Goal: Task Accomplishment & Management: Manage account settings

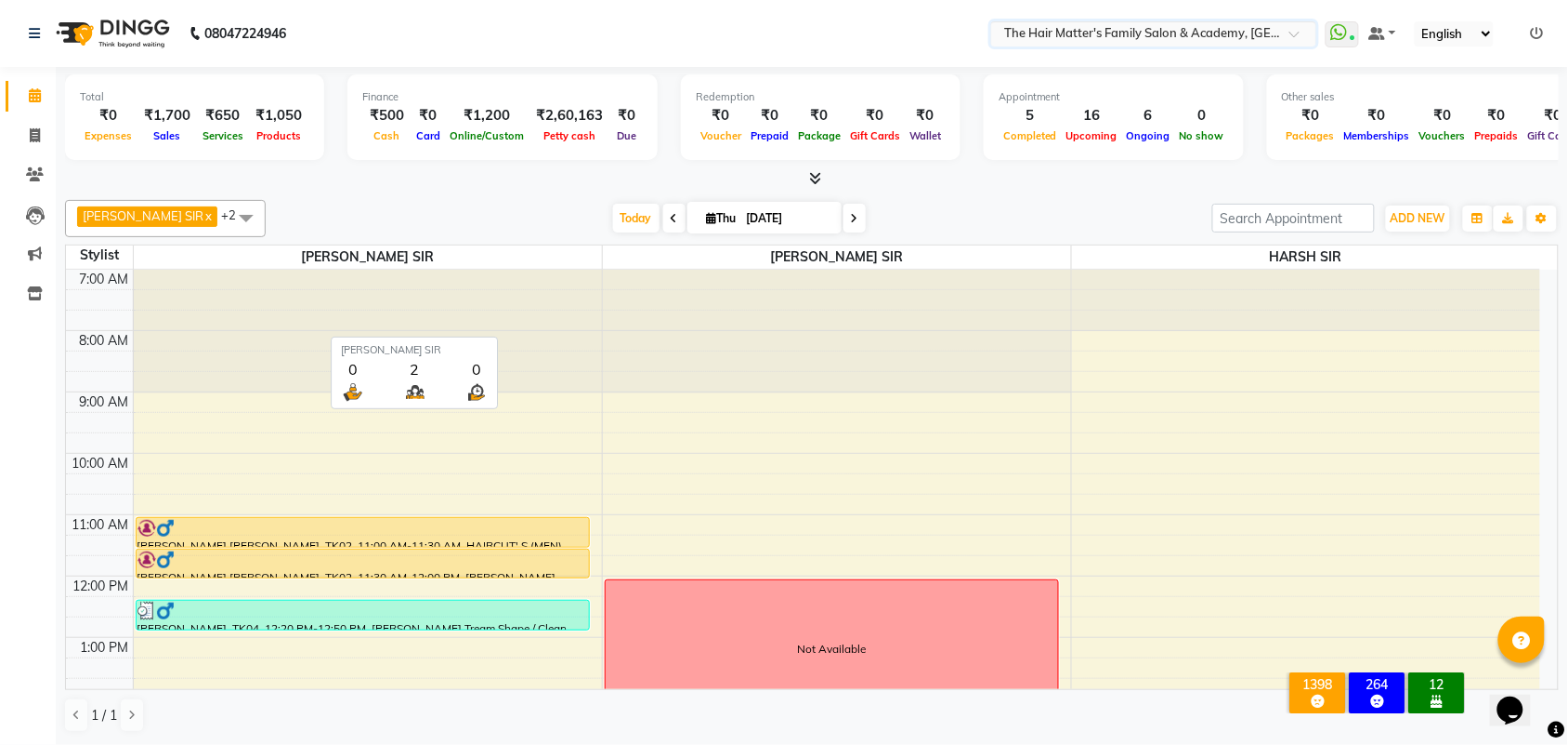
scroll to position [573, 0]
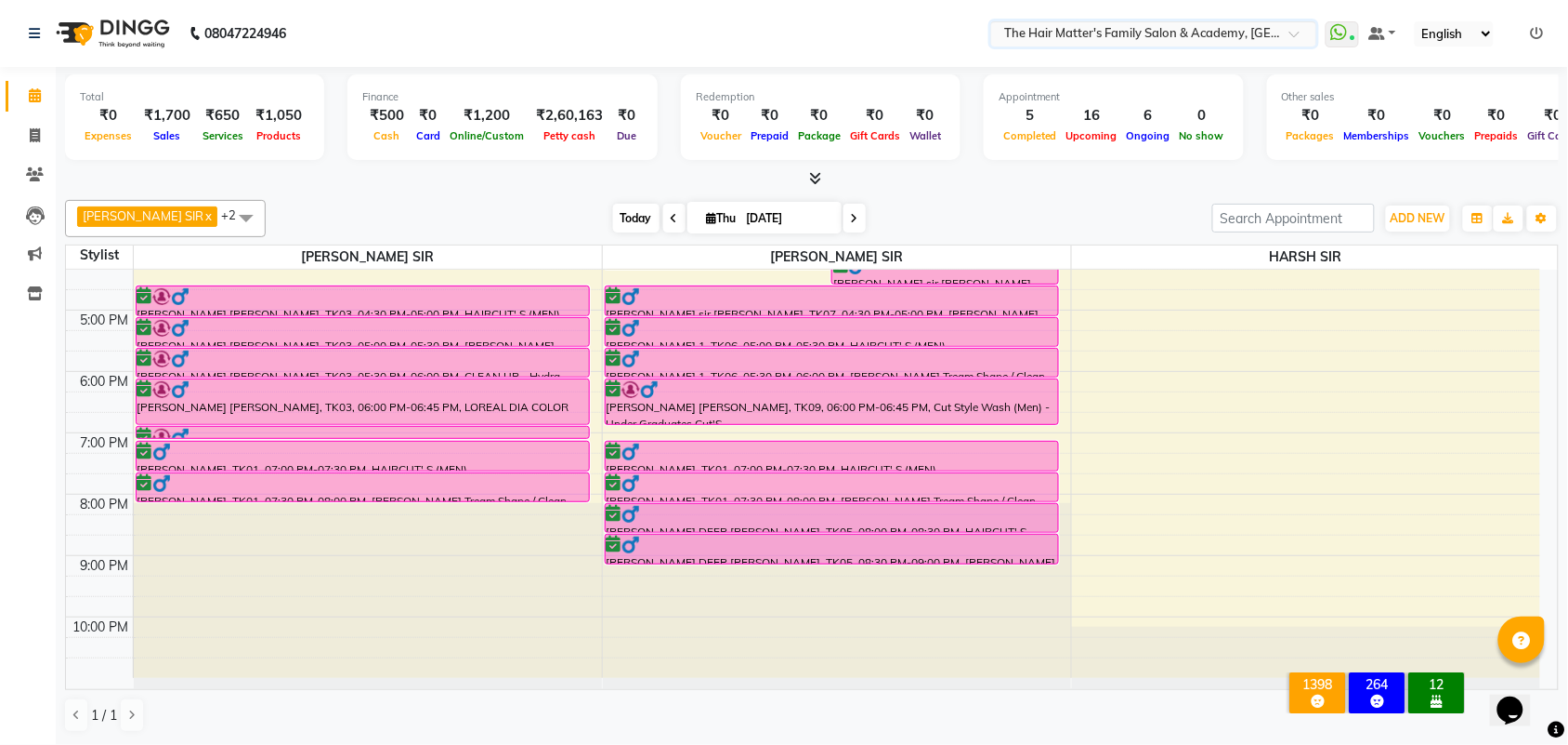
click at [614, 215] on span "Today" at bounding box center [636, 218] width 46 height 29
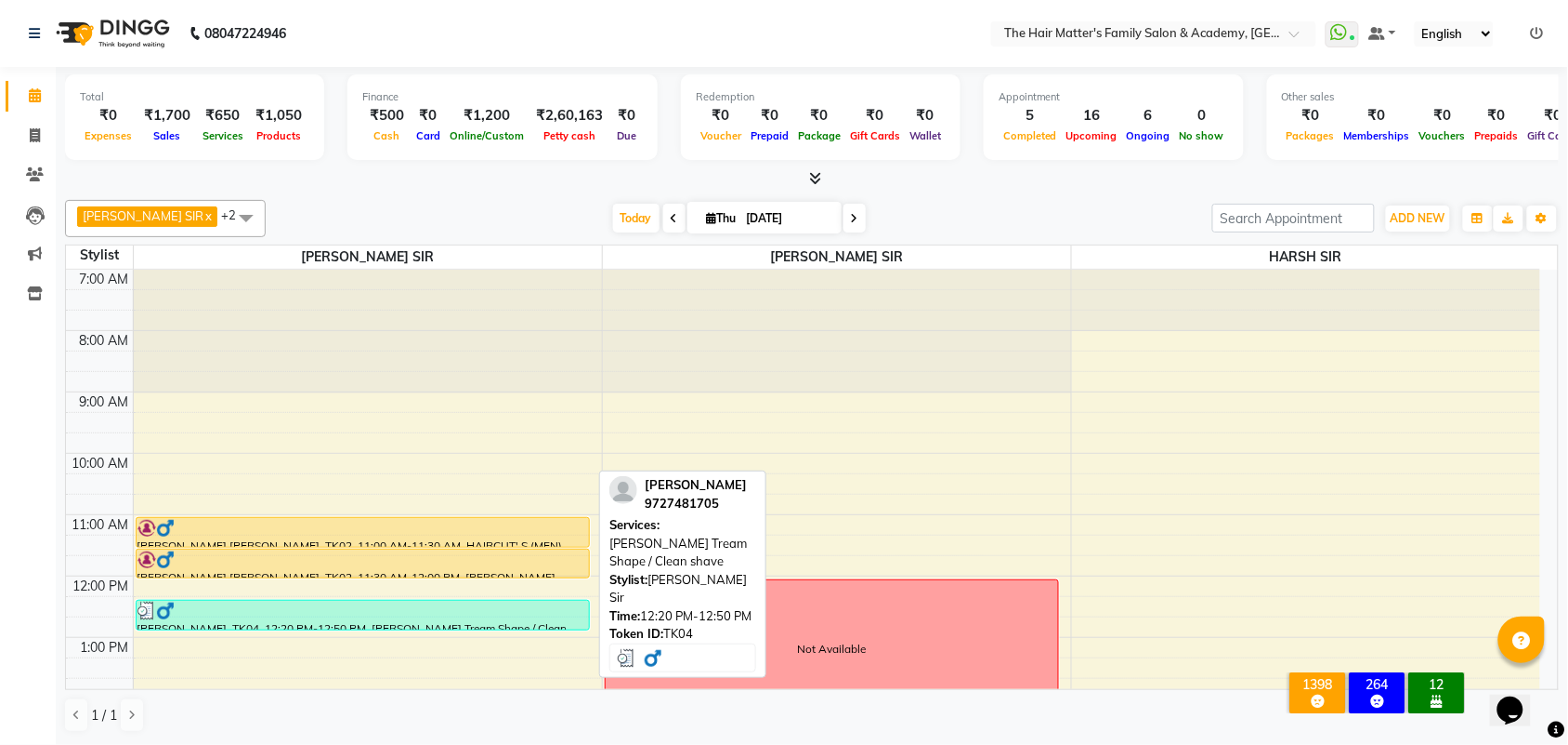
scroll to position [387, 0]
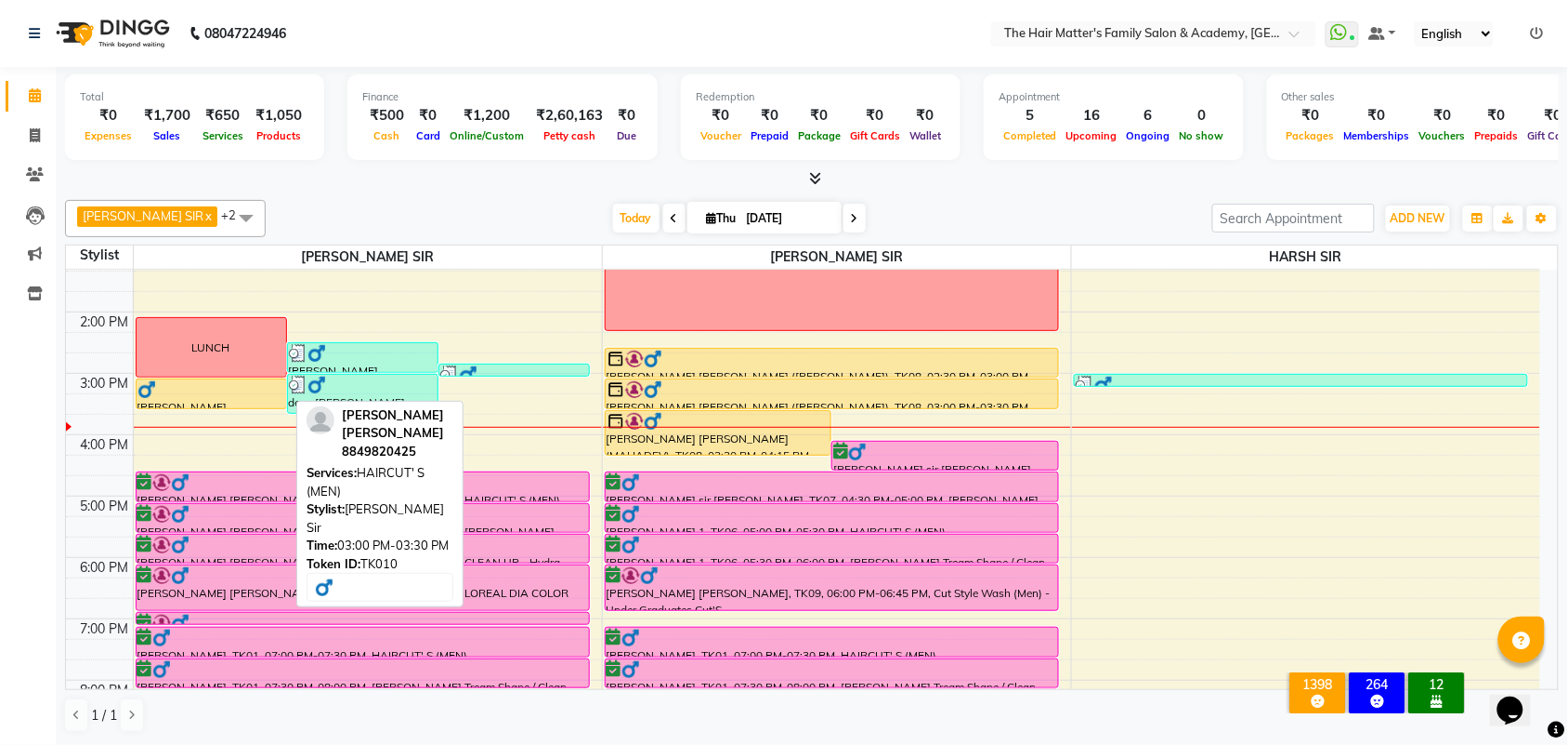
click at [272, 401] on div "[PERSON_NAME] [PERSON_NAME], TK10, 03:00 PM-03:30 PM, HAIRCUT' S (MEN)" at bounding box center [210, 394] width 149 height 29
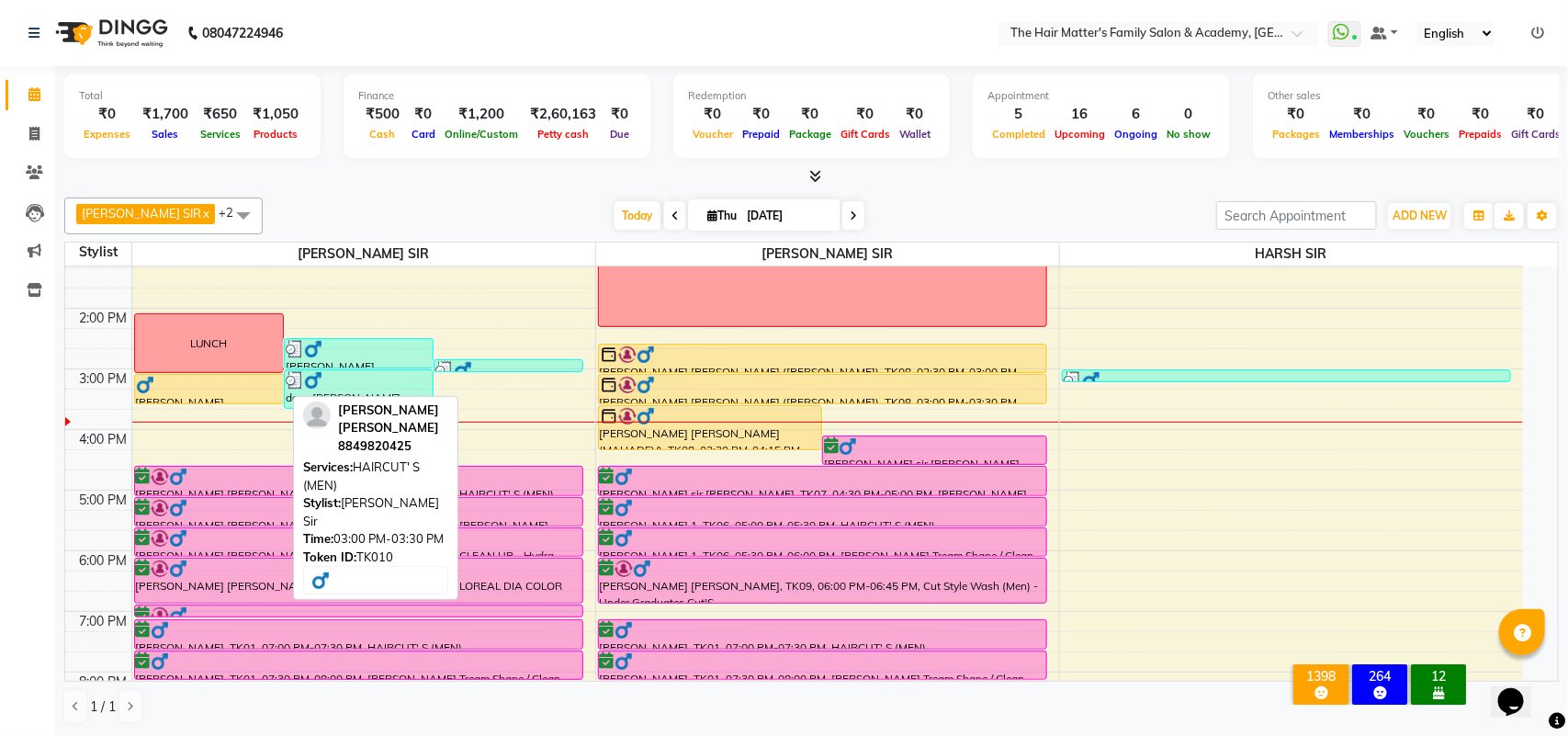
select select "1"
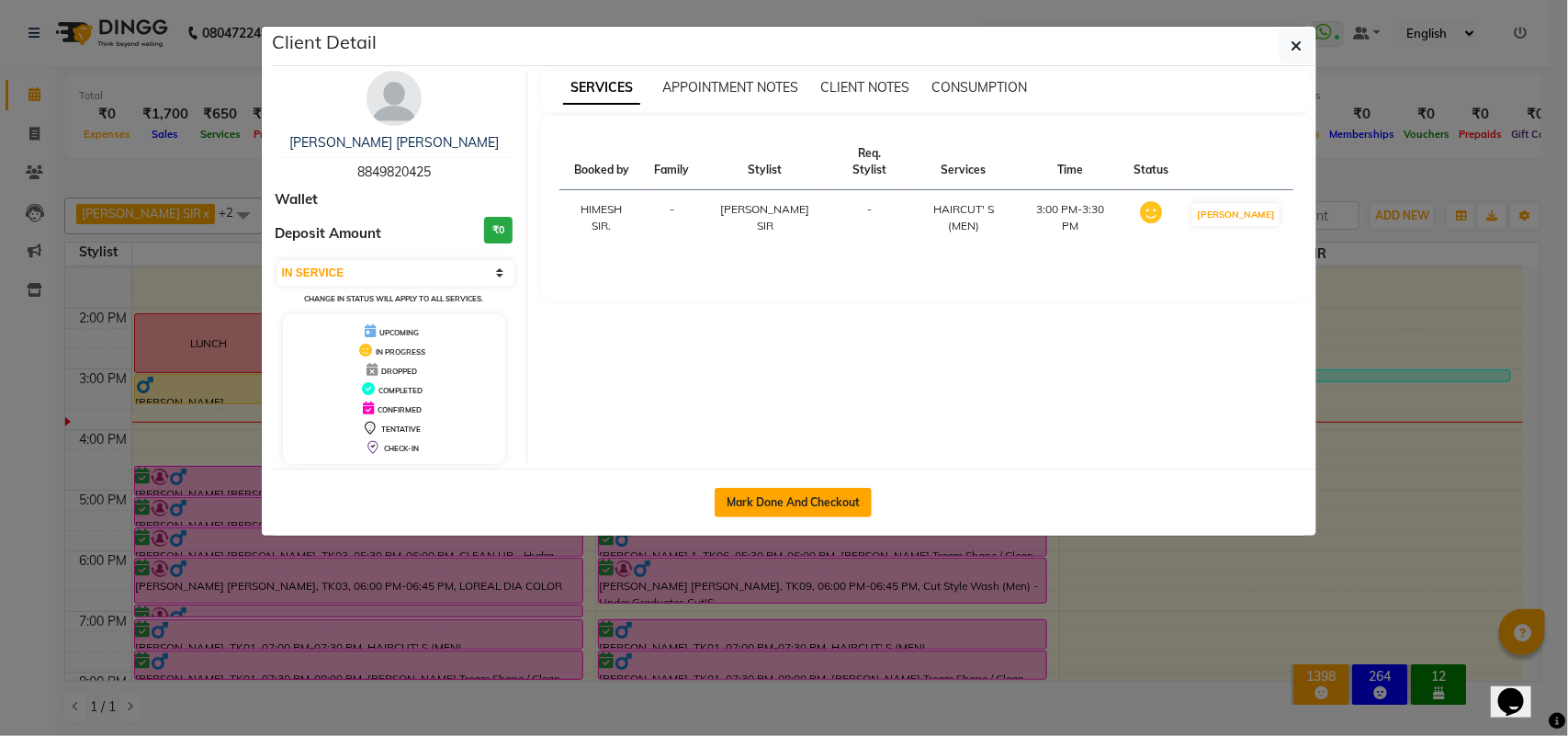
click at [804, 497] on button "Mark Done And Checkout" at bounding box center [793, 502] width 157 height 30
select select "5980"
select select "service"
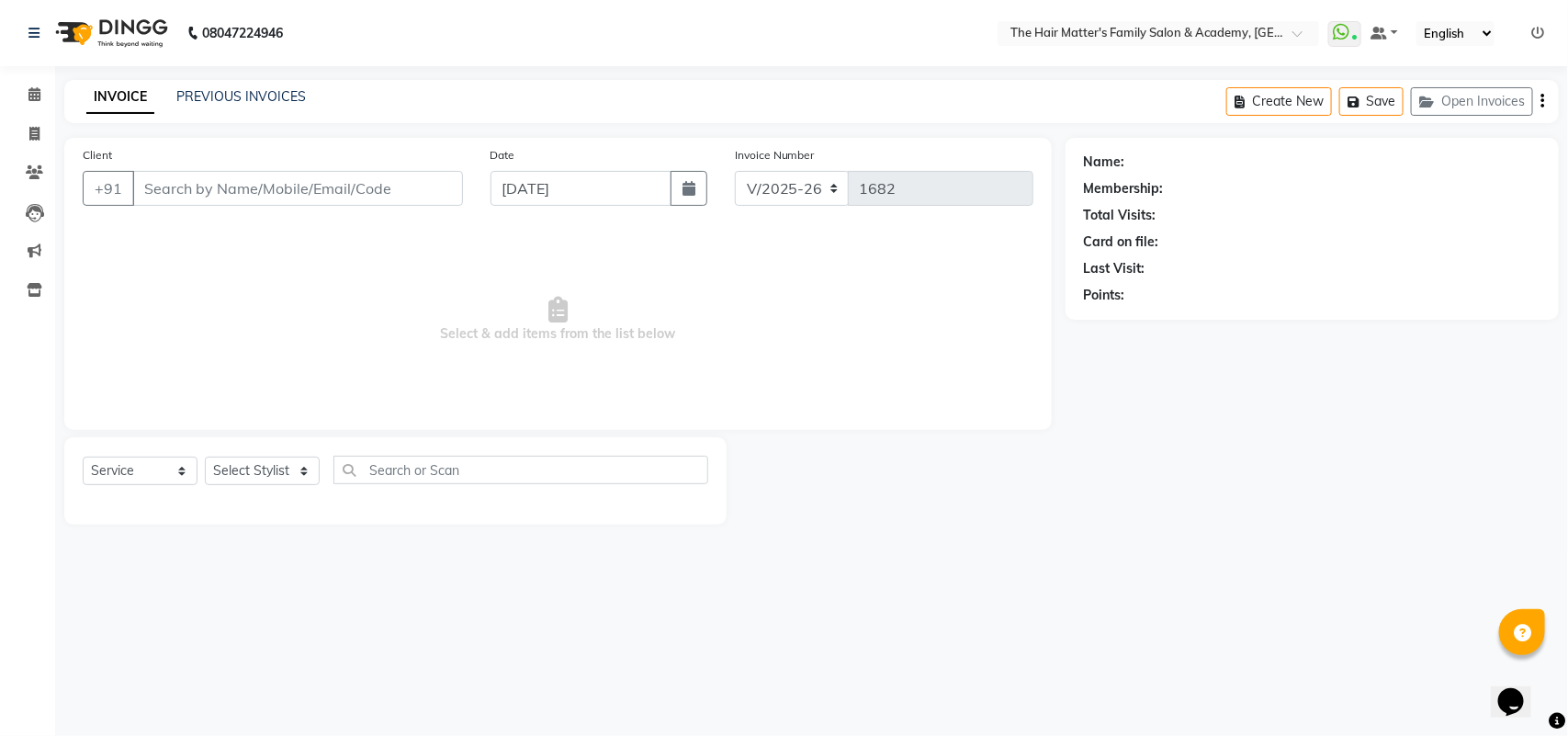
type input "8849820425"
select select "42572"
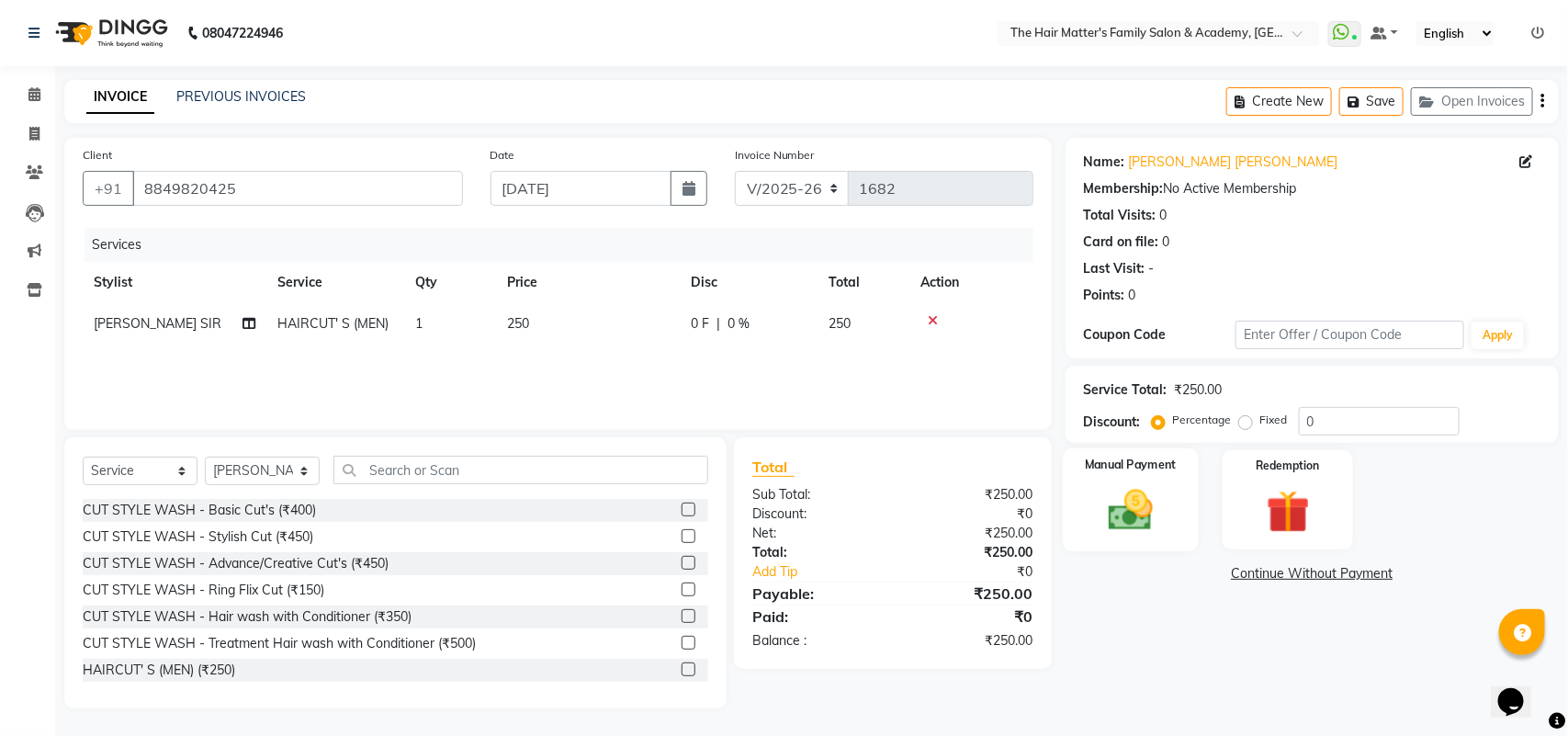
click at [1112, 502] on img at bounding box center [1130, 509] width 72 height 51
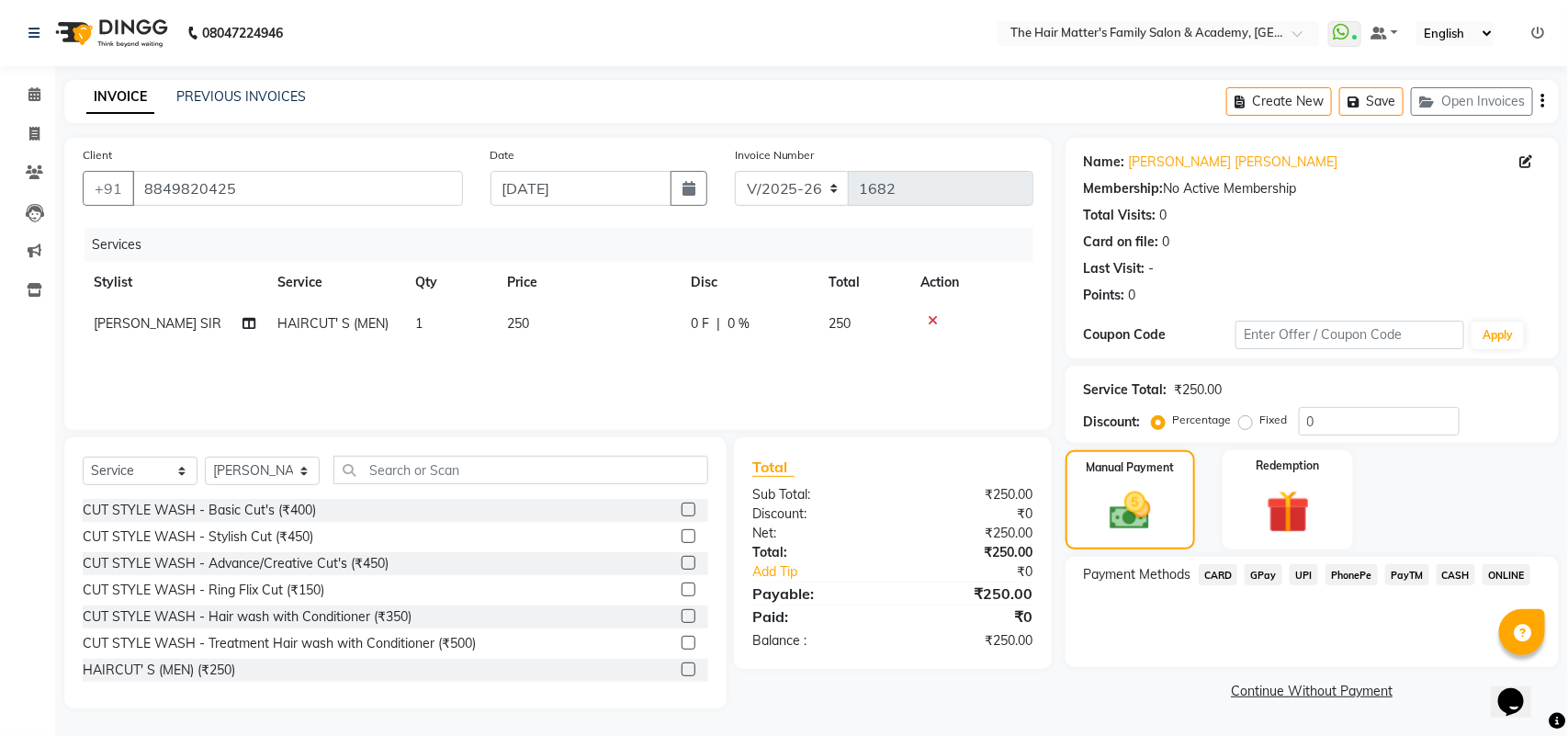
click at [1458, 572] on span "CASH" at bounding box center [1456, 574] width 40 height 21
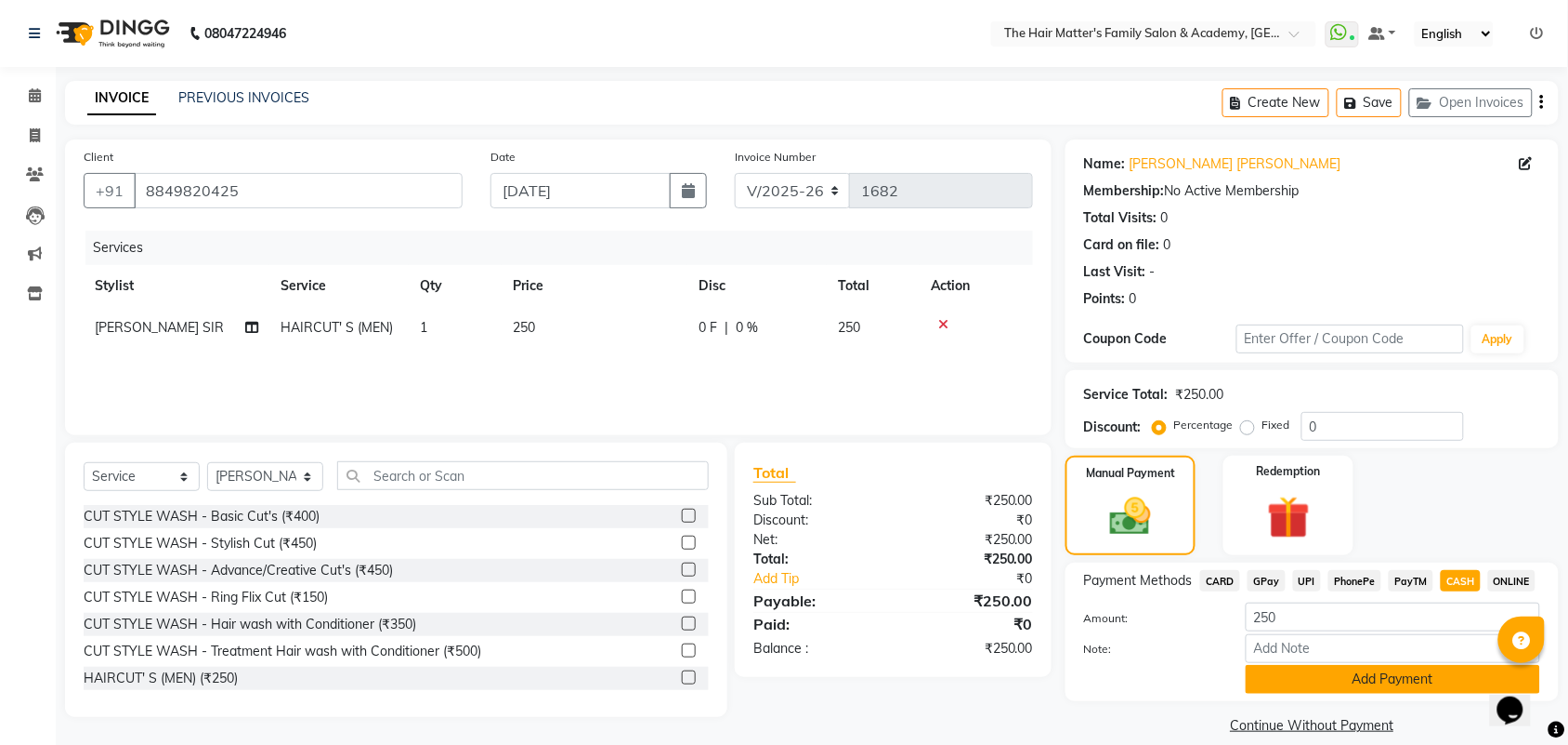
click at [1333, 680] on button "Add Payment" at bounding box center [1393, 678] width 295 height 29
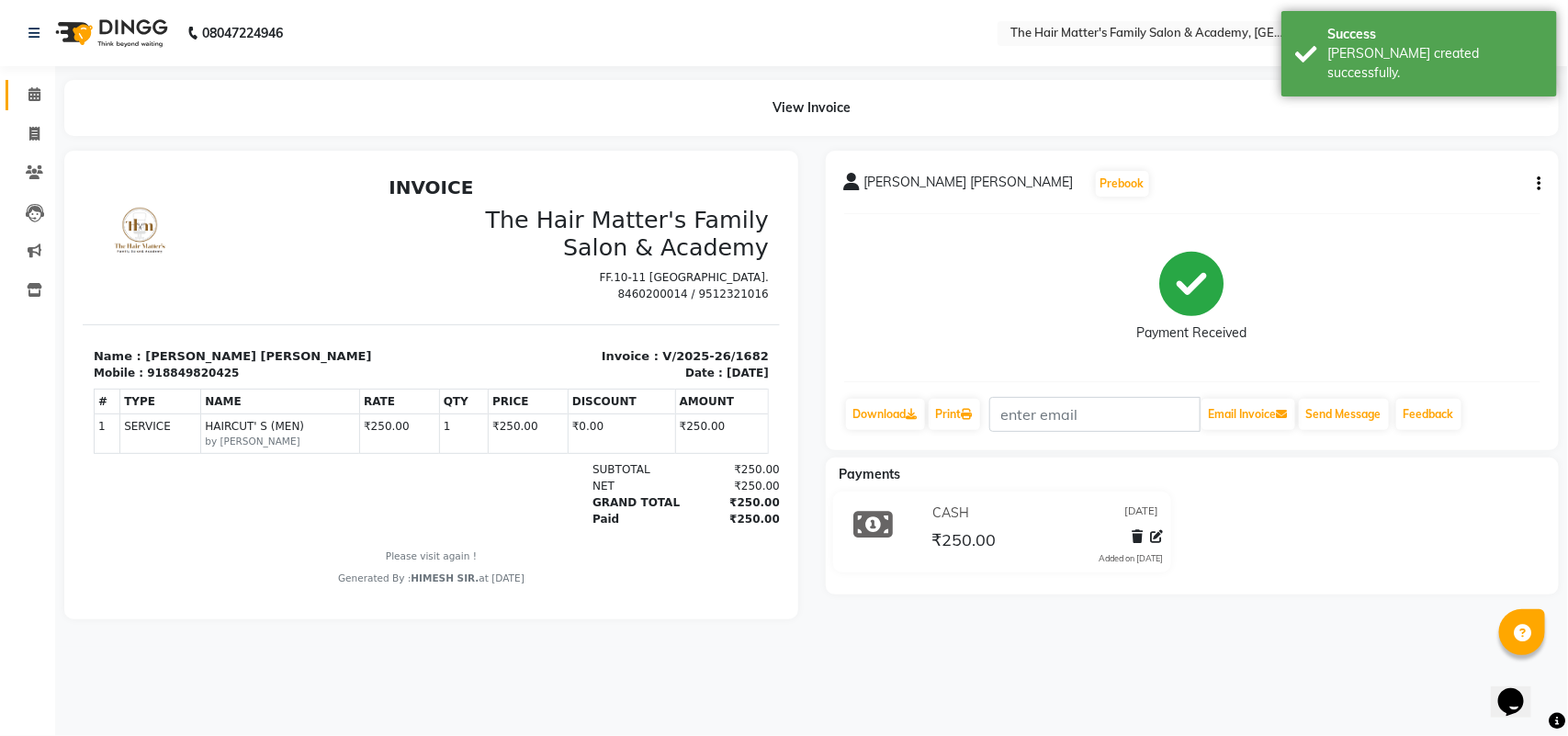
click at [24, 83] on link "Calendar" at bounding box center [27, 95] width 44 height 31
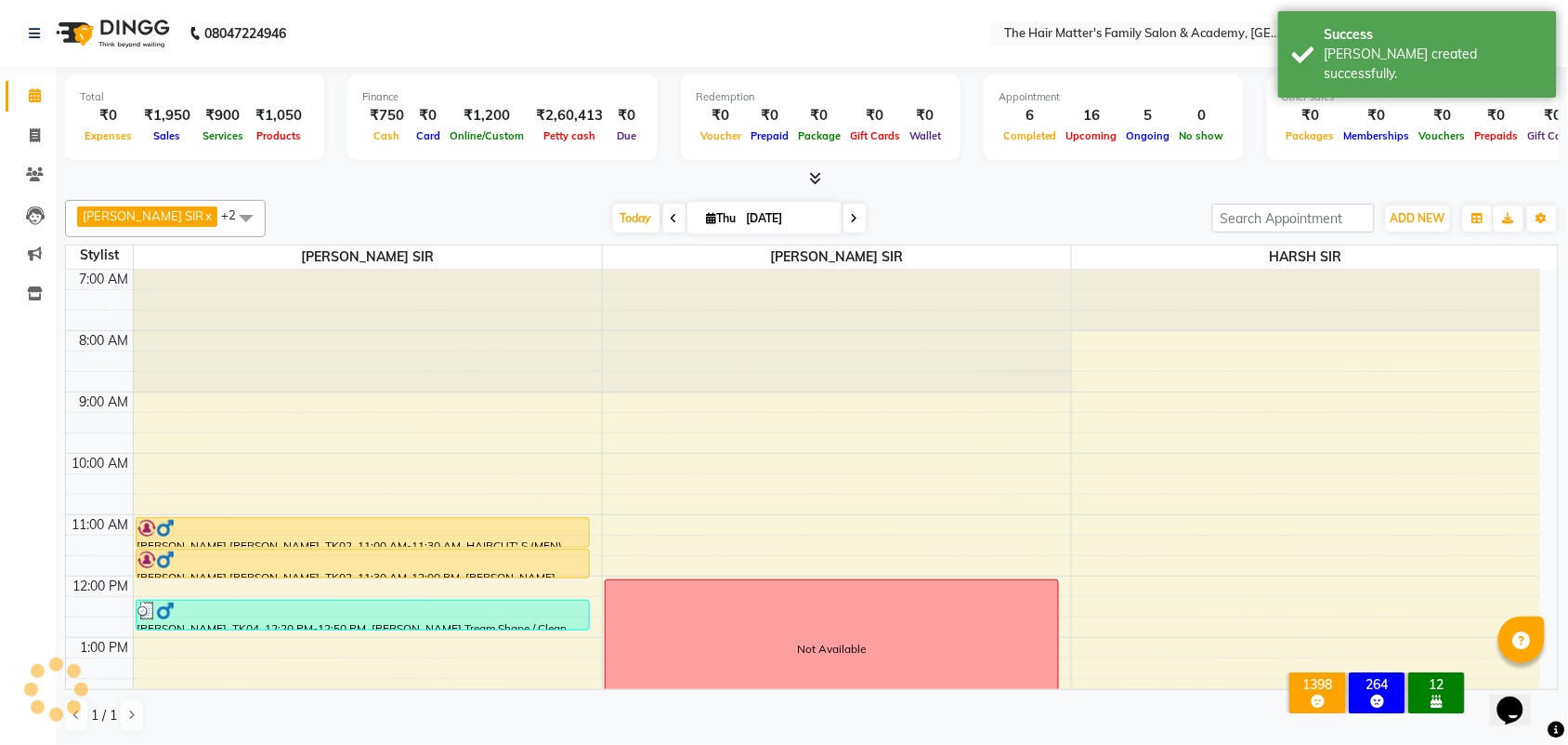
scroll to position [387, 0]
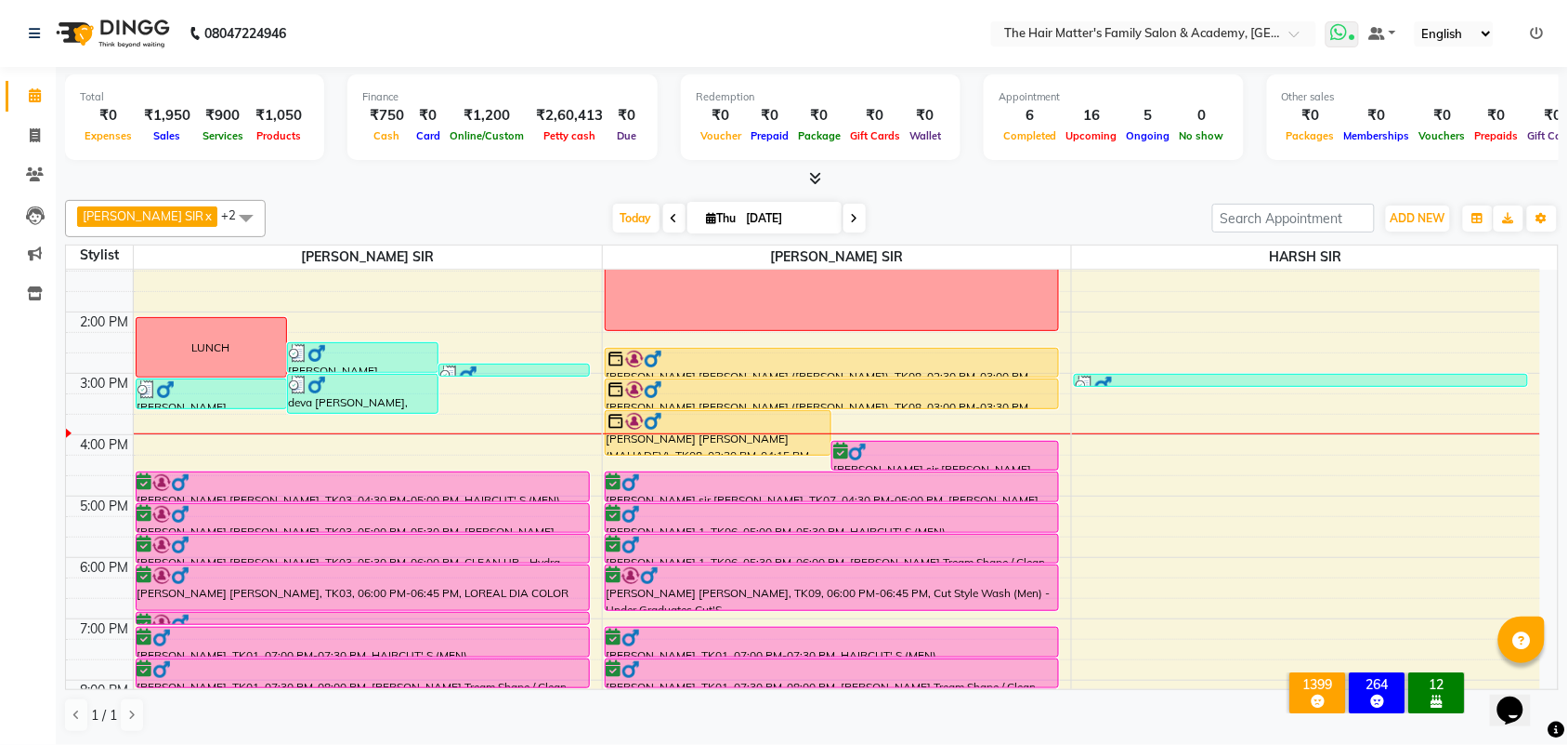
click at [1350, 42] on icon at bounding box center [1353, 39] width 6 height 9
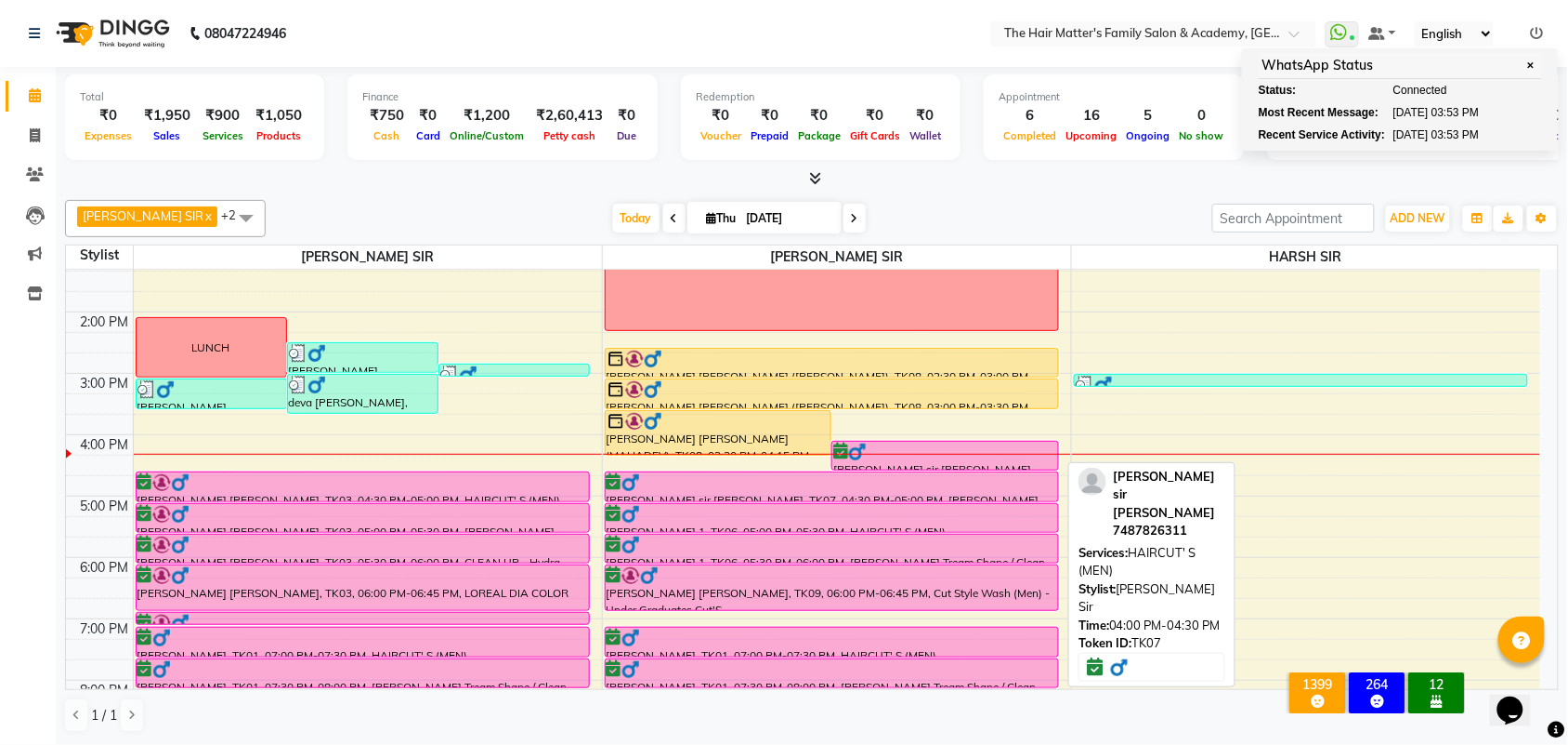
click at [899, 442] on div "[PERSON_NAME] sir [PERSON_NAME], TK07, 04:00 PM-04:30 PM, HAIRCUT' S (MEN)" at bounding box center [945, 456] width 225 height 28
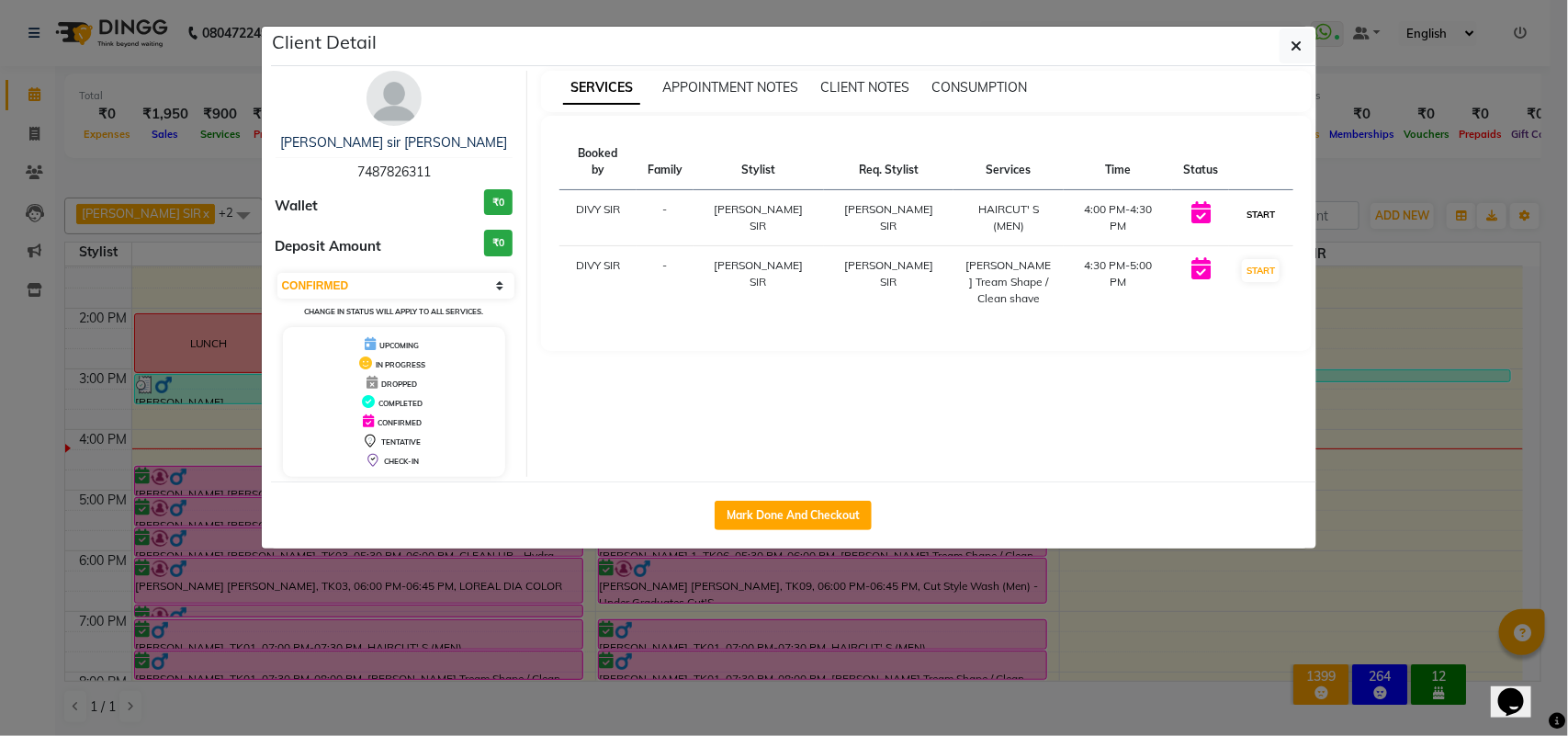
click at [1242, 204] on button "START" at bounding box center [1261, 214] width 38 height 23
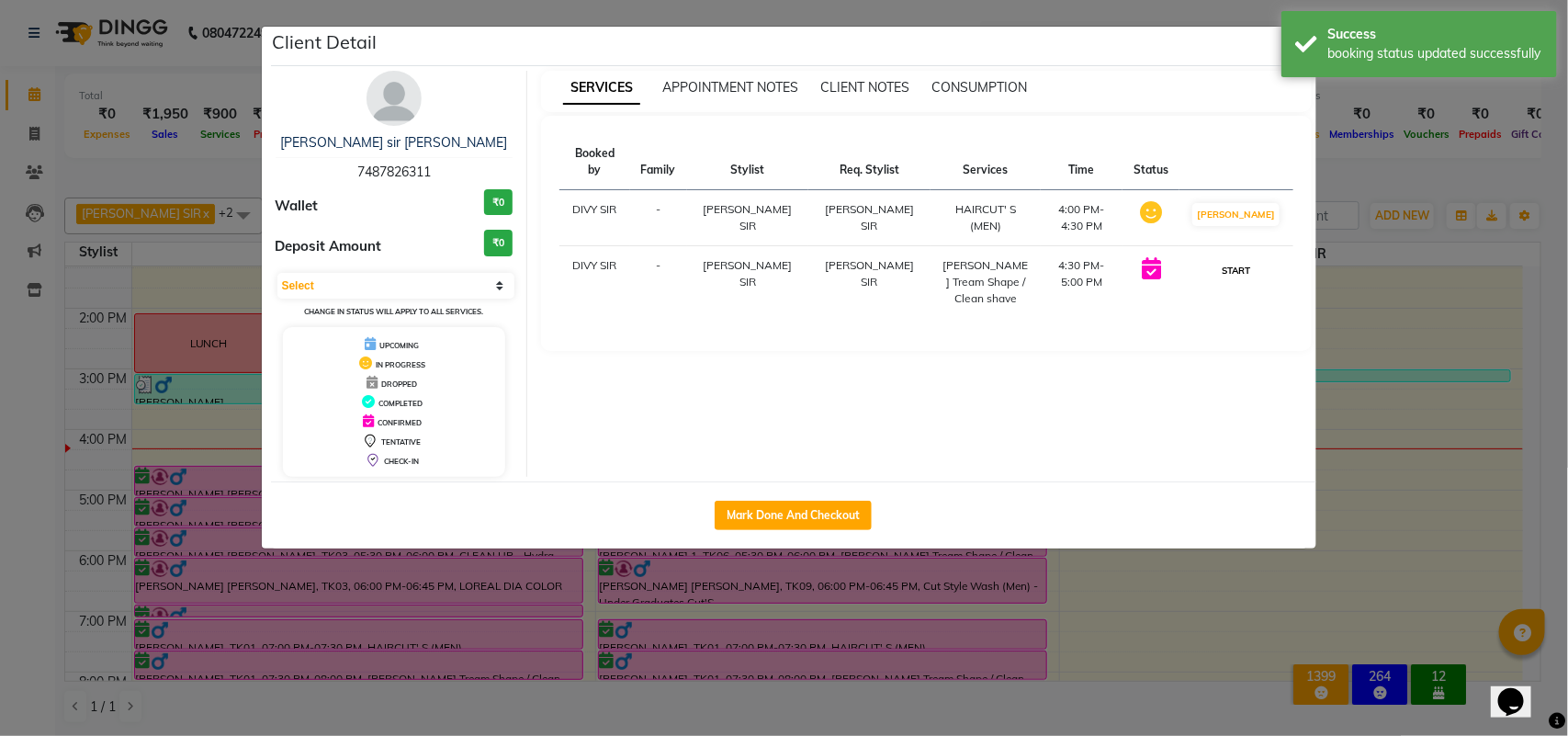
click at [1242, 259] on button "START" at bounding box center [1236, 270] width 38 height 23
select select "1"
click at [1486, 329] on ngb-modal-window "Client Detail dominic sir cristian 7487826311 Wallet ₹0 Deposit Amount ₹0 Selec…" at bounding box center [784, 368] width 1568 height 736
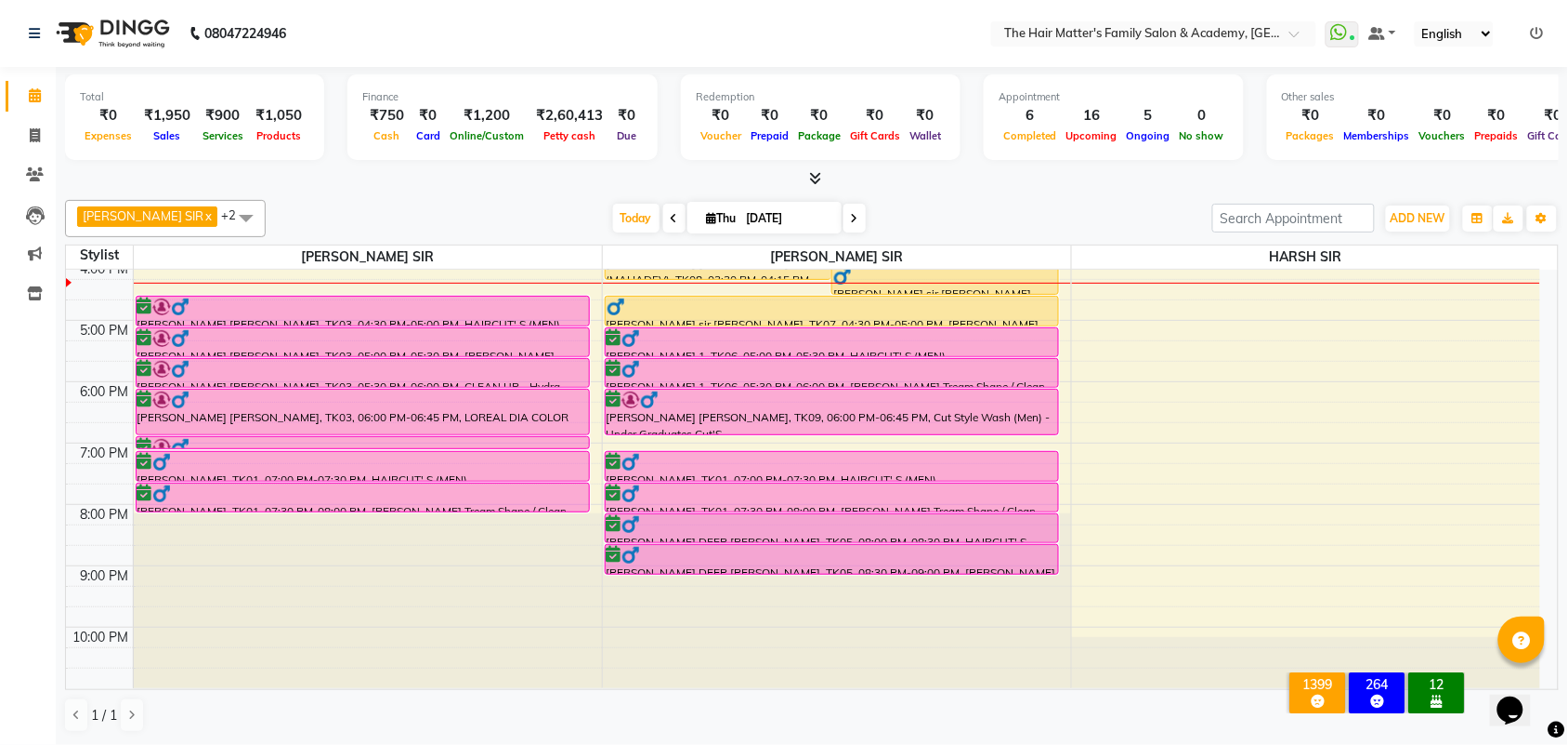
scroll to position [573, 0]
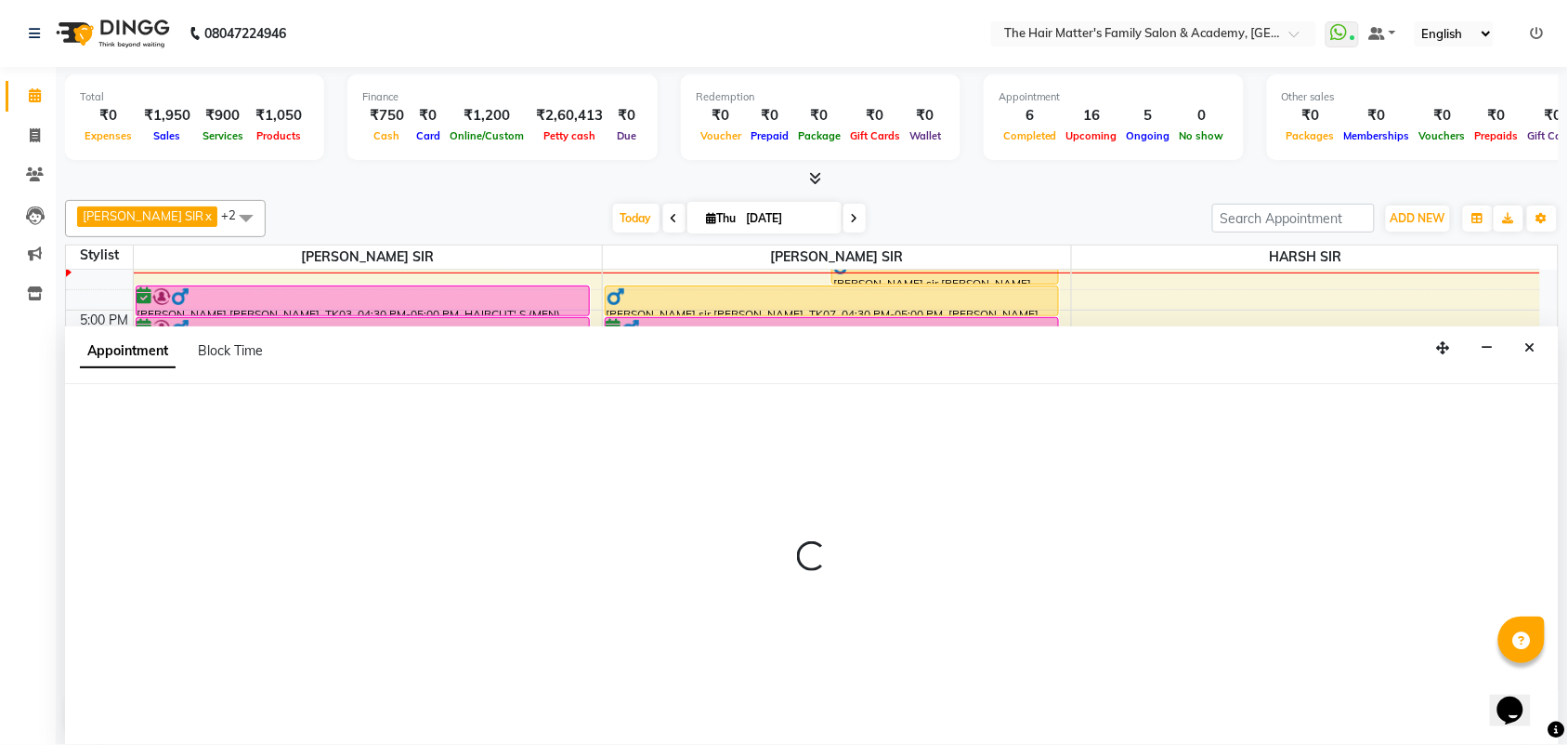
scroll to position [1, 0]
select select "42572"
select select "tentative"
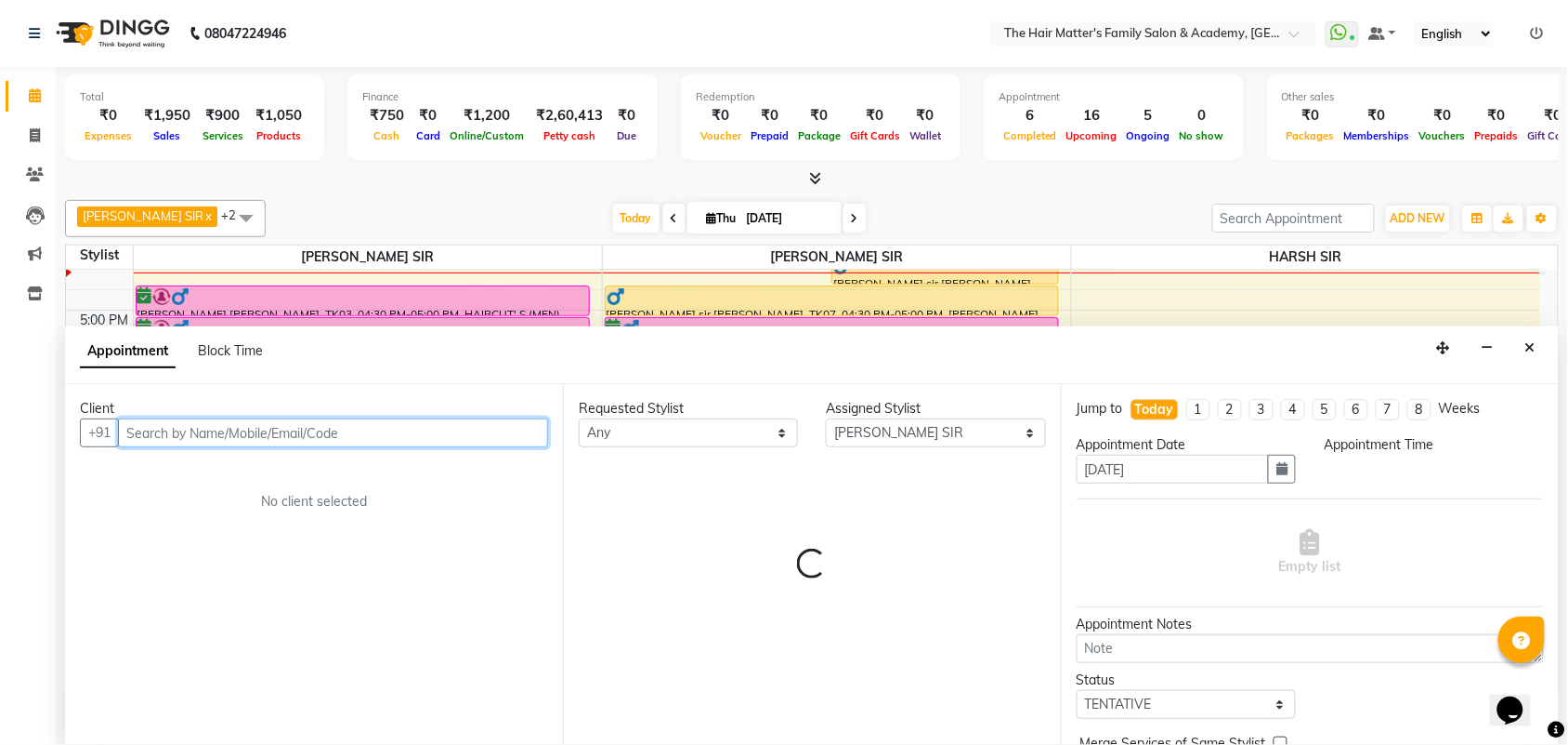
select select "1200"
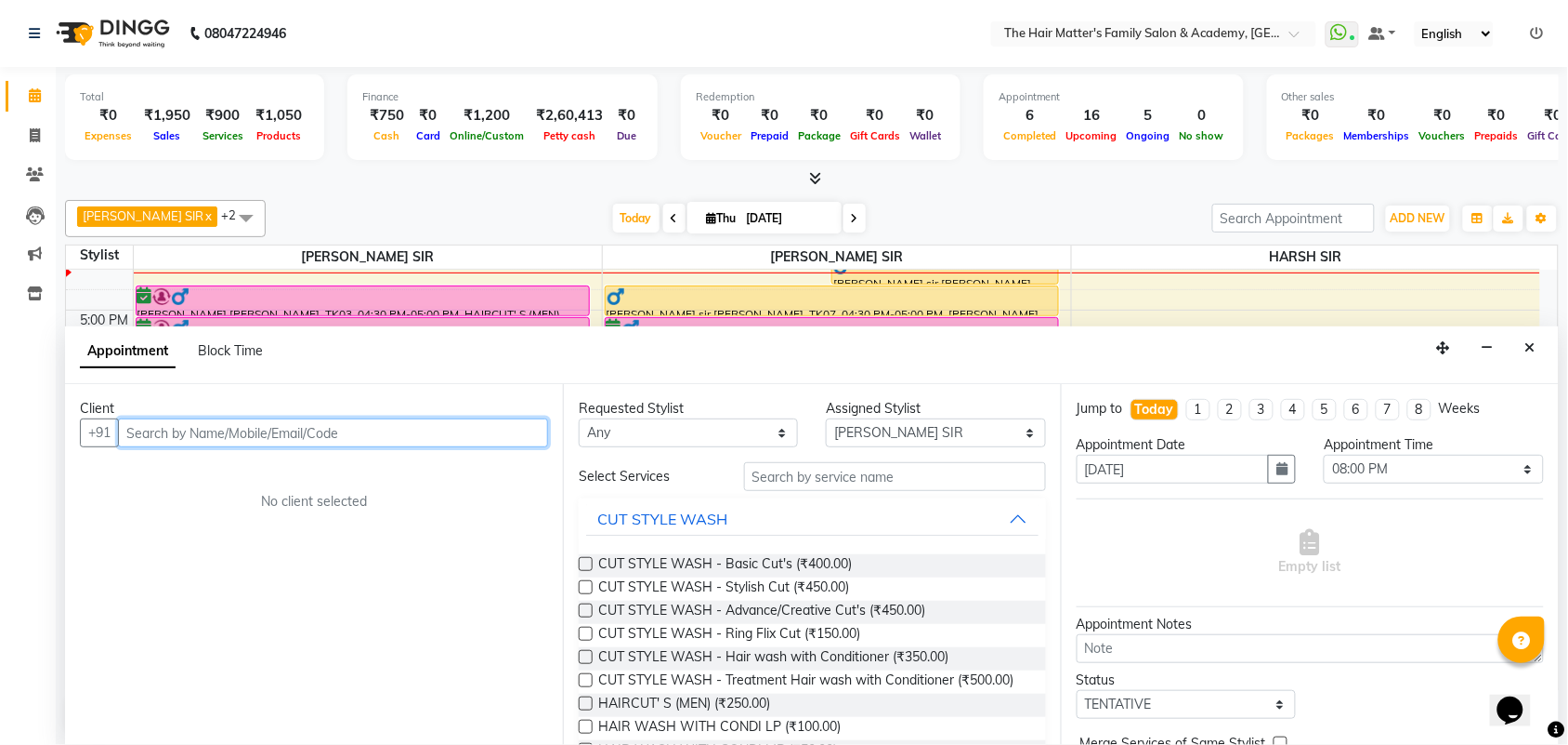
click at [165, 434] on input "text" at bounding box center [333, 432] width 430 height 29
paste input "99789 89172"
click at [164, 438] on input "99789 89172" at bounding box center [295, 432] width 353 height 29
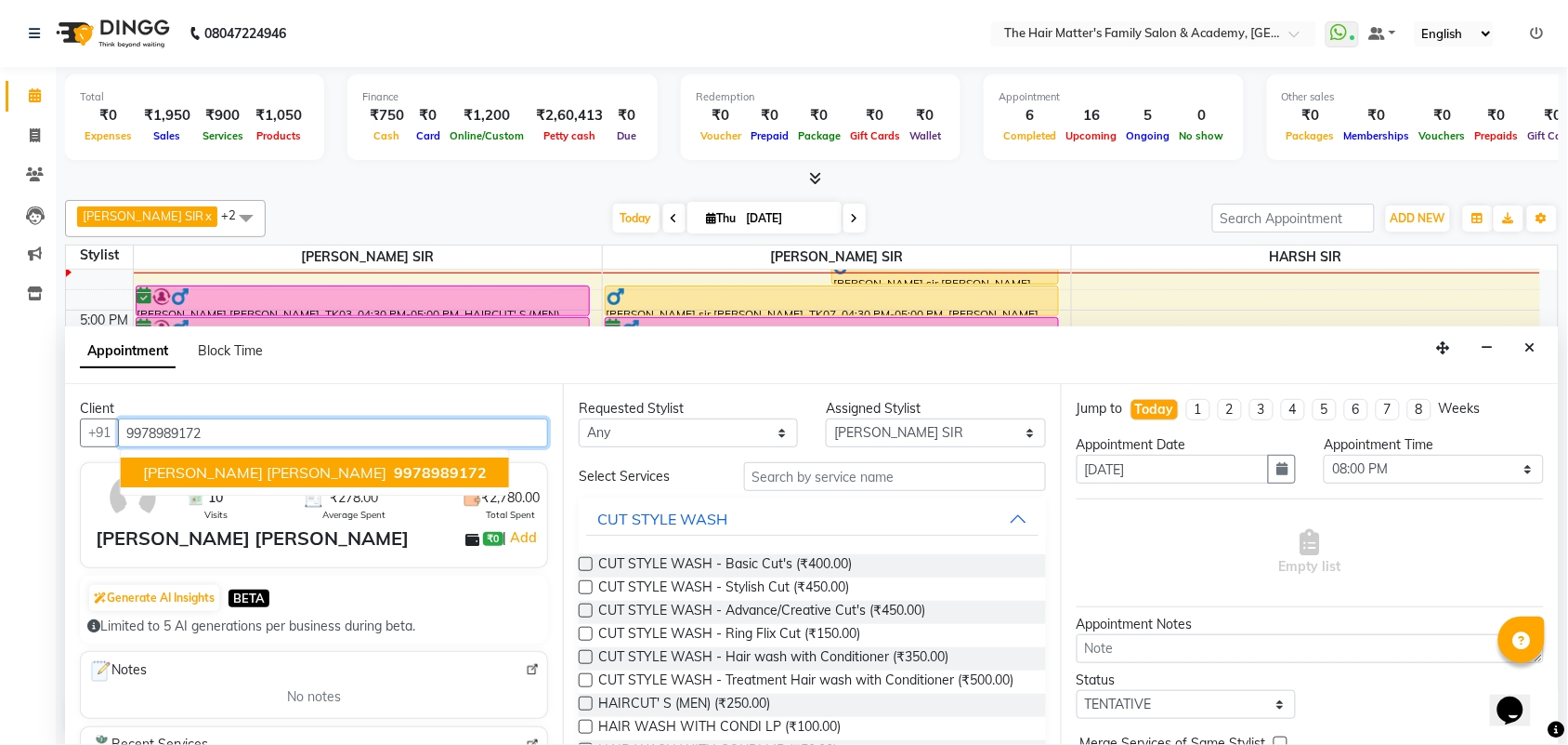
click at [289, 463] on span "[PERSON_NAME] [PERSON_NAME]" at bounding box center [264, 473] width 243 height 19
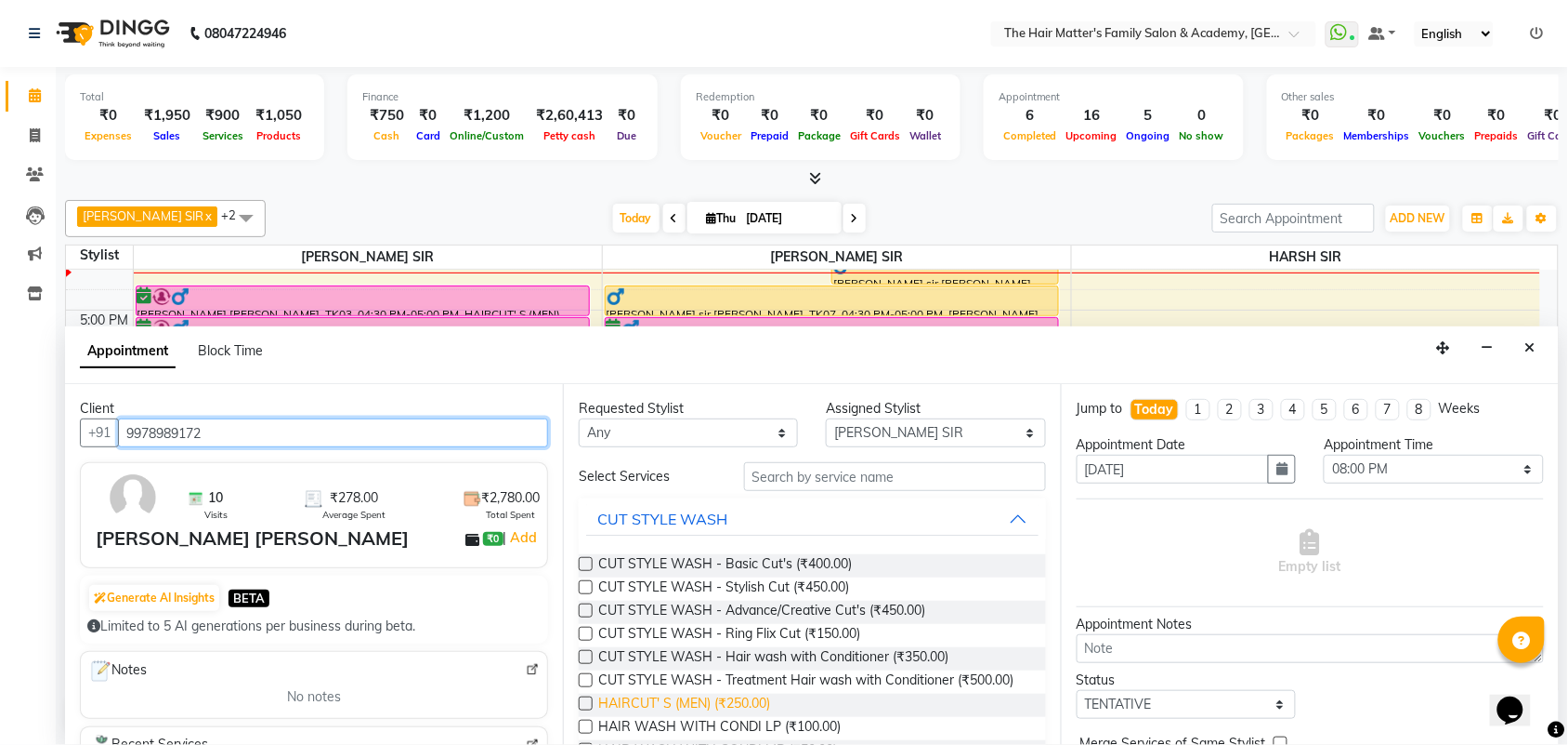
type input "9978989172"
click at [702, 717] on span "HAIRCUT' S (MEN) (₹250.00)" at bounding box center [684, 705] width 172 height 23
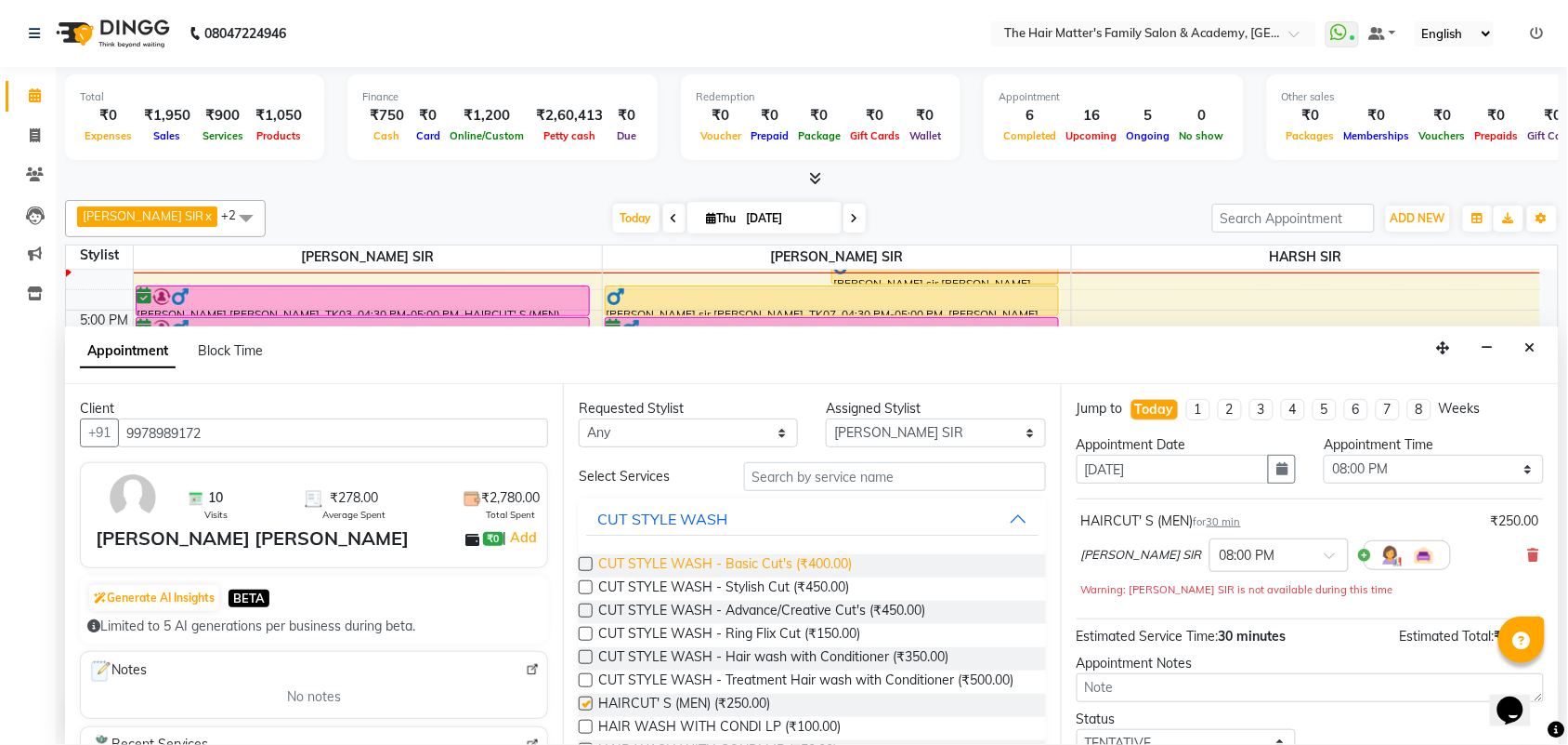
checkbox input "false"
click at [1529, 555] on icon at bounding box center [1534, 555] width 11 height 13
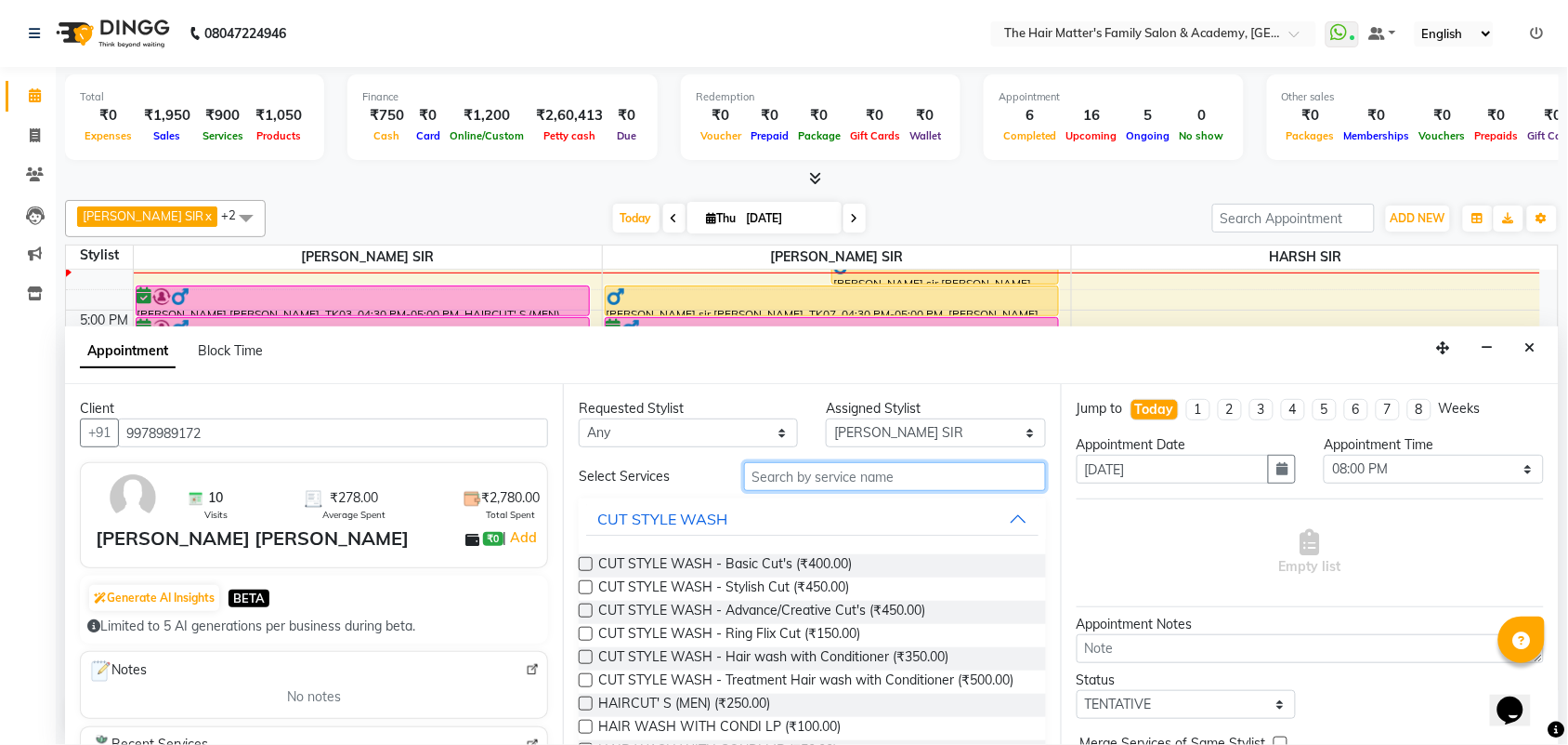
click at [837, 489] on input "text" at bounding box center [896, 476] width 302 height 29
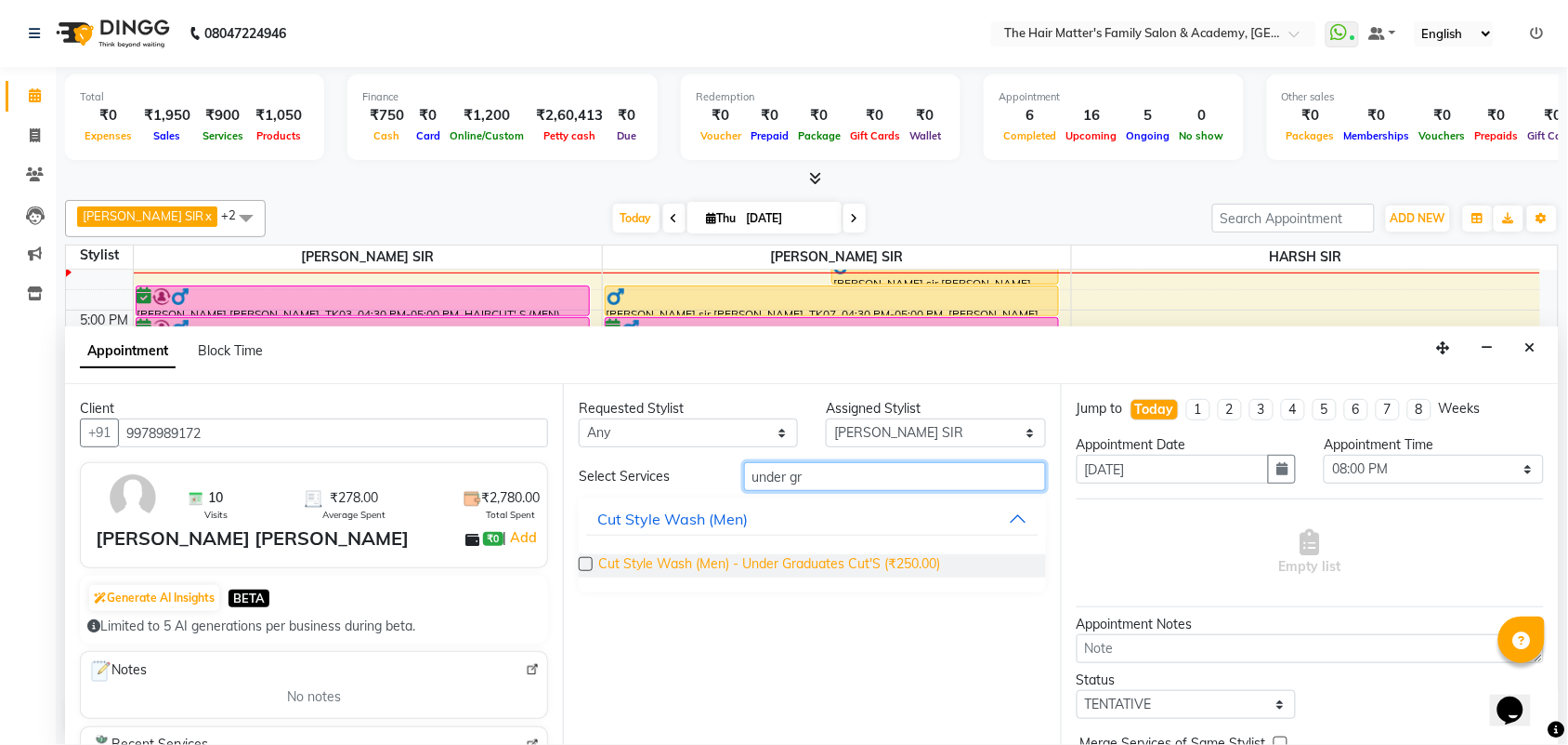
type input "under gr"
click at [876, 572] on span "Cut Style Wash (Men) - Under Graduates Cut'S (₹250.00)" at bounding box center [769, 566] width 342 height 23
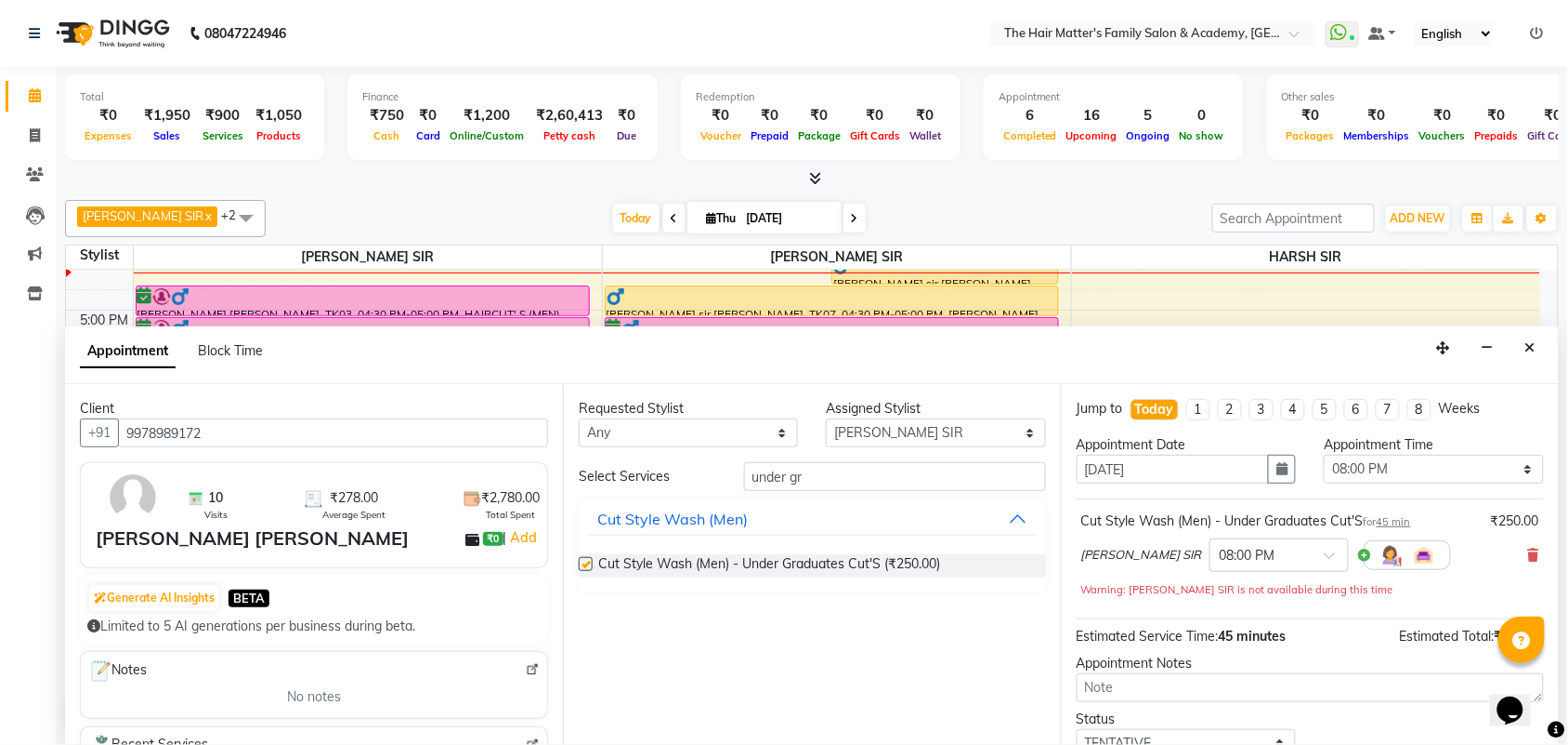
checkbox input "false"
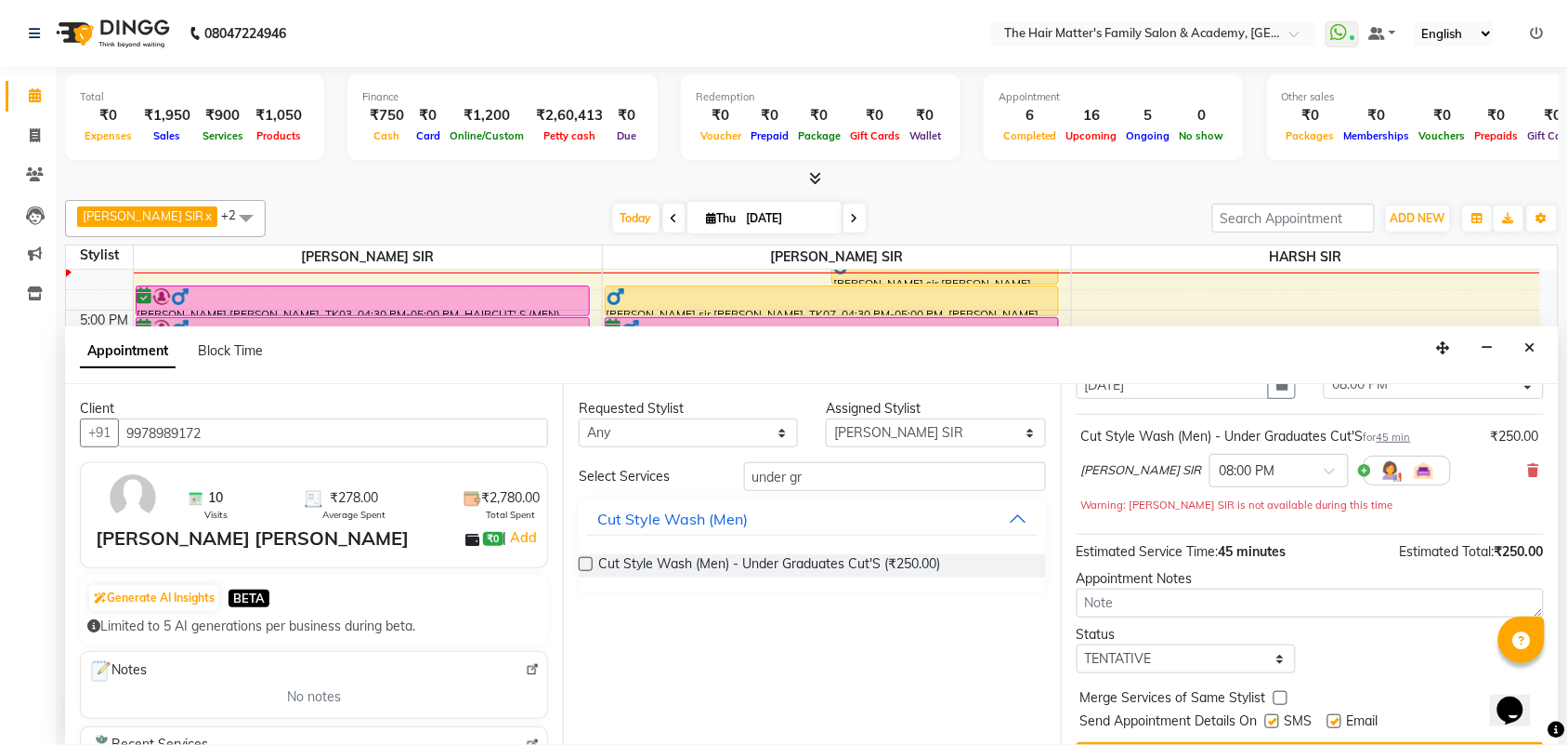
scroll to position [132, 0]
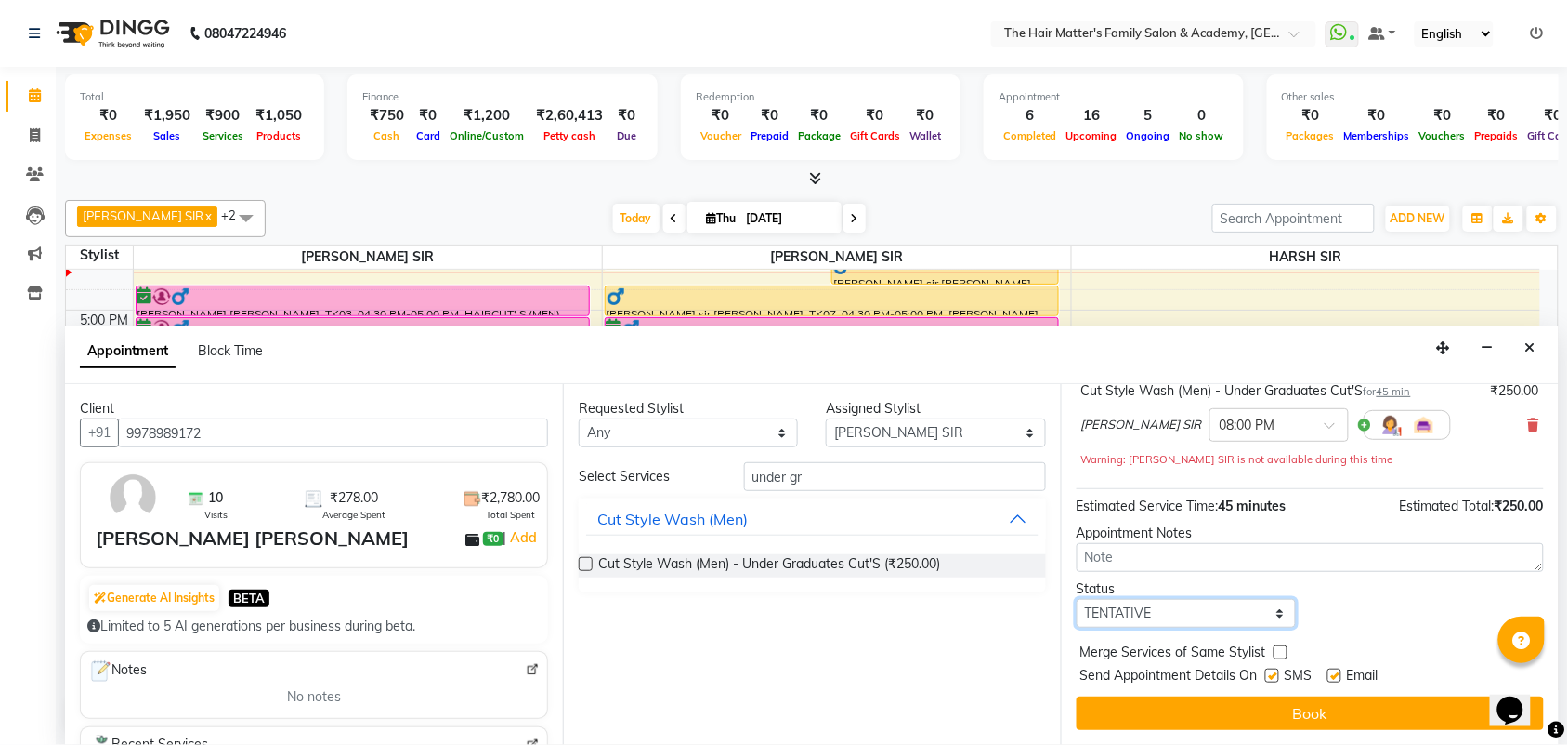
click at [1161, 626] on select "Select TENTATIVE CONFIRM CHECK-IN UPCOMING" at bounding box center [1186, 613] width 219 height 29
select select "confirm booking"
click at [1077, 598] on select "Select TENTATIVE CONFIRM CHECK-IN UPCOMING" at bounding box center [1186, 613] width 219 height 29
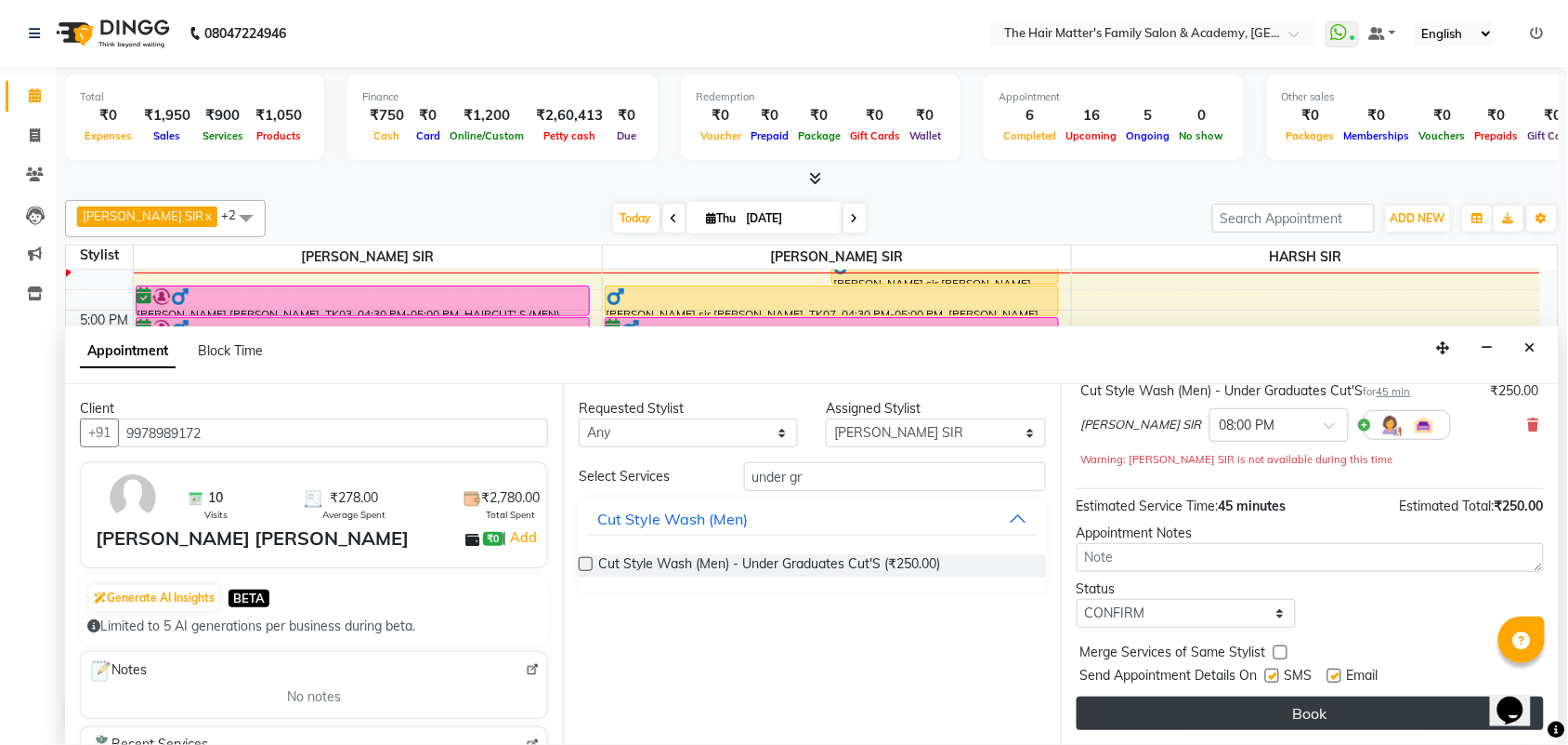
click at [1176, 698] on button "Book" at bounding box center [1311, 713] width 468 height 34
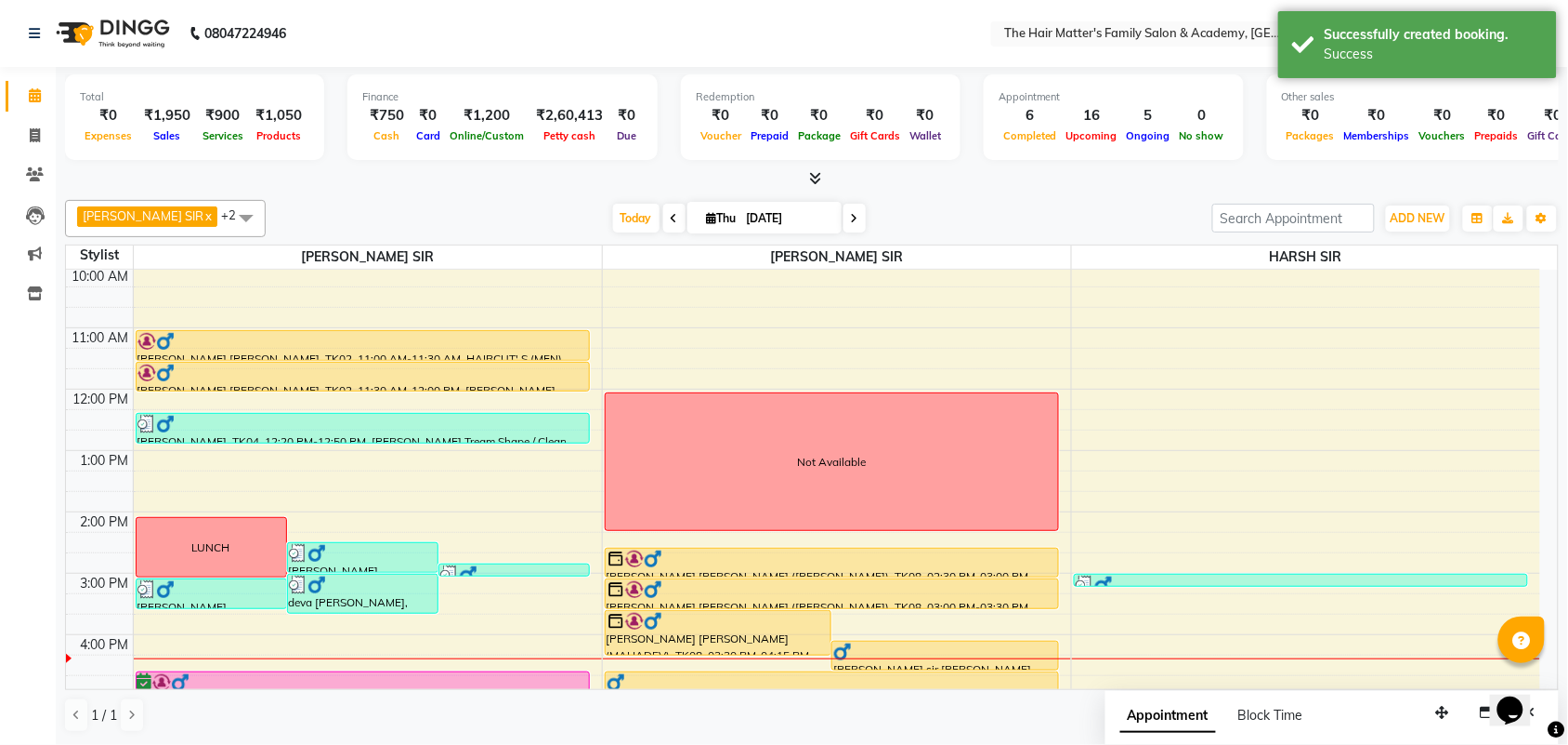
scroll to position [573, 0]
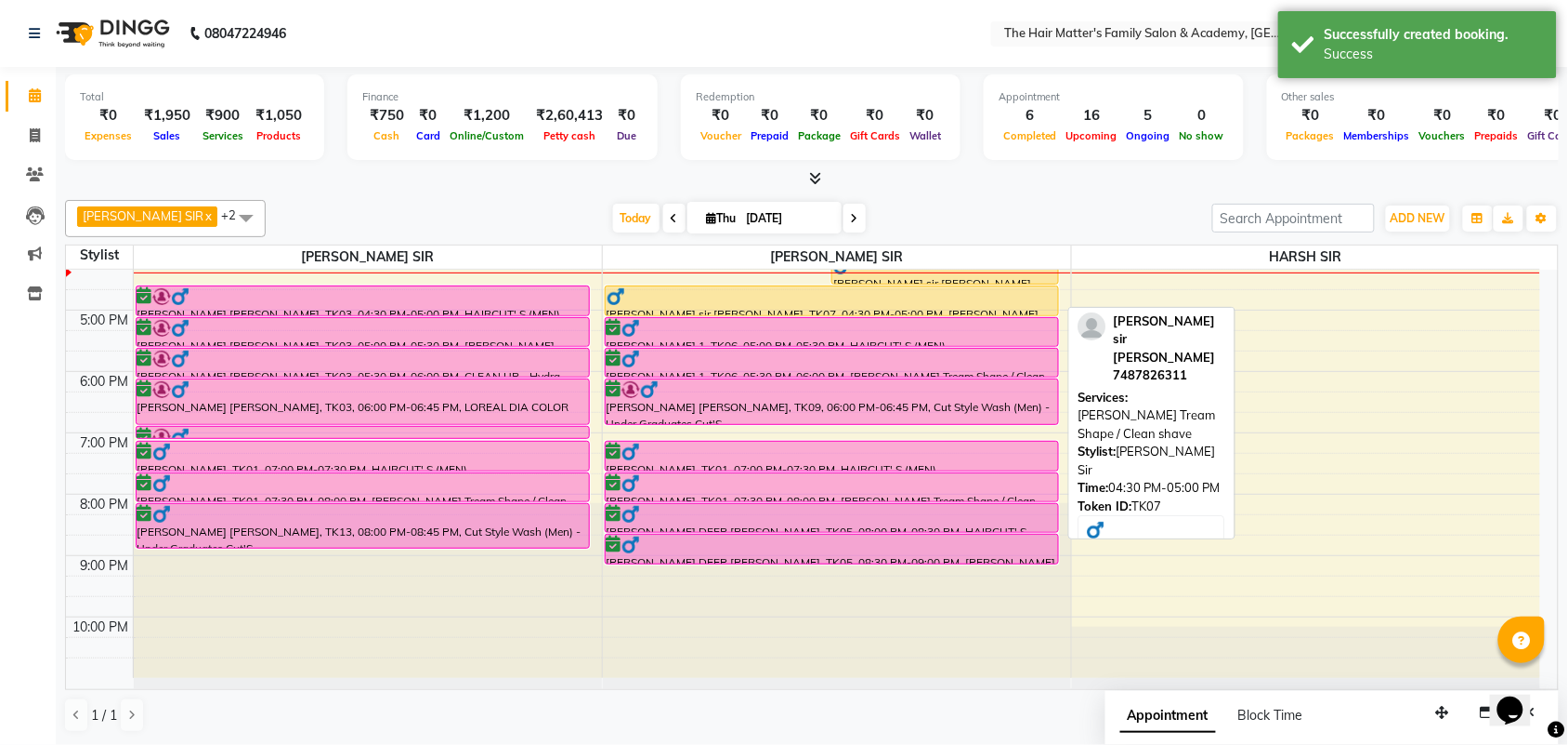
click at [885, 299] on div at bounding box center [832, 297] width 451 height 19
select select "1"
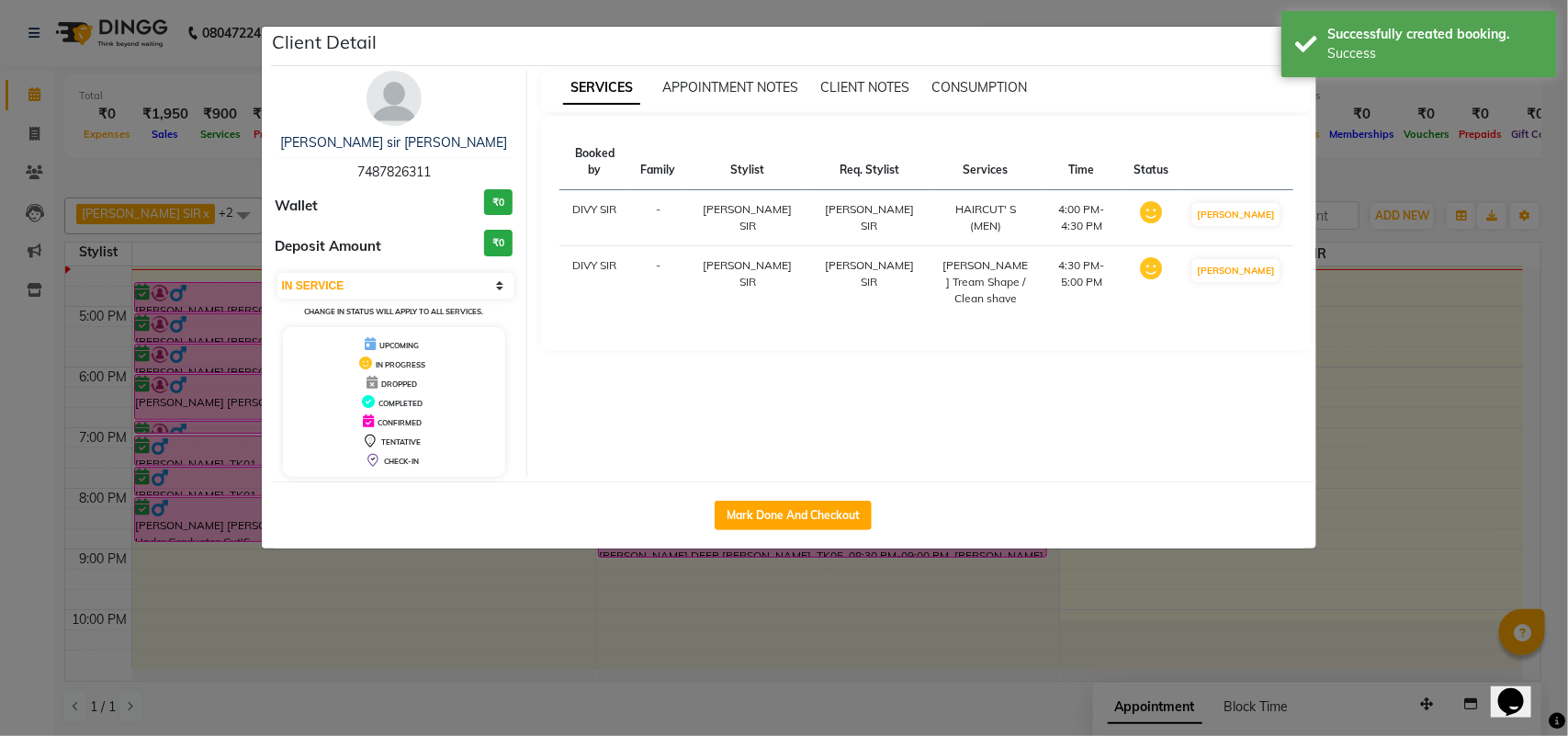
click at [1446, 359] on ngb-modal-window "Client Detail dominic sir cristian 7487826311 Wallet ₹0 Deposit Amount ₹0 Selec…" at bounding box center [784, 368] width 1568 height 736
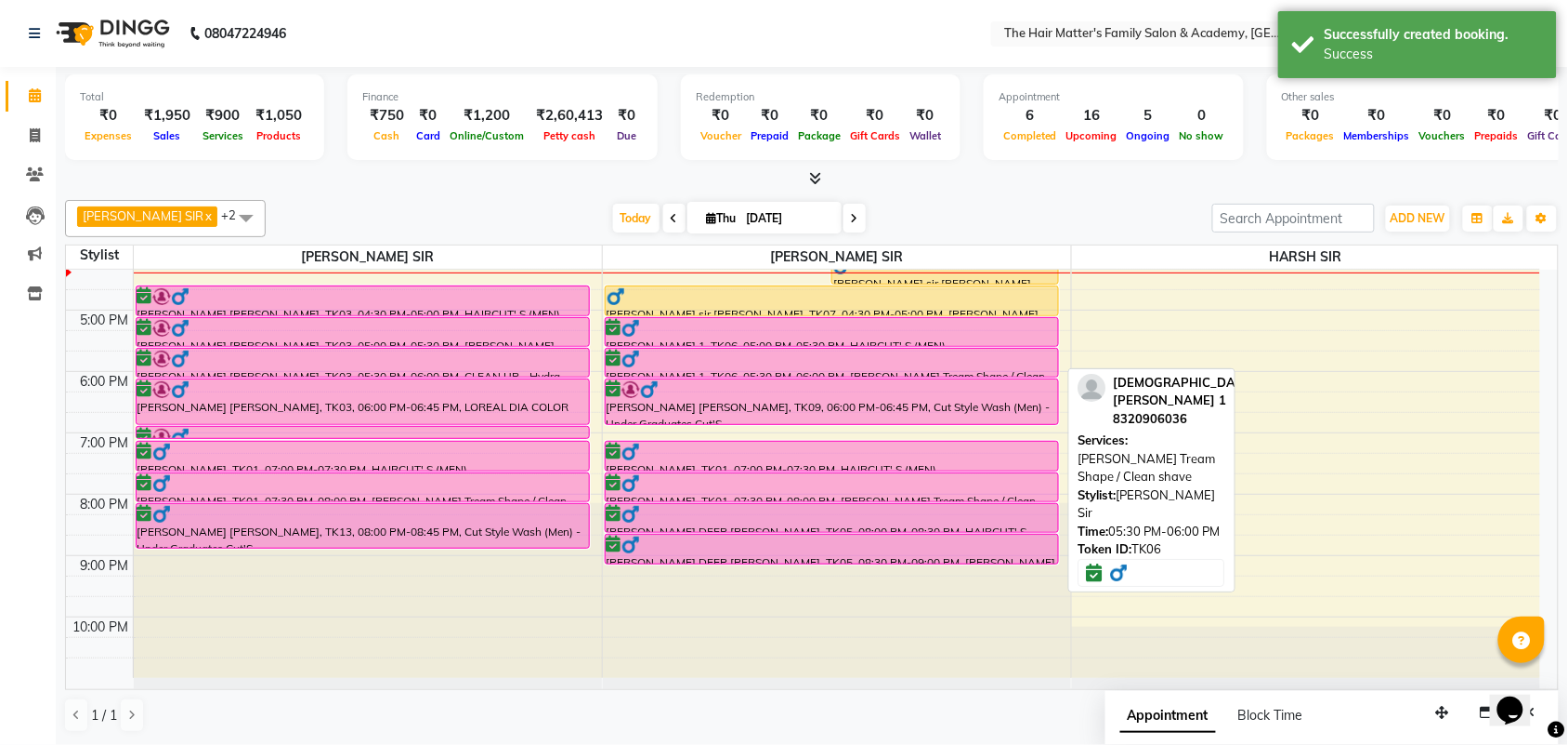
scroll to position [187, 0]
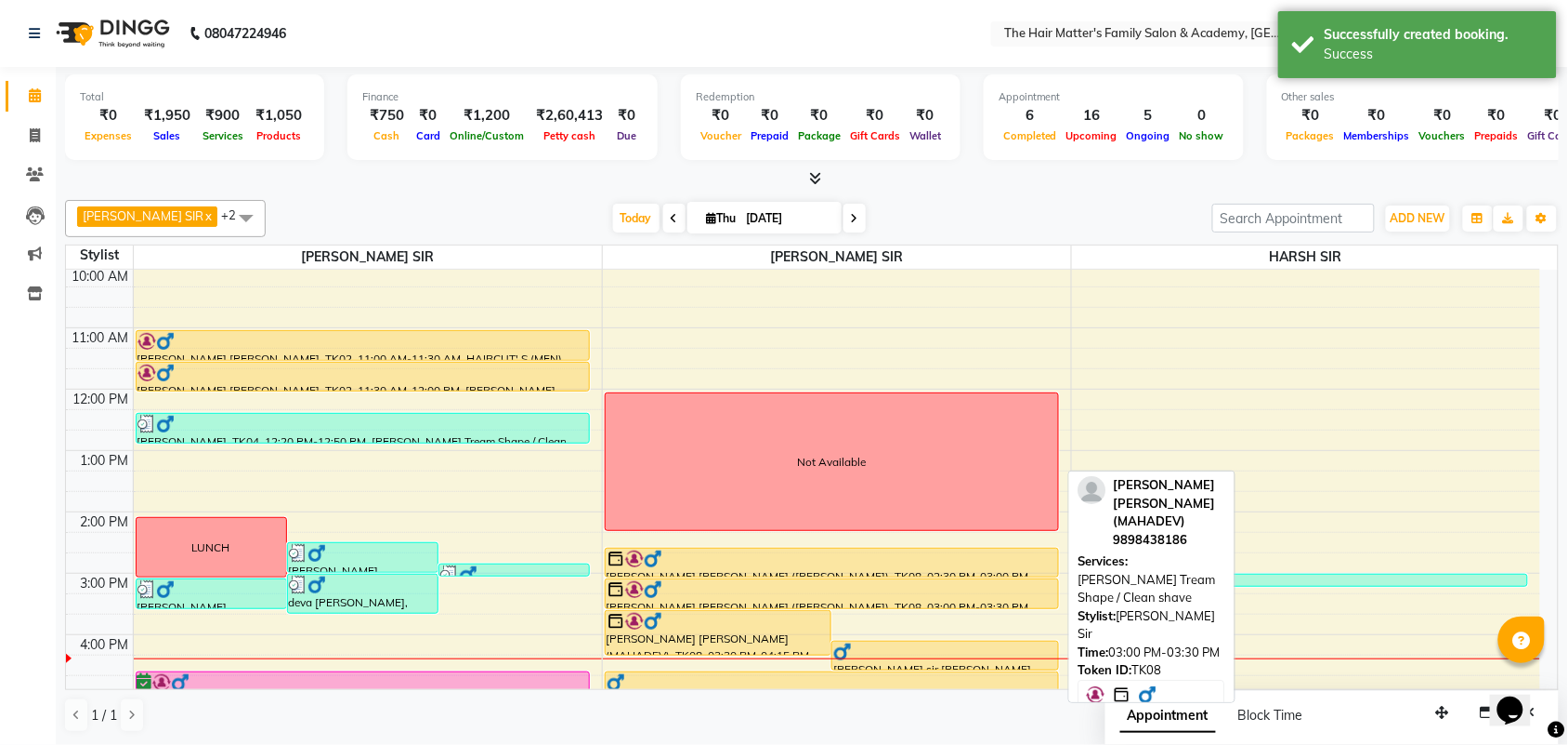
click at [906, 602] on div "[PERSON_NAME] [PERSON_NAME] ([PERSON_NAME]), TK08, 03:00 PM-03:30 PM, [PERSON_N…" at bounding box center [832, 593] width 453 height 29
select select "1"
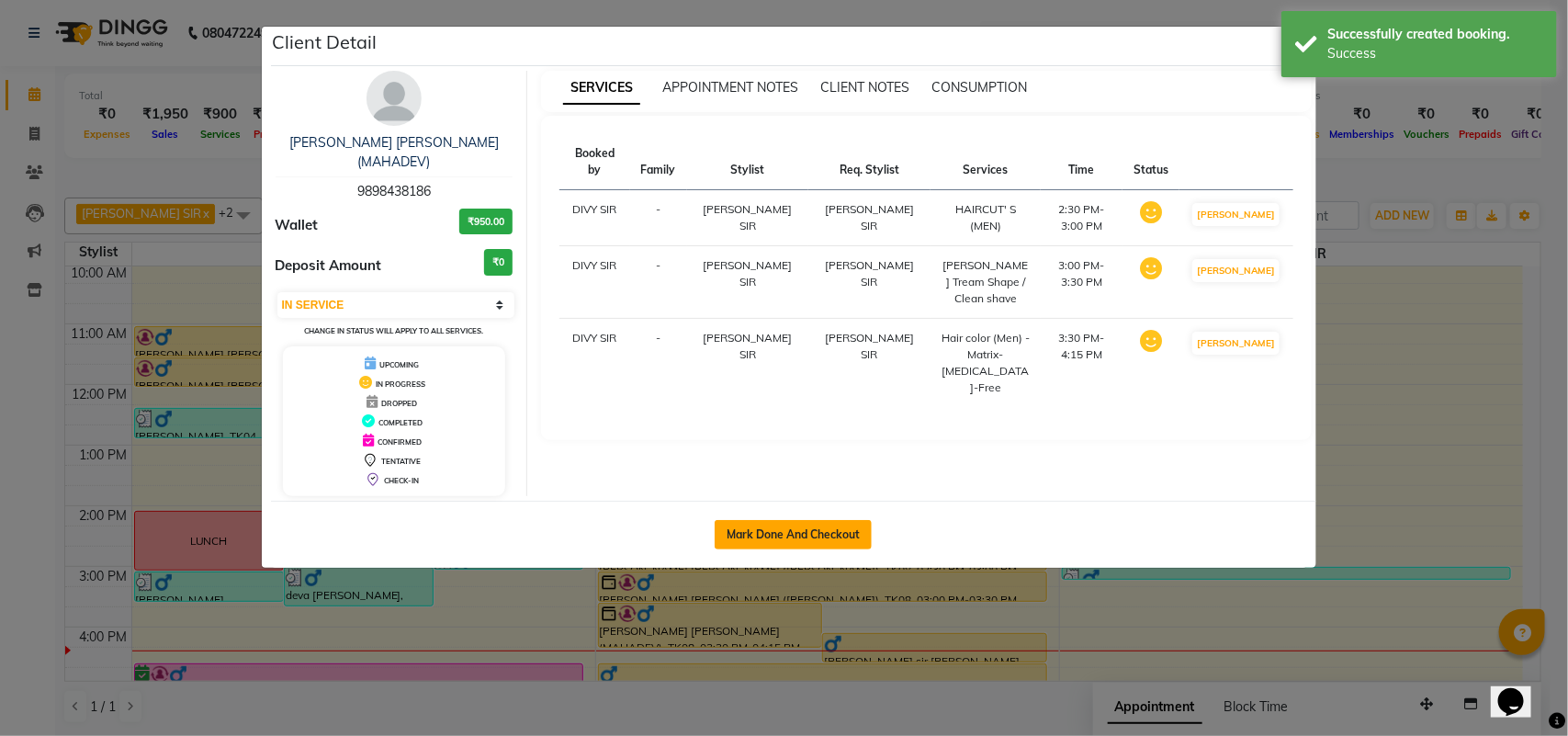
click at [791, 520] on button "Mark Done And Checkout" at bounding box center [793, 535] width 157 height 30
select select "5980"
select select "service"
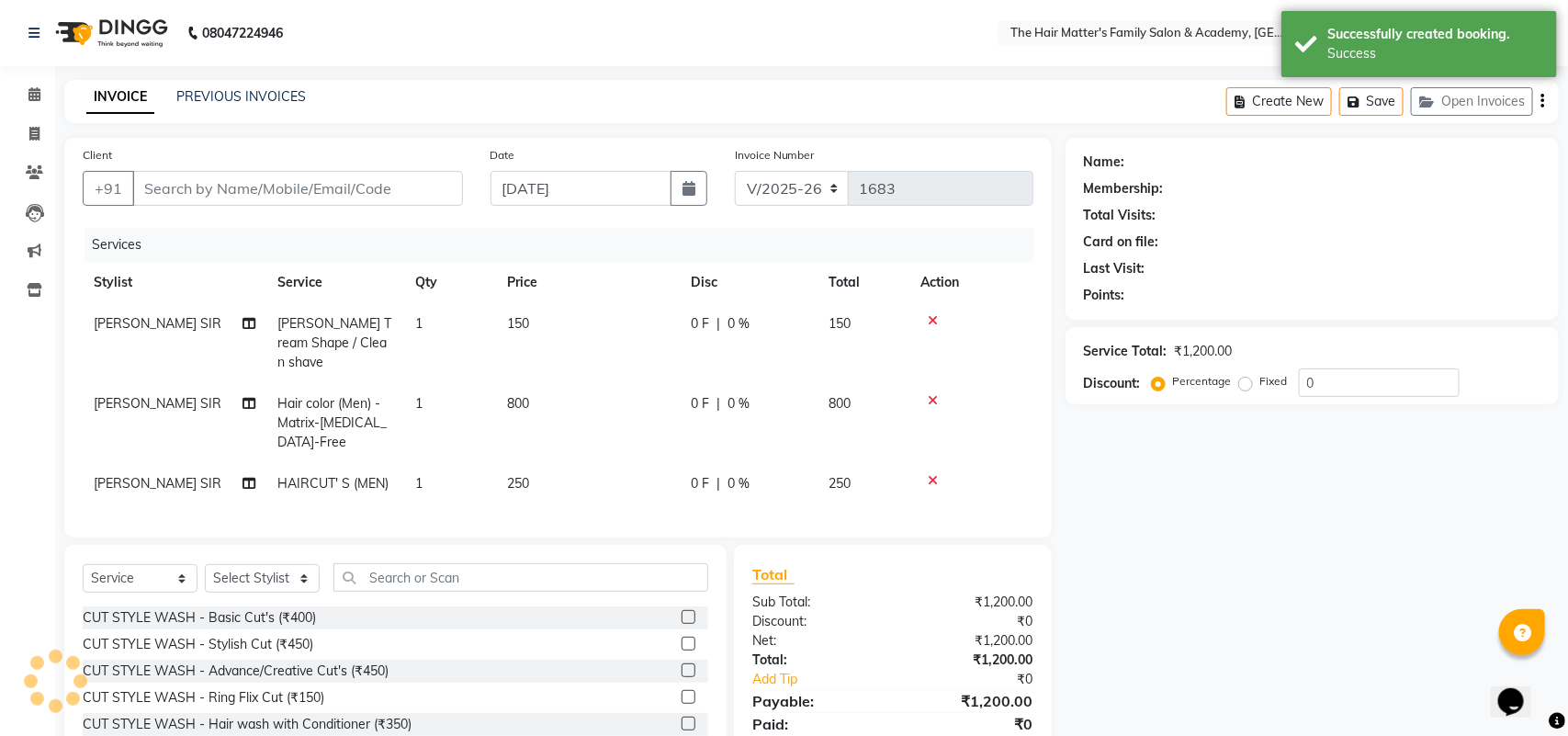
type input "9898438186"
select select "43094"
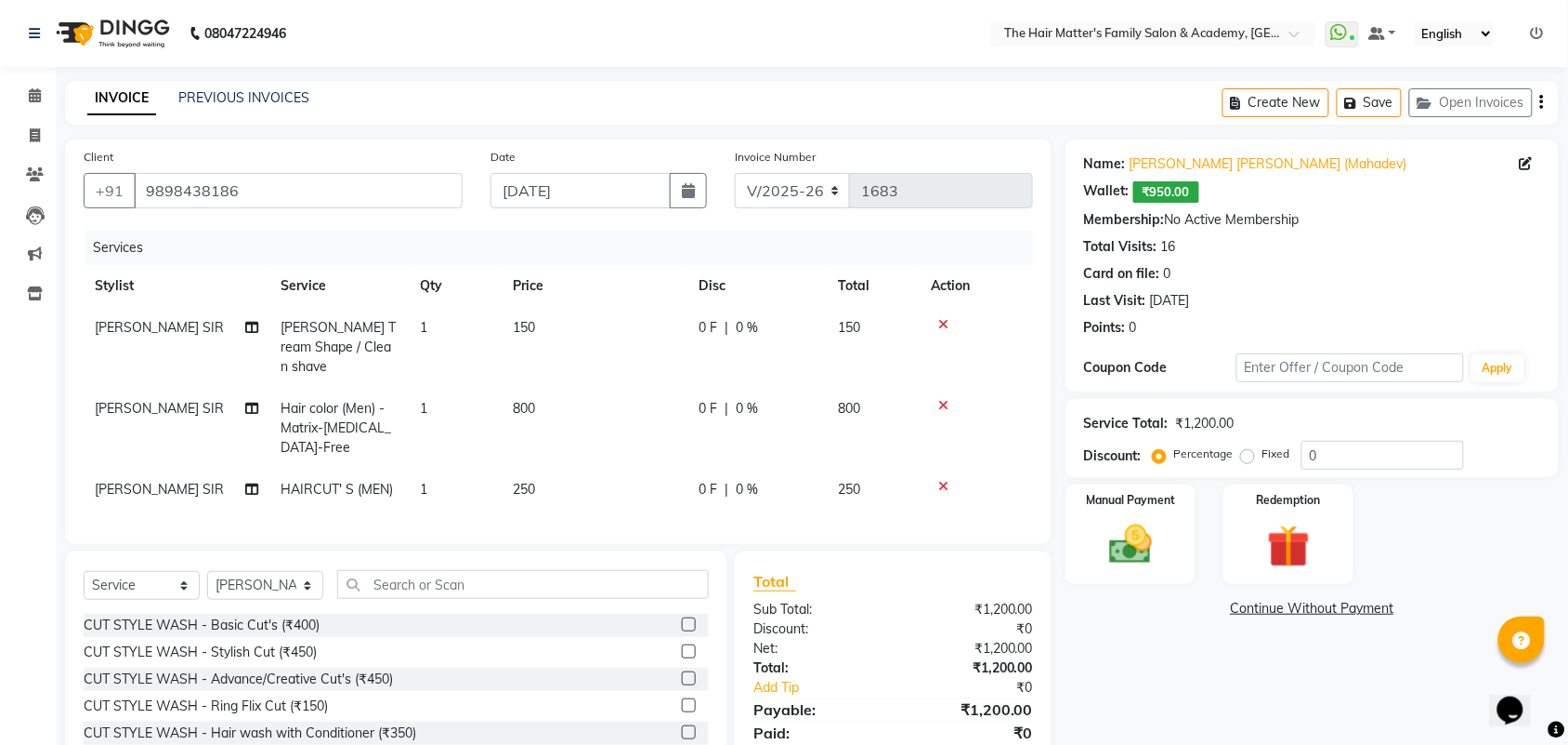
click at [1148, 192] on span "₹950.00" at bounding box center [1166, 192] width 66 height 22
click at [1203, 193] on div "Wallet: ₹950.00" at bounding box center [1313, 192] width 456 height 22
click at [1178, 193] on span "₹950.00" at bounding box center [1166, 192] width 66 height 22
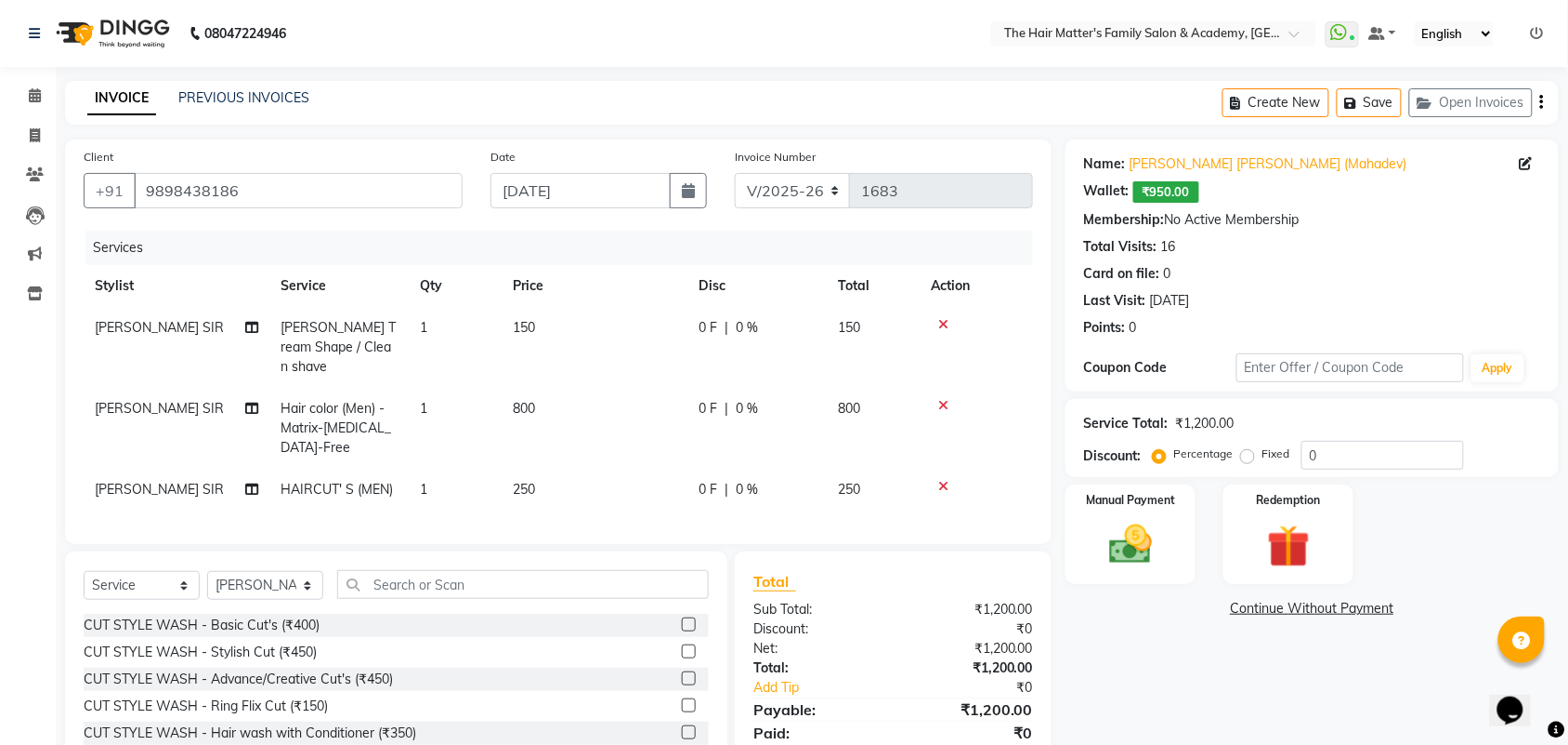
click at [1224, 202] on div "Wallet: ₹950.00" at bounding box center [1313, 192] width 456 height 22
click at [1264, 172] on link "Sanjay Sir Patel (Mahadev)" at bounding box center [1268, 163] width 278 height 20
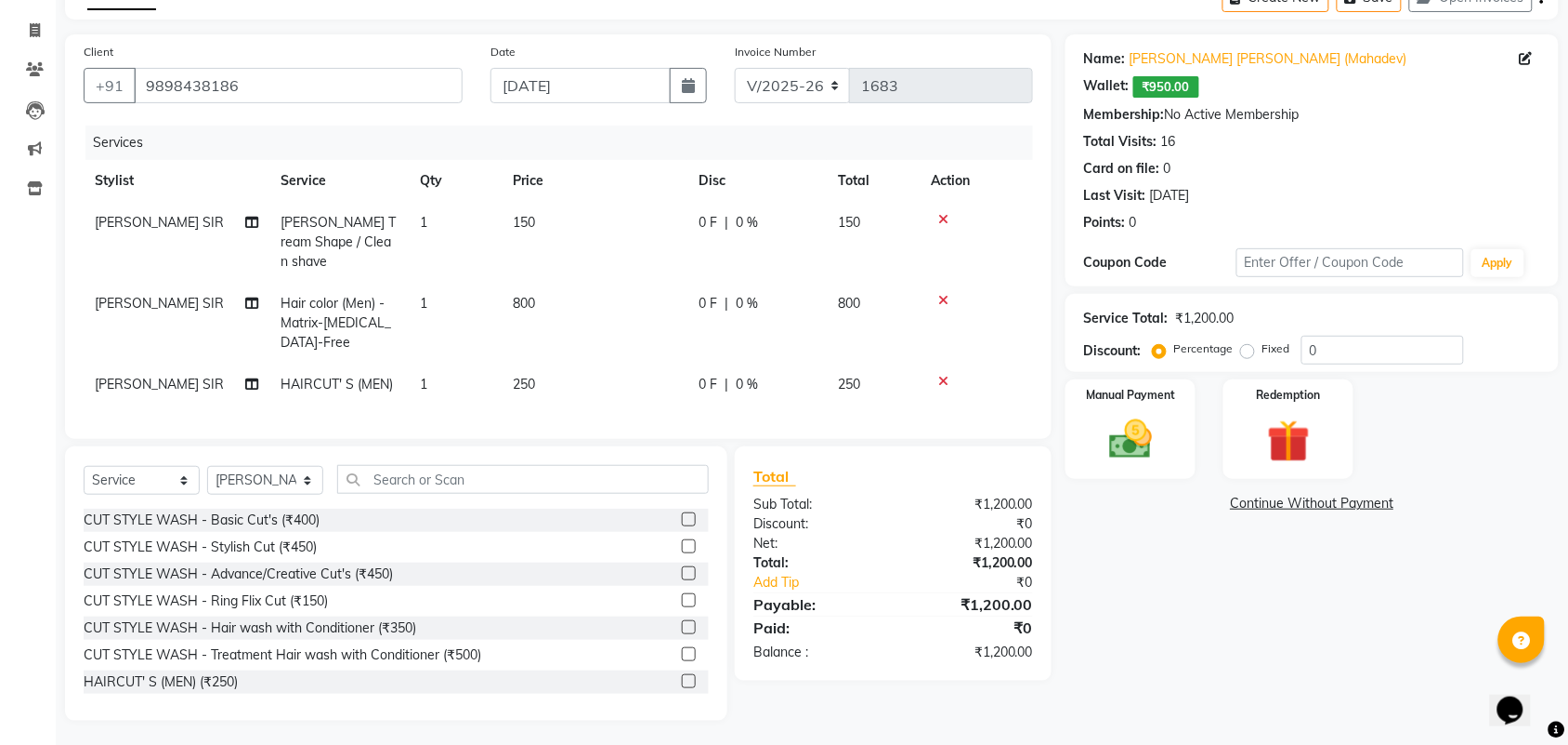
click at [1002, 598] on div "₹1,200.00" at bounding box center [970, 604] width 154 height 23
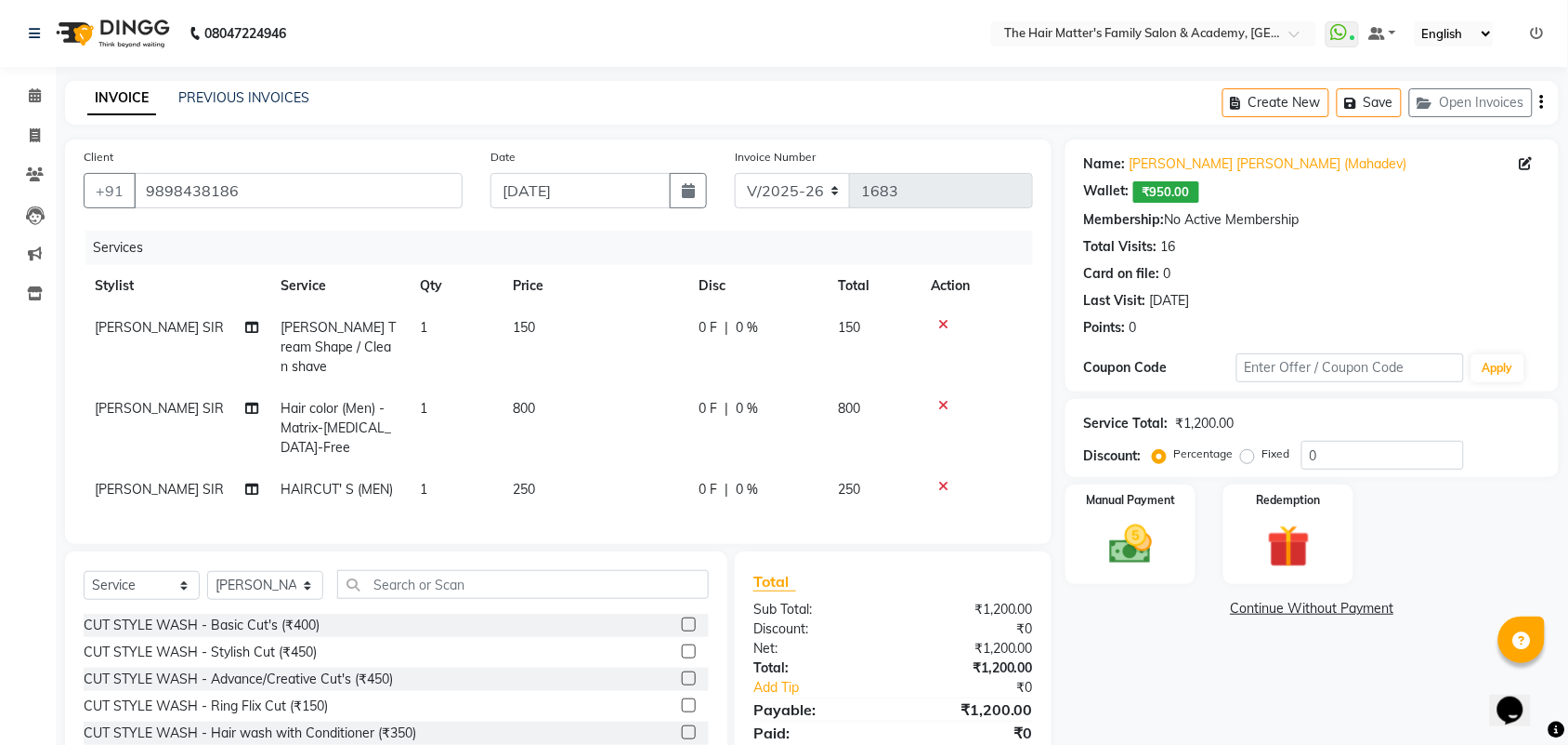
click at [1005, 591] on div "Total Sub Total: ₹1,200.00 Discount: ₹0 Net: ₹1,200.00 Total: ₹1,200.00 Add Tip…" at bounding box center [893, 668] width 280 height 197
click at [1004, 599] on div "₹1,200.00" at bounding box center [970, 609] width 154 height 20
click at [1007, 620] on div "₹0" at bounding box center [970, 629] width 154 height 20
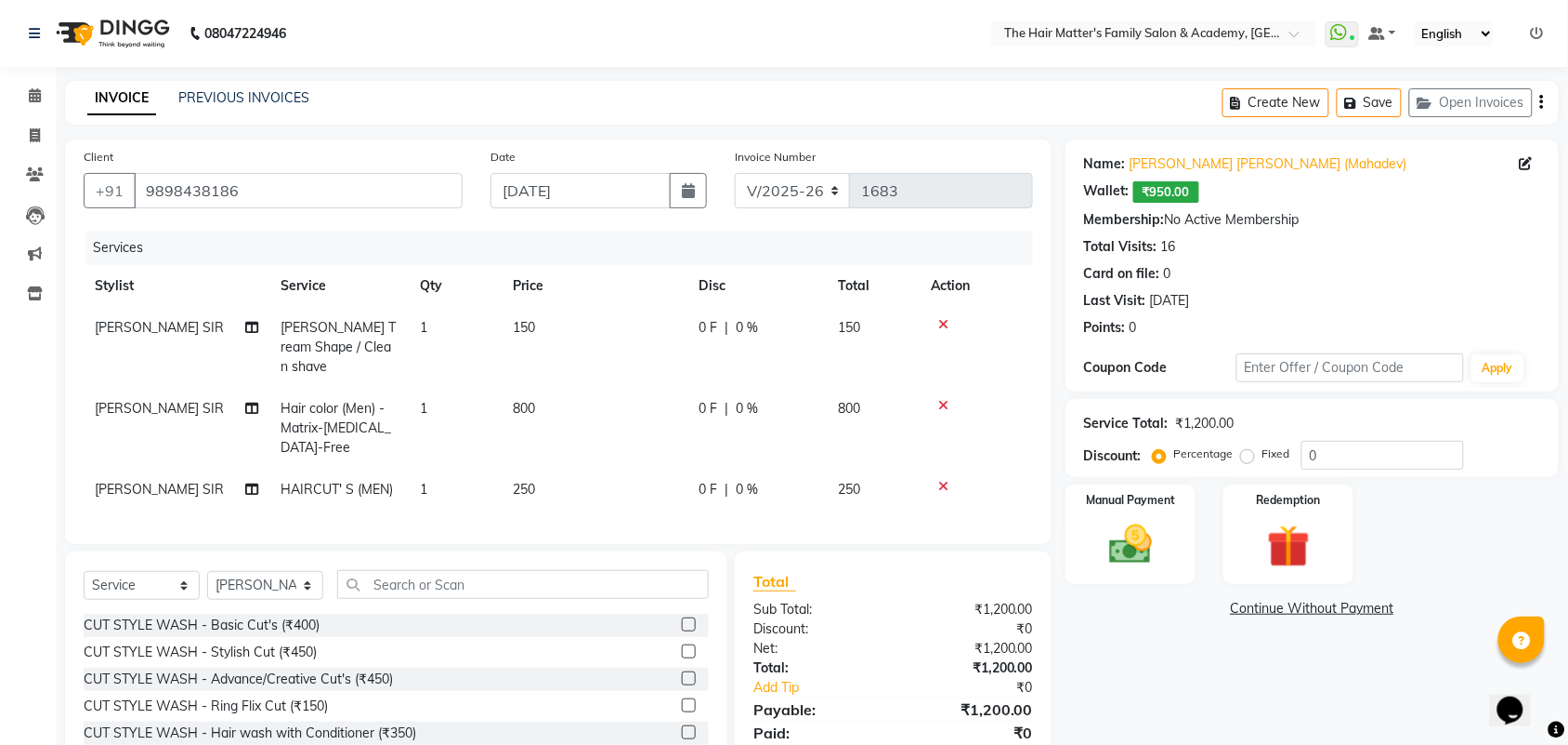
click at [1014, 639] on div "₹1,200.00" at bounding box center [970, 648] width 154 height 20
click at [1015, 653] on div "₹1,200.00" at bounding box center [970, 648] width 154 height 20
click at [1013, 666] on div "₹1,200.00" at bounding box center [970, 667] width 154 height 20
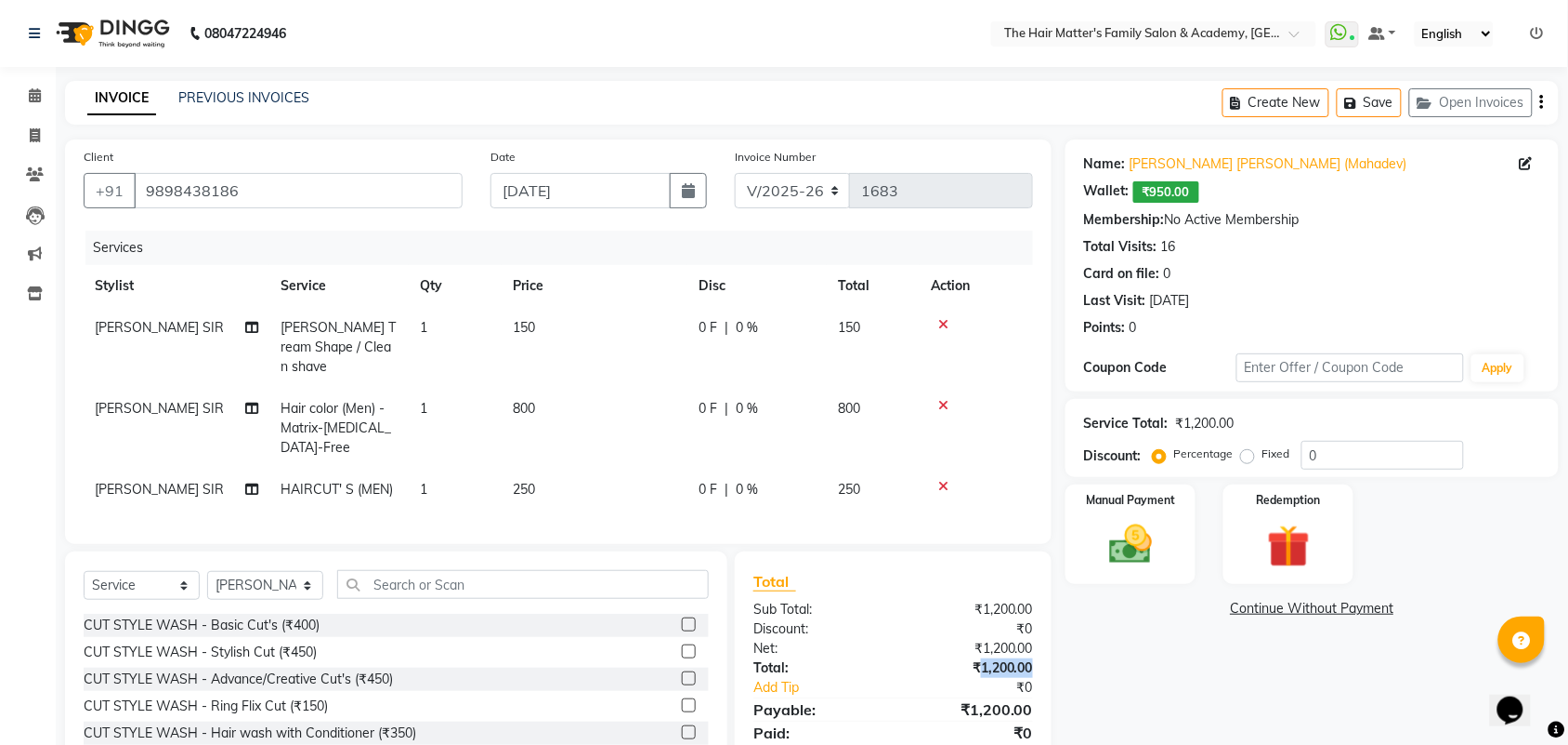
click at [1013, 666] on div "₹1,200.00" at bounding box center [970, 667] width 154 height 20
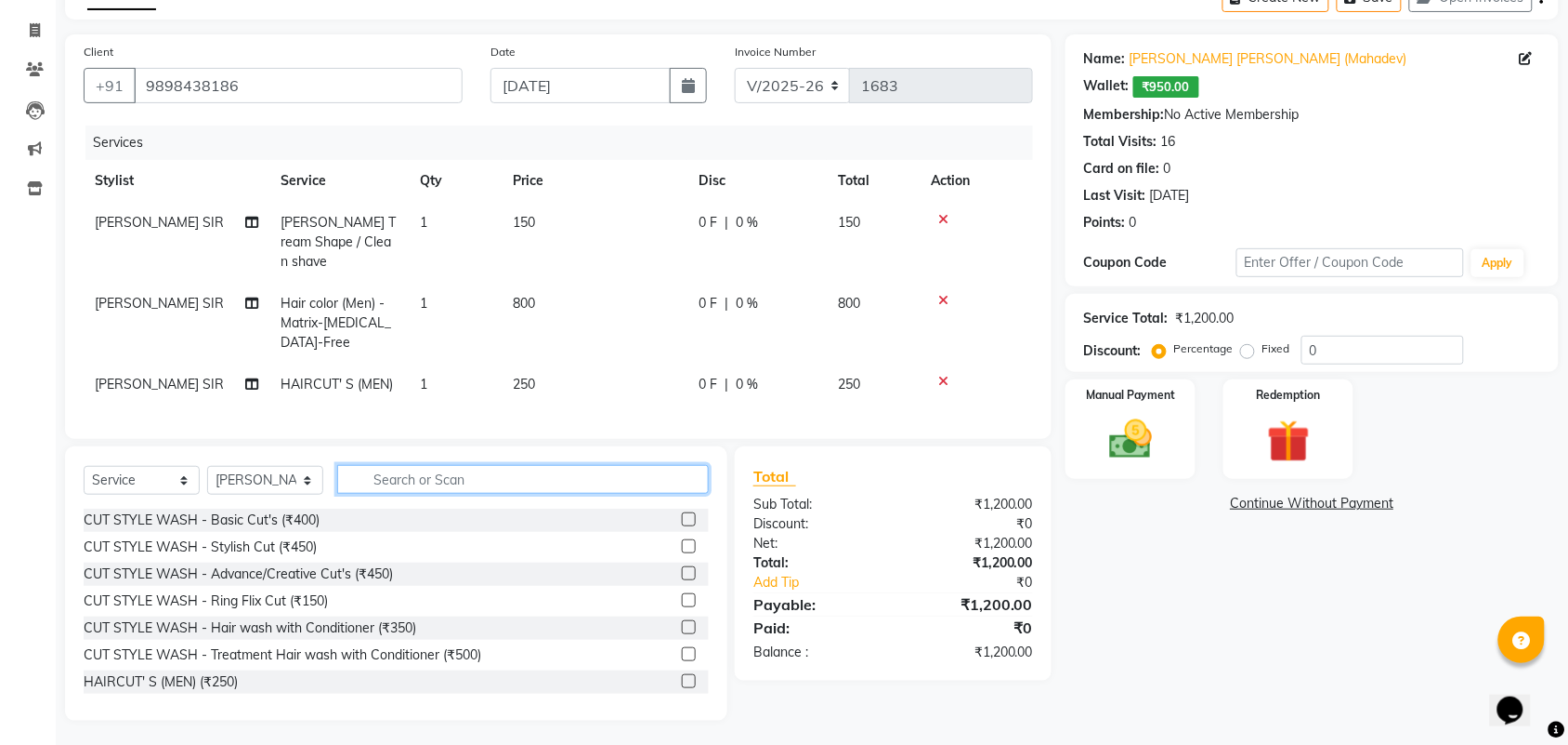
click at [485, 481] on input "text" at bounding box center [523, 479] width 372 height 29
click at [549, 490] on div "Select Service Product Membership Package Voucher Prepaid Gift Card Select Styl…" at bounding box center [396, 487] width 625 height 44
click at [549, 483] on input "text" at bounding box center [523, 479] width 372 height 29
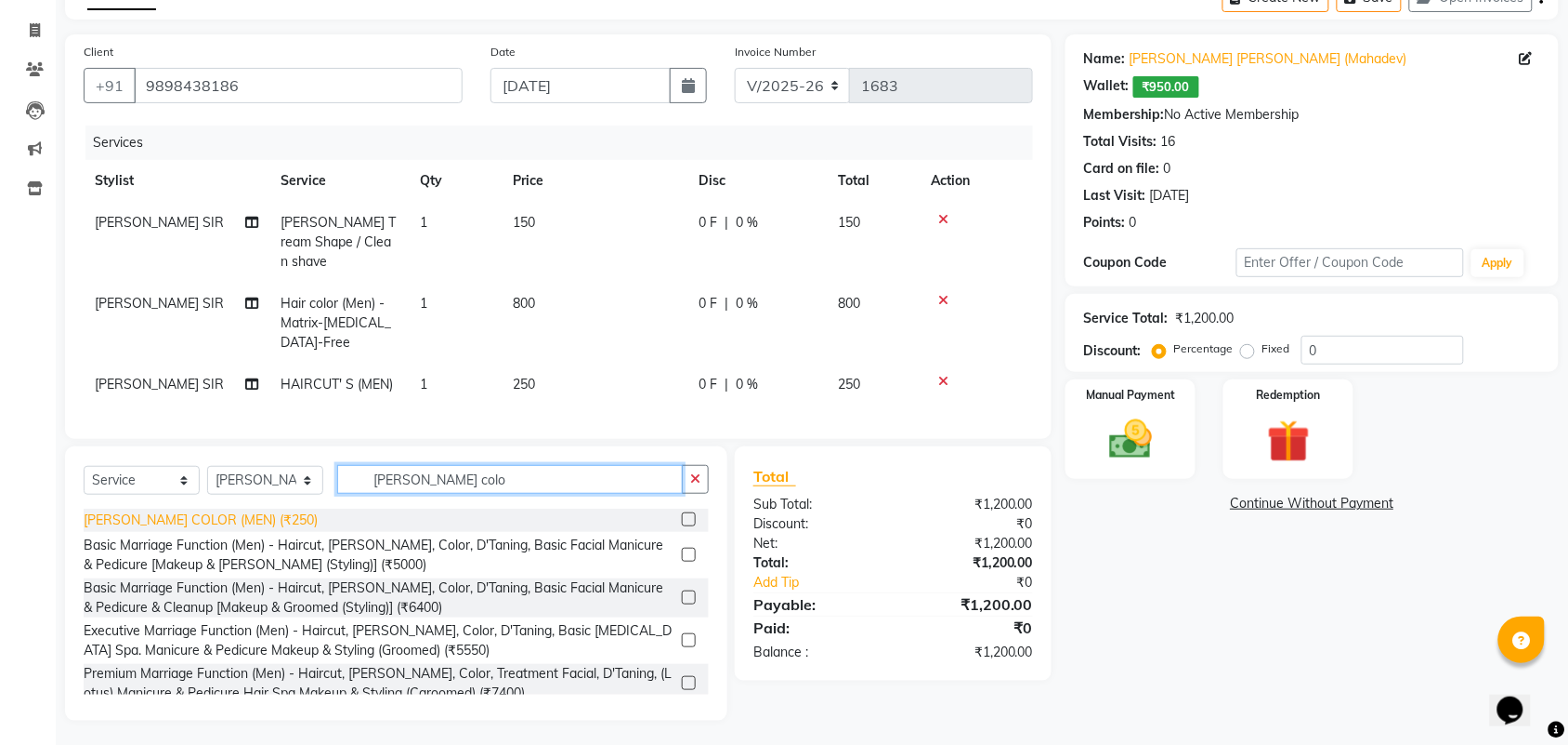
type input "beard colo"
click at [238, 520] on div "[PERSON_NAME] COLOR (MEN) (₹250)" at bounding box center [200, 520] width 234 height 20
checkbox input "false"
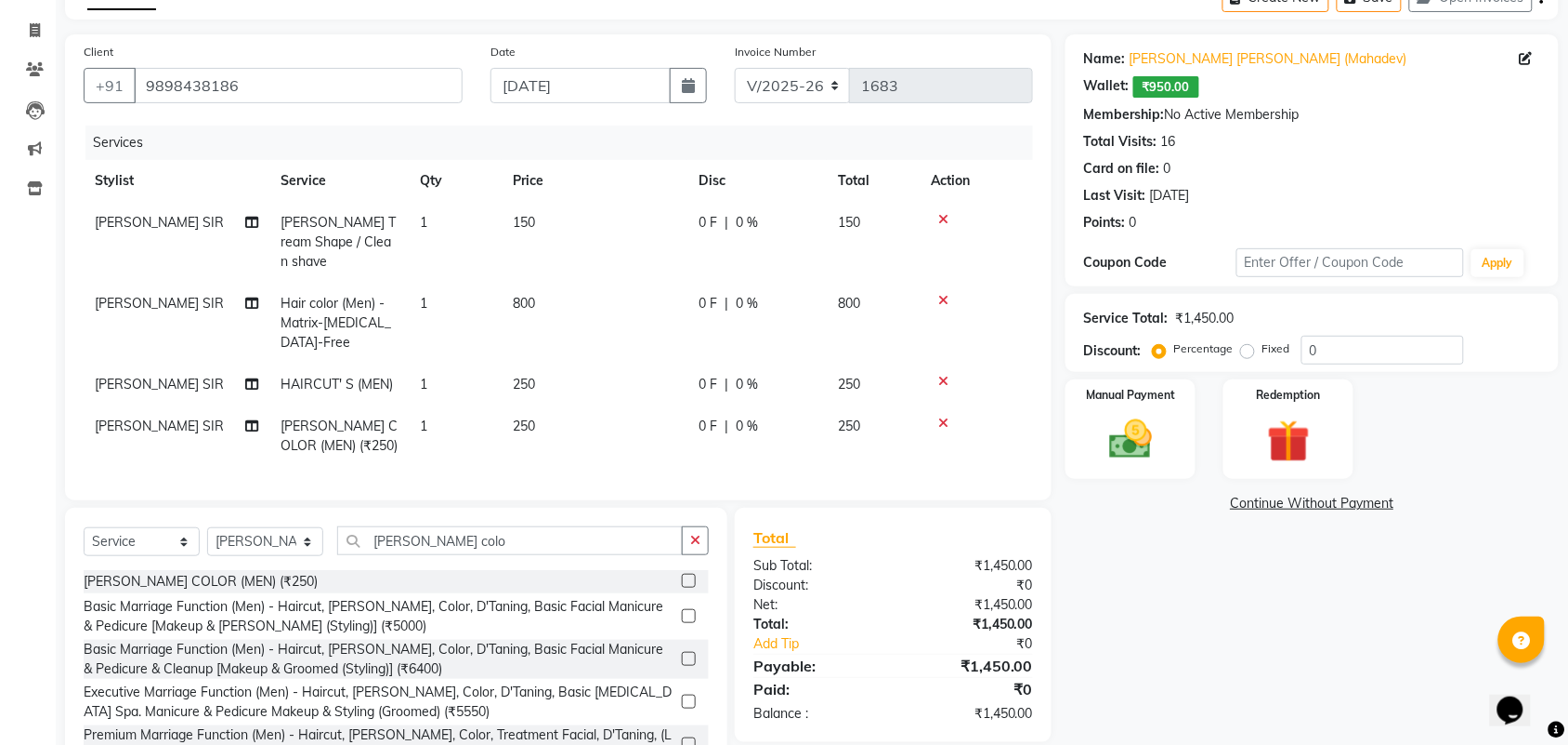
click at [941, 416] on icon at bounding box center [943, 423] width 10 height 13
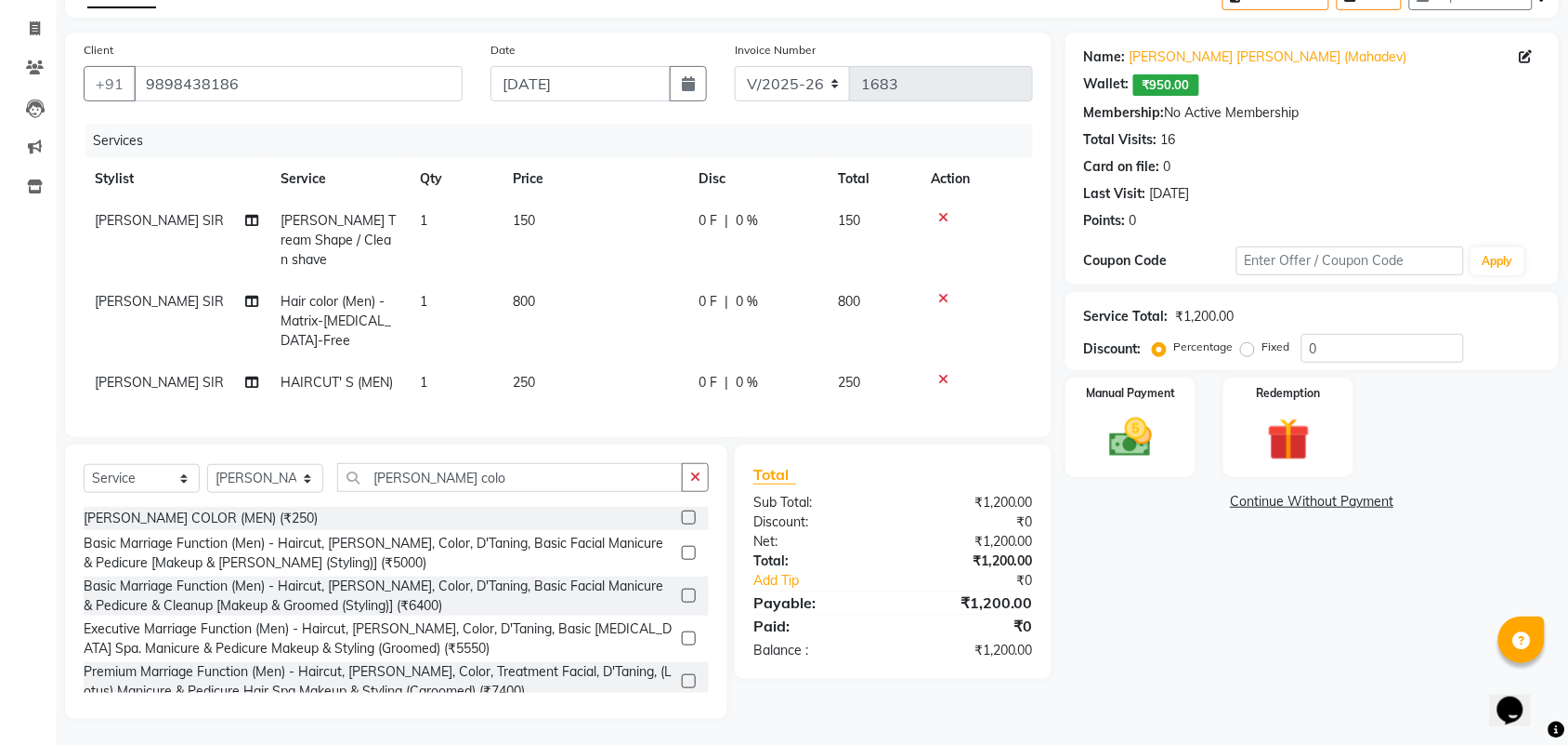
scroll to position [0, 0]
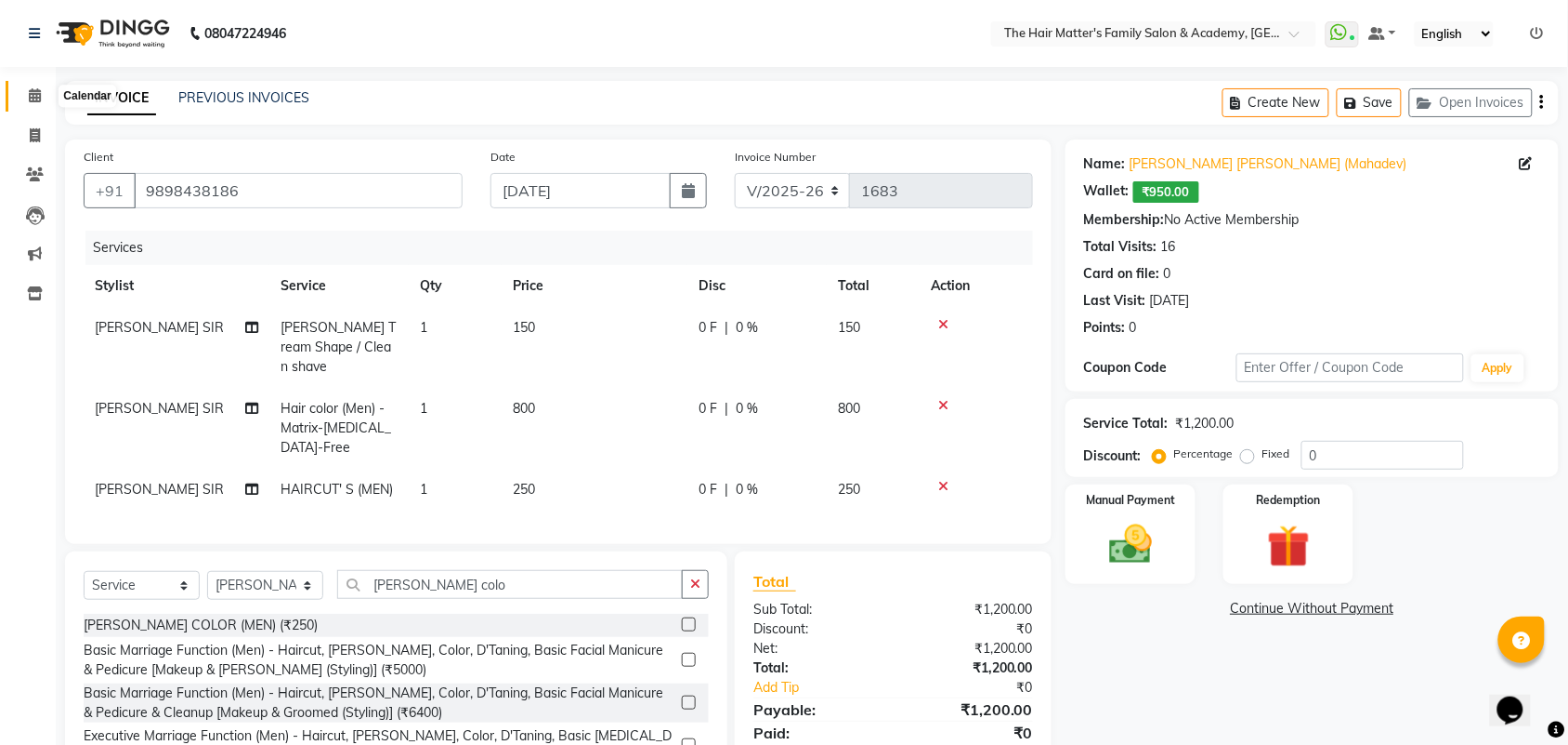
click at [19, 85] on span at bounding box center [35, 96] width 33 height 22
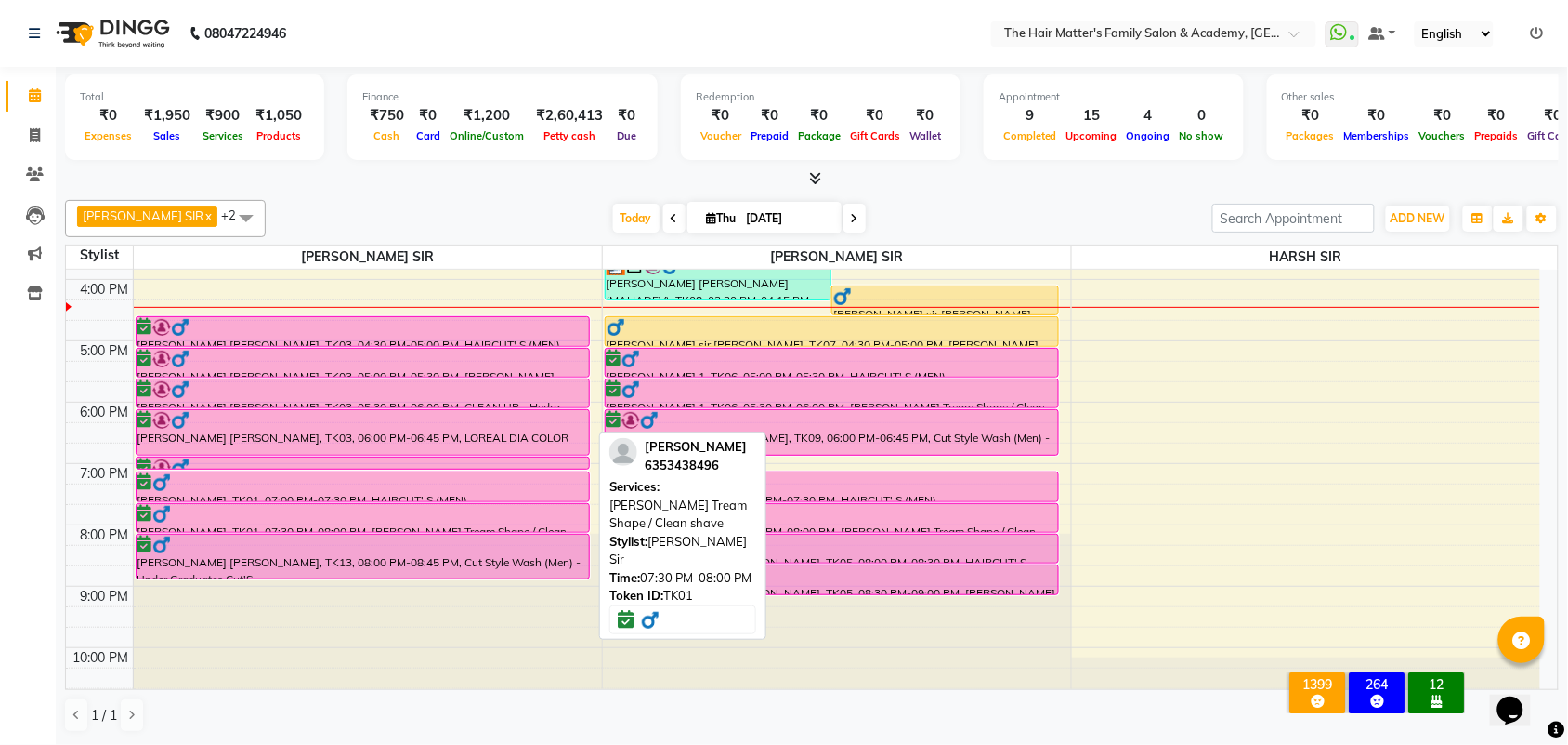
scroll to position [573, 0]
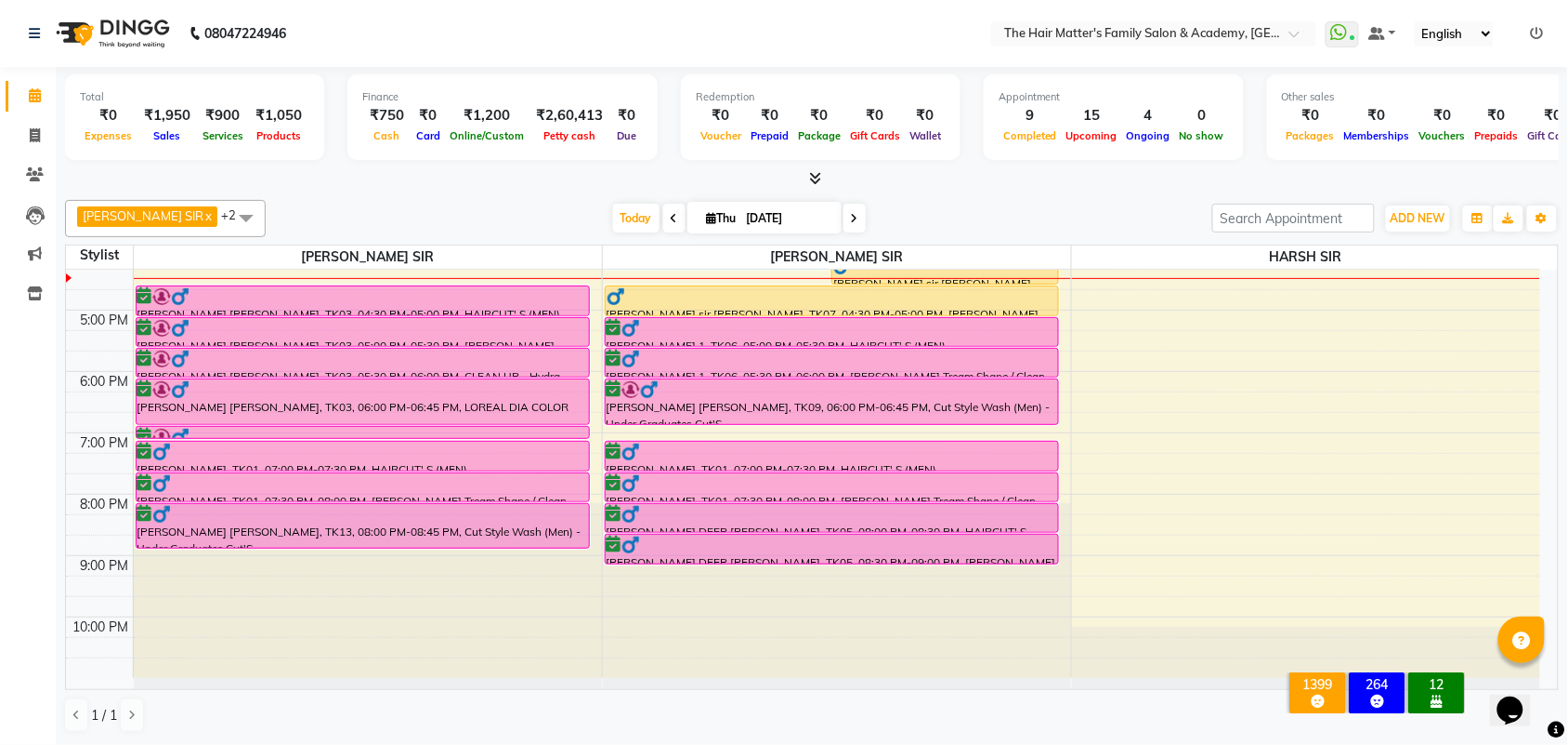
click at [843, 216] on span at bounding box center [854, 218] width 23 height 29
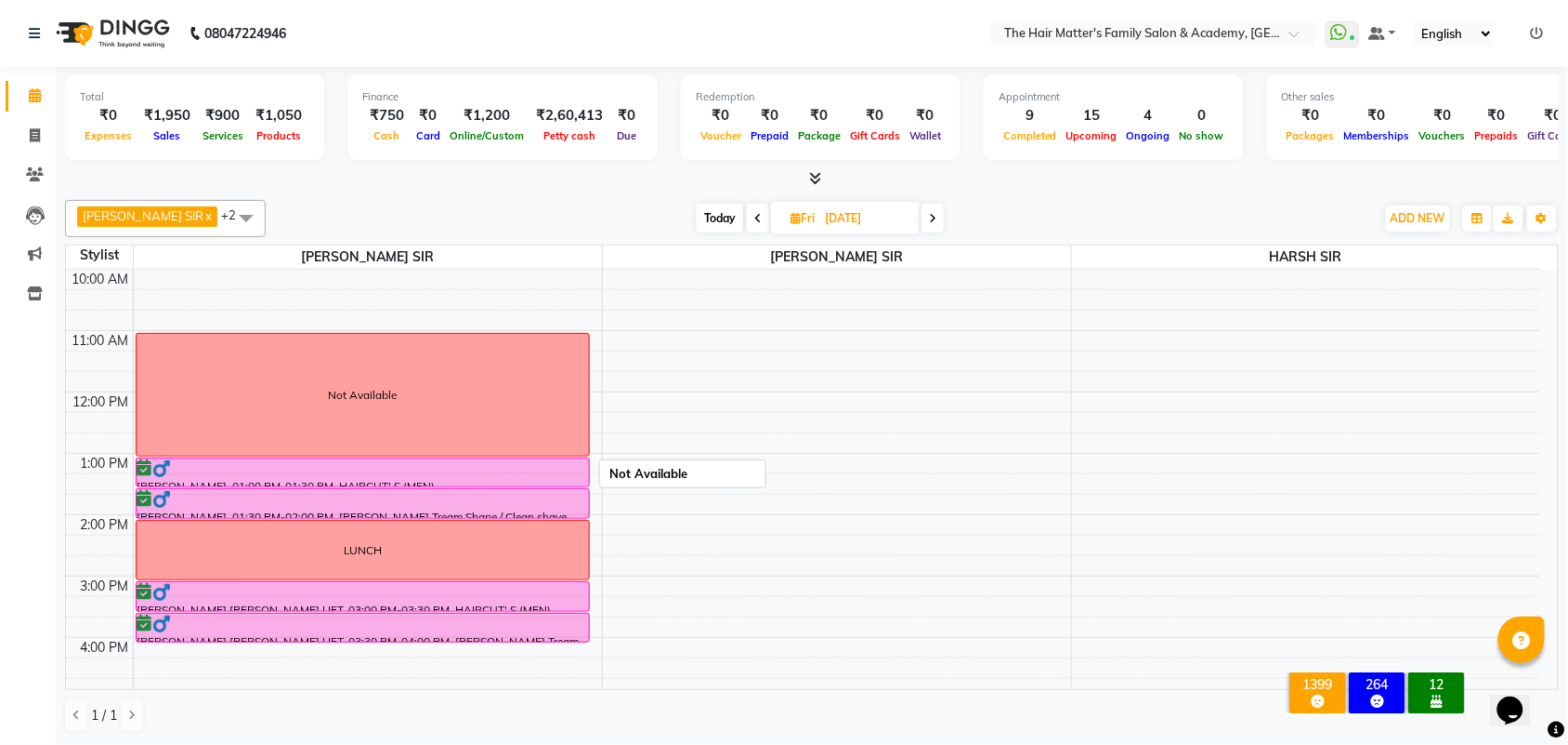
scroll to position [173, 0]
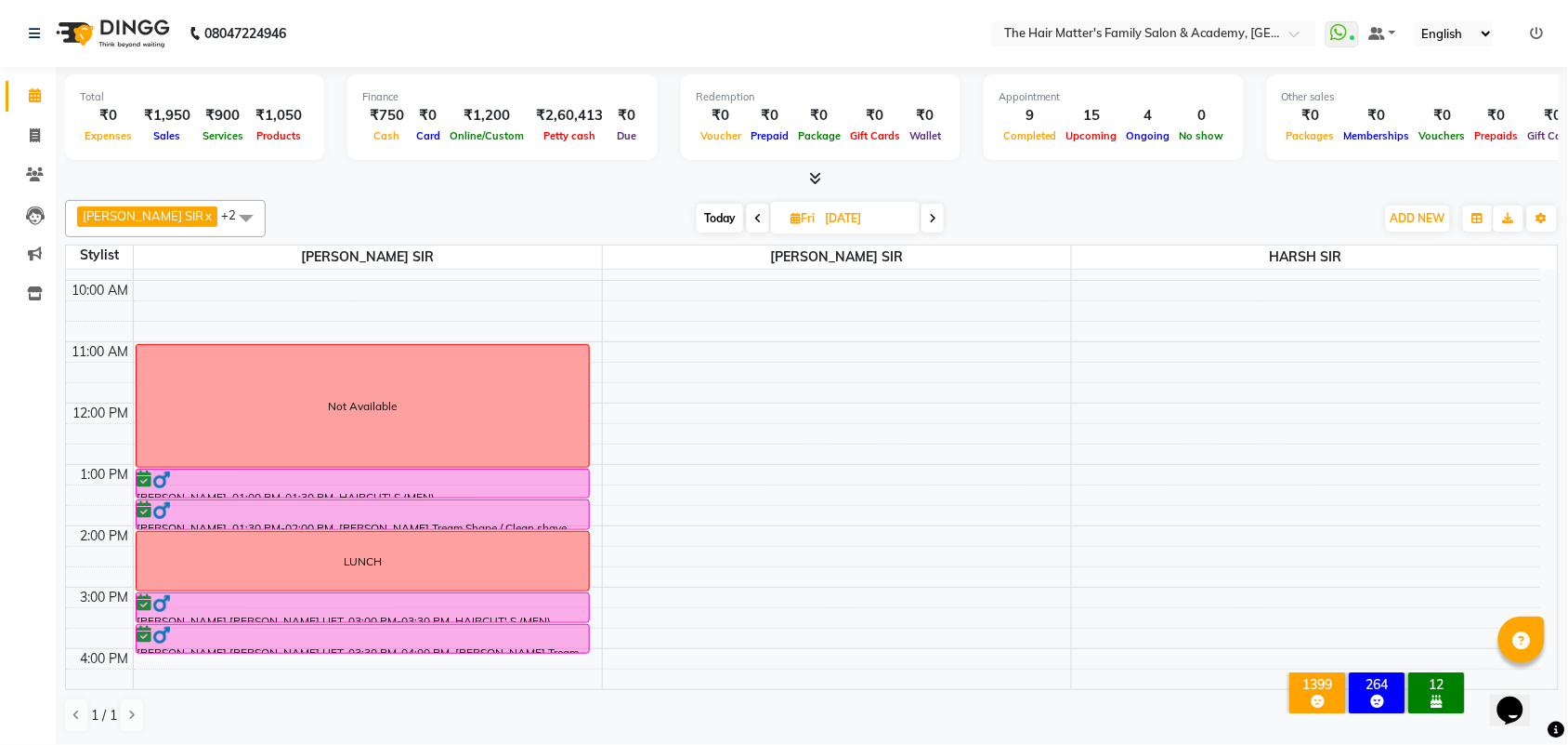
click at [702, 216] on span "Today" at bounding box center [719, 218] width 46 height 29
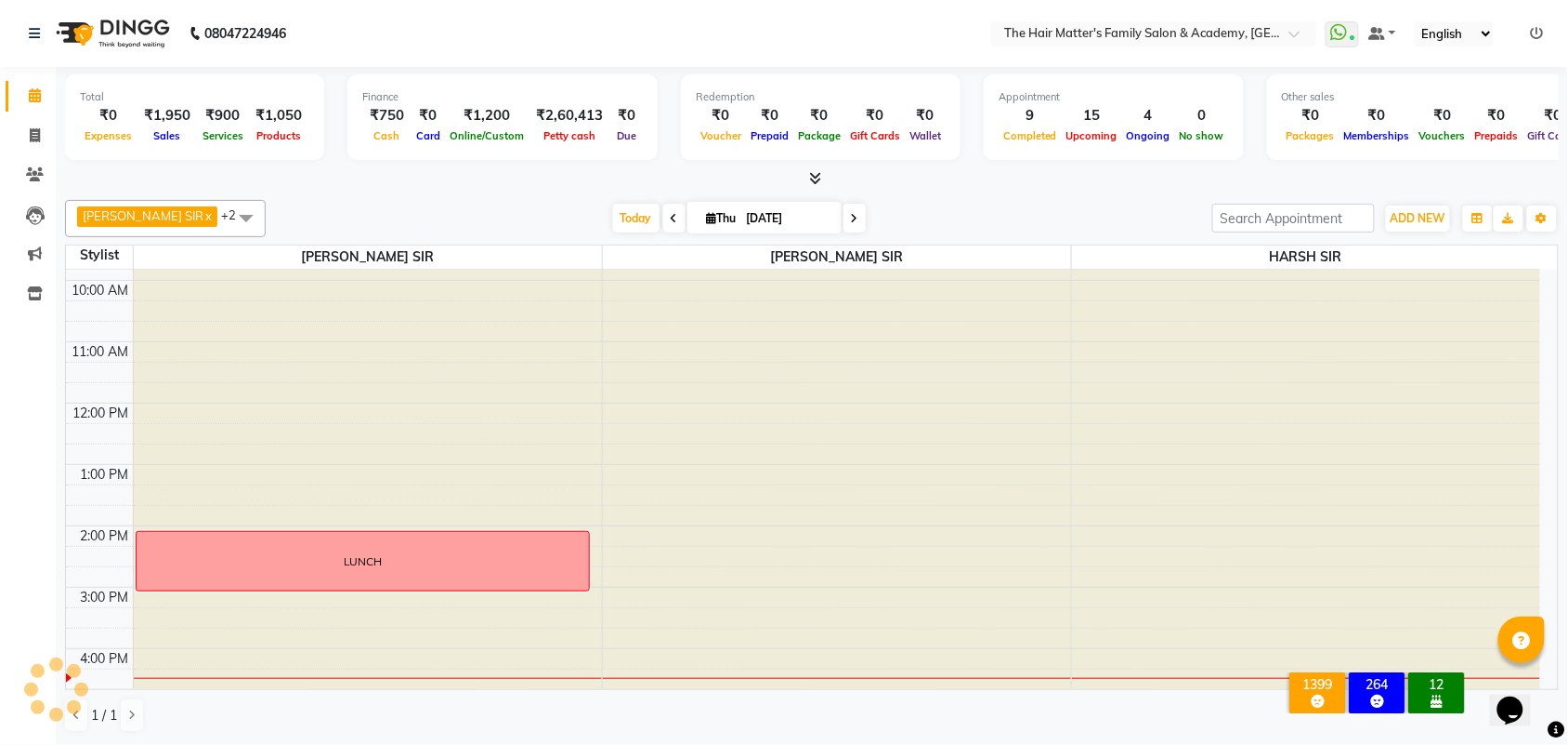
scroll to position [560, 0]
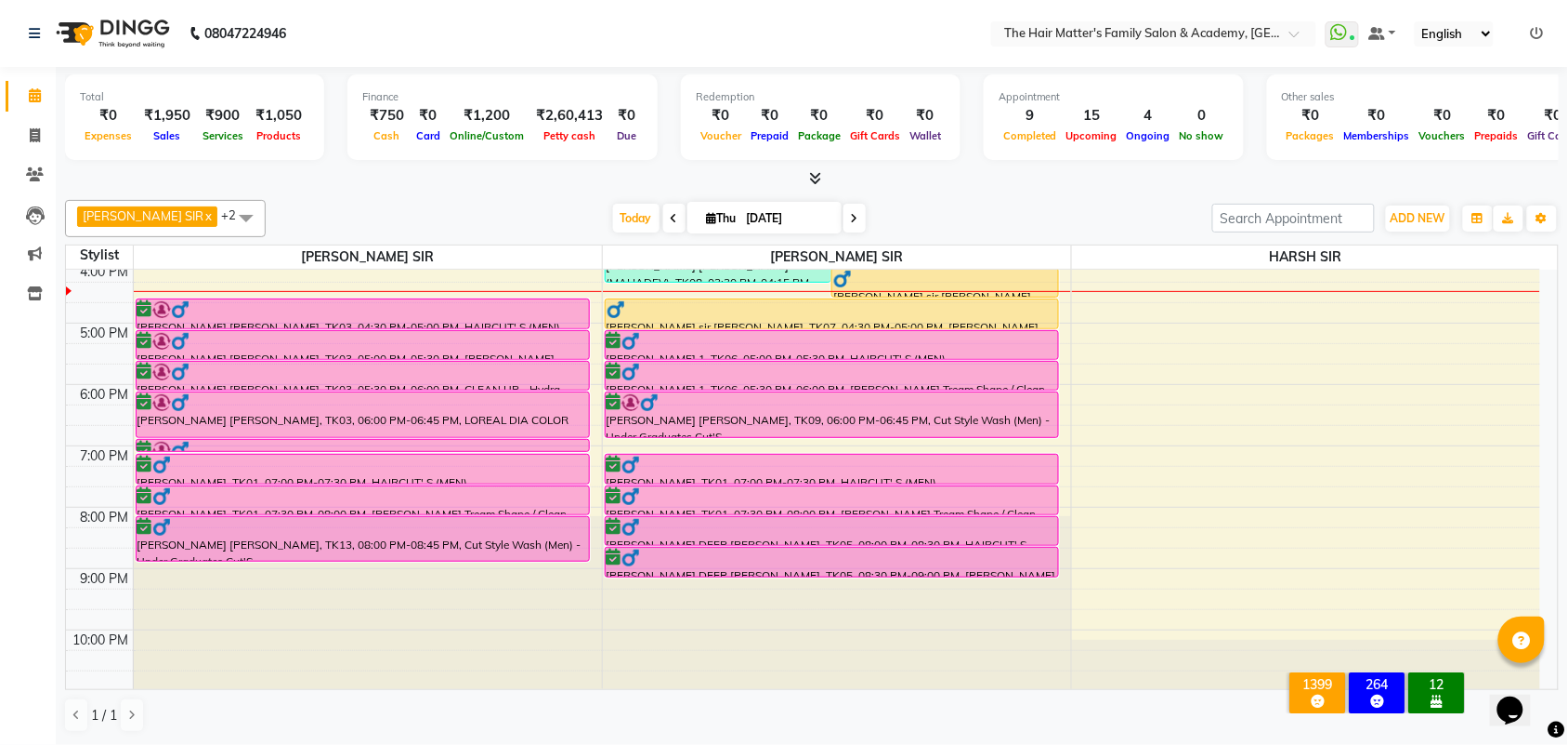
click at [843, 214] on span at bounding box center [854, 218] width 23 height 29
type input "[DATE]"
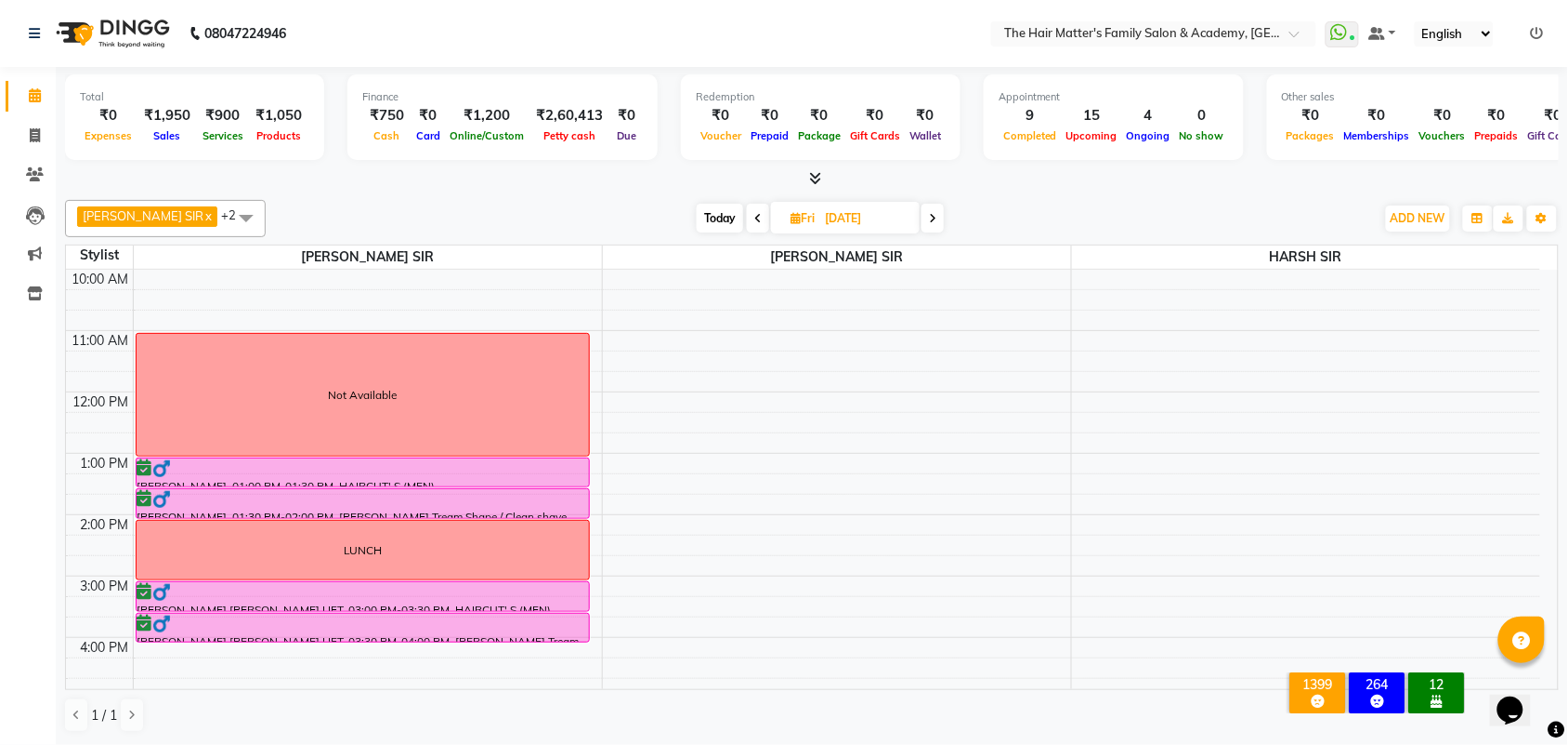
scroll to position [387, 0]
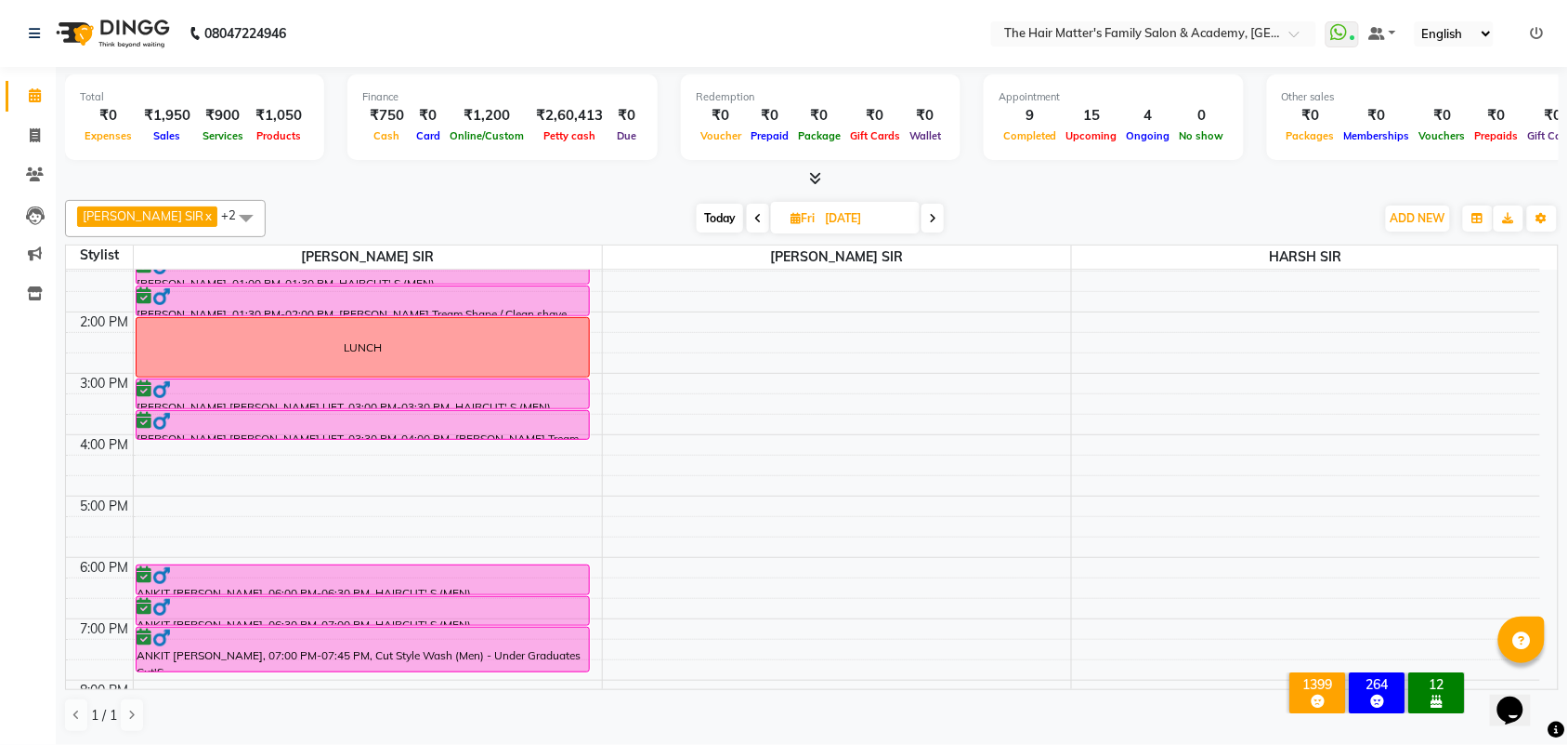
click at [771, 221] on span "Fri 05-09-2025" at bounding box center [845, 218] width 148 height 32
click at [791, 221] on icon at bounding box center [795, 218] width 10 height 12
select select "9"
select select "2025"
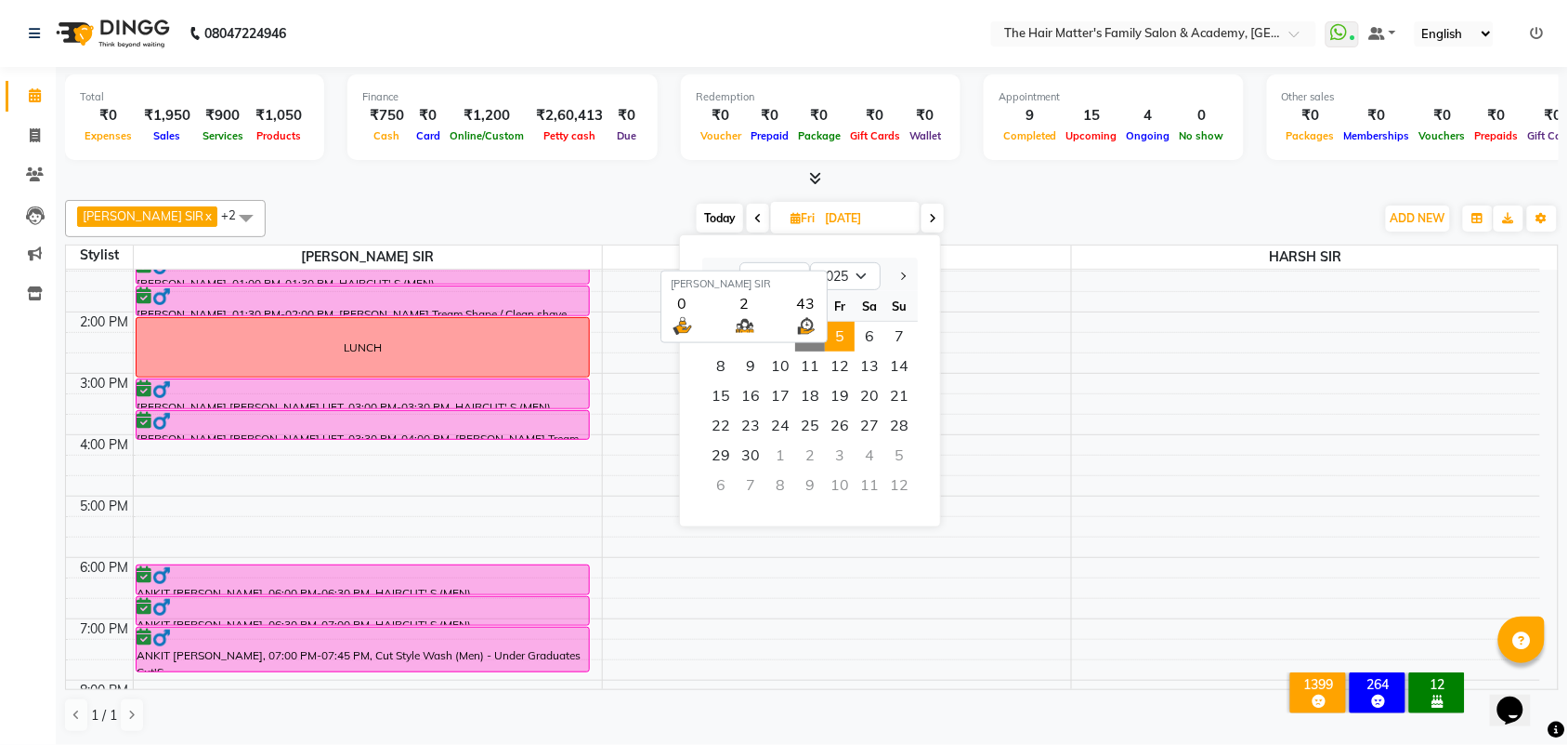
click at [1029, 248] on span "[PERSON_NAME] SIR" at bounding box center [837, 256] width 469 height 23
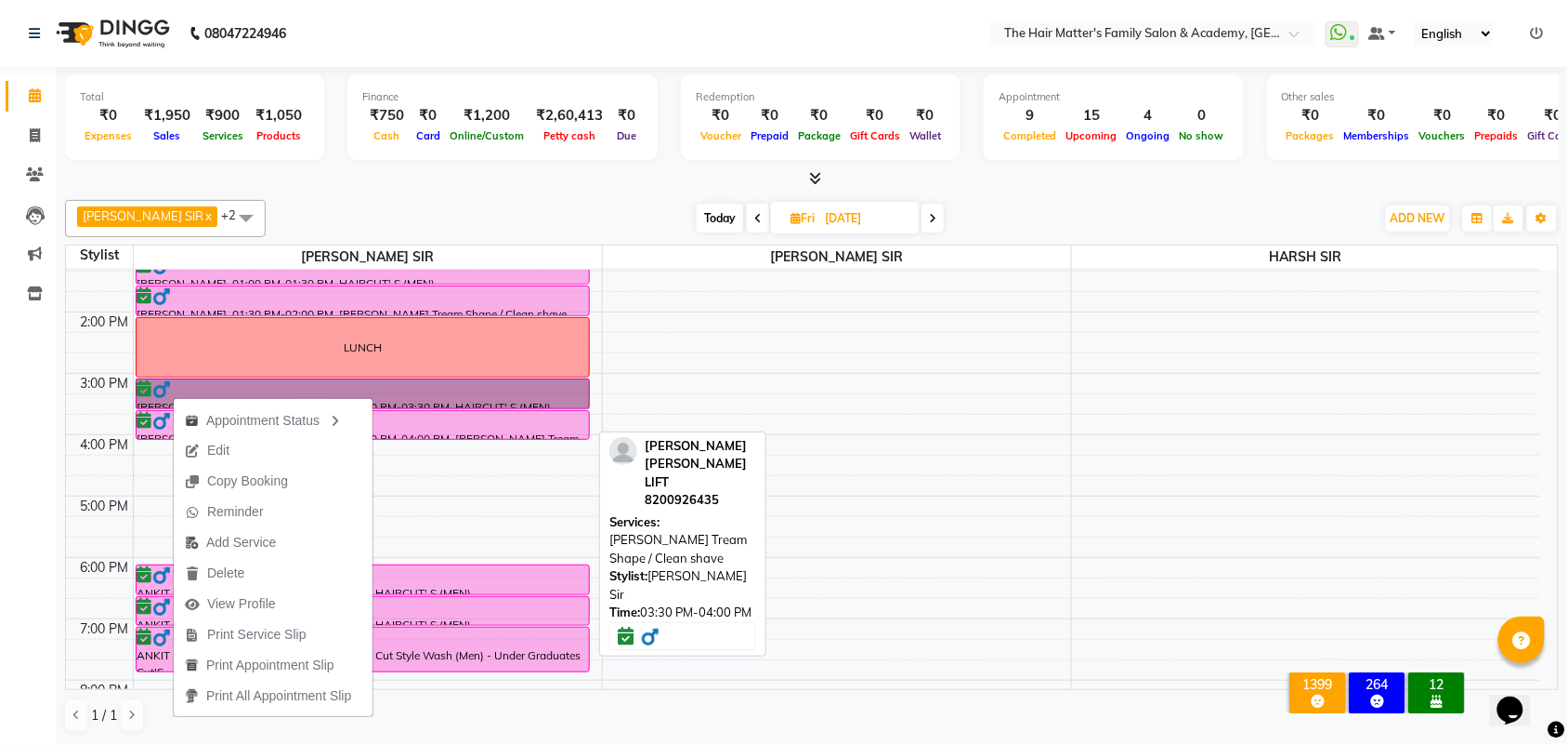
click at [165, 420] on img at bounding box center [161, 421] width 19 height 19
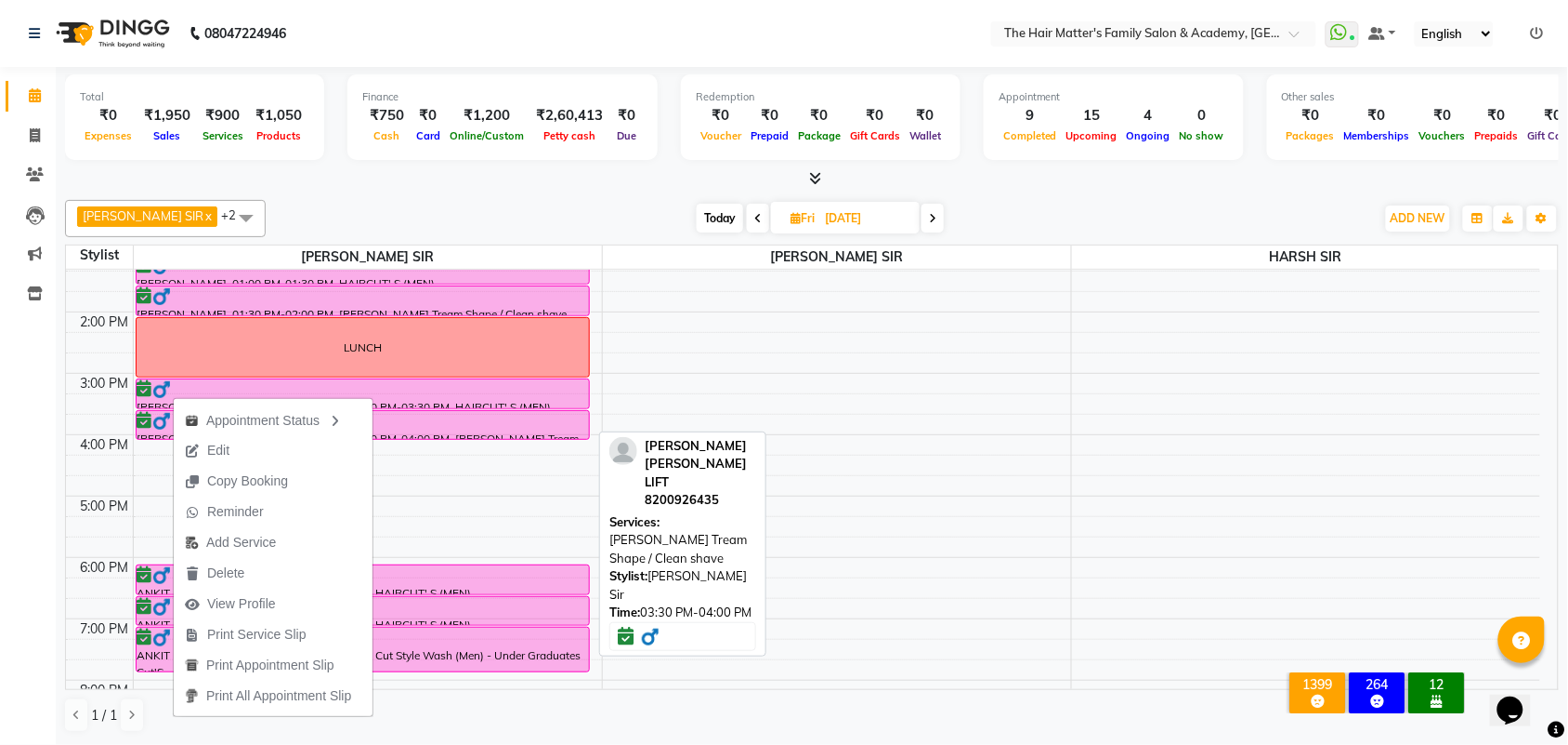
select select "6"
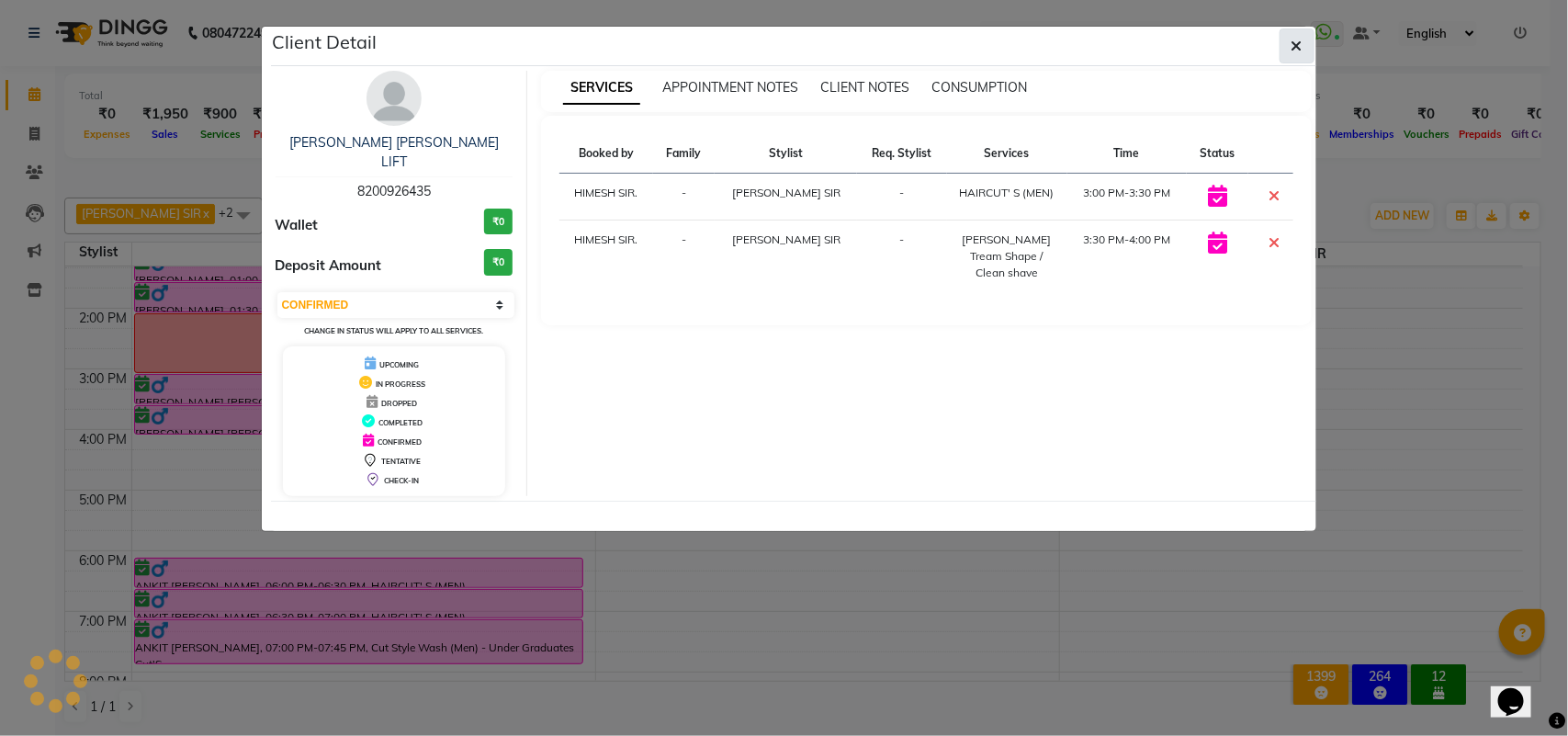
click at [1288, 43] on button "button" at bounding box center [1297, 46] width 35 height 35
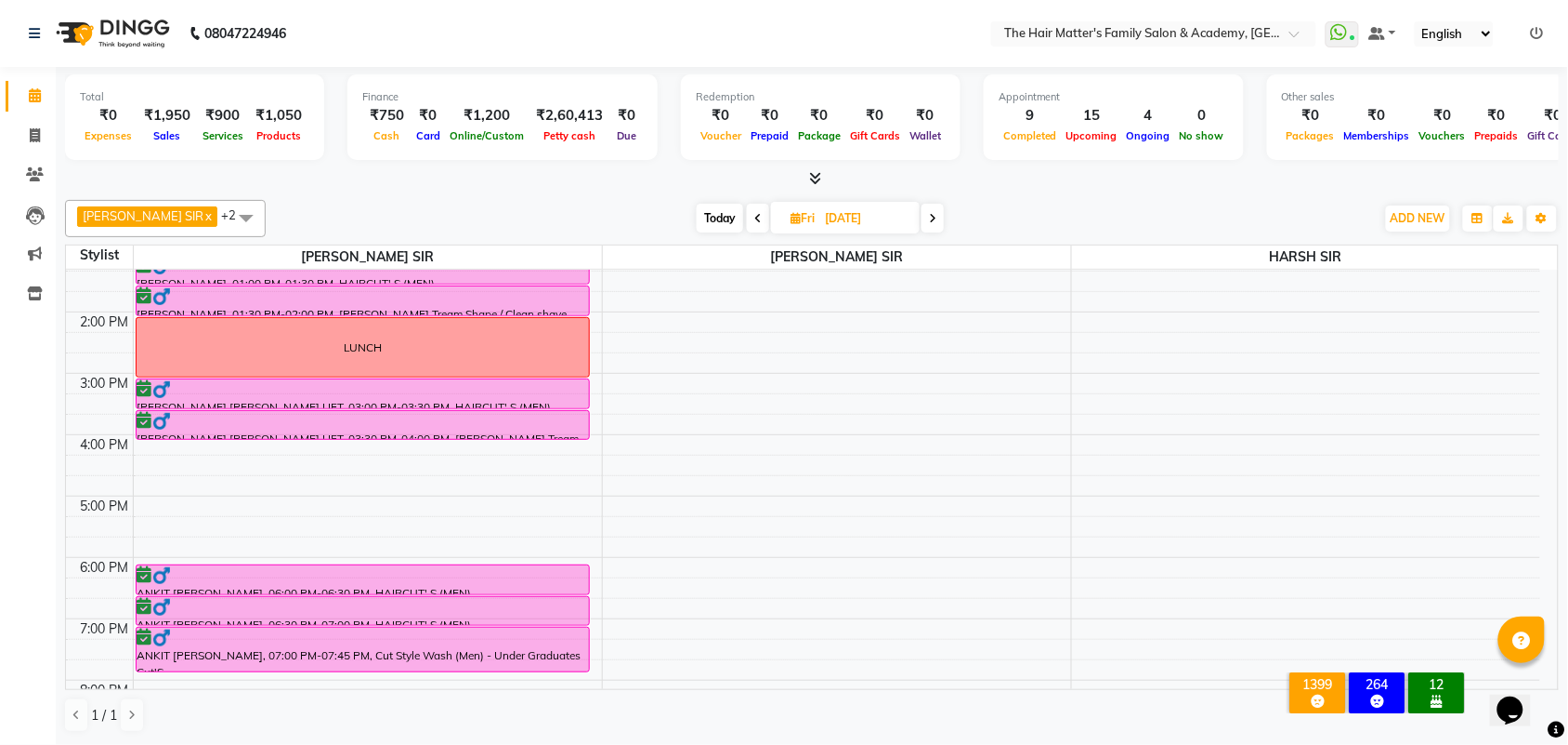
click at [706, 216] on span "Today" at bounding box center [719, 218] width 46 height 29
type input "[DATE]"
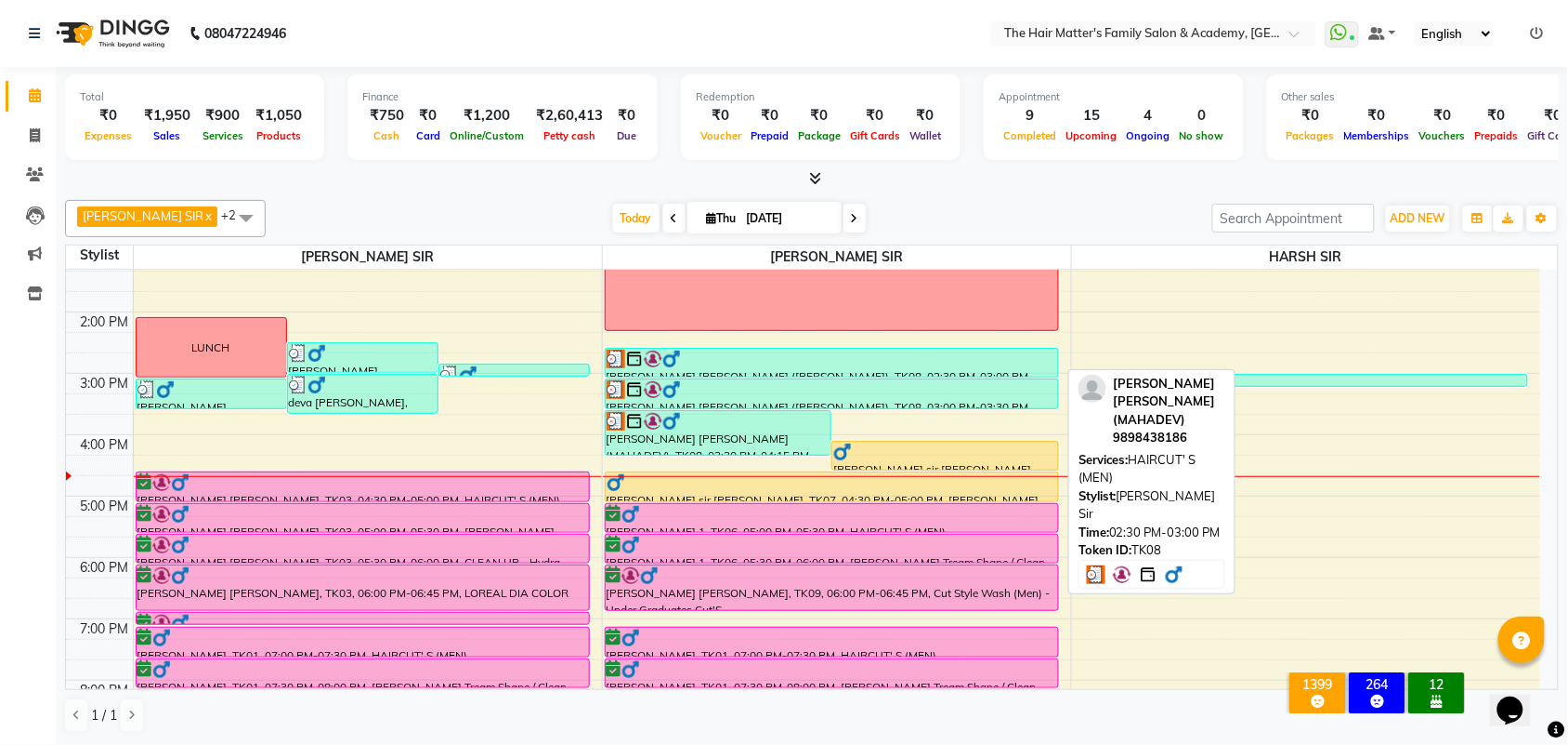
scroll to position [0, 0]
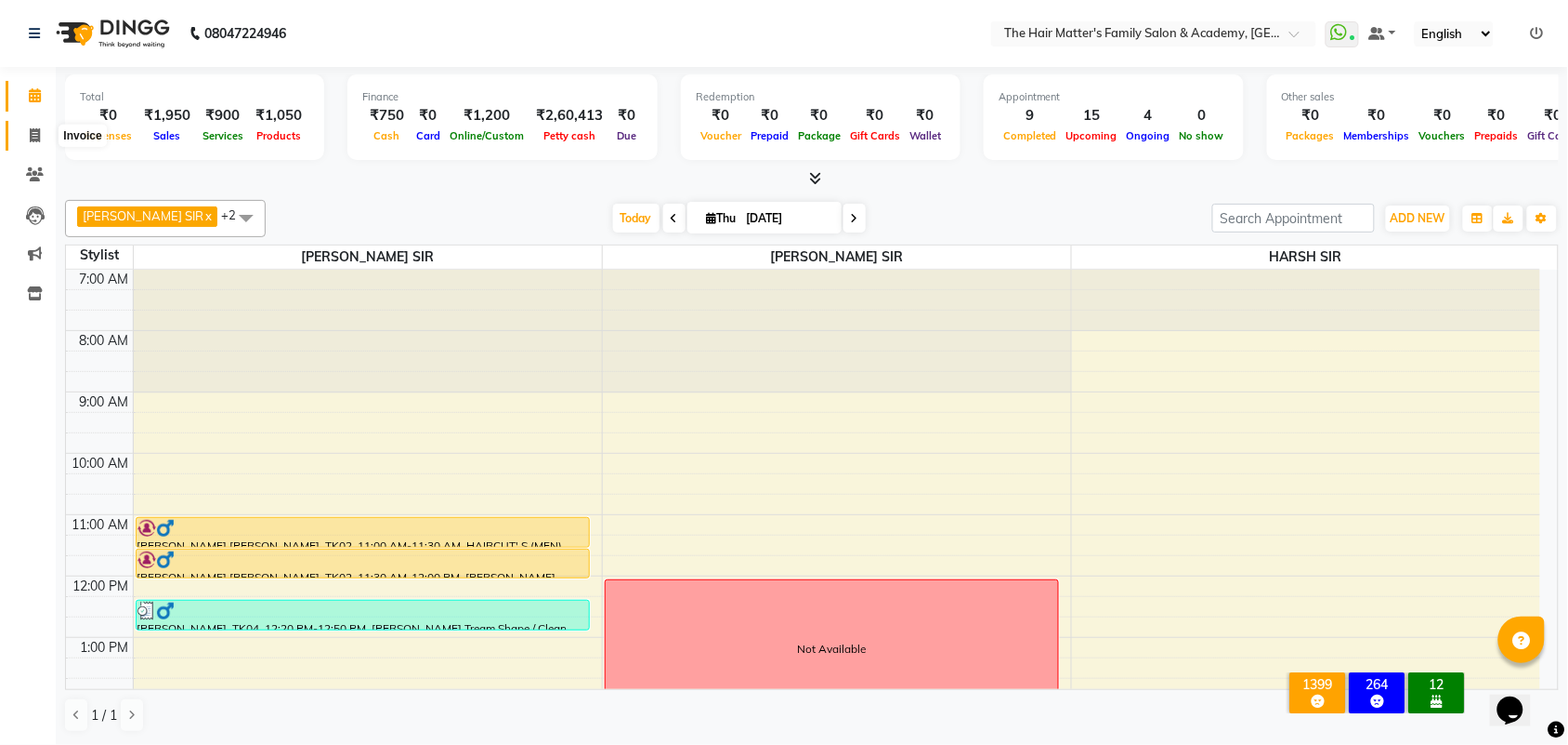
click at [24, 137] on span at bounding box center [35, 136] width 33 height 22
select select "service"
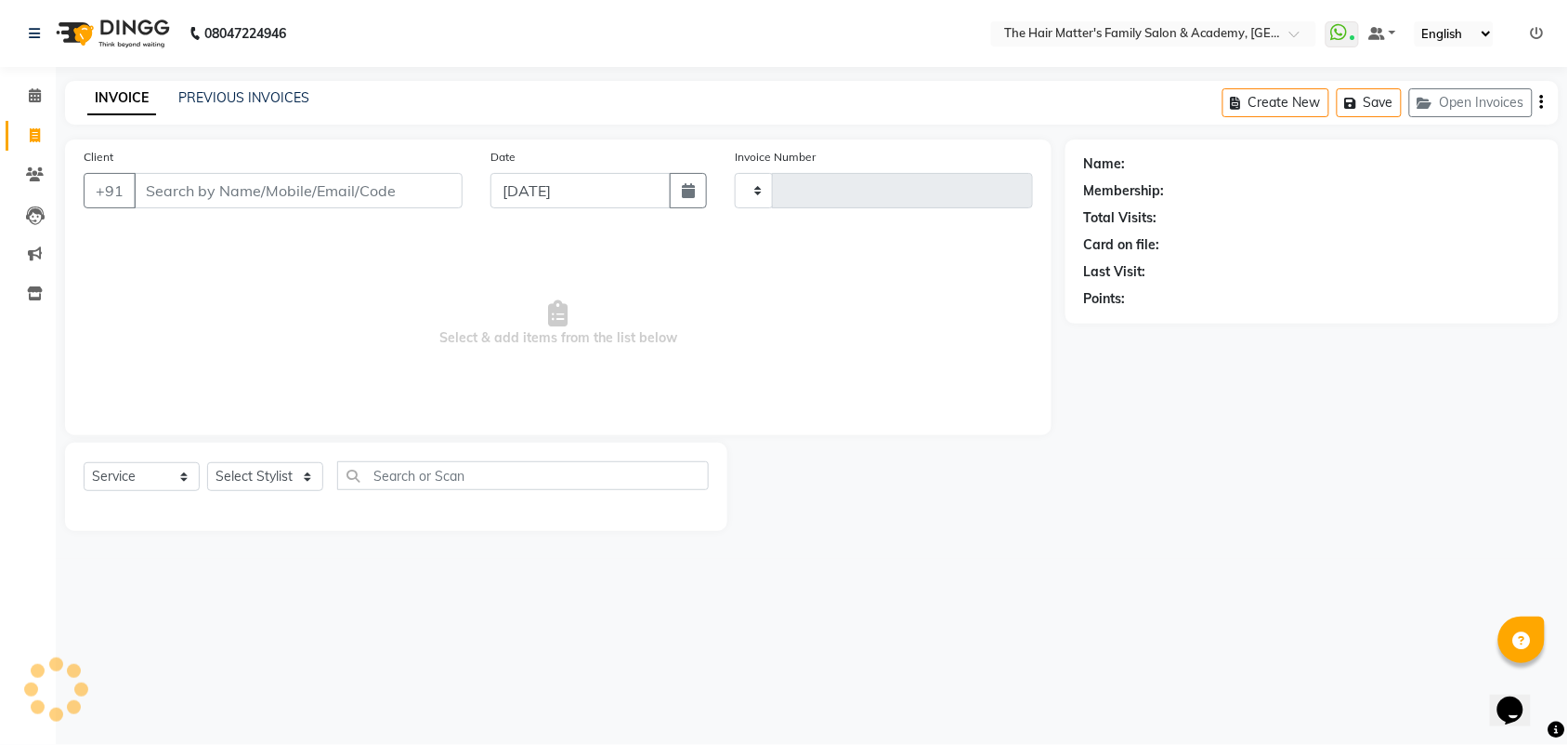
type input "1683"
select select "5980"
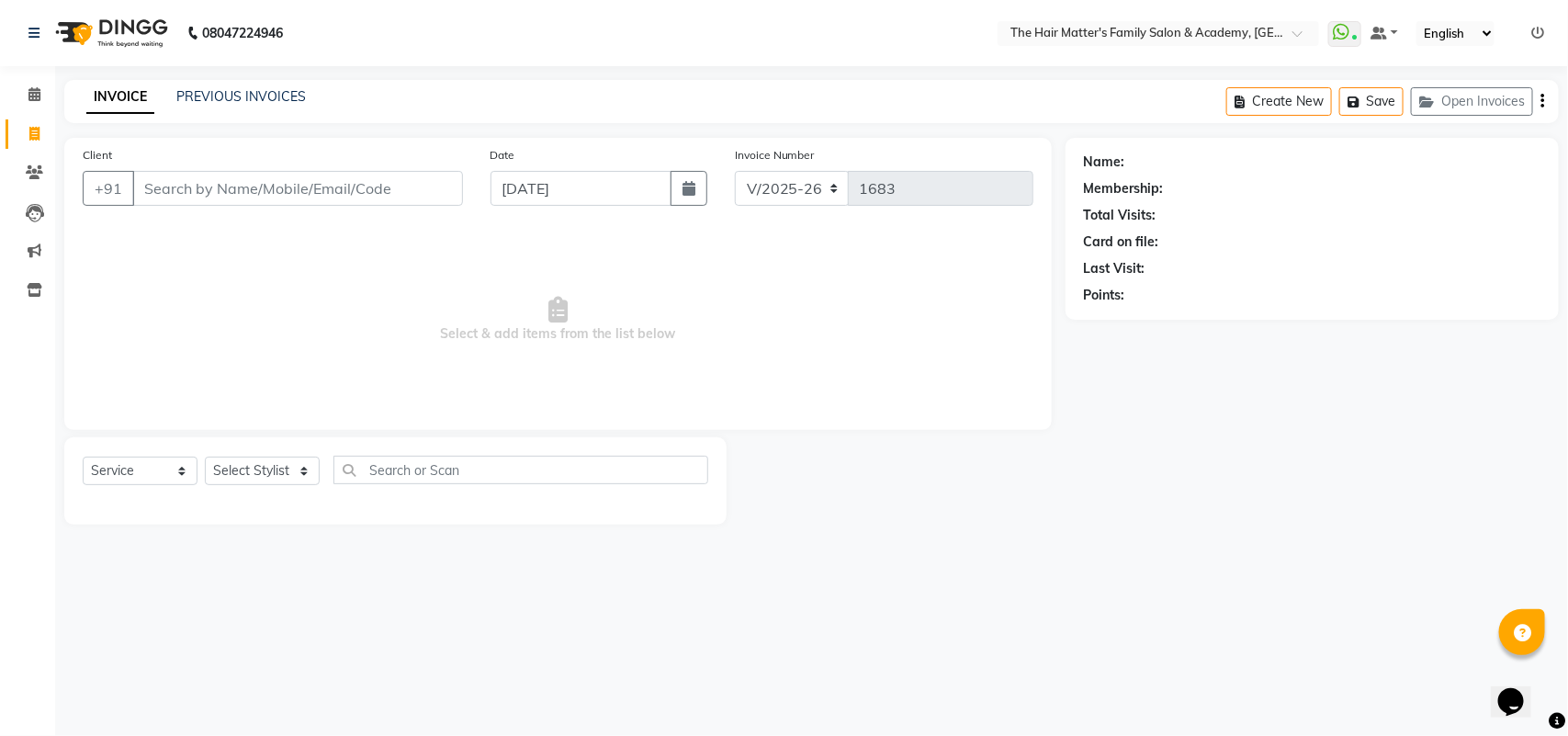
click at [185, 87] on div "PREVIOUS INVOICES" at bounding box center [241, 97] width 130 height 19
click at [190, 88] on link "PREVIOUS INVOICES" at bounding box center [241, 97] width 130 height 17
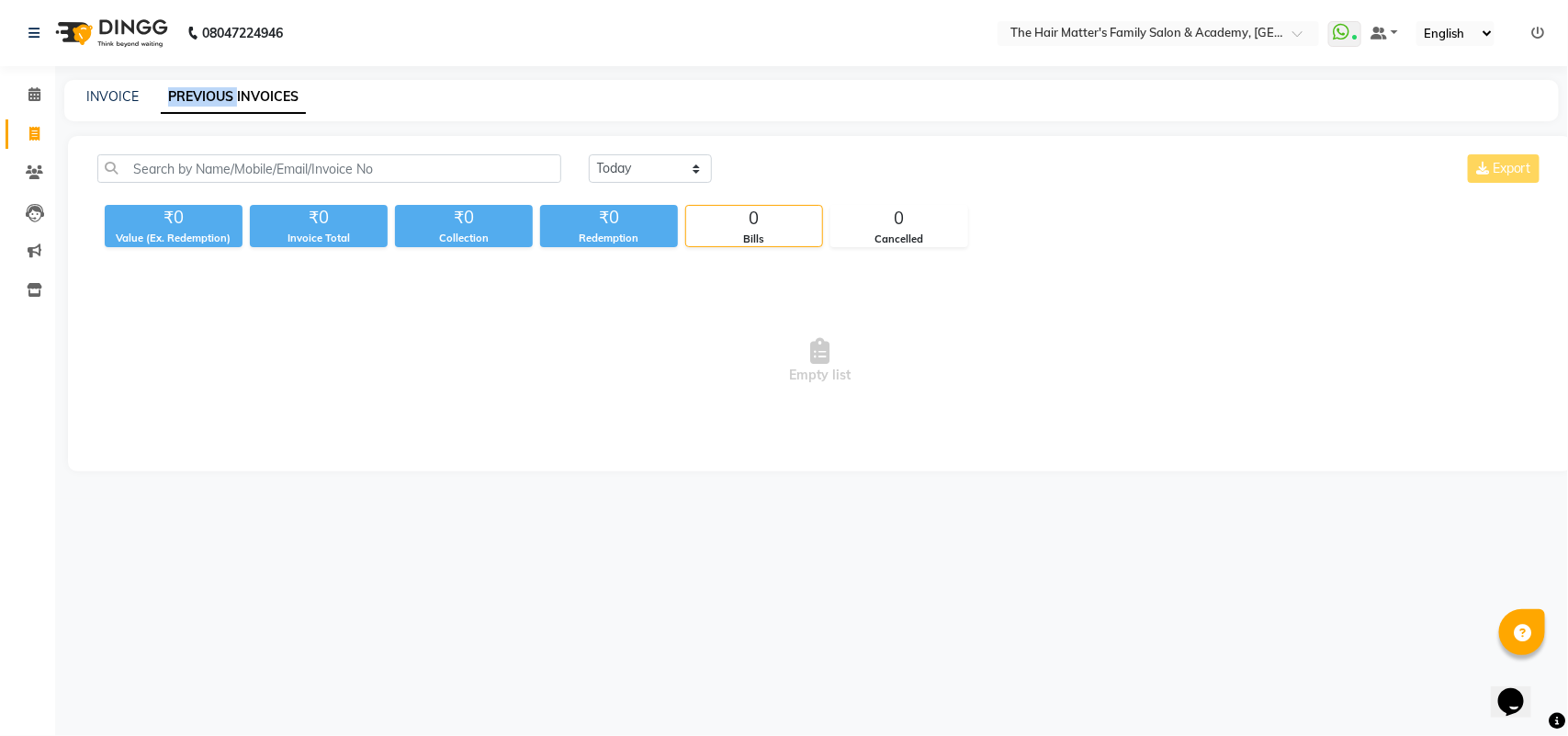
click at [190, 87] on link "PREVIOUS INVOICES" at bounding box center [233, 97] width 145 height 33
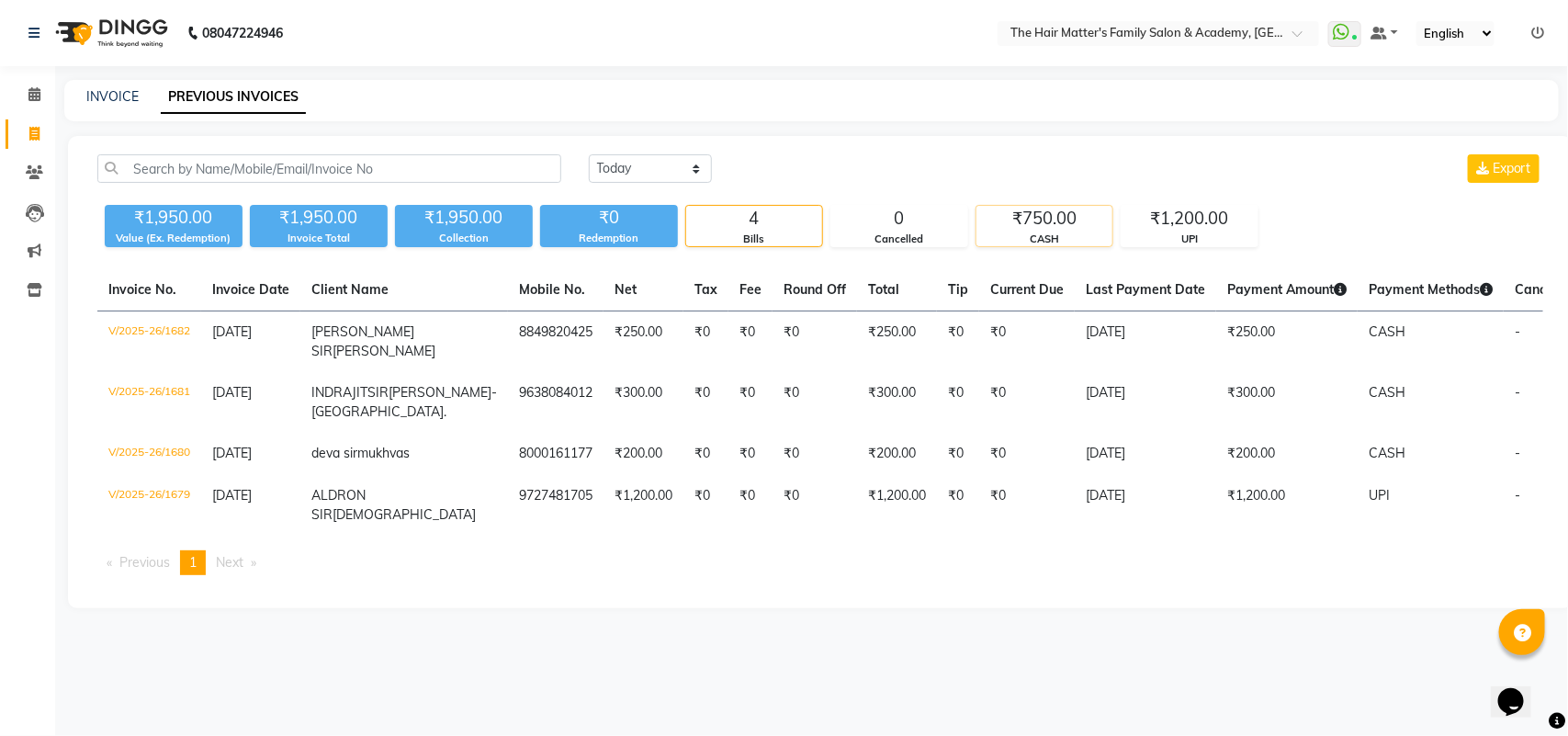
click at [1003, 218] on div "₹750.00" at bounding box center [1044, 219] width 136 height 26
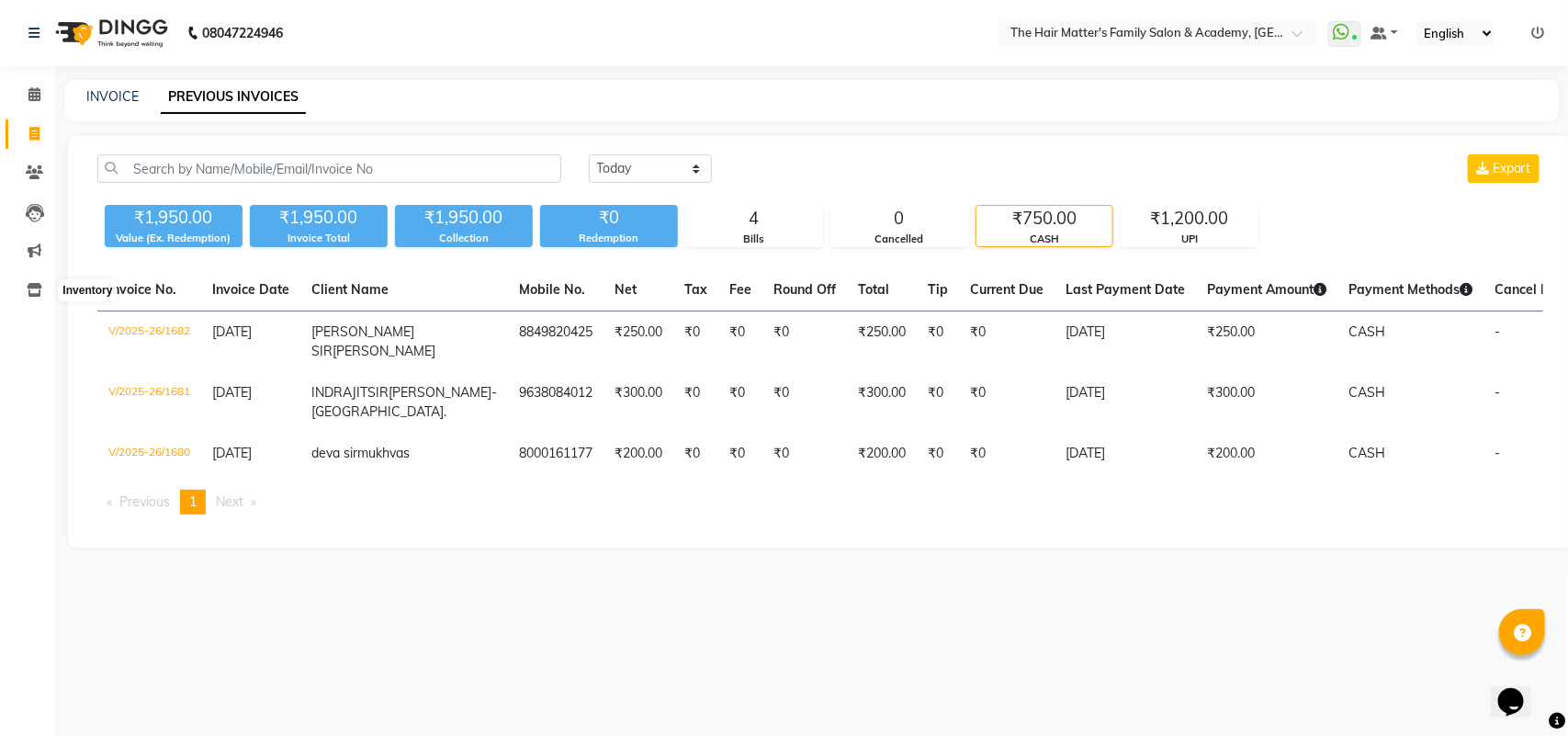
click at [21, 304] on li "Inventory" at bounding box center [27, 291] width 55 height 40
click at [27, 291] on icon at bounding box center [34, 290] width 16 height 14
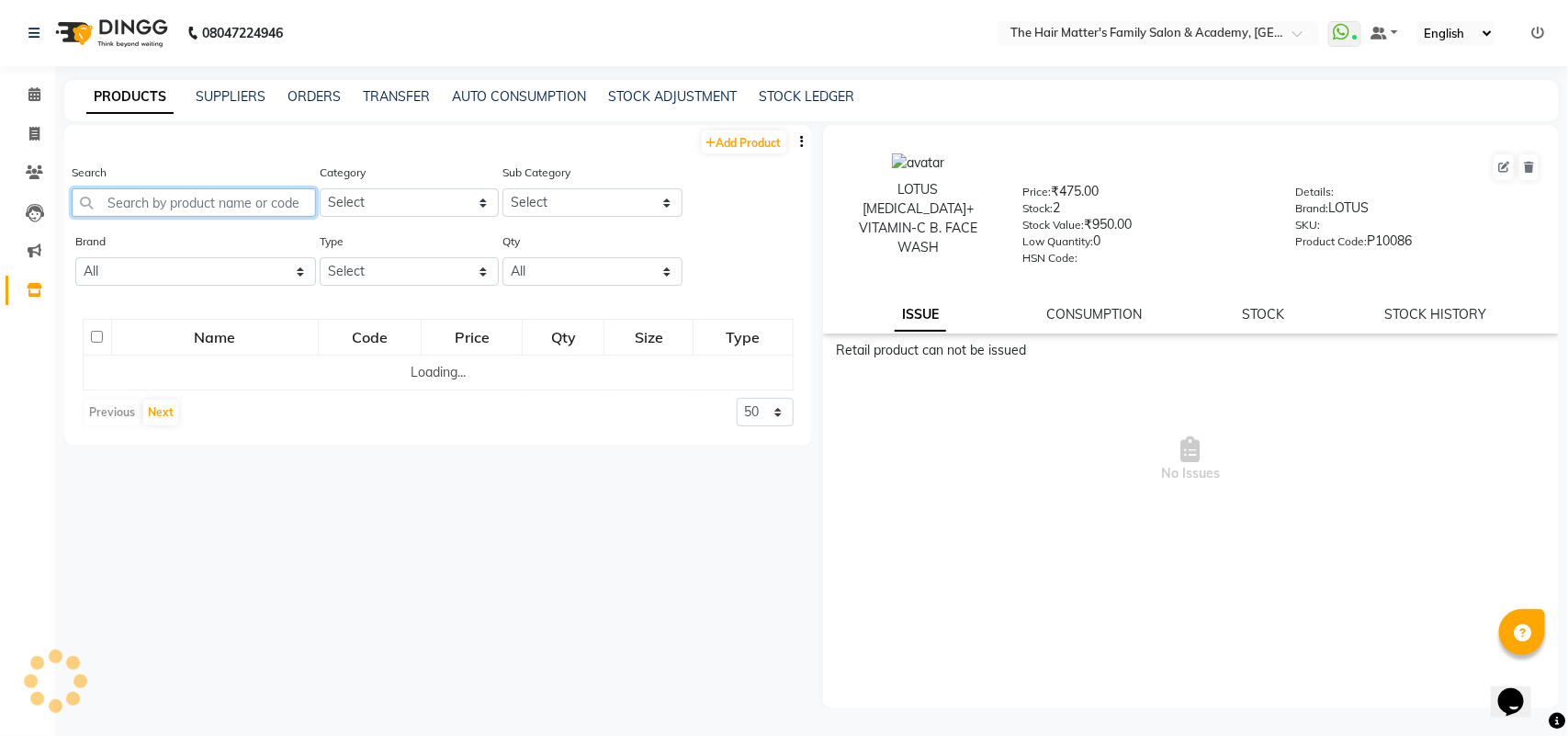
click at [168, 210] on input "text" at bounding box center [193, 202] width 244 height 29
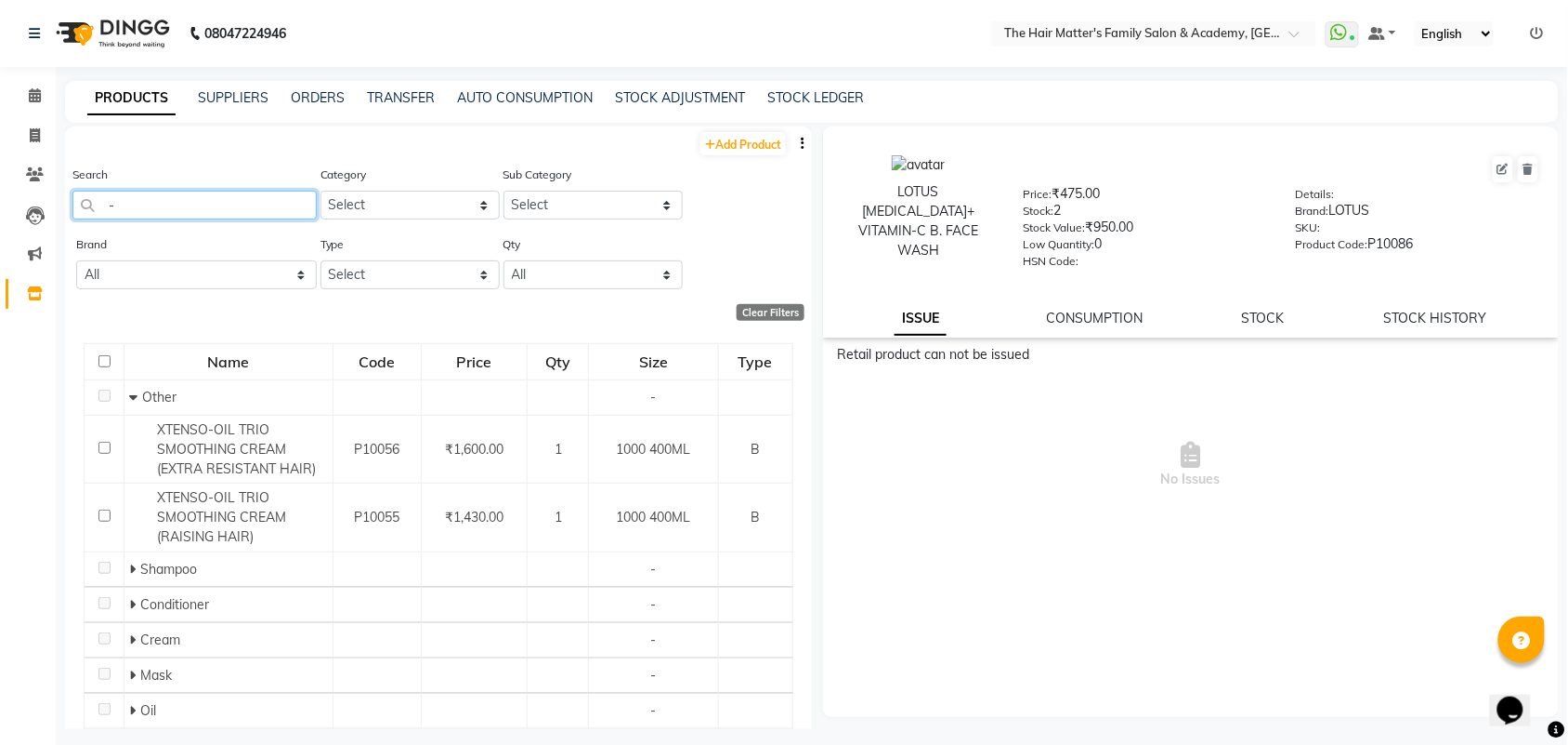
type input "-"
click at [164, 215] on input "-" at bounding box center [194, 205] width 244 height 29
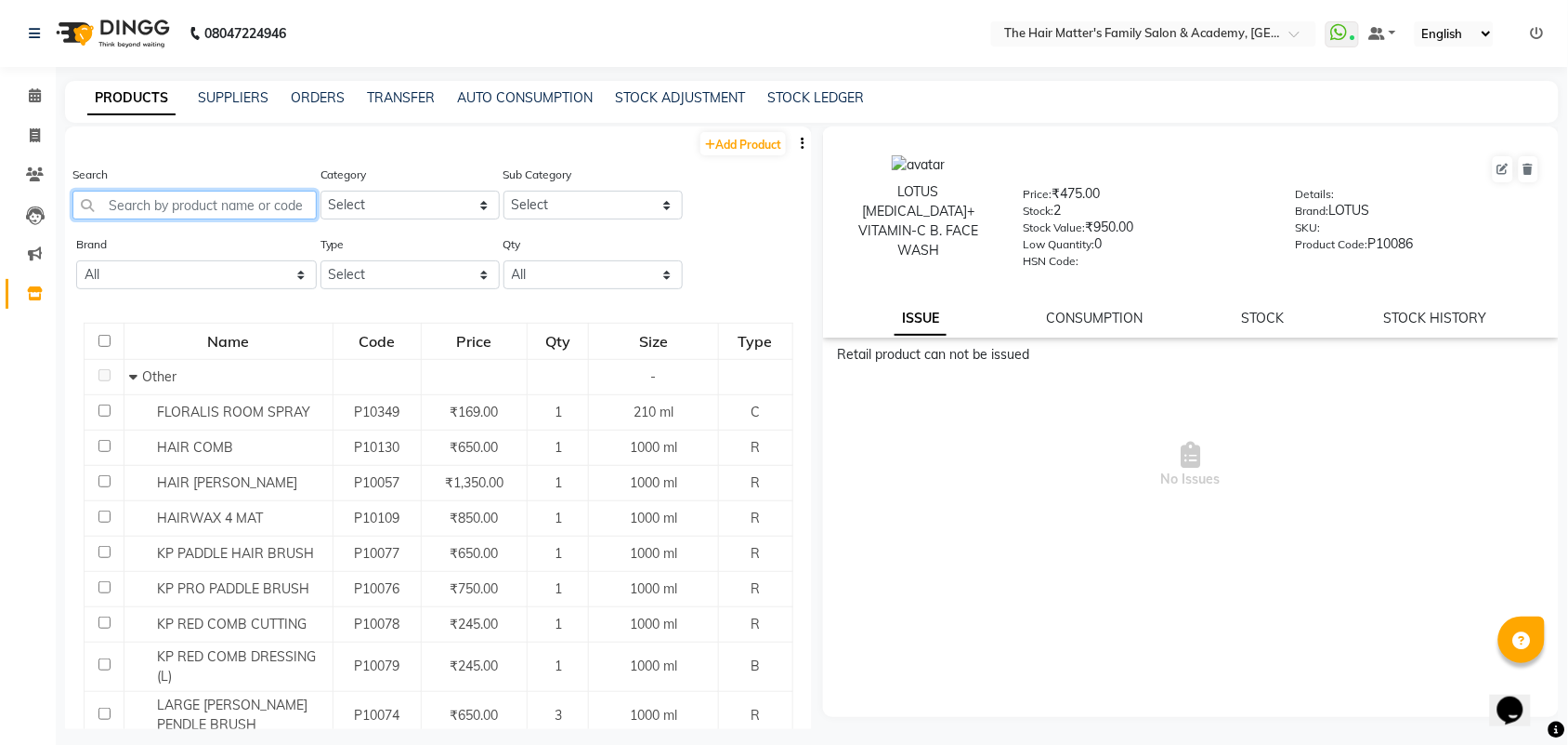
click at [214, 217] on input "text" at bounding box center [194, 205] width 244 height 29
click at [154, 194] on input "text" at bounding box center [194, 205] width 244 height 29
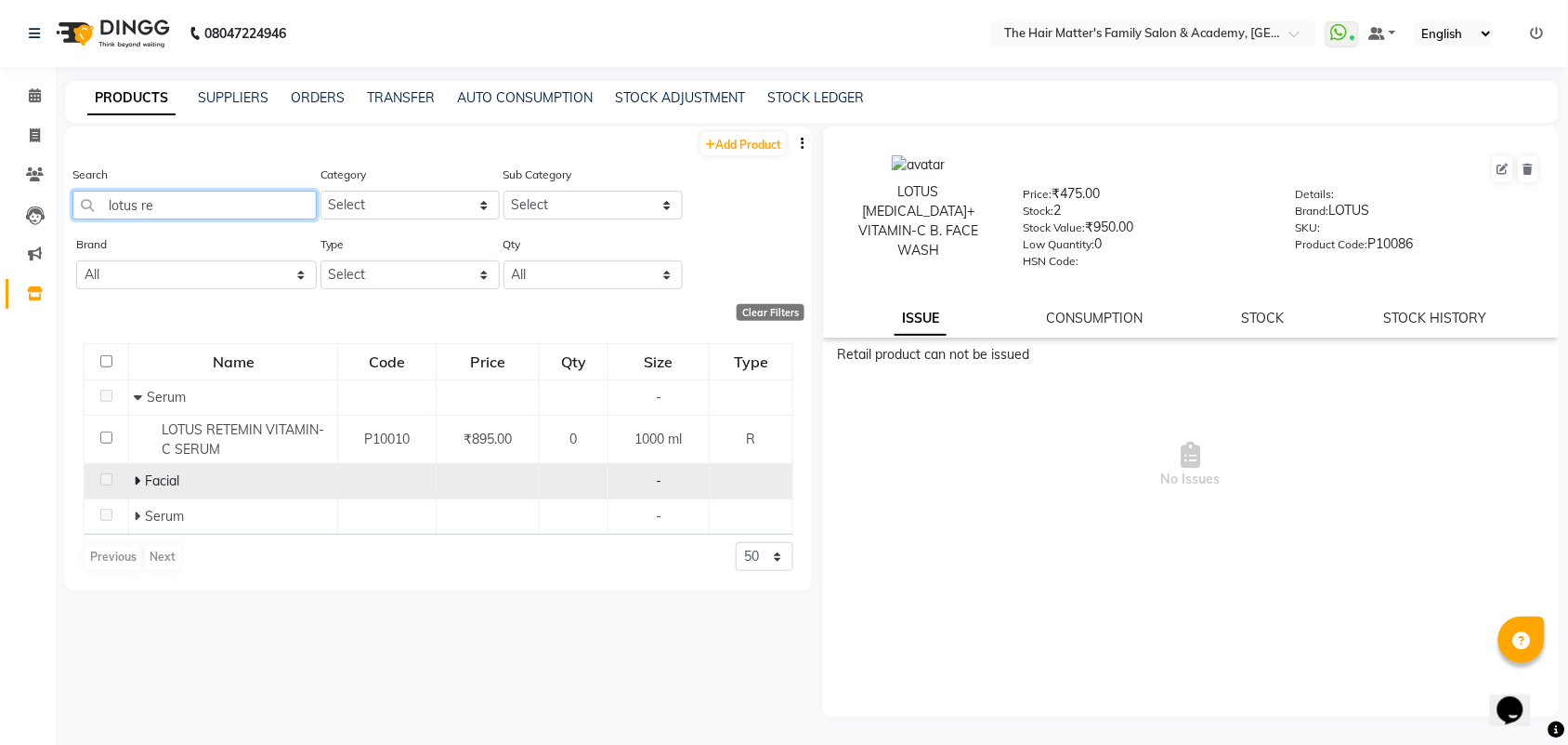
type input "lotus re"
click at [139, 476] on icon at bounding box center [136, 481] width 7 height 13
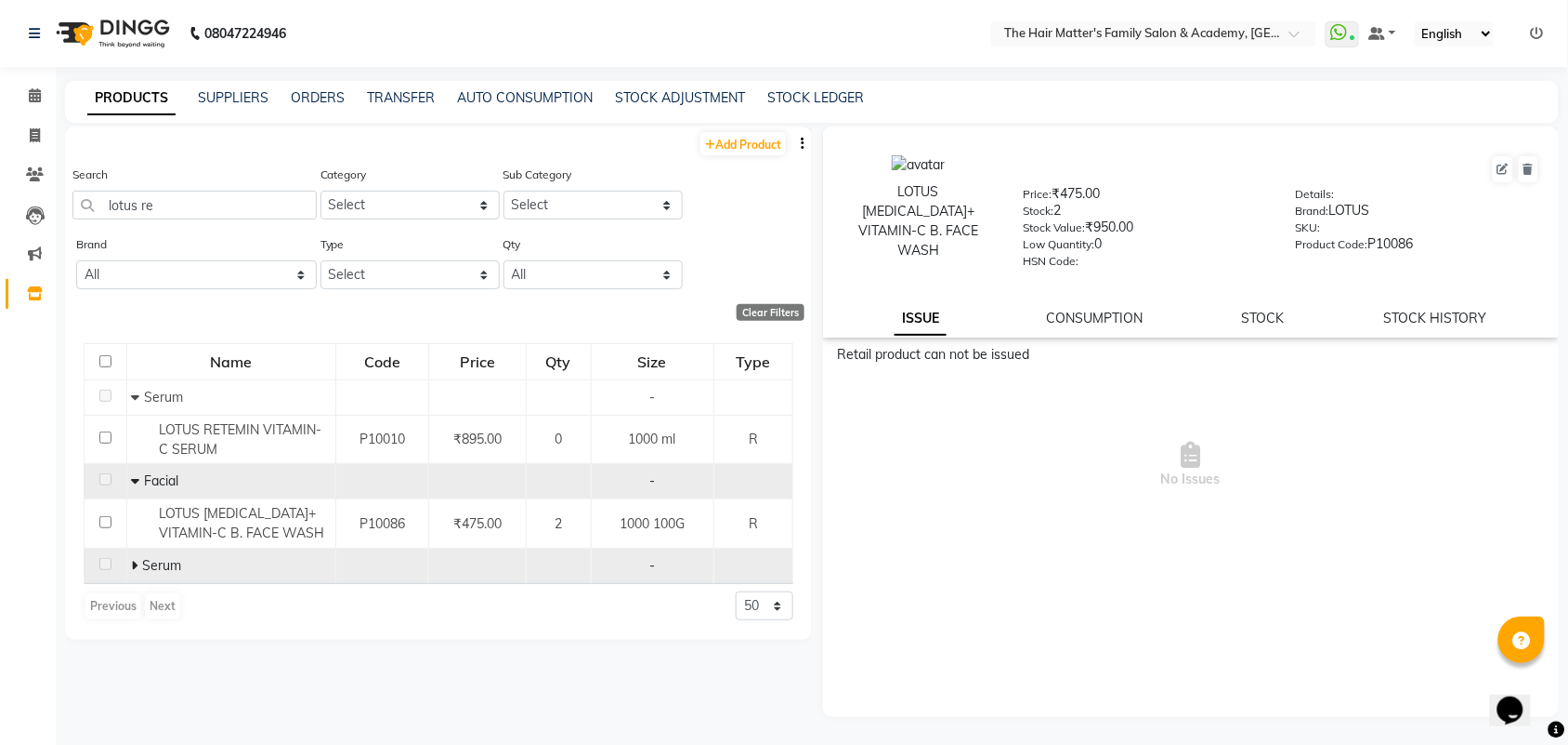
click at [131, 566] on icon at bounding box center [134, 566] width 7 height 13
click at [1238, 320] on div "ISSUE CONSUMPTION STOCK STOCK HISTORY" at bounding box center [1191, 318] width 691 height 20
click at [1387, 312] on link "STOCK HISTORY" at bounding box center [1436, 318] width 103 height 17
select select "all"
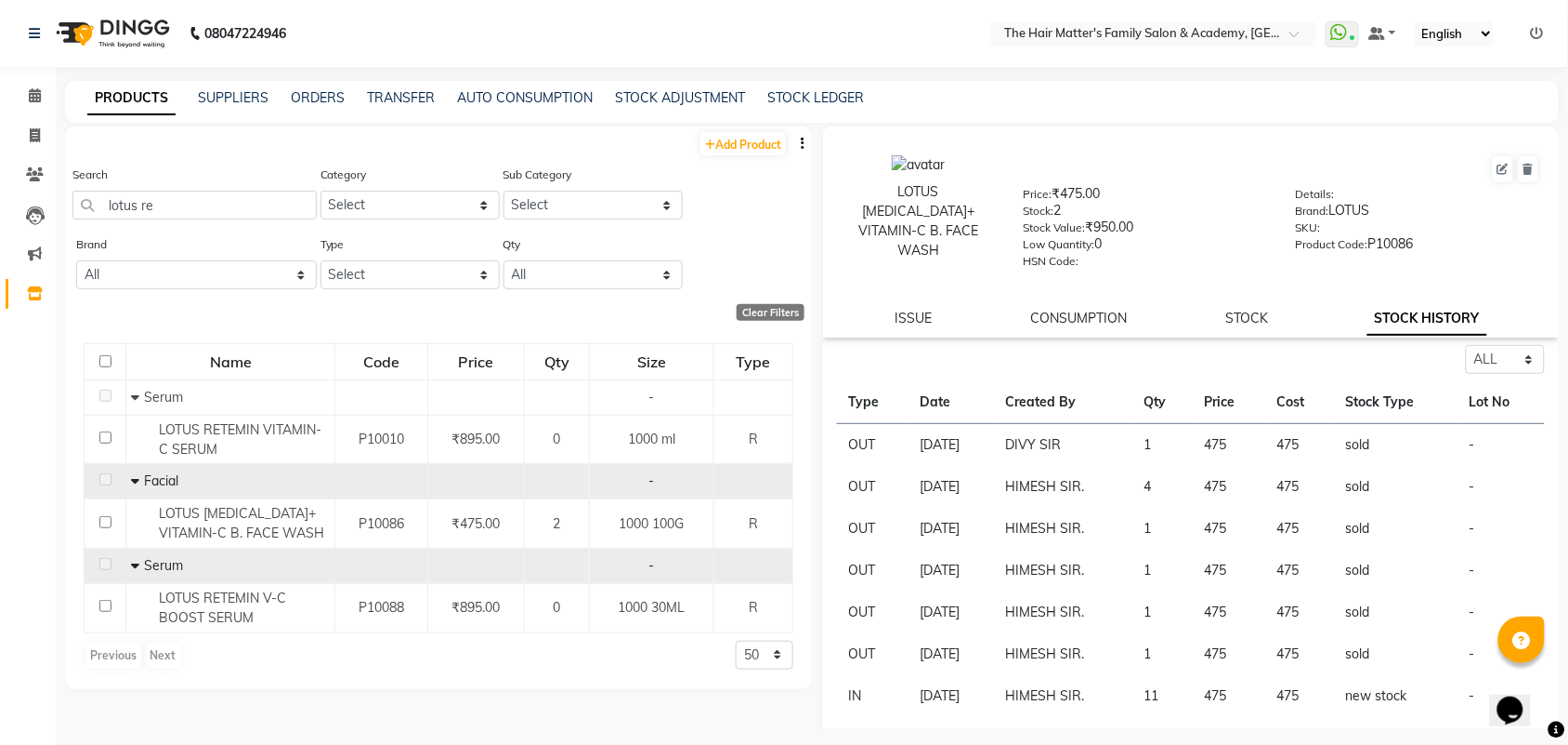
scroll to position [164, 0]
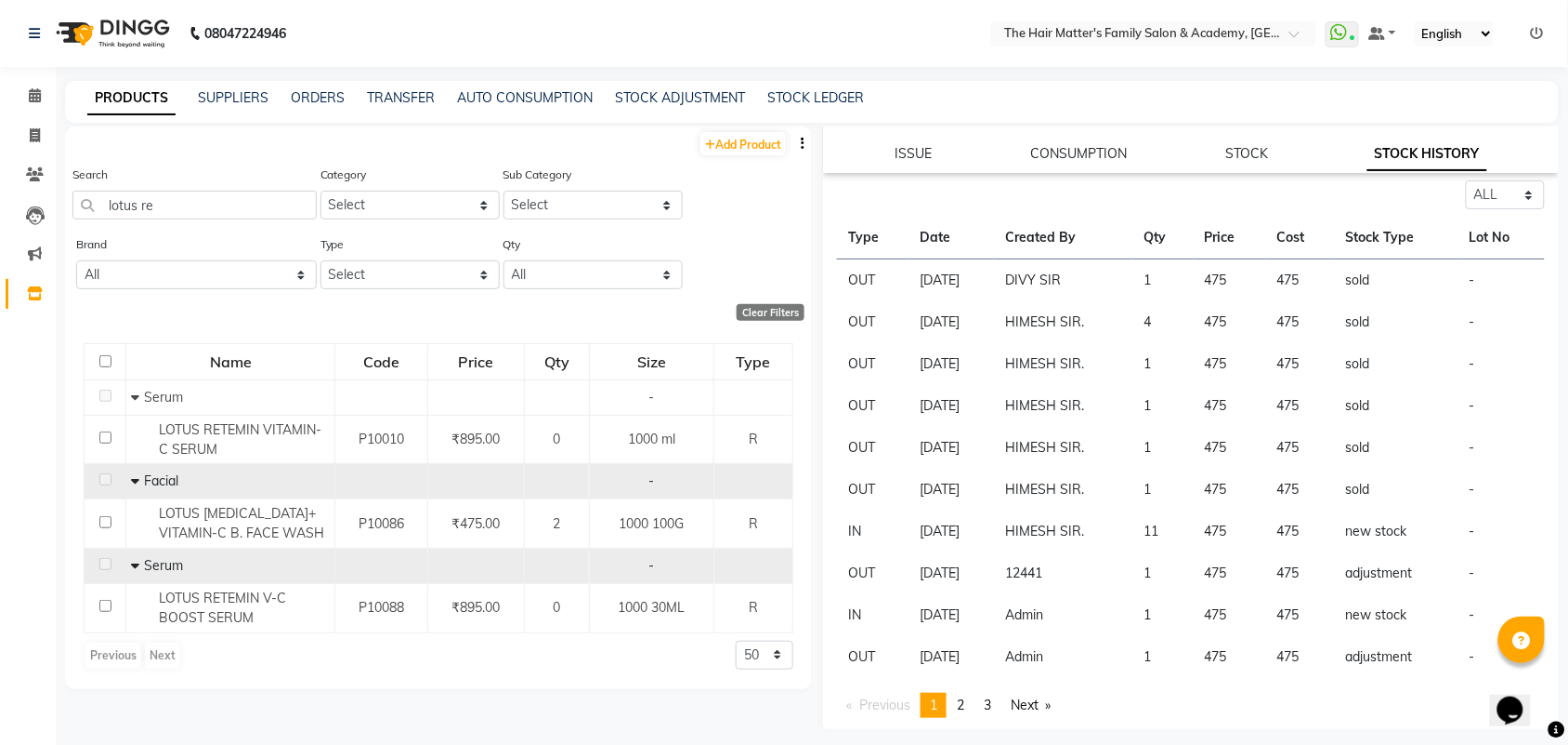
click at [1173, 648] on td "1" at bounding box center [1162, 657] width 61 height 42
click at [1162, 530] on td "11" at bounding box center [1162, 531] width 61 height 42
click at [1174, 528] on td "11" at bounding box center [1162, 531] width 61 height 42
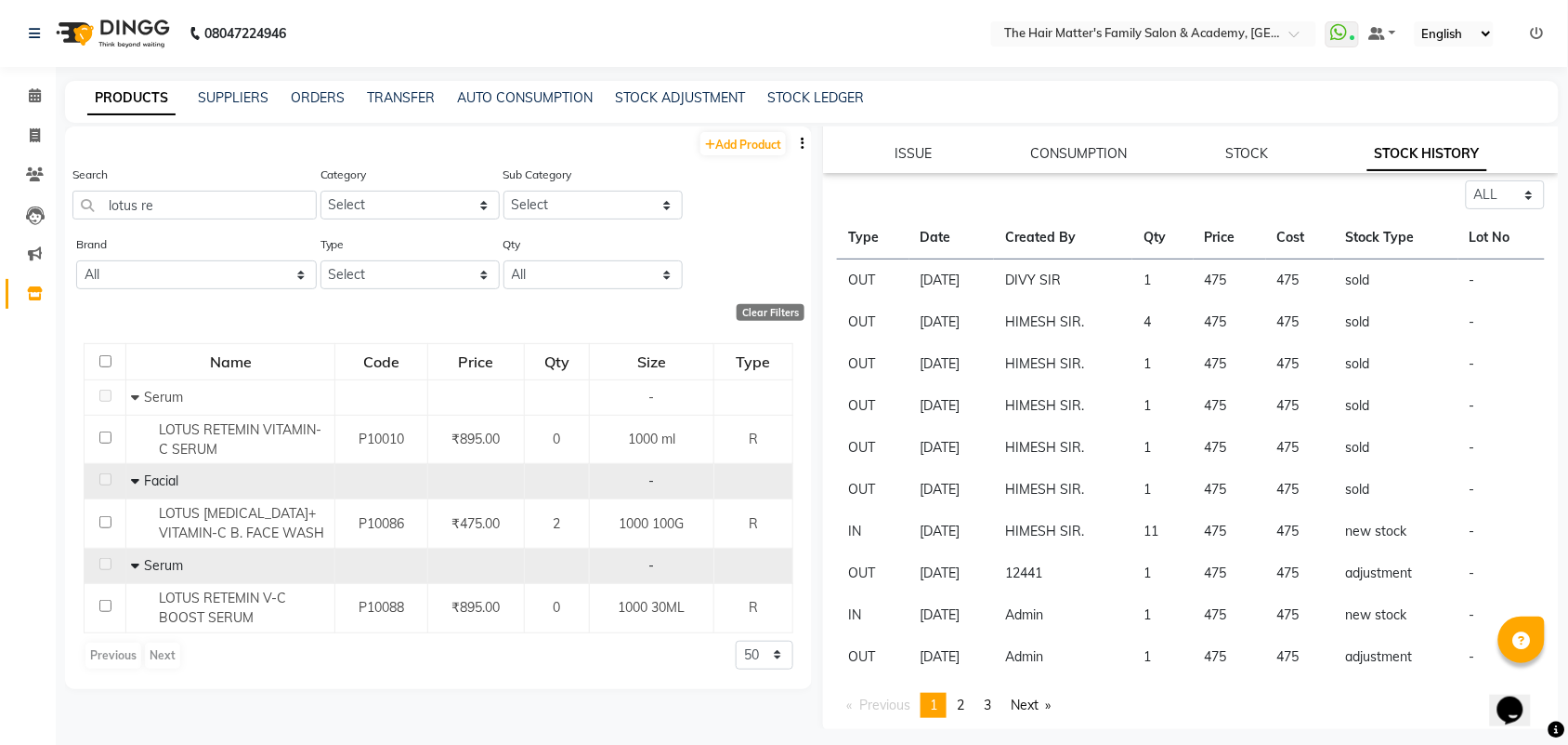
click at [1174, 528] on td "11" at bounding box center [1162, 531] width 61 height 42
click at [1164, 482] on td "1" at bounding box center [1162, 489] width 61 height 42
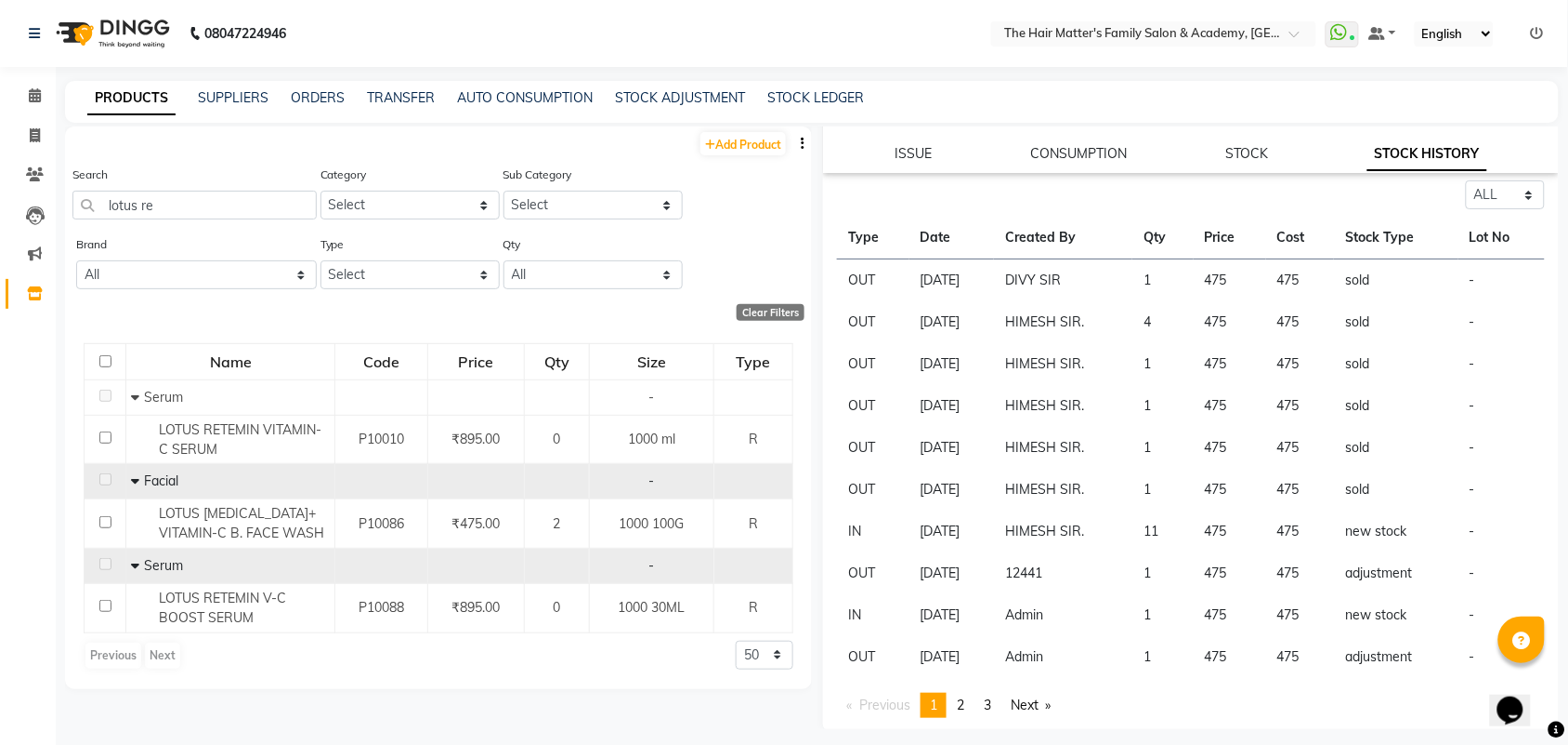
click at [1158, 434] on td "1" at bounding box center [1162, 447] width 61 height 42
click at [1158, 399] on td "1" at bounding box center [1162, 406] width 61 height 42
click at [1160, 349] on td "1" at bounding box center [1162, 364] width 61 height 42
click at [1154, 311] on td "4" at bounding box center [1162, 322] width 61 height 42
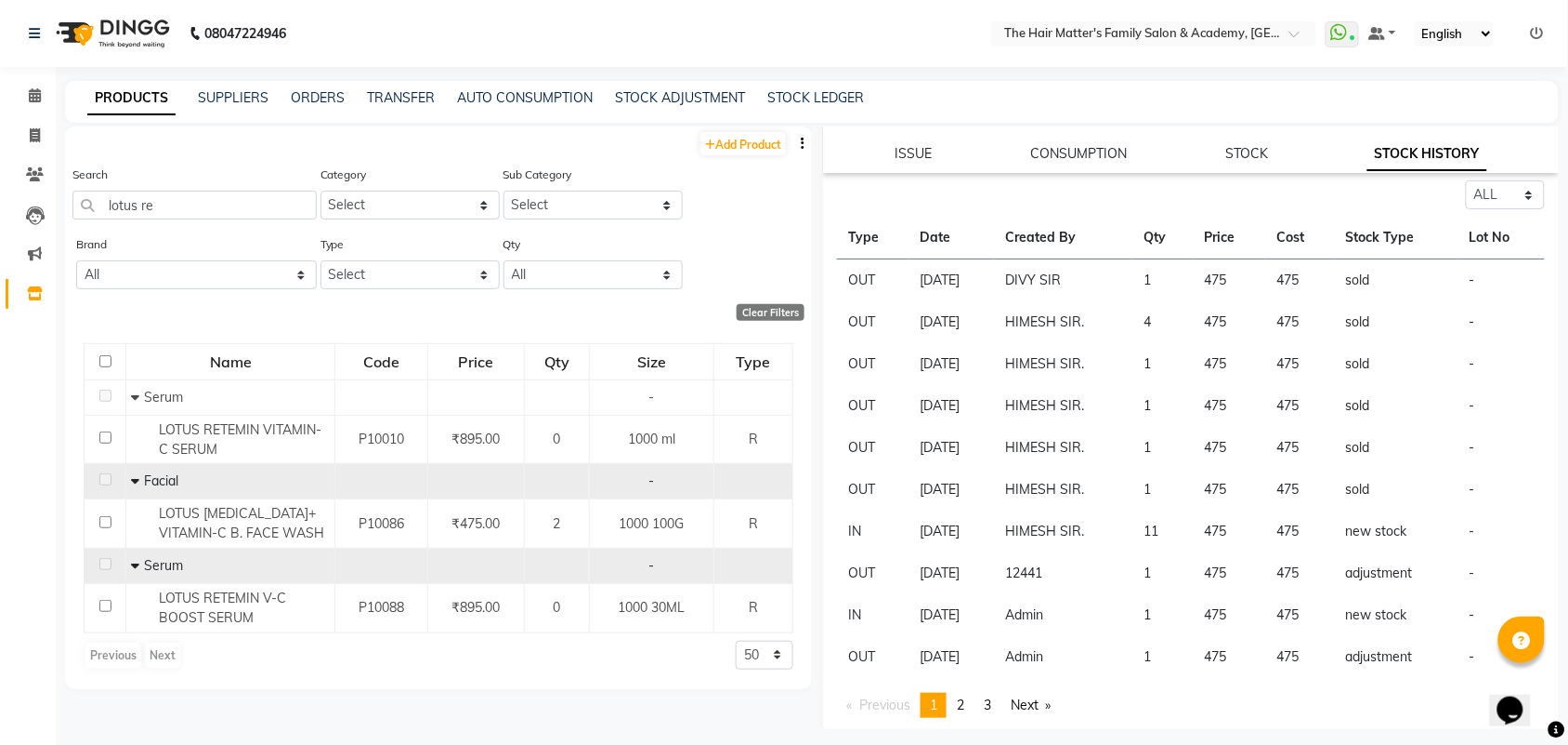
click at [1167, 313] on td "4" at bounding box center [1162, 322] width 61 height 42
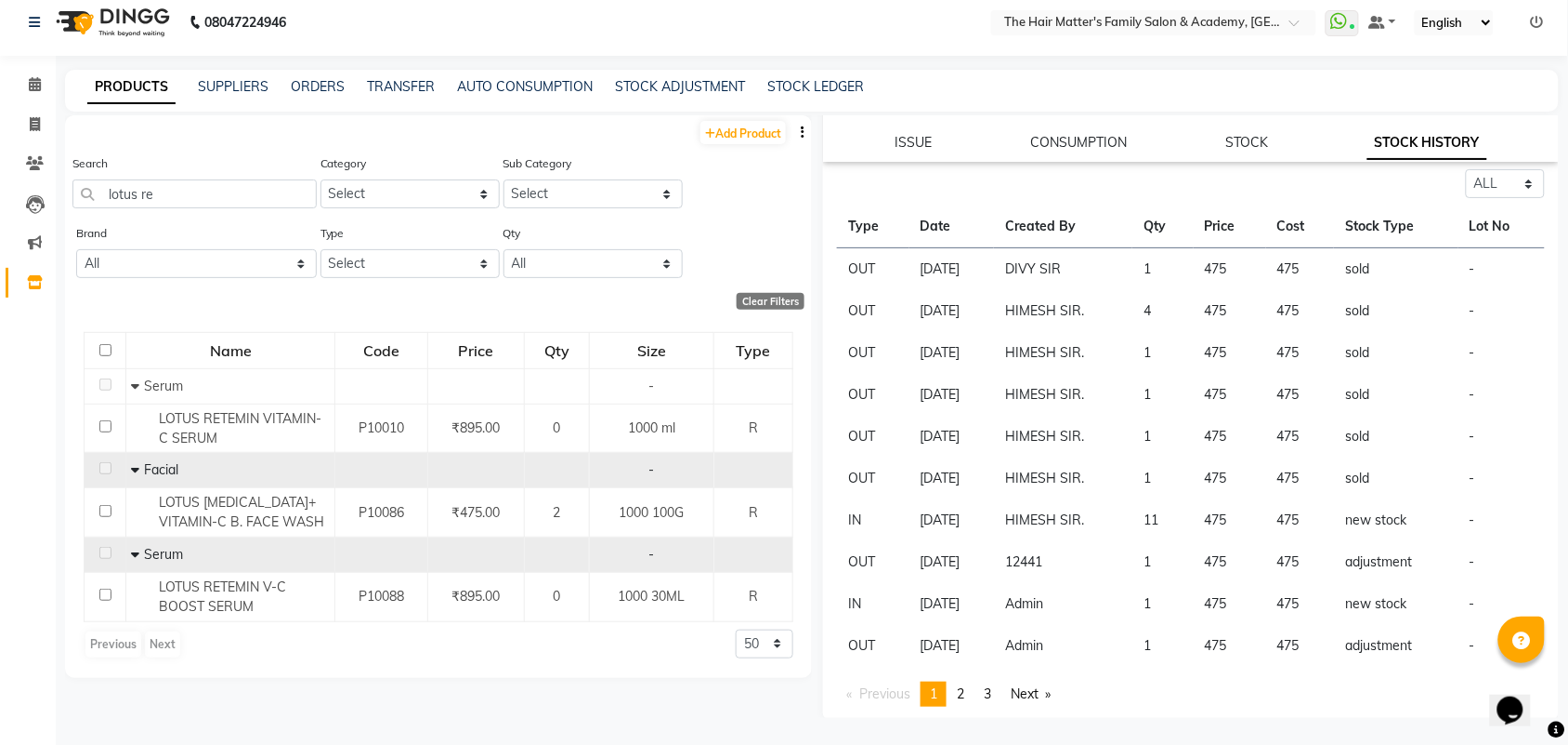
click at [1154, 599] on td "1" at bounding box center [1162, 603] width 61 height 42
click at [1231, 599] on td "475" at bounding box center [1229, 603] width 72 height 42
click at [1233, 599] on td "475" at bounding box center [1229, 603] width 72 height 42
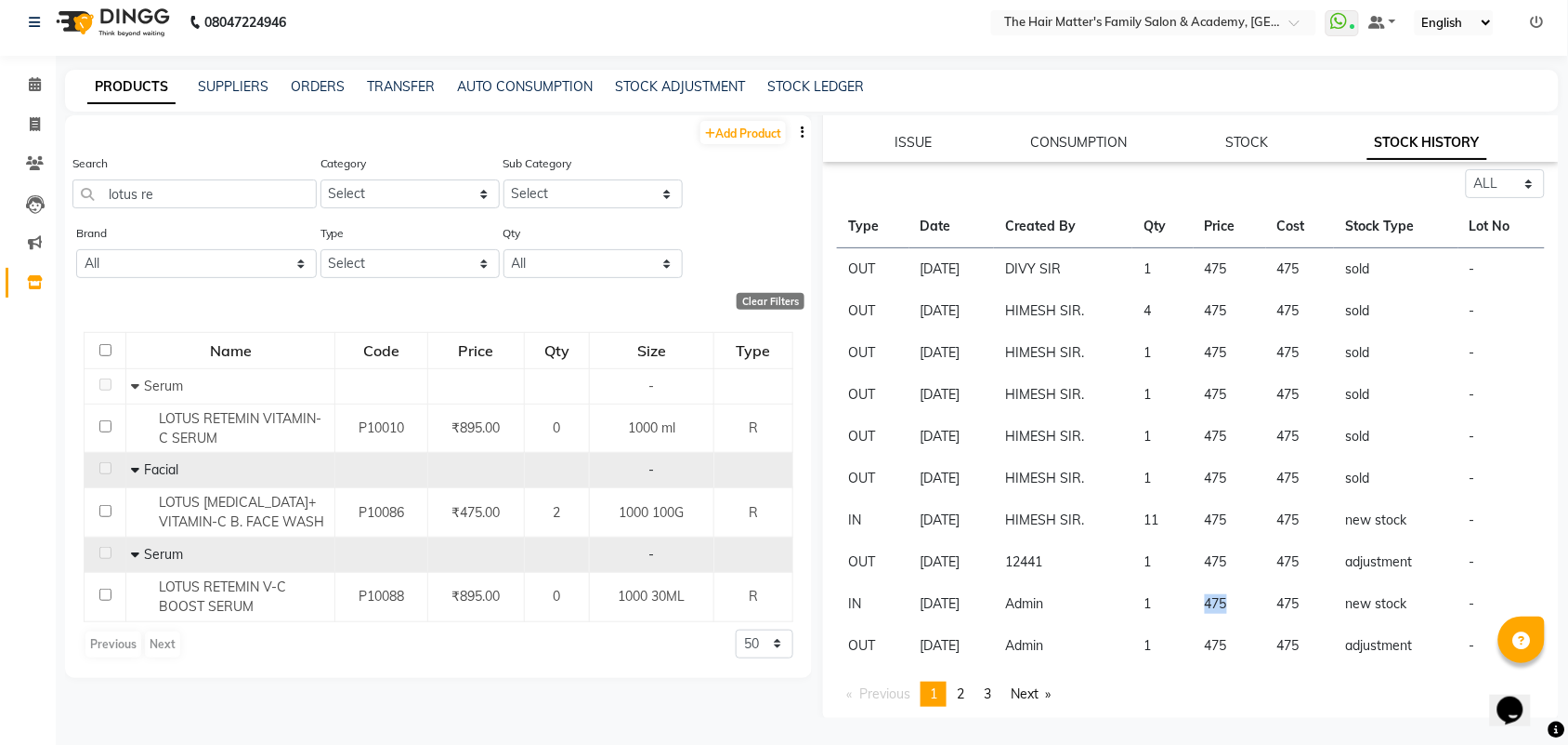
click at [1237, 600] on td "475" at bounding box center [1229, 603] width 72 height 42
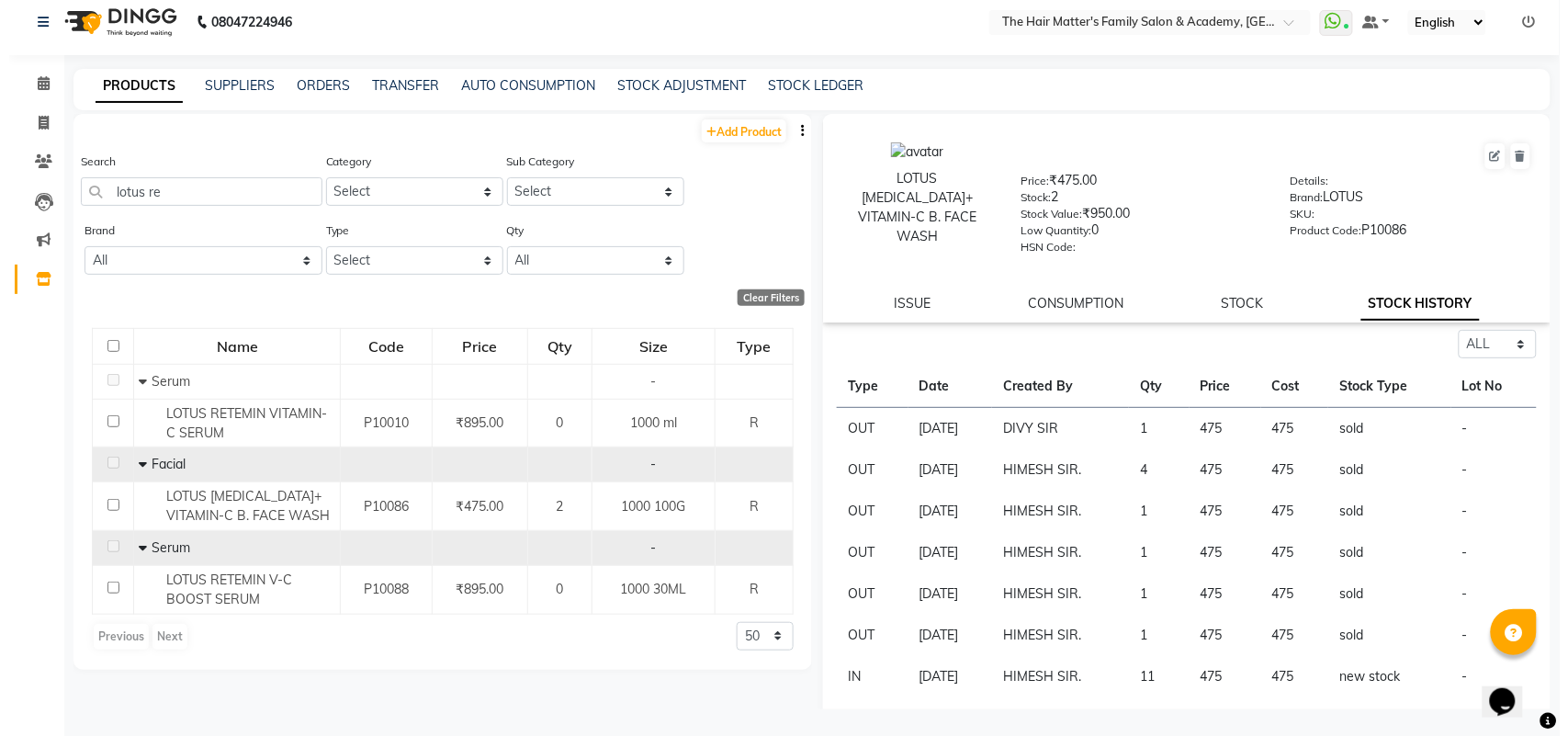
scroll to position [0, 0]
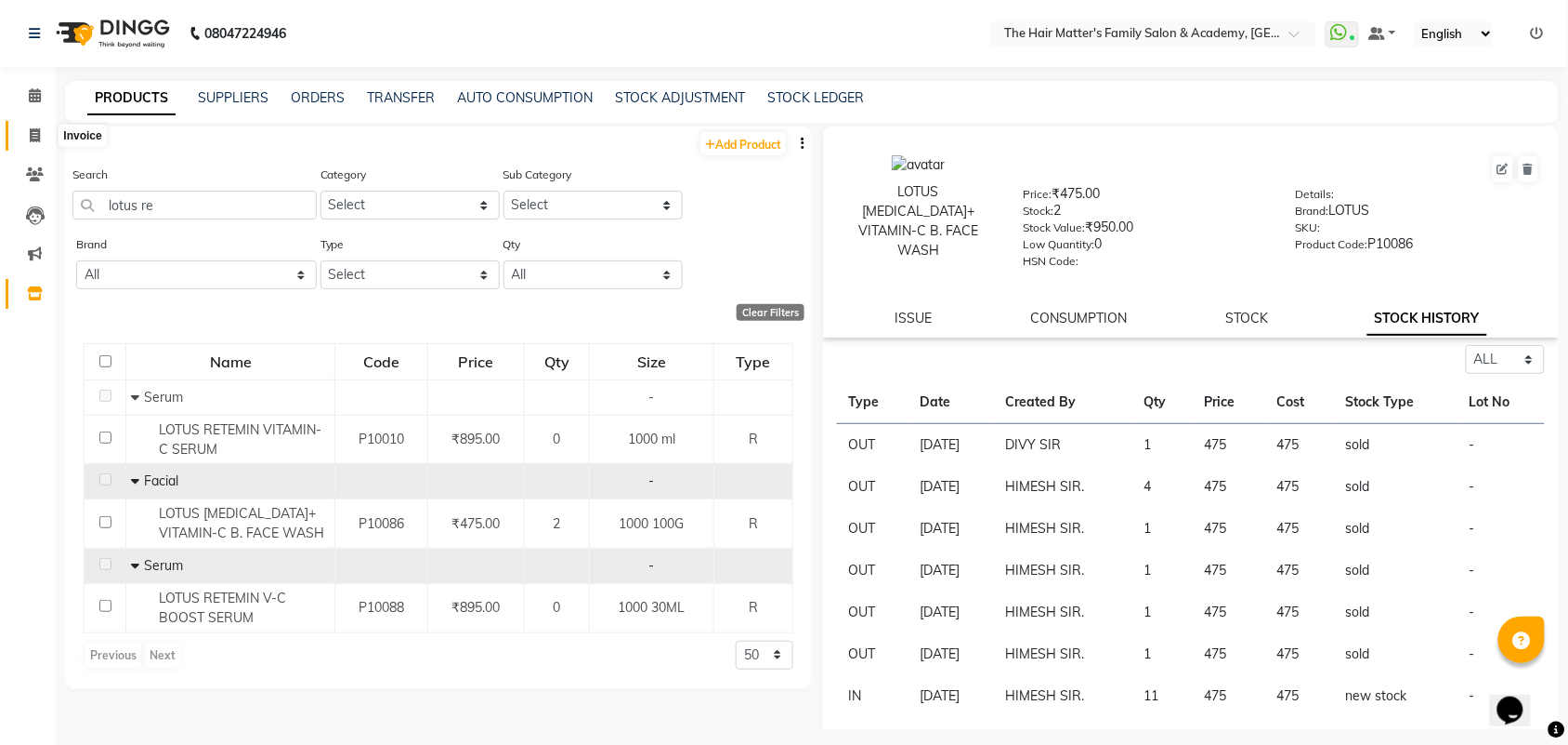
drag, startPoint x: 24, startPoint y: 124, endPoint x: 70, endPoint y: 142, distance: 49.4
click at [24, 126] on span at bounding box center [35, 136] width 33 height 22
select select "5980"
select select "service"
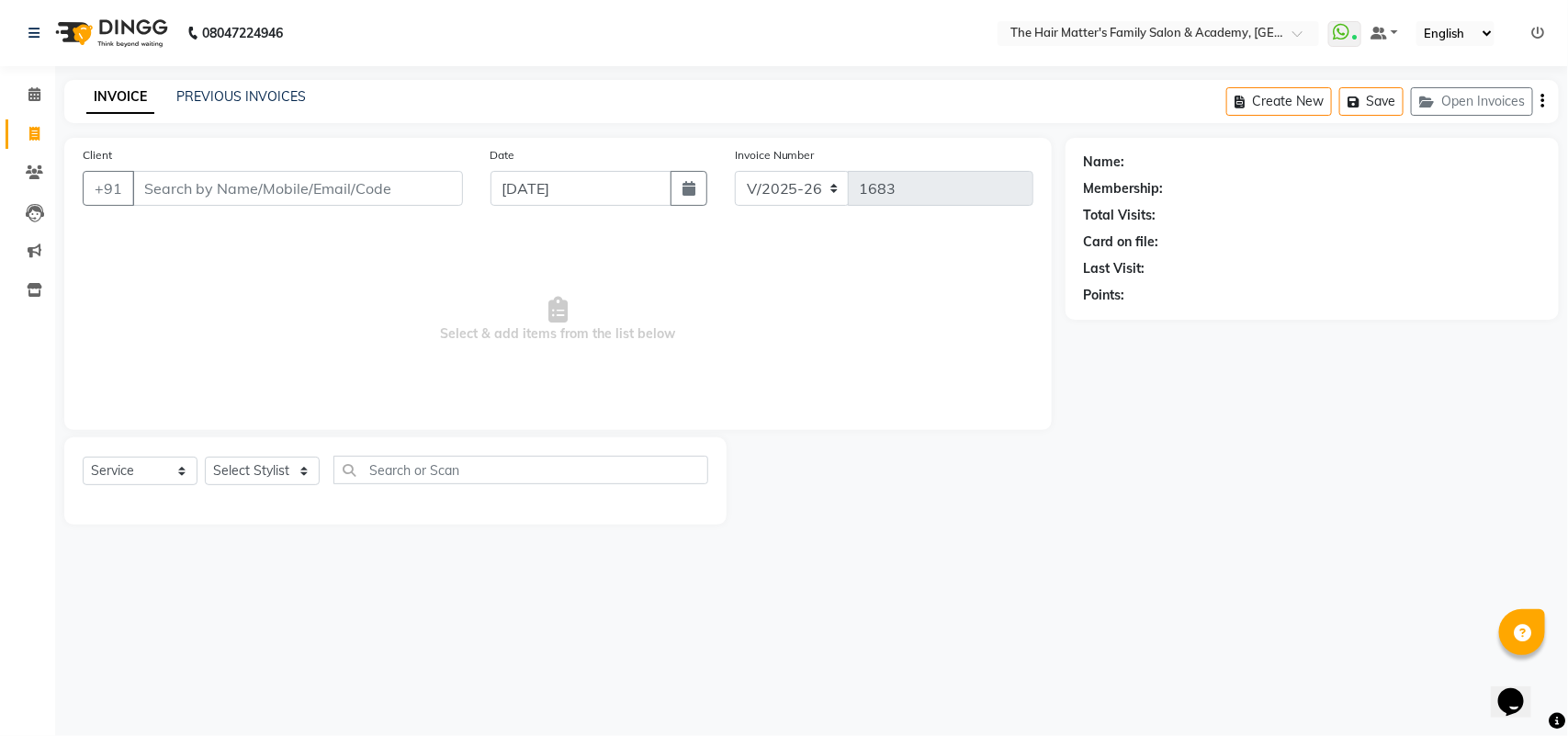
click at [171, 187] on input "Client" at bounding box center [297, 188] width 330 height 35
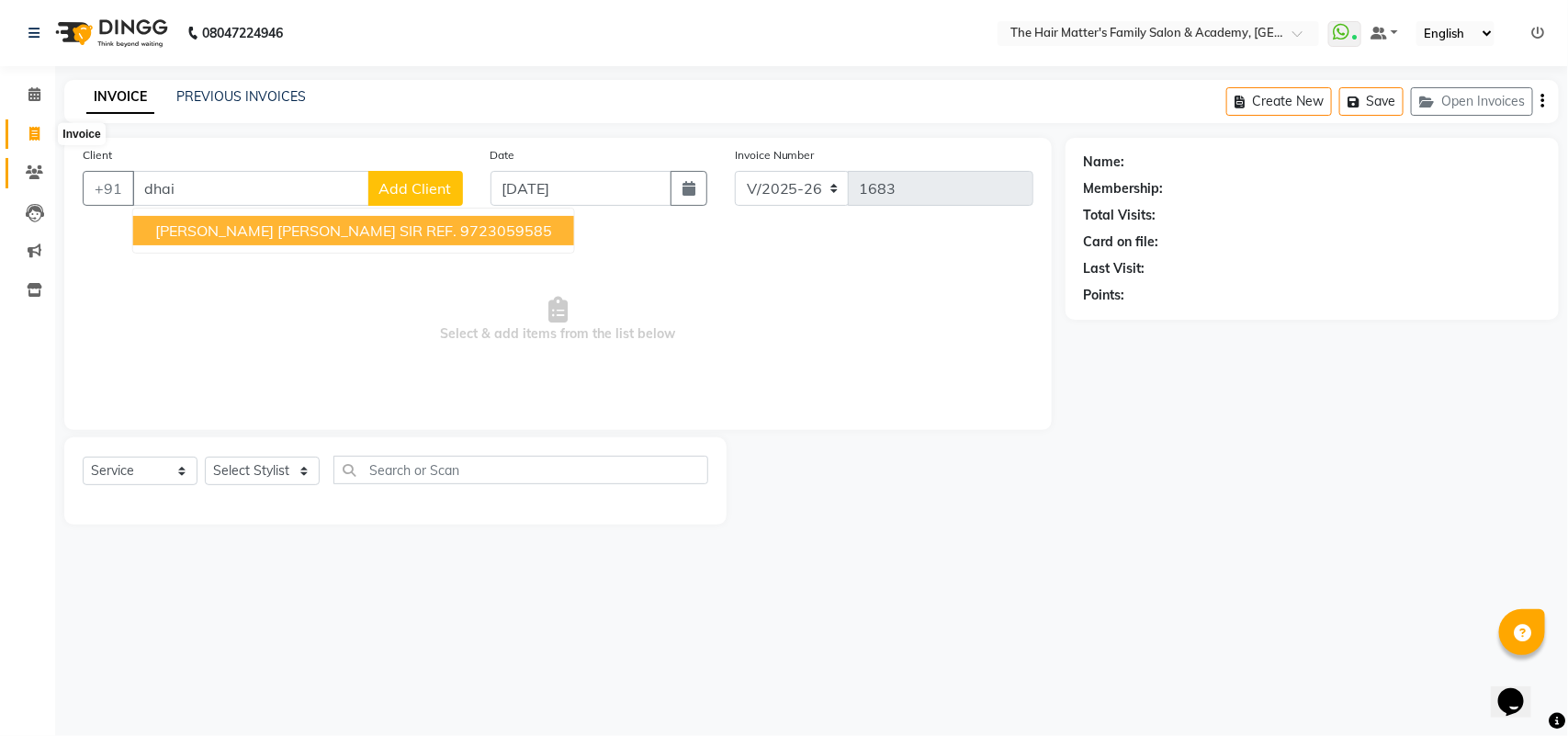
type input "dhai"
click at [28, 171] on icon at bounding box center [34, 172] width 18 height 14
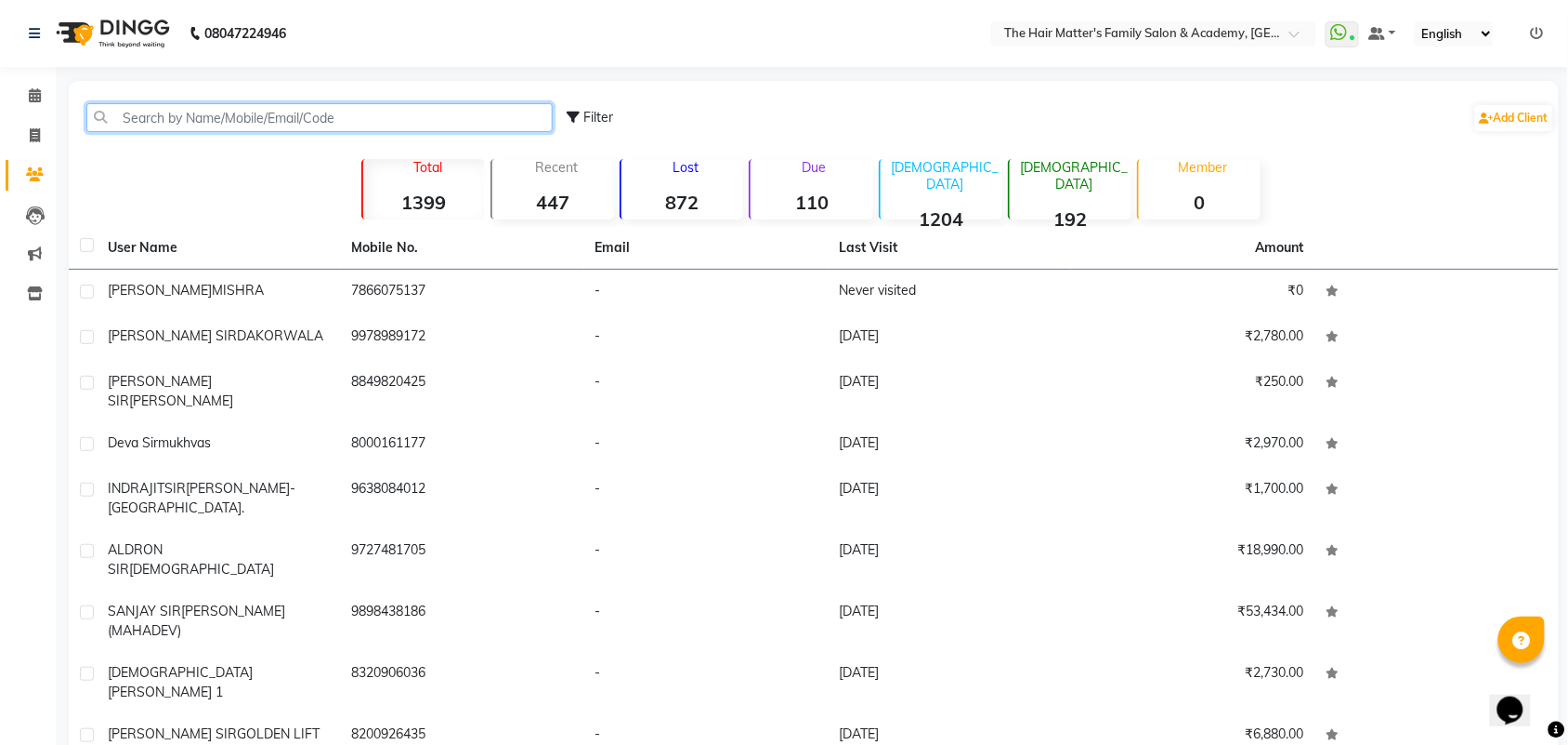
click at [242, 126] on input "text" at bounding box center [319, 117] width 467 height 29
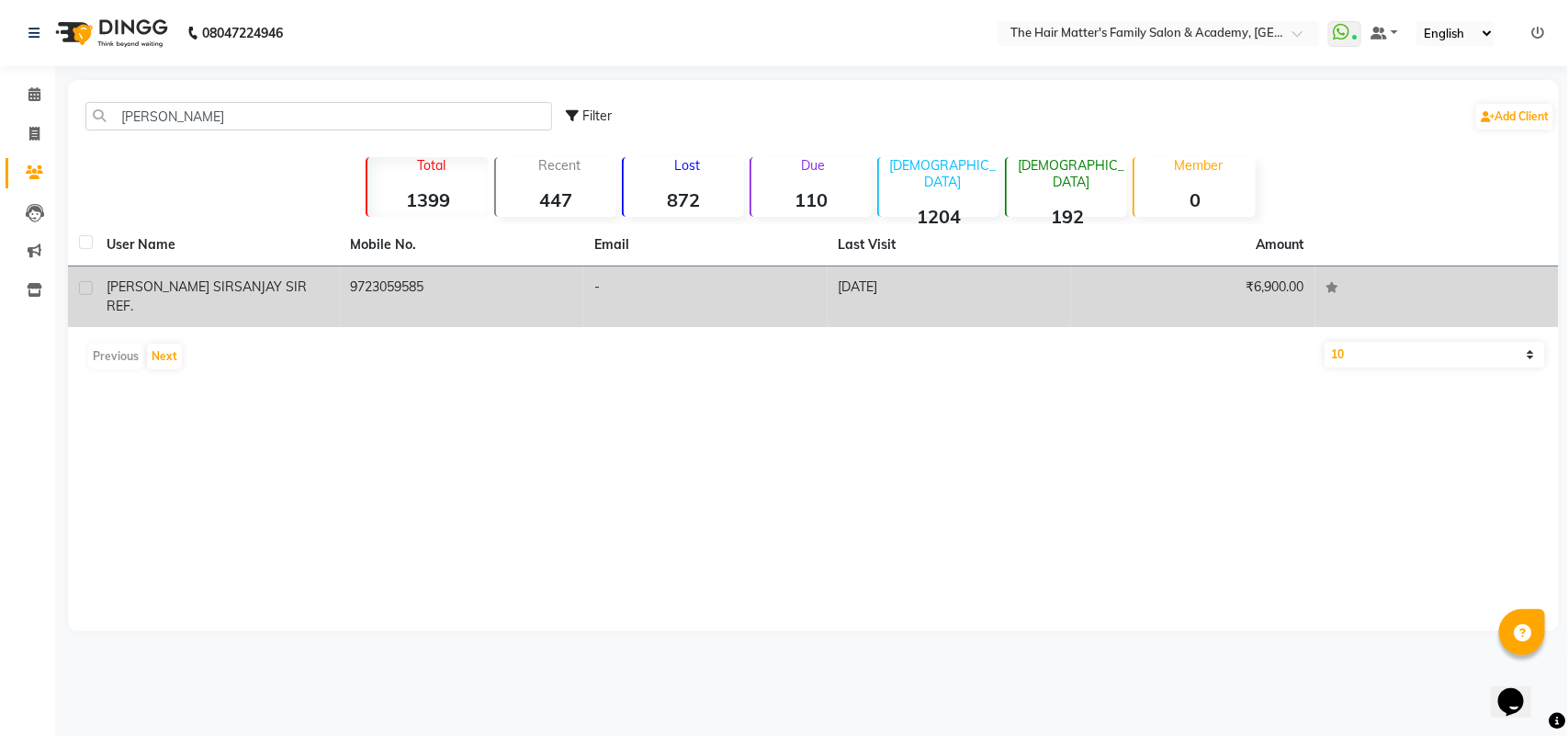
click at [296, 278] on div "DHAIRYA SIR SANJAY SIR REF." at bounding box center [217, 297] width 222 height 39
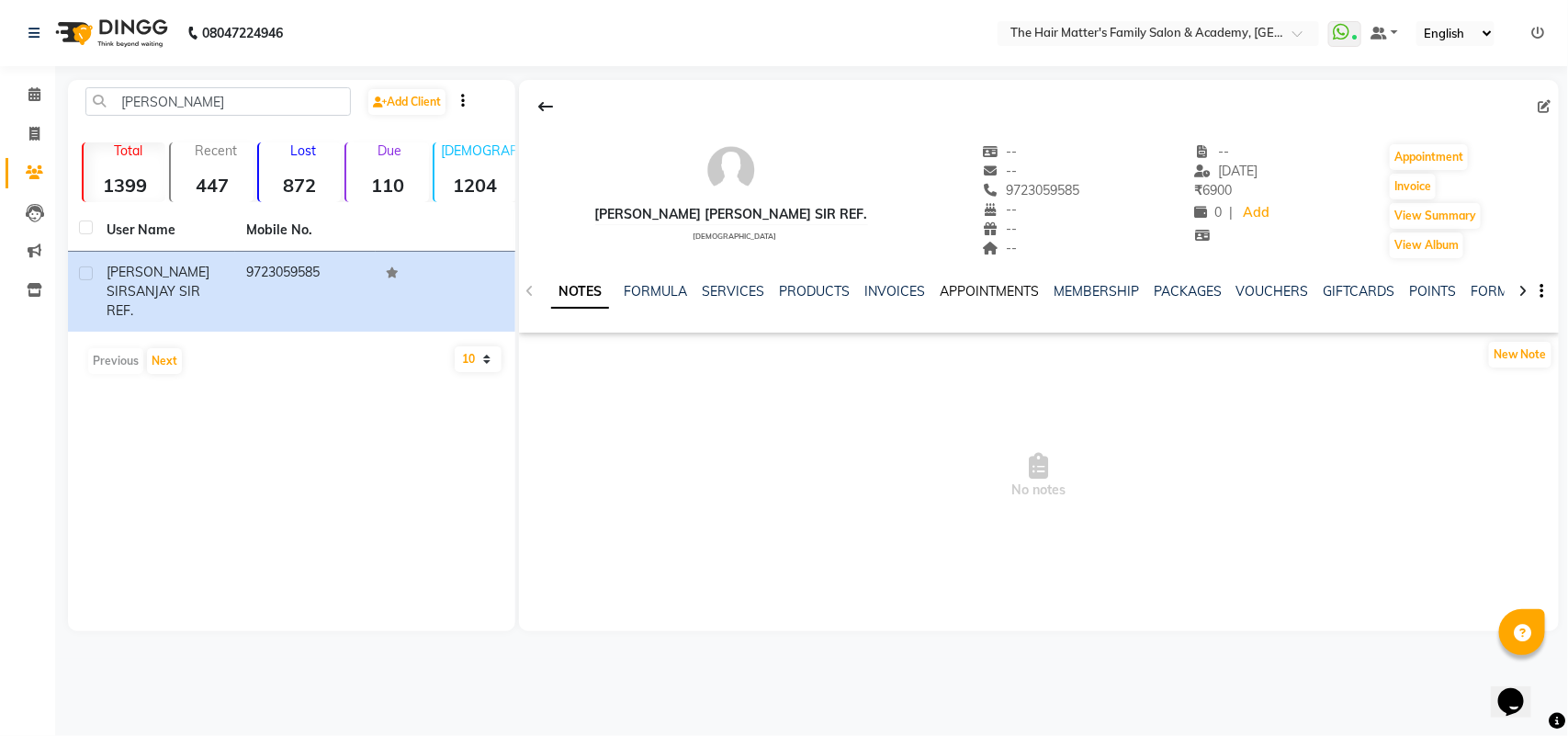
click at [946, 291] on link "APPOINTMENTS" at bounding box center [989, 291] width 99 height 17
click at [810, 290] on link "INVOICES" at bounding box center [819, 291] width 60 height 17
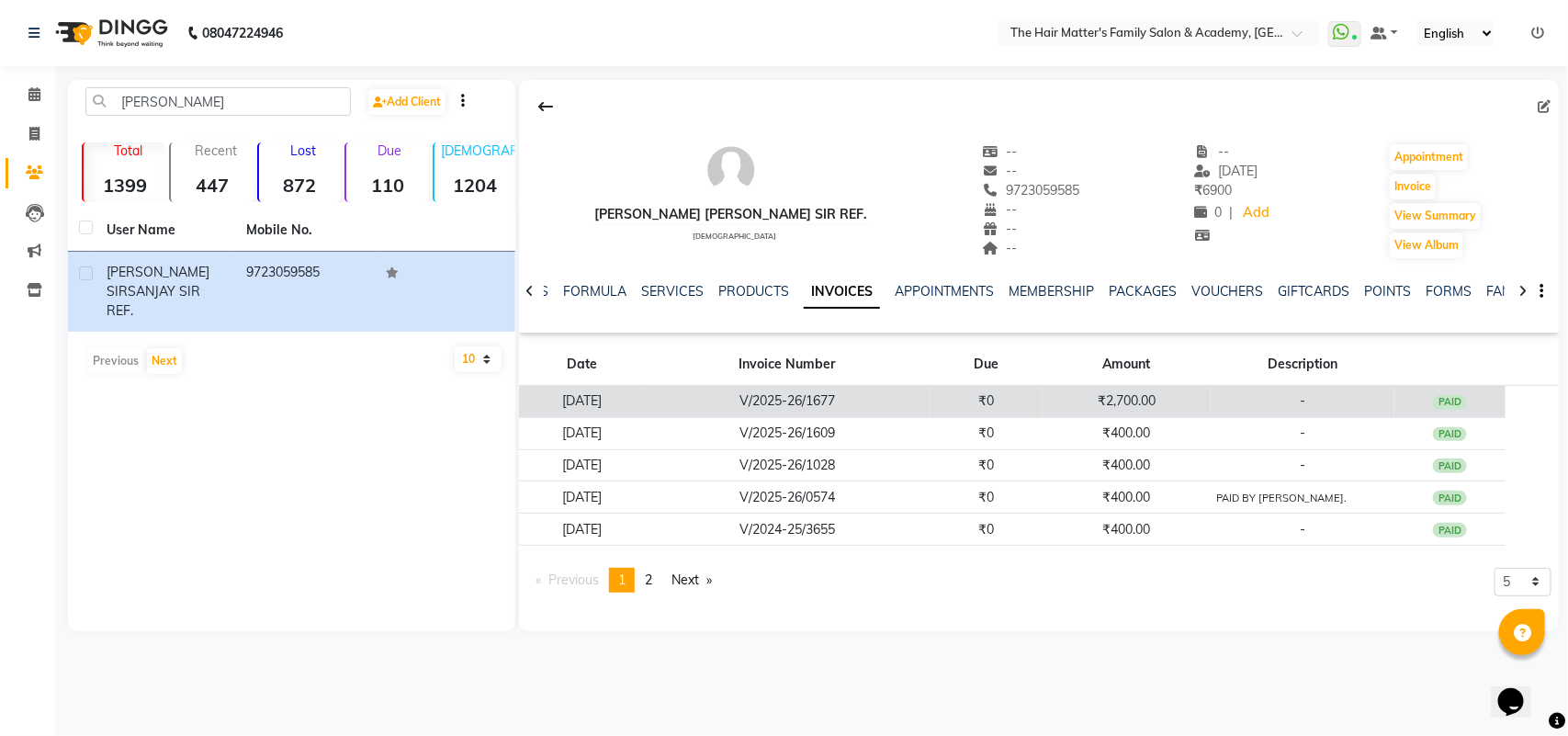
click at [1030, 400] on td "₹0" at bounding box center [986, 402] width 113 height 32
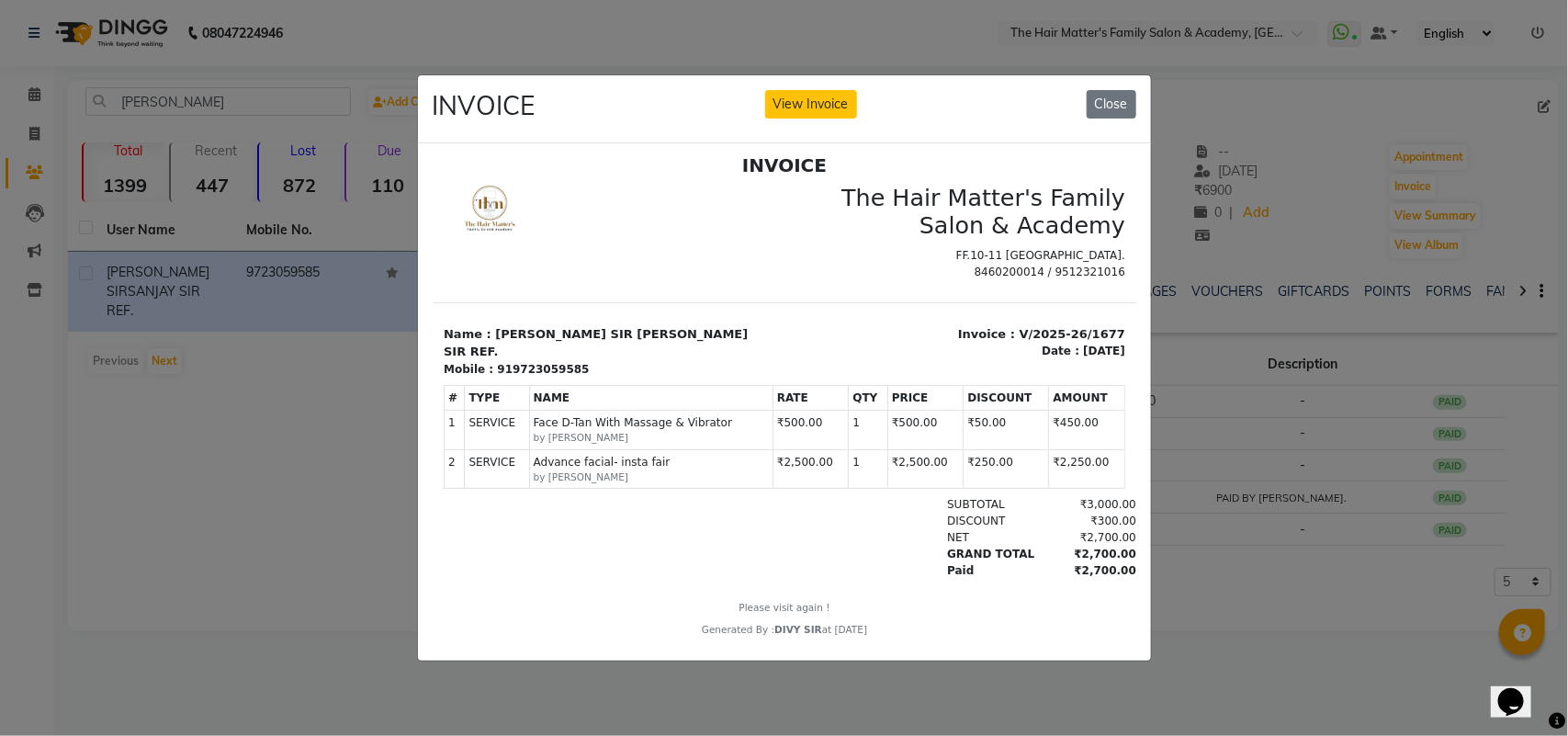
scroll to position [15, 0]
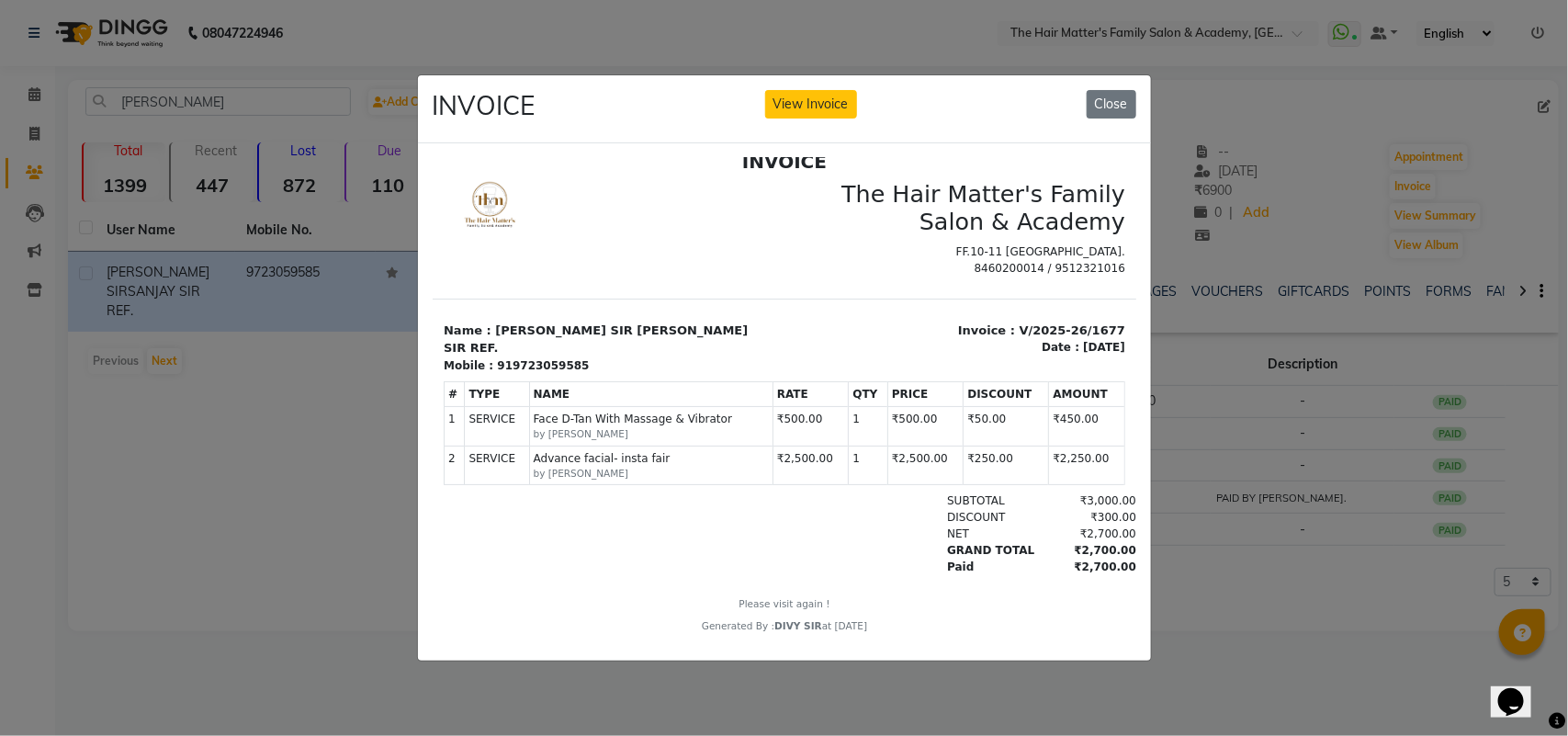
click at [1163, 471] on ngb-modal-window "INVOICE View Invoice Close" at bounding box center [784, 368] width 1568 height 736
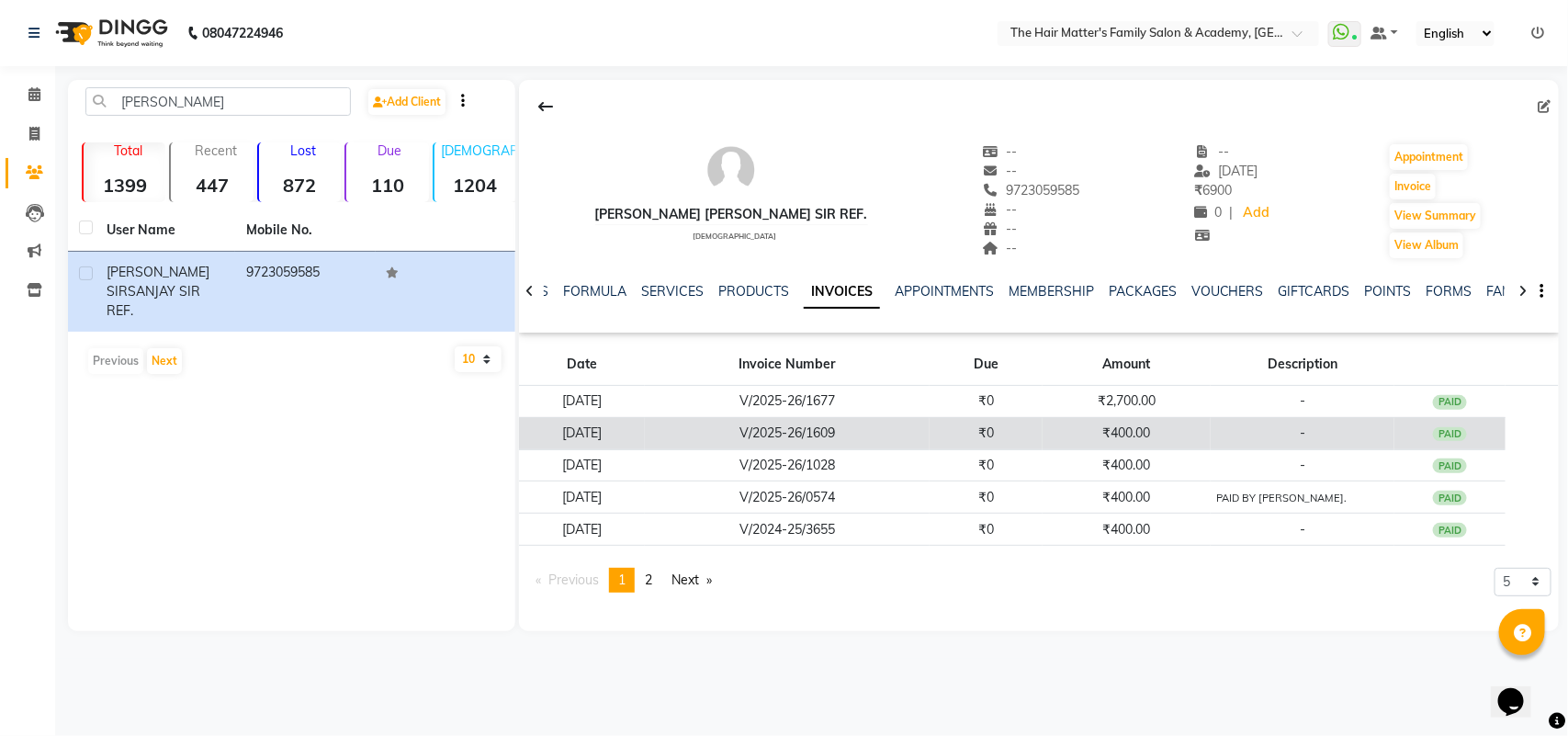
click at [1122, 425] on td "₹400.00" at bounding box center [1126, 433] width 168 height 32
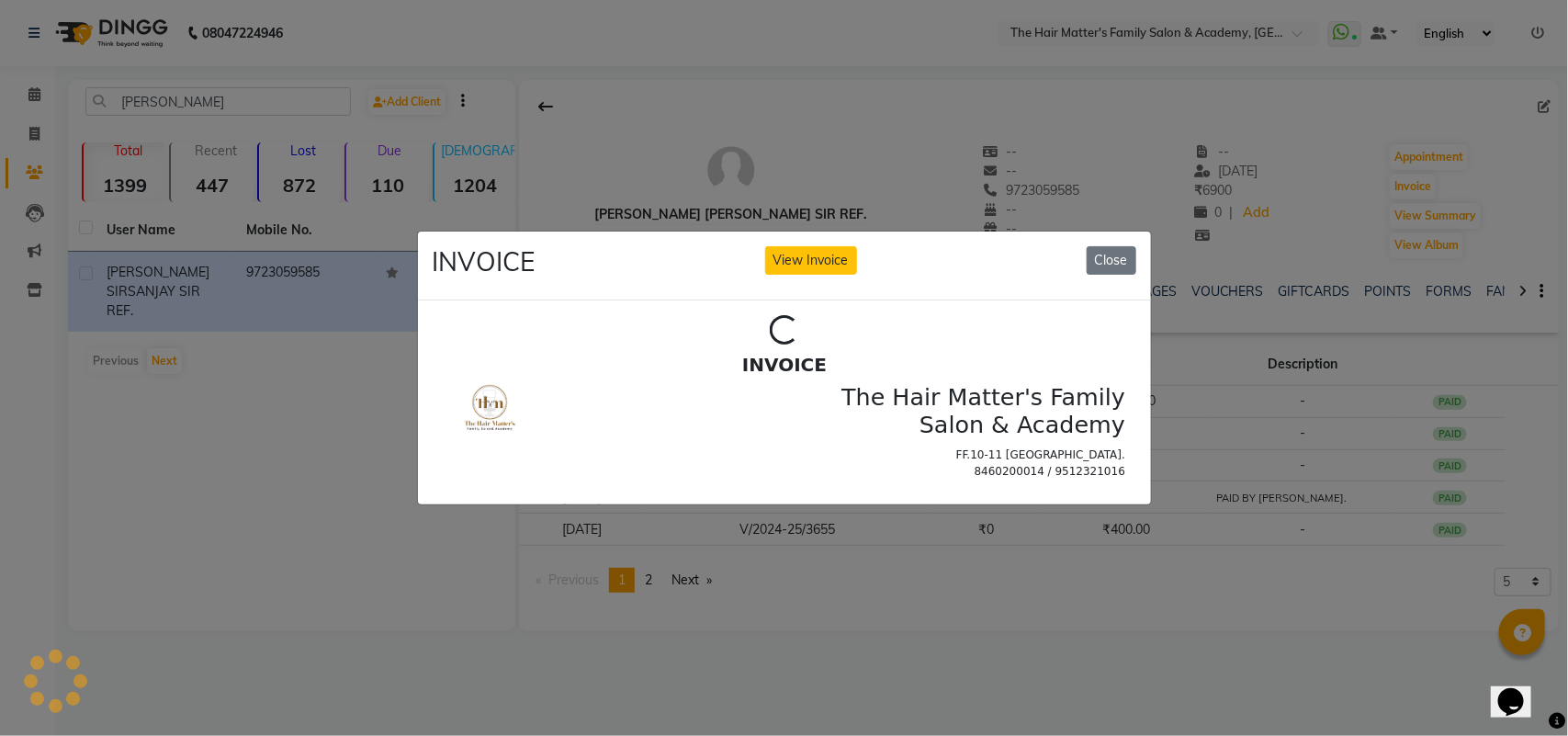
scroll to position [0, 0]
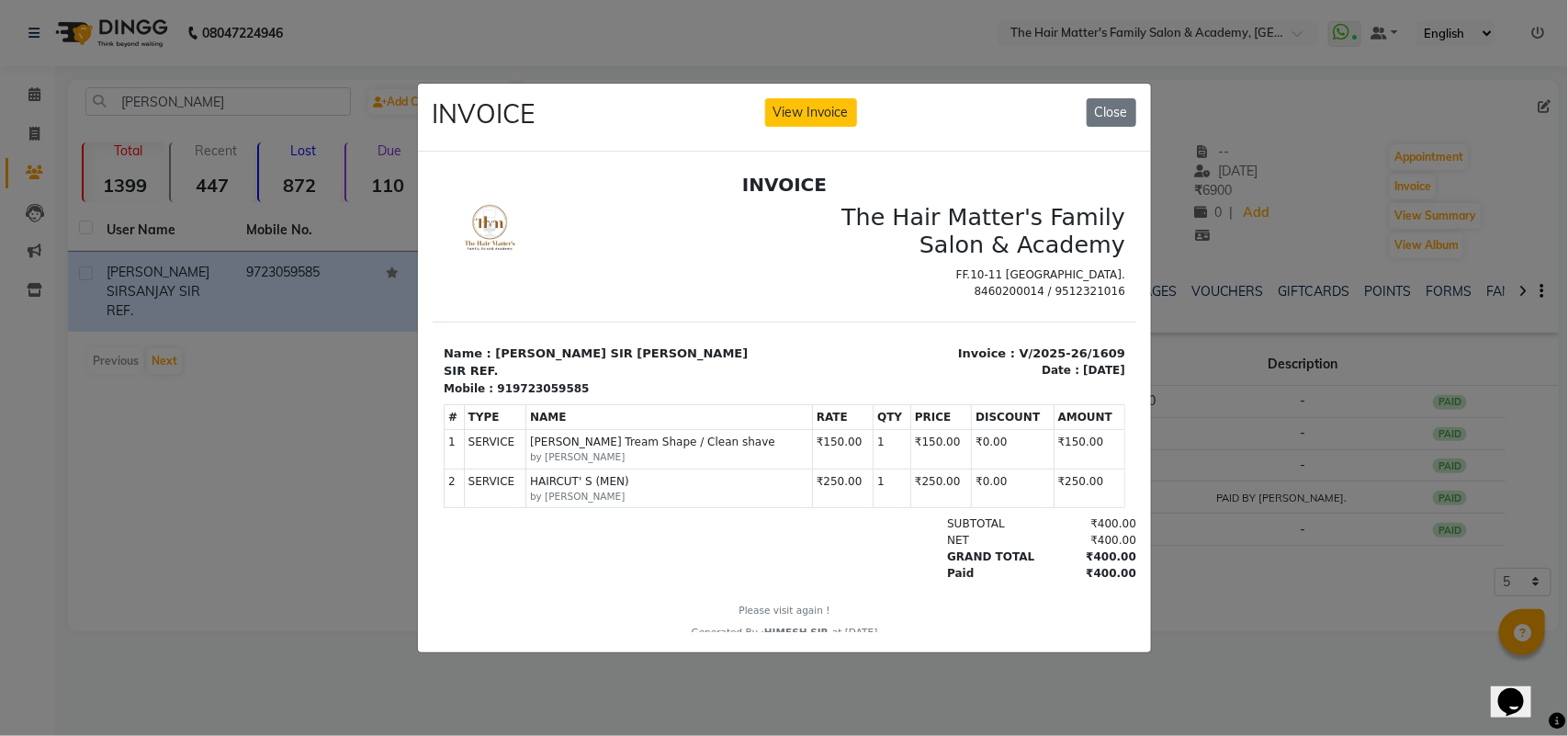
click at [1211, 445] on ngb-modal-window "INVOICE View Invoice Close" at bounding box center [784, 368] width 1568 height 736
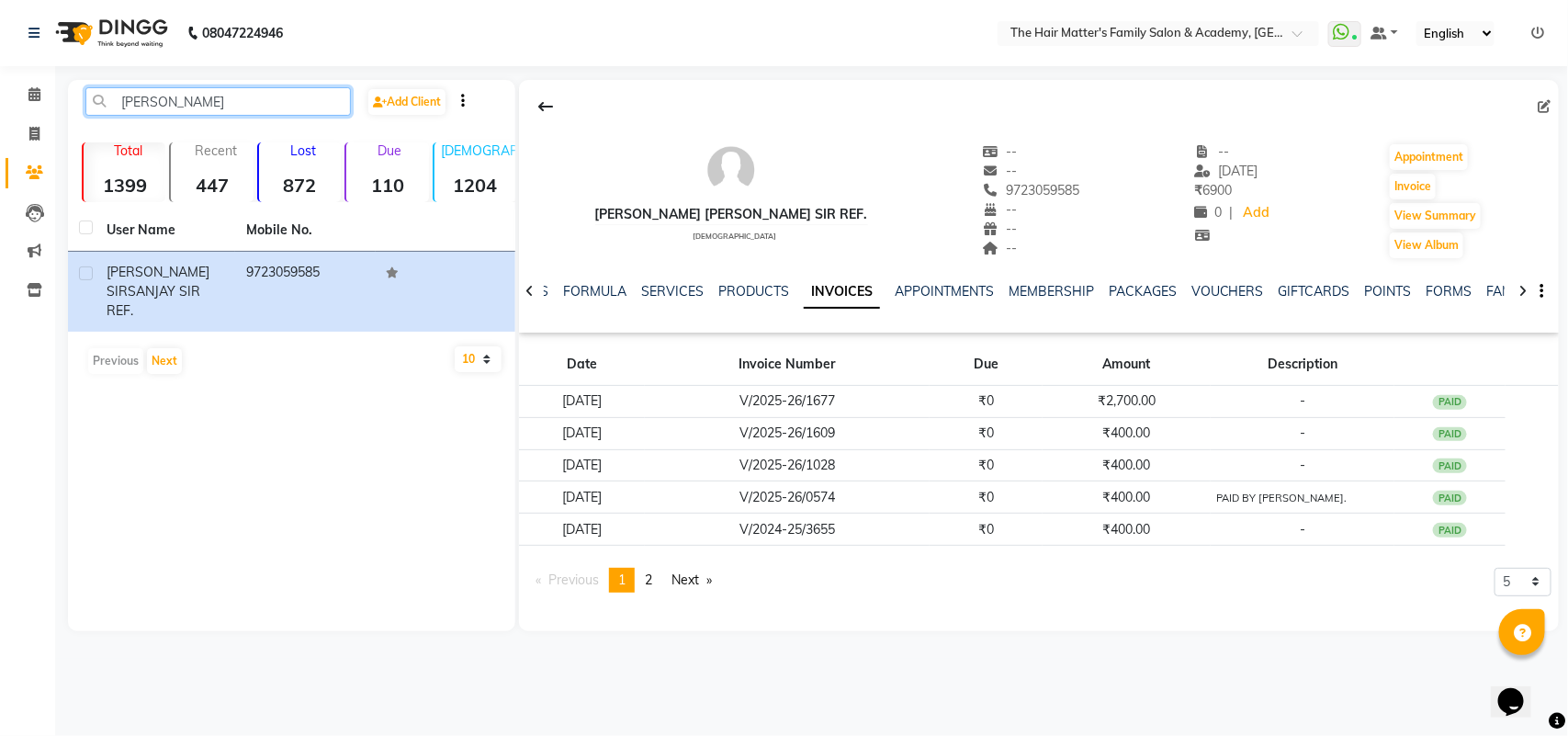
click at [191, 101] on input "dhairya" at bounding box center [218, 101] width 266 height 29
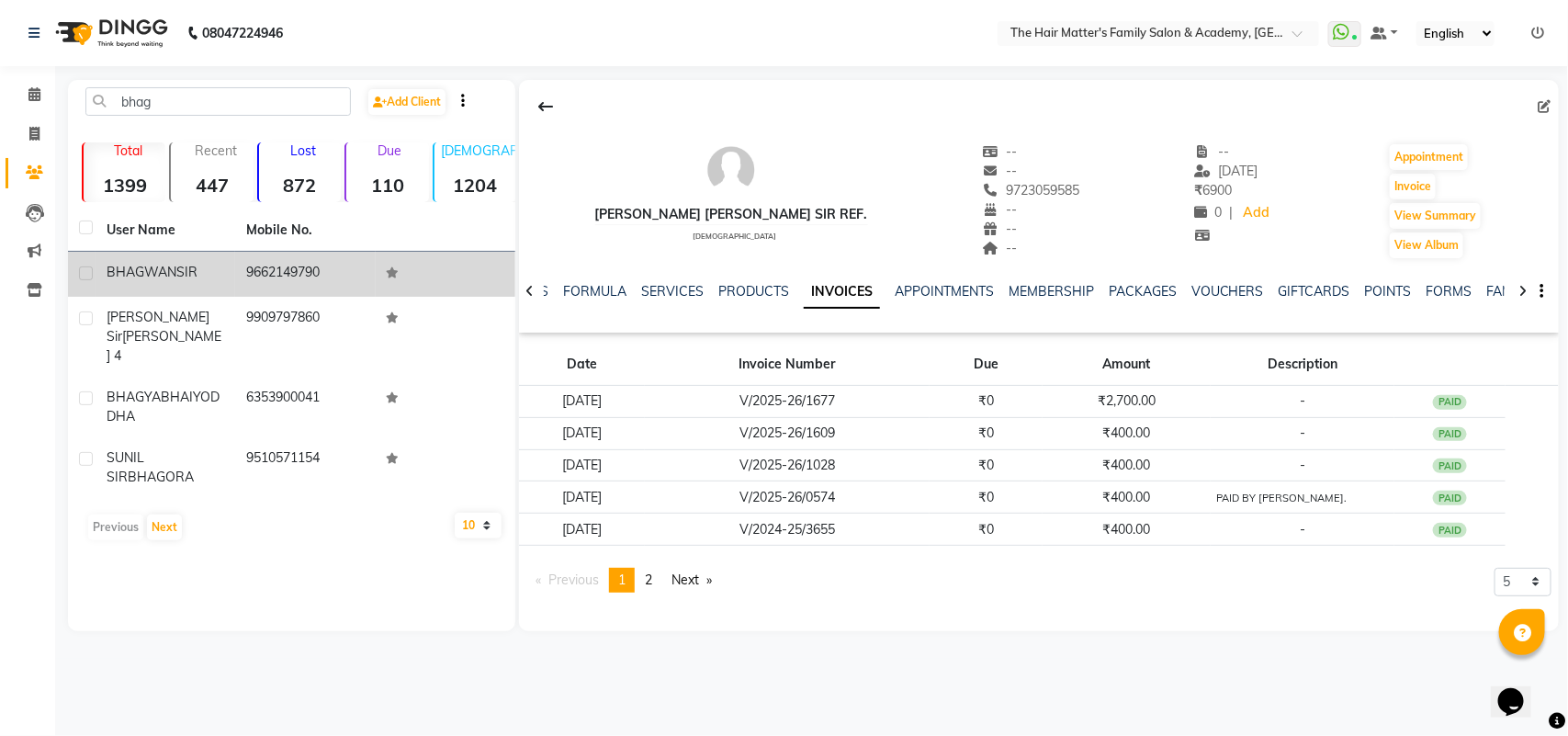
click at [175, 254] on td "BHAGWAN SIR" at bounding box center [165, 274] width 139 height 45
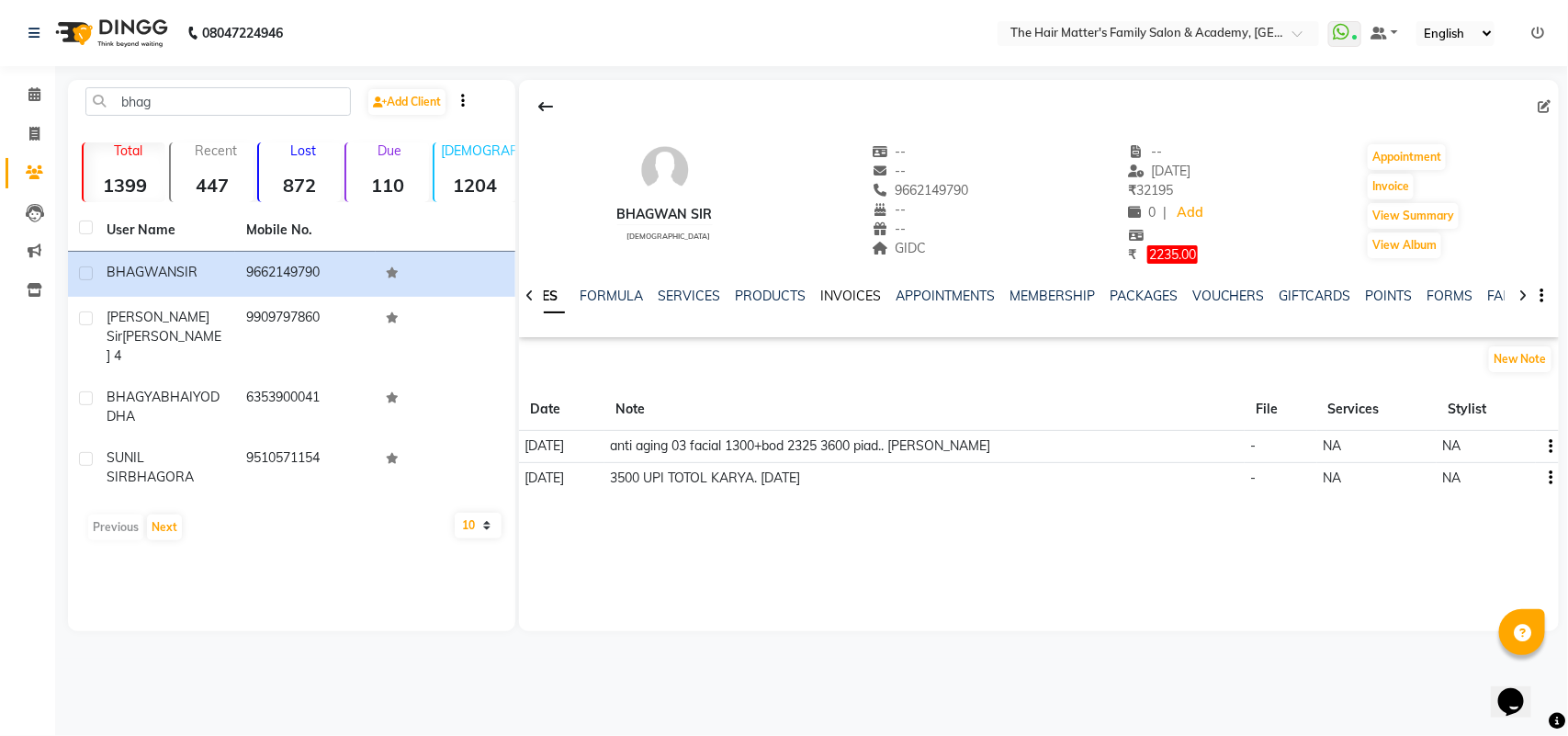
click at [842, 295] on link "INVOICES" at bounding box center [850, 296] width 60 height 17
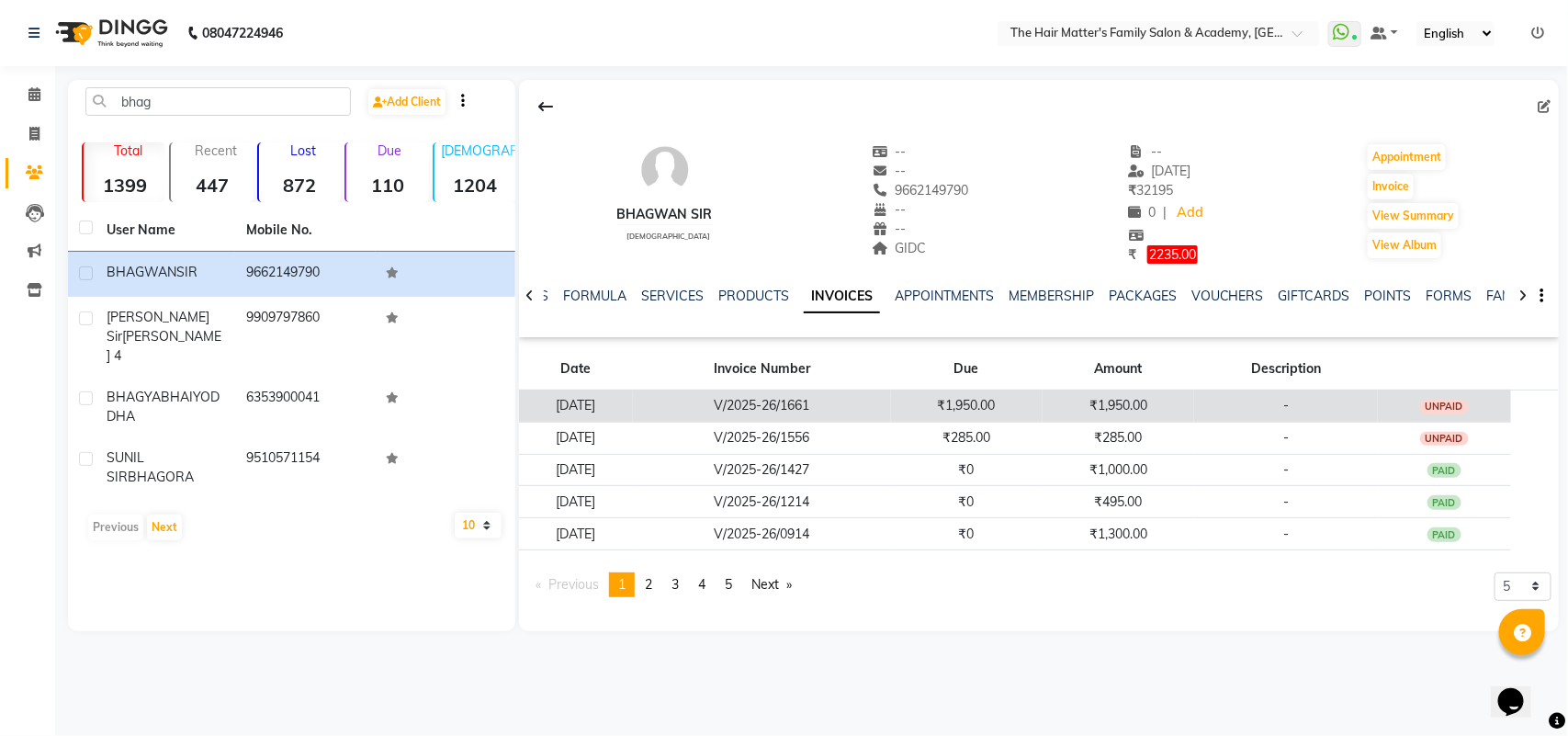
click at [1025, 406] on td "₹1,950.00" at bounding box center [966, 406] width 151 height 32
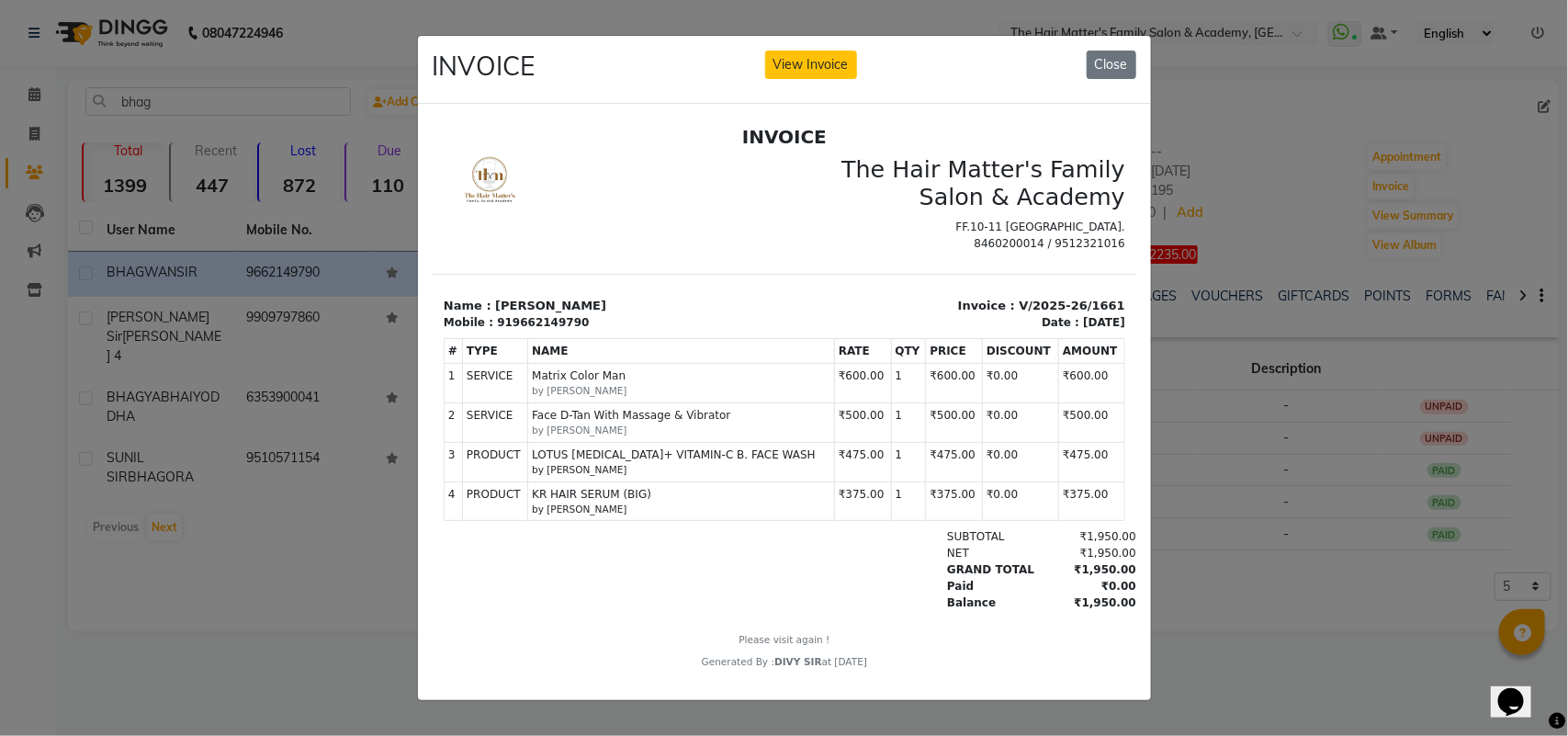
scroll to position [15, 0]
click at [602, 456] on span "LOTUS [MEDICAL_DATA]+ VITAMIN-C B. FACE WASH" at bounding box center [680, 455] width 299 height 17
click at [645, 447] on span "LOTUS [MEDICAL_DATA]+ VITAMIN-C B. FACE WASH" at bounding box center [680, 455] width 299 height 17
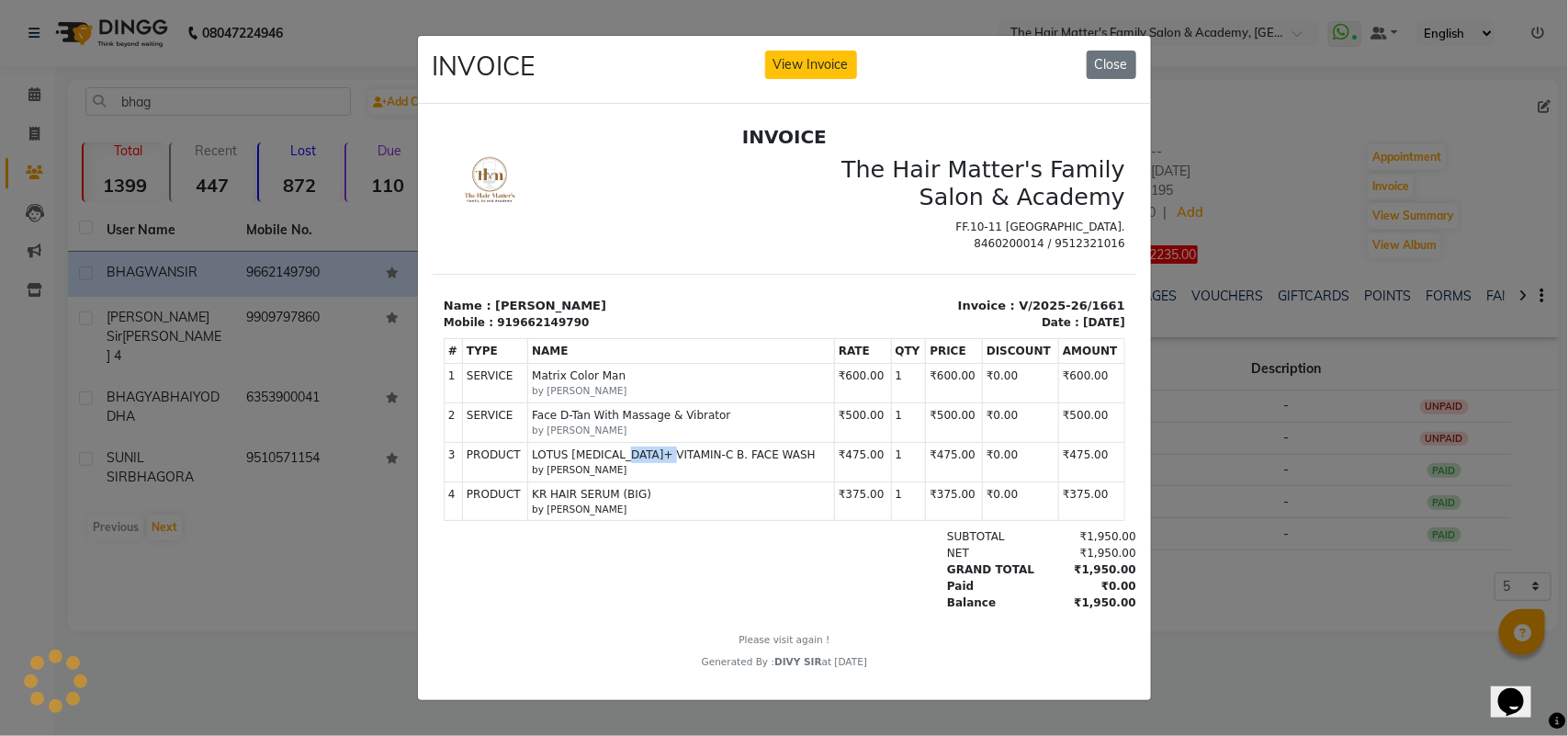
click at [656, 452] on span "LOTUS [MEDICAL_DATA]+ VITAMIN-C B. FACE WASH" at bounding box center [680, 455] width 299 height 17
click at [660, 455] on span "LOTUS [MEDICAL_DATA]+ VITAMIN-C B. FACE WASH" at bounding box center [680, 455] width 299 height 17
click at [667, 455] on span "LOTUS [MEDICAL_DATA]+ VITAMIN-C B. FACE WASH" at bounding box center [680, 455] width 299 height 17
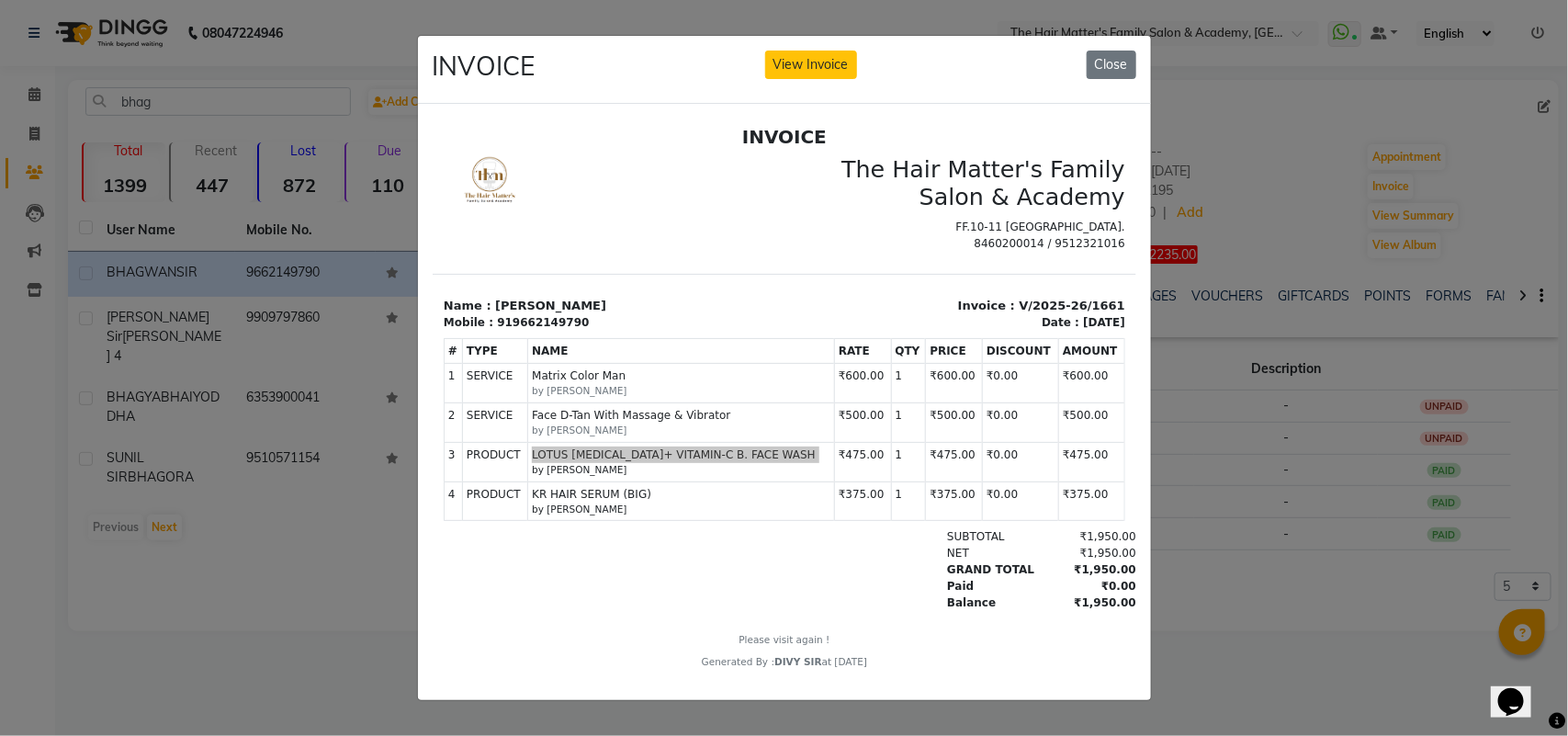
click at [1169, 510] on ngb-modal-window "INVOICE View Invoice Close" at bounding box center [784, 368] width 1568 height 736
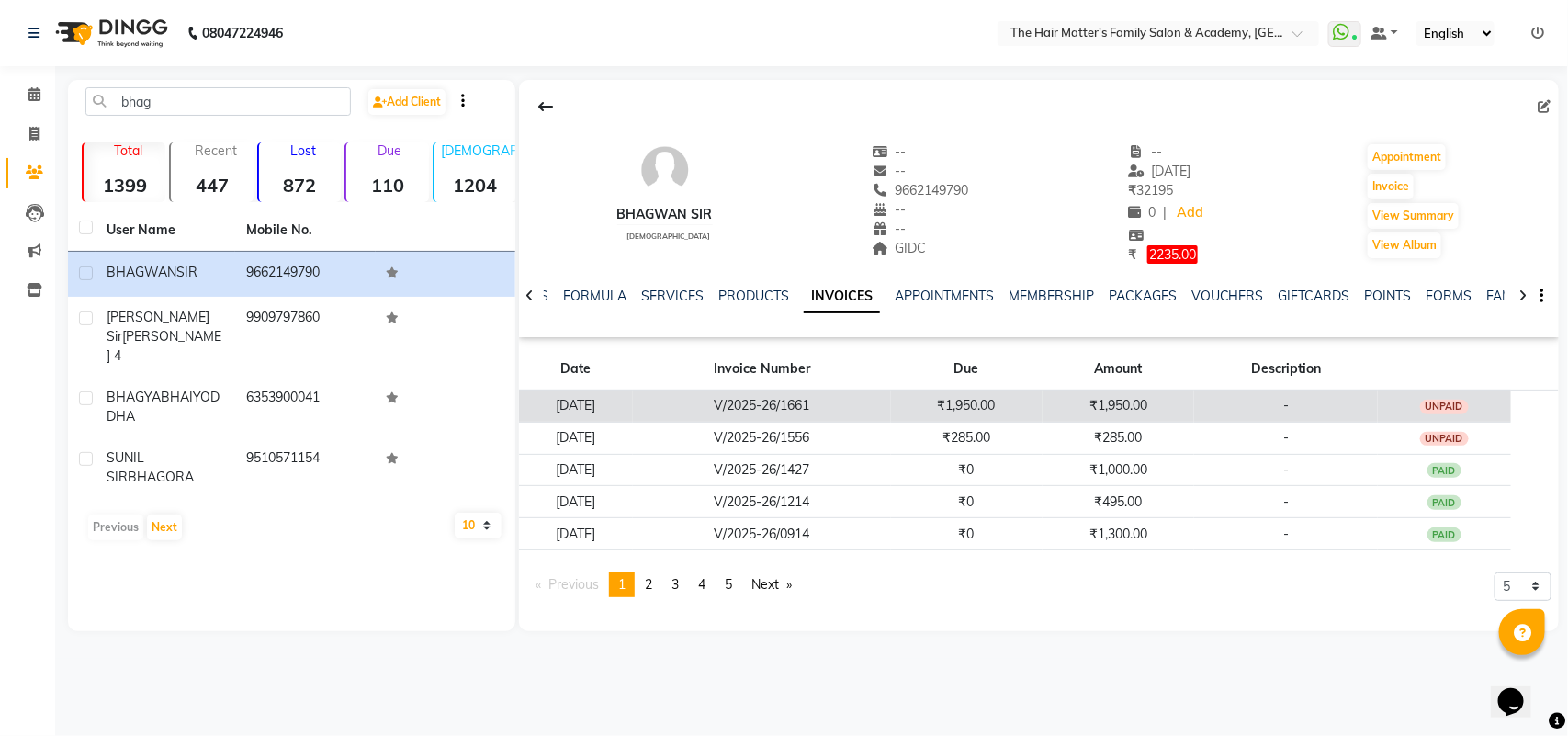
click at [1010, 396] on td "₹1,950.00" at bounding box center [966, 406] width 151 height 32
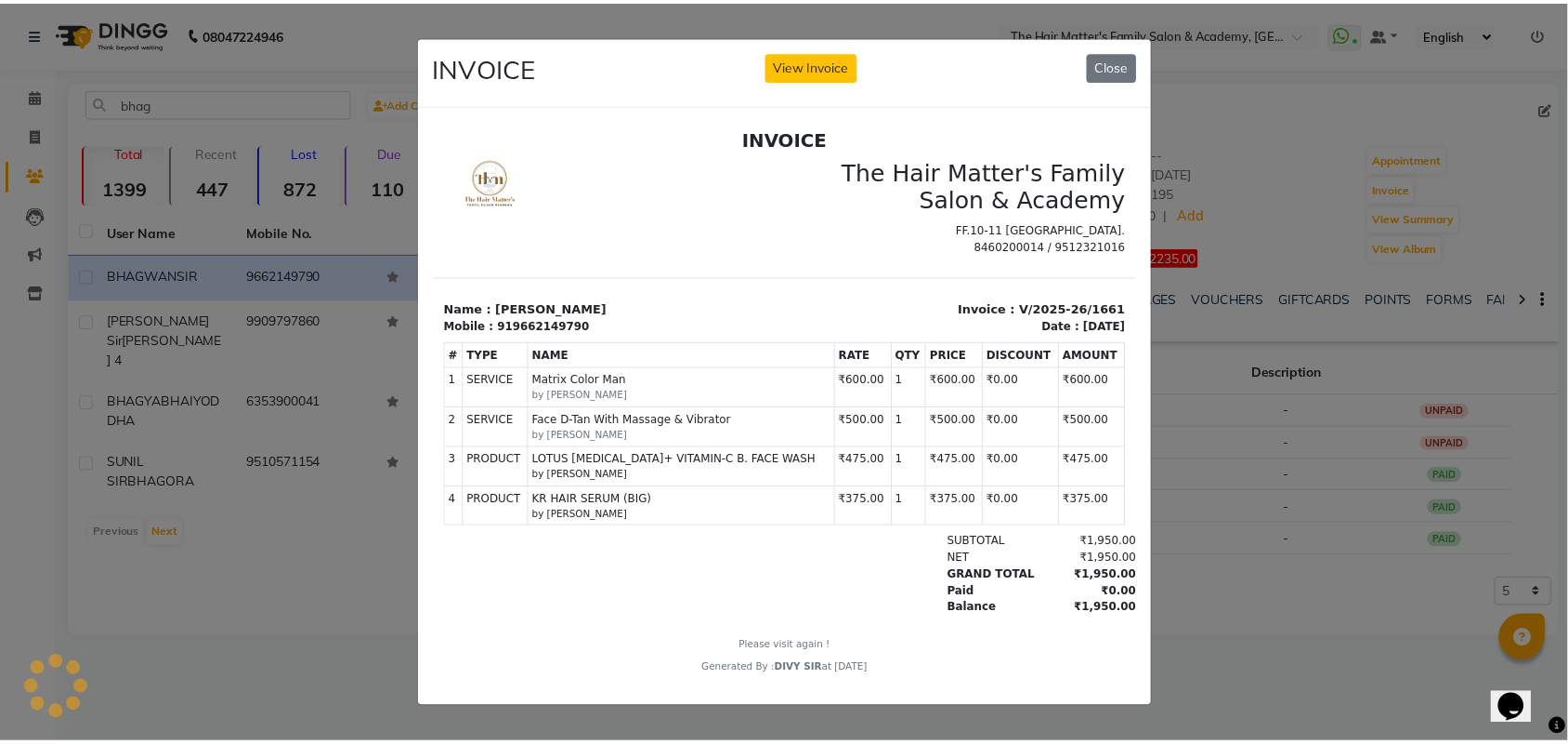
scroll to position [0, 0]
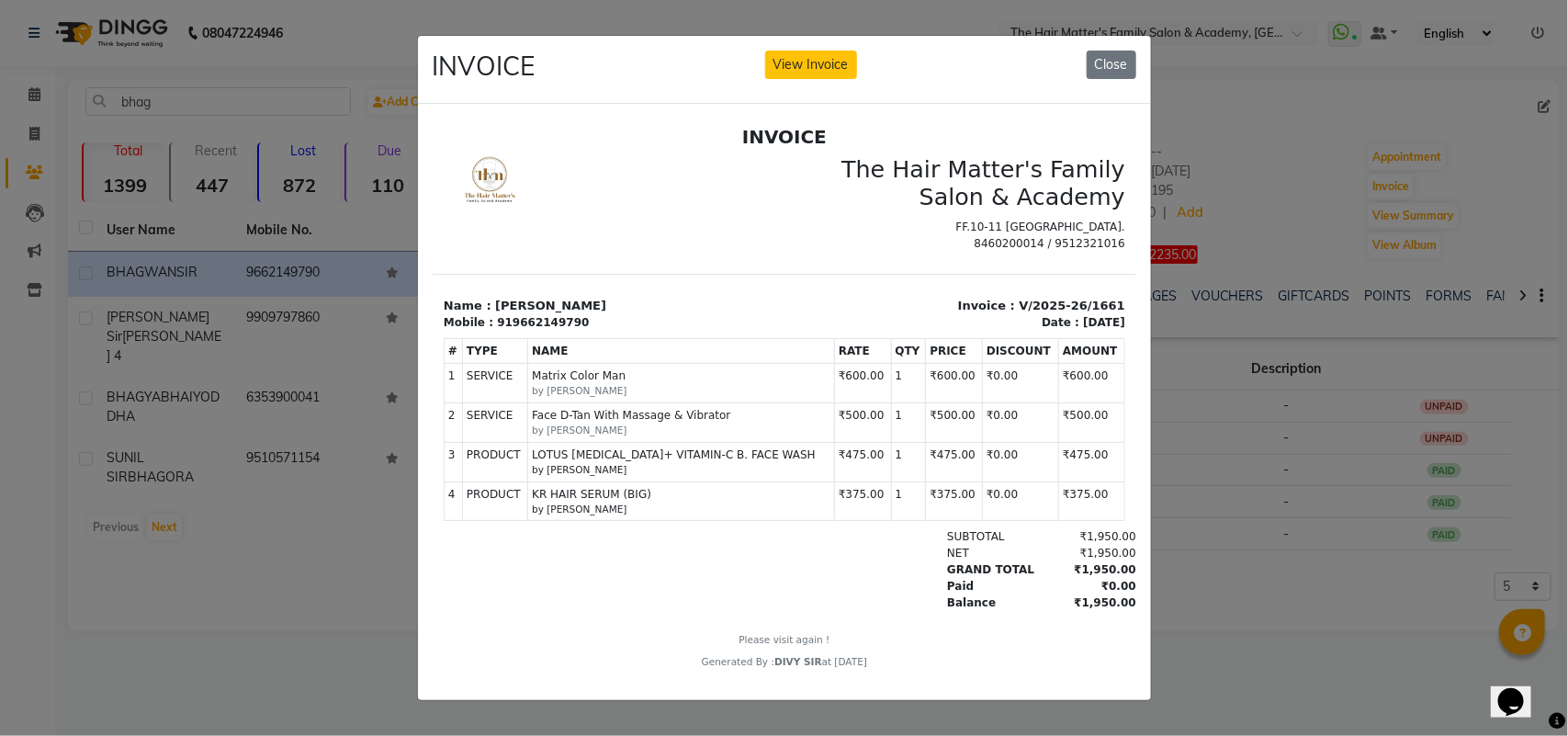
click at [603, 477] on small "by [PERSON_NAME]" at bounding box center [680, 471] width 299 height 15
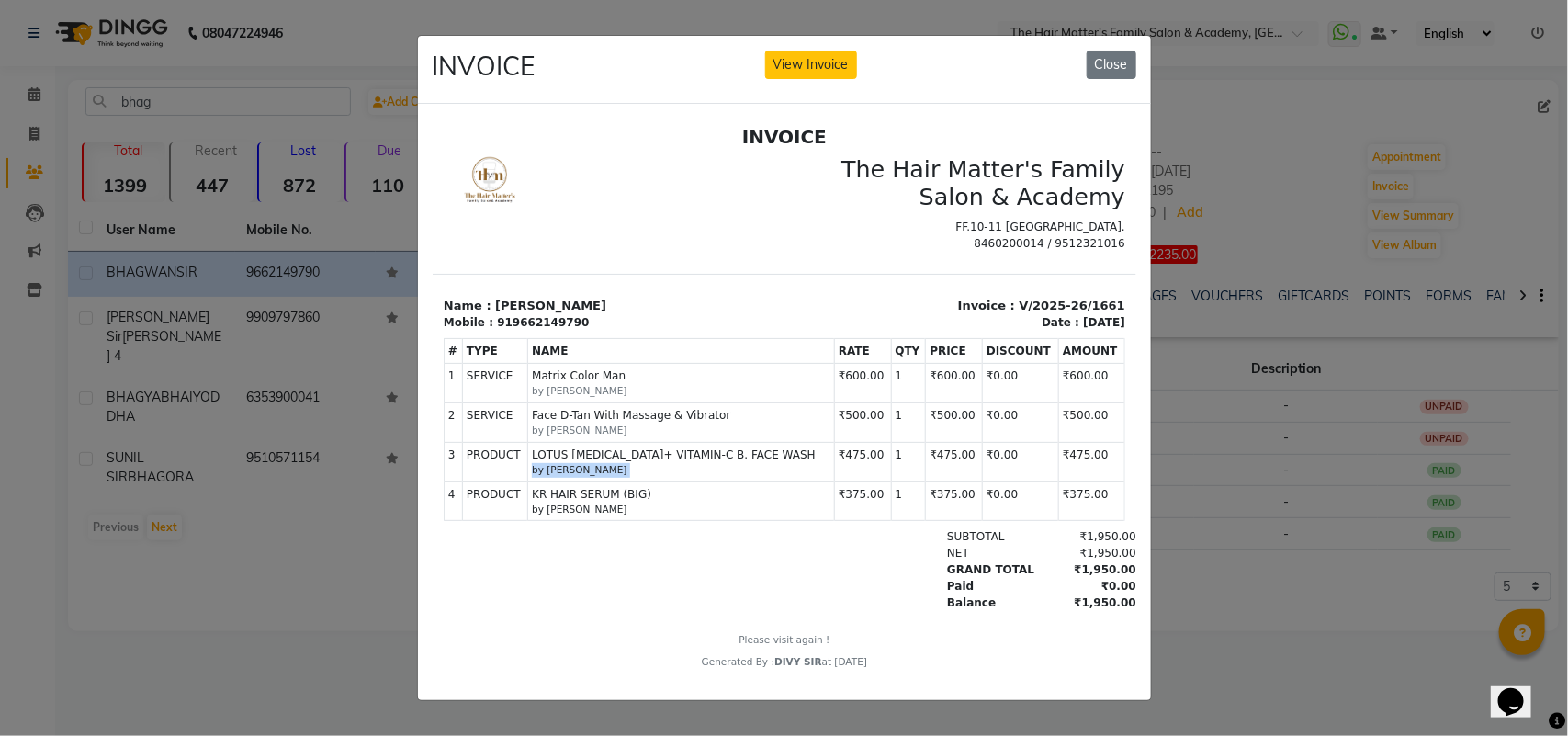
click at [603, 477] on small "by [PERSON_NAME]" at bounding box center [680, 471] width 299 height 15
click at [615, 463] on span "LOTUS [MEDICAL_DATA]+ VITAMIN-C B. FACE WASH" at bounding box center [680, 455] width 299 height 17
click at [625, 477] on small "by [PERSON_NAME]" at bounding box center [680, 471] width 299 height 15
click at [631, 477] on small "by [PERSON_NAME]" at bounding box center [680, 471] width 299 height 15
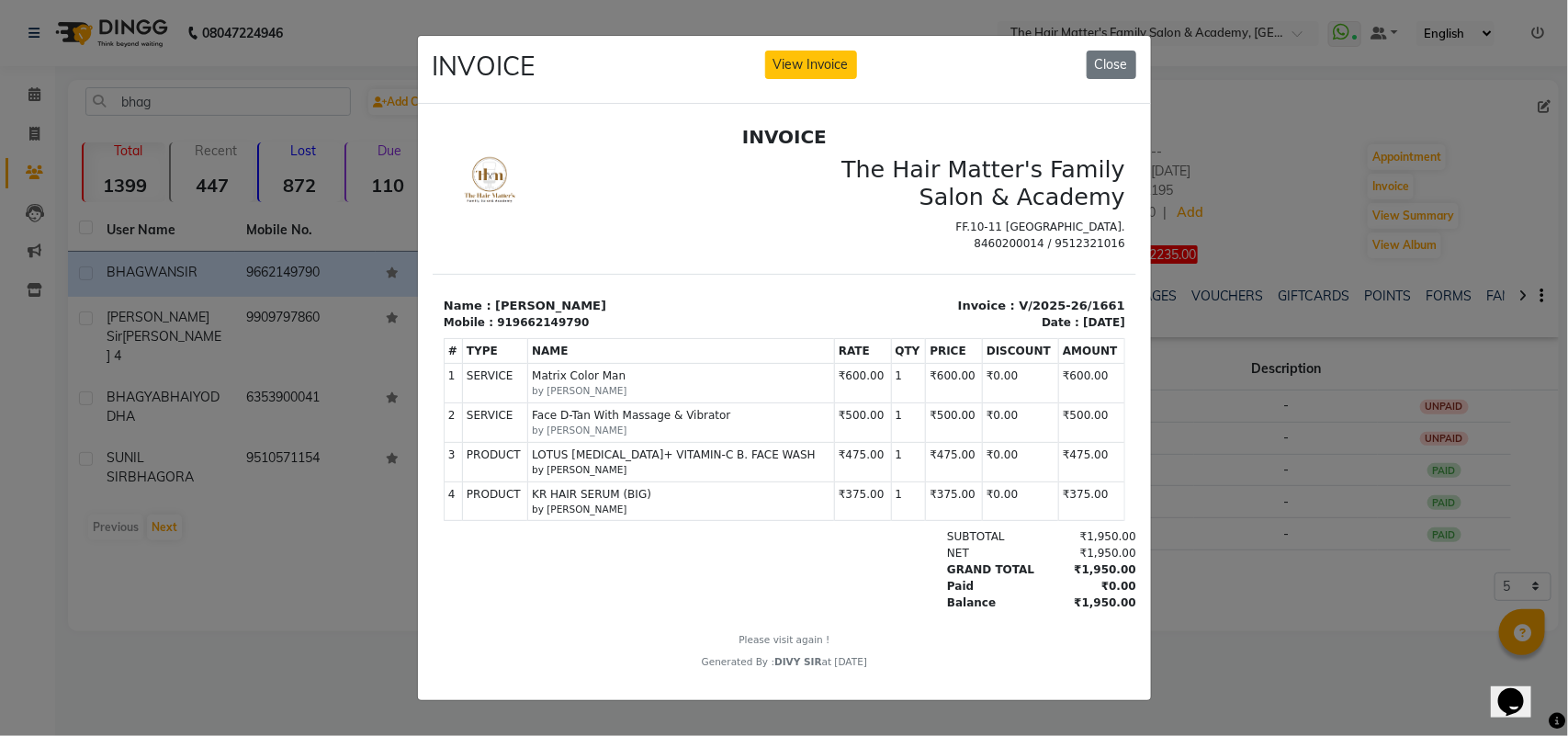
click at [631, 477] on small "by [PERSON_NAME]" at bounding box center [680, 471] width 299 height 15
click at [630, 461] on td "PRODUCTS LOTUS RETINOL+ VITAMIN-C B. FACE WASH by MAYANK SIR" at bounding box center [680, 461] width 306 height 40
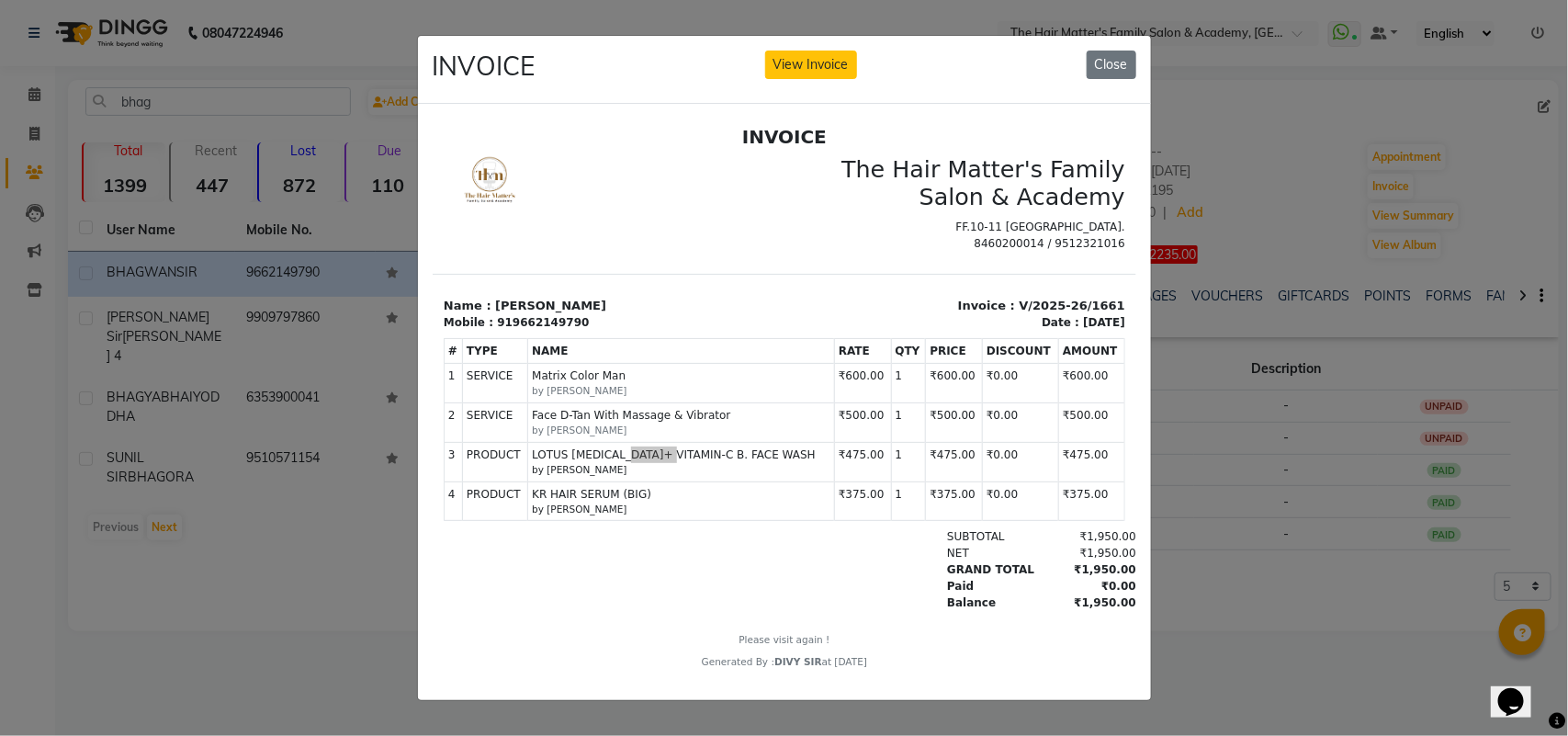
click at [1182, 373] on ngb-modal-window "INVOICE View Invoice Close" at bounding box center [784, 368] width 1568 height 736
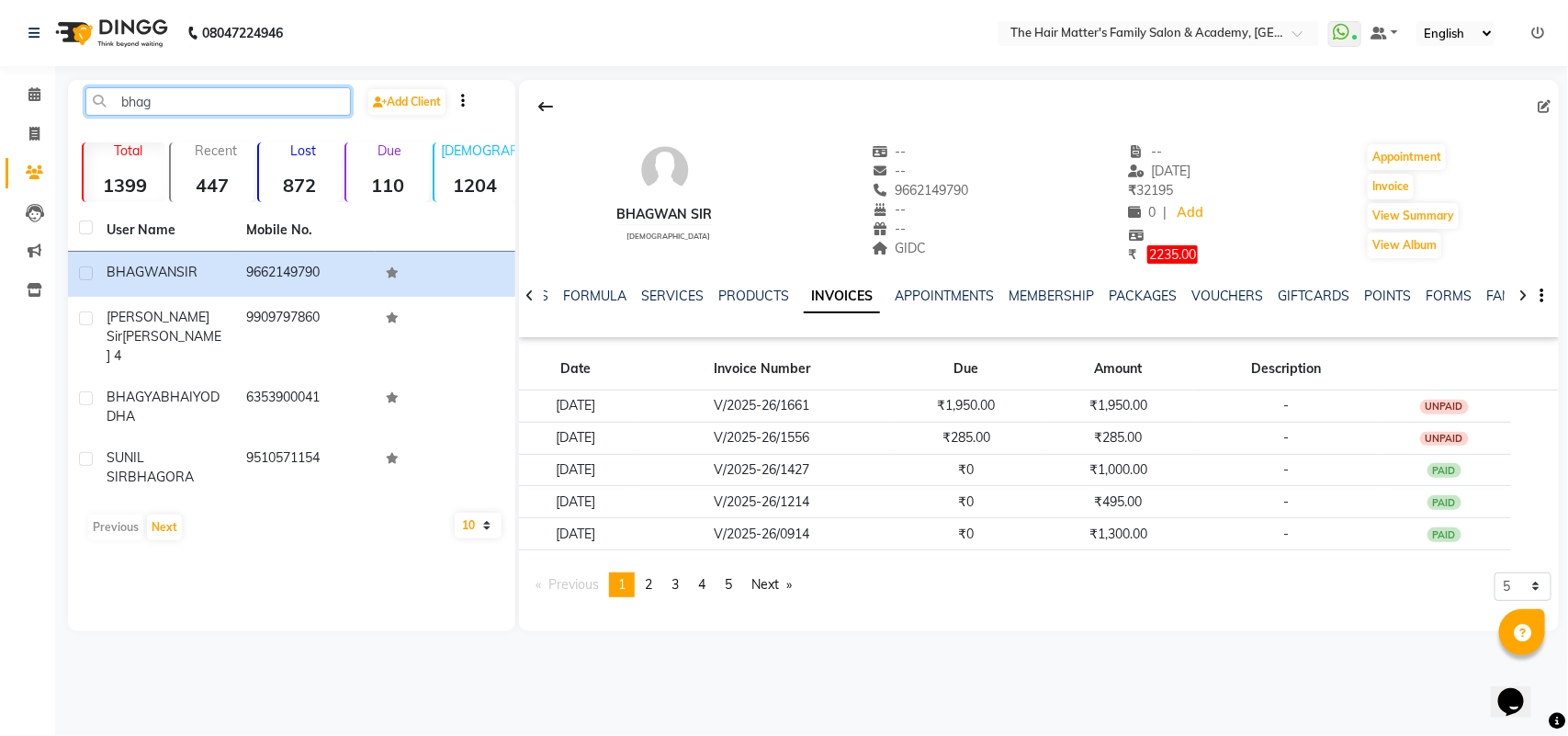
click at [162, 111] on input "bhag" at bounding box center [218, 101] width 266 height 29
click at [159, 113] on input "bhag" at bounding box center [218, 101] width 266 height 29
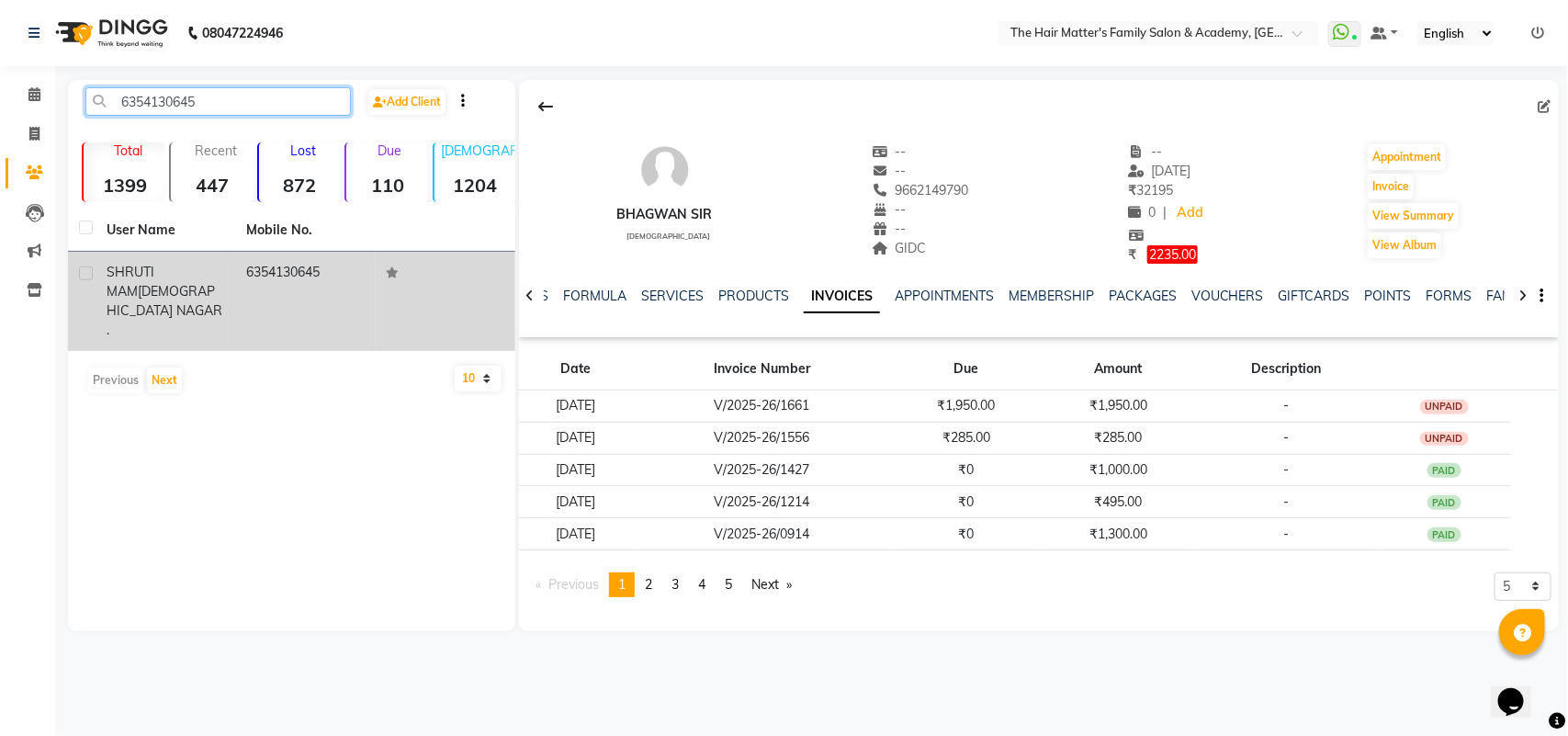
type input "6354130645"
click at [330, 314] on td "6354130645" at bounding box center [305, 301] width 139 height 99
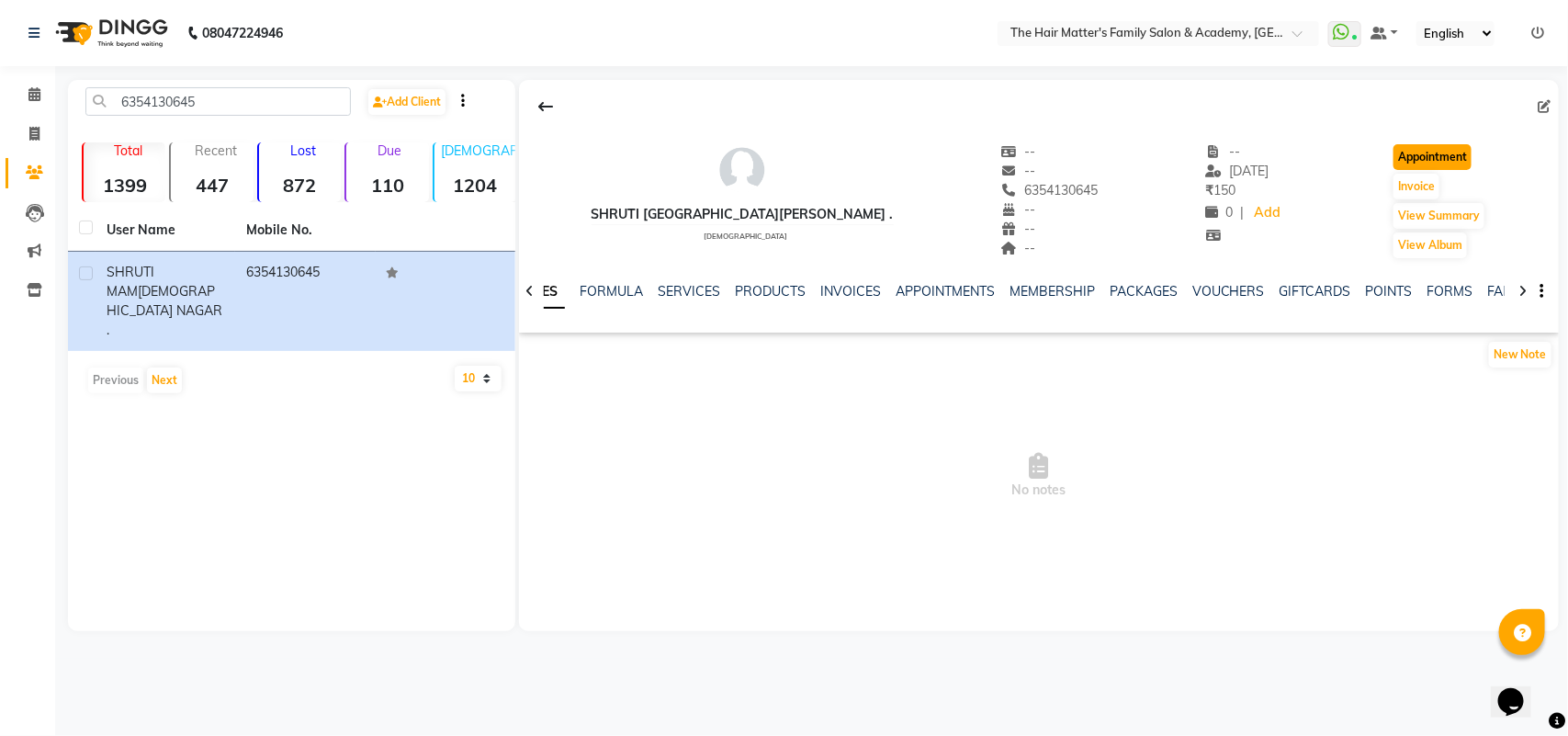
click at [1416, 159] on button "Appointment" at bounding box center [1432, 157] width 78 height 26
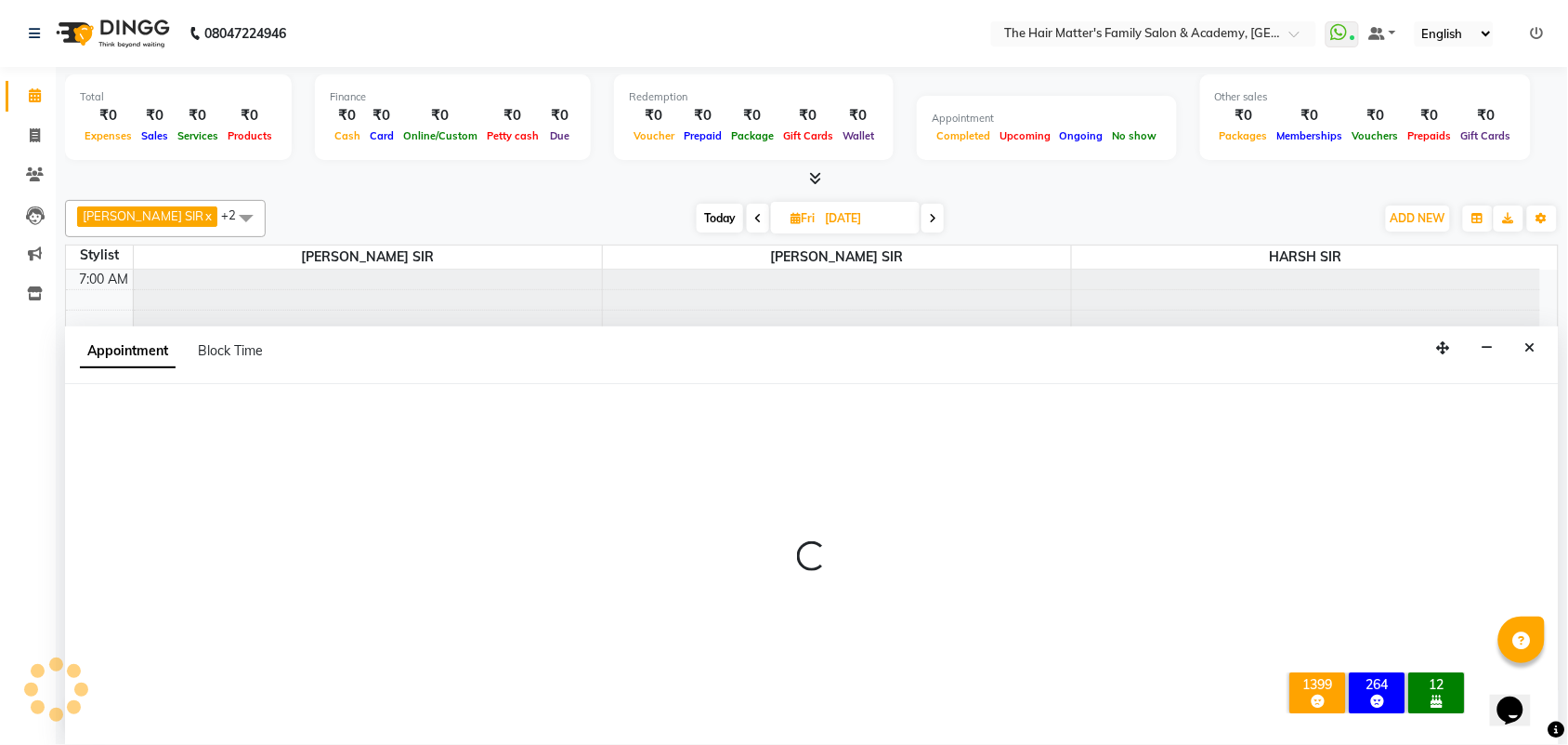
type input "[DATE]"
select select "tentative"
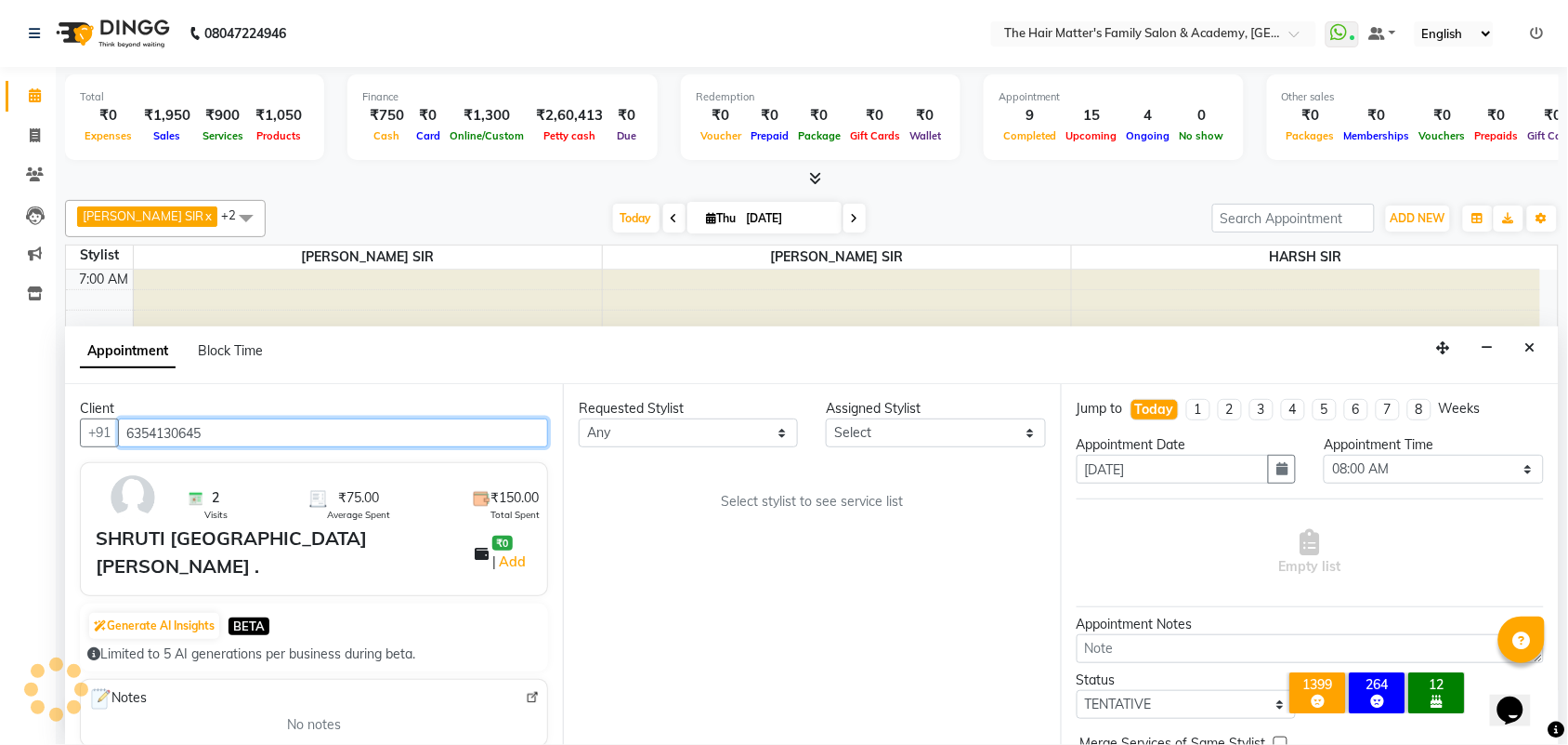
scroll to position [560, 0]
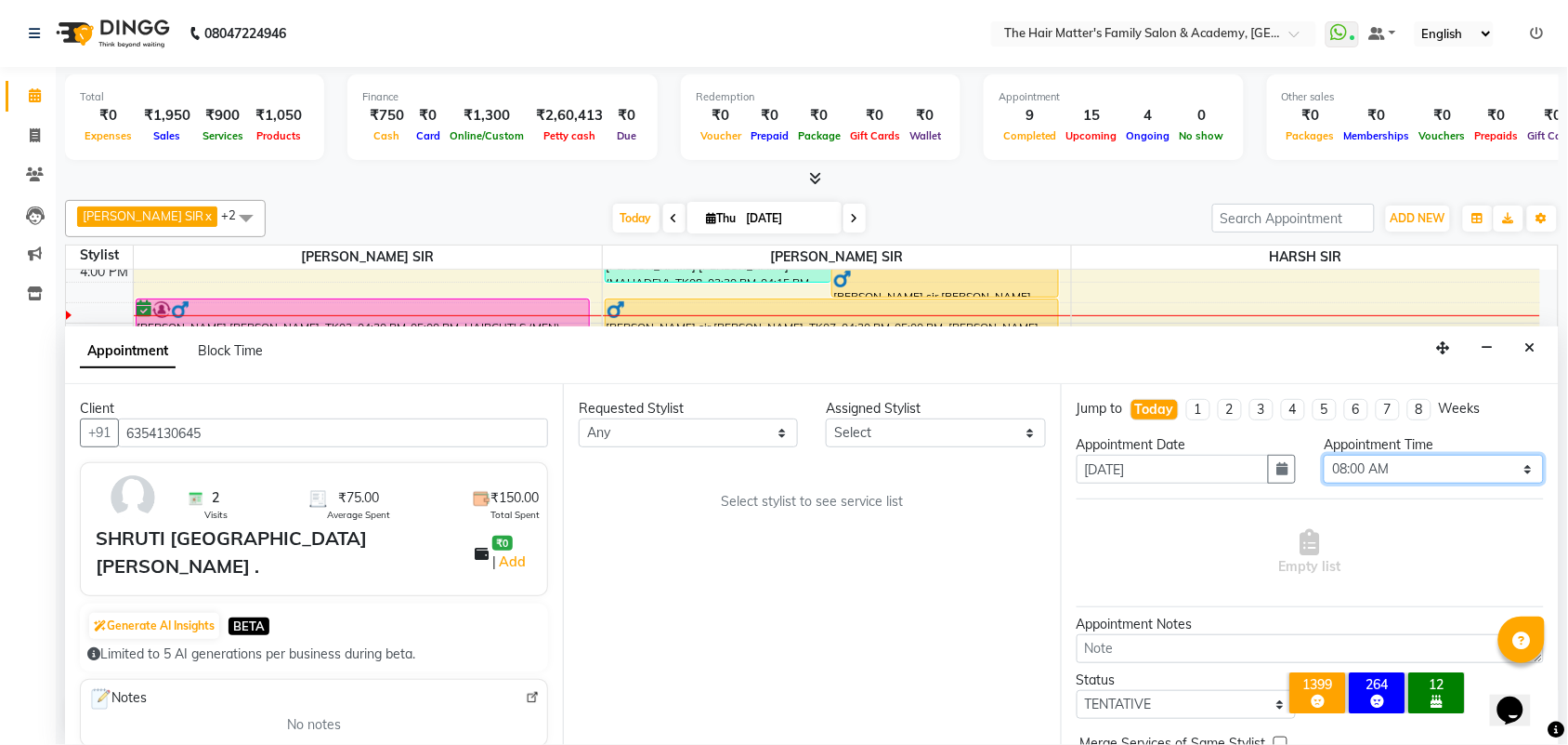
click at [1349, 477] on select "Select 08:00 AM 08:15 AM 08:30 AM 08:45 AM 09:00 AM 09:15 AM 09:30 AM 09:45 AM …" at bounding box center [1433, 469] width 219 height 29
select select "810"
click at [1324, 455] on select "Select 08:00 AM 08:15 AM 08:30 AM 08:45 AM 09:00 AM 09:15 AM 09:30 AM 09:45 AM …" at bounding box center [1433, 469] width 219 height 29
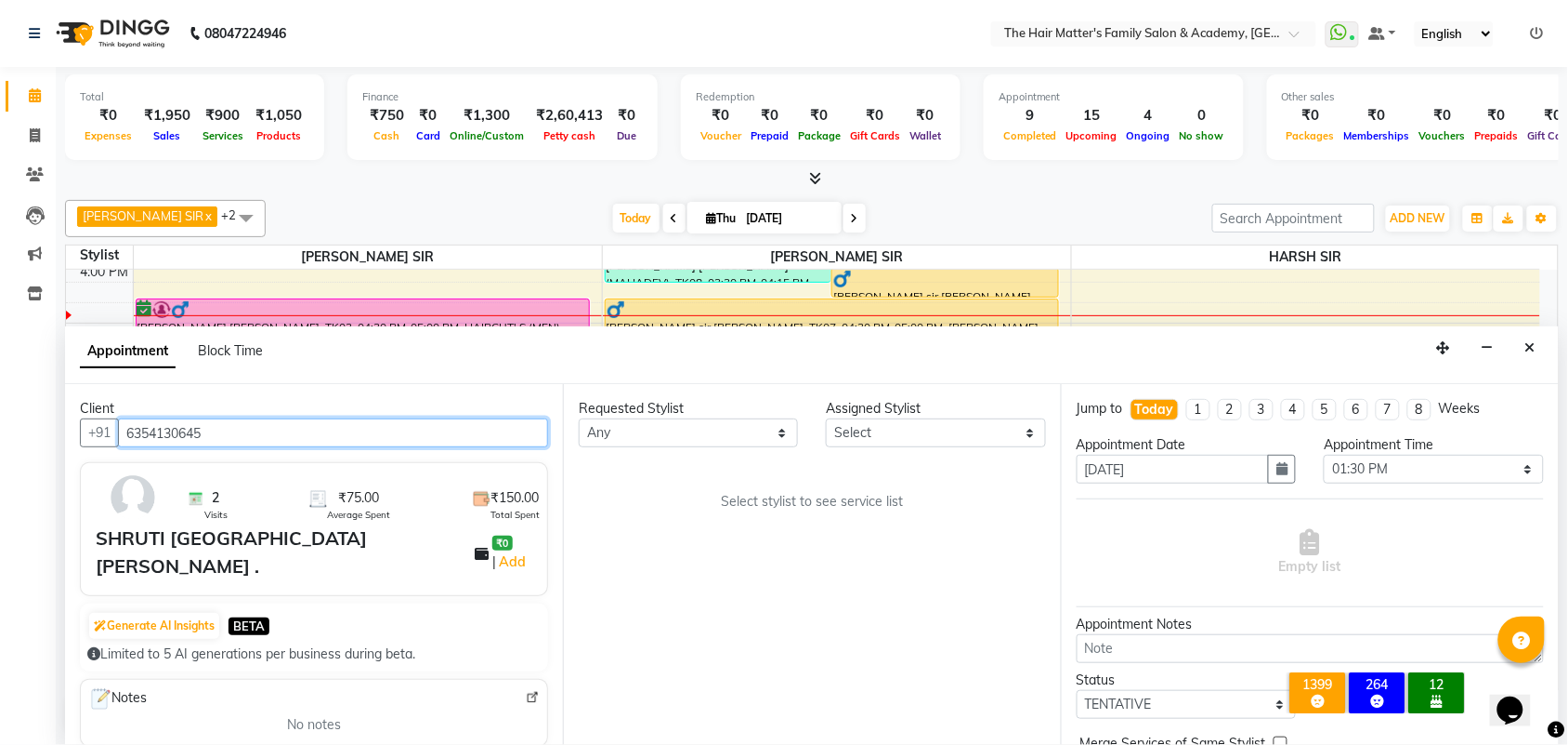
click at [364, 443] on input "6354130645" at bounding box center [333, 432] width 430 height 29
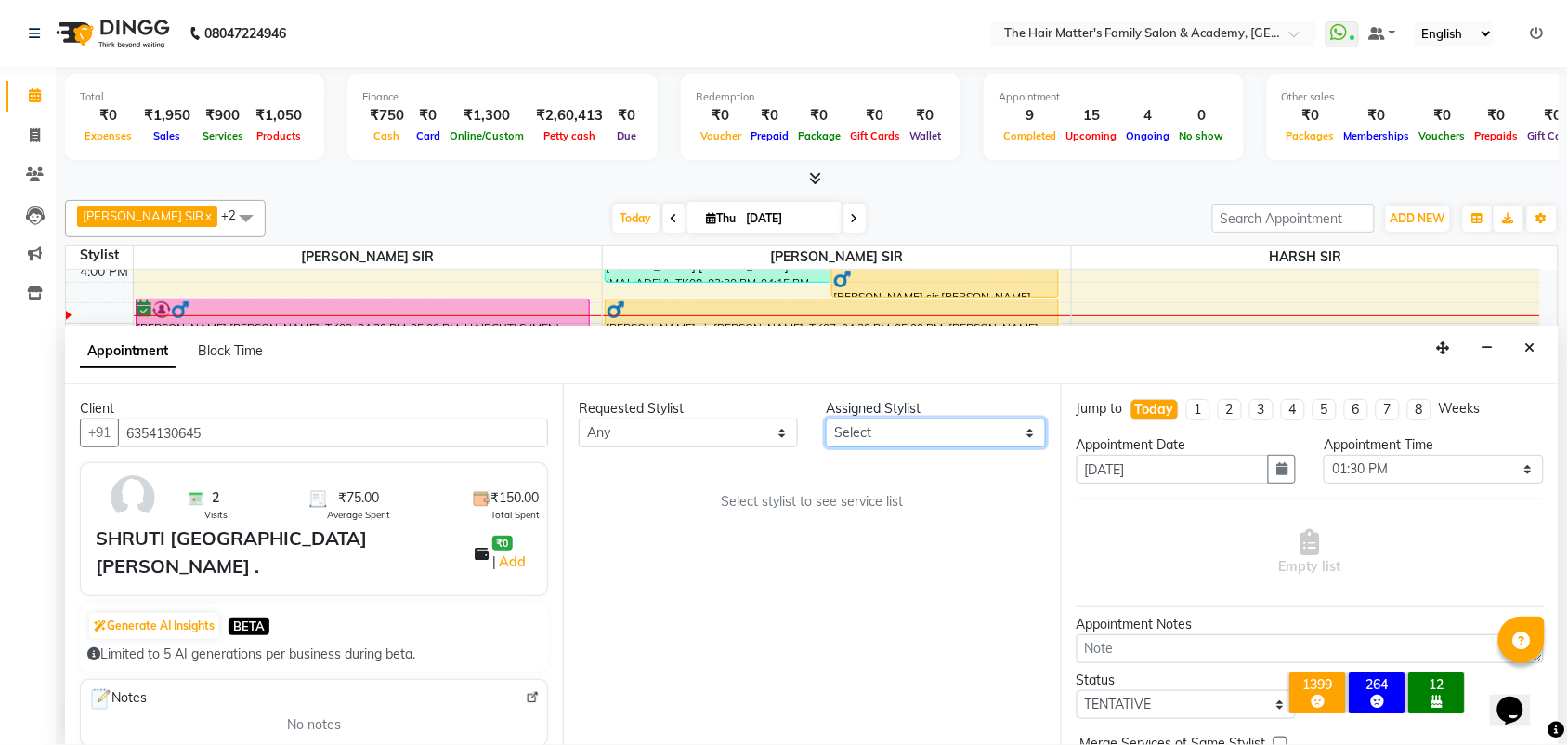
click at [878, 443] on select "Select DIVY SIR HARSH SIR HIMESH SIR. MAYANK SIR PRATIK SIR" at bounding box center [935, 432] width 219 height 29
select select "43094"
click at [827, 418] on select "Select DIVY SIR HARSH SIR HIMESH SIR. MAYANK SIR PRATIK SIR" at bounding box center [935, 432] width 219 height 29
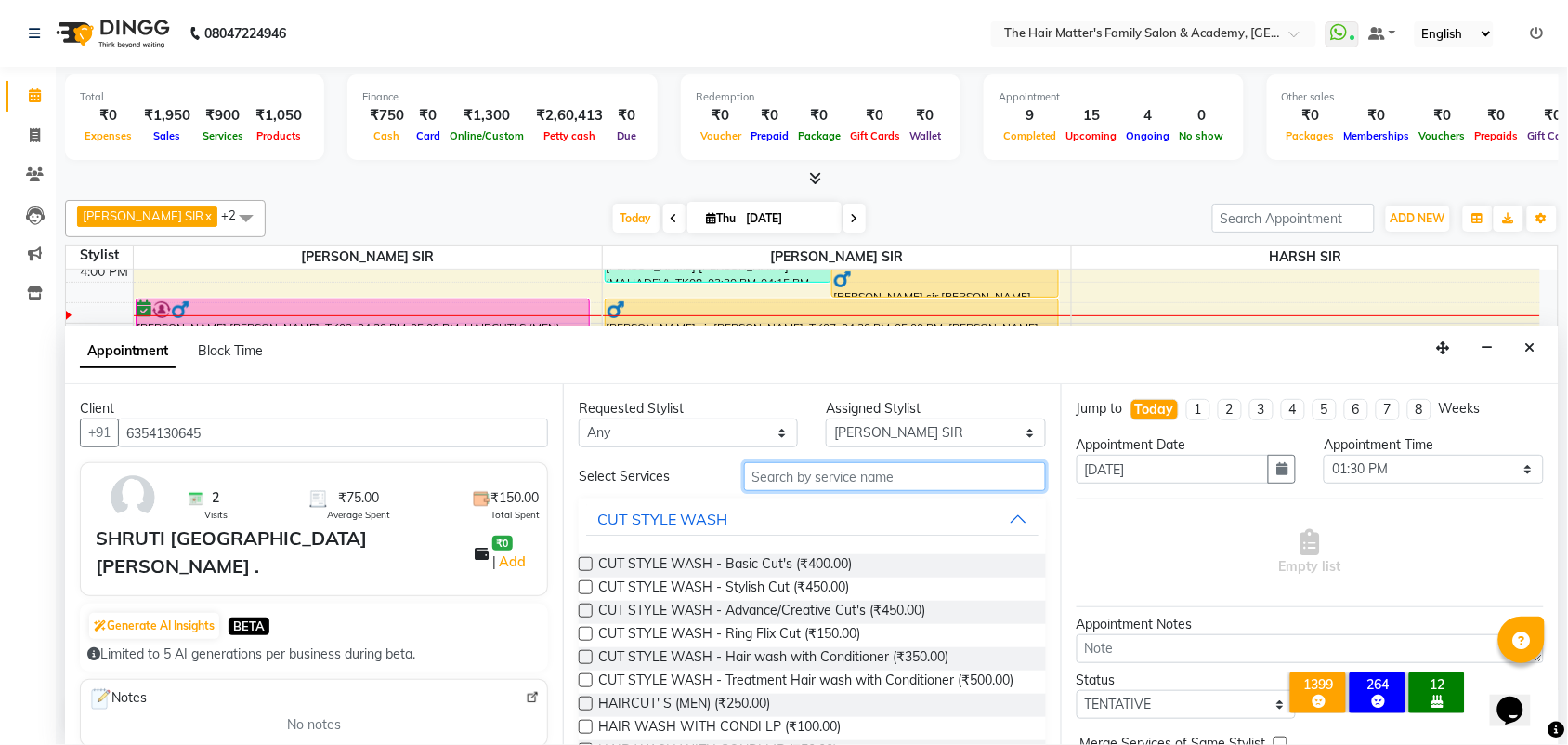
click at [837, 482] on input "text" at bounding box center [896, 476] width 302 height 29
click at [763, 593] on span "CUT STYLE WASH - Stylish Cut (₹450.00)" at bounding box center [723, 588] width 251 height 23
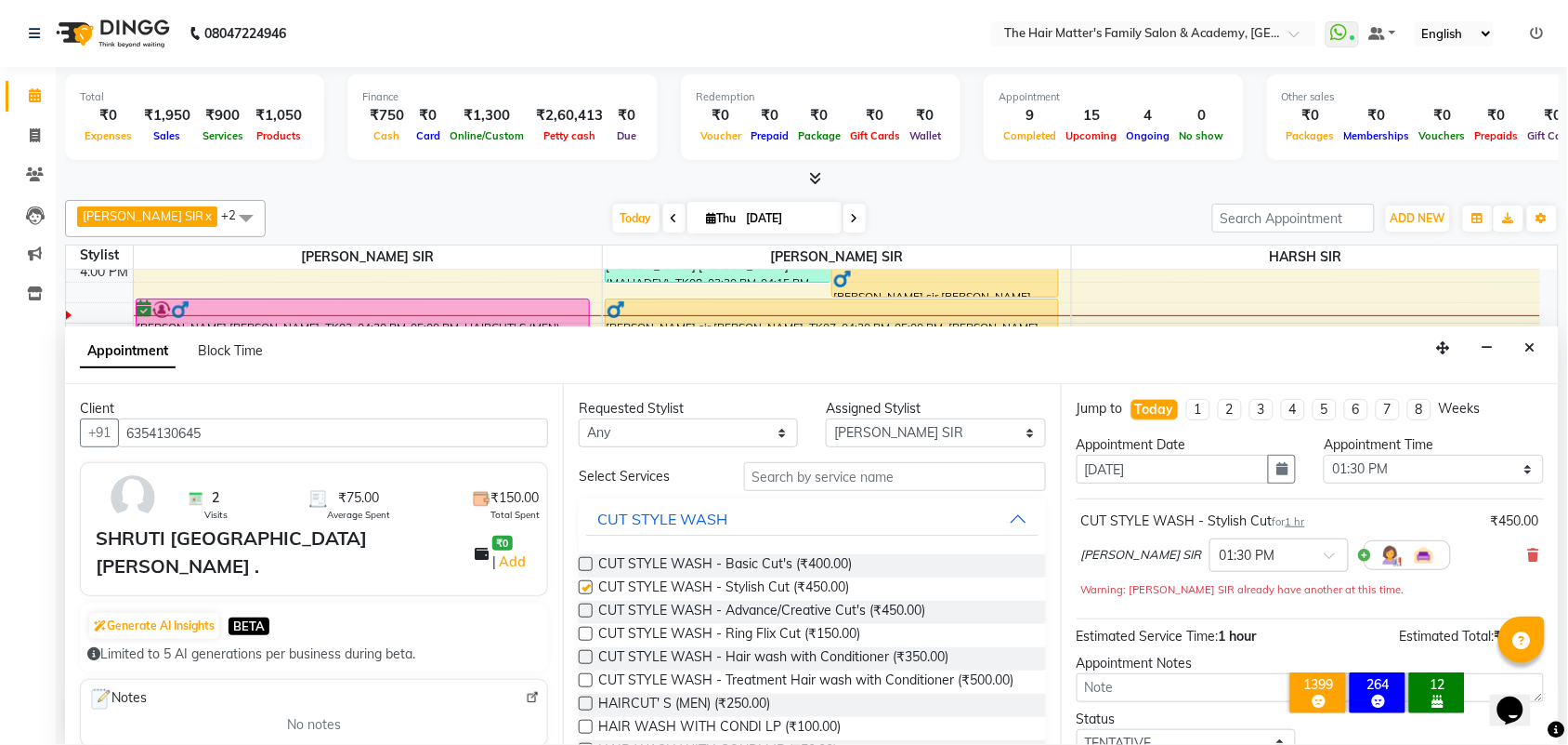
checkbox input "false"
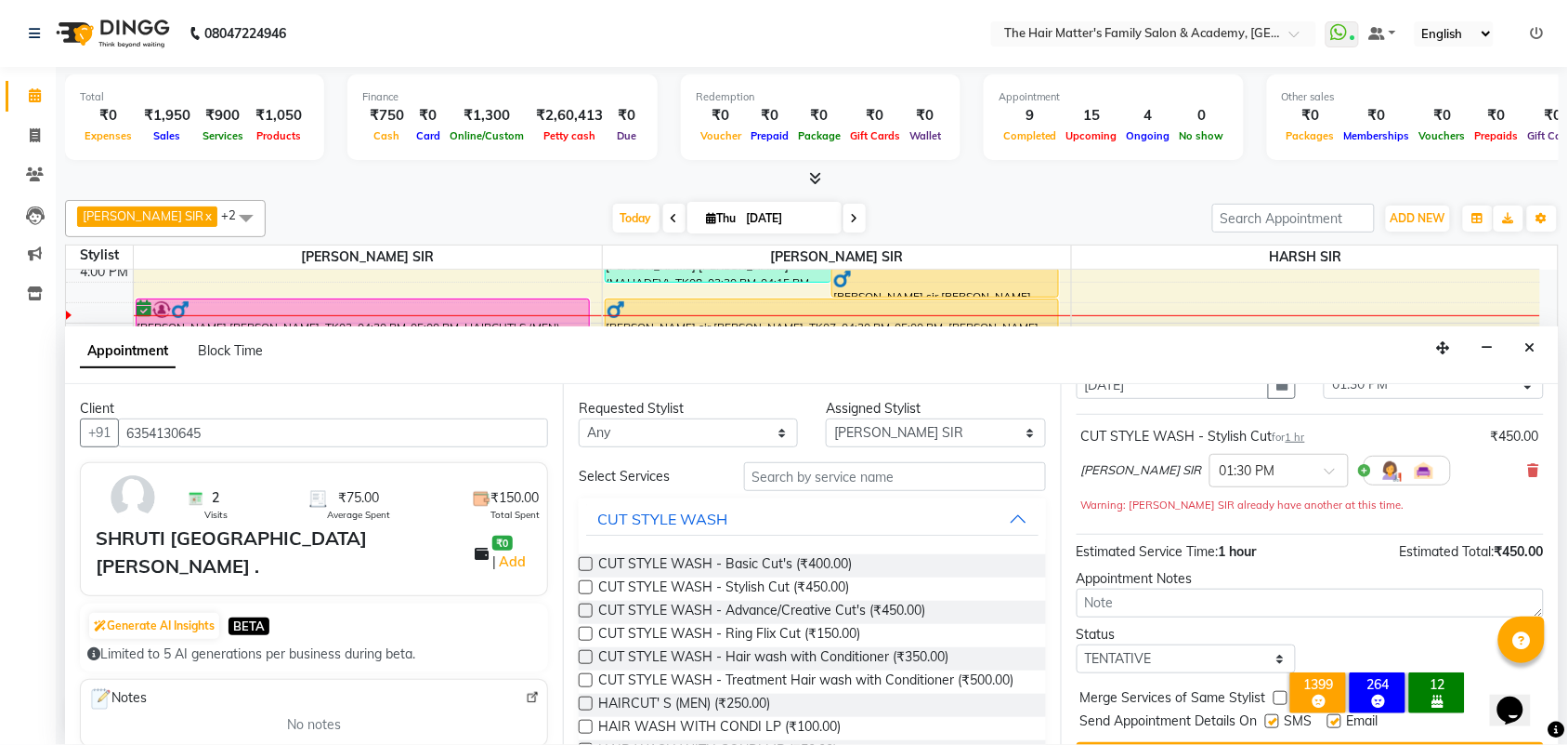
scroll to position [132, 0]
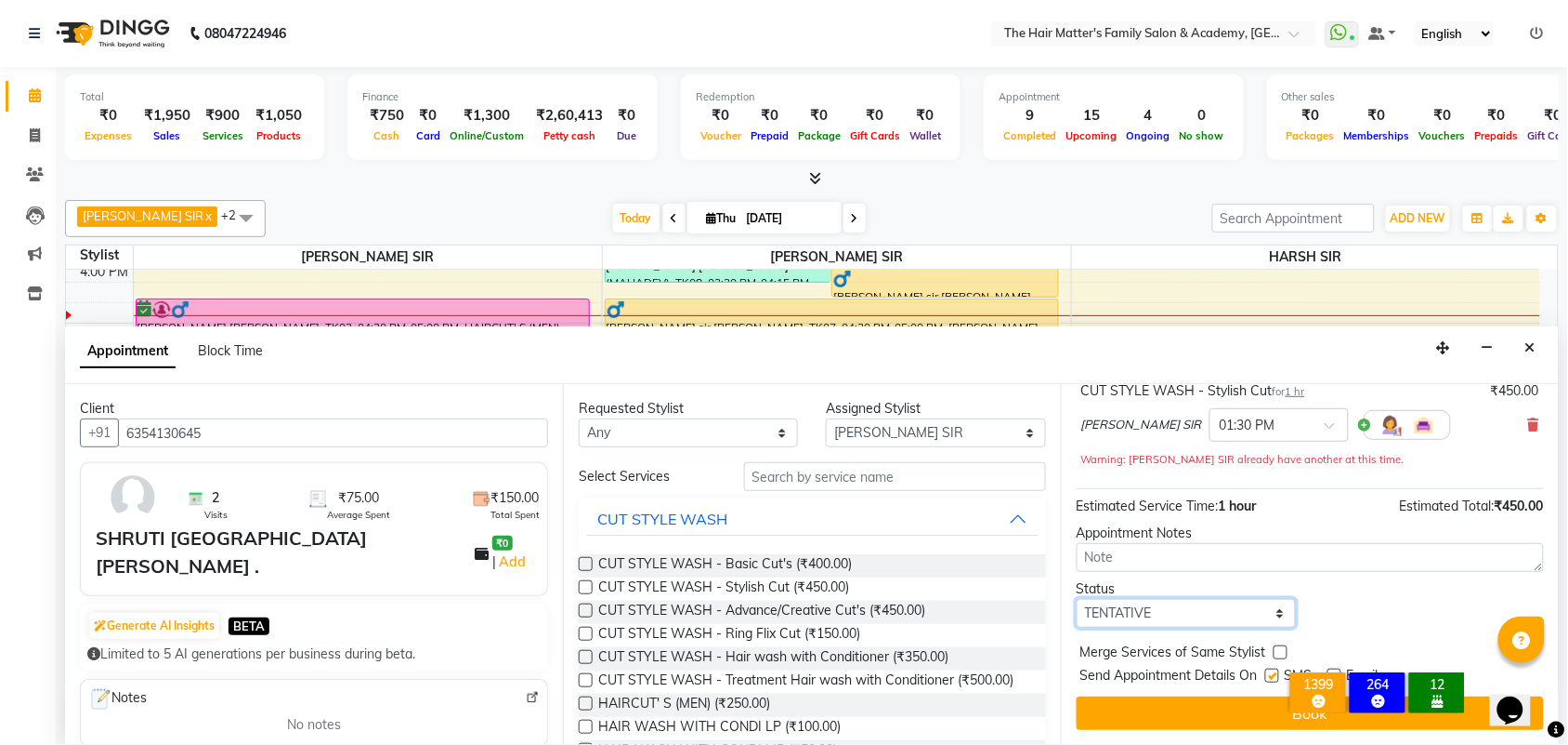
click at [1130, 600] on select "Select TENTATIVE CONFIRM CHECK-IN UPCOMING" at bounding box center [1186, 613] width 219 height 29
select select "confirm booking"
click at [1077, 598] on select "Select TENTATIVE CONFIRM CHECK-IN UPCOMING" at bounding box center [1186, 613] width 219 height 29
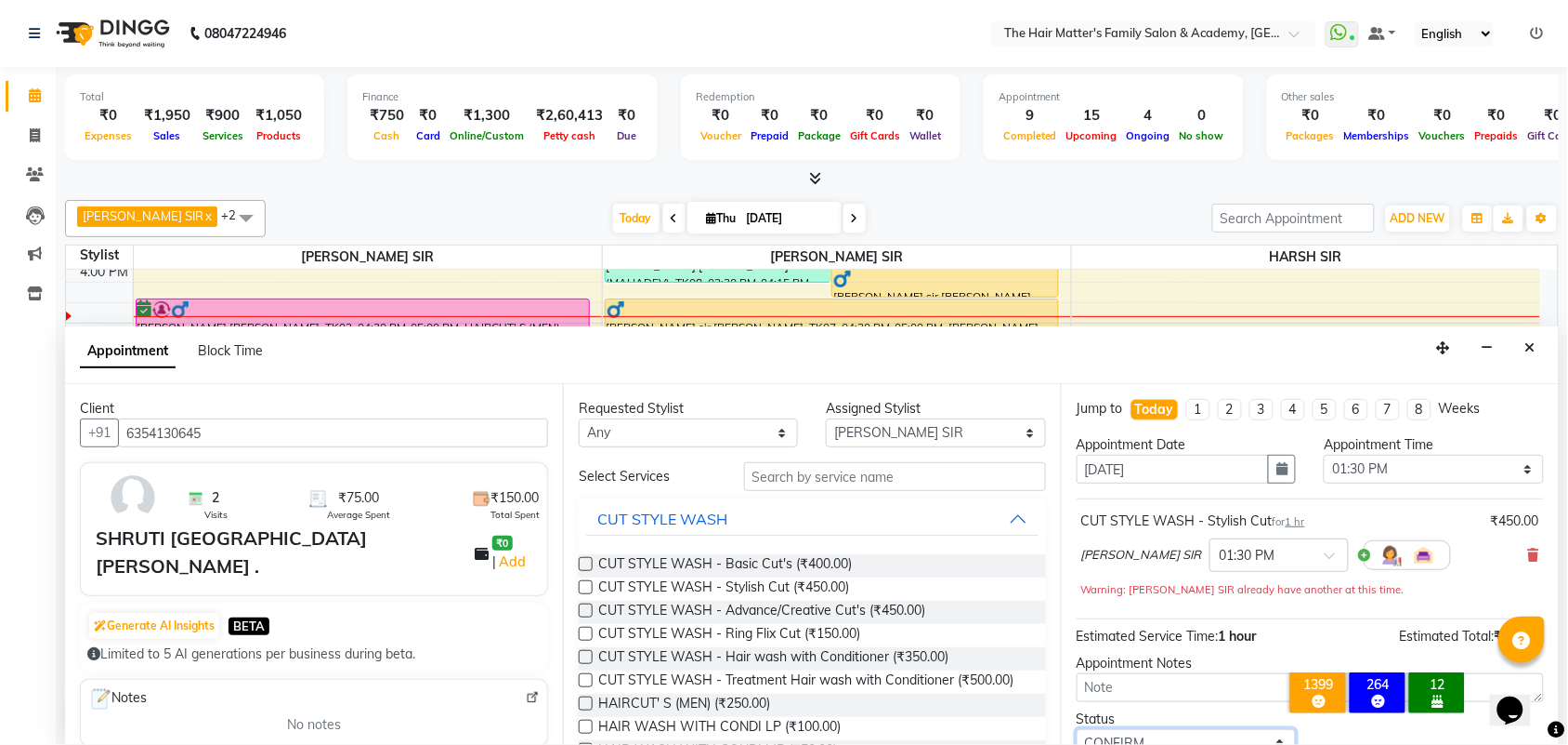
scroll to position [0, 0]
click at [1389, 468] on select "Select 08:00 AM 08:15 AM 08:30 AM 08:45 AM 09:00 AM 09:15 AM 09:30 AM 09:45 AM …" at bounding box center [1433, 469] width 219 height 29
click at [1282, 468] on button "button" at bounding box center [1283, 469] width 28 height 29
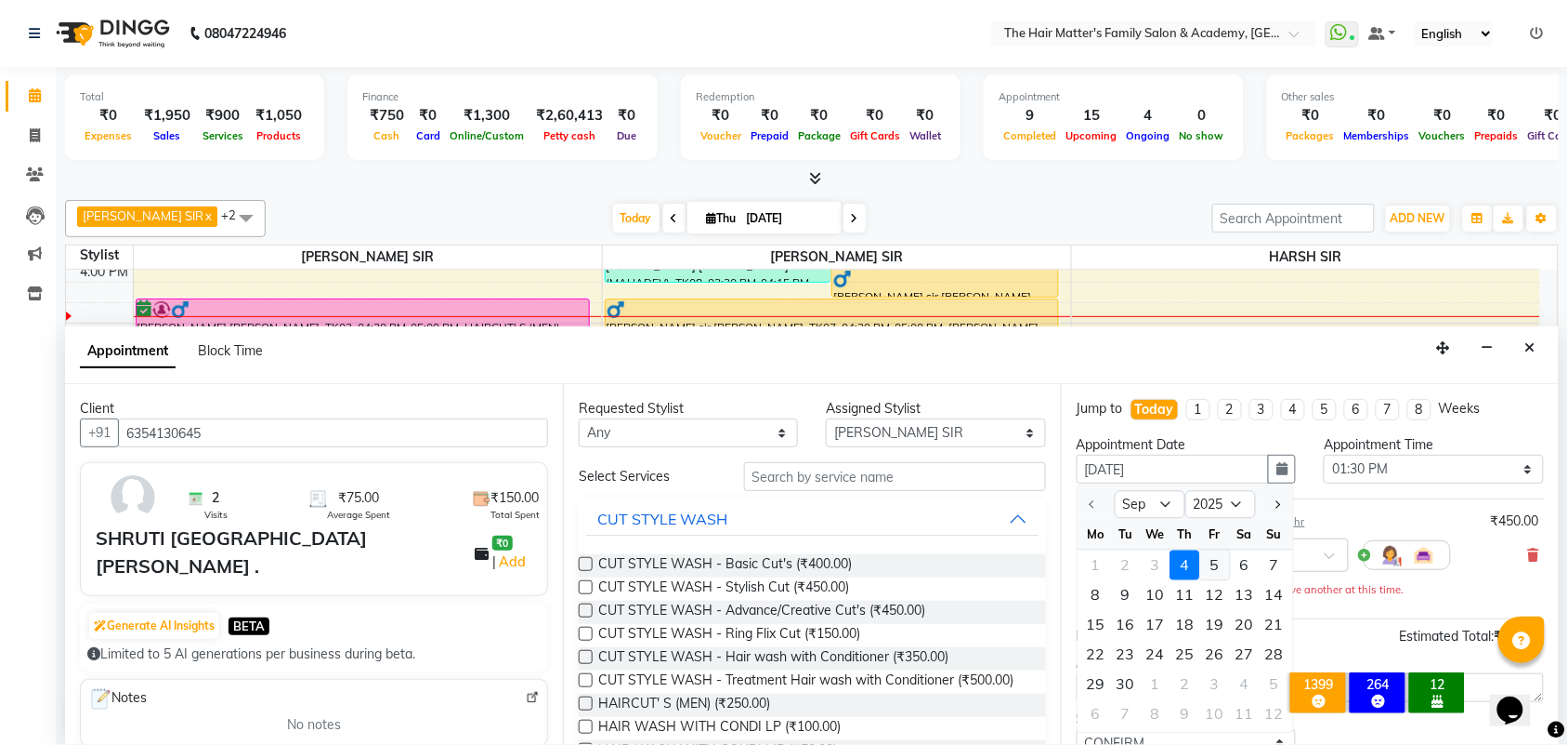
click at [1217, 566] on div "5" at bounding box center [1215, 566] width 30 height 30
type input "[DATE]"
select select "810"
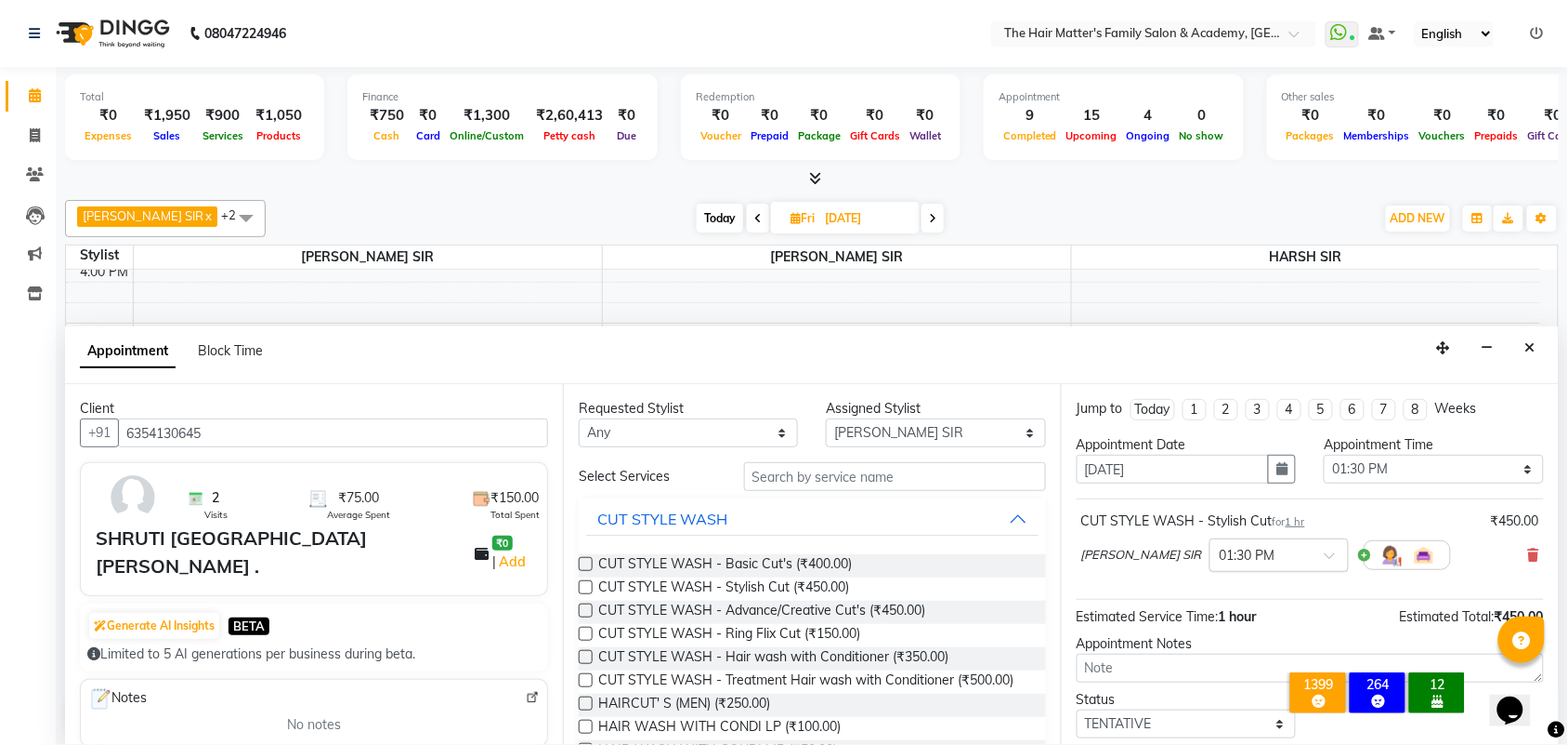
scroll to position [112, 0]
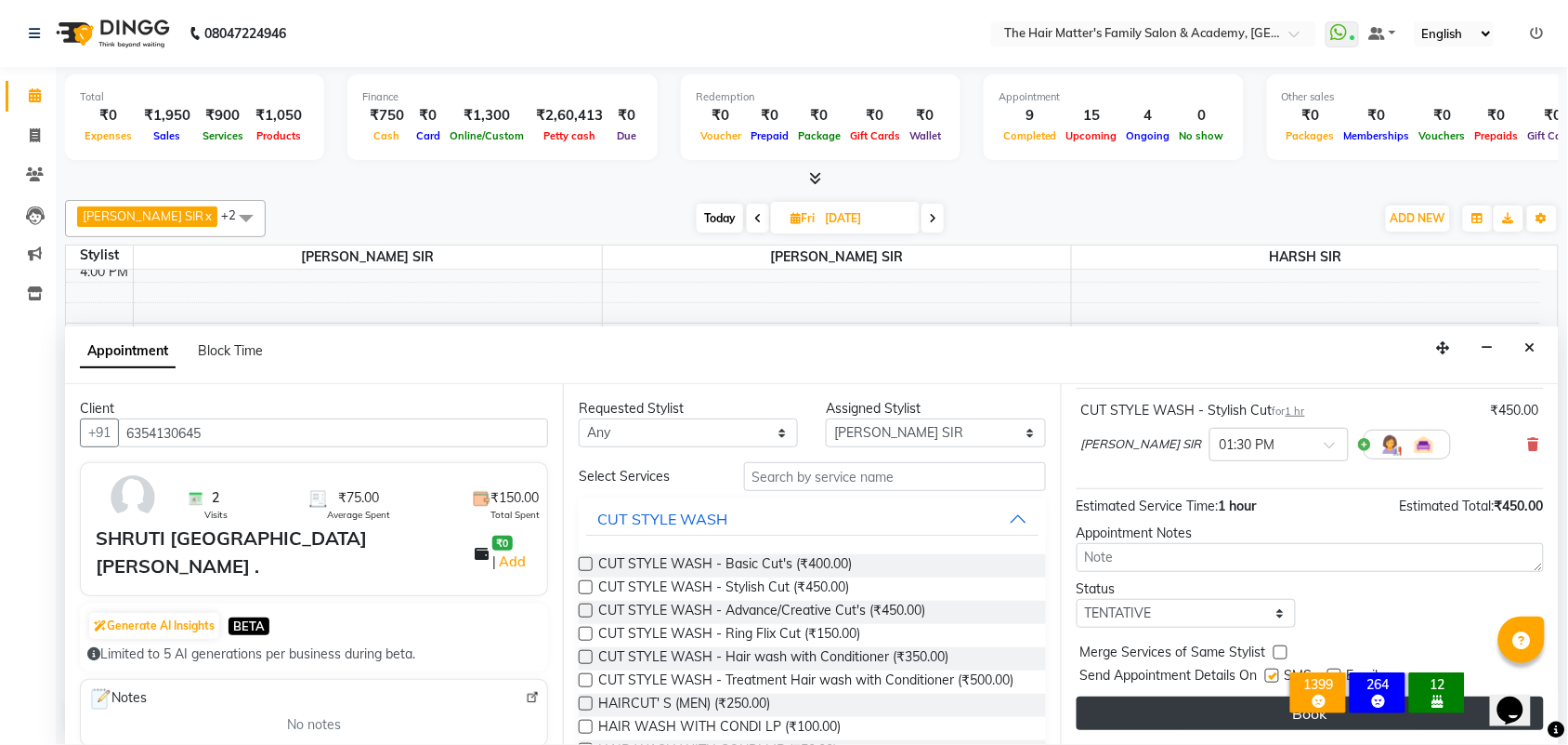
click at [1208, 703] on button "Book" at bounding box center [1311, 713] width 468 height 34
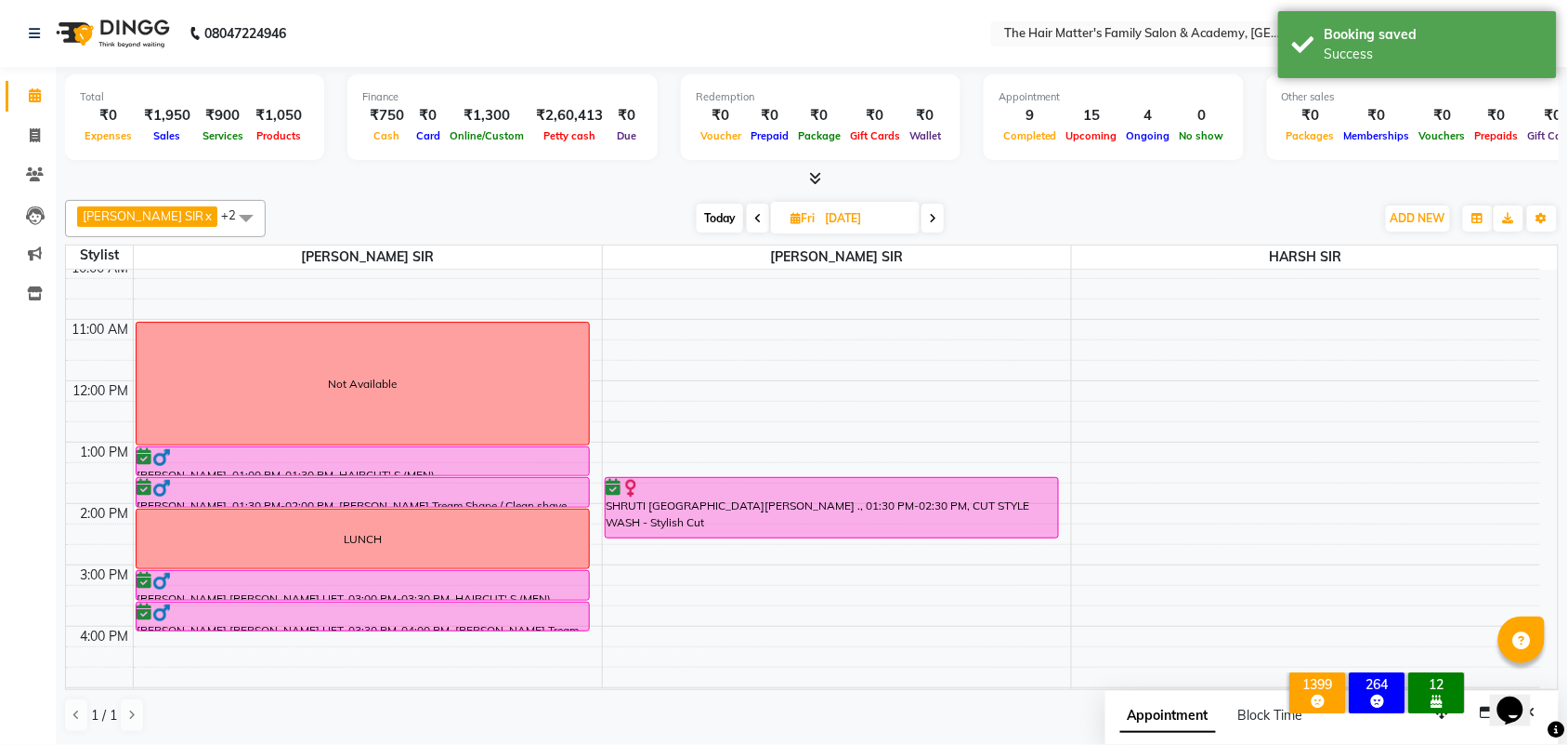
scroll to position [173, 0]
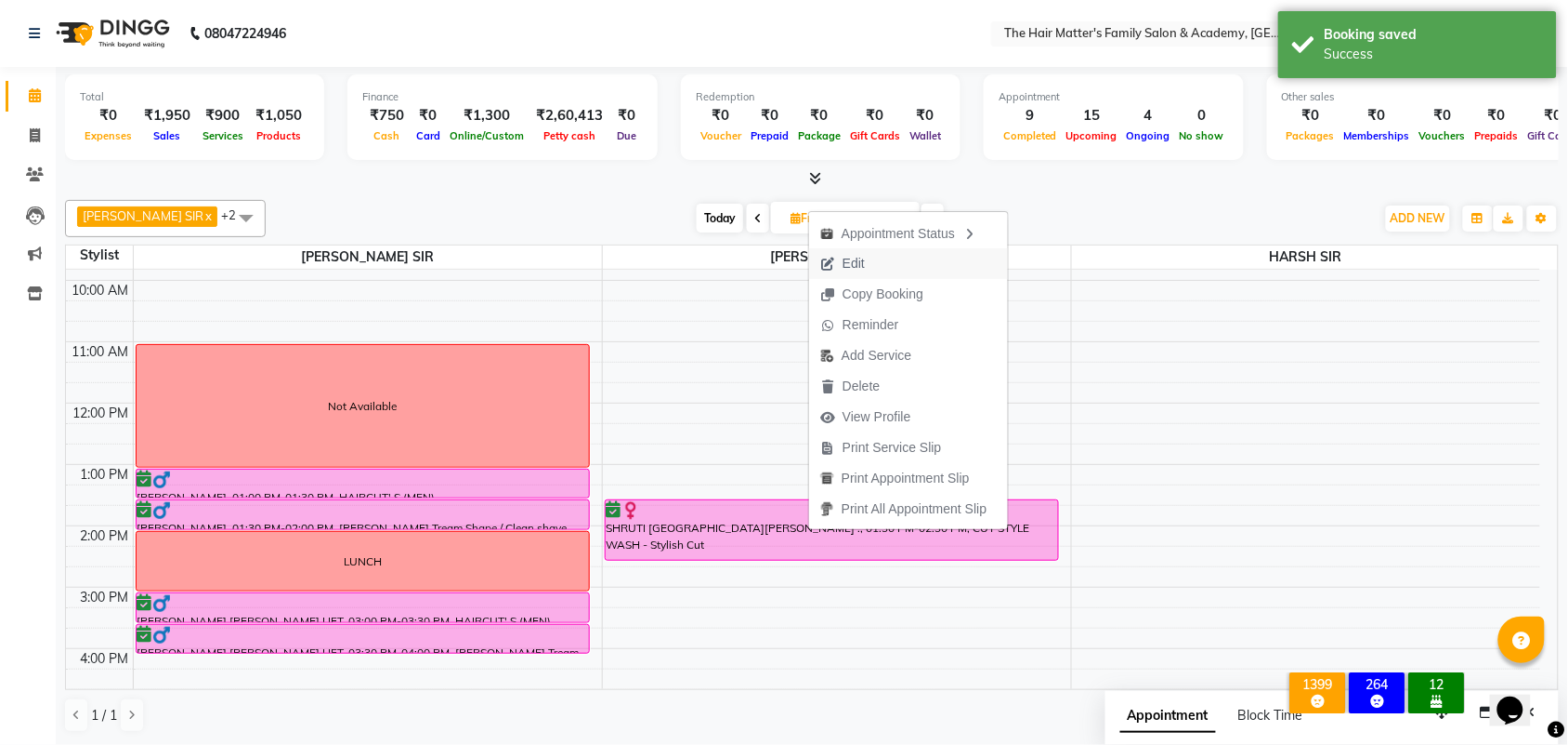
click at [854, 261] on span "Edit" at bounding box center [853, 263] width 23 height 20
select select "tentative"
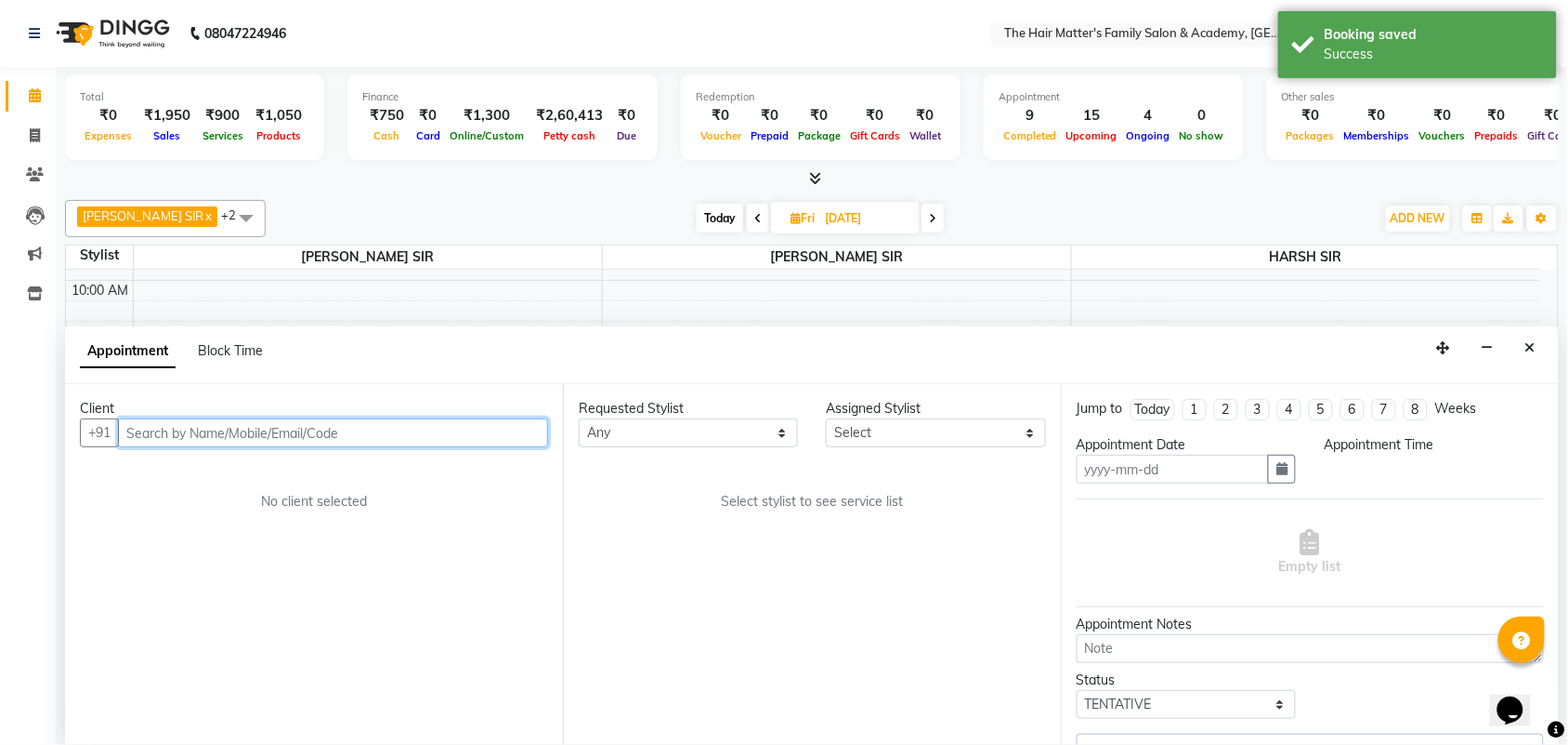
type input "[DATE]"
select select "confirm booking"
select select "810"
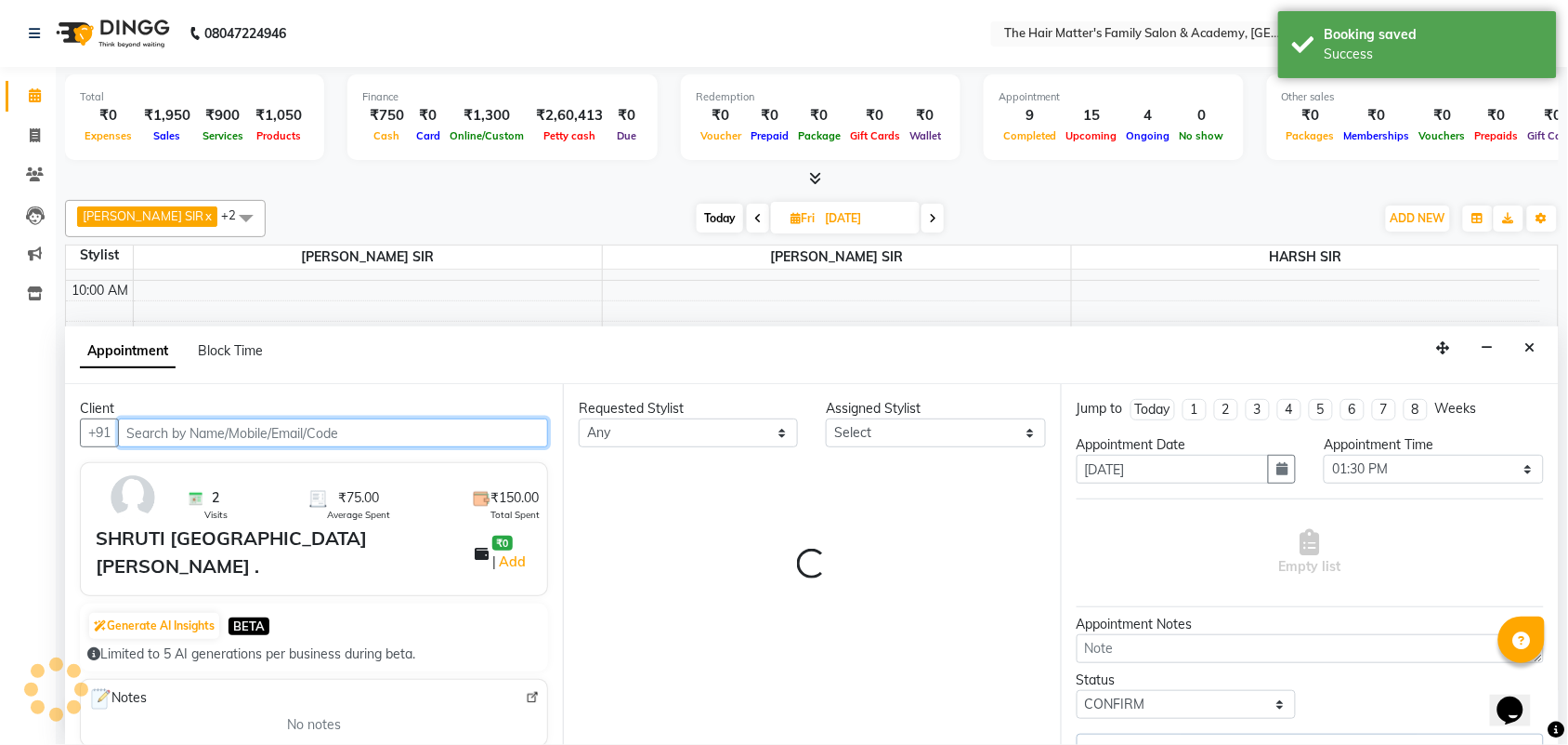
scroll to position [560, 0]
select select "43094"
select select "2914"
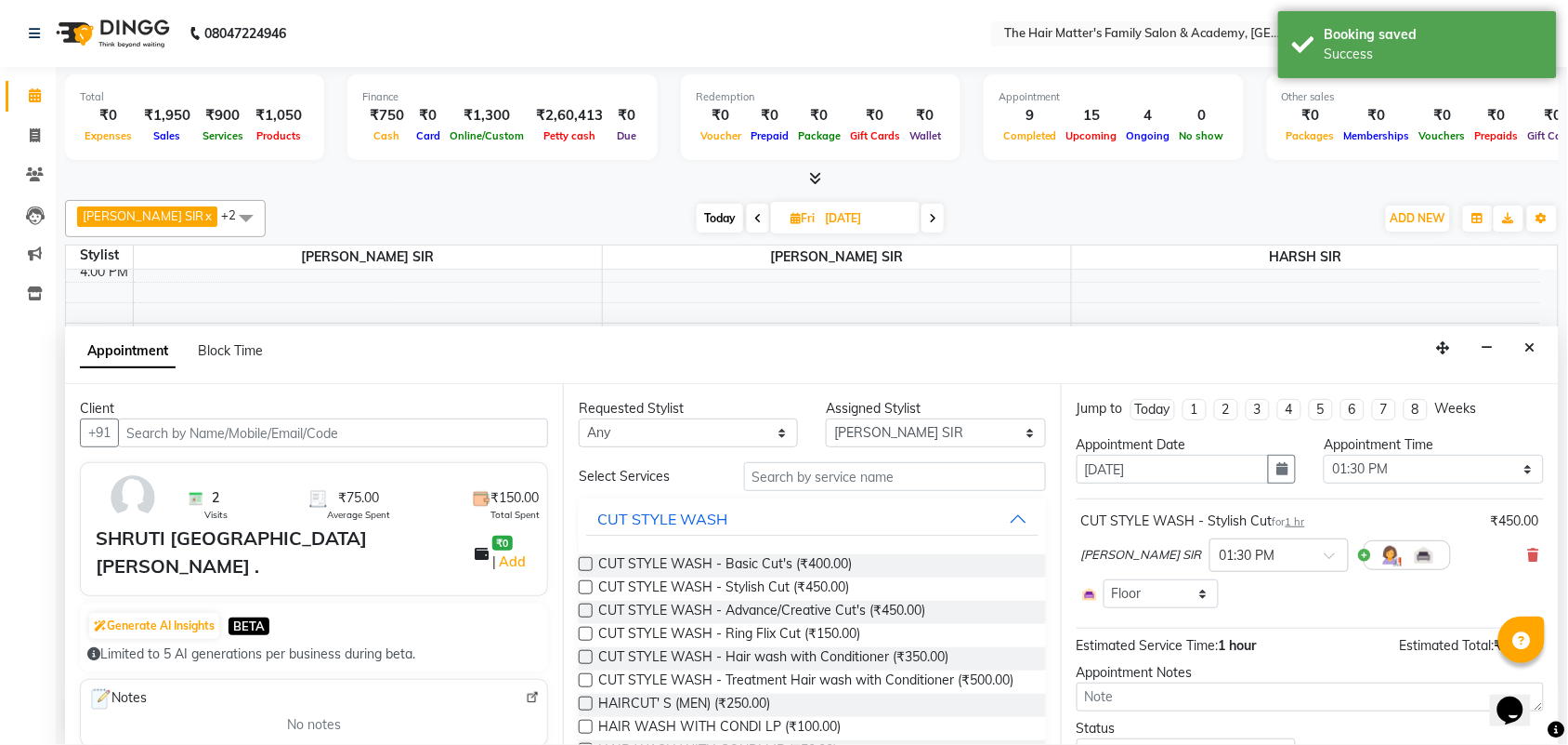
click at [1296, 528] on div "CUT STYLE WASH - Stylish Cut for 1 hr" at bounding box center [1193, 520] width 223 height 20
click at [1296, 525] on span "1 hr" at bounding box center [1295, 521] width 20 height 13
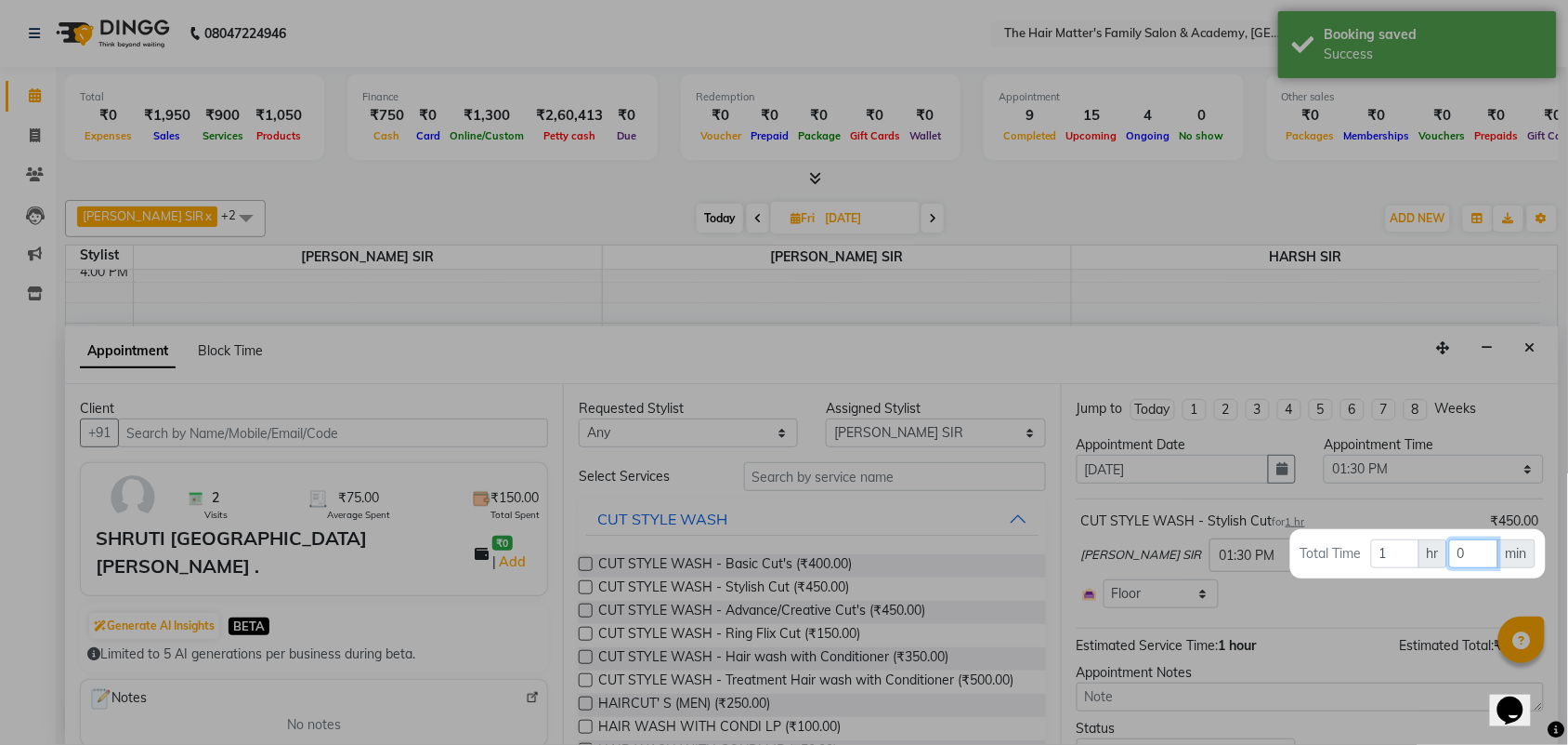
drag, startPoint x: 1463, startPoint y: 550, endPoint x: 1422, endPoint y: 563, distance: 43.0
click at [1422, 563] on tr "Total Time 1 hr 0 min" at bounding box center [1418, 553] width 237 height 31
type input "30"
click at [1155, 564] on div at bounding box center [784, 372] width 1568 height 745
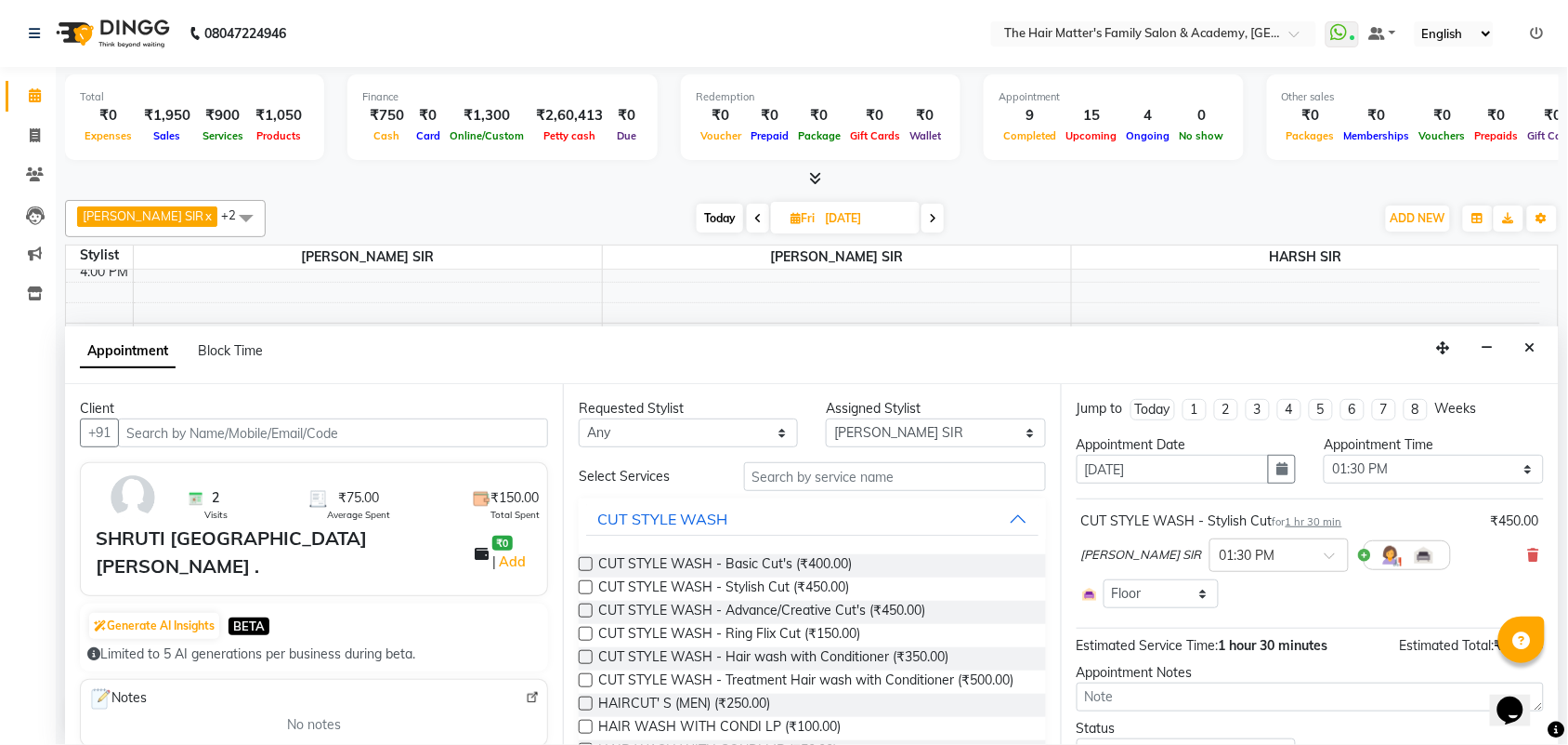
scroll to position [86, 0]
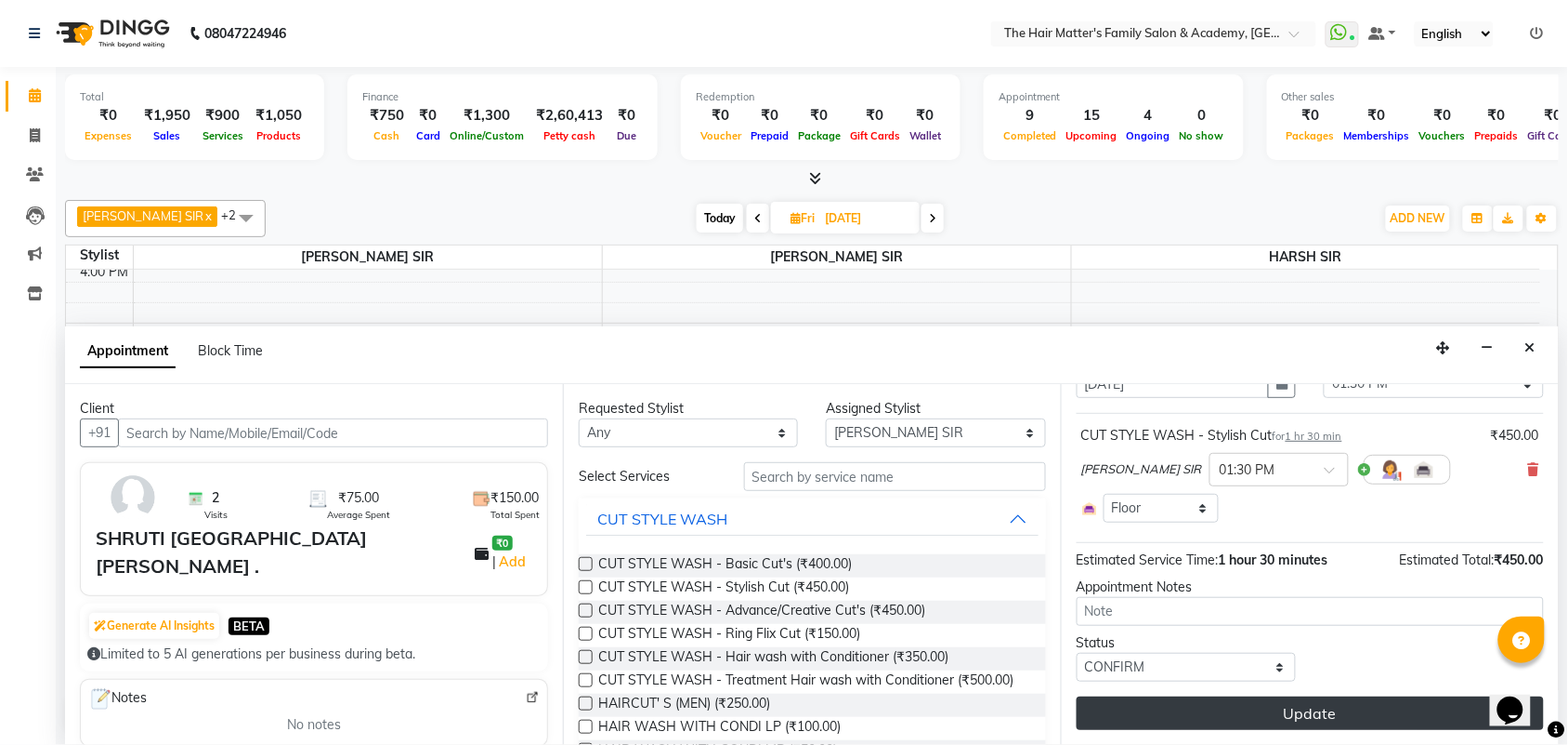
click at [1273, 708] on button "Update" at bounding box center [1311, 713] width 468 height 34
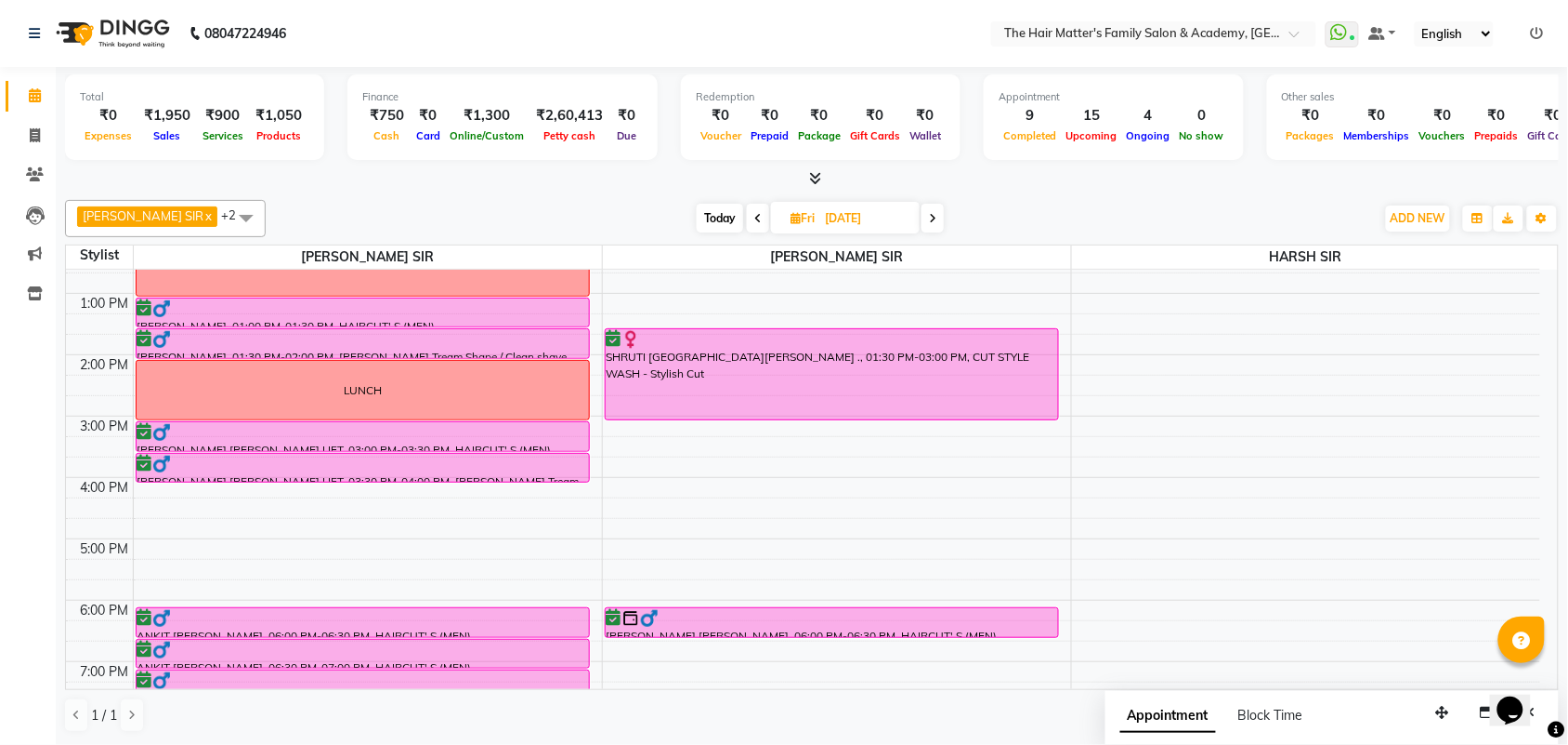
scroll to position [387, 0]
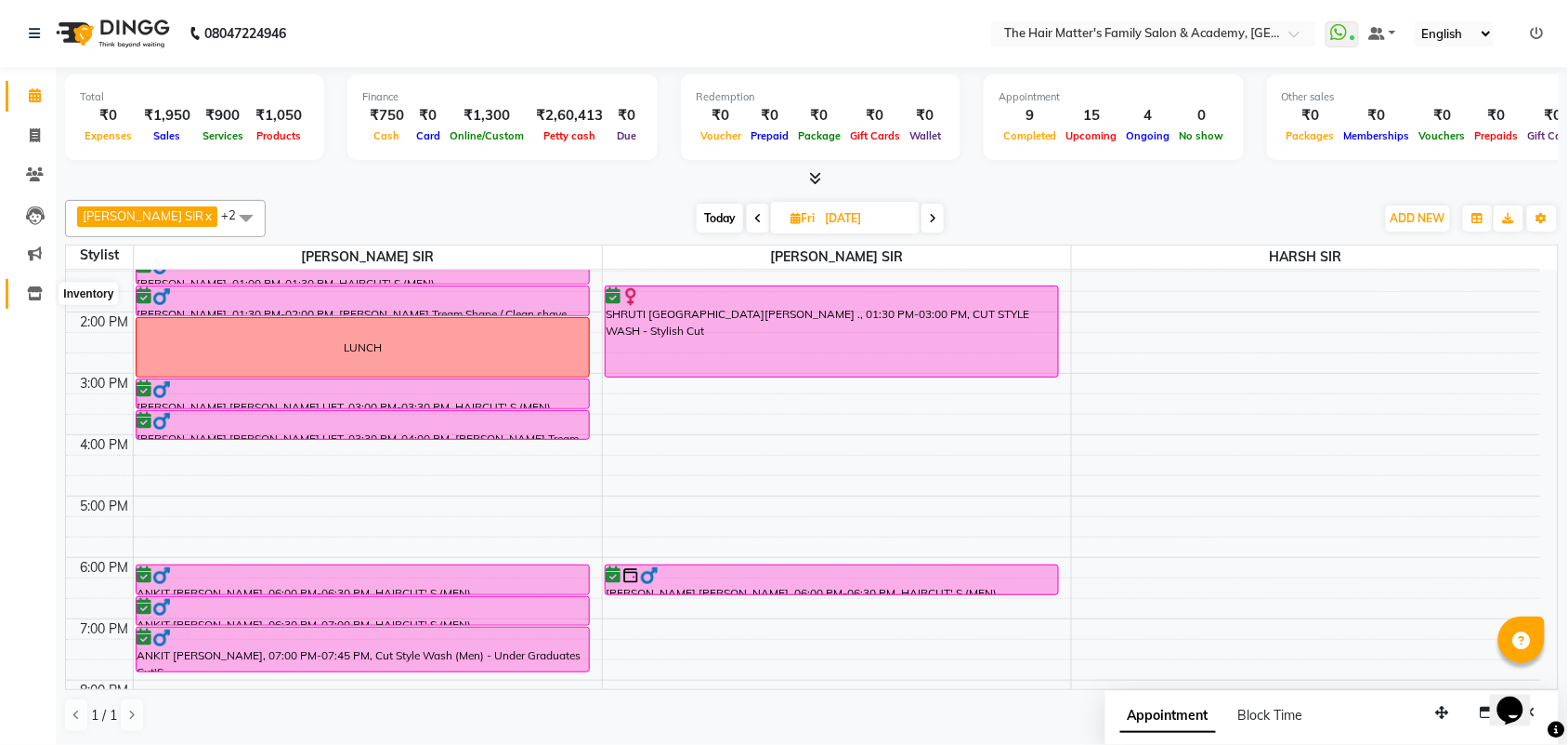
click at [21, 289] on span at bounding box center [35, 294] width 33 height 22
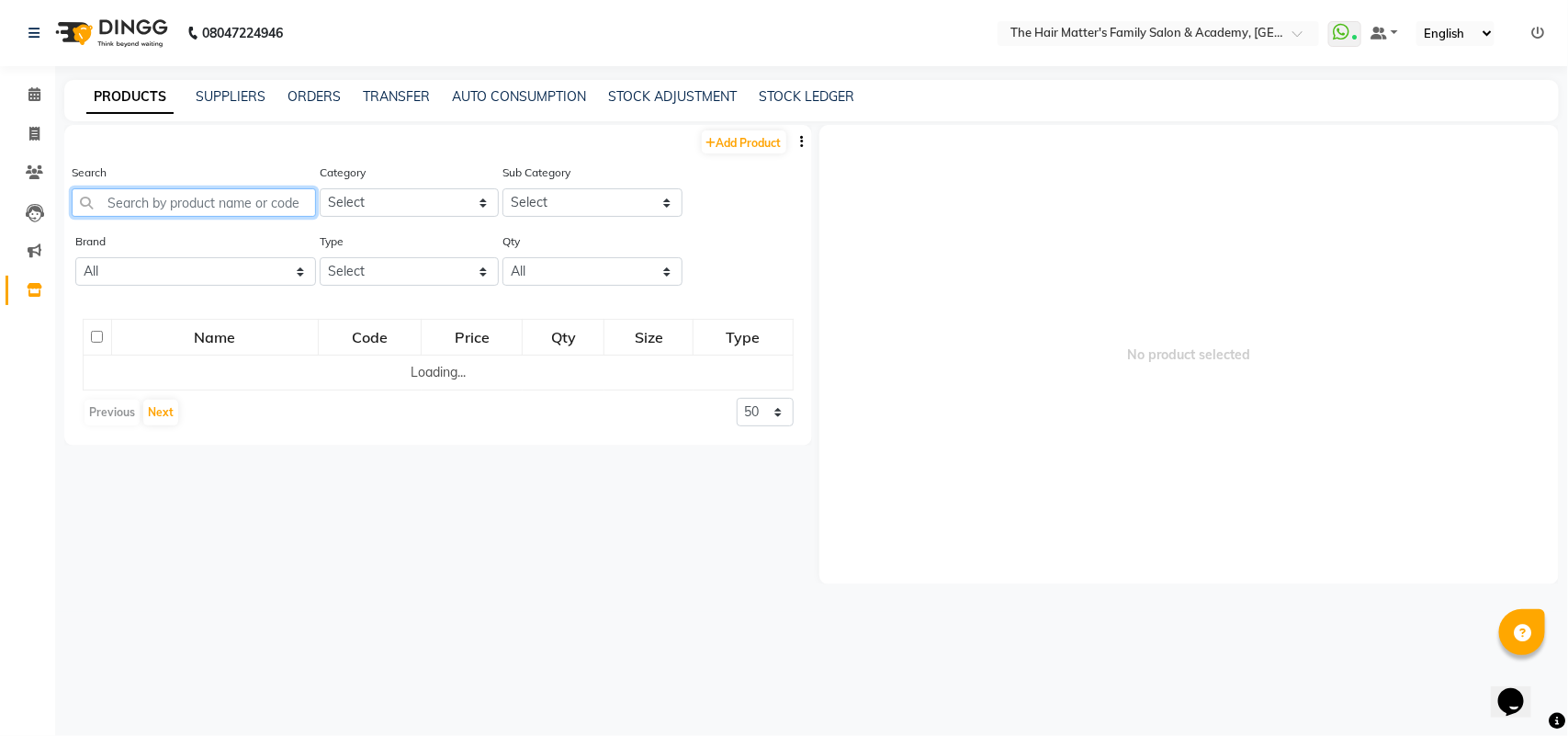
click at [227, 196] on input "text" at bounding box center [193, 202] width 244 height 29
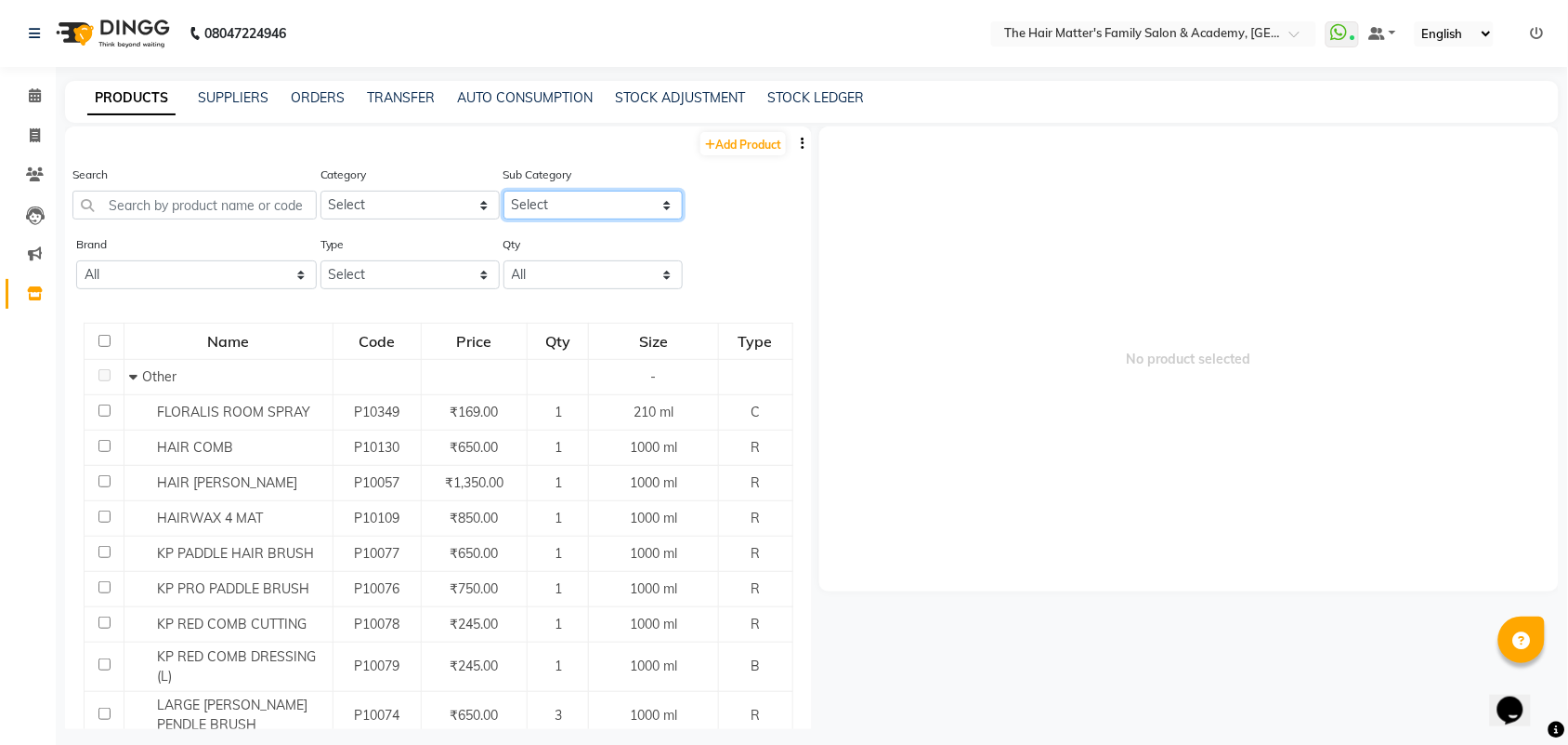
click at [621, 206] on select "Select" at bounding box center [592, 205] width 179 height 29
click at [621, 212] on select "Select" at bounding box center [592, 205] width 179 height 29
click at [24, 116] on li "Invoice" at bounding box center [27, 136] width 55 height 40
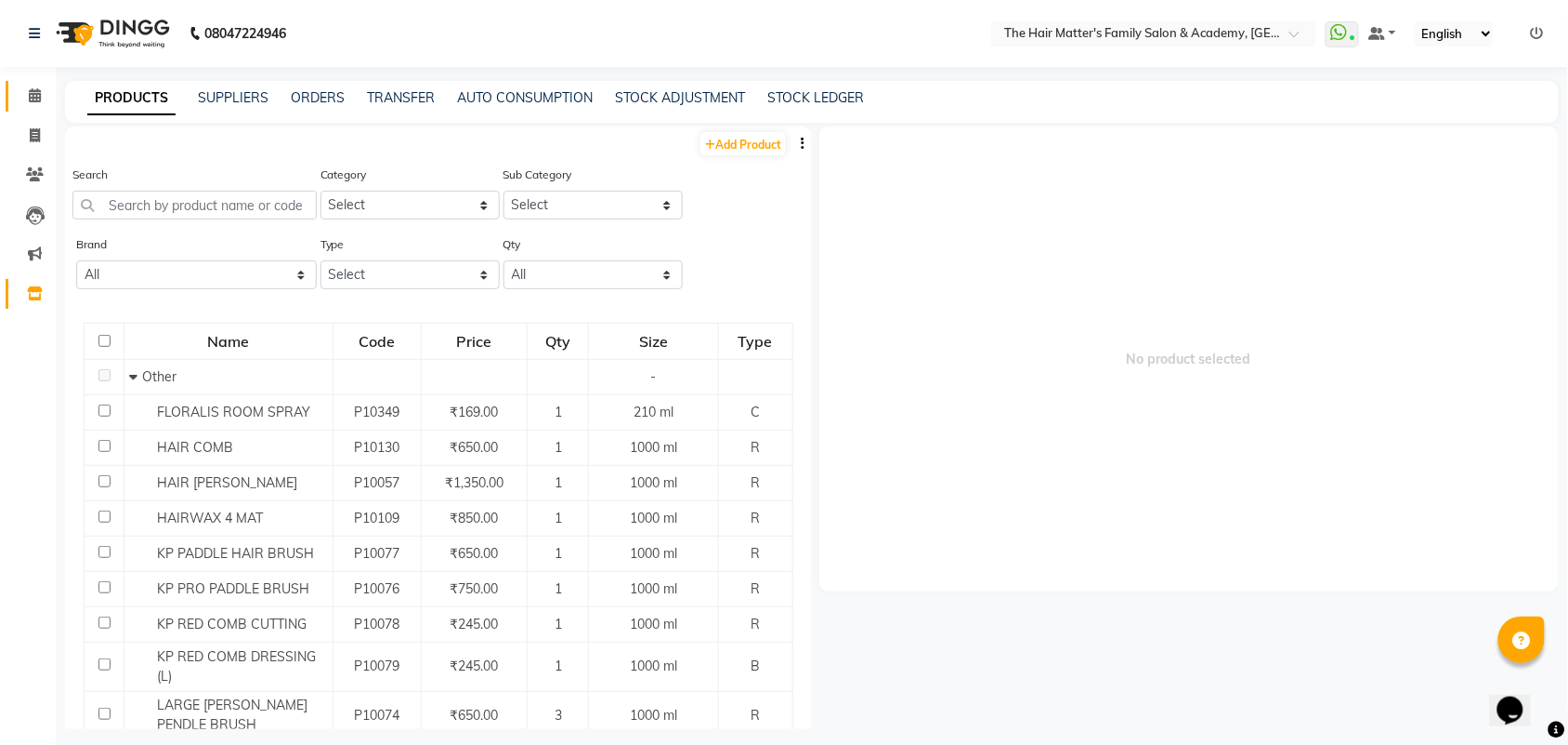
click at [24, 108] on link "Calendar" at bounding box center [27, 96] width 44 height 31
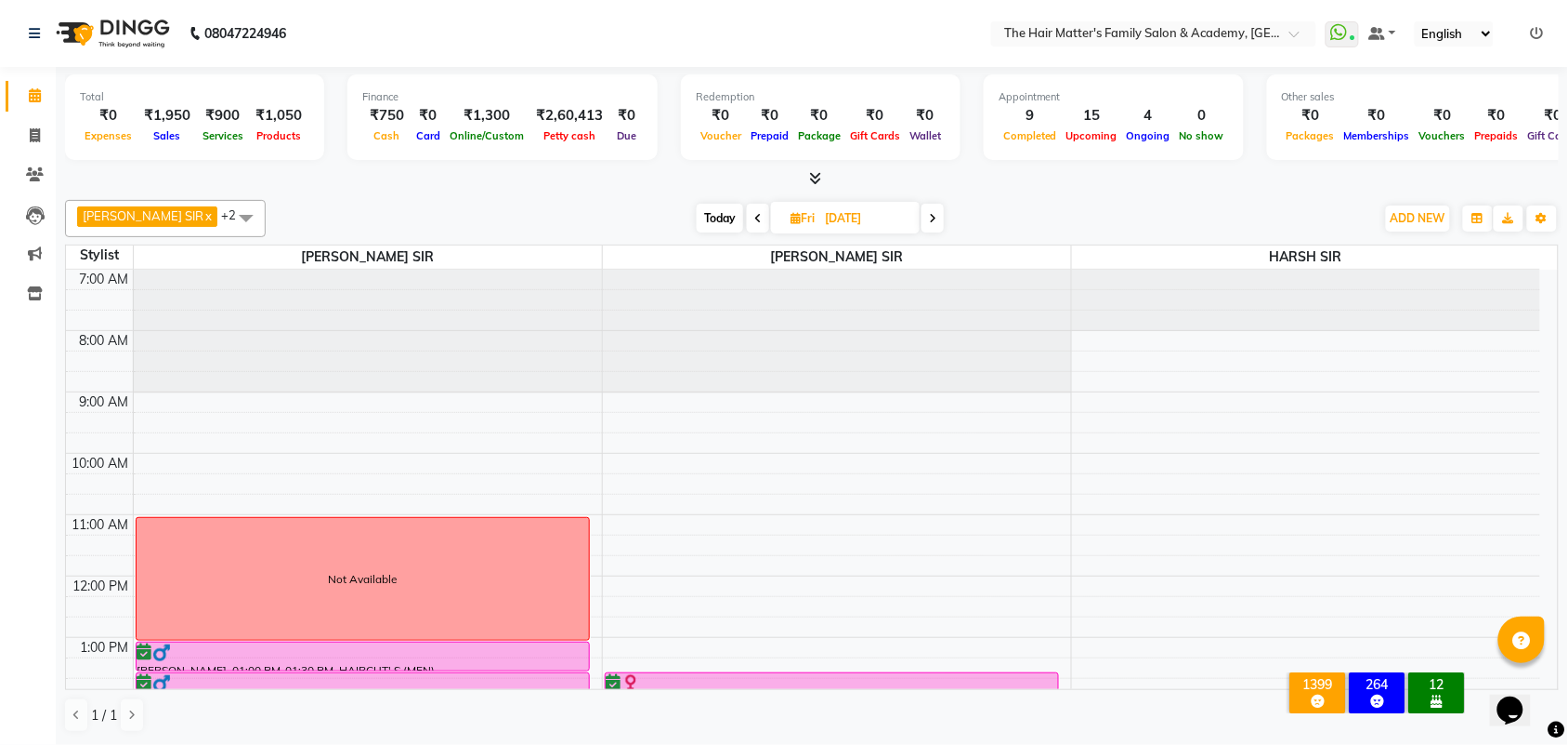
click at [746, 208] on span at bounding box center [758, 218] width 23 height 29
type input "[DATE]"
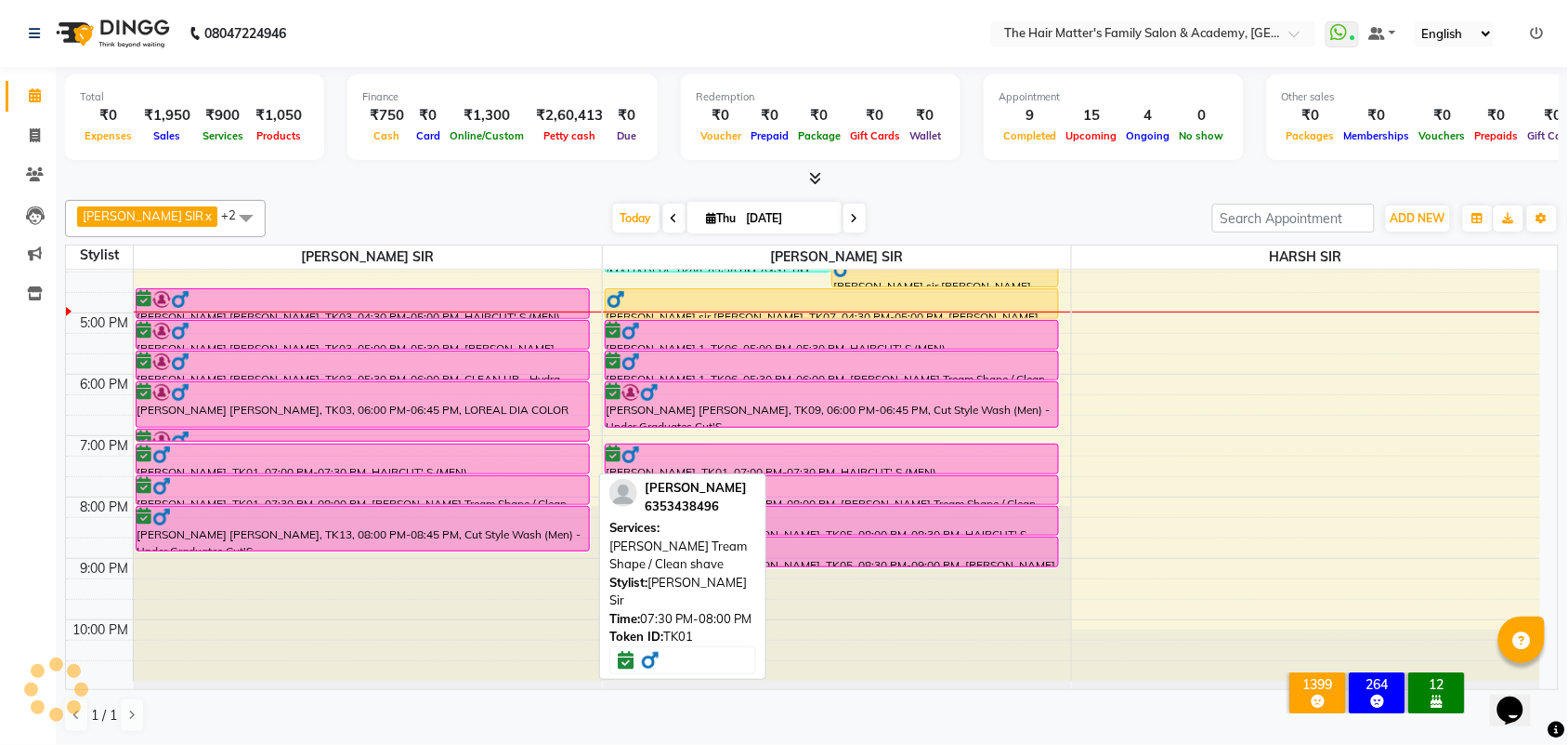
scroll to position [573, 0]
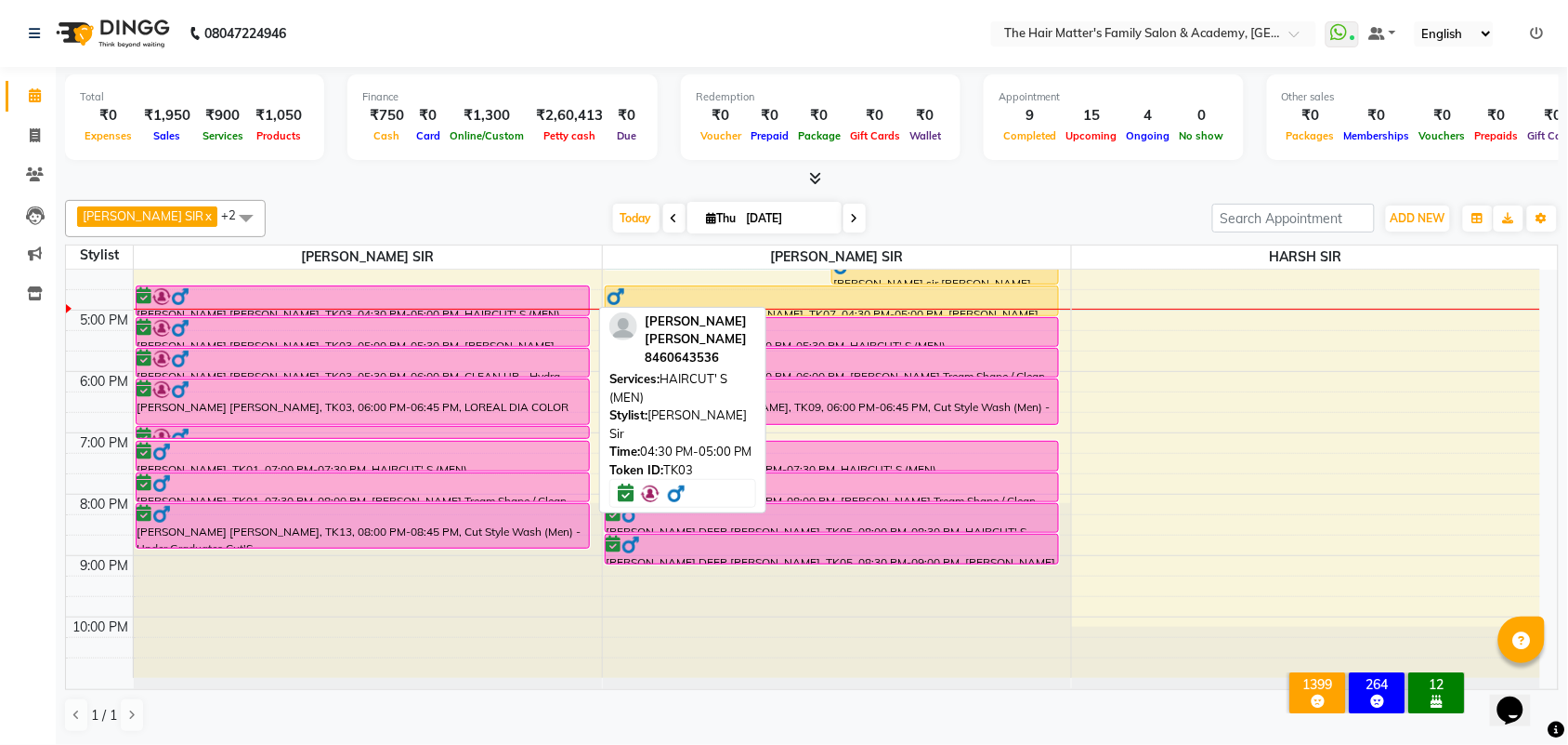
click at [251, 301] on div at bounding box center [362, 297] width 451 height 19
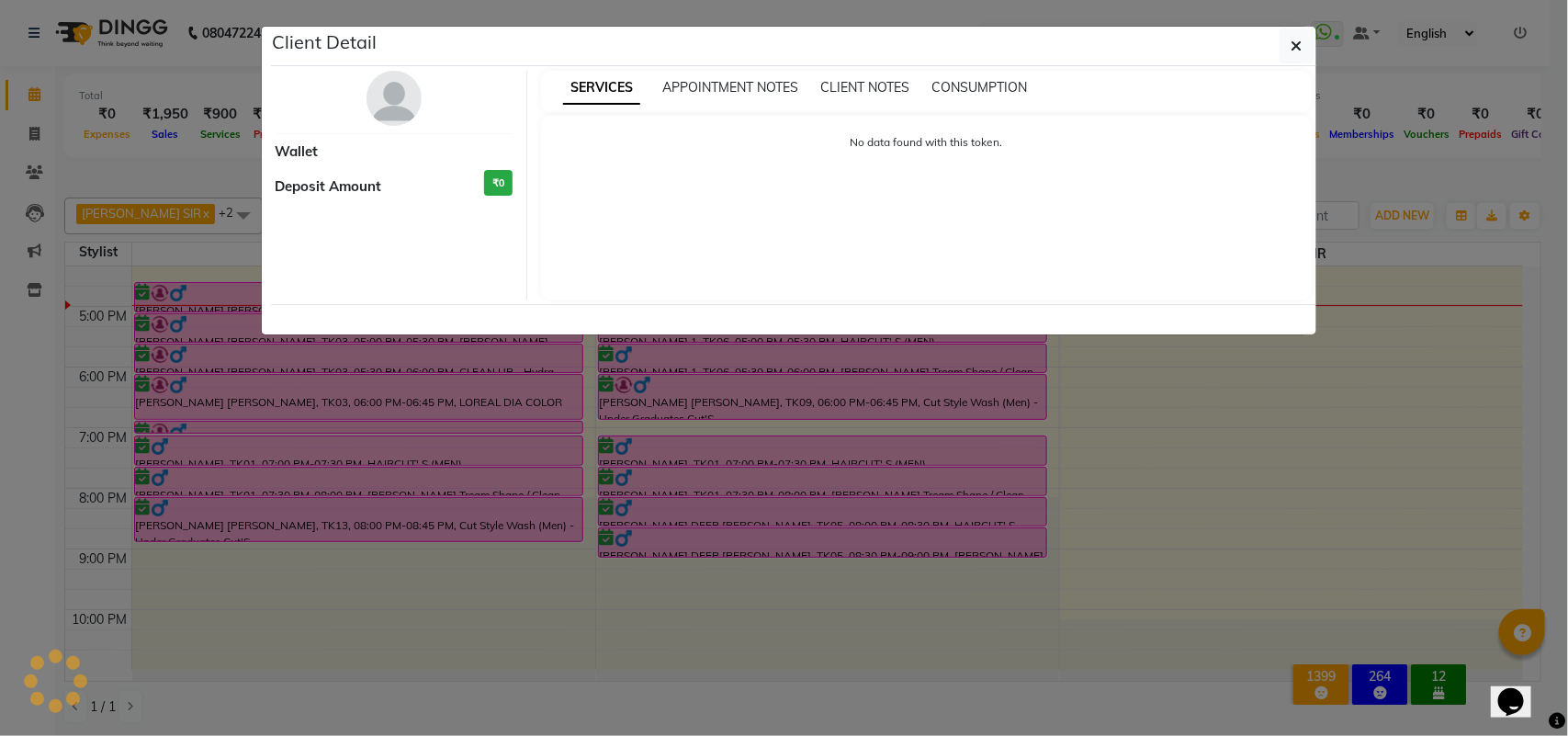
select select "6"
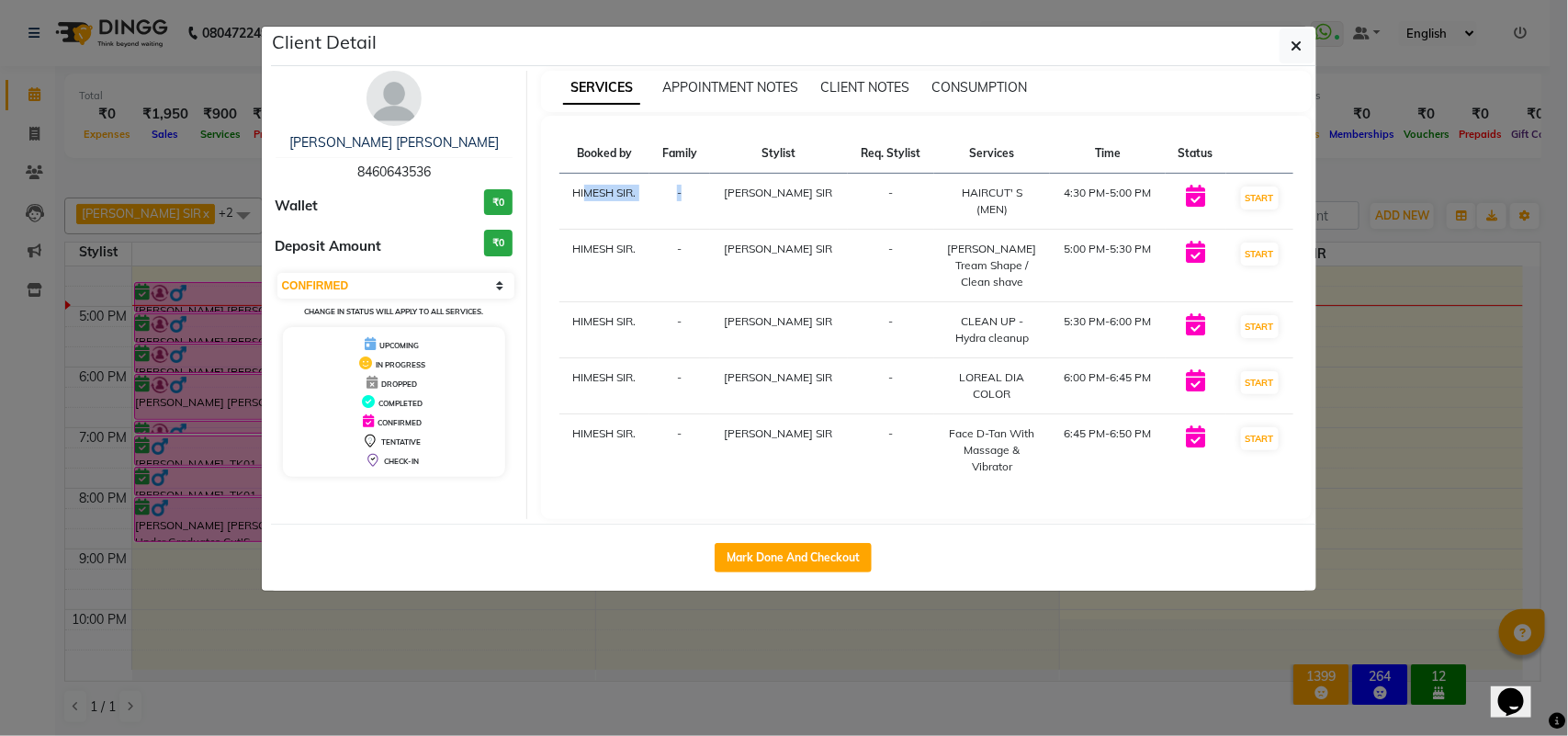
drag, startPoint x: 583, startPoint y: 195, endPoint x: 784, endPoint y: 207, distance: 201.4
click at [772, 207] on tr "HIMESH SIR. - PRATIK SIR - HAIRCUT' S (MEN) 4:30 PM-5:00 PM START" at bounding box center [927, 201] width 734 height 56
click at [934, 208] on td "HAIRCUT' S (MEN)" at bounding box center [992, 201] width 117 height 56
click at [945, 250] on div "[PERSON_NAME] Tream Shape / Clean shave" at bounding box center [992, 265] width 95 height 49
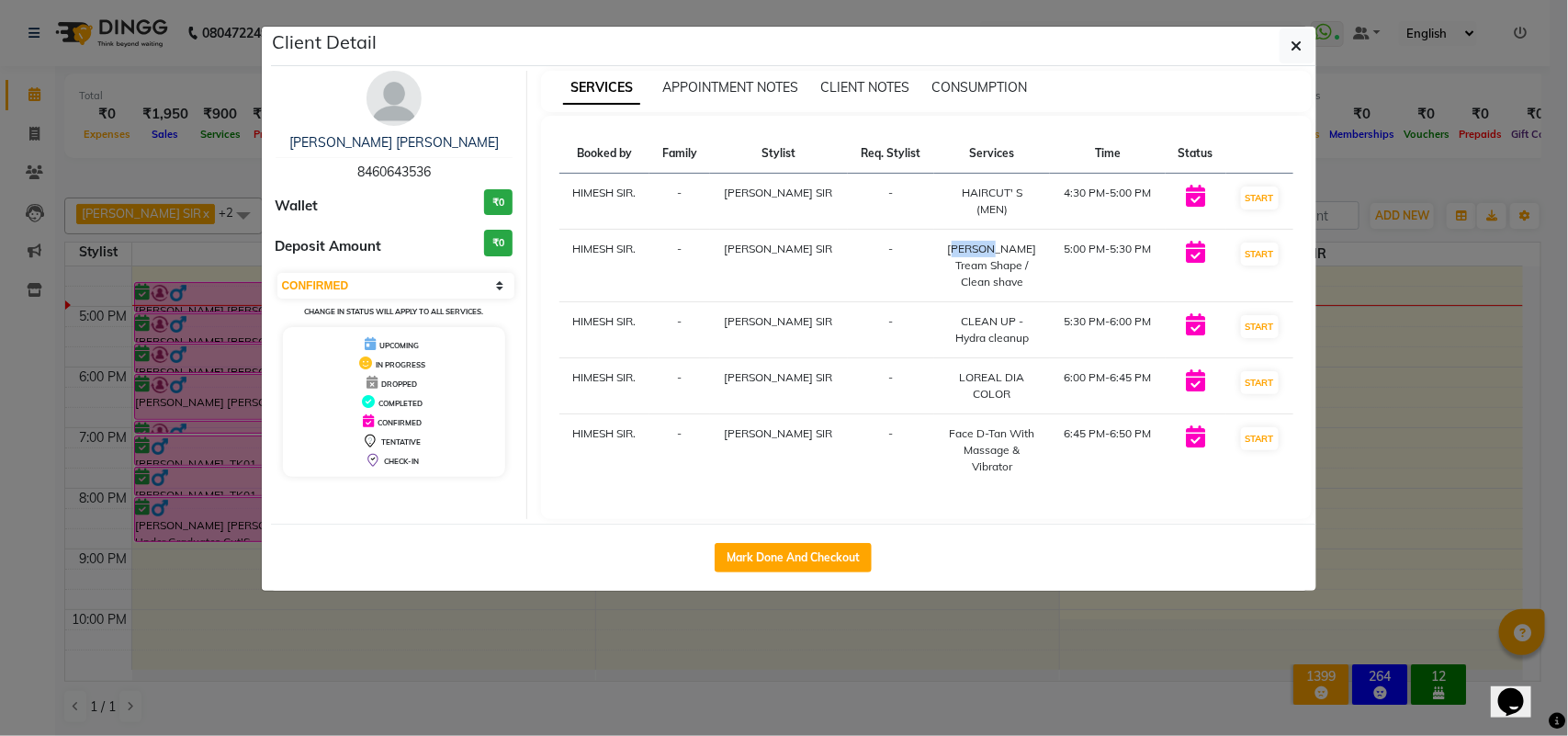
click at [945, 250] on div "[PERSON_NAME] Tream Shape / Clean shave" at bounding box center [992, 265] width 95 height 49
click at [945, 317] on div "CLEAN UP - Hydra cleanup" at bounding box center [992, 329] width 95 height 33
click at [945, 369] on div "LOREAL DIA COLOR" at bounding box center [992, 386] width 95 height 33
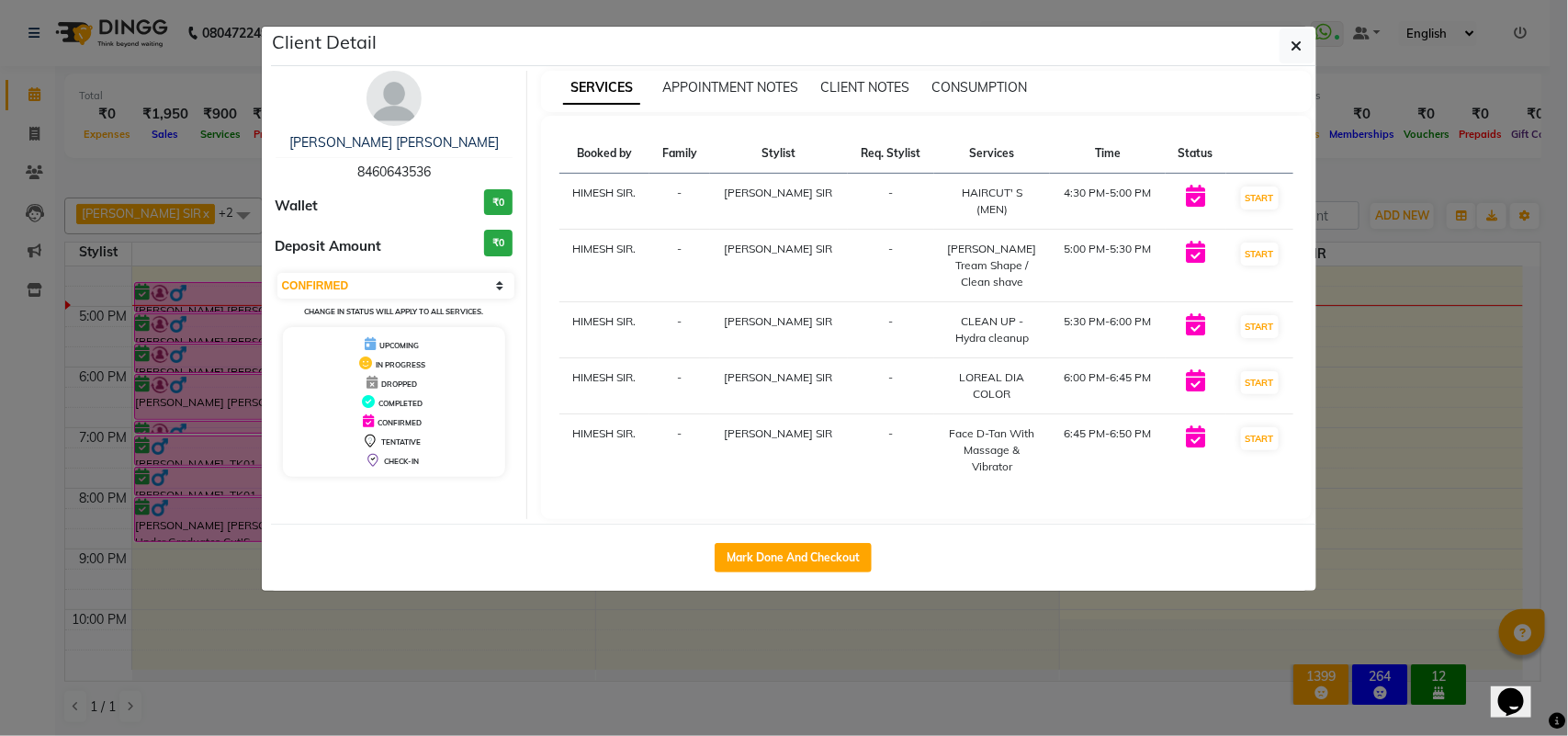
click at [934, 382] on td "LOREAL DIA COLOR" at bounding box center [992, 386] width 117 height 56
drag, startPoint x: 934, startPoint y: 392, endPoint x: 944, endPoint y: 402, distance: 14.1
click at [941, 414] on td "Face D-Tan With Massage & Vibrator" at bounding box center [992, 450] width 117 height 72
click at [1437, 370] on ngb-modal-window "Client Detail Ravi sir Dave NIKOL 8460643536 Wallet ₹0 Deposit Amount ₹0 Select…" at bounding box center [784, 368] width 1568 height 736
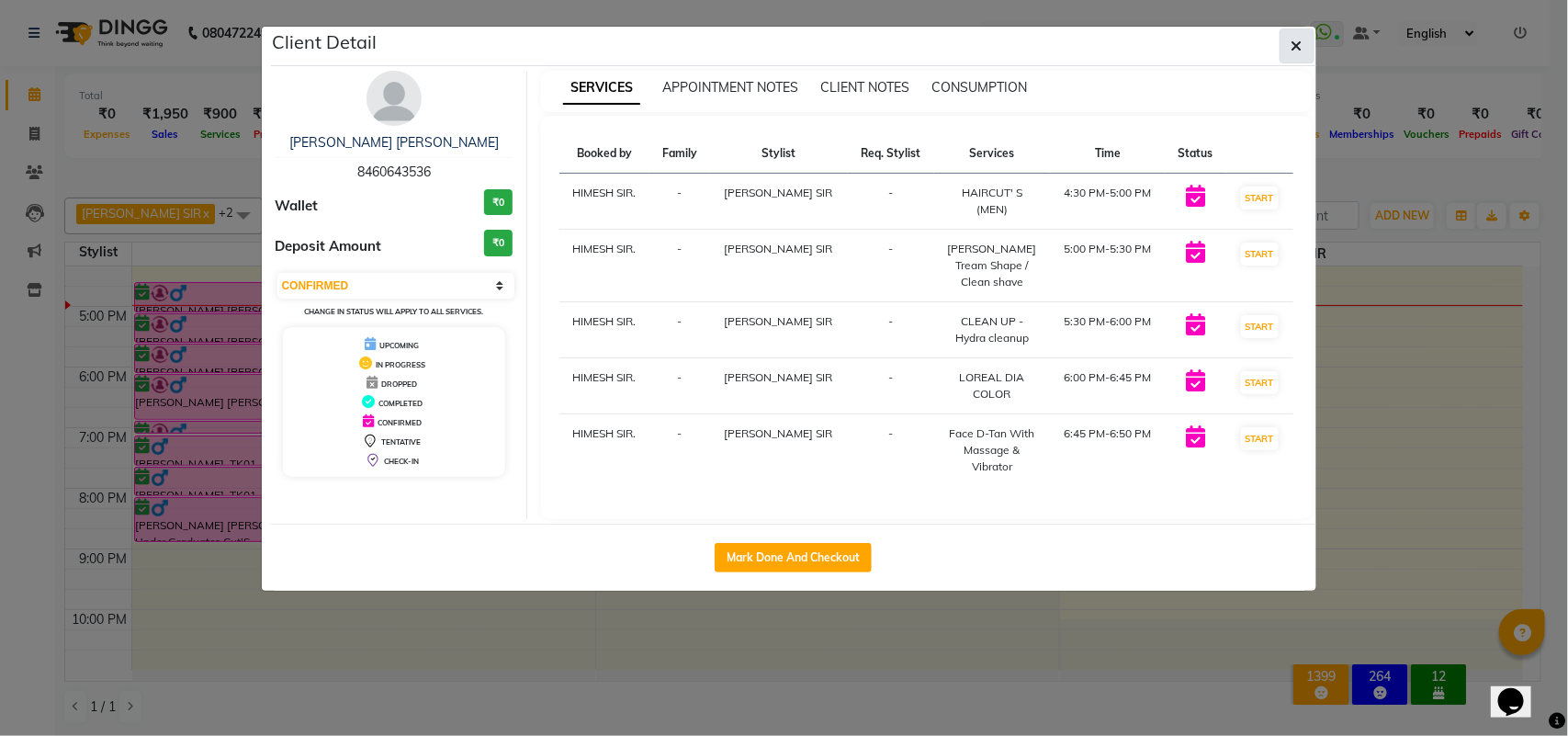
click at [1307, 44] on button "button" at bounding box center [1297, 46] width 35 height 35
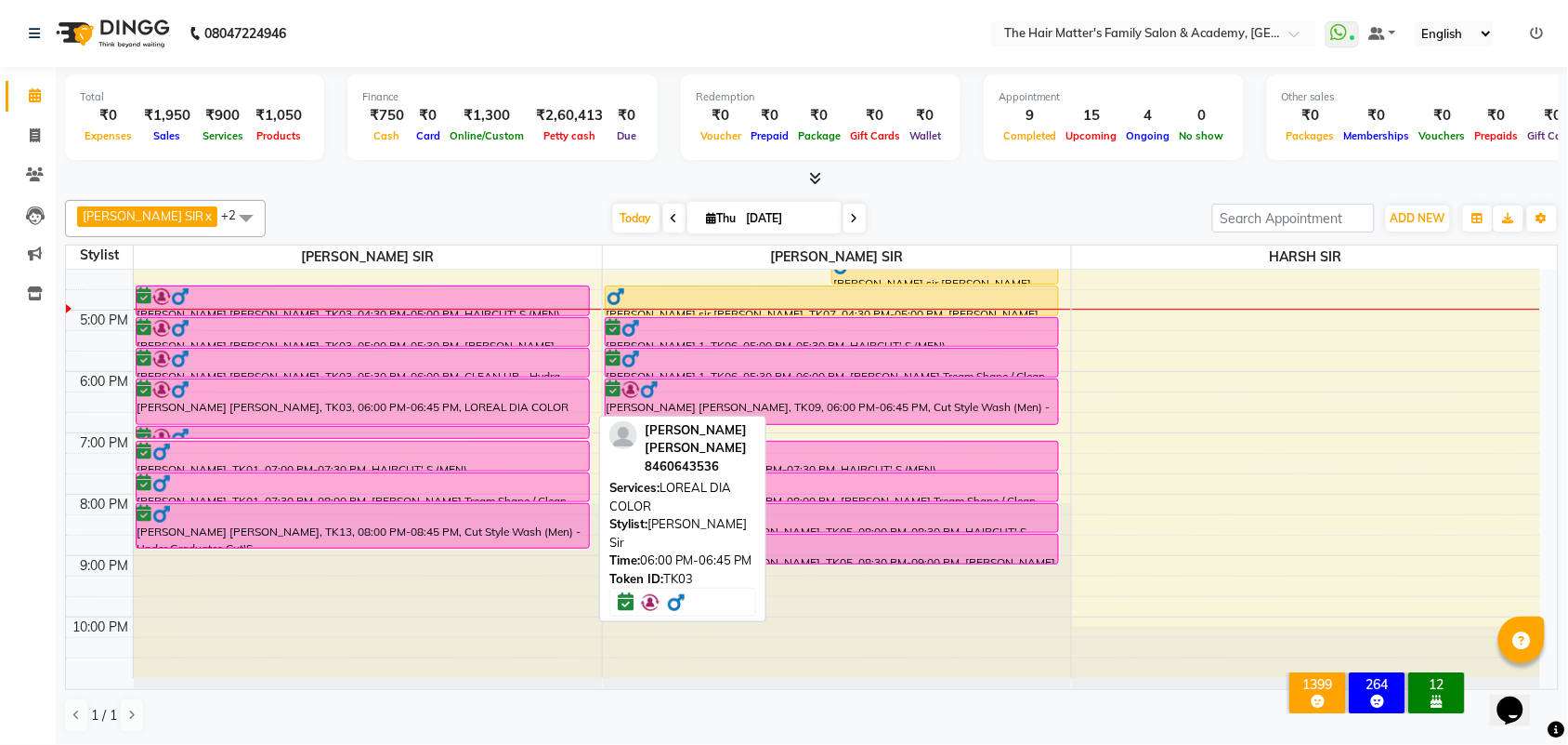
click at [495, 388] on div at bounding box center [362, 390] width 451 height 19
select select "6"
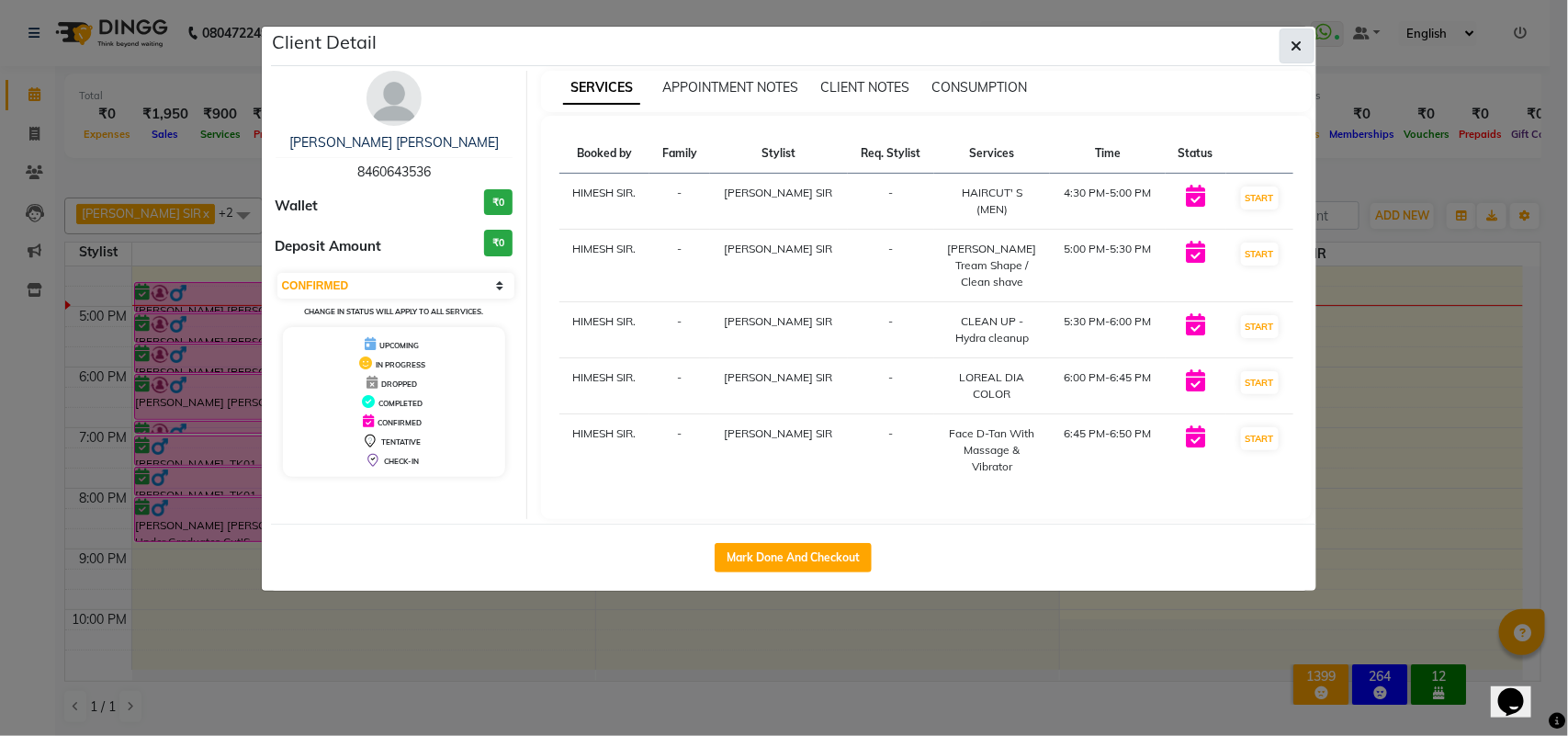
click at [1302, 39] on button "button" at bounding box center [1297, 46] width 35 height 35
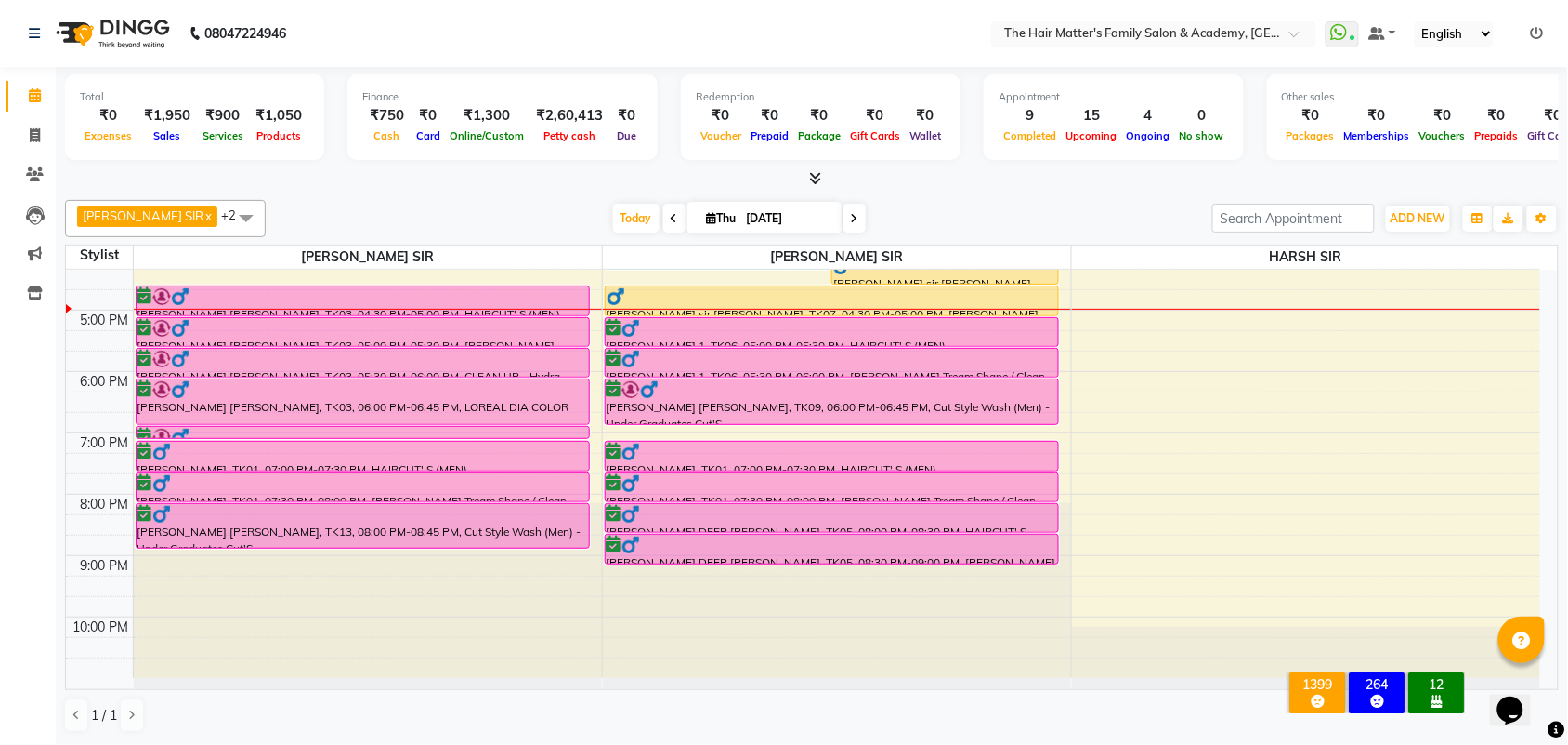
click at [851, 215] on icon at bounding box center [854, 219] width 8 height 11
type input "[DATE]"
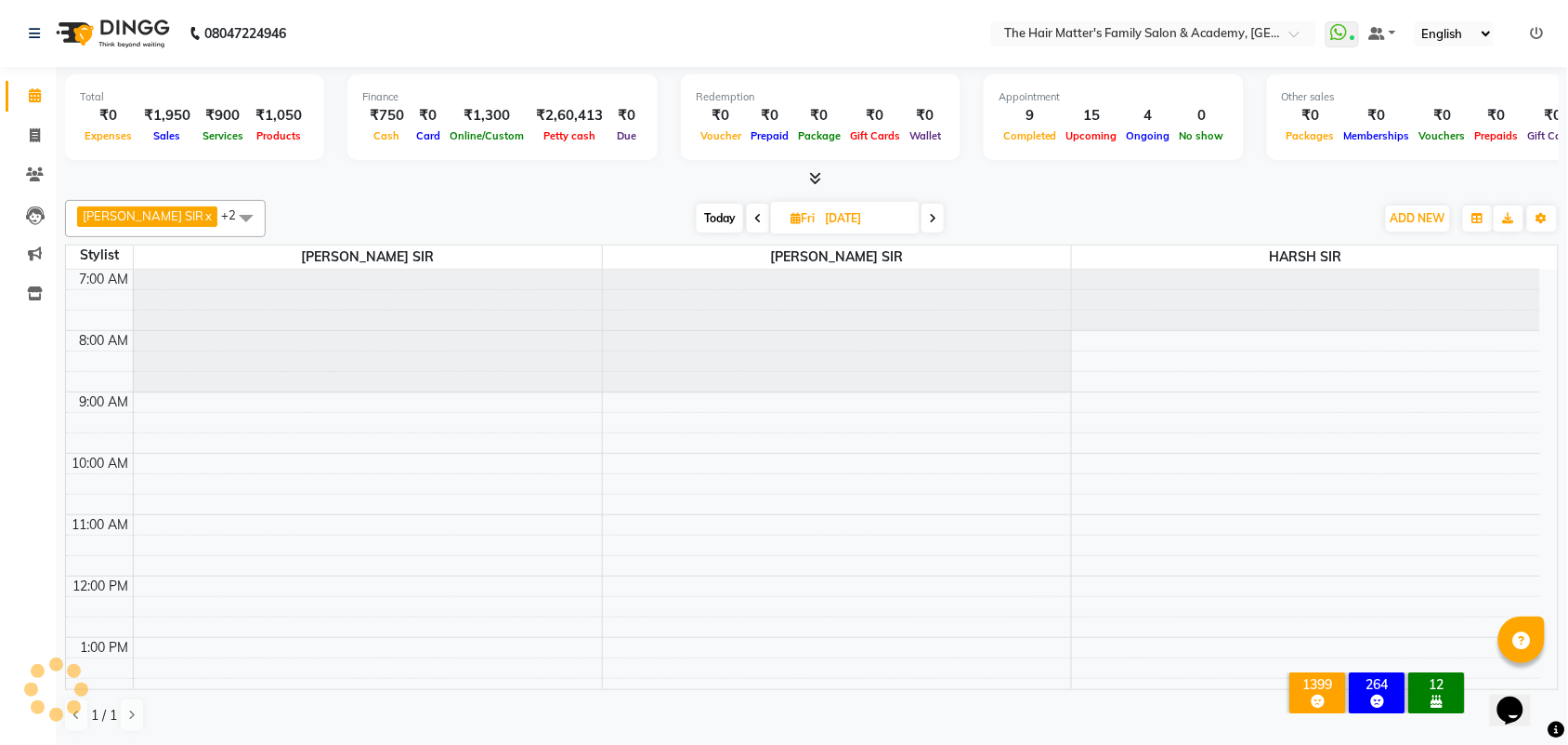
scroll to position [560, 0]
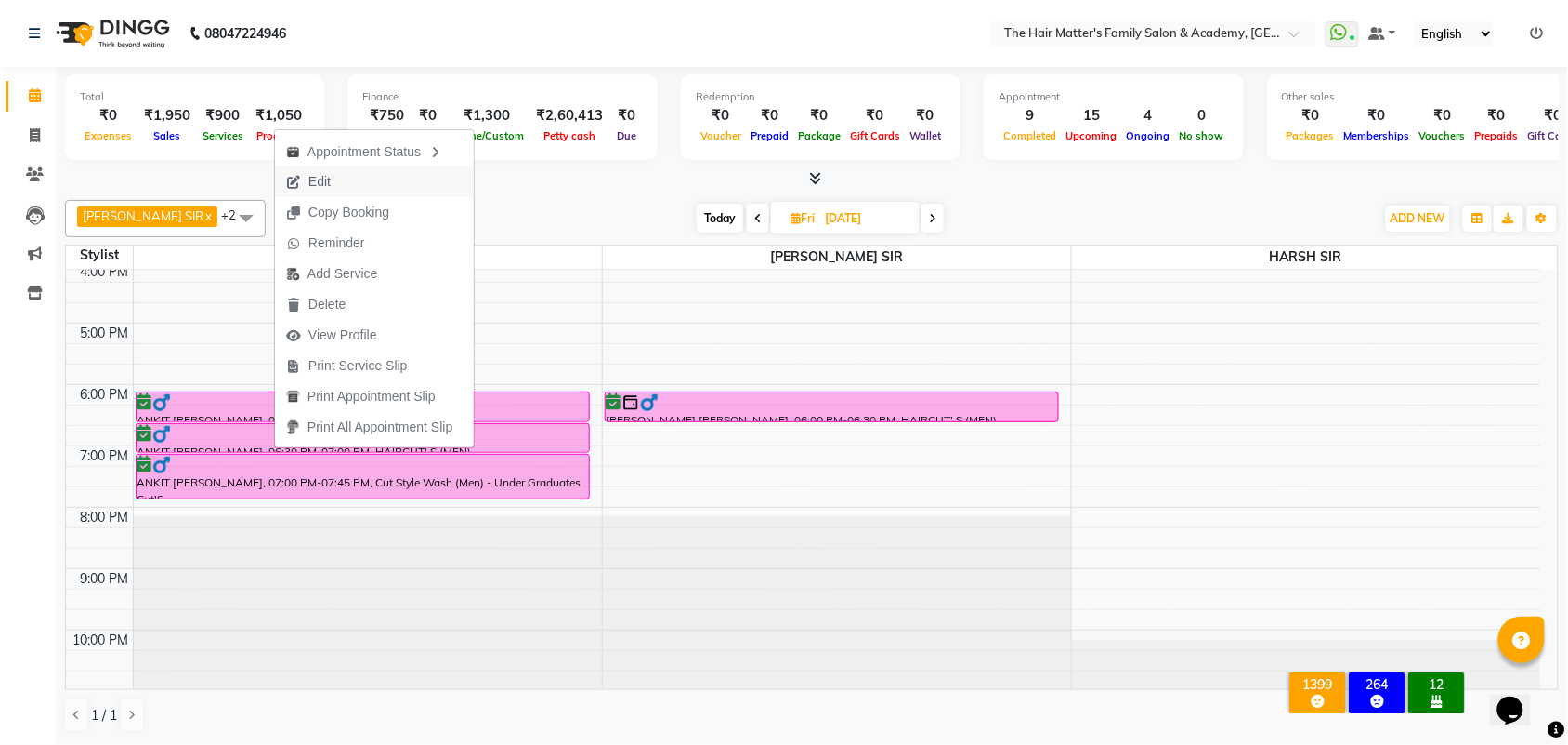
click at [332, 177] on span "Edit" at bounding box center [308, 181] width 67 height 31
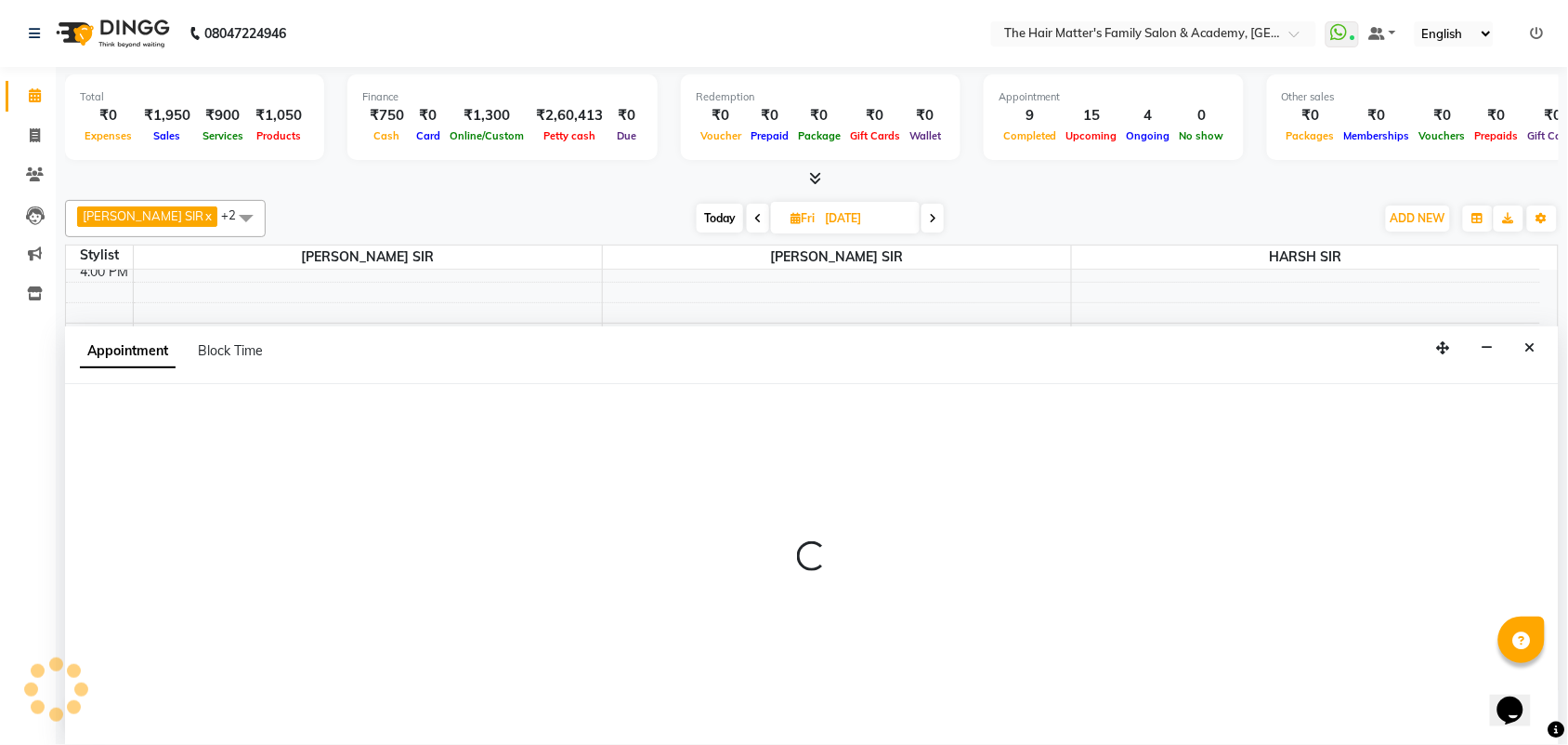
select select "tentative"
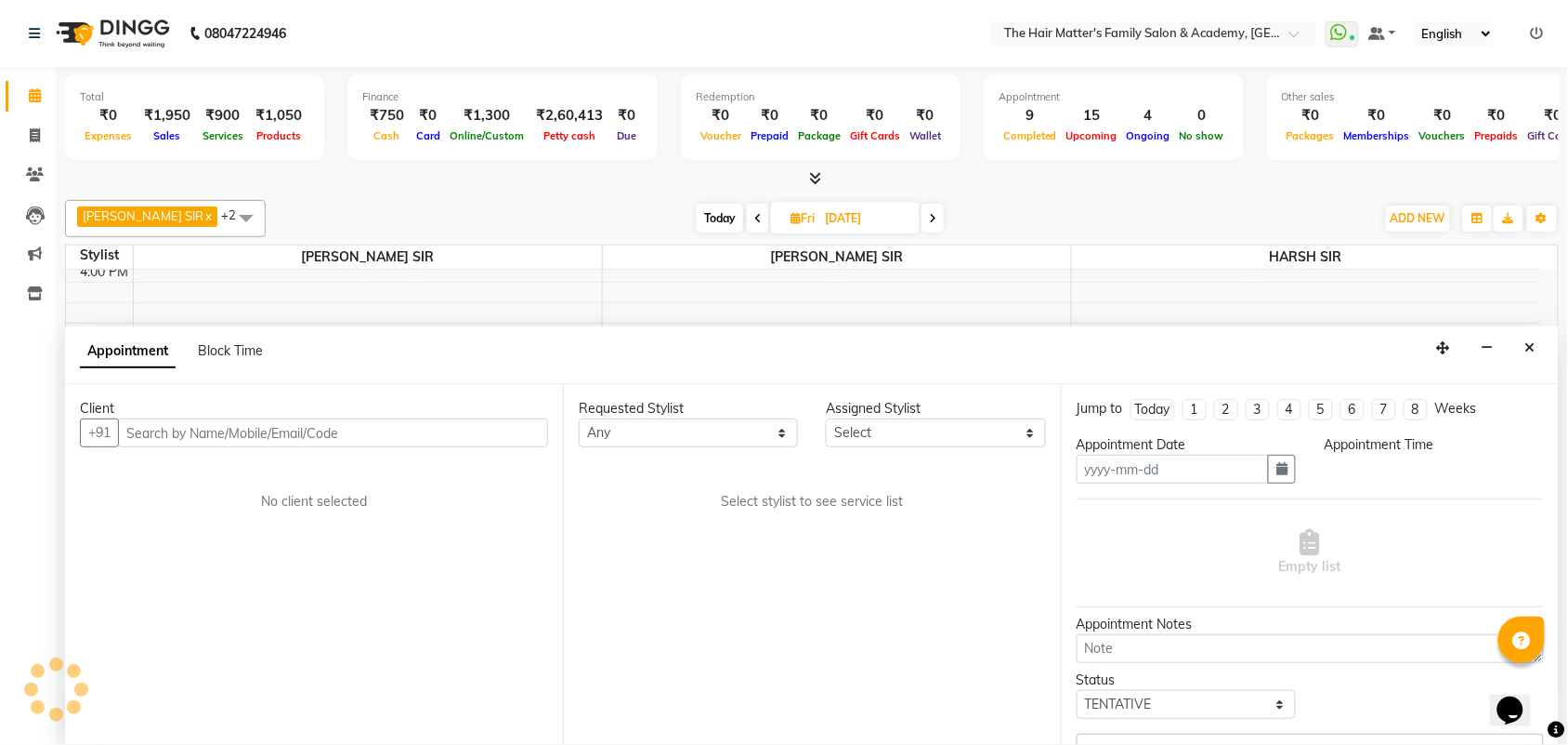
type input "[DATE]"
select select "42572"
select select "confirm booking"
select select "1080"
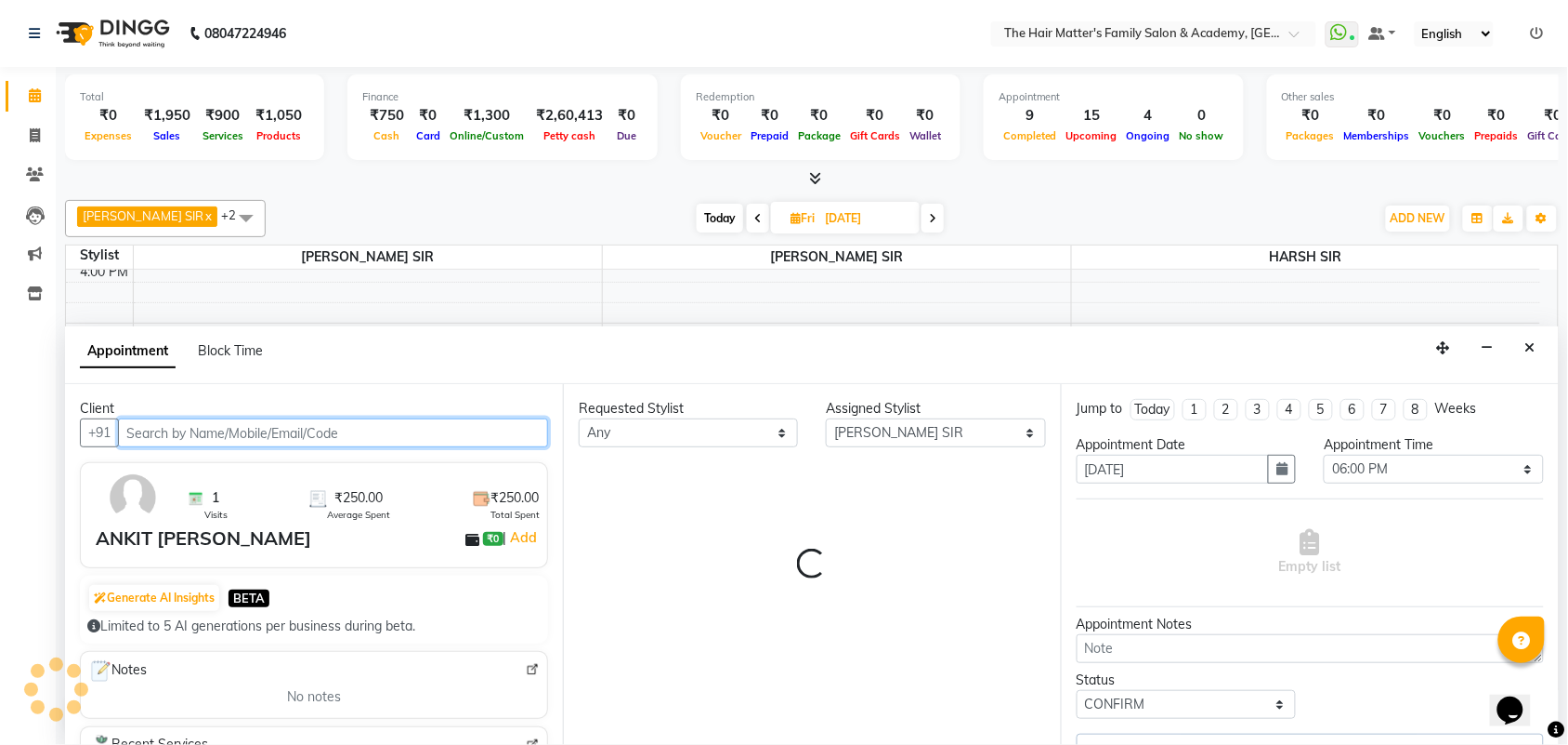
select select "2914"
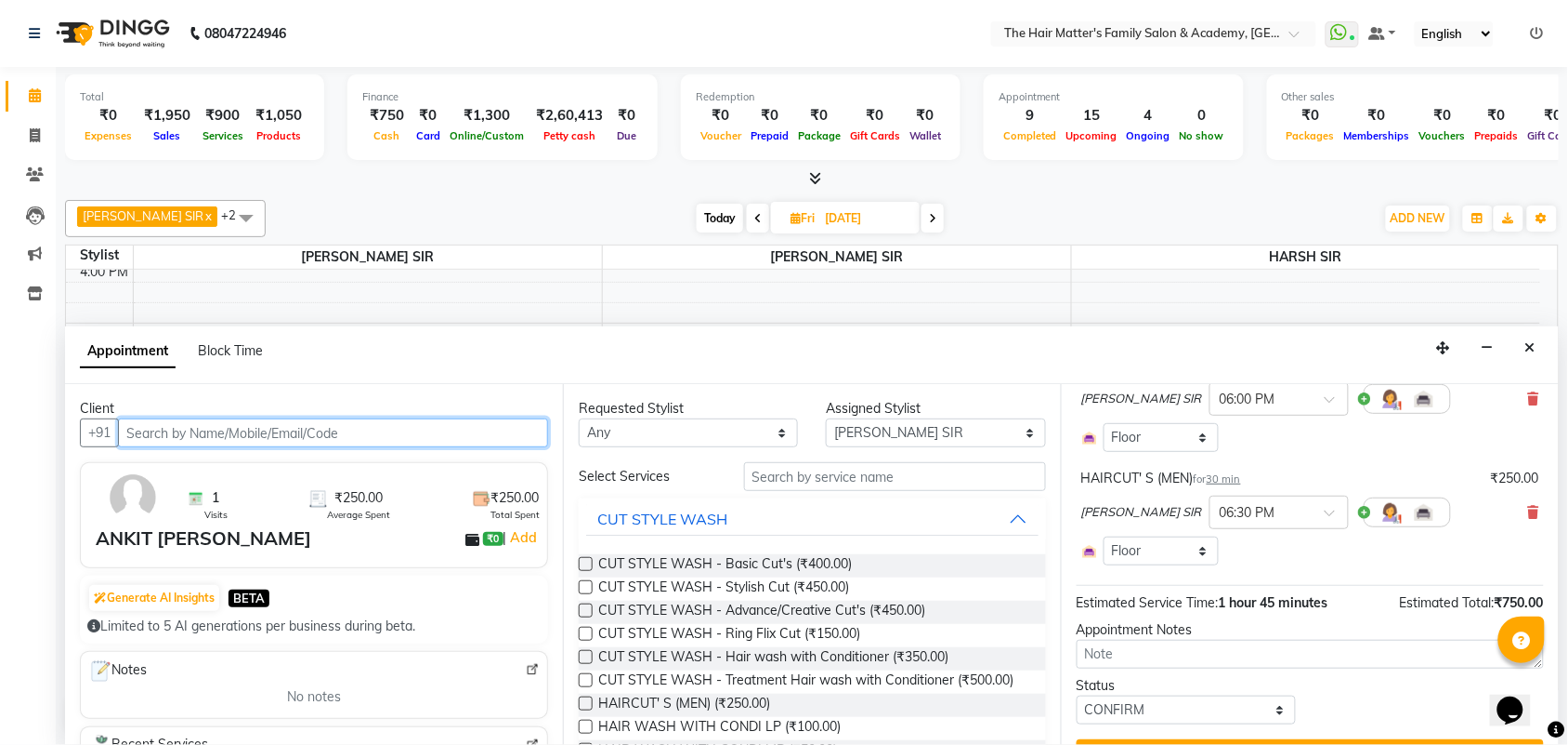
scroll to position [313, 0]
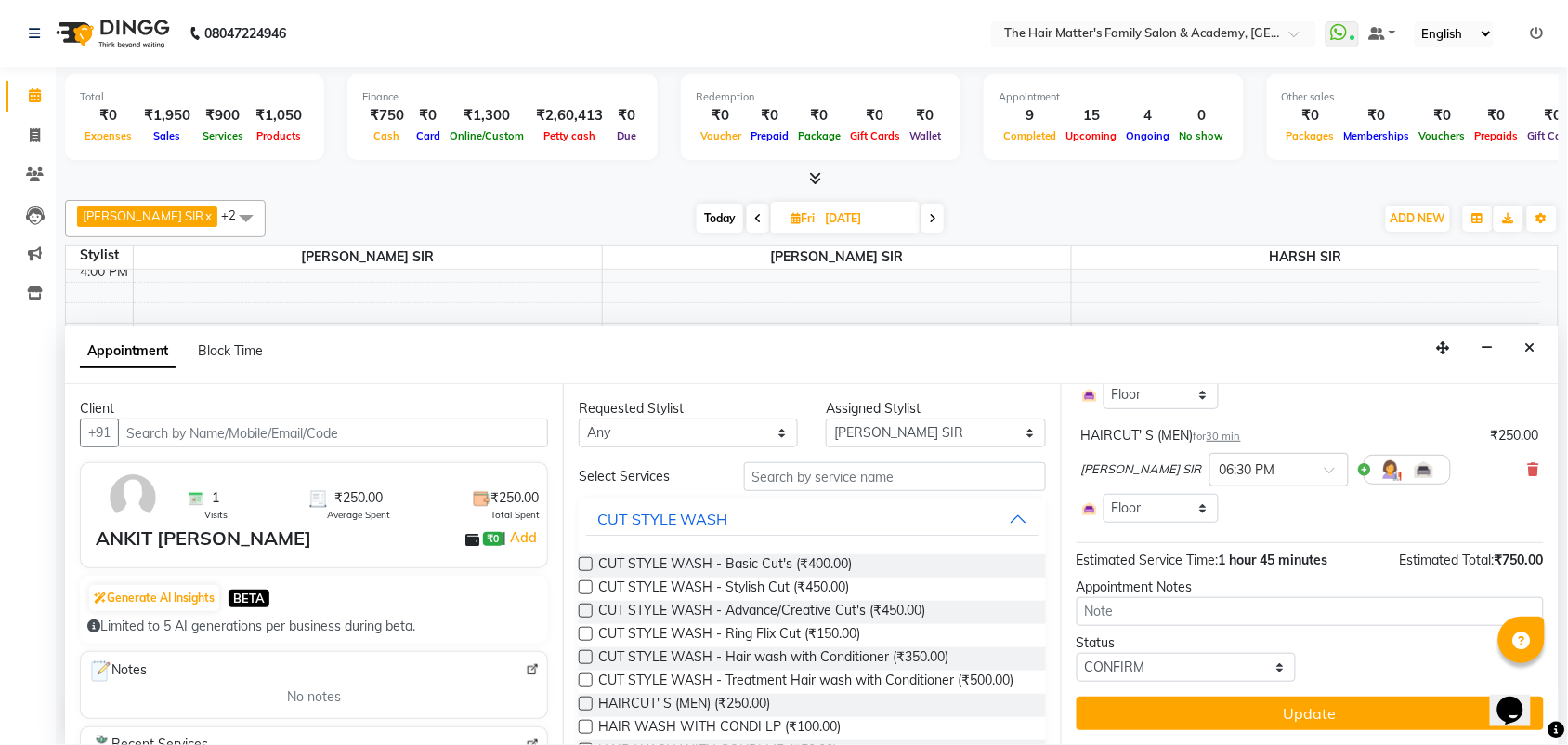
click at [1510, 470] on div "PRATIK SIR × 06:30 PM" at bounding box center [1311, 469] width 458 height 48
click at [1529, 466] on icon at bounding box center [1534, 470] width 11 height 13
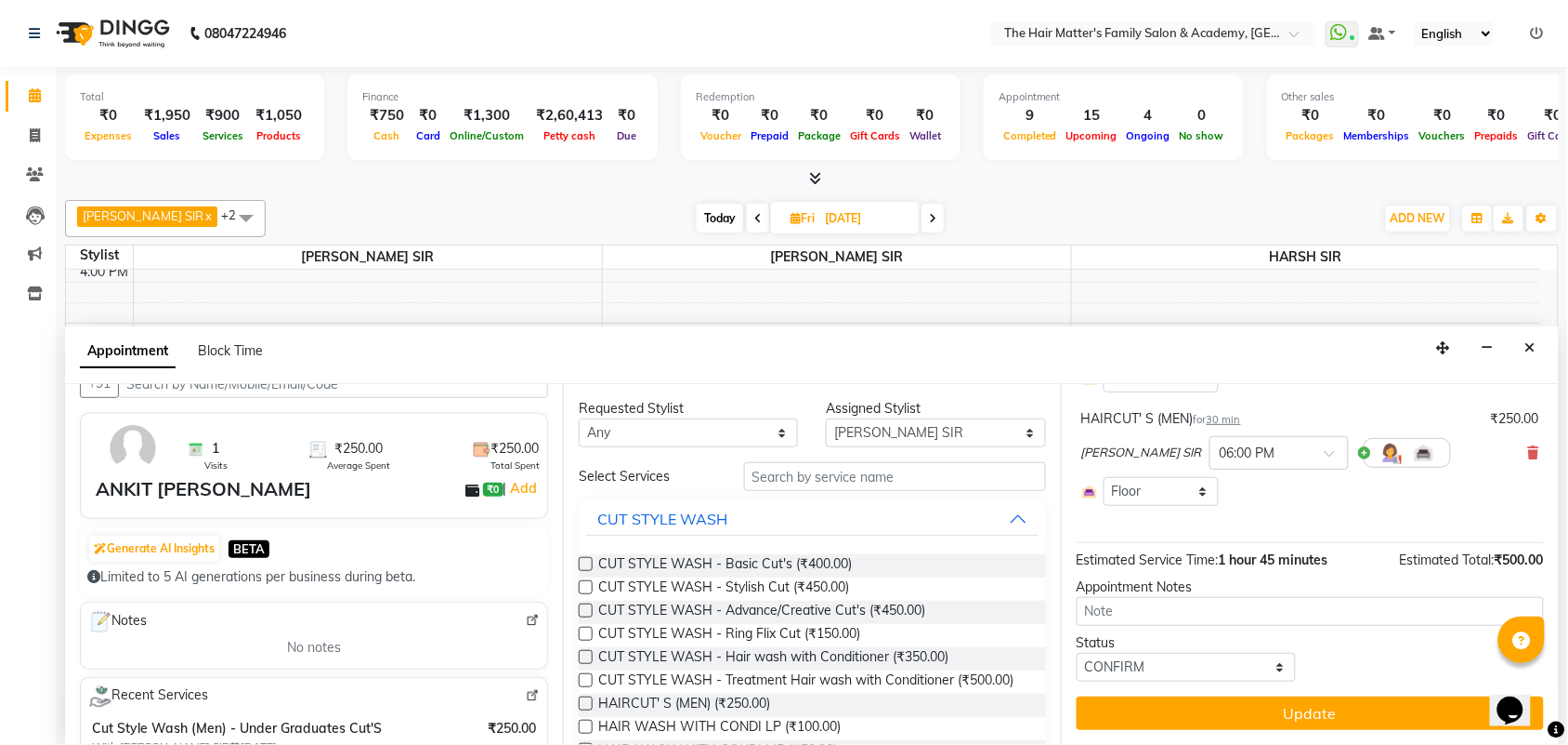
scroll to position [0, 0]
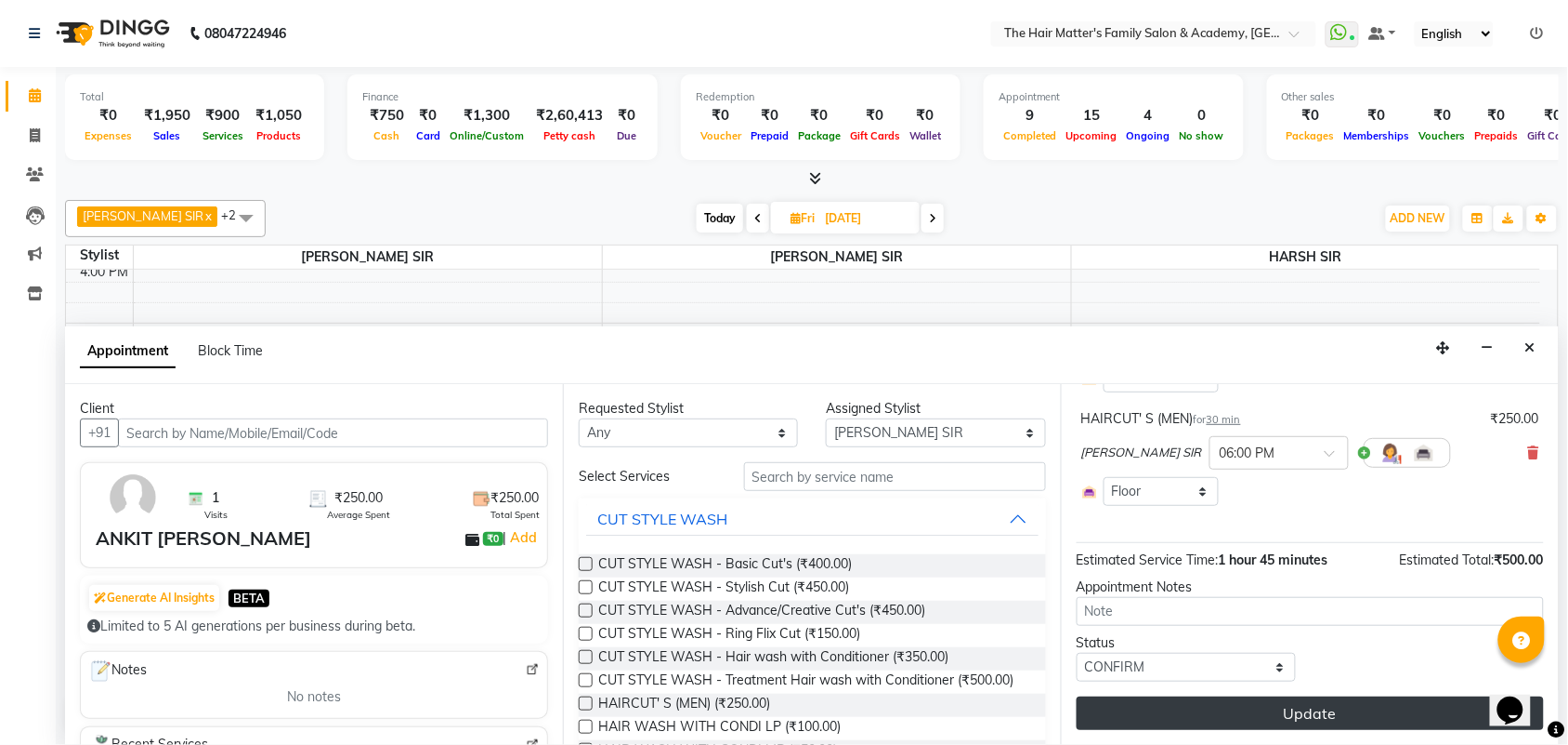
click at [1256, 712] on button "Update" at bounding box center [1311, 713] width 468 height 34
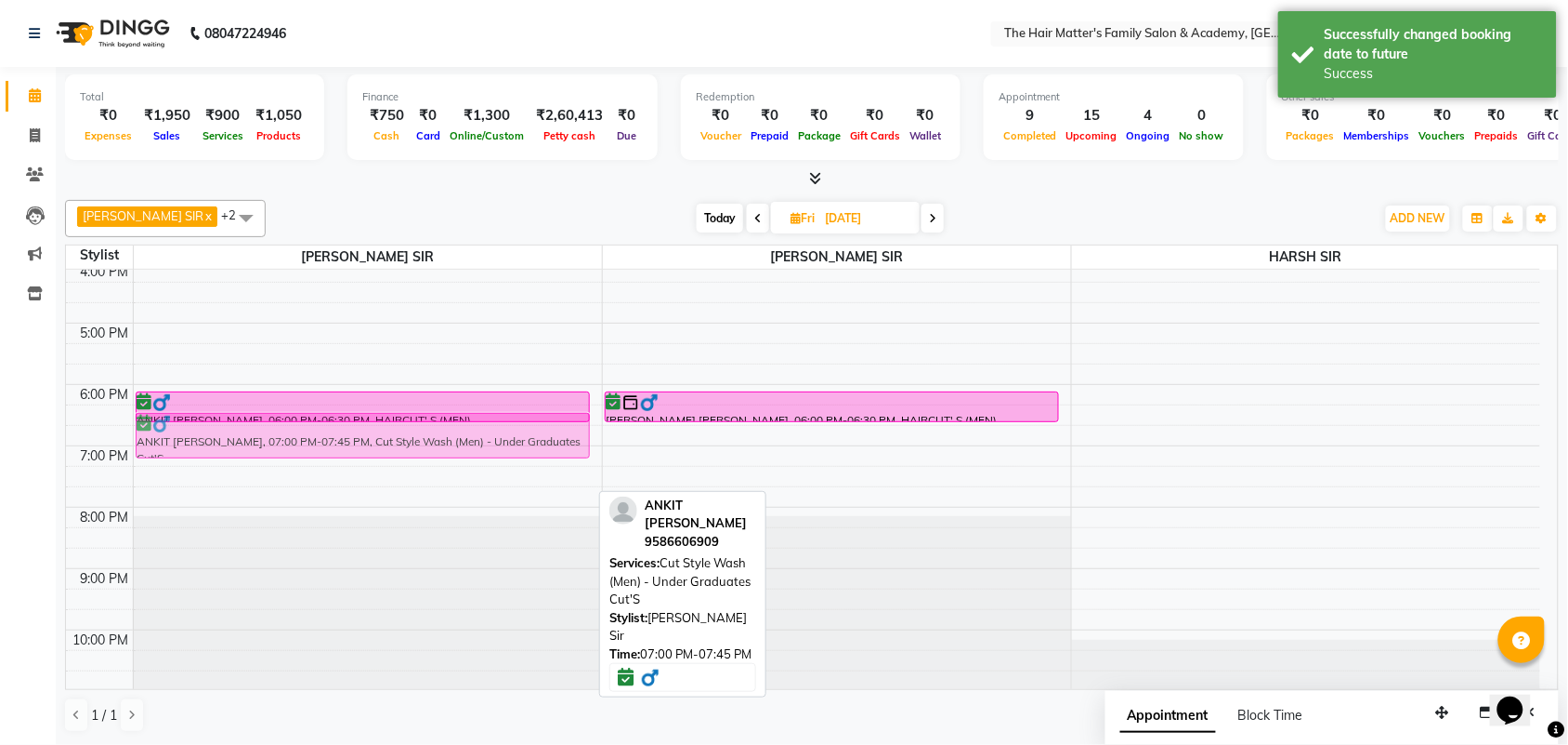
drag, startPoint x: 377, startPoint y: 470, endPoint x: 397, endPoint y: 425, distance: 49.2
click at [397, 425] on div "Not Available RAVI SIR MANINAGER, 01:00 PM-01:30 PM, HAIRCUT' S (MEN) RAVI SIR …" at bounding box center [367, 200] width 469 height 981
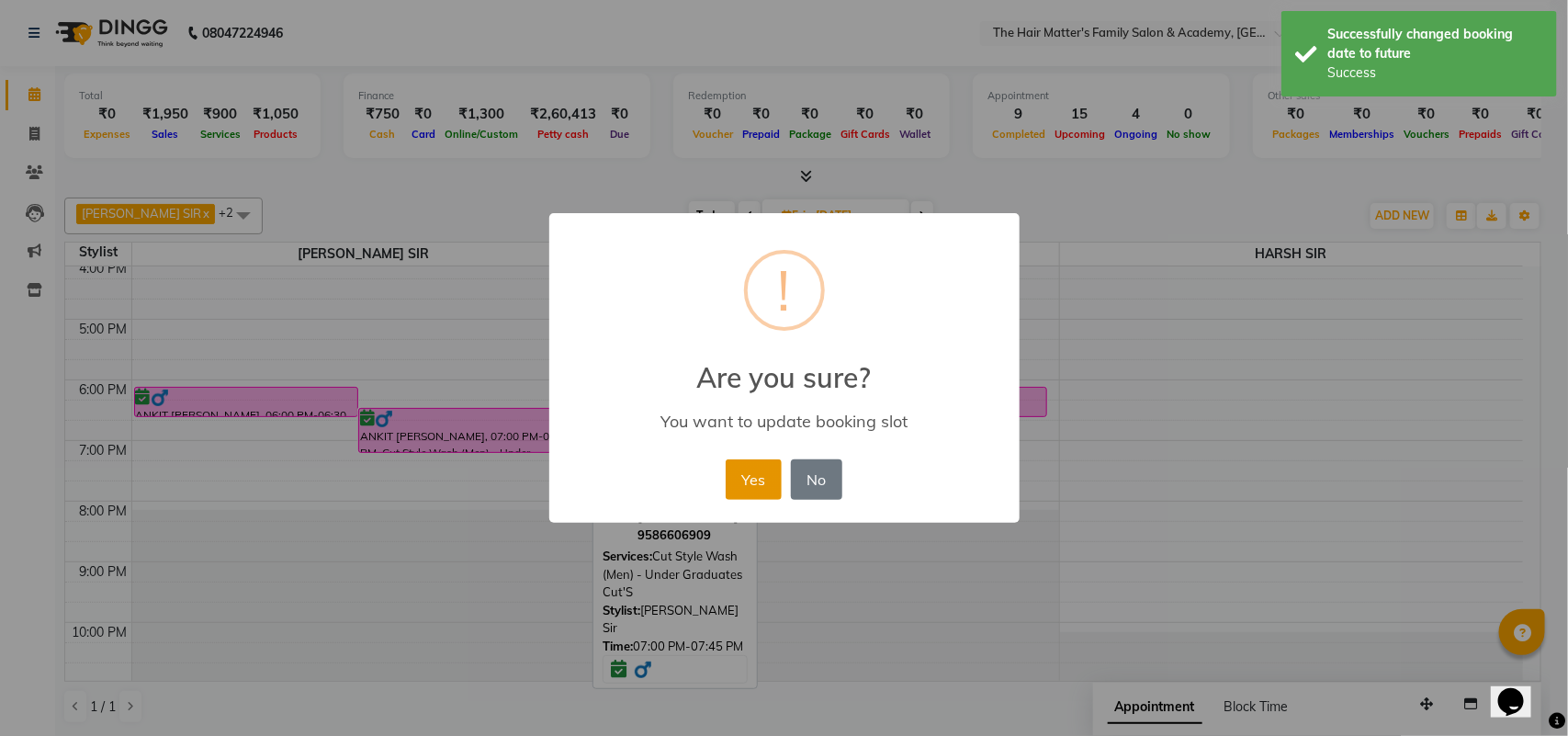
click at [745, 488] on button "Yes" at bounding box center [754, 480] width 56 height 41
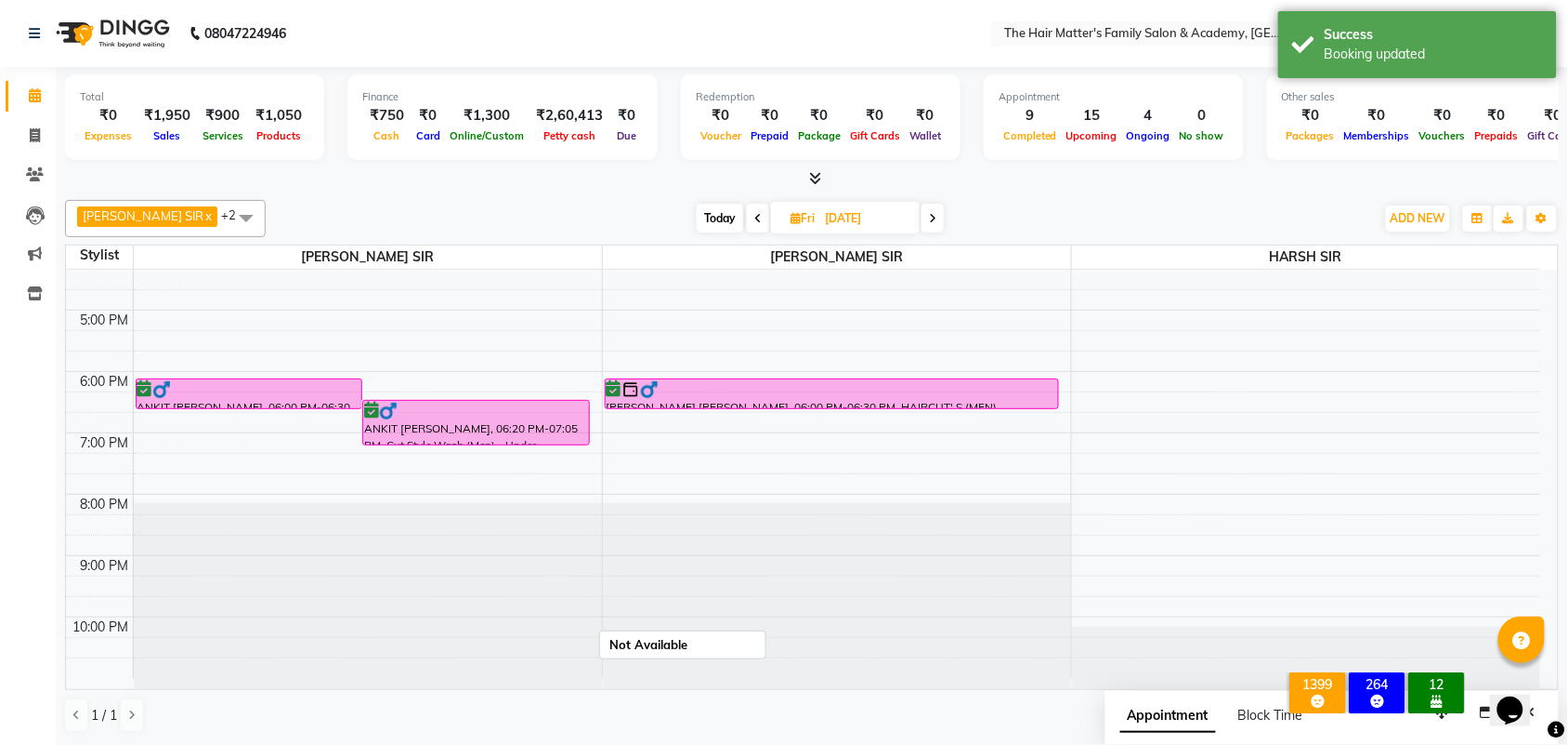
scroll to position [187, 0]
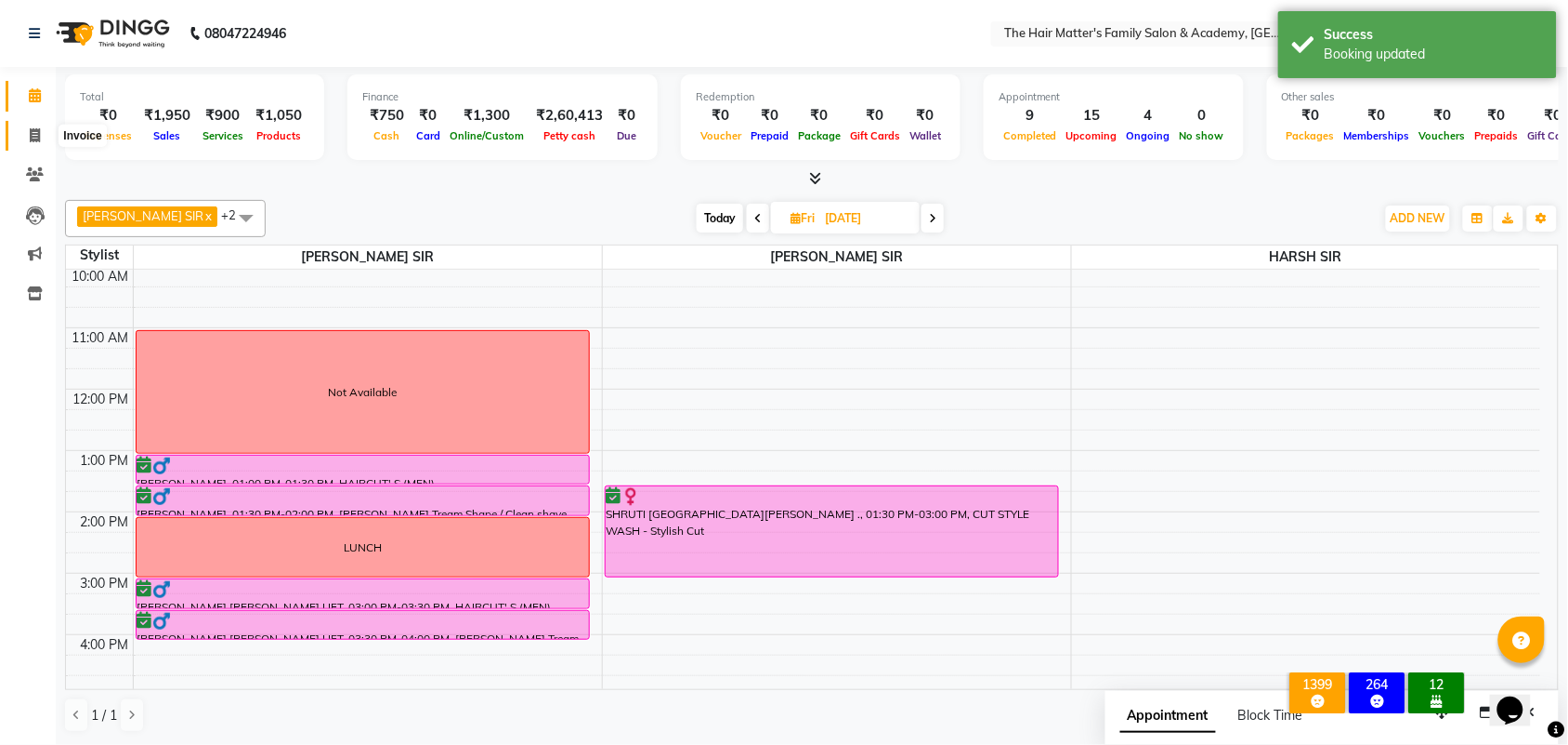
click at [33, 132] on icon at bounding box center [35, 135] width 10 height 14
select select "service"
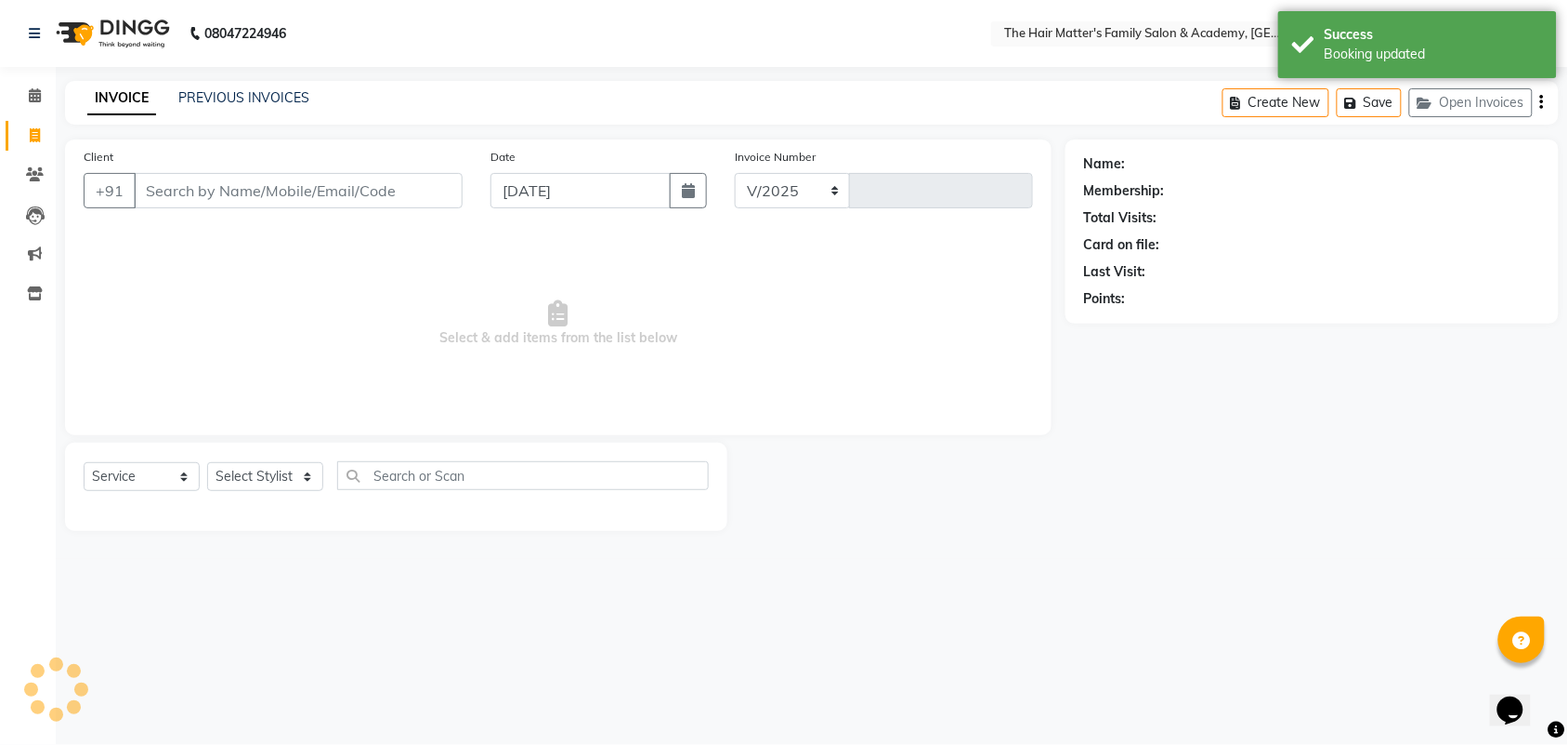
select select "5980"
type input "1683"
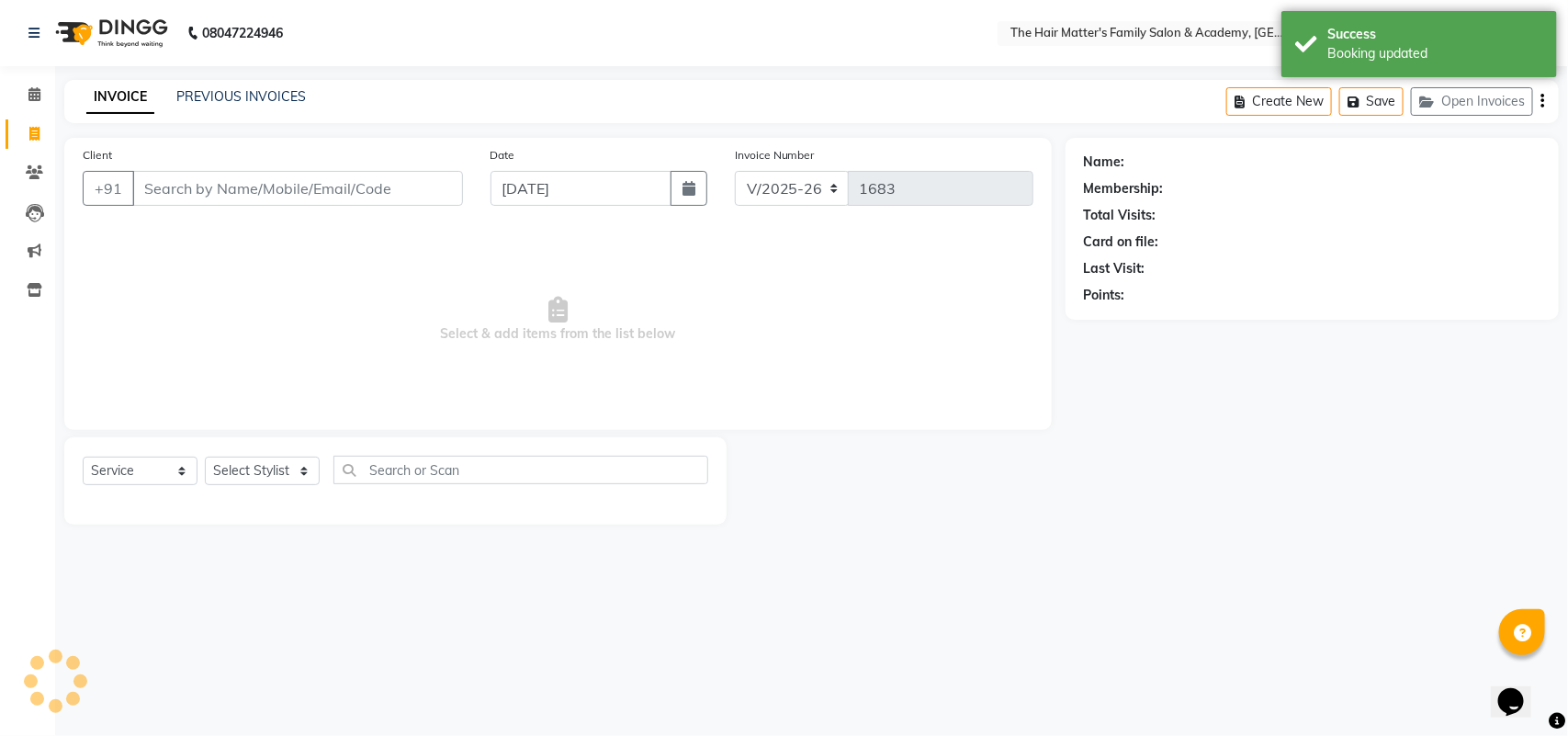
click at [240, 185] on input "Client" at bounding box center [297, 188] width 330 height 35
type input "Your balance of ₹29,"
click at [336, 195] on input "Your balance of ₹29," at bounding box center [297, 188] width 330 height 35
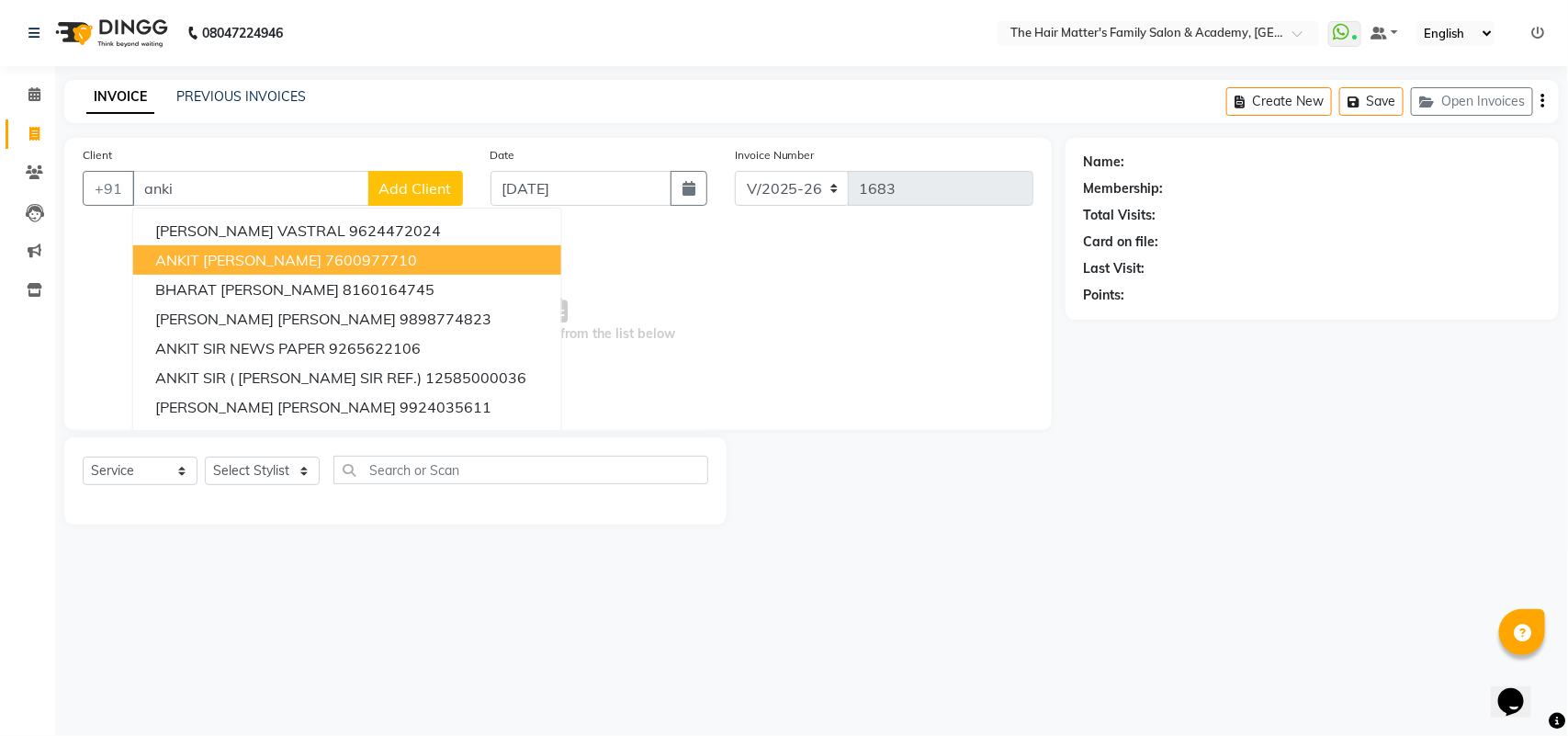
click at [358, 251] on ngb-highlight "7600977710" at bounding box center [370, 260] width 92 height 19
type input "7600977710"
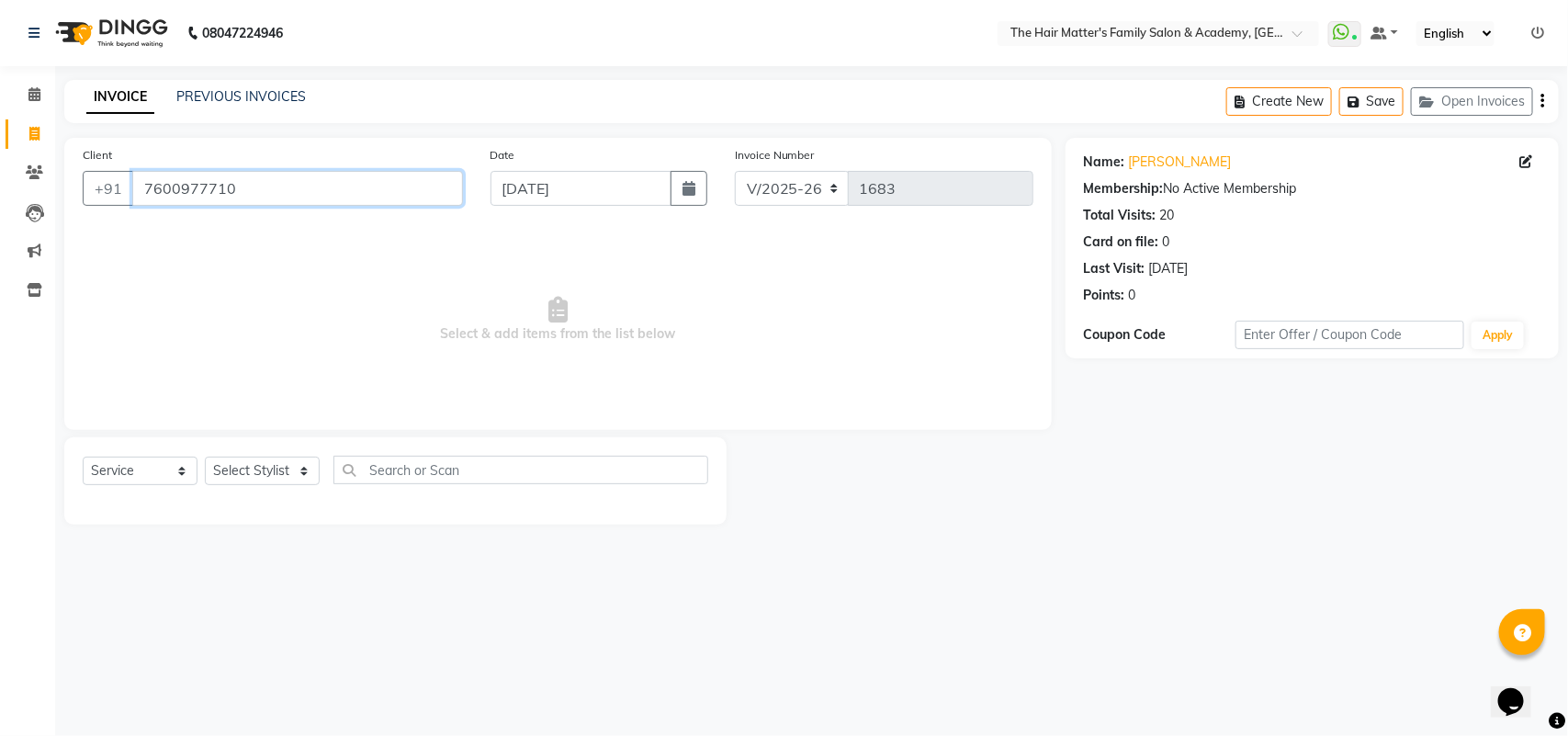
click at [308, 195] on input "7600977710" at bounding box center [297, 188] width 330 height 35
click at [342, 184] on input "7600977710" at bounding box center [297, 188] width 330 height 35
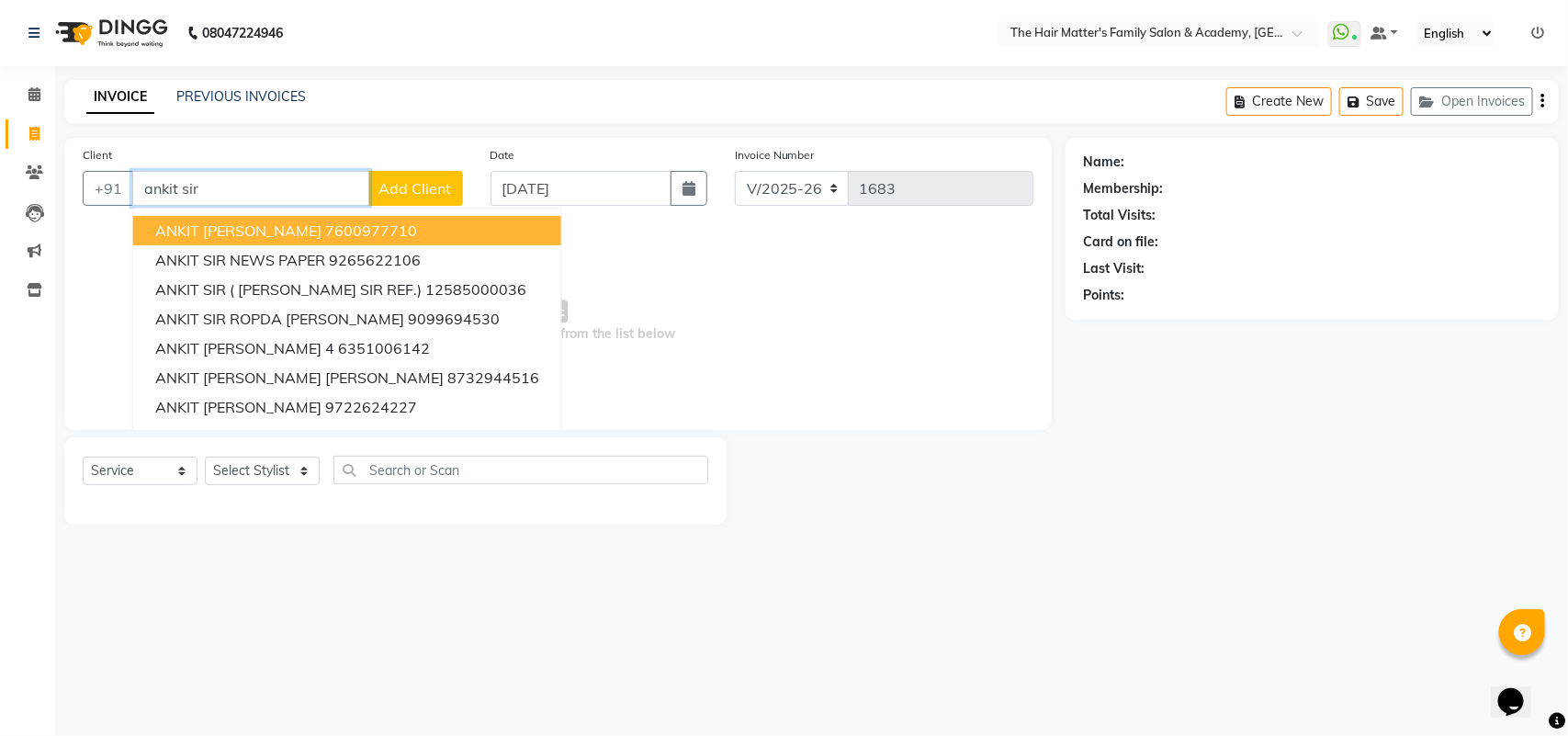
type input "ankit sir t"
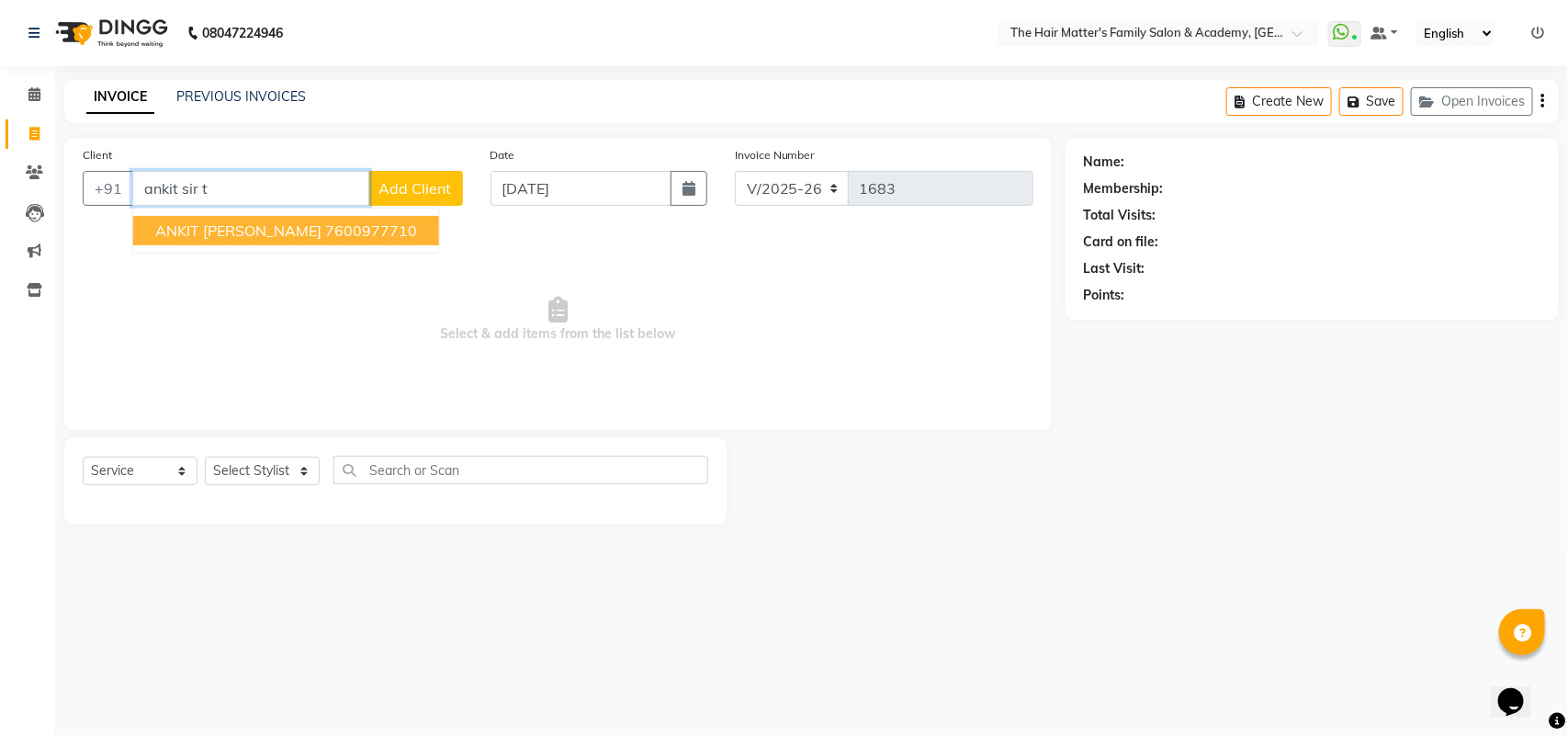
click at [272, 189] on input "ankit sir t" at bounding box center [250, 188] width 237 height 35
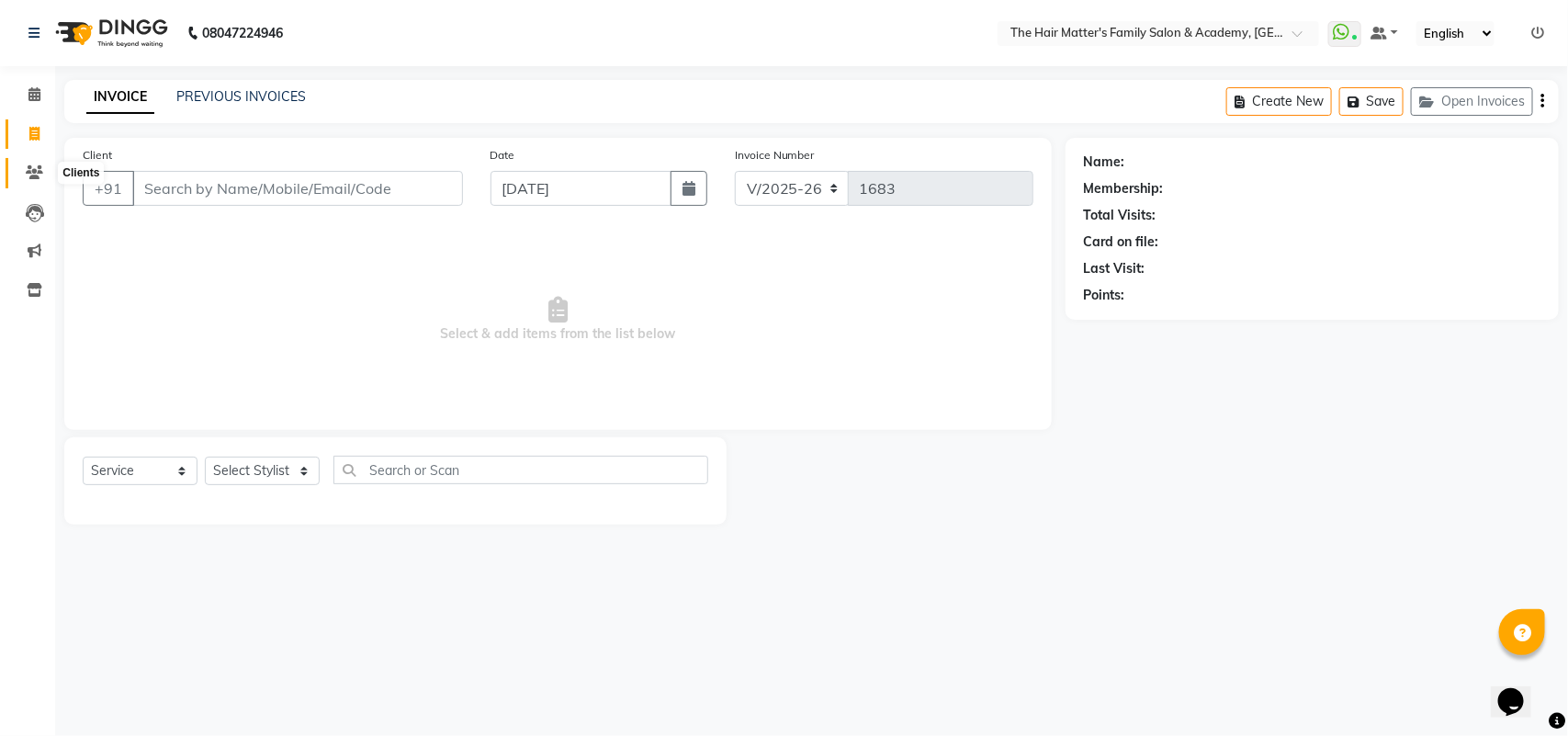
click at [46, 172] on span at bounding box center [34, 173] width 32 height 21
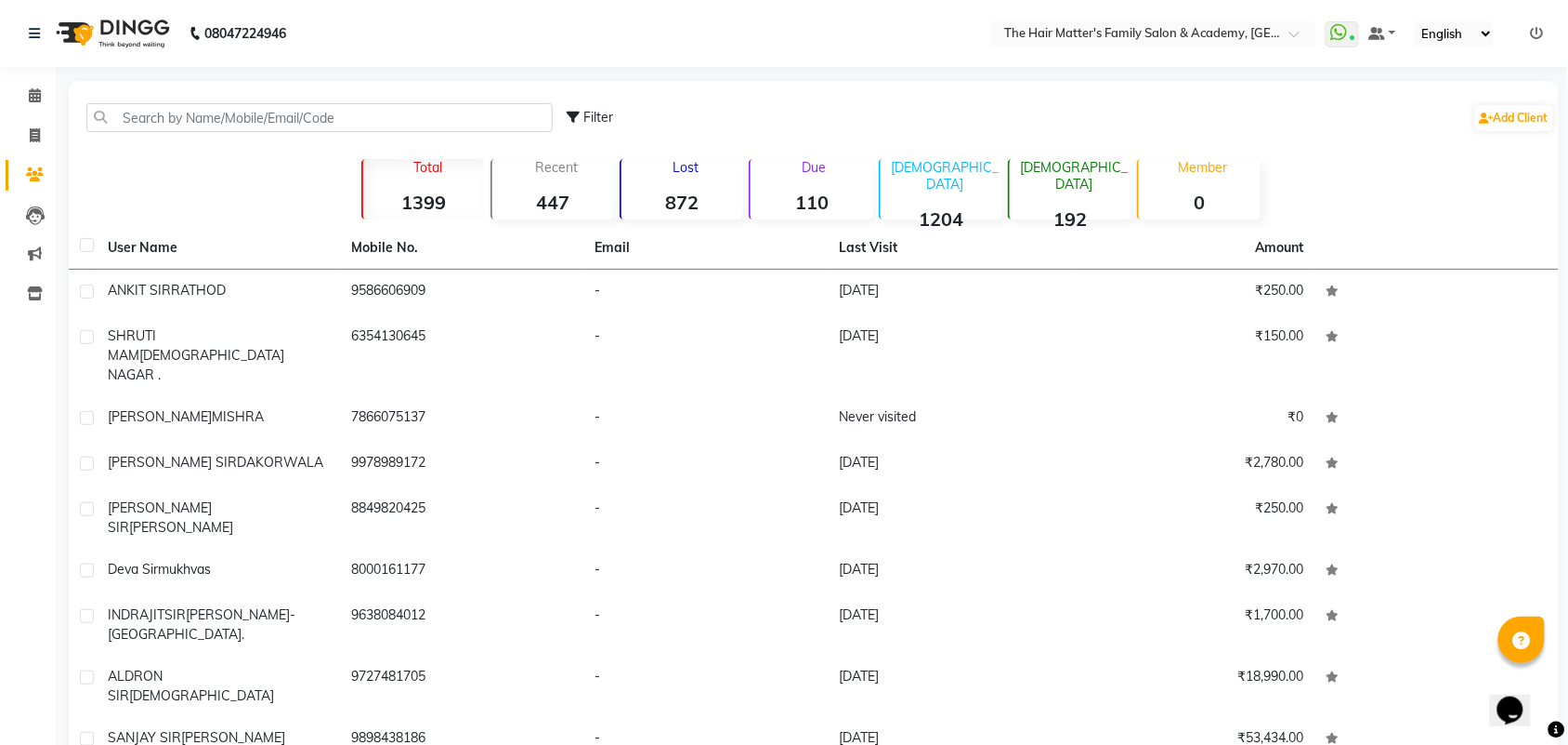
click at [792, 206] on strong "110" at bounding box center [811, 202] width 122 height 23
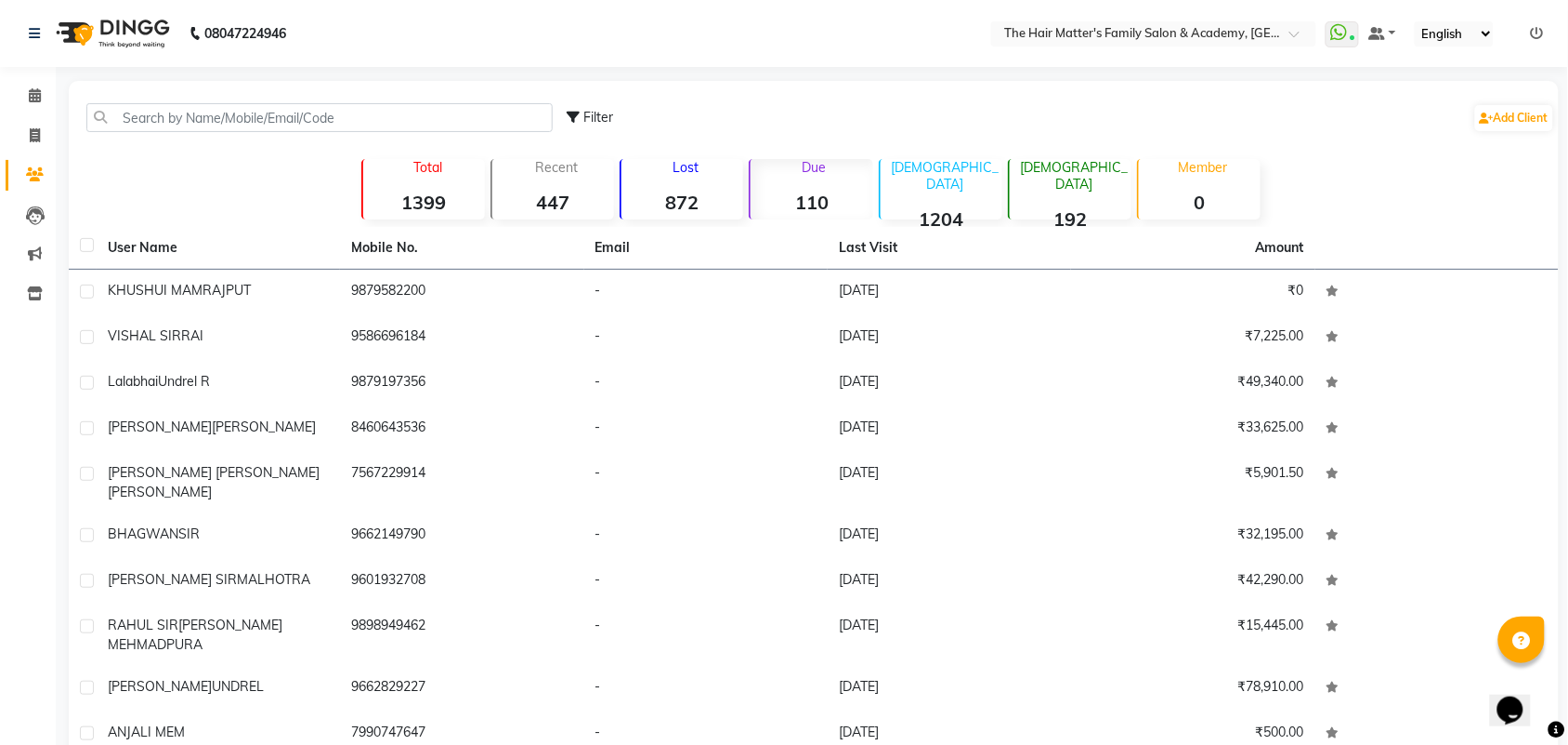
click at [804, 200] on strong "110" at bounding box center [811, 202] width 122 height 23
click at [804, 198] on strong "110" at bounding box center [811, 202] width 122 height 23
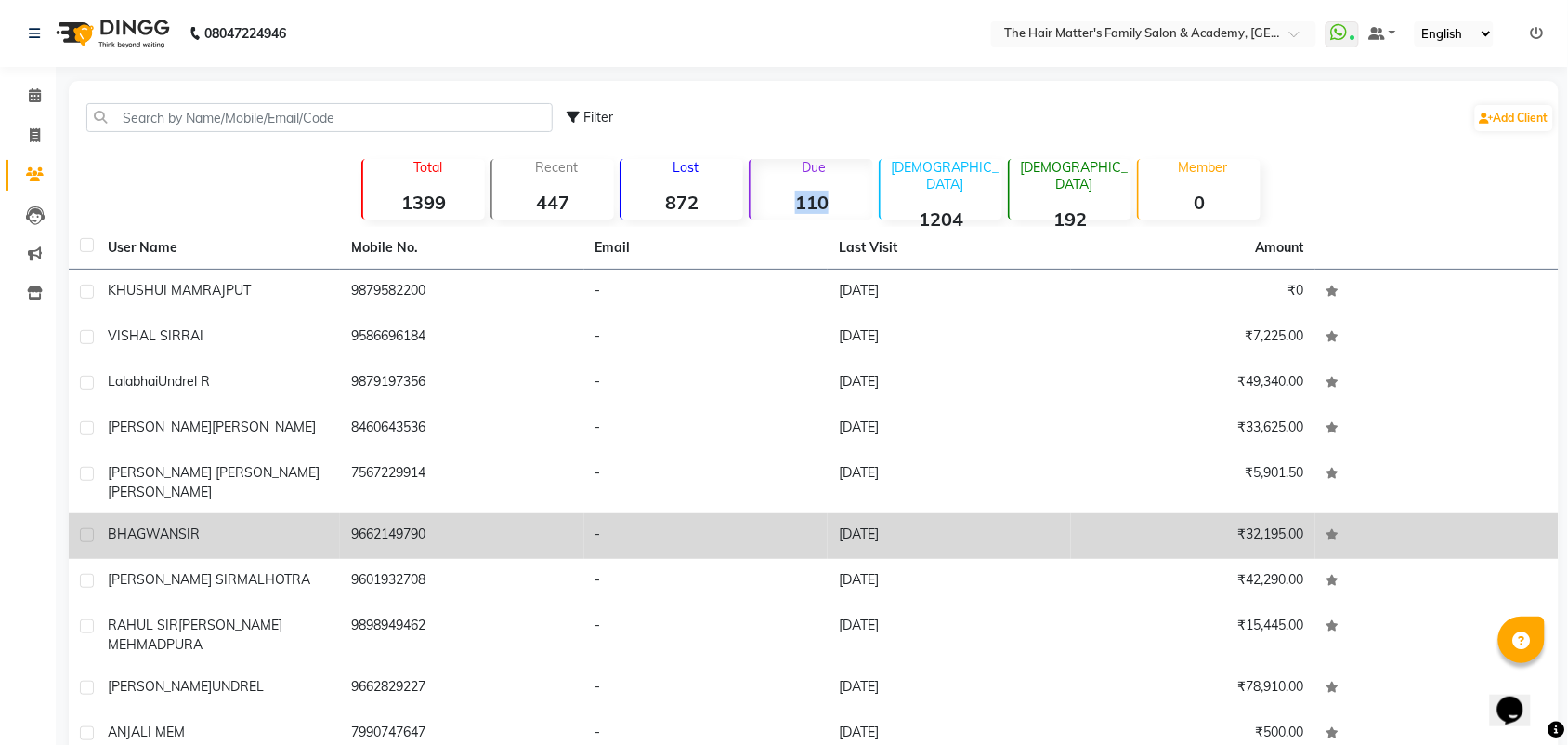
scroll to position [60, 0]
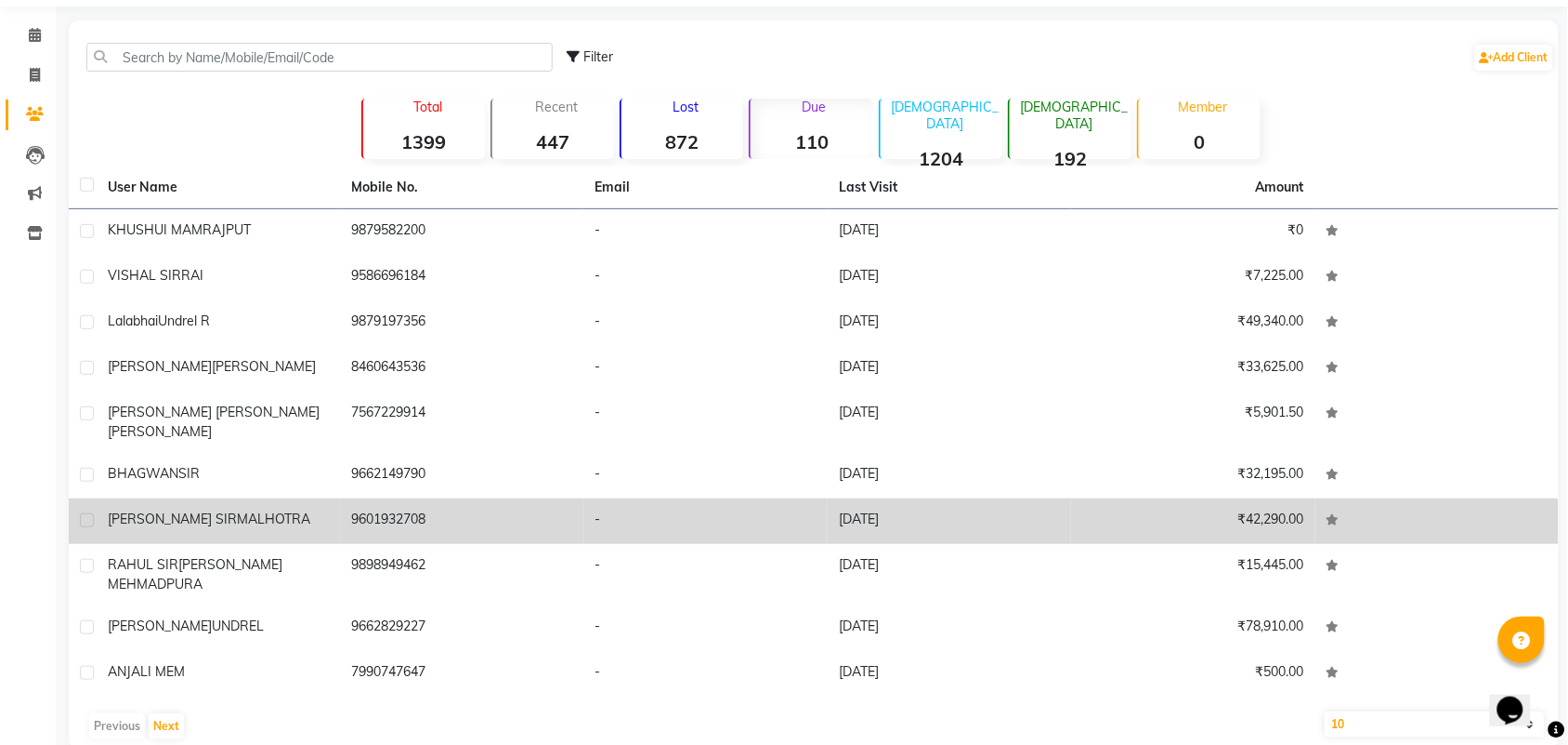
click at [268, 510] on span "MALHOTRA" at bounding box center [273, 519] width 73 height 17
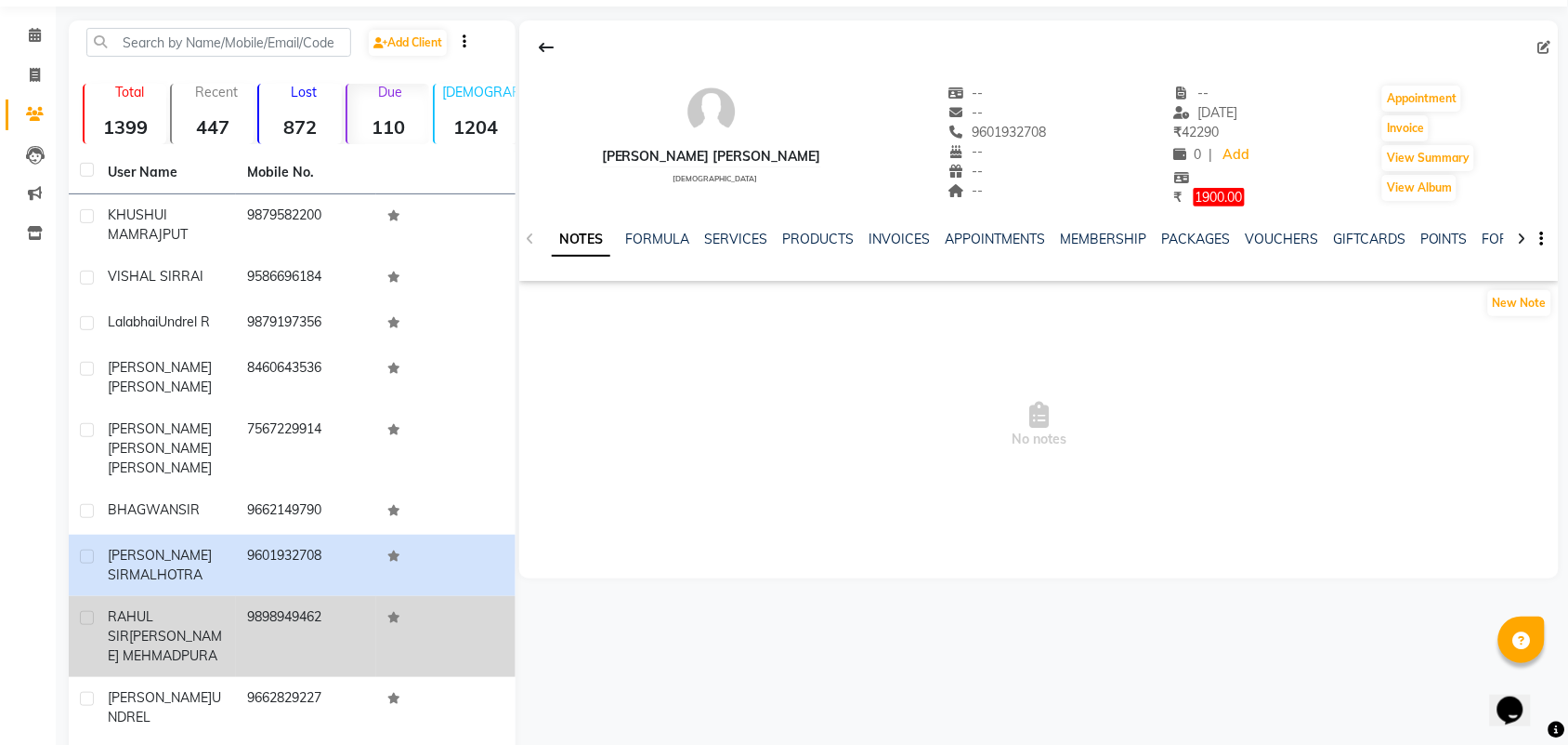
click at [238, 615] on td "9898949462" at bounding box center [305, 636] width 139 height 81
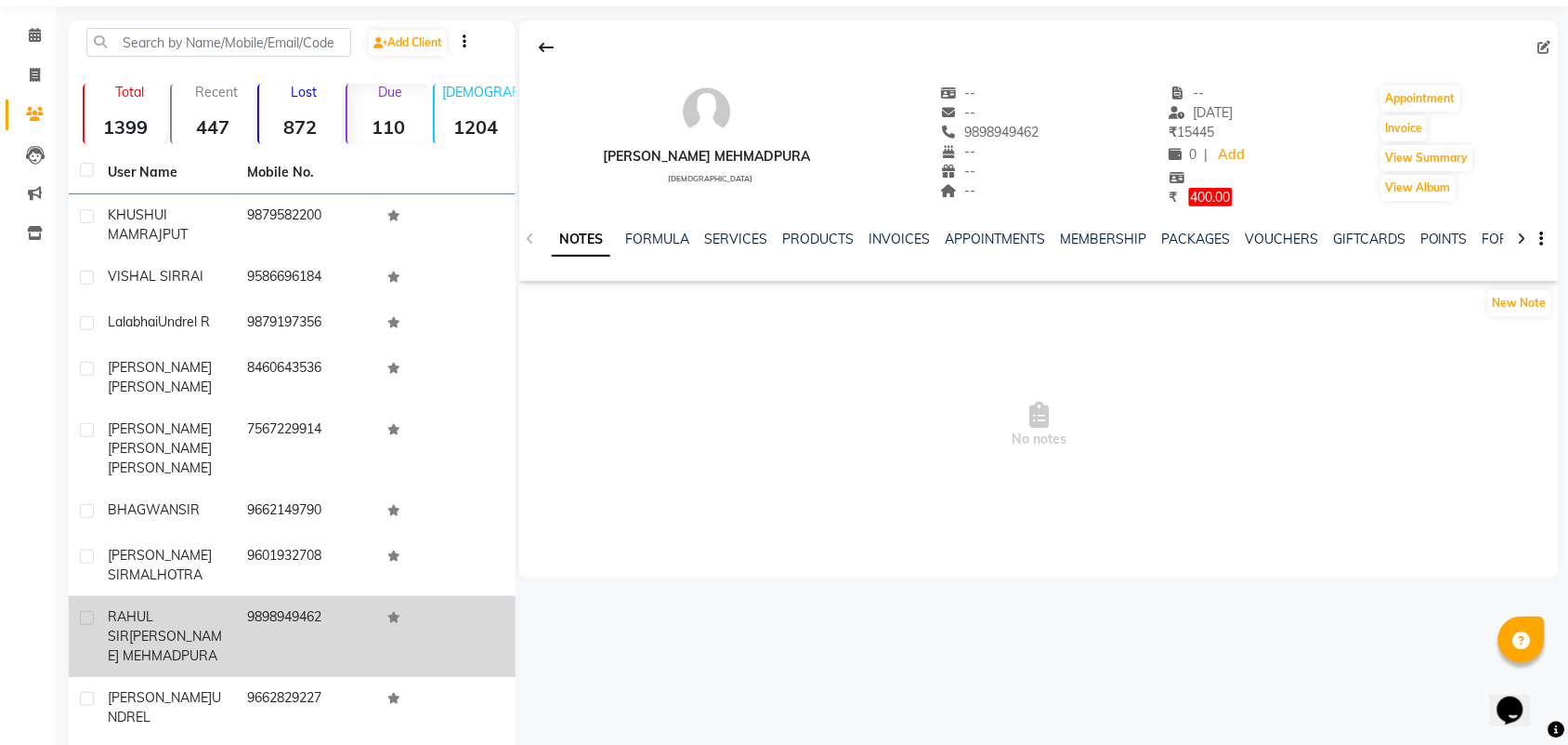
scroll to position [139, 0]
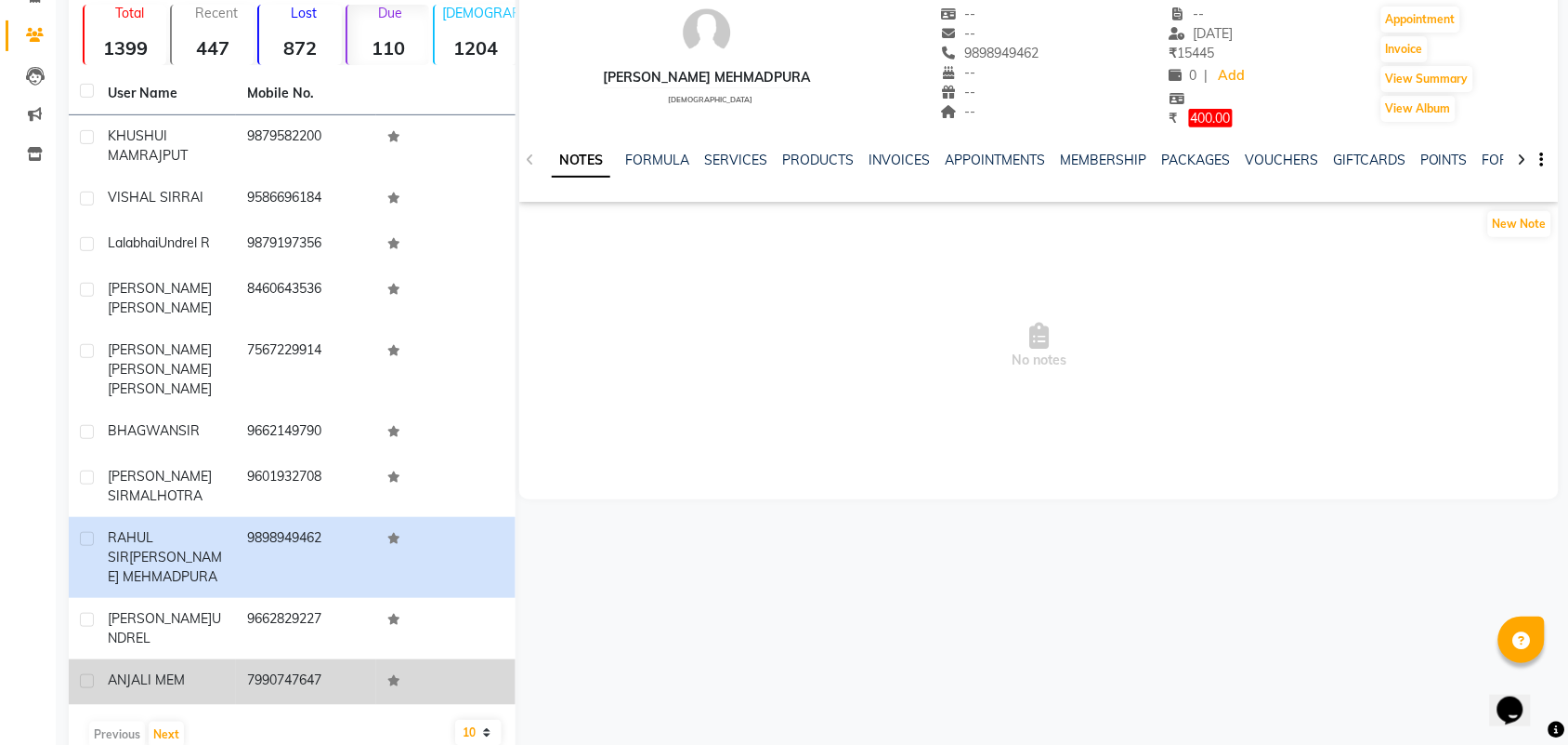
click at [179, 659] on td "ANJALI MEM" at bounding box center [166, 681] width 139 height 45
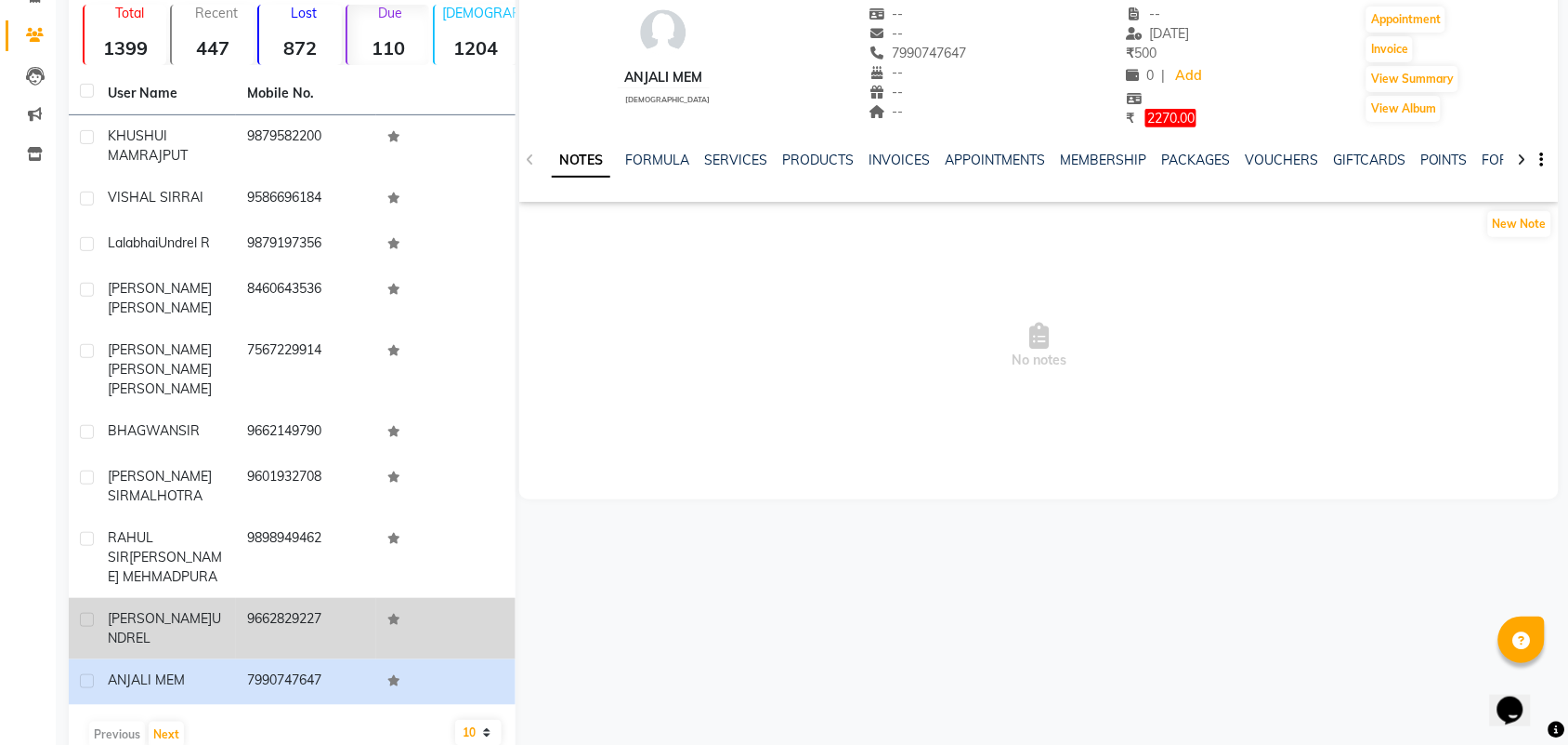
click at [290, 598] on td "9662829227" at bounding box center [305, 628] width 139 height 61
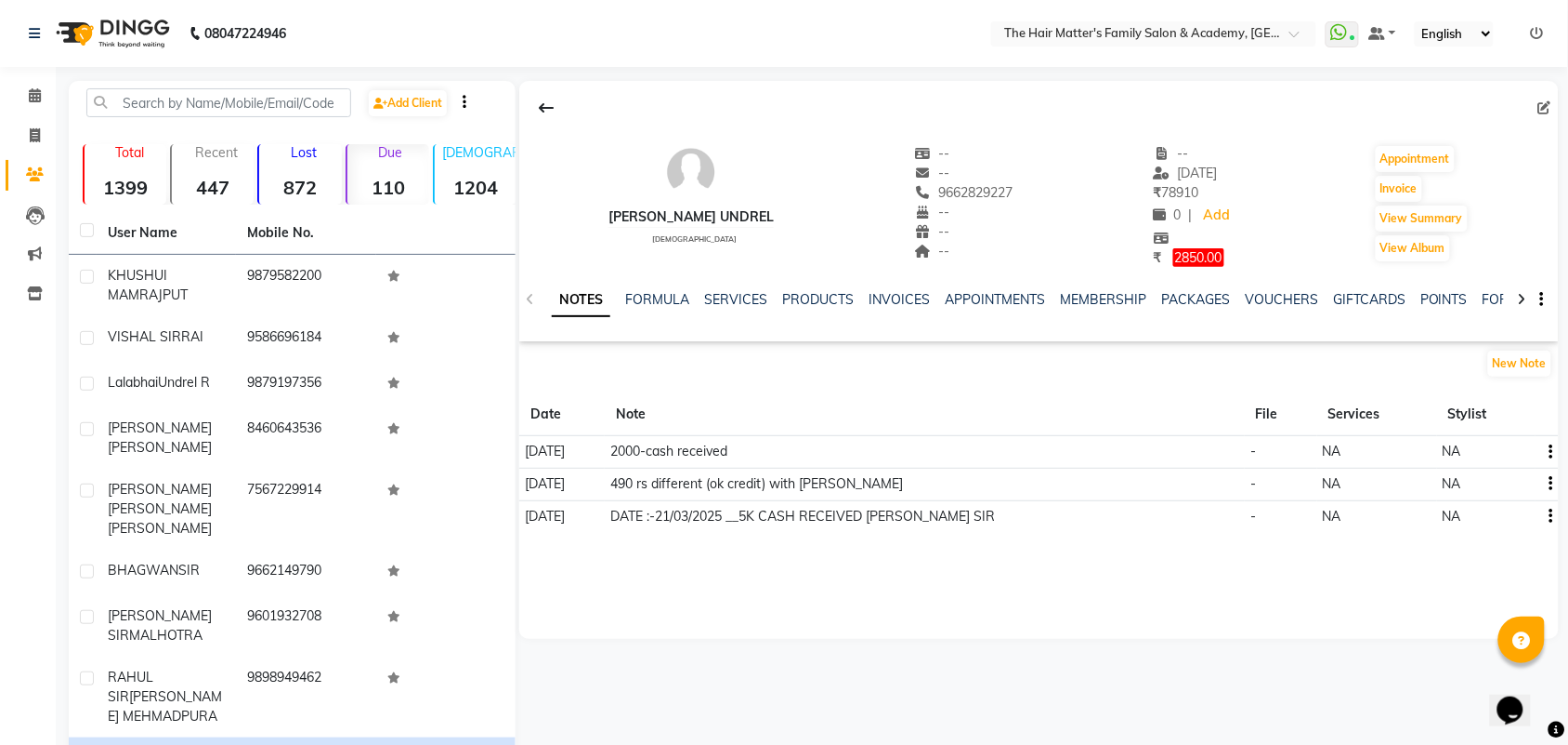
scroll to position [139, 0]
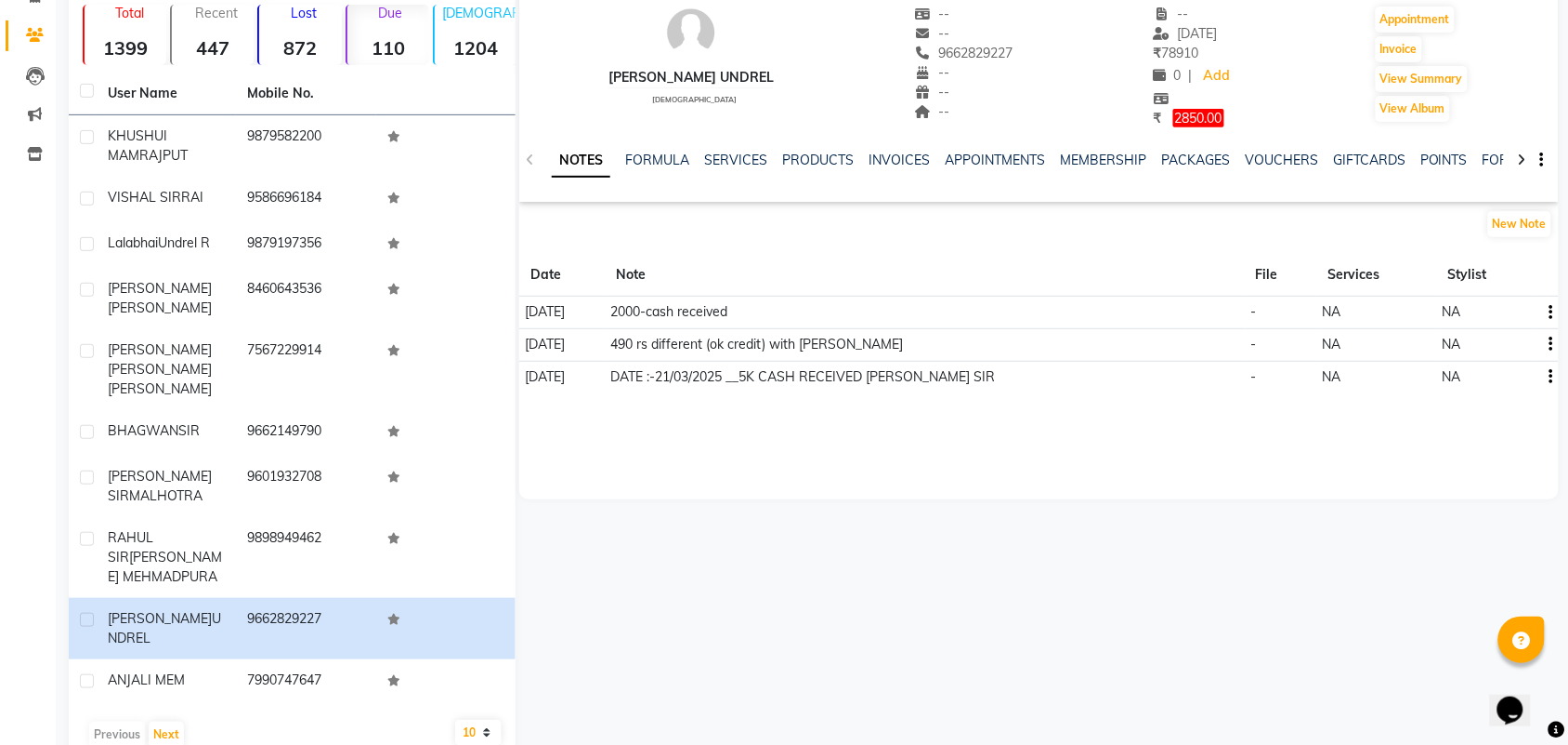
click at [462, 720] on select "10 50 100" at bounding box center [478, 733] width 46 height 26
select select "100"
click at [455, 720] on select "10 50 100" at bounding box center [478, 733] width 46 height 26
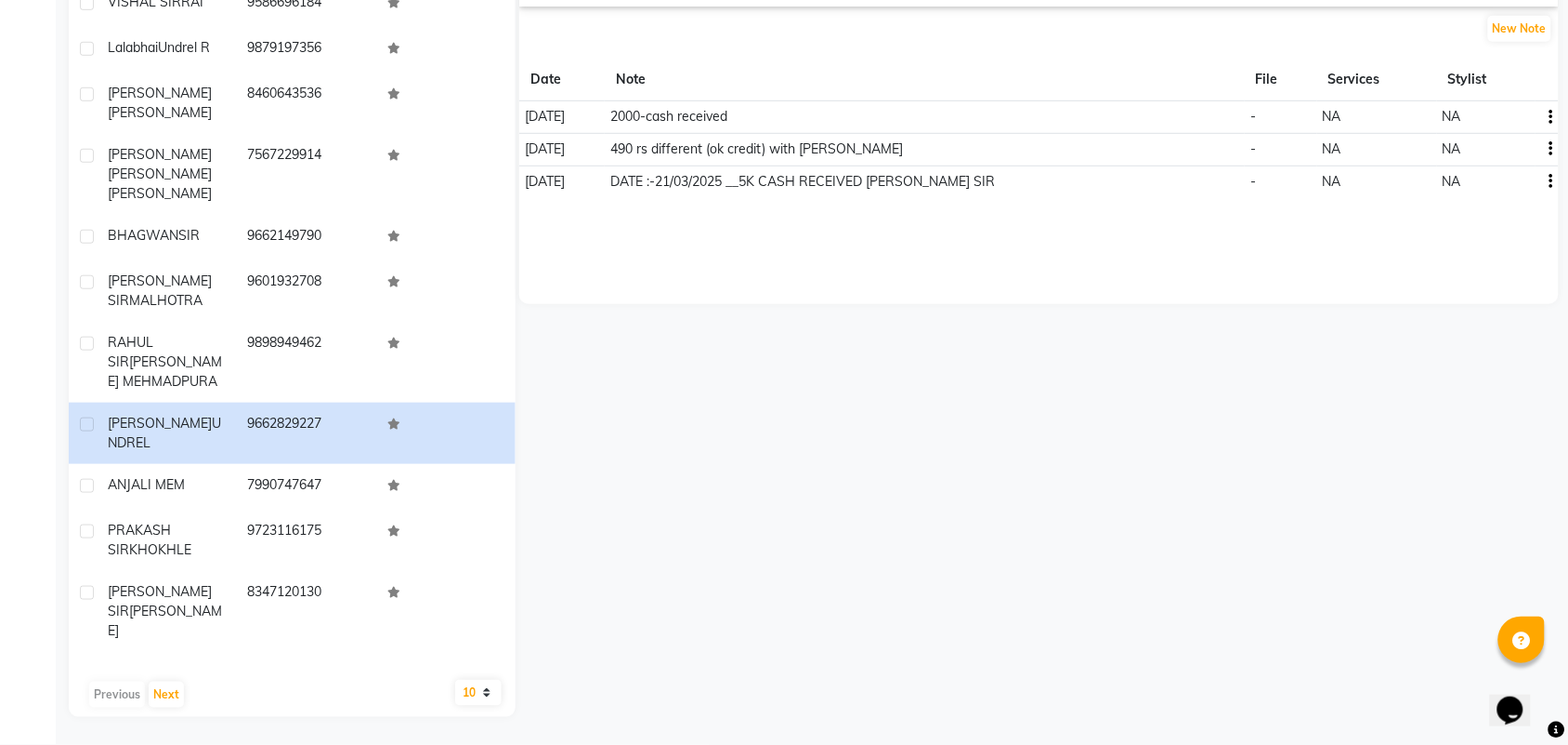
click at [472, 691] on select "10 50 100" at bounding box center [478, 692] width 46 height 26
click at [455, 679] on select "10 50 100" at bounding box center [478, 692] width 46 height 26
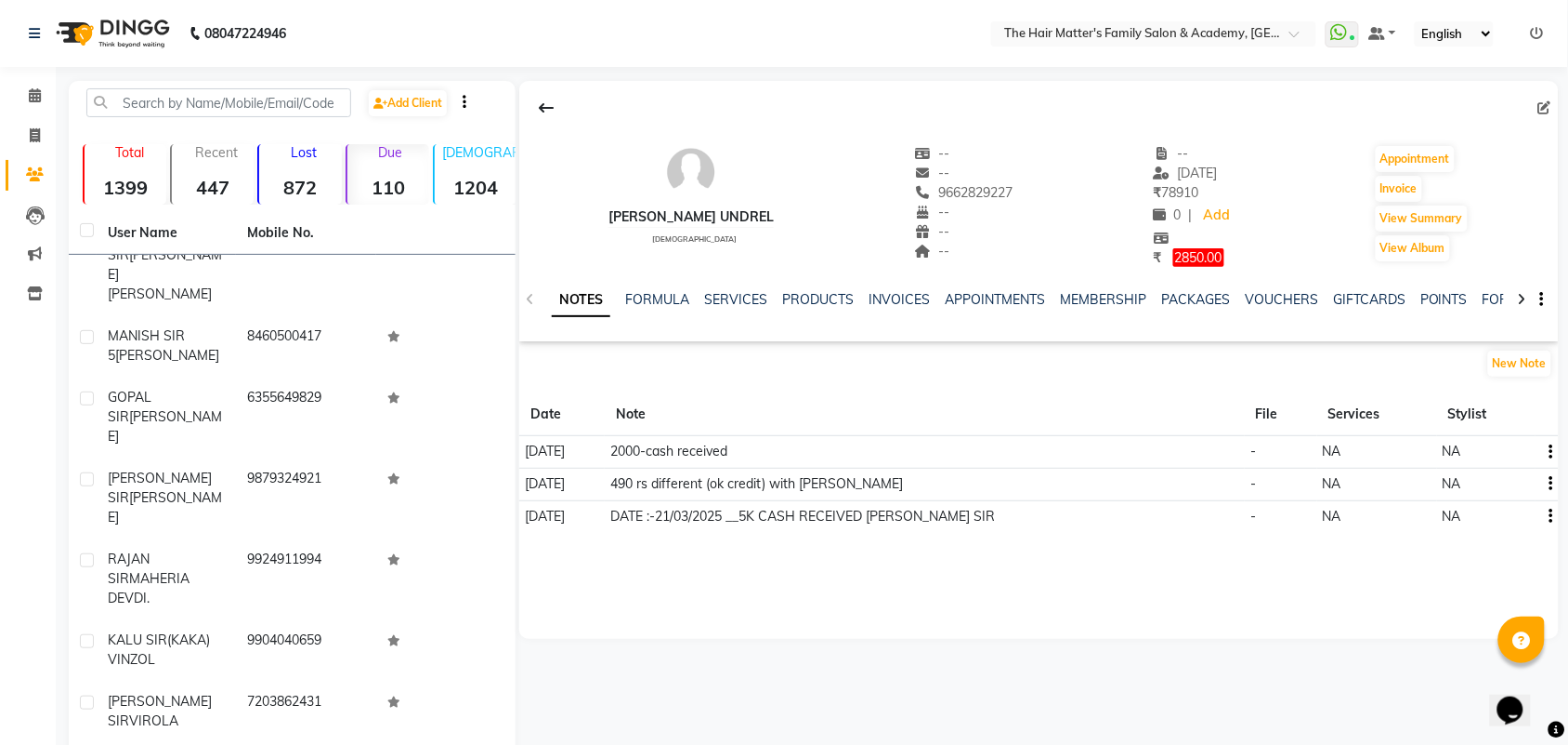
scroll to position [4260, 0]
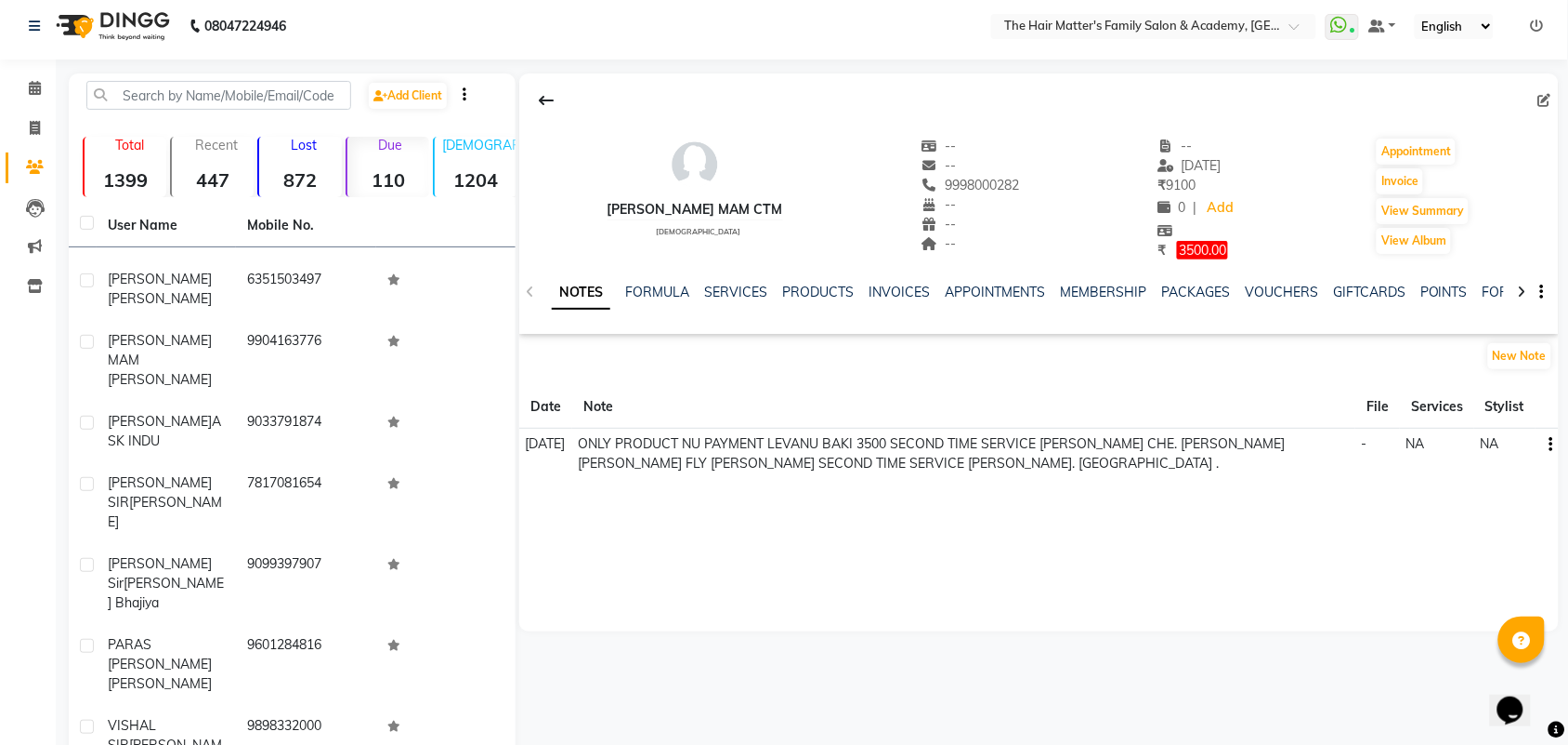
scroll to position [334, 0]
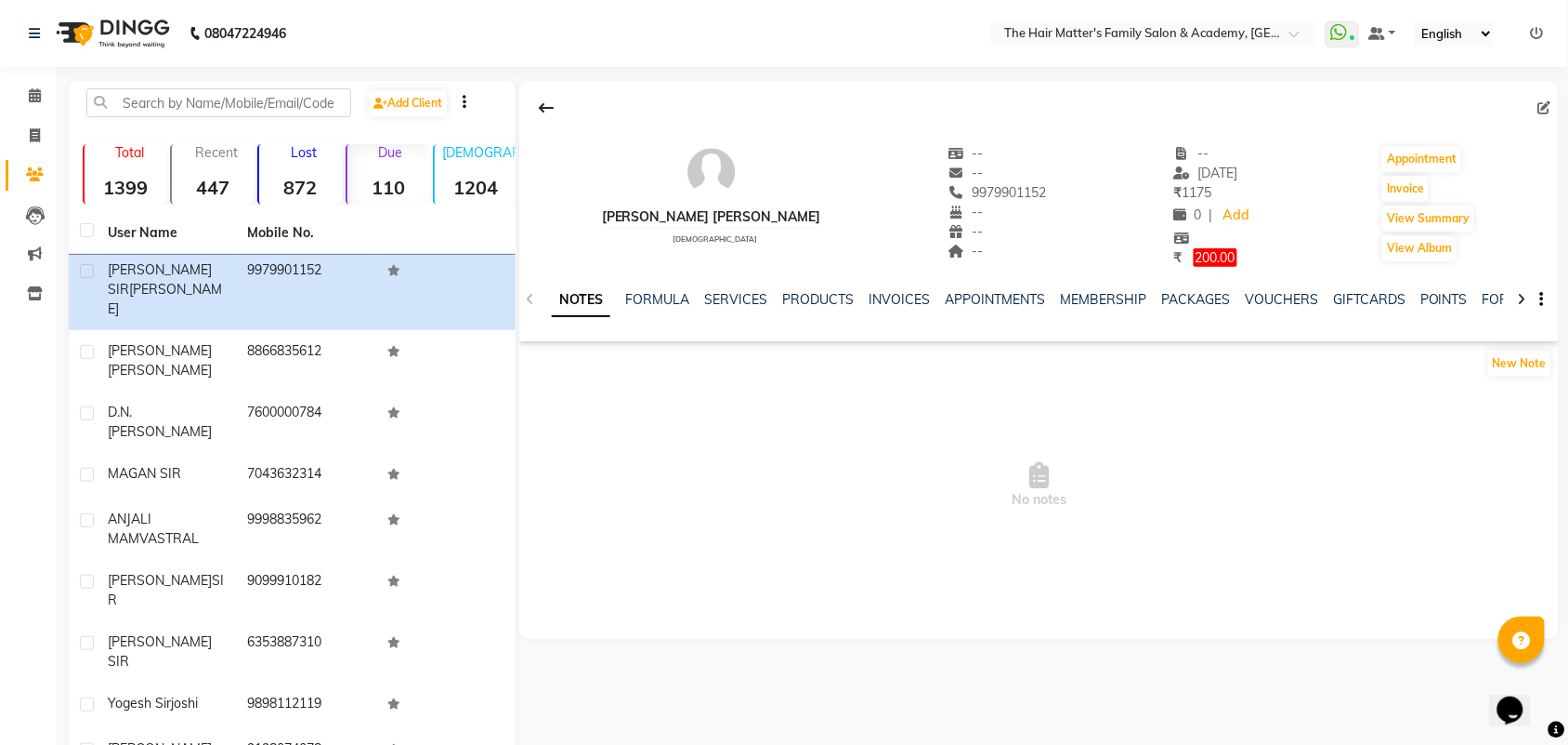
click at [393, 172] on div "Due 110" at bounding box center [387, 174] width 84 height 60
click at [31, 107] on link "Calendar" at bounding box center [27, 96] width 44 height 31
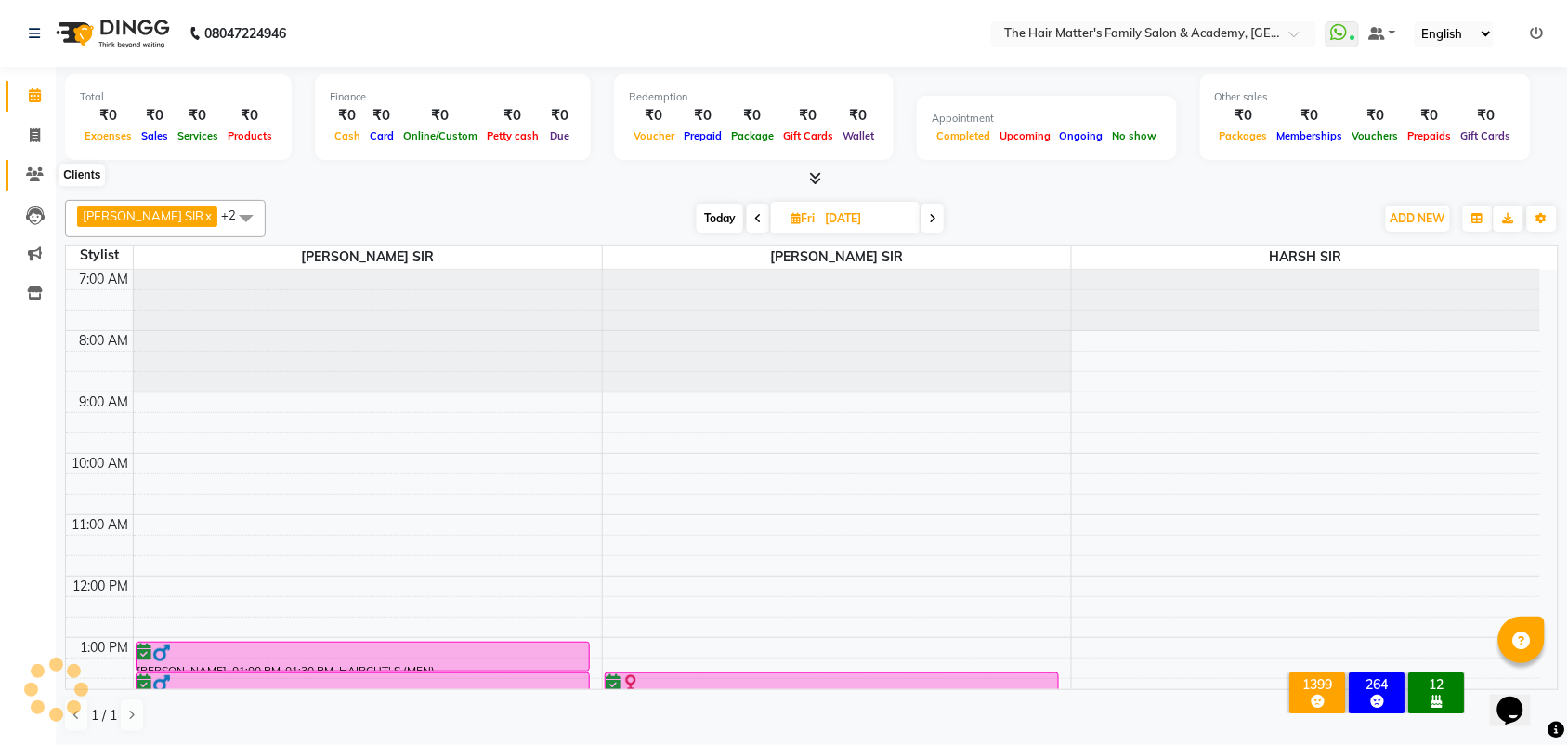
click at [35, 179] on icon at bounding box center [35, 174] width 18 height 14
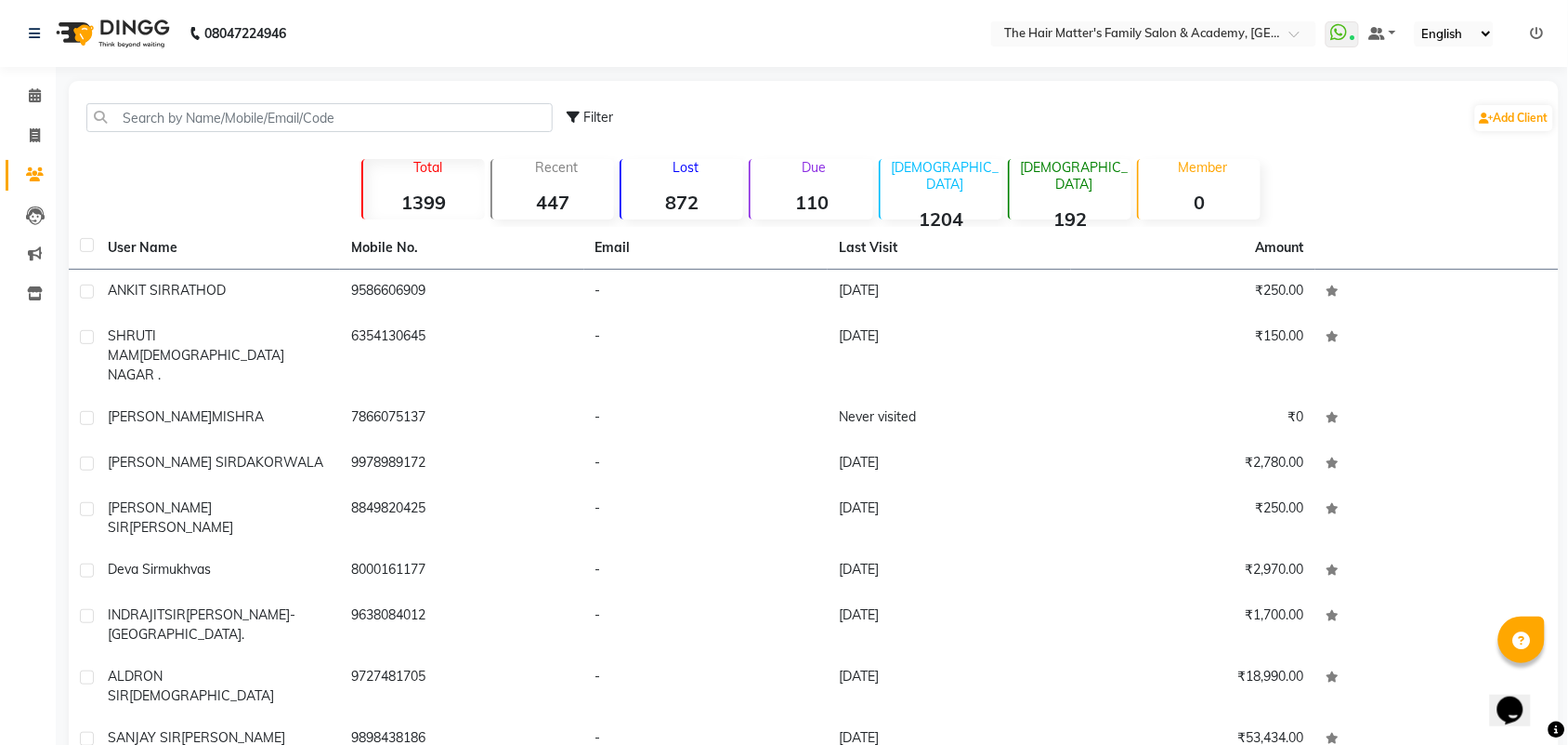
click at [791, 201] on strong "110" at bounding box center [811, 202] width 122 height 23
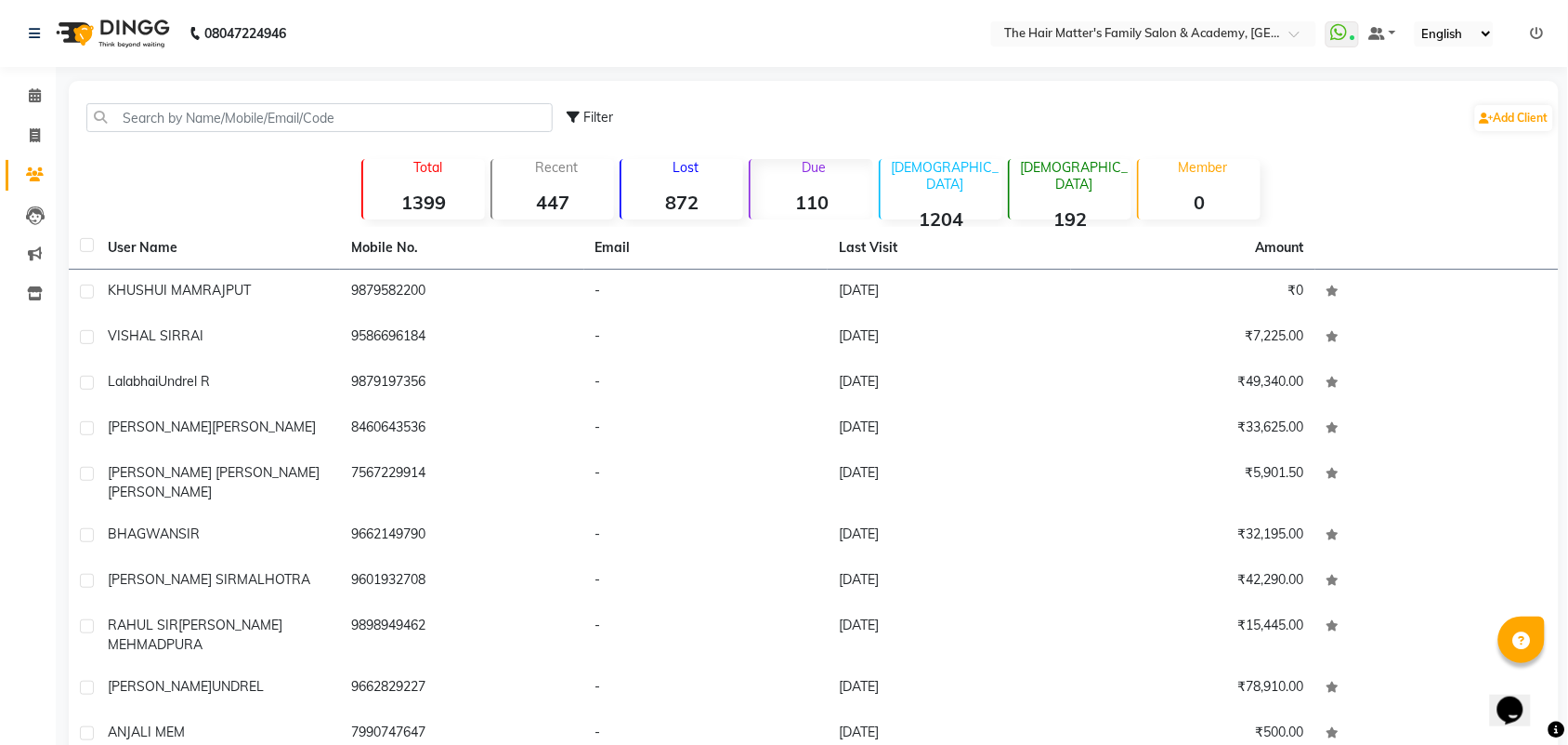
click at [810, 198] on strong "110" at bounding box center [811, 202] width 122 height 23
click at [811, 198] on strong "110" at bounding box center [811, 202] width 122 height 23
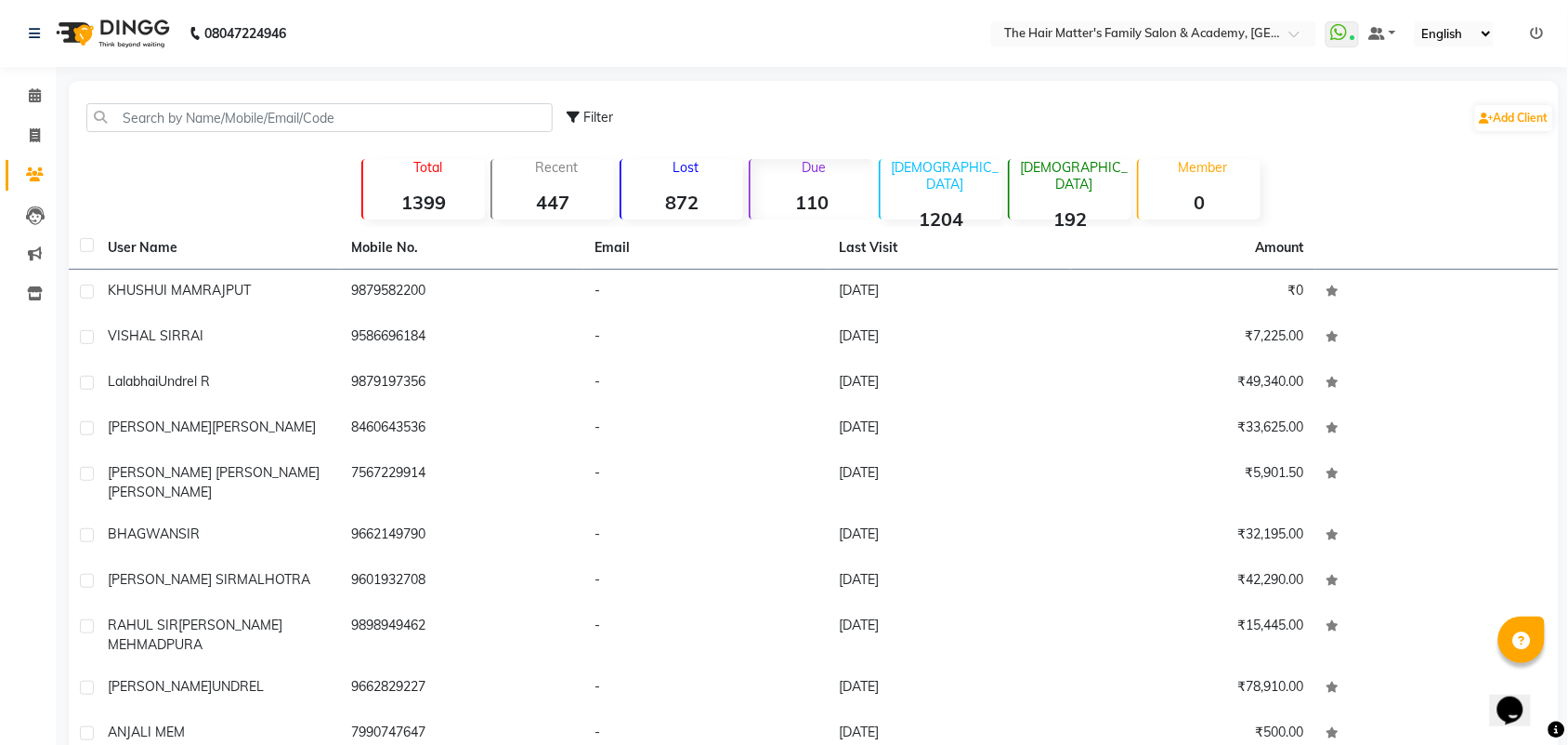
click at [811, 198] on strong "110" at bounding box center [811, 202] width 122 height 23
click at [944, 178] on div "Male 1204" at bounding box center [941, 189] width 124 height 60
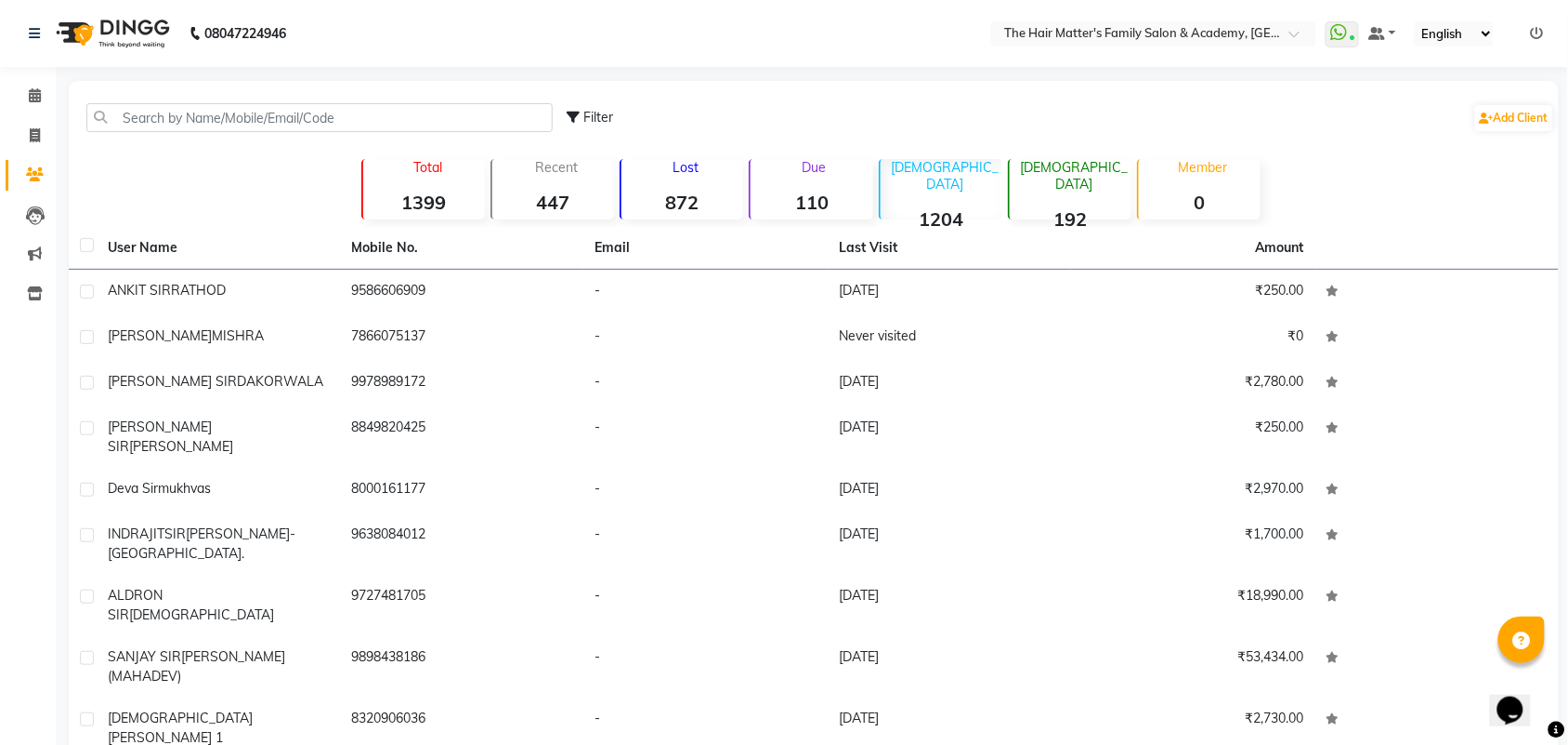
click at [808, 197] on strong "110" at bounding box center [811, 202] width 122 height 23
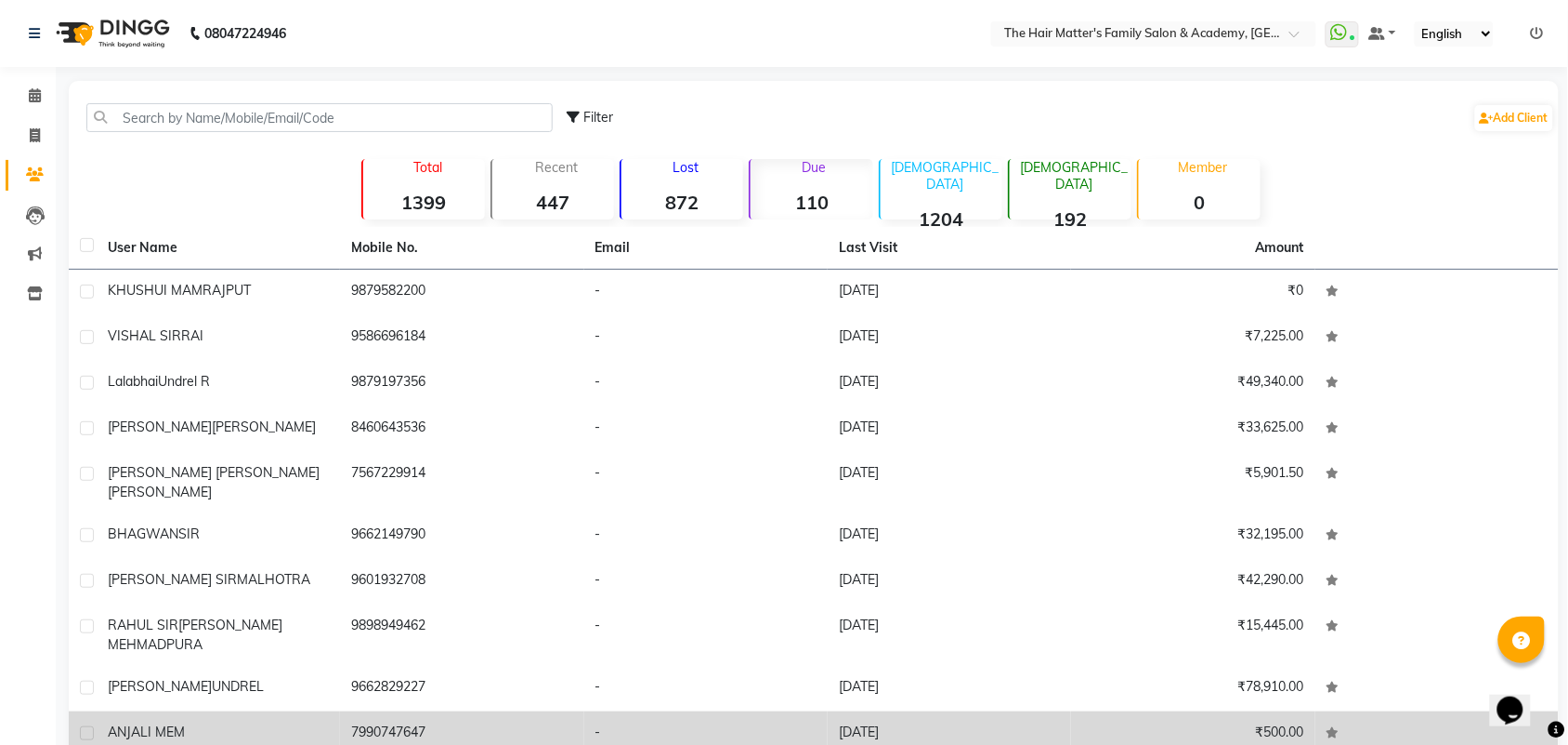
scroll to position [60, 0]
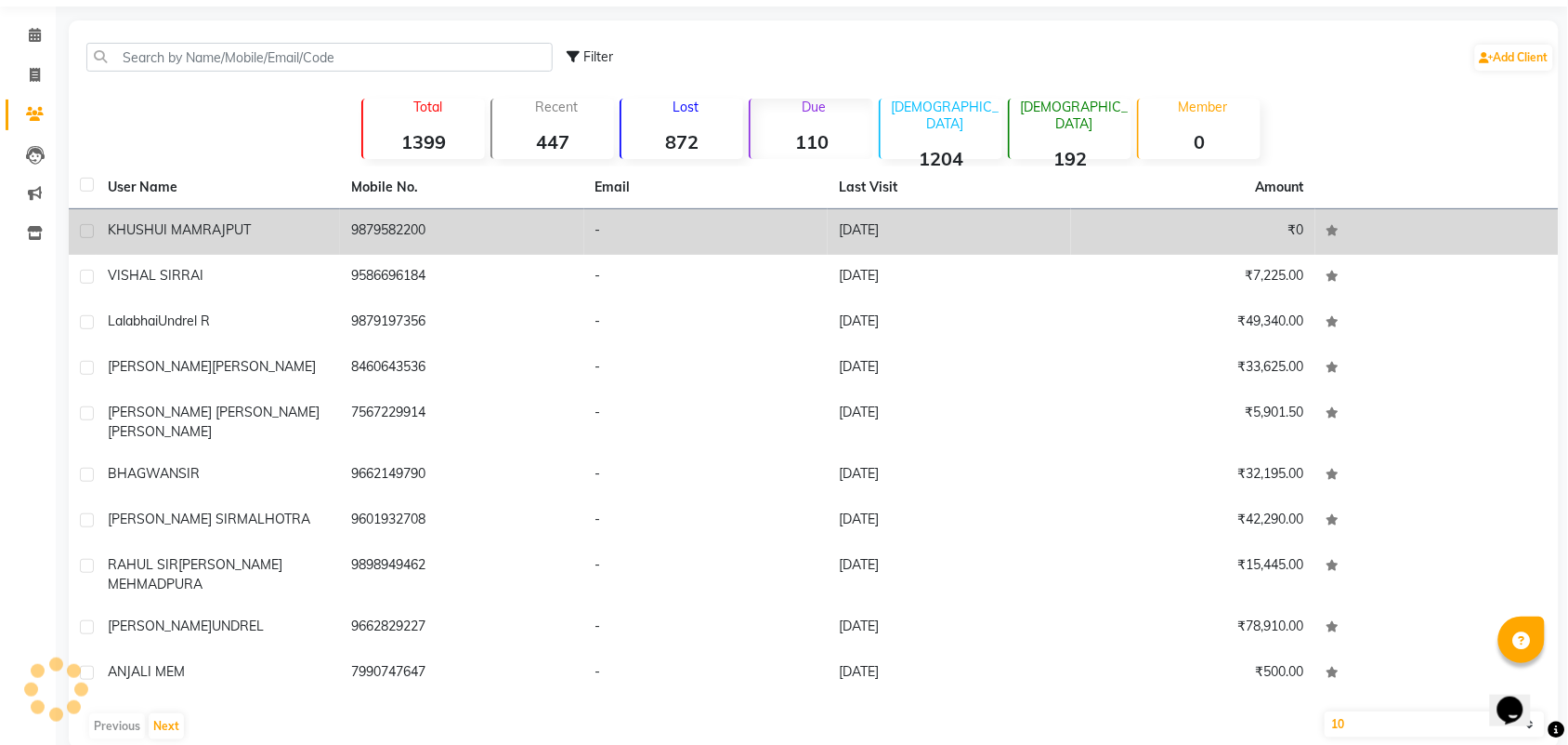
click at [901, 229] on td "[DATE]" at bounding box center [949, 232] width 243 height 45
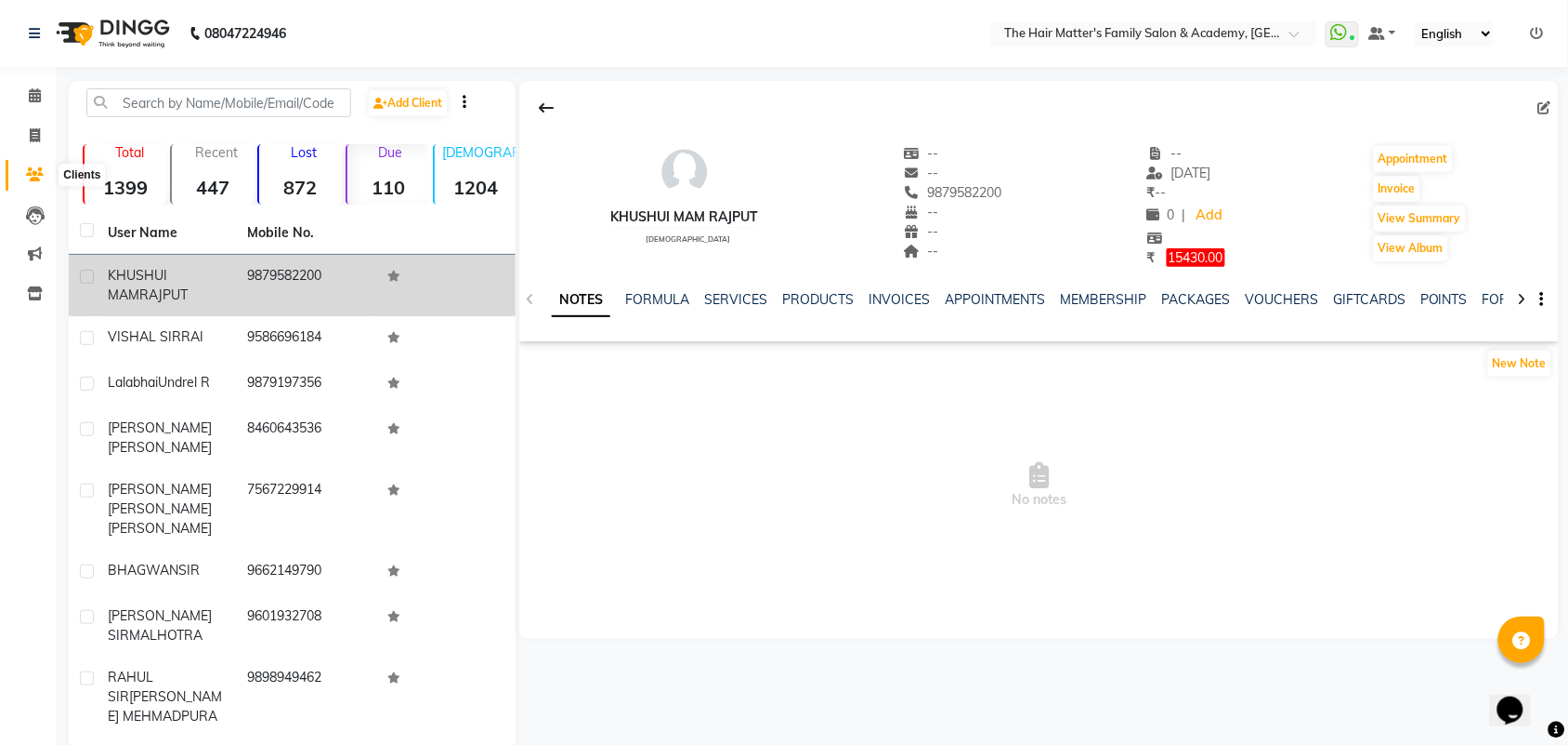
click at [29, 175] on icon at bounding box center [35, 174] width 18 height 14
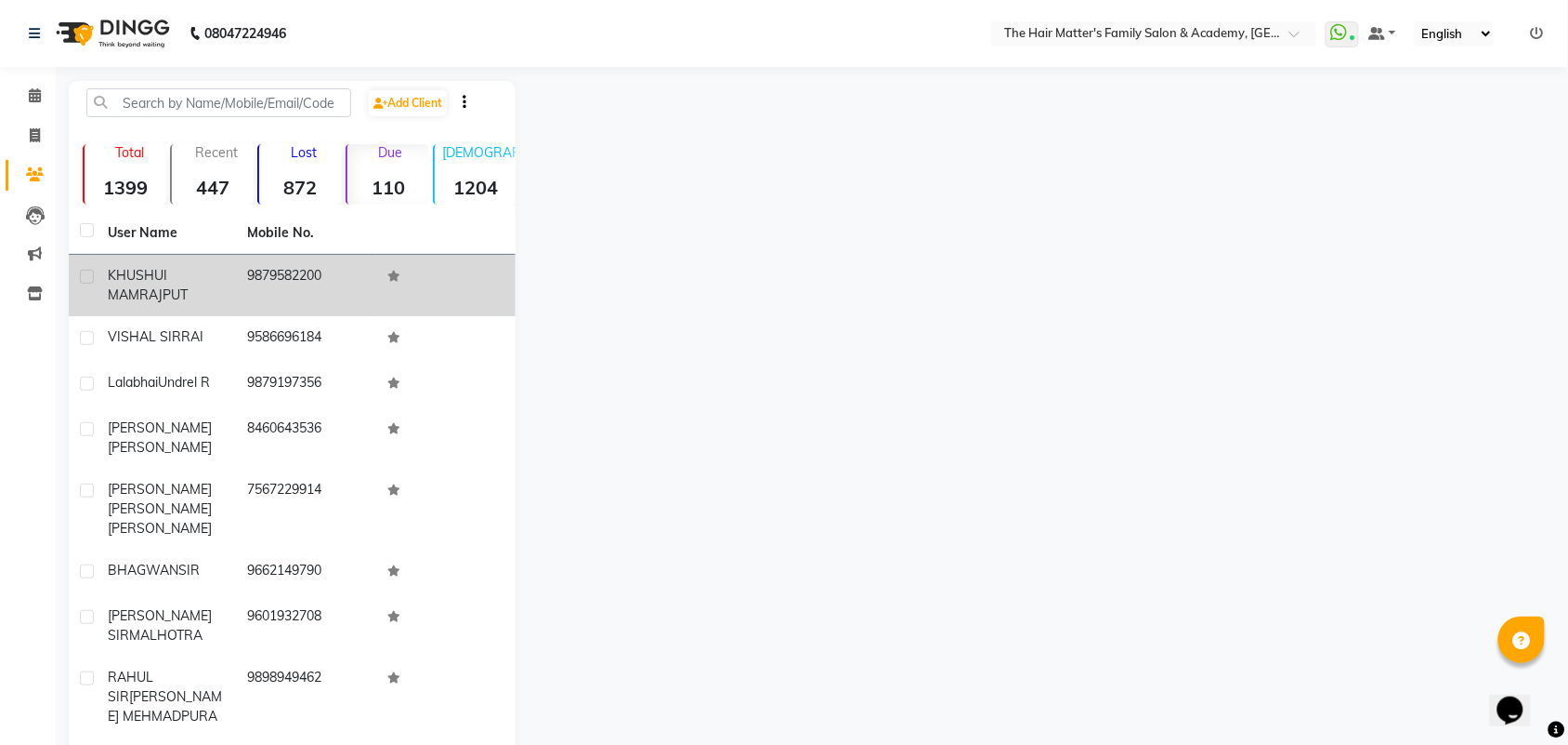
click at [30, 174] on icon at bounding box center [35, 174] width 18 height 14
click at [40, 288] on icon at bounding box center [35, 293] width 16 height 14
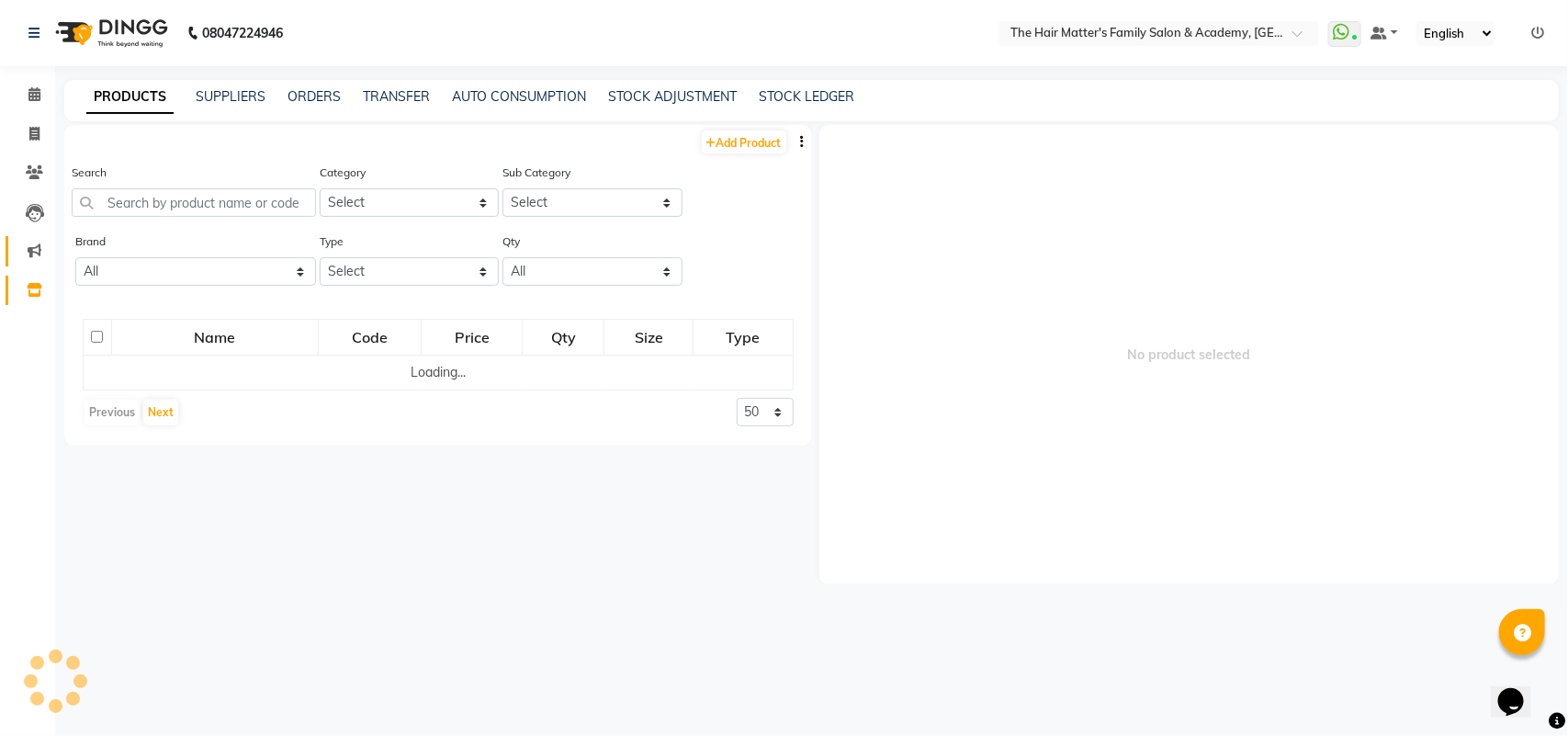
click at [42, 262] on link "Marketing" at bounding box center [27, 251] width 44 height 31
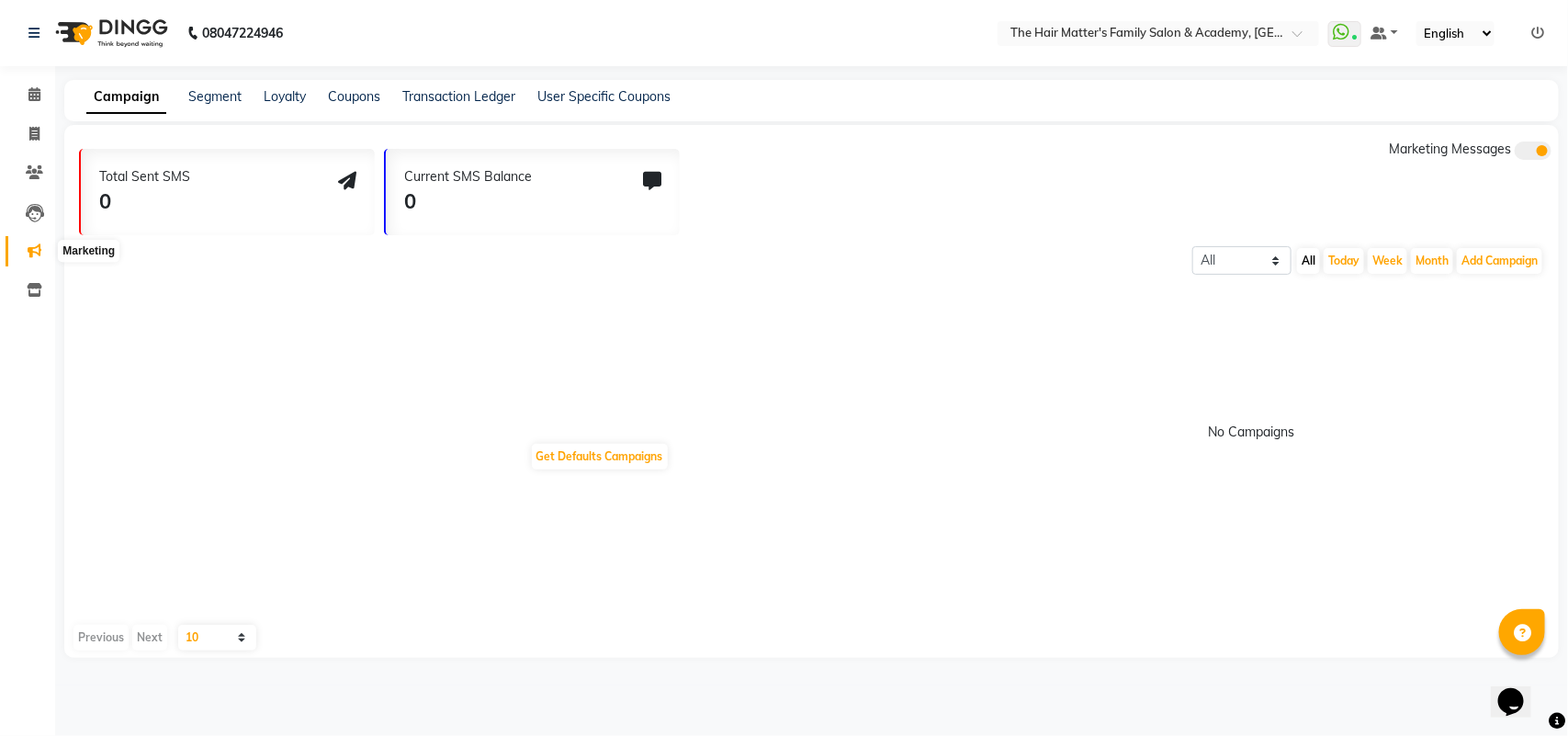
click at [30, 249] on icon at bounding box center [34, 250] width 14 height 14
click at [29, 217] on icon at bounding box center [35, 213] width 19 height 19
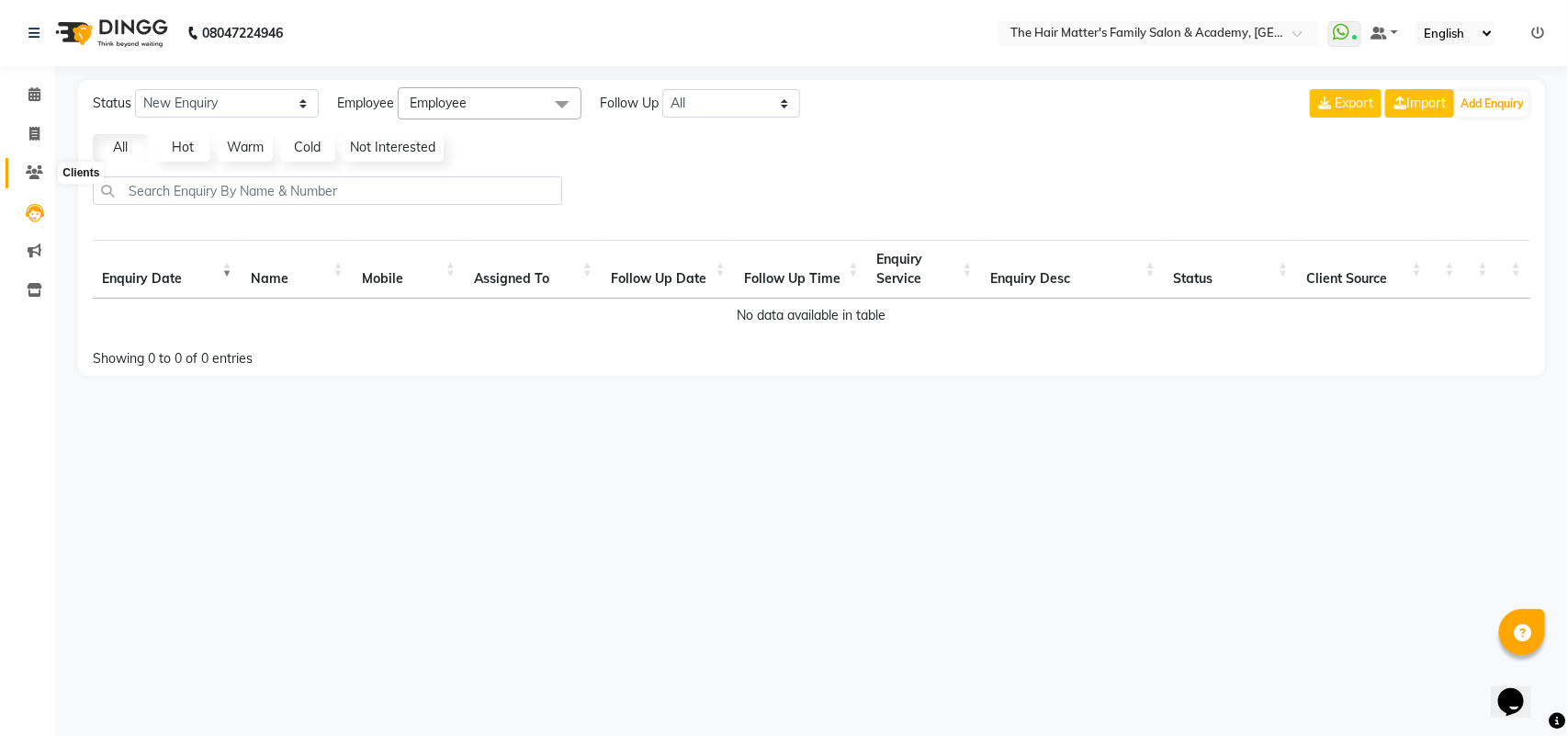
click at [39, 173] on icon at bounding box center [34, 172] width 18 height 14
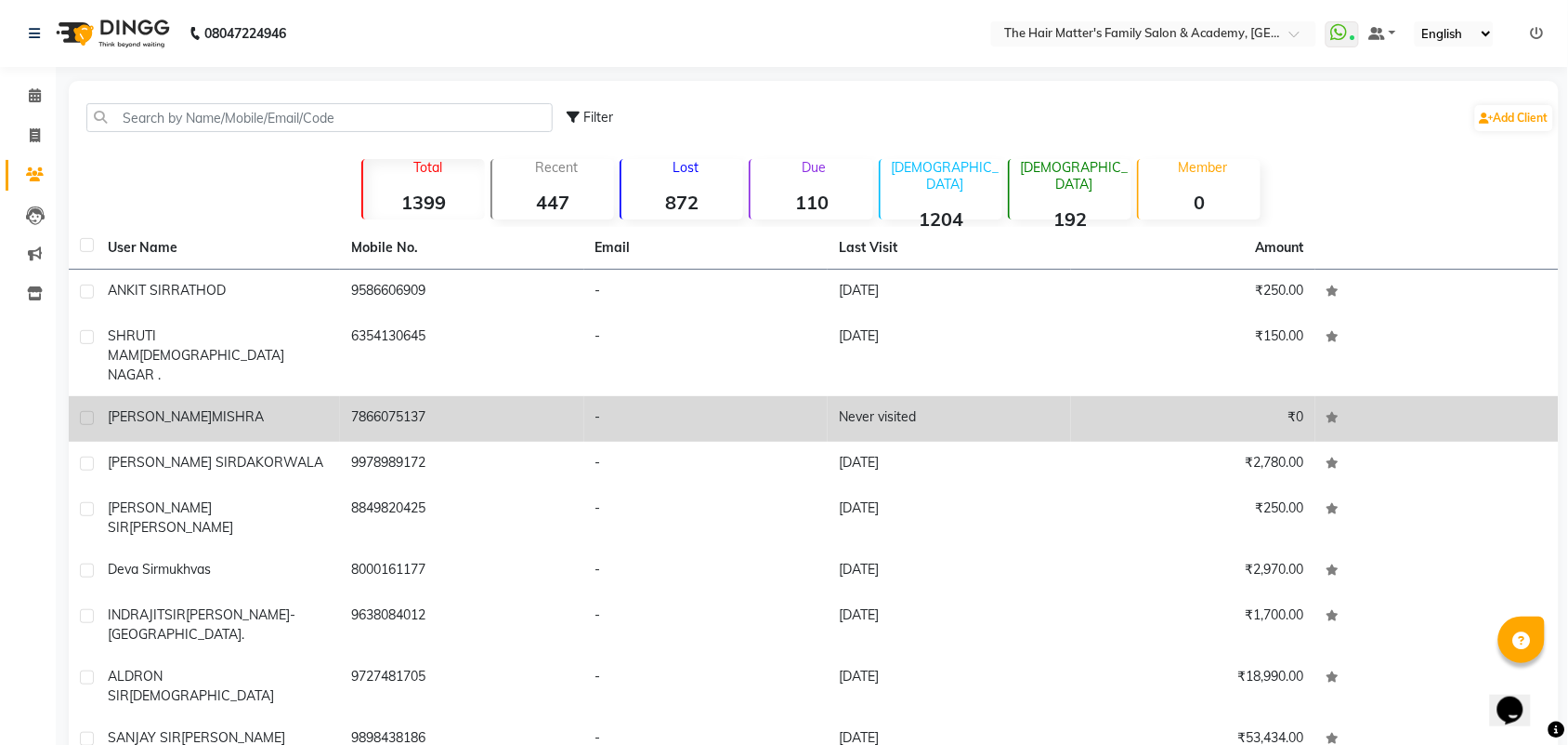
scroll to position [60, 0]
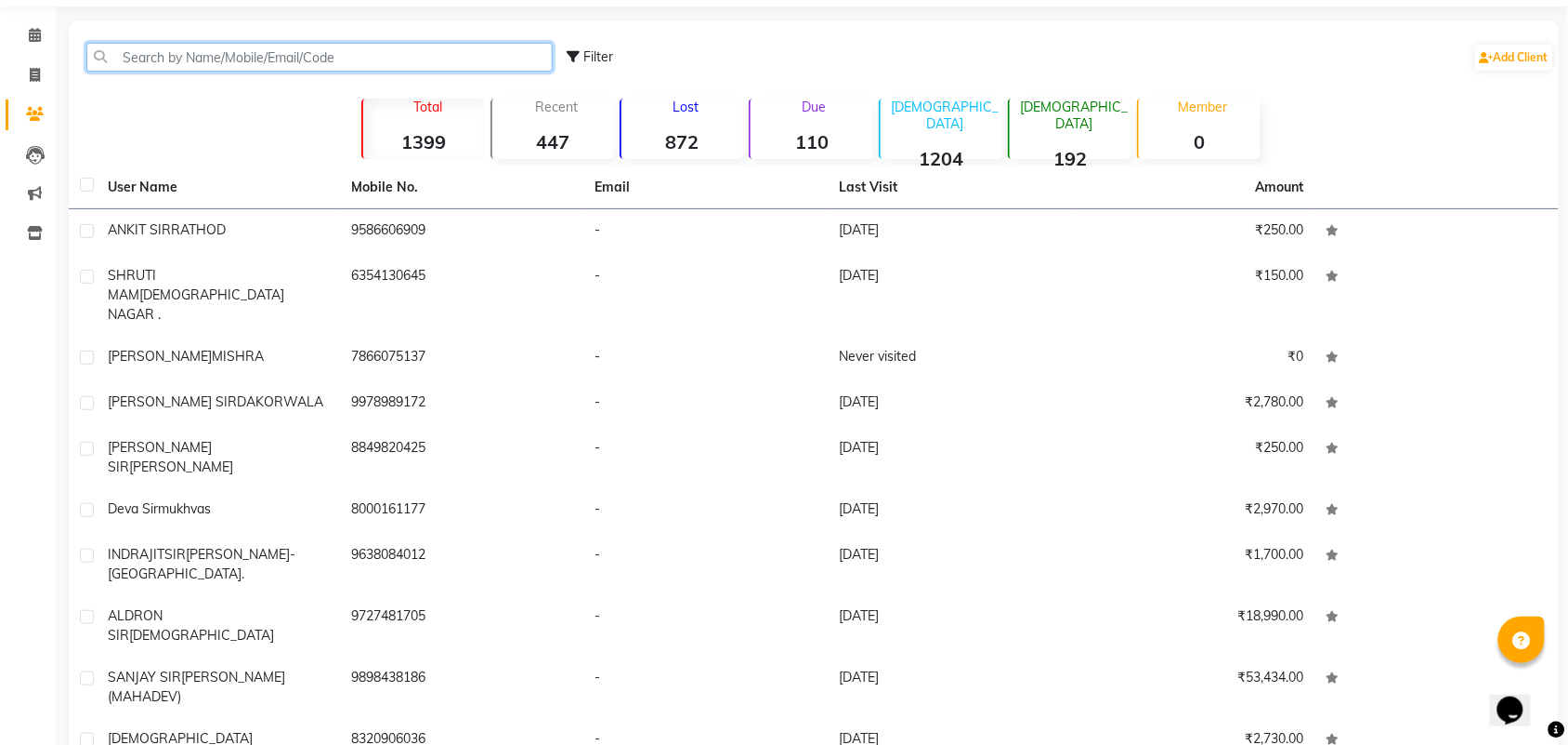
click at [447, 70] on input "text" at bounding box center [319, 57] width 467 height 29
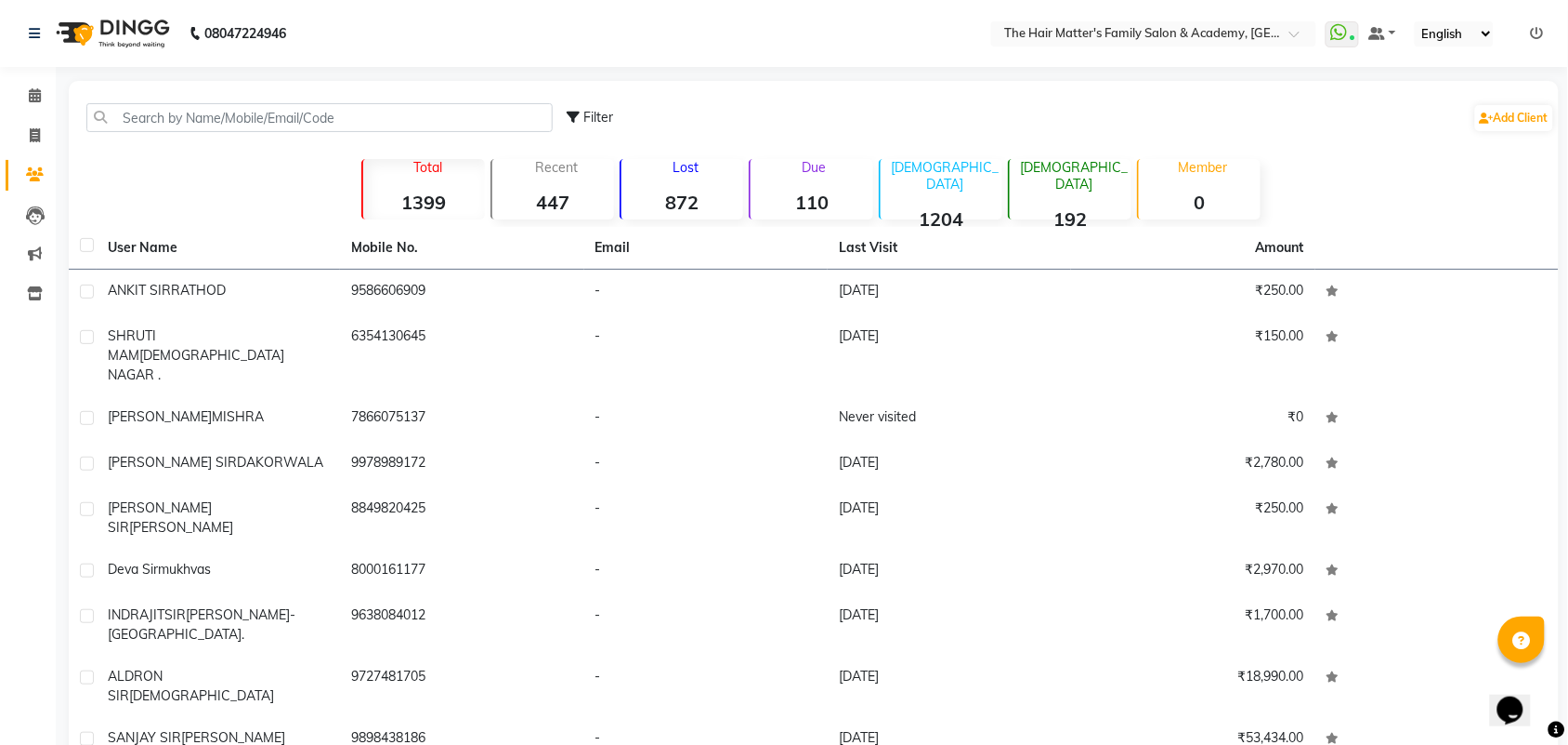
click at [1073, 215] on div "Female 192" at bounding box center [1069, 189] width 124 height 60
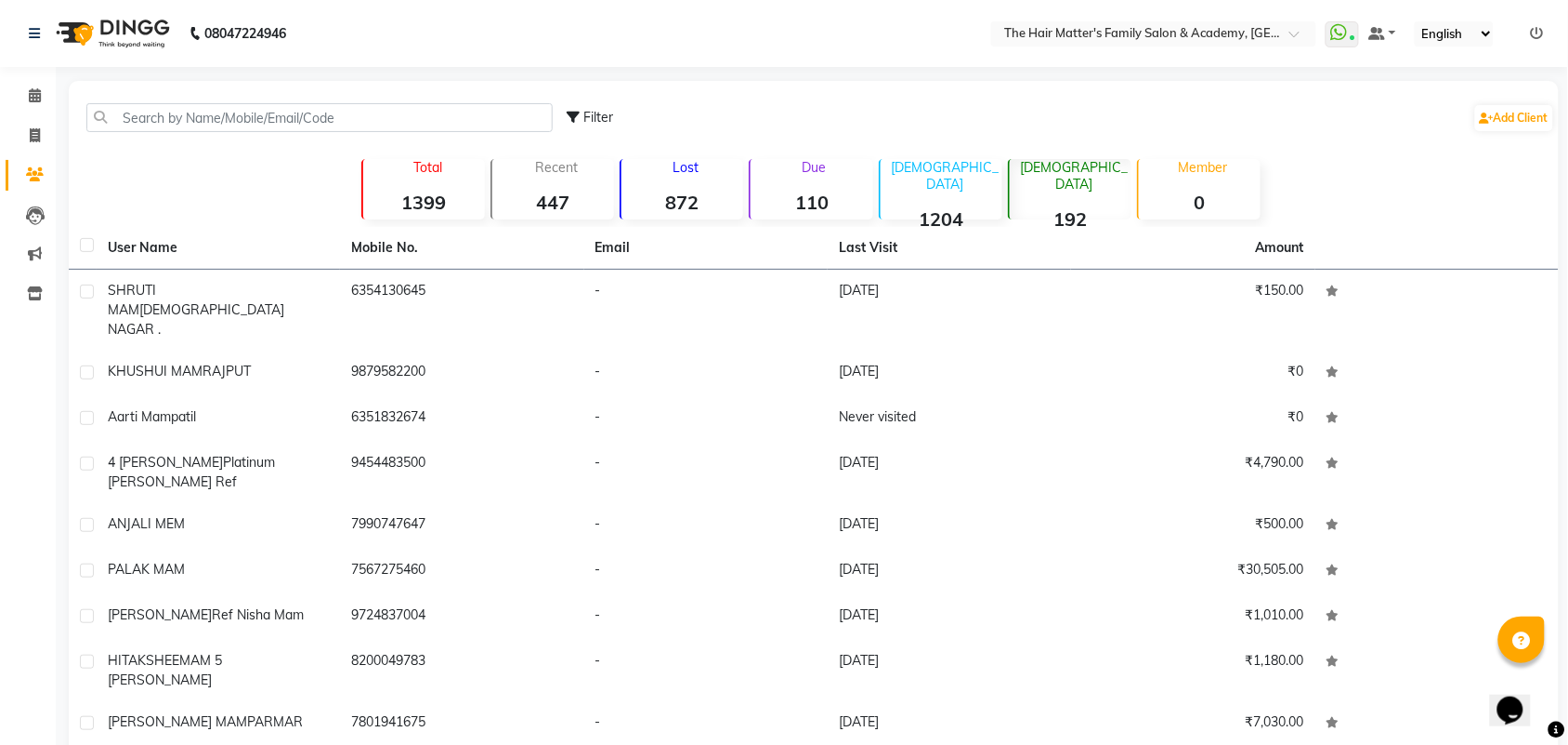
click at [918, 208] on strong "1204" at bounding box center [942, 219] width 122 height 23
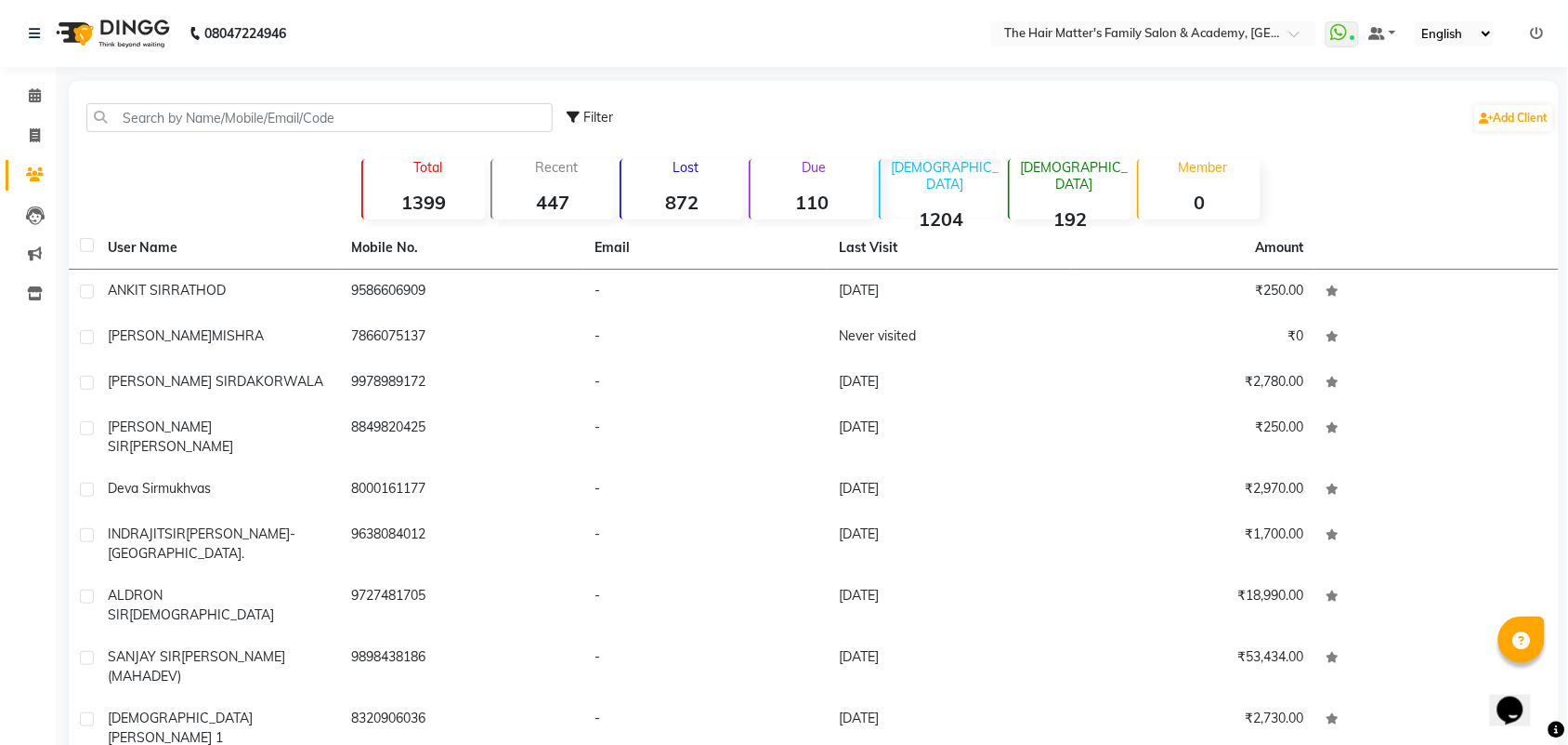
click at [804, 202] on strong "110" at bounding box center [811, 202] width 122 height 23
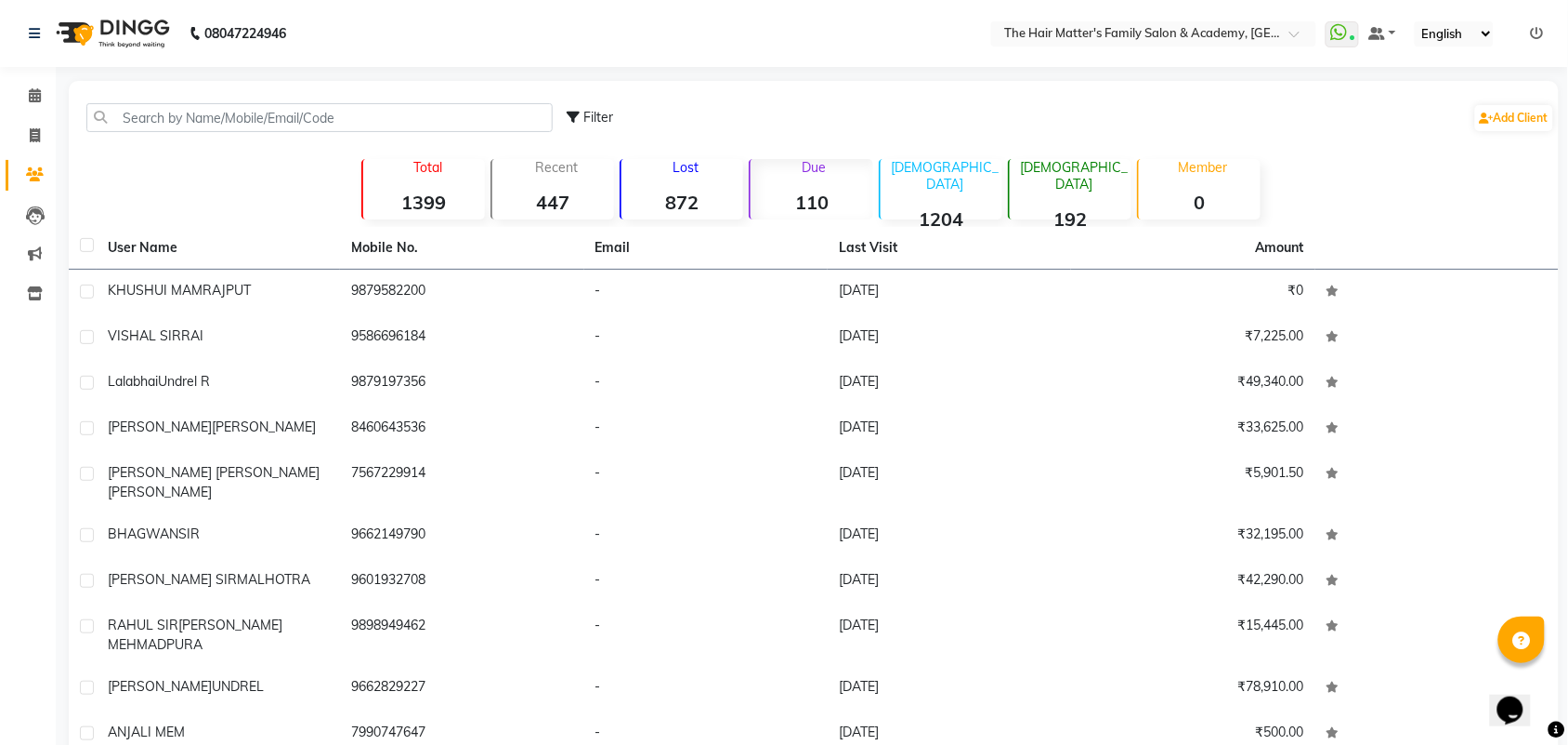
drag, startPoint x: 711, startPoint y: 202, endPoint x: 565, endPoint y: 214, distance: 146.5
click at [708, 202] on strong "872" at bounding box center [683, 202] width 122 height 23
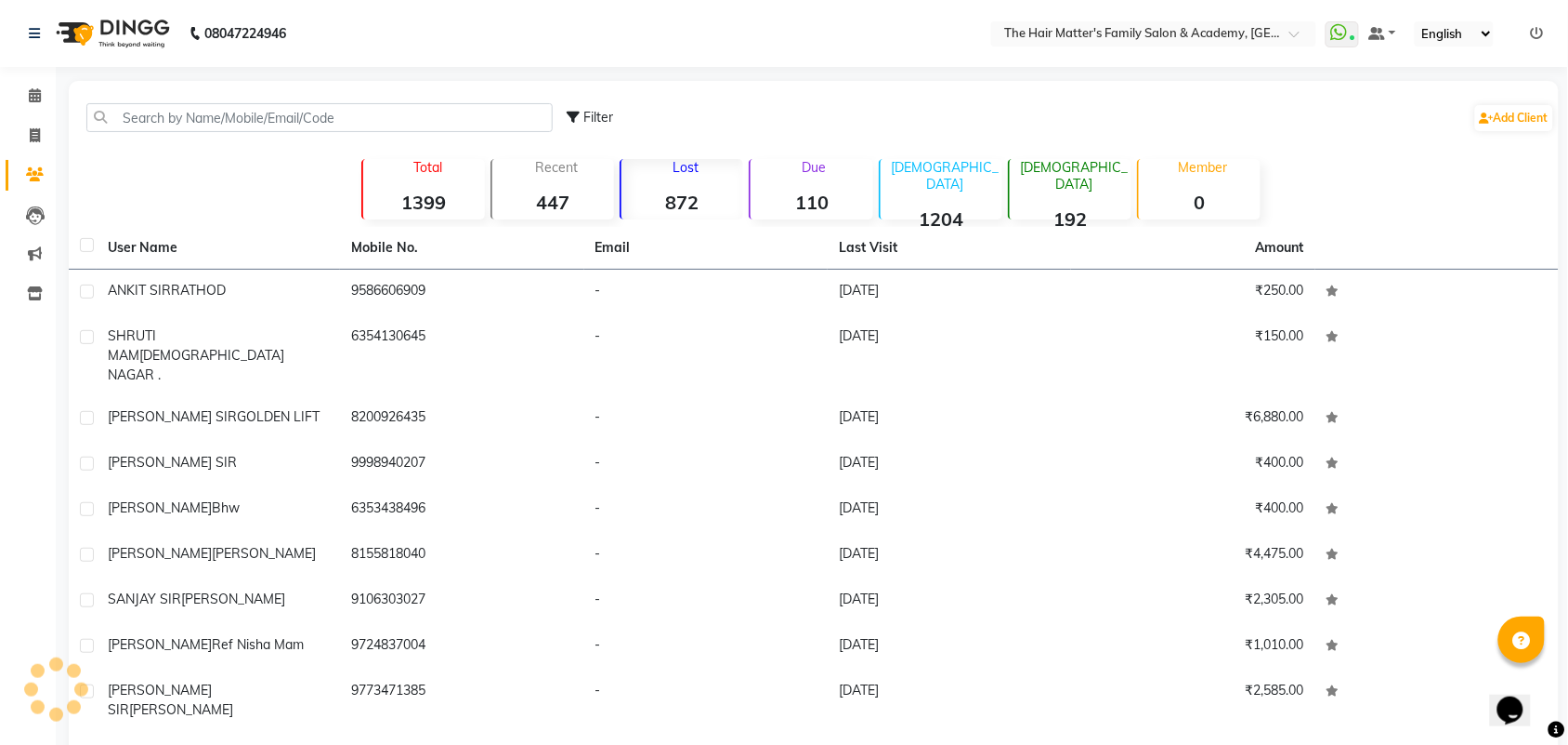
click at [565, 214] on div "Recent 447" at bounding box center [552, 189] width 124 height 60
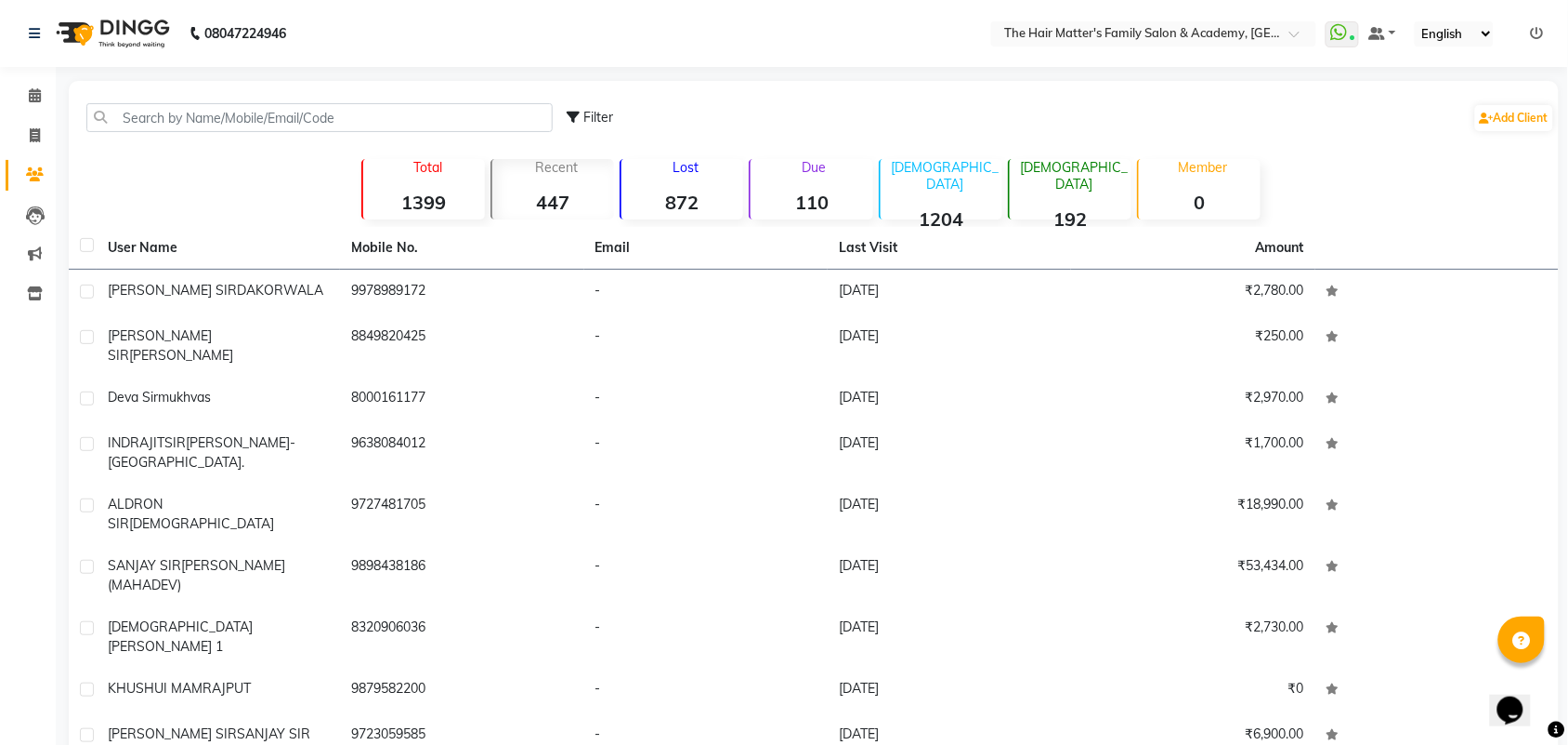
click at [467, 201] on strong "1399" at bounding box center [424, 202] width 122 height 23
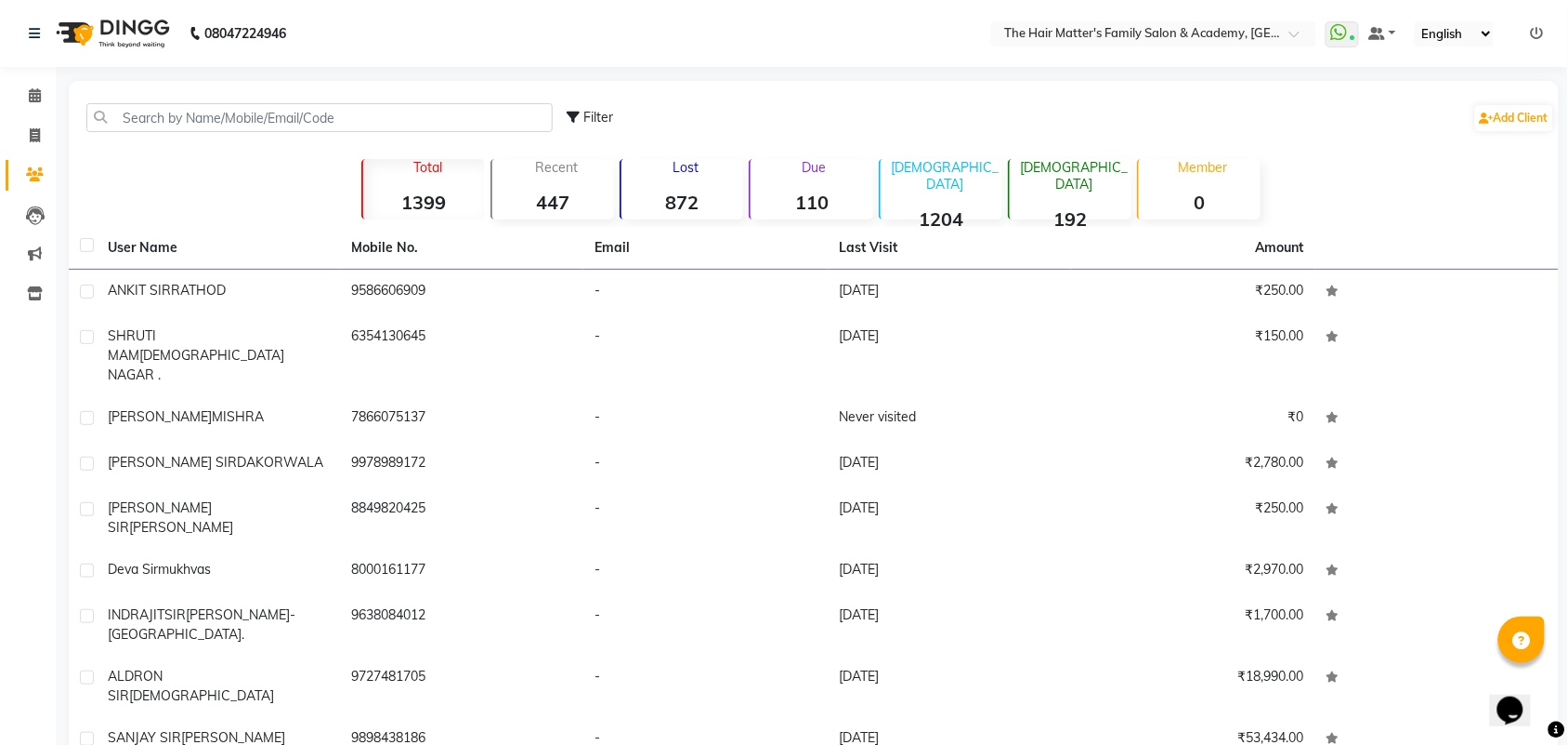
click at [563, 179] on div "Recent 447" at bounding box center [552, 189] width 124 height 60
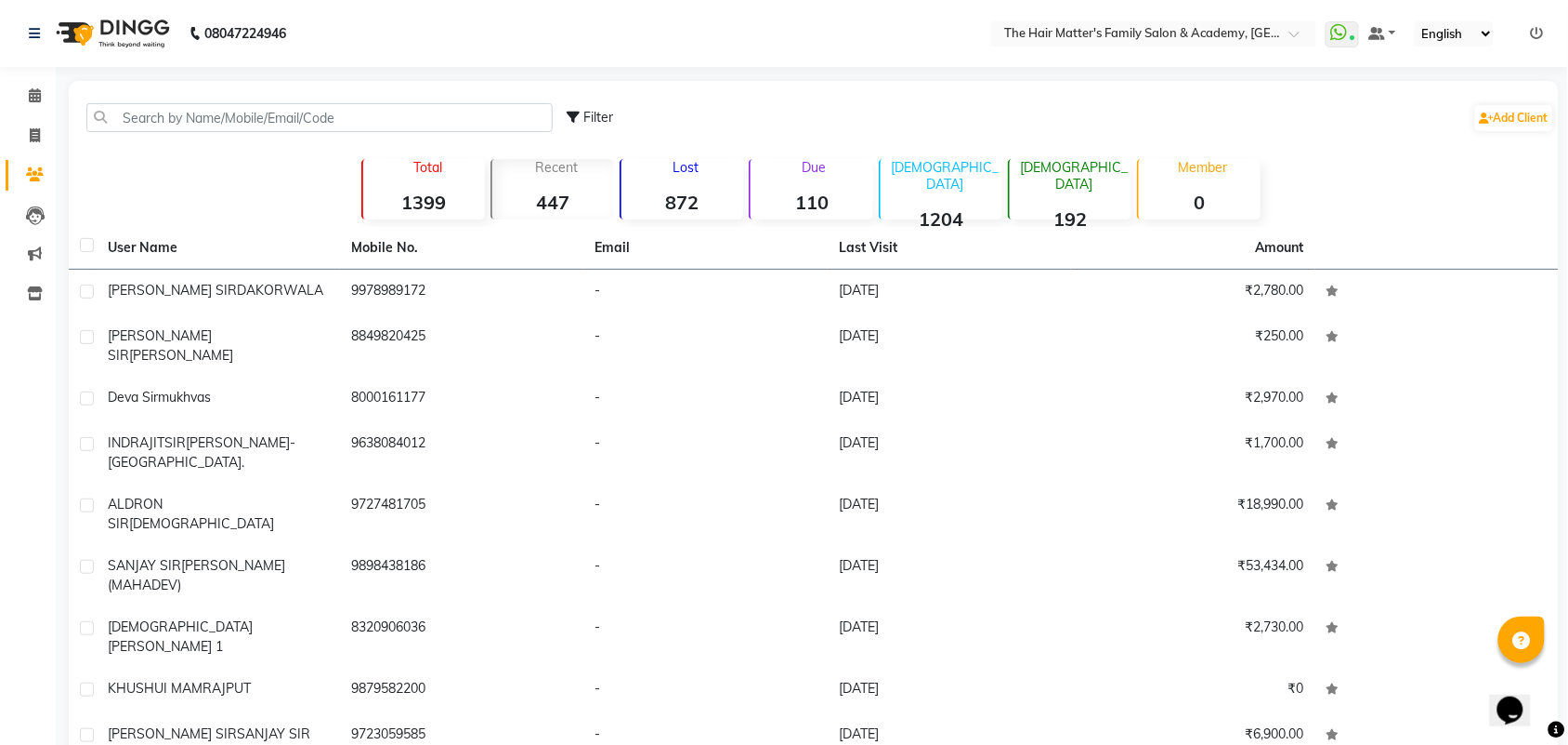
drag, startPoint x: 704, startPoint y: 191, endPoint x: 715, endPoint y: 191, distance: 11.0
click at [706, 191] on strong "872" at bounding box center [683, 202] width 122 height 23
drag, startPoint x: 792, startPoint y: 182, endPoint x: 827, endPoint y: 182, distance: 35.0
click at [819, 182] on div "Due 110" at bounding box center [810, 189] width 124 height 60
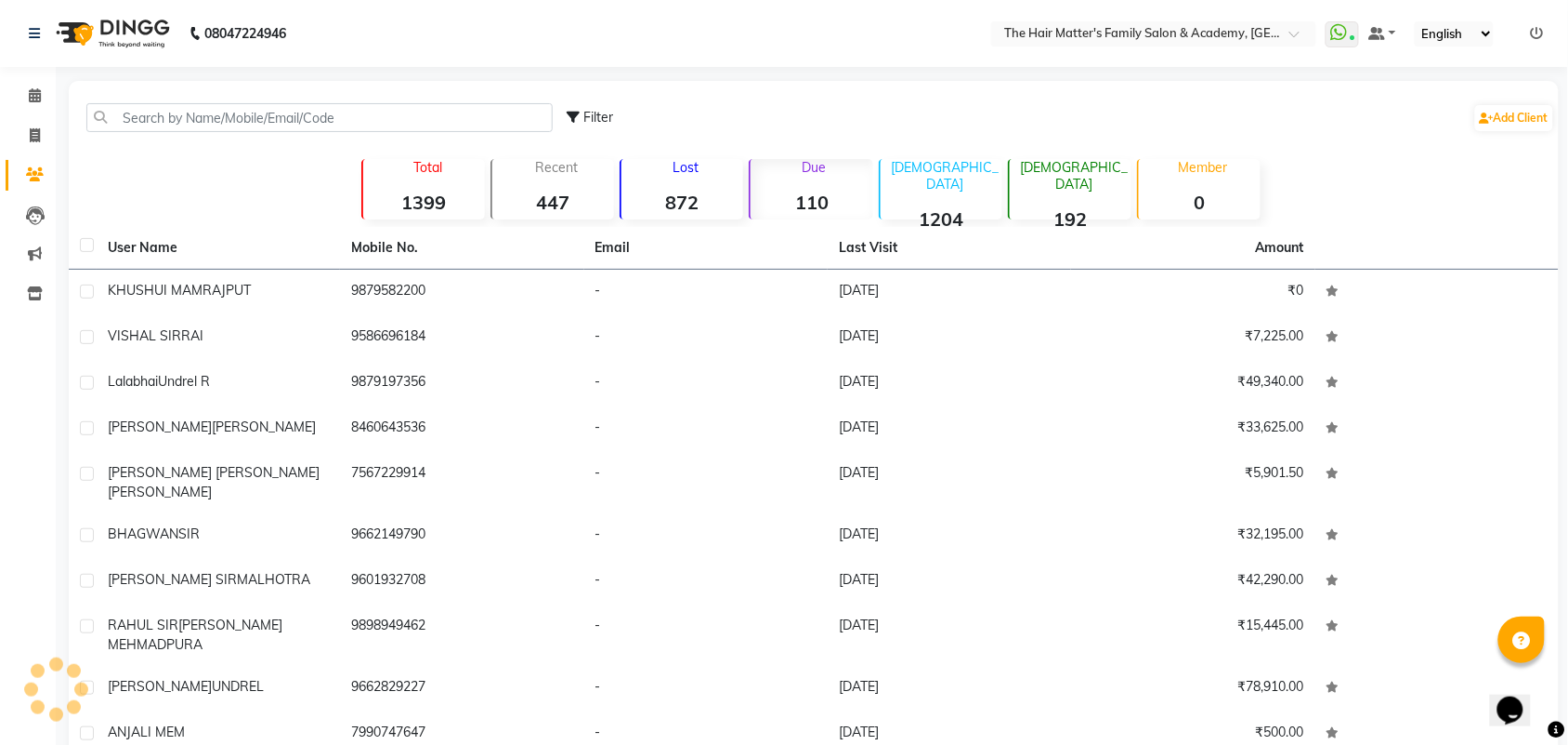
drag, startPoint x: 980, startPoint y: 182, endPoint x: 1181, endPoint y: 196, distance: 201.5
click at [1013, 182] on div "Total 1399 Recent 447 Lost 872 Due 110 Male 1204 Female 192 Member 0" at bounding box center [814, 186] width 1031 height 65
drag, startPoint x: 1181, startPoint y: 196, endPoint x: 1191, endPoint y: 196, distance: 10.0
click at [1191, 196] on strong "0" at bounding box center [1200, 202] width 122 height 23
click at [1300, 200] on div "Total 1399 Recent 447 Lost 872 Due 110 Male 1204 Female 192 Member 0" at bounding box center [814, 186] width 1031 height 65
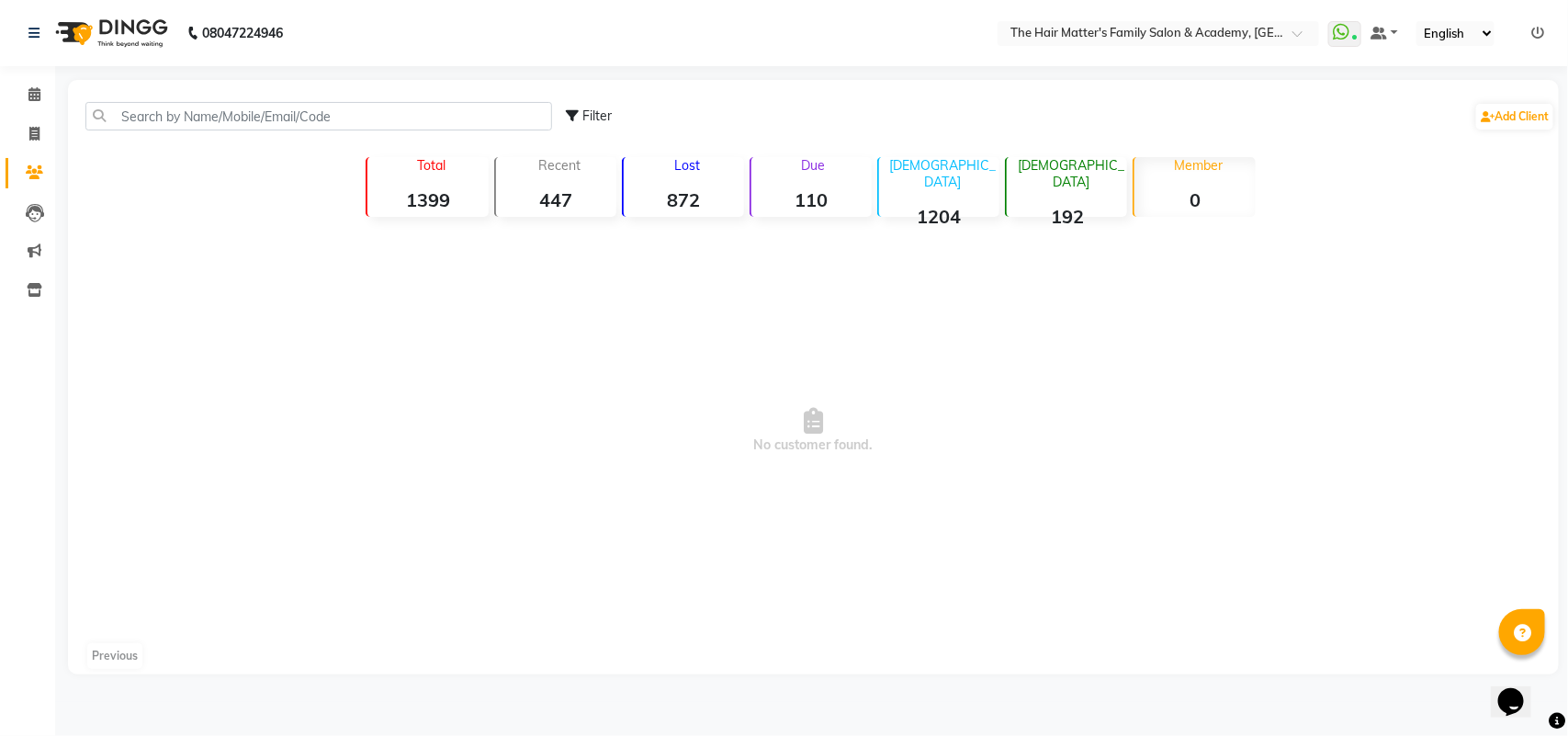
click at [612, 171] on p "Recent" at bounding box center [560, 165] width 113 height 17
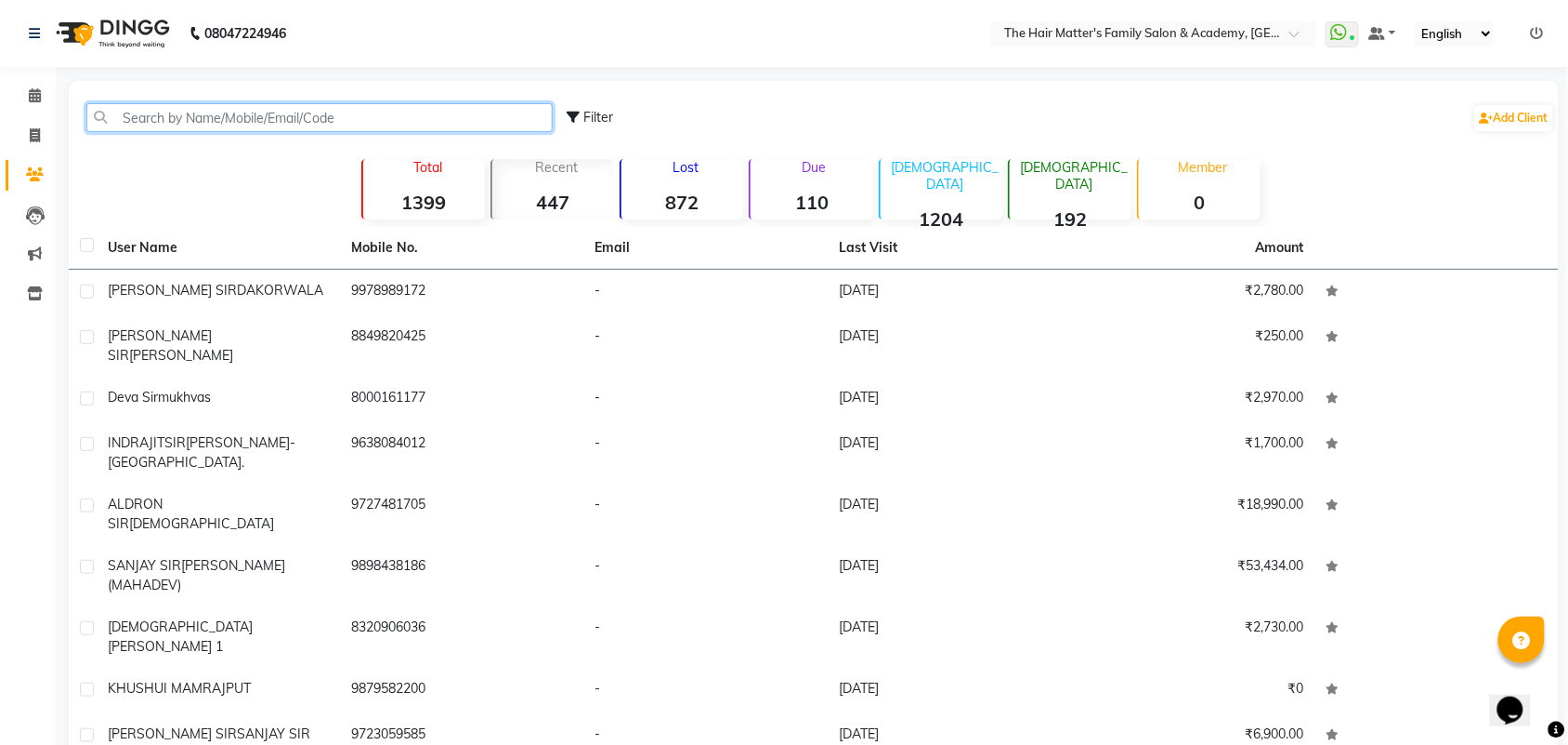
click at [260, 108] on input "text" at bounding box center [319, 117] width 467 height 29
click at [35, 139] on icon at bounding box center [35, 135] width 10 height 14
select select "service"
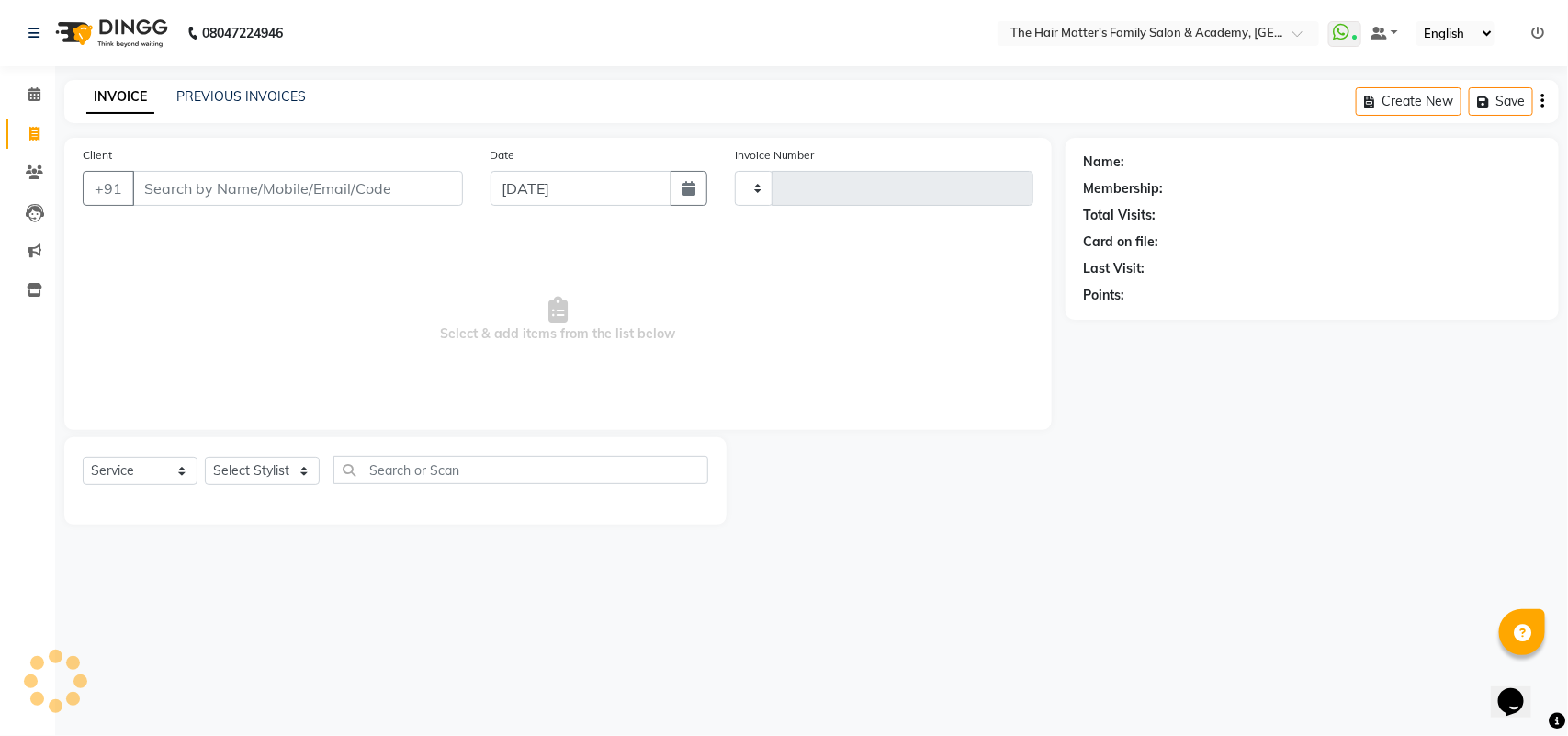
type input "1683"
select select "5980"
click at [217, 185] on input "Client" at bounding box center [297, 188] width 330 height 35
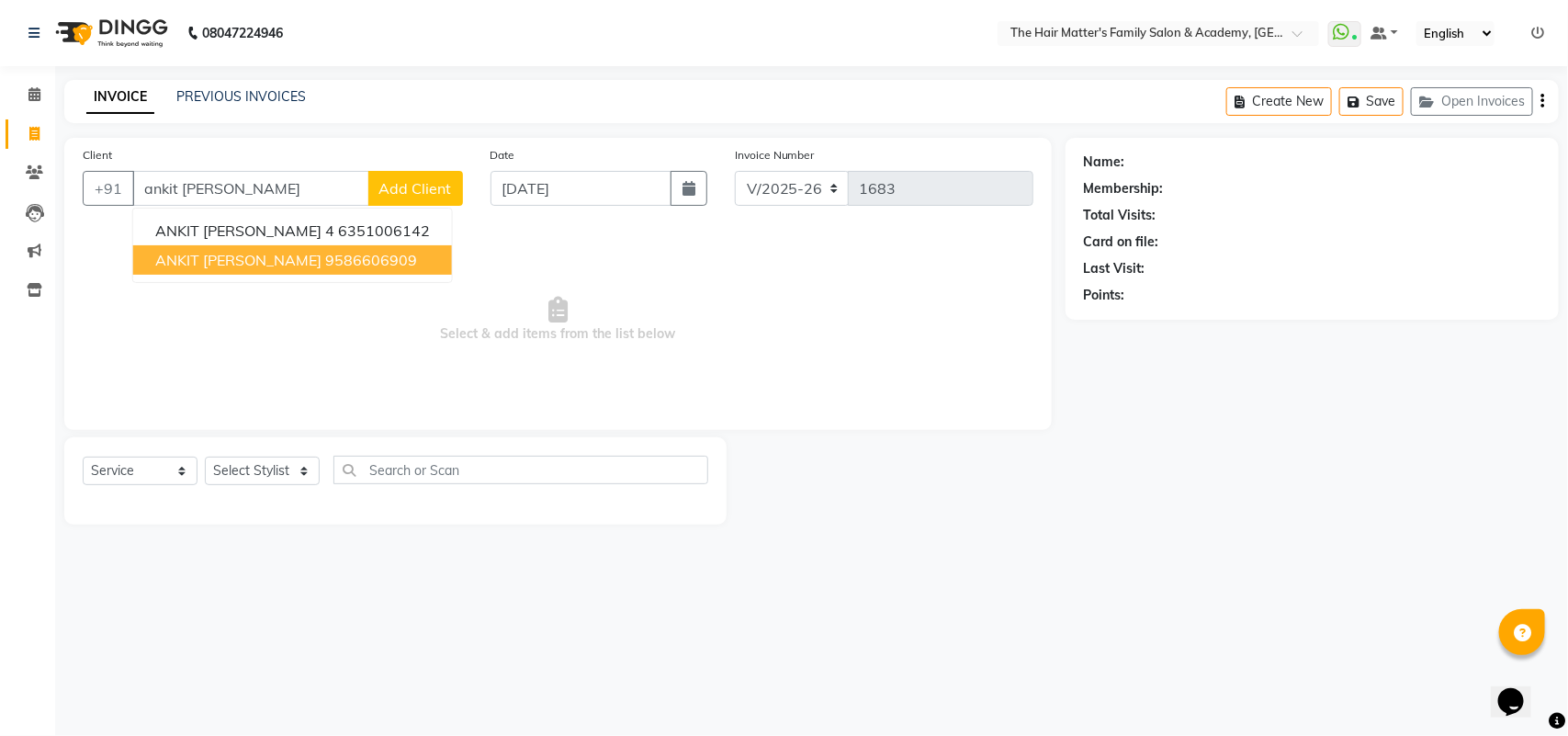
click at [341, 252] on ngb-highlight "9586606909" at bounding box center [370, 260] width 92 height 19
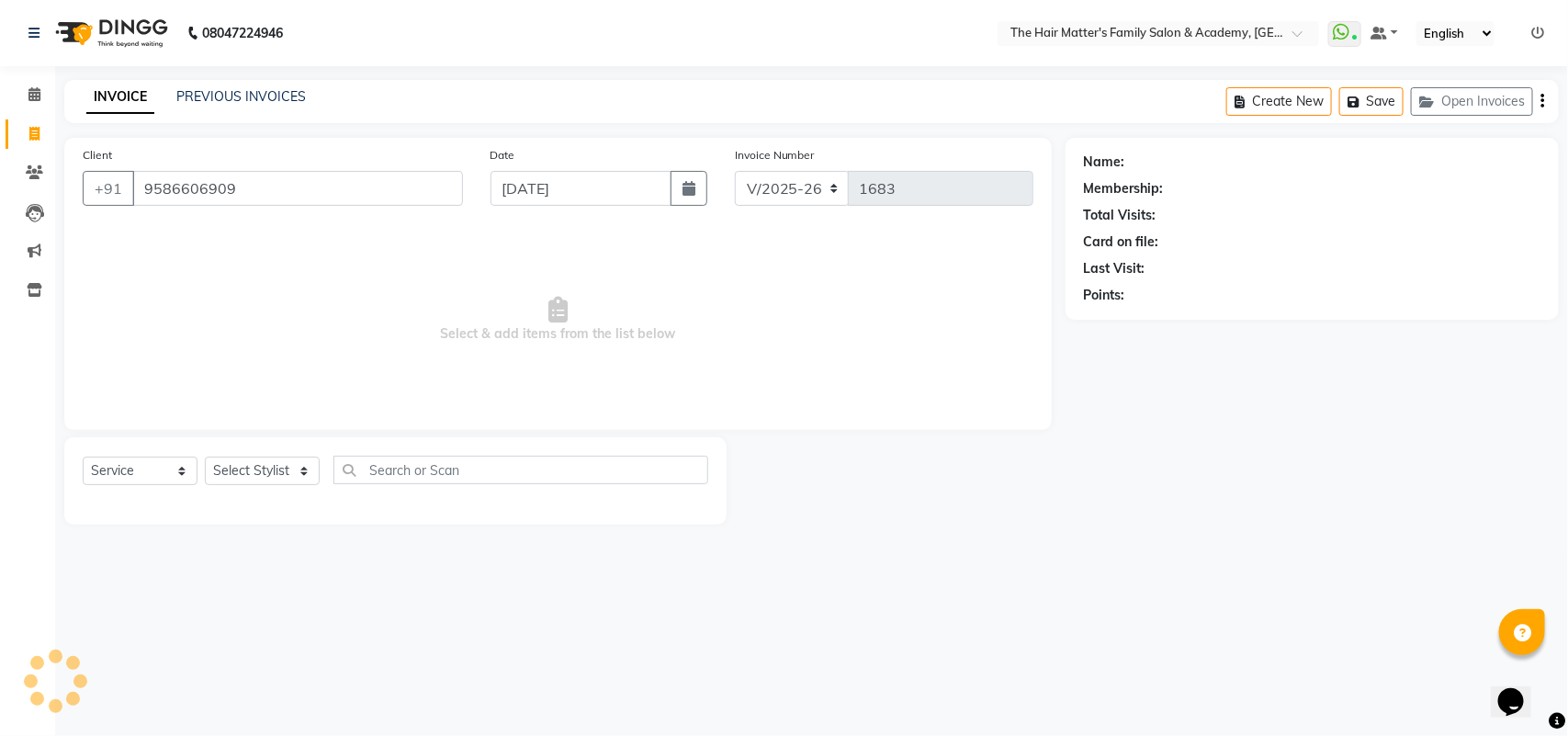
type input "9586606909"
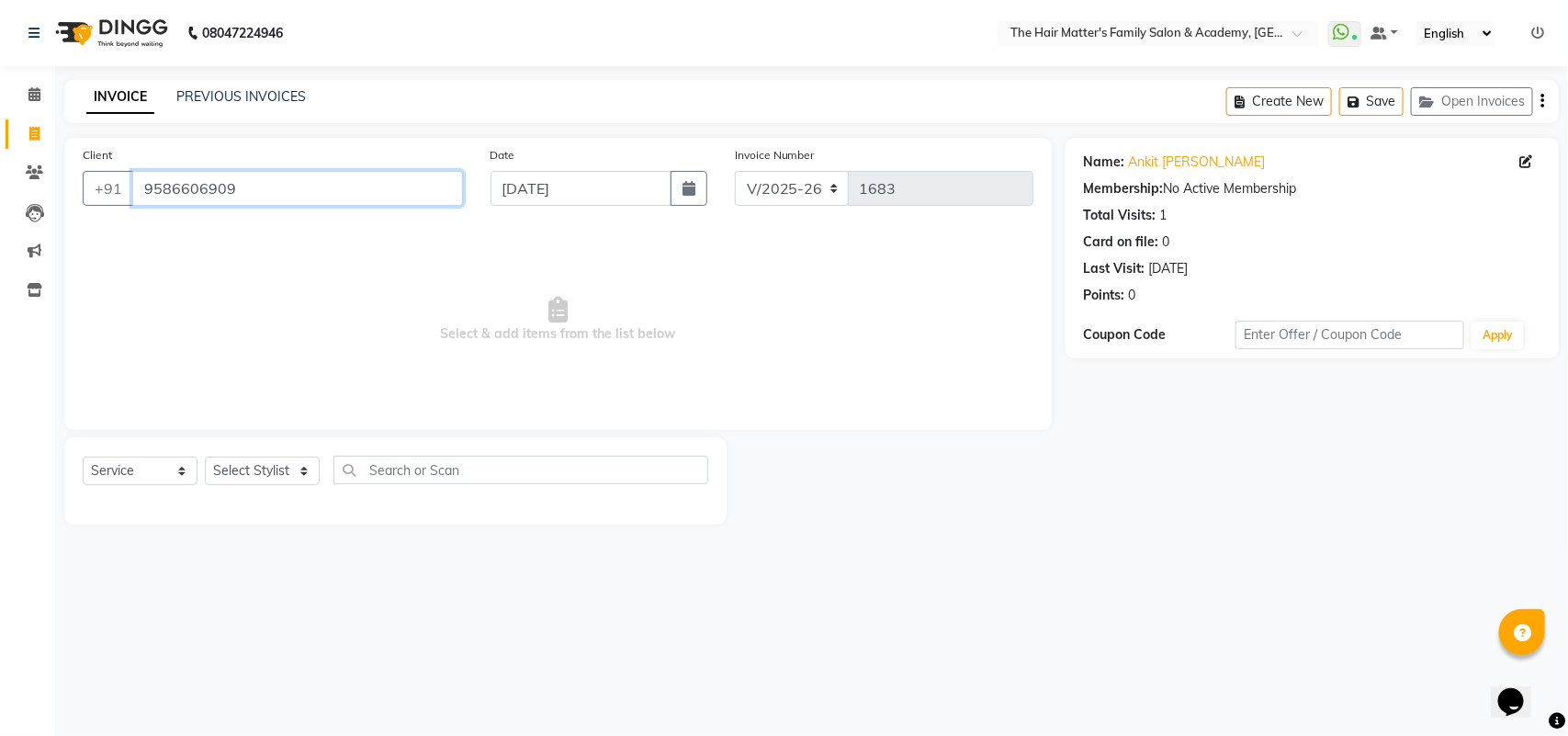
click at [304, 184] on input "9586606909" at bounding box center [297, 188] width 330 height 35
click at [317, 189] on input "9586606909" at bounding box center [297, 188] width 330 height 35
click at [410, 154] on div "Client +91 9586606909" at bounding box center [272, 182] width 408 height 75
click at [395, 184] on input "9586606909" at bounding box center [297, 188] width 330 height 35
click at [419, 149] on div "Client +91 9586606909" at bounding box center [272, 182] width 408 height 75
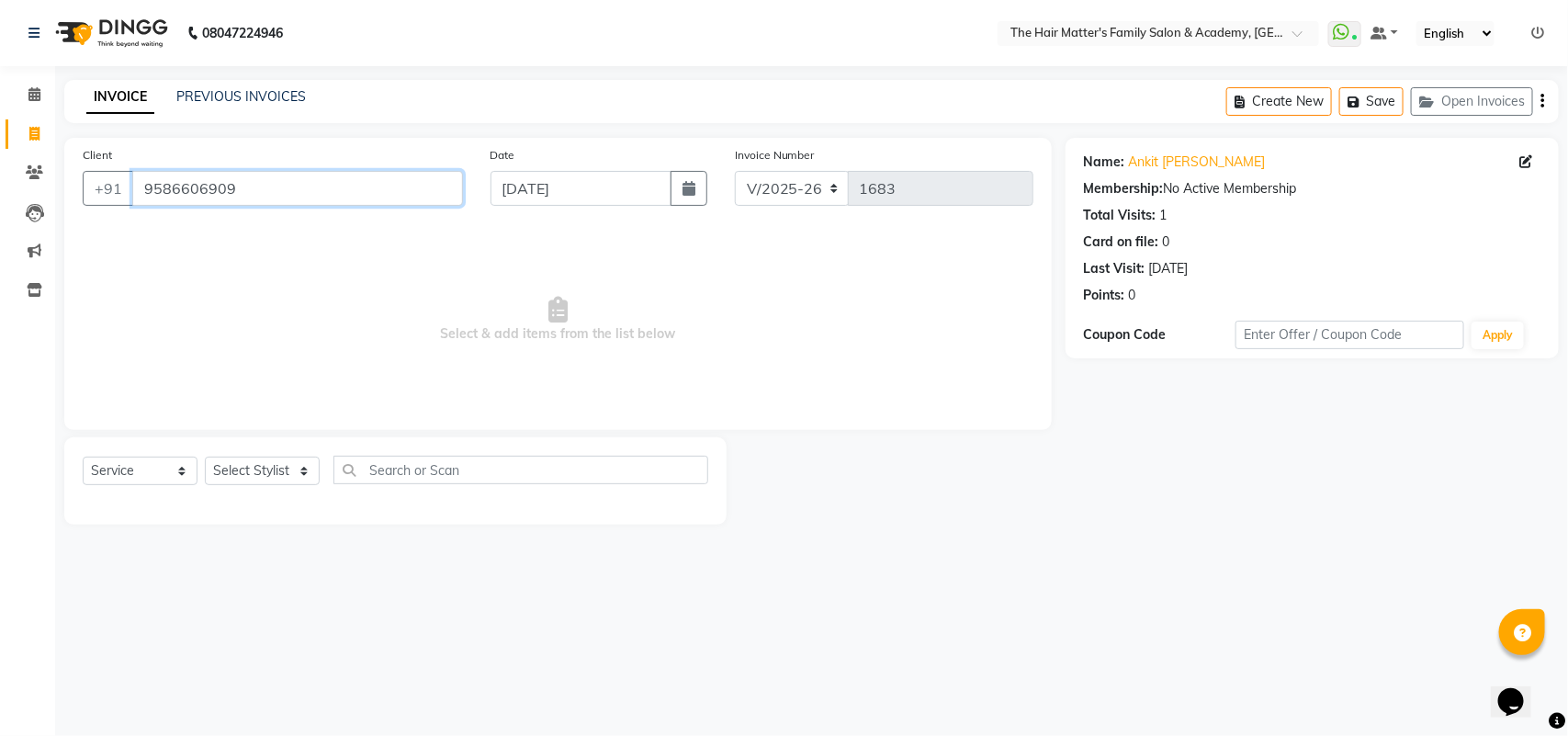
click at [404, 175] on input "9586606909" at bounding box center [297, 188] width 330 height 35
click at [428, 186] on input "9586606909" at bounding box center [297, 188] width 330 height 35
click at [452, 154] on div "Client +91 9586606909" at bounding box center [272, 182] width 408 height 75
click at [399, 187] on input "9586606909" at bounding box center [297, 188] width 330 height 35
click at [318, 466] on select "Select Stylist DIVY SIR HARSH SIR HIMESH SIR. MAYANK SIR [PERSON_NAME] SIR" at bounding box center [263, 471] width 115 height 29
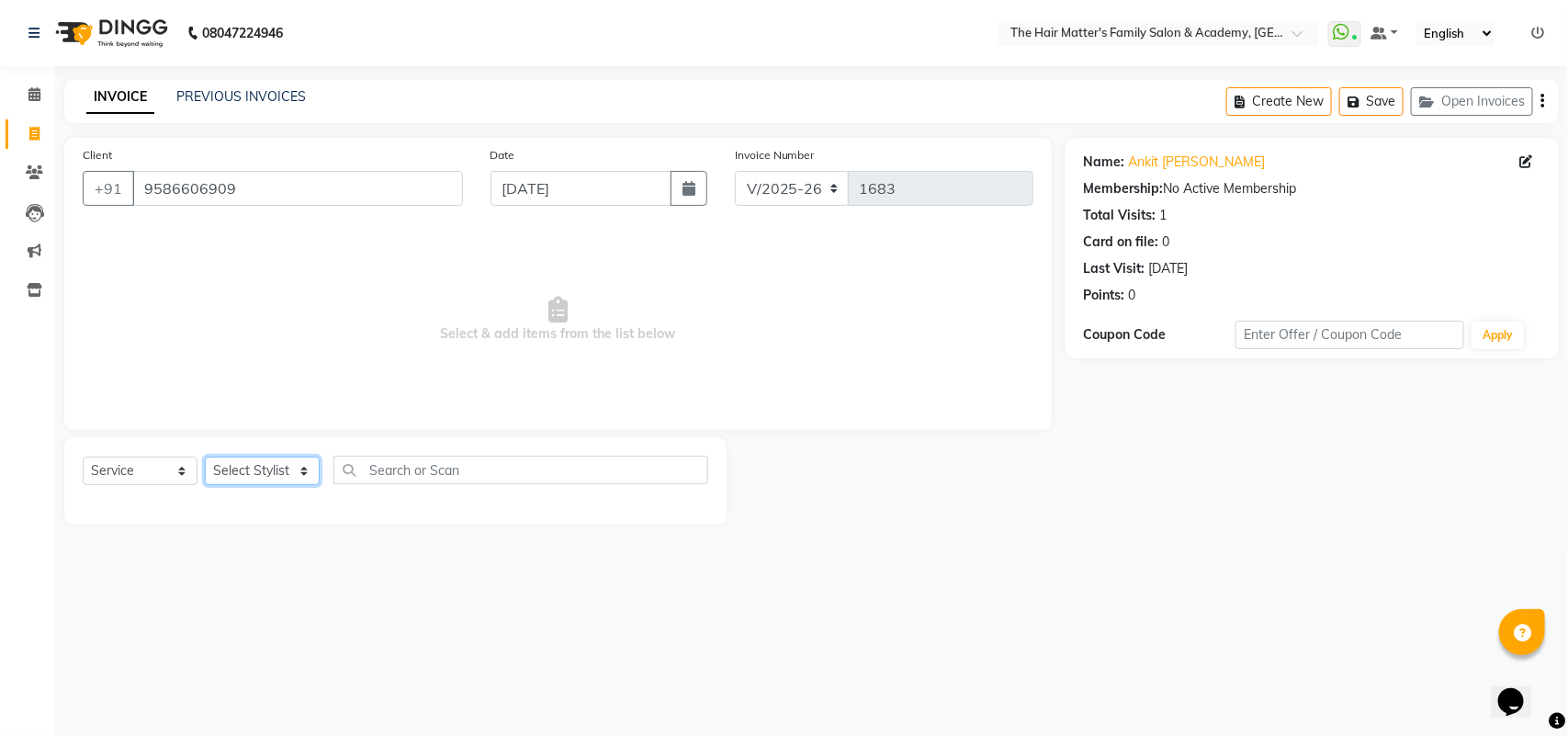
select select "42572"
click at [205, 457] on select "Select Stylist DIVY SIR HARSH SIR HIMESH SIR. MAYANK SIR [PERSON_NAME] SIR" at bounding box center [263, 471] width 115 height 29
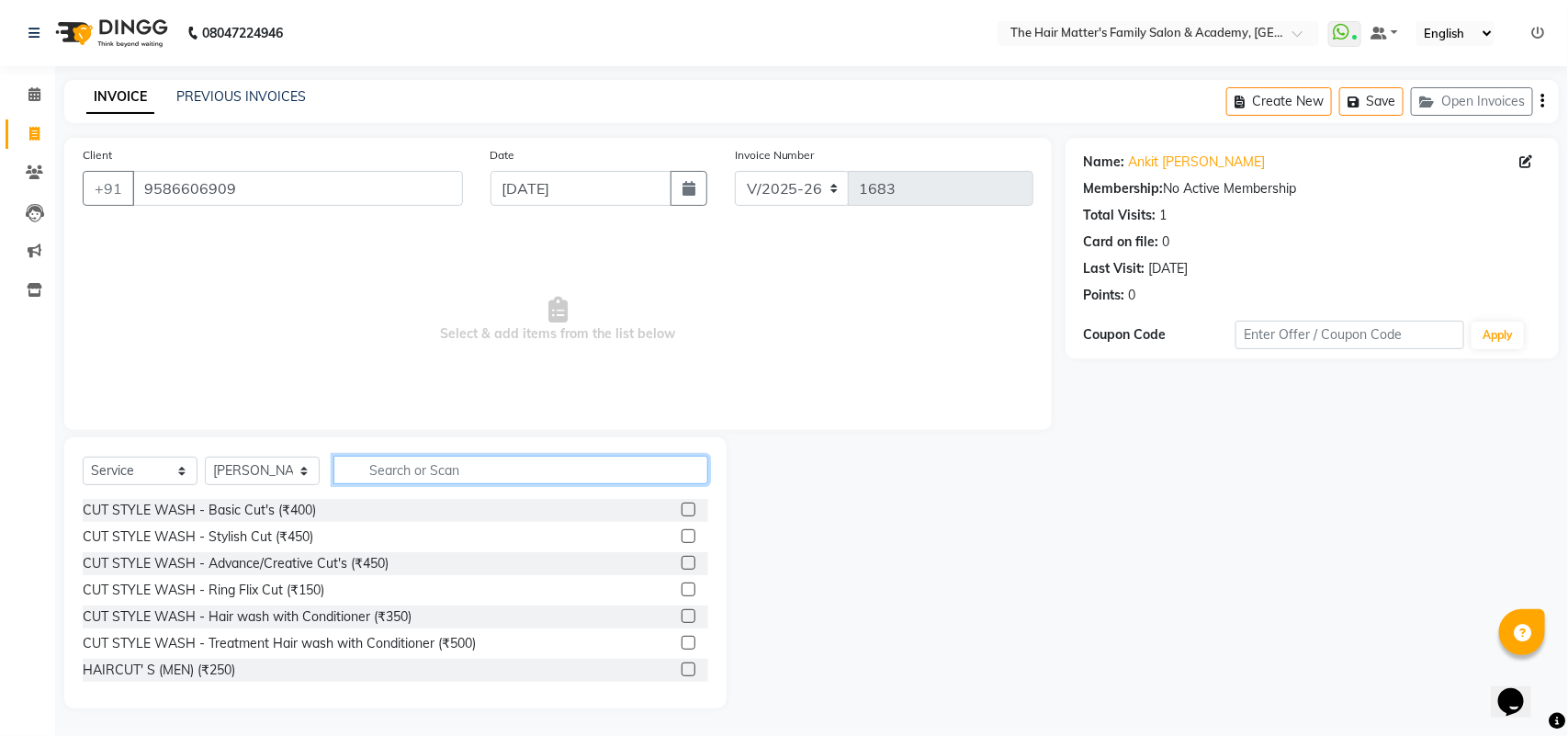
click at [375, 470] on input "text" at bounding box center [521, 470] width 375 height 29
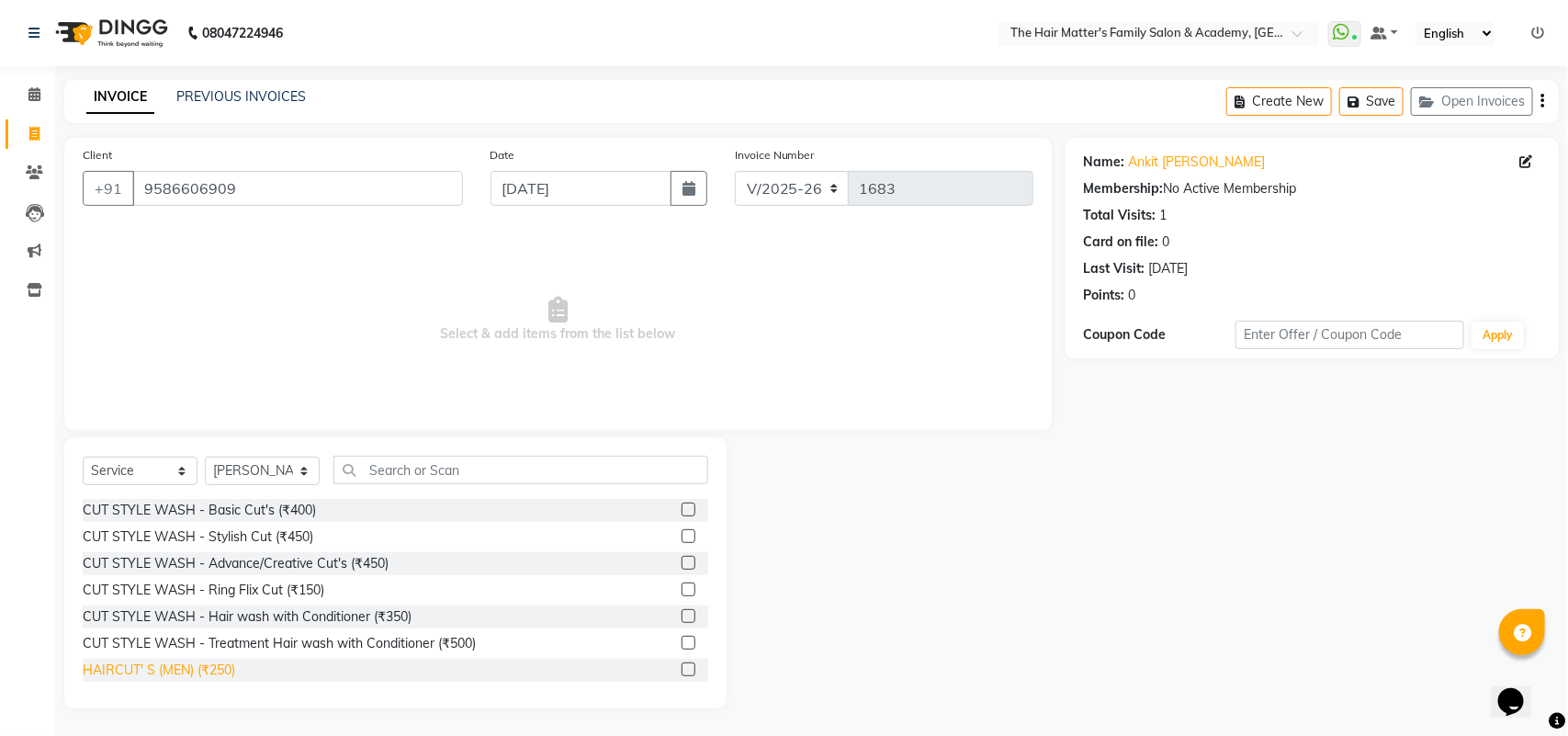
click at [170, 672] on div "HAIRCUT' S (MEN) (₹250)" at bounding box center [159, 669] width 152 height 19
checkbox input "false"
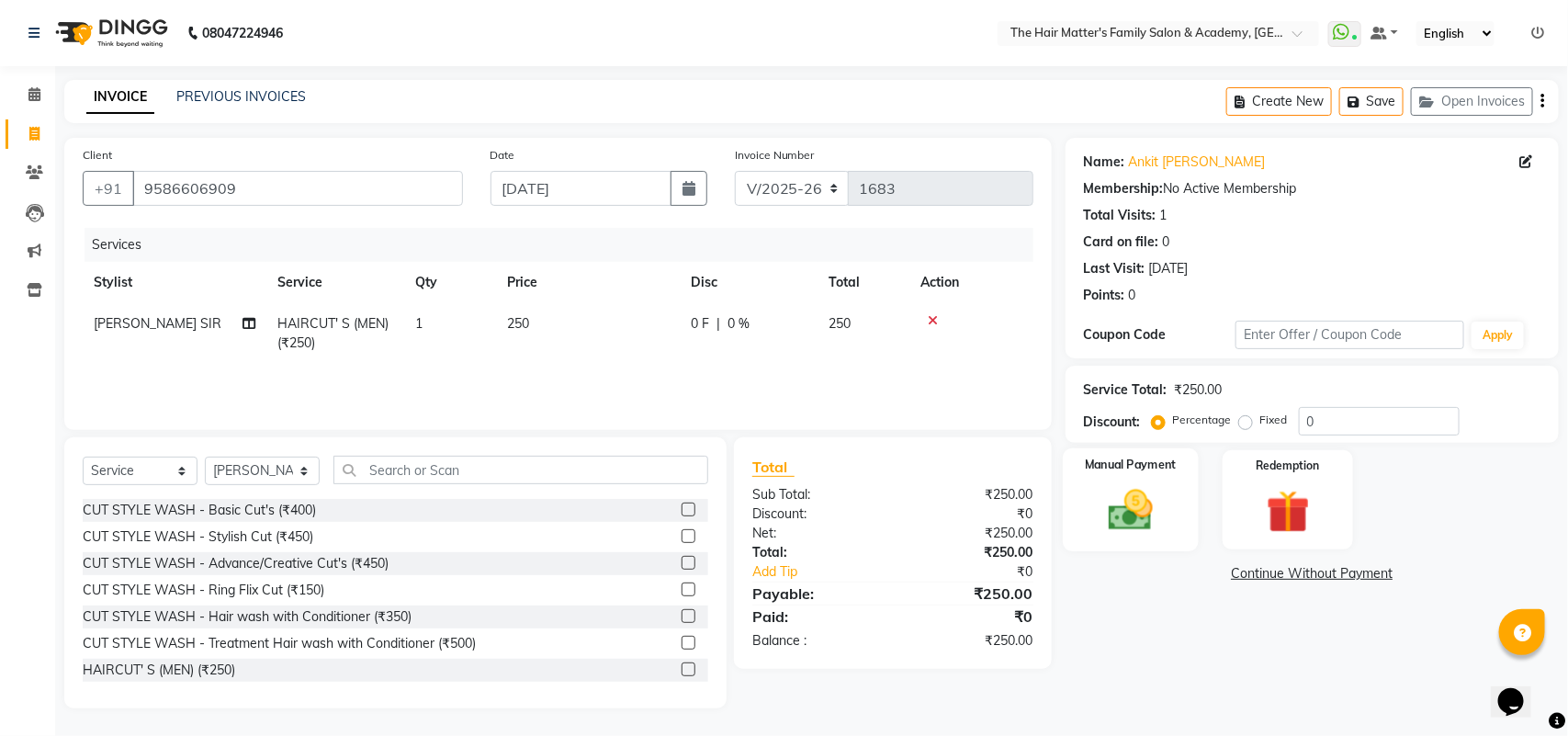
click at [1158, 516] on img at bounding box center [1130, 509] width 72 height 51
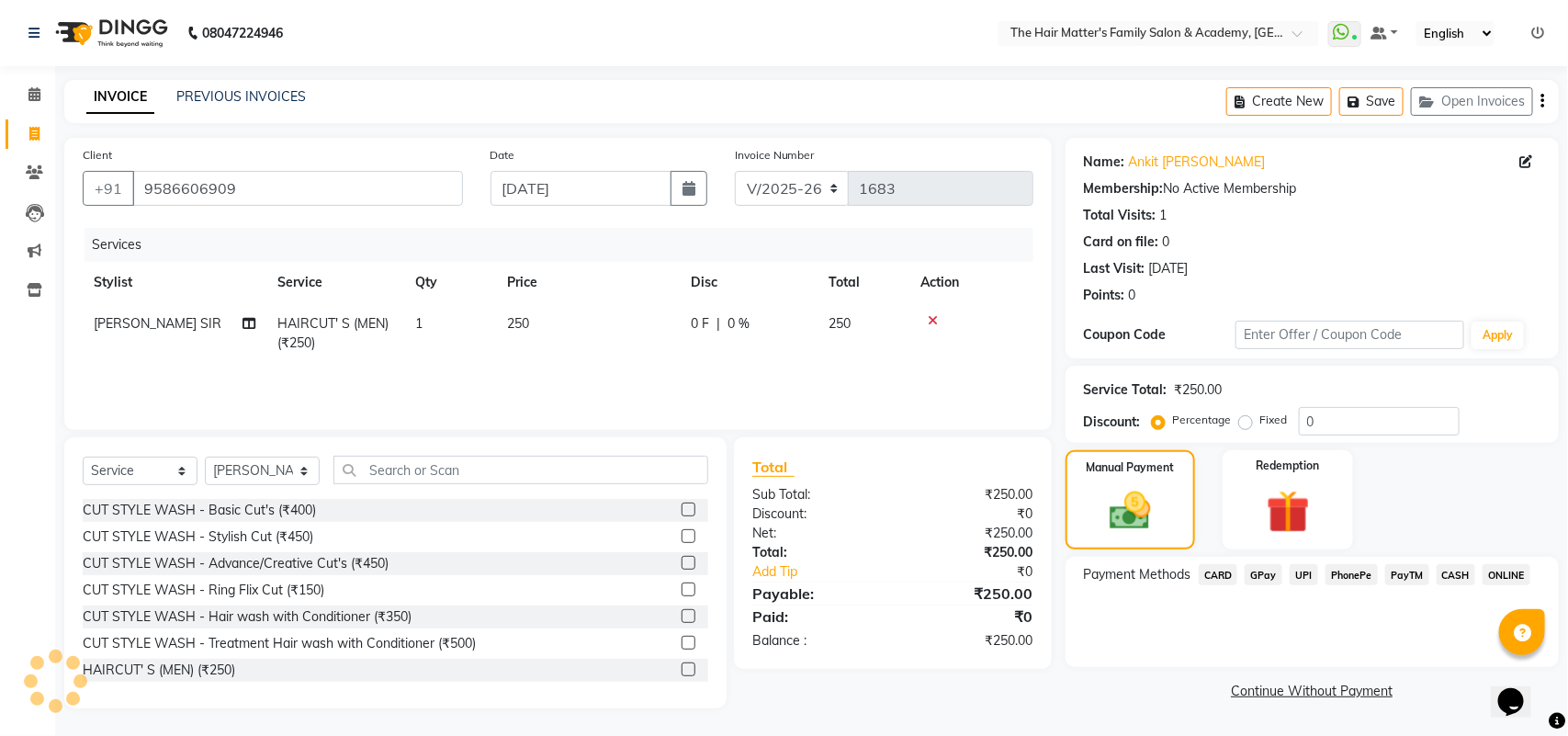
click at [1468, 584] on span "CASH" at bounding box center [1456, 574] width 40 height 21
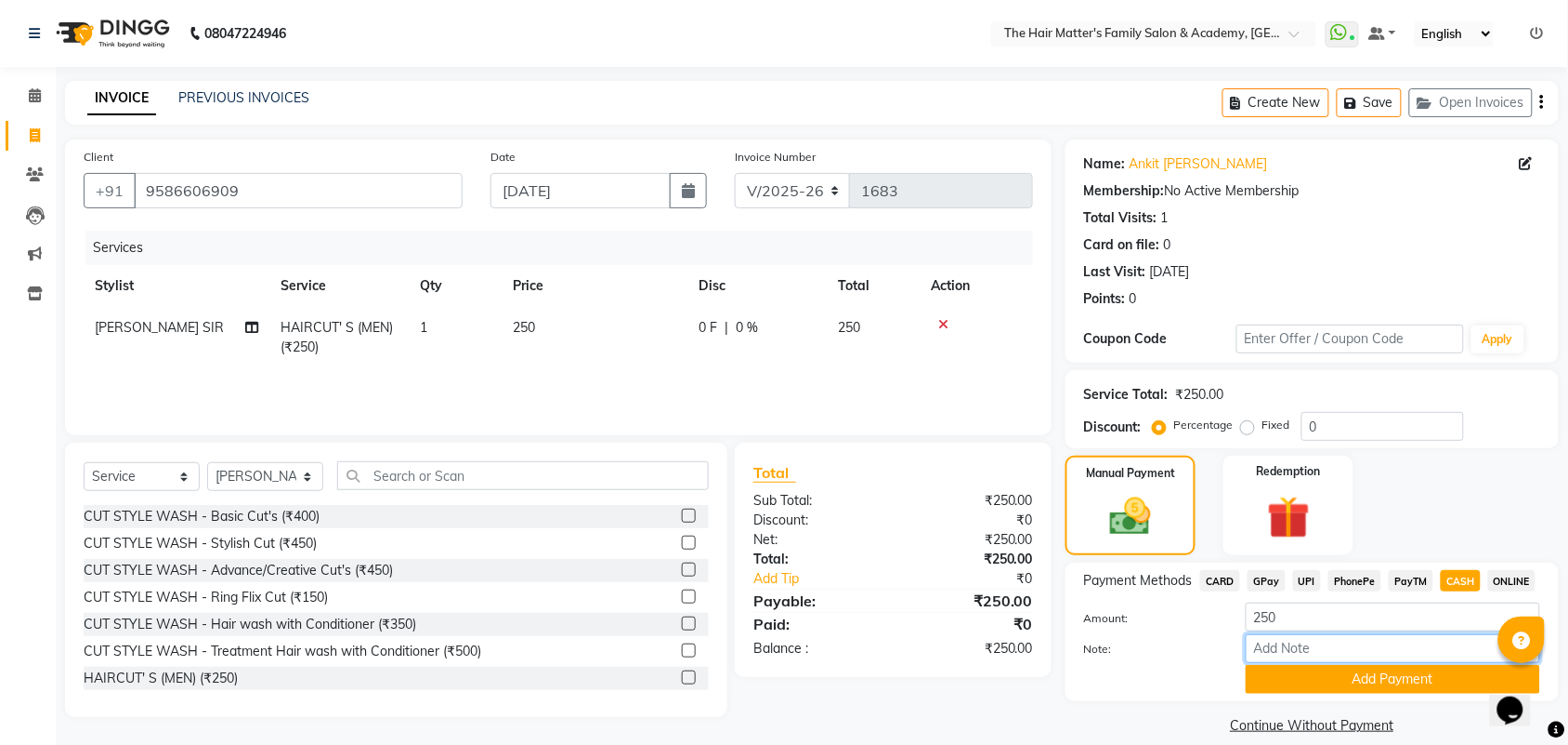
click at [1320, 634] on input "Note:" at bounding box center [1393, 648] width 295 height 29
click at [1275, 630] on input "250" at bounding box center [1393, 616] width 295 height 29
click at [1277, 619] on input "250" at bounding box center [1393, 616] width 295 height 29
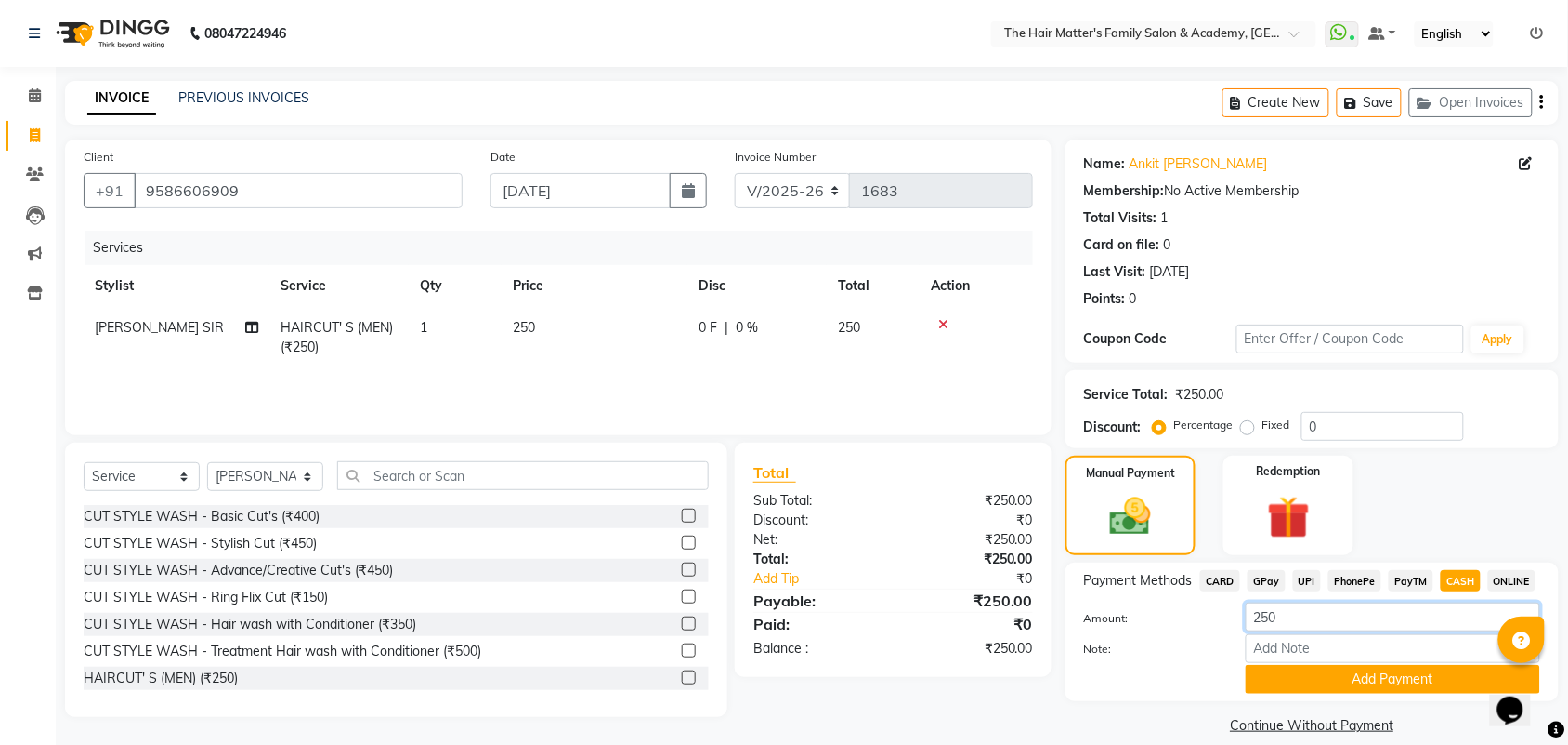
click at [1277, 619] on input "250" at bounding box center [1393, 616] width 295 height 29
type input "450"
click at [1370, 675] on button "Add Payment" at bounding box center [1393, 678] width 295 height 29
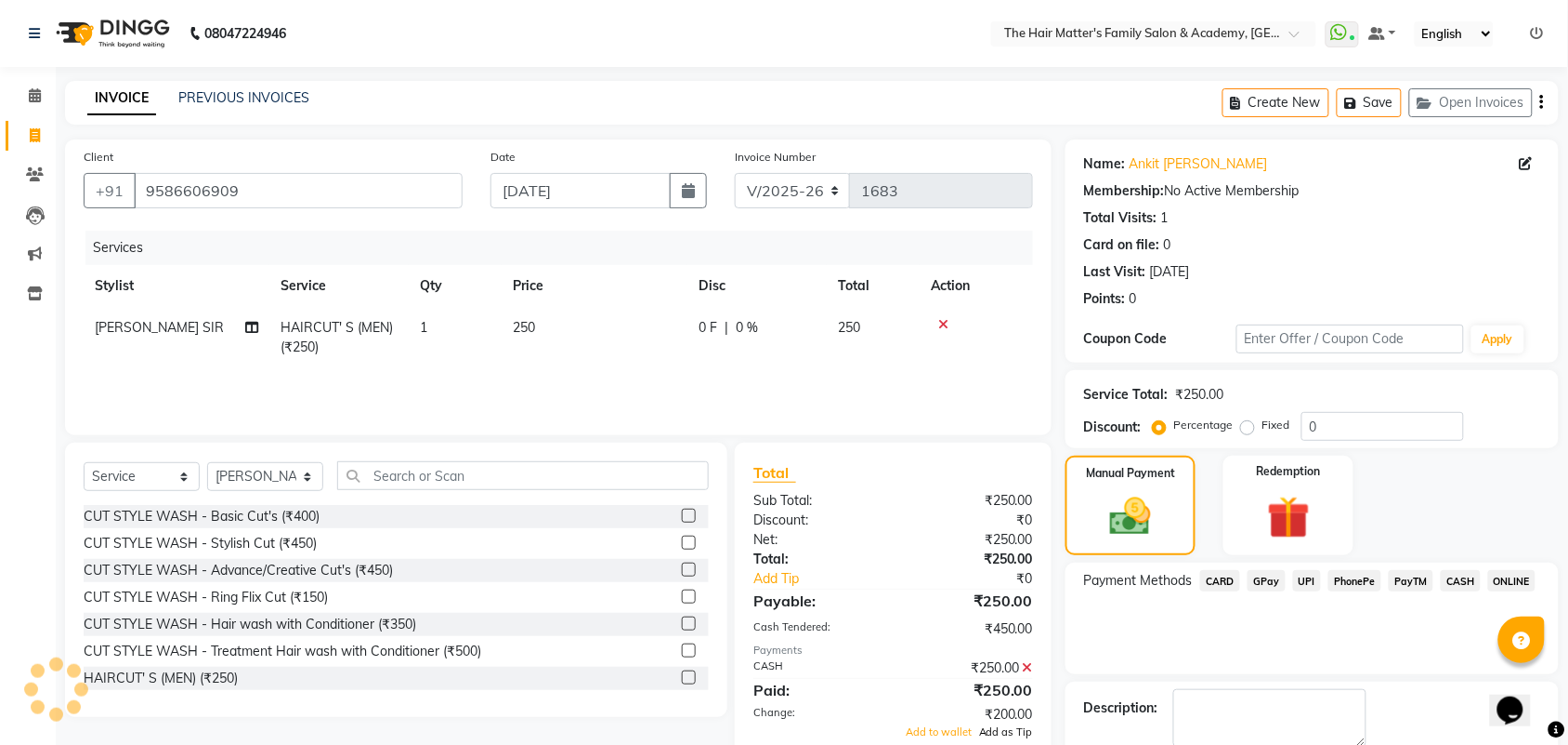
scroll to position [101, 0]
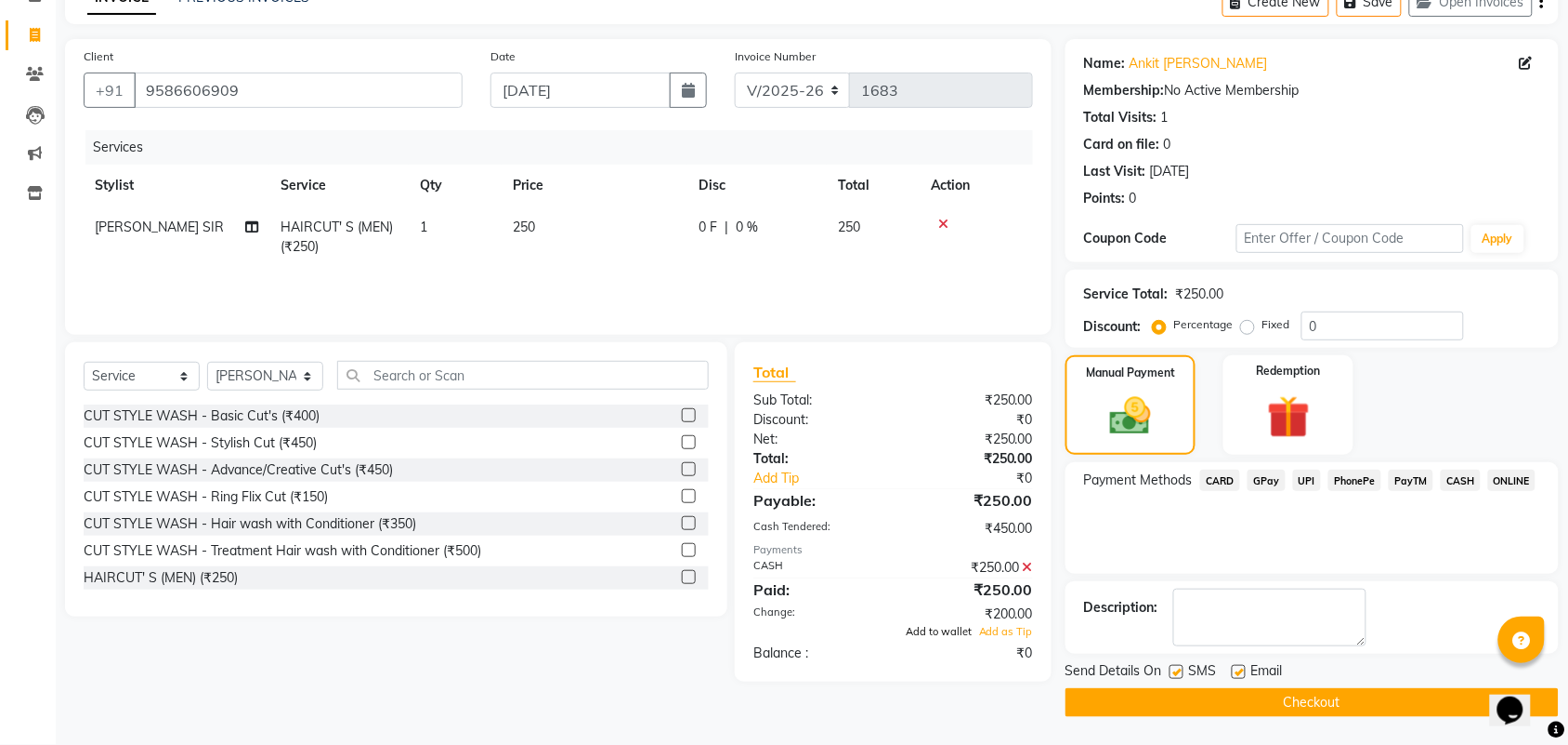
click at [940, 633] on span "Add to wallet" at bounding box center [939, 631] width 66 height 13
click at [1222, 702] on button "Checkout" at bounding box center [1312, 702] width 493 height 29
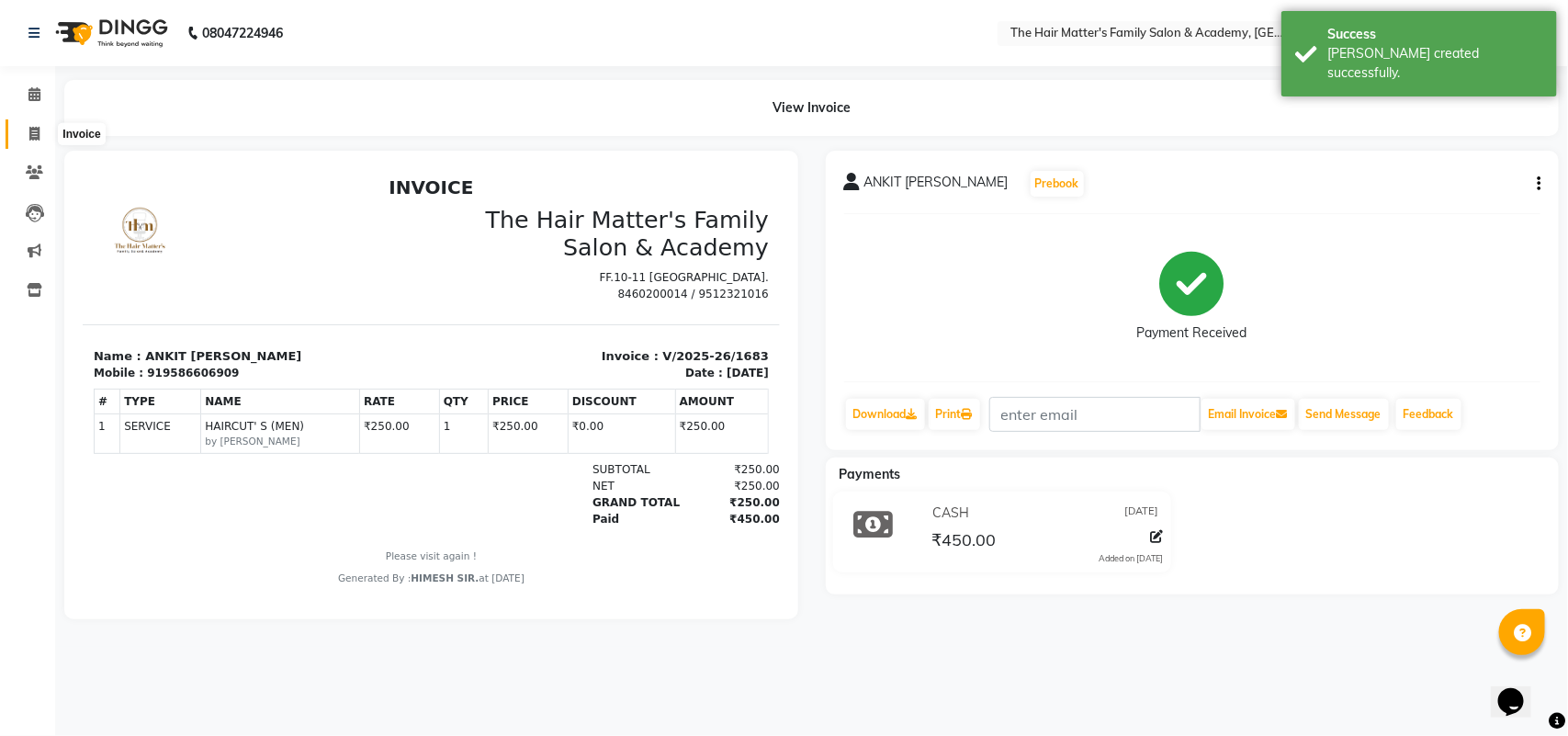
click at [24, 124] on span at bounding box center [34, 135] width 32 height 21
select select "5980"
select select "service"
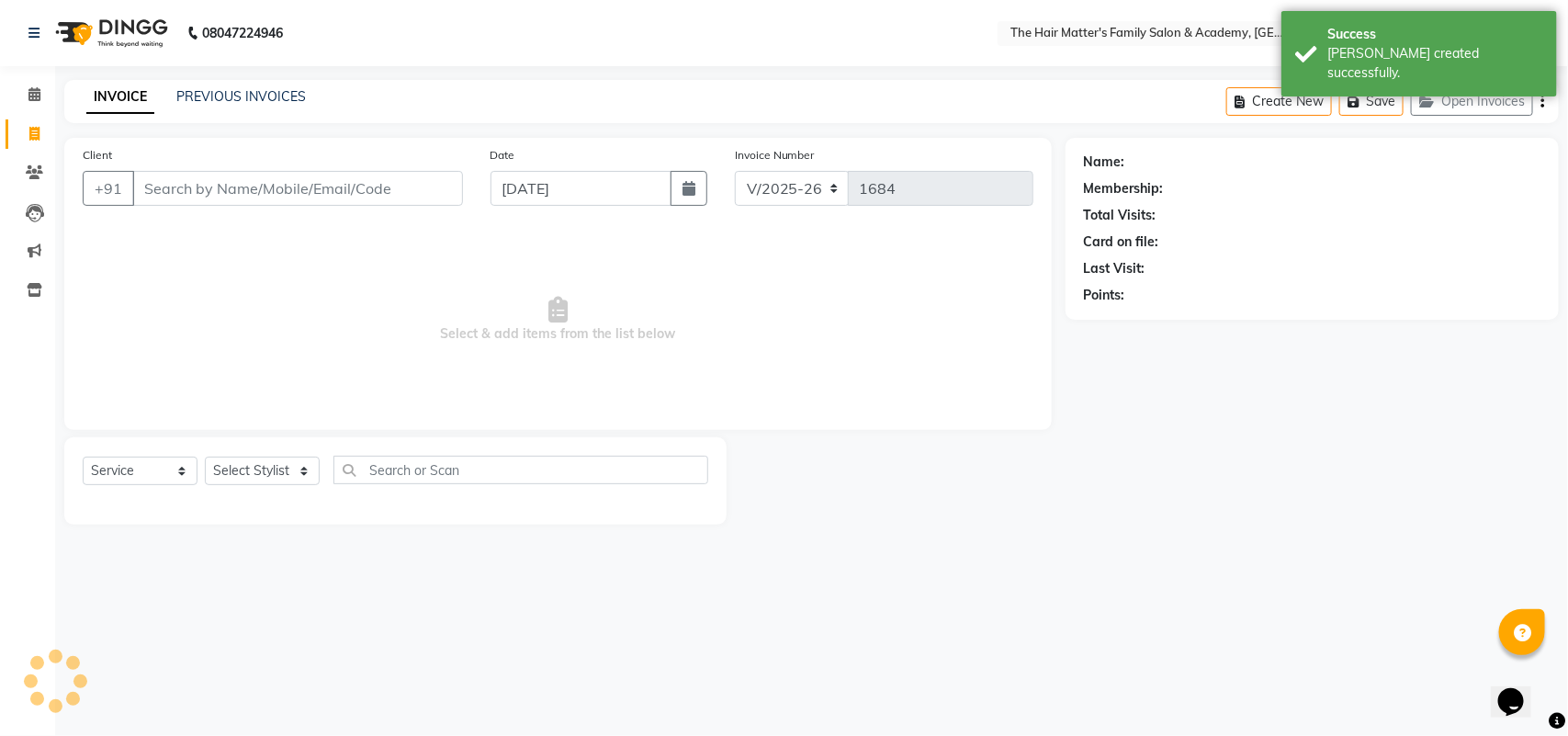
click at [214, 87] on div "PREVIOUS INVOICES" at bounding box center [241, 97] width 130 height 19
click at [216, 89] on link "PREVIOUS INVOICES" at bounding box center [241, 97] width 130 height 17
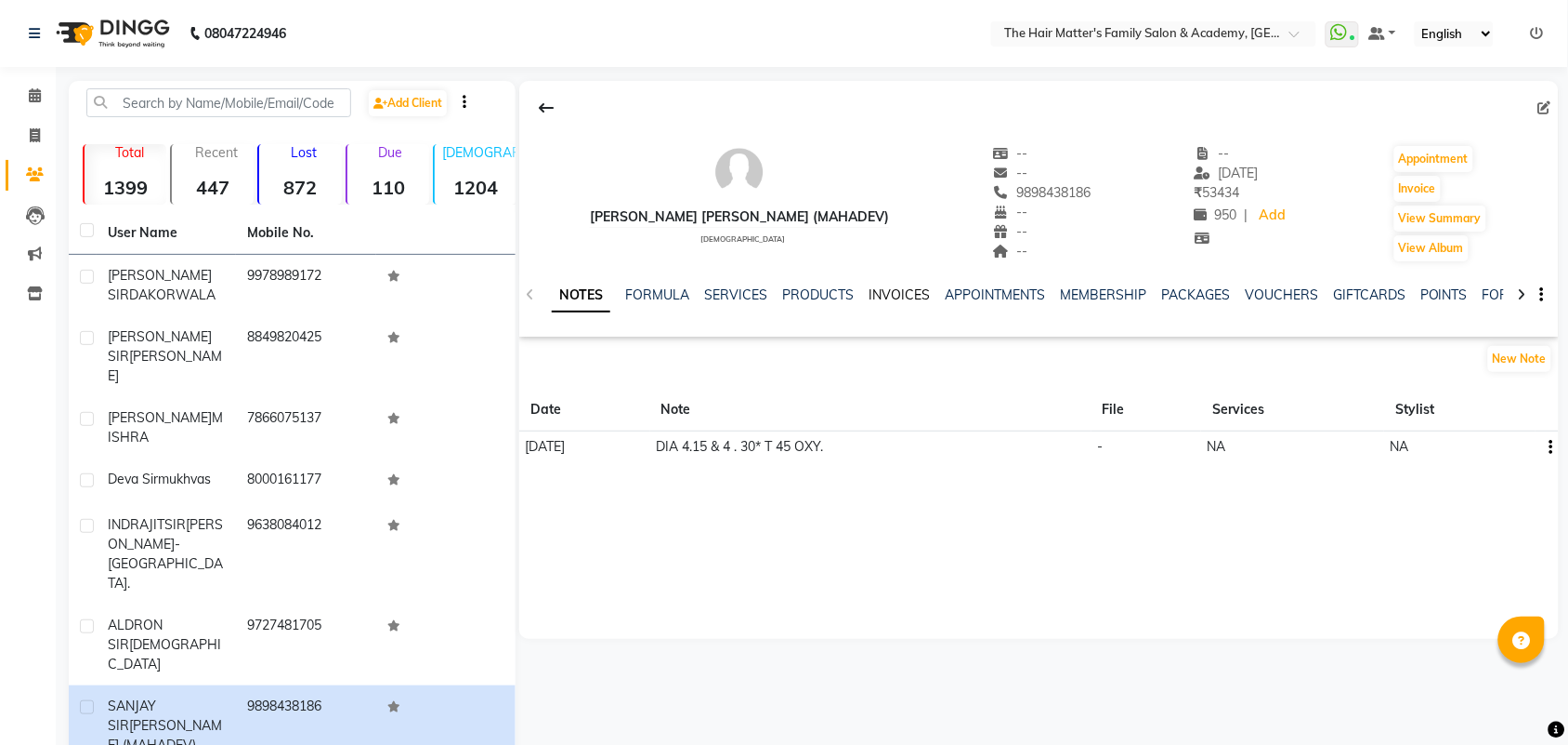
click at [889, 288] on link "INVOICES" at bounding box center [899, 295] width 61 height 17
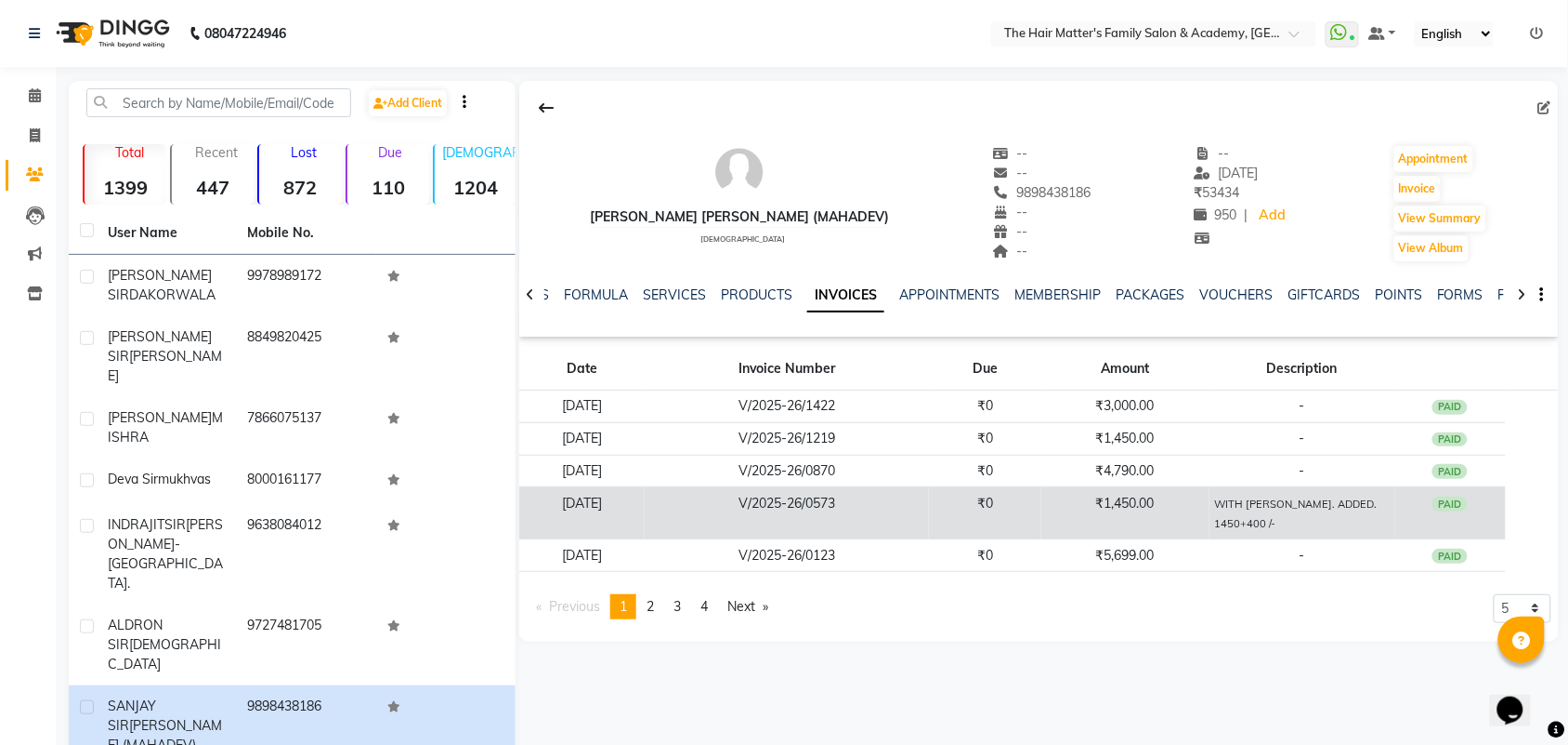
click at [1041, 522] on td "₹0" at bounding box center [985, 512] width 113 height 52
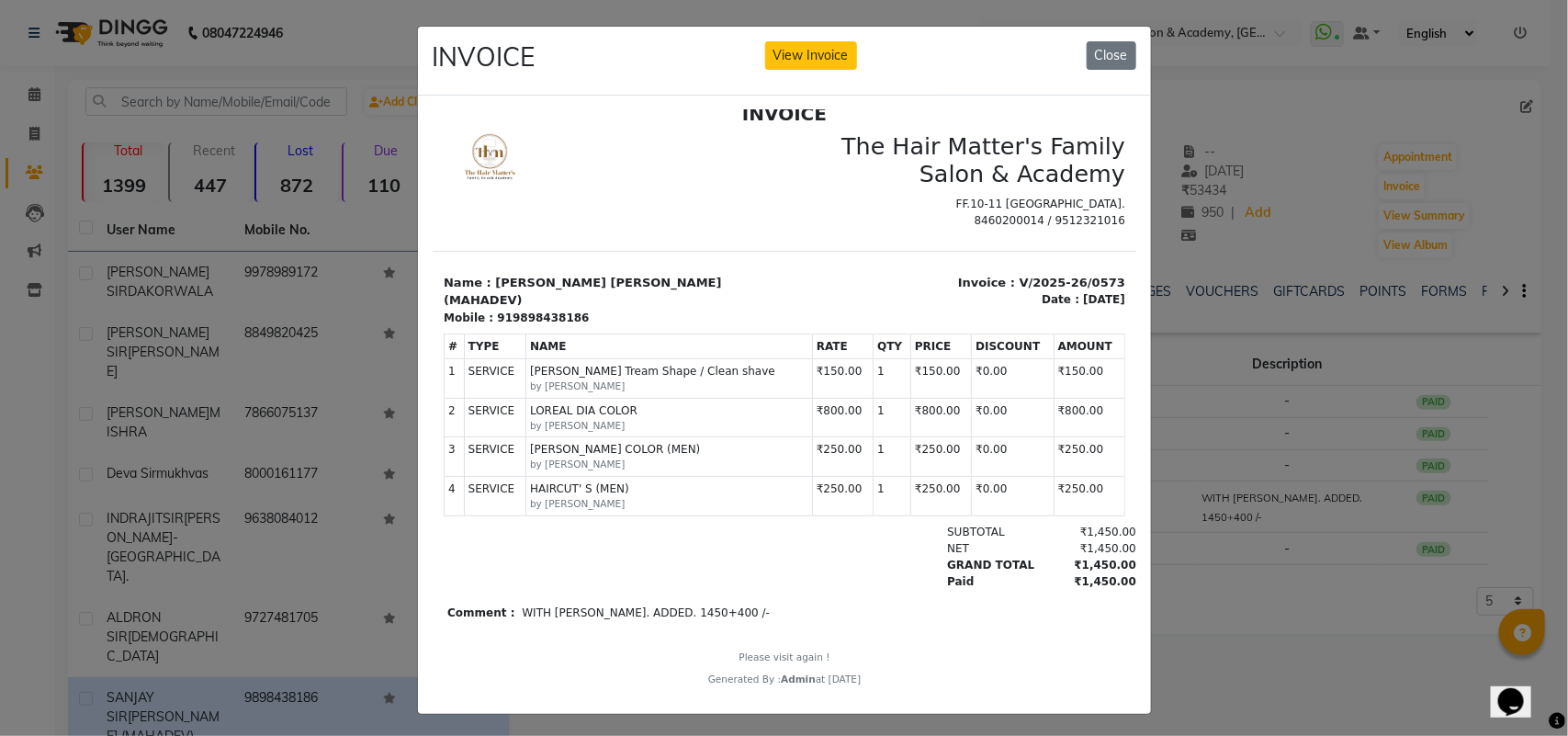
scroll to position [21, 0]
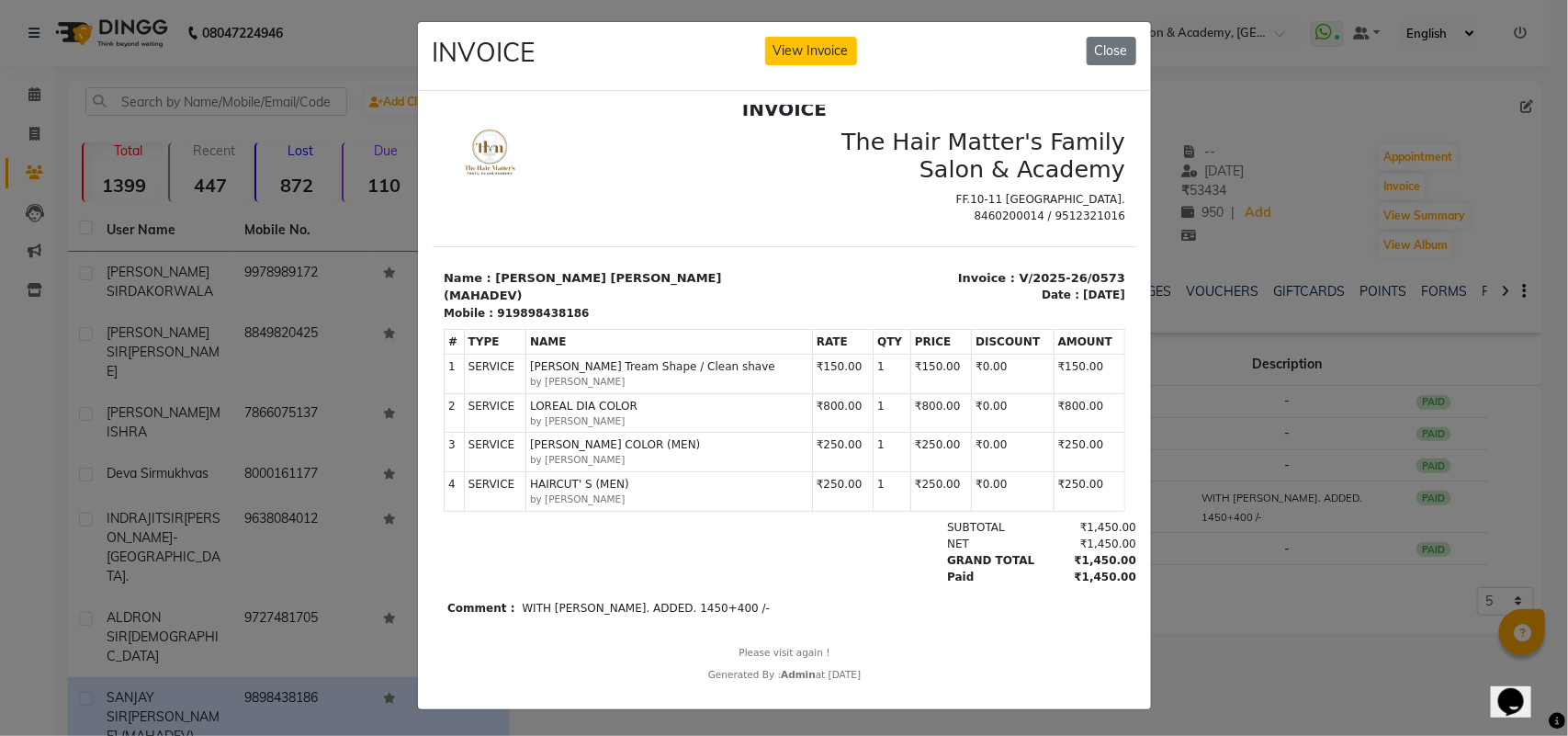
click at [1278, 562] on ngb-modal-window "INVOICE View Invoice Close" at bounding box center [784, 368] width 1568 height 736
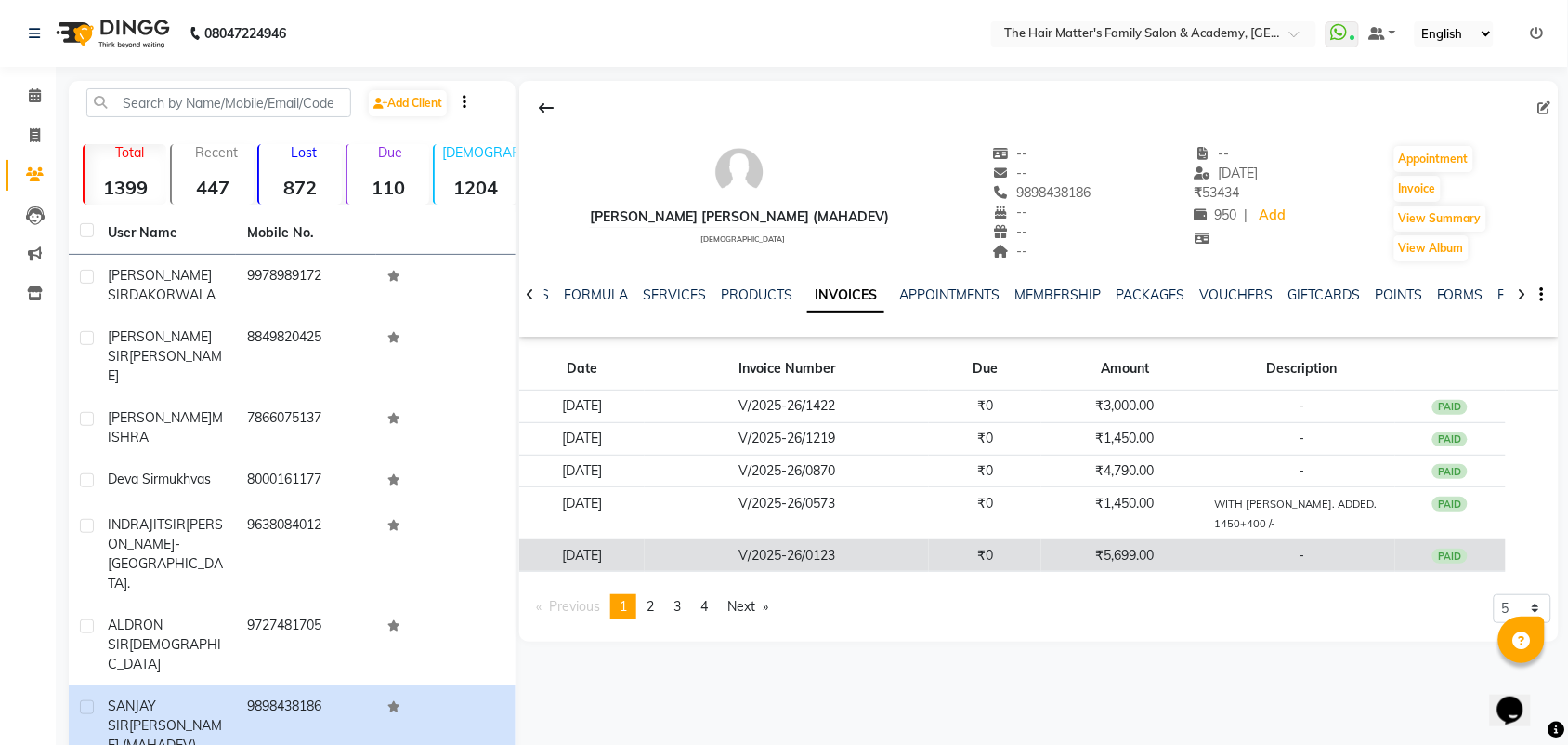
click at [1191, 541] on td "₹5,699.00" at bounding box center [1125, 555] width 167 height 33
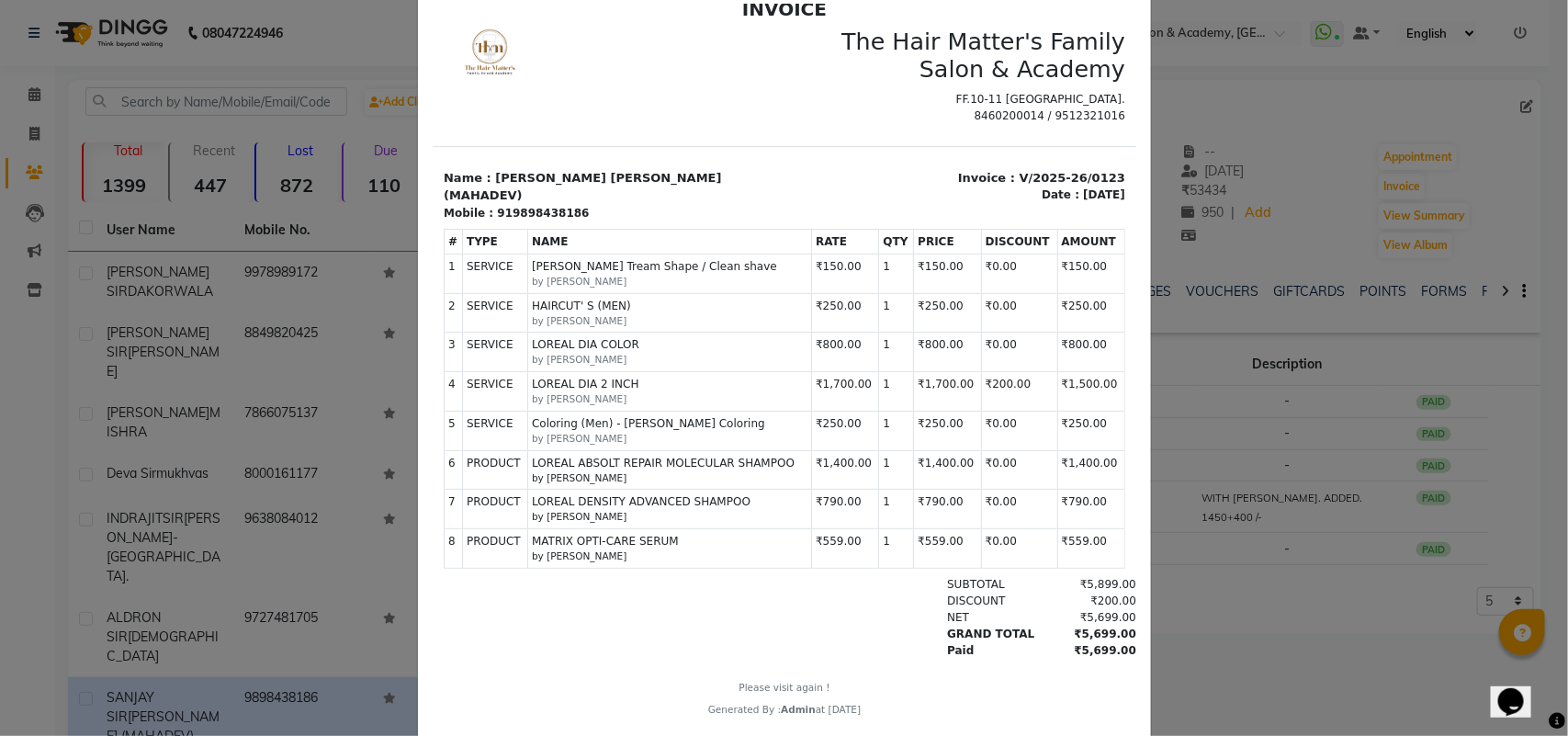
scroll to position [157, 0]
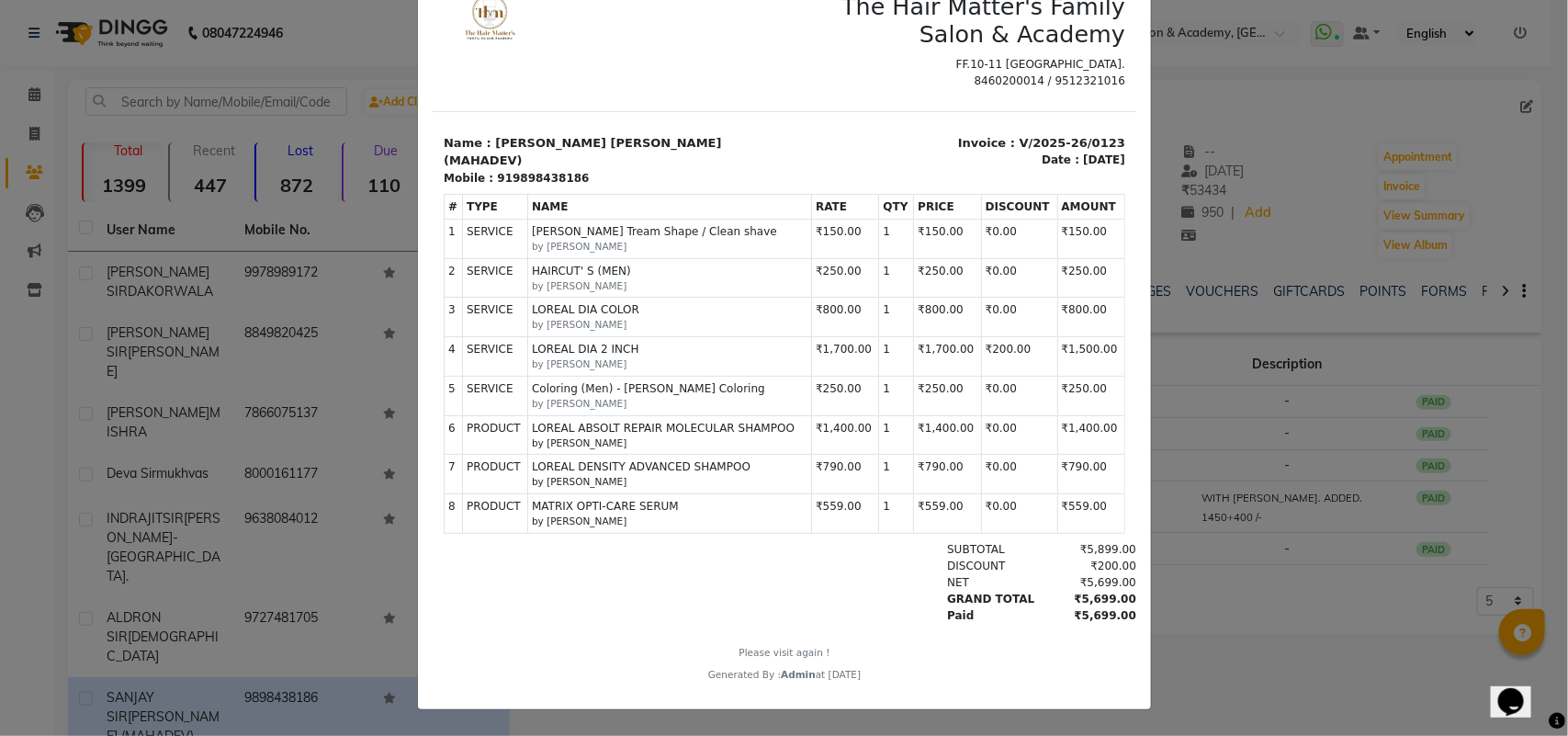
click at [1169, 590] on ngb-modal-window "INVOICE View Invoice Close" at bounding box center [784, 368] width 1568 height 736
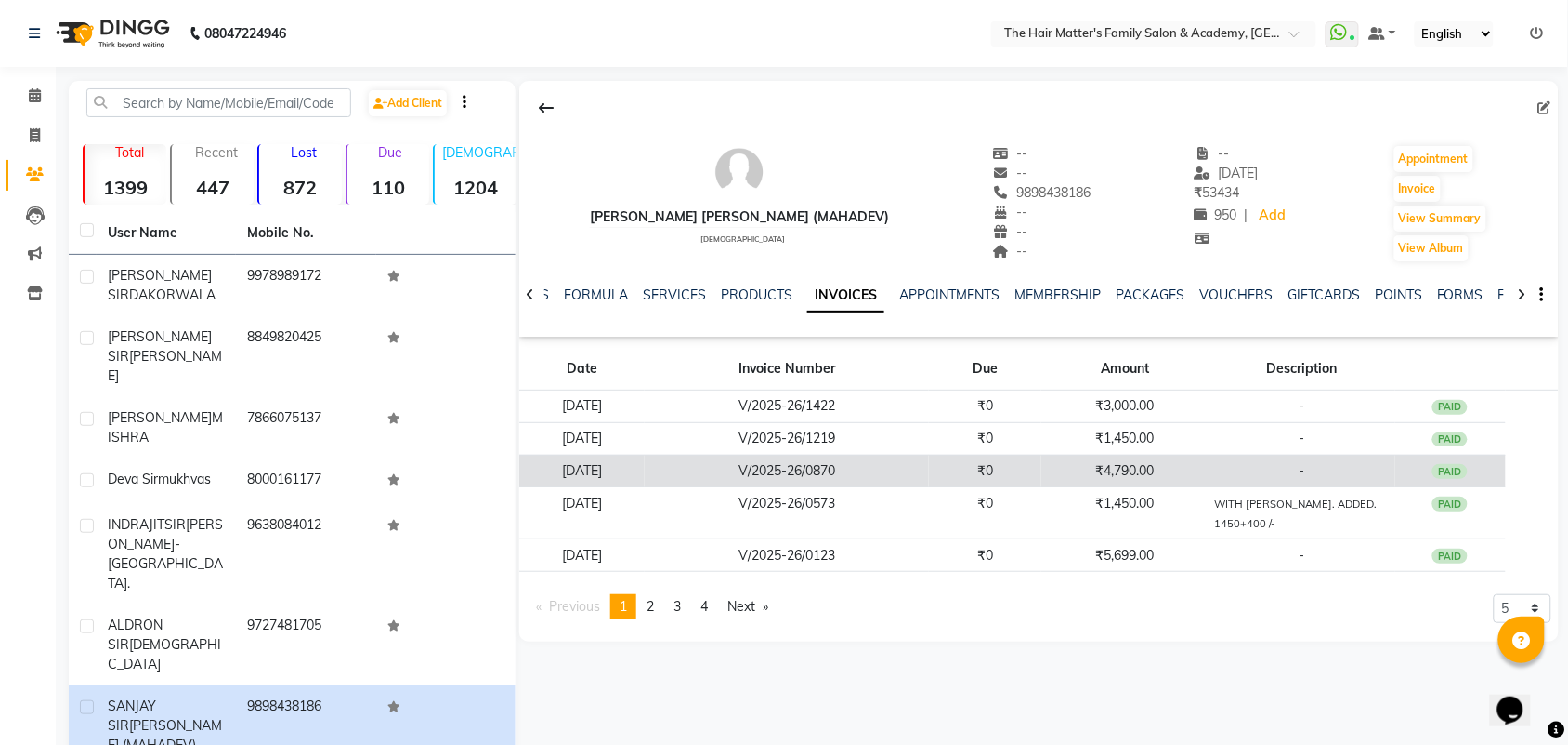
click at [1080, 471] on td "₹4,790.00" at bounding box center [1125, 471] width 167 height 33
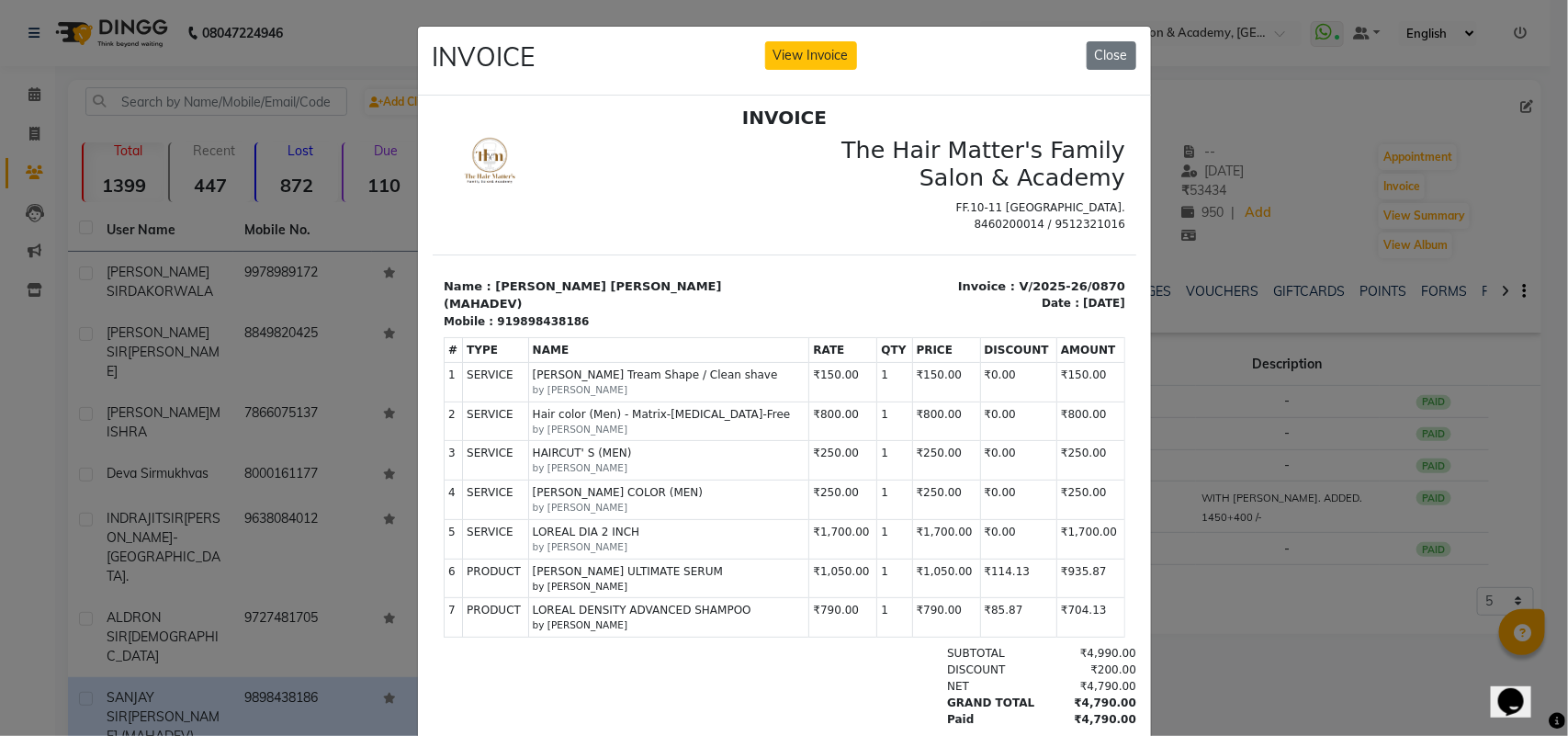
scroll to position [15, 0]
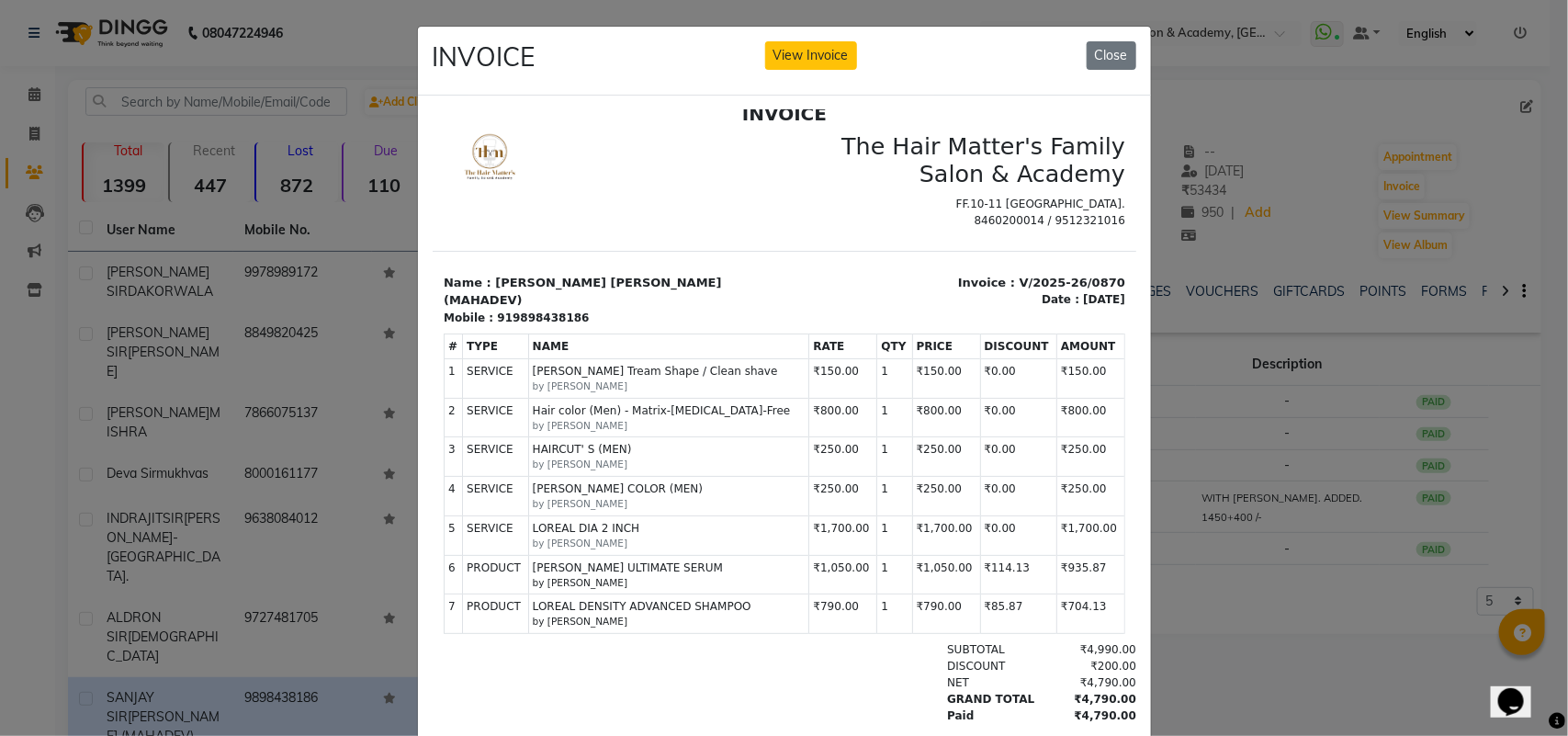
click at [1263, 666] on ngb-modal-window "INVOICE View Invoice Close" at bounding box center [784, 368] width 1568 height 736
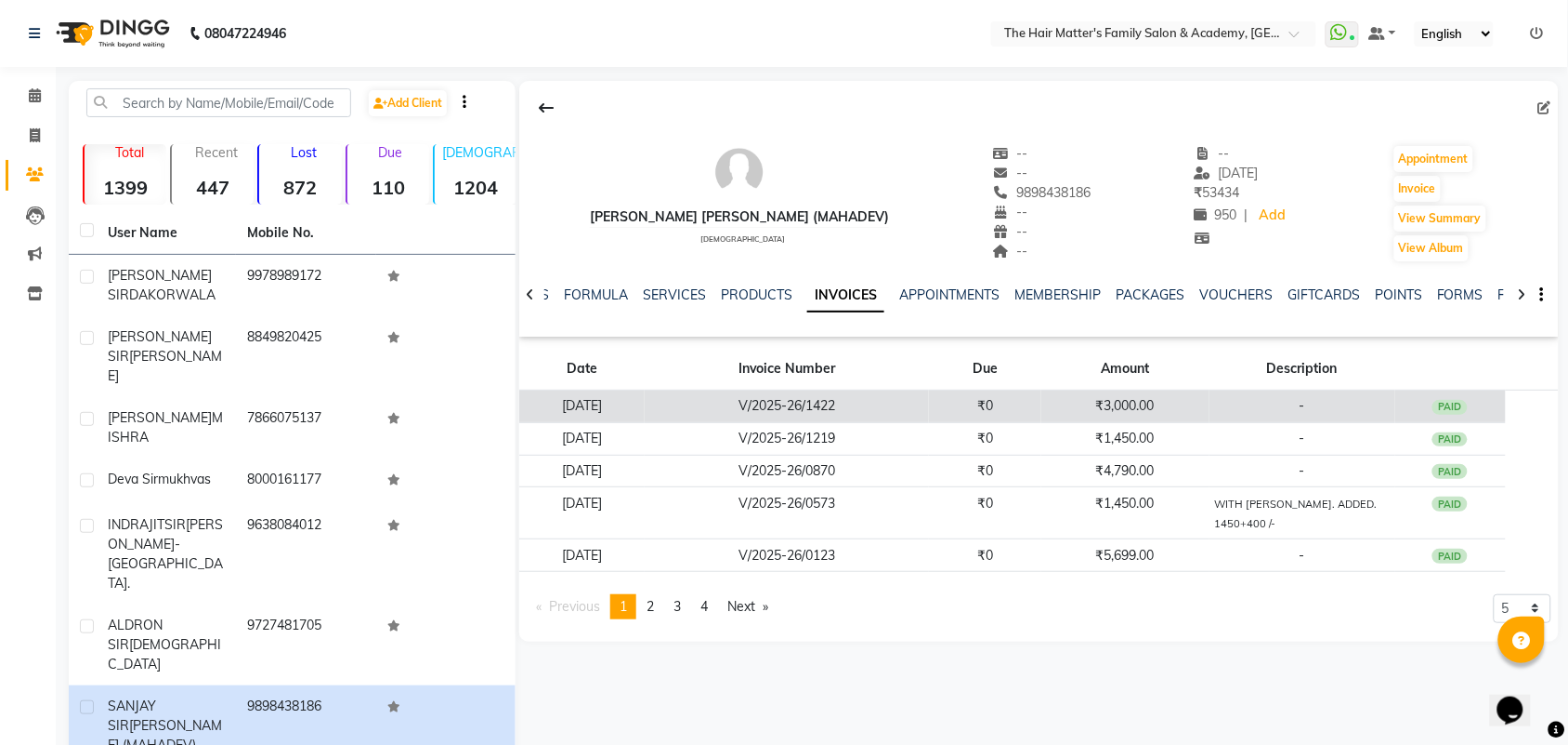
click at [1136, 402] on td "₹3,000.00" at bounding box center [1125, 407] width 167 height 33
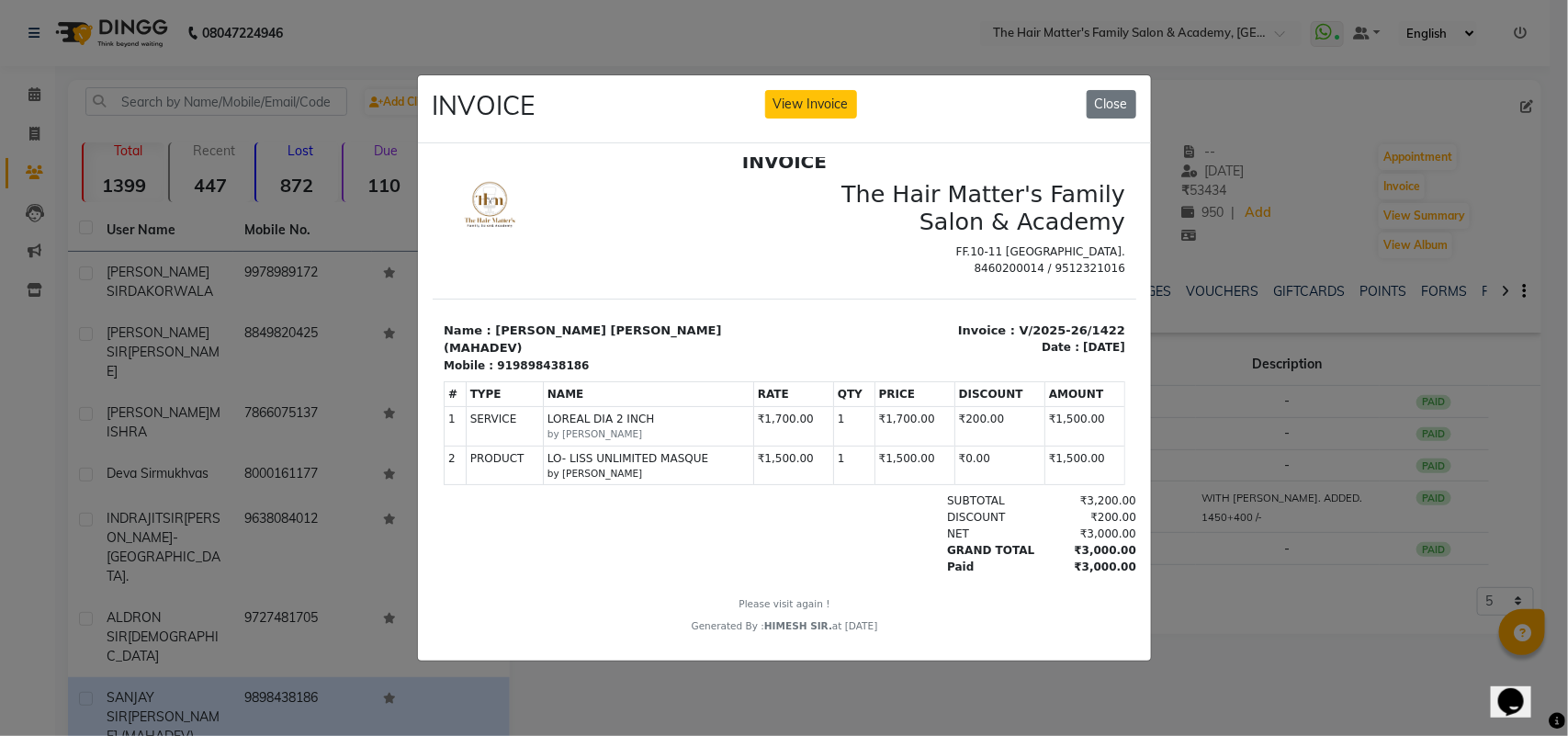
click at [1393, 594] on ngb-modal-window "INVOICE View Invoice Close" at bounding box center [784, 368] width 1568 height 736
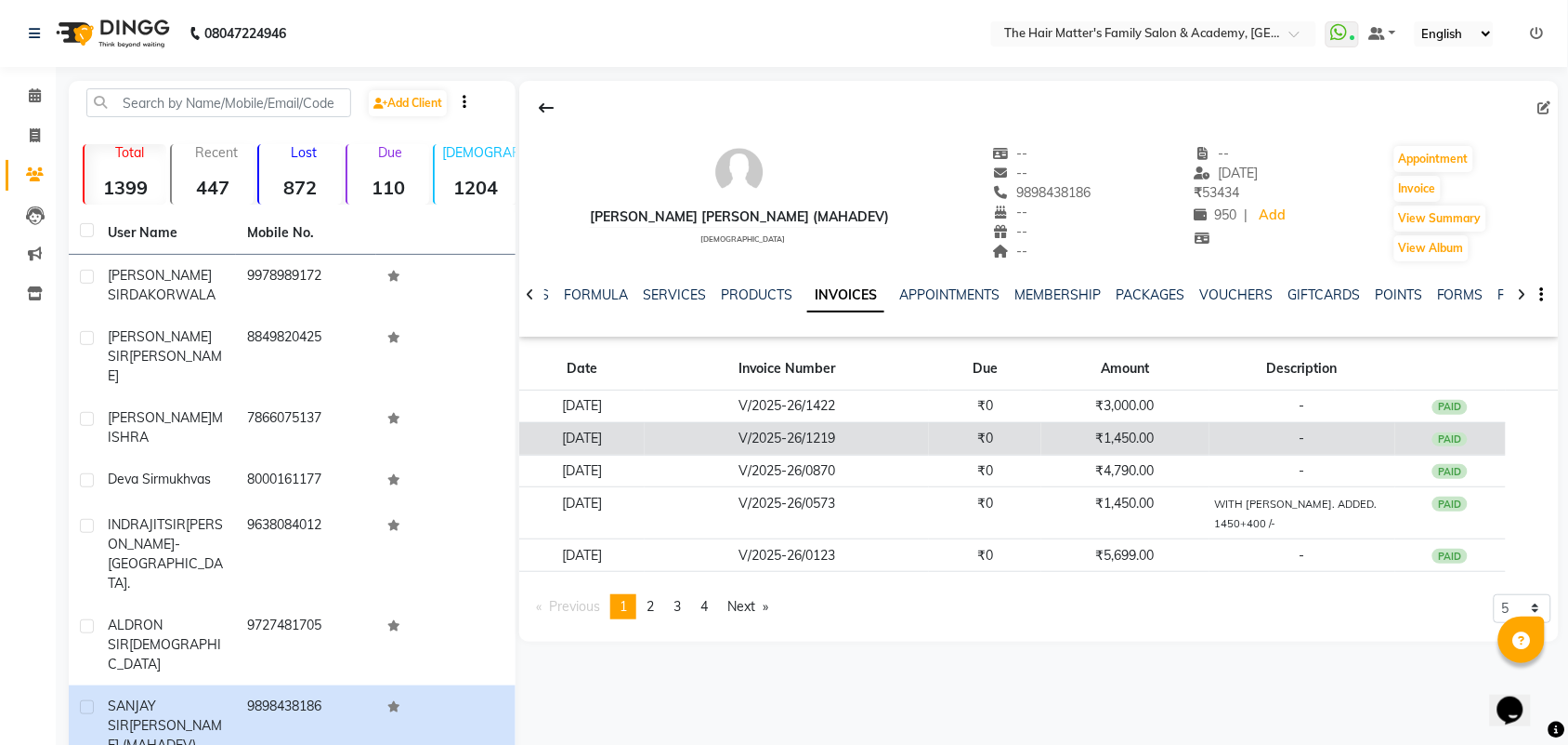
click at [1145, 434] on td "₹1,450.00" at bounding box center [1125, 438] width 167 height 33
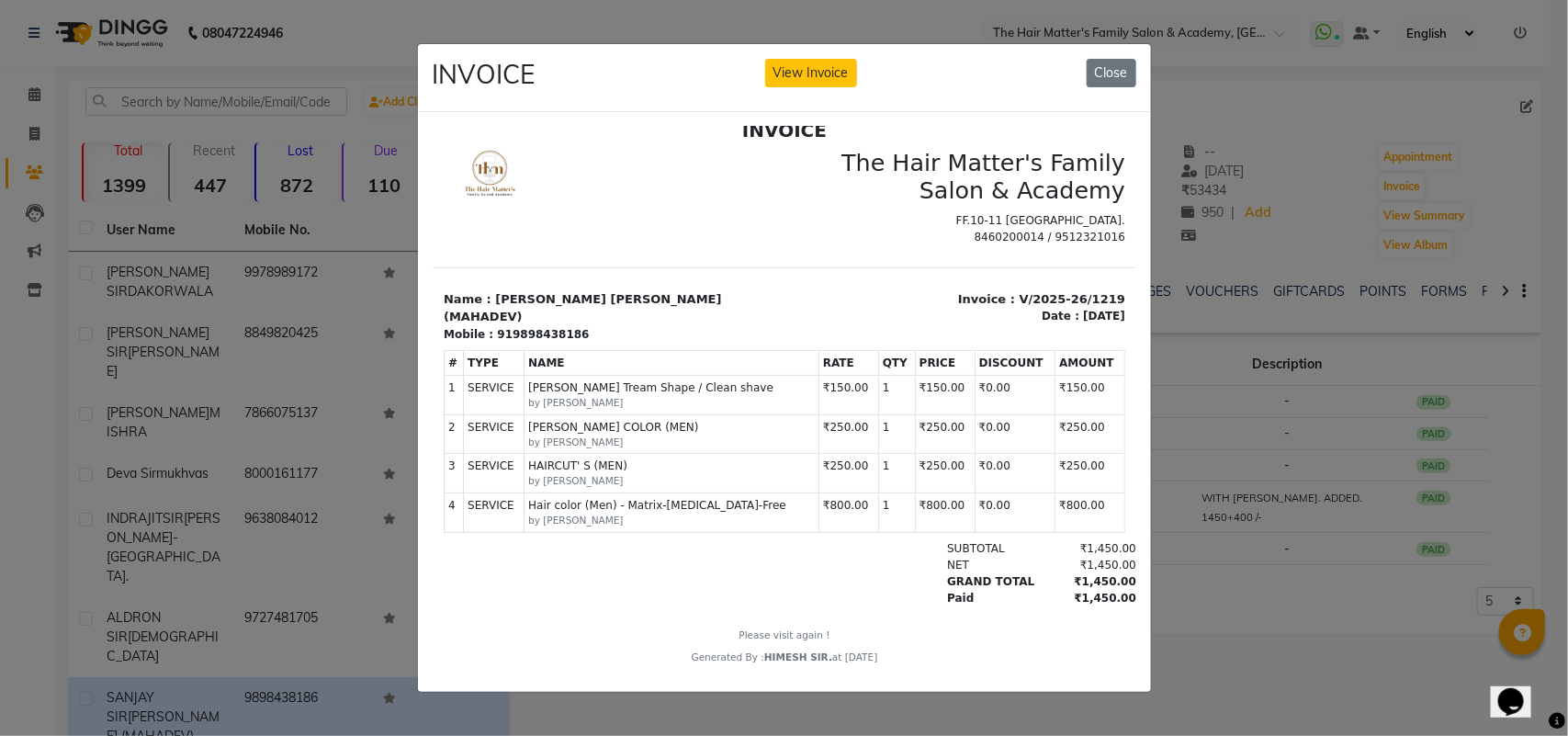
click at [1256, 595] on ngb-modal-window "INVOICE View Invoice Close" at bounding box center [784, 368] width 1568 height 736
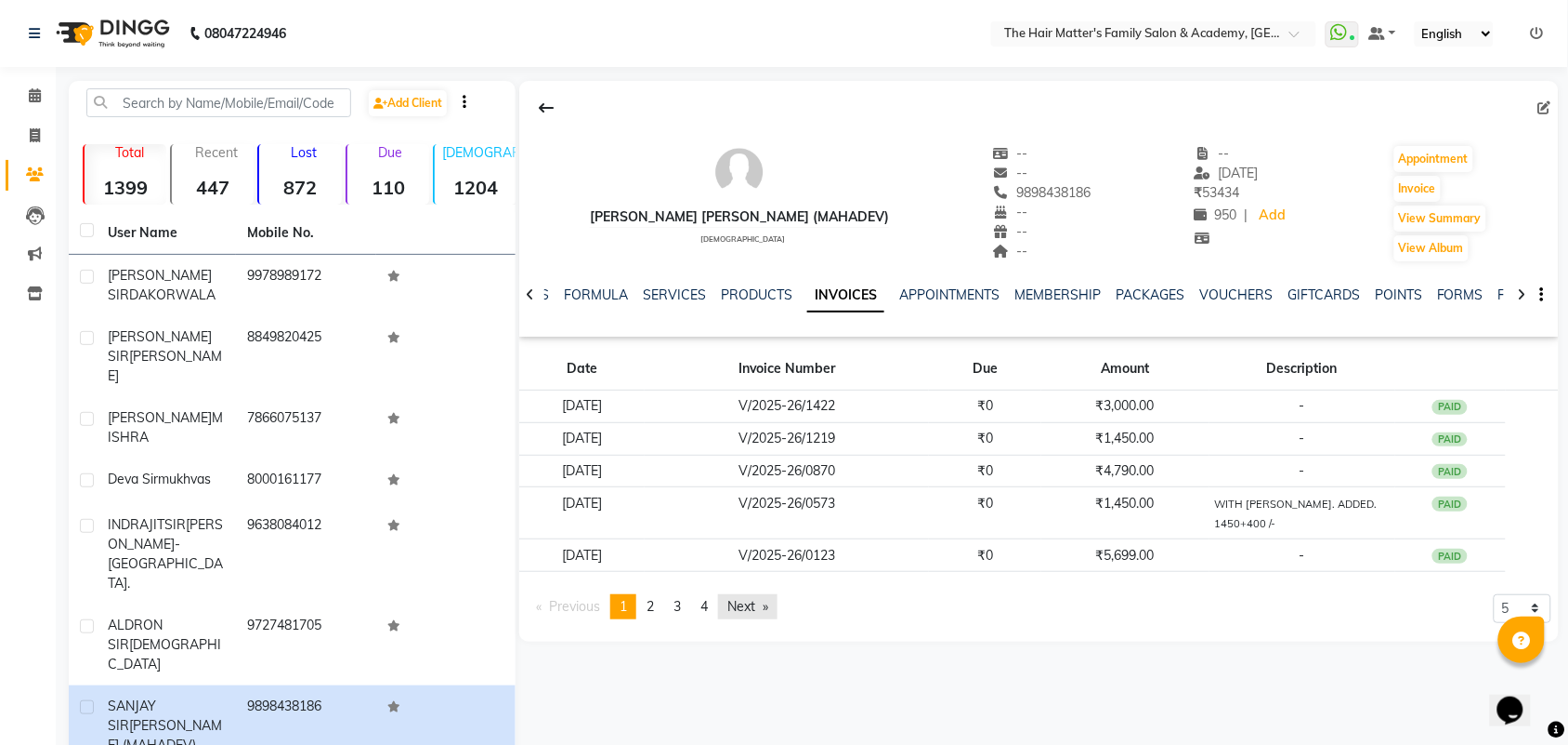
click at [730, 606] on link "Next page" at bounding box center [747, 606] width 59 height 25
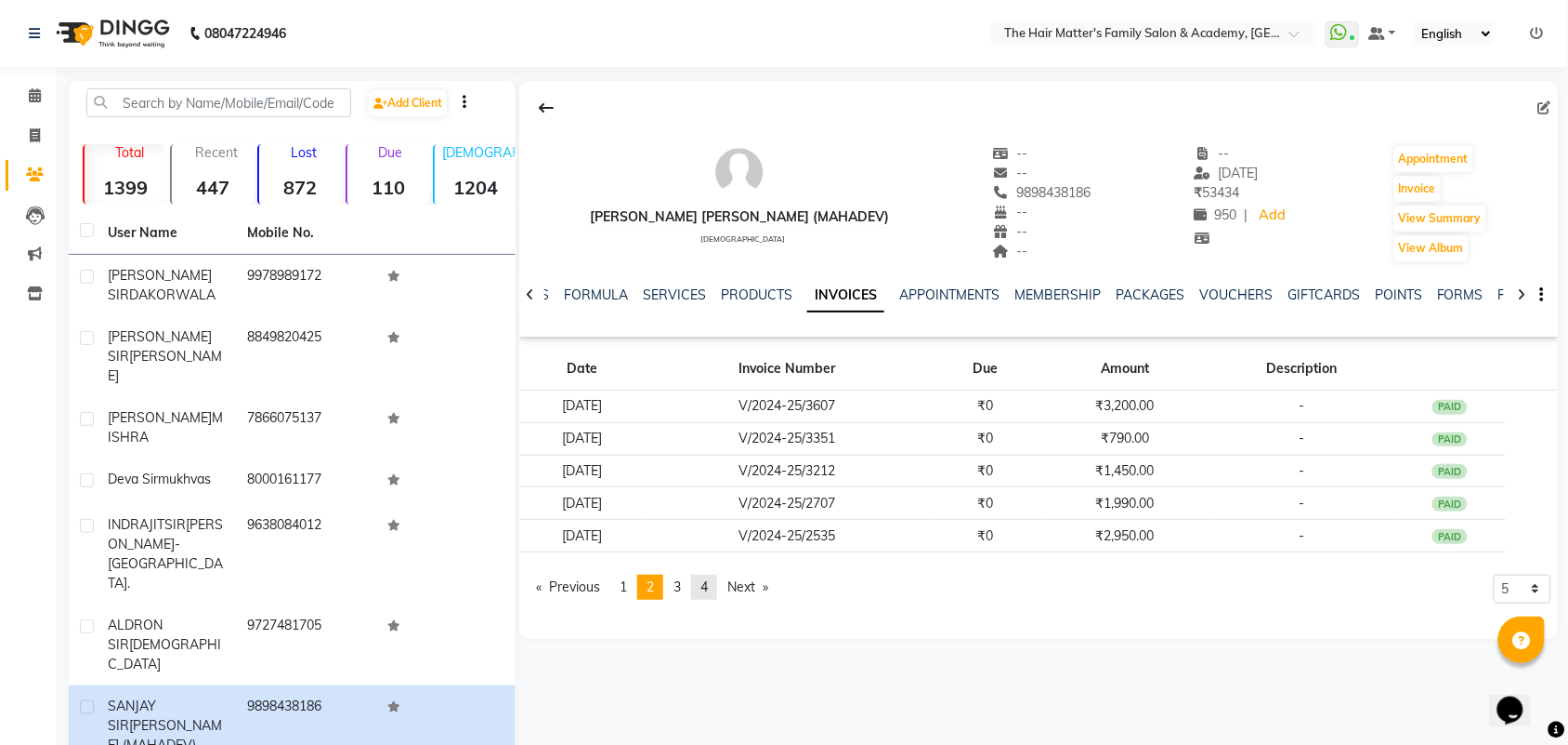
click at [717, 586] on link "page 4" at bounding box center [704, 586] width 26 height 25
click at [718, 586] on div "SANJAY SIR PATEL (MAHADEV) male -- -- 9898438186 -- -- -- -- 08-08-2025 ₹ 53434…" at bounding box center [1038, 360] width 1039 height 558
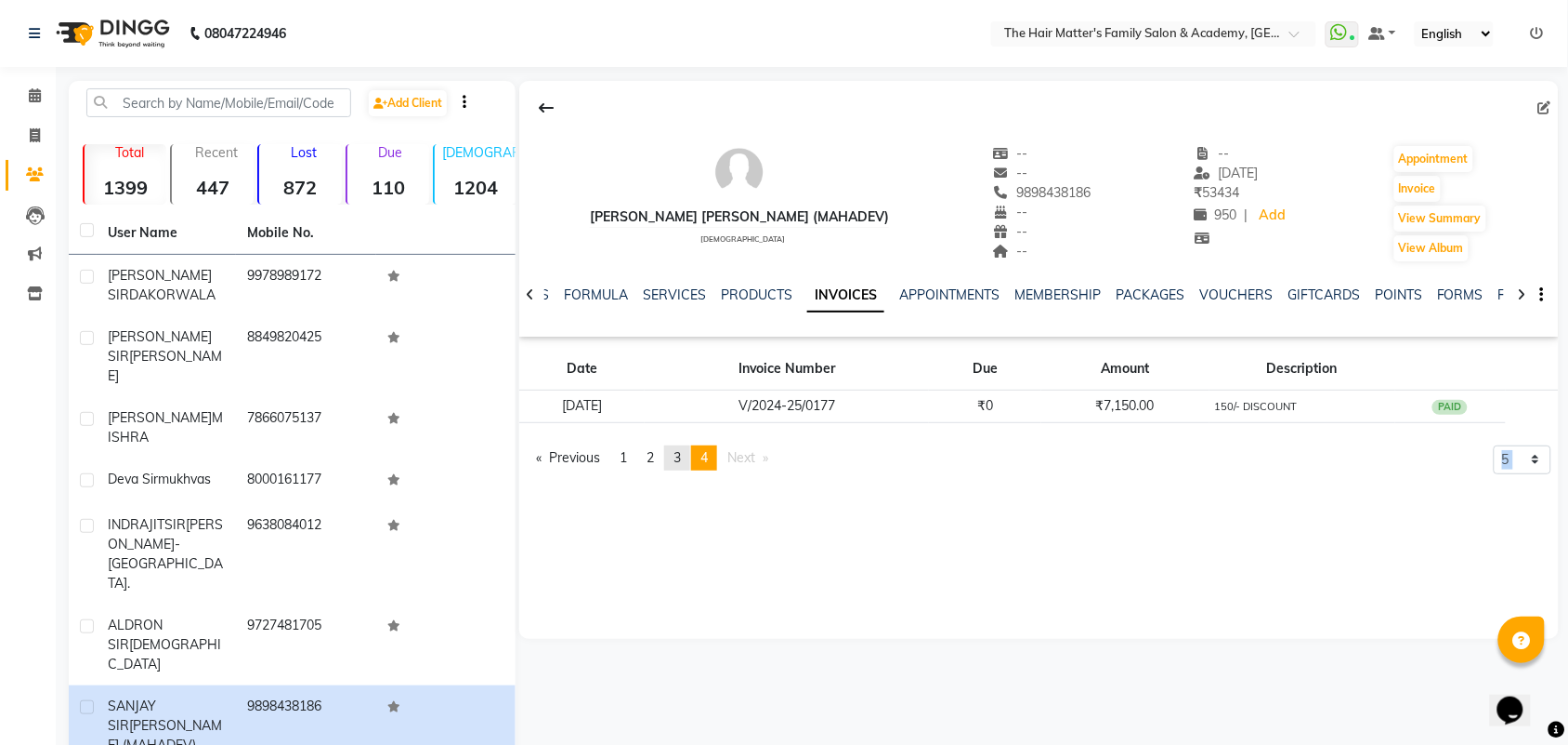
click at [681, 461] on span "3" at bounding box center [677, 458] width 8 height 17
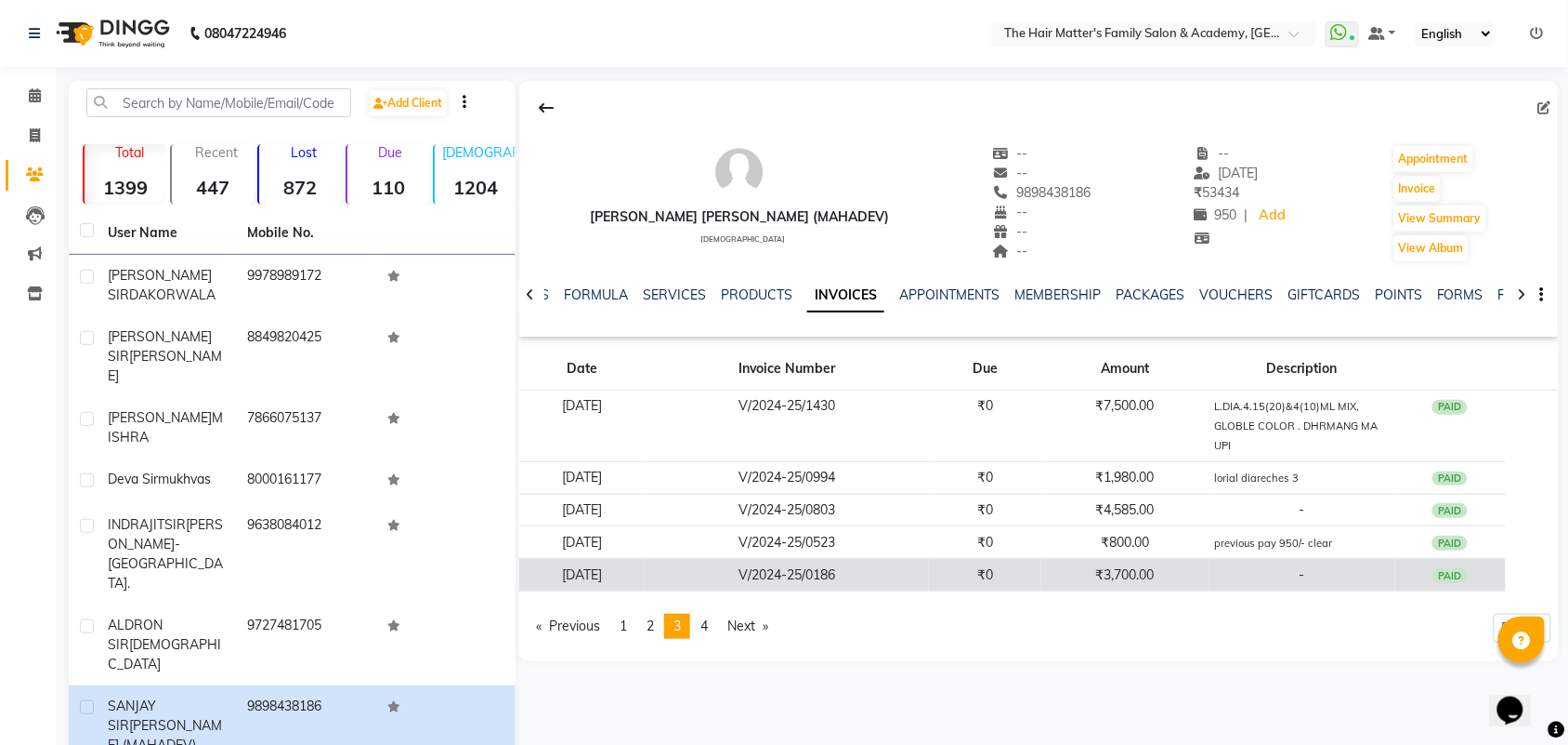
click at [1087, 582] on td "₹3,700.00" at bounding box center [1125, 575] width 167 height 33
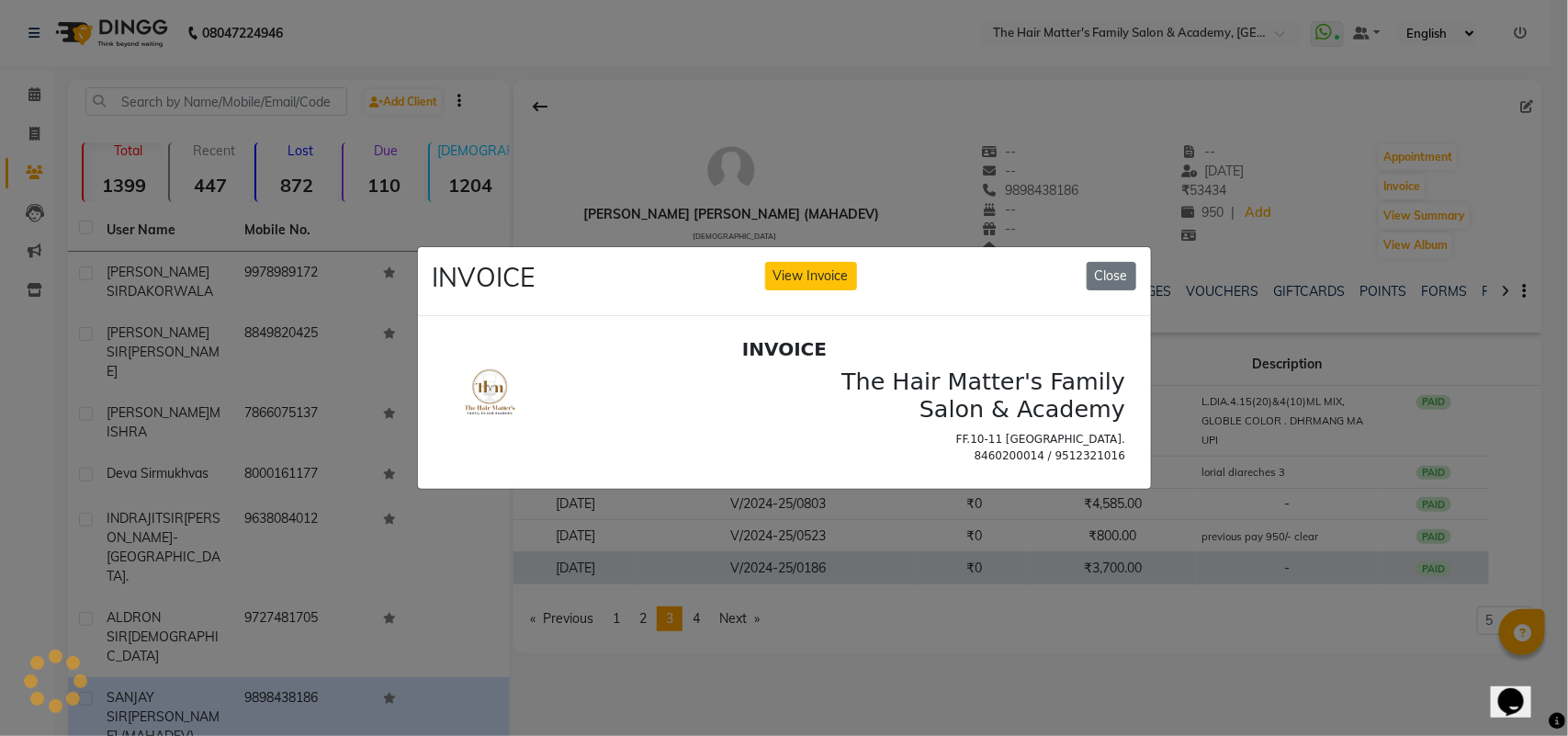
scroll to position [0, 0]
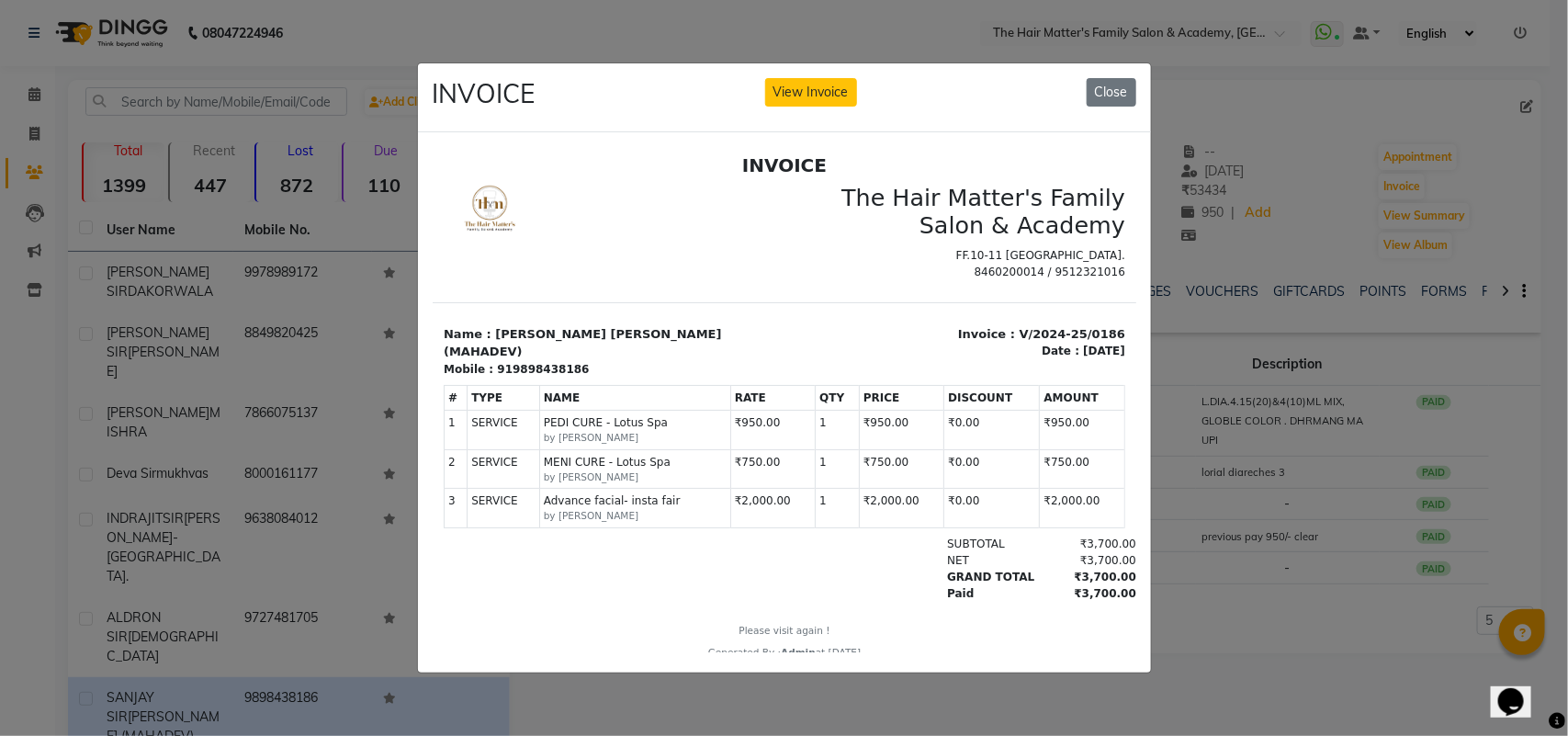
click at [1228, 572] on ngb-modal-window "INVOICE View Invoice Close" at bounding box center [784, 368] width 1568 height 736
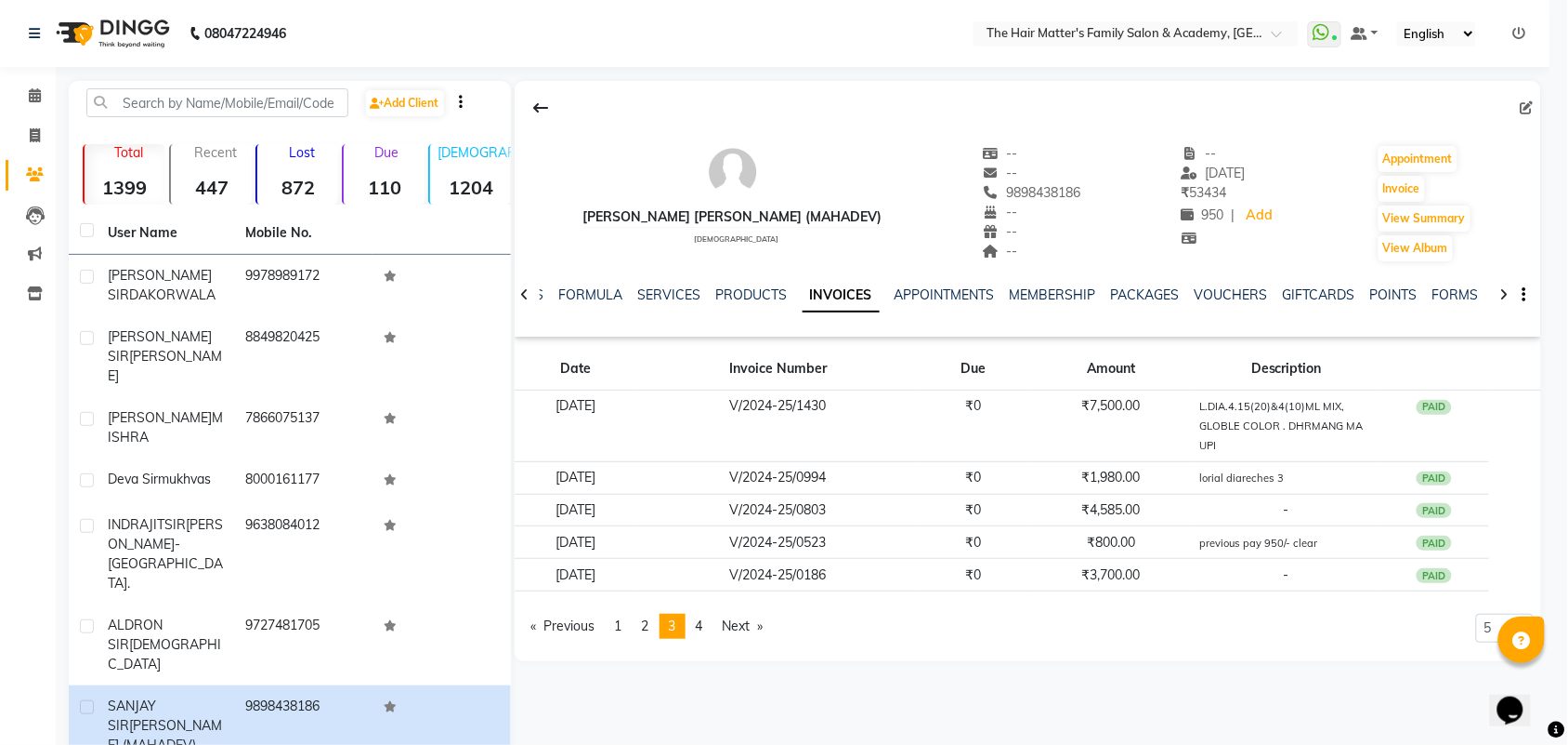
click at [1178, 551] on td "₹800.00" at bounding box center [1111, 542] width 165 height 33
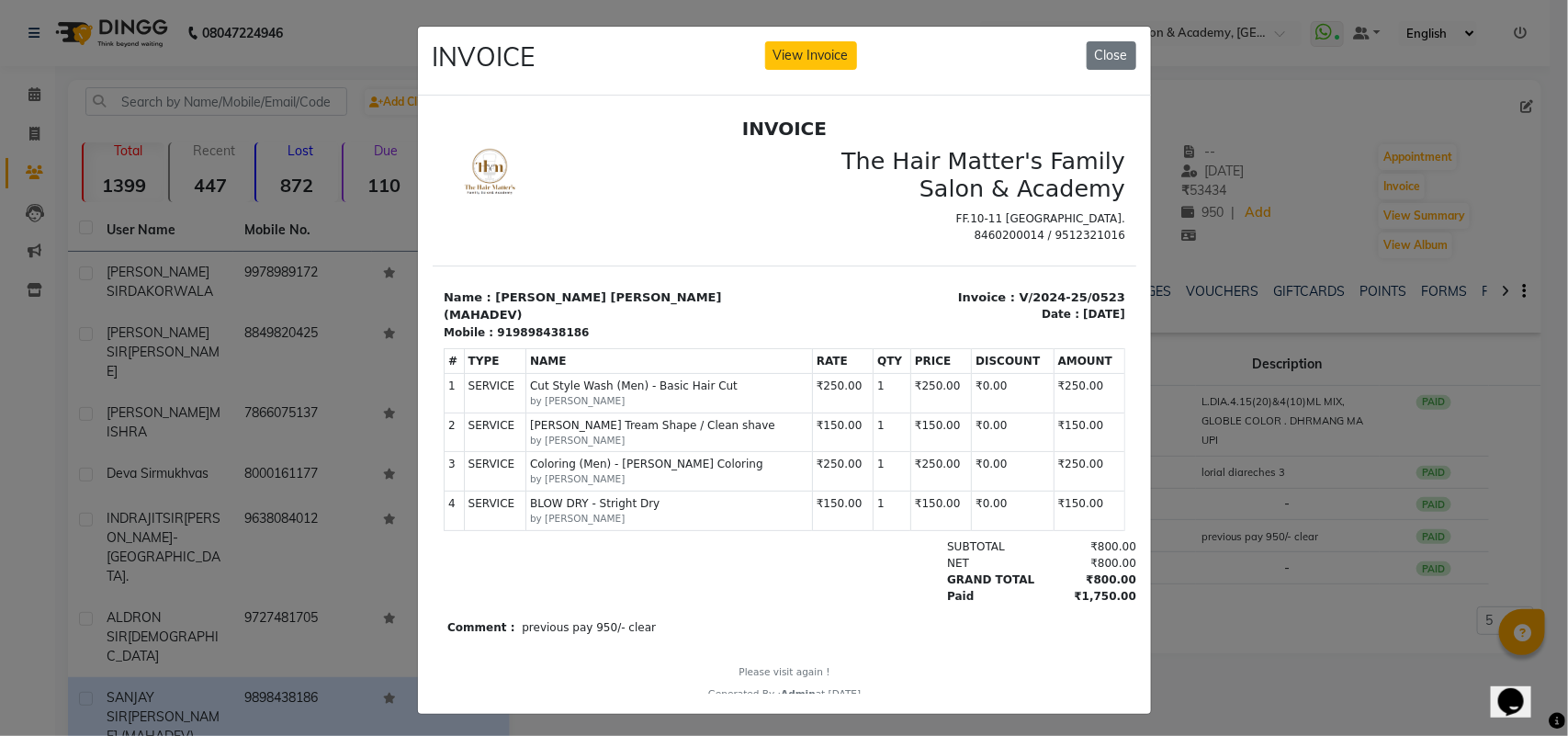
click at [1167, 597] on ngb-modal-window "INVOICE View Invoice Close" at bounding box center [784, 368] width 1568 height 736
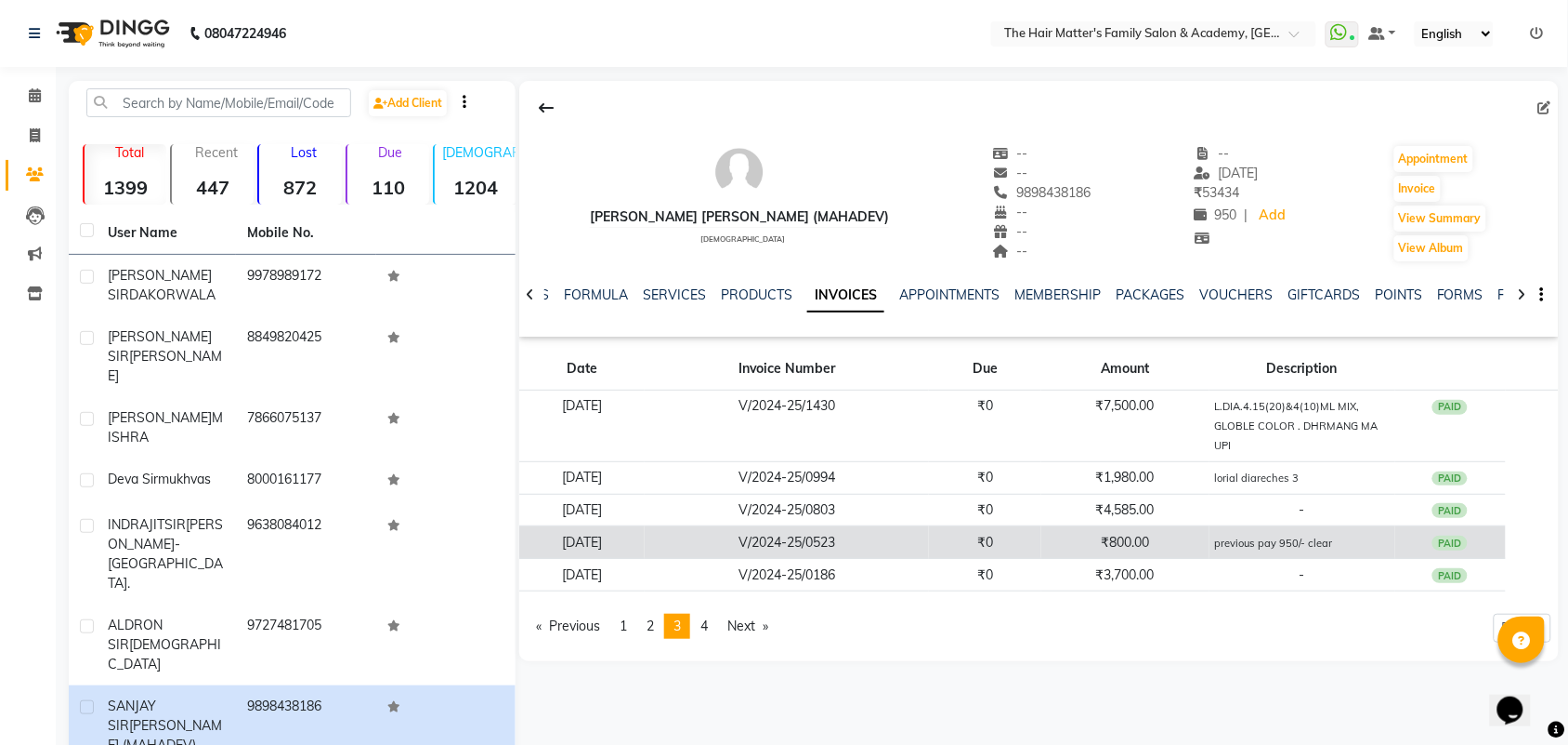
click at [1208, 549] on td "₹800.00" at bounding box center [1125, 542] width 167 height 33
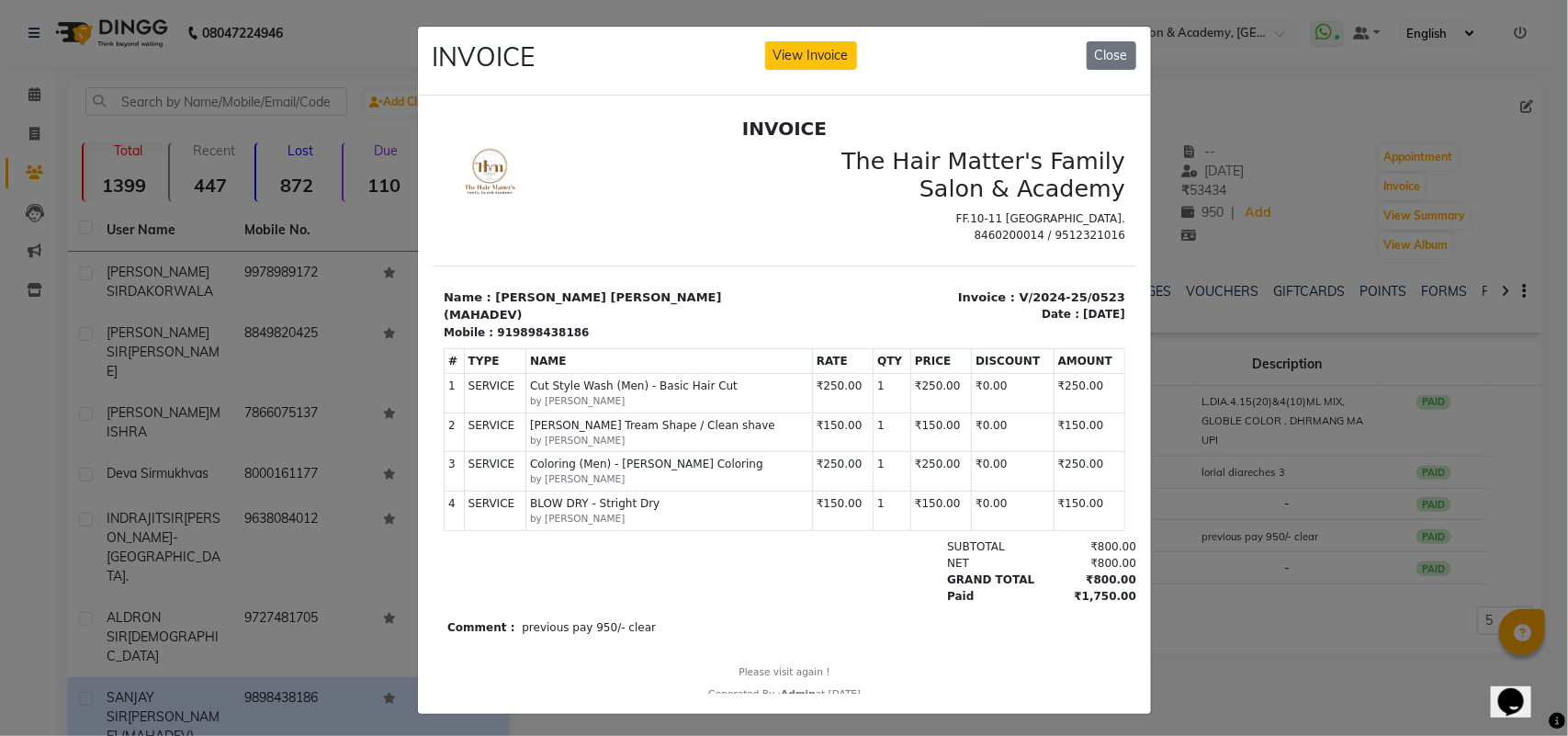
click at [1240, 562] on ngb-modal-window "INVOICE View Invoice Close" at bounding box center [784, 368] width 1568 height 736
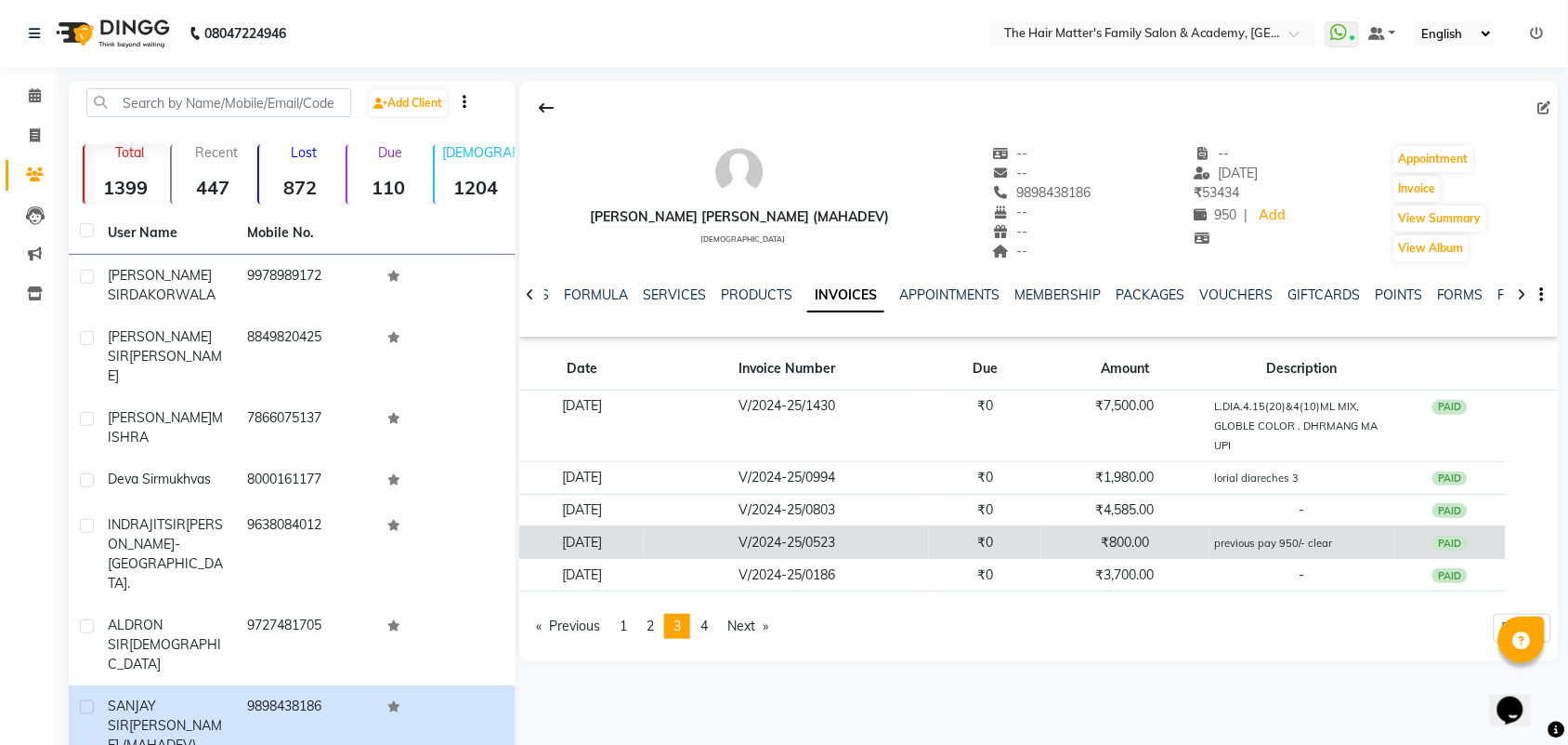
click at [1284, 544] on small "previous pay 950/- clear" at bounding box center [1274, 543] width 118 height 13
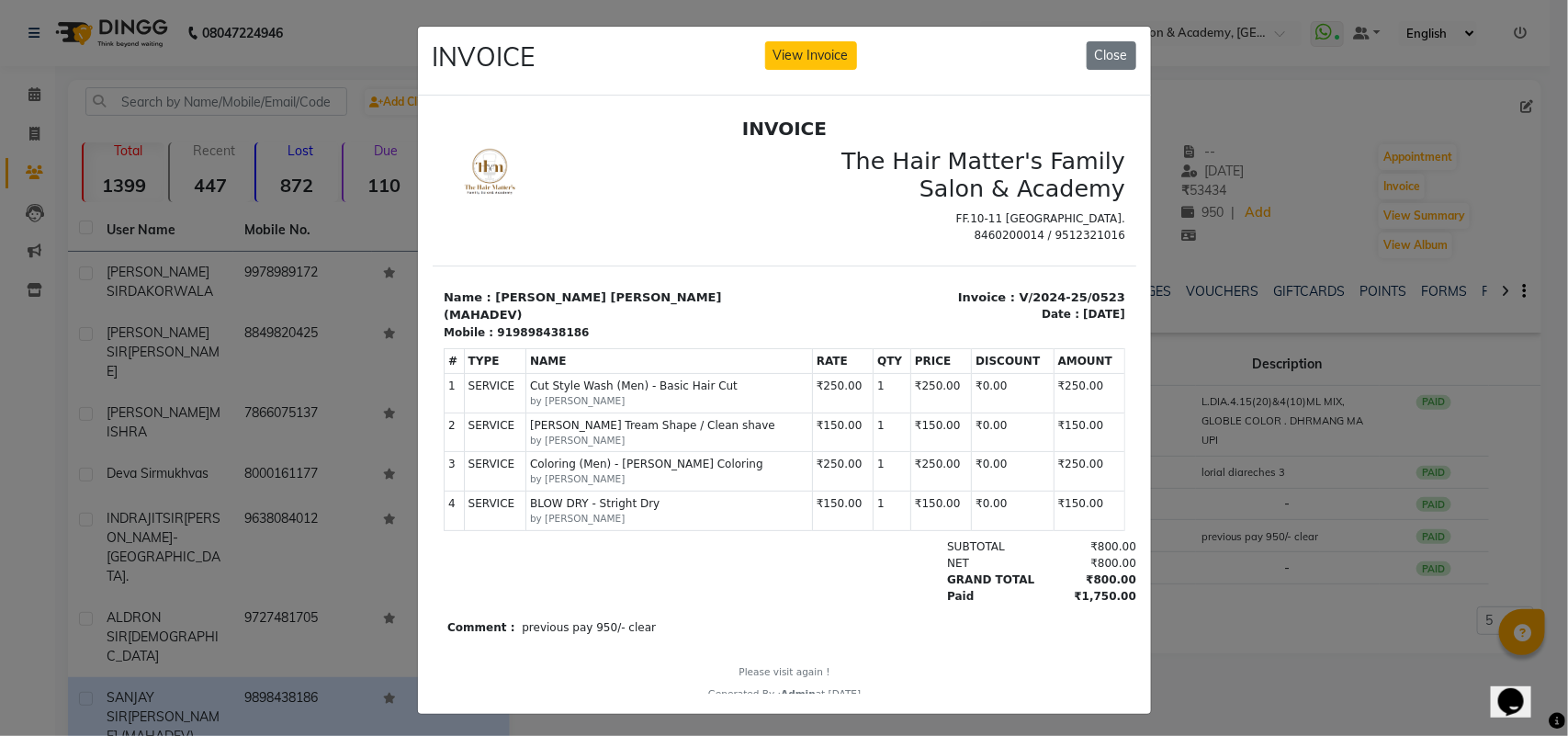
click at [811, 17] on ngb-modal-window "INVOICE View Invoice Close" at bounding box center [784, 368] width 1568 height 736
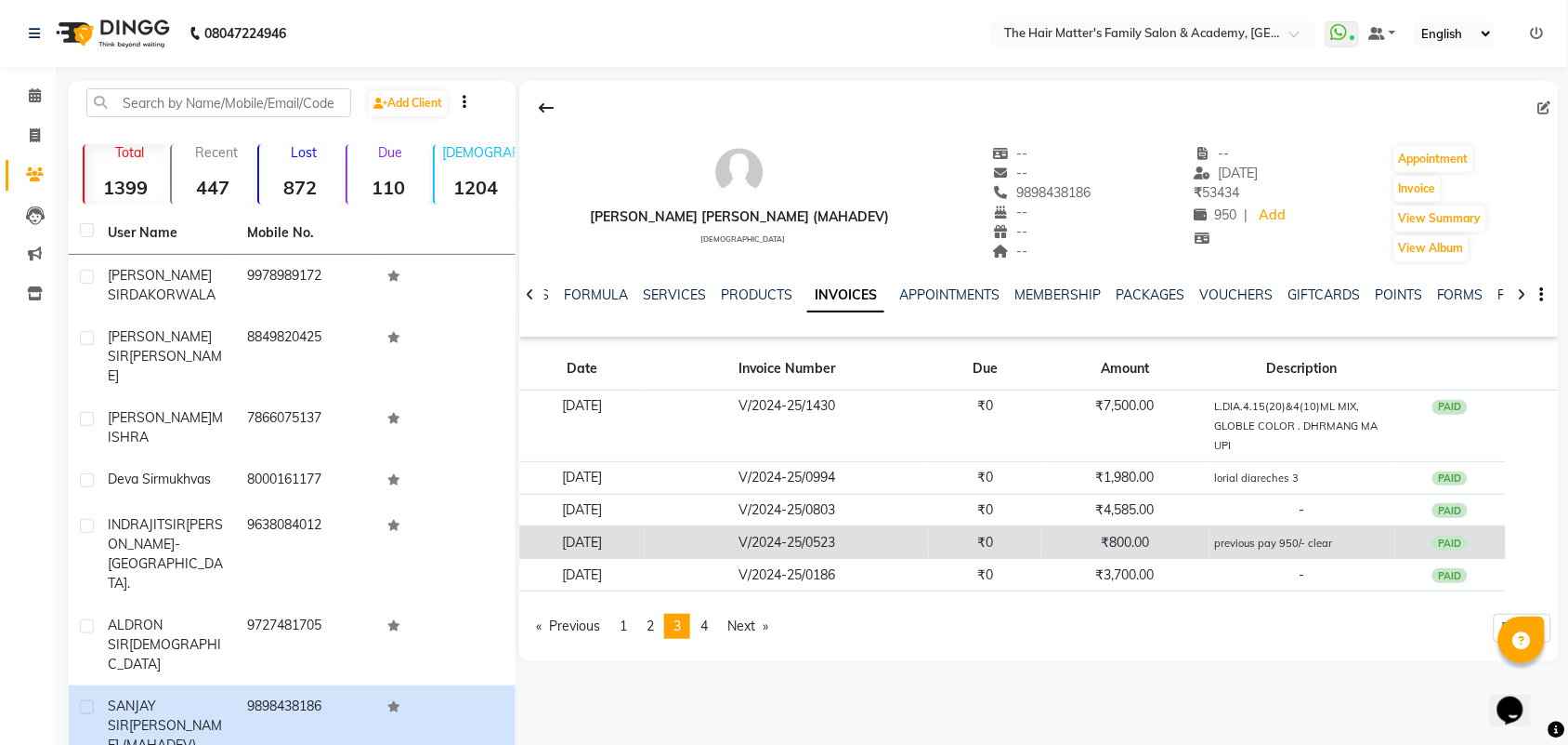
click at [1196, 554] on td "₹800.00" at bounding box center [1125, 542] width 167 height 33
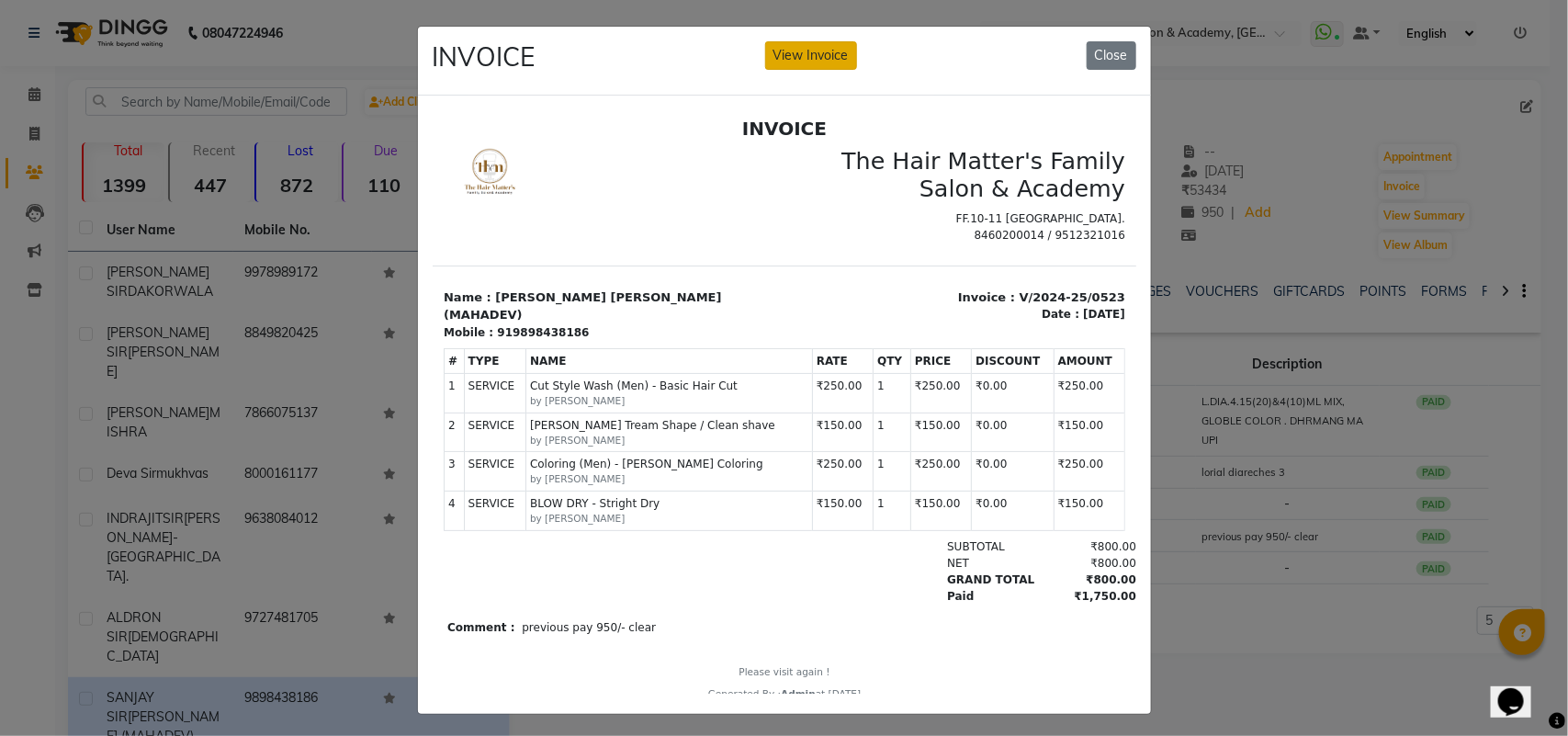
click at [823, 46] on button "View Invoice" at bounding box center [810, 56] width 92 height 29
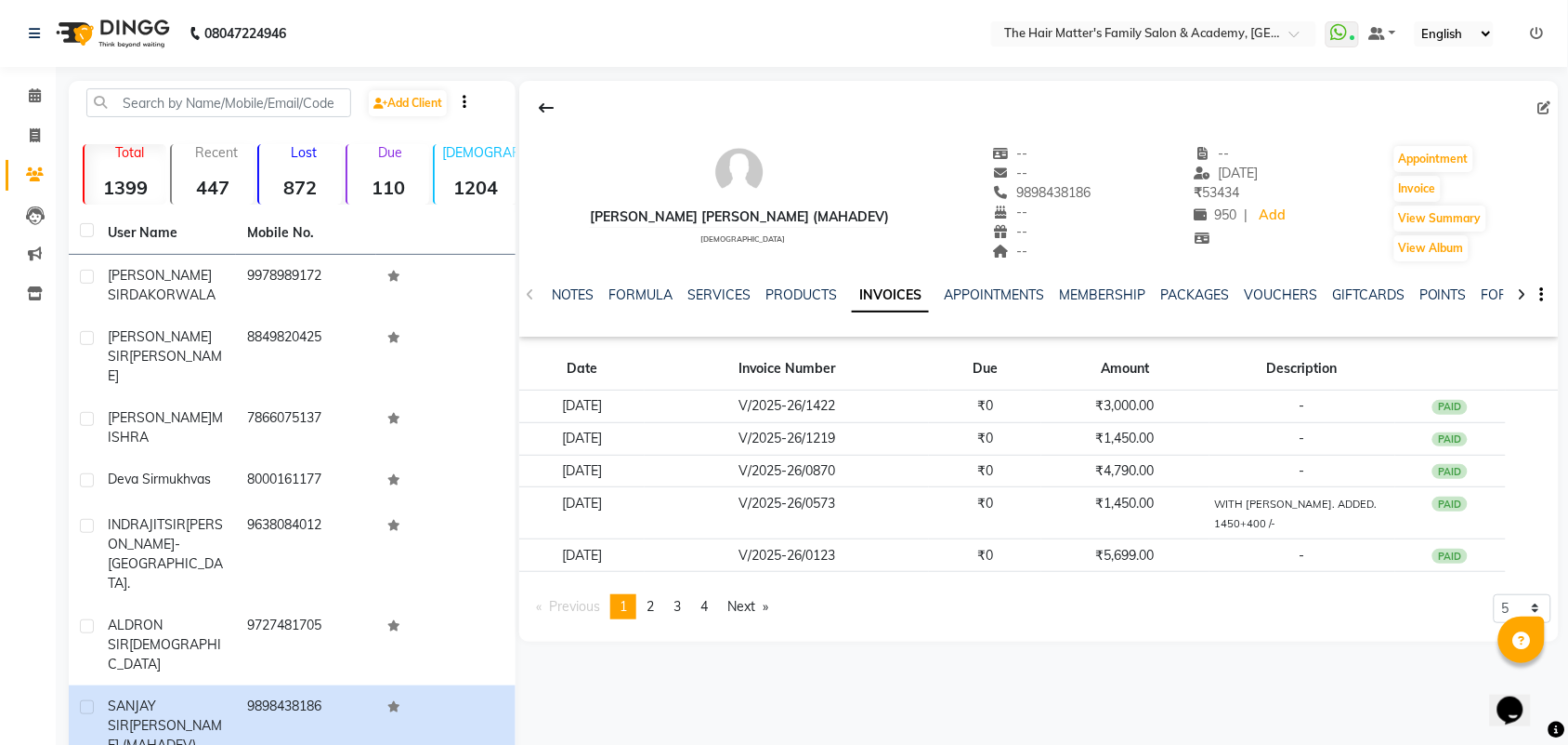
click at [623, 609] on li "You're on page 1" at bounding box center [623, 606] width 26 height 25
click at [55, 85] on main "Add Client Total 1399 Recent 447 Lost 872 Due 110 Male 1204 Female 192 Member 0…" at bounding box center [811, 565] width 1513 height 969
click at [38, 95] on icon at bounding box center [35, 95] width 12 height 14
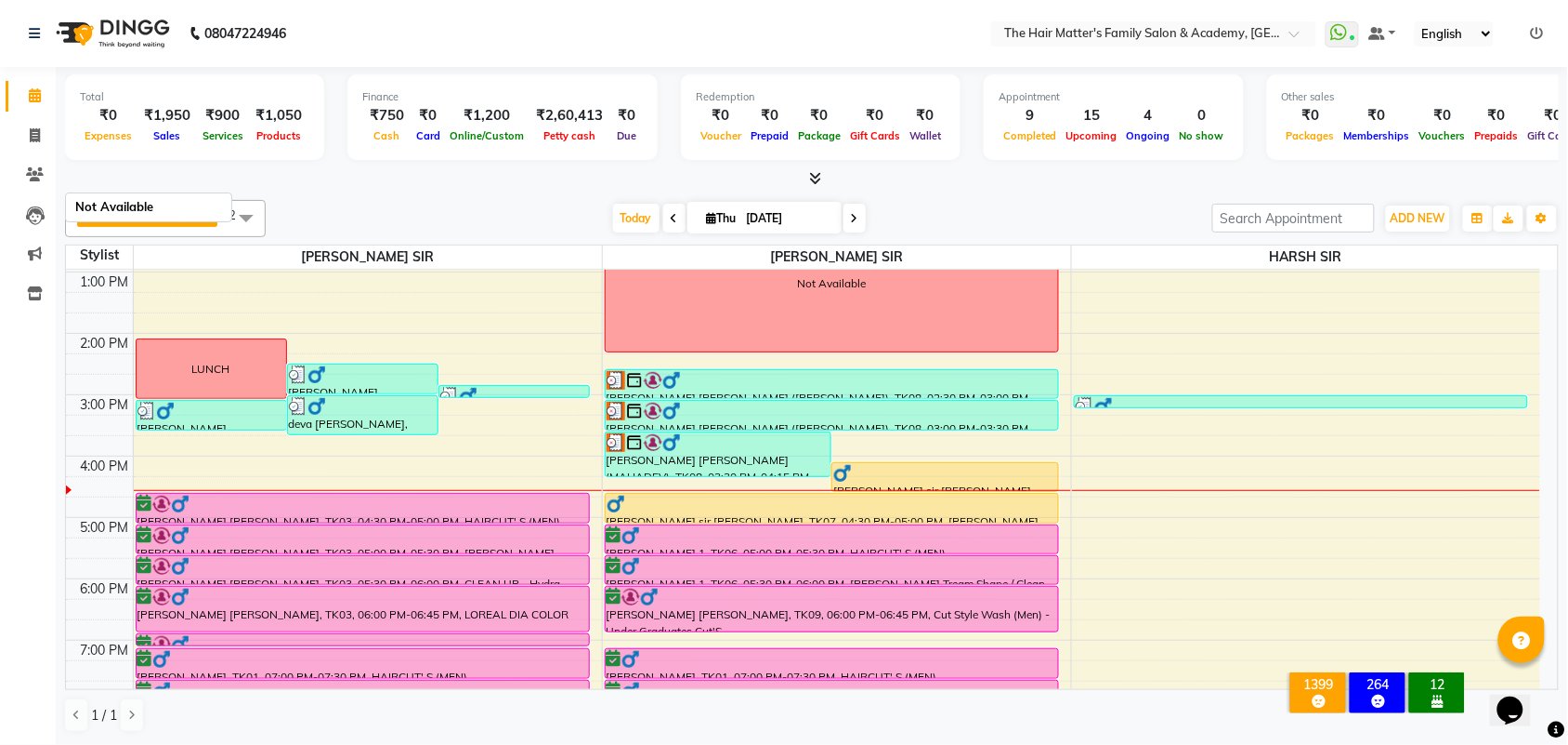
scroll to position [387, 0]
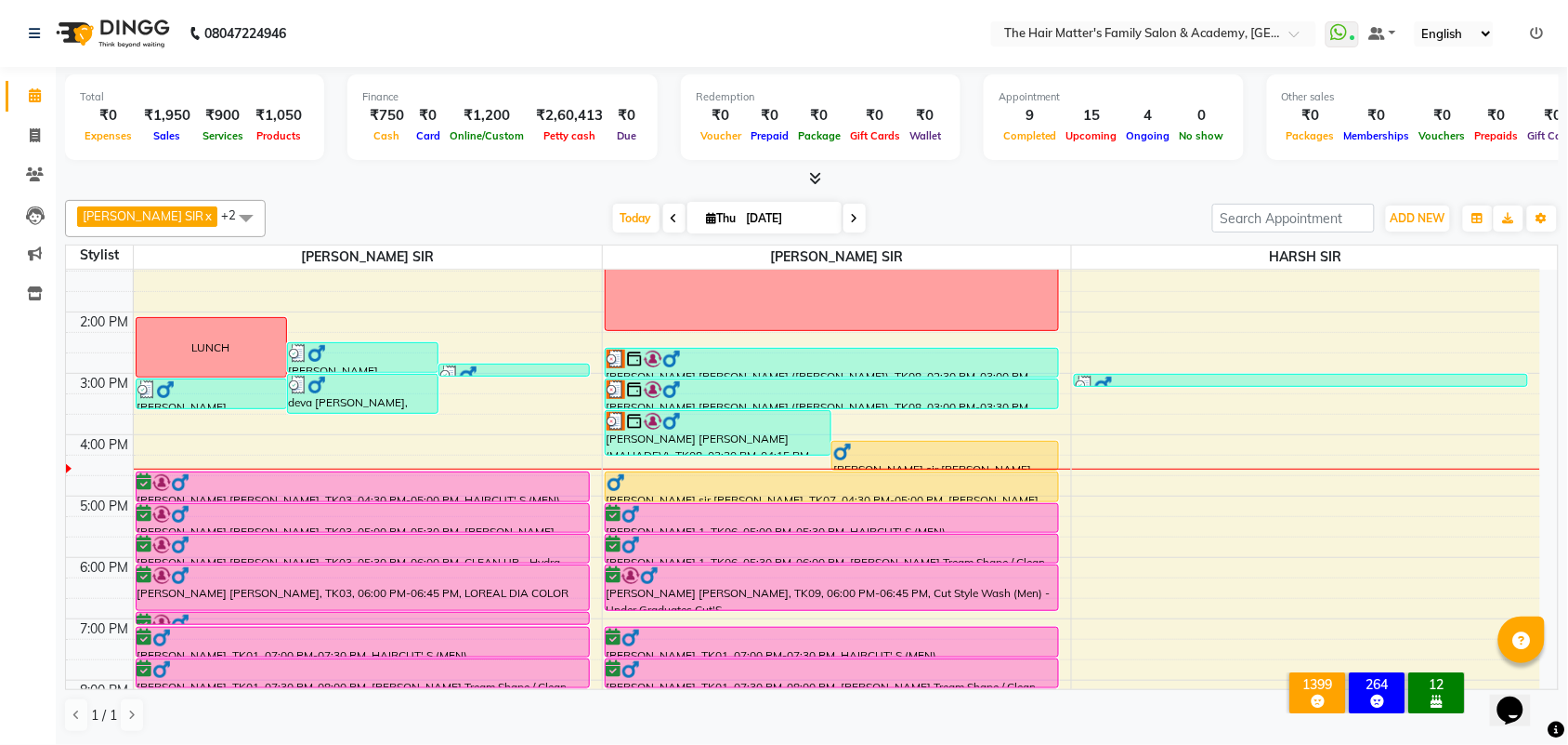
click at [843, 207] on span at bounding box center [854, 218] width 23 height 29
type input "[DATE]"
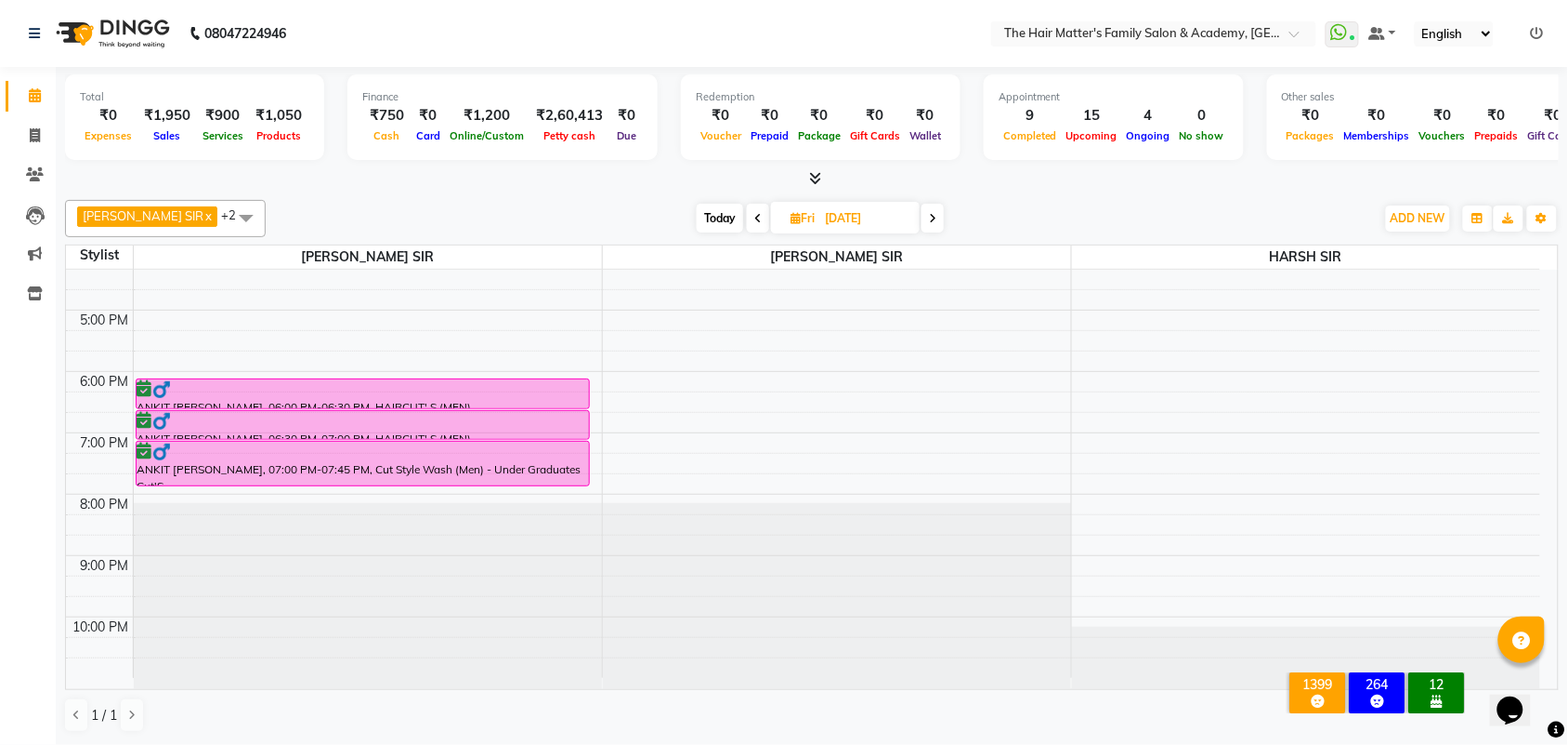
scroll to position [1, 0]
click at [624, 381] on div "7:00 AM 8:00 AM 9:00 AM 10:00 AM 11:00 AM 12:00 PM 1:00 PM 2:00 PM 3:00 PM 4:00…" at bounding box center [803, 187] width 1474 height 981
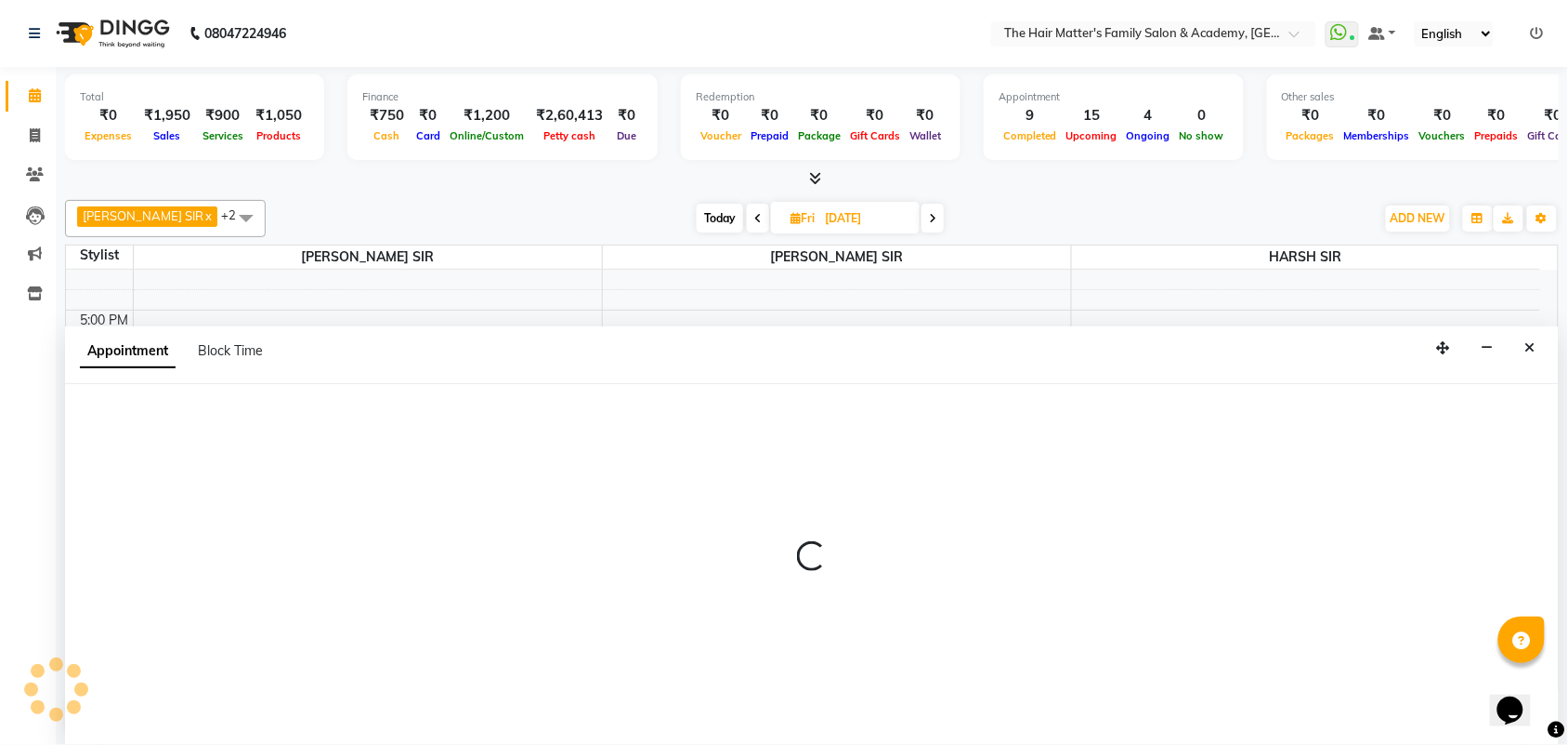
select select "43094"
select select "1080"
select select "tentative"
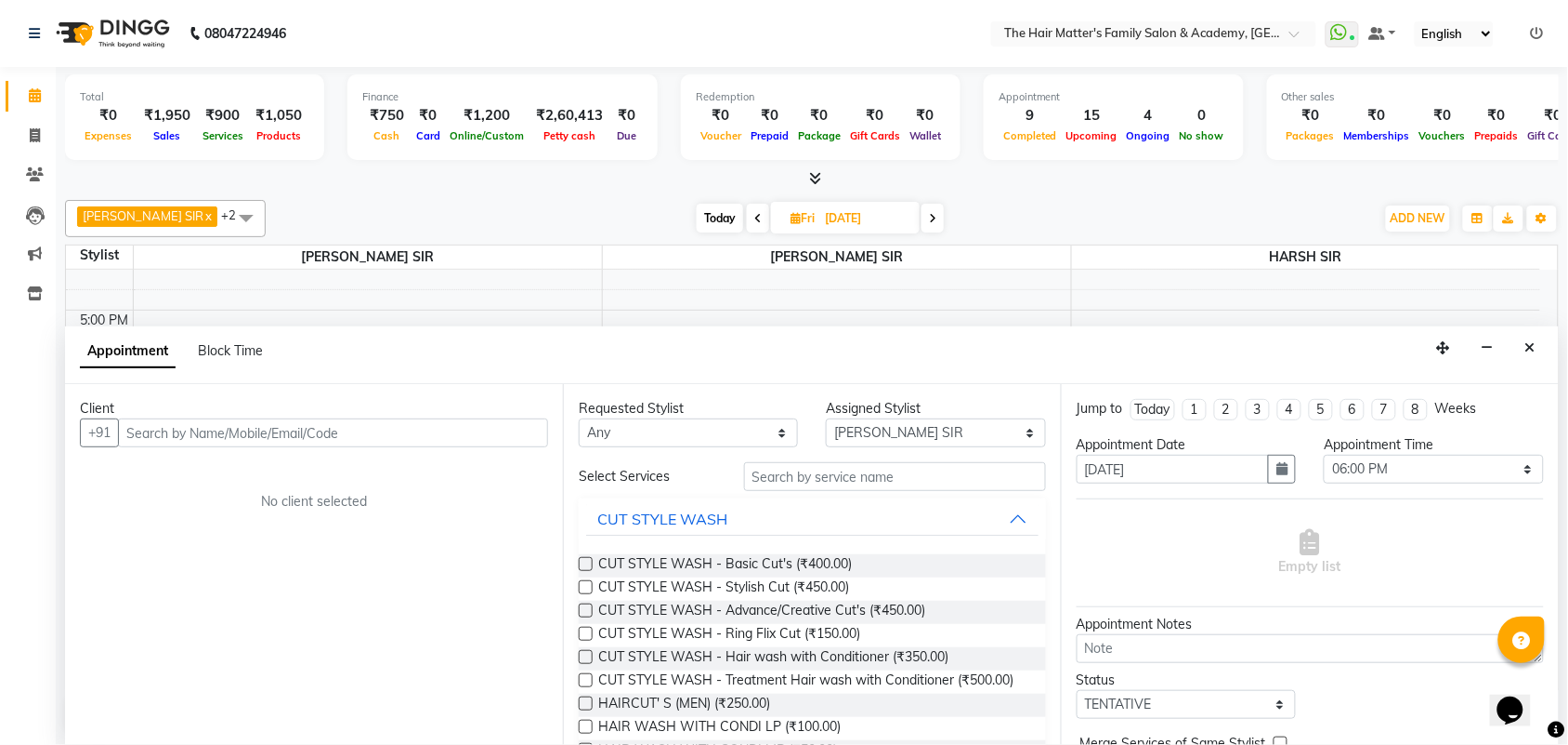
click at [249, 423] on input "text" at bounding box center [333, 432] width 430 height 29
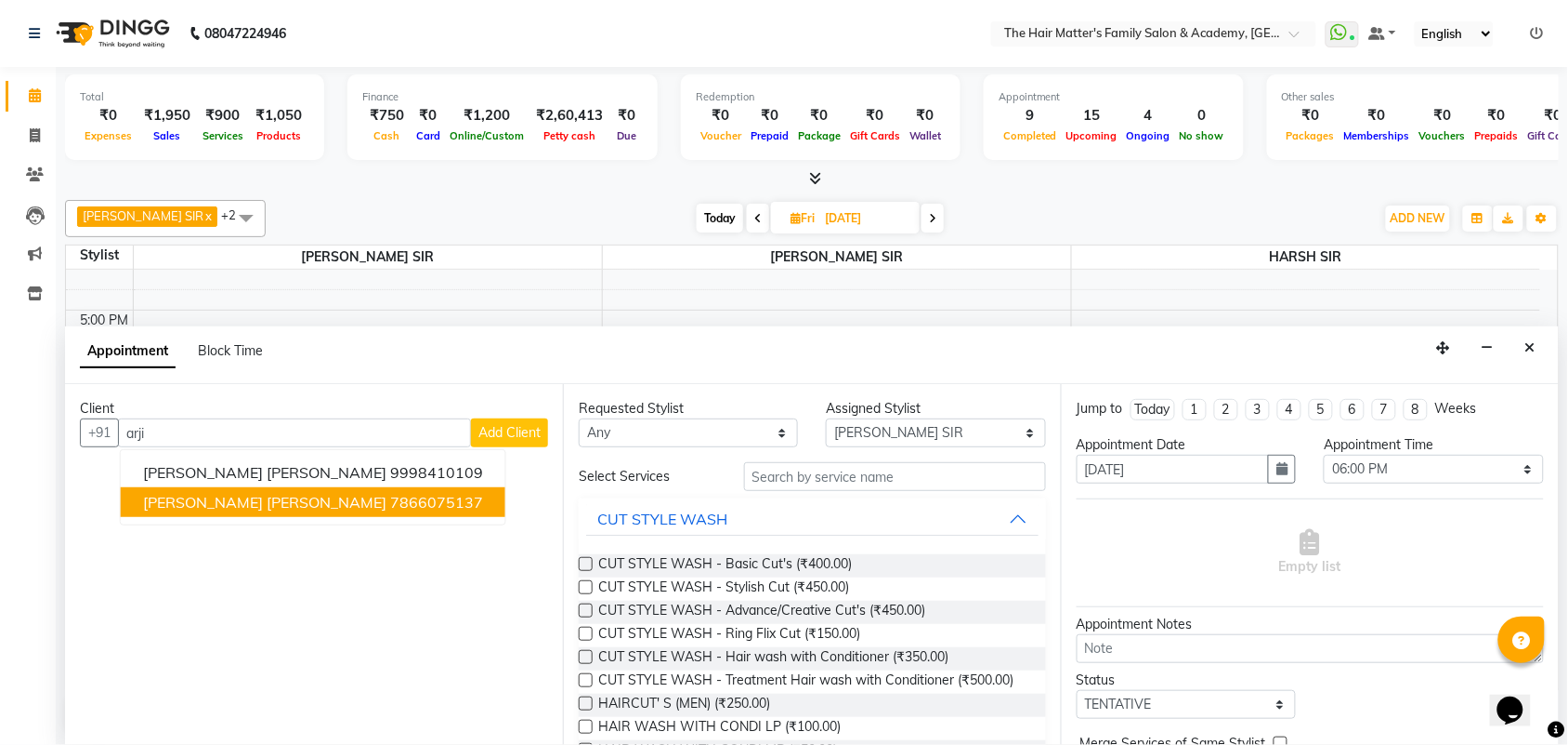
click at [255, 497] on span "[PERSON_NAME] [PERSON_NAME]" at bounding box center [264, 502] width 243 height 19
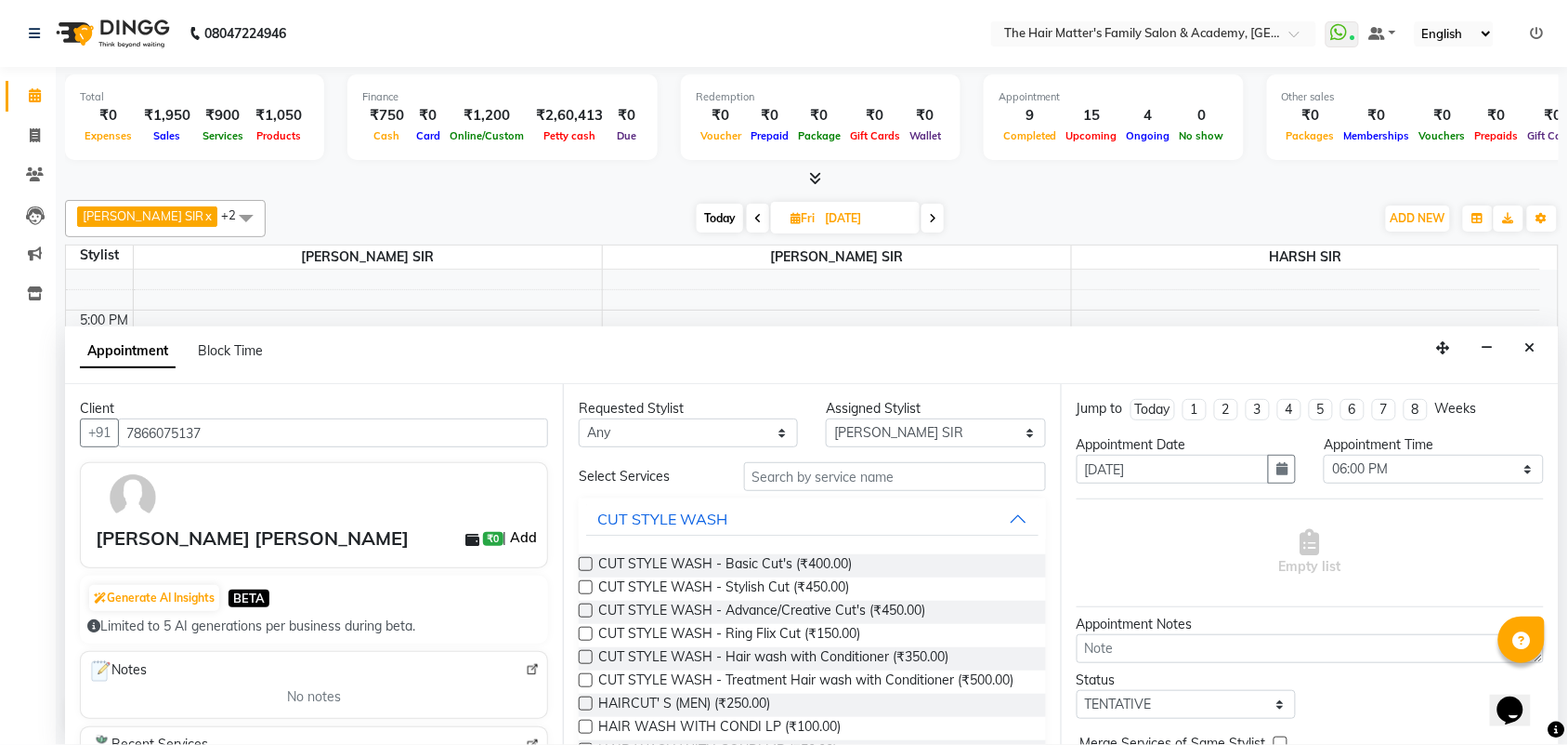
type input "7866075137"
click at [507, 541] on link "Add" at bounding box center [523, 537] width 33 height 23
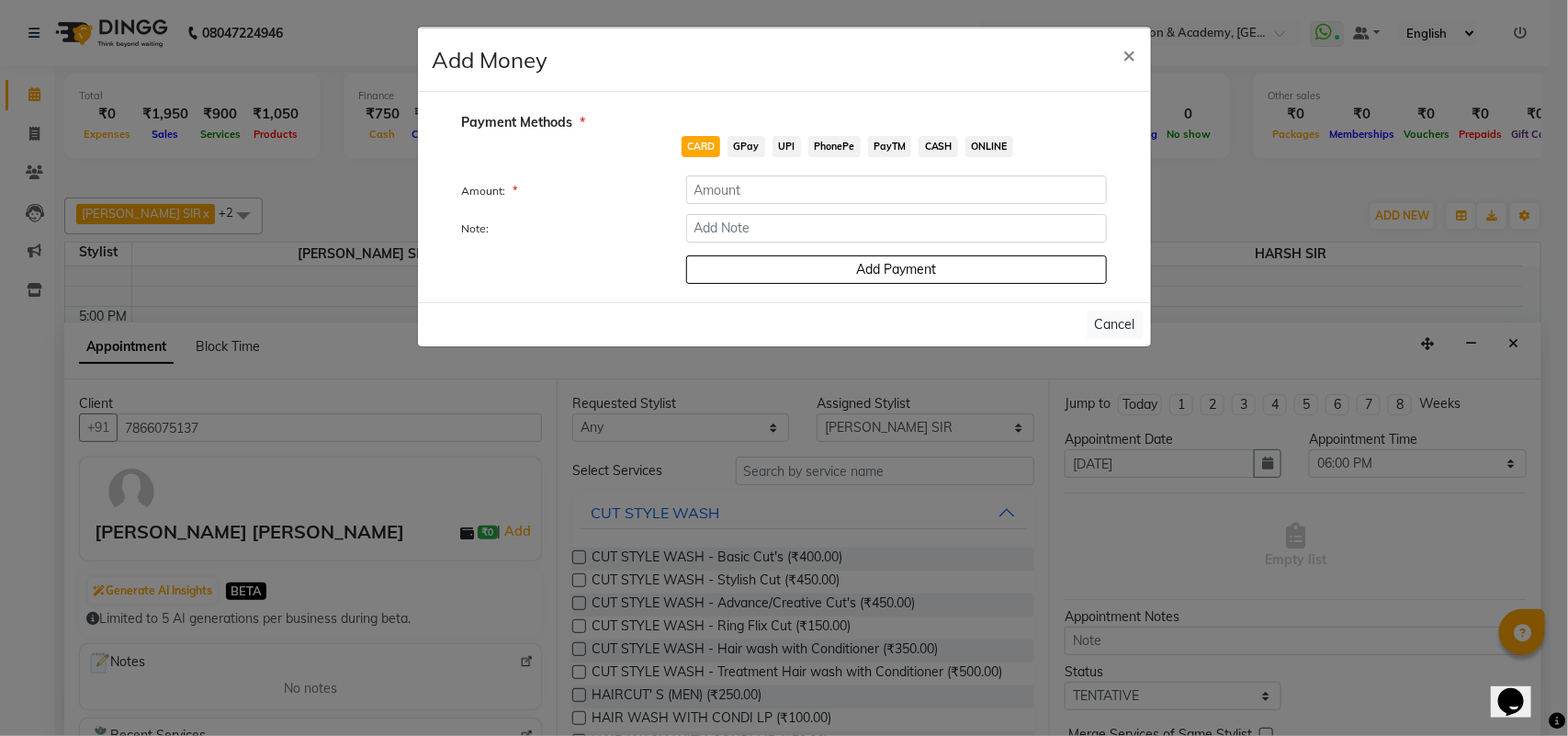
click at [790, 148] on span "UPI" at bounding box center [786, 146] width 29 height 21
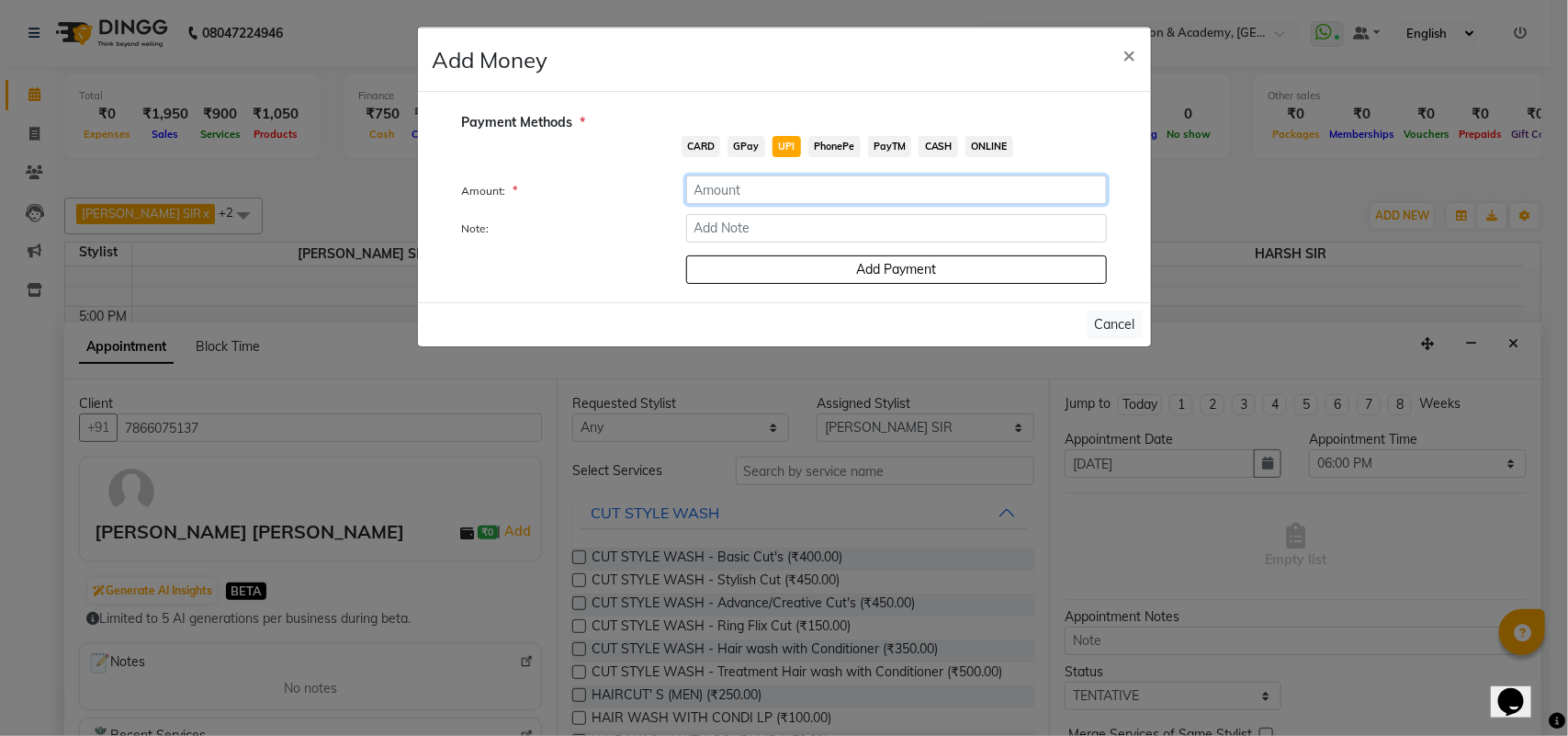
click at [787, 193] on input "number" at bounding box center [896, 189] width 421 height 29
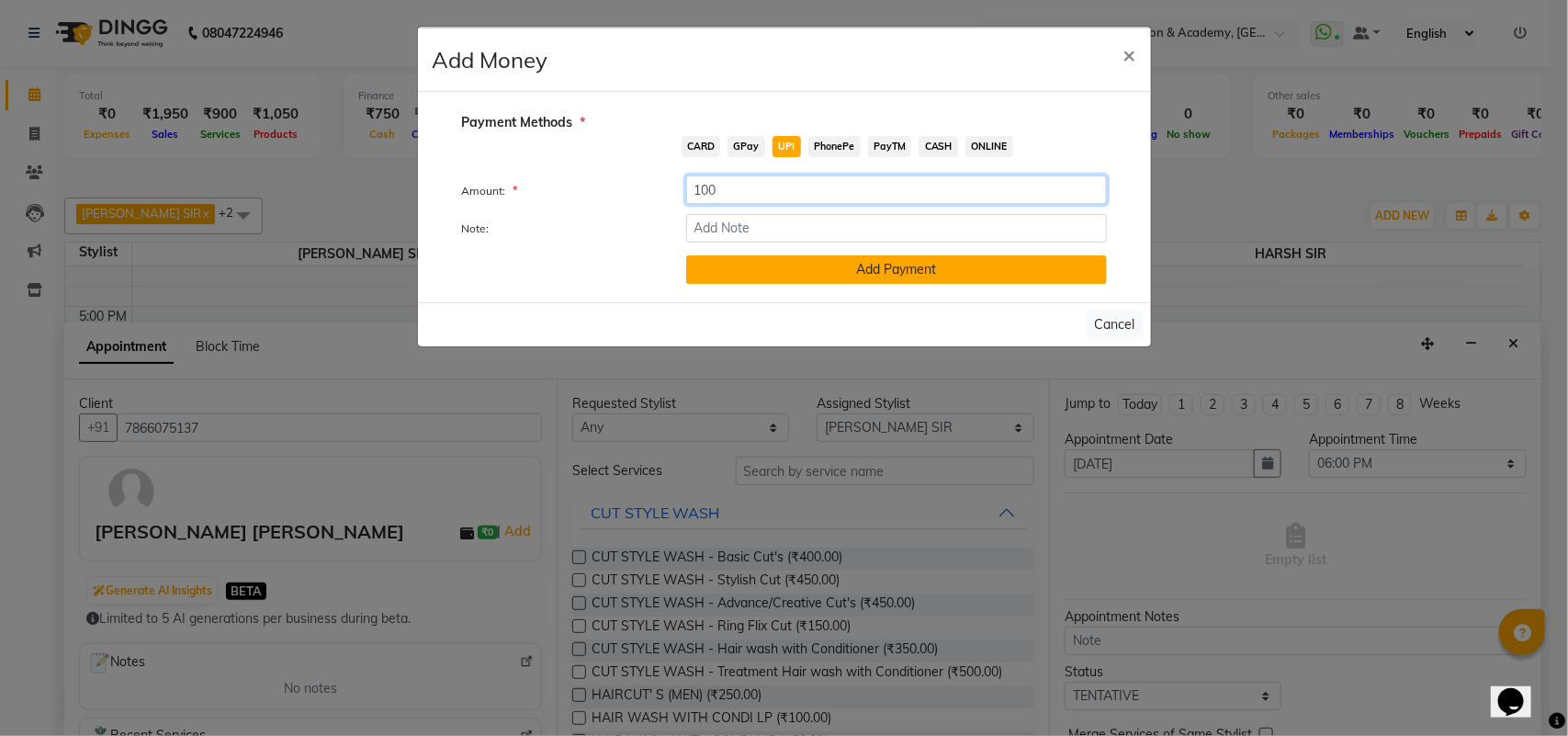
type input "100"
click at [785, 259] on button "Add Payment" at bounding box center [896, 269] width 421 height 29
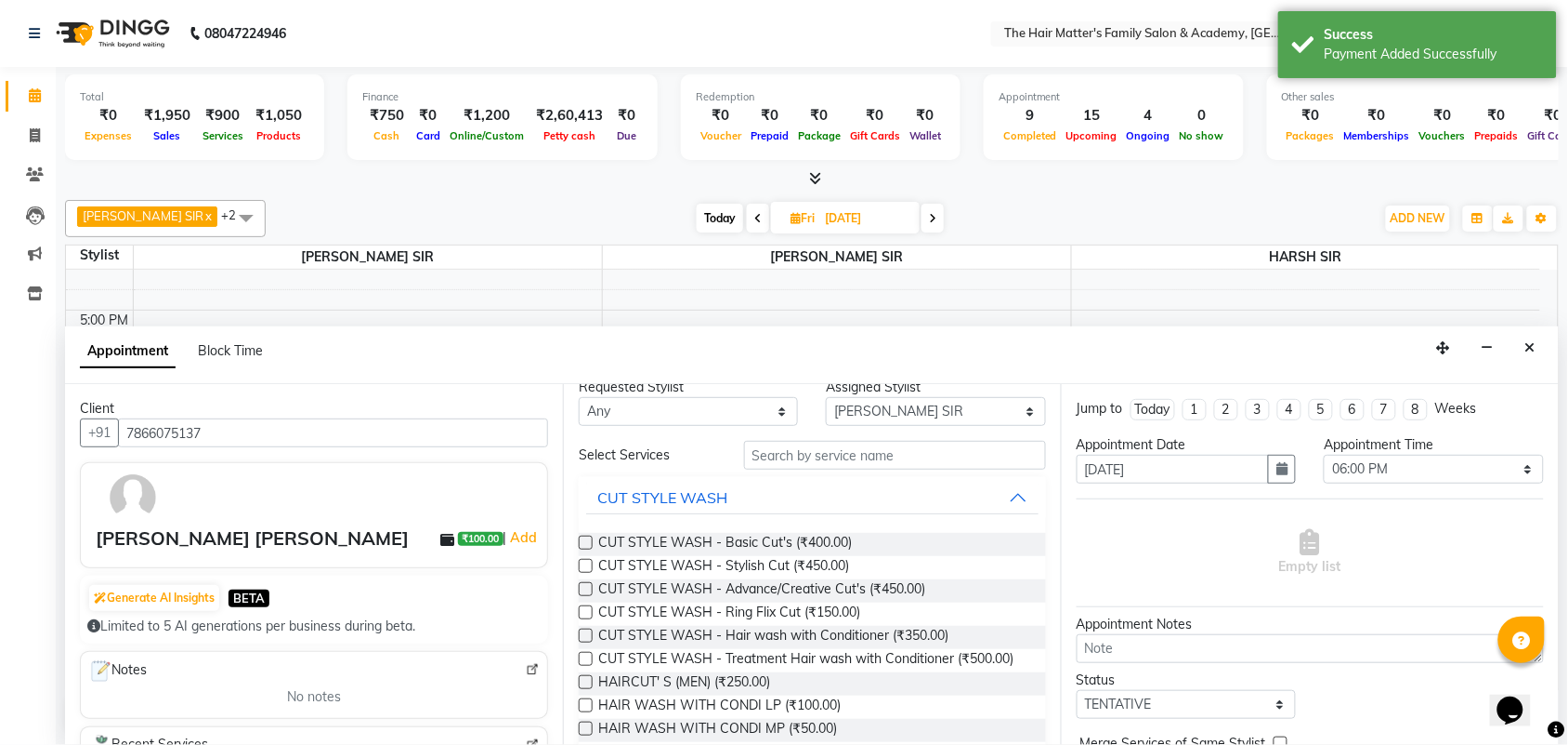
scroll to position [0, 0]
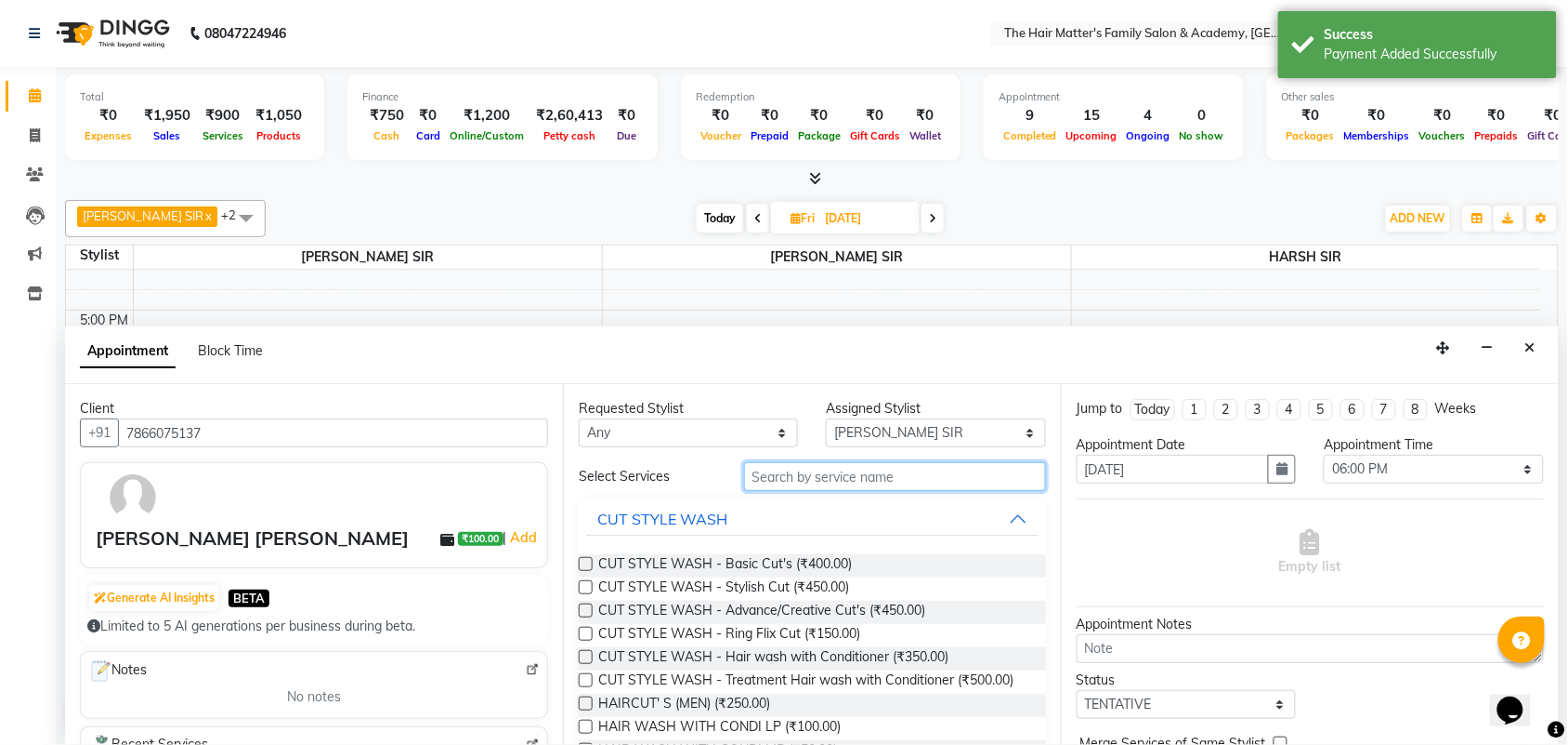
click at [813, 481] on input "text" at bounding box center [896, 476] width 302 height 29
click at [737, 708] on span "HAIRCUT' S (MEN) (₹250.00)" at bounding box center [684, 705] width 172 height 23
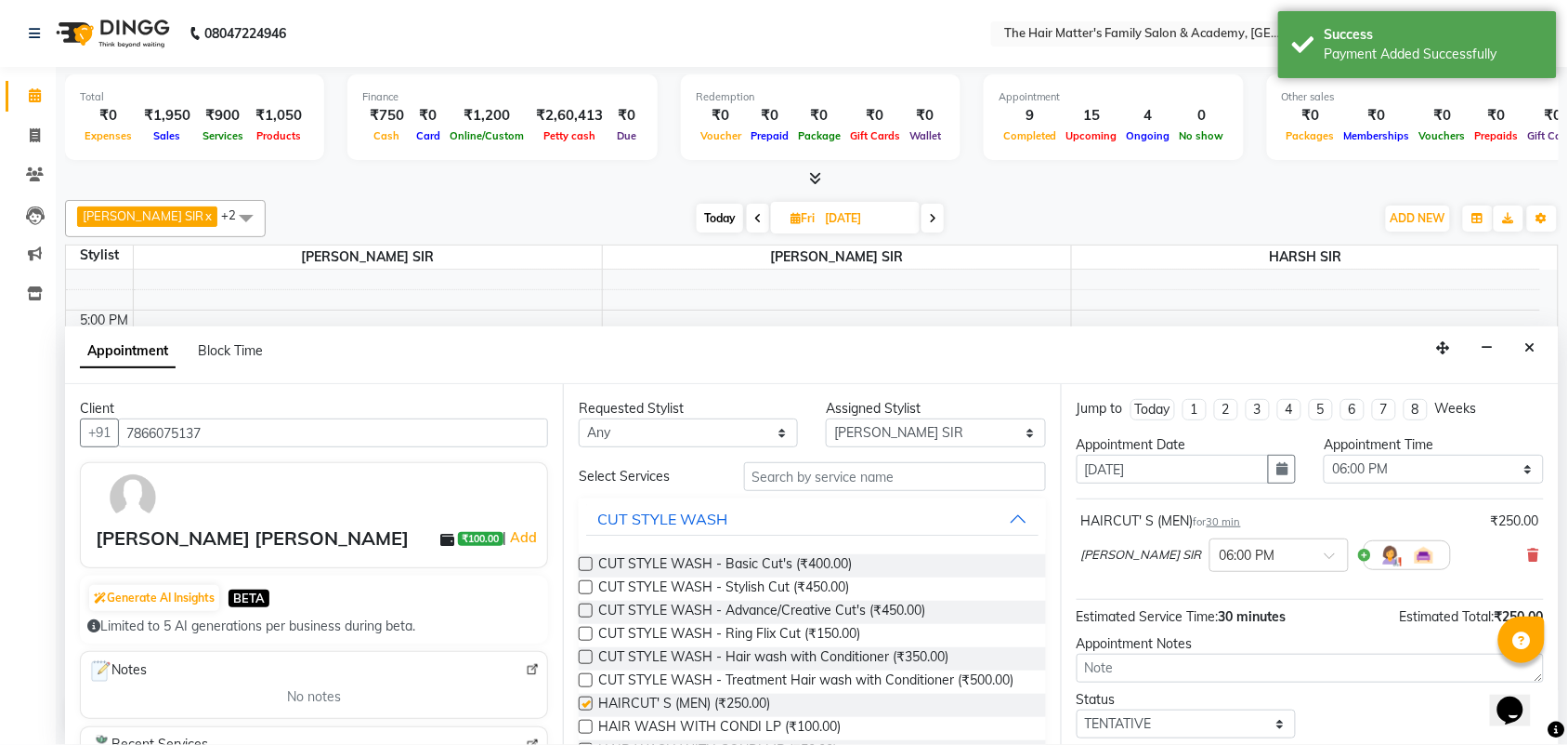
checkbox input "false"
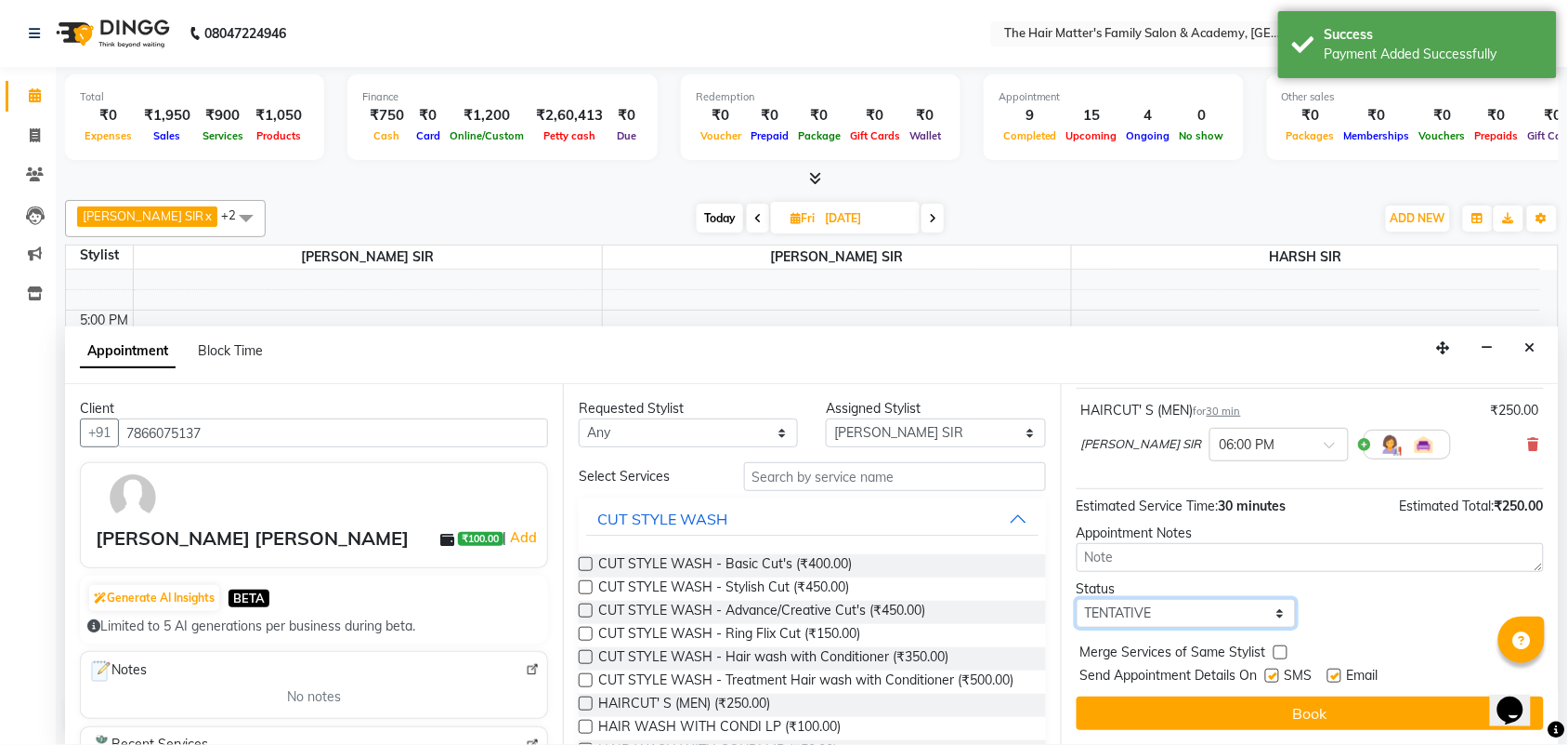
drag, startPoint x: 1198, startPoint y: 621, endPoint x: 1190, endPoint y: 606, distance: 17.0
click at [1198, 621] on select "Select TENTATIVE CONFIRM UPCOMING" at bounding box center [1186, 613] width 219 height 29
select select "upcoming"
click at [1077, 598] on select "Select TENTATIVE CONFIRM UPCOMING" at bounding box center [1186, 613] width 219 height 29
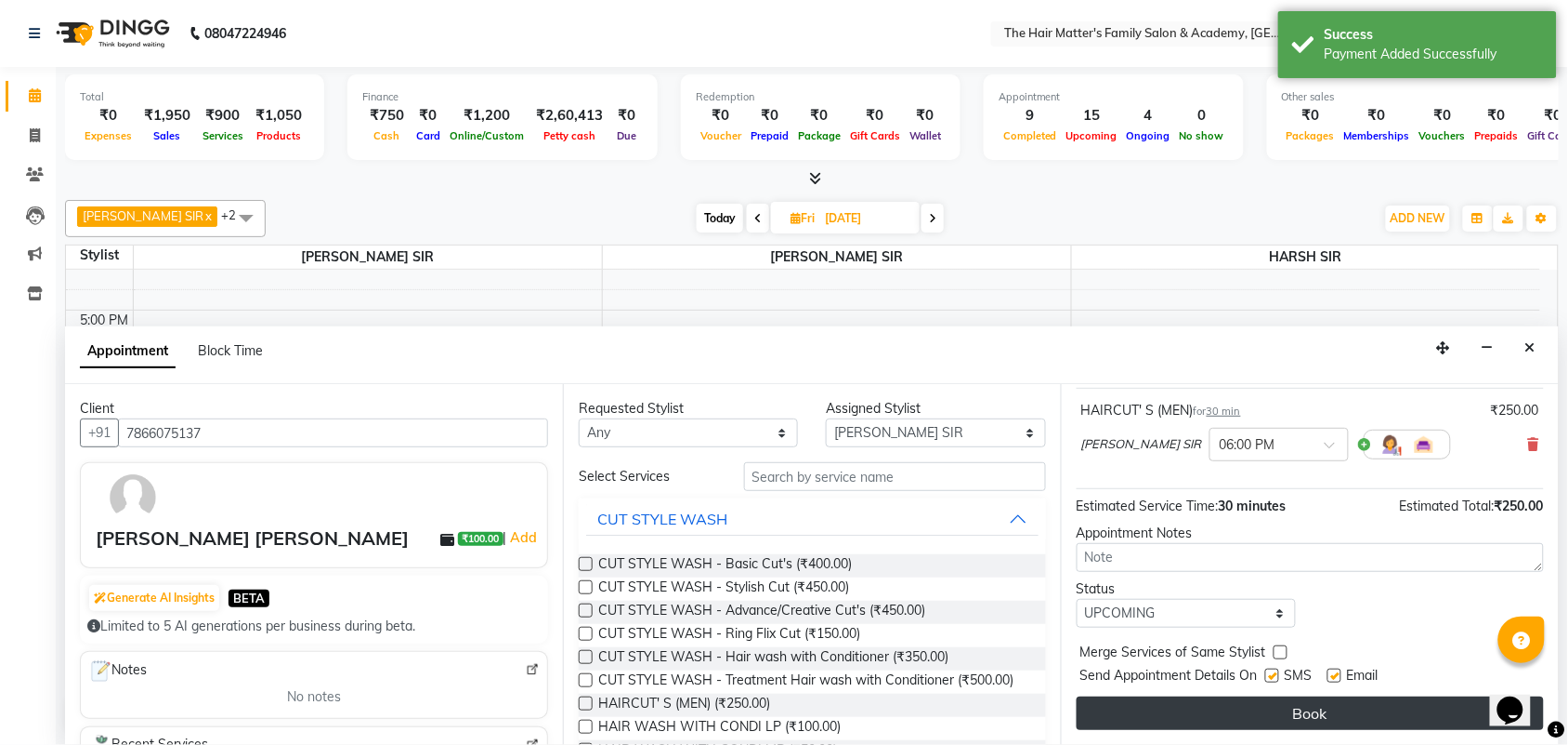
click at [1134, 719] on button "Book" at bounding box center [1311, 713] width 468 height 34
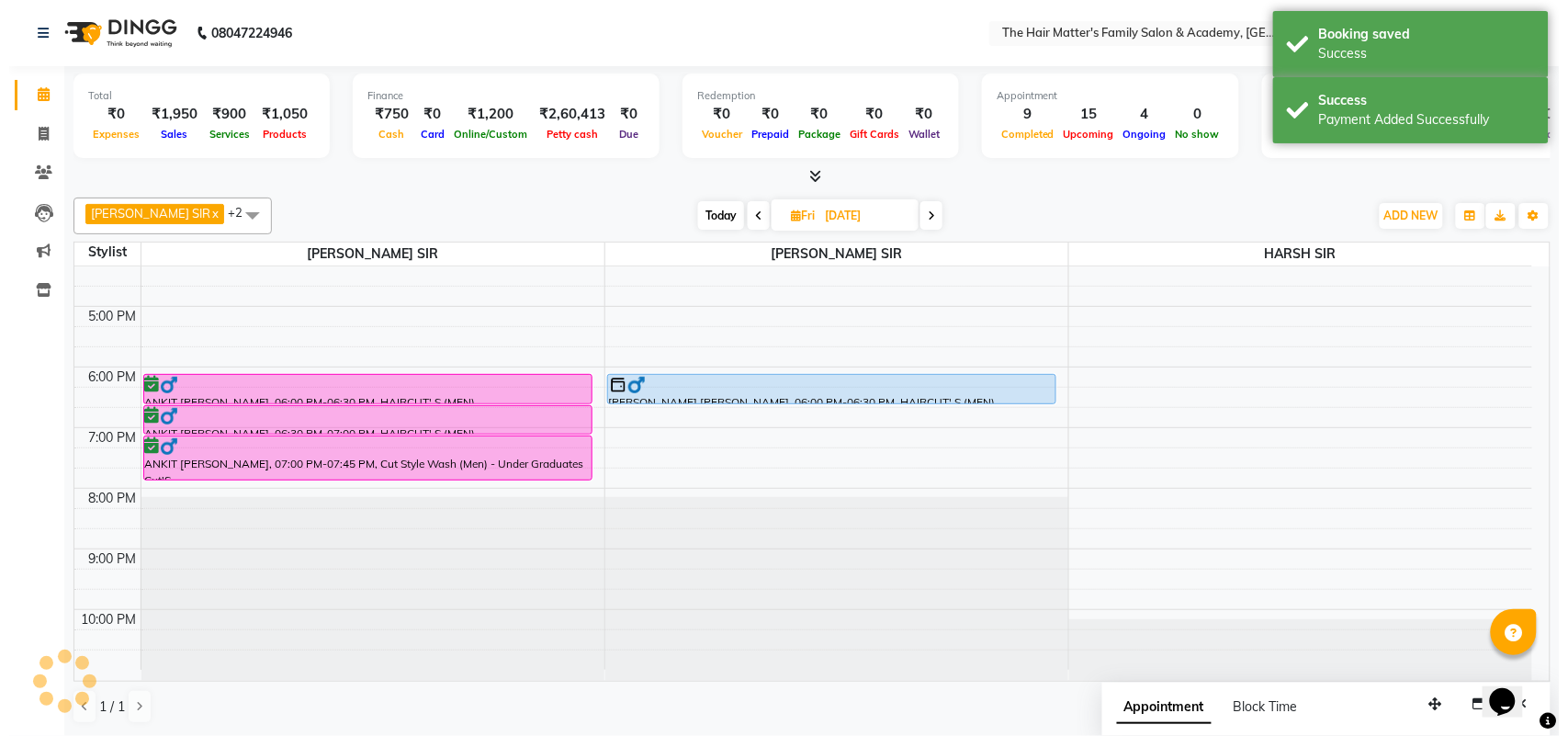
scroll to position [0, 0]
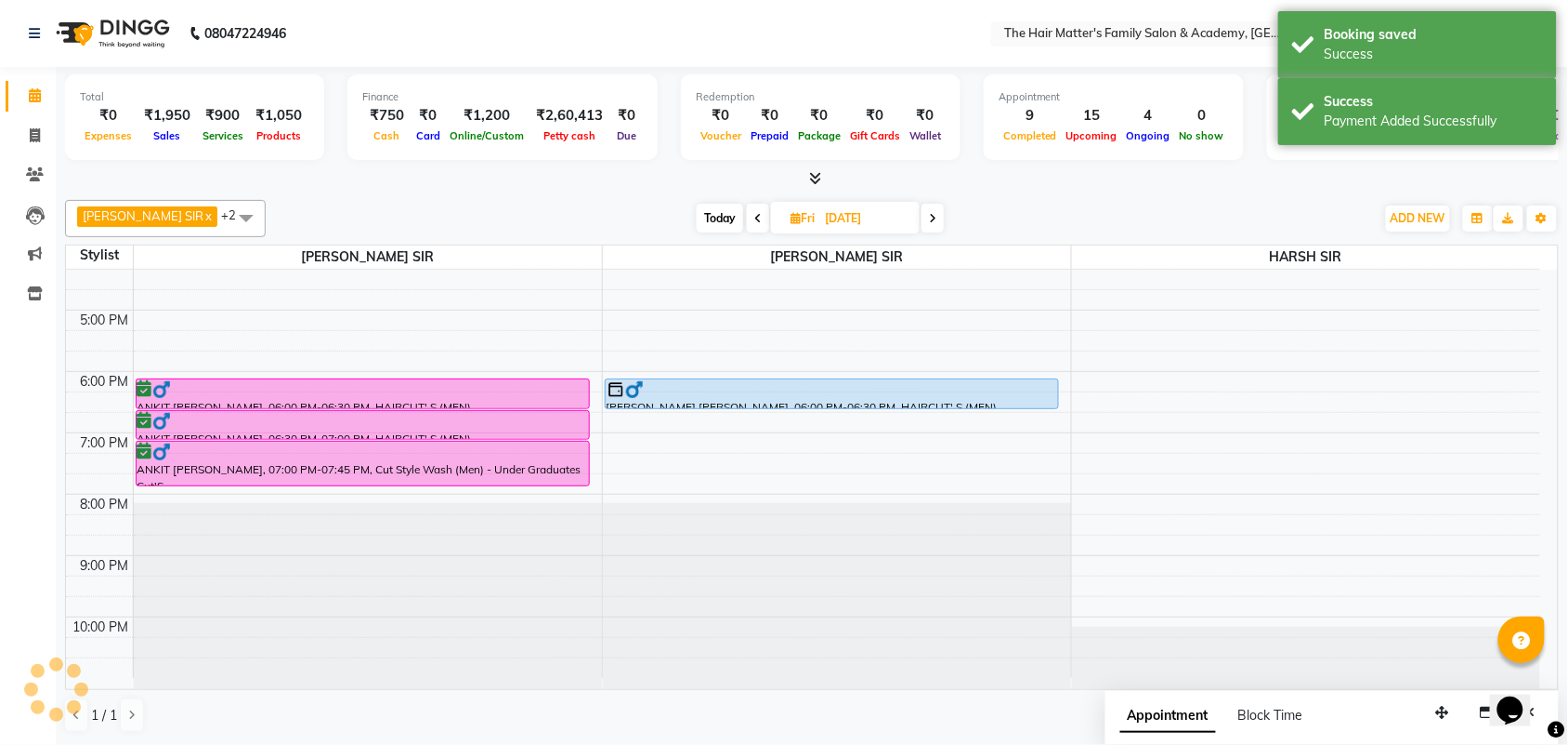
click at [1134, 716] on span "Appointment" at bounding box center [1168, 716] width 96 height 34
select select "tentative"
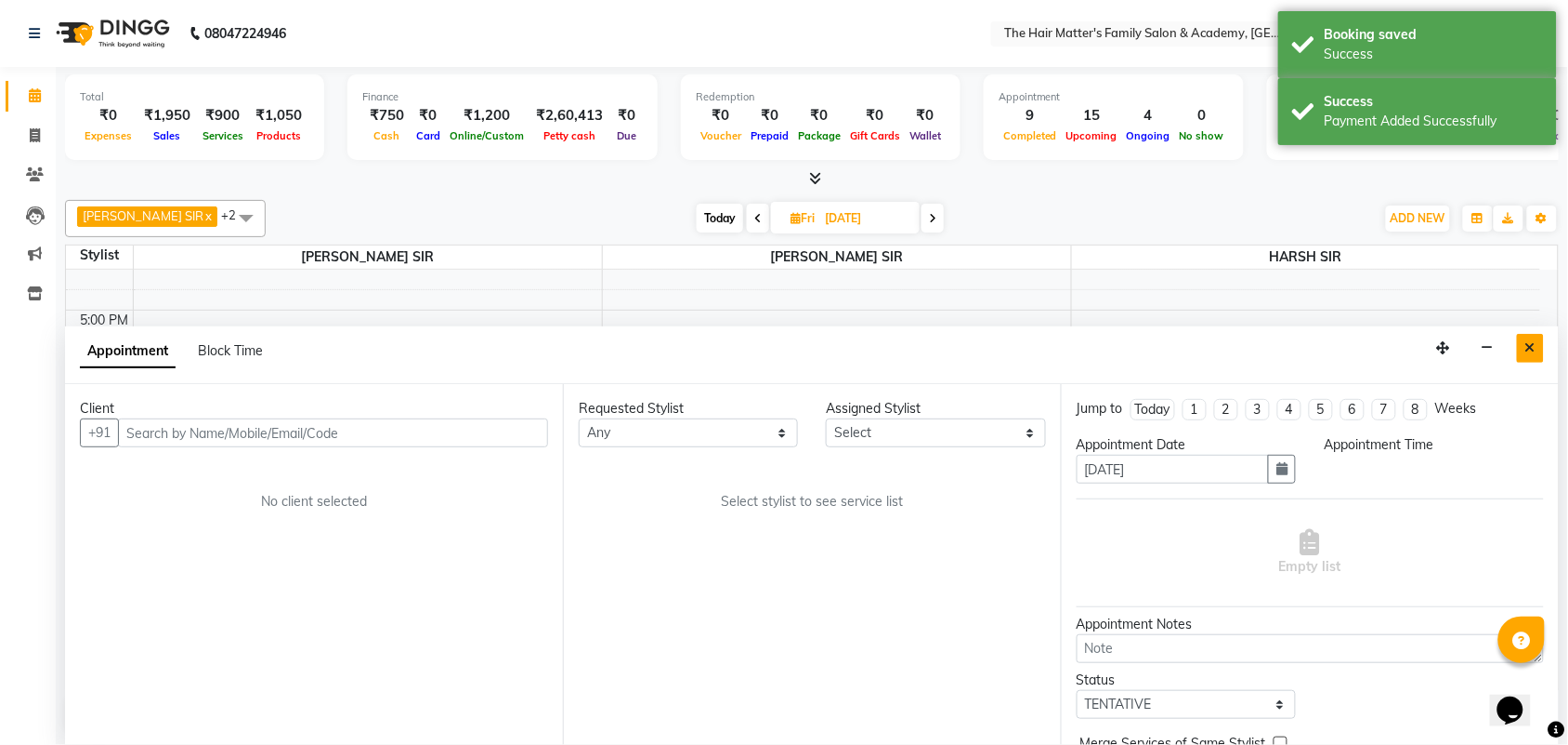
drag, startPoint x: 1530, startPoint y: 361, endPoint x: 1474, endPoint y: 373, distance: 57.3
click at [1529, 360] on button "Close" at bounding box center [1530, 348] width 27 height 29
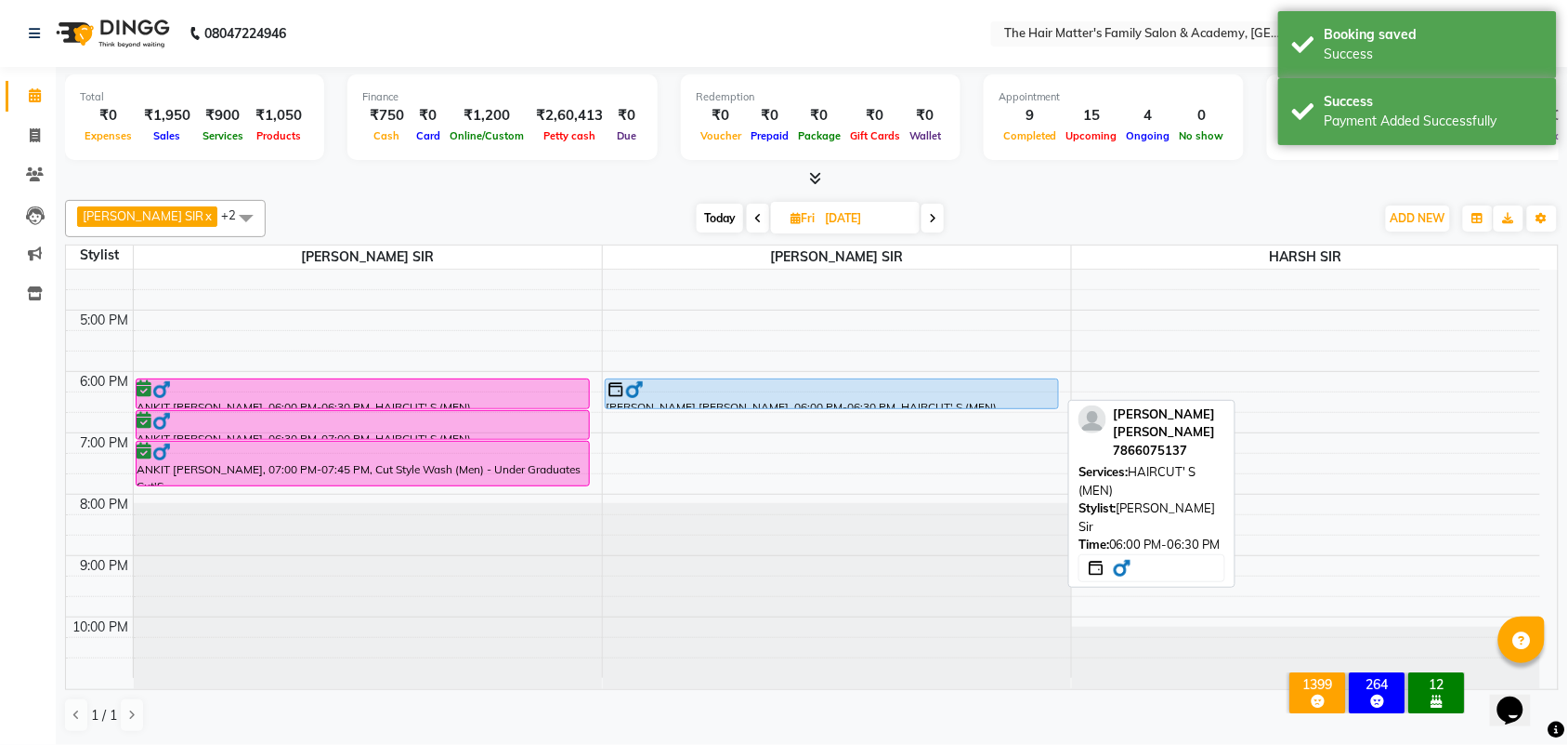
click at [781, 384] on div at bounding box center [832, 390] width 451 height 19
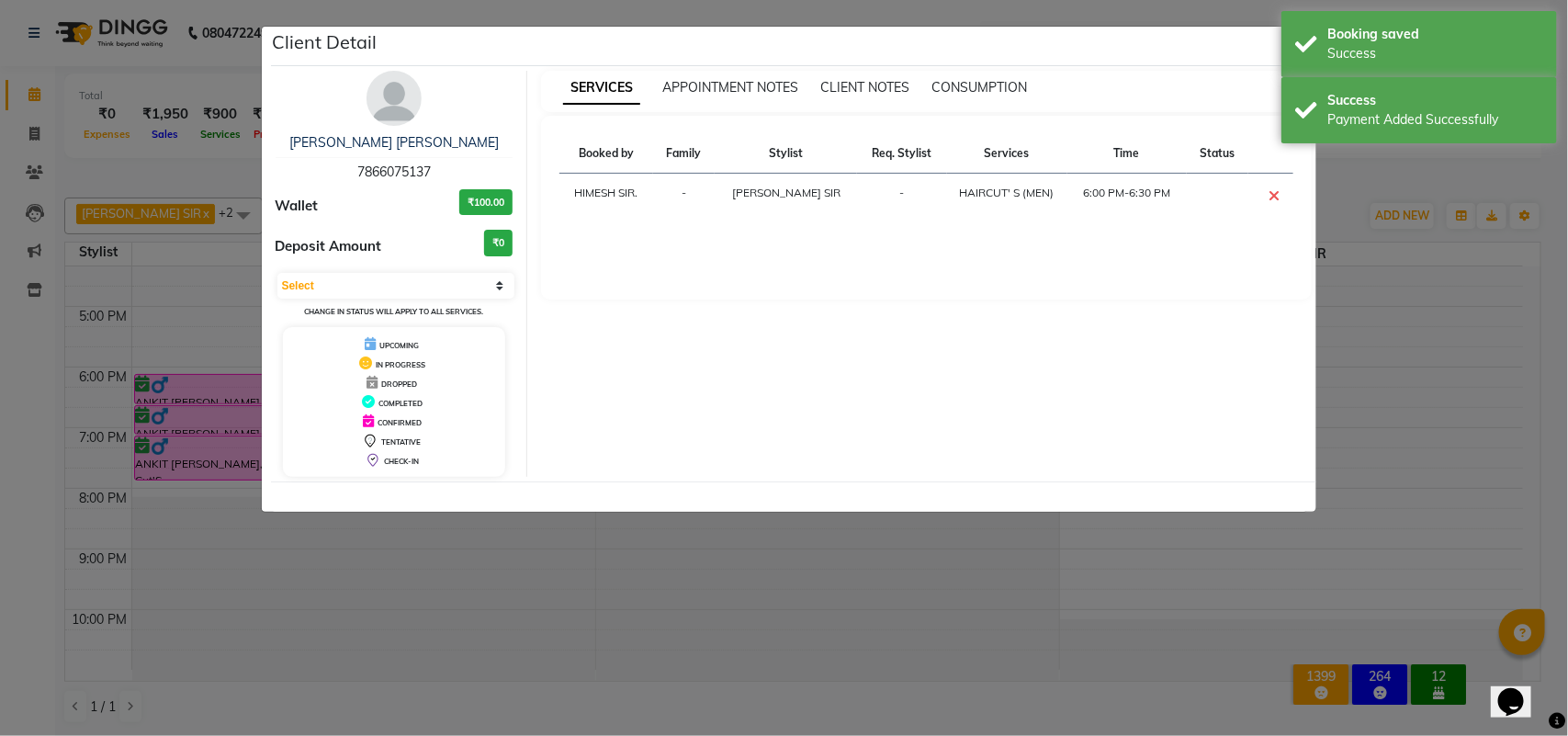
click at [391, 249] on div "Deposit Amount ₹0" at bounding box center [395, 246] width 238 height 34
drag, startPoint x: 365, startPoint y: 288, endPoint x: 365, endPoint y: 299, distance: 11.0
click at [365, 288] on select "Select CONFIRMED TENTATIVE" at bounding box center [396, 286] width 238 height 26
select select "6"
click at [278, 273] on select "Select CONFIRMED TENTATIVE" at bounding box center [396, 286] width 238 height 26
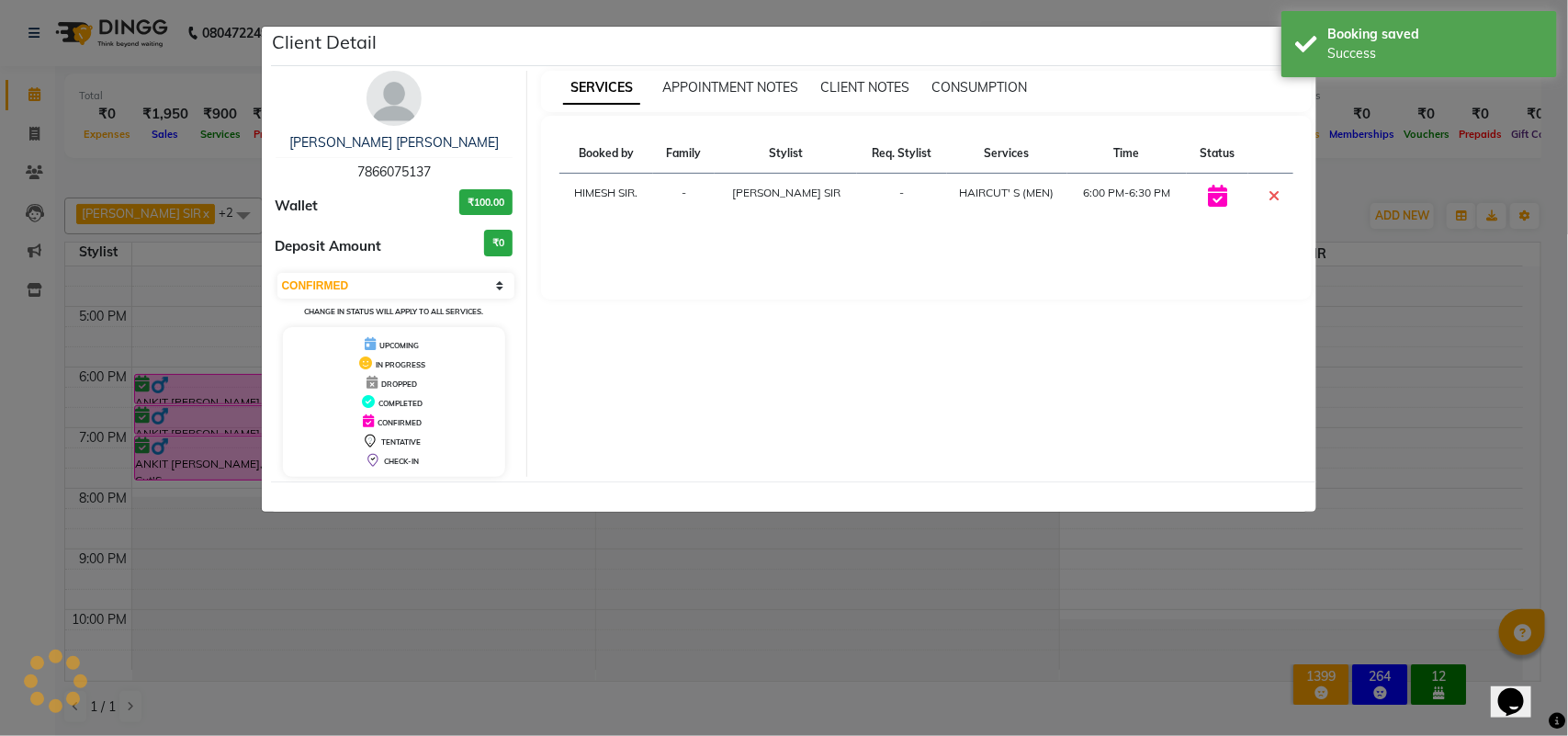
click at [1371, 373] on ngb-modal-window "Client Detail ARJIT SIR MISHRA 7866075137 Wallet ₹100.00 Deposit Amount ₹0 Sele…" at bounding box center [784, 368] width 1568 height 736
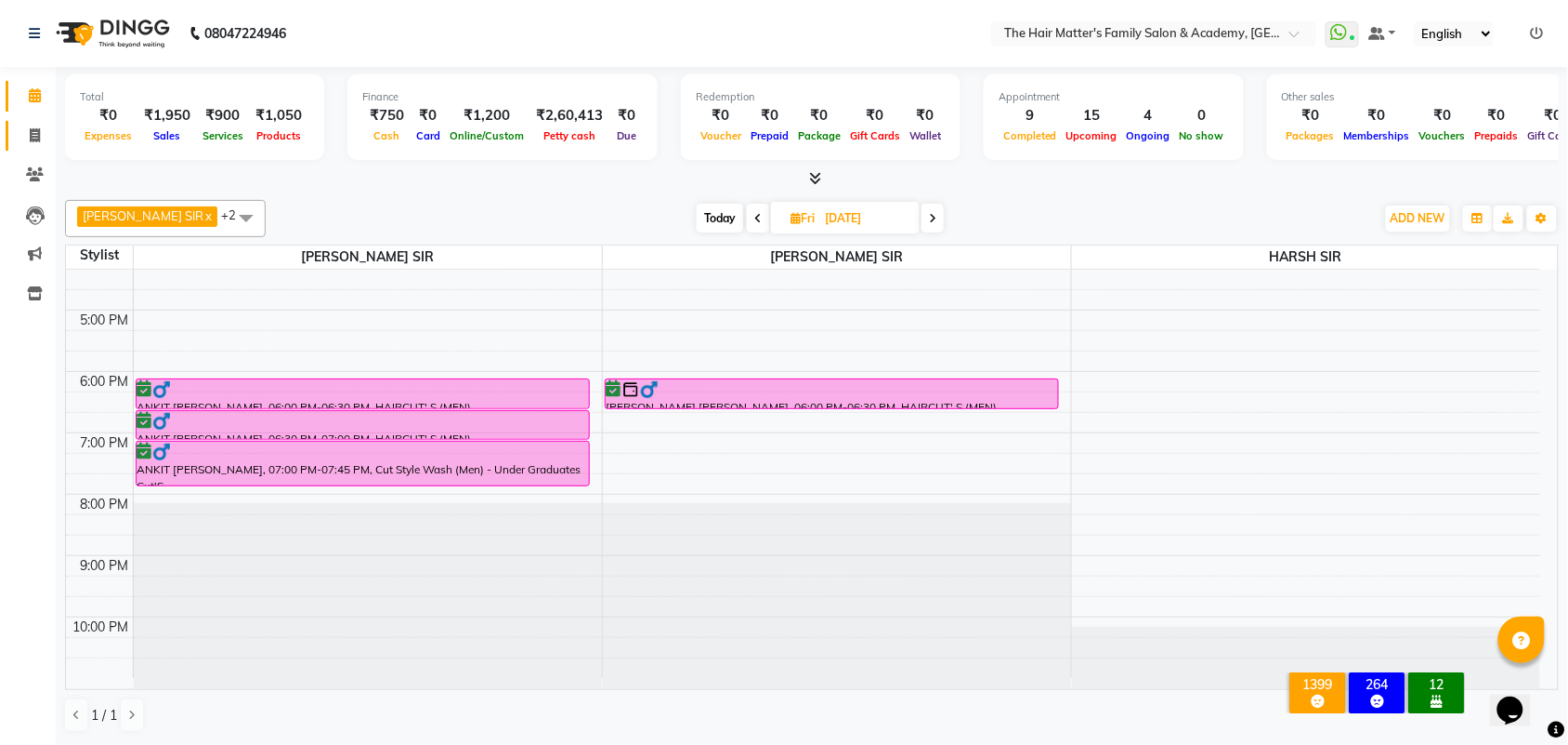
click at [34, 140] on icon at bounding box center [35, 135] width 10 height 14
select select "5980"
select select "service"
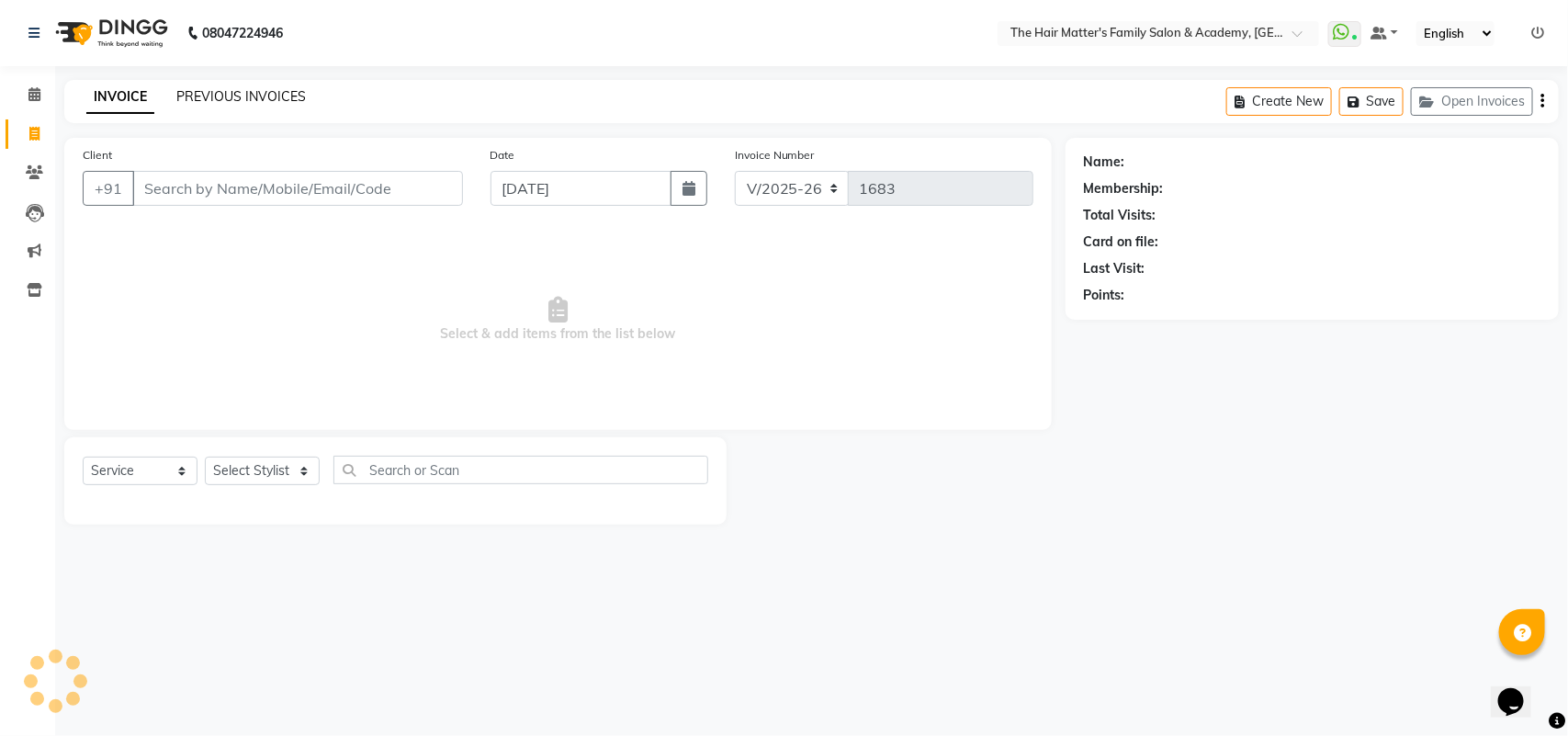
click at [246, 93] on link "PREVIOUS INVOICES" at bounding box center [241, 97] width 130 height 17
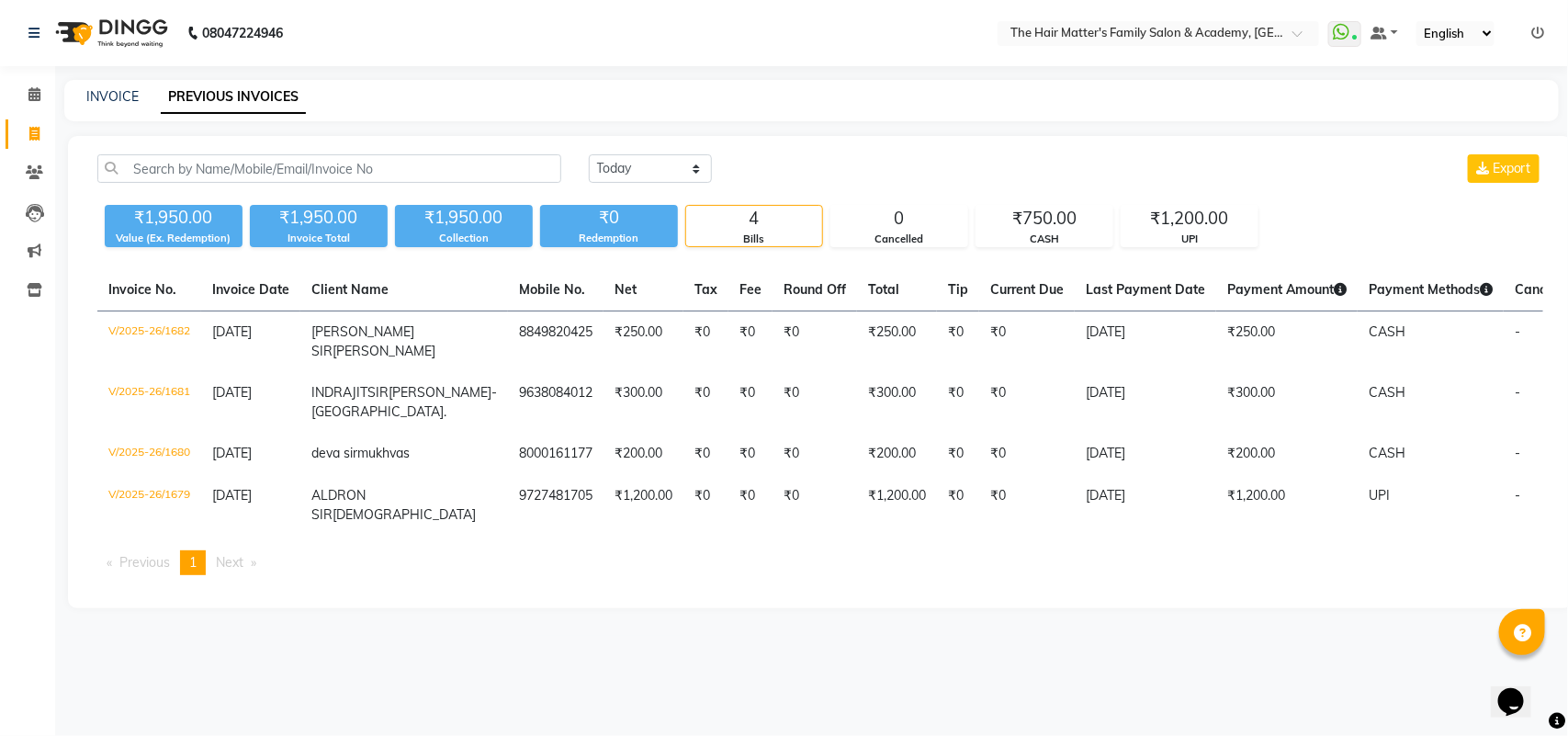
click at [1254, 189] on div "Today Yesterday Custom Range Export" at bounding box center [1066, 175] width 982 height 44
click at [1185, 218] on div "₹1,200.00" at bounding box center [1189, 219] width 136 height 26
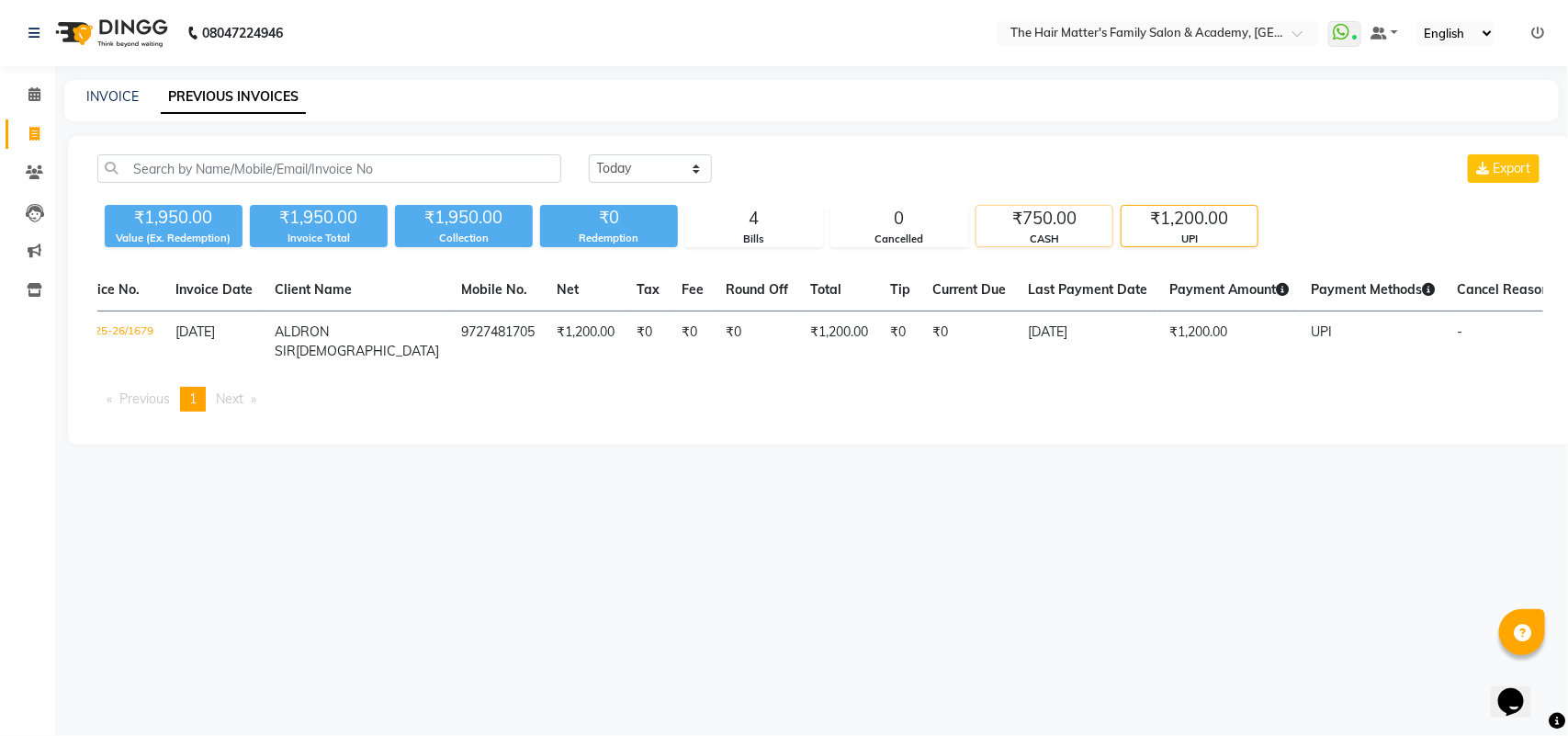
click at [1043, 223] on div "₹750.00" at bounding box center [1044, 219] width 136 height 26
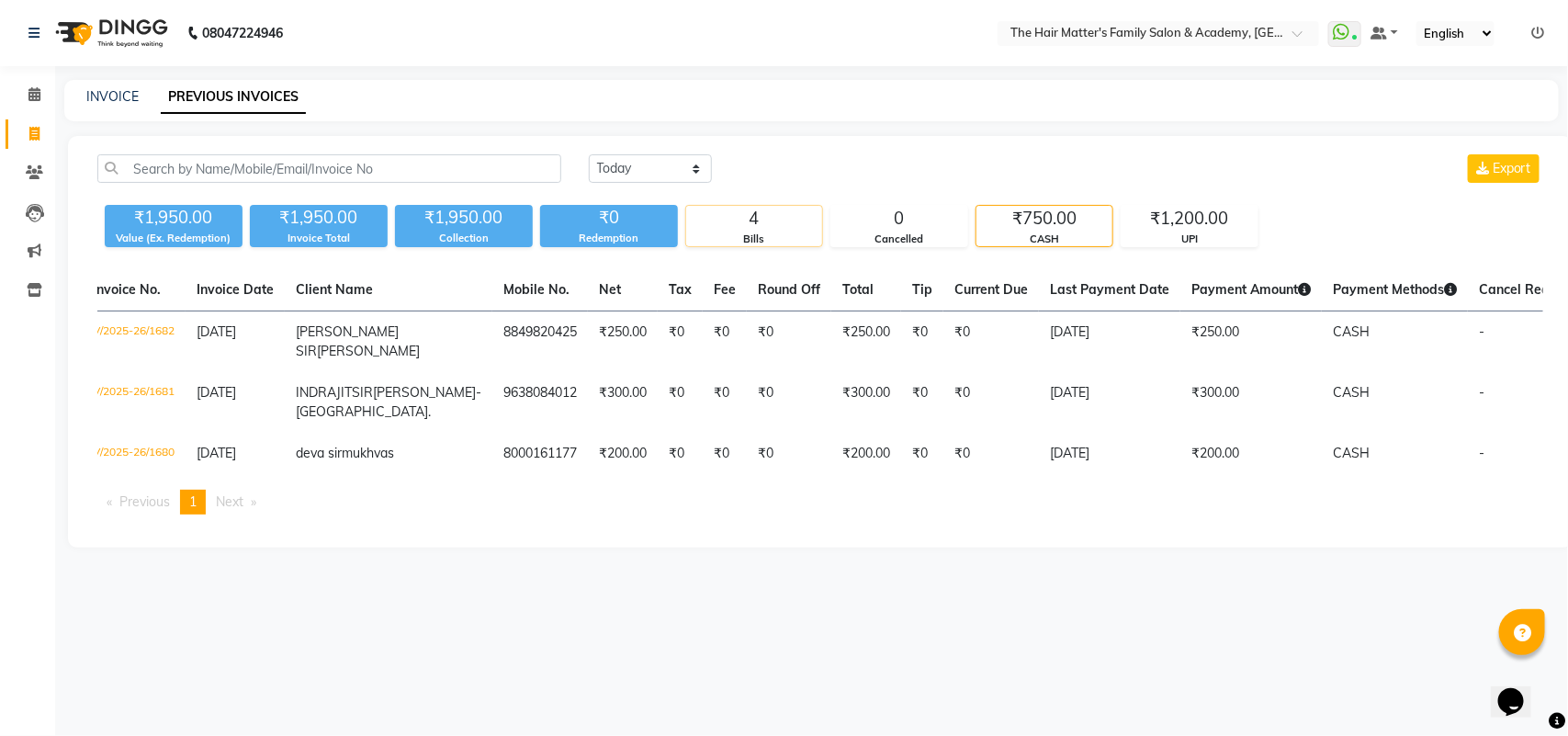
click at [792, 218] on div "4" at bounding box center [754, 219] width 136 height 26
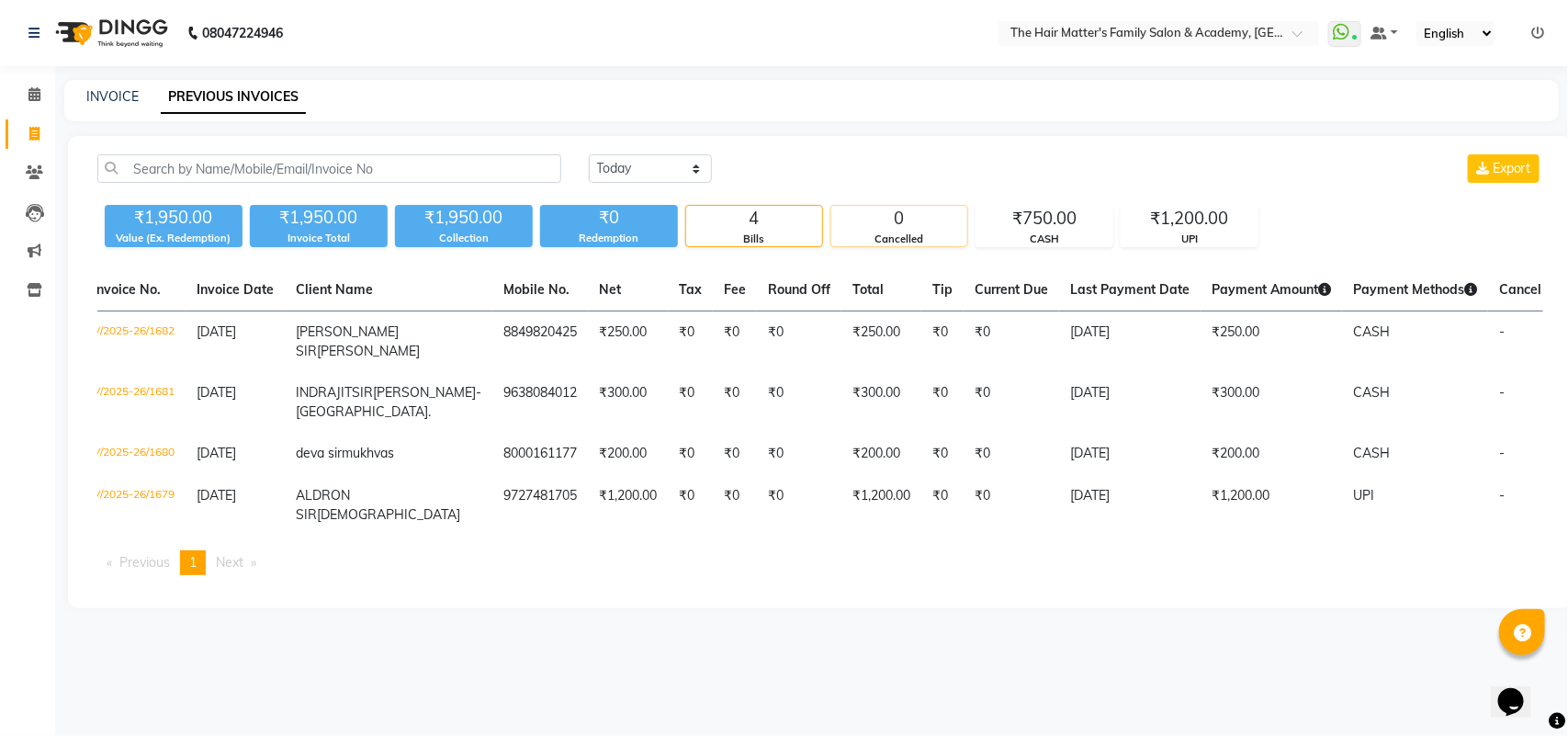
click at [893, 226] on div "0" at bounding box center [899, 219] width 136 height 26
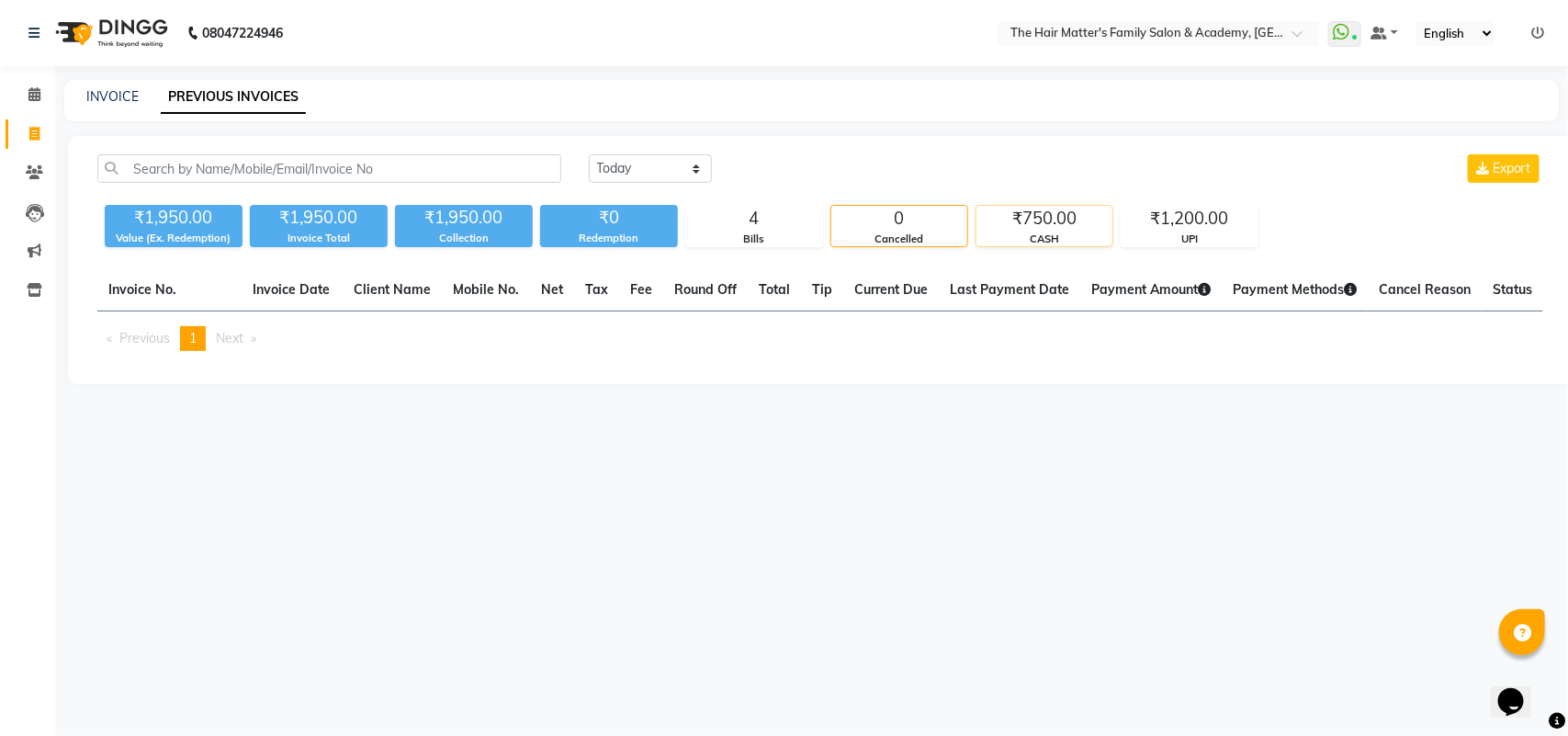
scroll to position [0, 0]
click at [1069, 229] on div "₹750.00" at bounding box center [1044, 219] width 136 height 26
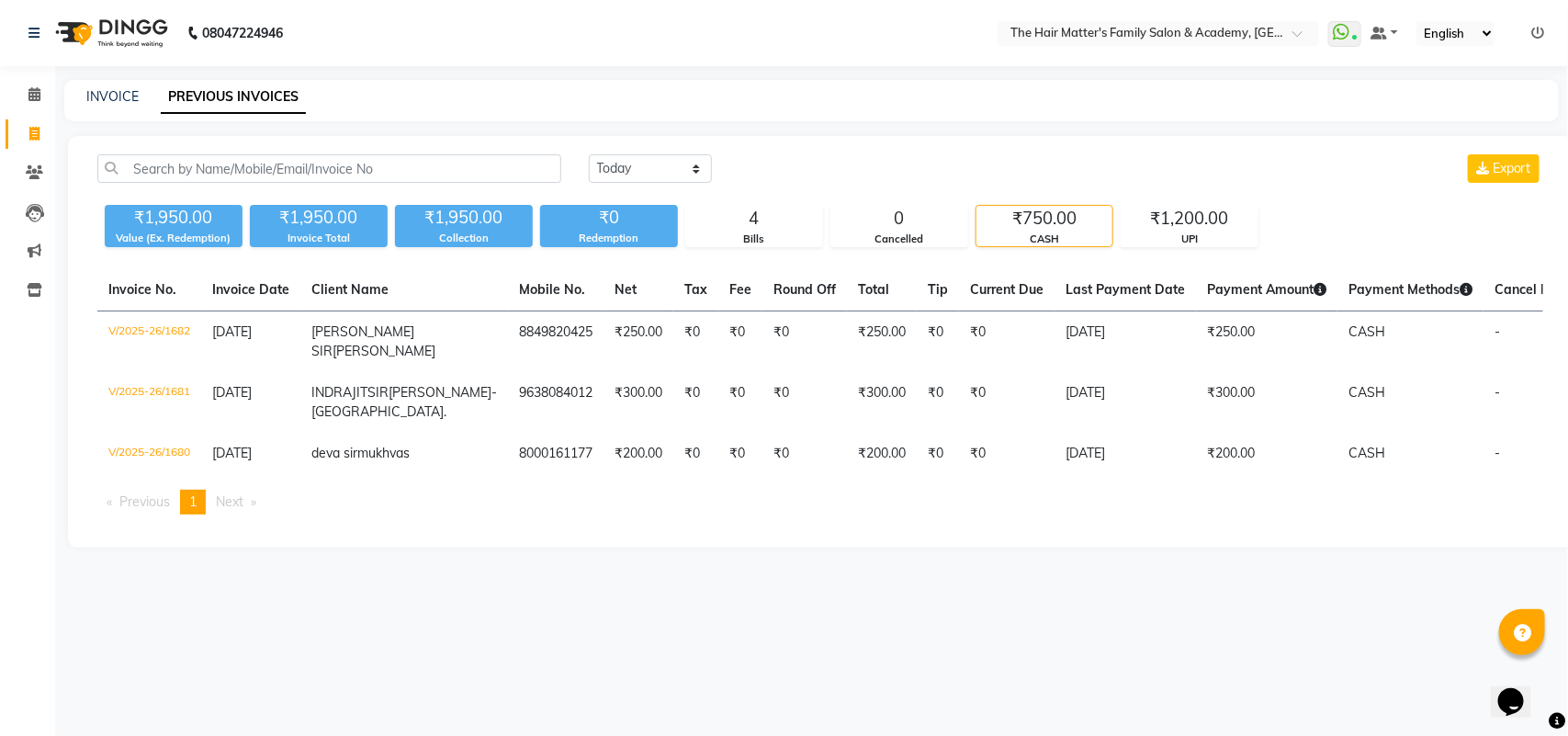
click at [1328, 204] on div "₹1,950.00 Value (Ex. Redemption) ₹1,950.00 Invoice Total ₹1,950.00 Collection ₹…" at bounding box center [820, 222] width 1445 height 49
click at [1136, 206] on div "₹1,200.00" at bounding box center [1189, 219] width 136 height 26
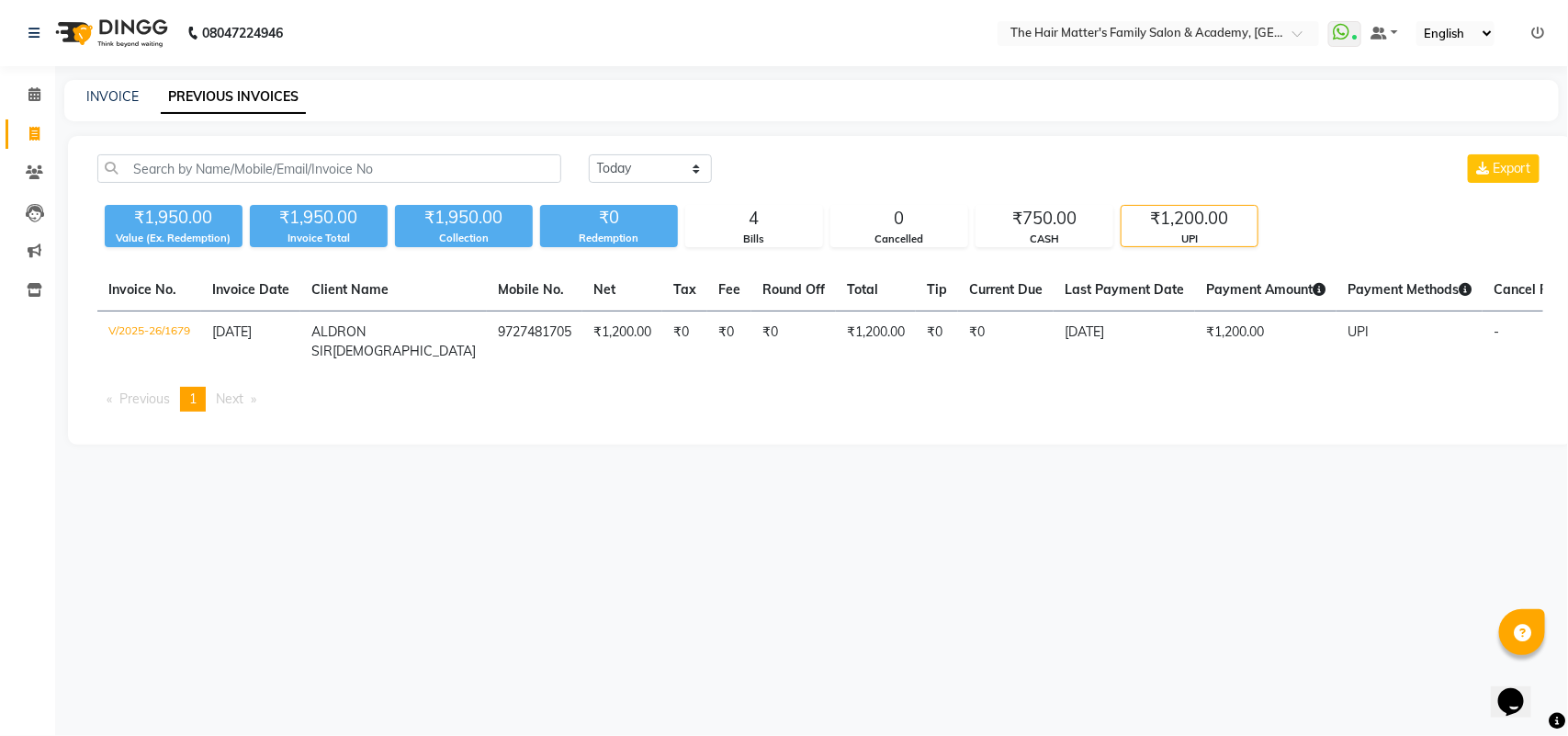
drag, startPoint x: 926, startPoint y: 277, endPoint x: 942, endPoint y: 280, distance: 16.3
click at [958, 280] on th "Current Due" at bounding box center [1005, 291] width 96 height 43
drag, startPoint x: 1017, startPoint y: 241, endPoint x: 804, endPoint y: 260, distance: 213.8
click at [1016, 240] on div "CASH" at bounding box center [1044, 239] width 136 height 16
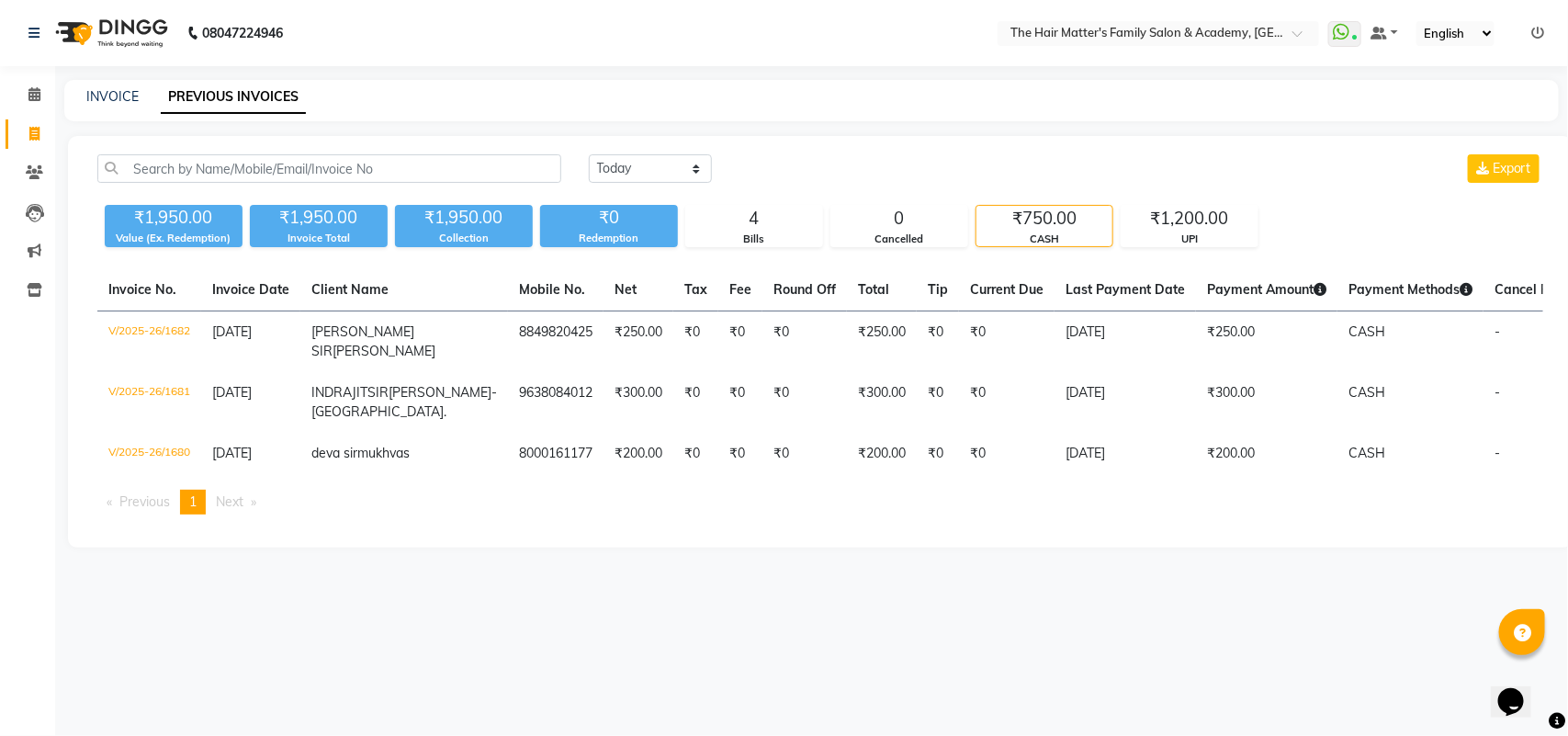
click at [795, 259] on div "Today Yesterday Custom Range Export ₹1,950.00 Value (Ex. Redemption) ₹1,950.00 …" at bounding box center [820, 341] width 1505 height 411
click at [10, 84] on link "Calendar" at bounding box center [27, 95] width 44 height 31
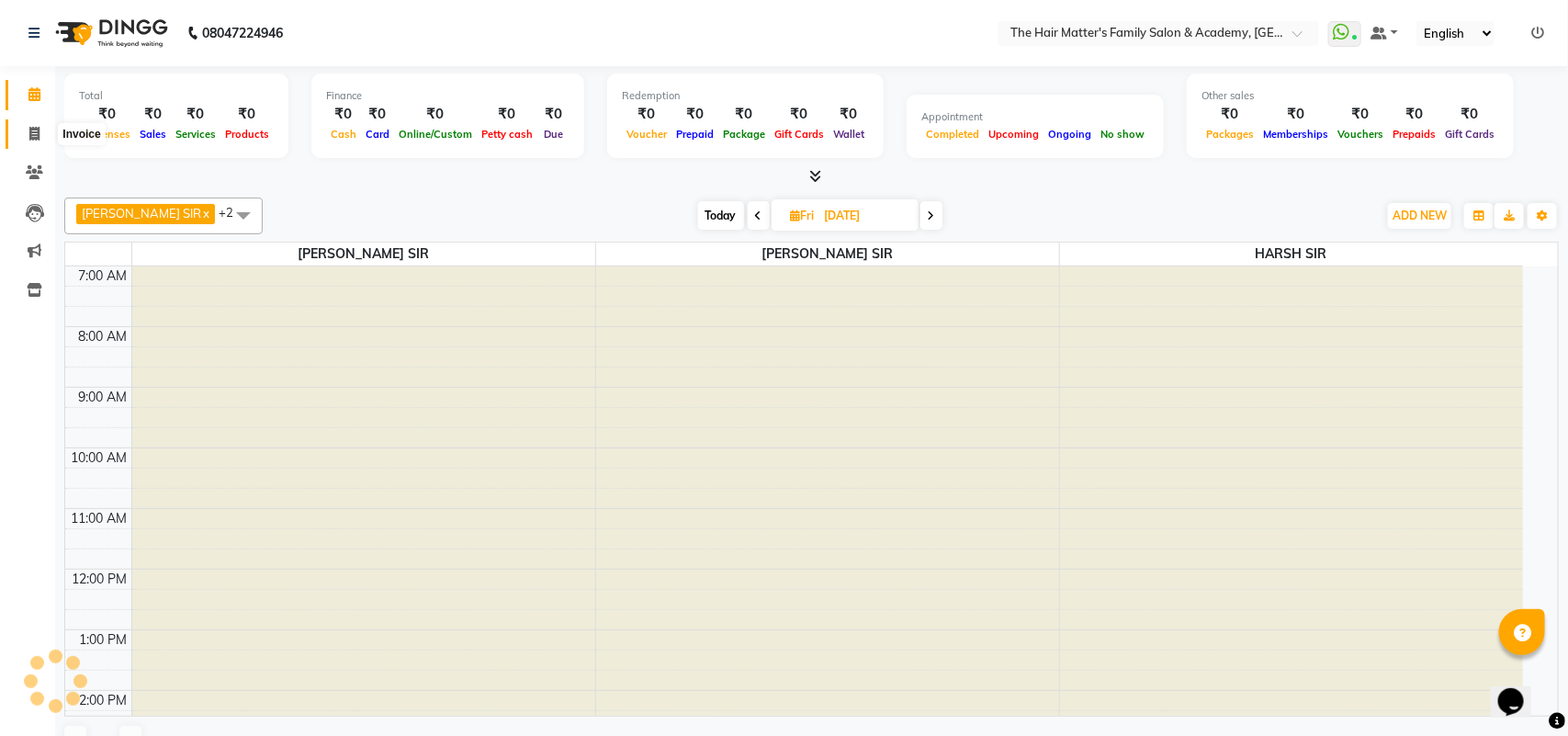
click at [24, 138] on span at bounding box center [34, 135] width 32 height 21
select select "service"
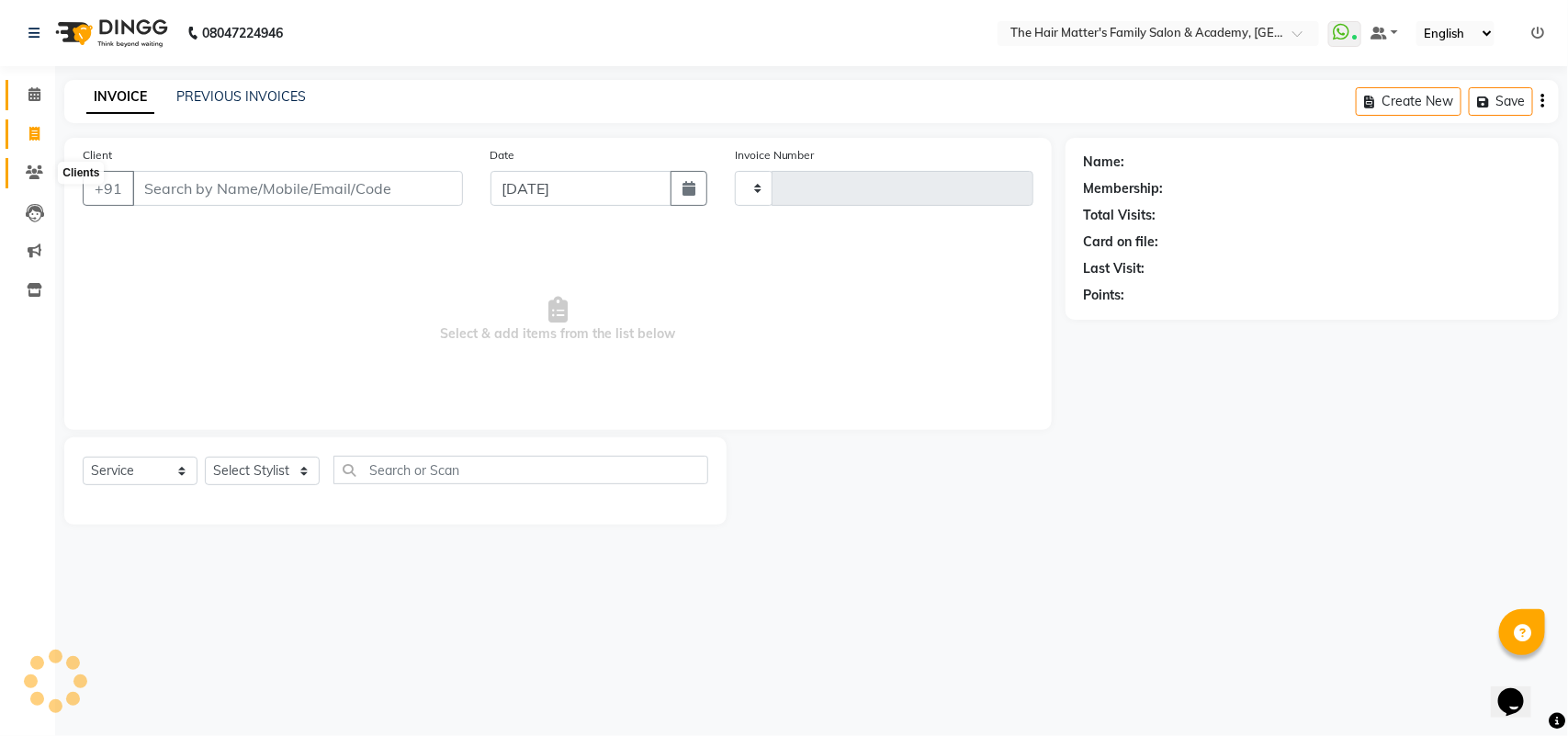
type input "1683"
select select "5980"
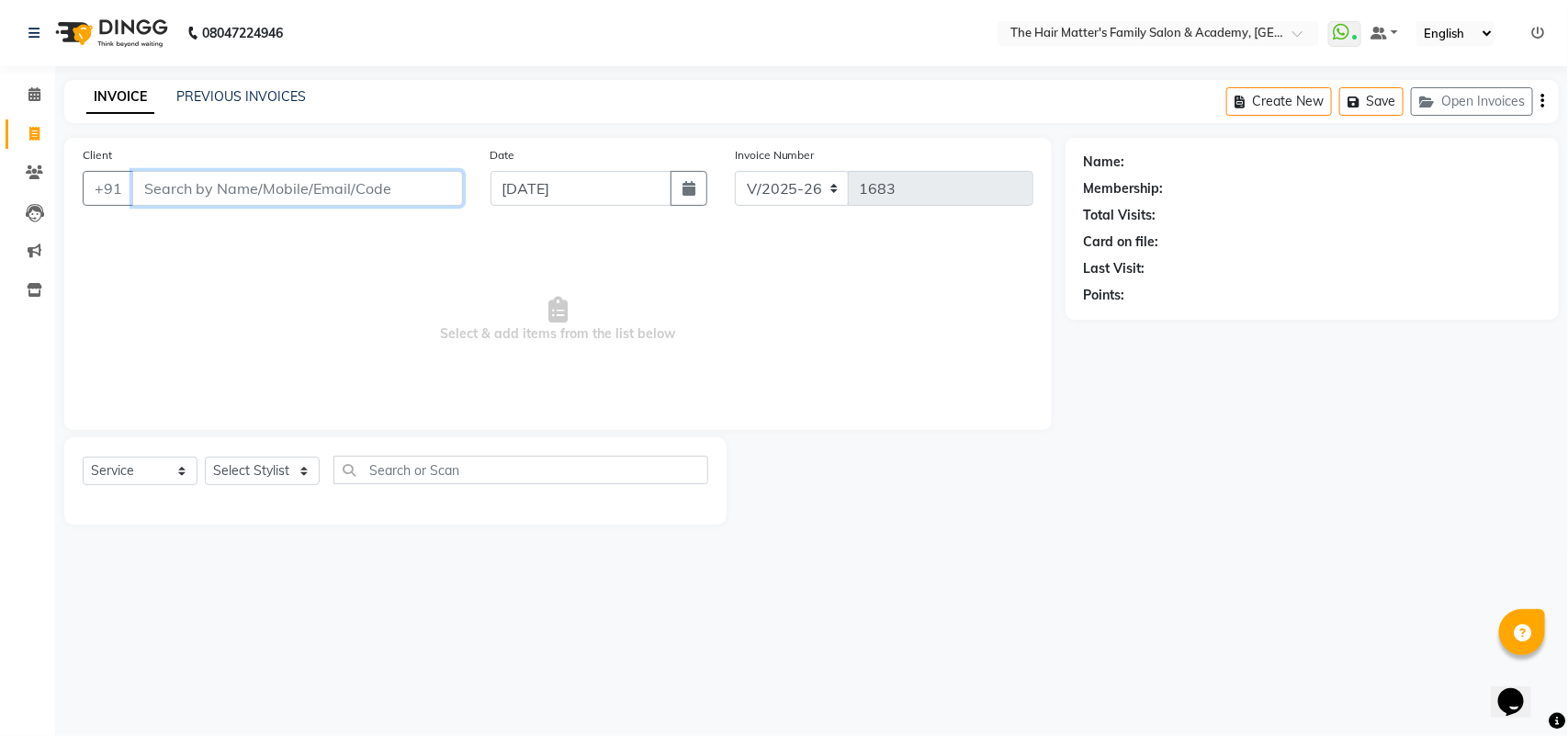
click at [258, 189] on input "Client" at bounding box center [297, 188] width 330 height 35
click at [386, 185] on input "Client" at bounding box center [297, 188] width 330 height 35
click at [19, 97] on span at bounding box center [34, 95] width 32 height 21
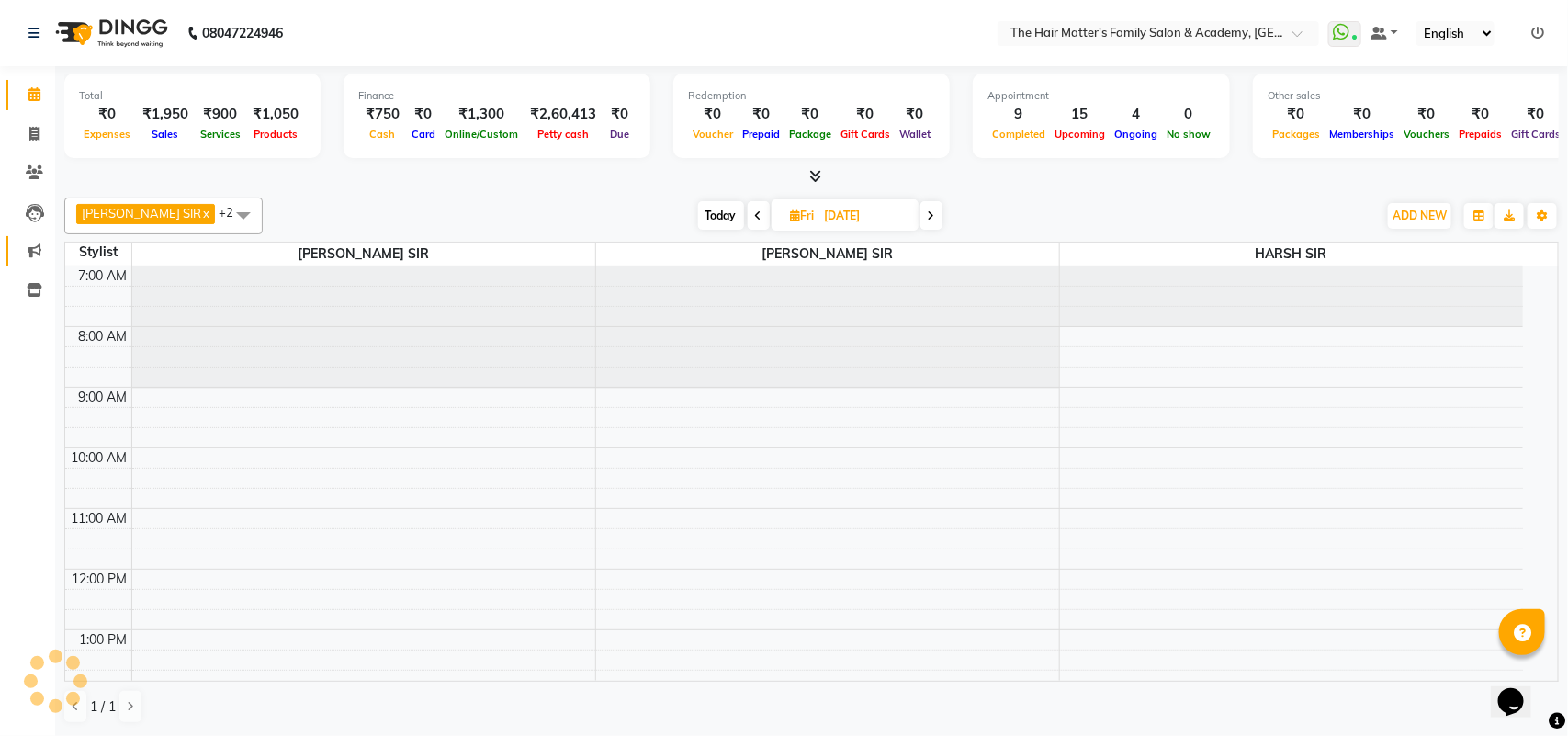
click at [31, 237] on link "Marketing" at bounding box center [27, 251] width 44 height 31
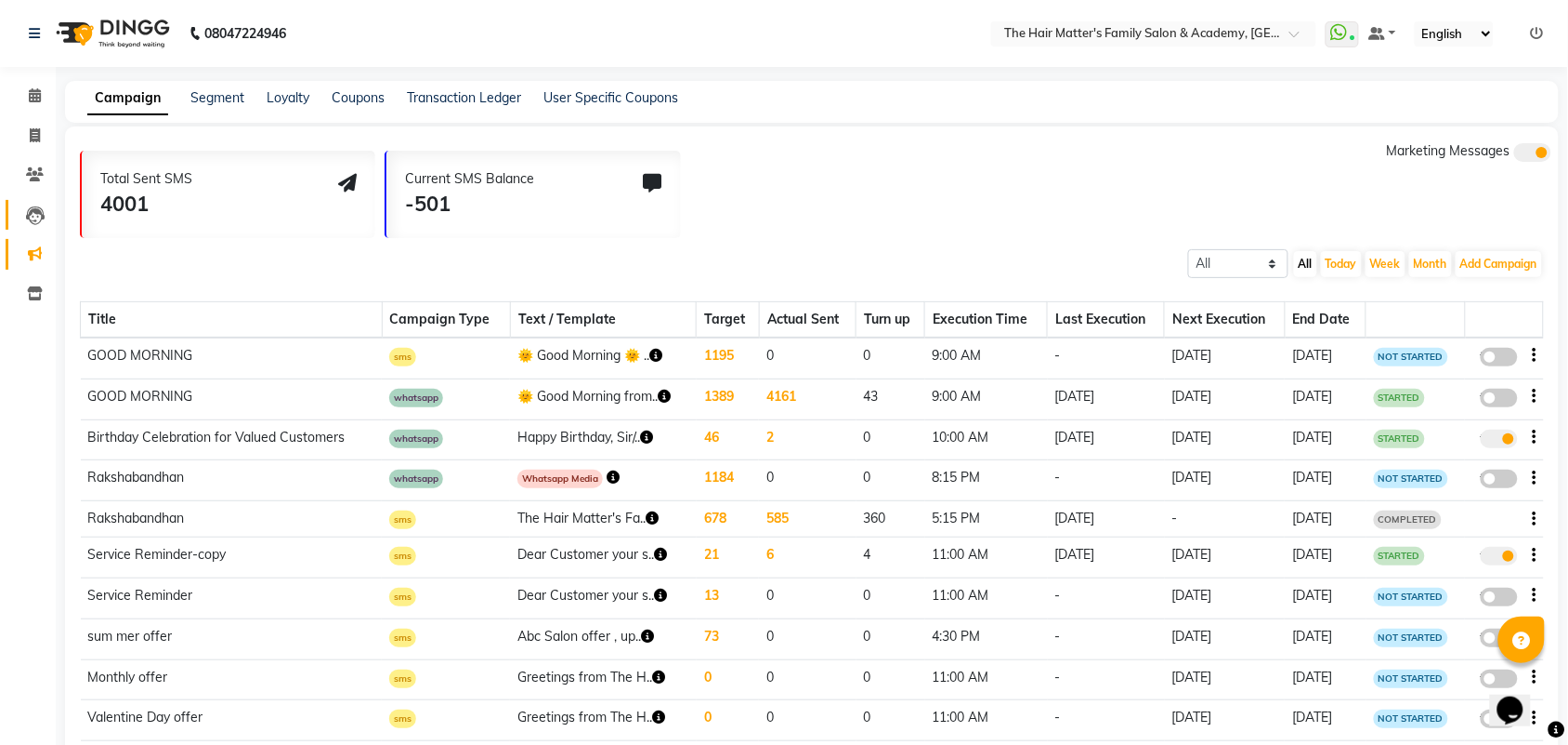
click at [33, 200] on link "Leads" at bounding box center [27, 215] width 44 height 31
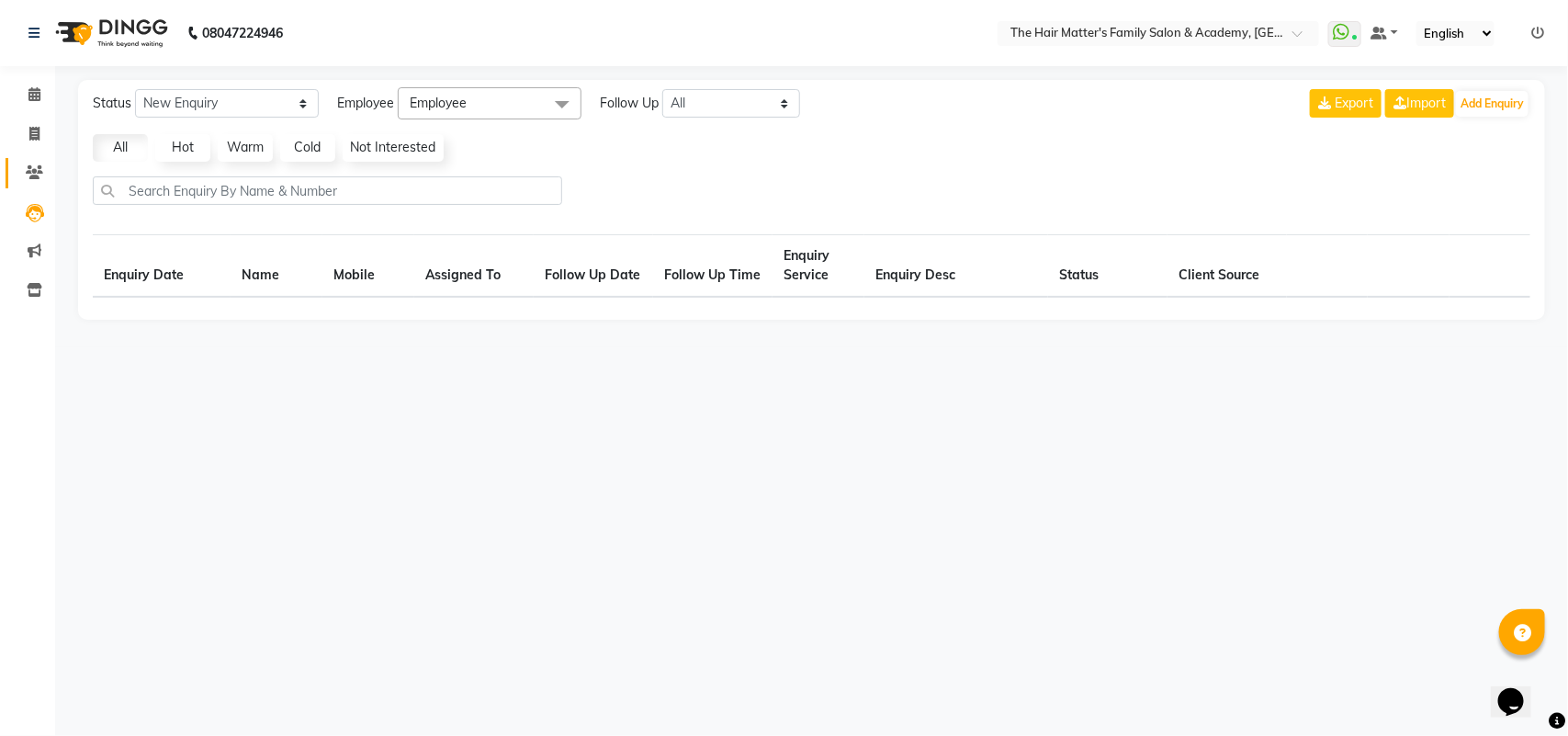
click at [26, 174] on icon at bounding box center [34, 172] width 18 height 14
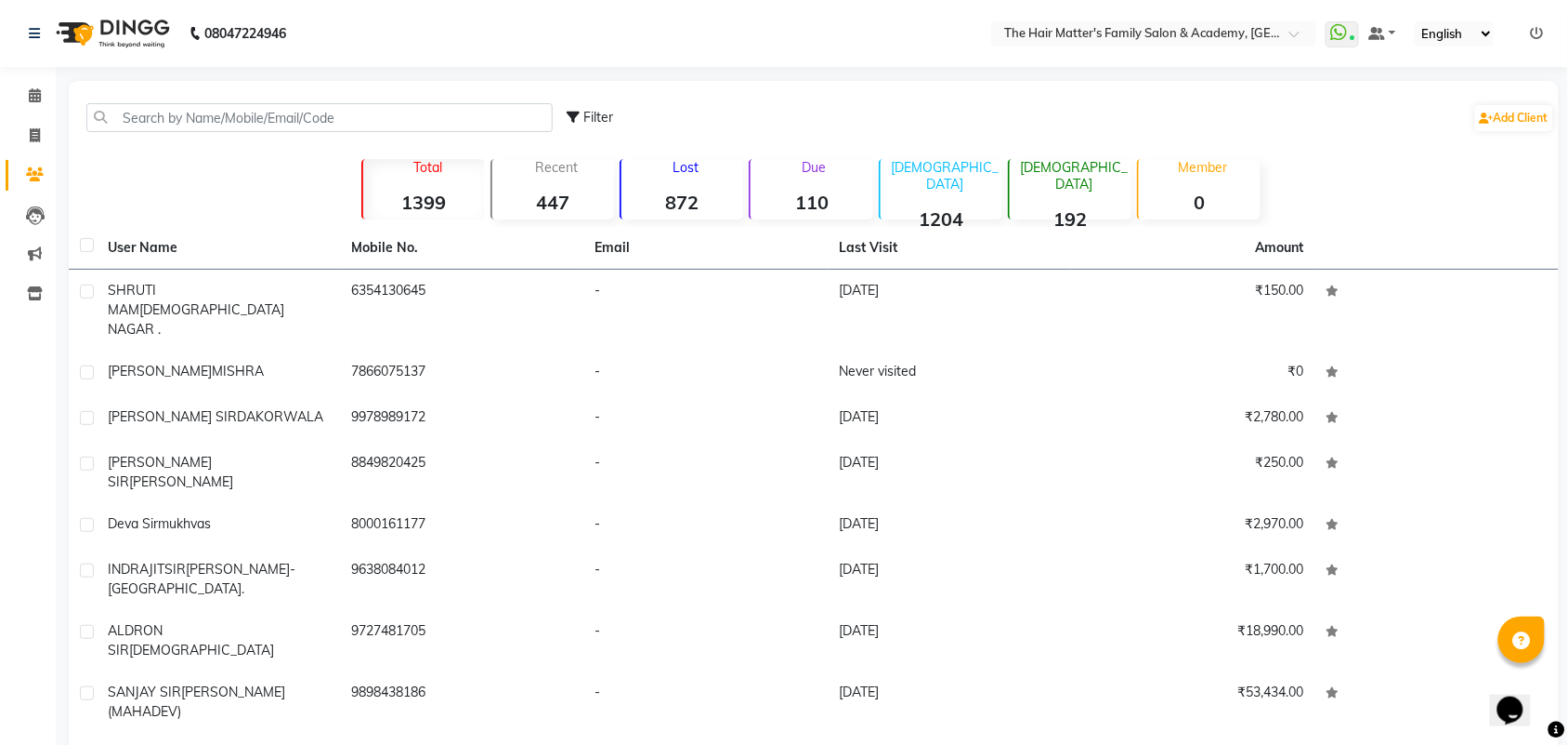
click at [1209, 193] on strong "0" at bounding box center [1200, 202] width 122 height 23
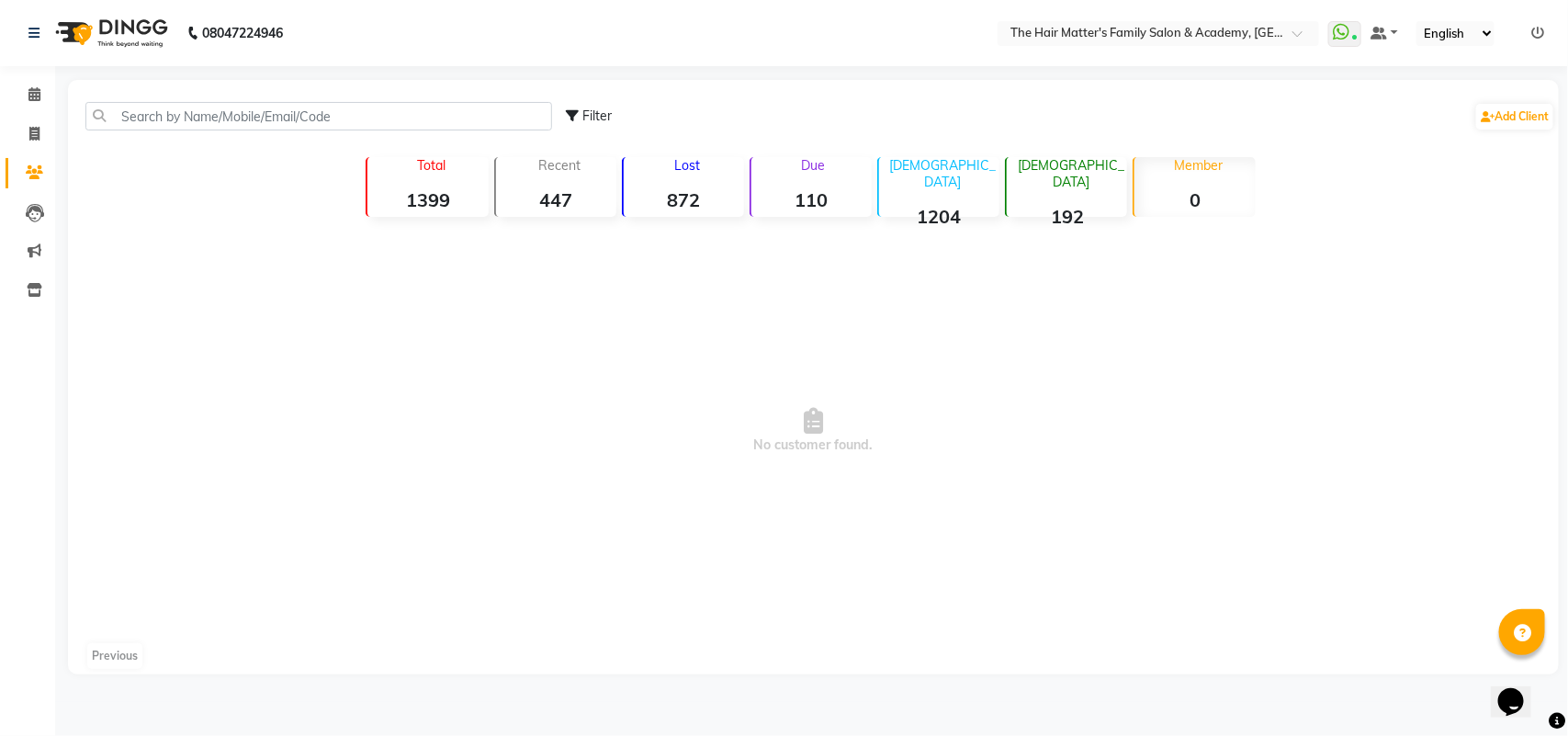
click at [809, 168] on p "Due" at bounding box center [813, 165] width 117 height 17
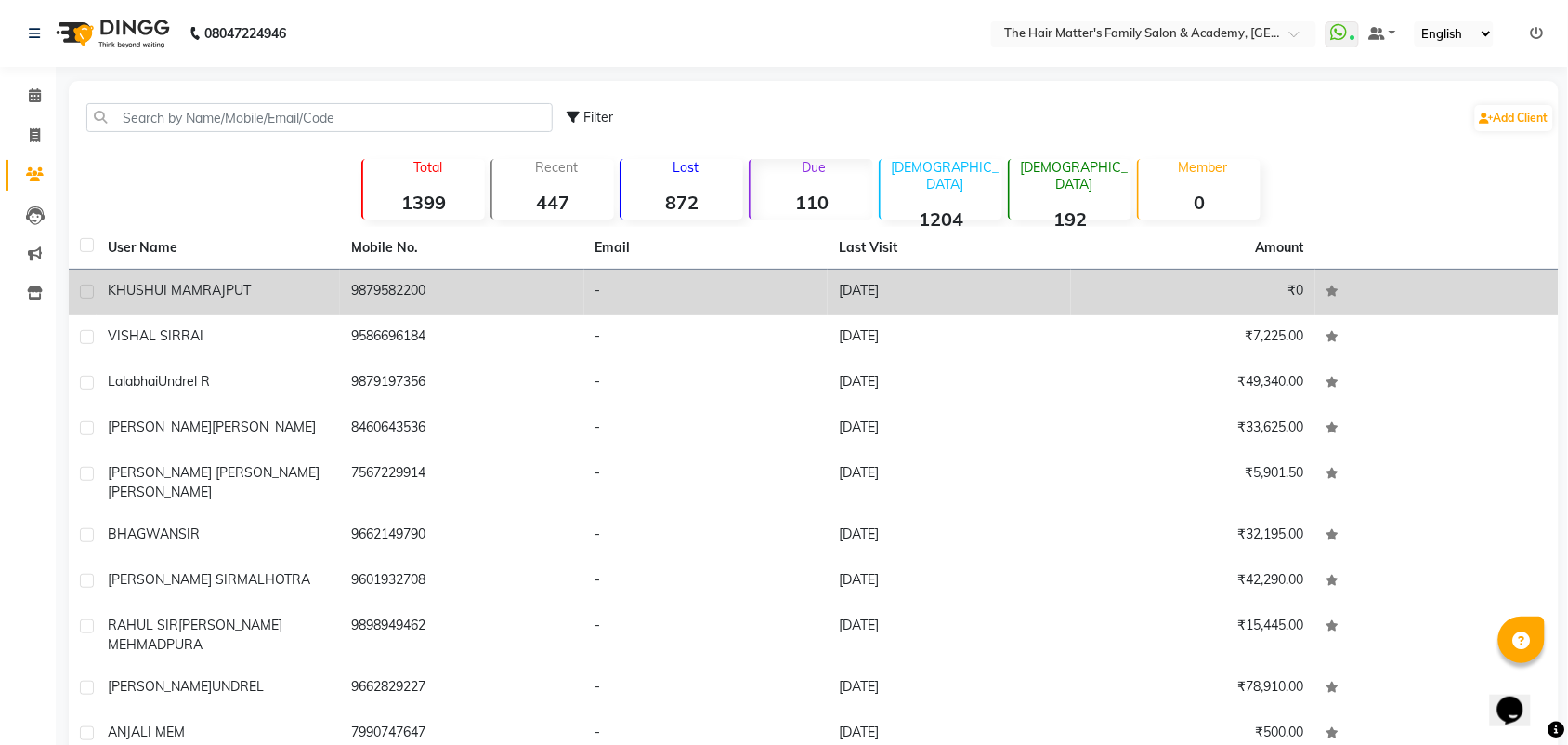
click at [334, 299] on td "KHUSHUI MAM RAJPUT" at bounding box center [218, 292] width 243 height 45
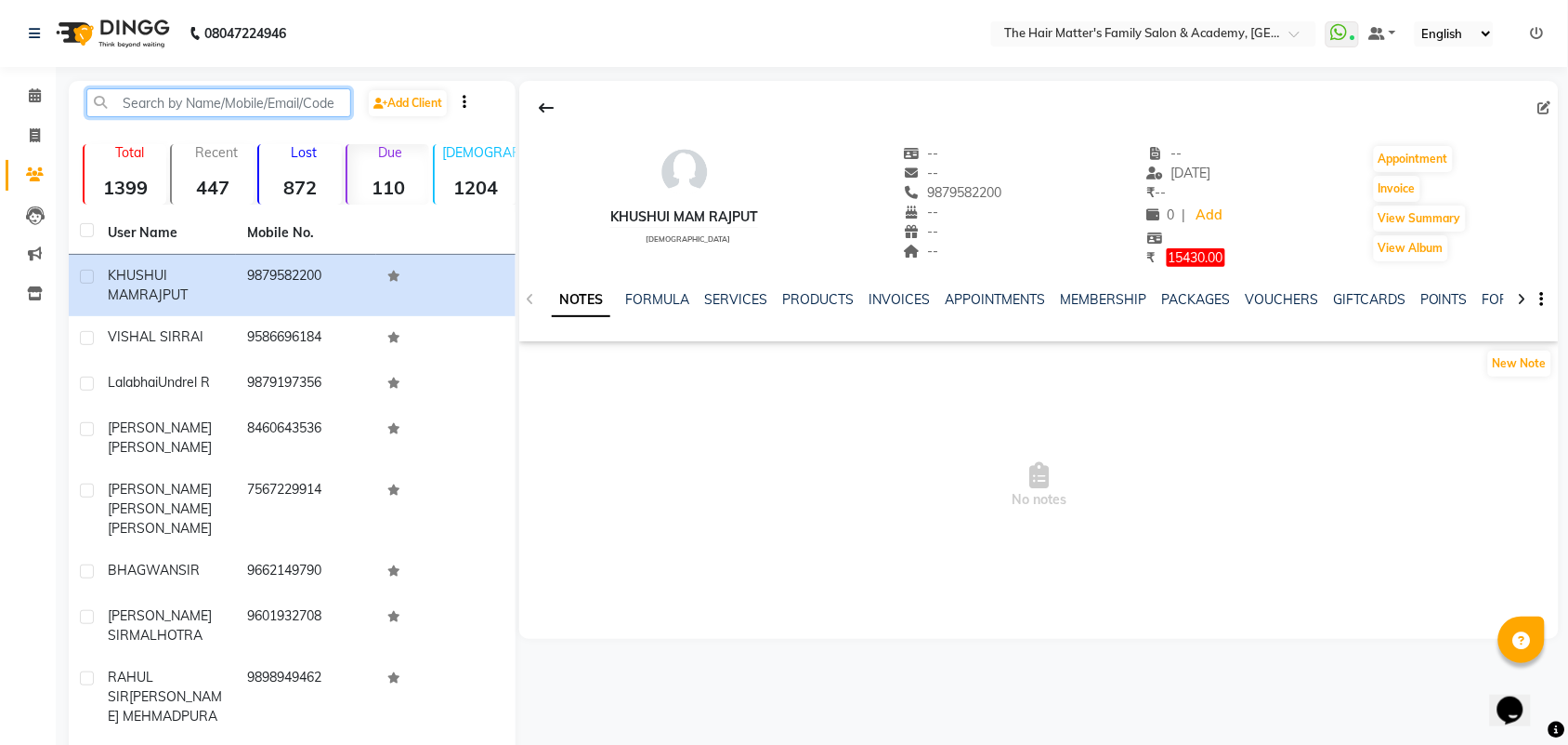
click at [205, 114] on input "text" at bounding box center [219, 102] width 265 height 29
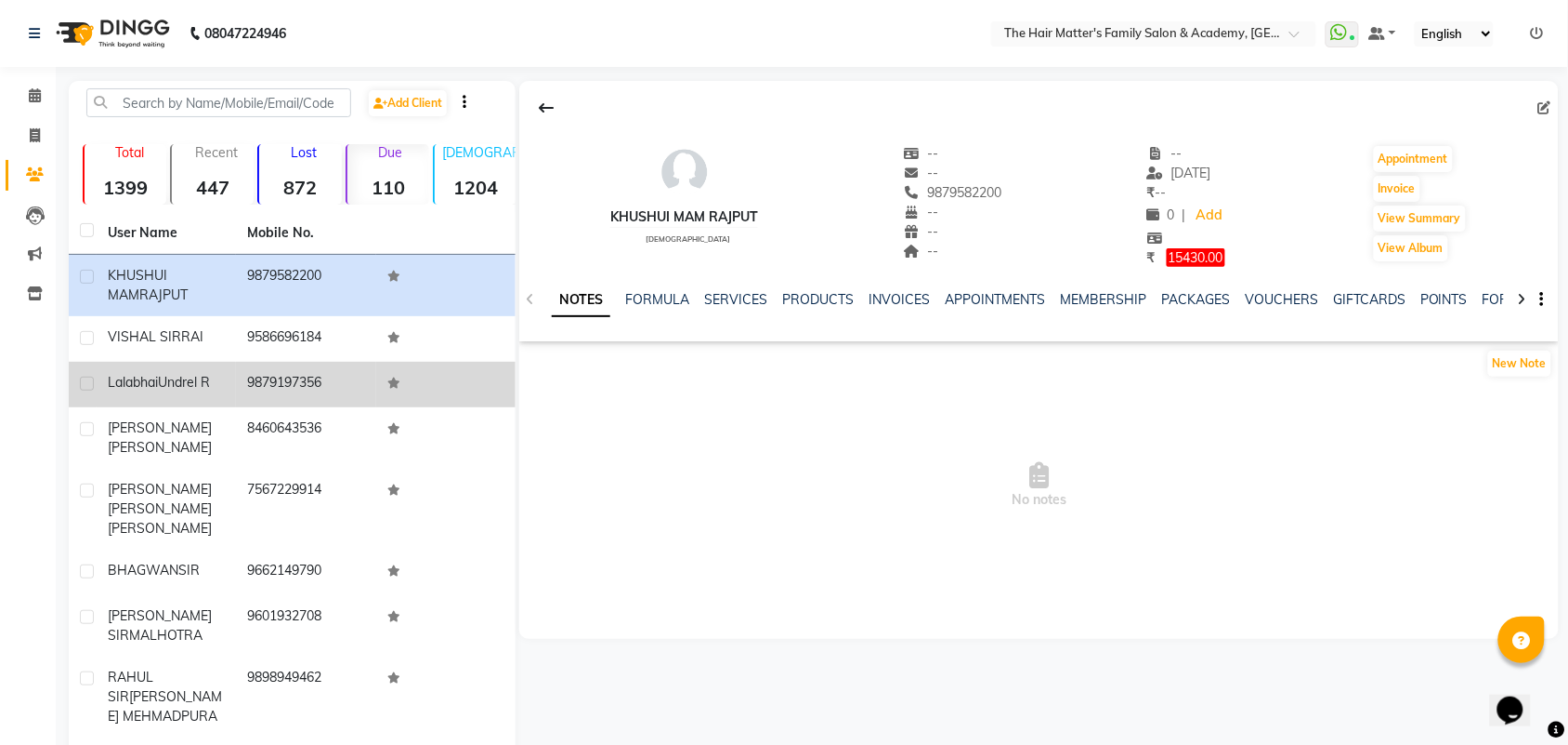
click at [219, 392] on div "Lalabhai Undrel R" at bounding box center [166, 382] width 117 height 20
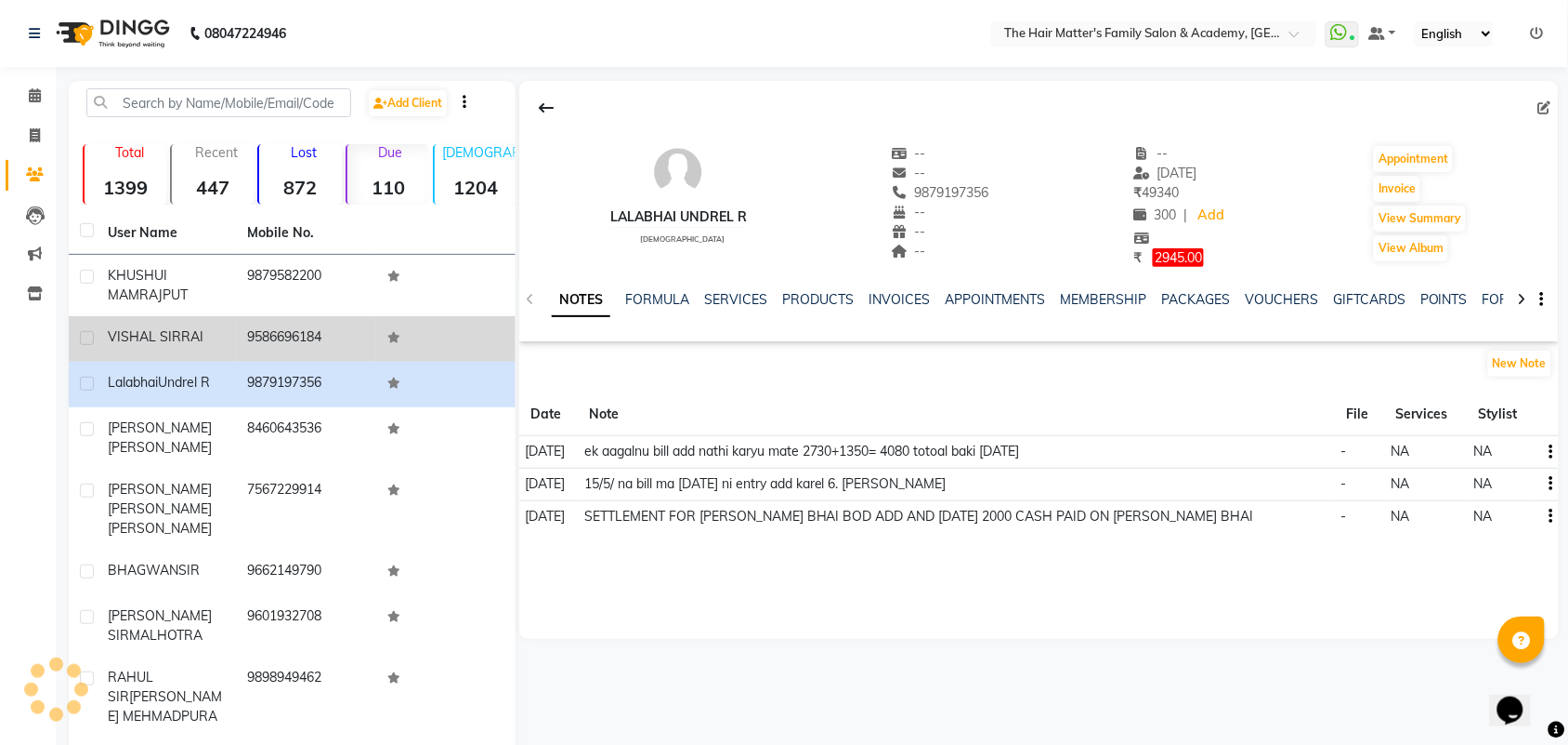
click at [215, 336] on div "VISHAL SIR RAI" at bounding box center [166, 336] width 117 height 20
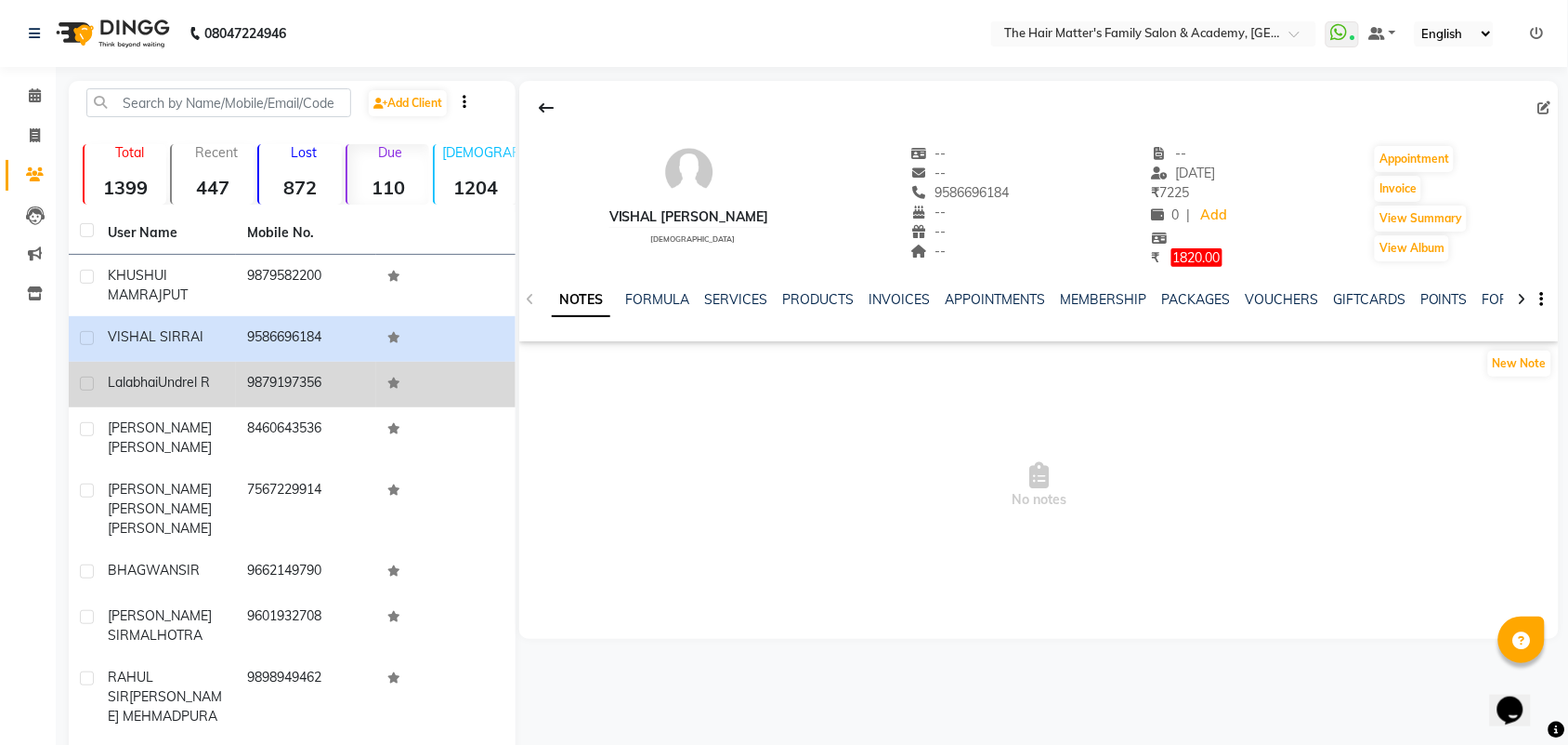
click at [265, 402] on td "9879197356" at bounding box center [305, 384] width 139 height 45
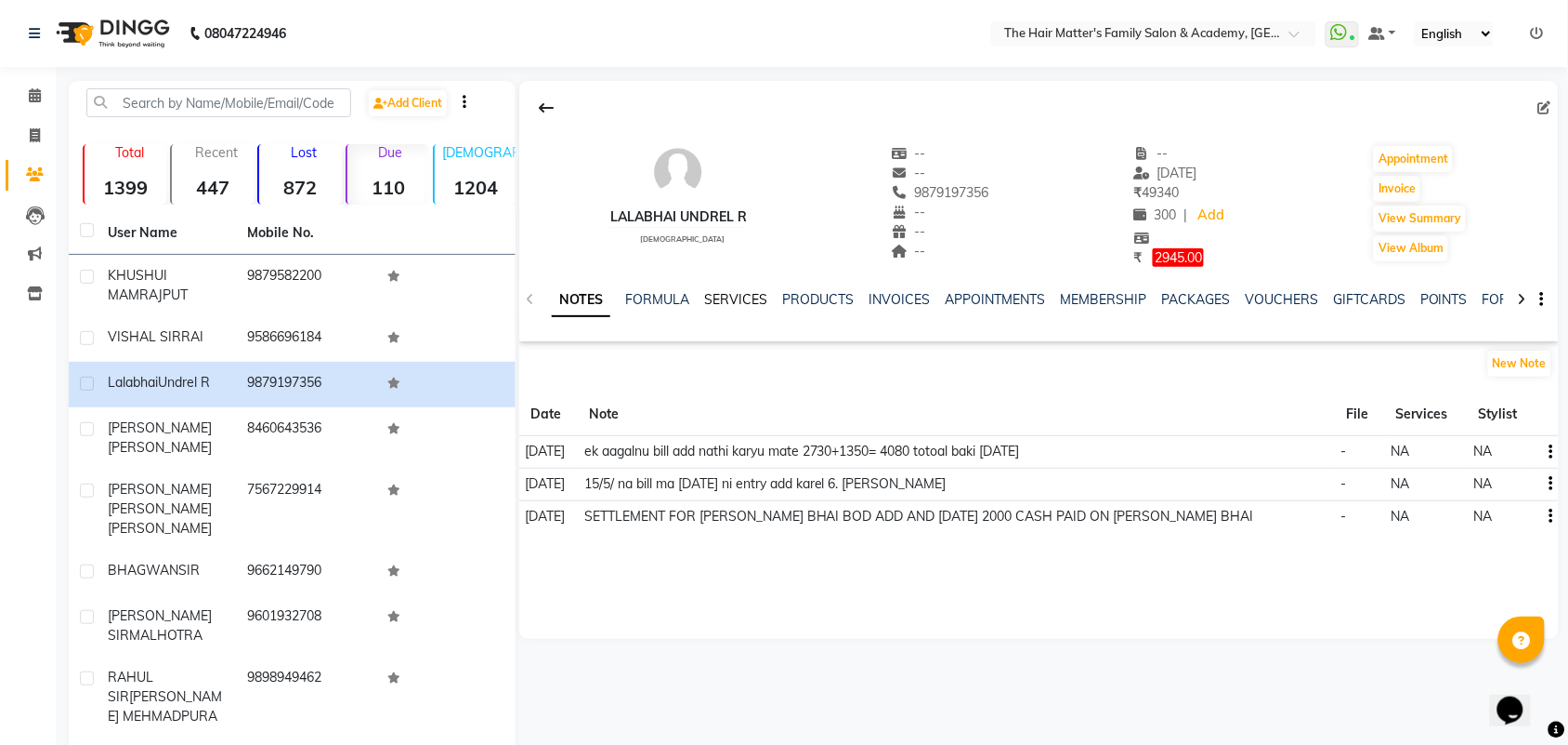
click at [721, 301] on link "SERVICES" at bounding box center [735, 300] width 63 height 17
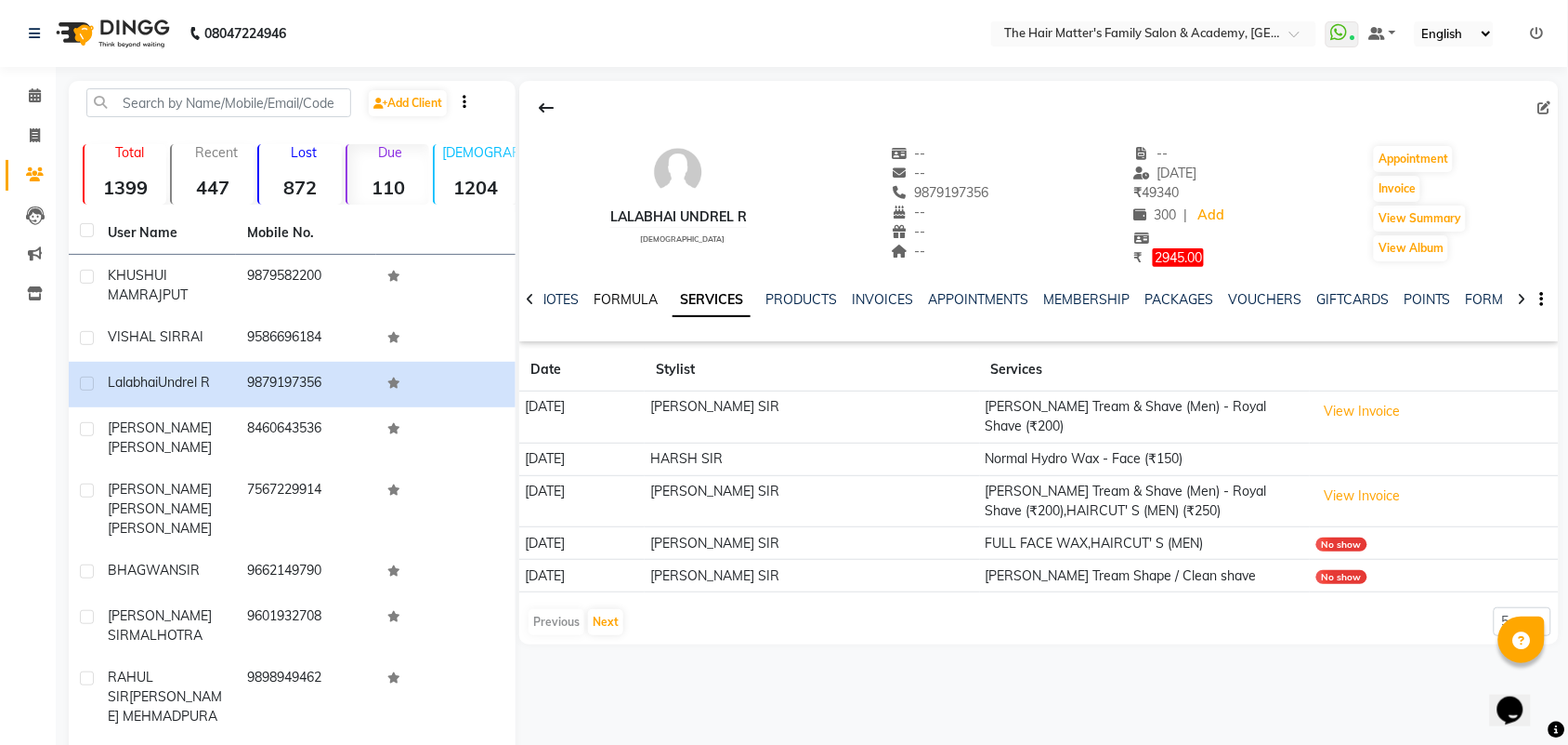
click at [629, 301] on link "FORMULA" at bounding box center [625, 300] width 64 height 17
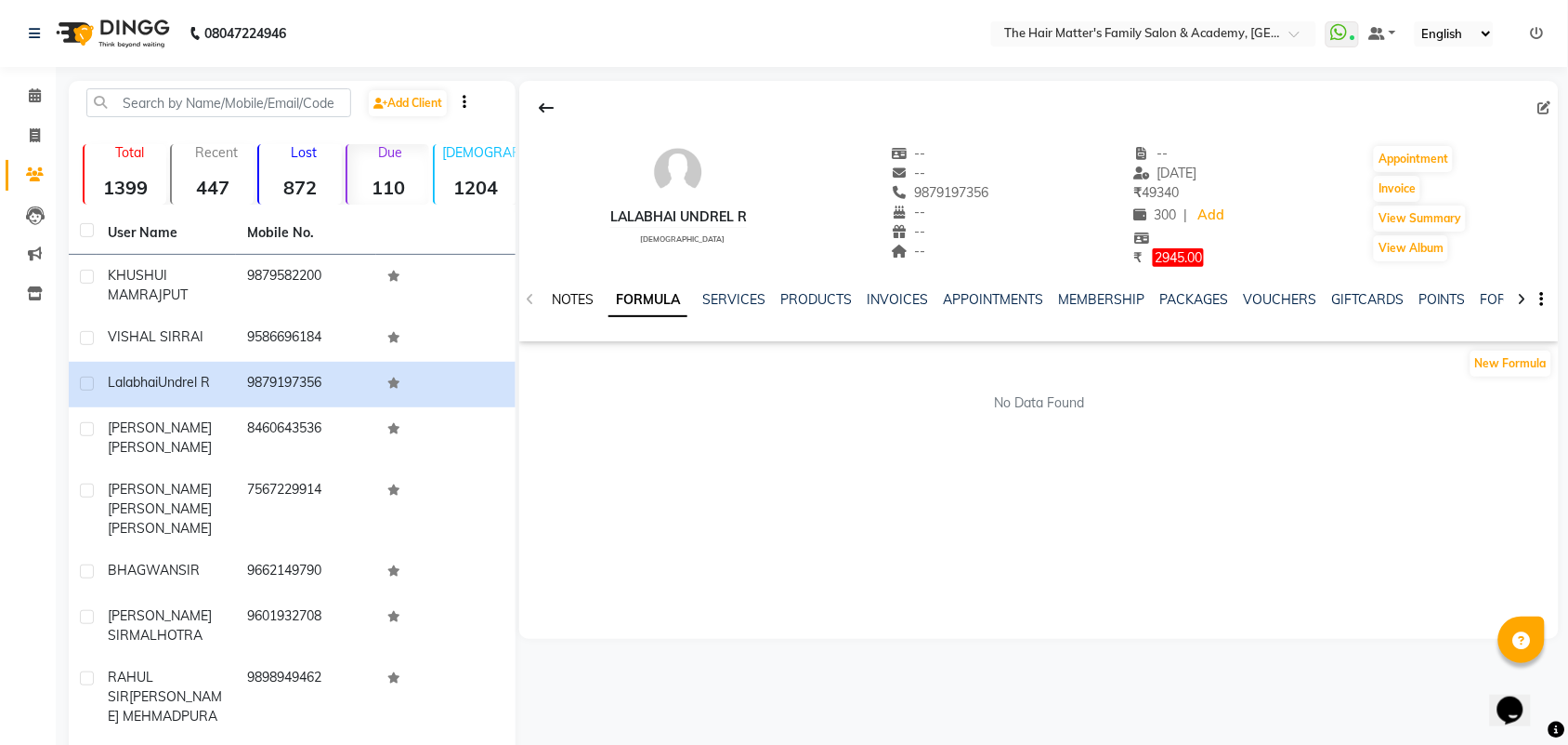
click at [580, 300] on link "NOTES" at bounding box center [573, 300] width 42 height 17
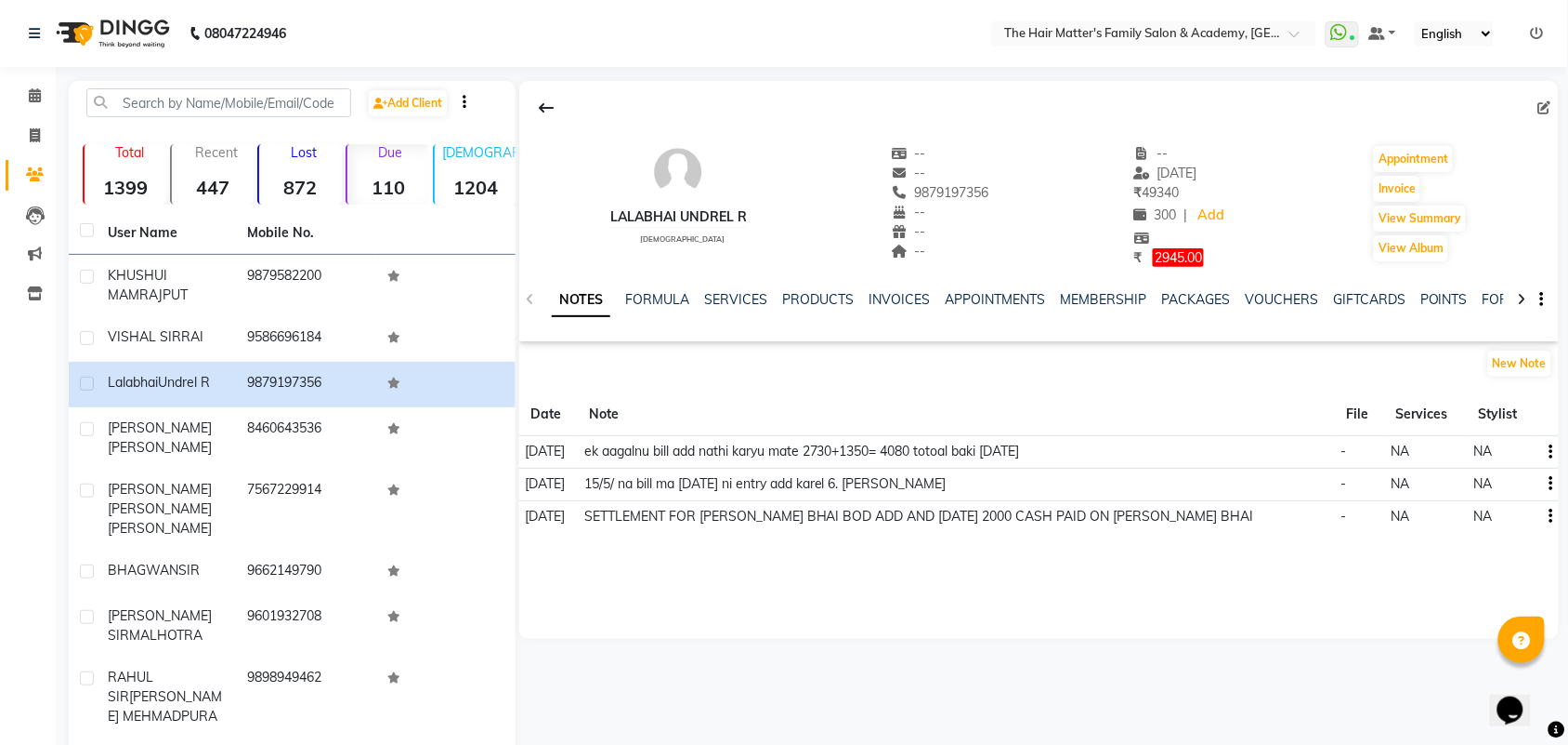
click at [531, 306] on div "NOTES FORMULA SERVICES PRODUCTS INVOICES APPOINTMENTS MEMBERSHIP PACKAGES VOUCH…" at bounding box center [1038, 300] width 1039 height 64
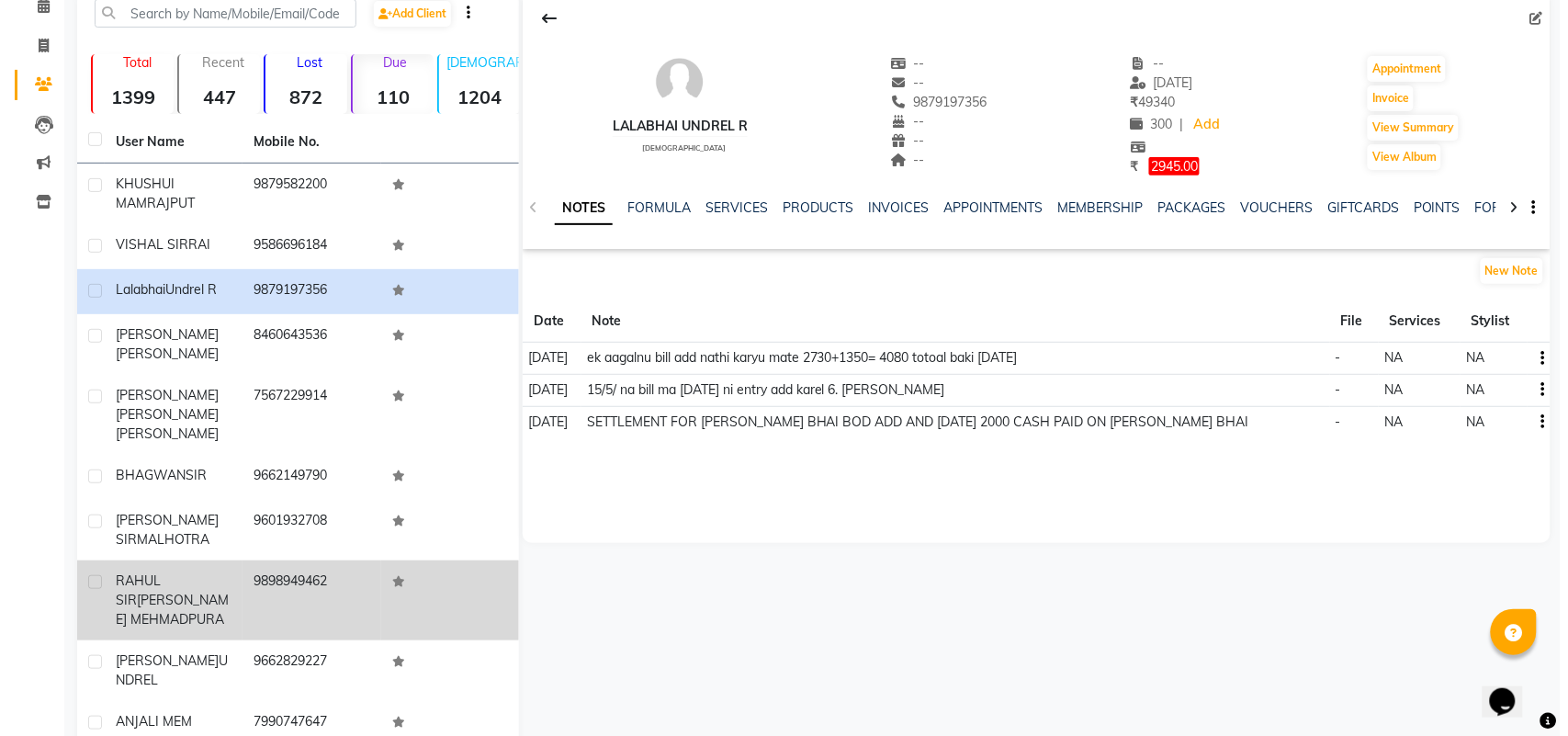
scroll to position [137, 0]
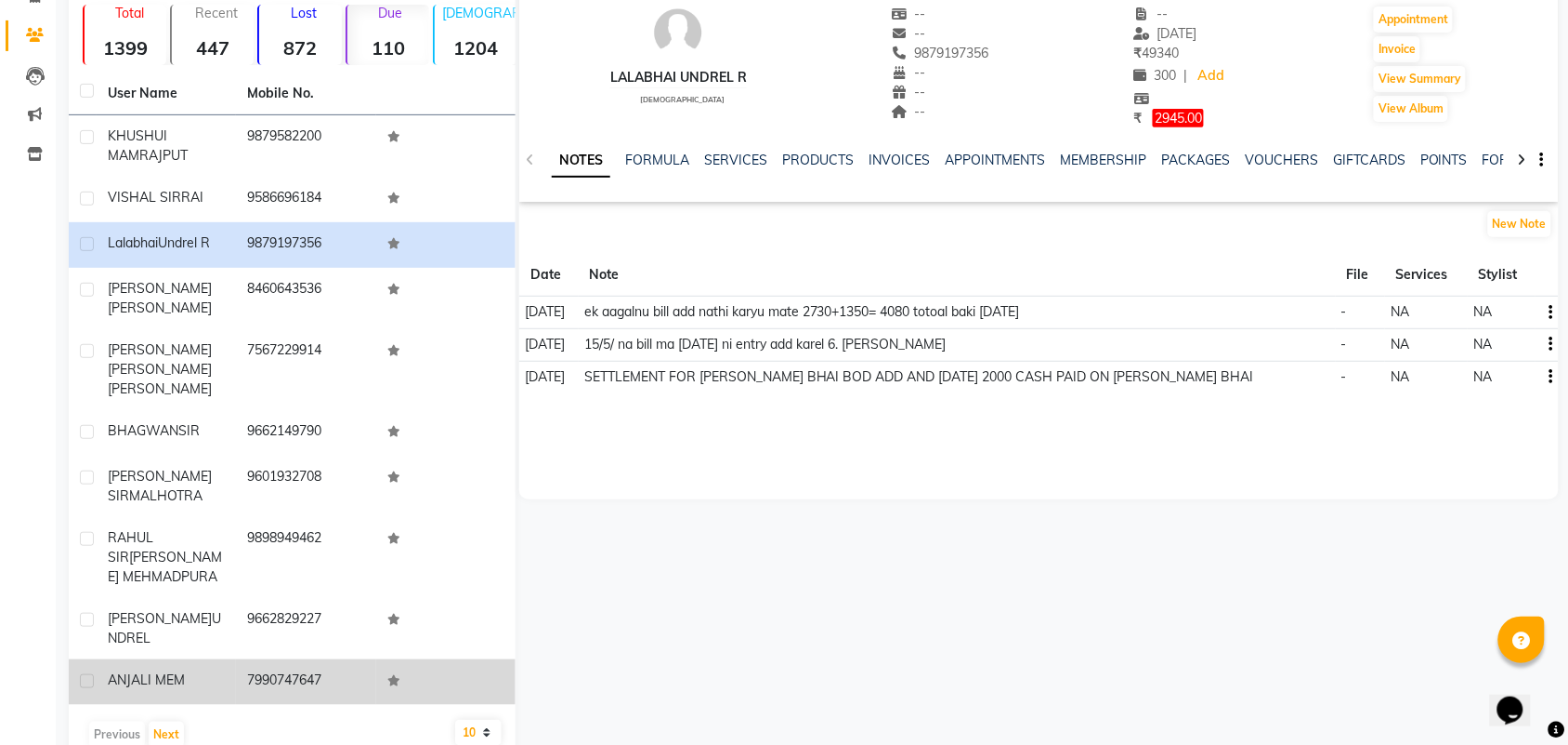
click at [225, 659] on td "ANJALI MEM" at bounding box center [166, 681] width 139 height 45
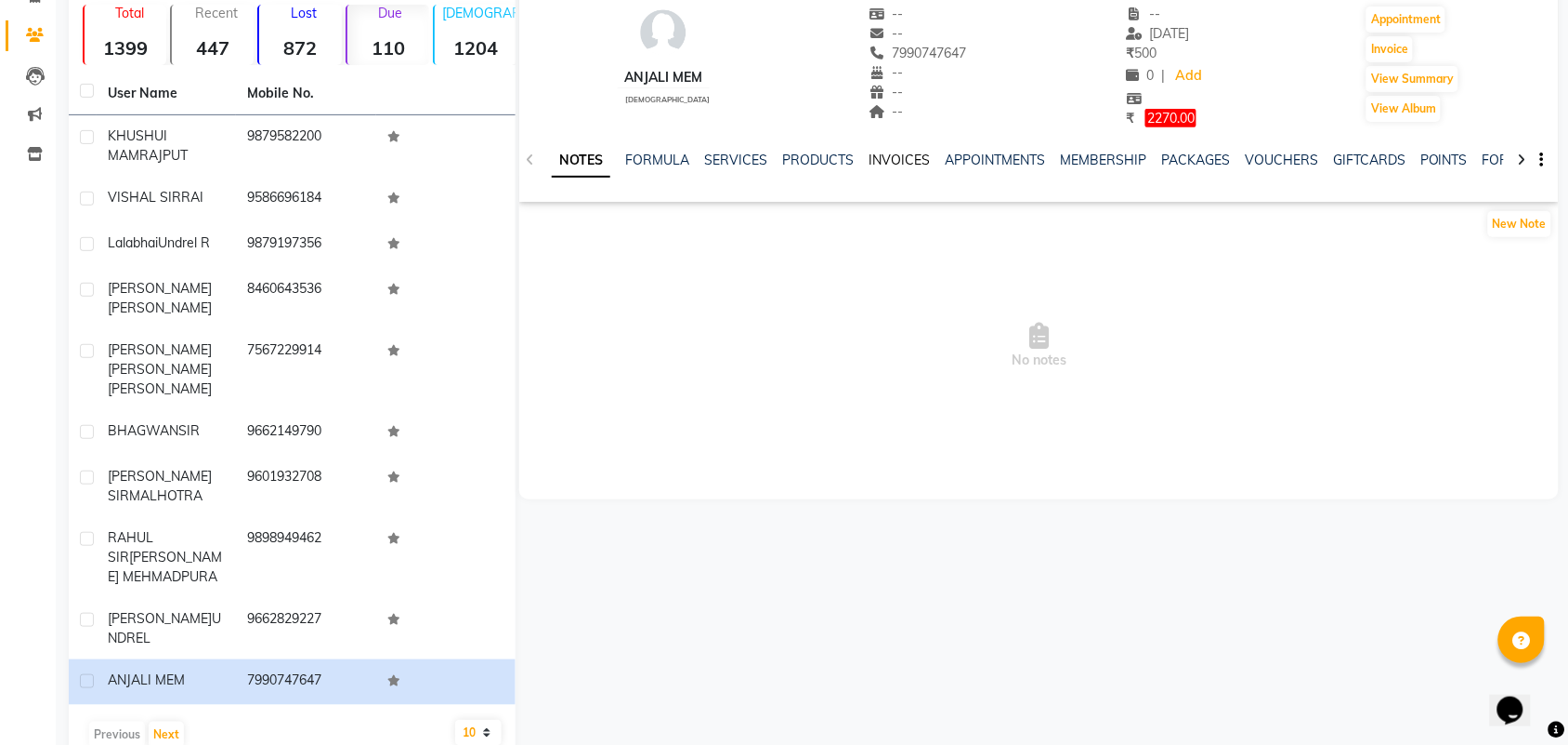
click at [888, 156] on link "INVOICES" at bounding box center [899, 160] width 61 height 17
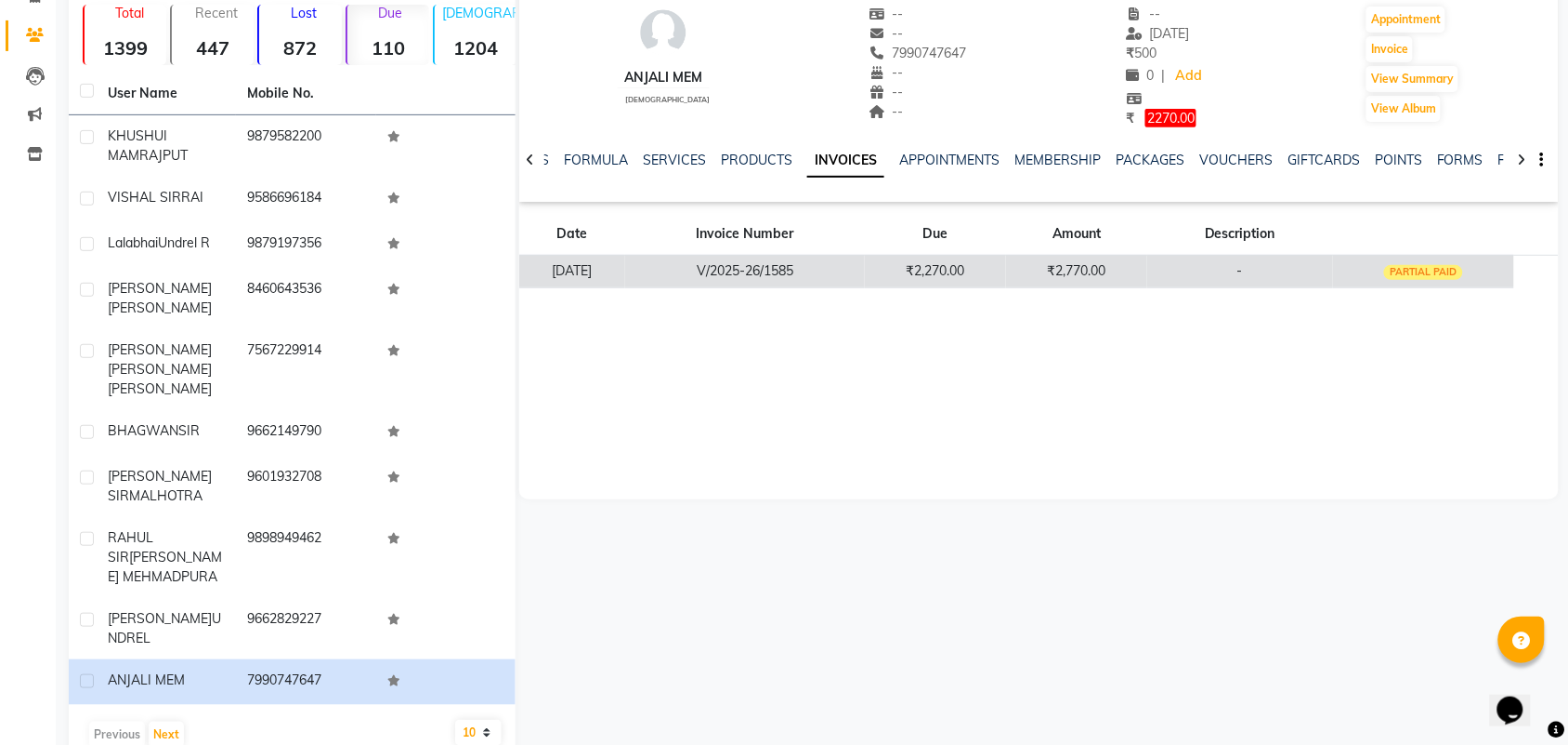
click at [926, 280] on td "₹2,270.00" at bounding box center [935, 271] width 141 height 33
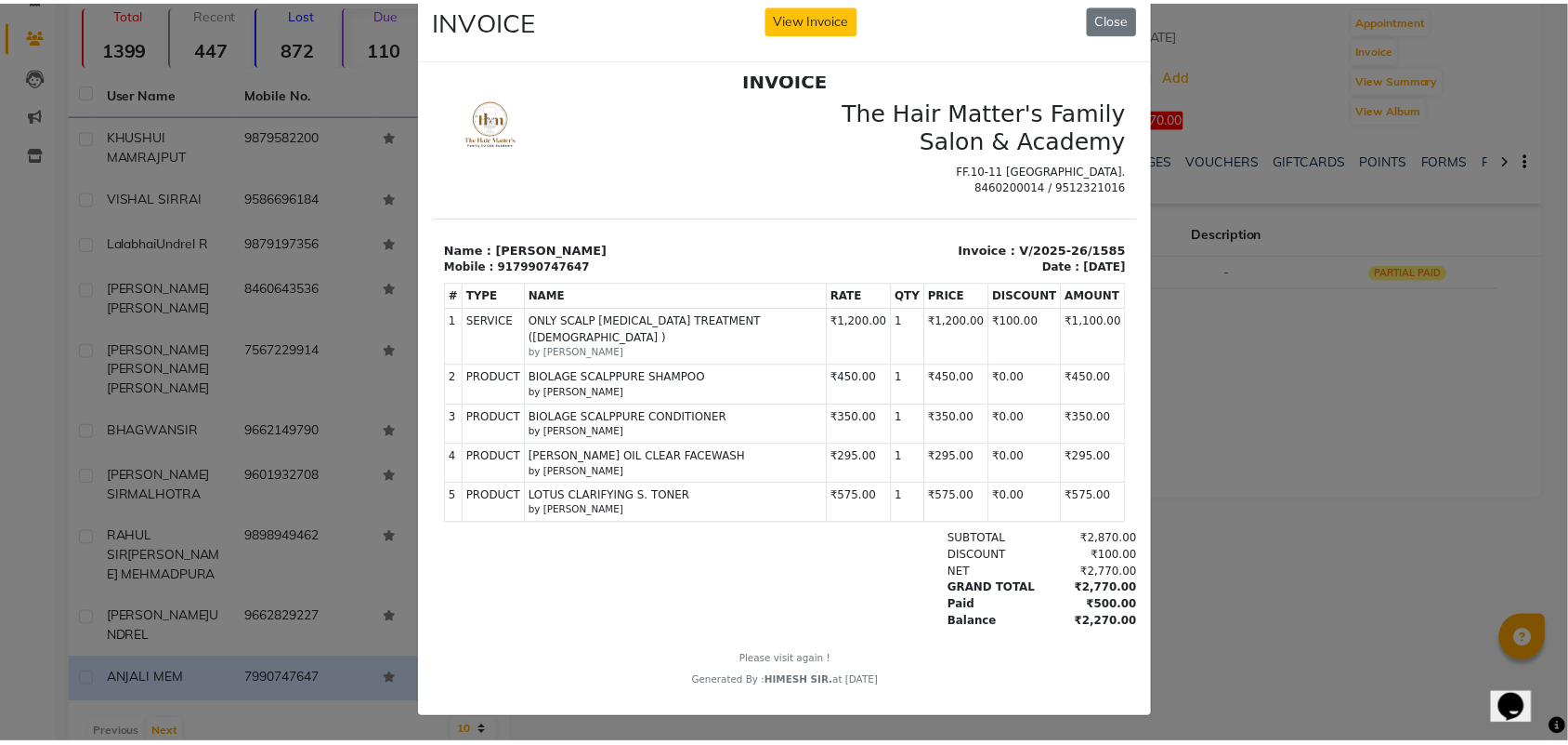
scroll to position [56, 0]
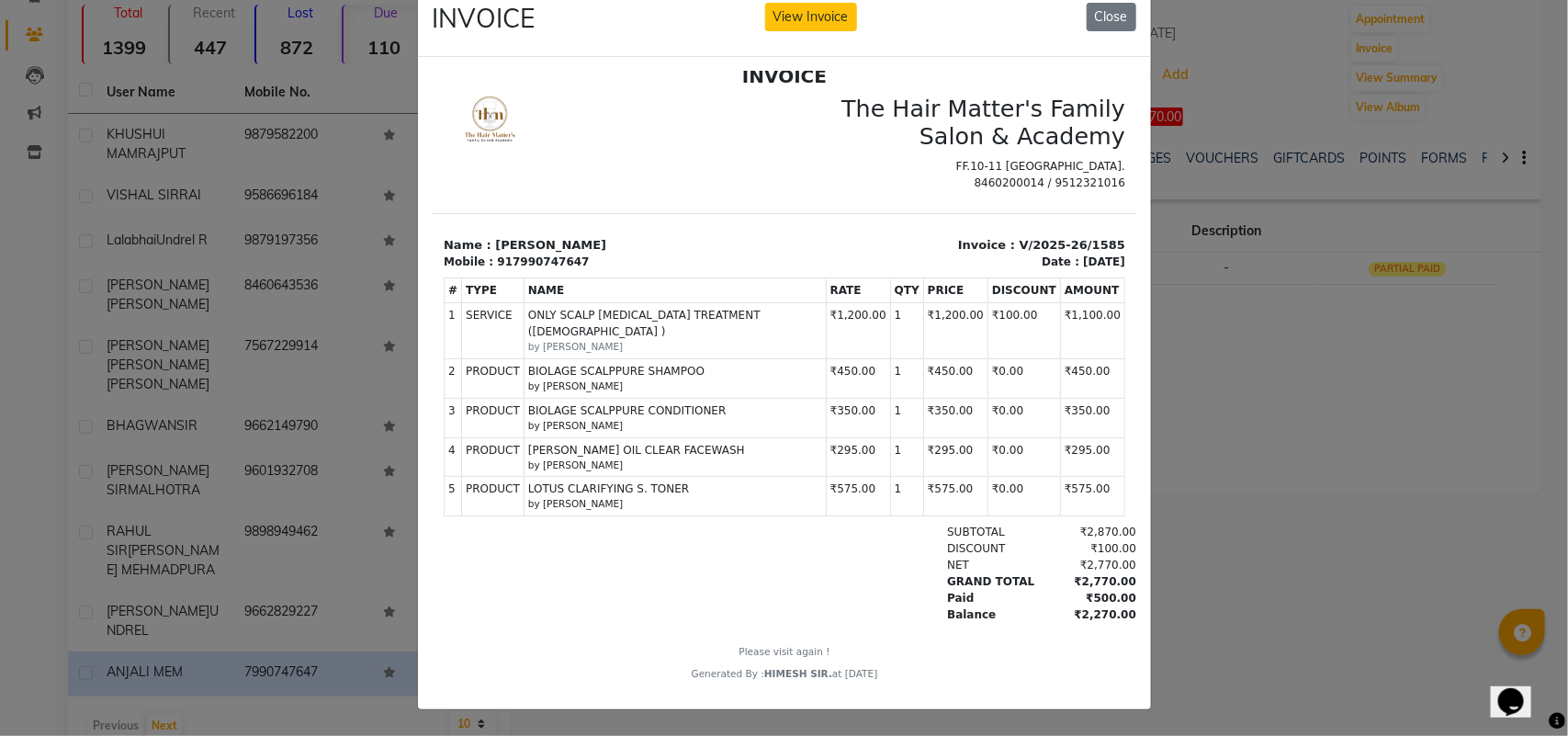
click at [632, 325] on span "ONLY SCALP DANDRUFF TREATMENT (FEMALE )" at bounding box center [674, 322] width 294 height 33
click at [642, 340] on small "by [PERSON_NAME]" at bounding box center [674, 346] width 294 height 15
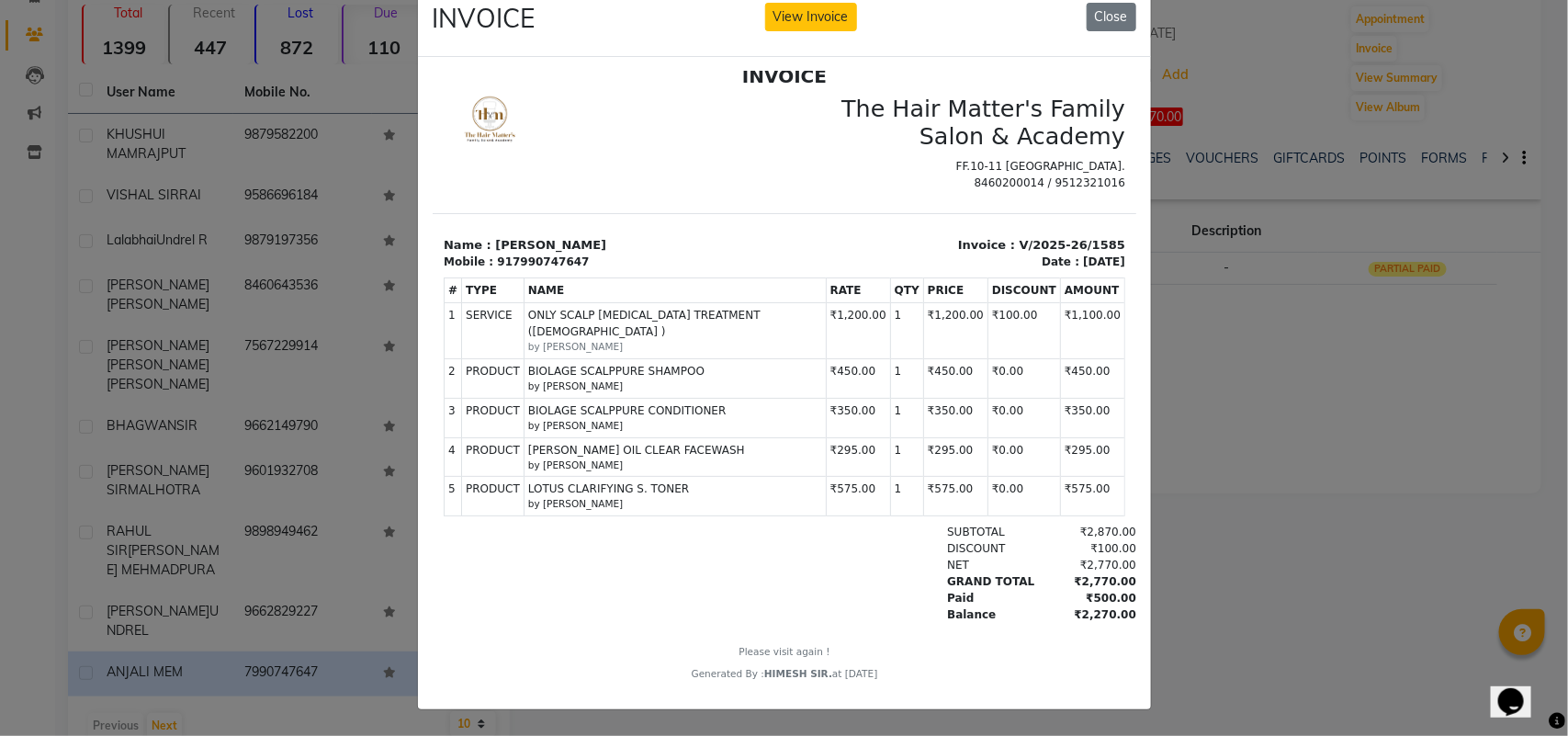
drag, startPoint x: 717, startPoint y: 428, endPoint x: 688, endPoint y: 470, distance: 51.0
click at [715, 440] on tbody "1 SERVICE SERVICE ONLY SCALP DANDRUFF TREATMENT (FEMALE ) by MAYANK SIR 1" at bounding box center [784, 409] width 680 height 213
click at [632, 499] on small "by [PERSON_NAME]" at bounding box center [674, 503] width 294 height 15
click at [624, 487] on span "LOTUS CLARIFYING S. TONER" at bounding box center [674, 487] width 294 height 17
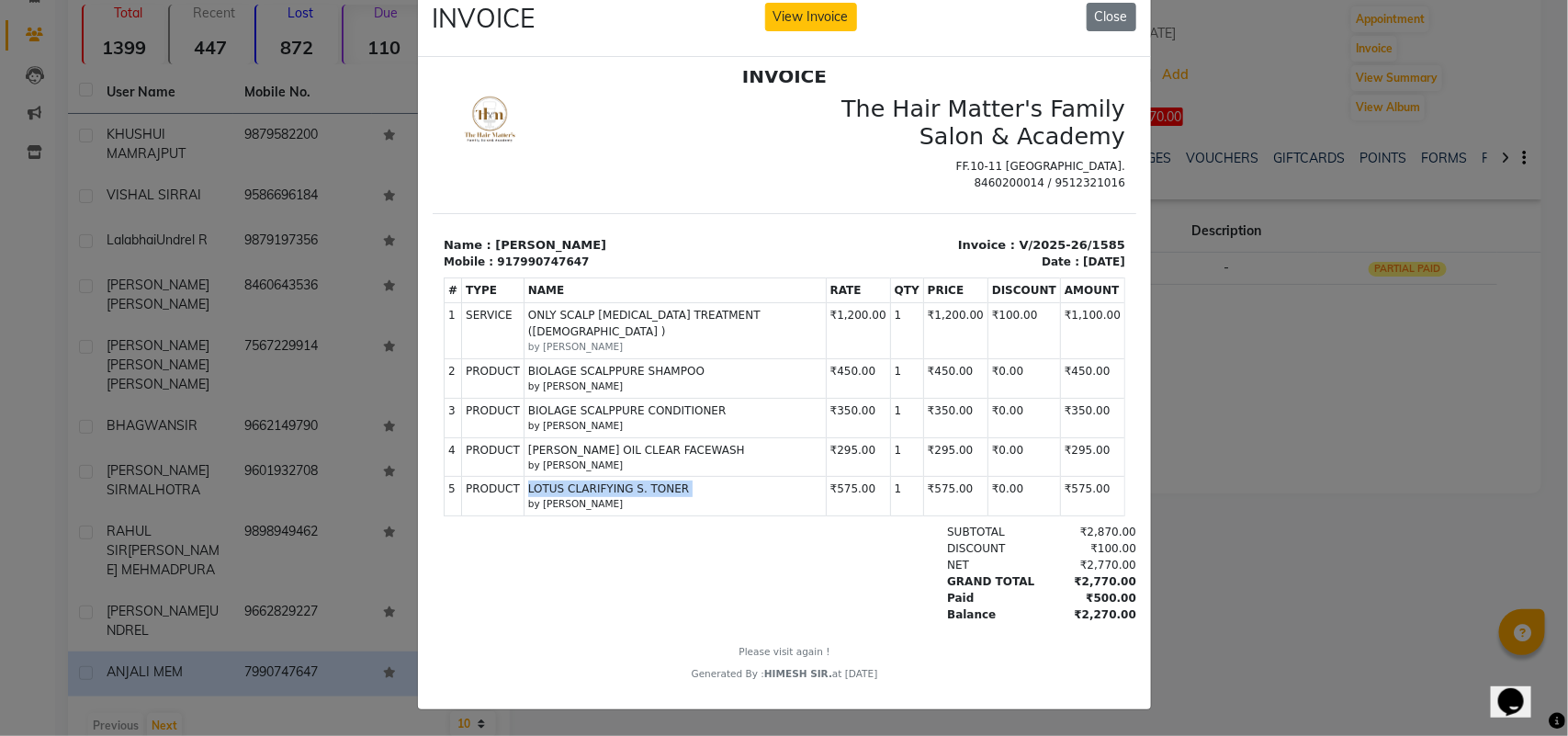
click at [624, 487] on span "LOTUS CLARIFYING S. TONER" at bounding box center [674, 487] width 294 height 17
click at [632, 462] on small "by [PERSON_NAME]" at bounding box center [674, 465] width 294 height 15
click at [632, 453] on span "[PERSON_NAME] OIL CLEAR FACEWASH" at bounding box center [674, 449] width 294 height 17
click at [638, 450] on span "[PERSON_NAME] OIL CLEAR FACEWASH" at bounding box center [674, 449] width 294 height 17
click at [1259, 500] on ngb-modal-window "INVOICE View Invoice Close" at bounding box center [784, 368] width 1568 height 736
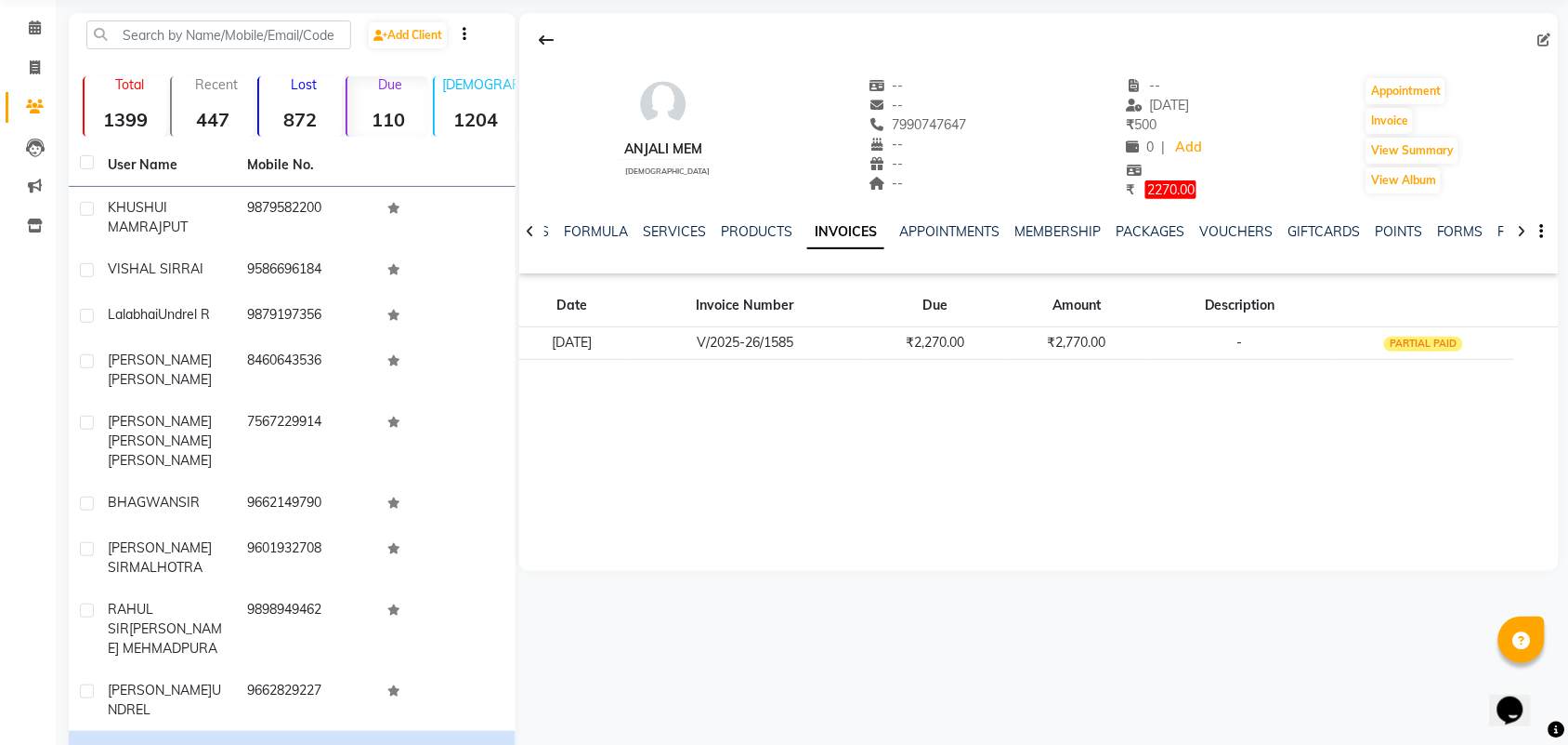
scroll to position [0, 0]
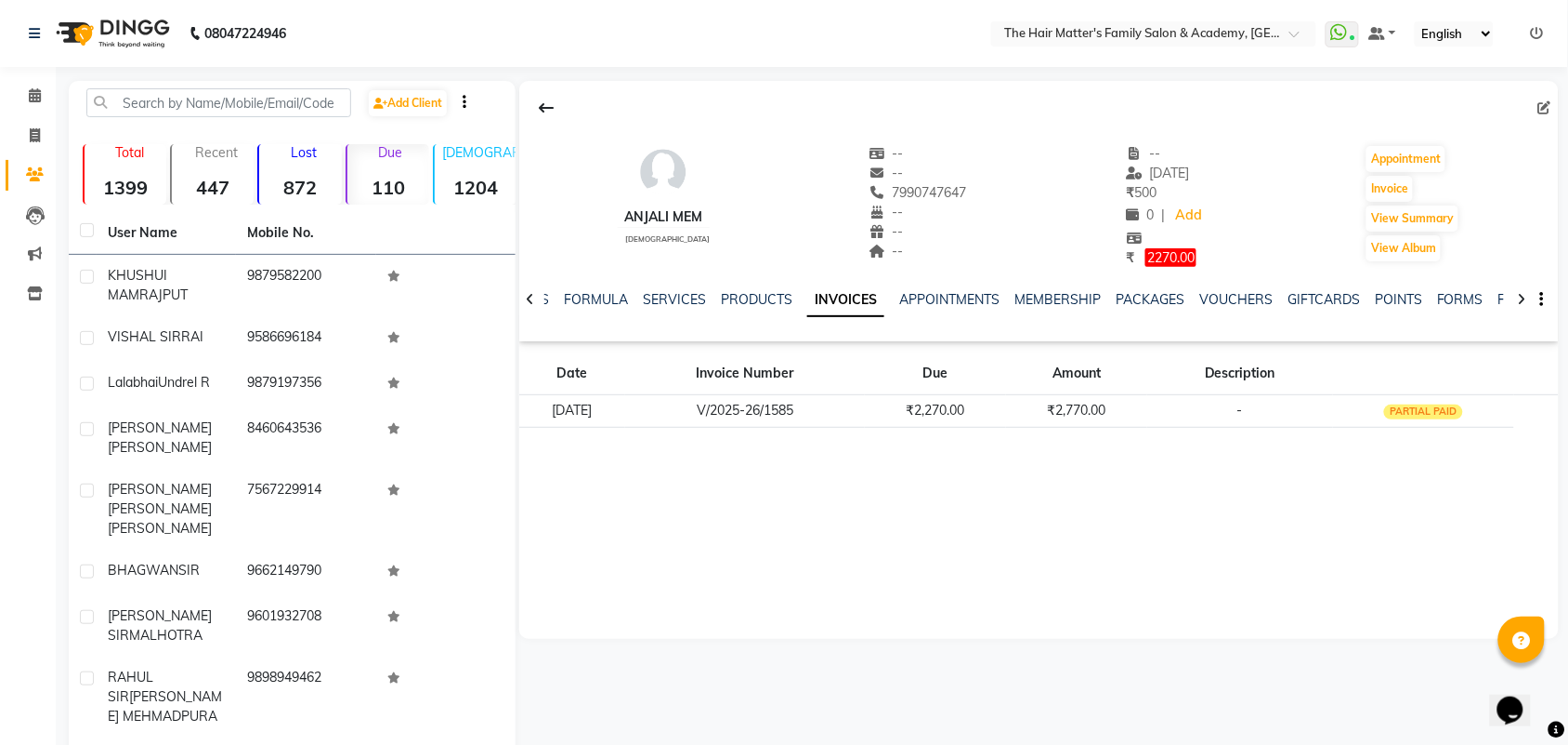
click at [897, 201] on div "7990747647" at bounding box center [917, 193] width 99 height 20
click at [899, 198] on span "7990747647" at bounding box center [917, 193] width 99 height 17
copy span "7990747647"
click at [893, 200] on span "7990747647" at bounding box center [917, 193] width 99 height 17
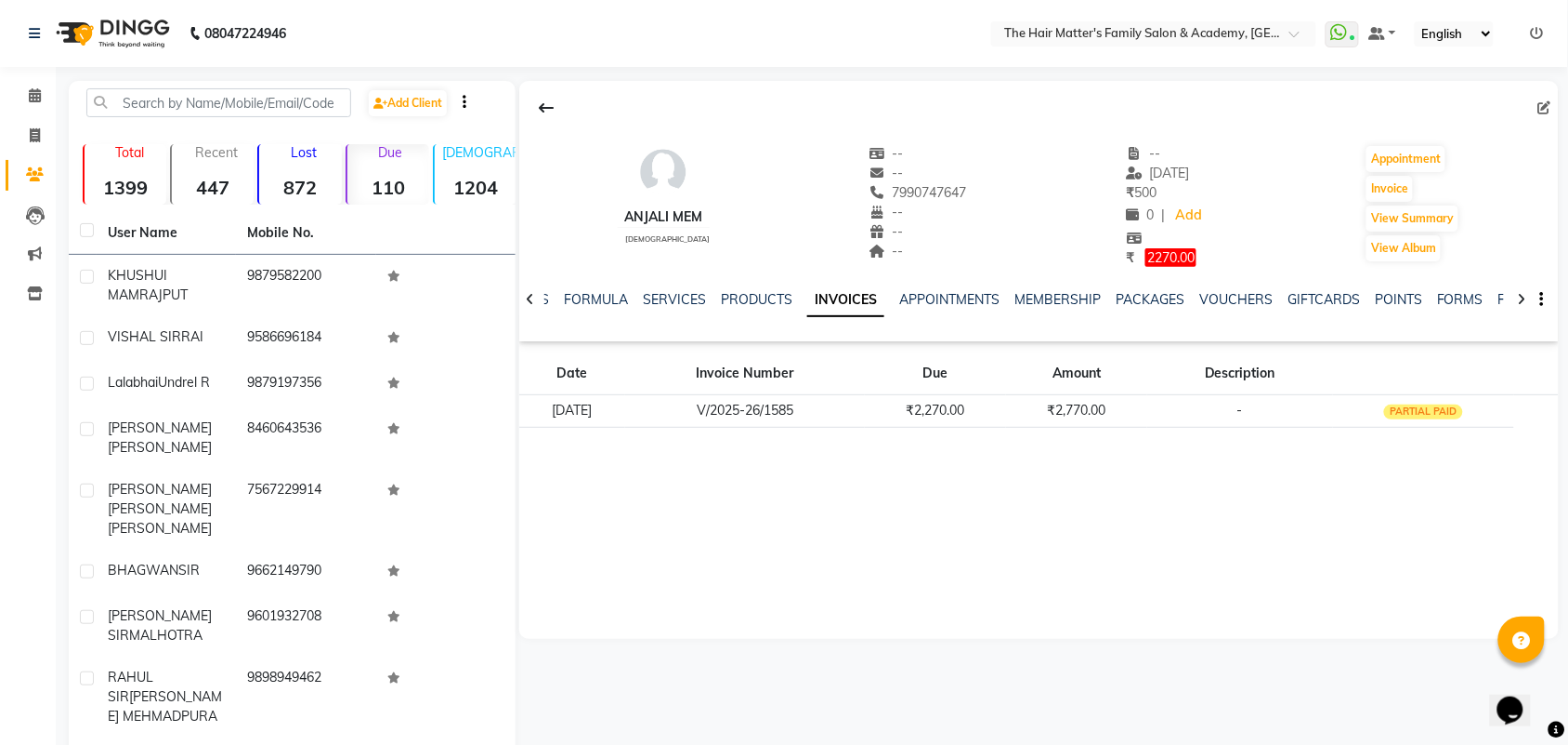
click at [893, 200] on span "7990747647" at bounding box center [917, 193] width 99 height 17
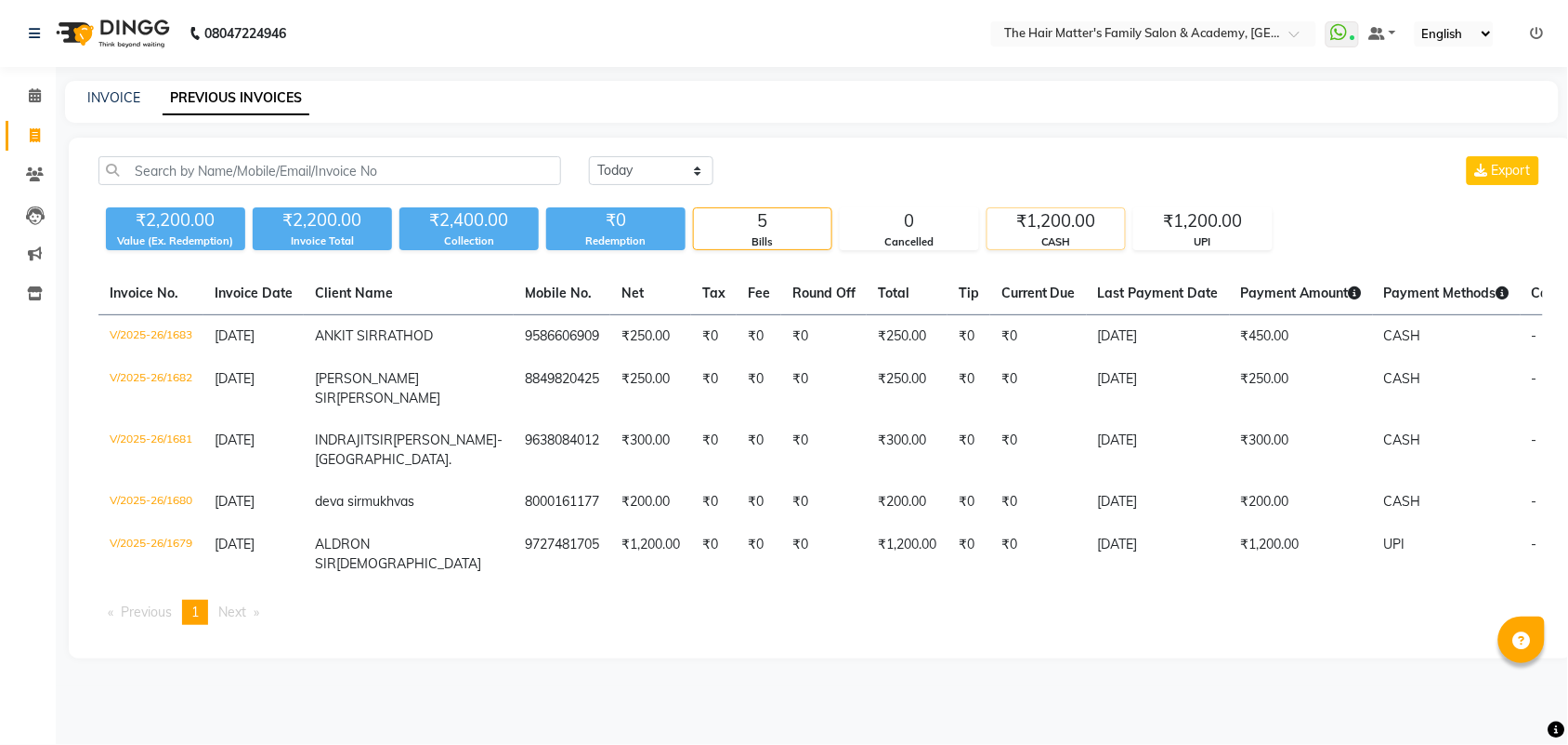
click at [1061, 241] on div "CASH" at bounding box center [1056, 241] width 137 height 16
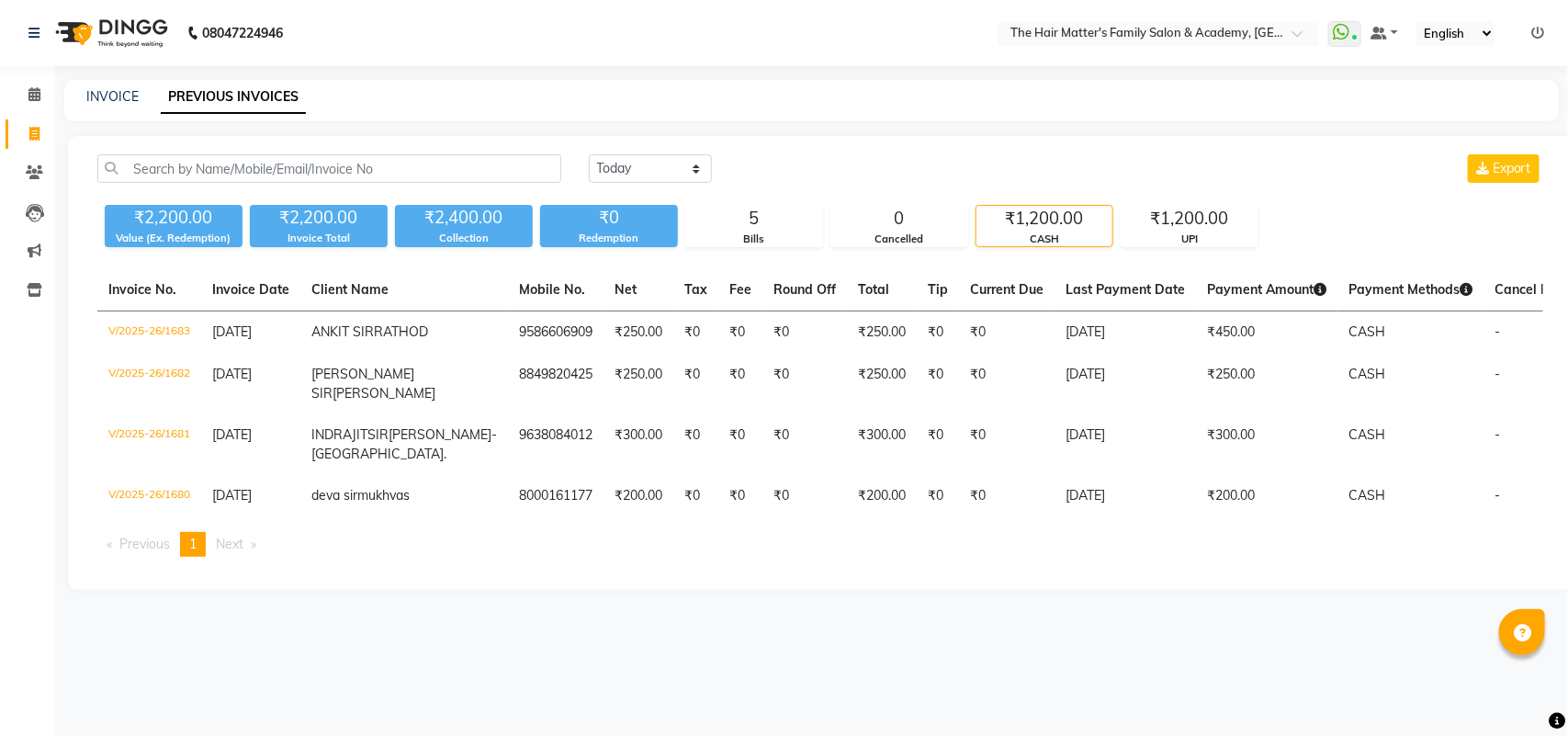
drag, startPoint x: 1177, startPoint y: 232, endPoint x: 1113, endPoint y: 235, distance: 64.1
click at [1178, 231] on div "UPI" at bounding box center [1189, 239] width 136 height 16
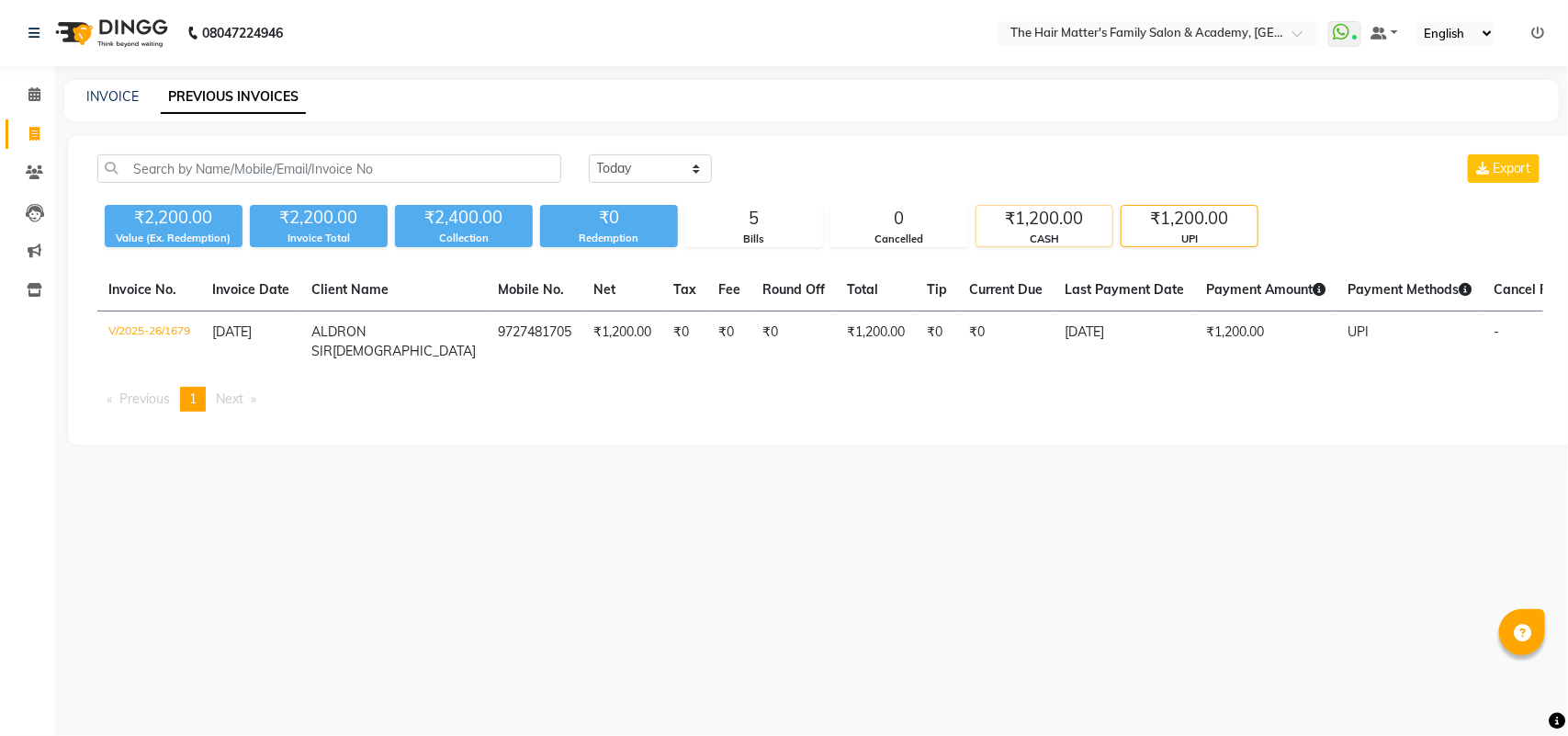
click at [1052, 235] on div "CASH" at bounding box center [1044, 239] width 136 height 16
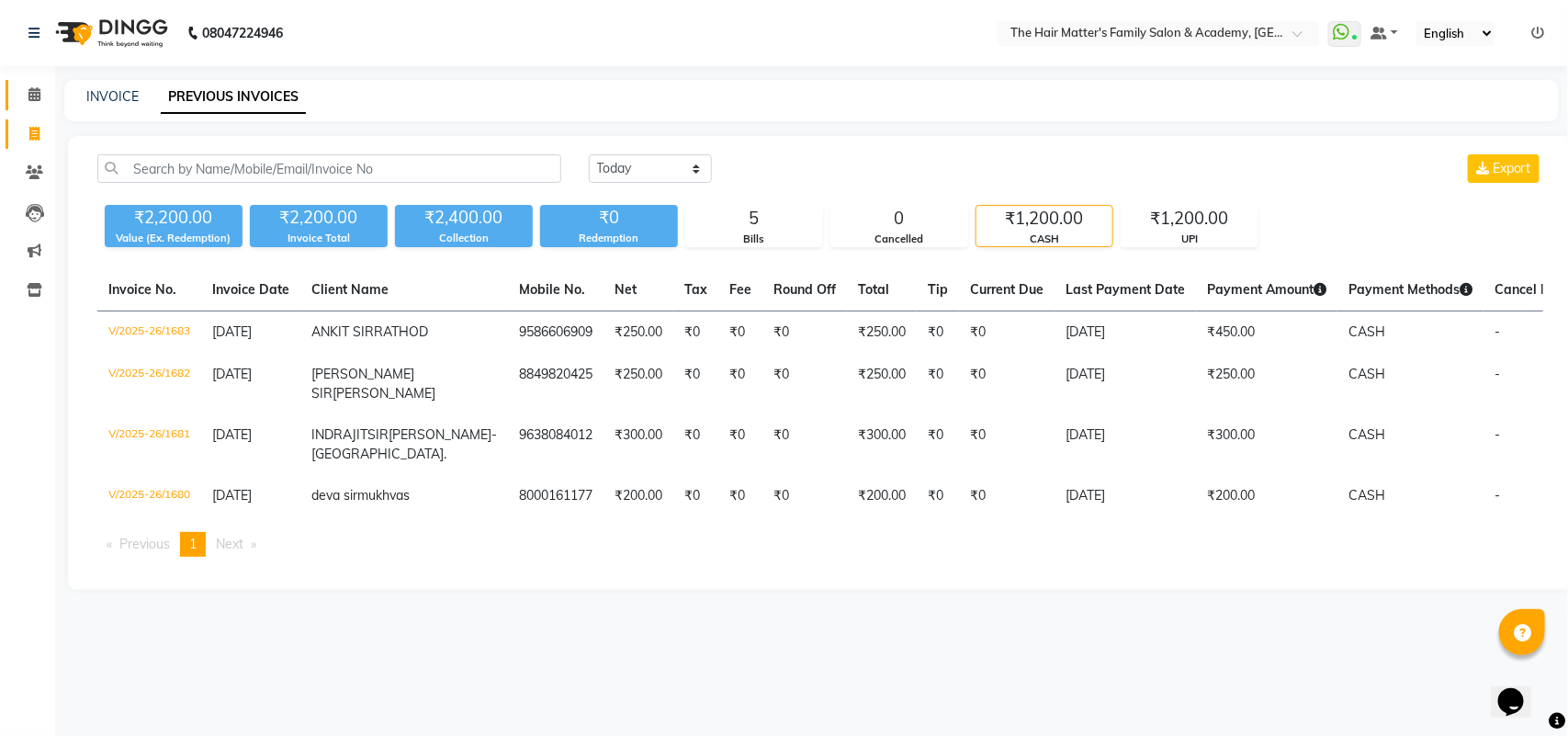
click at [26, 107] on link "Calendar" at bounding box center [27, 95] width 44 height 31
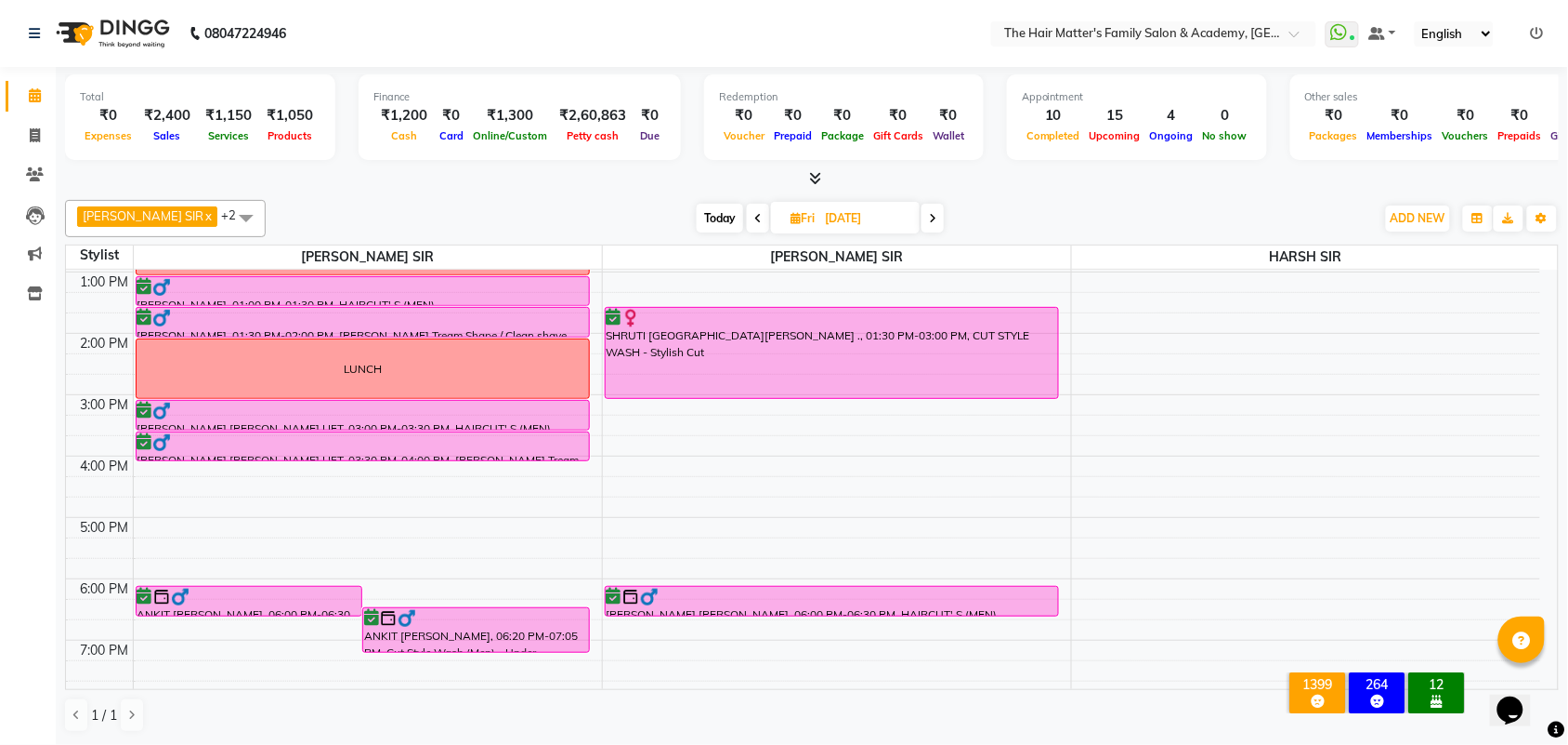
scroll to position [387, 0]
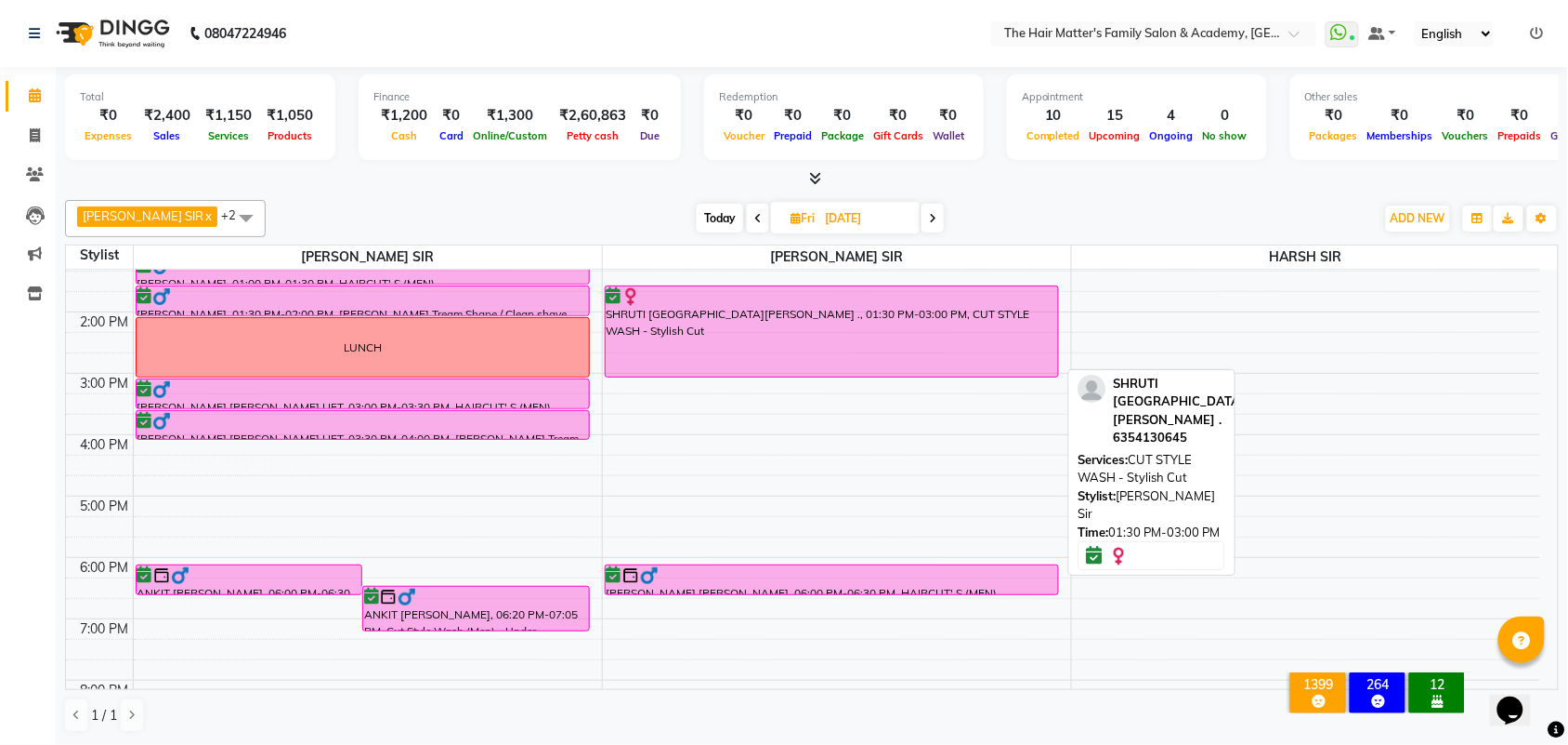
click at [633, 372] on div "SHRUTI MAM CHRISTIAN NAGAR ., 01:30 PM-03:00 PM, CUT STYLE WASH - Stylish Cut" at bounding box center [832, 332] width 453 height 90
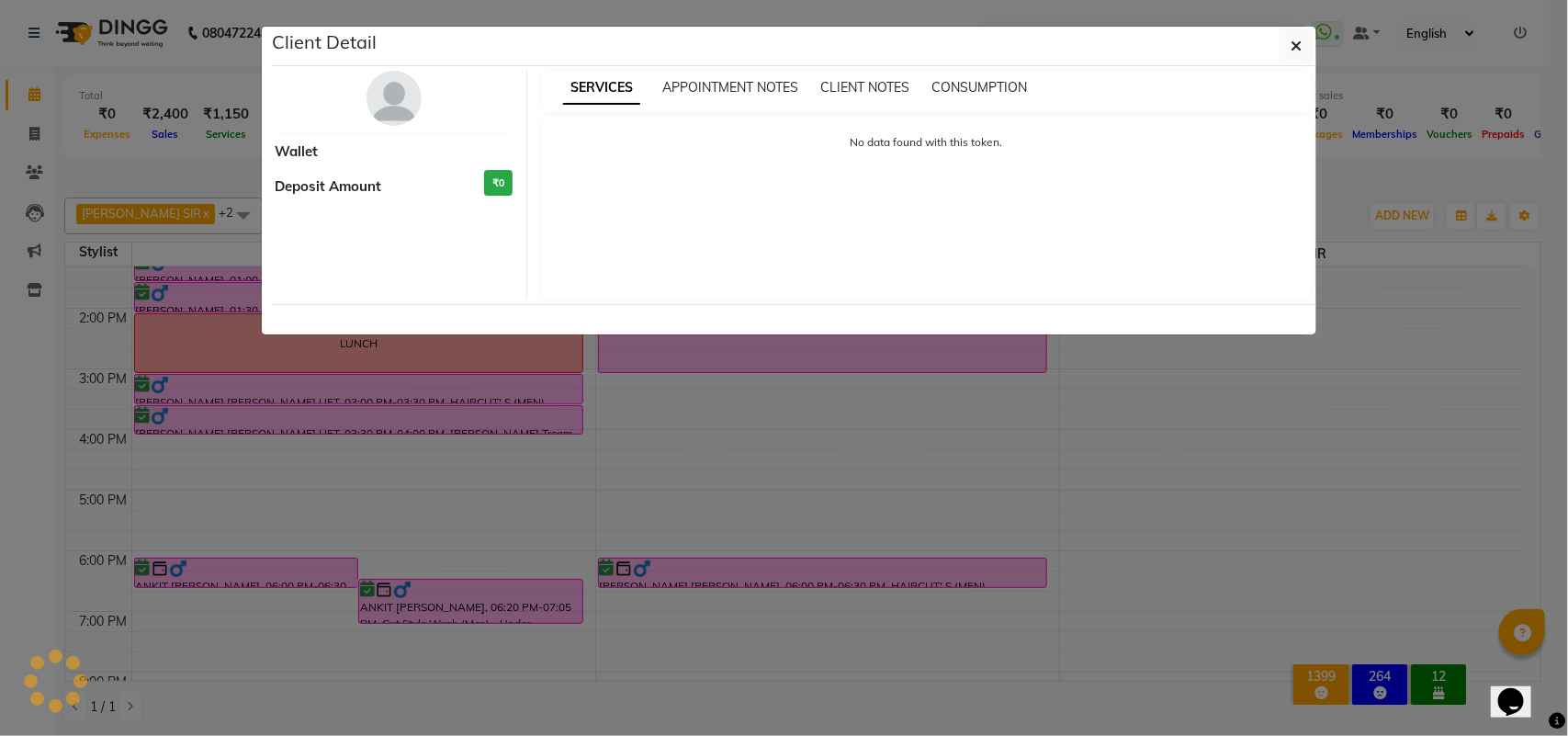
select select "6"
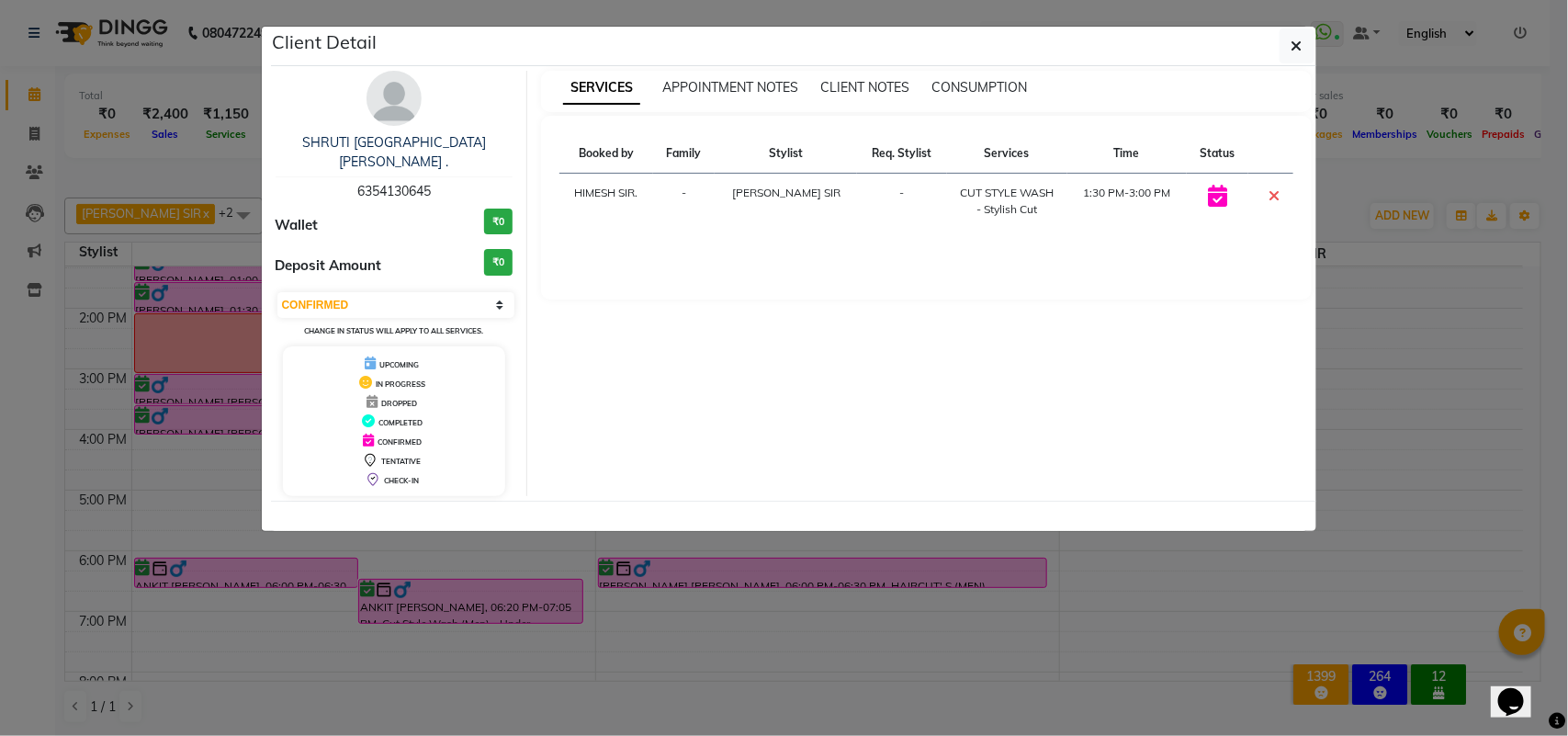
click at [1135, 195] on td "1:30 PM-3:00 PM" at bounding box center [1127, 201] width 120 height 56
click at [1295, 37] on span "button" at bounding box center [1297, 46] width 11 height 19
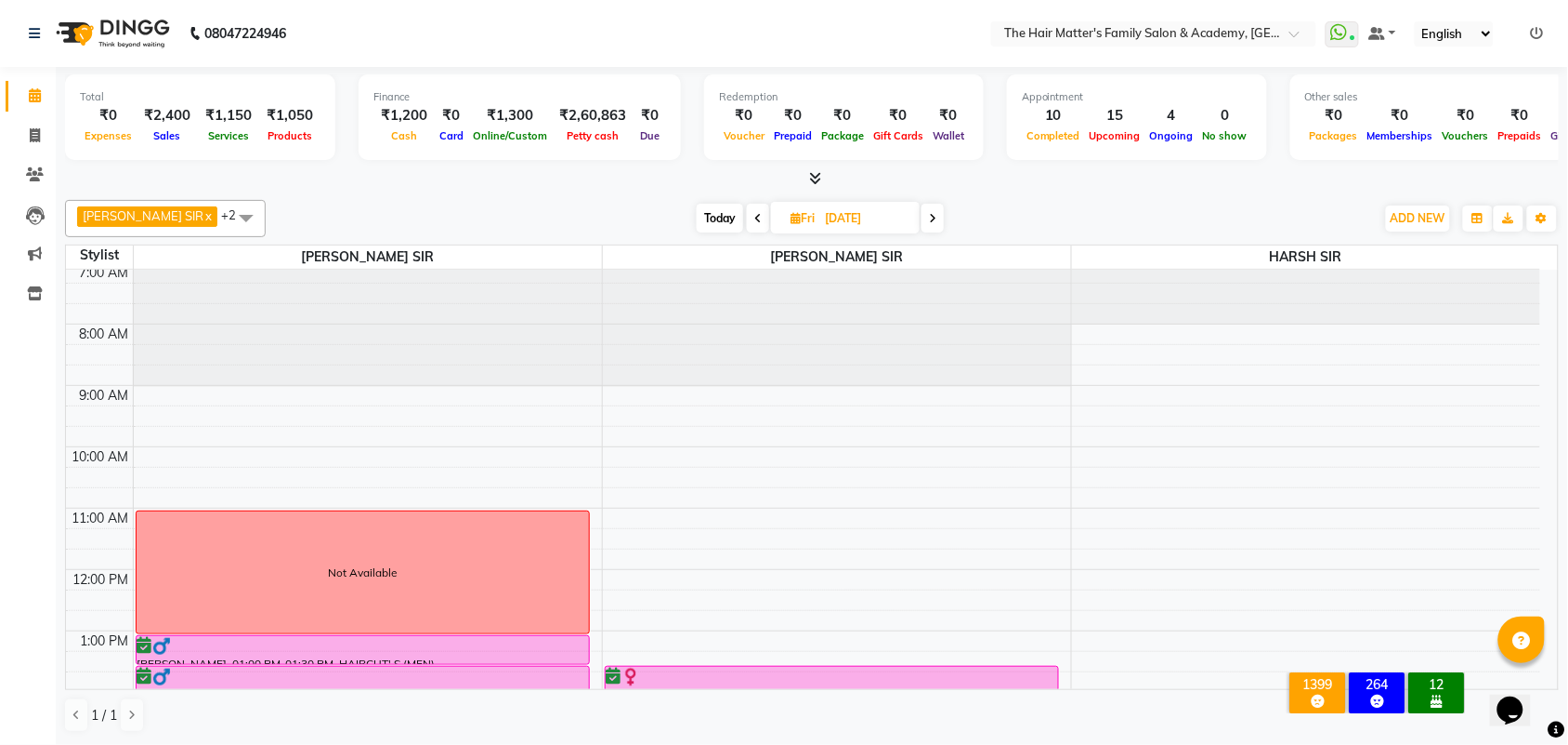
scroll to position [0, 0]
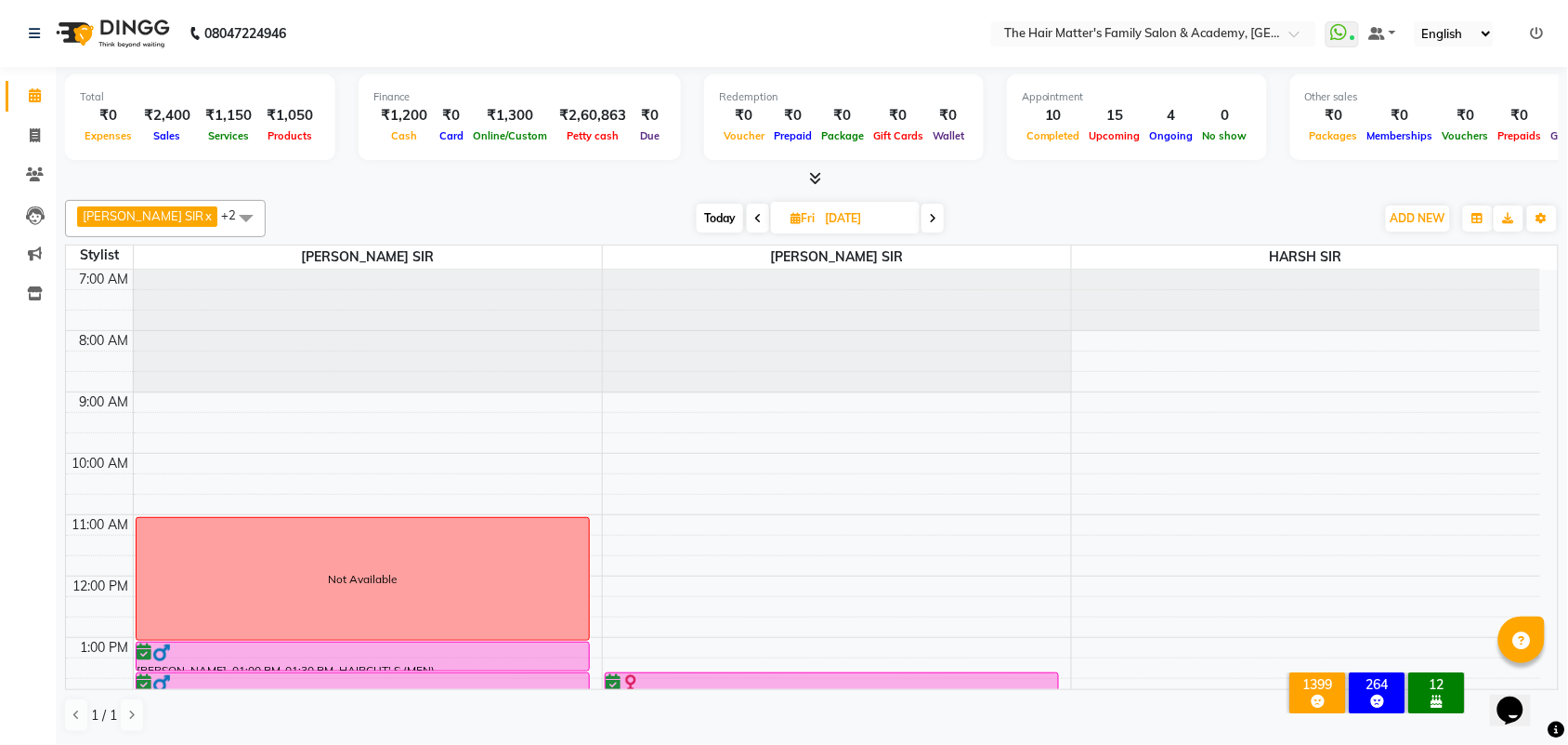
click at [697, 205] on span "Today" at bounding box center [719, 218] width 46 height 29
type input "[DATE]"
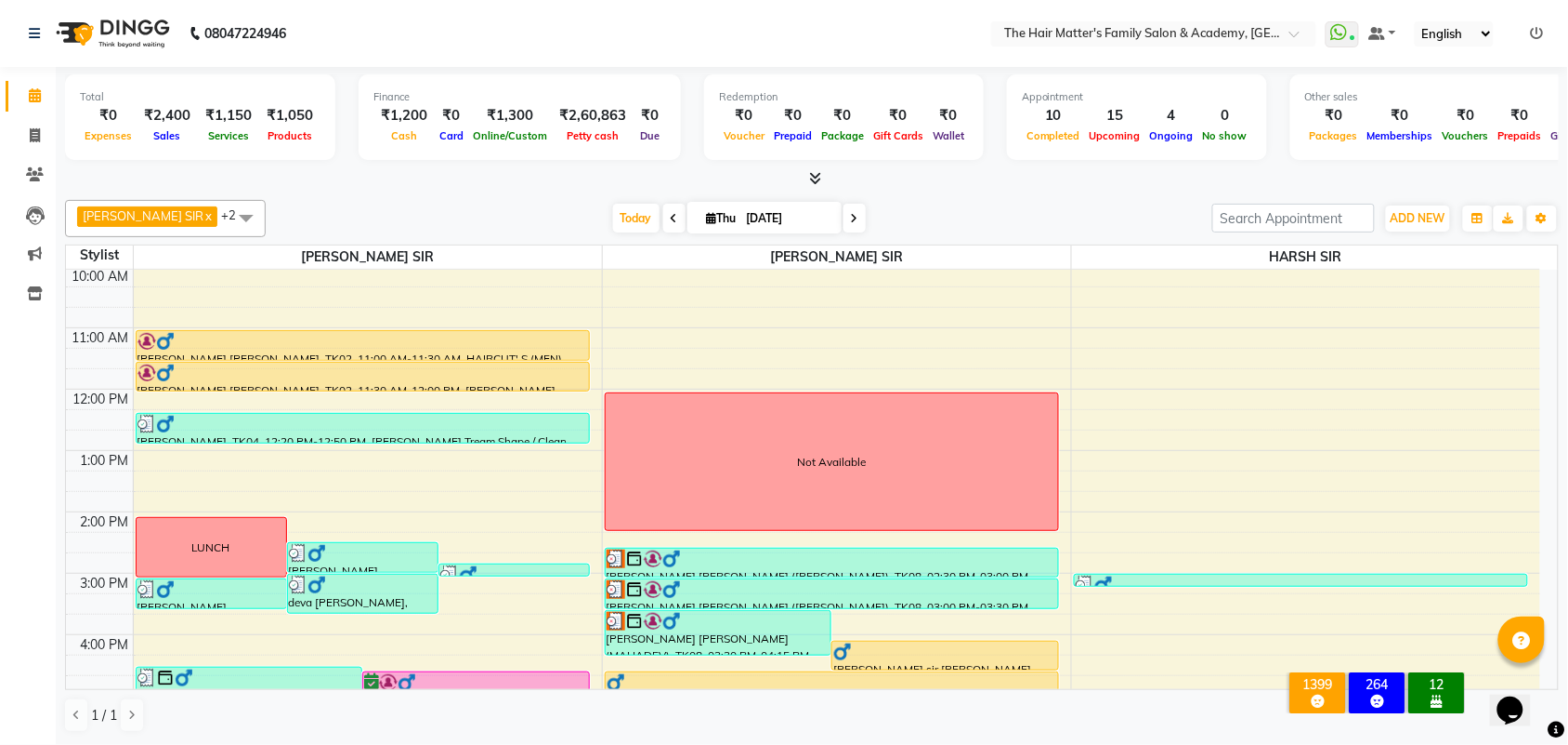
scroll to position [573, 0]
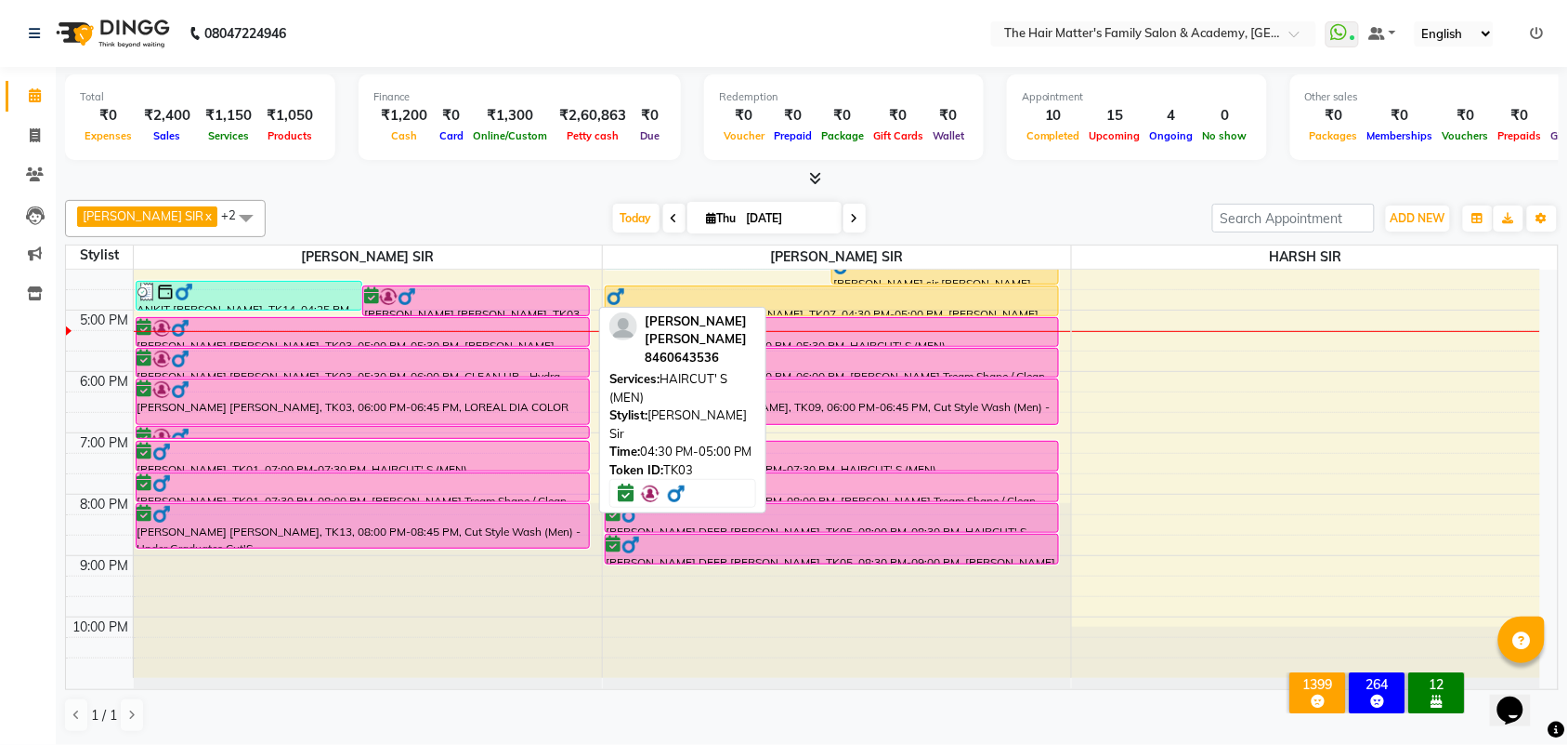
click at [441, 311] on div at bounding box center [476, 315] width 225 height 8
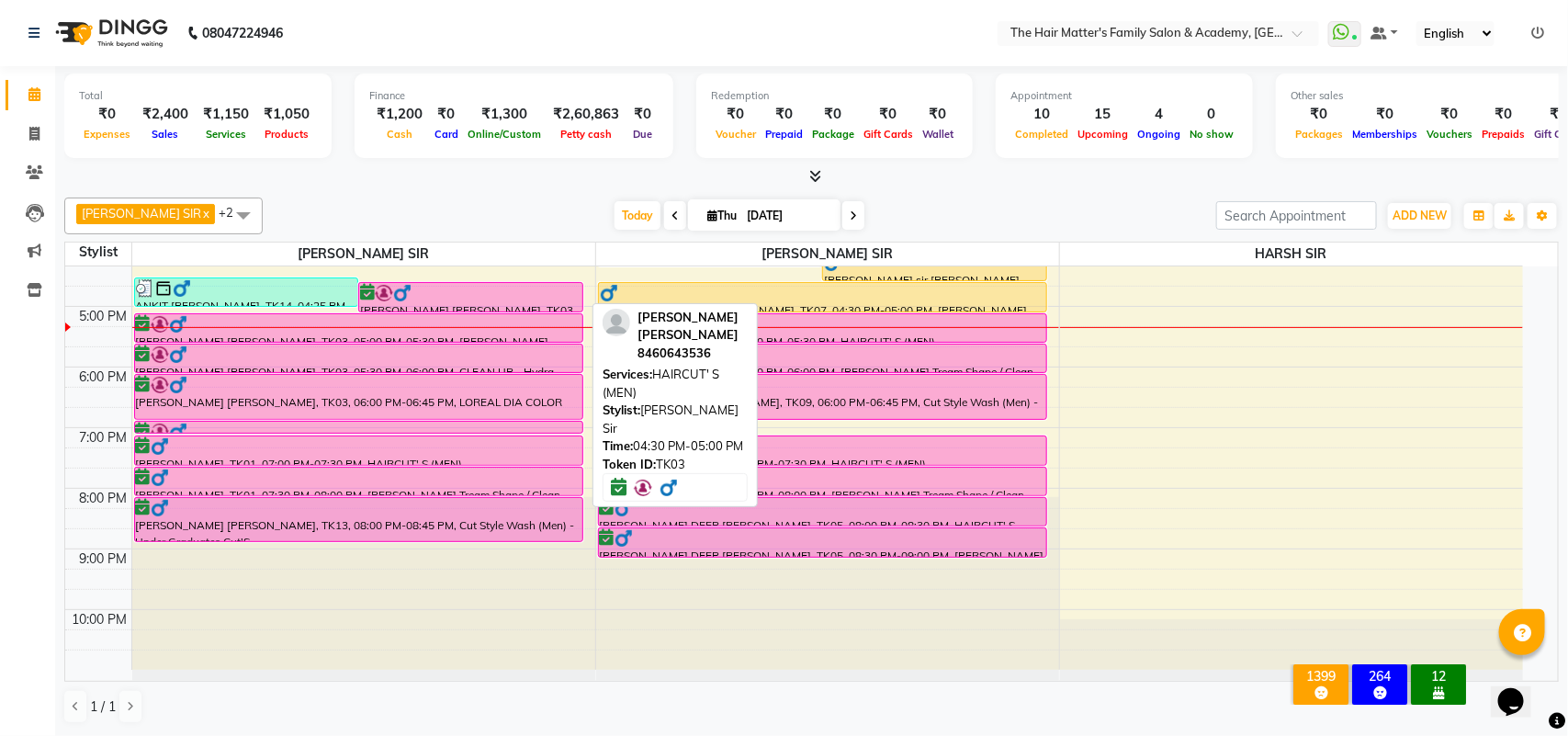
select select "6"
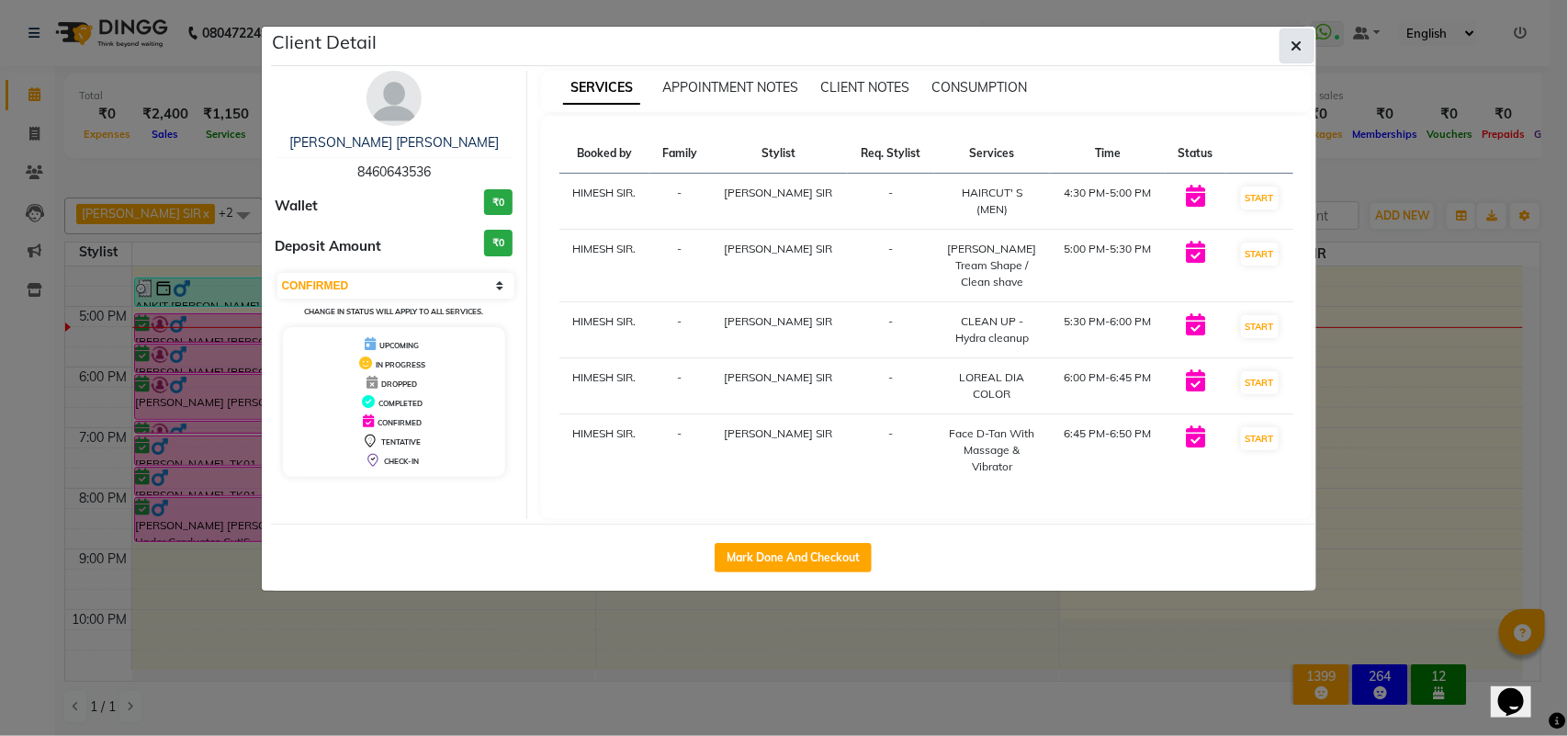
click at [1284, 34] on button "button" at bounding box center [1297, 46] width 35 height 35
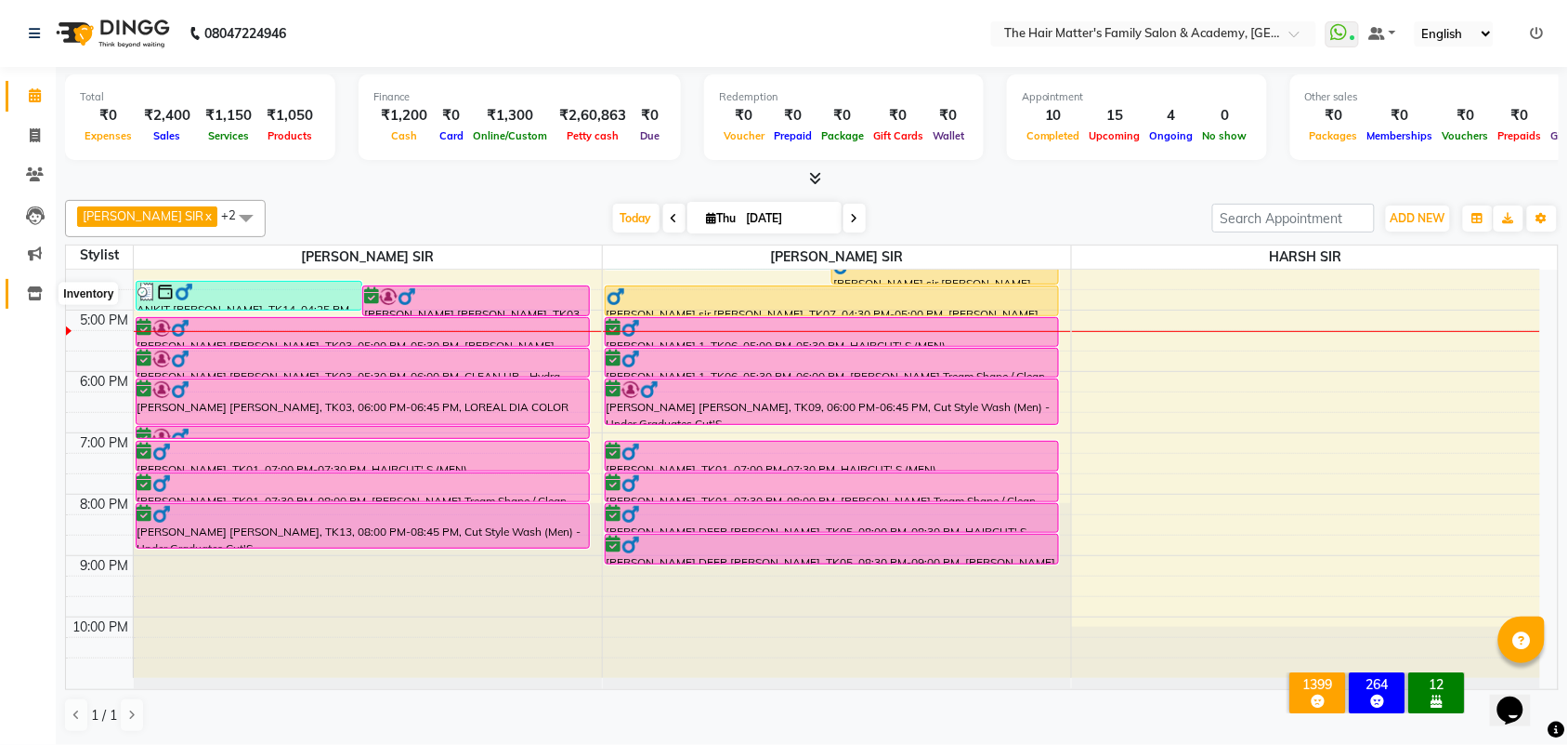
click at [26, 285] on span at bounding box center [35, 294] width 33 height 22
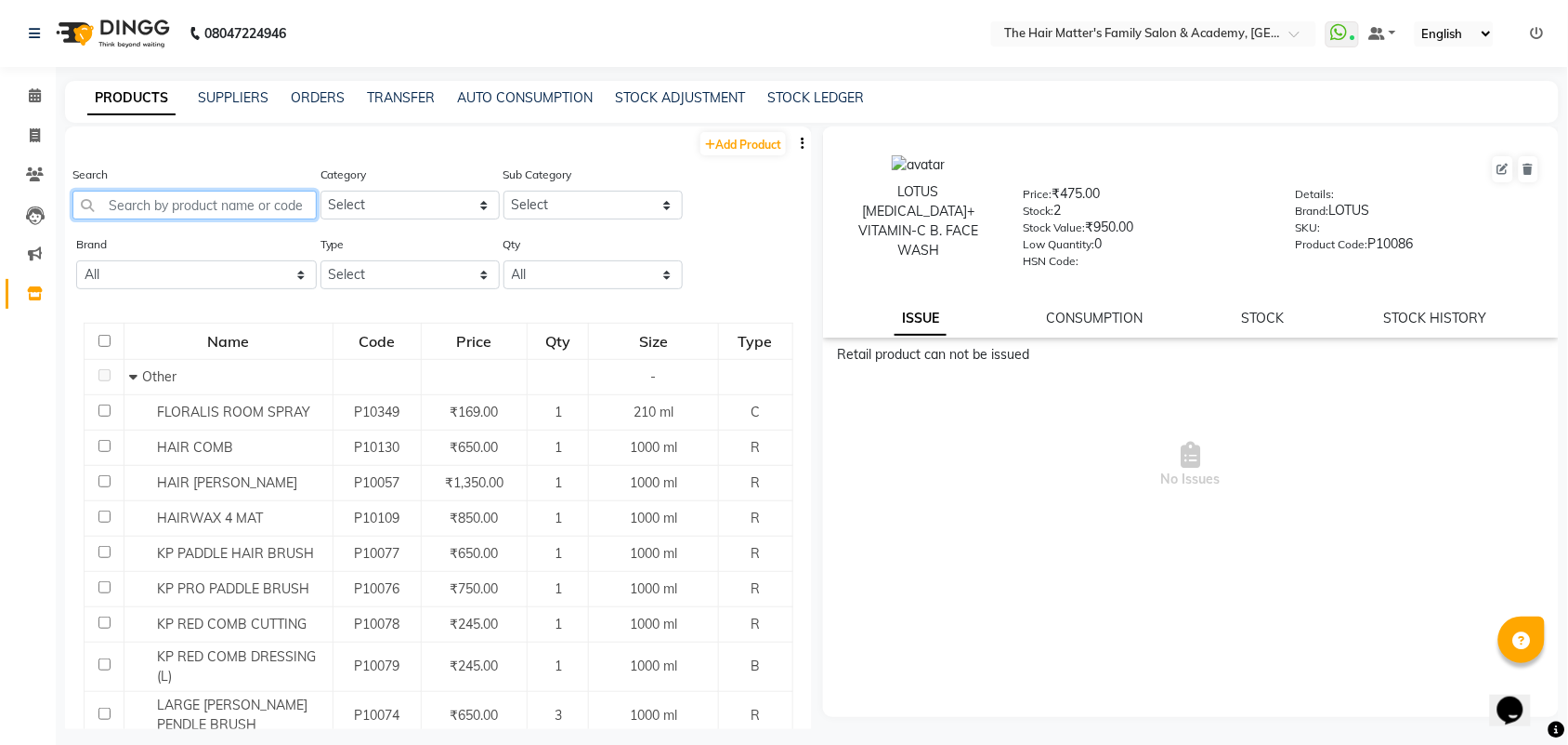
click at [173, 202] on input "text" at bounding box center [194, 205] width 244 height 29
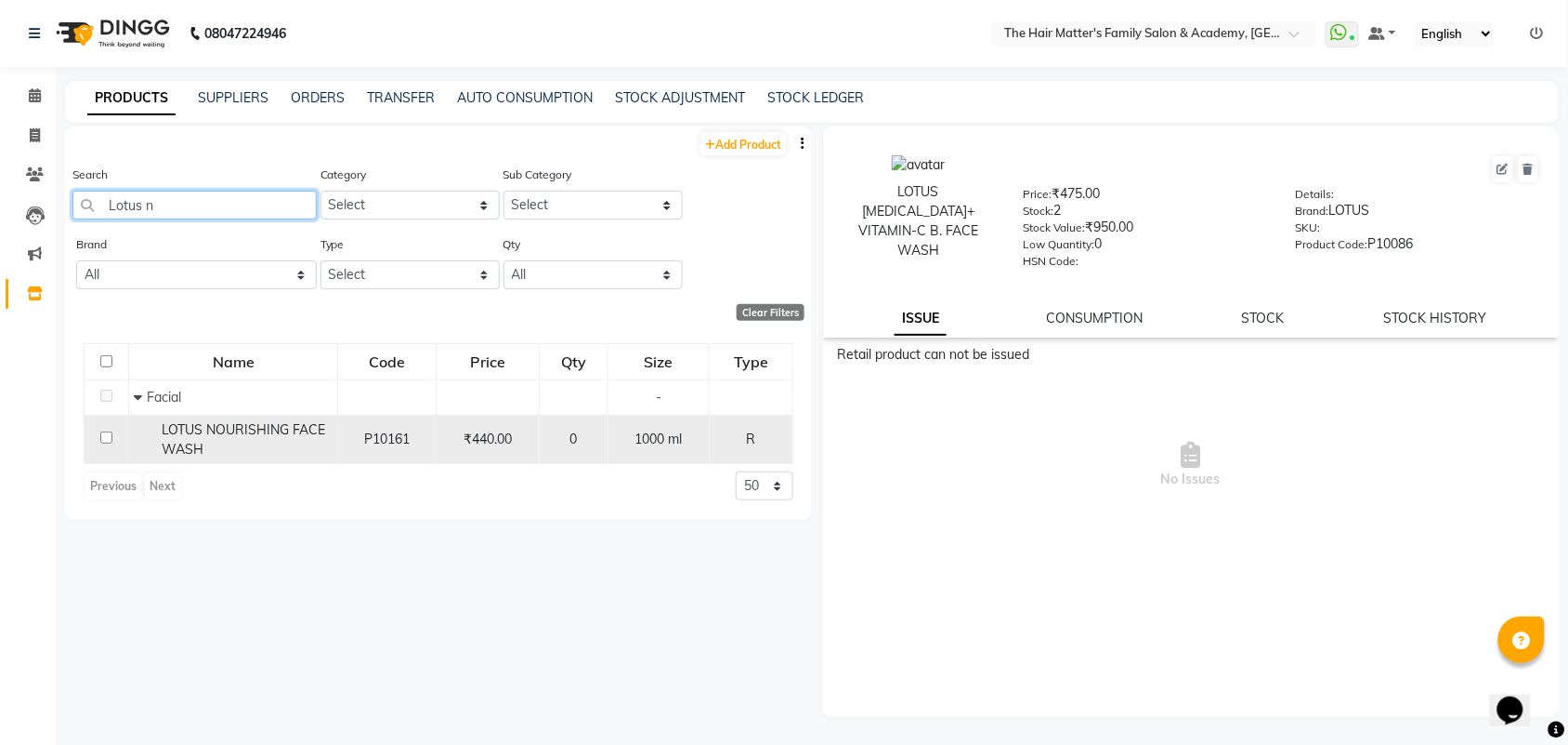
type input "Lotus n"
click at [211, 420] on div "LOTUS NOURISHING FACE WASH" at bounding box center [233, 440] width 199 height 39
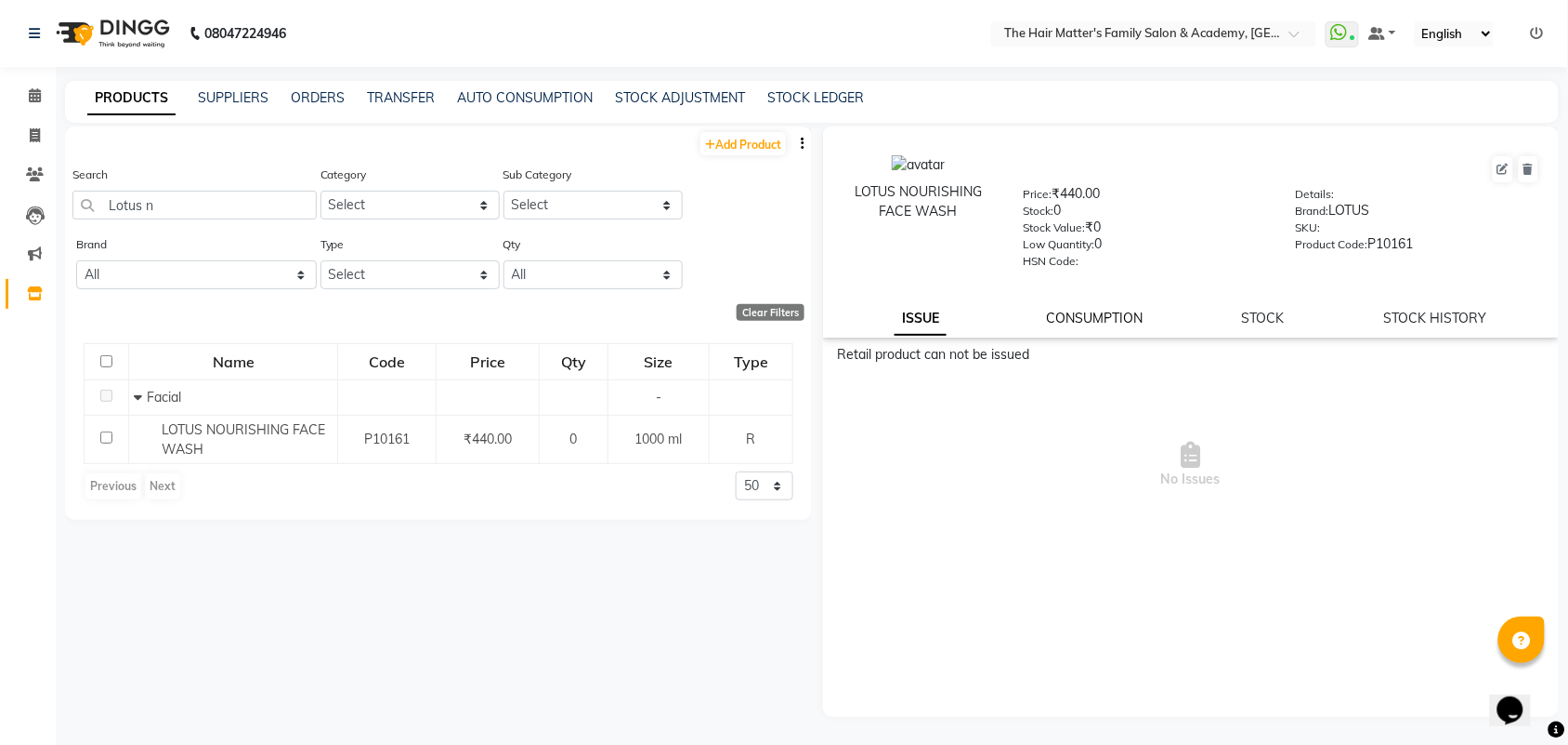
click at [1113, 318] on link "CONSUMPTION" at bounding box center [1094, 318] width 97 height 17
click at [1234, 308] on div "ISSUE CONSUMPTION STOCK STOCK HISTORY" at bounding box center [1191, 318] width 691 height 20
click at [1382, 313] on div "ISSUE CONSUMPTION STOCK STOCK HISTORY" at bounding box center [1191, 318] width 691 height 20
click at [1399, 314] on link "STOCK HISTORY" at bounding box center [1436, 318] width 103 height 17
select select "all"
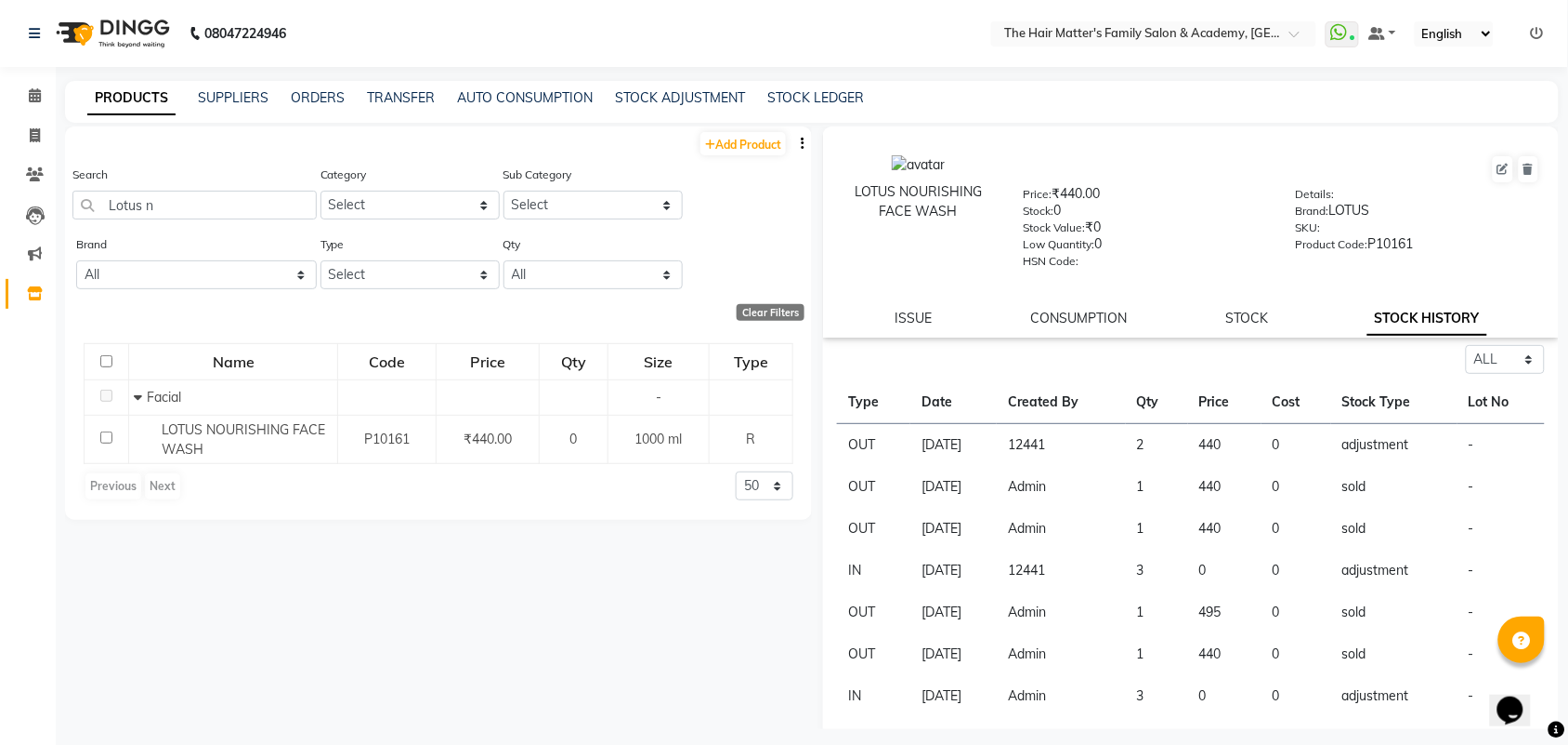
click at [1065, 434] on td "12441" at bounding box center [1062, 445] width 130 height 43
click at [1065, 438] on td "12441" at bounding box center [1062, 445] width 130 height 43
click at [1080, 449] on td "12441" at bounding box center [1062, 445] width 130 height 43
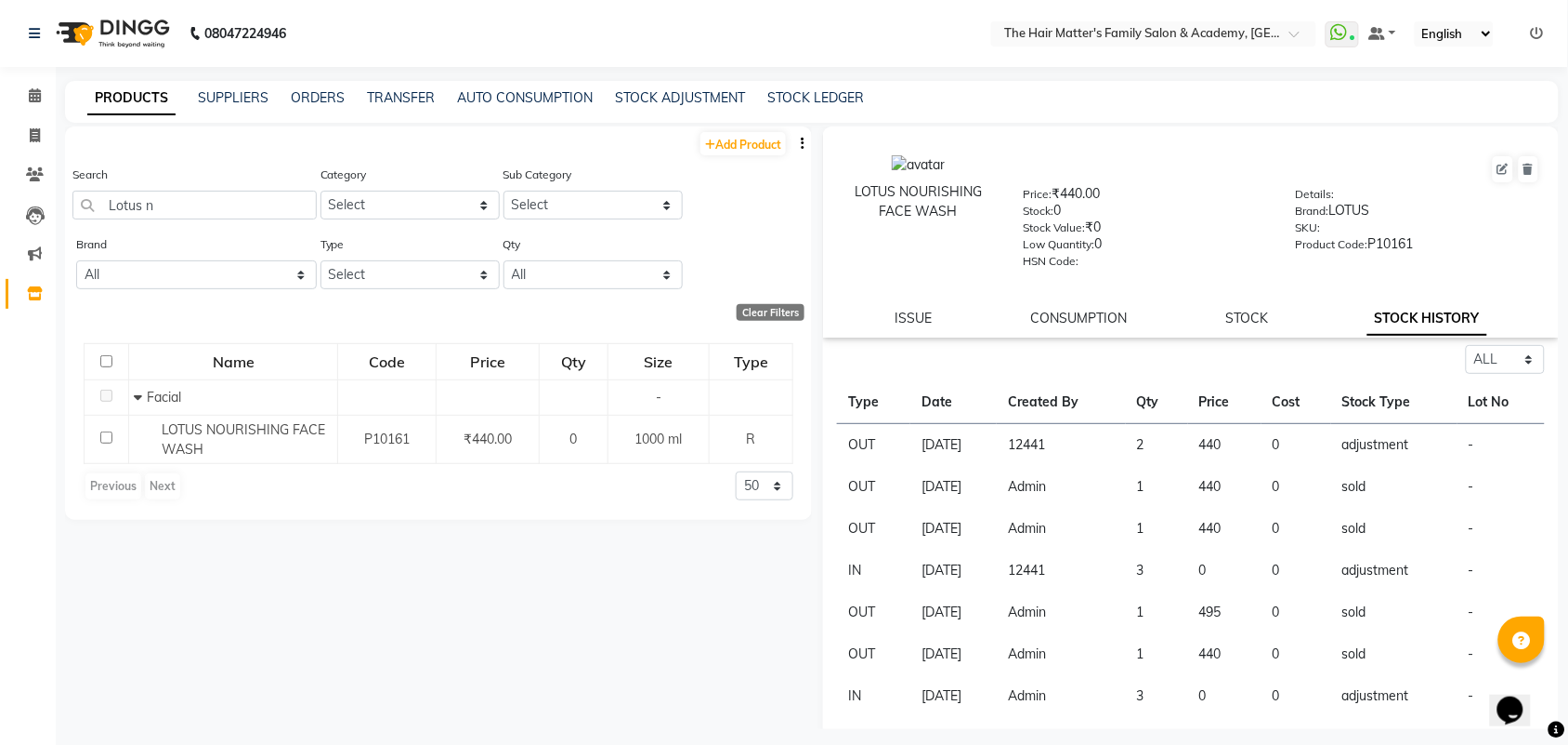
click at [1080, 449] on td "12441" at bounding box center [1062, 445] width 130 height 43
click at [1076, 449] on td "12441" at bounding box center [1062, 445] width 130 height 43
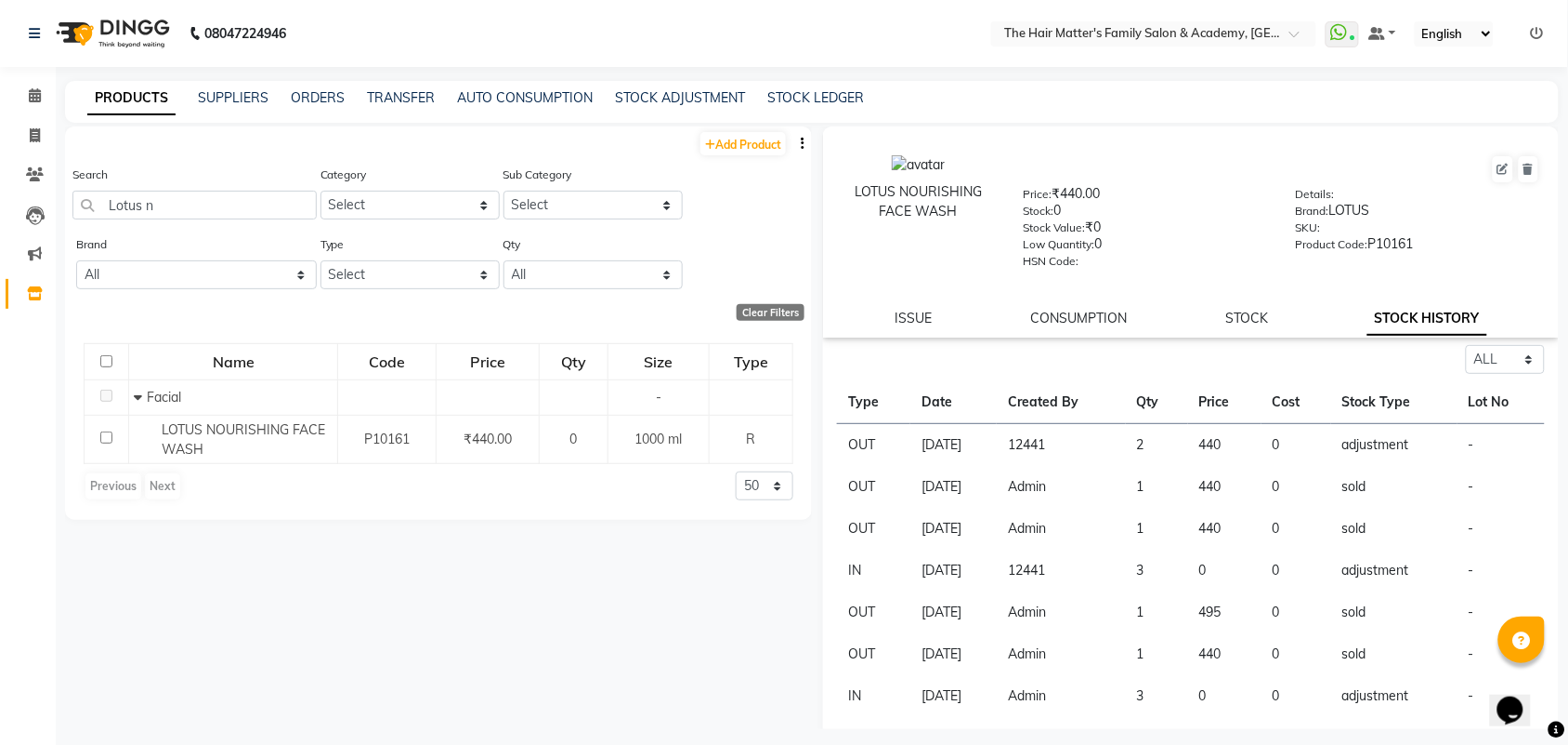
click at [1100, 449] on td "12441" at bounding box center [1062, 445] width 130 height 43
click at [1101, 449] on td "12441" at bounding box center [1062, 445] width 130 height 43
click at [197, 192] on input "Lotus n" at bounding box center [194, 205] width 244 height 29
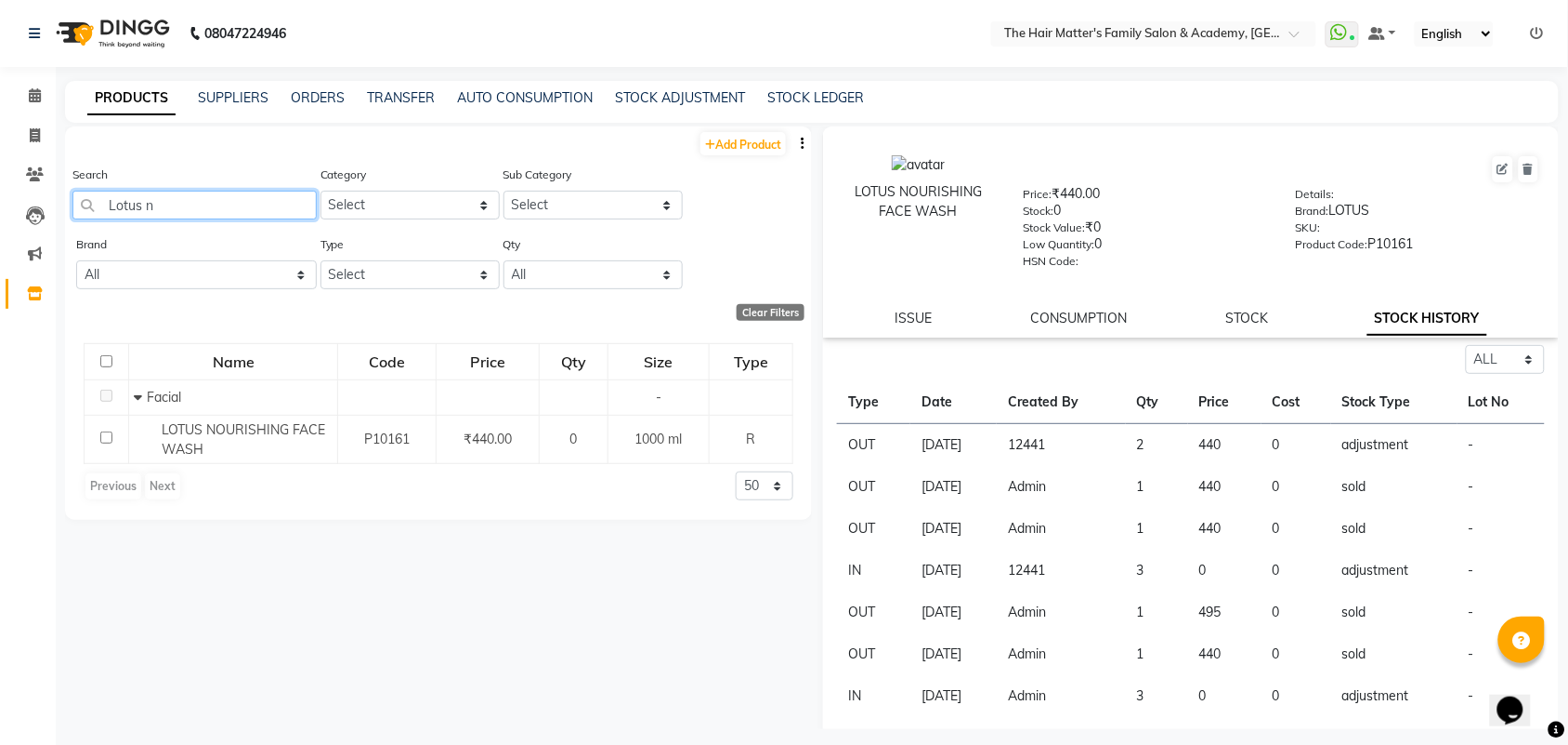
click at [197, 192] on input "Lotus n" at bounding box center [194, 205] width 244 height 29
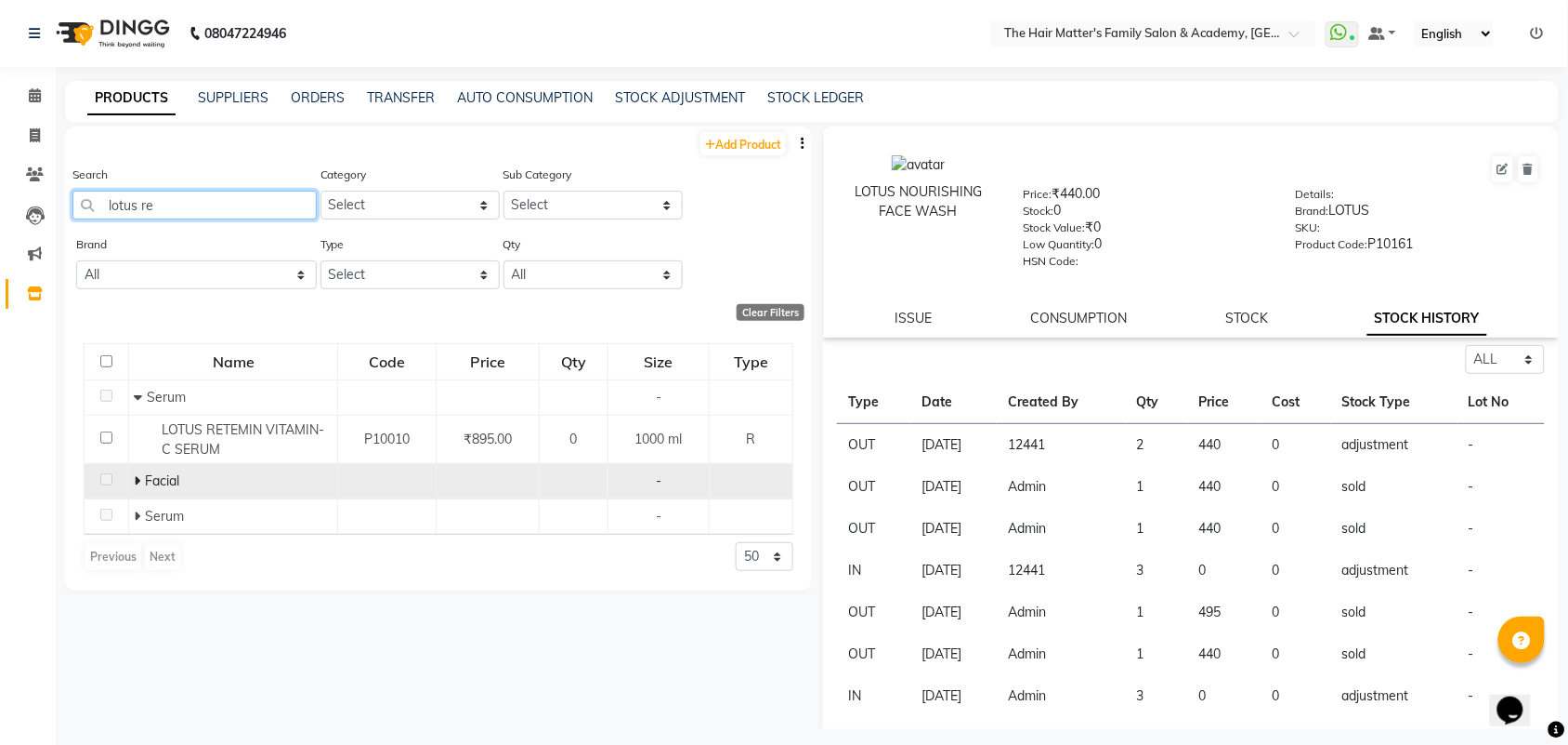
type input "lotus re"
click at [131, 474] on td "Facial" at bounding box center [234, 482] width 209 height 36
click at [139, 480] on icon at bounding box center [136, 481] width 7 height 13
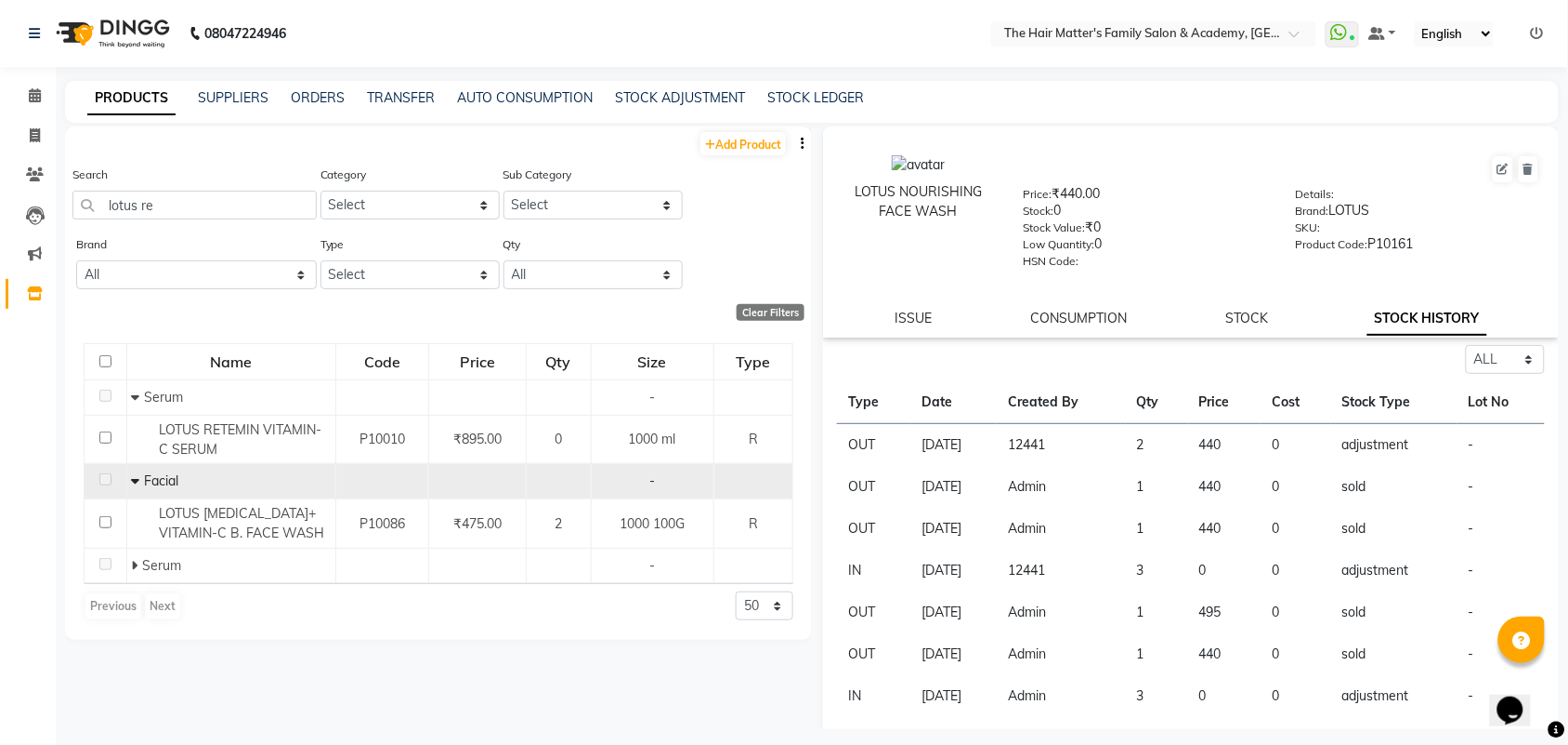
click at [195, 220] on div "Search lotus re" at bounding box center [194, 199] width 244 height 70
click at [197, 216] on input "lotus re" at bounding box center [194, 205] width 244 height 29
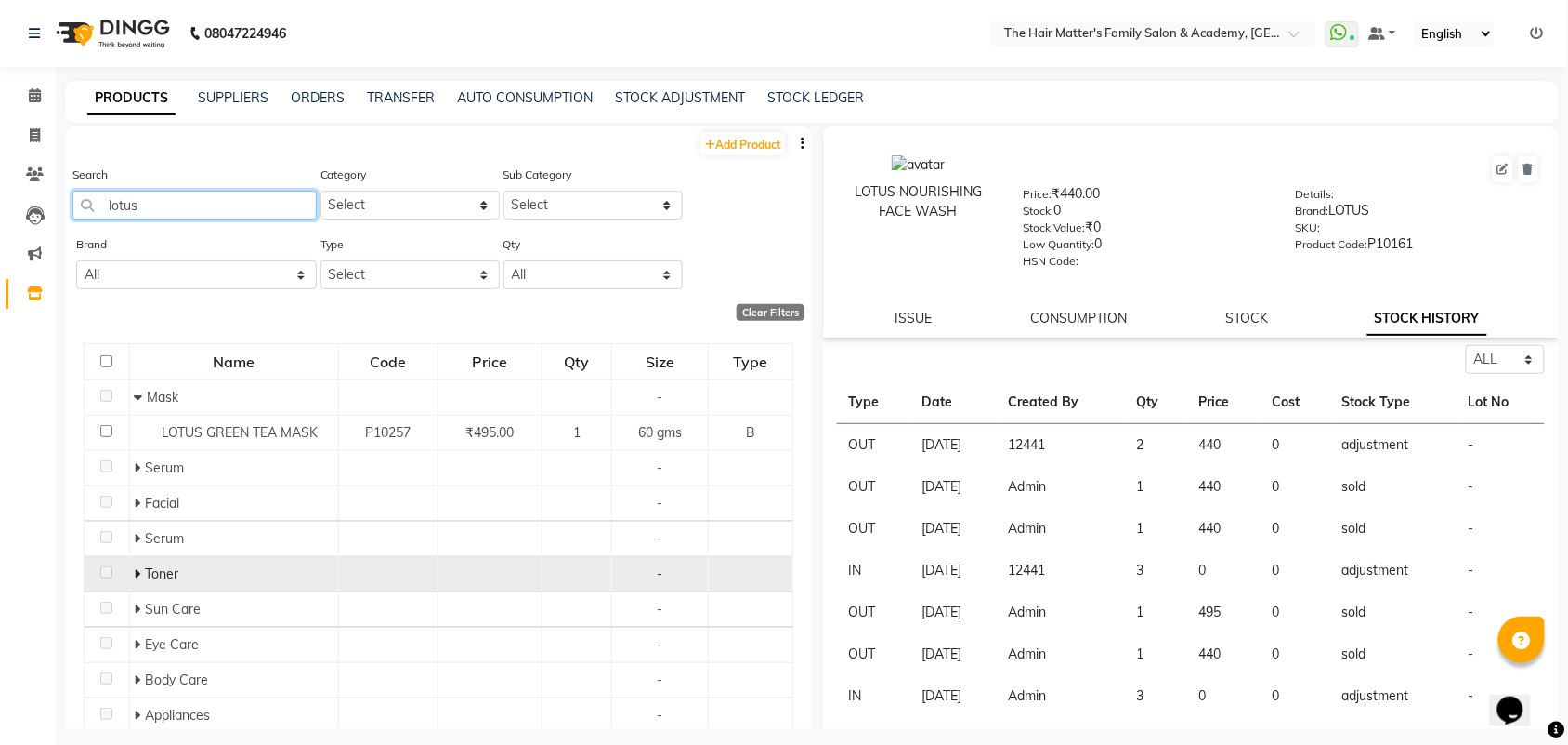
scroll to position [11, 0]
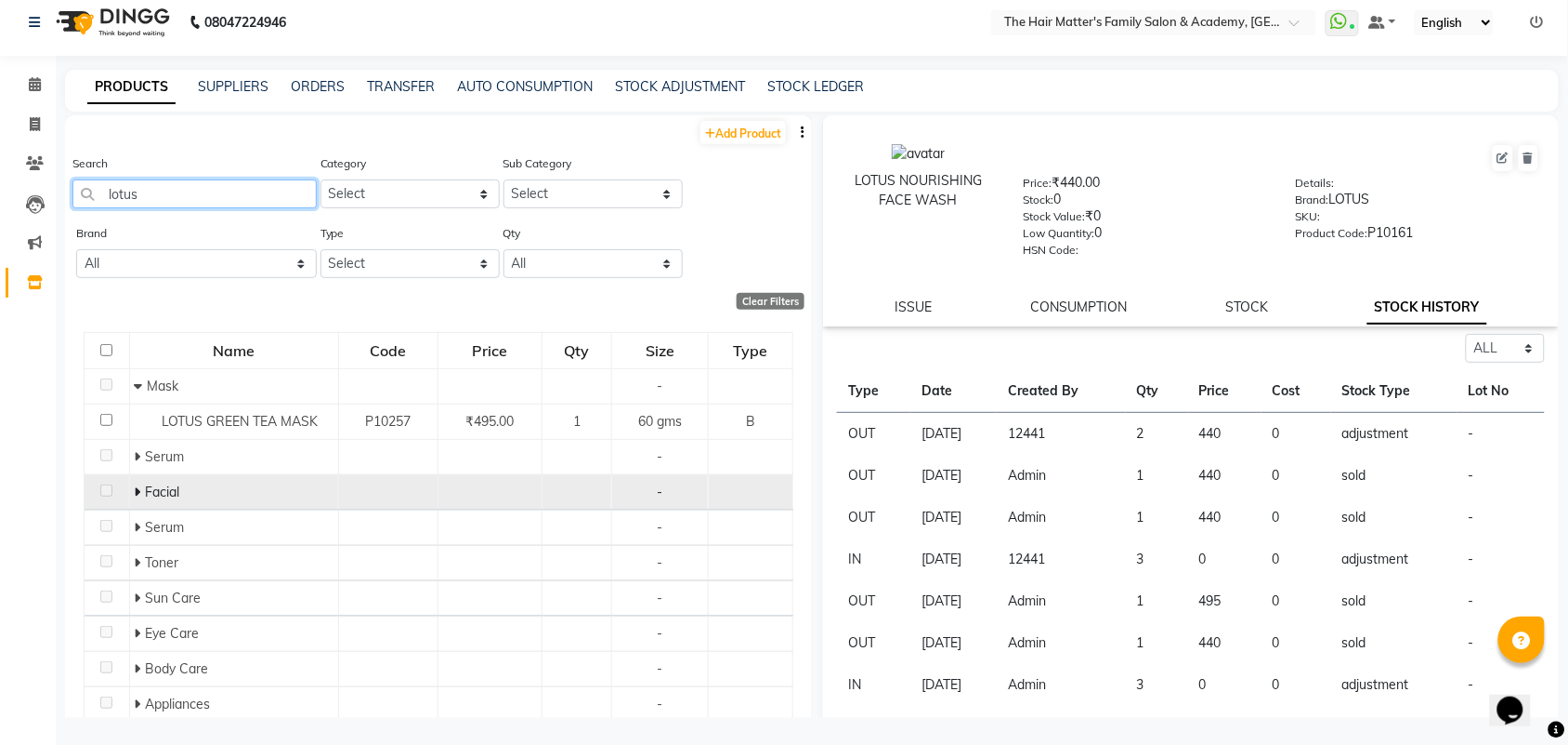
type input "lotus"
click at [135, 488] on icon at bounding box center [137, 491] width 7 height 13
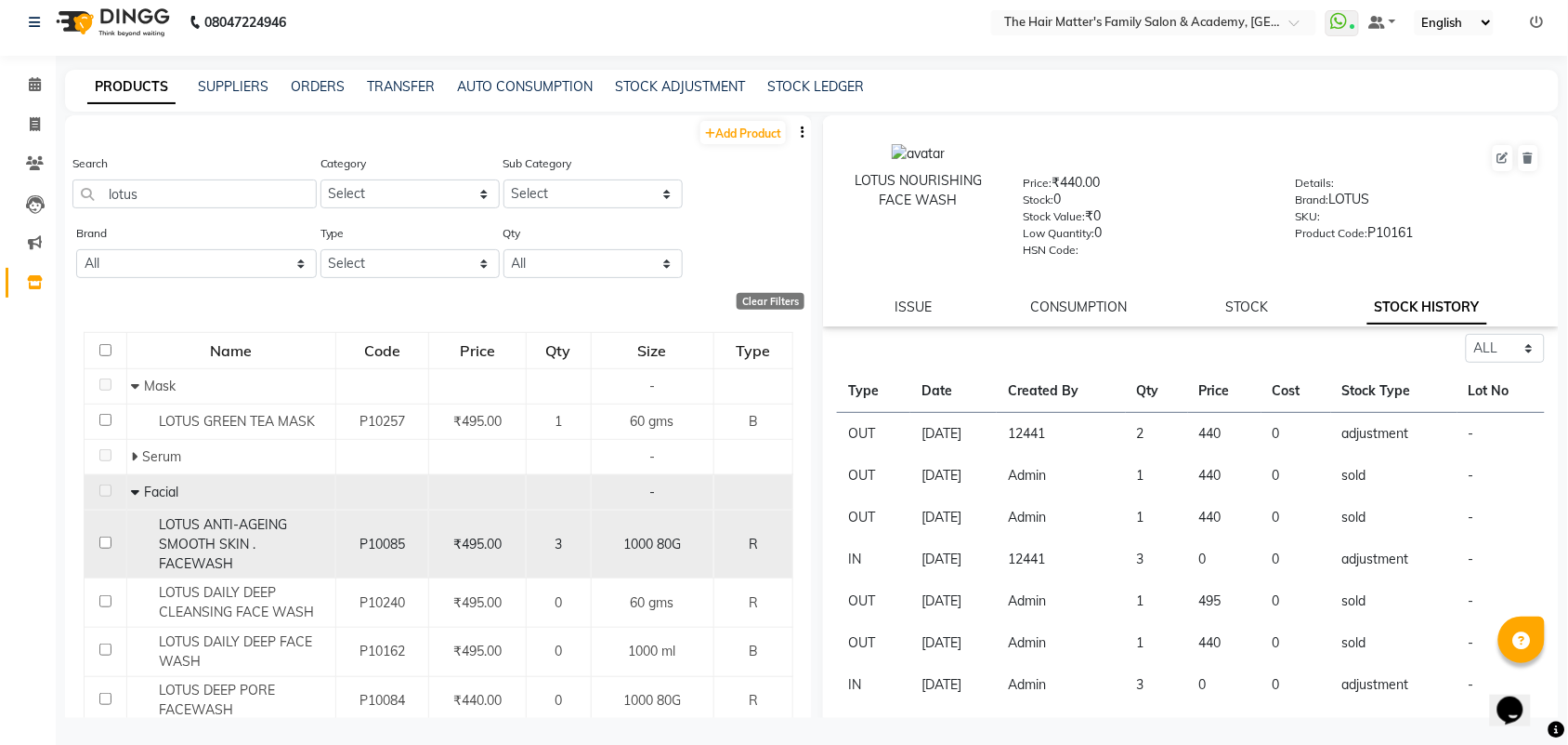
click at [212, 540] on span "LOTUS ANTI-AGEING SMOOTH SKIN . FACEWASH" at bounding box center [223, 543] width 129 height 55
select select "all"
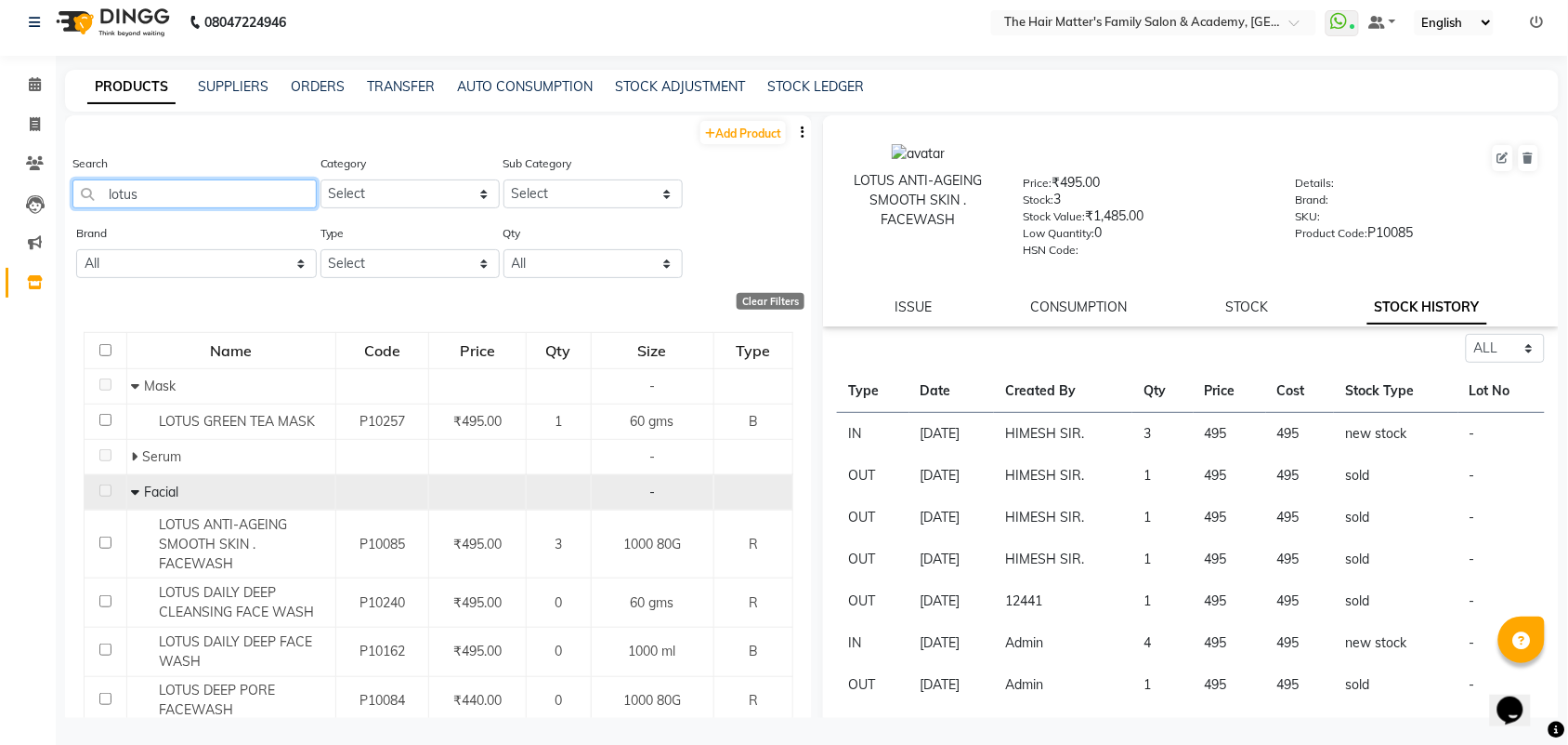
click at [139, 186] on input "lotus" at bounding box center [194, 194] width 244 height 29
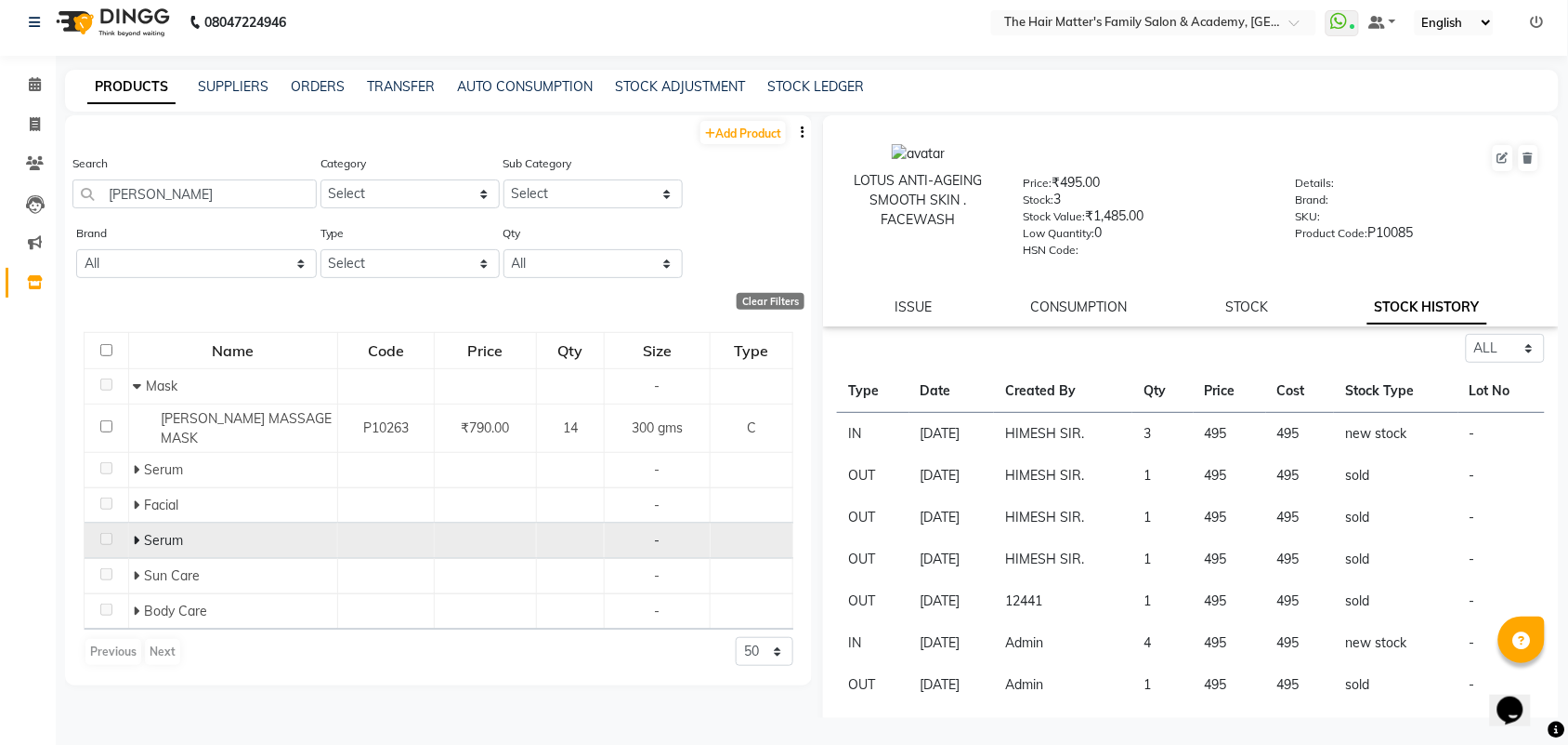
click at [132, 534] on icon at bounding box center [135, 540] width 7 height 13
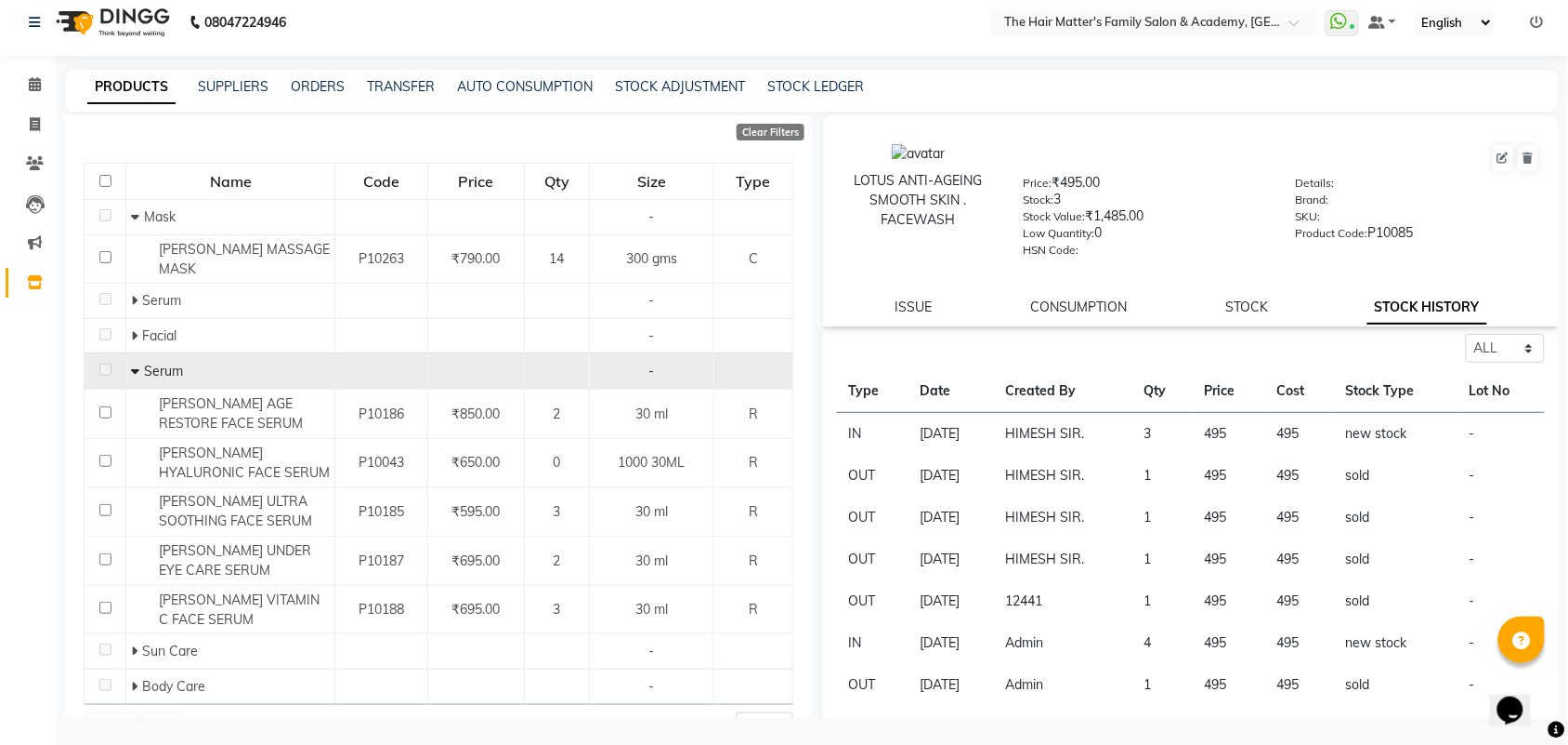
scroll to position [200, 0]
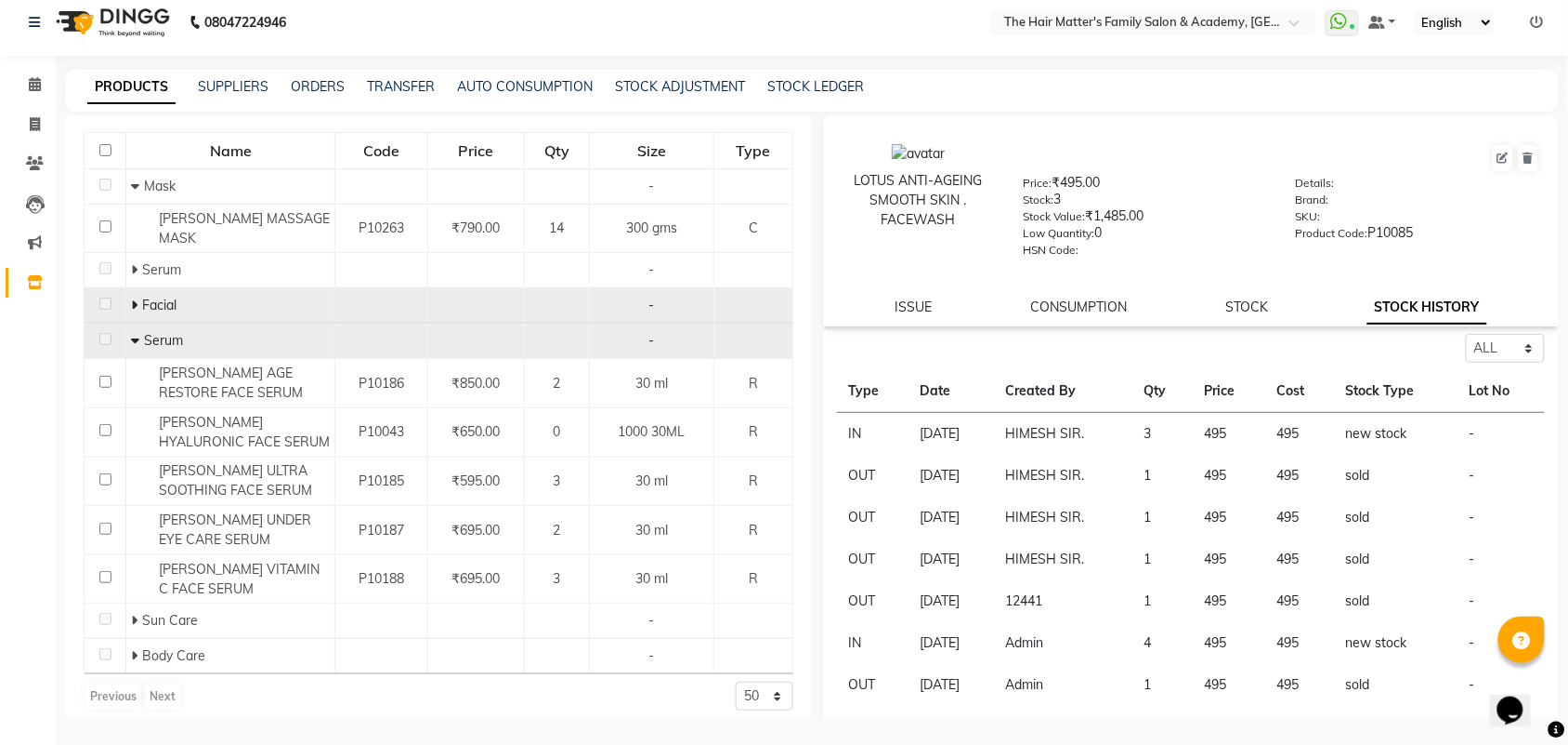
click at [131, 299] on icon at bounding box center [134, 305] width 7 height 13
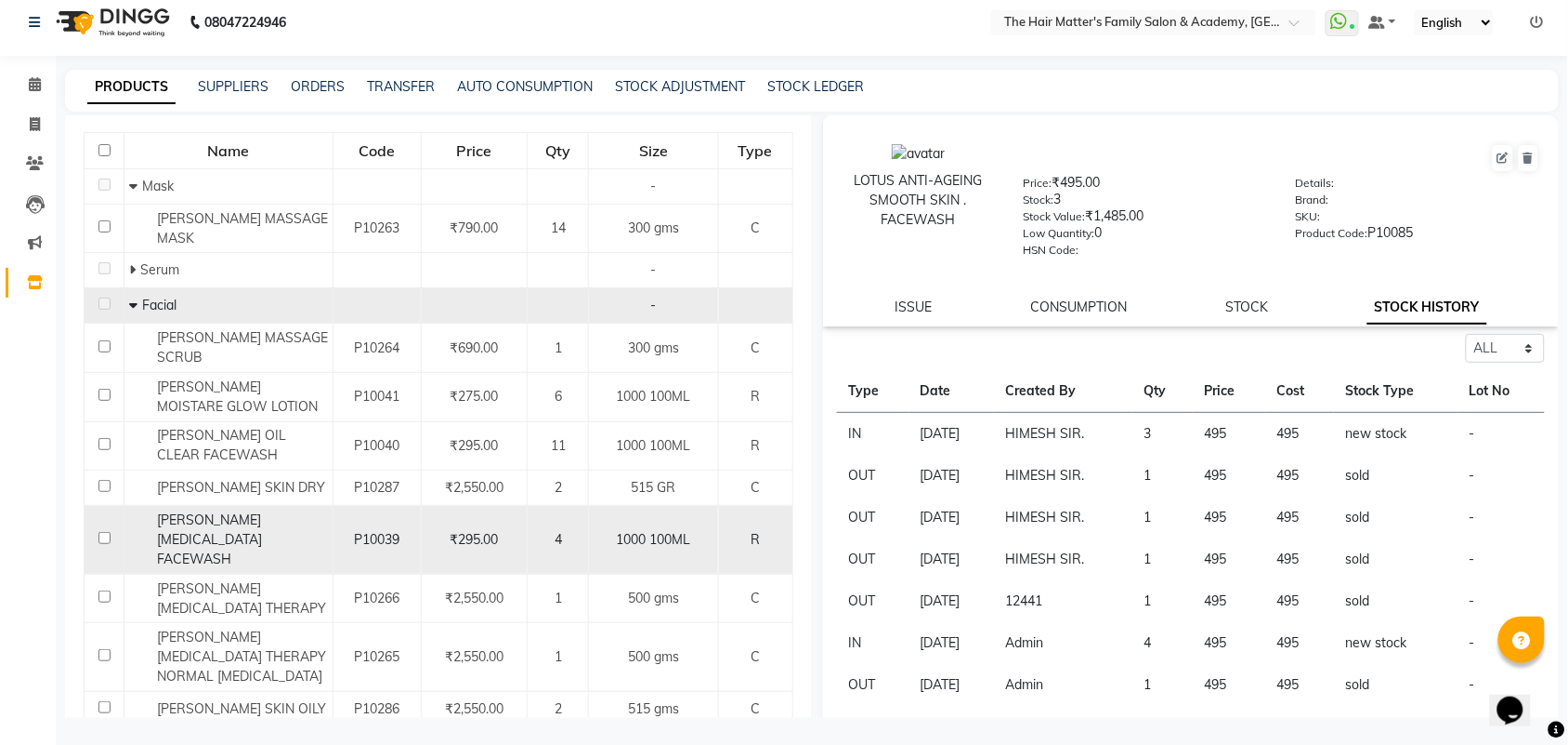
scroll to position [0, 0]
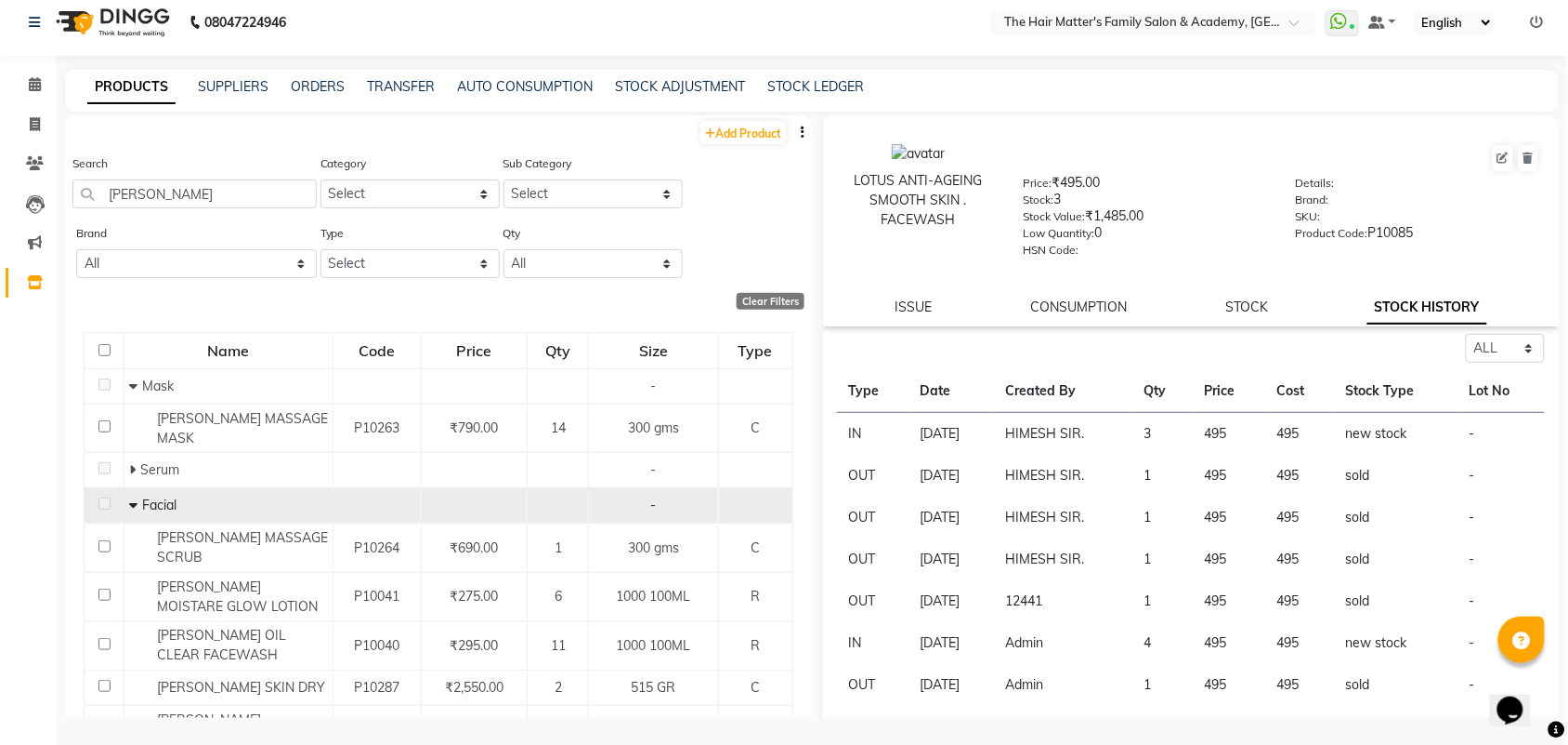
click at [175, 177] on div "Search bellina" at bounding box center [194, 180] width 244 height 54
click at [207, 195] on input "[PERSON_NAME]" at bounding box center [194, 194] width 244 height 29
type input "bellina mo"
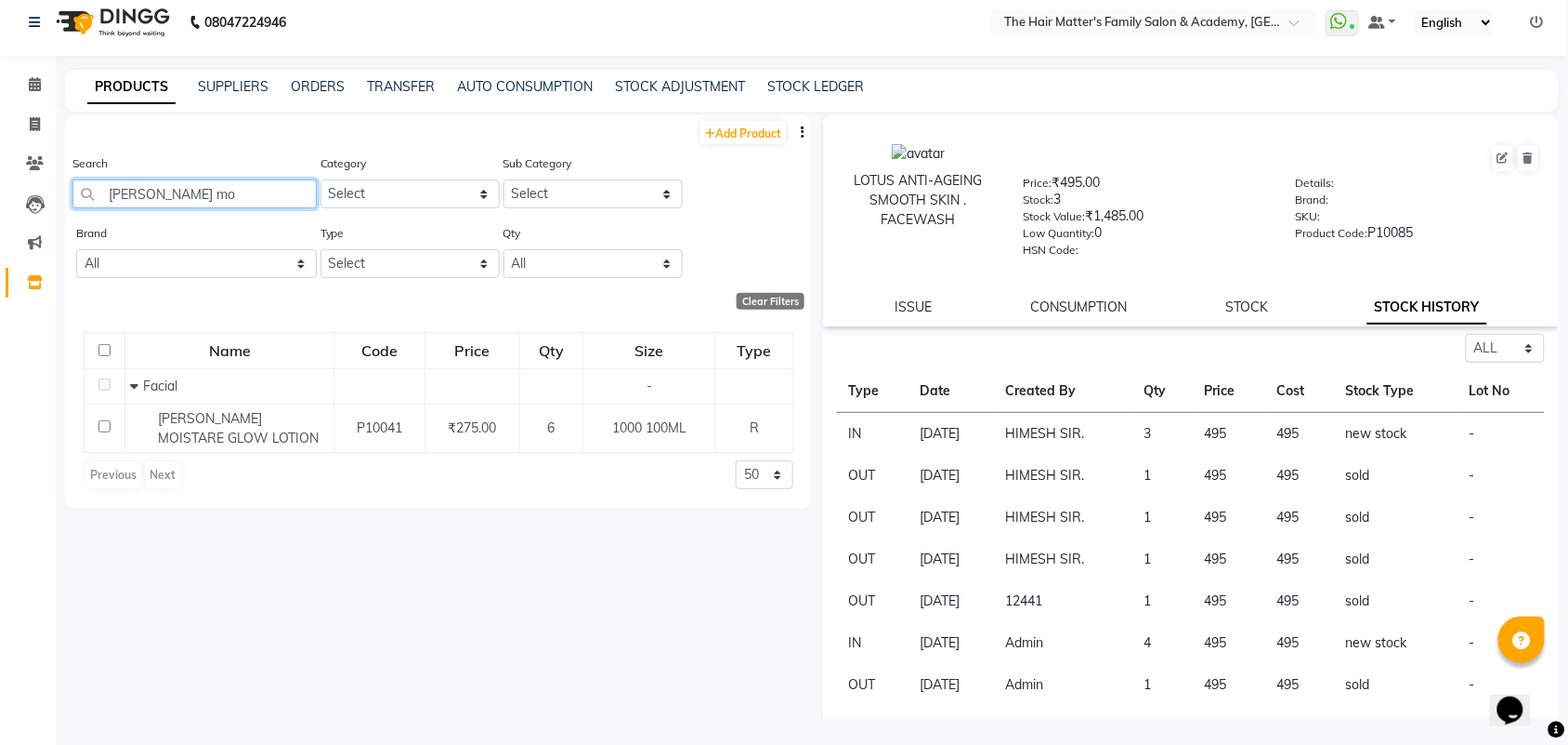
click at [192, 182] on input "bellina mo" at bounding box center [194, 194] width 244 height 29
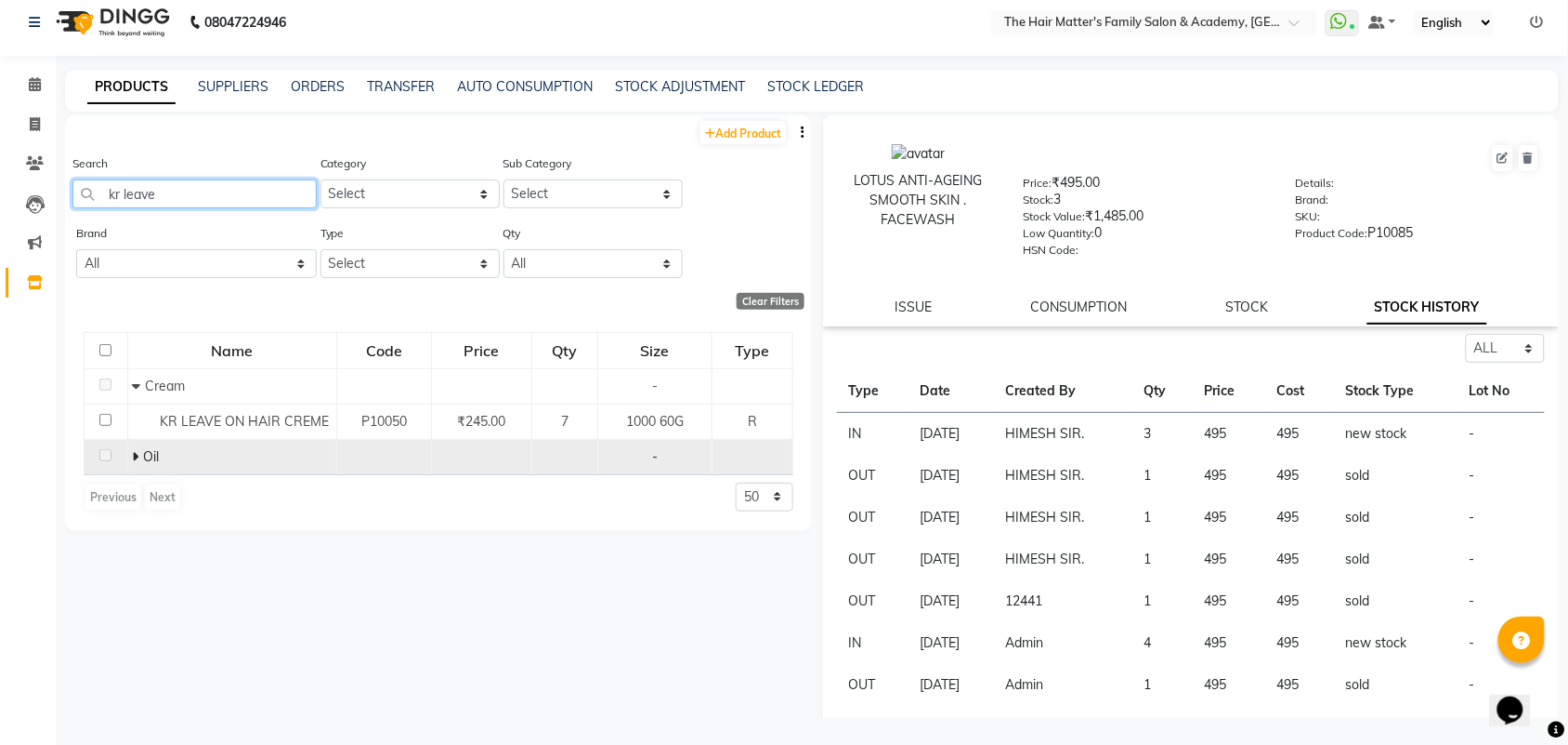
type input "kr leave"
click at [131, 451] on icon at bounding box center [134, 457] width 7 height 13
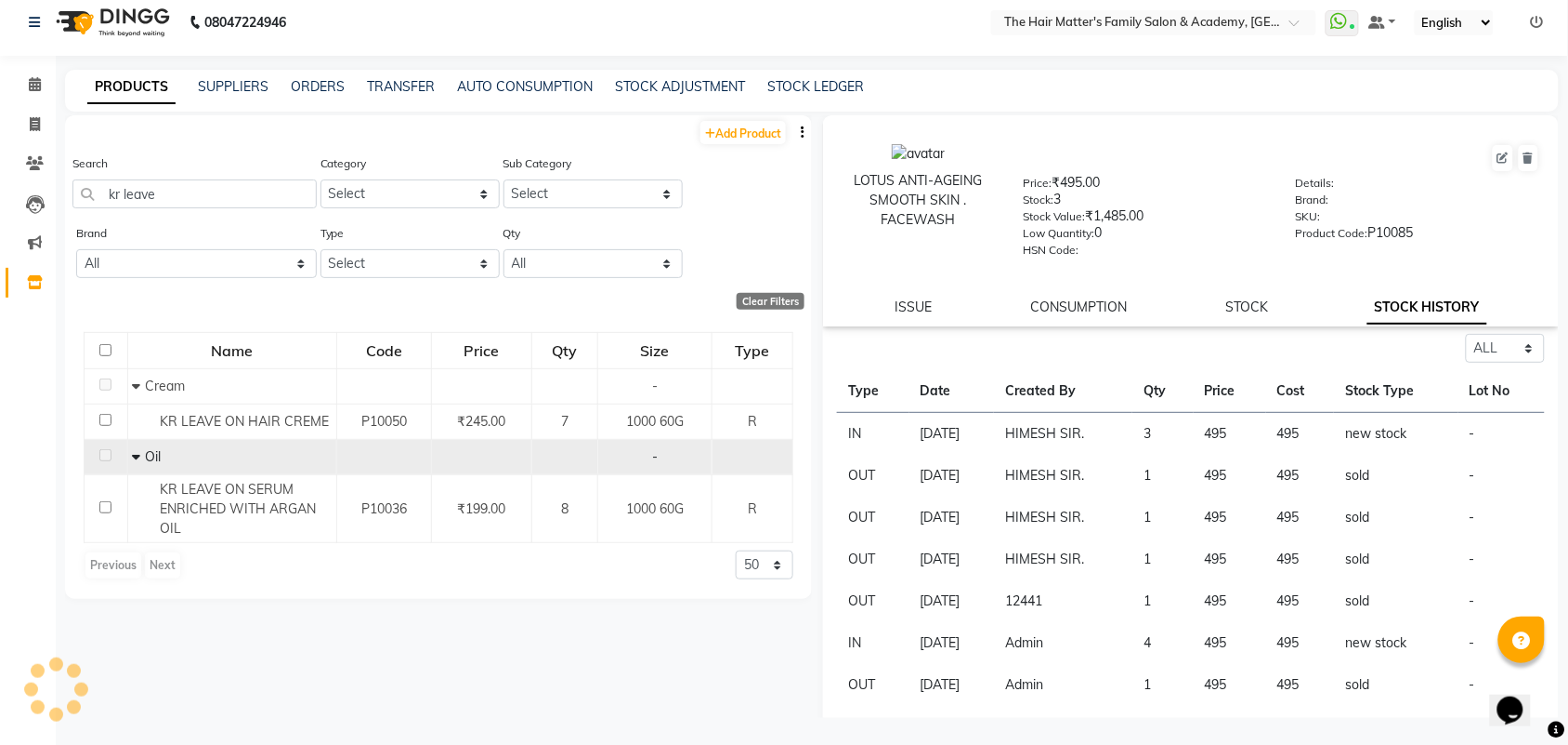
click at [131, 451] on icon at bounding box center [135, 457] width 8 height 13
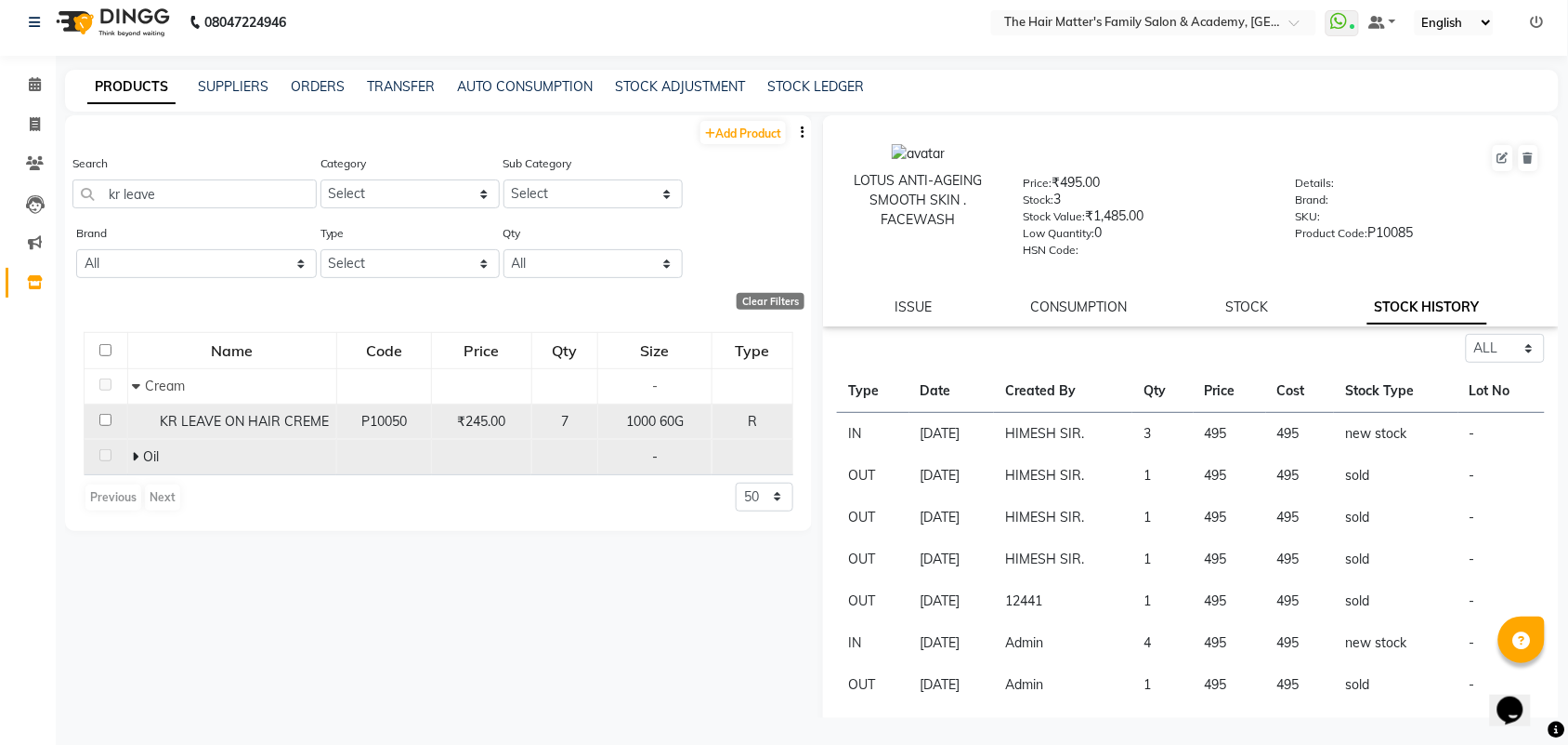
click at [413, 426] on div "P10050" at bounding box center [384, 421] width 80 height 20
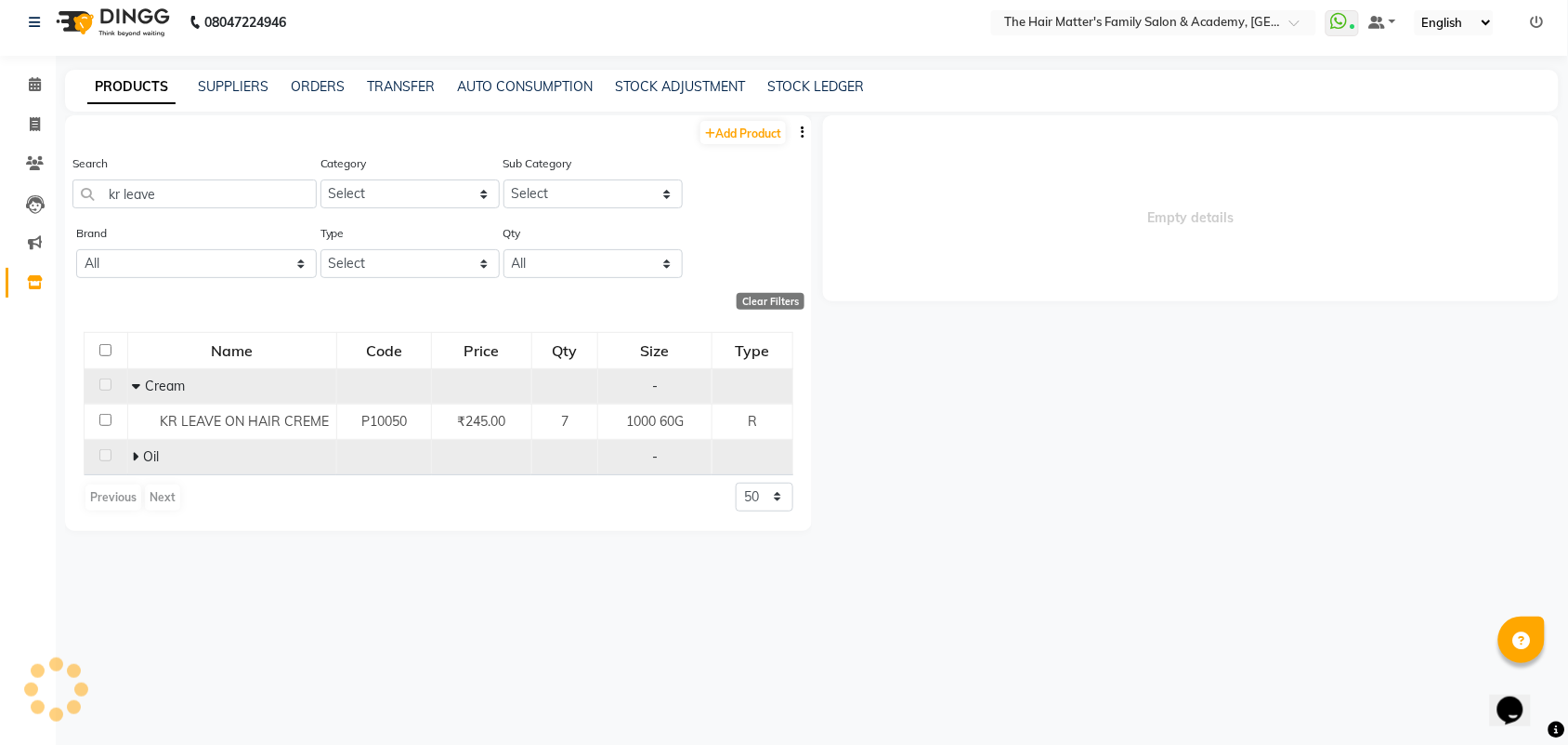
select select "all"
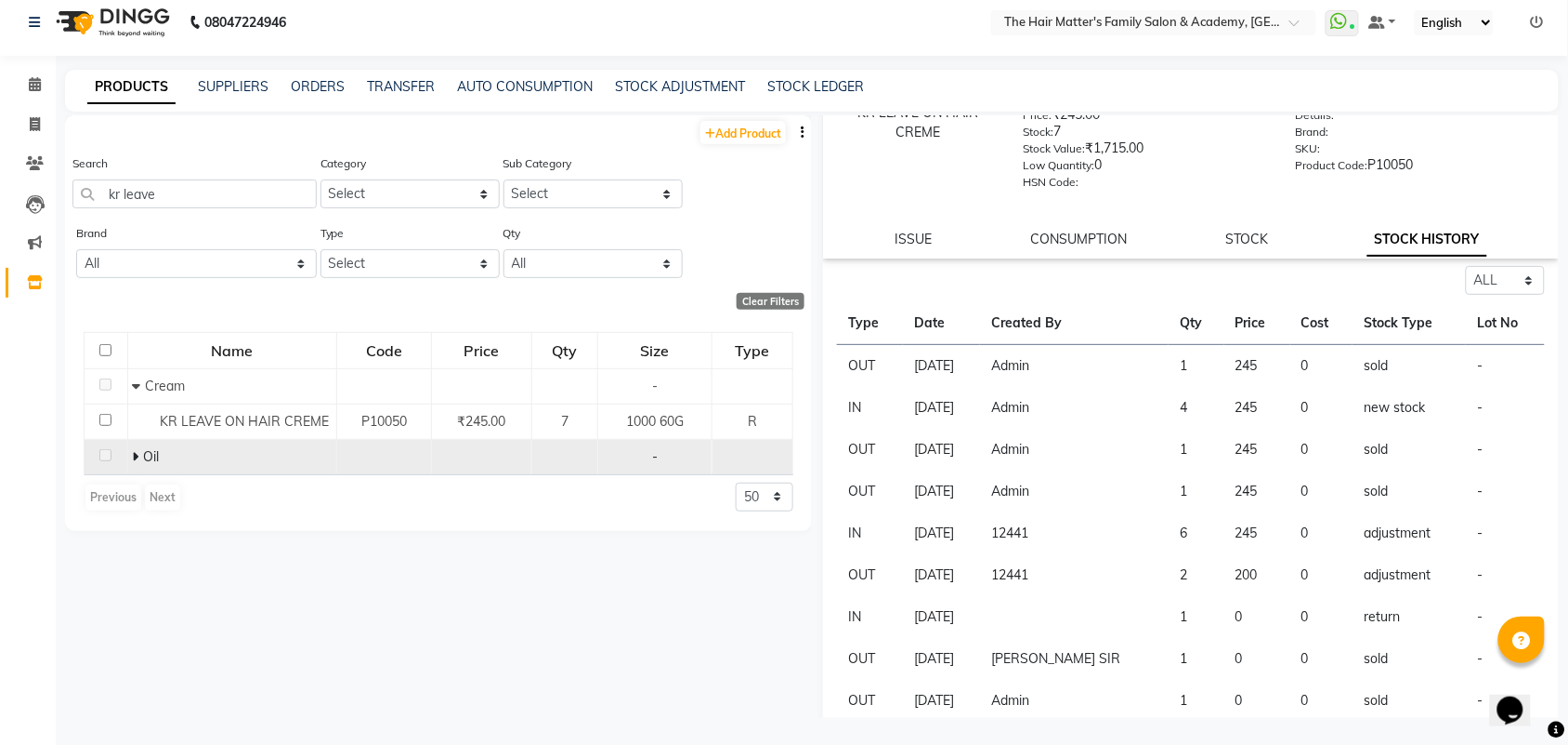
scroll to position [124, 0]
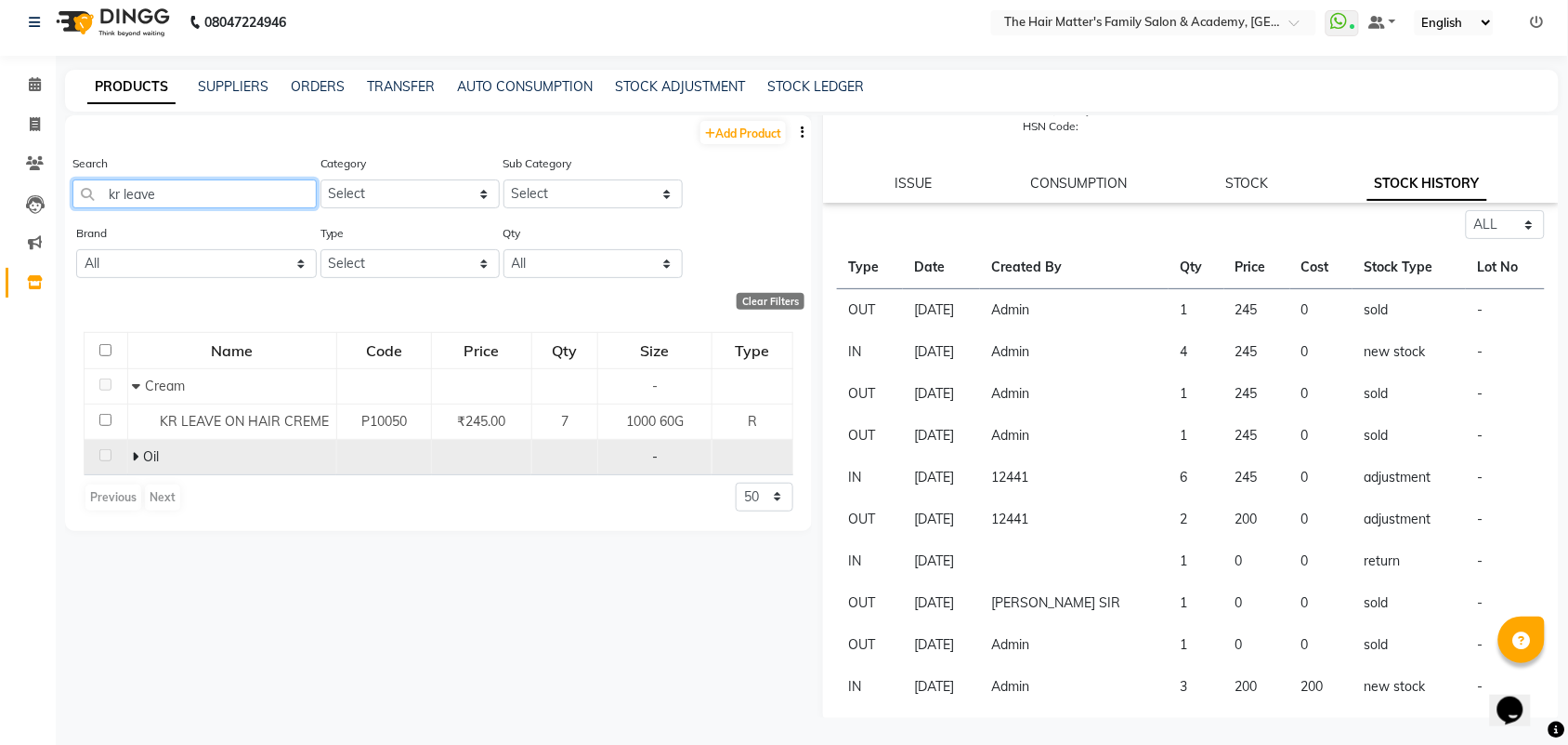
click at [254, 206] on input "kr leave" at bounding box center [194, 194] width 244 height 29
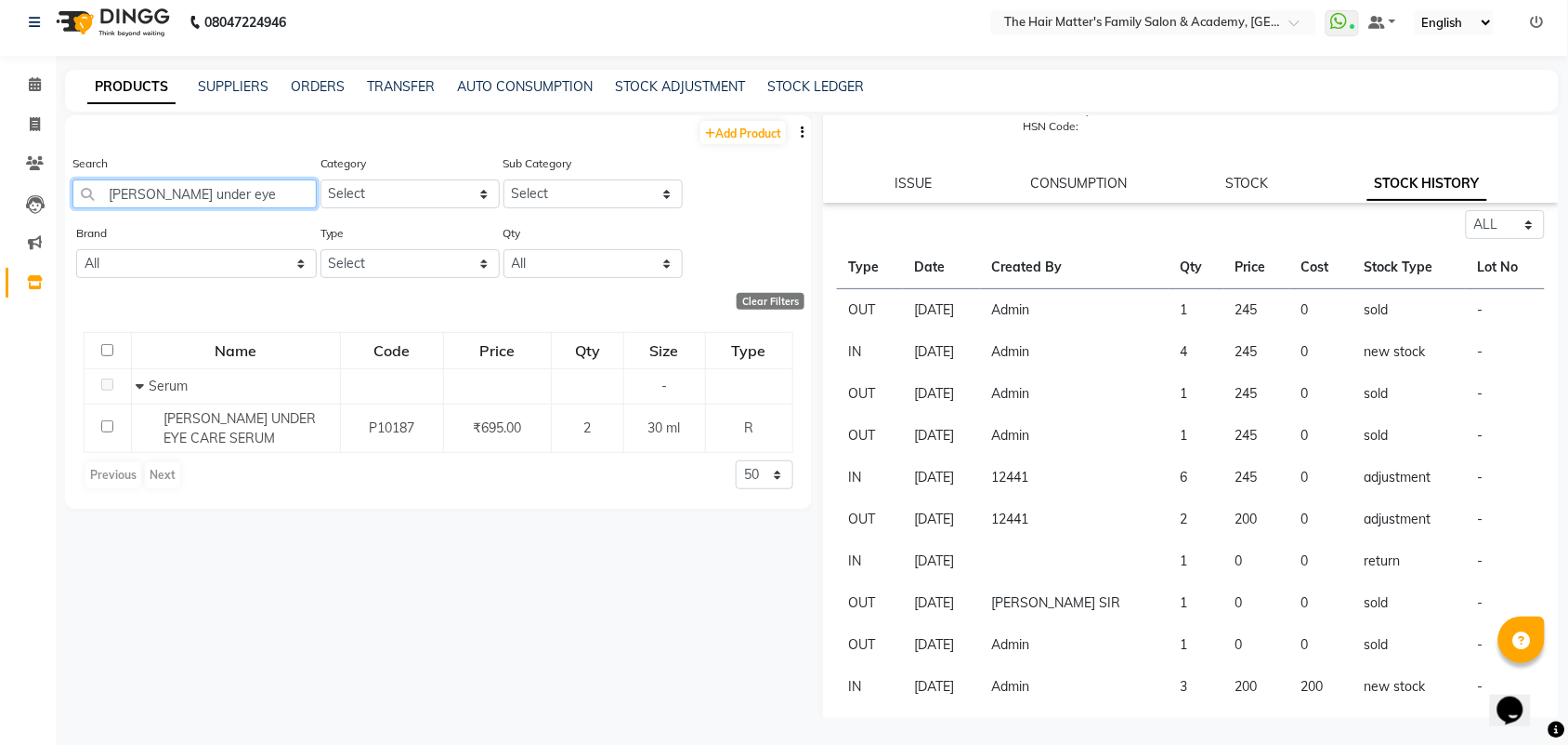
click at [255, 205] on input "bellina under eye" at bounding box center [194, 194] width 244 height 29
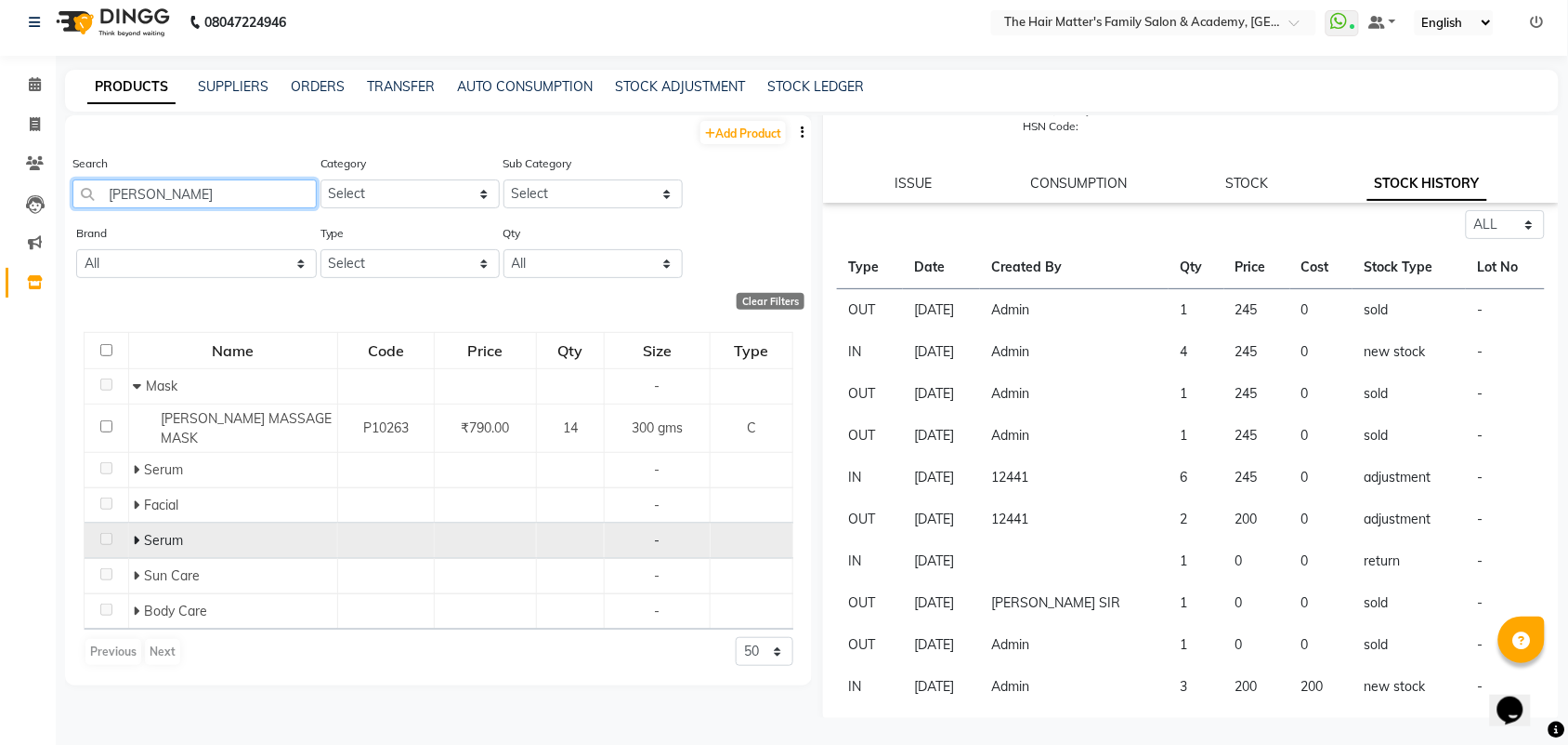
type input "[PERSON_NAME]"
click at [139, 534] on icon at bounding box center [135, 540] width 7 height 13
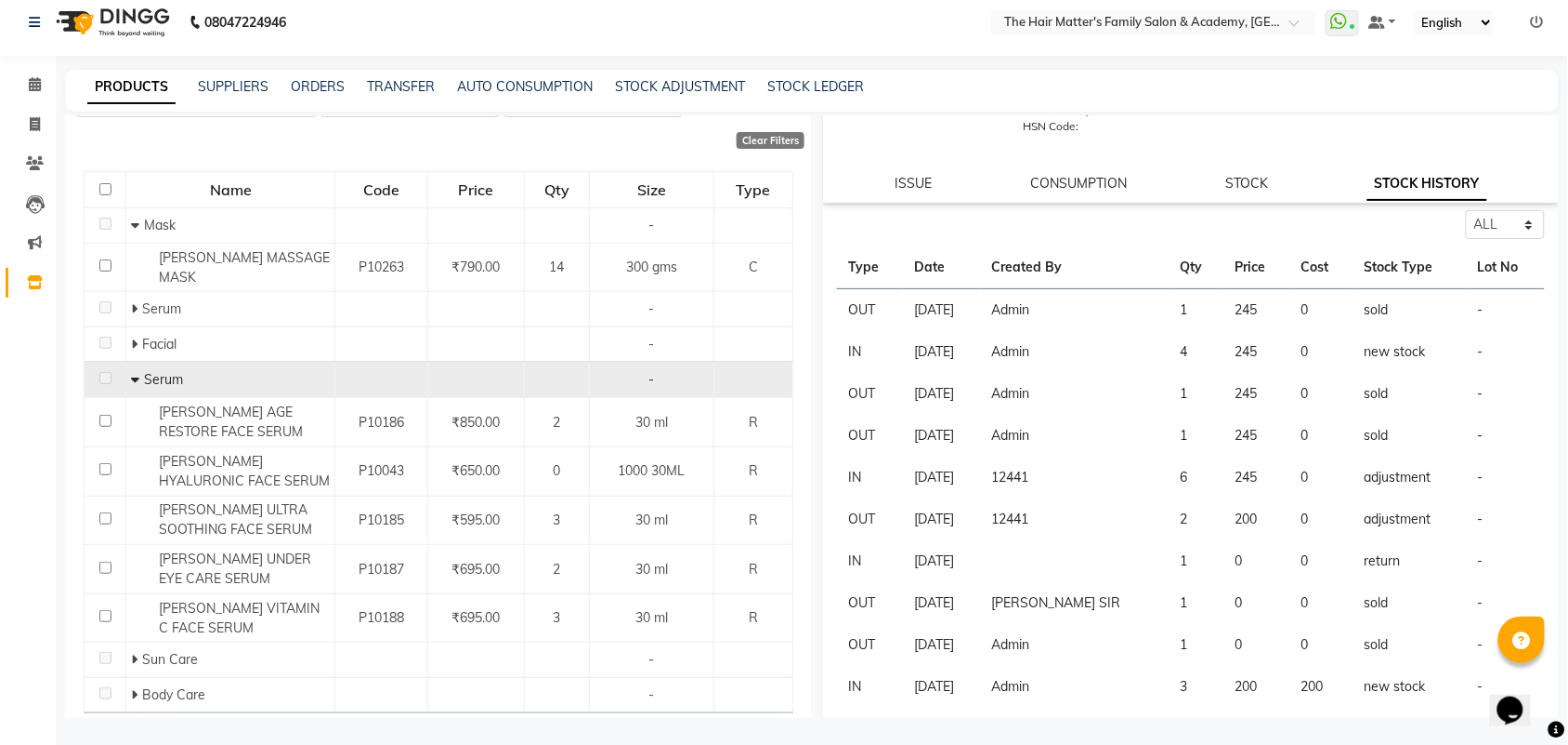
scroll to position [198, 0]
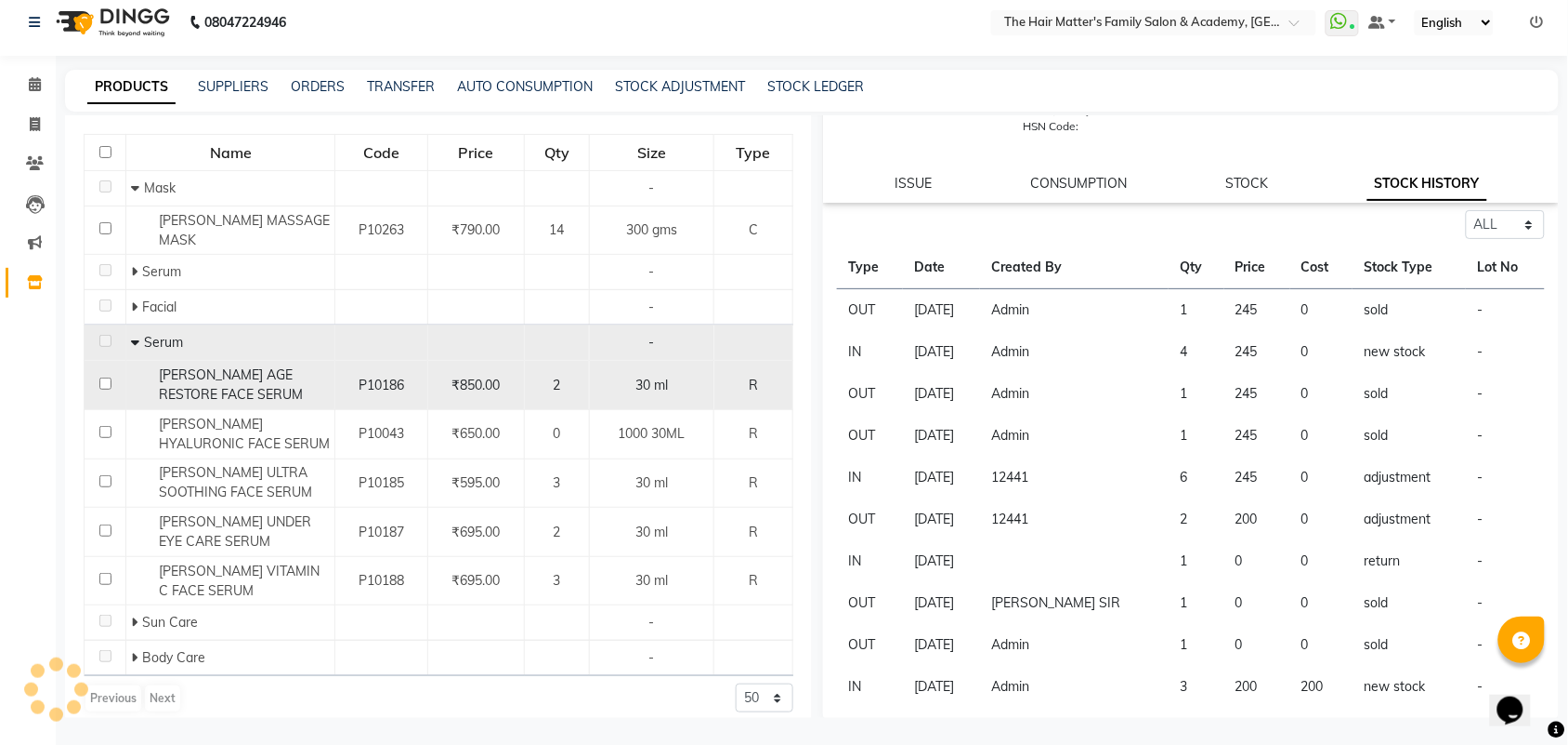
click at [257, 366] on span "[PERSON_NAME] AGE RESTORE FACE SERUM" at bounding box center [230, 384] width 144 height 37
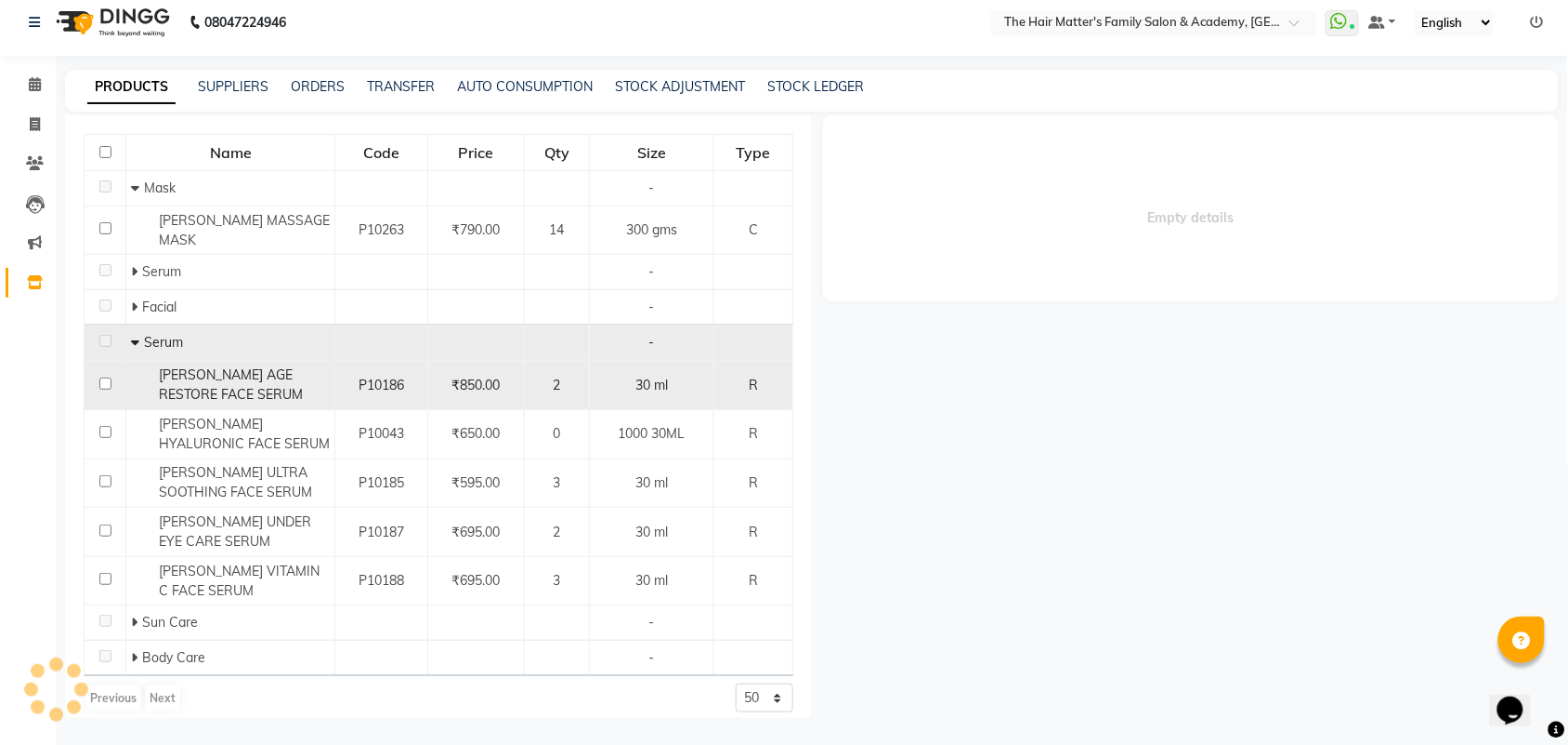
scroll to position [0, 0]
select select "all"
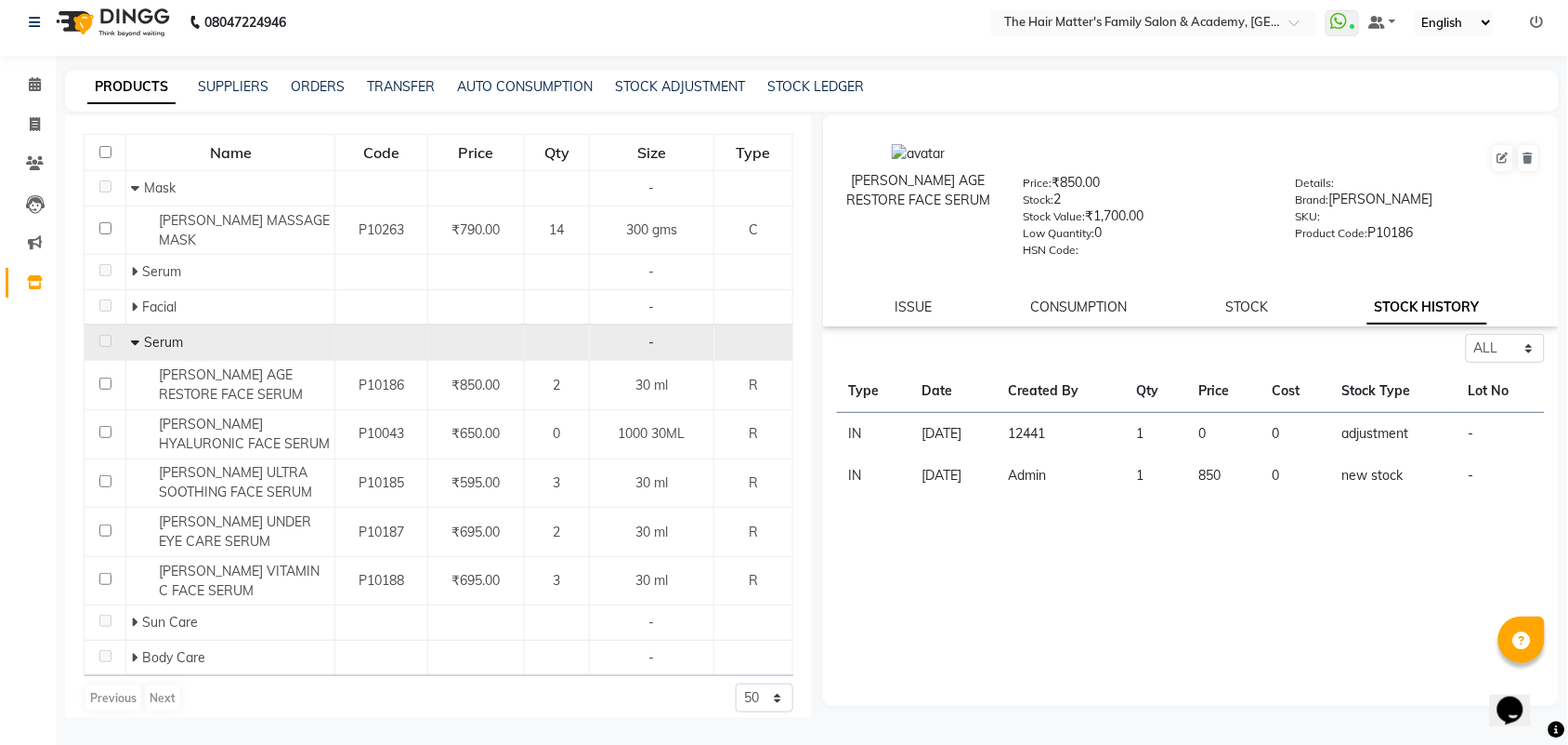
click at [1053, 437] on td "12441" at bounding box center [1062, 434] width 130 height 43
click at [1059, 437] on td "12441" at bounding box center [1062, 434] width 130 height 43
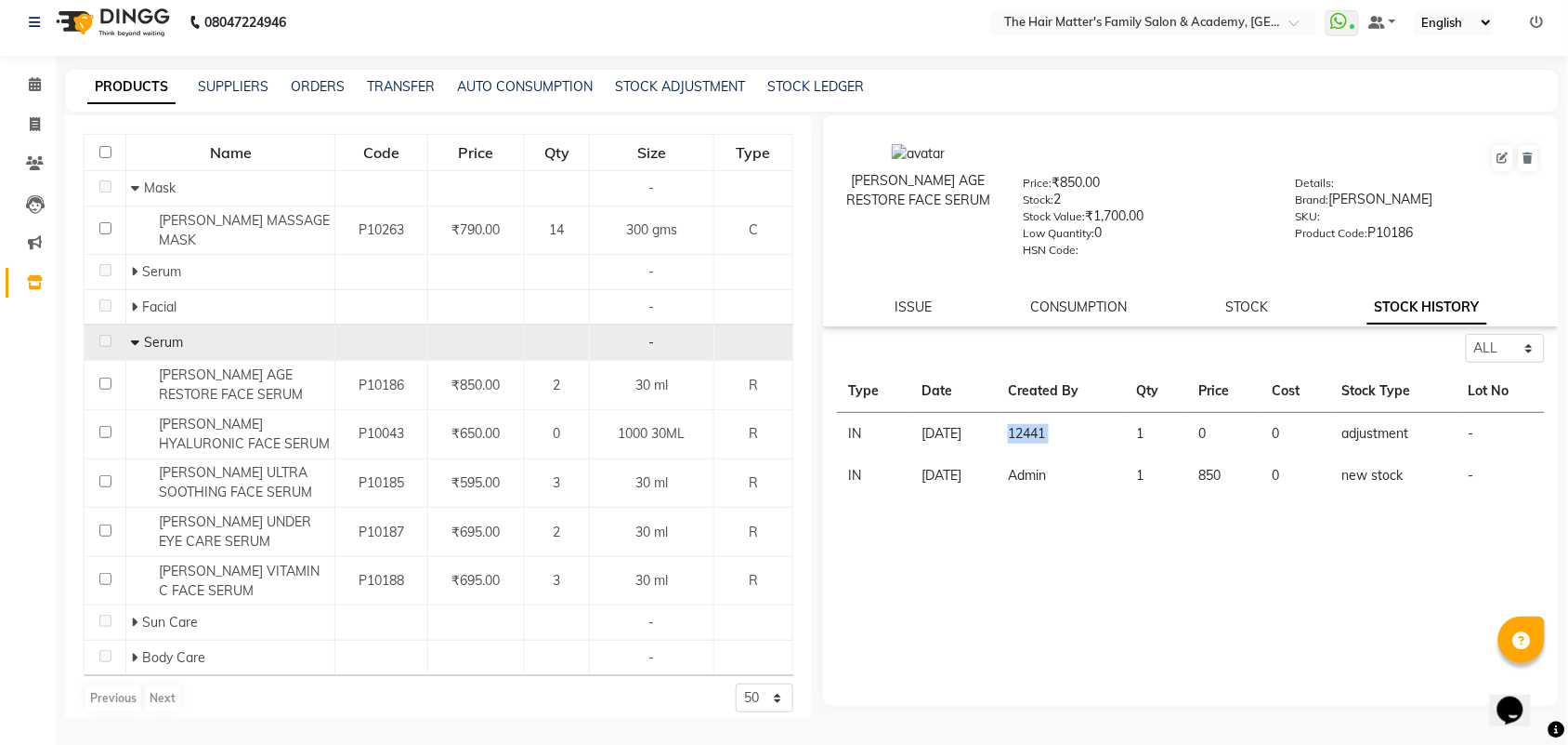
click at [1059, 437] on td "12441" at bounding box center [1062, 434] width 130 height 43
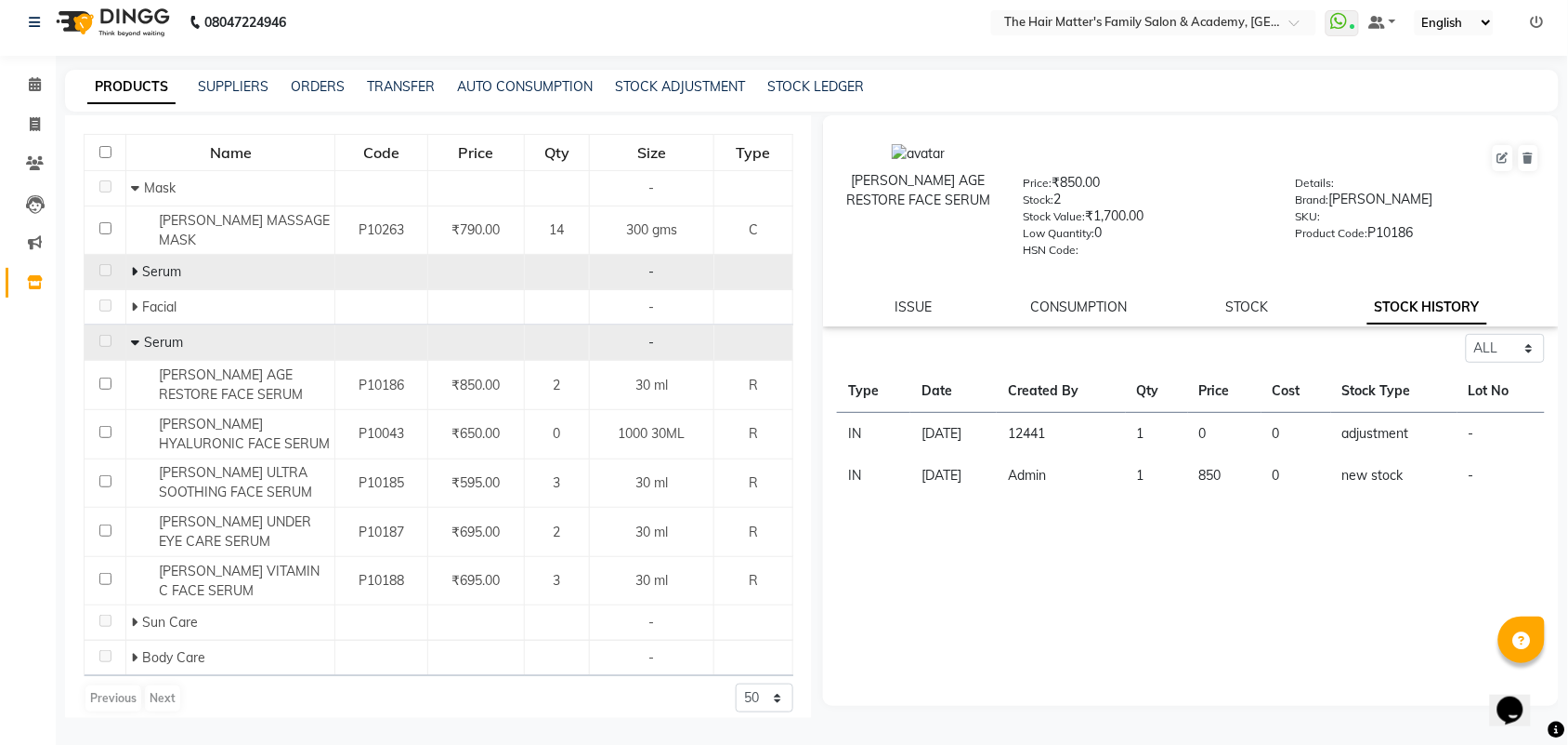
click at [132, 265] on icon at bounding box center [134, 272] width 7 height 13
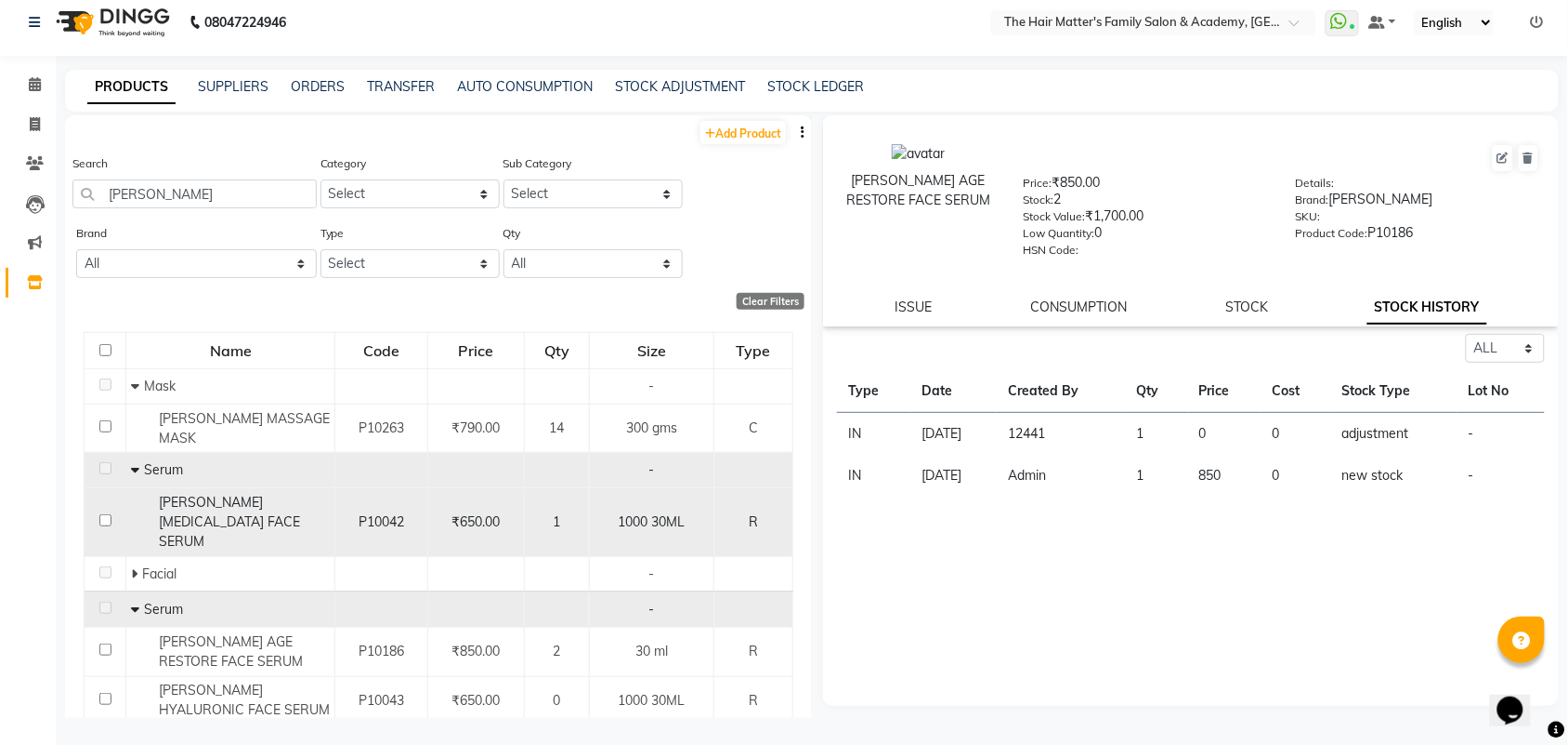
scroll to position [249, 0]
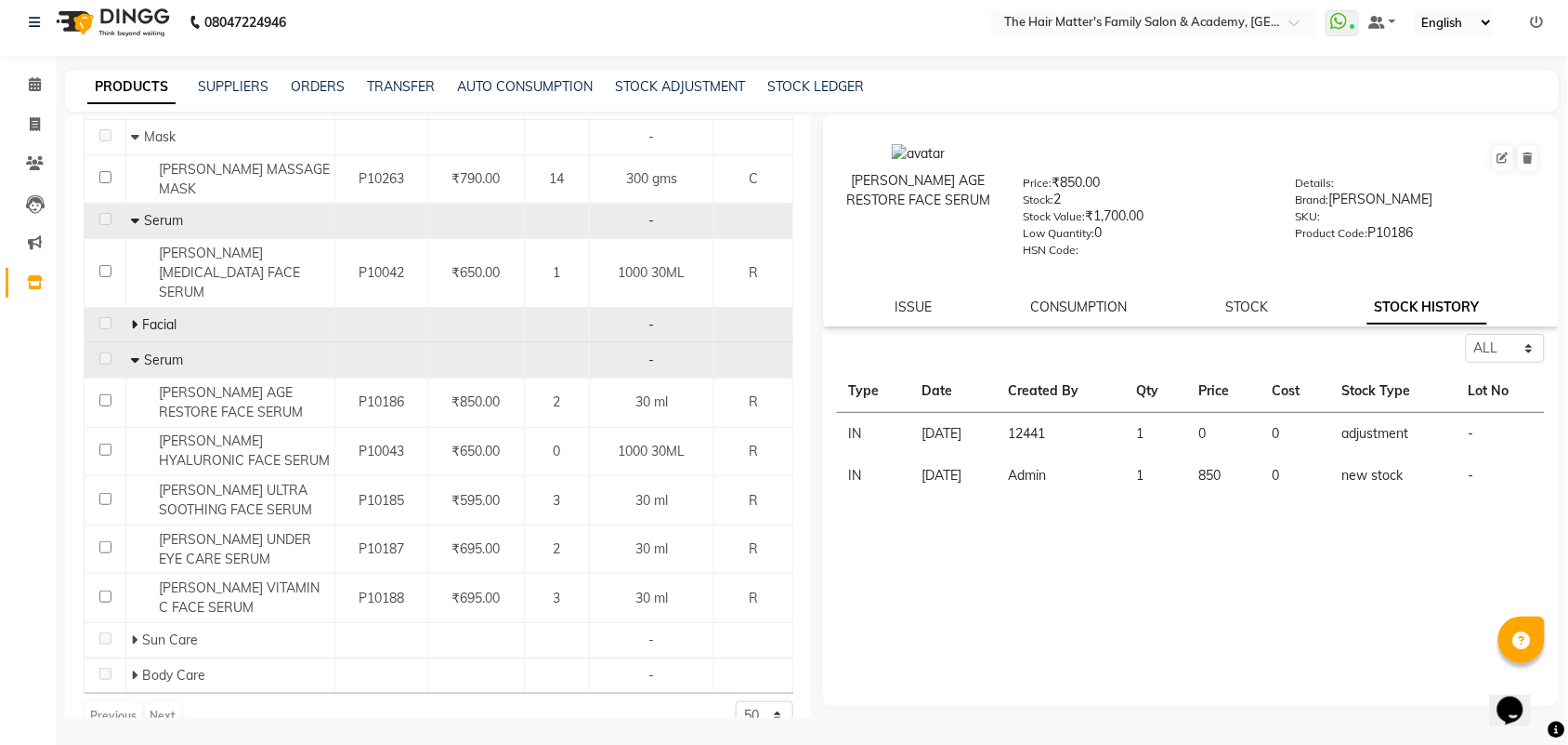
click at [132, 318] on icon at bounding box center [134, 324] width 7 height 13
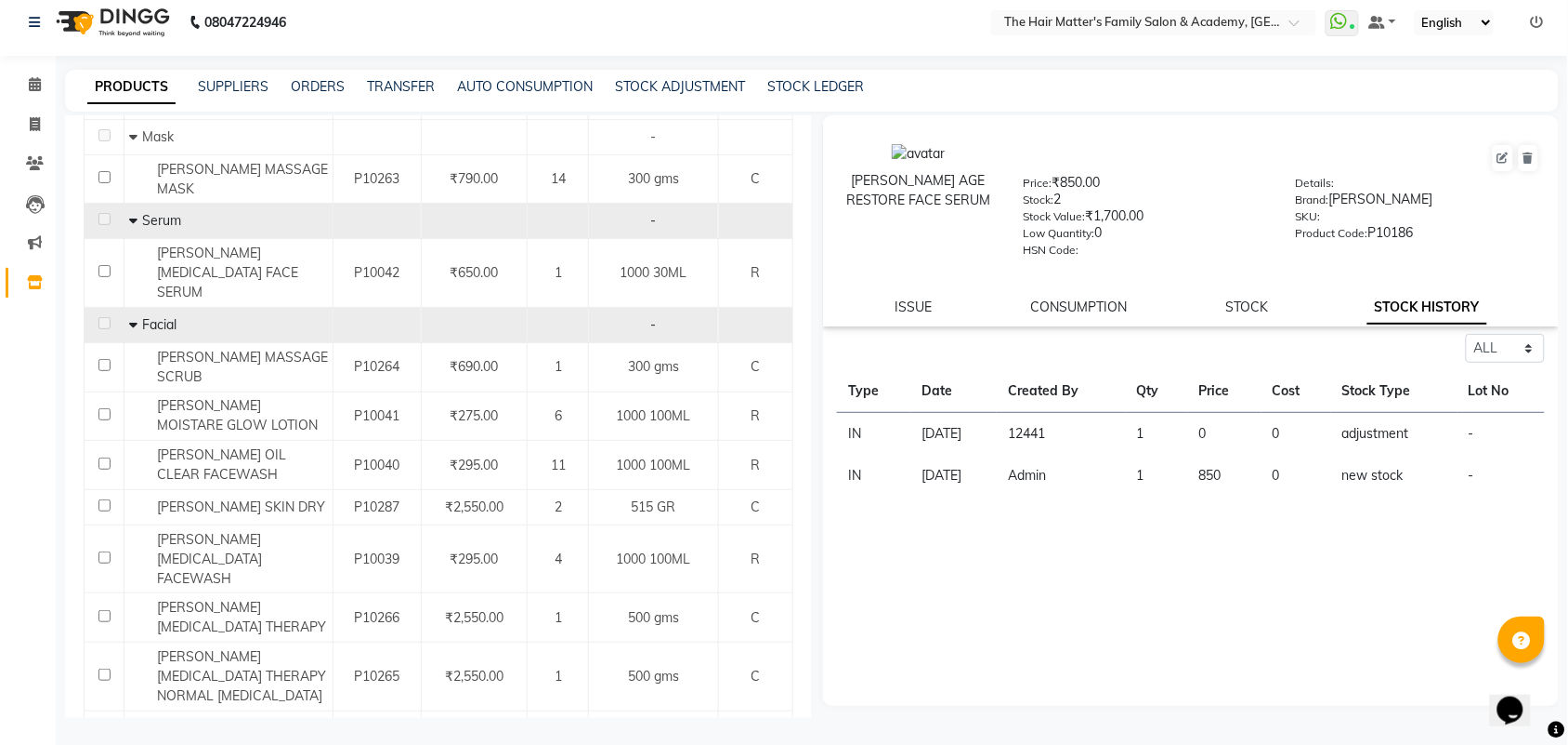
click at [132, 318] on icon at bounding box center [133, 324] width 8 height 13
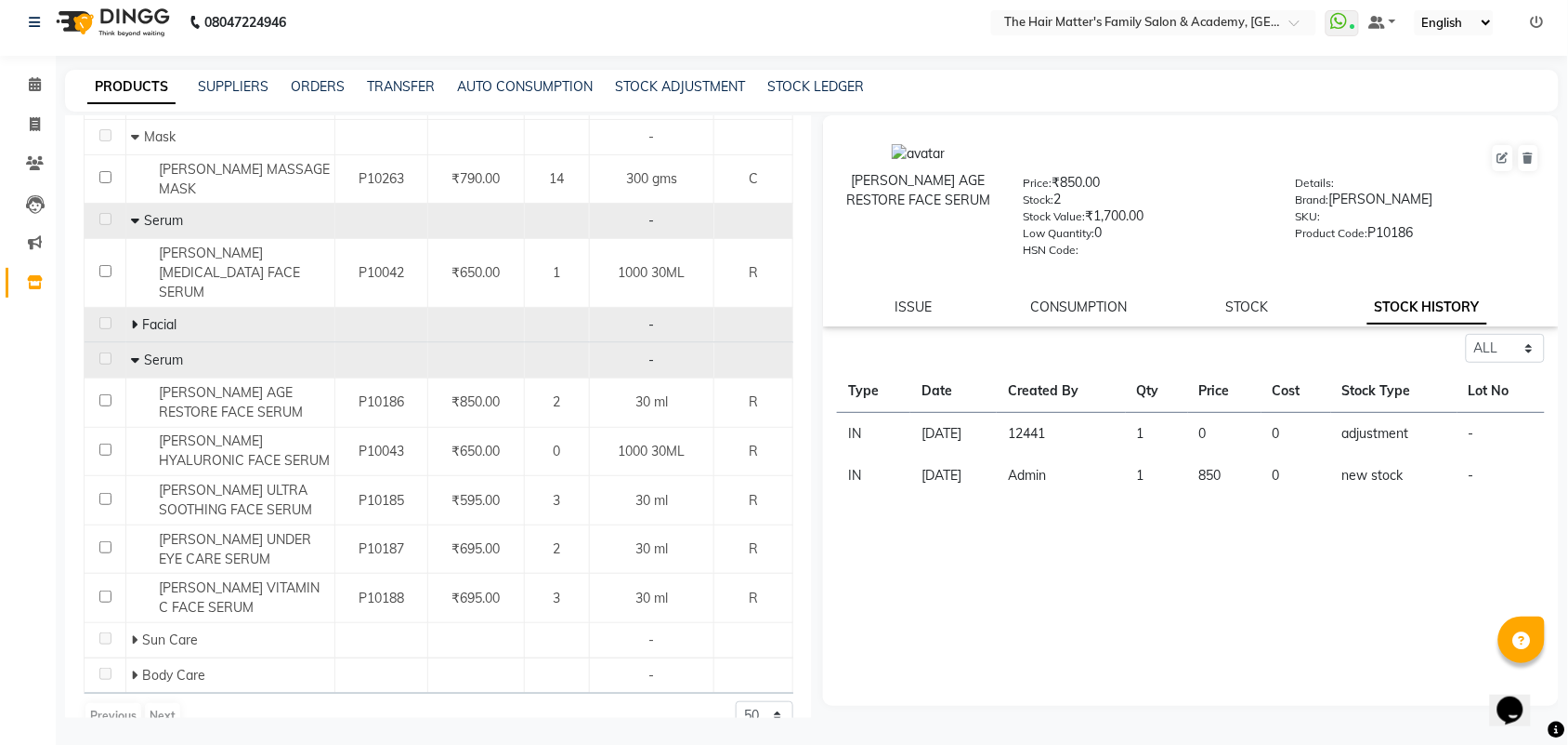
click at [132, 353] on icon at bounding box center [135, 360] width 8 height 13
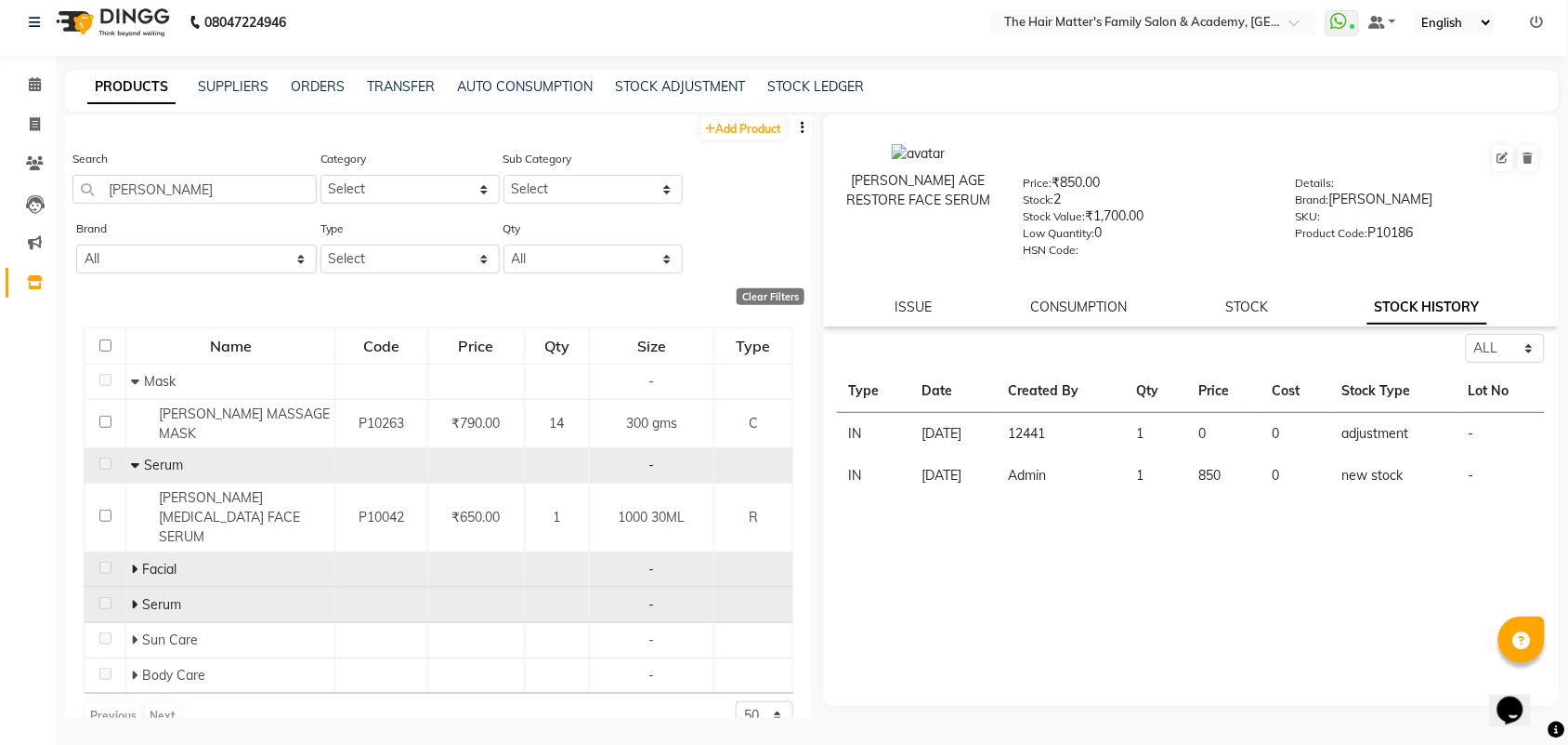
click at [131, 563] on icon at bounding box center [134, 569] width 7 height 13
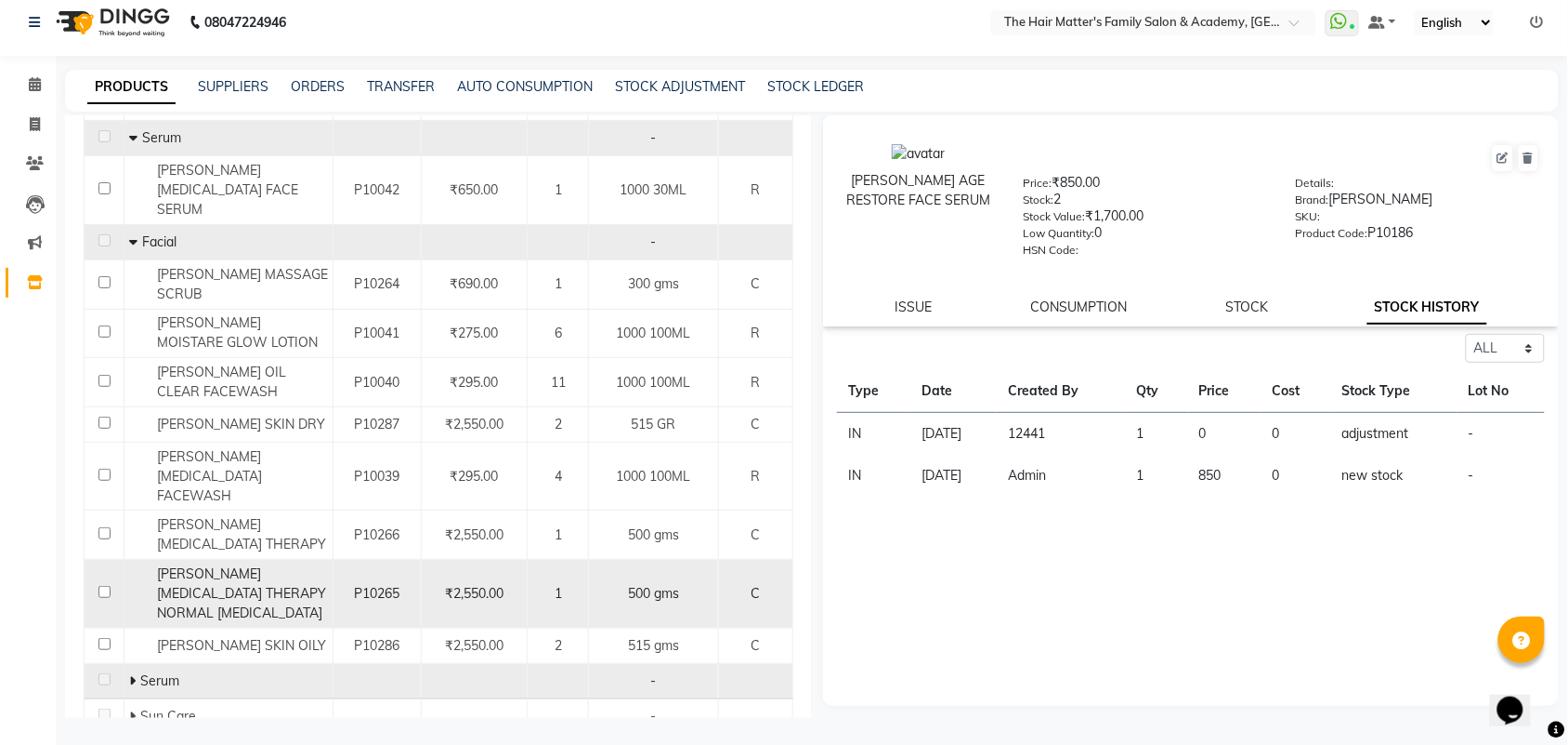
scroll to position [375, 0]
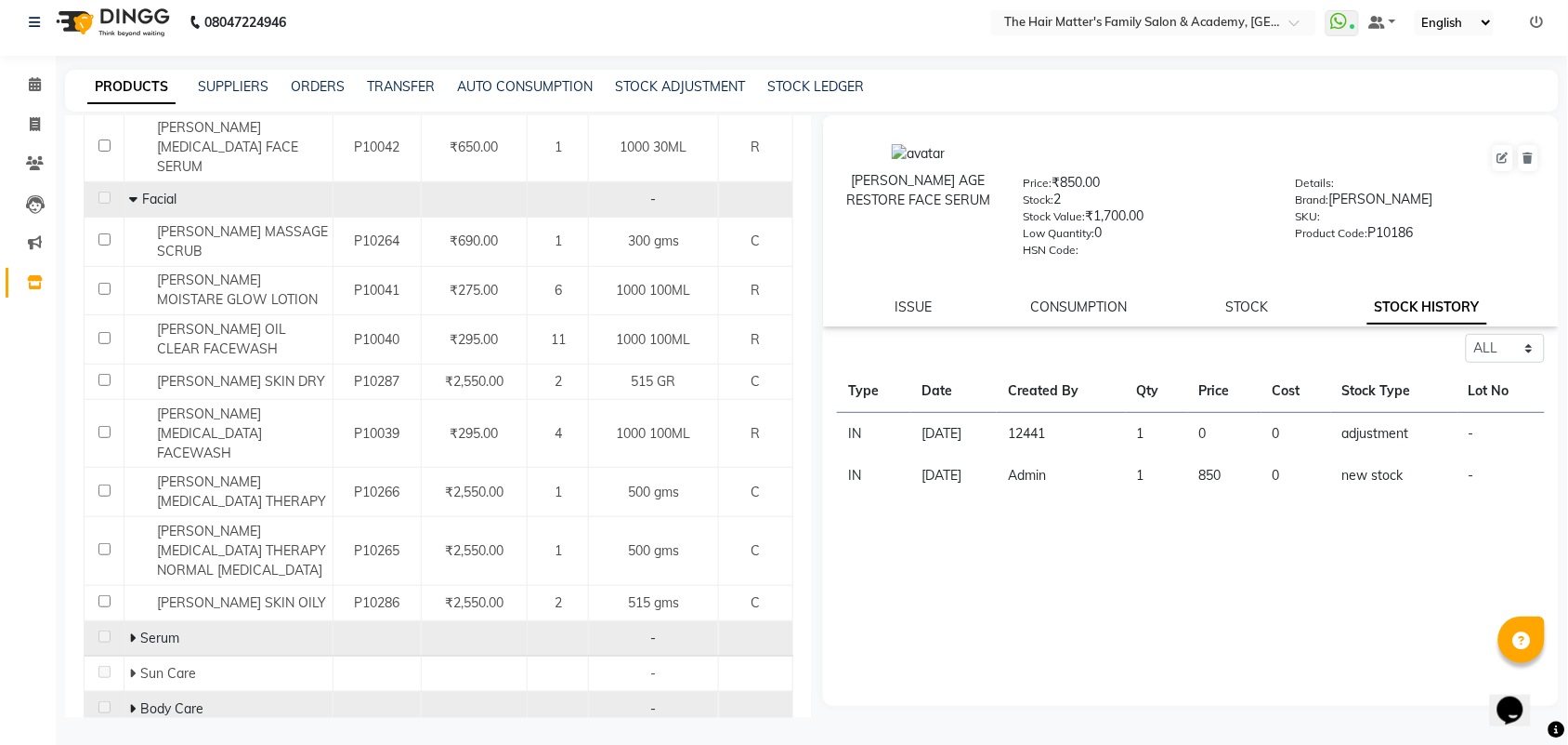
click at [131, 702] on icon at bounding box center [132, 708] width 7 height 13
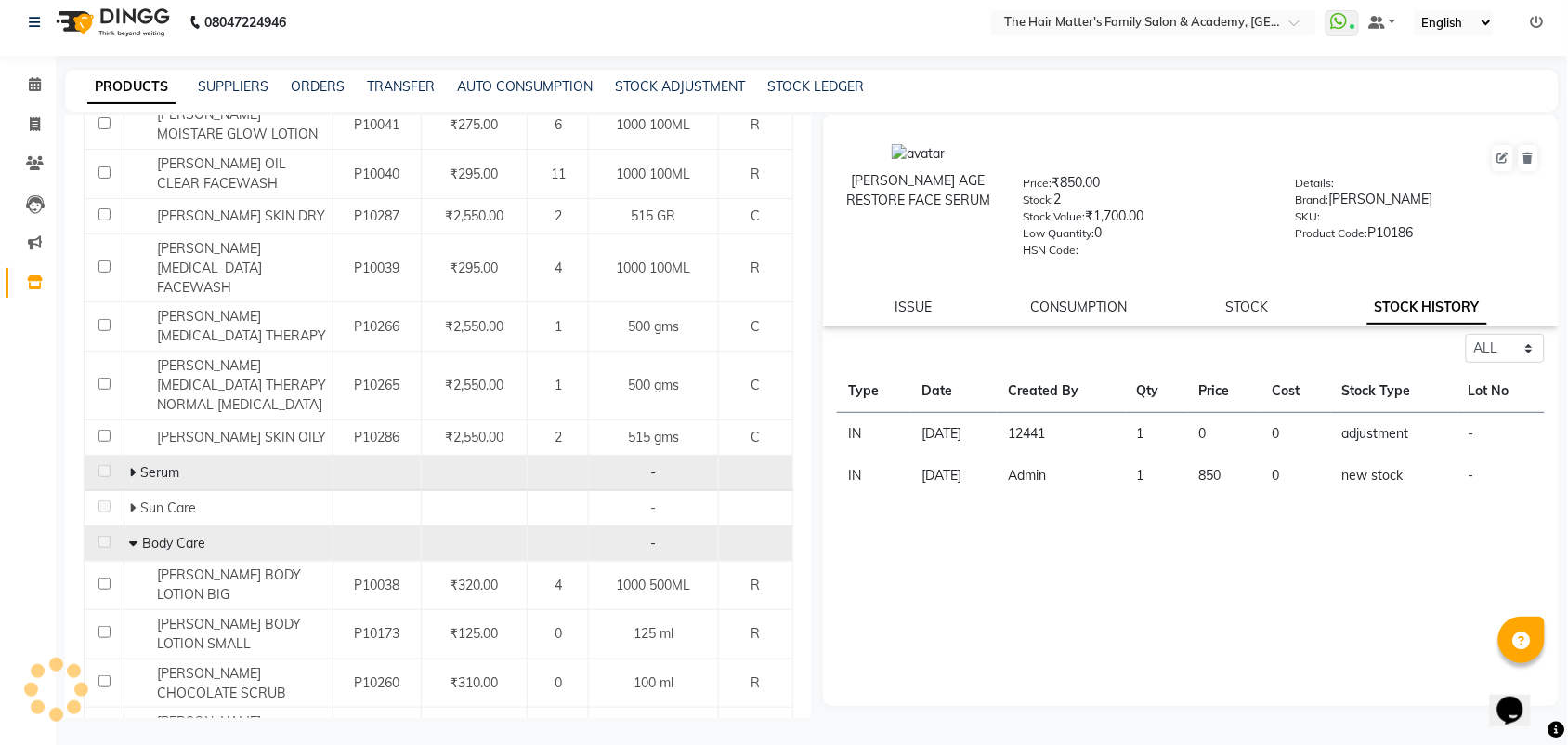
scroll to position [678, 0]
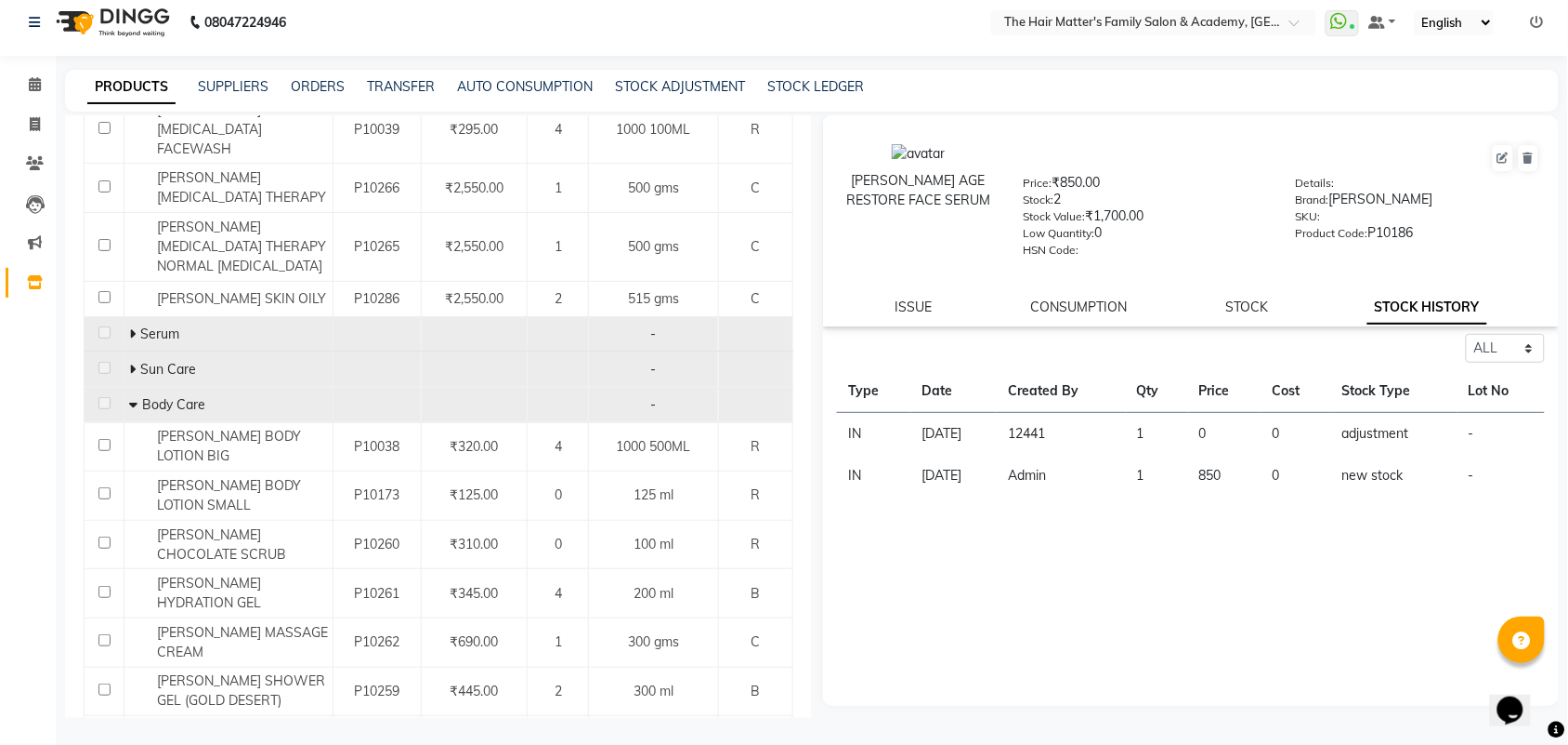
click at [132, 363] on icon at bounding box center [132, 369] width 7 height 13
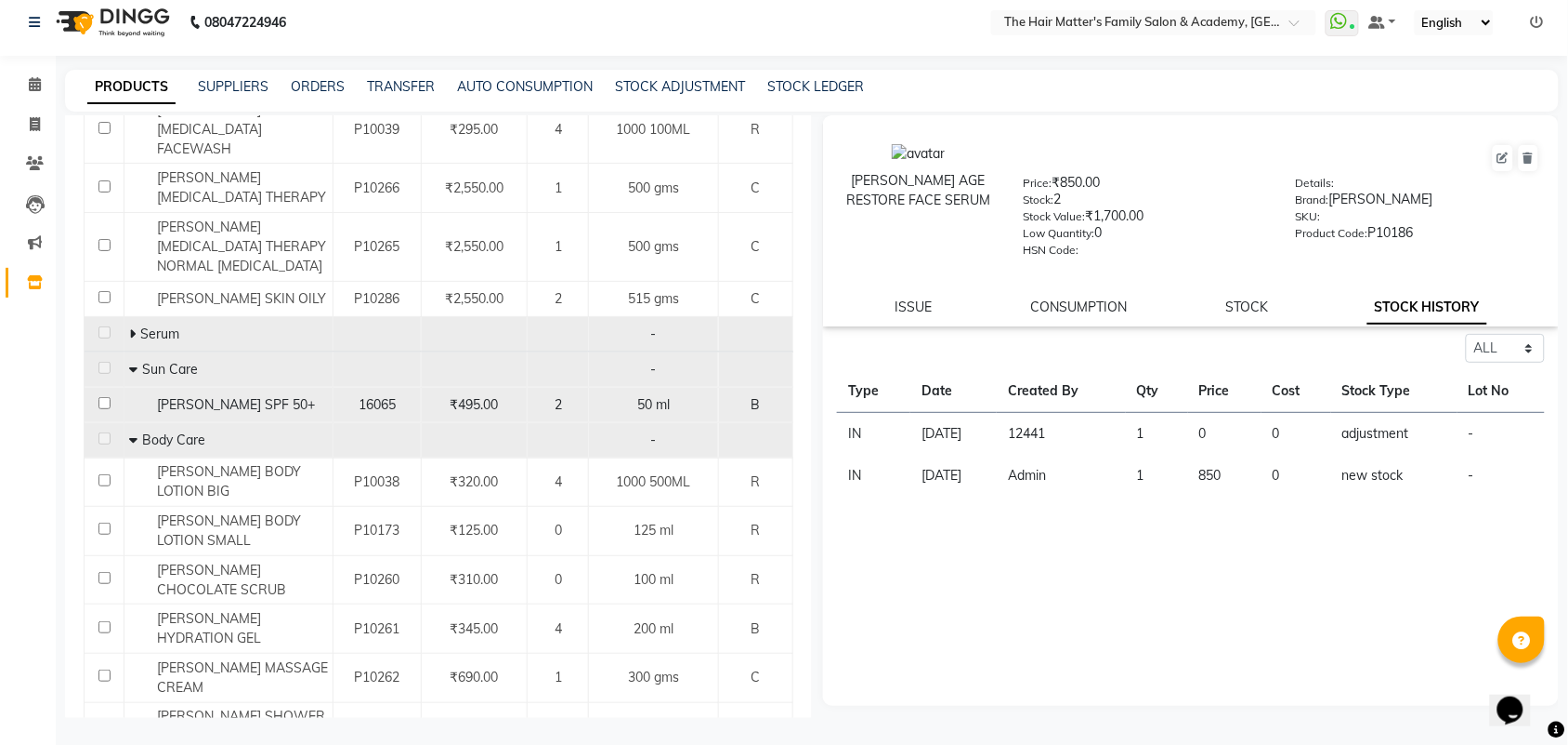
click at [136, 395] on div "[PERSON_NAME] SPF 50+" at bounding box center [229, 404] width 199 height 20
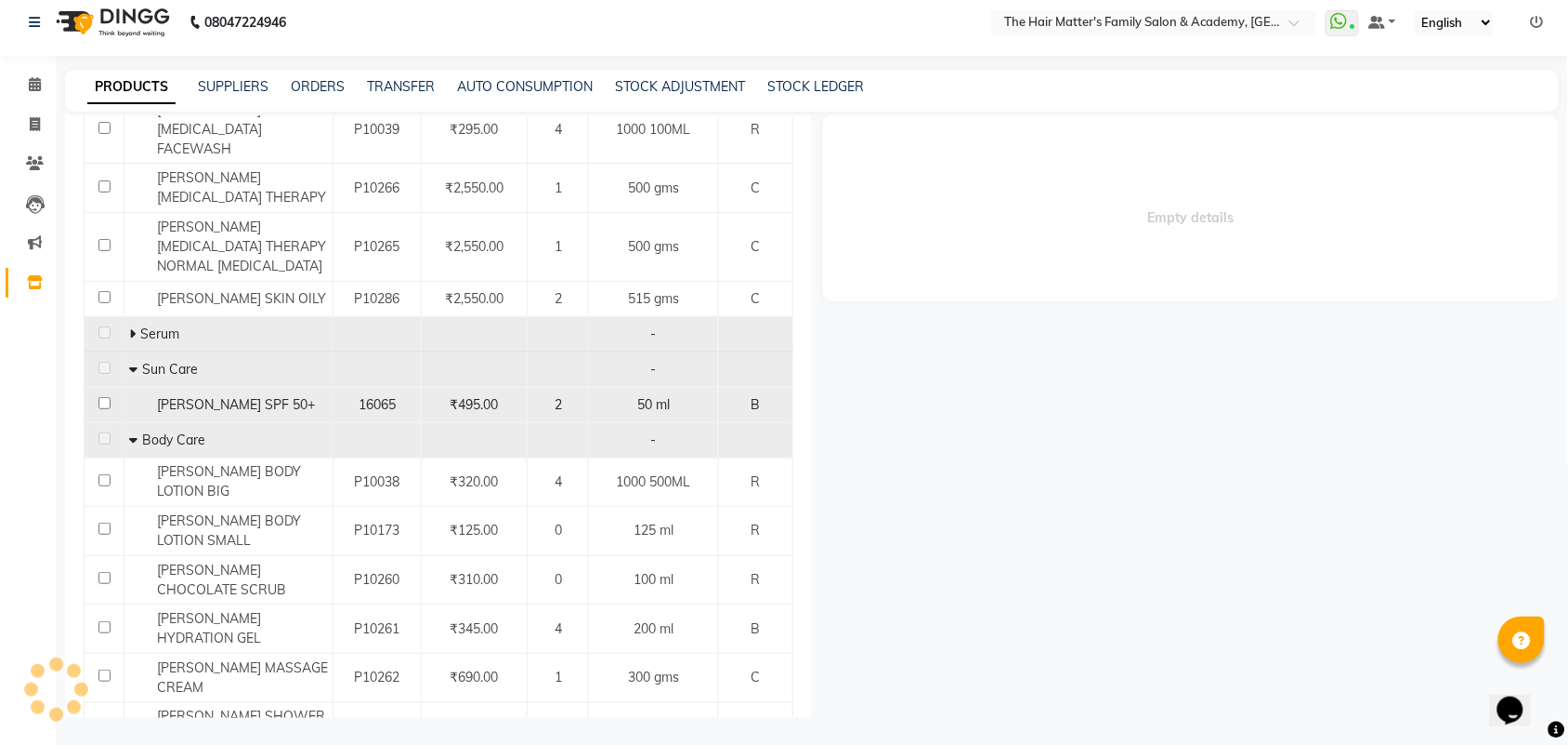
select select "all"
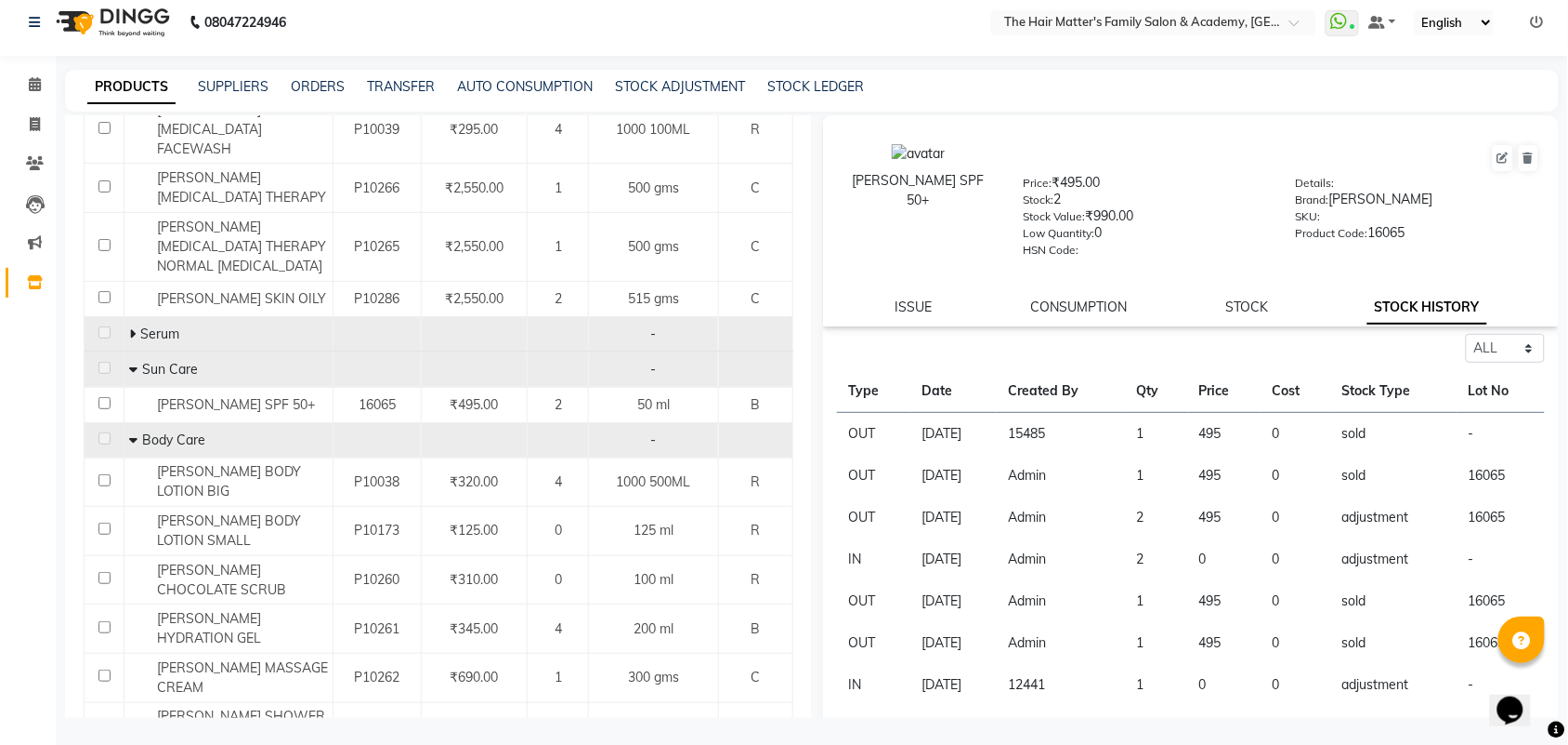
click at [1172, 437] on td "1" at bounding box center [1157, 434] width 62 height 43
click at [1069, 439] on td "15485" at bounding box center [1062, 434] width 130 height 43
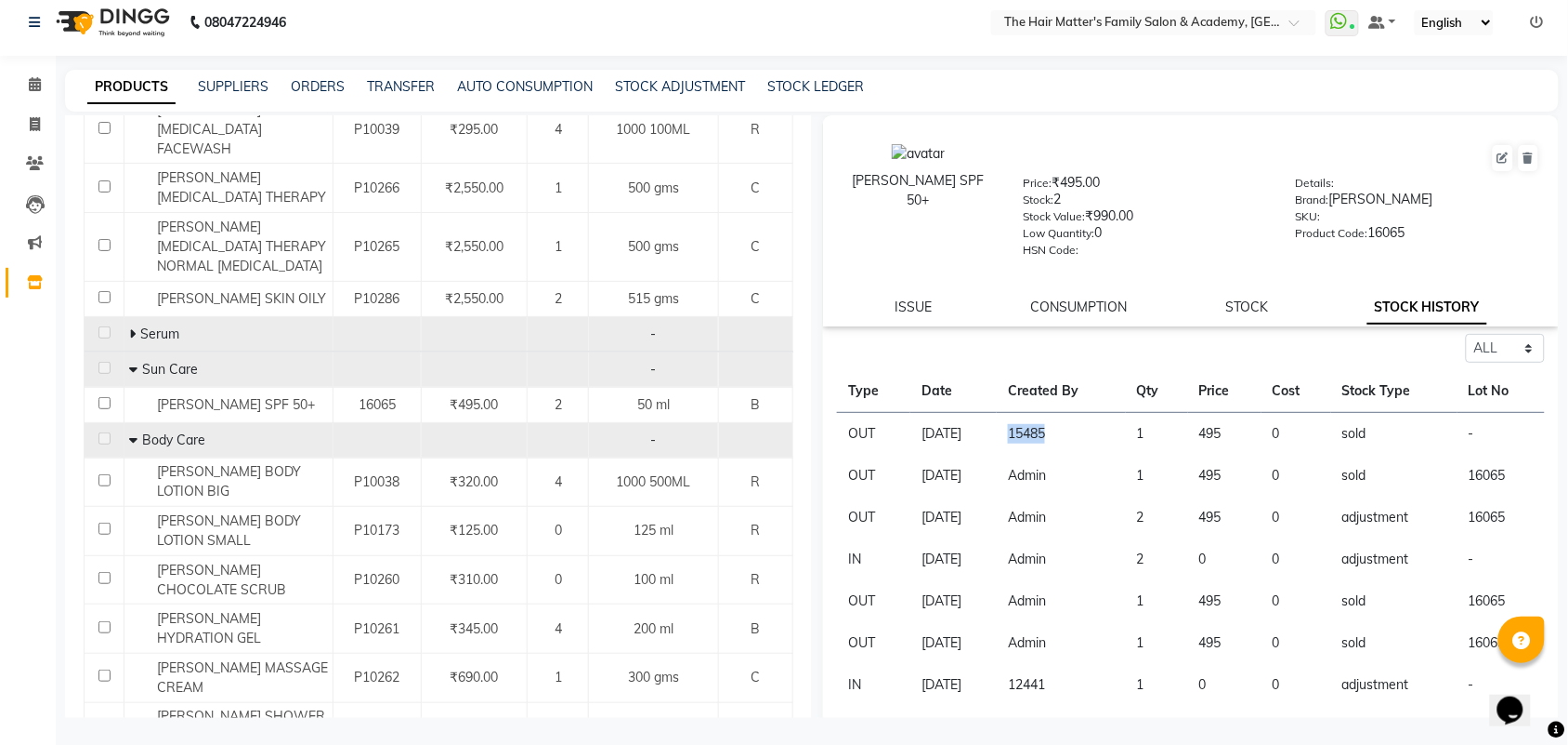
click at [1069, 439] on td "15485" at bounding box center [1062, 434] width 130 height 43
click at [1069, 435] on td "15485" at bounding box center [1062, 434] width 130 height 43
click at [1069, 434] on td "15485" at bounding box center [1062, 434] width 130 height 43
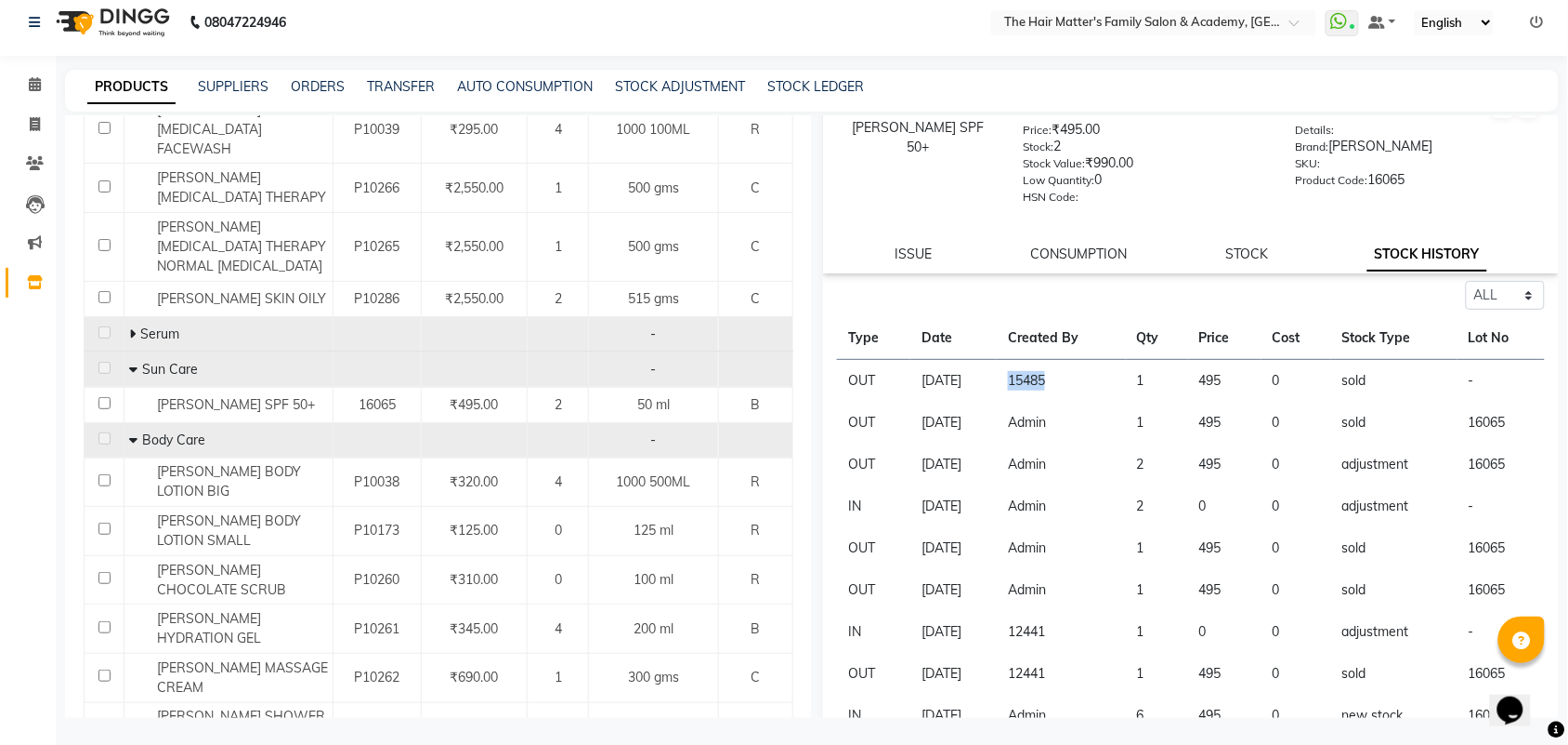
scroll to position [82, 0]
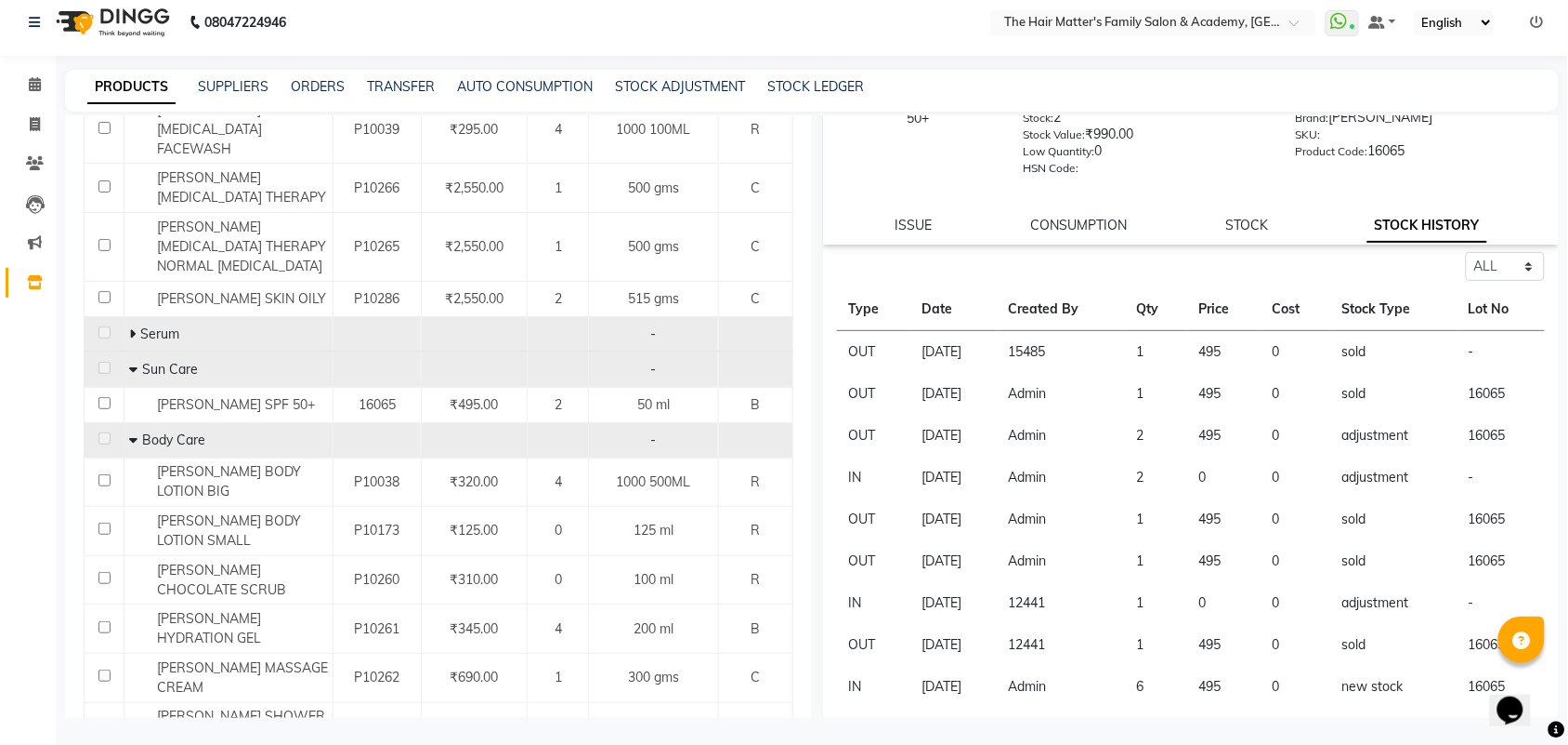
click at [1050, 590] on td "12441" at bounding box center [1062, 602] width 130 height 42
click at [1052, 628] on td "12441" at bounding box center [1062, 644] width 130 height 42
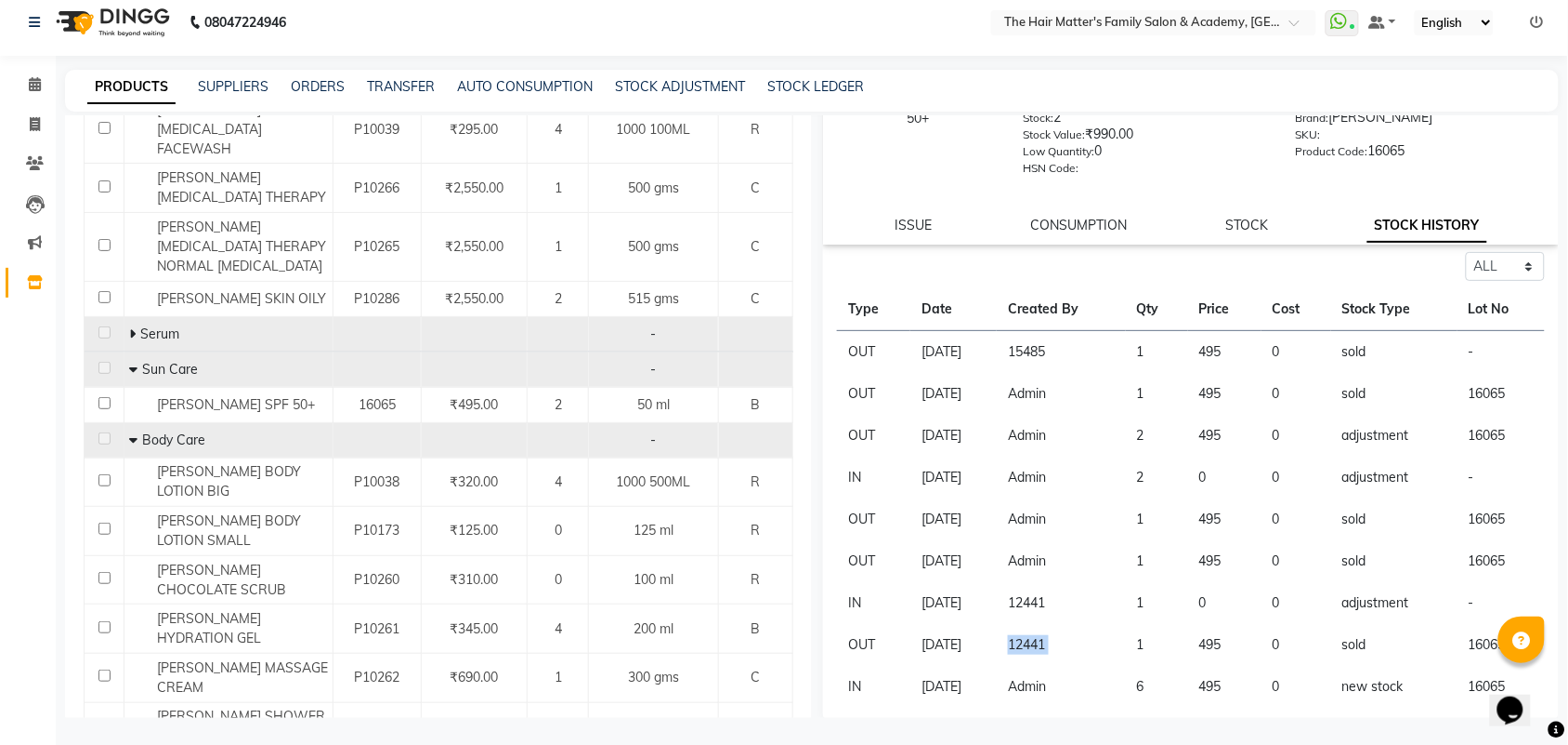
click at [1052, 628] on td "12441" at bounding box center [1062, 644] width 130 height 42
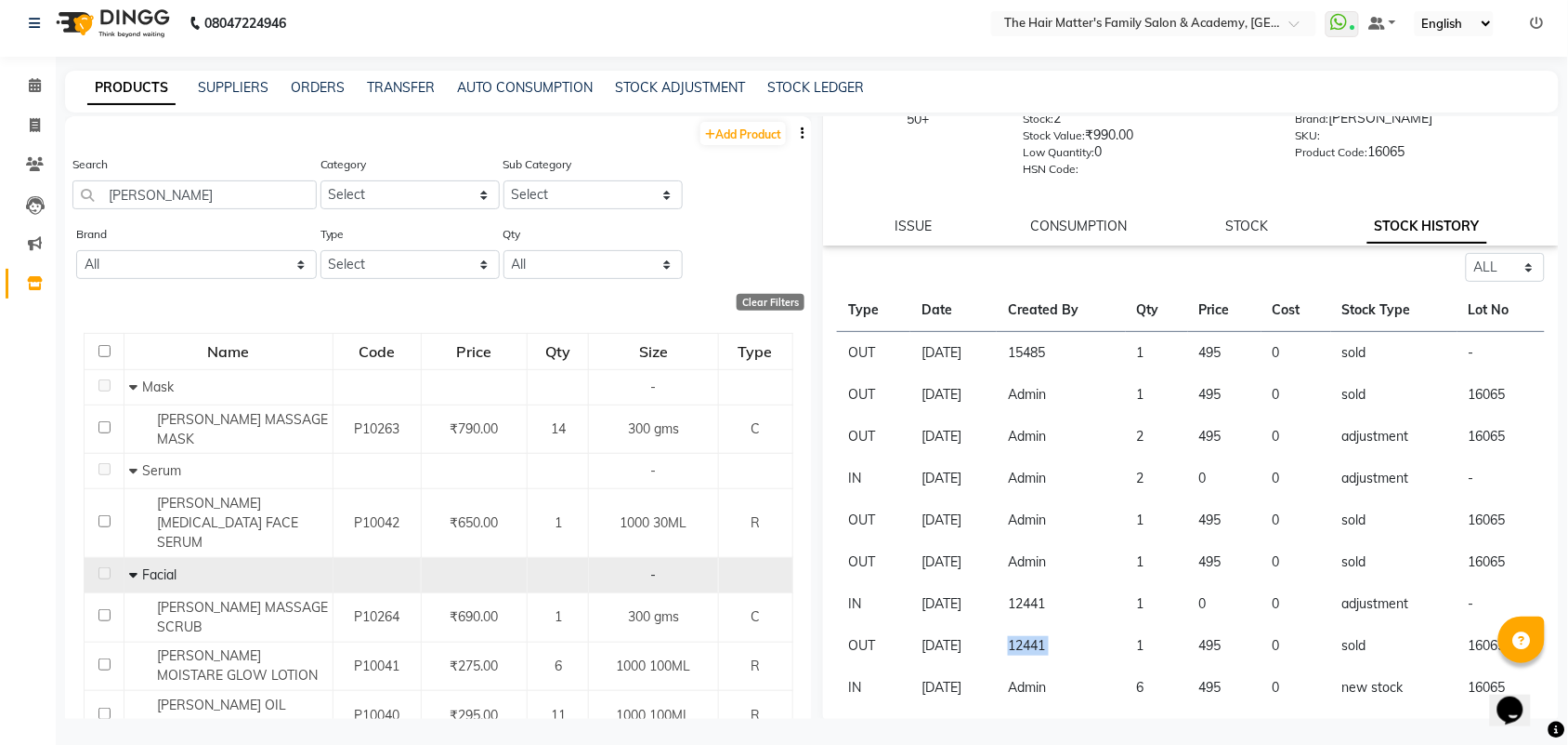
scroll to position [11, 0]
click at [1065, 647] on td "12441" at bounding box center [1062, 644] width 130 height 42
click at [1085, 649] on td "12441" at bounding box center [1062, 644] width 130 height 42
click at [1090, 649] on td "12441" at bounding box center [1062, 644] width 130 height 42
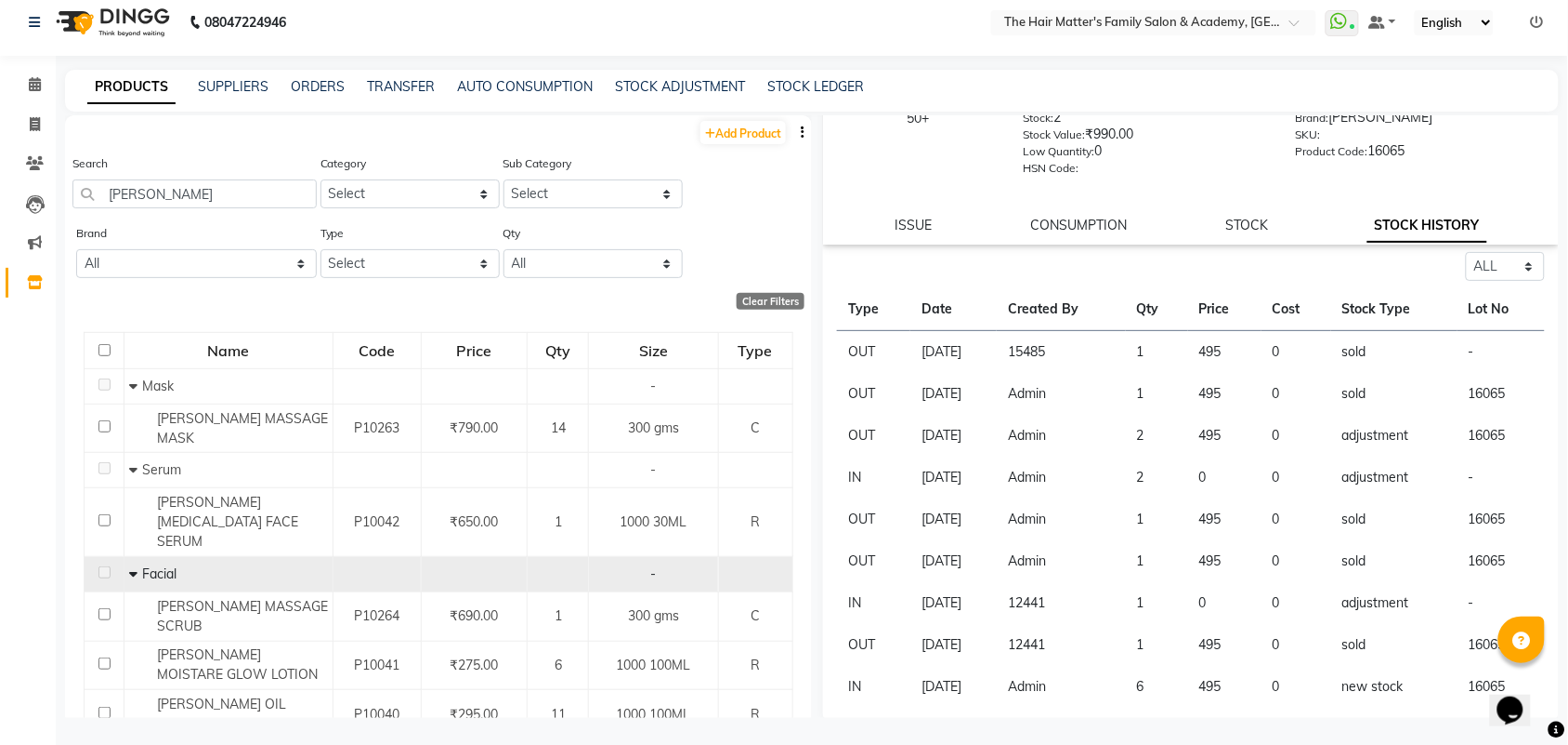
click at [1092, 649] on td "12441" at bounding box center [1062, 644] width 130 height 42
click at [1096, 649] on td "12441" at bounding box center [1062, 644] width 130 height 42
click at [517, 85] on link "AUTO CONSUMPTION" at bounding box center [525, 86] width 135 height 17
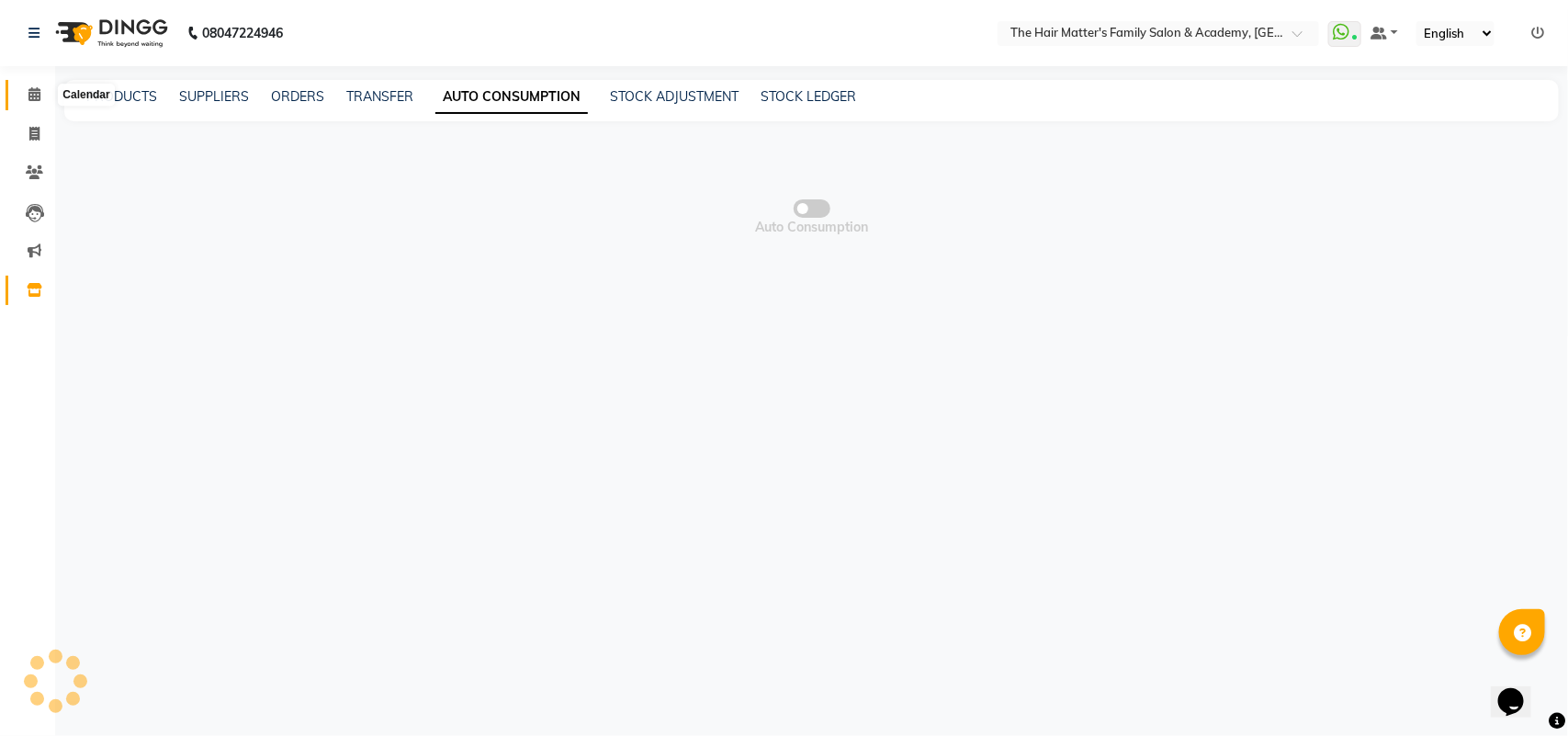
click at [39, 95] on icon at bounding box center [34, 94] width 12 height 14
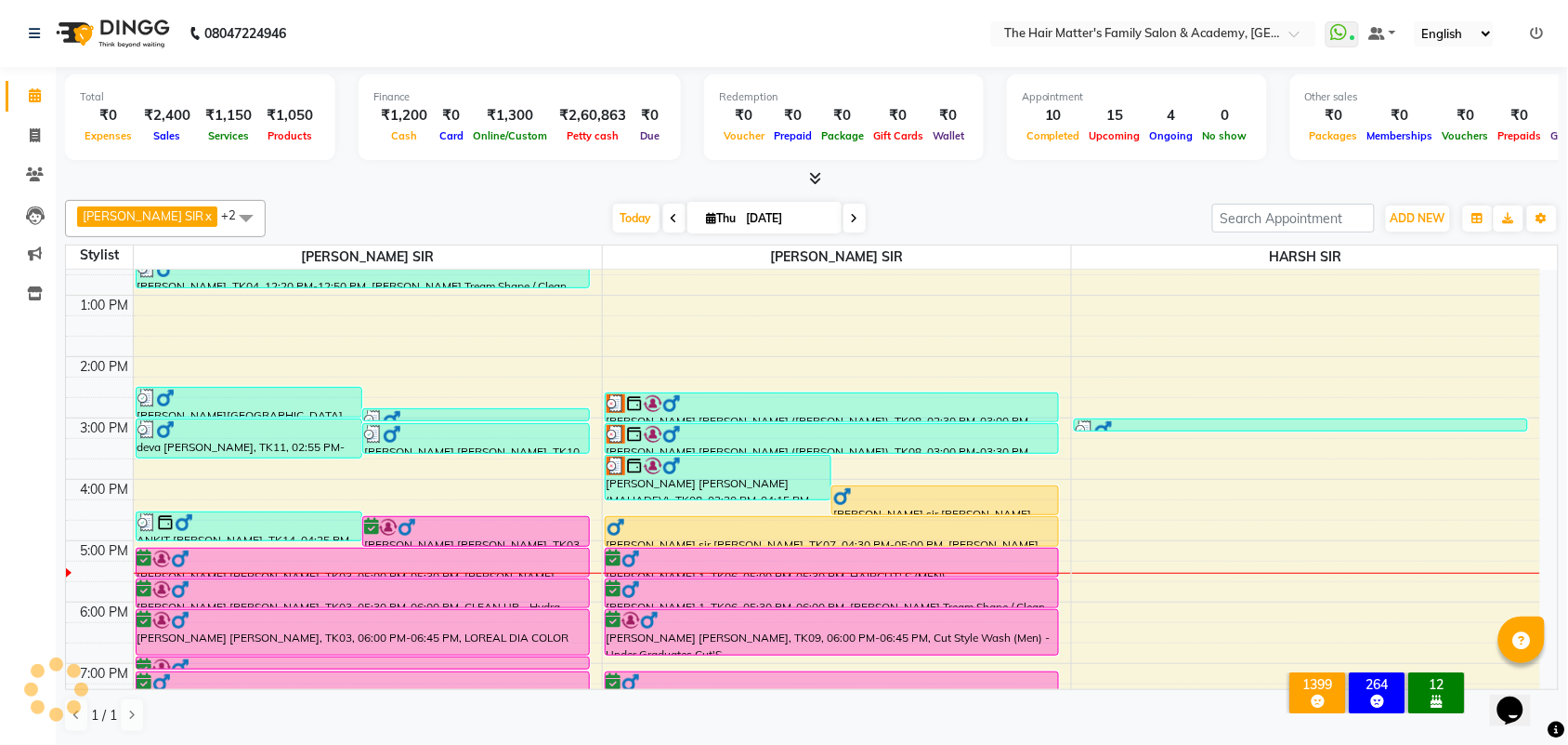
scroll to position [387, 0]
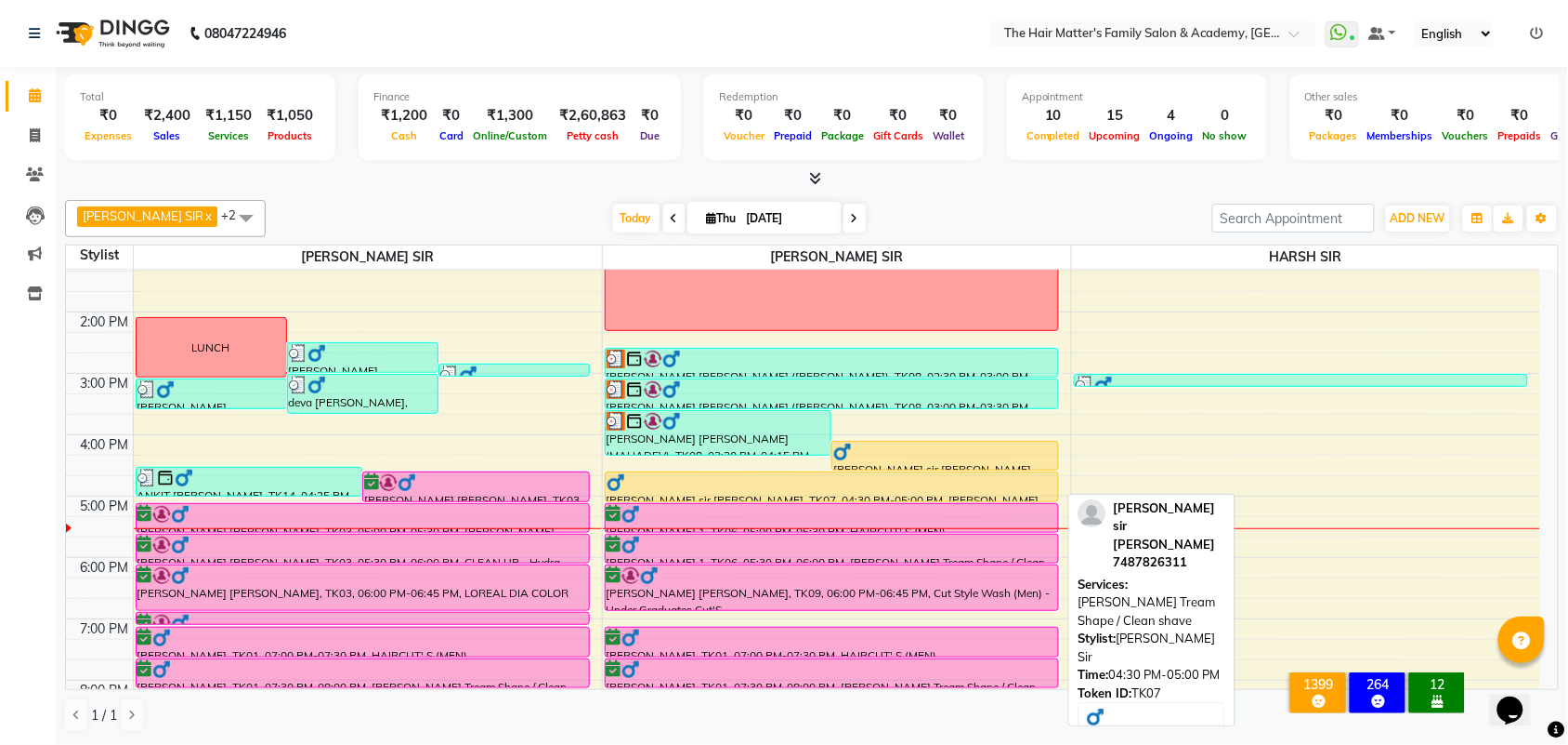
click at [808, 484] on div at bounding box center [832, 483] width 451 height 19
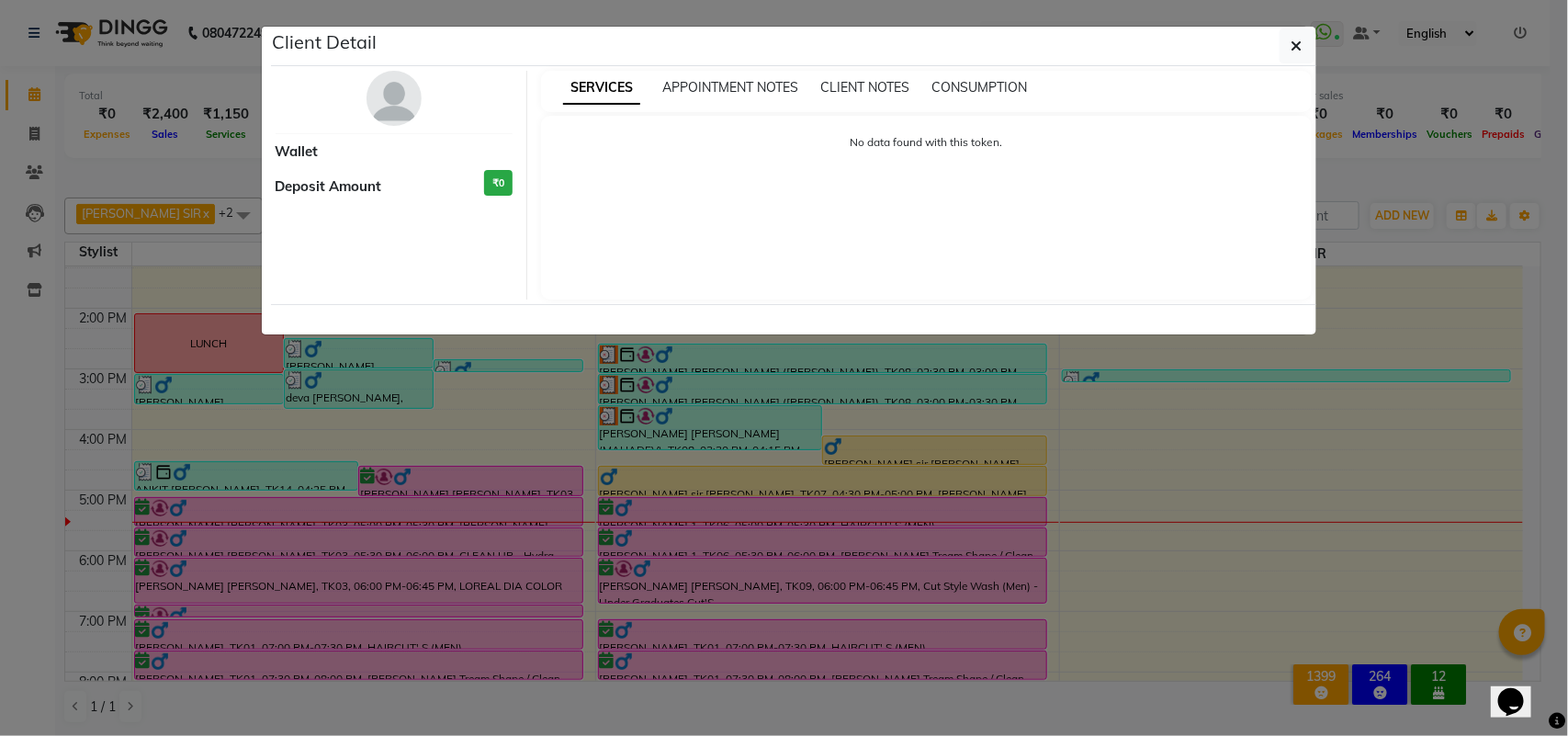
select select "1"
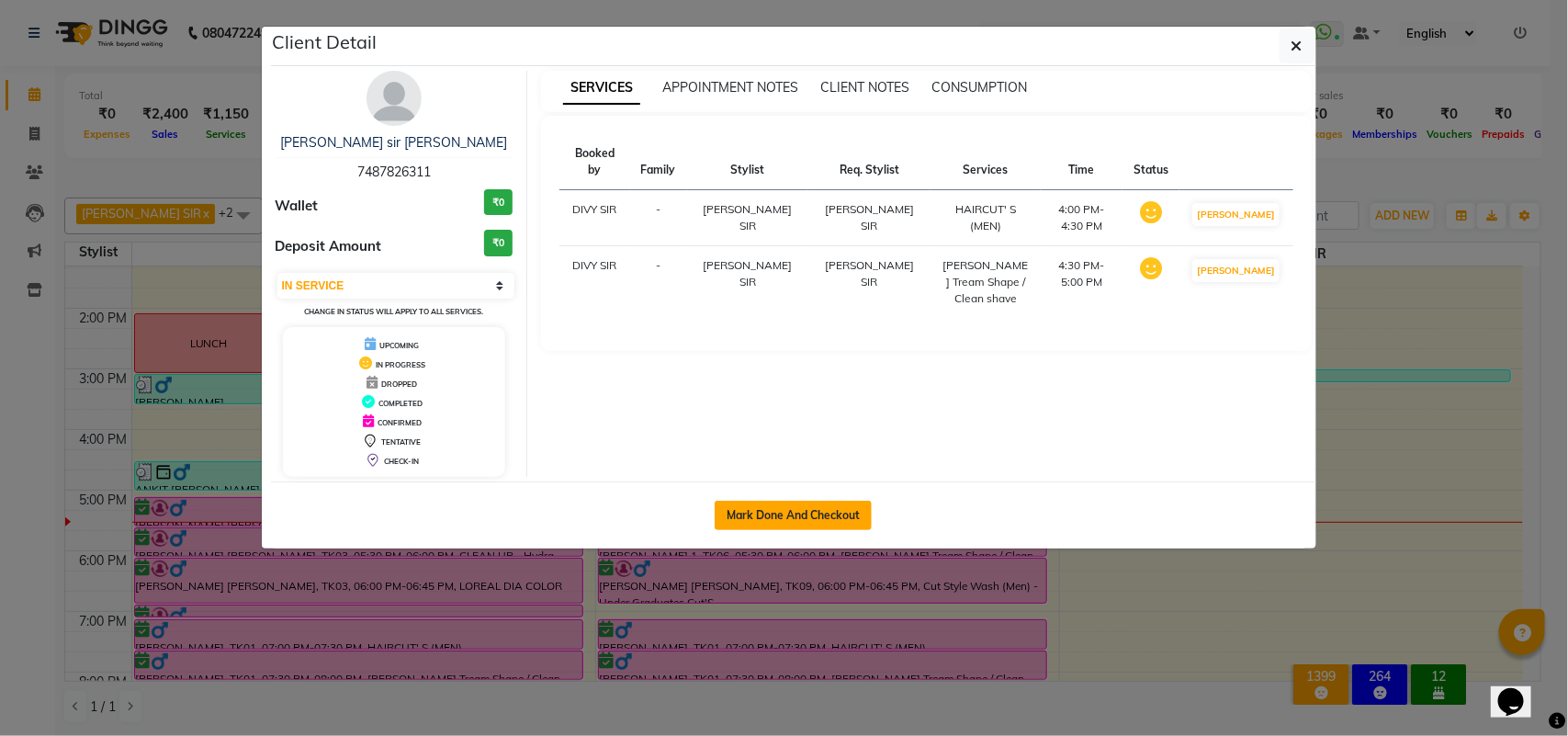
click at [804, 521] on button "Mark Done And Checkout" at bounding box center [793, 515] width 157 height 30
select select "service"
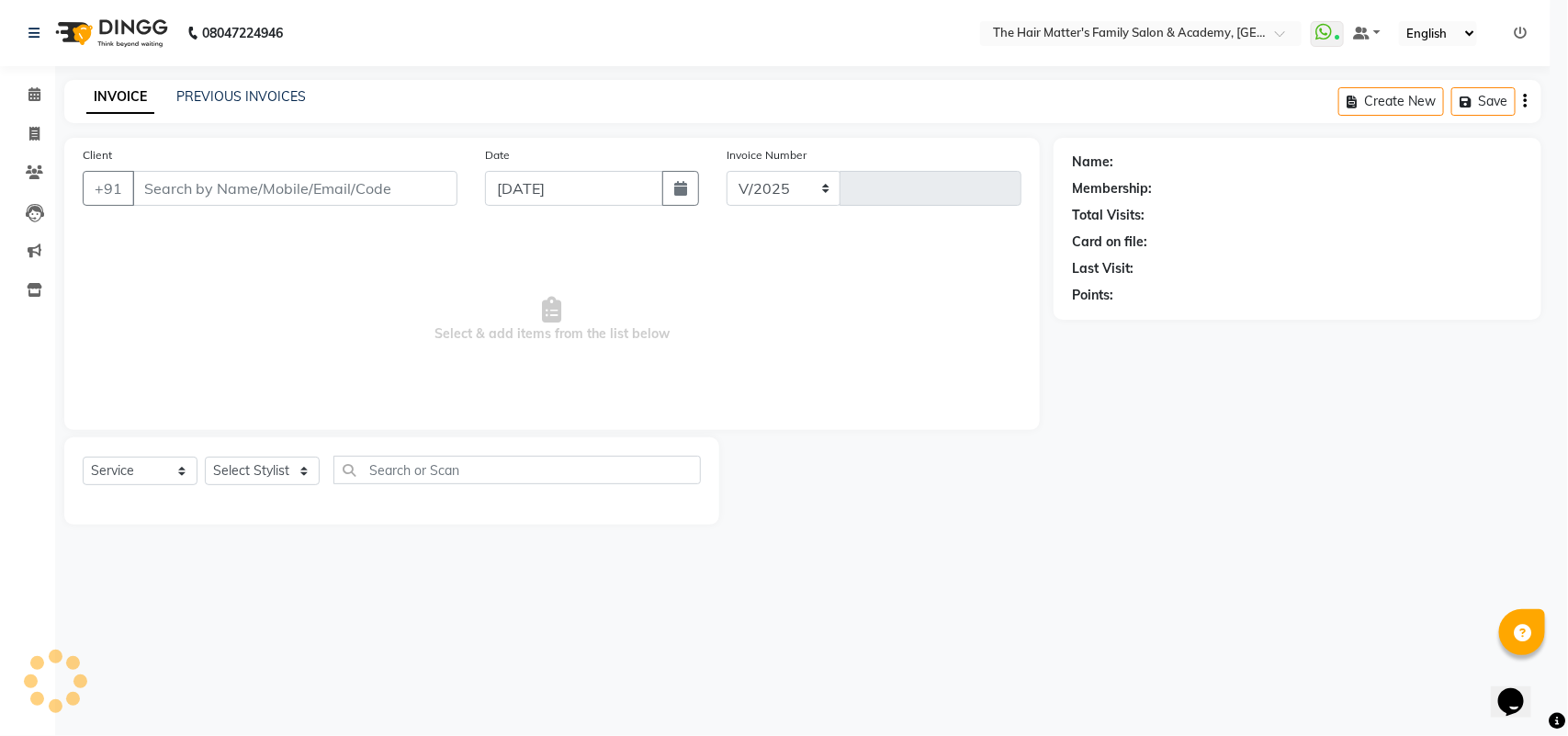
select select "5980"
type input "1684"
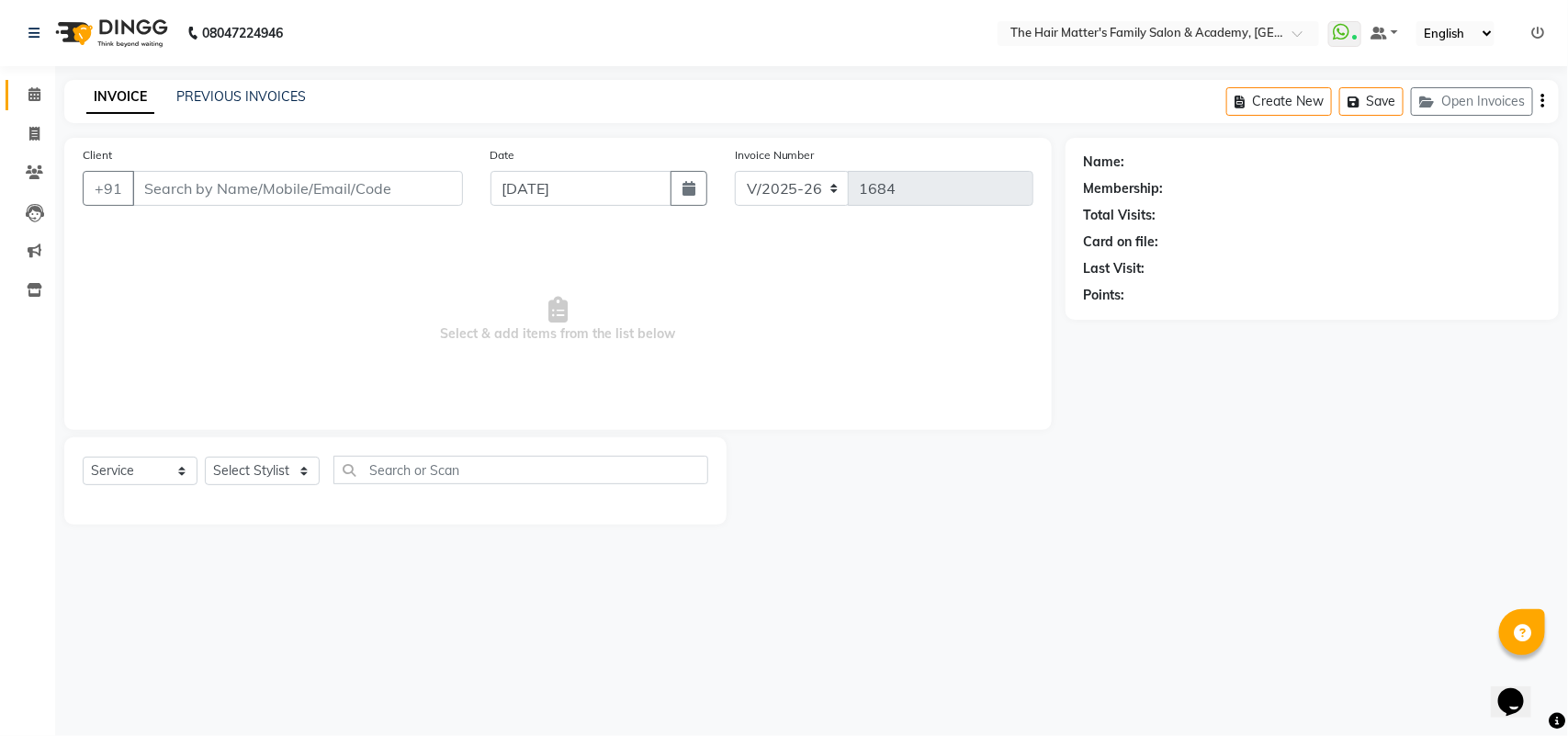
type input "7487826311"
select select "43094"
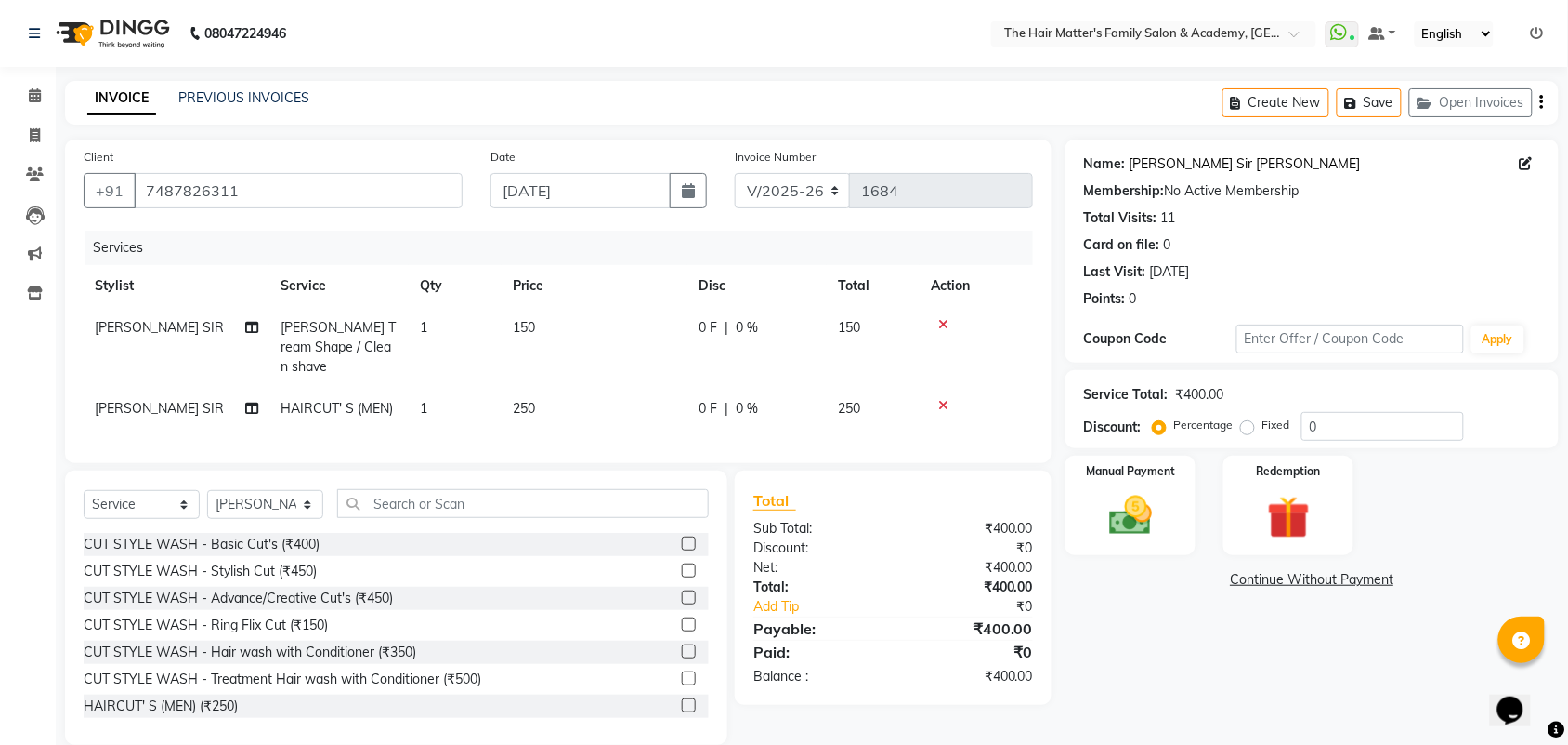
click at [1181, 169] on link "Dominic Sir Cristian" at bounding box center [1245, 163] width 231 height 20
click at [1191, 500] on div "Manual Payment" at bounding box center [1130, 505] width 135 height 104
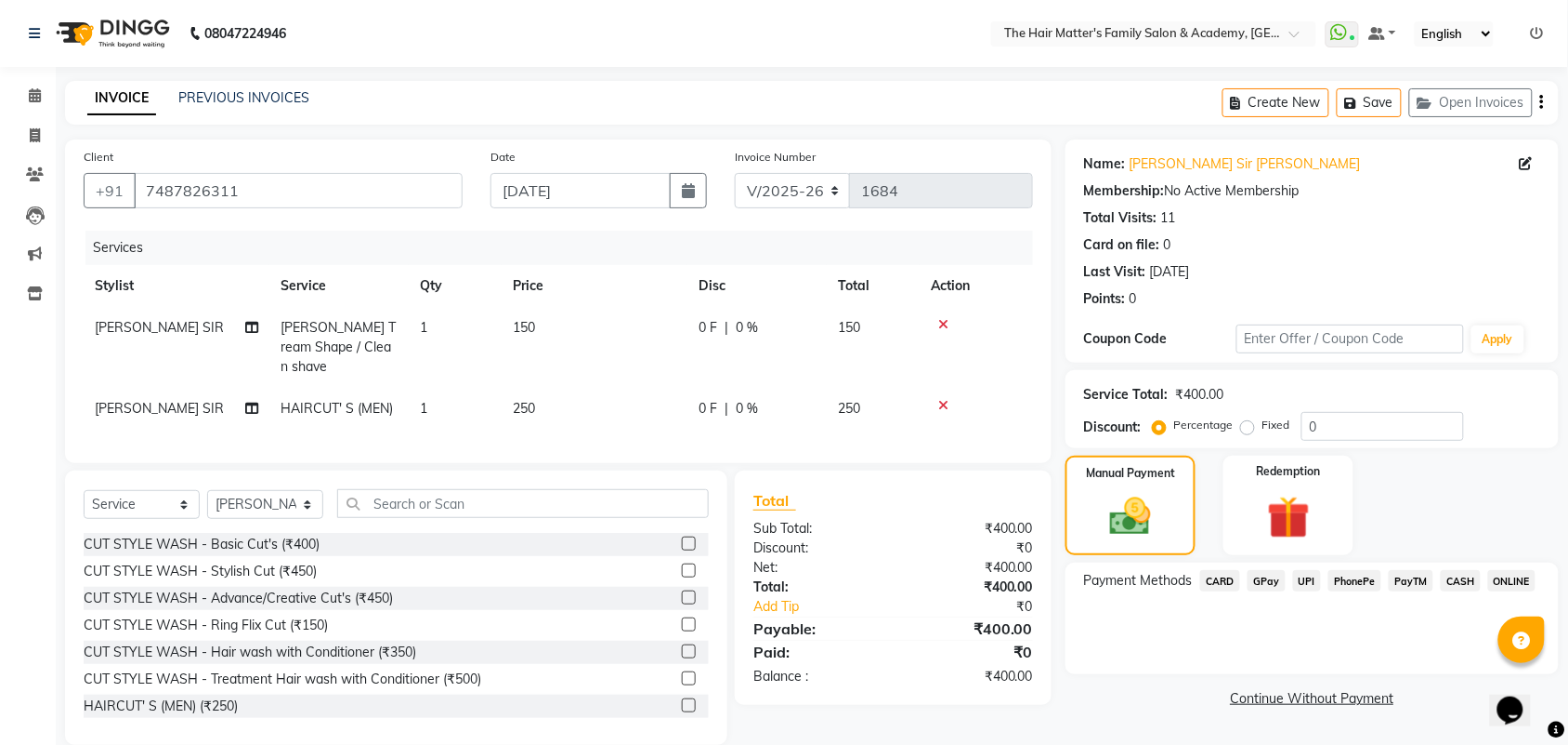
click at [1310, 581] on span "UPI" at bounding box center [1307, 580] width 29 height 22
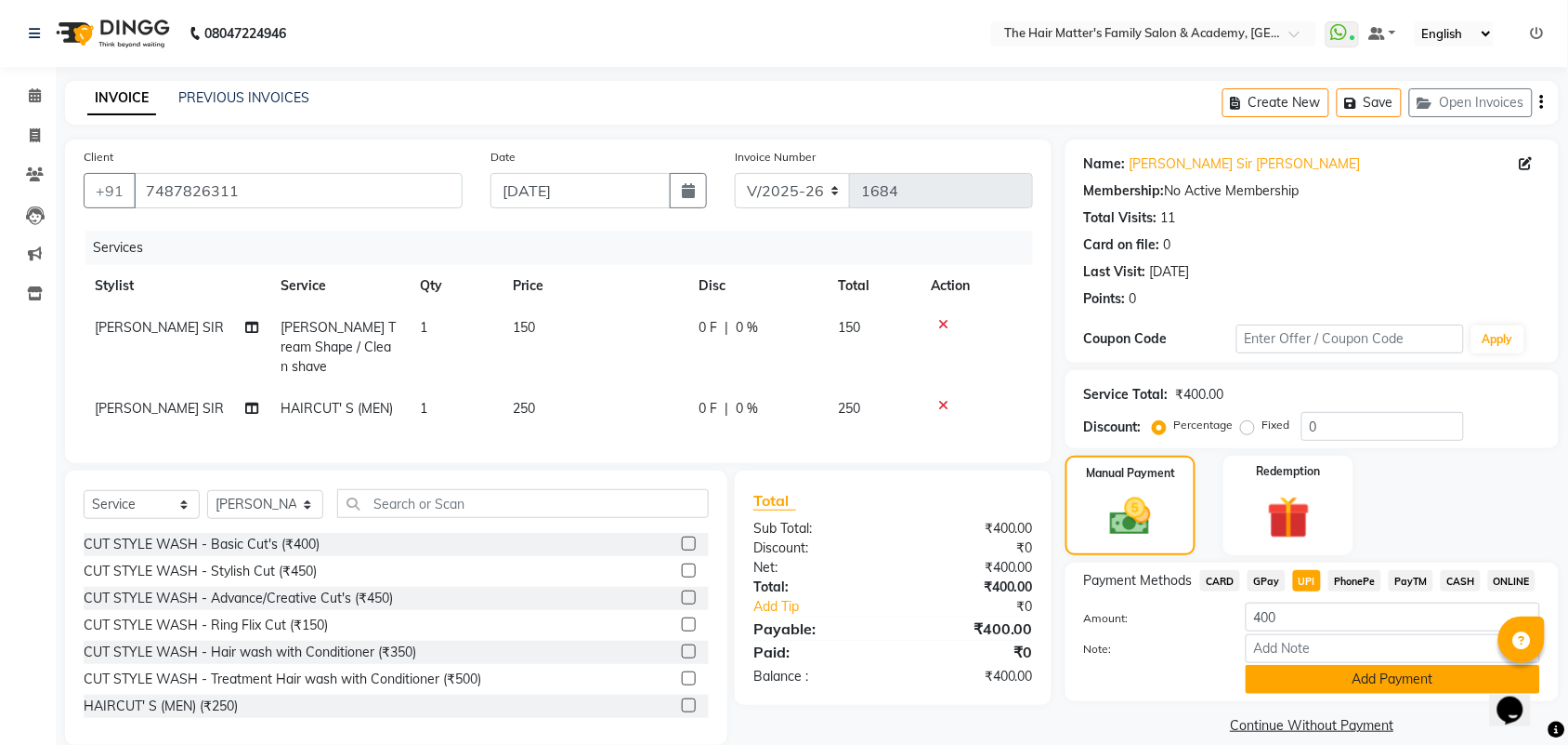
click at [1308, 674] on button "Add Payment" at bounding box center [1393, 678] width 295 height 29
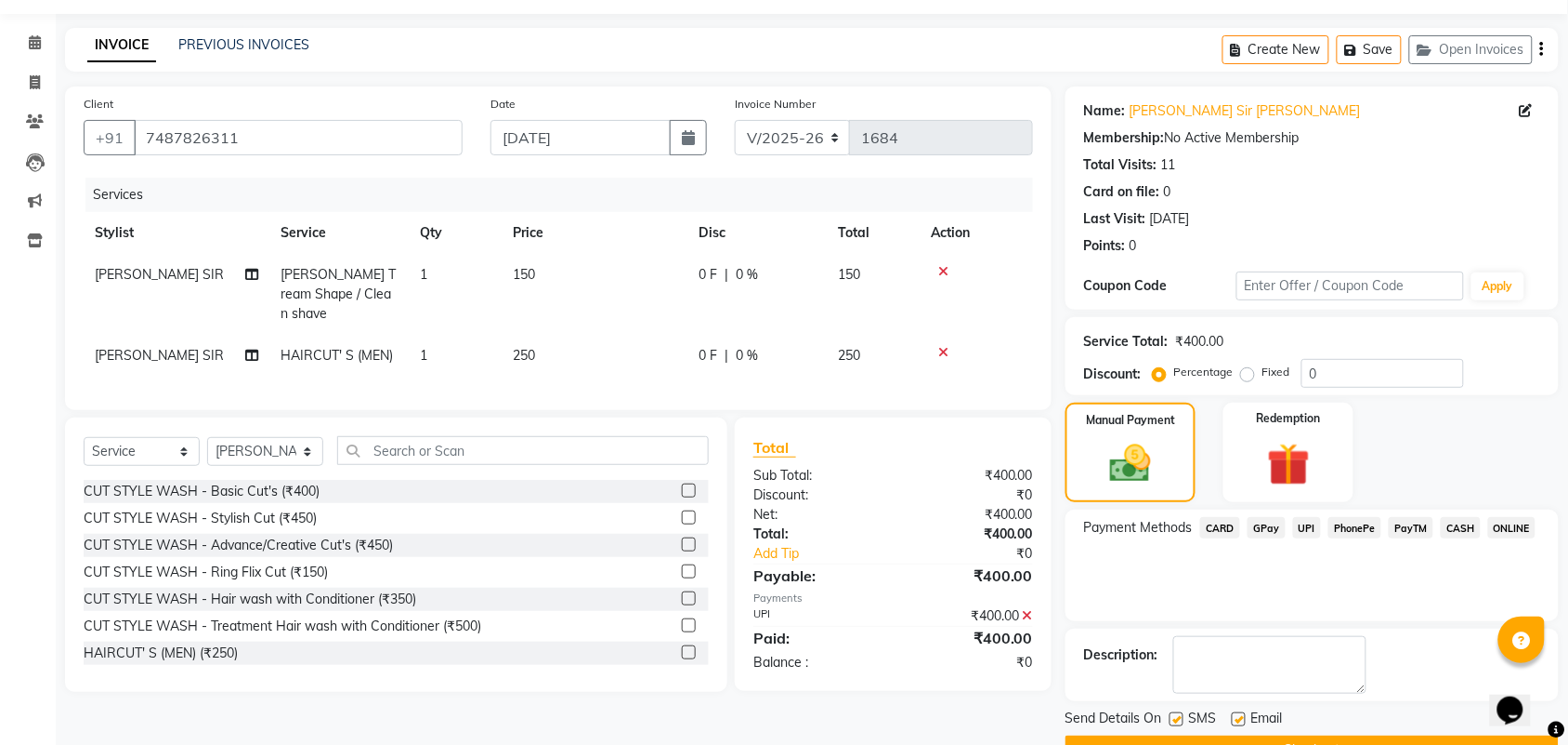
scroll to position [101, 0]
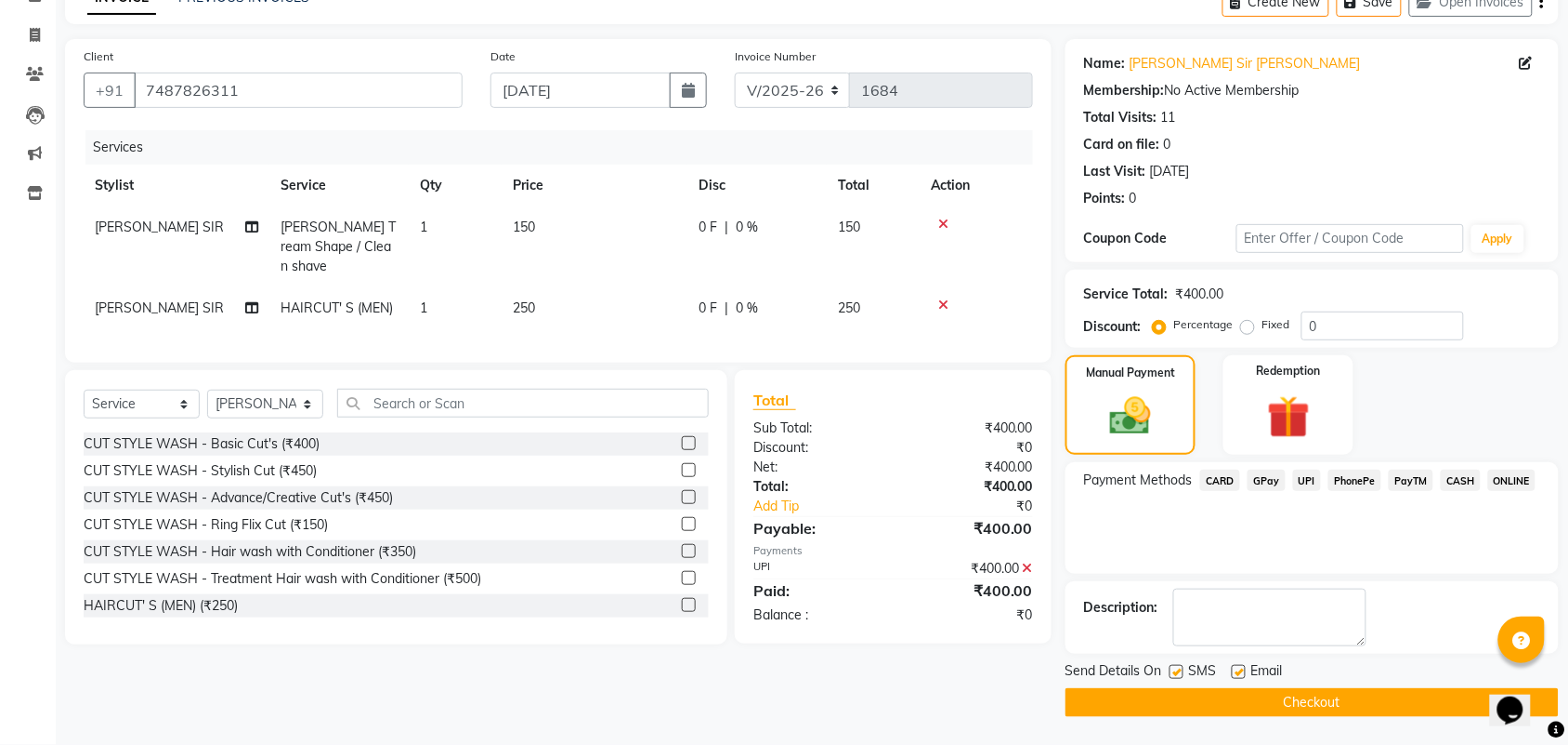
click at [1322, 692] on button "Checkout" at bounding box center [1312, 702] width 493 height 29
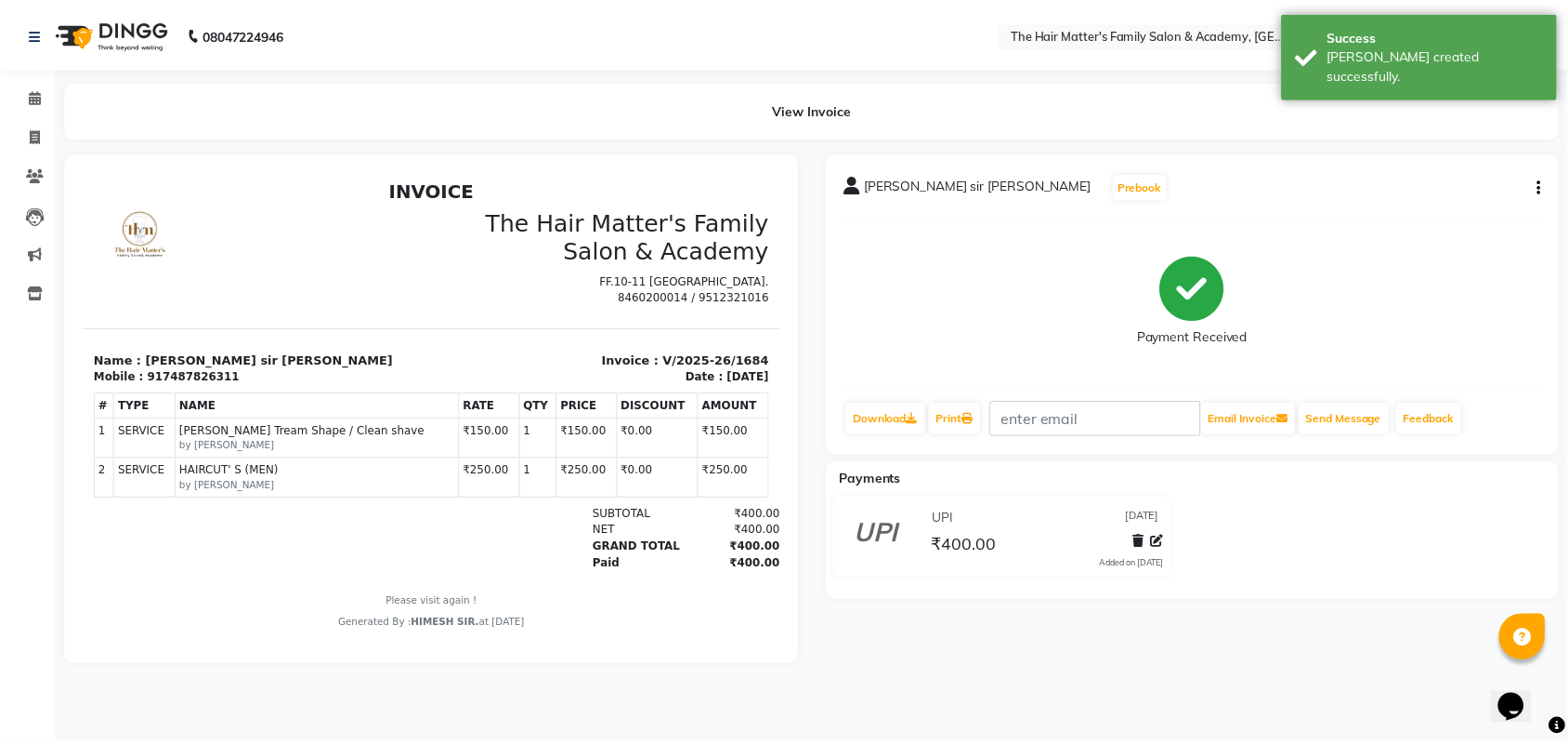
scroll to position [14, 0]
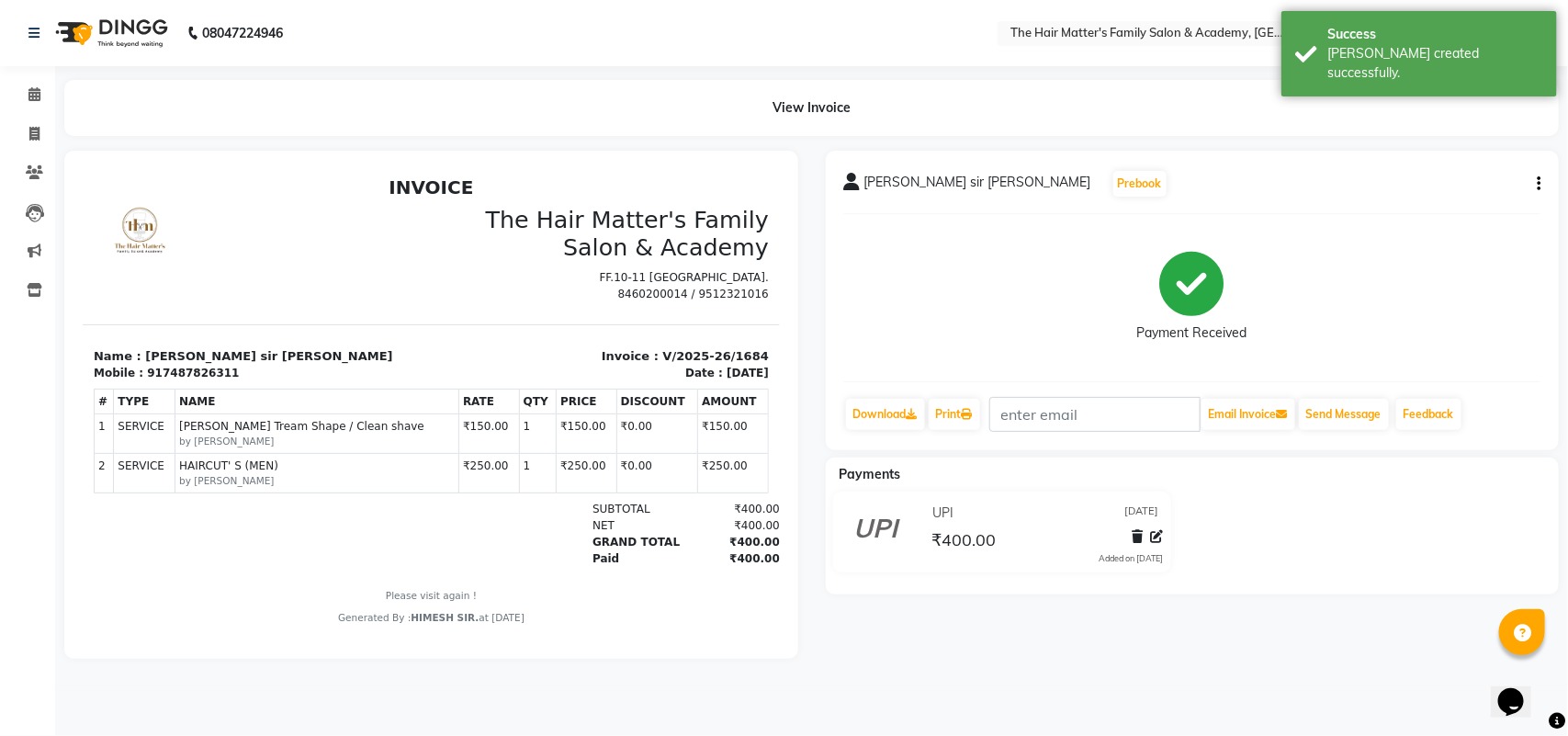
click at [30, 115] on li "Invoice" at bounding box center [27, 135] width 55 height 40
click at [31, 102] on span at bounding box center [34, 95] width 32 height 21
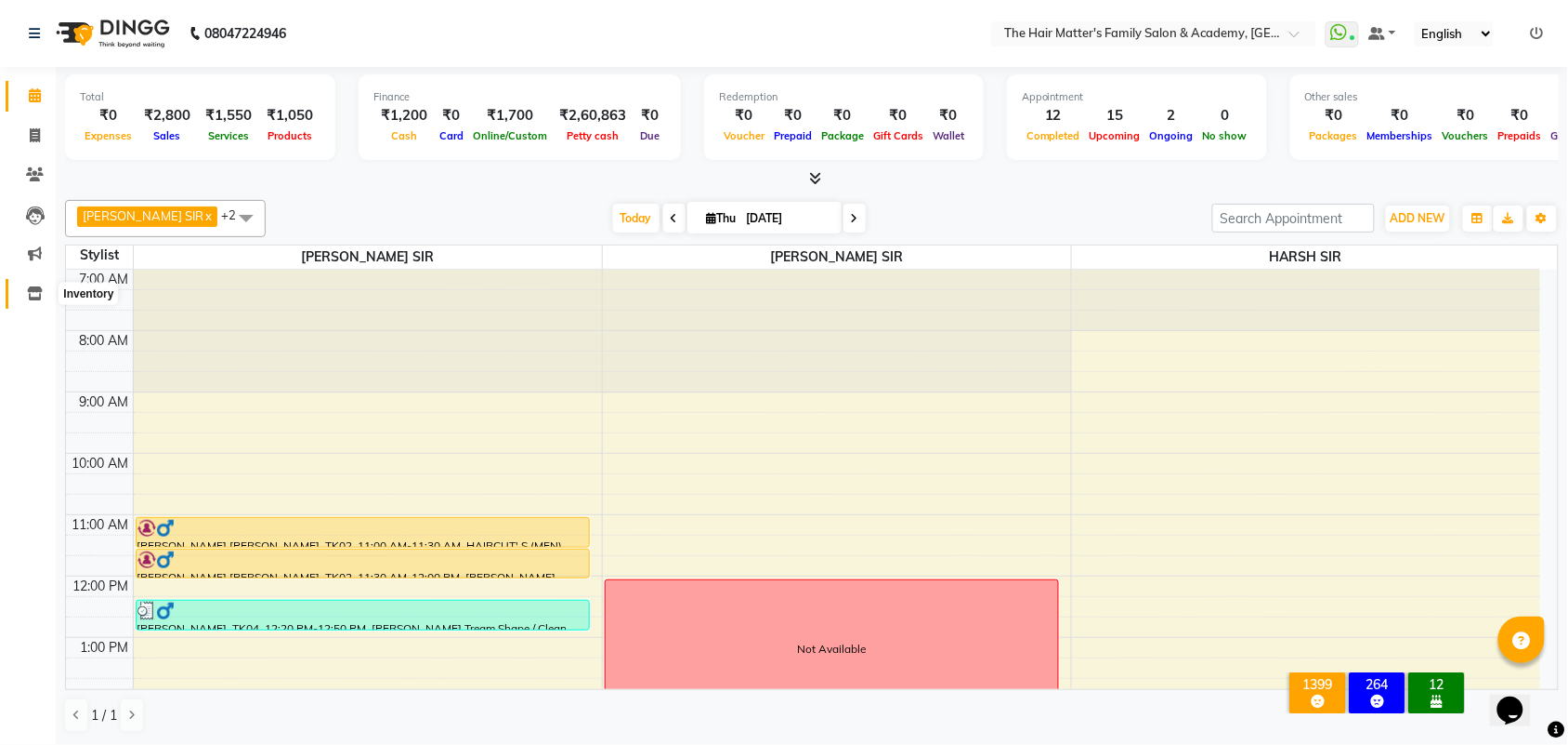
click at [27, 298] on icon at bounding box center [35, 293] width 16 height 14
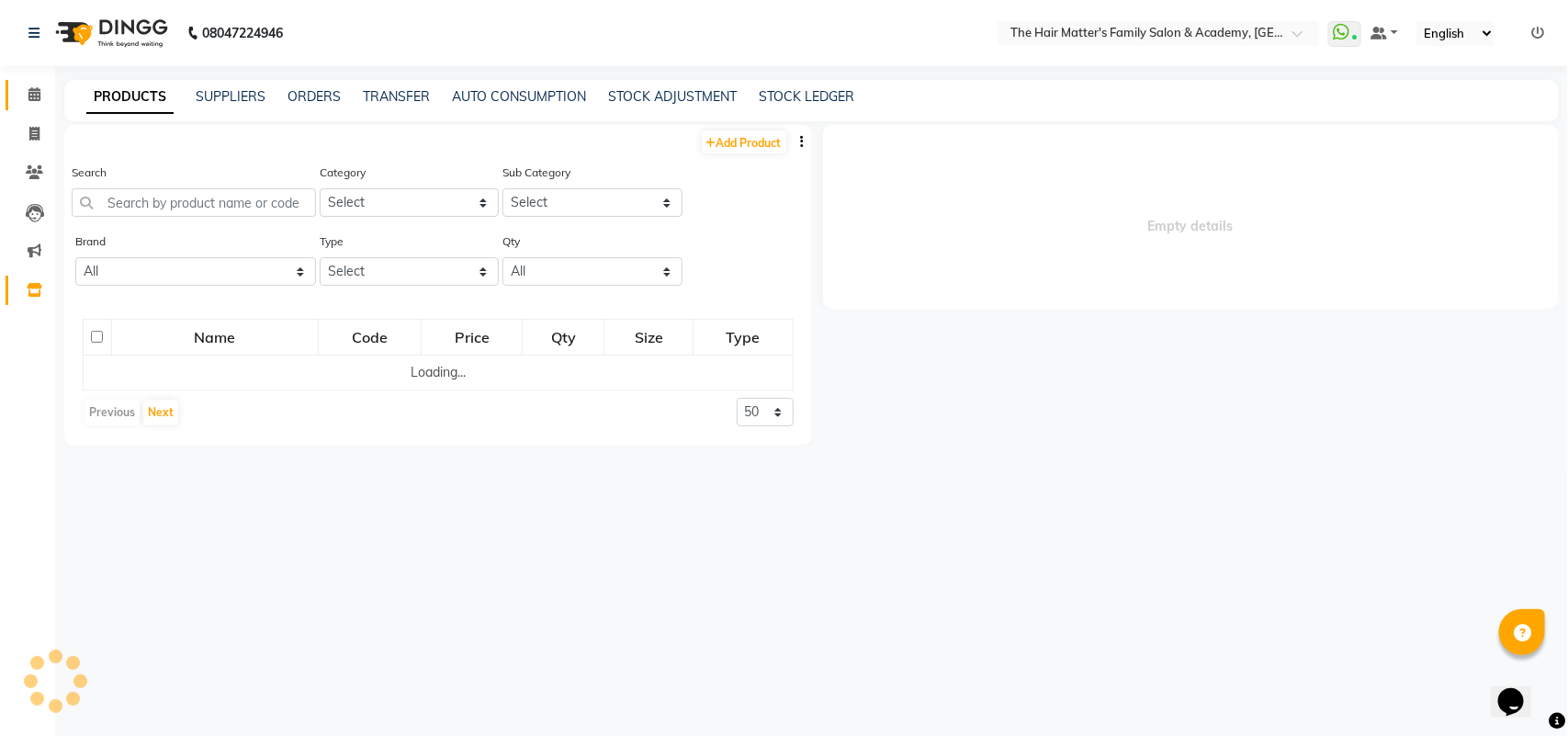
select select
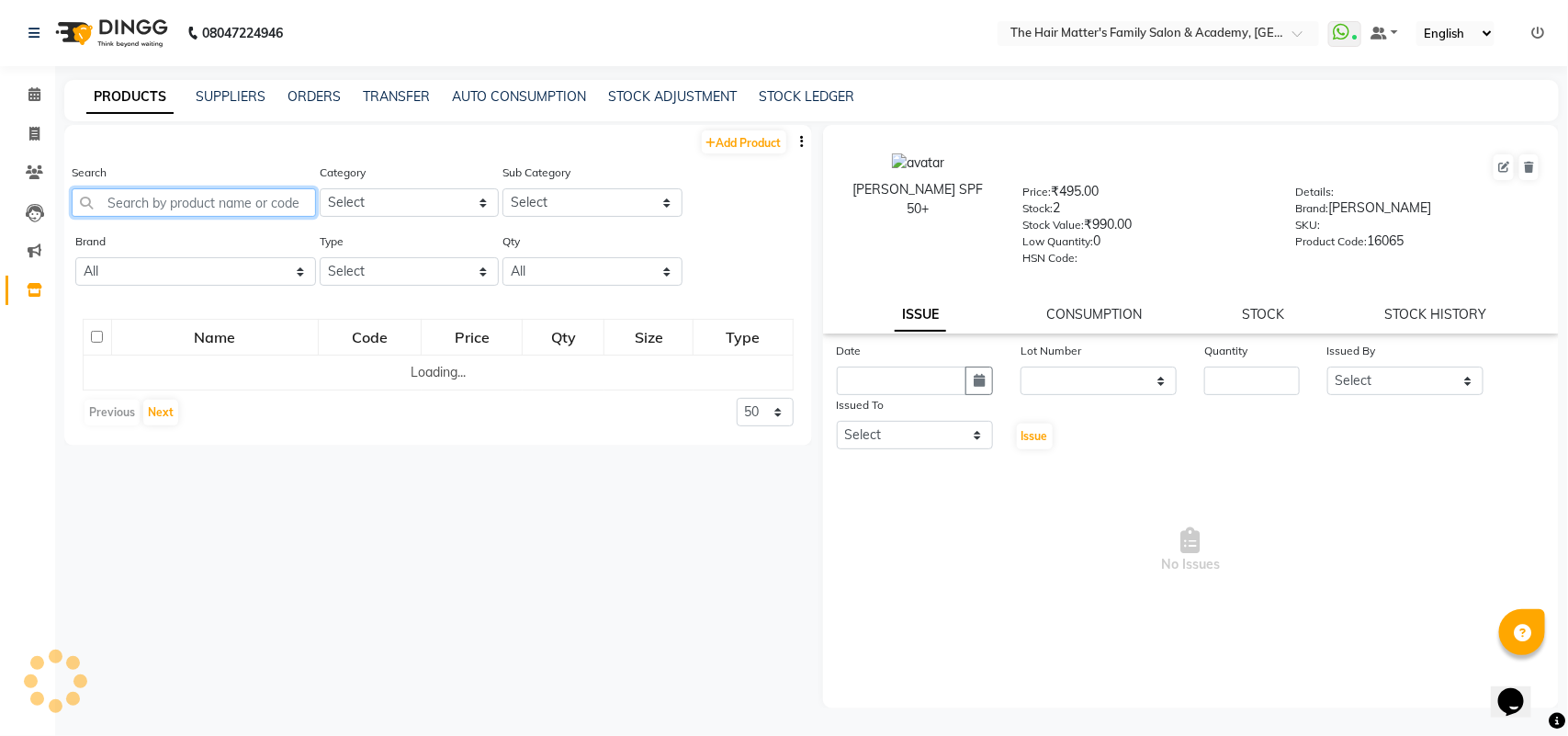
click at [176, 188] on input "text" at bounding box center [193, 202] width 244 height 29
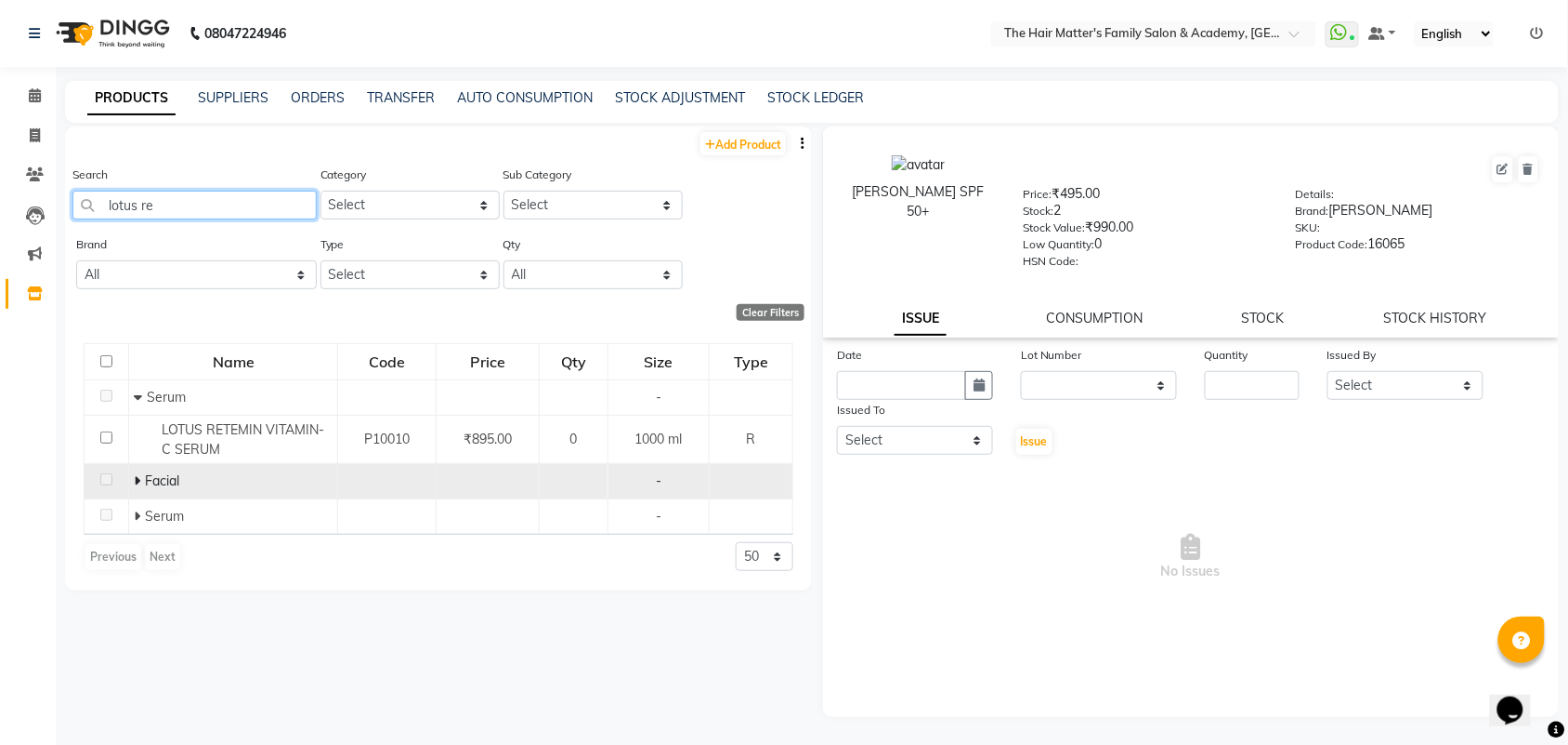
type input "lotus re"
click at [137, 486] on icon at bounding box center [136, 481] width 7 height 13
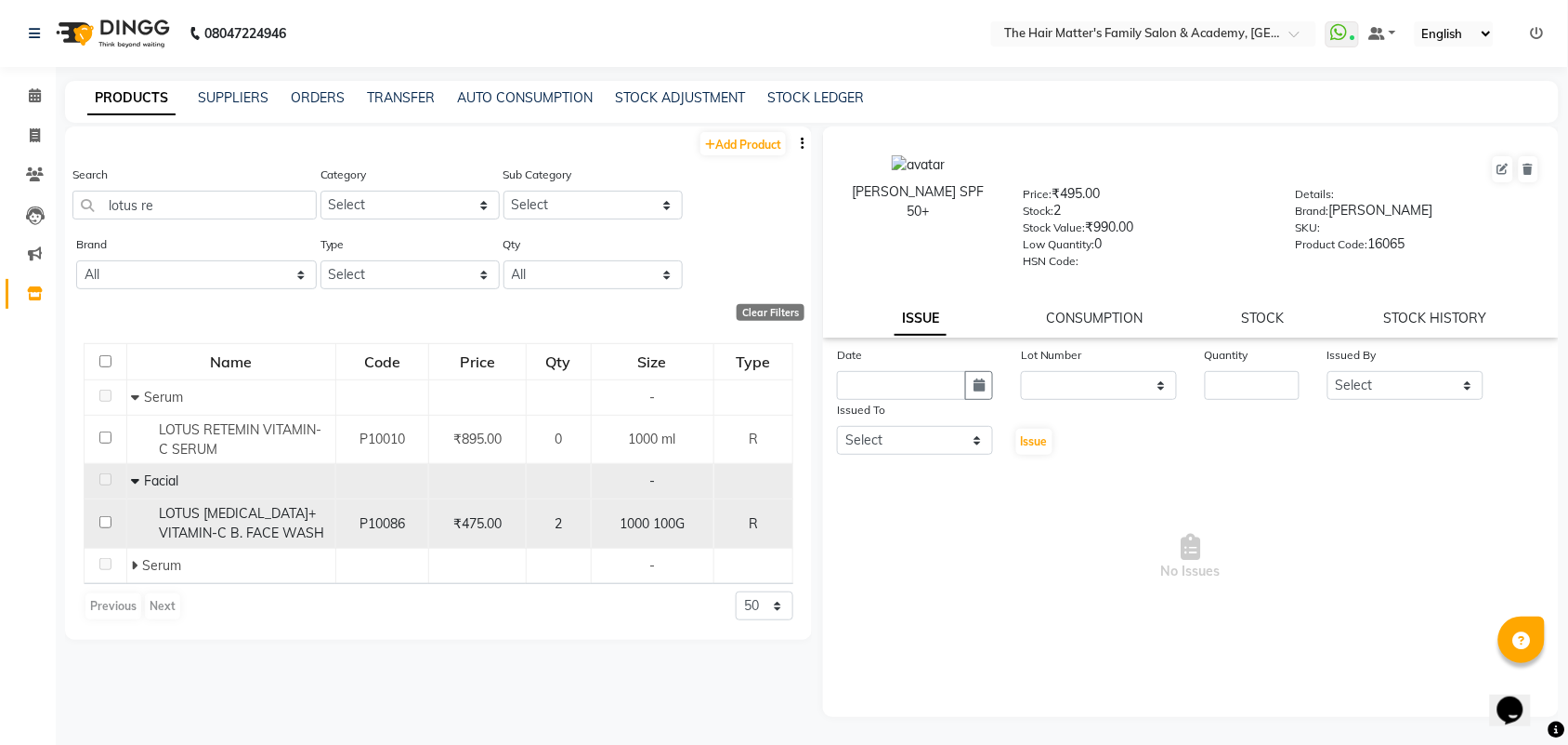
click at [201, 500] on td "LOTUS [MEDICAL_DATA]+ VITAMIN-C B. FACE WASH" at bounding box center [231, 523] width 209 height 49
click at [294, 512] on span "LOTUS [MEDICAL_DATA]+ VITAMIN-C B. FACE WASH" at bounding box center [241, 522] width 165 height 37
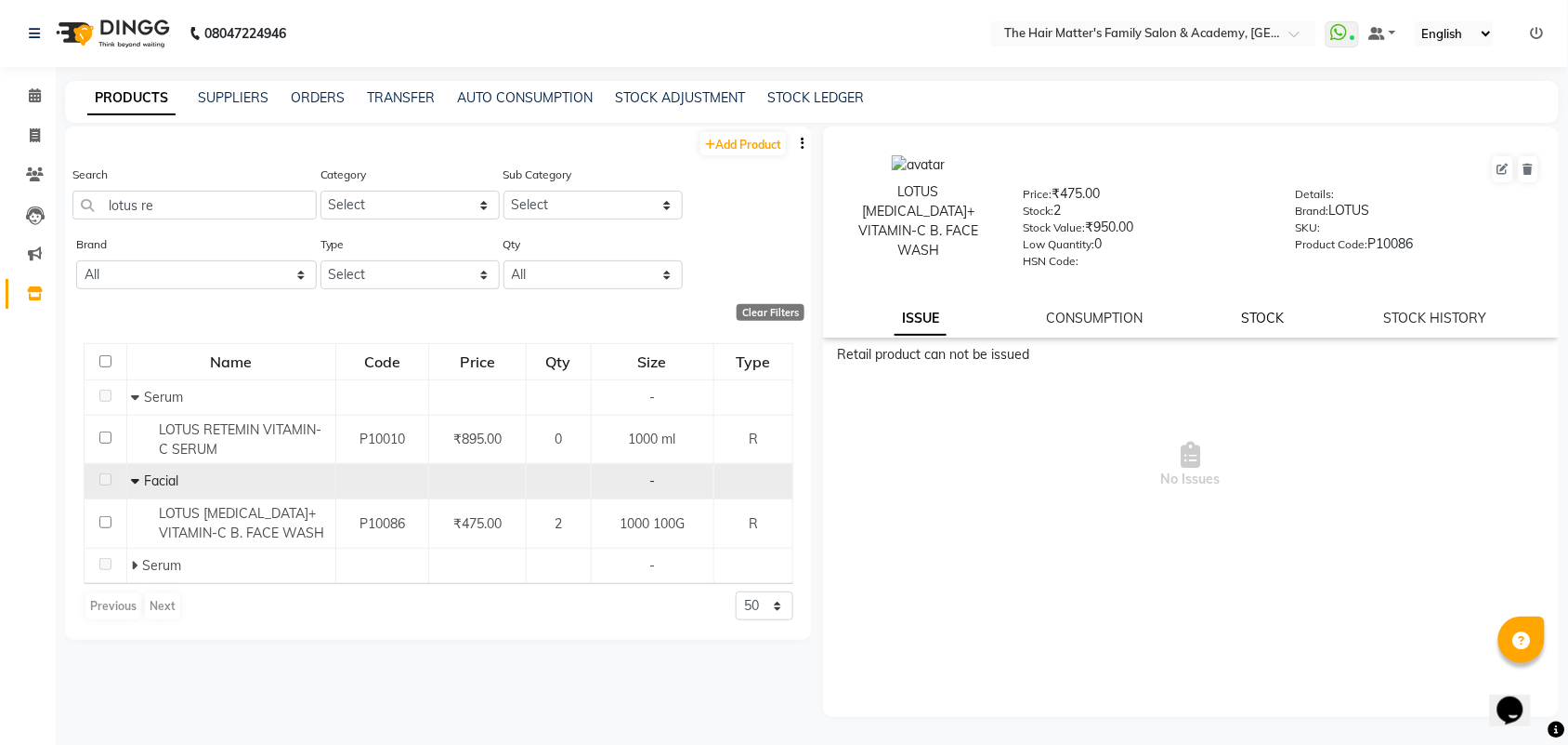
click at [1262, 314] on link "STOCK" at bounding box center [1264, 318] width 43 height 17
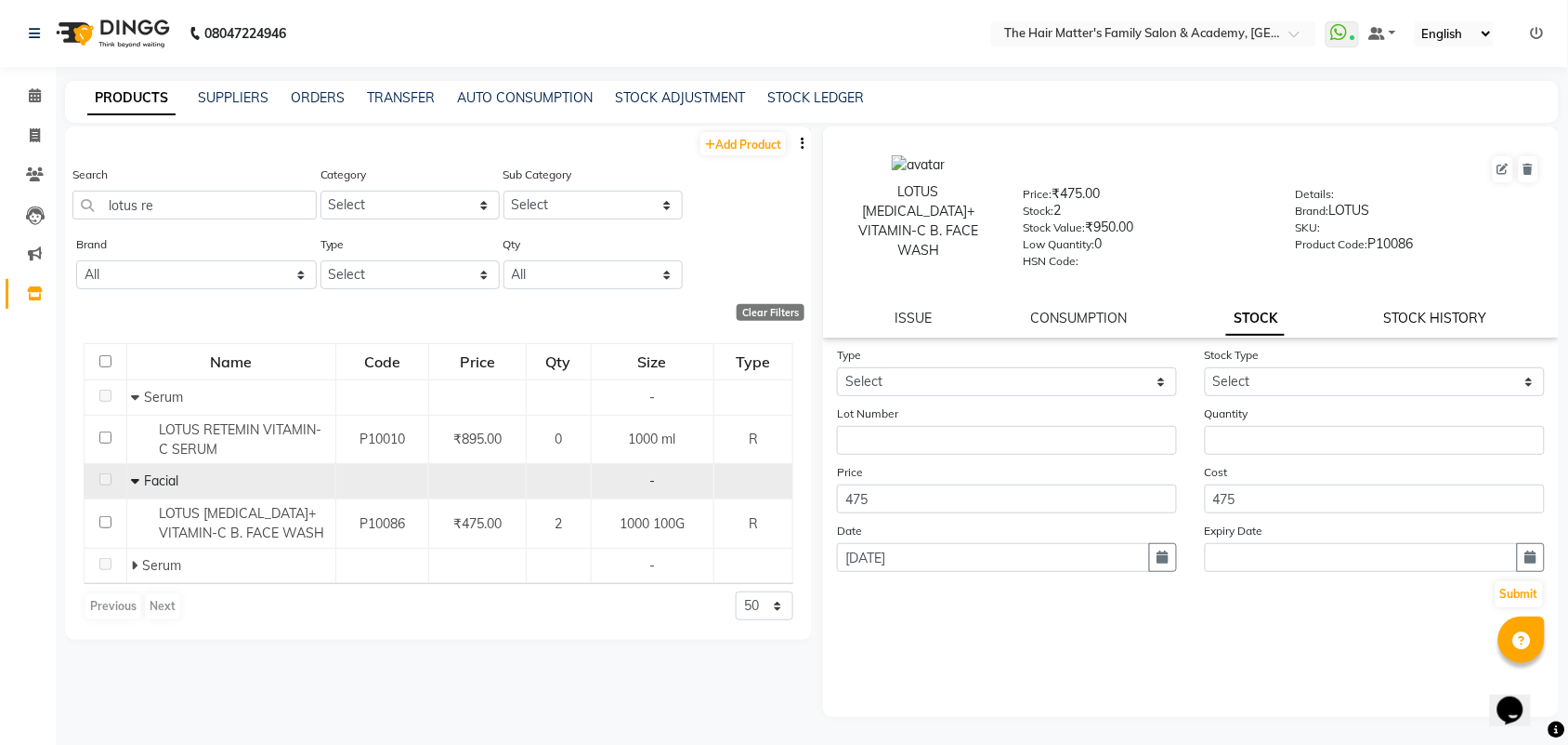
click at [1456, 317] on link "STOCK HISTORY" at bounding box center [1436, 318] width 103 height 17
select select "all"
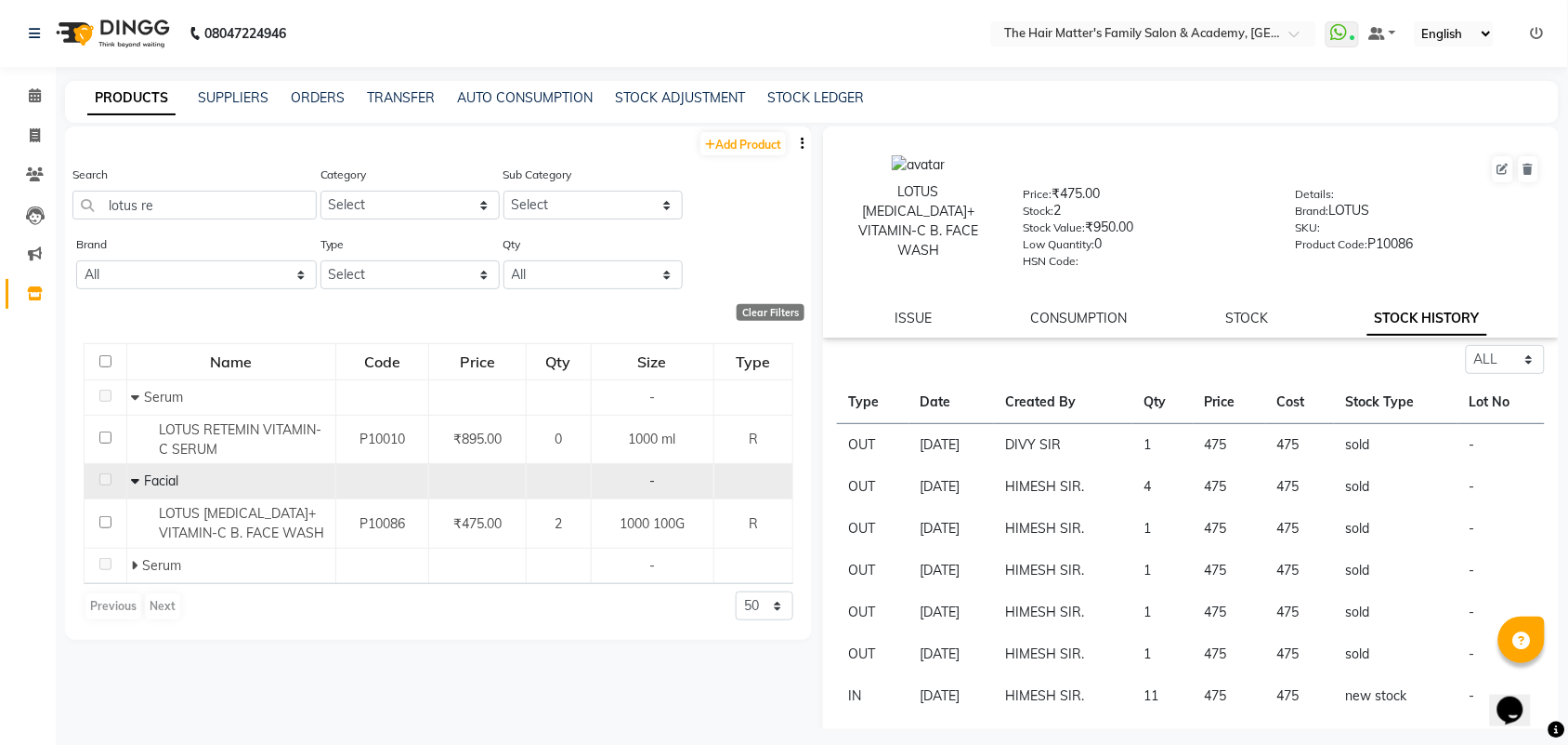
scroll to position [164, 0]
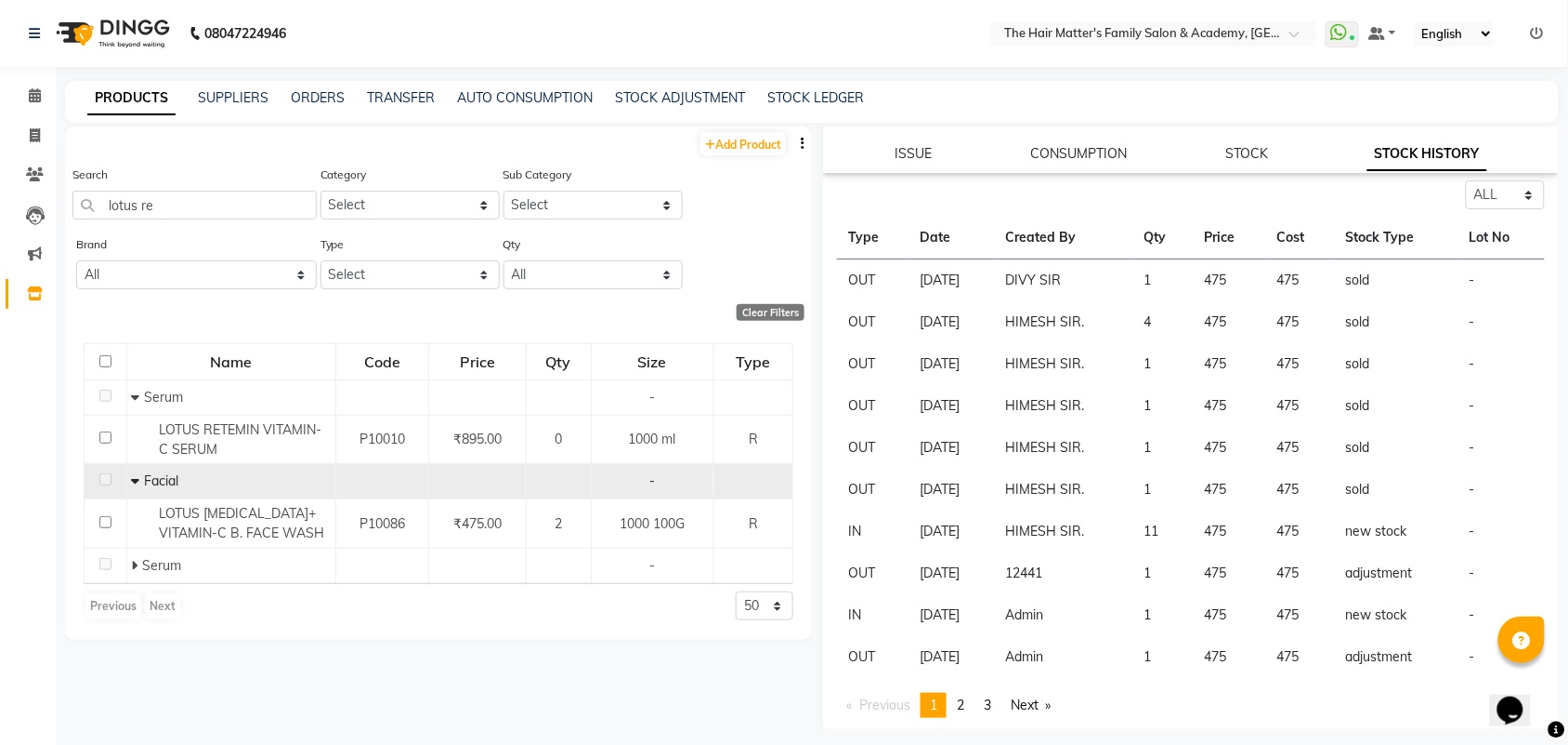
click at [1132, 519] on td "HIMESH SIR." at bounding box center [1063, 531] width 138 height 42
click at [1158, 533] on td "11" at bounding box center [1162, 531] width 61 height 42
click at [1217, 614] on td "475" at bounding box center [1229, 614] width 72 height 42
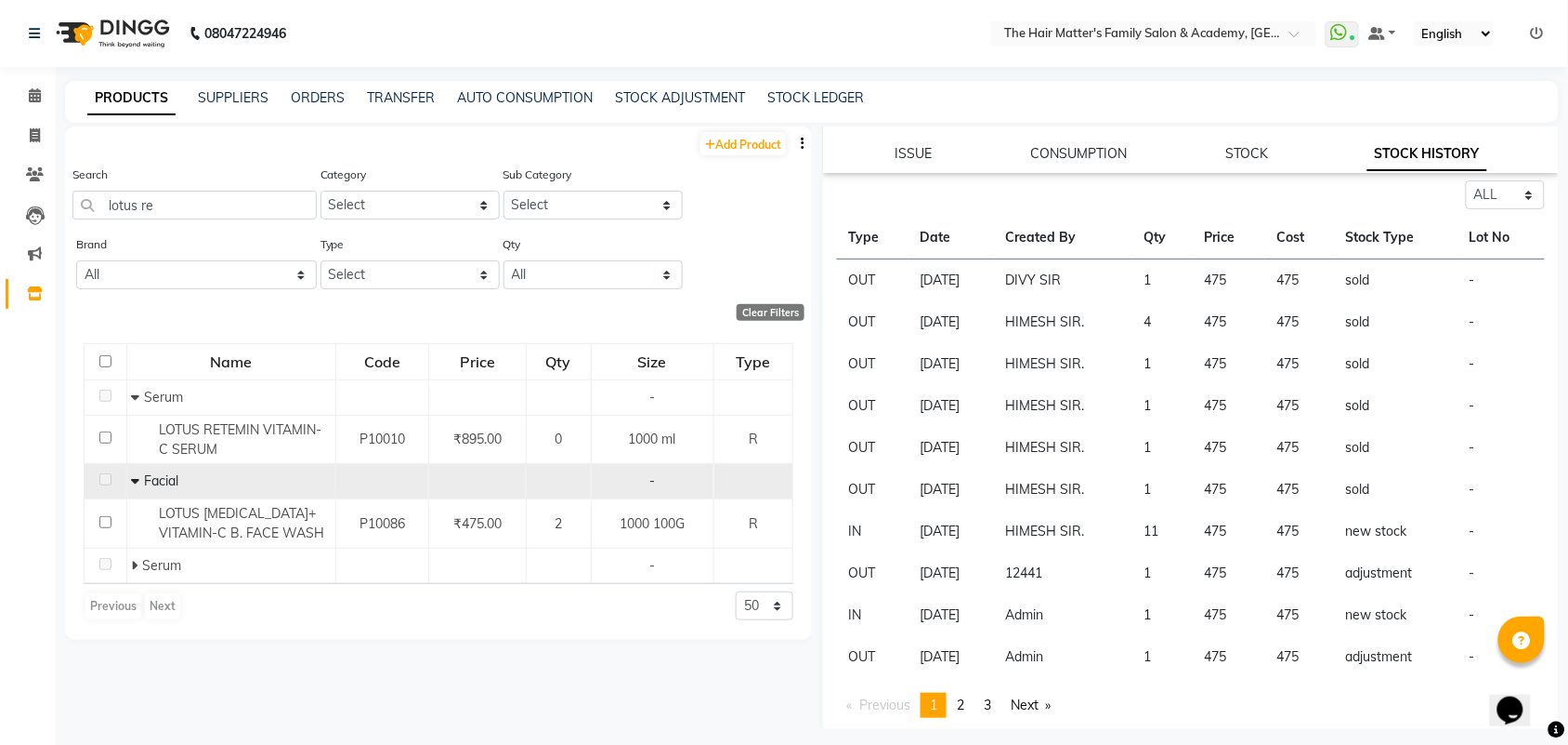
click at [1172, 619] on td "1" at bounding box center [1162, 614] width 61 height 42
click at [1154, 606] on td "1" at bounding box center [1162, 614] width 61 height 42
click at [1155, 607] on td "1" at bounding box center [1162, 614] width 61 height 42
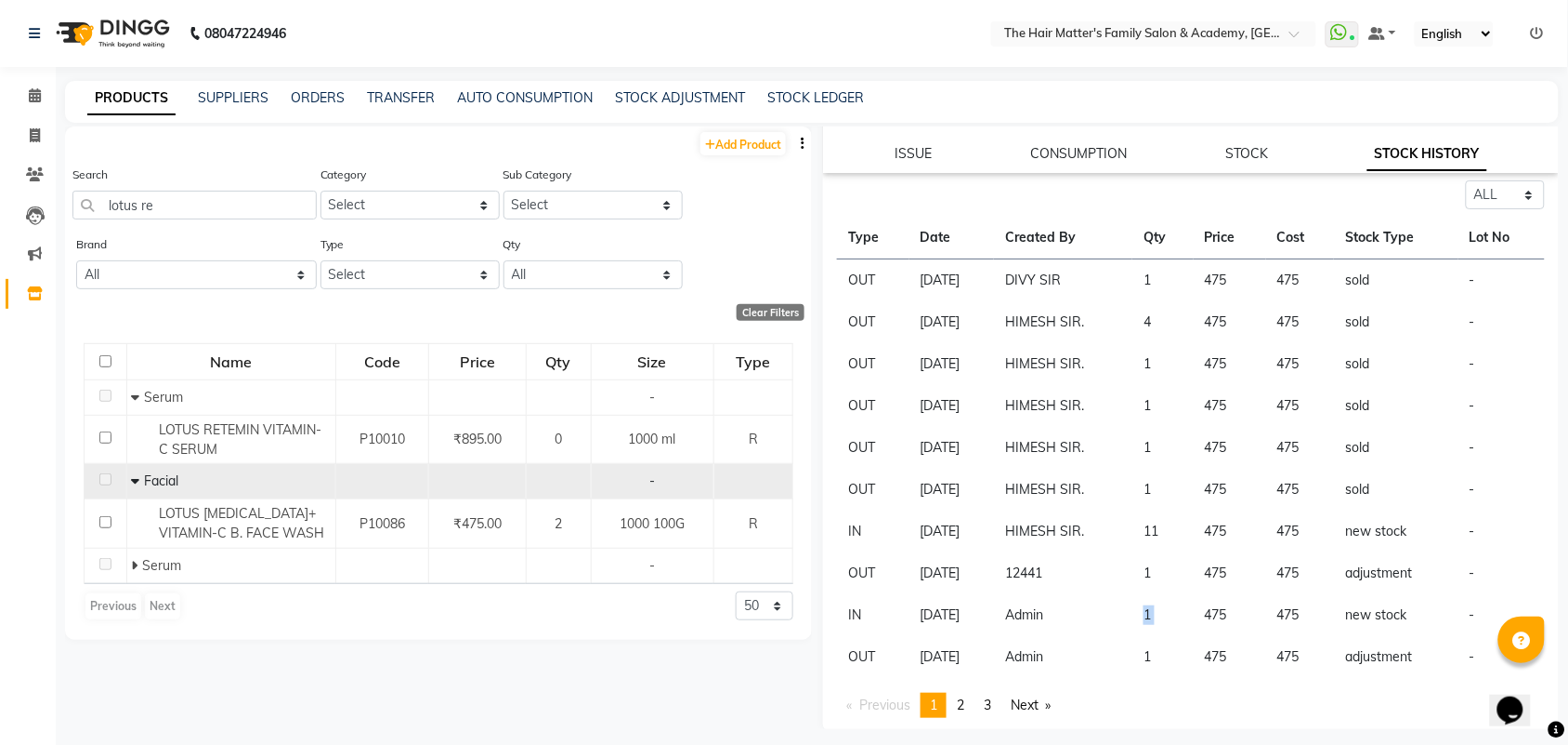
click at [1159, 609] on td "1" at bounding box center [1162, 614] width 61 height 42
click at [1152, 611] on td "1" at bounding box center [1162, 614] width 61 height 42
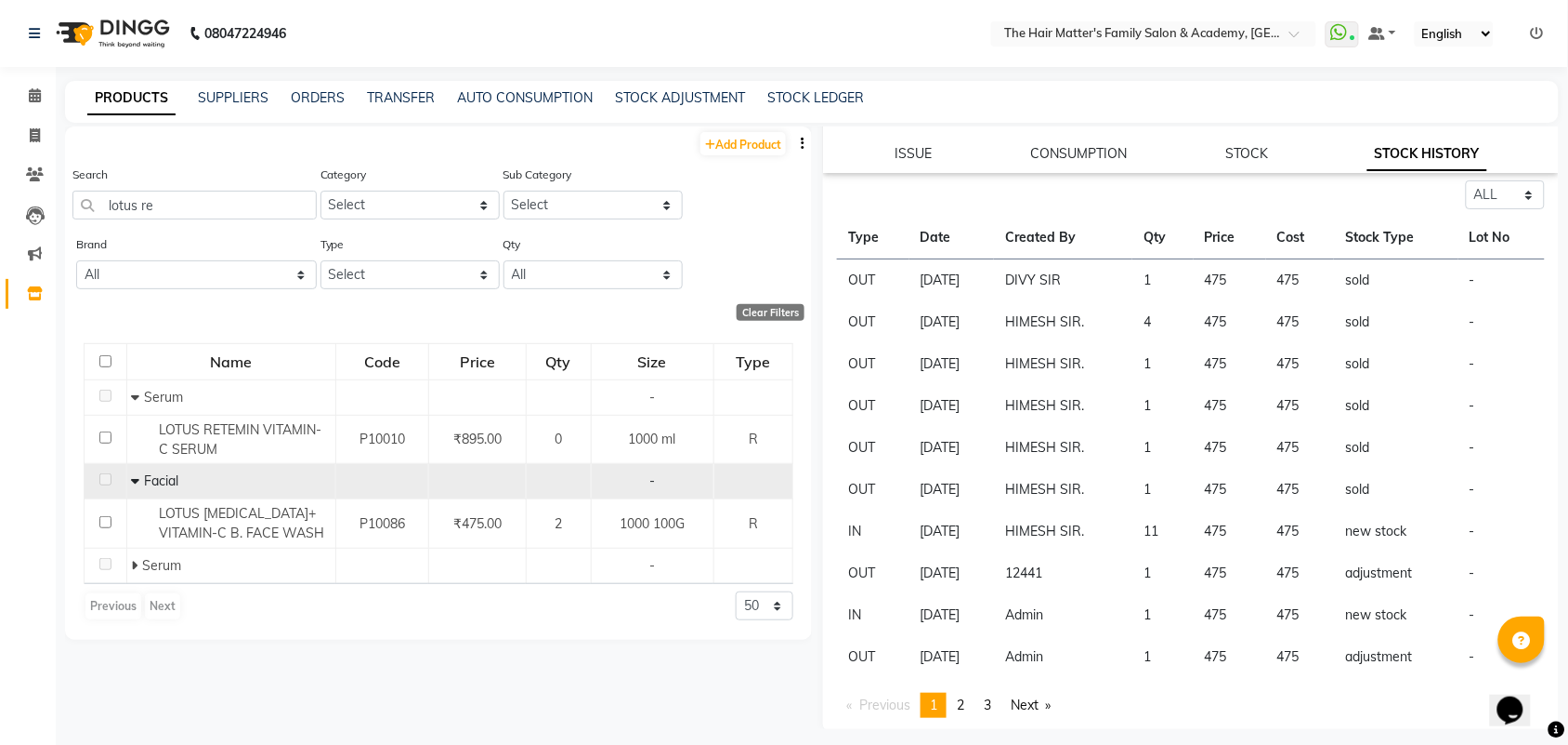
click at [1162, 569] on td "1" at bounding box center [1162, 573] width 61 height 42
click at [1050, 615] on td "Admin" at bounding box center [1063, 614] width 138 height 42
click at [1096, 601] on td "Admin" at bounding box center [1063, 614] width 138 height 42
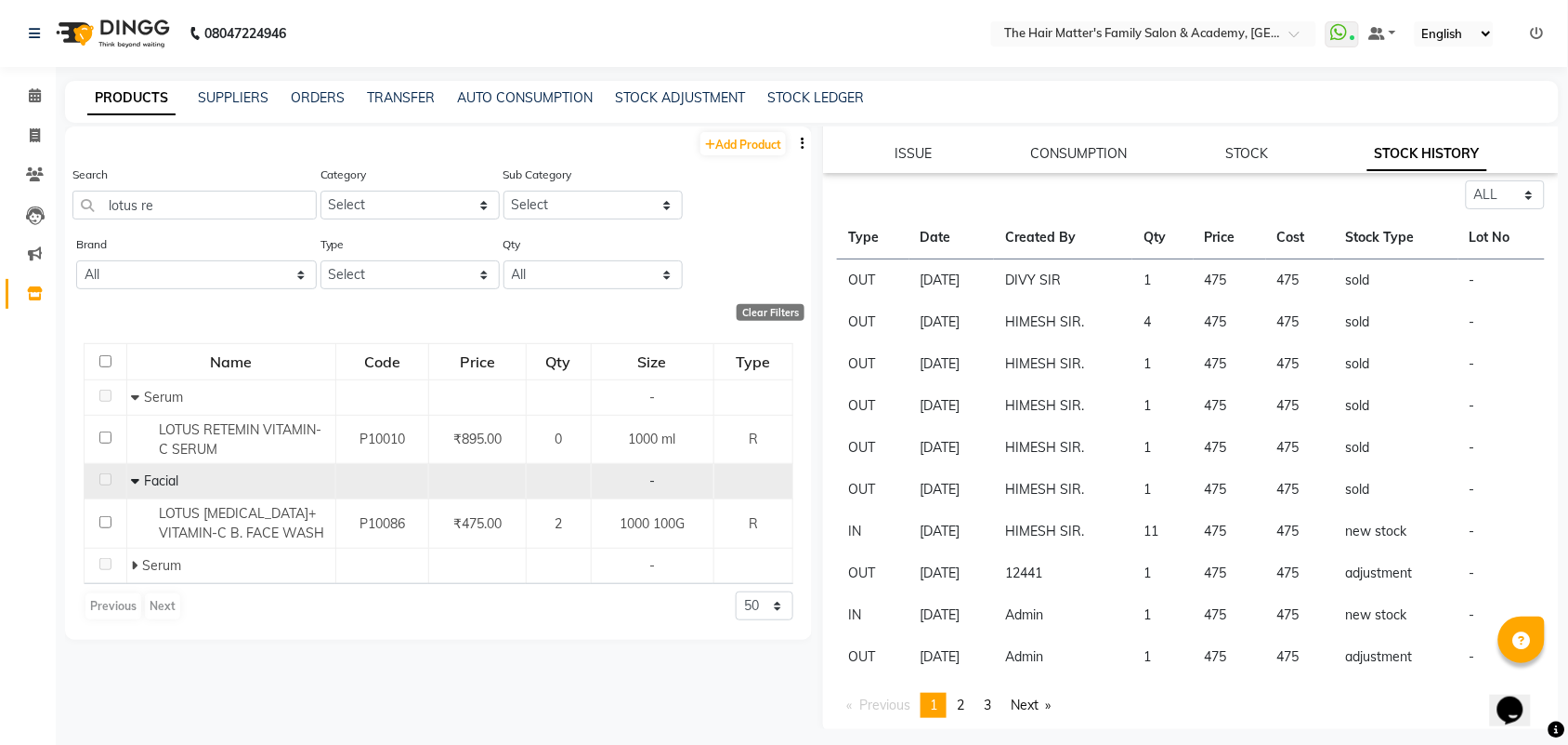
click at [1048, 560] on td "12441" at bounding box center [1063, 573] width 138 height 42
click at [1174, 541] on td "11" at bounding box center [1162, 531] width 61 height 42
click at [1161, 532] on td "11" at bounding box center [1162, 531] width 61 height 42
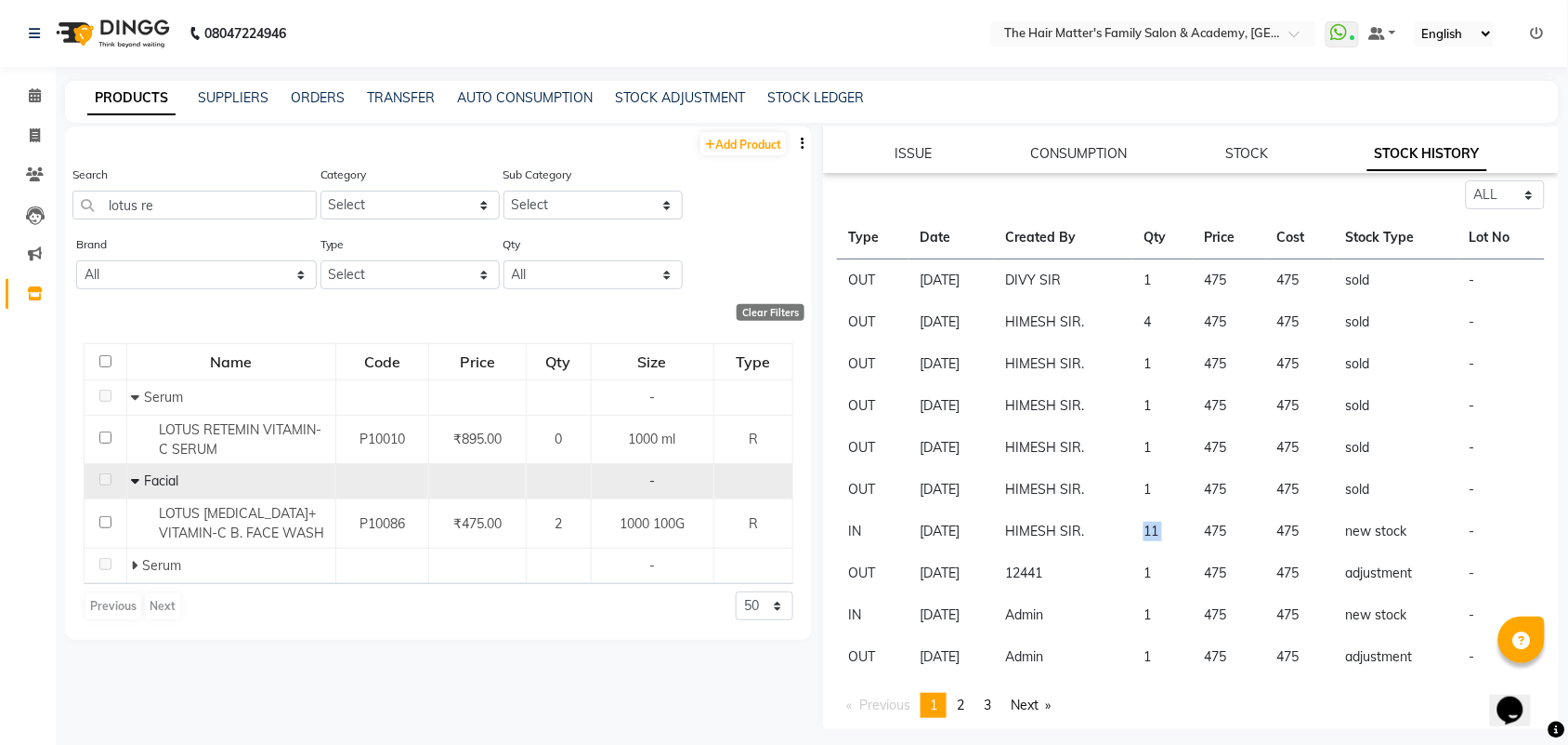
click at [1162, 532] on td "11" at bounding box center [1162, 531] width 61 height 42
click at [1166, 532] on td "11" at bounding box center [1162, 531] width 61 height 42
click at [1178, 527] on td "11" at bounding box center [1162, 531] width 61 height 42
click at [1172, 522] on td "11" at bounding box center [1162, 531] width 61 height 42
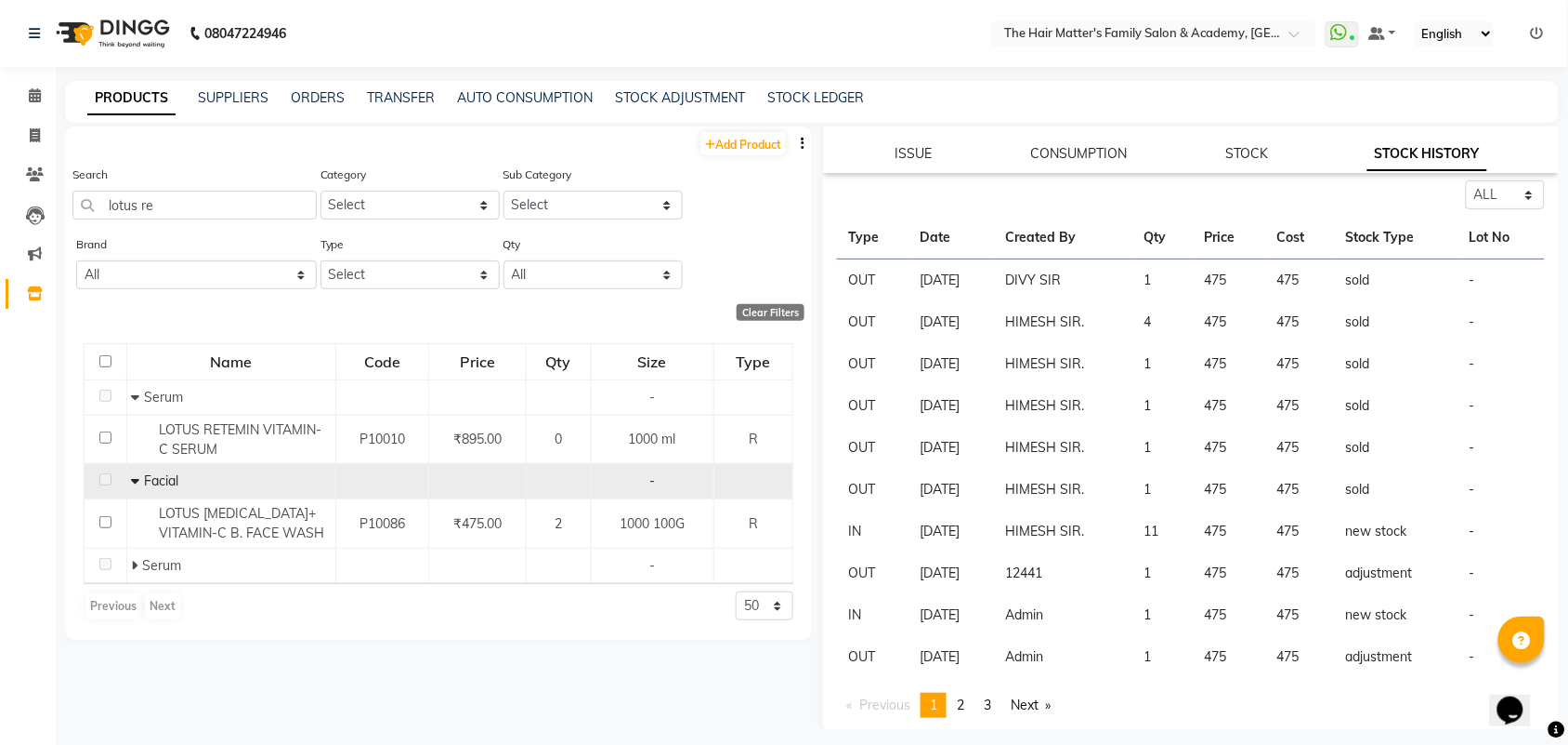
click at [1172, 522] on td "11" at bounding box center [1162, 531] width 61 height 42
click at [1171, 519] on td "11" at bounding box center [1162, 531] width 61 height 42
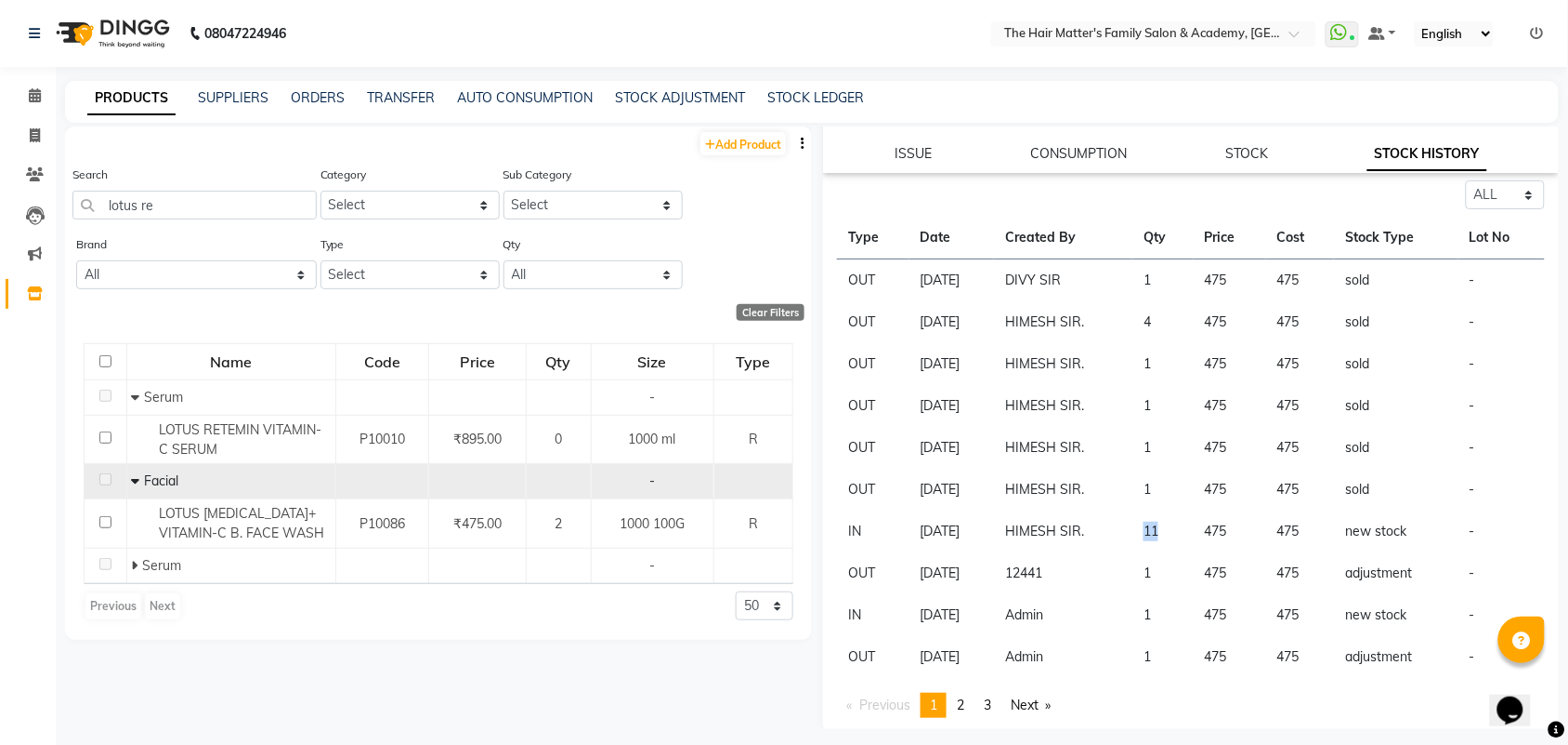
click at [1171, 518] on td "11" at bounding box center [1162, 531] width 61 height 42
click at [1176, 517] on td "11" at bounding box center [1162, 531] width 61 height 42
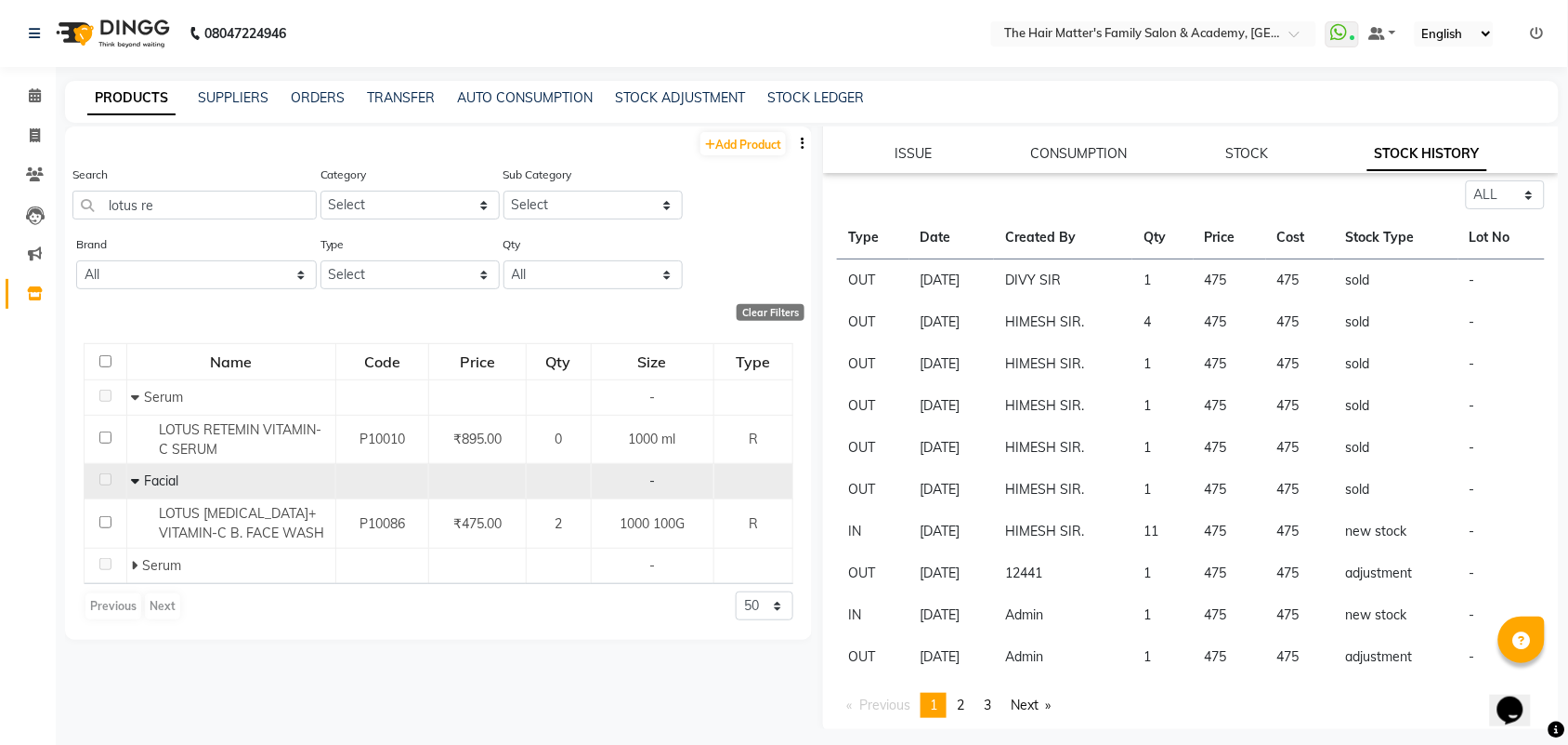
click at [1176, 517] on td "11" at bounding box center [1162, 531] width 61 height 42
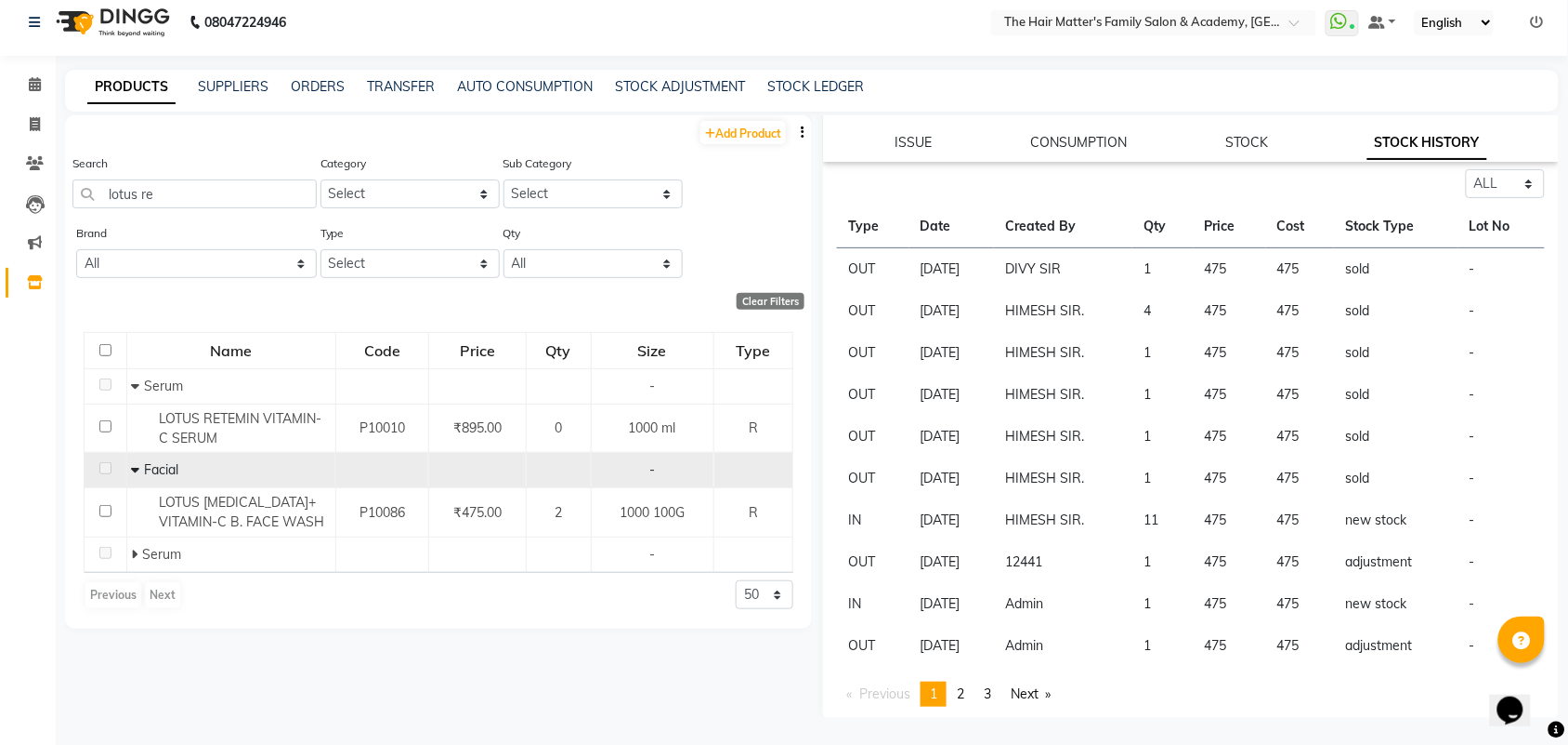
click at [1163, 520] on td "11" at bounding box center [1162, 520] width 61 height 42
click at [1159, 509] on td "11" at bounding box center [1162, 520] width 61 height 42
click at [1164, 512] on td "11" at bounding box center [1162, 520] width 61 height 42
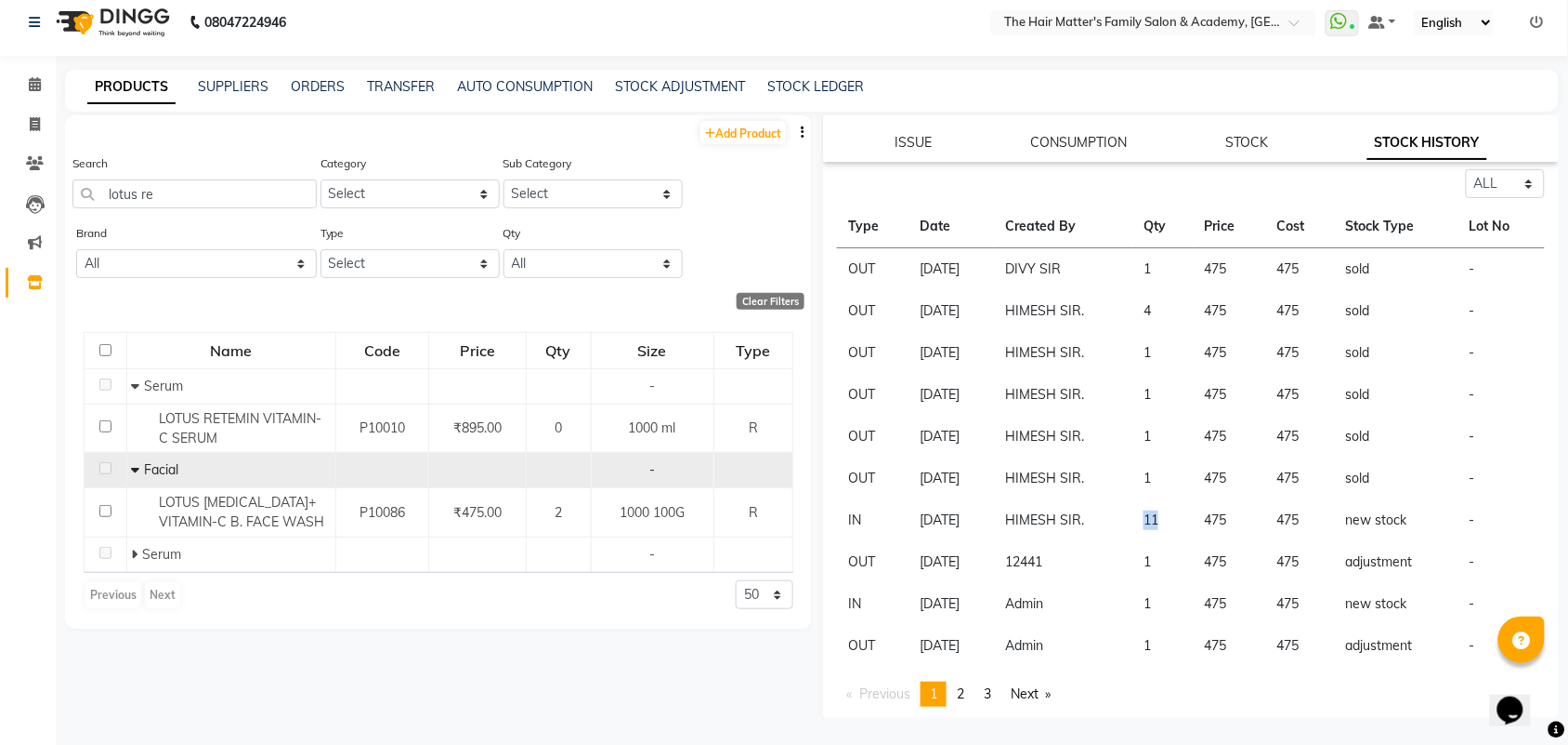
click at [1164, 512] on td "11" at bounding box center [1162, 520] width 61 height 42
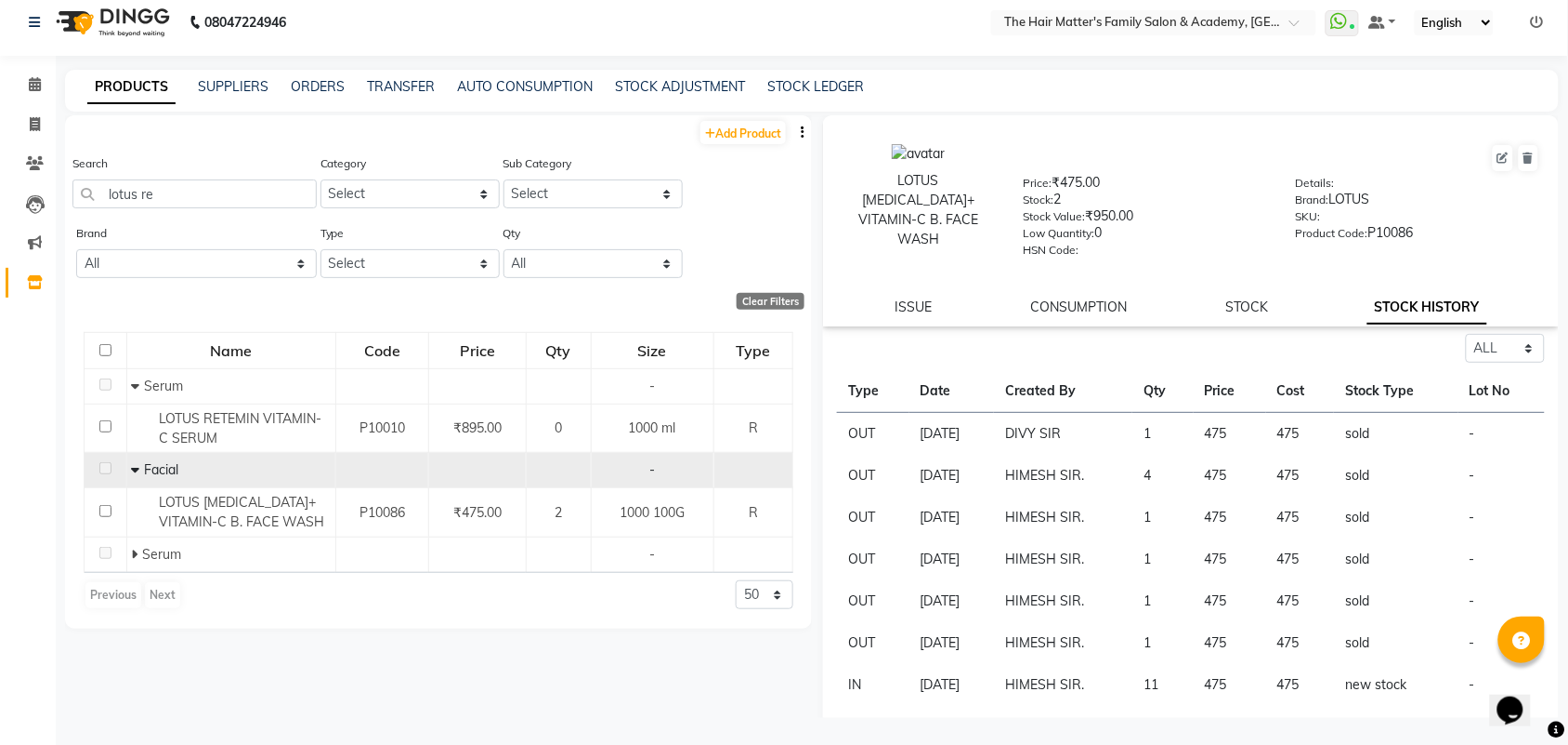
click at [1152, 553] on td "1" at bounding box center [1162, 559] width 61 height 42
click at [1154, 435] on td "1" at bounding box center [1162, 434] width 61 height 43
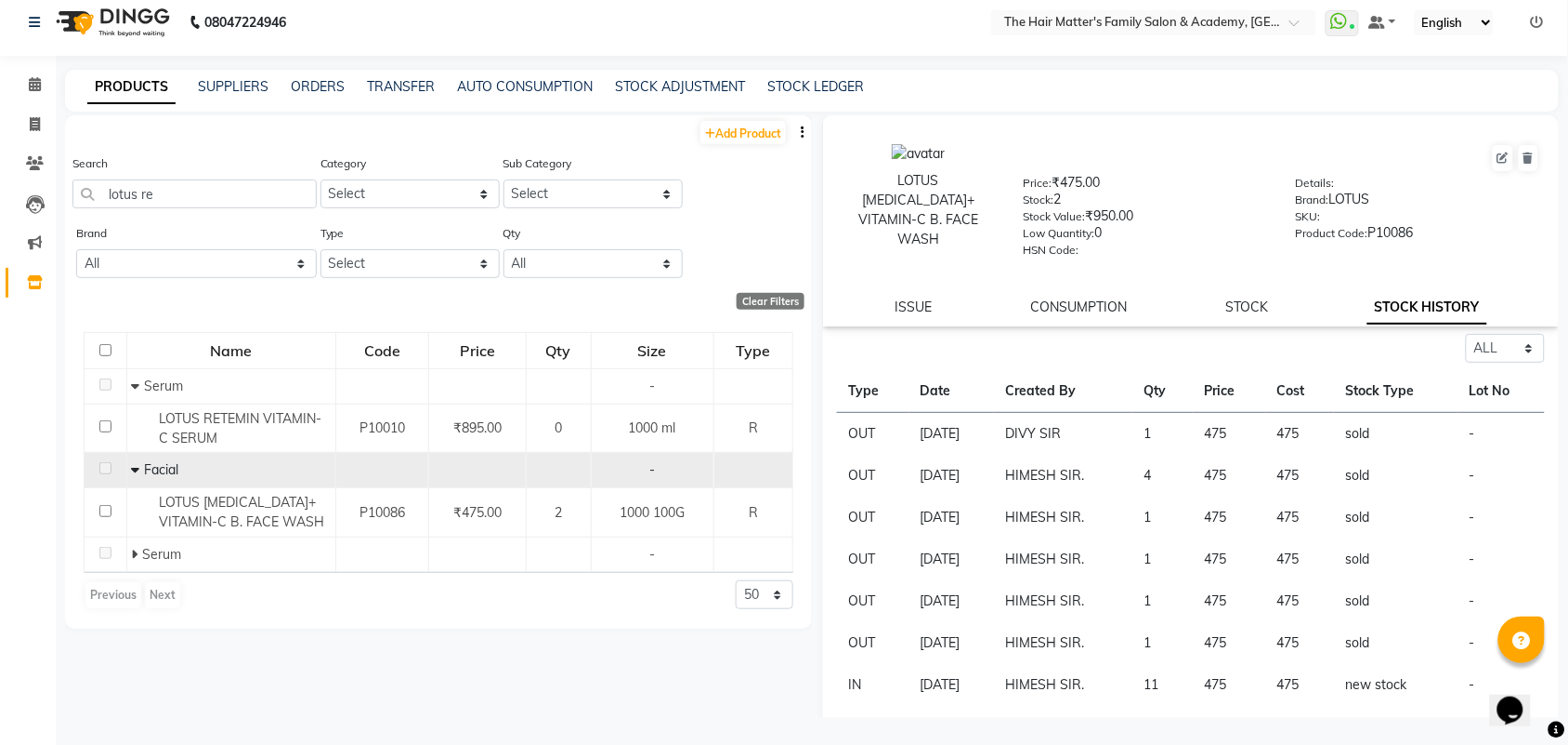
click at [1167, 482] on td "4" at bounding box center [1162, 475] width 61 height 42
click at [1163, 432] on td "1" at bounding box center [1162, 434] width 61 height 43
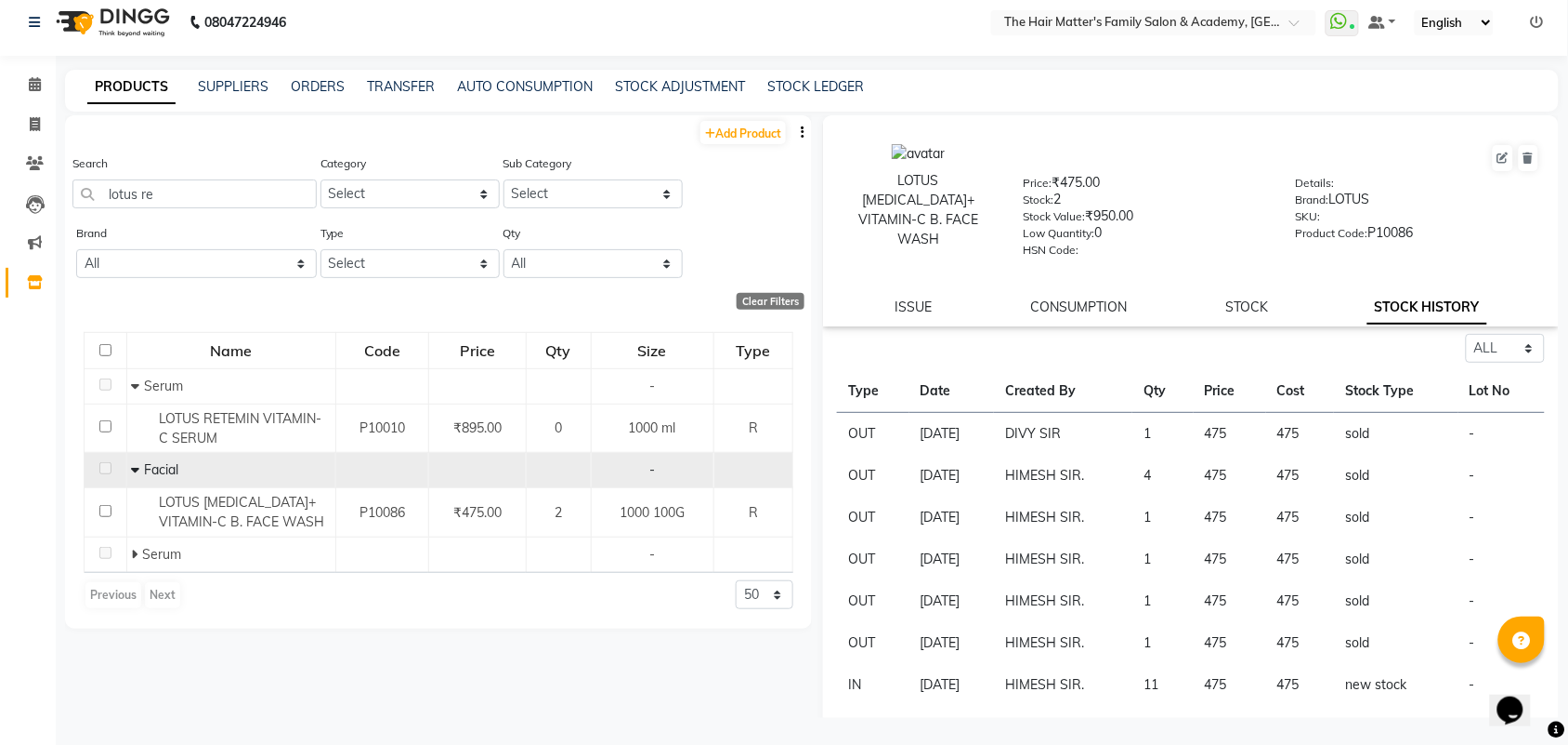
click at [1155, 427] on td "1" at bounding box center [1162, 434] width 61 height 43
click at [1160, 427] on td "1" at bounding box center [1162, 434] width 61 height 43
click at [1193, 428] on td "1" at bounding box center [1162, 434] width 61 height 43
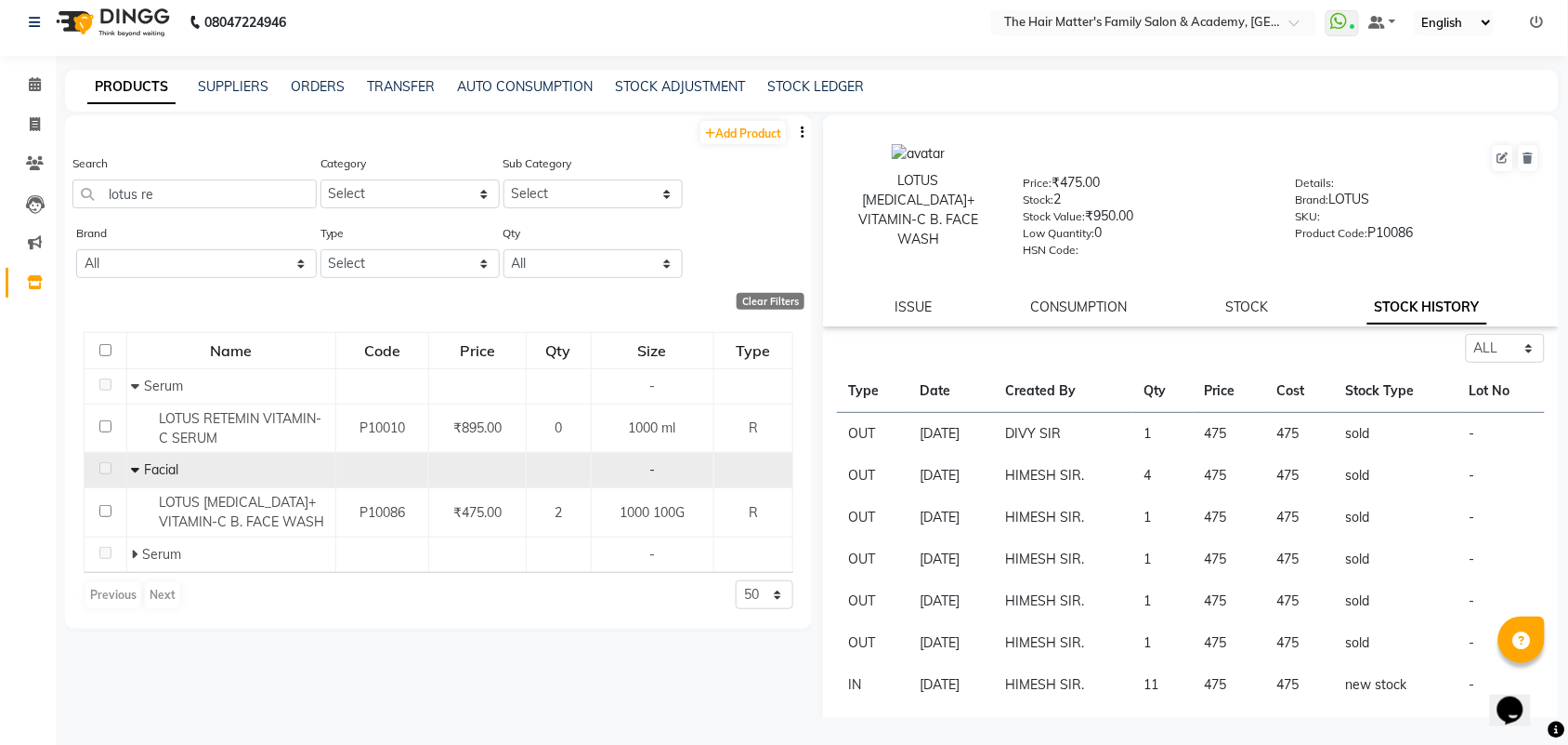
click at [1193, 428] on td "1" at bounding box center [1162, 434] width 61 height 43
click at [1186, 418] on td "1" at bounding box center [1162, 434] width 61 height 43
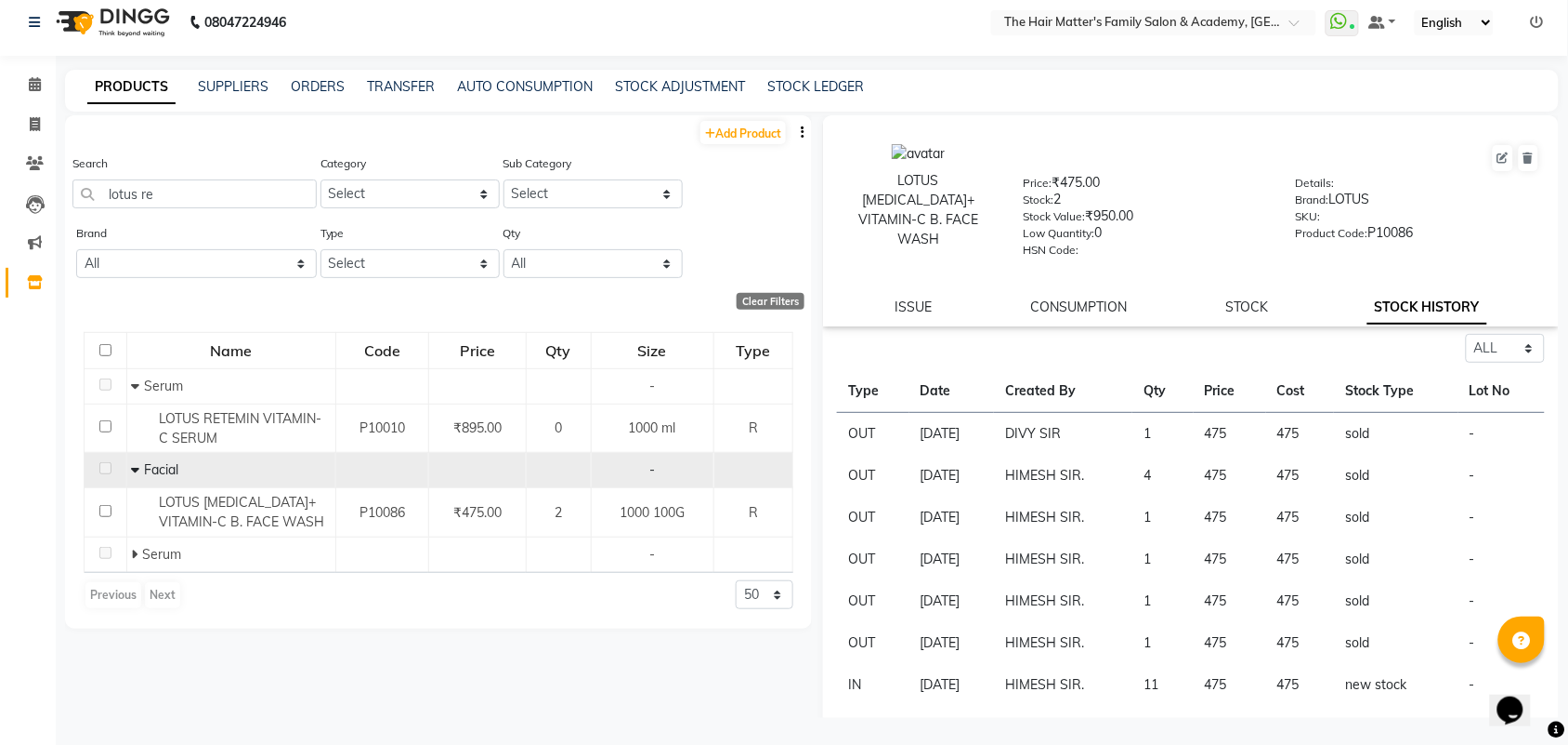
click at [935, 427] on td "[DATE]" at bounding box center [952, 434] width 85 height 43
click at [1054, 200] on div "Stock: 2" at bounding box center [1145, 203] width 244 height 26
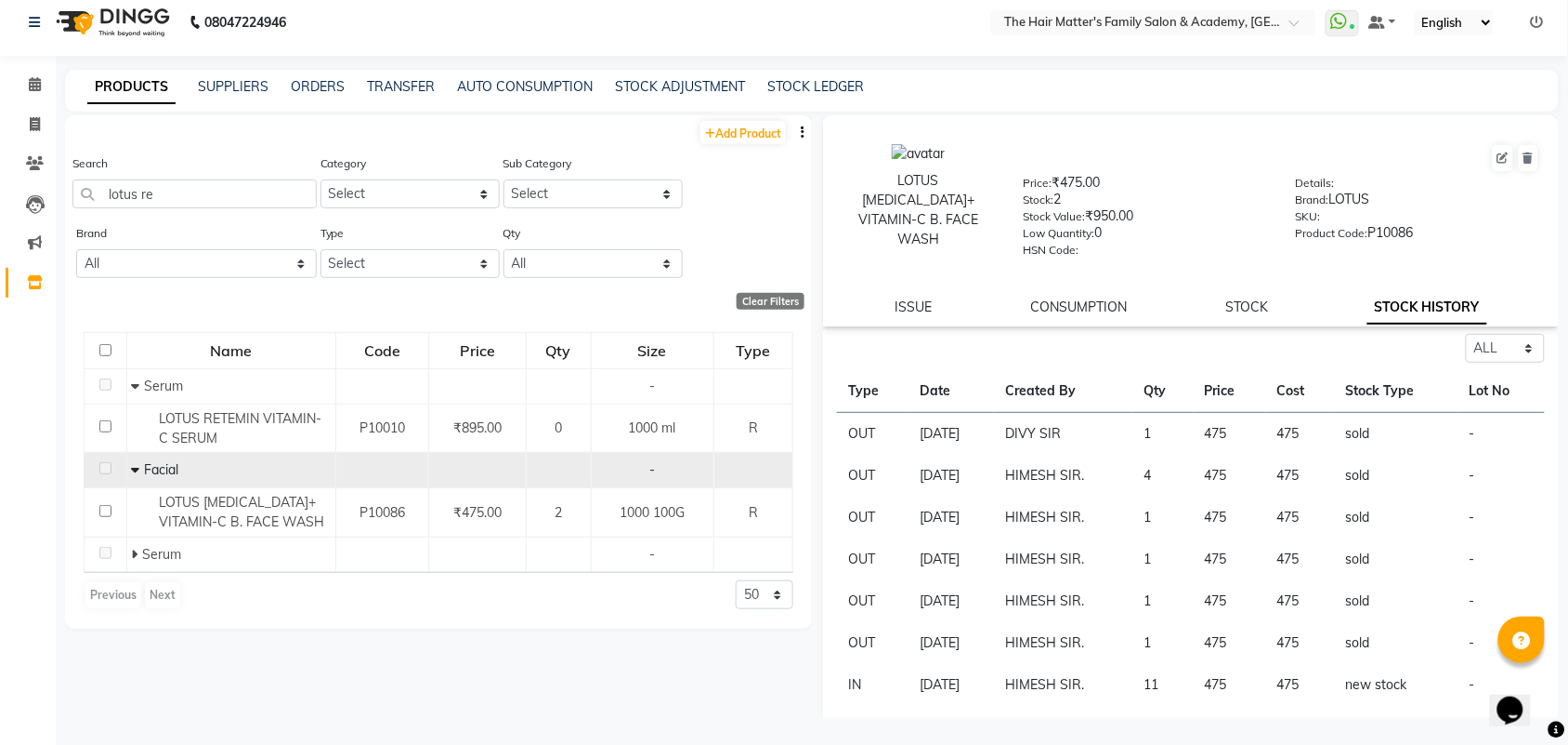
click at [1113, 207] on div "Stock Value: ₹950.00" at bounding box center [1145, 220] width 244 height 26
click at [1236, 299] on link "STOCK" at bounding box center [1248, 307] width 43 height 17
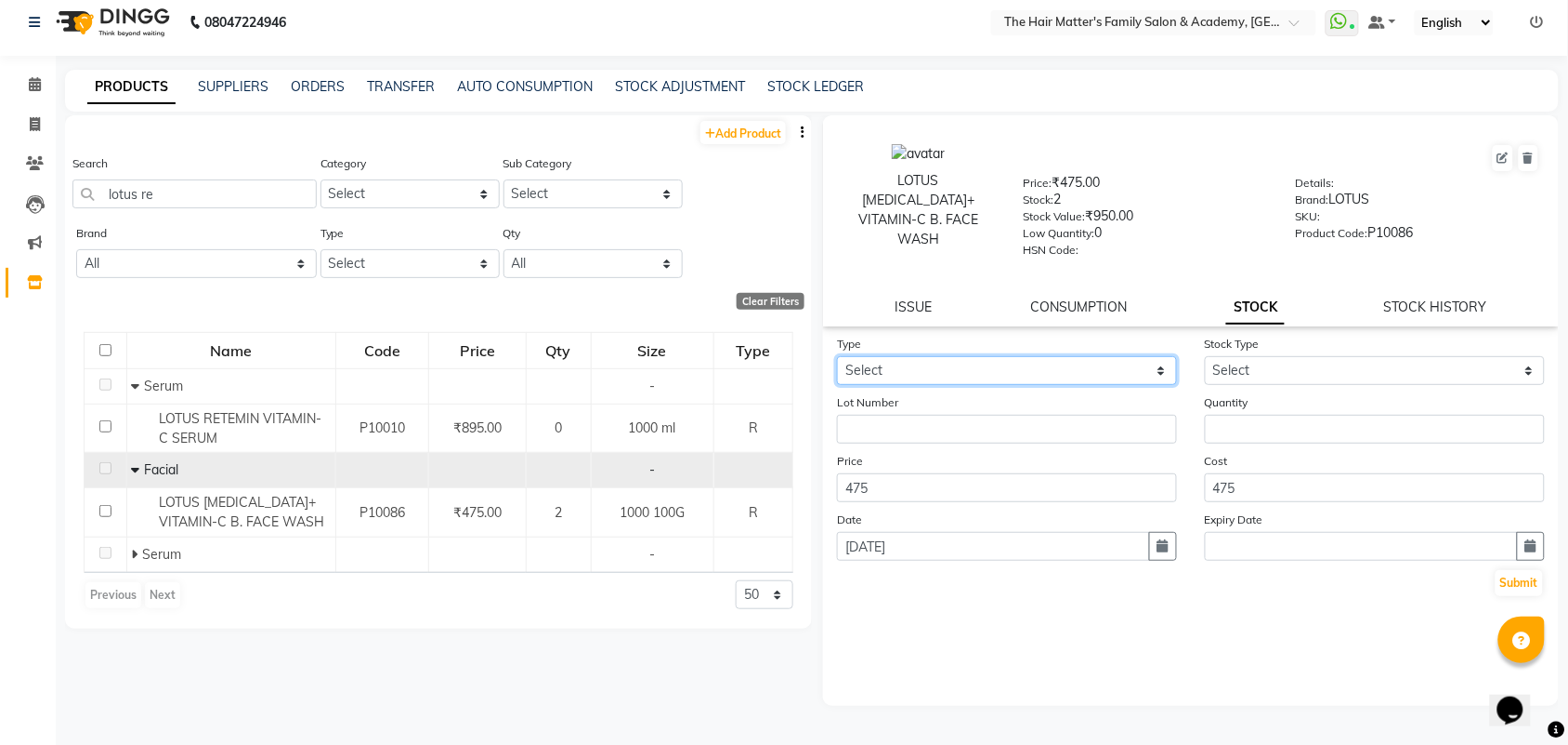
click at [903, 361] on select "Select In Out" at bounding box center [1007, 370] width 340 height 29
select select "in"
click at [837, 356] on select "Select In Out" at bounding box center [1007, 370] width 340 height 29
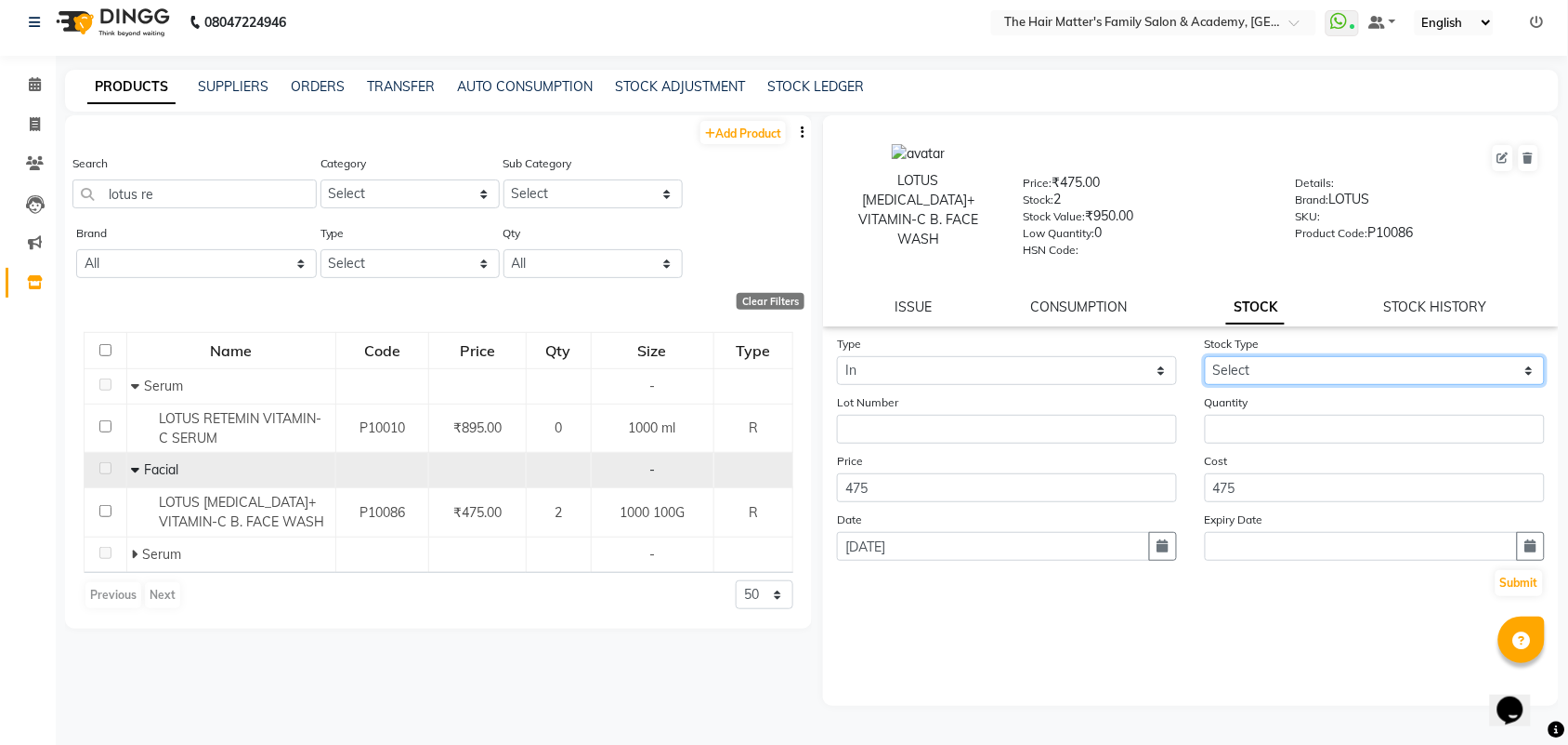
click at [1245, 365] on select "Select New Stock Adjustment Return Other" at bounding box center [1375, 370] width 340 height 29
select select "adjustment"
click at [1205, 356] on select "Select New Stock Adjustment Return Other" at bounding box center [1375, 370] width 340 height 29
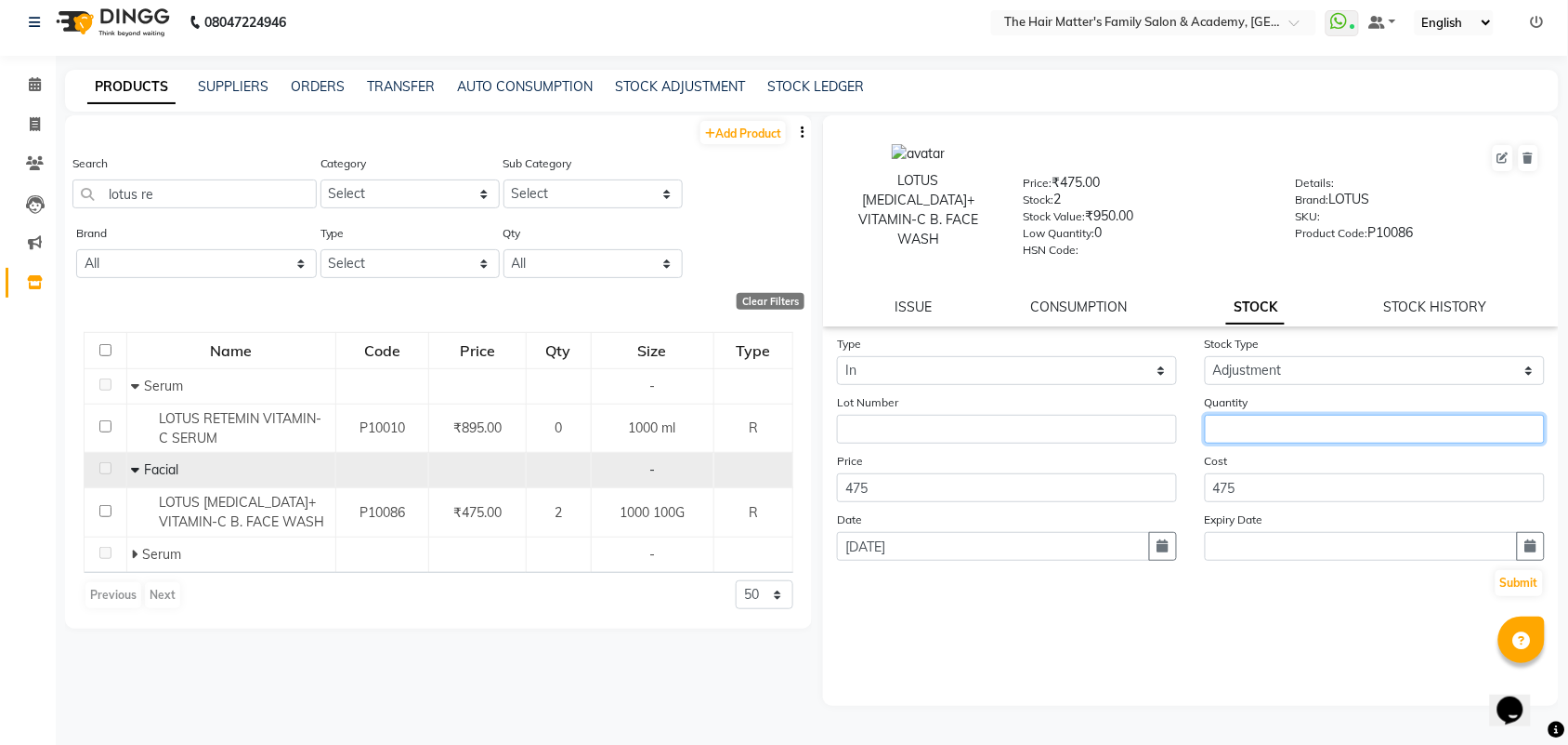
click at [1233, 424] on input "number" at bounding box center [1375, 428] width 340 height 29
type input "1"
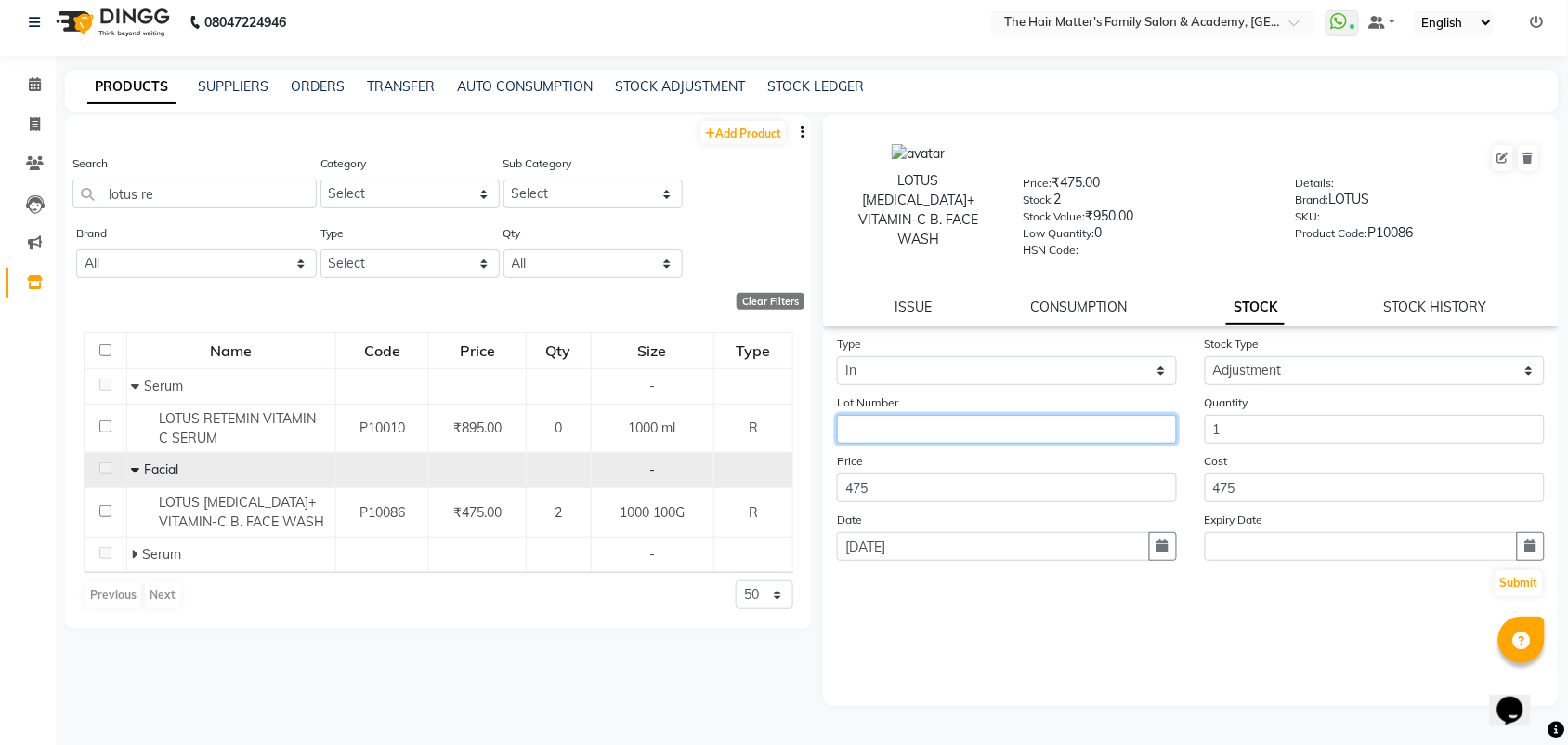
click at [933, 430] on input "text" at bounding box center [1007, 428] width 340 height 29
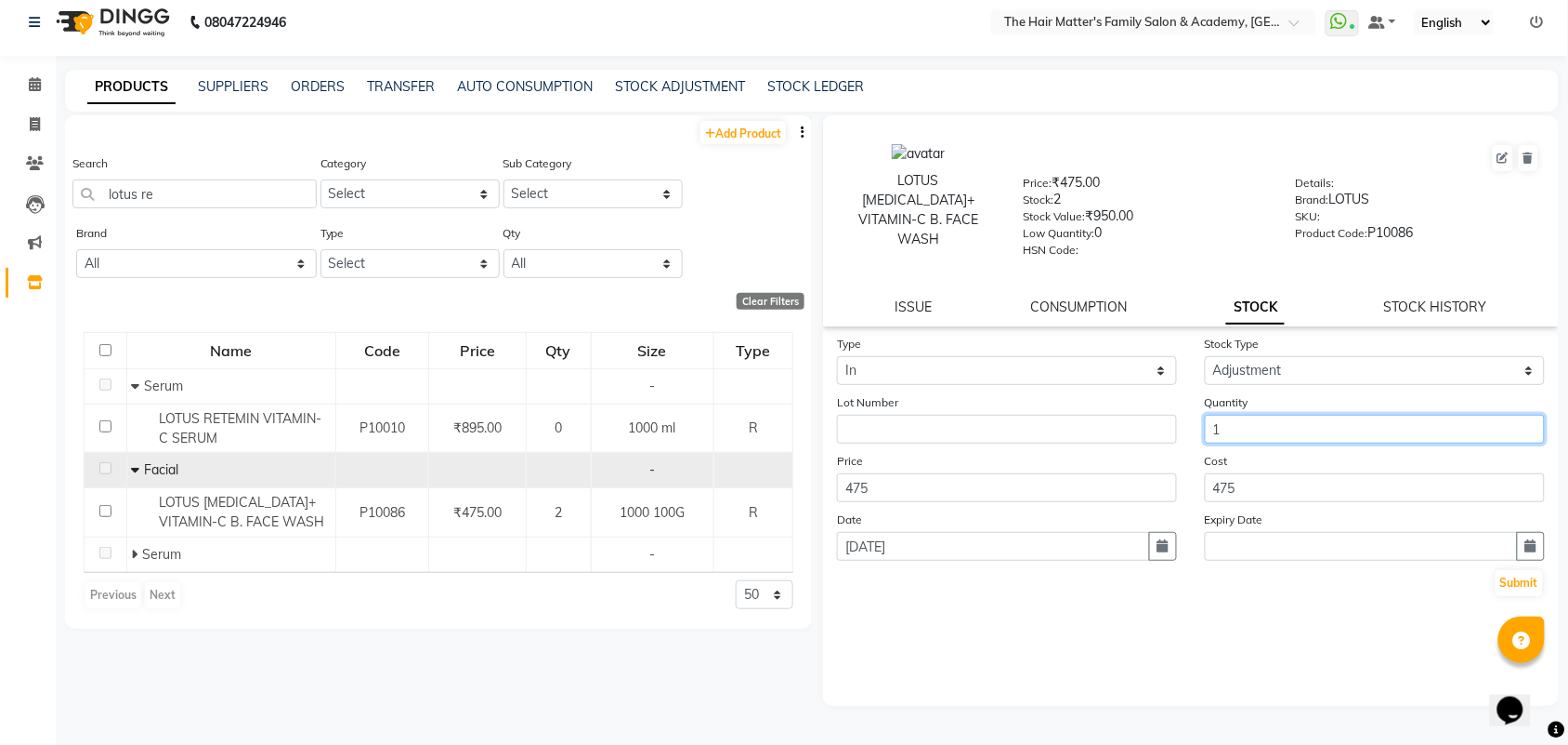
click at [1282, 425] on input "1" at bounding box center [1375, 428] width 340 height 29
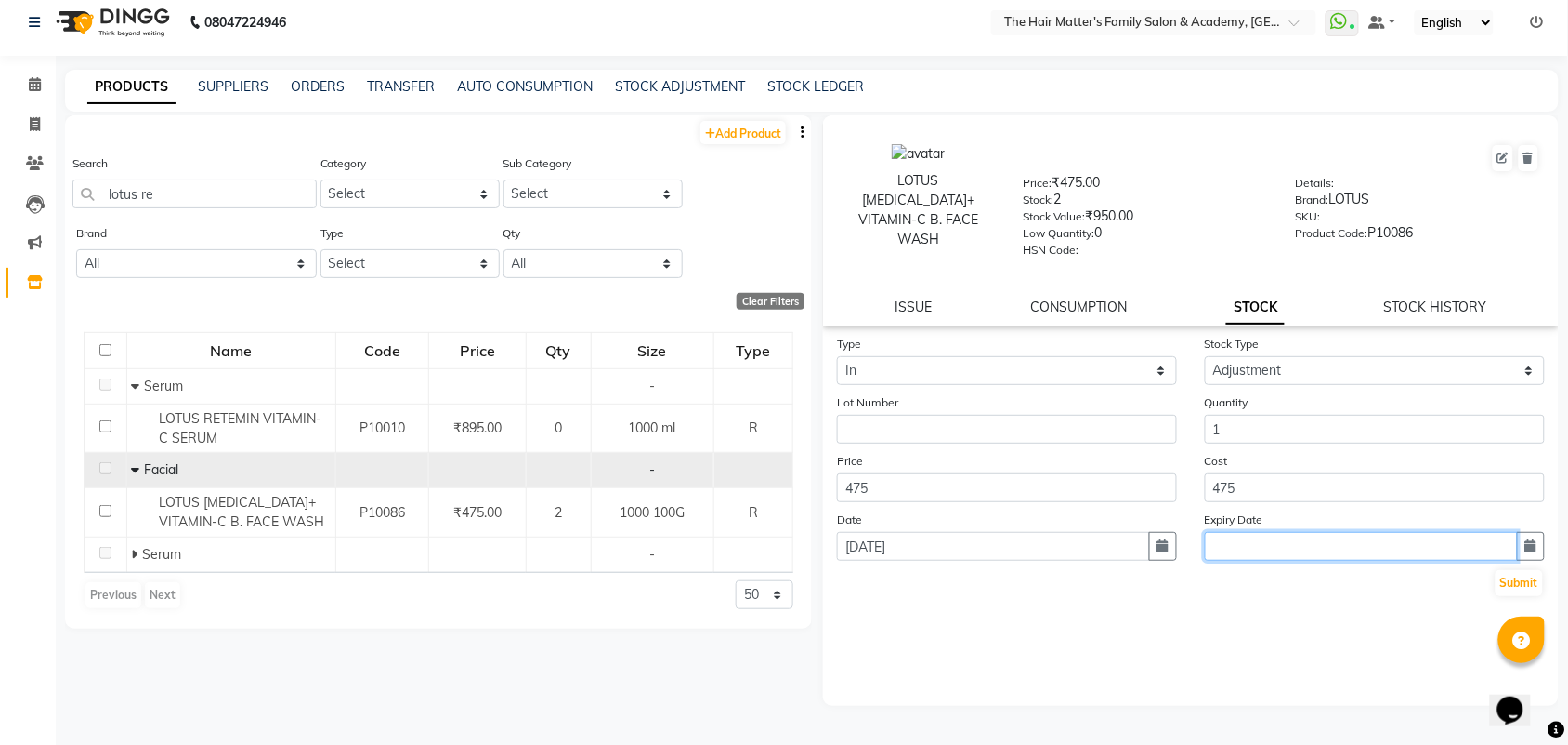
drag, startPoint x: 1251, startPoint y: 532, endPoint x: 1266, endPoint y: 532, distance: 15.0
click at [1266, 532] on input "text" at bounding box center [1360, 546] width 313 height 29
select select "9"
select select "2025"
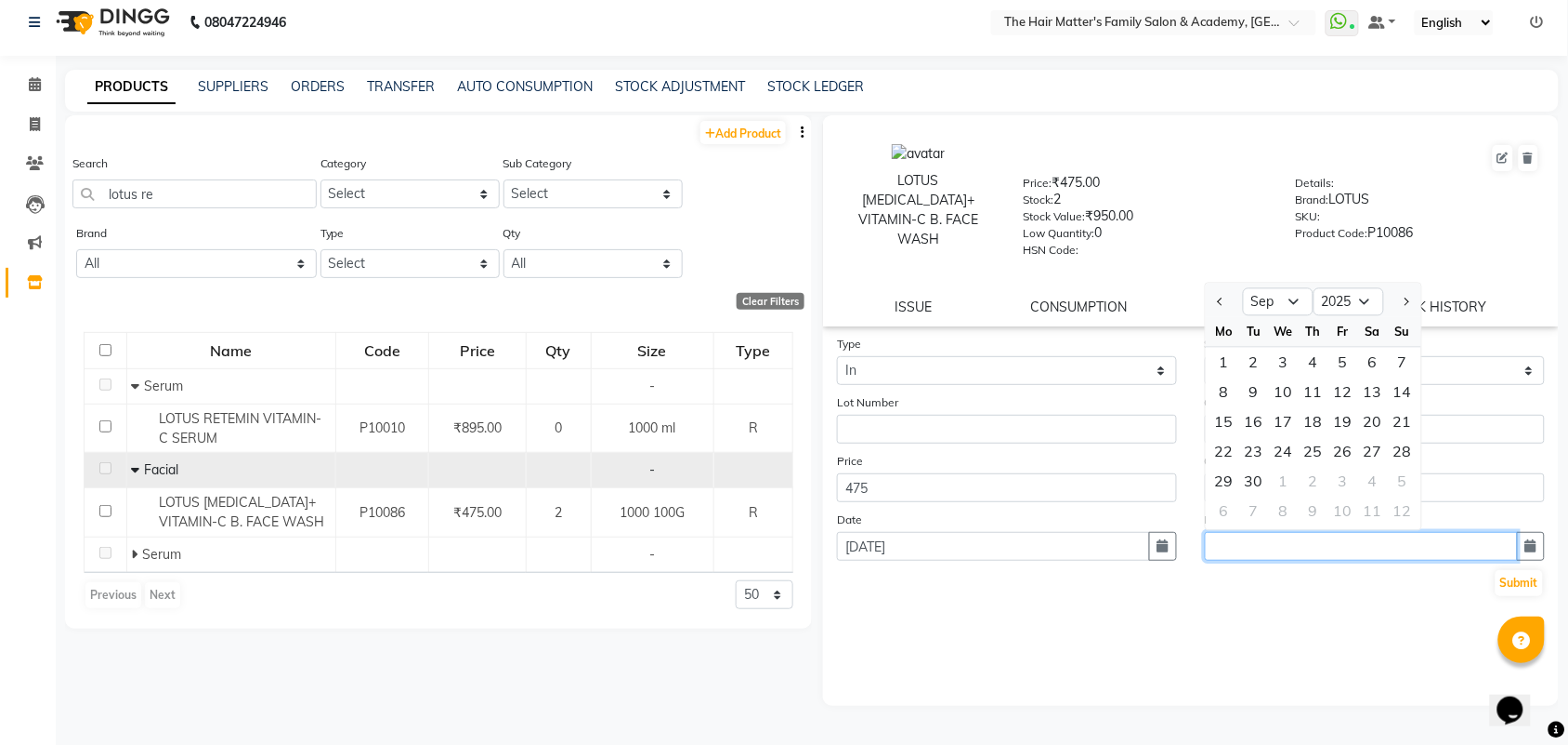
click at [1272, 532] on input "text" at bounding box center [1360, 546] width 313 height 29
click at [1198, 578] on div "Submit" at bounding box center [1191, 583] width 708 height 30
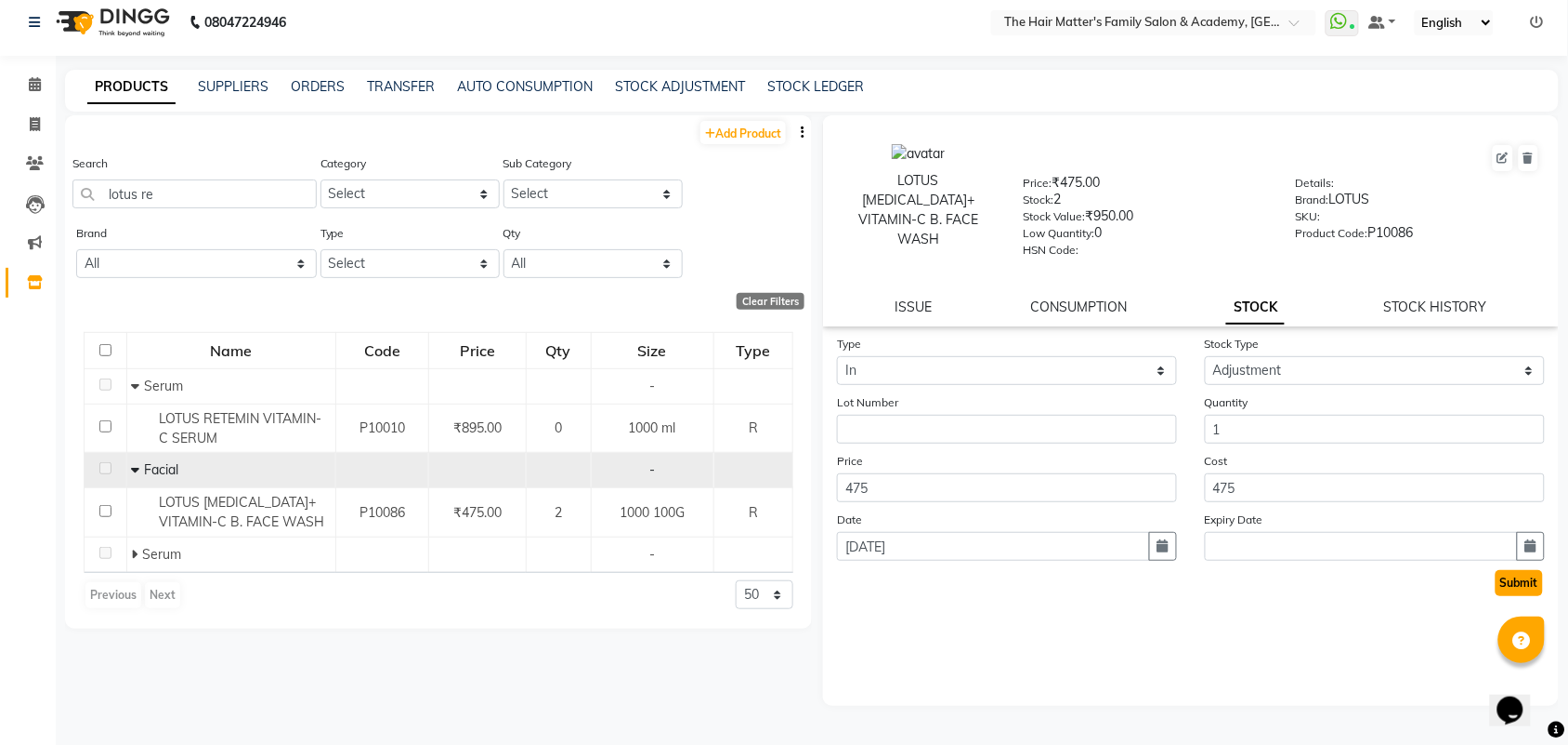
click at [1516, 576] on button "Submit" at bounding box center [1519, 582] width 47 height 26
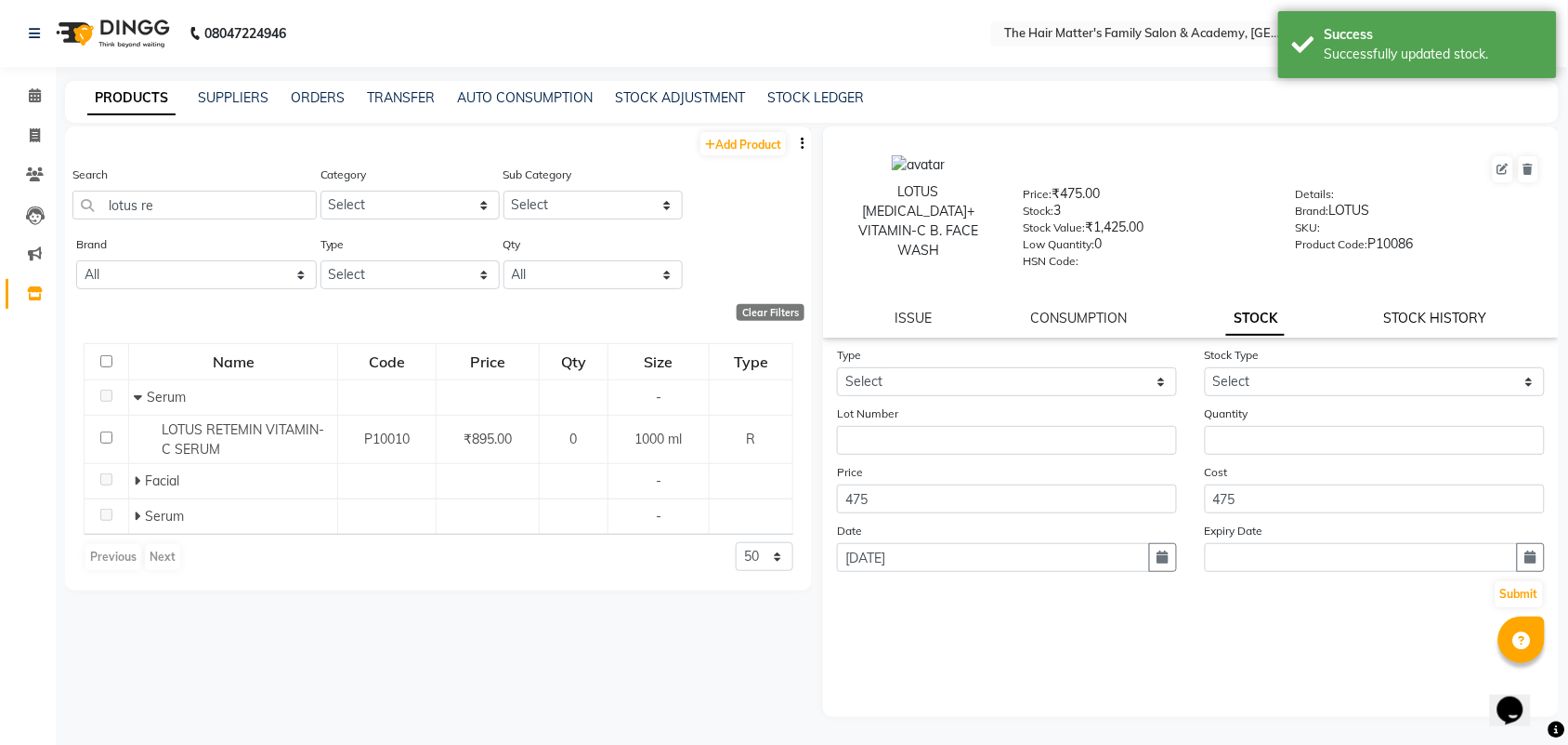
click at [1396, 309] on link "STOCK HISTORY" at bounding box center [1436, 318] width 103 height 17
select select "all"
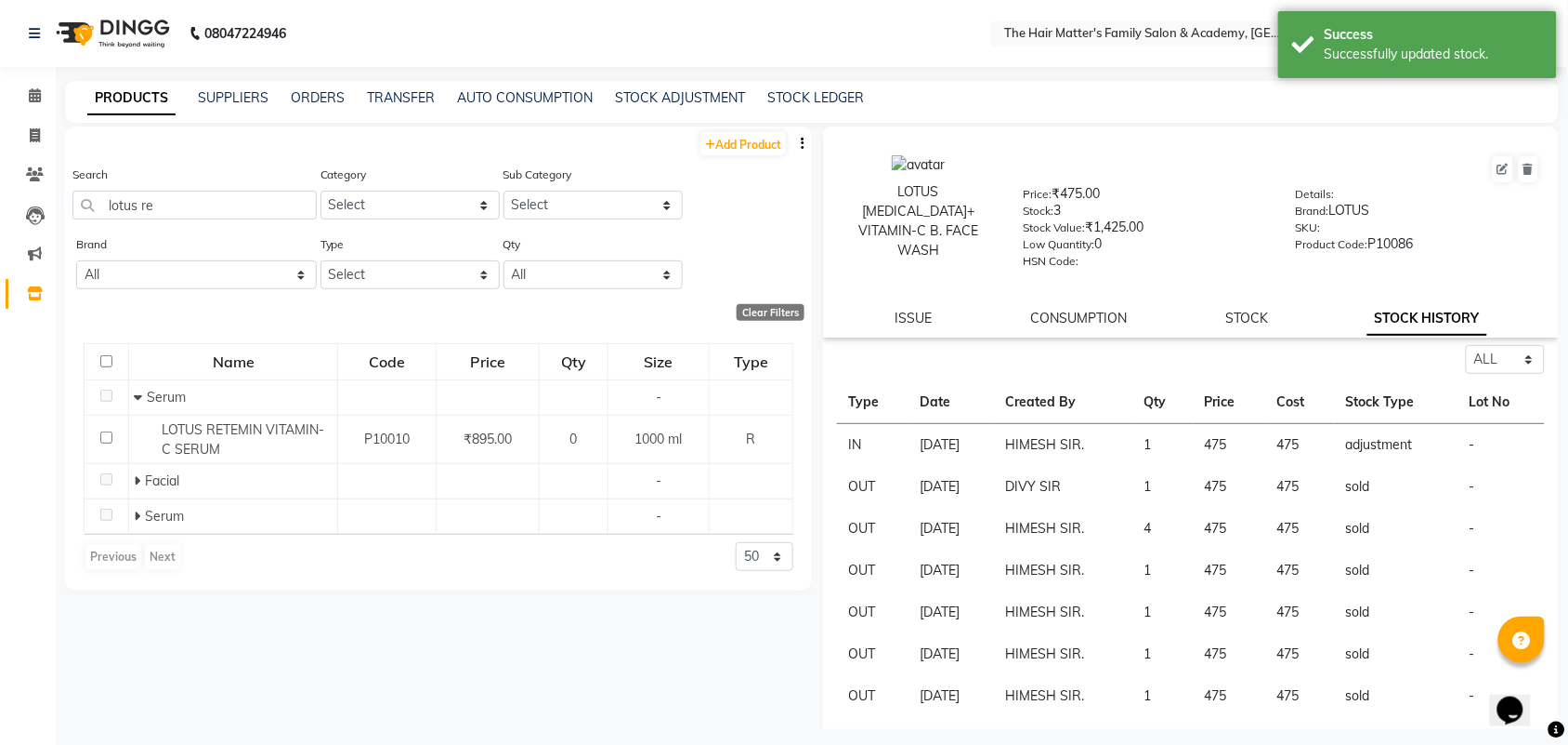
click at [1301, 320] on div "ISSUE CONSUMPTION STOCK STOCK HISTORY" at bounding box center [1191, 318] width 691 height 20
click at [1273, 313] on div "ISSUE CONSUMPTION STOCK STOCK HISTORY" at bounding box center [1191, 318] width 691 height 20
click at [1299, 316] on div "ISSUE CONSUMPTION STOCK STOCK HISTORY" at bounding box center [1191, 318] width 691 height 20
click at [1269, 316] on div "ISSUE CONSUMPTION STOCK STOCK HISTORY" at bounding box center [1191, 318] width 691 height 20
drag, startPoint x: 1250, startPoint y: 311, endPoint x: 1237, endPoint y: 306, distance: 13.9
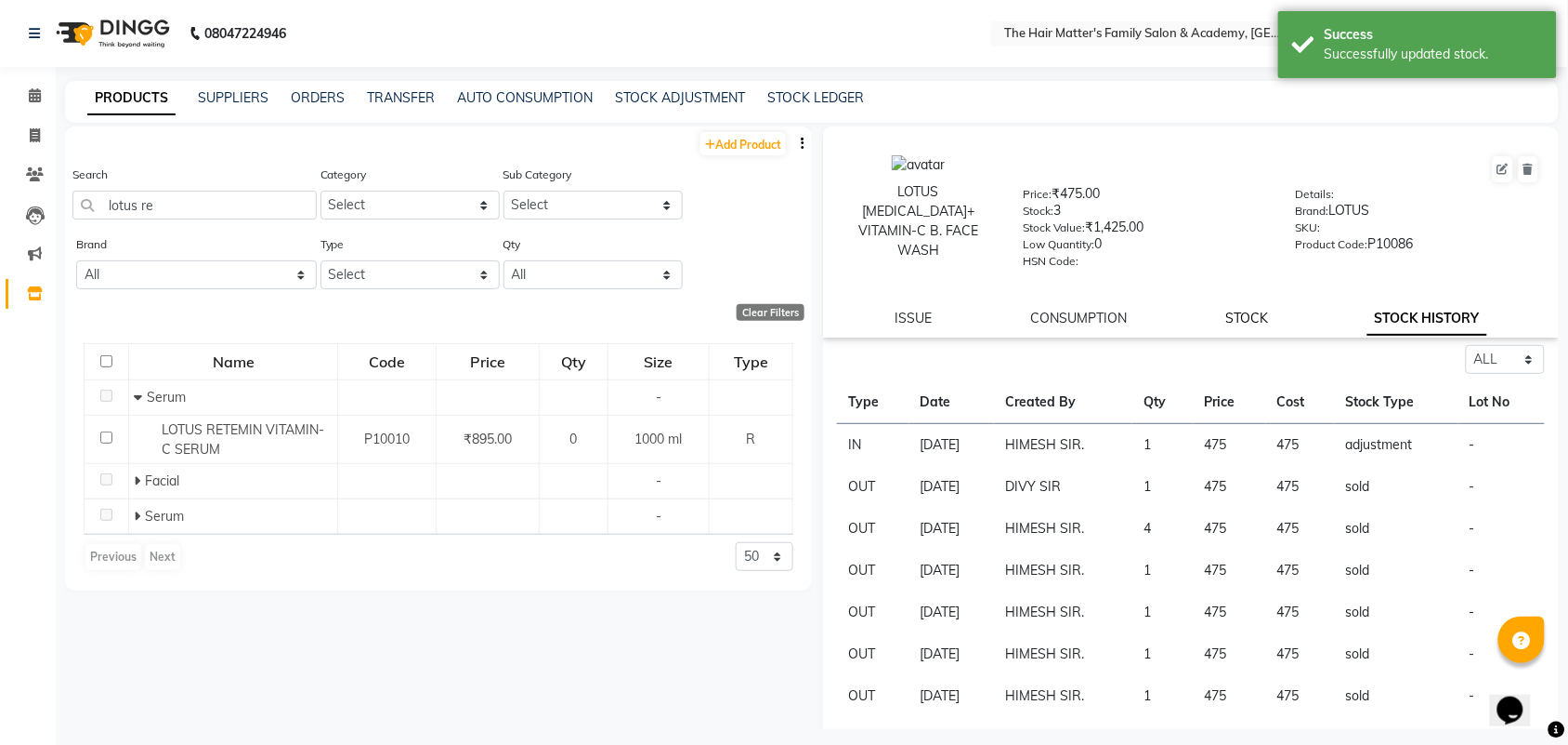
click at [1241, 309] on link "STOCK" at bounding box center [1248, 318] width 43 height 17
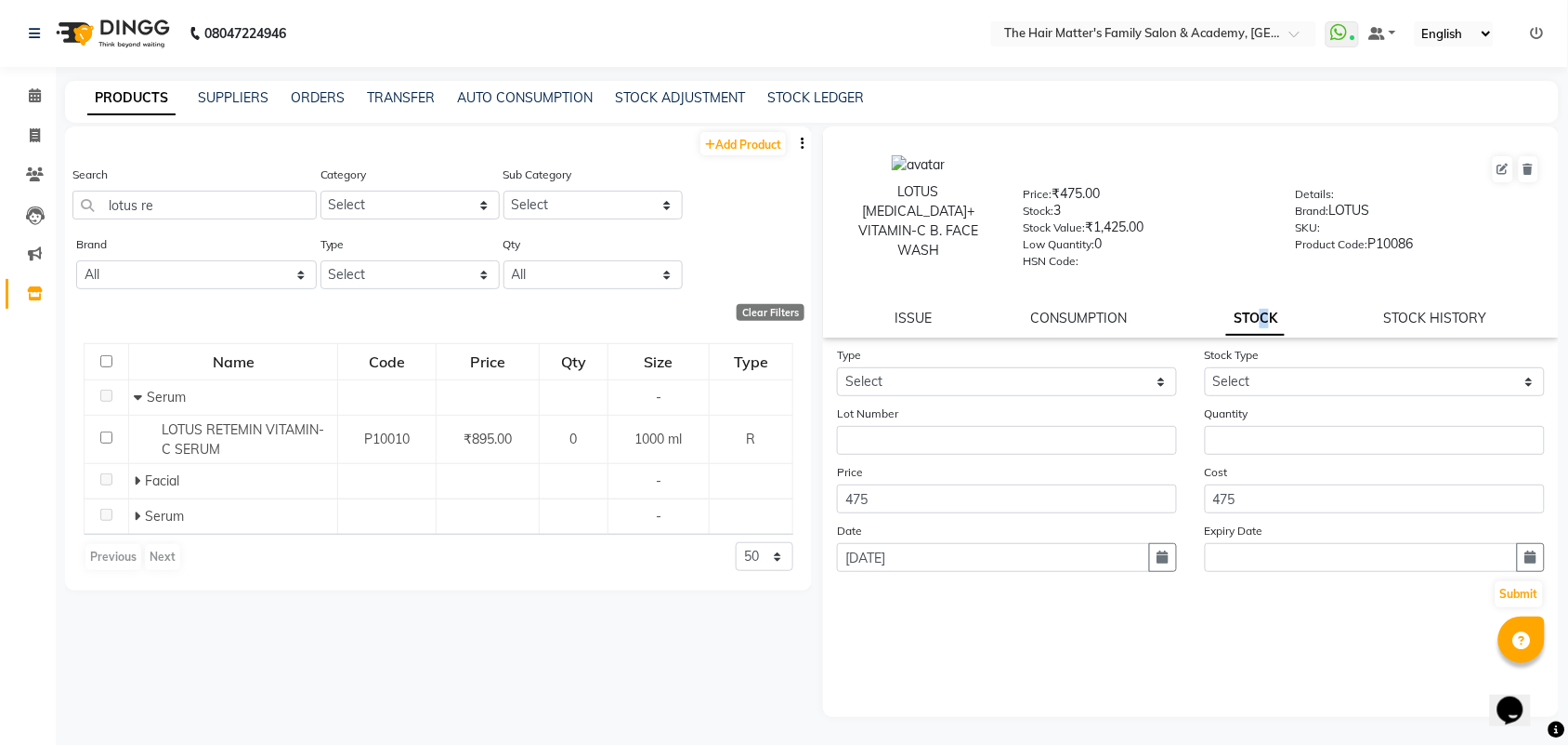
click at [1262, 323] on link "STOCK" at bounding box center [1255, 319] width 58 height 34
click at [1115, 313] on link "CONSUMPTION" at bounding box center [1079, 318] width 97 height 17
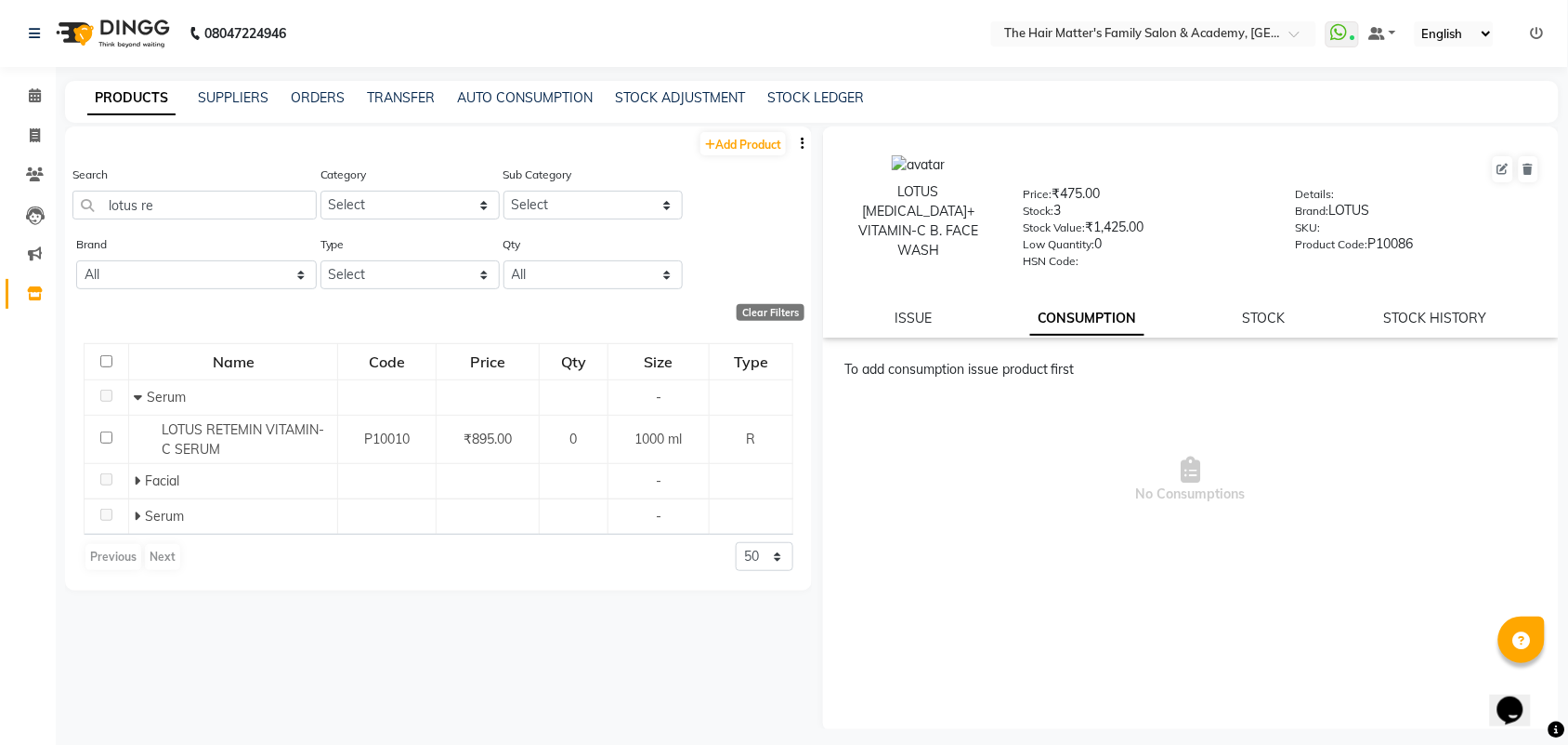
click at [1242, 308] on div "ISSUE CONSUMPTION STOCK STOCK HISTORY" at bounding box center [1191, 318] width 691 height 20
click at [1267, 322] on div "STOCK" at bounding box center [1265, 318] width 43 height 20
click at [1257, 311] on link "STOCK" at bounding box center [1265, 318] width 43 height 17
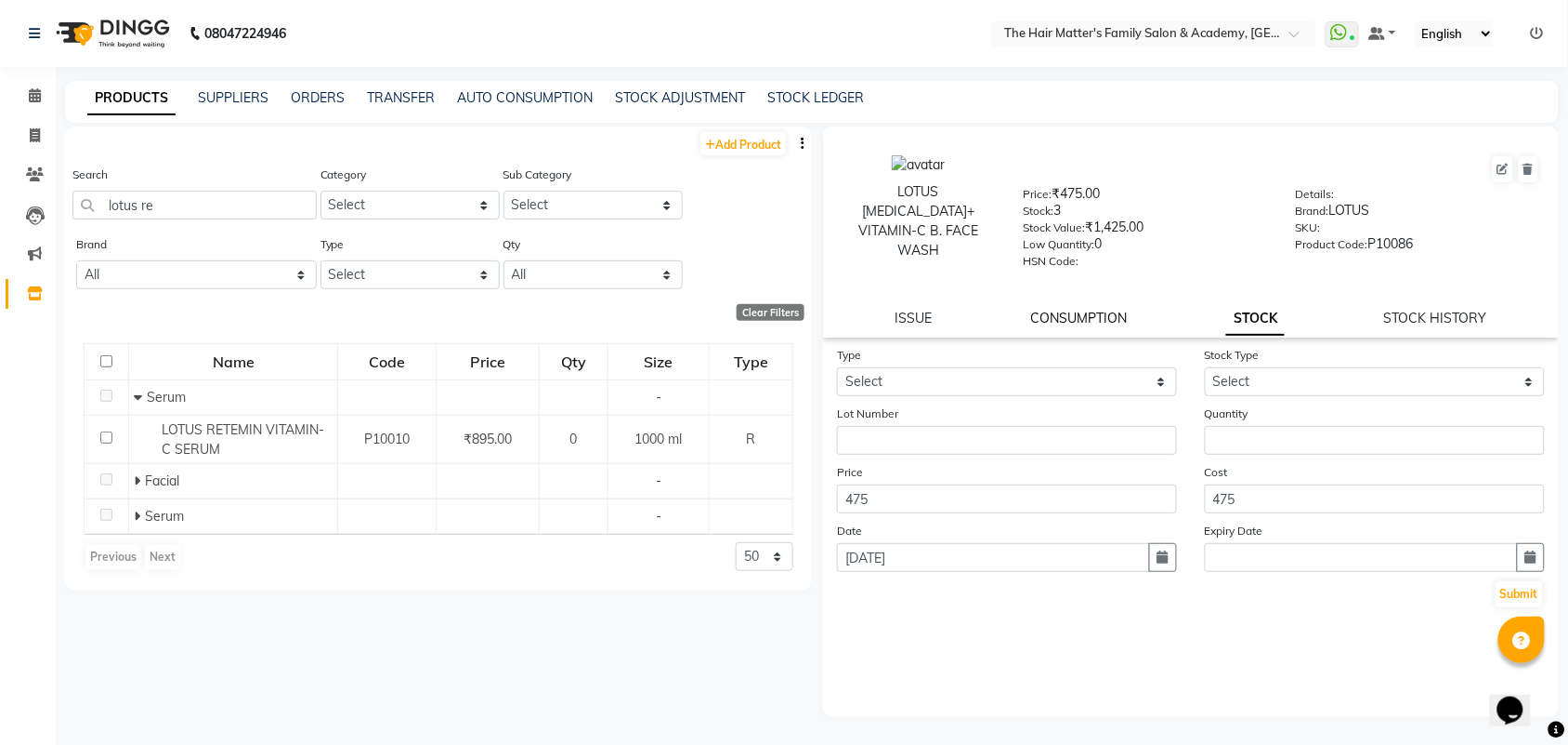
click at [1107, 316] on link "CONSUMPTION" at bounding box center [1079, 318] width 97 height 17
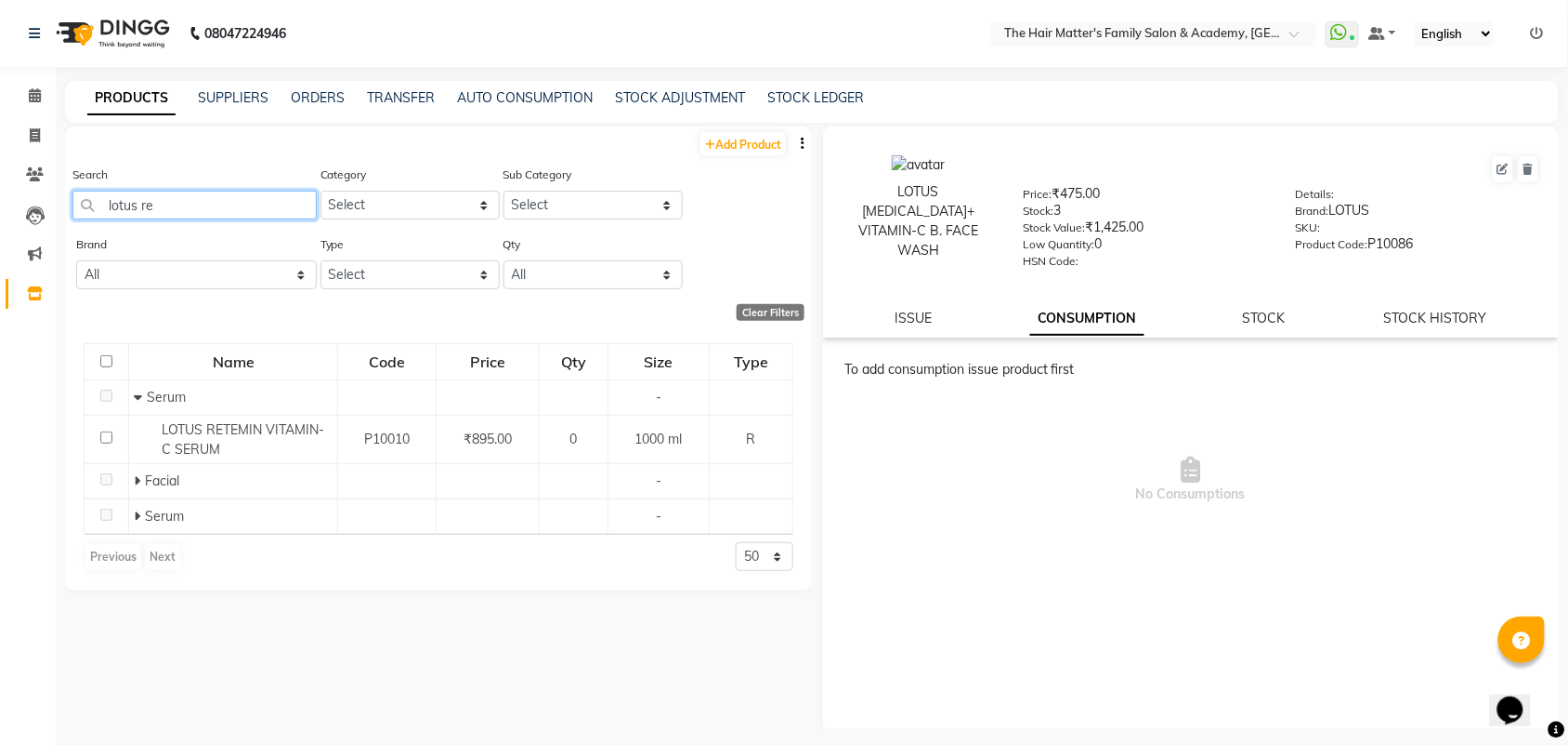
drag, startPoint x: 0, startPoint y: 379, endPoint x: 178, endPoint y: 192, distance: 258.2
click at [178, 192] on input "lotus re" at bounding box center [194, 205] width 244 height 29
drag, startPoint x: 177, startPoint y: 195, endPoint x: 0, endPoint y: 128, distance: 189.3
click at [0, 129] on app-home "08047224946 Select Location × The Hair Matter's Family Salon & Academy, S.p Rin…" at bounding box center [784, 378] width 1568 height 756
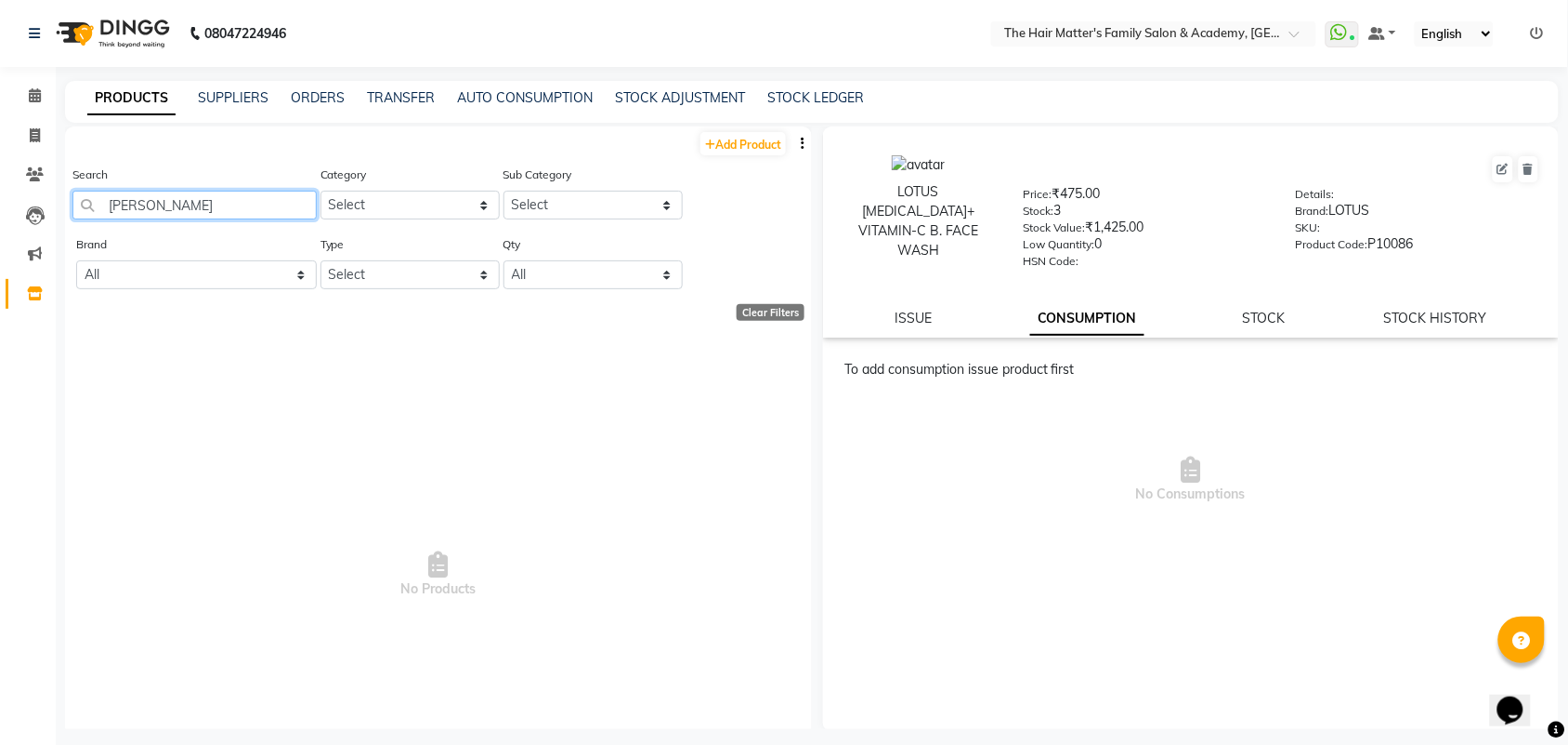
click at [238, 207] on input "loreal samp" at bounding box center [194, 205] width 244 height 29
click at [237, 193] on input "loreal sa" at bounding box center [194, 205] width 244 height 29
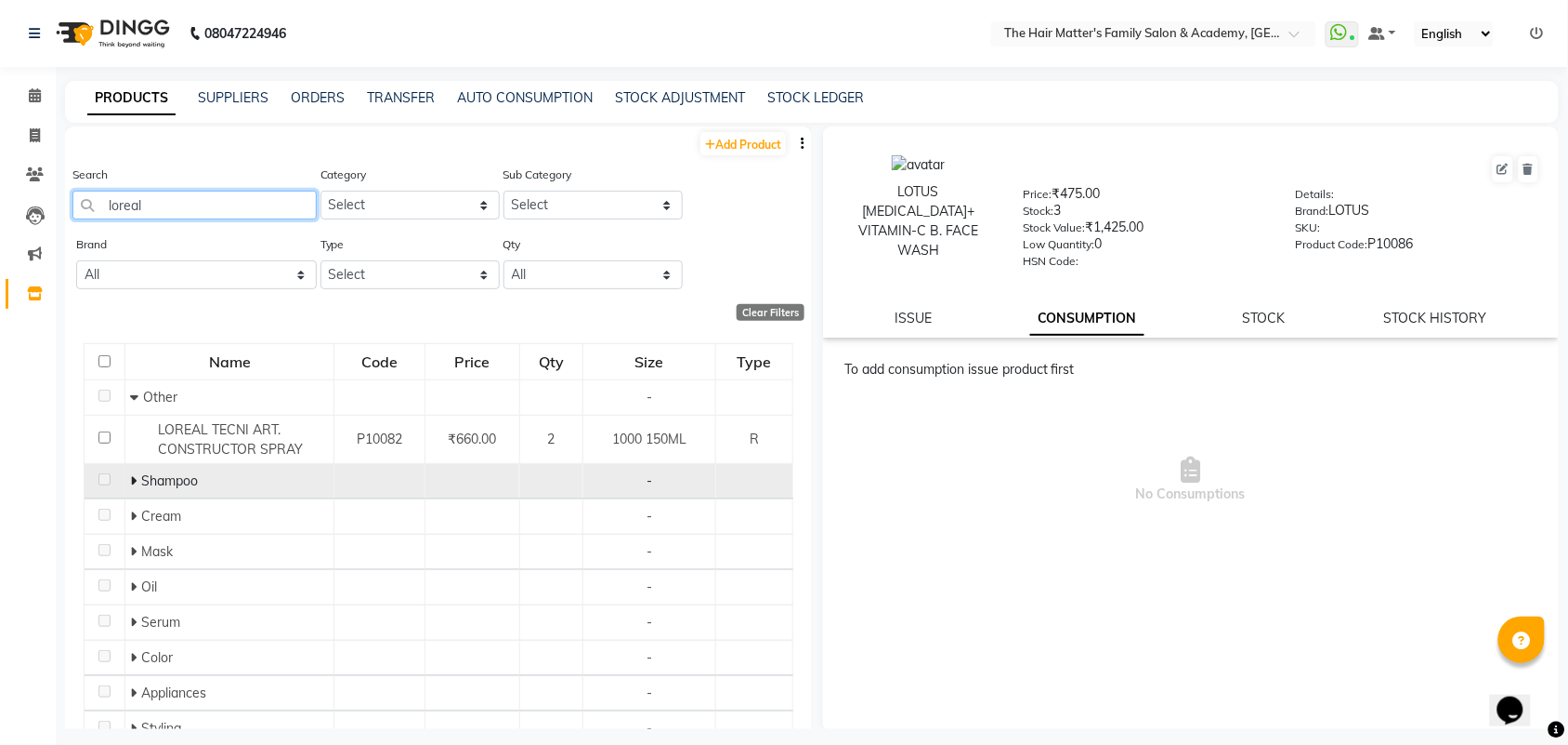
type input "loreal"
click at [161, 482] on span "Shampoo" at bounding box center [169, 481] width 56 height 17
click at [126, 482] on td "Shampoo" at bounding box center [230, 482] width 209 height 36
click at [131, 474] on icon at bounding box center [133, 481] width 7 height 13
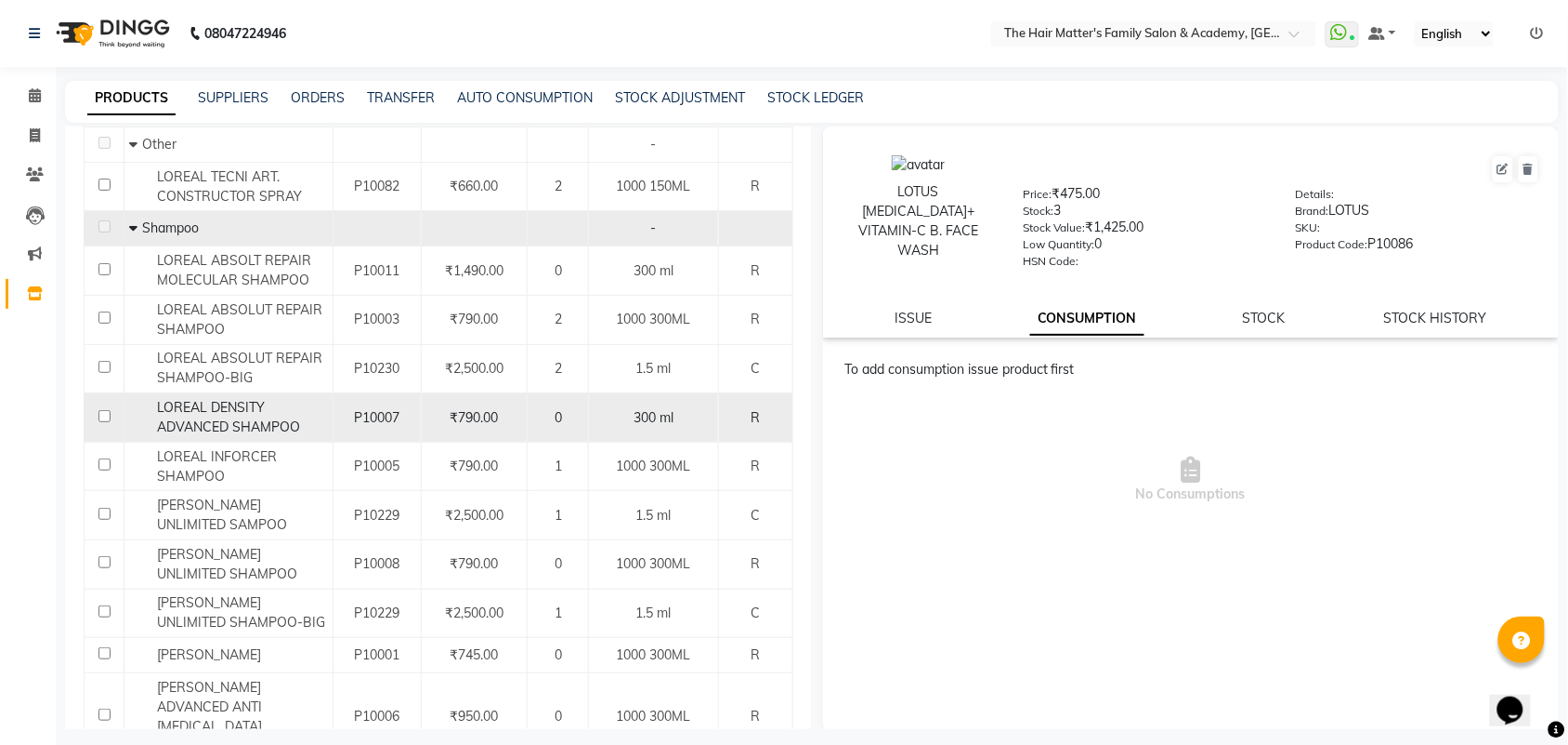
scroll to position [81, 0]
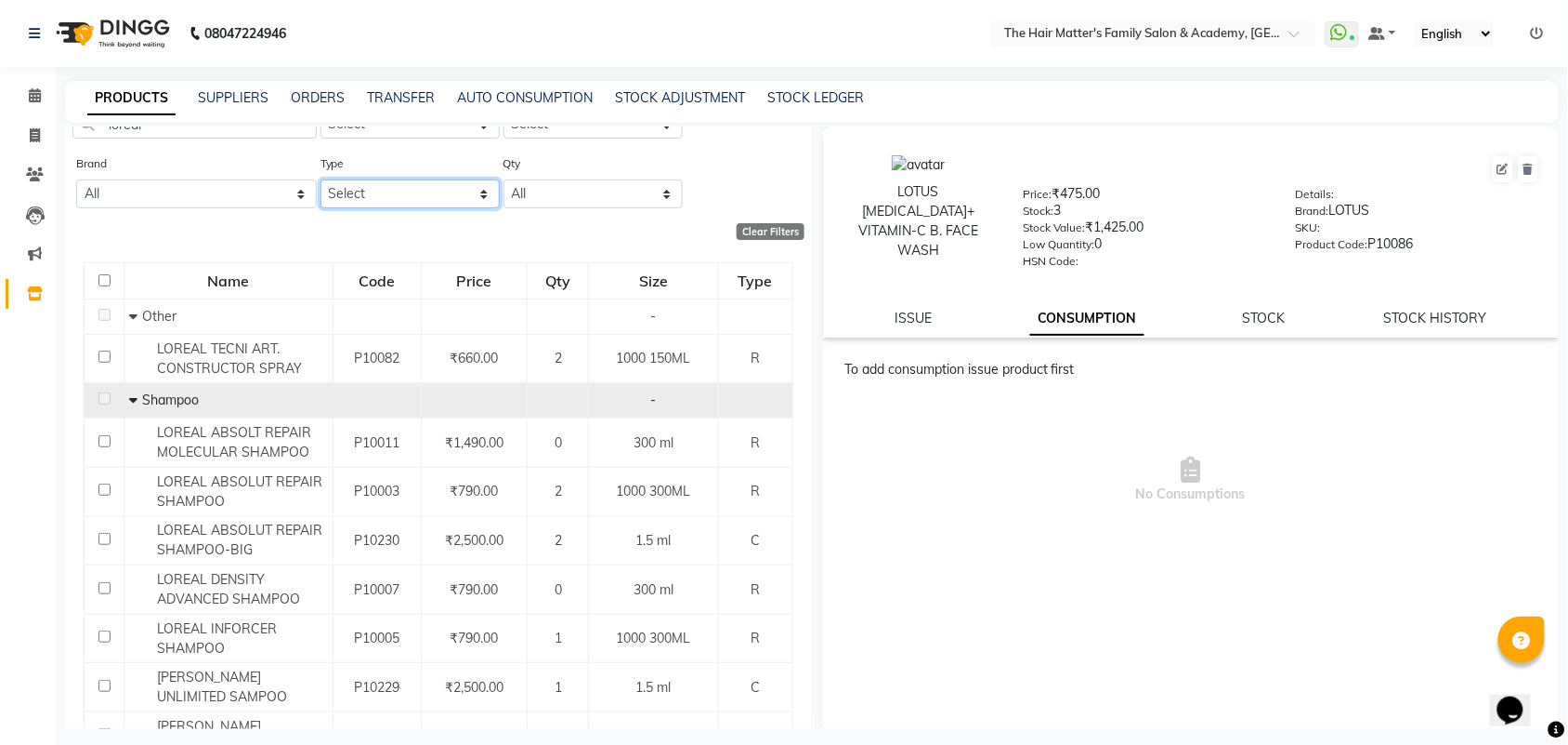
click at [361, 187] on select "Select Both Retail Consumable" at bounding box center [409, 194] width 179 height 29
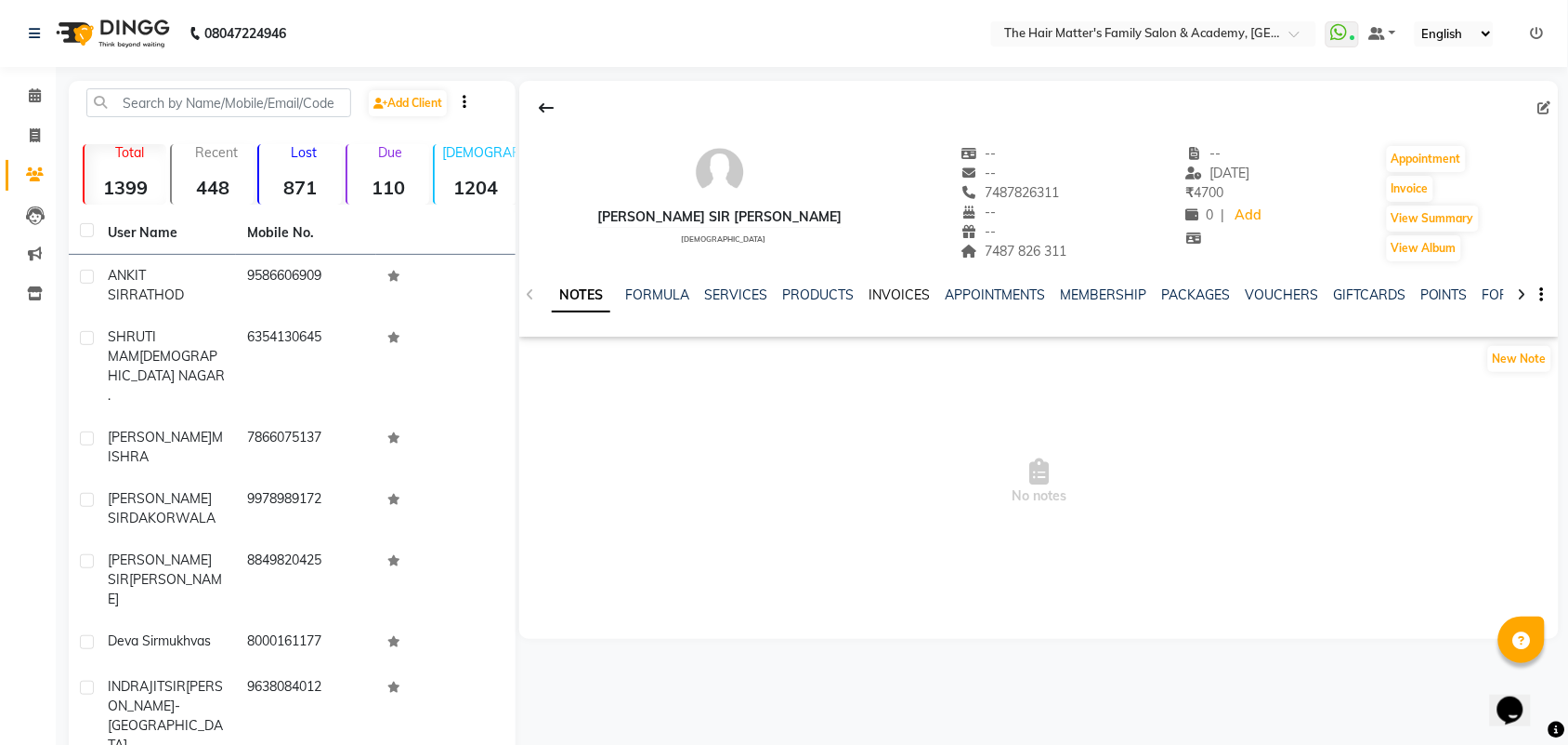
click at [902, 287] on link "INVOICES" at bounding box center [899, 295] width 61 height 17
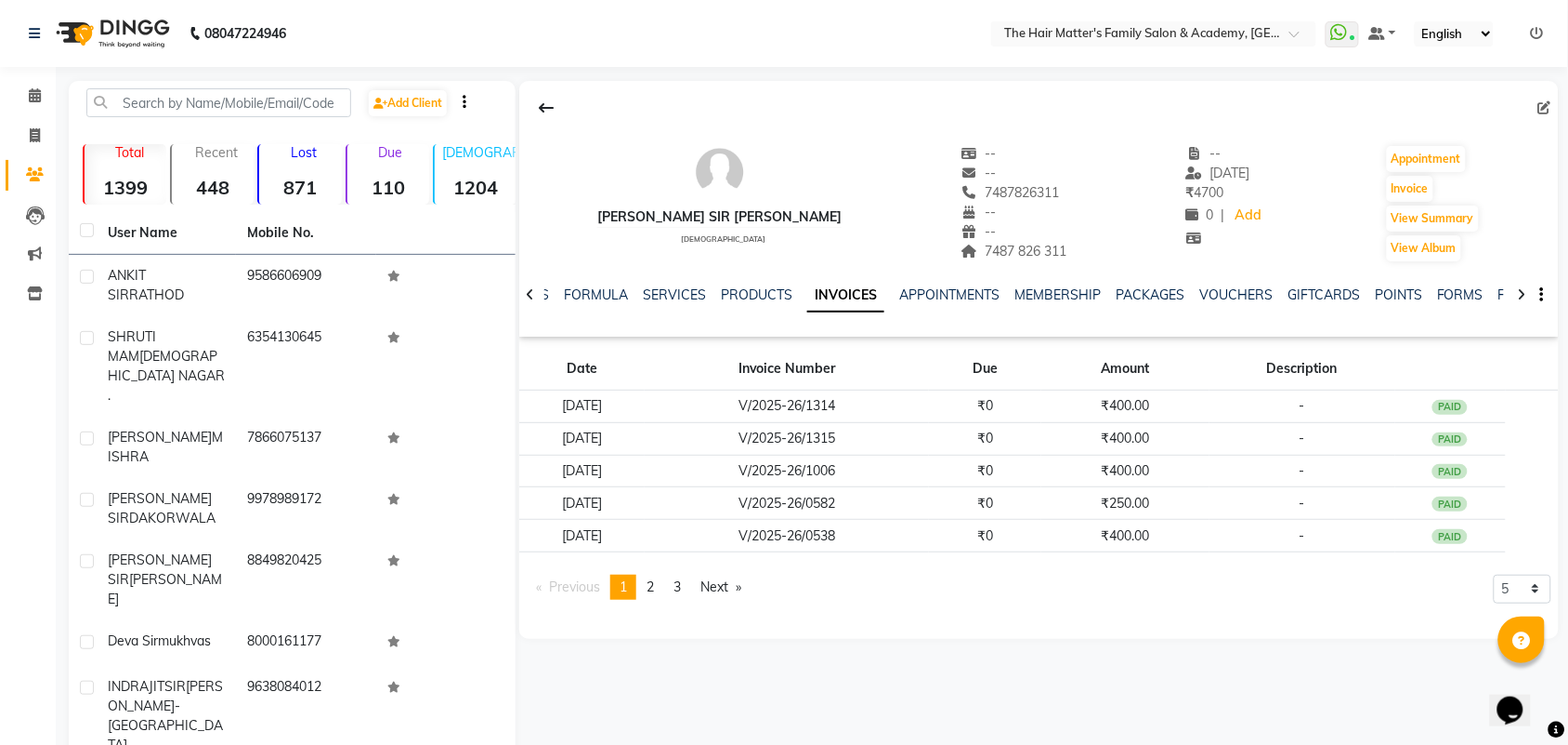
click at [397, 189] on strong "110" at bounding box center [388, 187] width 82 height 23
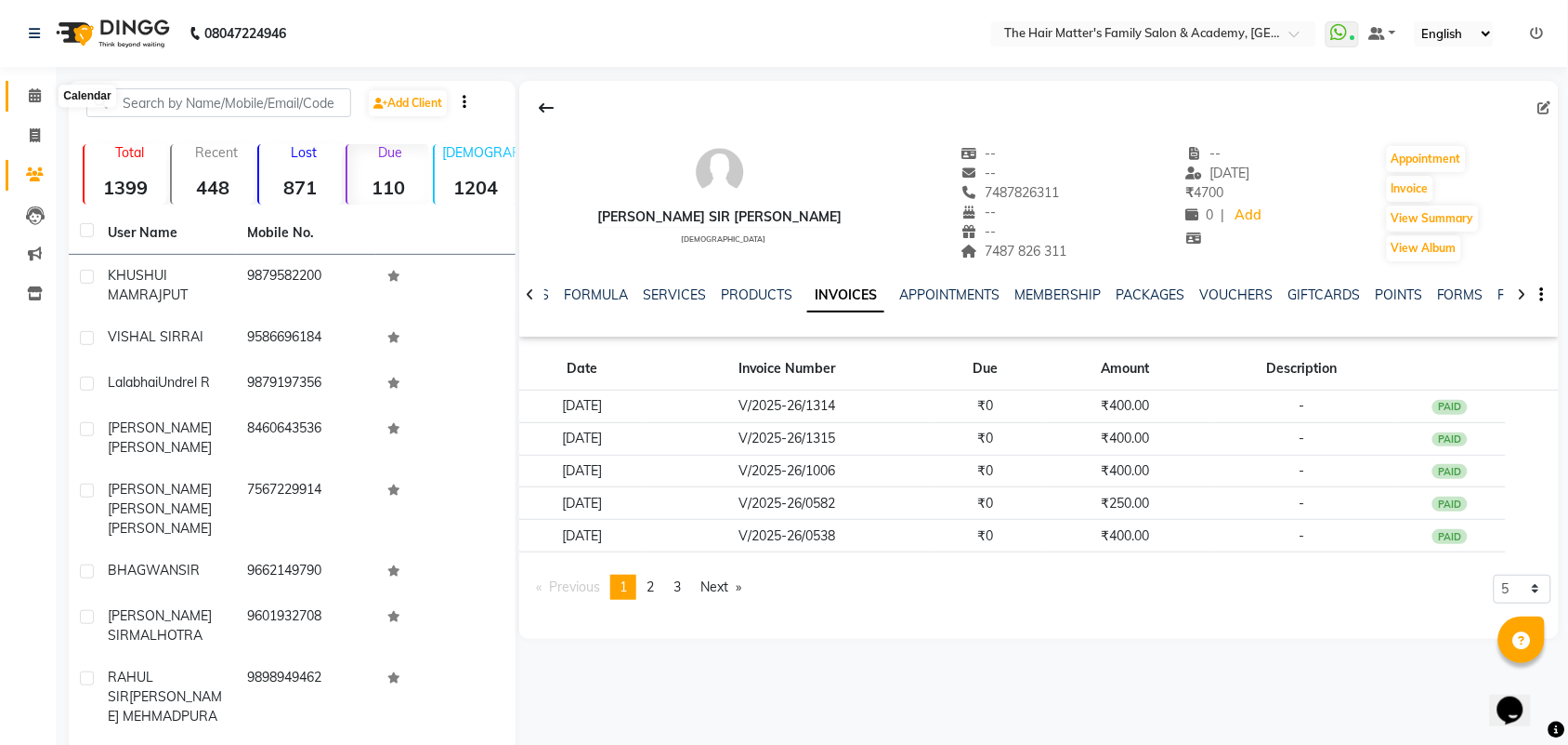
click at [33, 89] on icon at bounding box center [35, 95] width 12 height 14
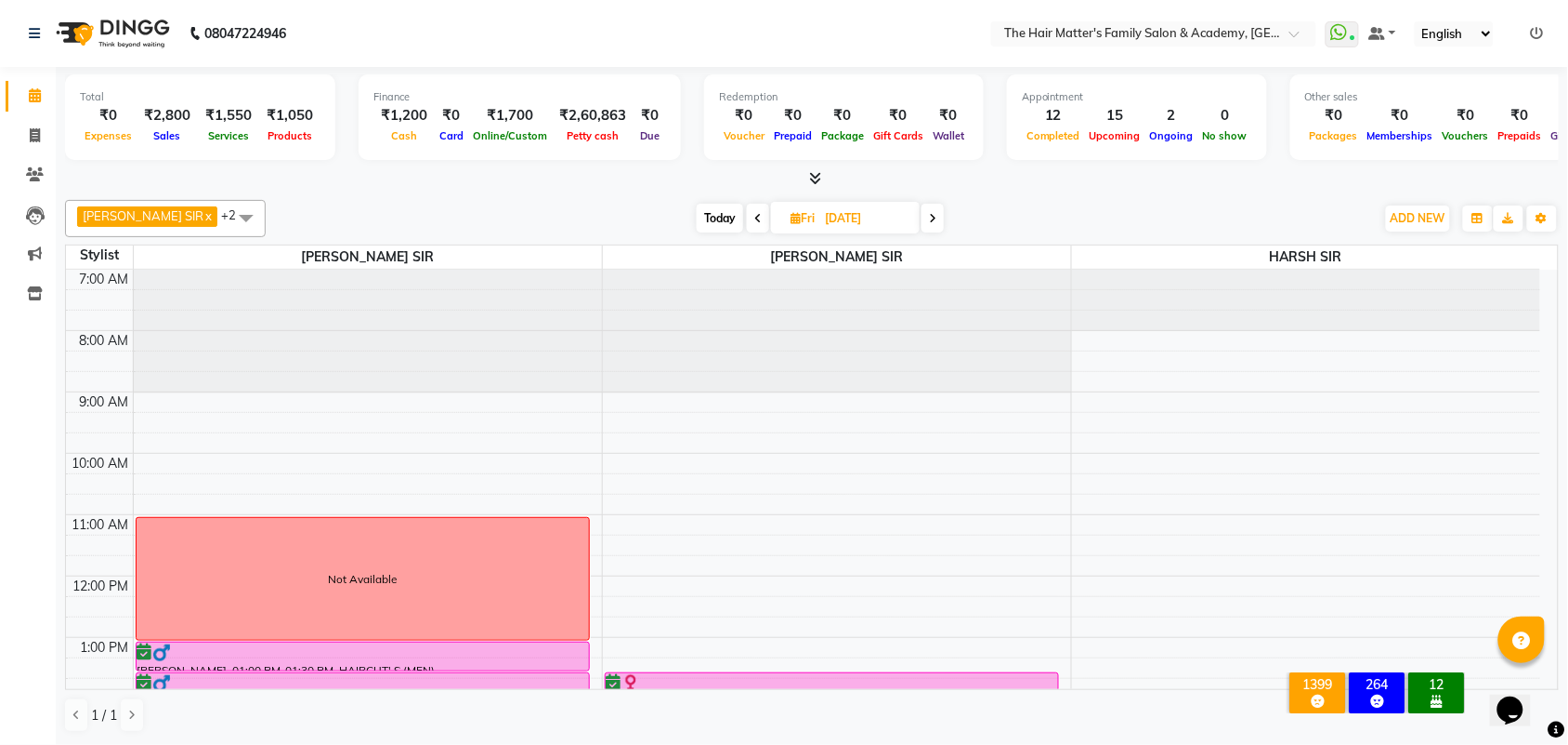
click at [697, 221] on span "Today" at bounding box center [719, 218] width 46 height 29
type input "[DATE]"
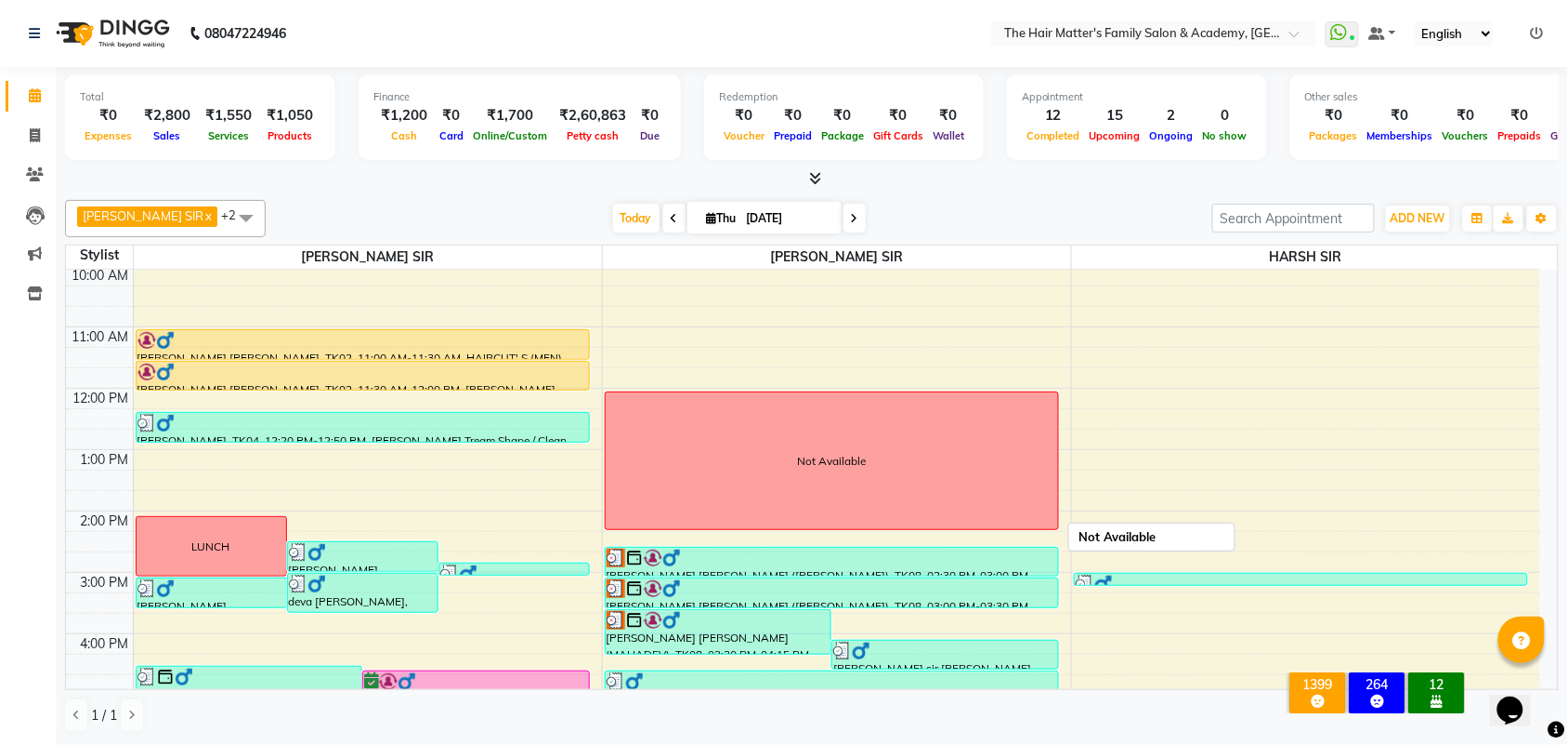
scroll to position [187, 0]
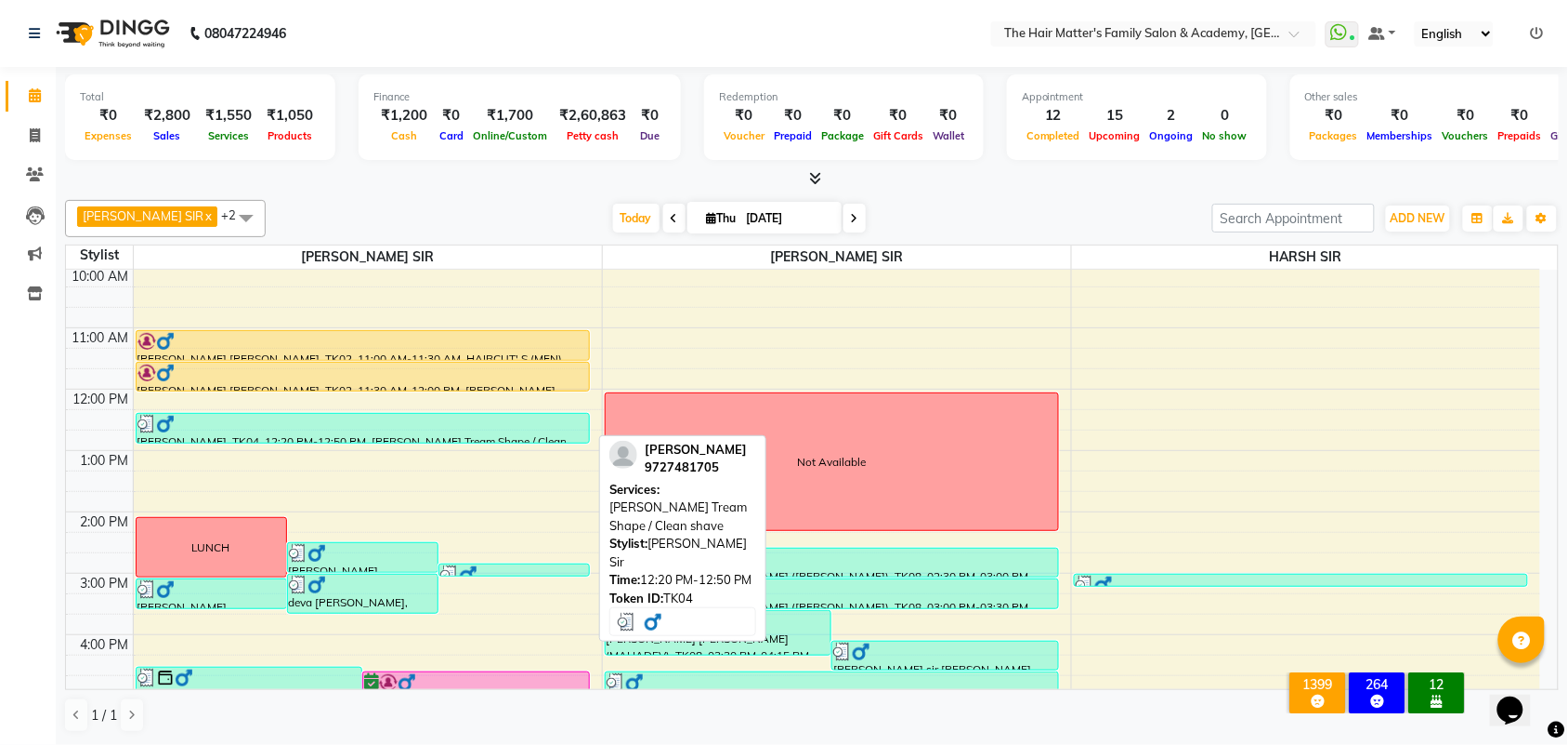
click at [303, 442] on div "[PERSON_NAME], TK04, 12:20 PM-12:50 PM, [PERSON_NAME] Tream Shape / Clean shave" at bounding box center [362, 427] width 453 height 29
select select "3"
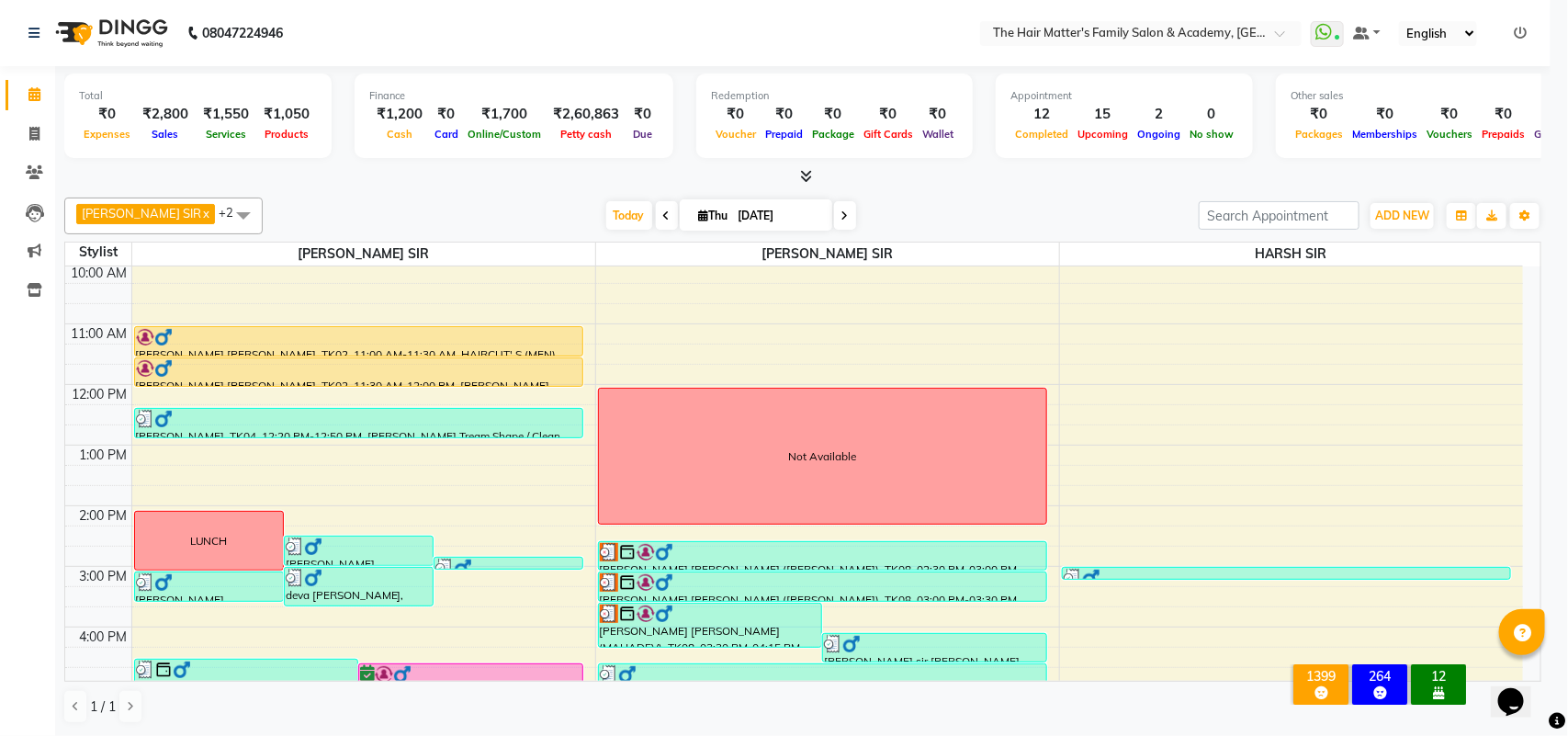
click at [302, 427] on div "View Invoice" at bounding box center [794, 423] width 1045 height 67
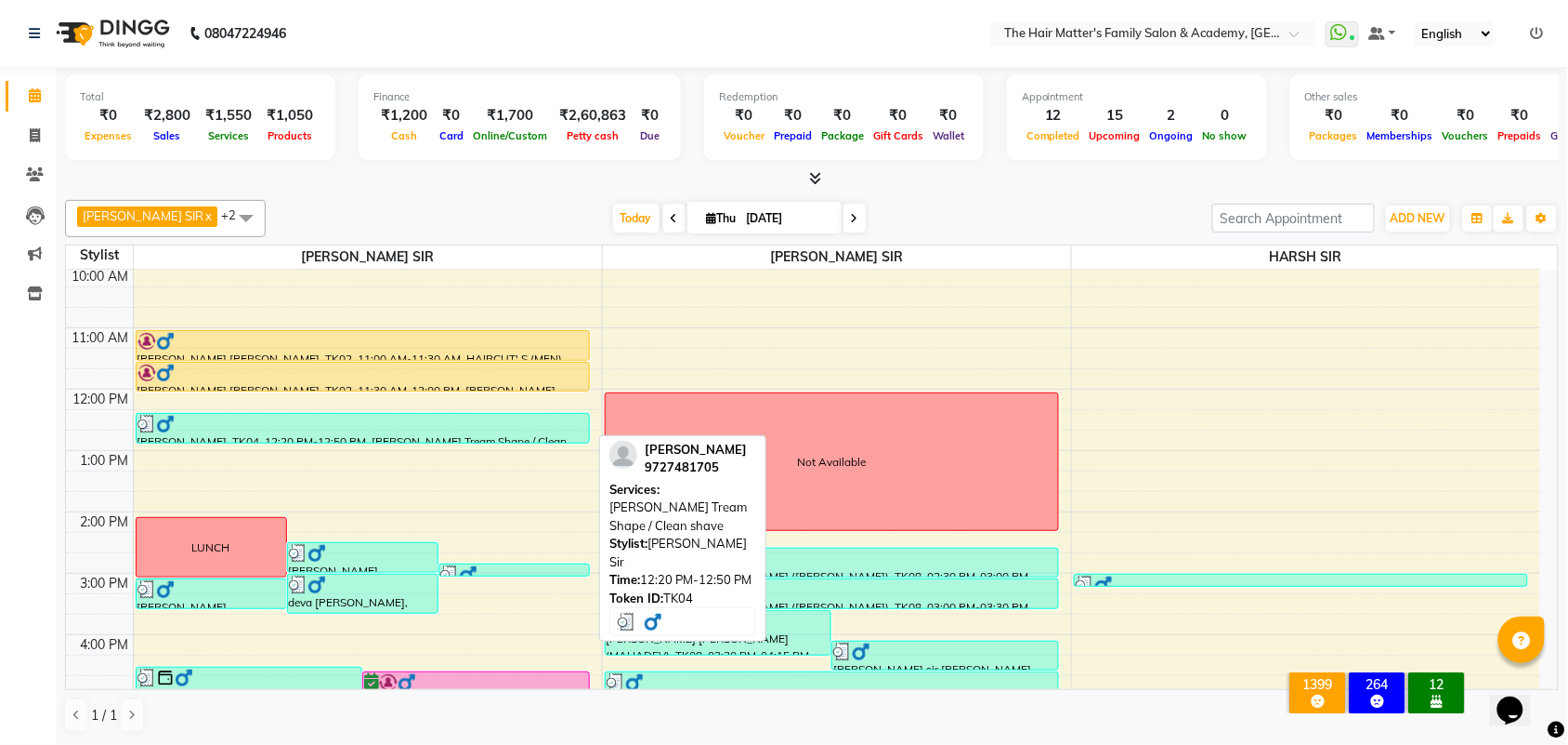
click at [438, 435] on div "[PERSON_NAME], TK04, 12:20 PM-12:50 PM, [PERSON_NAME] Tream Shape / Clean shave" at bounding box center [362, 427] width 453 height 29
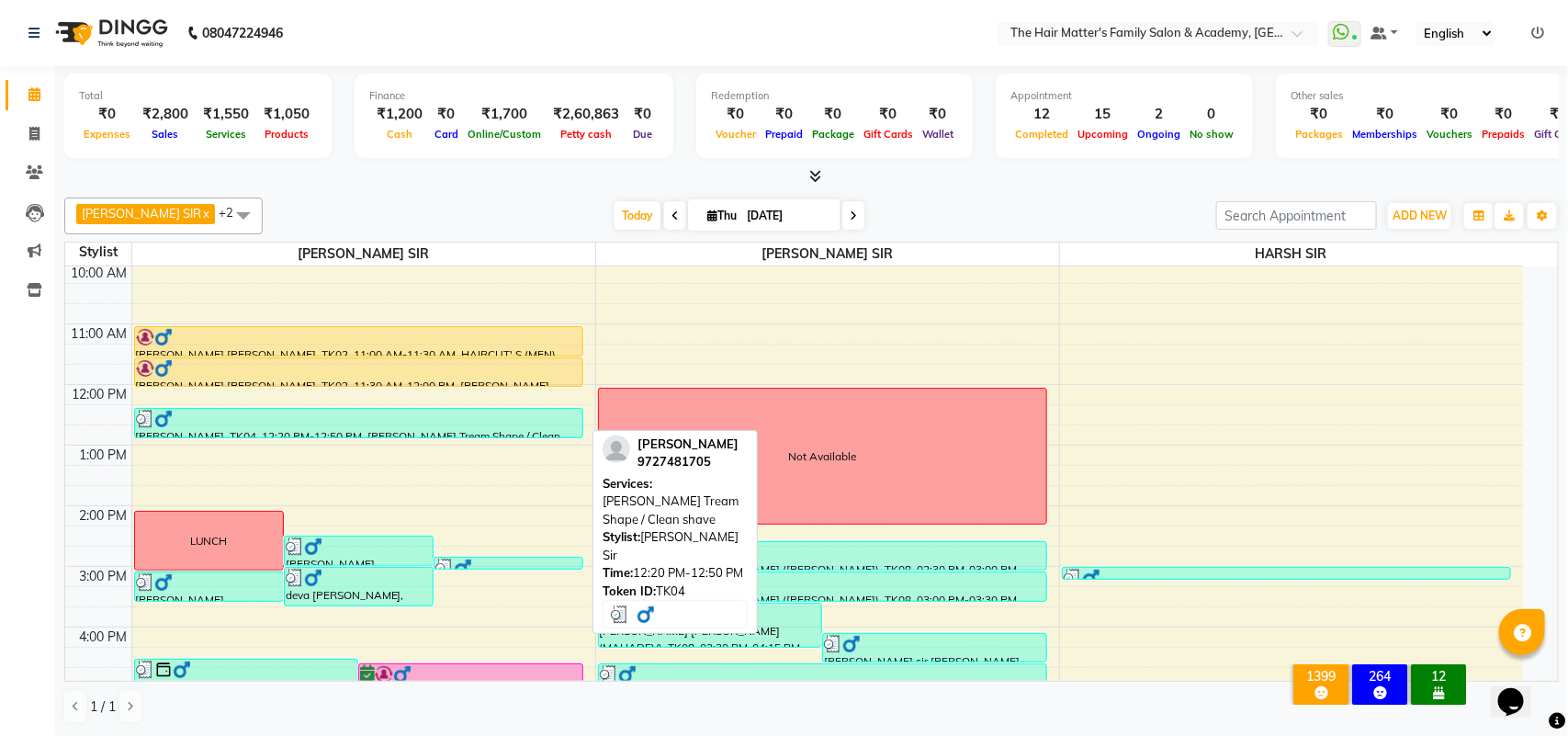
select select "3"
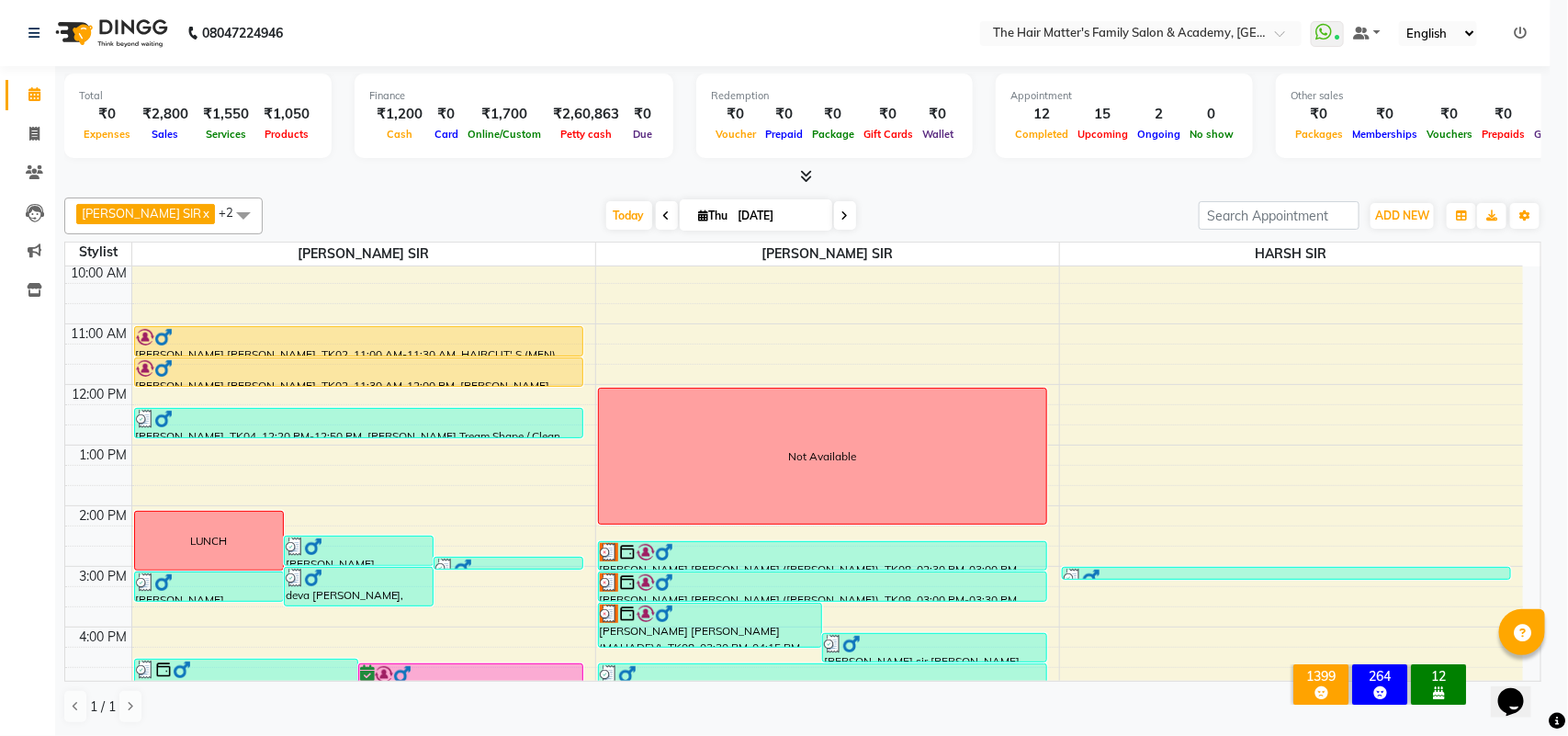
click at [462, 433] on div "View Invoice" at bounding box center [794, 423] width 1045 height 67
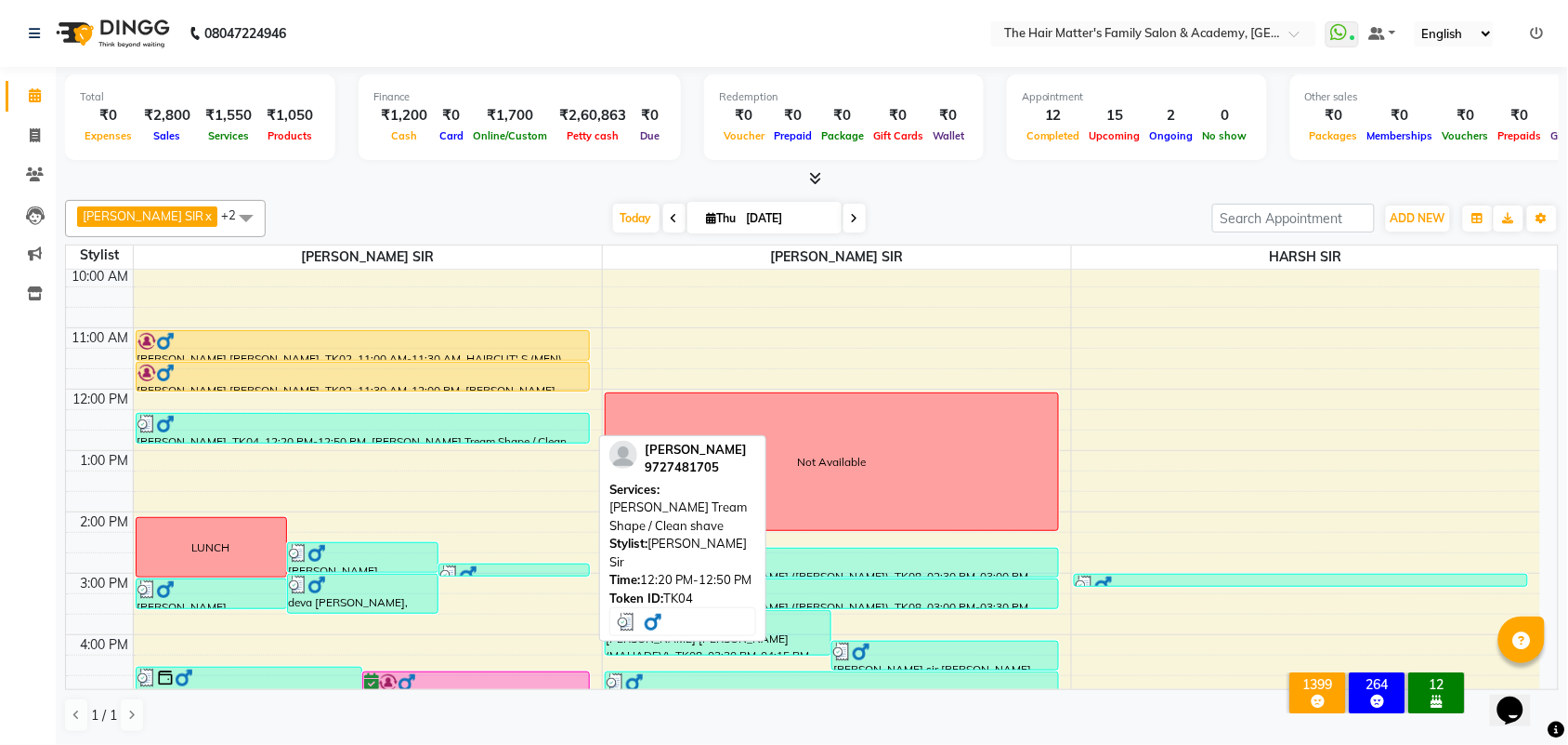
click at [444, 419] on div at bounding box center [362, 424] width 451 height 19
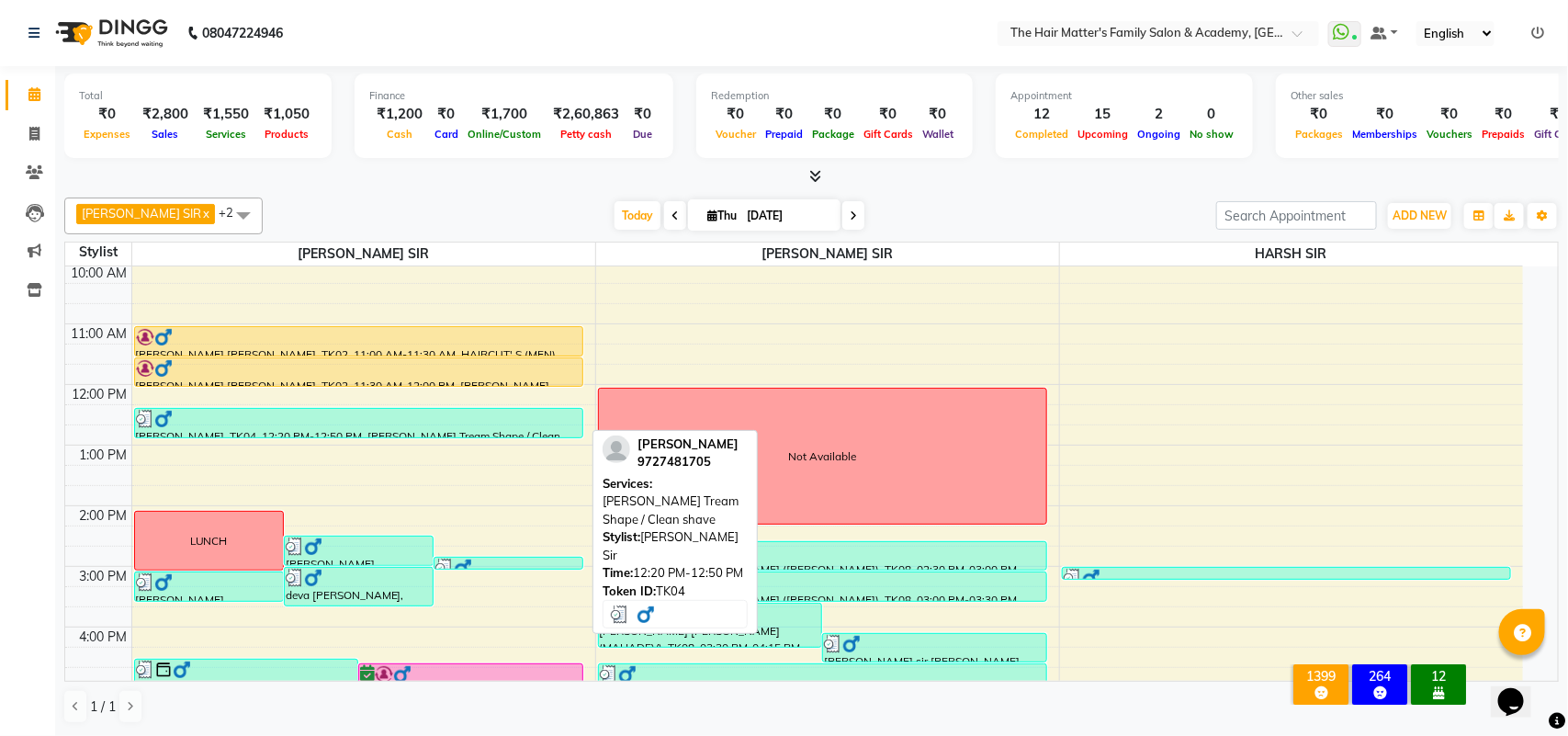
select select "3"
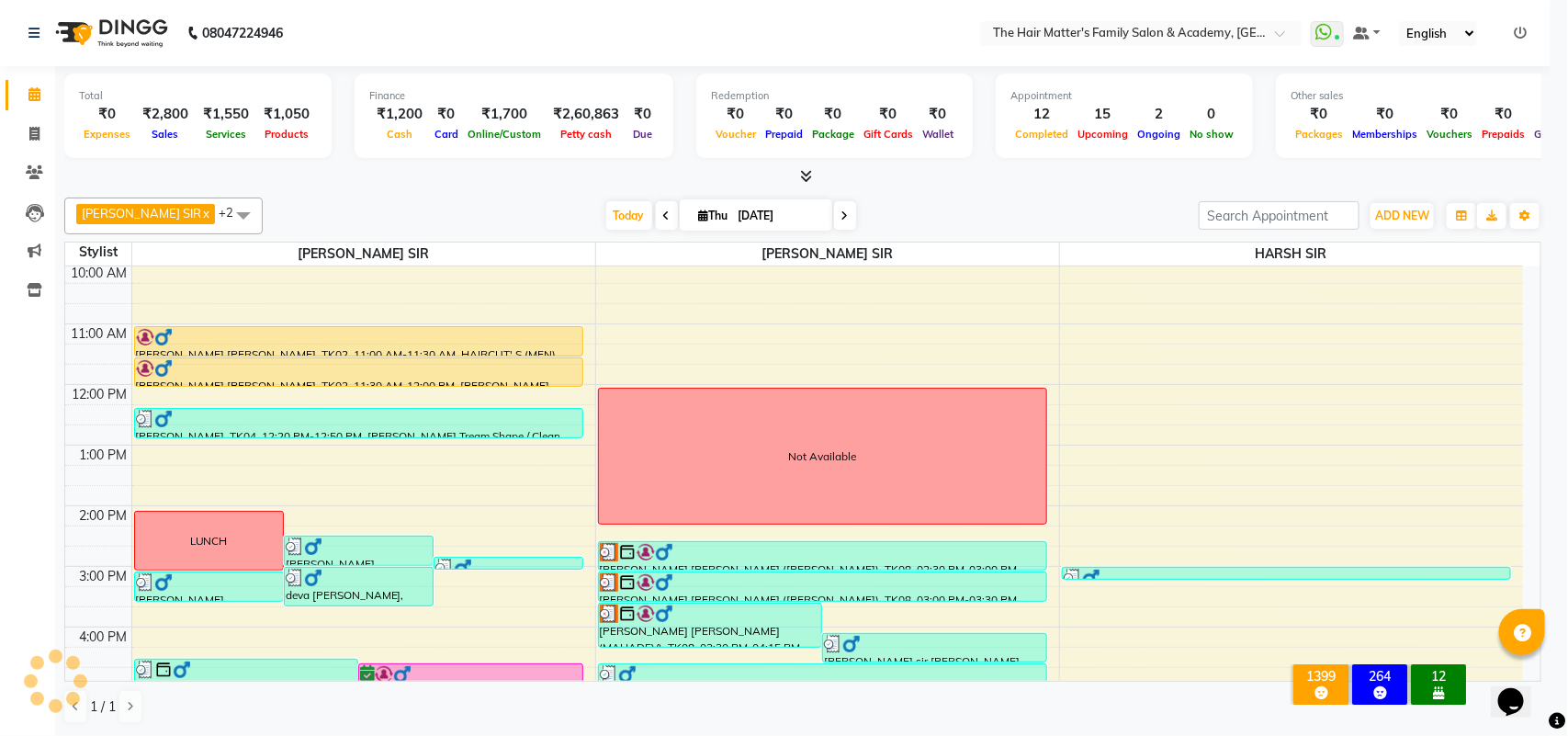
click at [447, 420] on div "View Invoice" at bounding box center [794, 423] width 1045 height 67
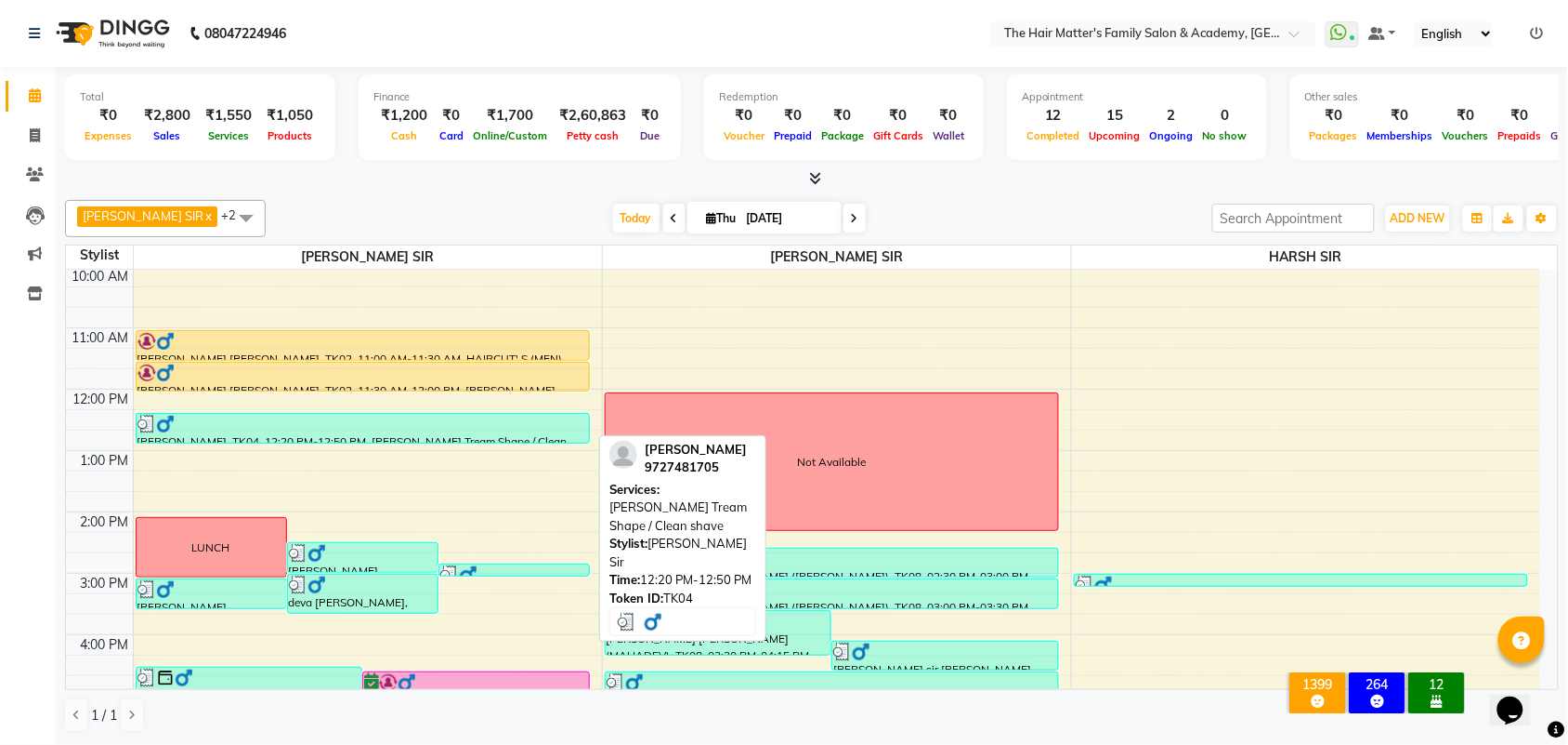
click at [481, 444] on div "[PERSON_NAME], TK04, 12:20 PM-12:50 PM, [PERSON_NAME] Tream Shape / Clean shave" at bounding box center [362, 428] width 454 height 32
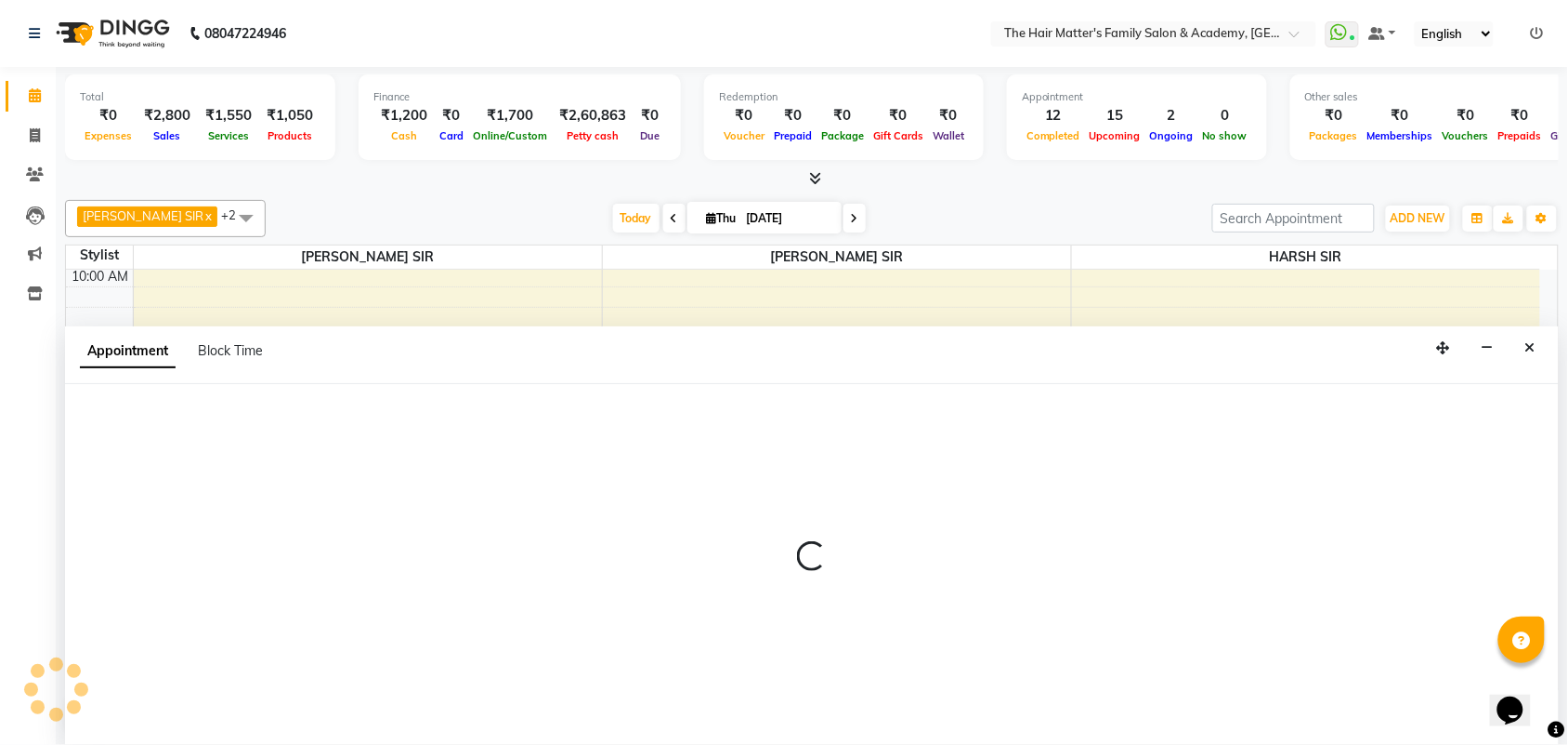
scroll to position [1, 0]
click at [470, 424] on div at bounding box center [811, 565] width 1494 height 361
select select "42572"
select select "tentative"
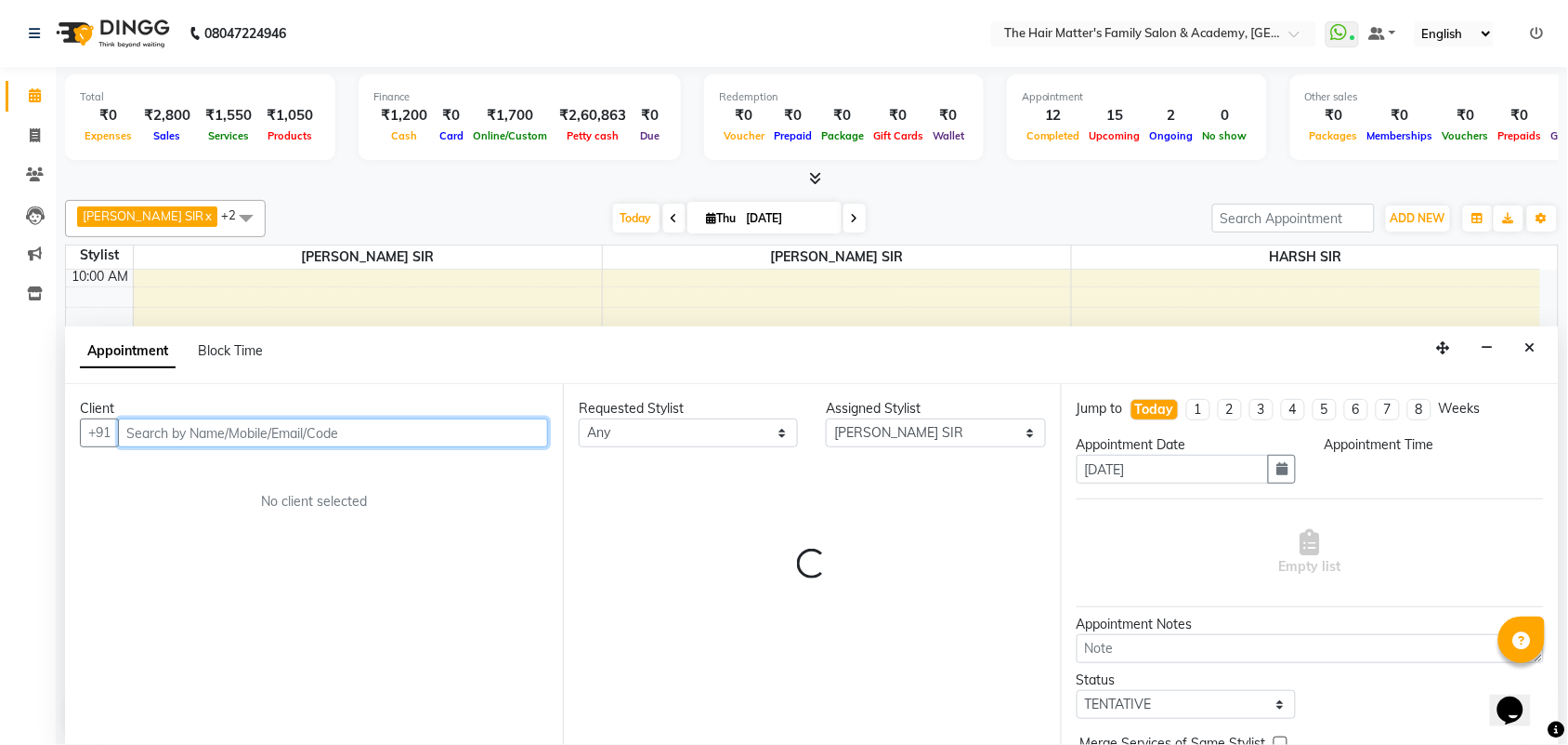
select select "765"
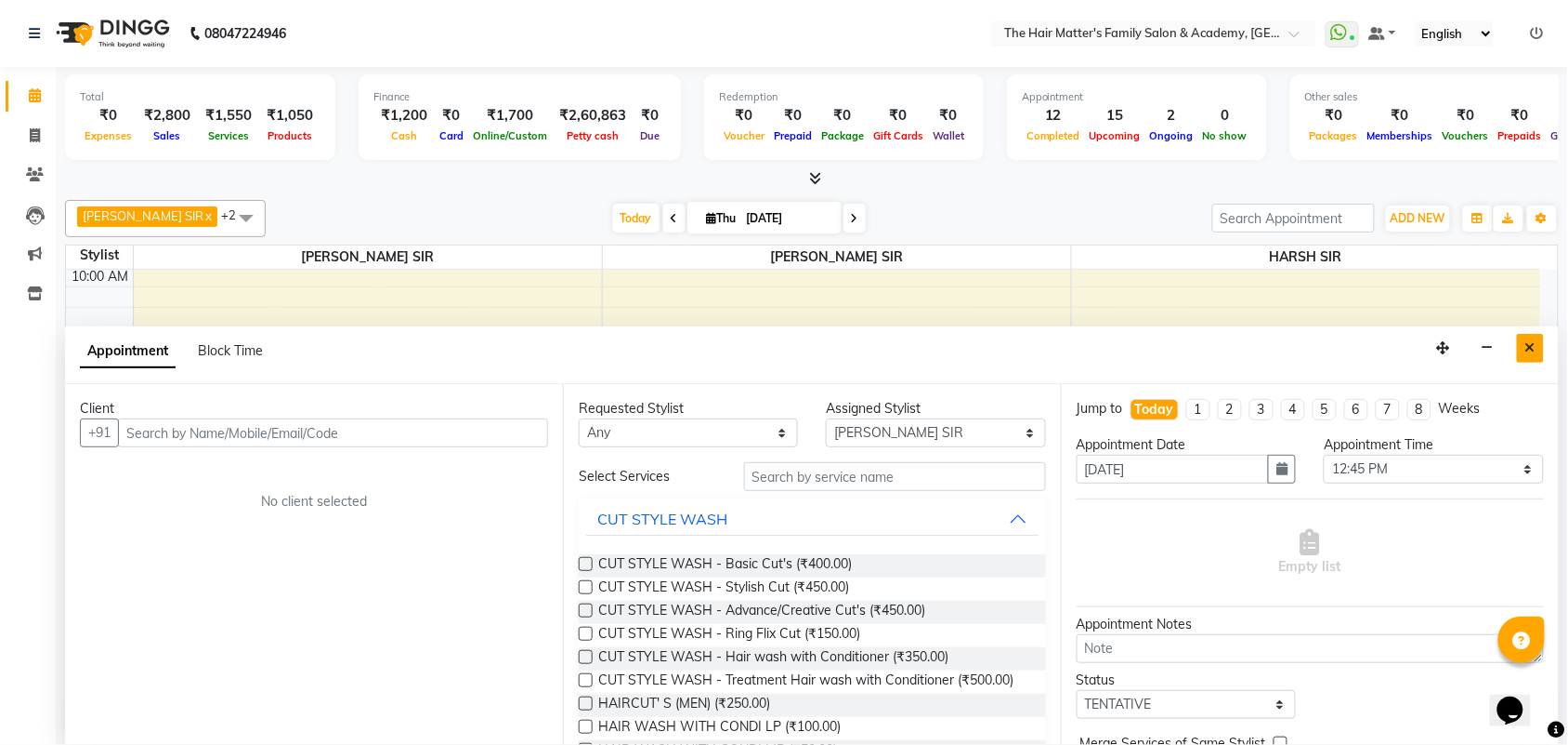
click button "Close" at bounding box center [1530, 348] width 27 height 29
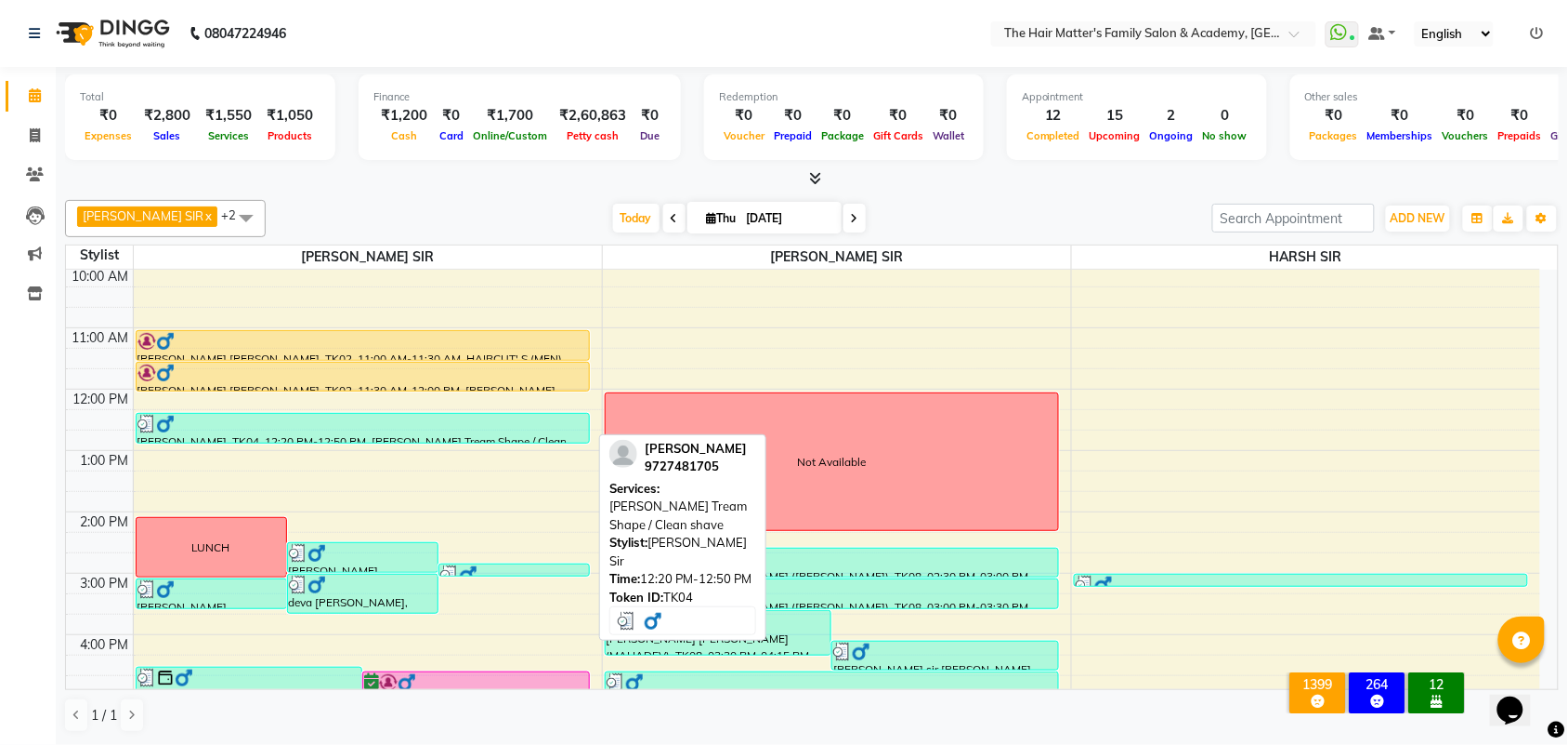
click at [516, 427] on div at bounding box center [362, 424] width 451 height 19
select select "3"
click at [481, 430] on div at bounding box center [362, 424] width 451 height 19
select select "3"
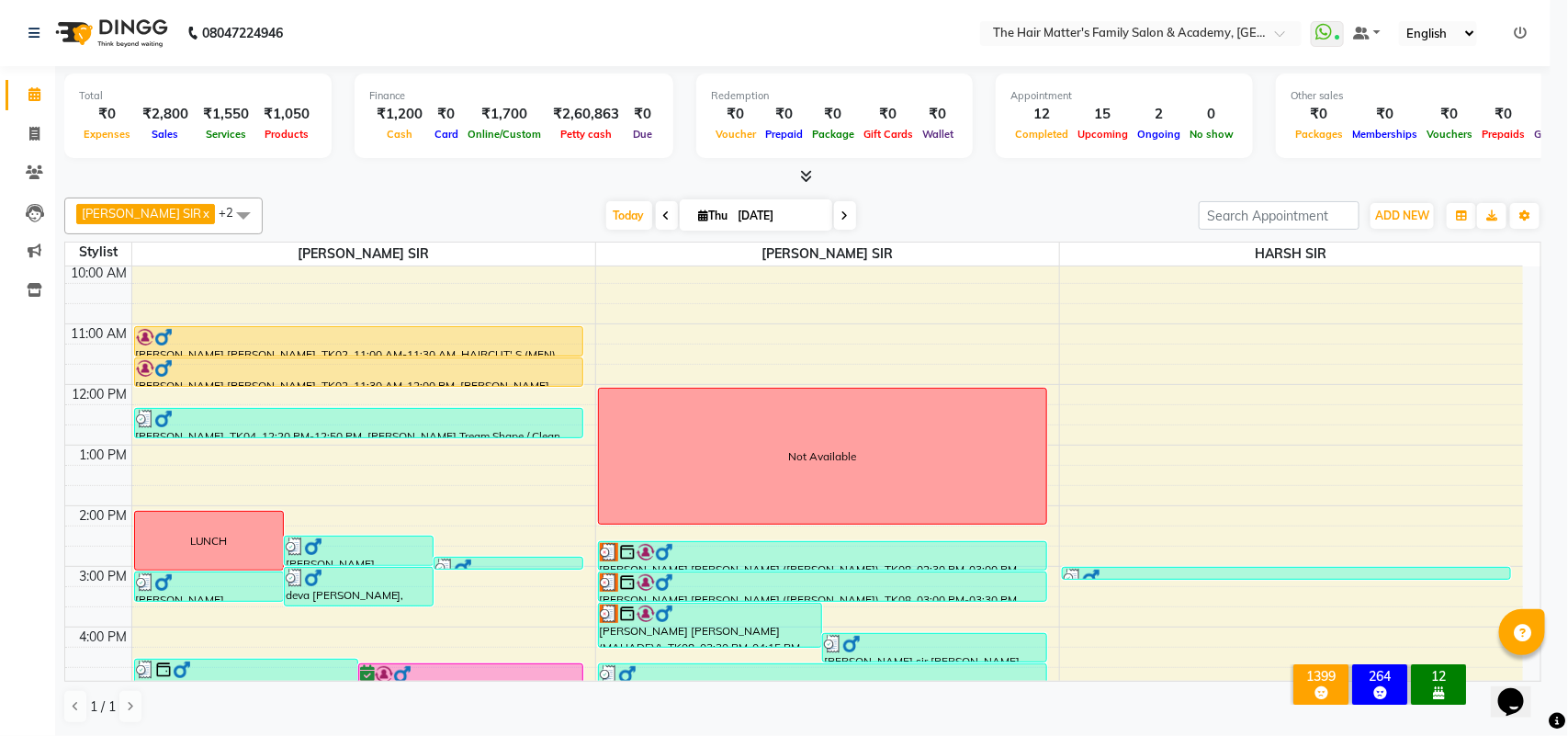
click at [475, 425] on div "View Invoice" at bounding box center [794, 423] width 1045 height 67
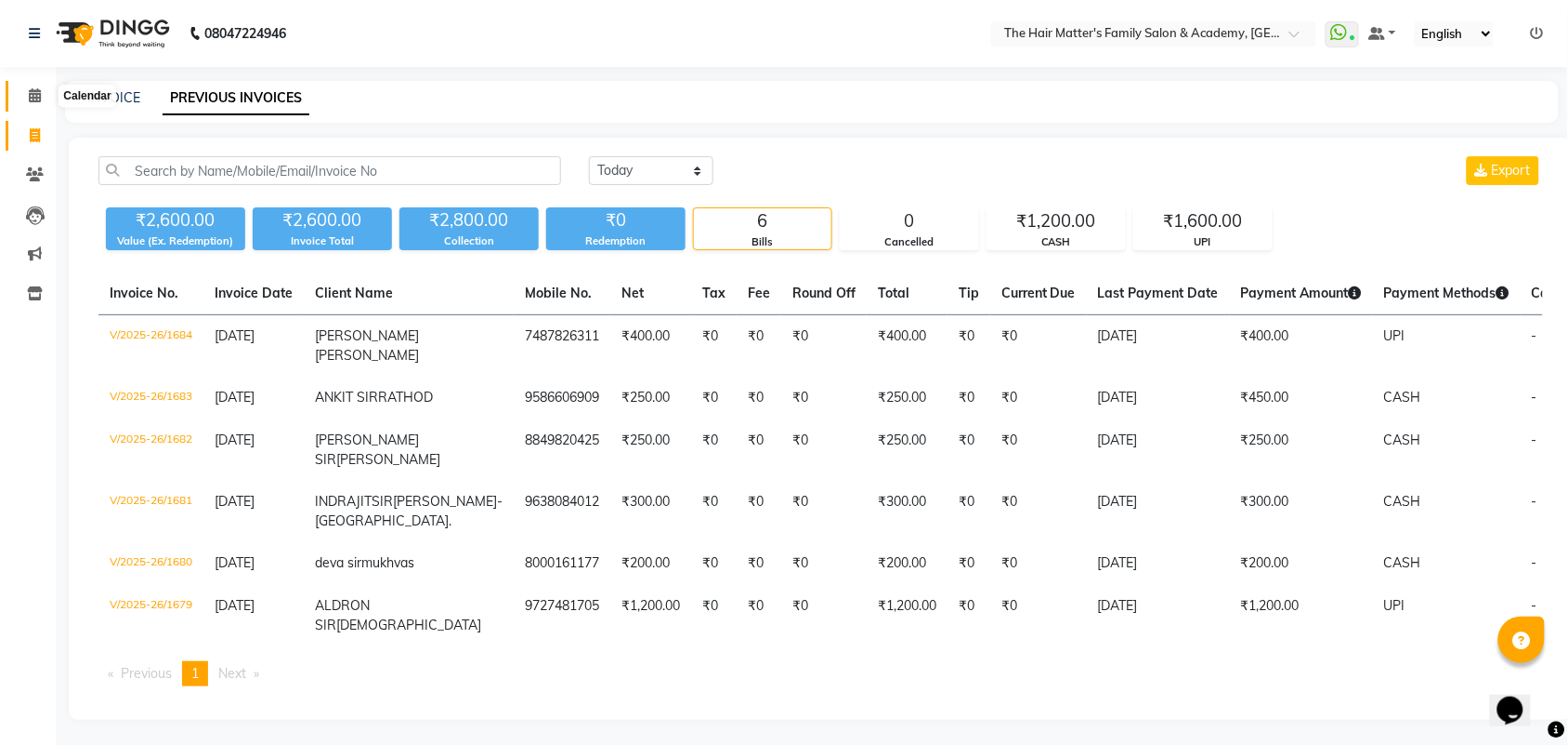
click at [33, 101] on icon at bounding box center [35, 95] width 12 height 14
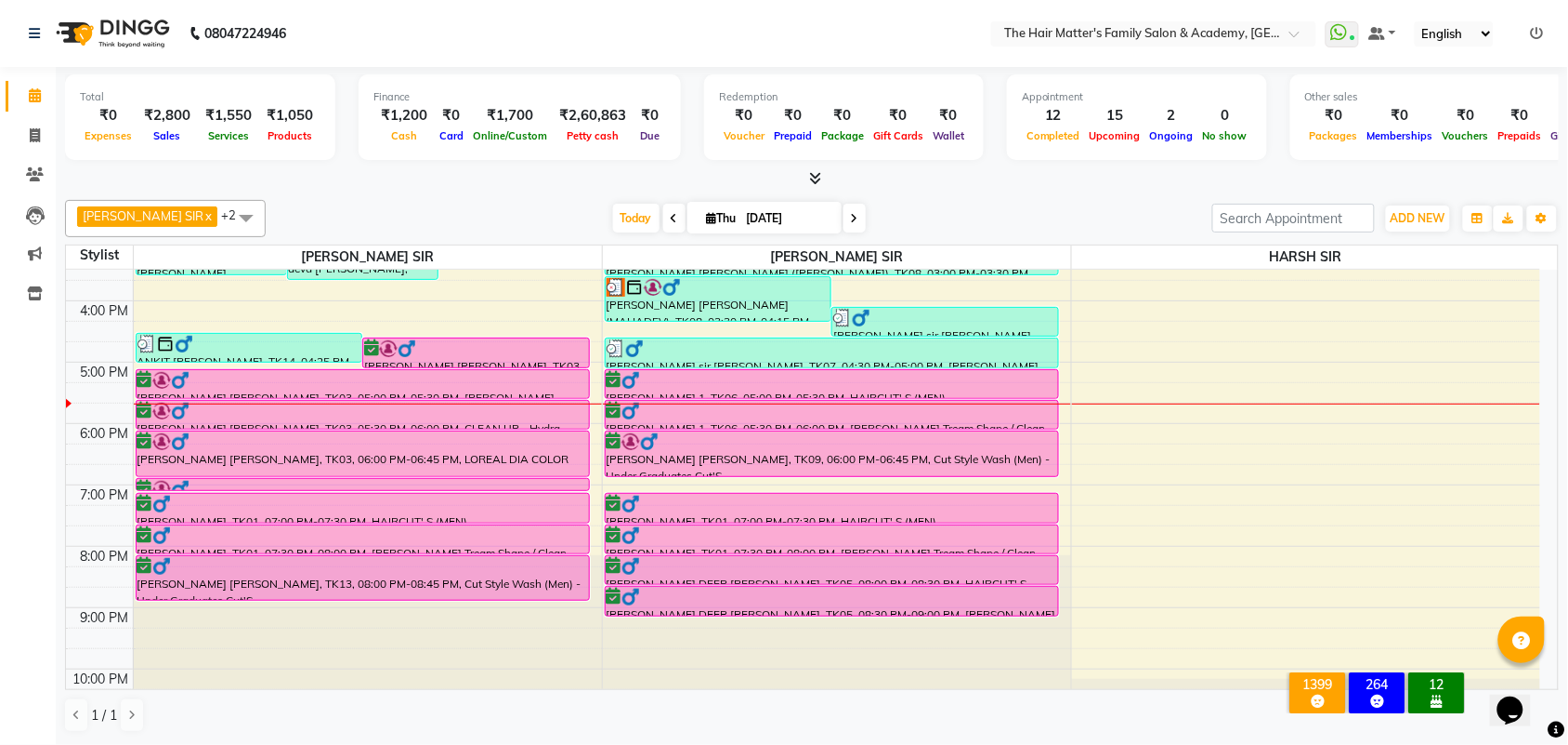
scroll to position [573, 0]
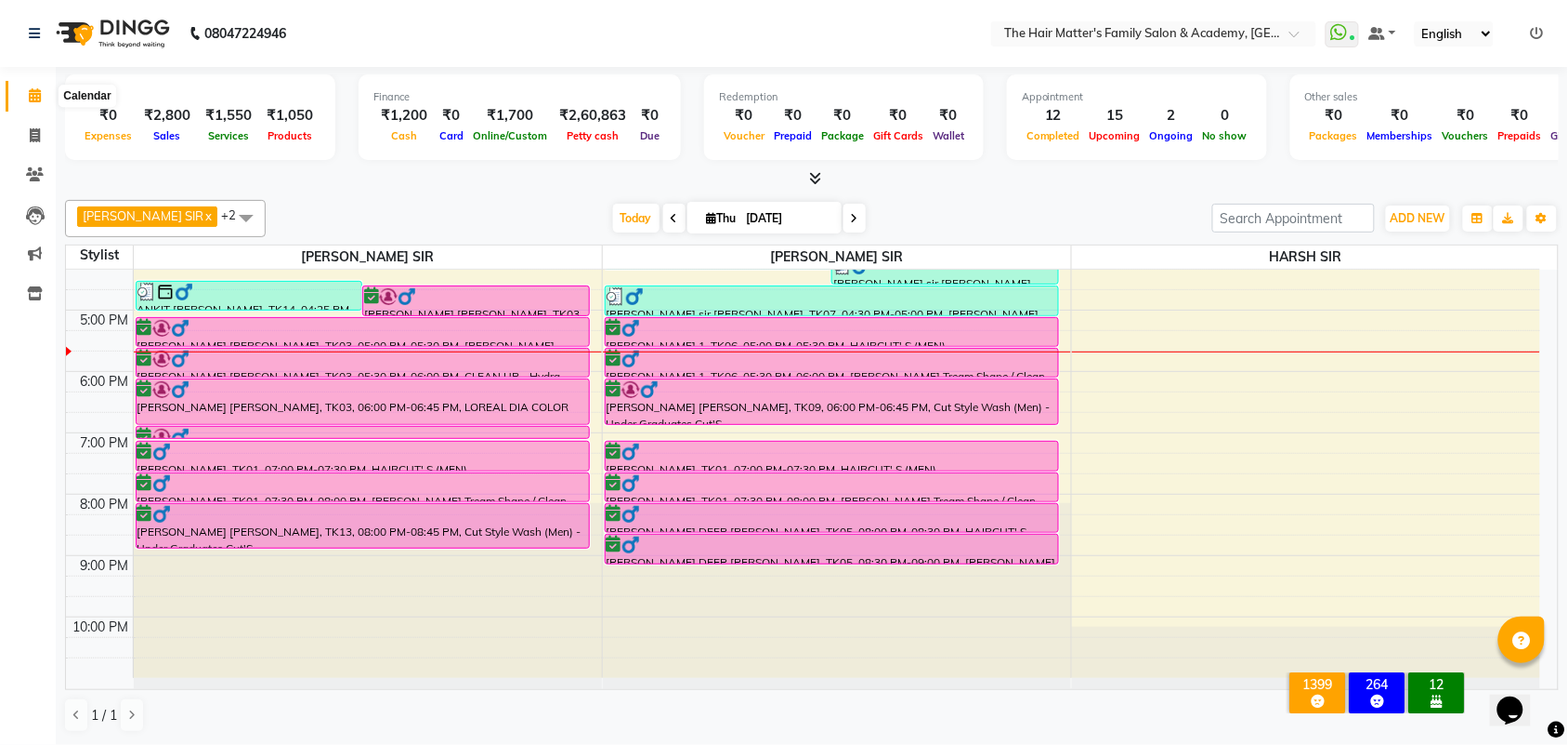
click at [34, 99] on icon at bounding box center [35, 95] width 12 height 14
click at [31, 98] on icon at bounding box center [35, 95] width 12 height 14
click at [40, 101] on span at bounding box center [35, 96] width 33 height 22
click at [704, 220] on span "Thu" at bounding box center [722, 218] width 39 height 14
select select "9"
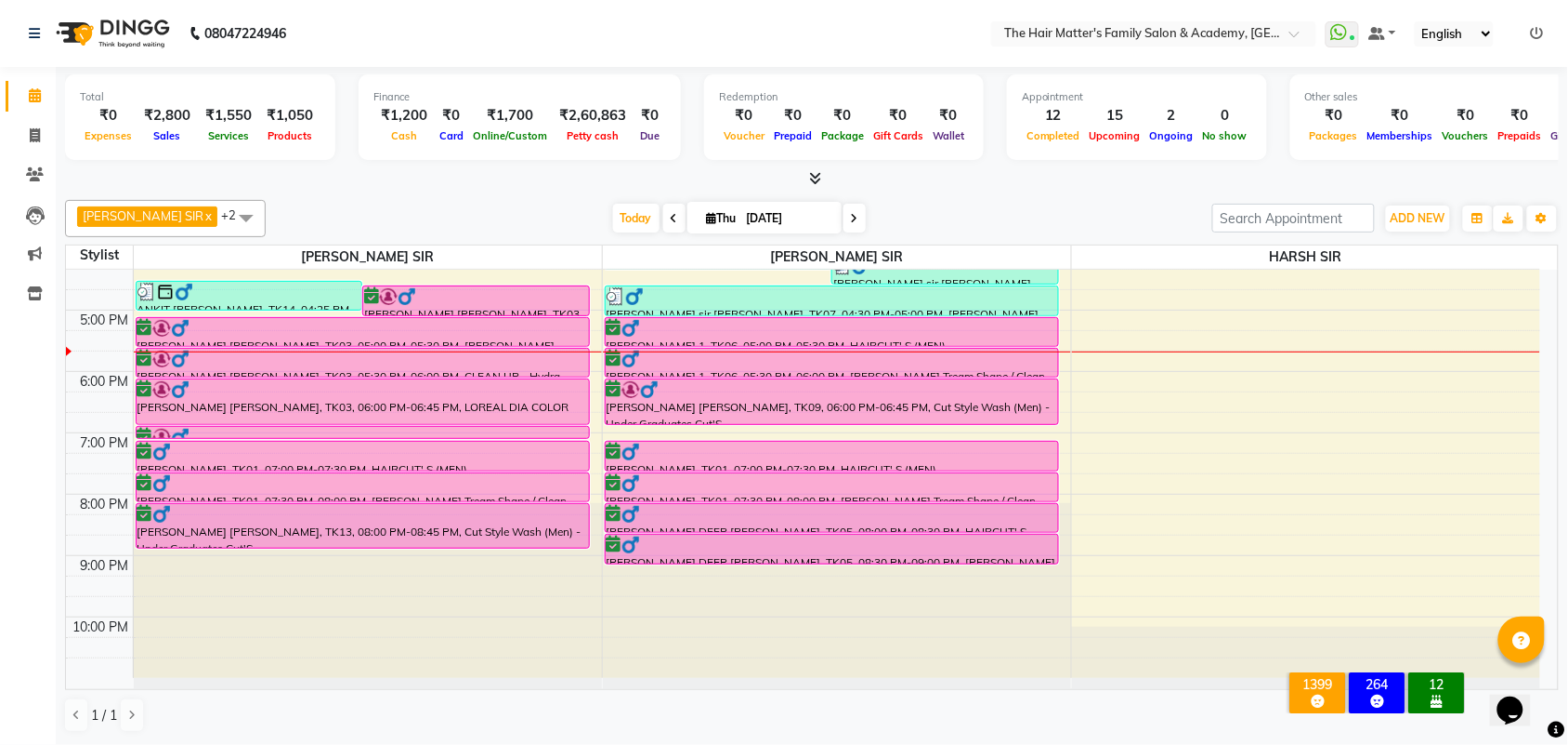
select select "2025"
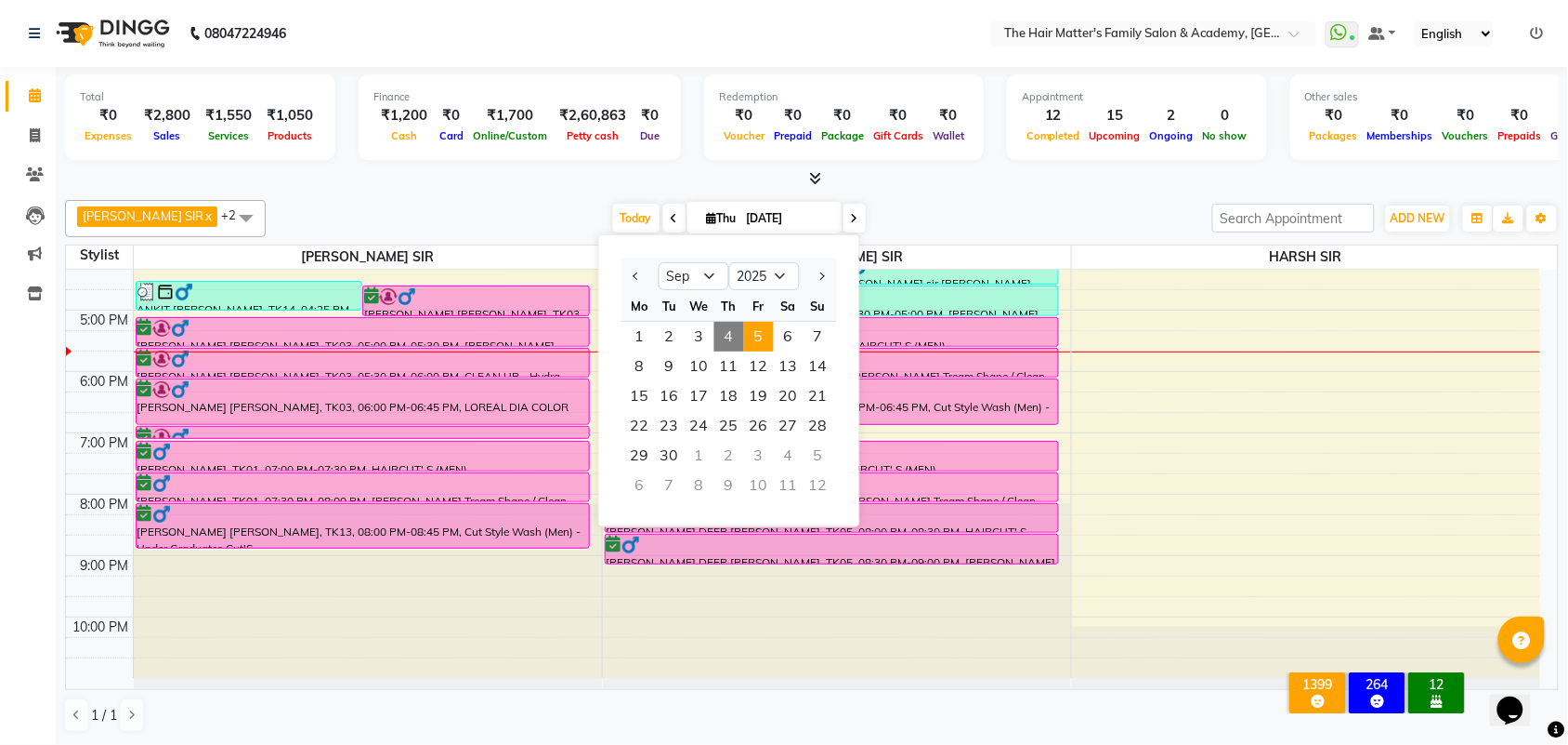
click at [761, 342] on span "5" at bounding box center [760, 336] width 30 height 30
type input "[DATE]"
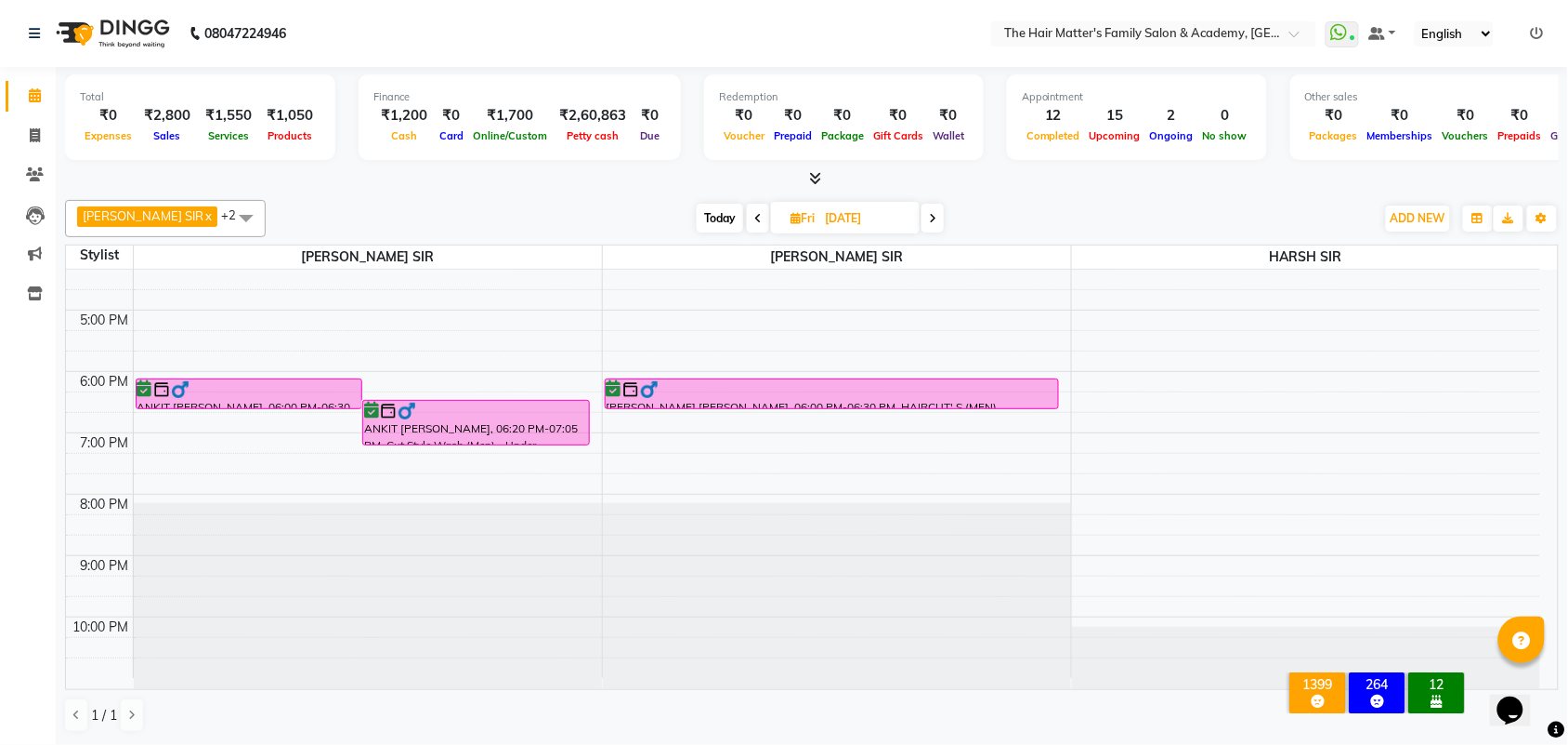
scroll to position [0, 0]
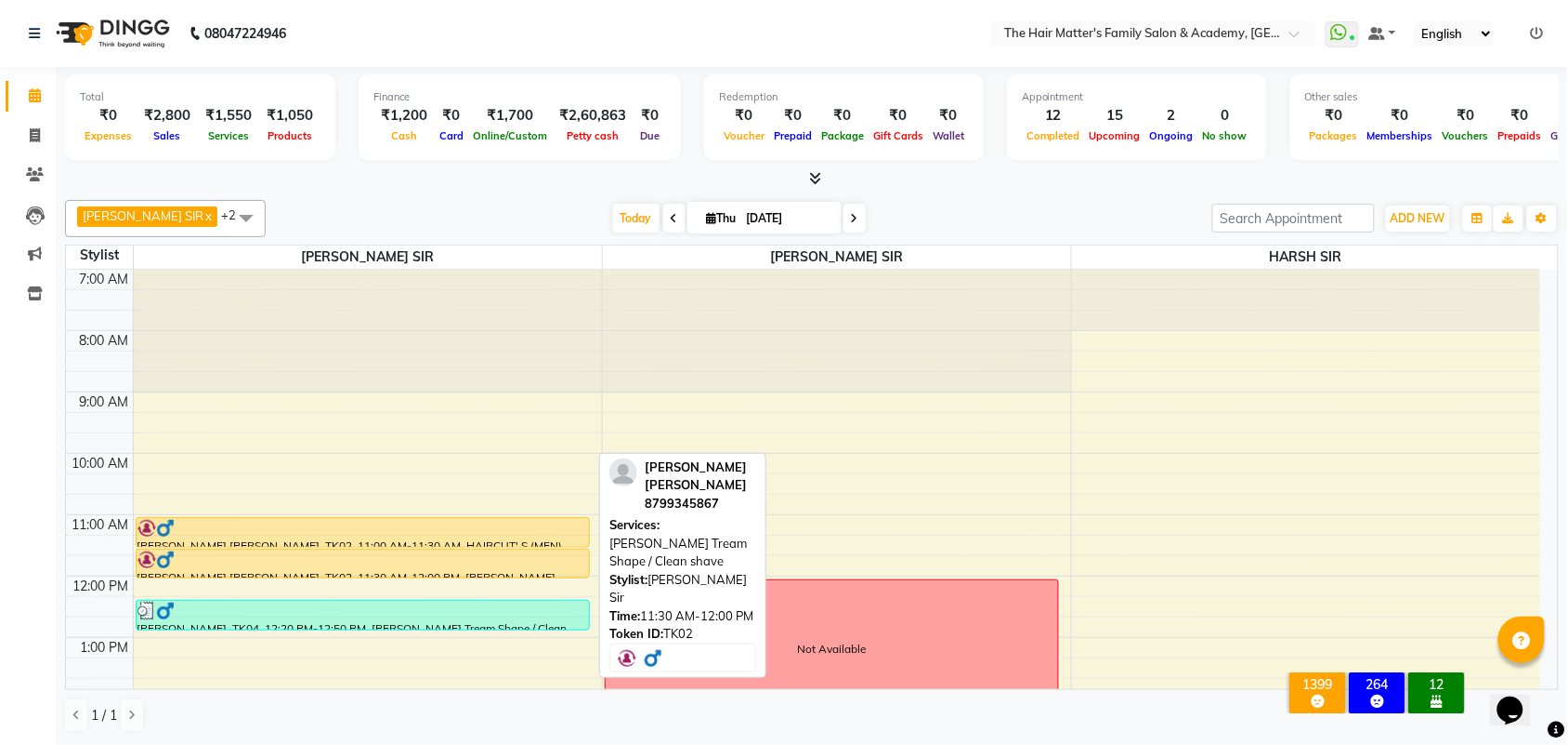
click at [497, 550] on div "[PERSON_NAME] [PERSON_NAME], TK02, 11:30 AM-12:00 PM, [PERSON_NAME] Tream Shape…" at bounding box center [362, 564] width 453 height 28
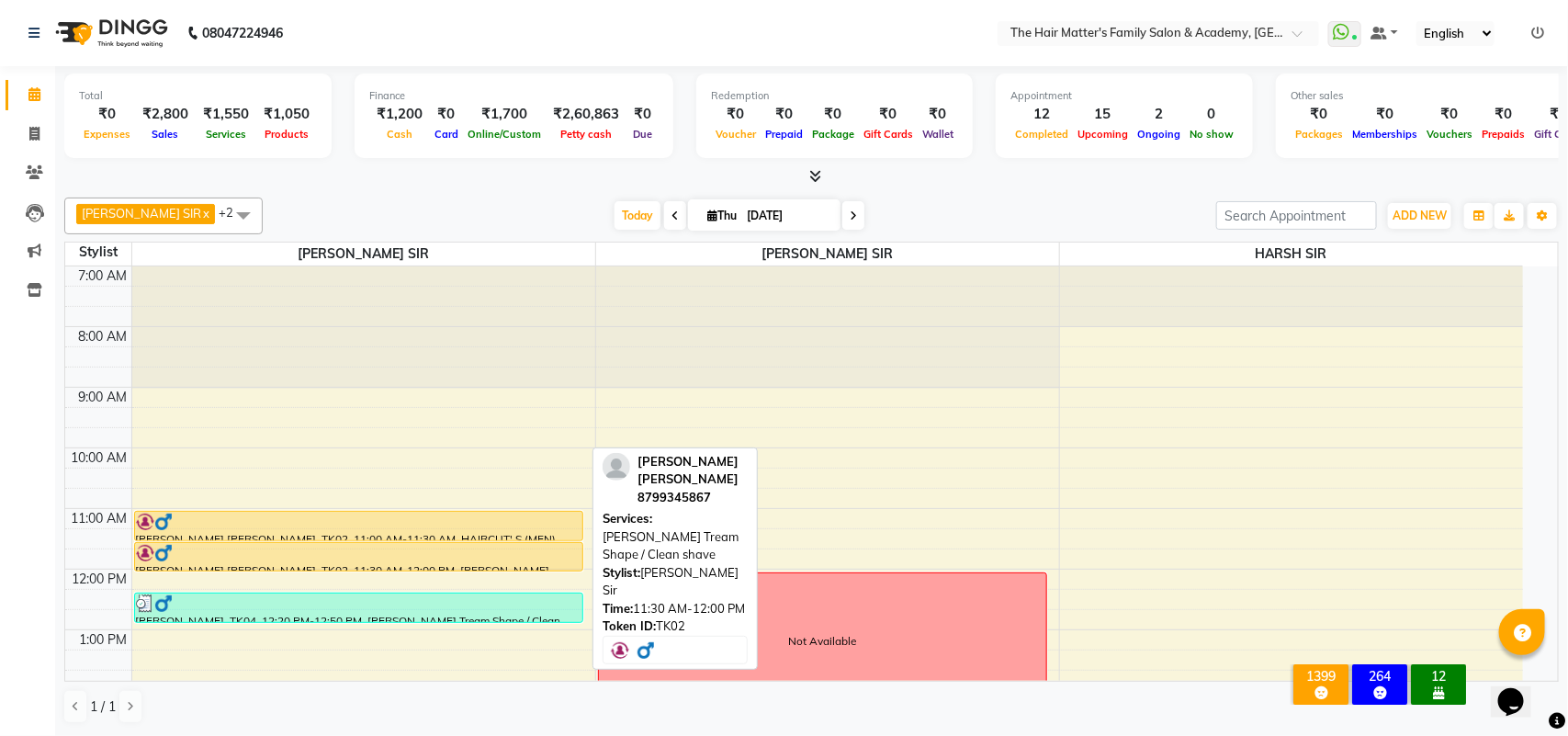
select select "1"
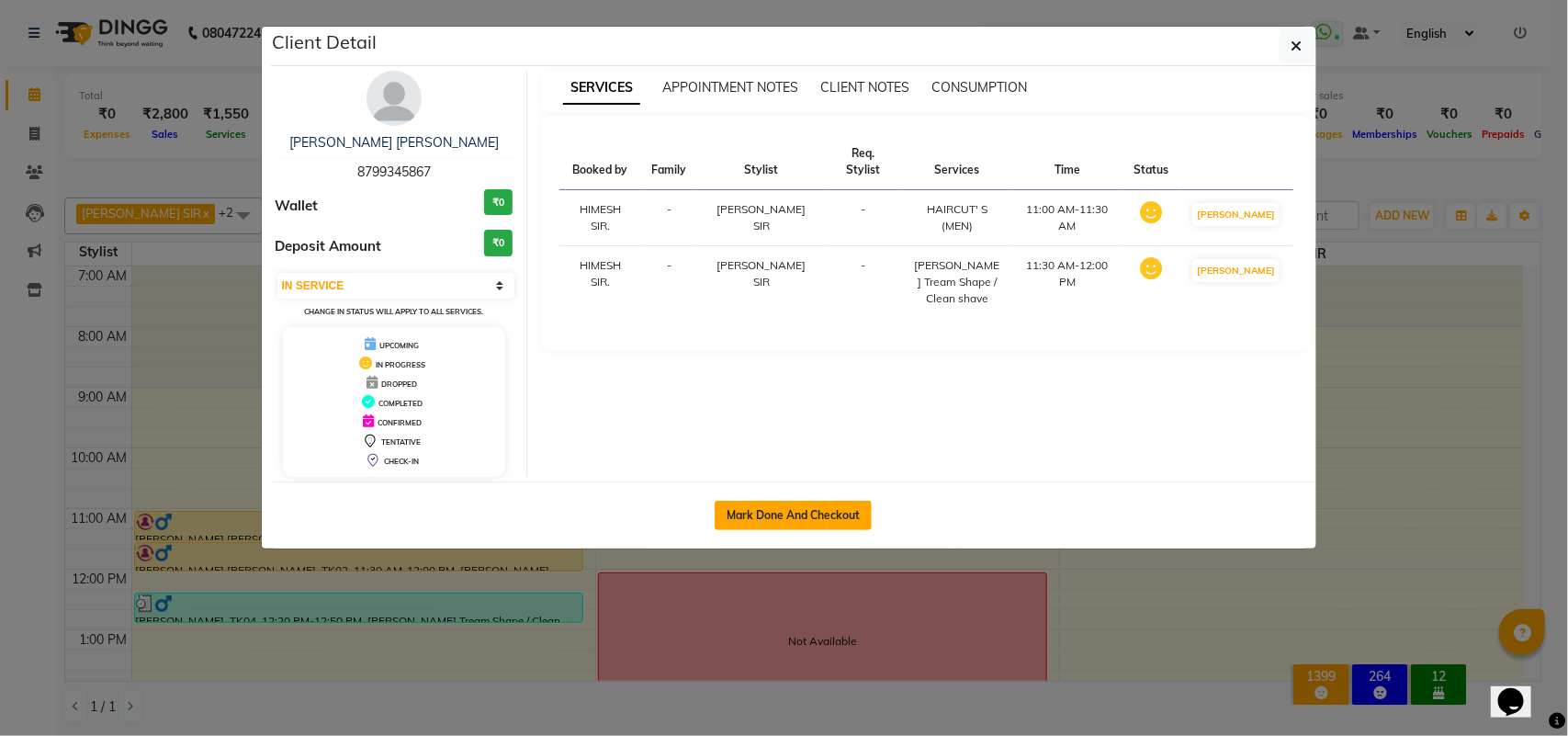
click at [770, 517] on button "Mark Done And Checkout" at bounding box center [793, 515] width 157 height 30
select select "5980"
select select "service"
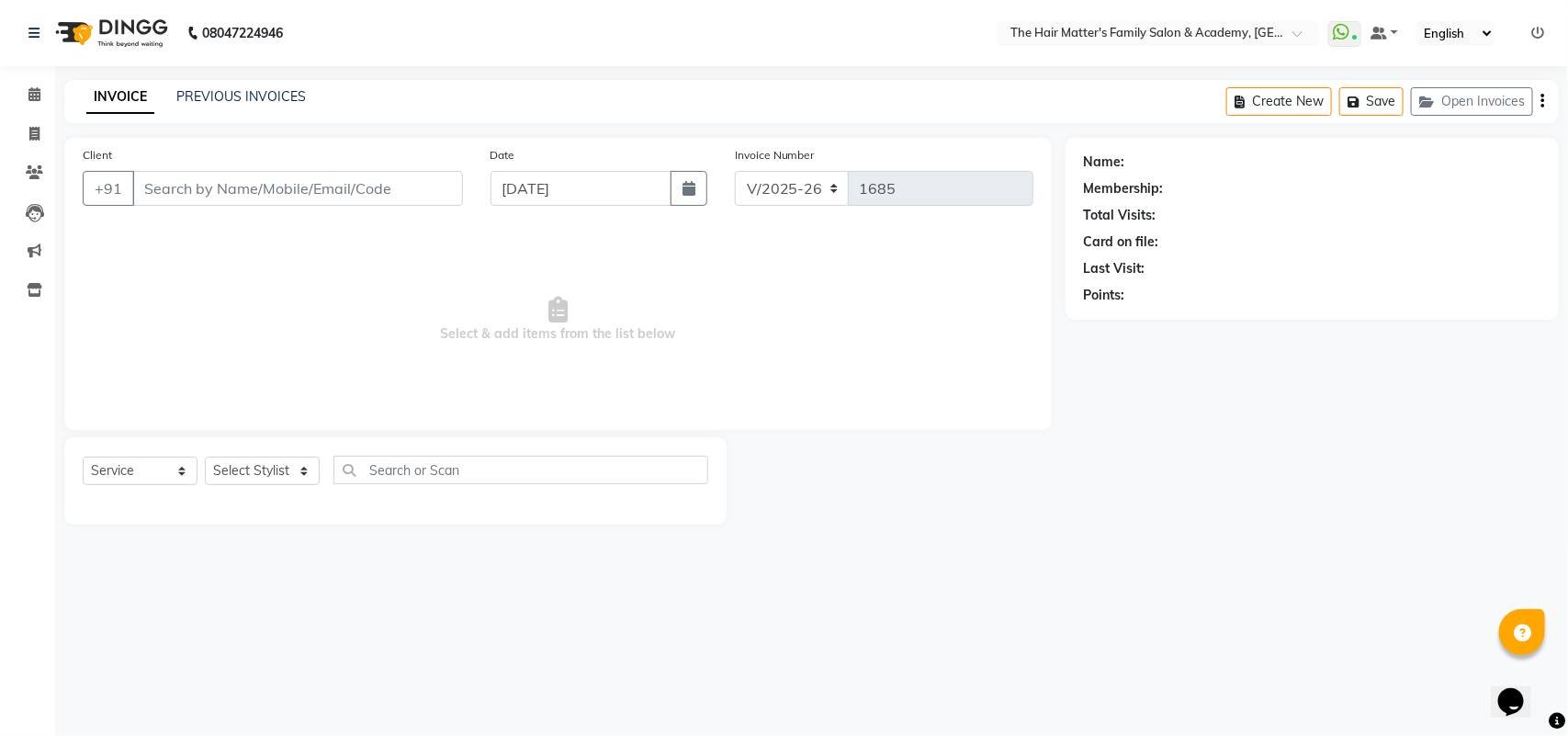
type input "8799345867"
select select "42572"
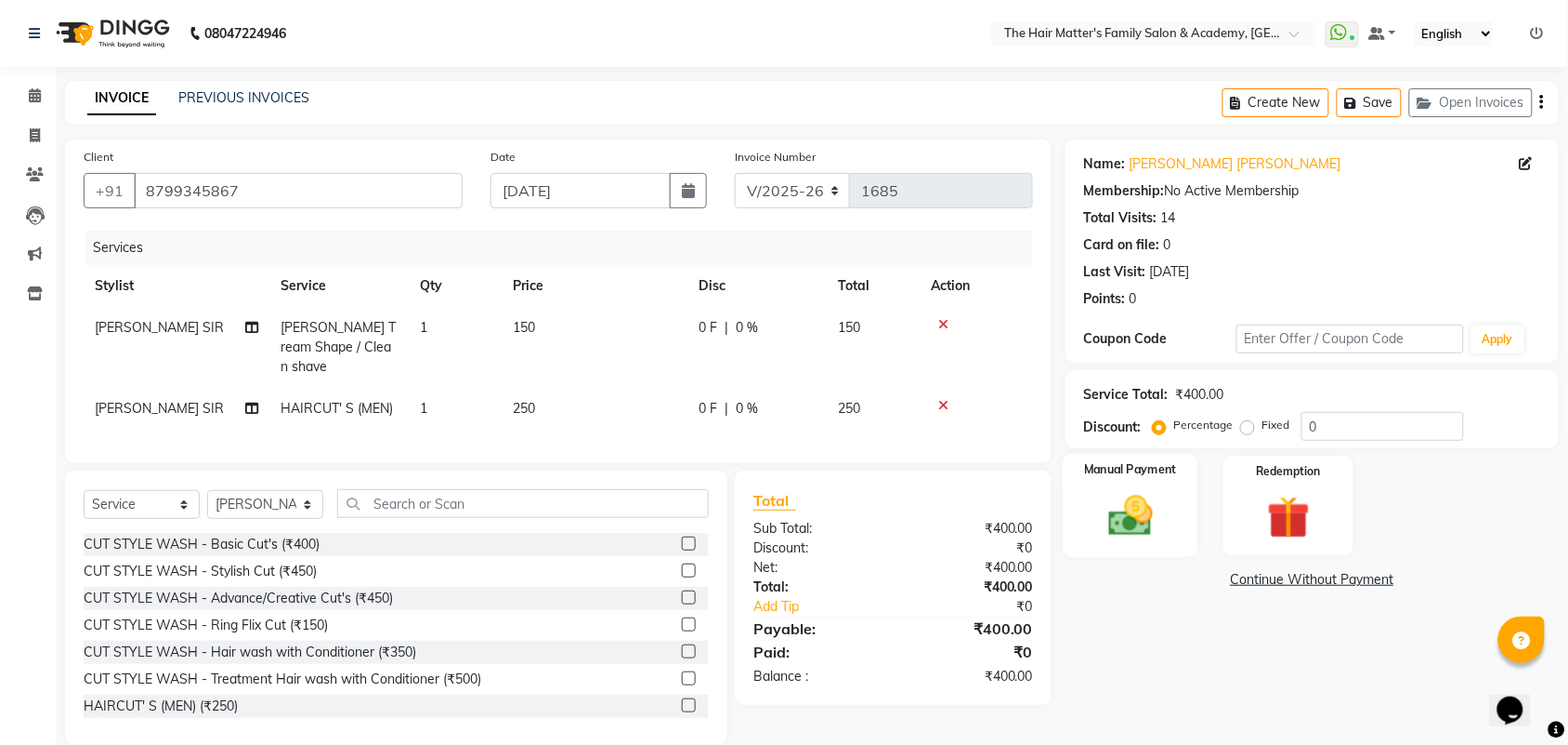
click at [1149, 536] on img at bounding box center [1130, 515] width 72 height 51
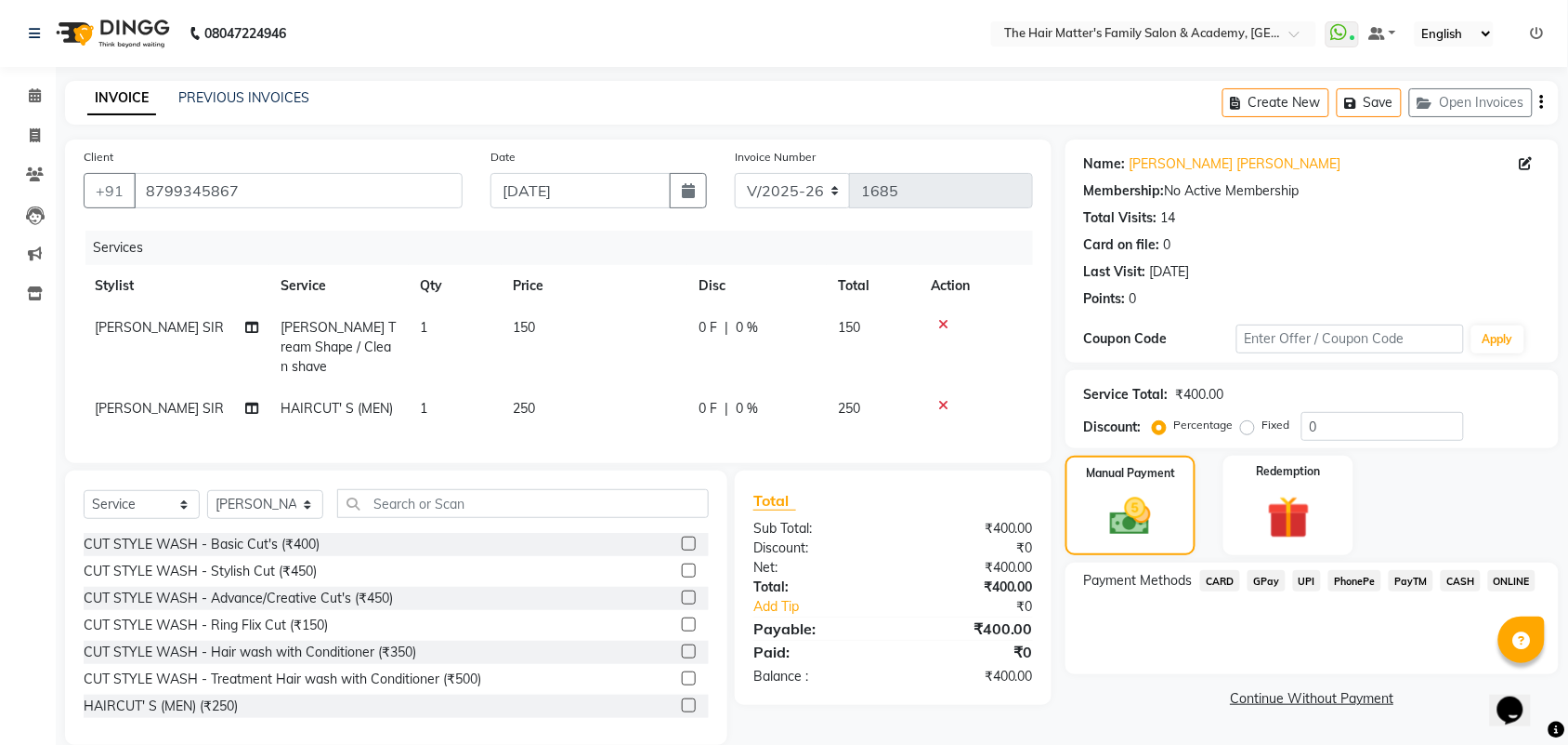
click at [1454, 579] on span "CASH" at bounding box center [1461, 580] width 40 height 22
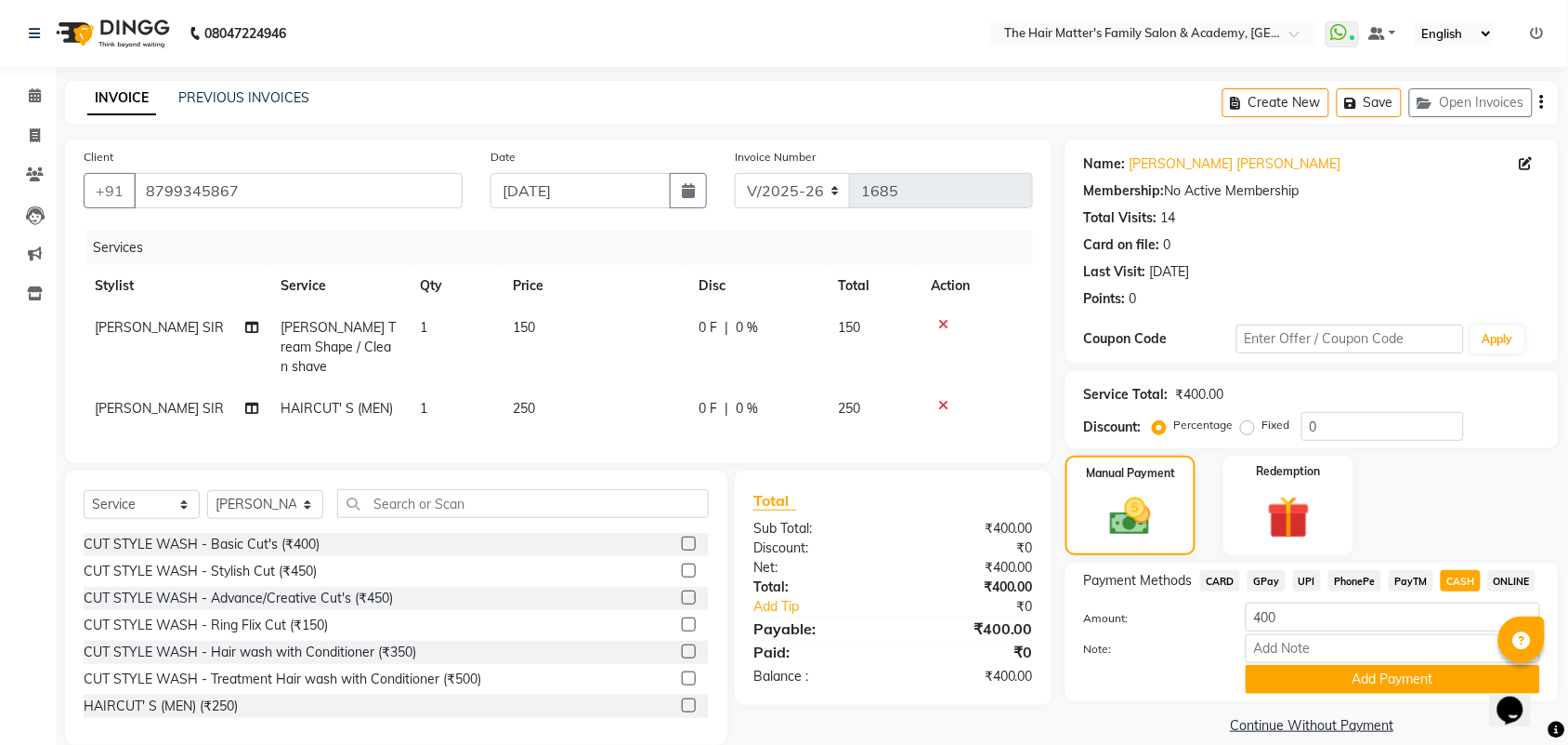
click at [1352, 582] on span "PhonePe" at bounding box center [1355, 580] width 53 height 22
click at [1259, 582] on span "GPay" at bounding box center [1267, 580] width 38 height 22
click at [1293, 587] on div "UPI" at bounding box center [1303, 582] width 37 height 25
click at [1307, 585] on span "UPI" at bounding box center [1307, 580] width 29 height 22
click at [1315, 607] on input "400" at bounding box center [1393, 616] width 295 height 29
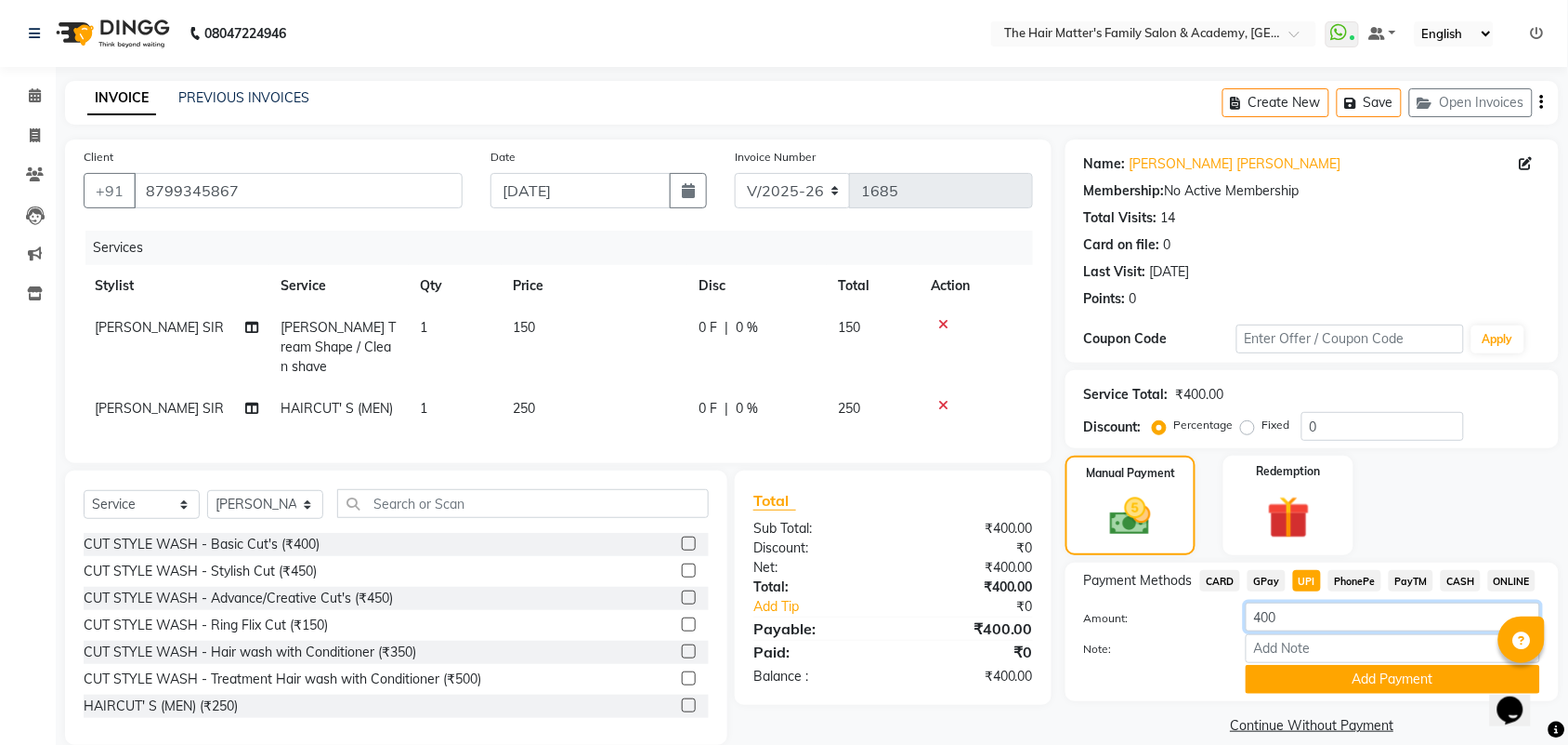
click at [1315, 607] on input "400" at bounding box center [1393, 616] width 295 height 29
type input "500"
click at [541, 503] on input "text" at bounding box center [523, 503] width 372 height 29
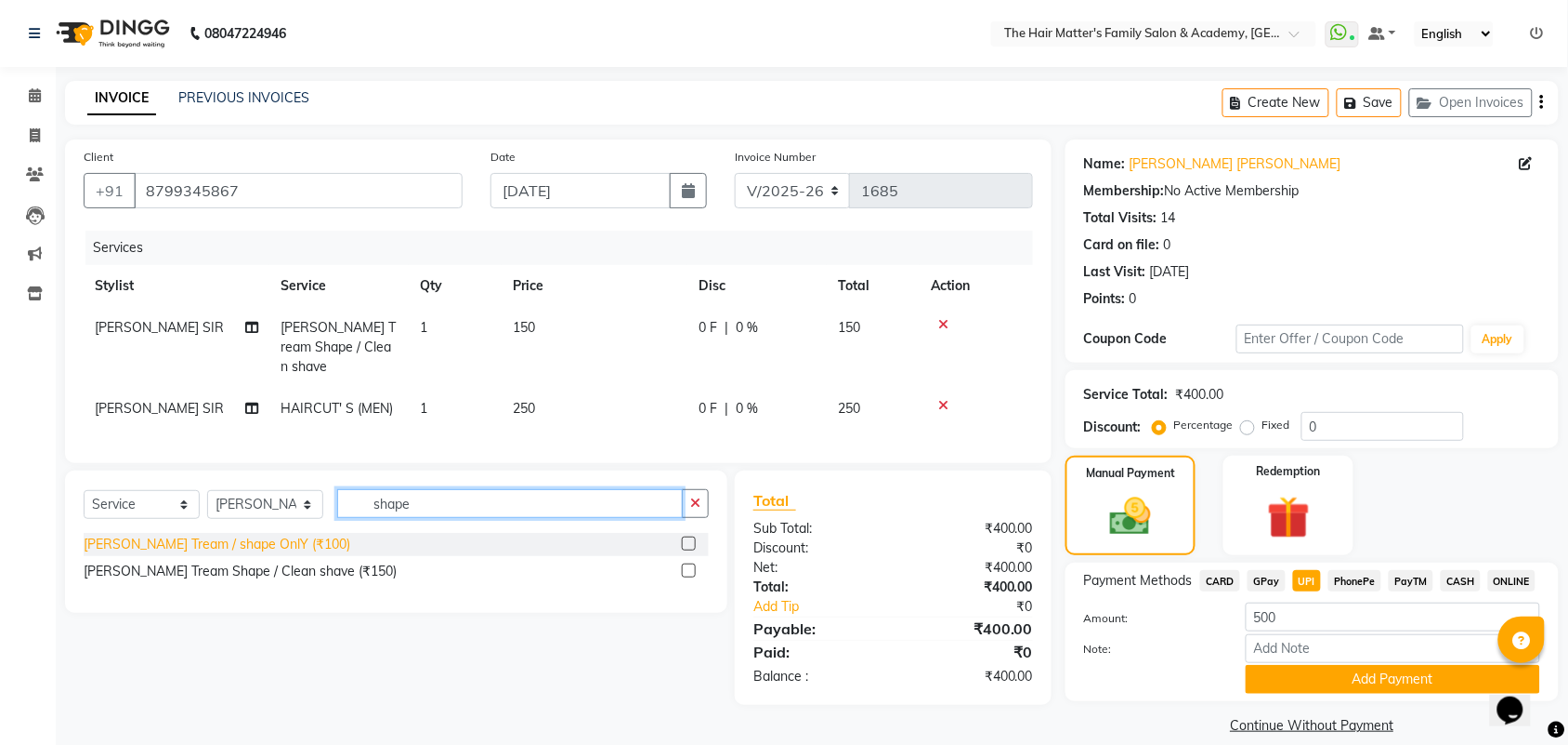
type input "shape"
click at [235, 535] on div "[PERSON_NAME] Tream / shape OnlY (₹100)" at bounding box center [217, 544] width 267 height 20
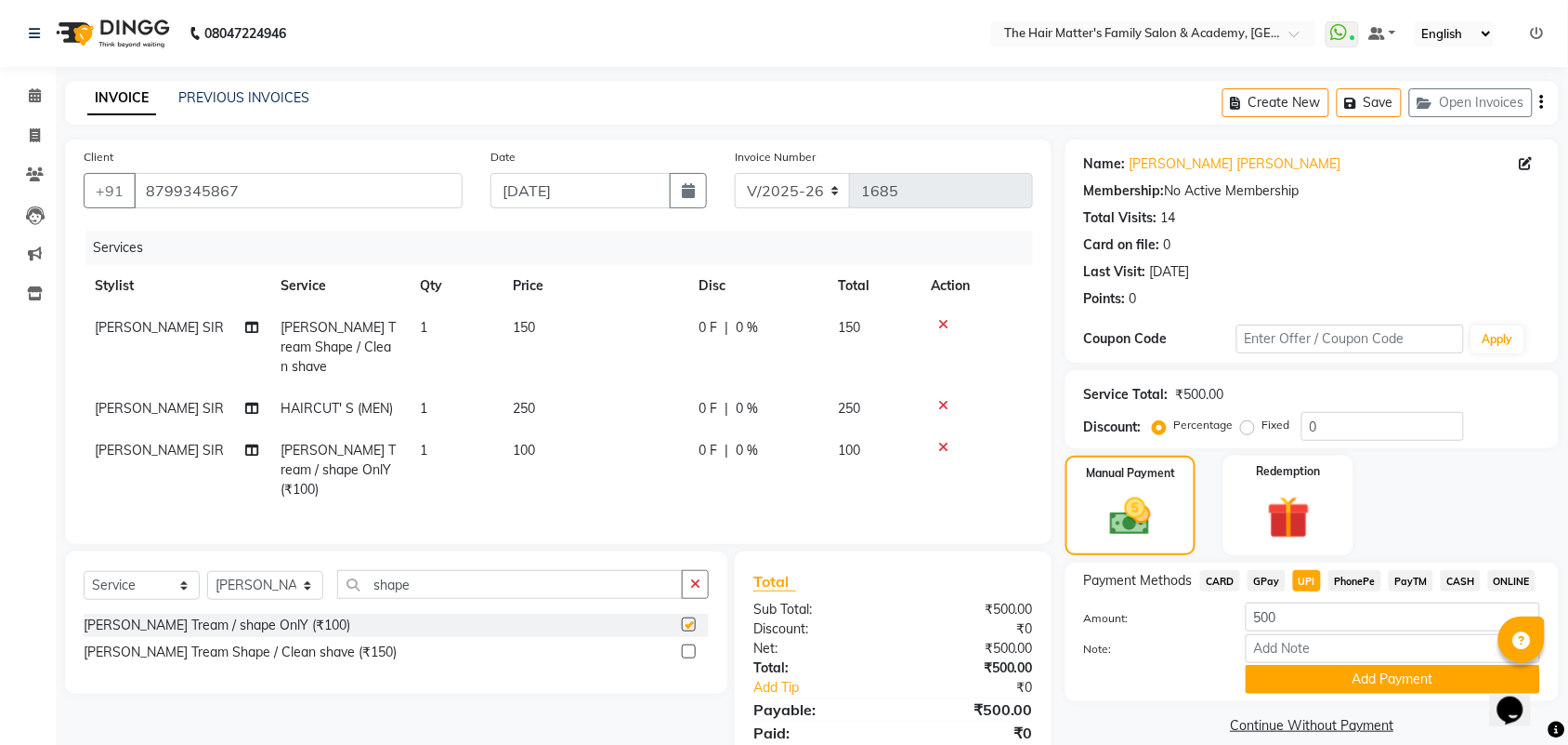
checkbox input "false"
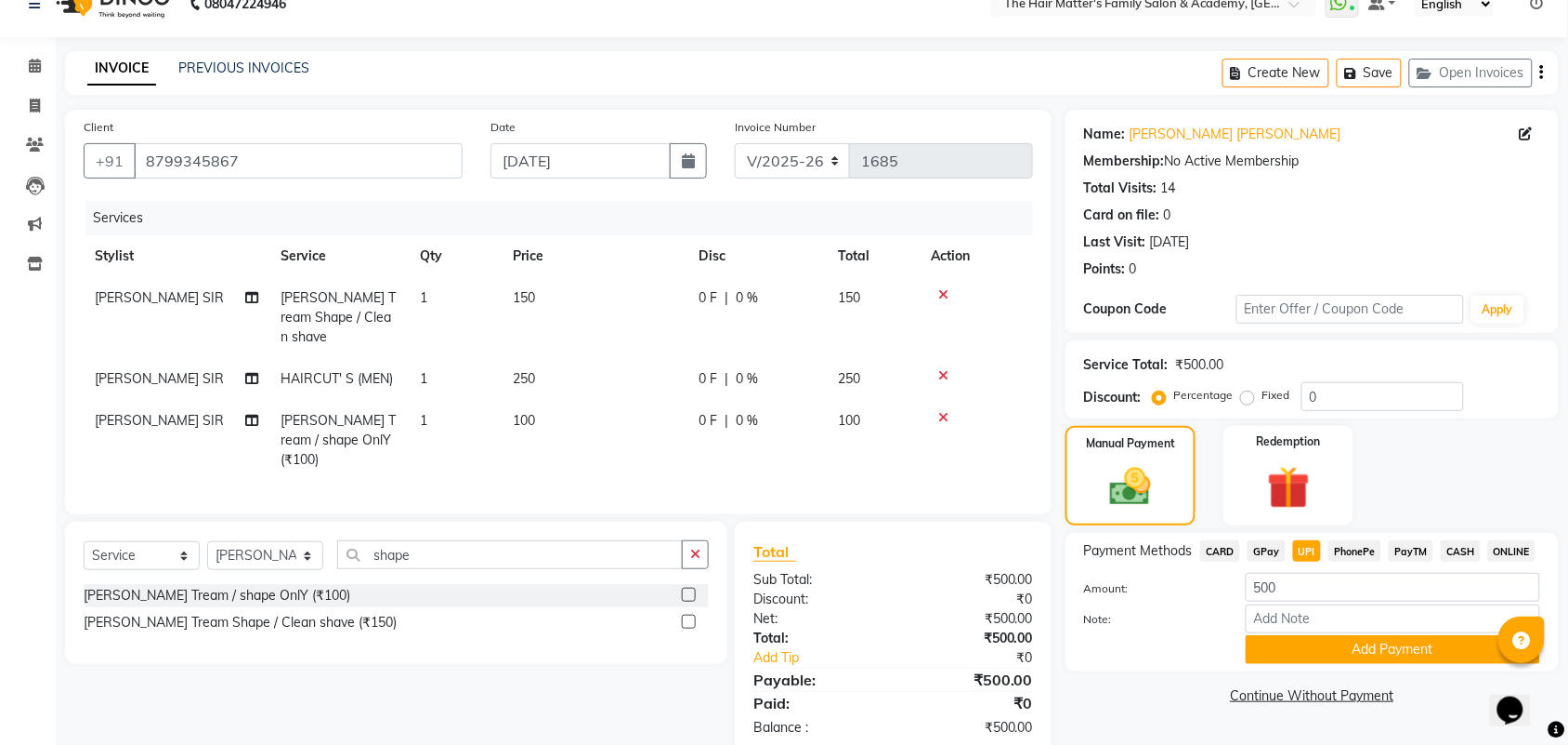
scroll to position [46, 0]
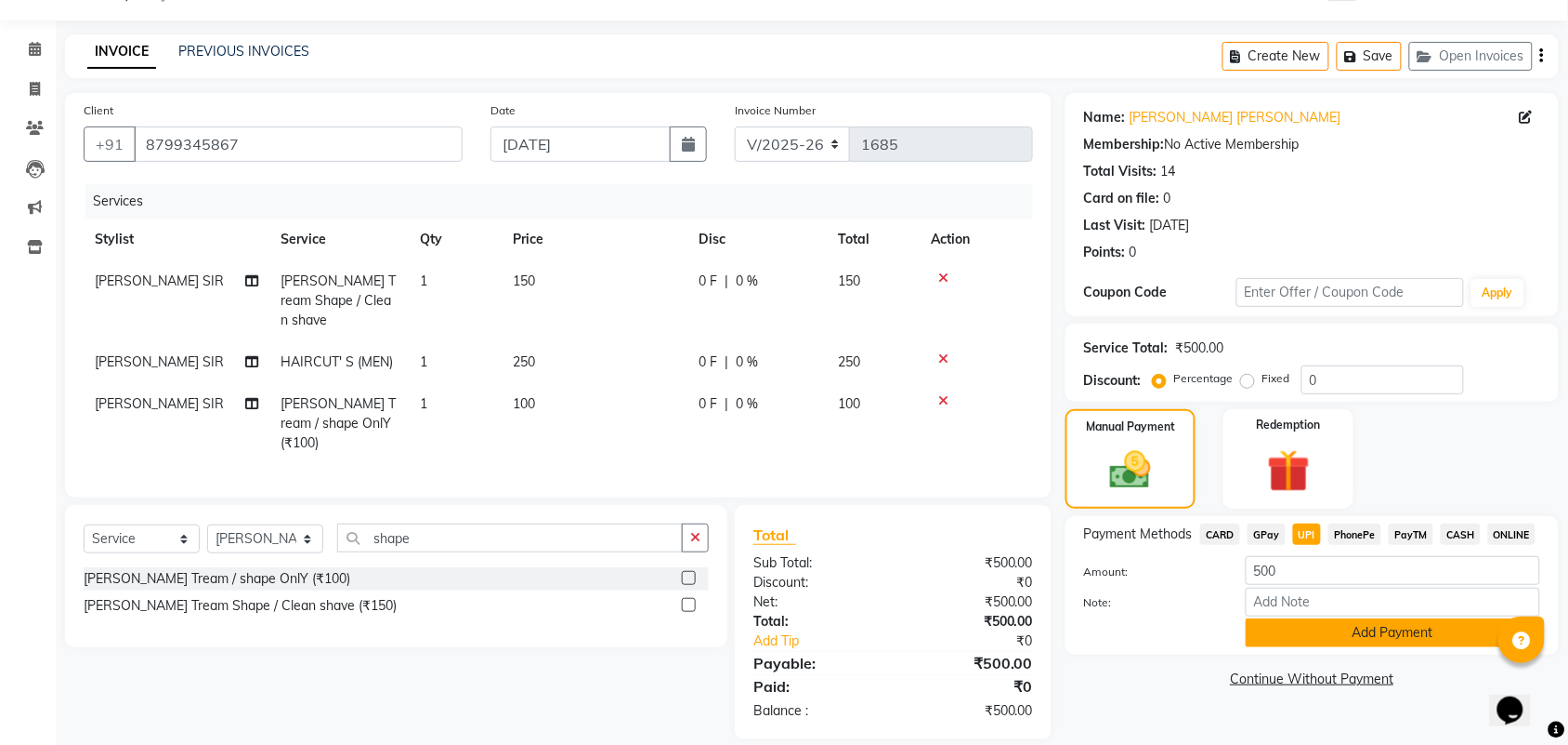
click at [1287, 623] on button "Add Payment" at bounding box center [1393, 632] width 295 height 29
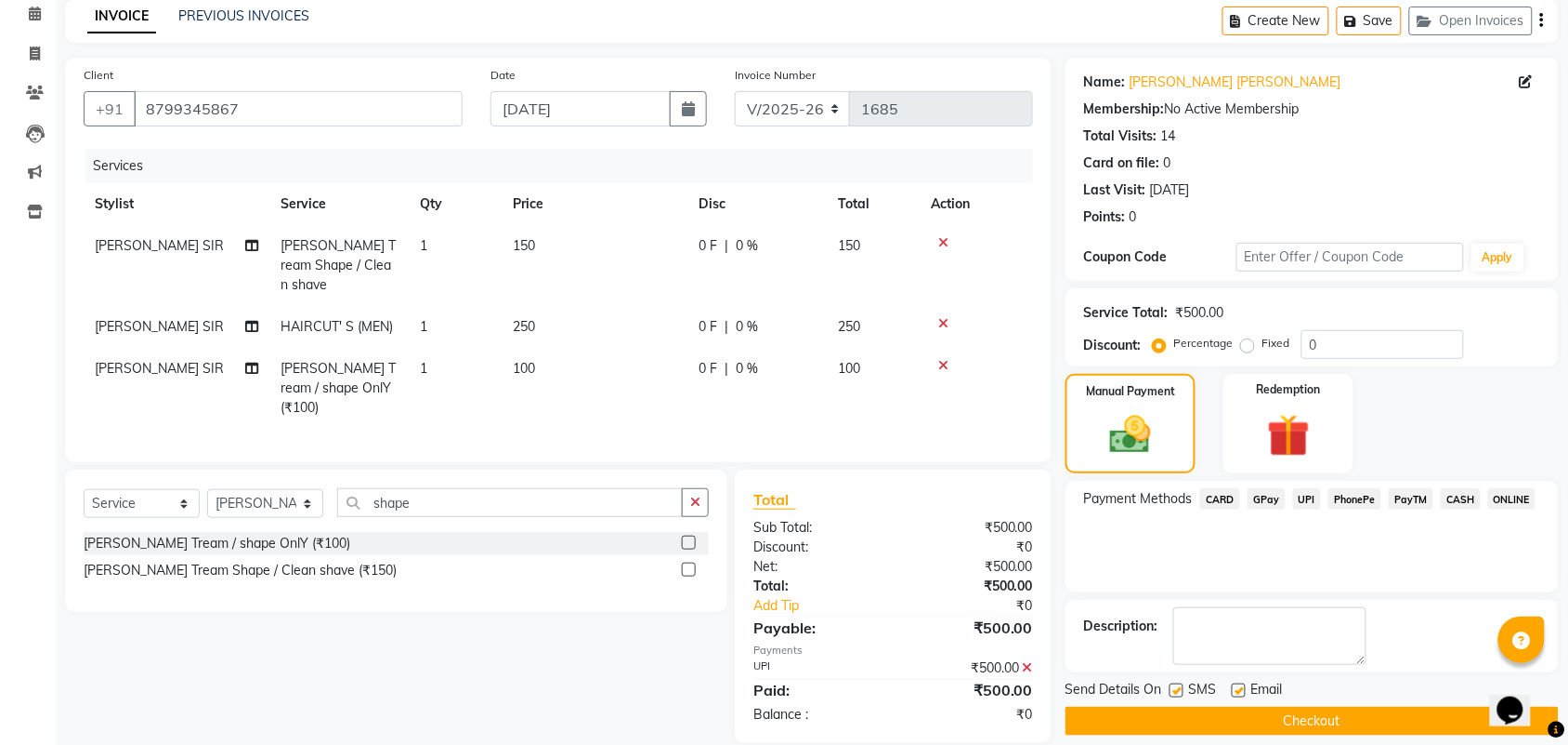
scroll to position [101, 0]
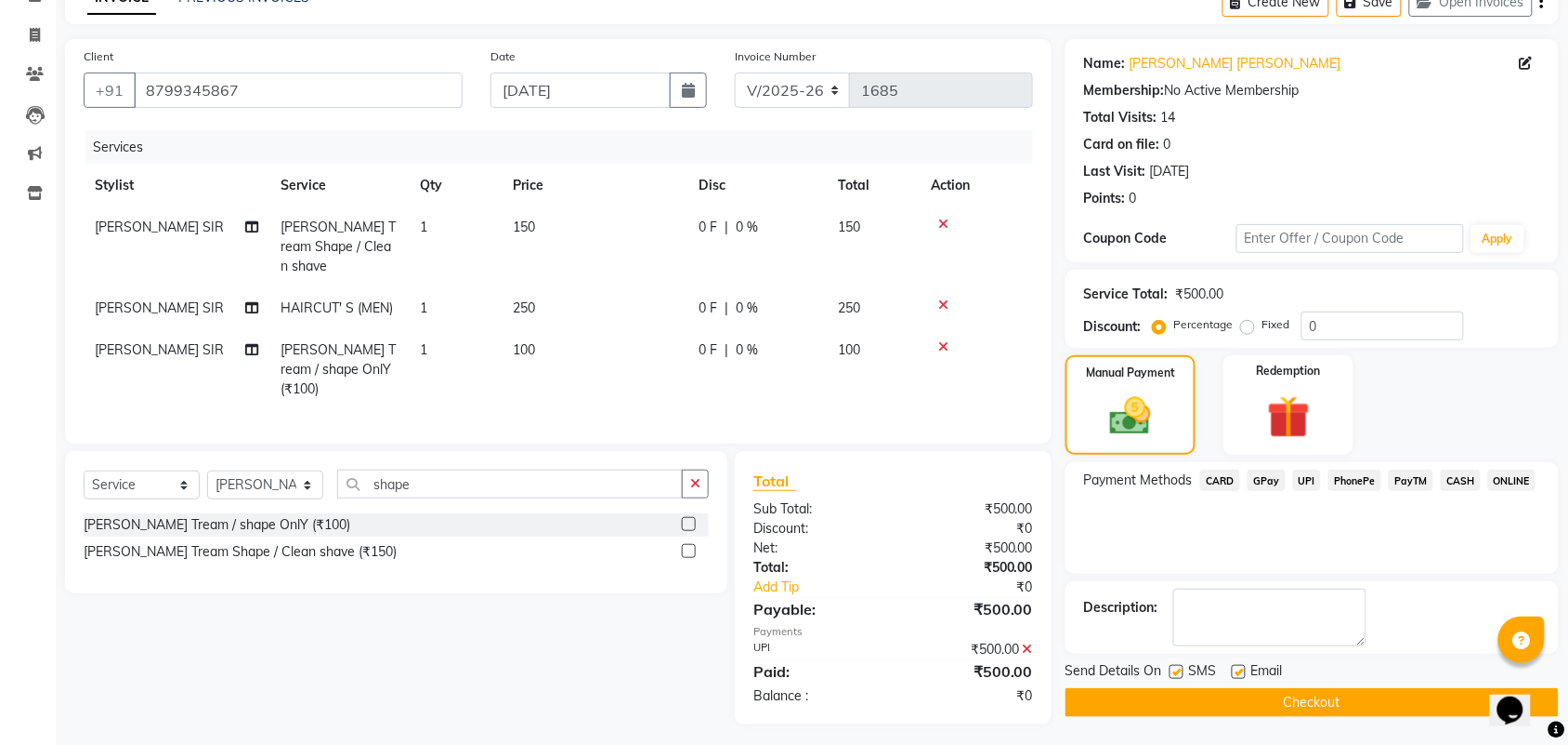
click at [1248, 693] on button "Checkout" at bounding box center [1312, 702] width 493 height 29
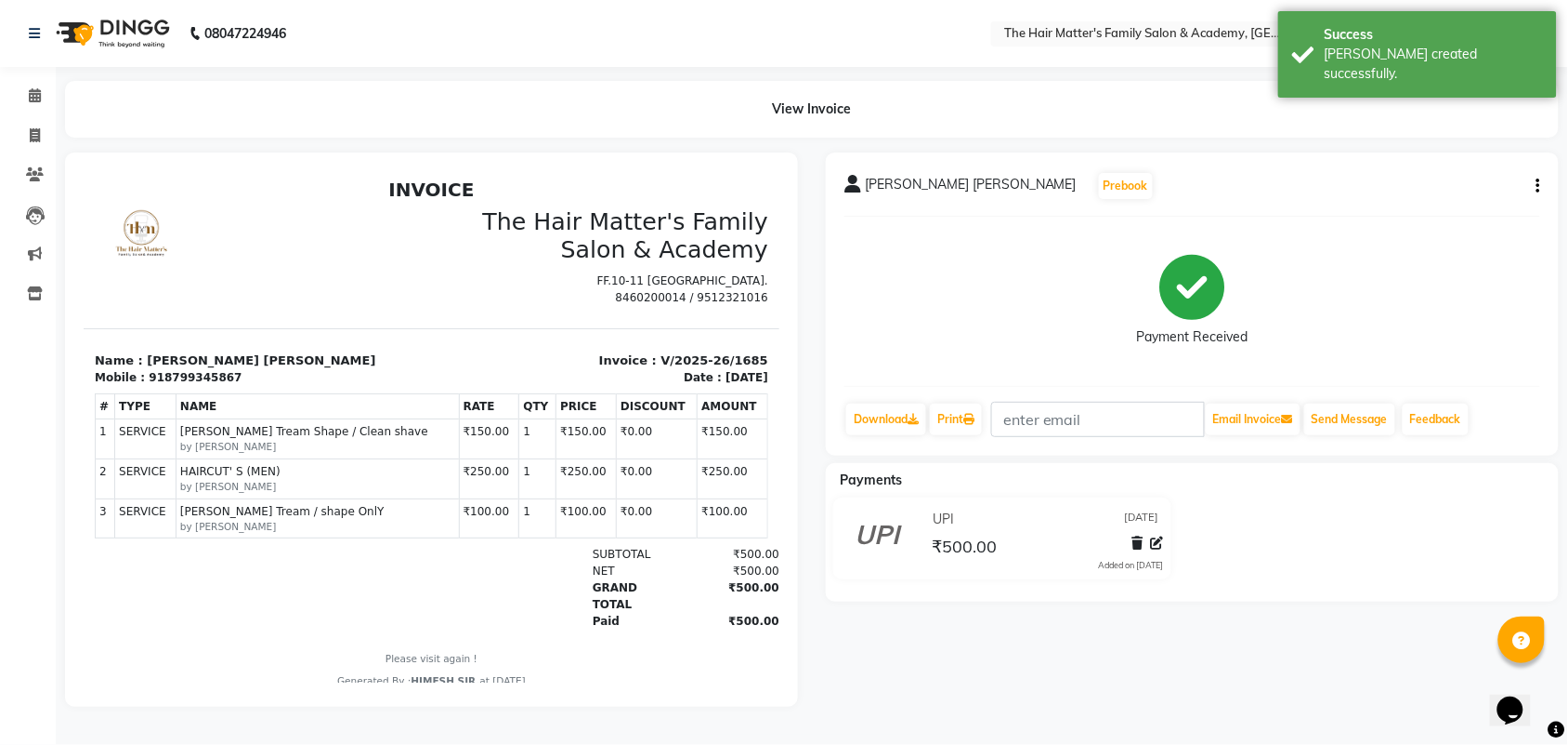
click at [1535, 182] on button "button" at bounding box center [1535, 186] width 11 height 20
click at [1382, 221] on div "Edit Invoice" at bounding box center [1414, 221] width 191 height 23
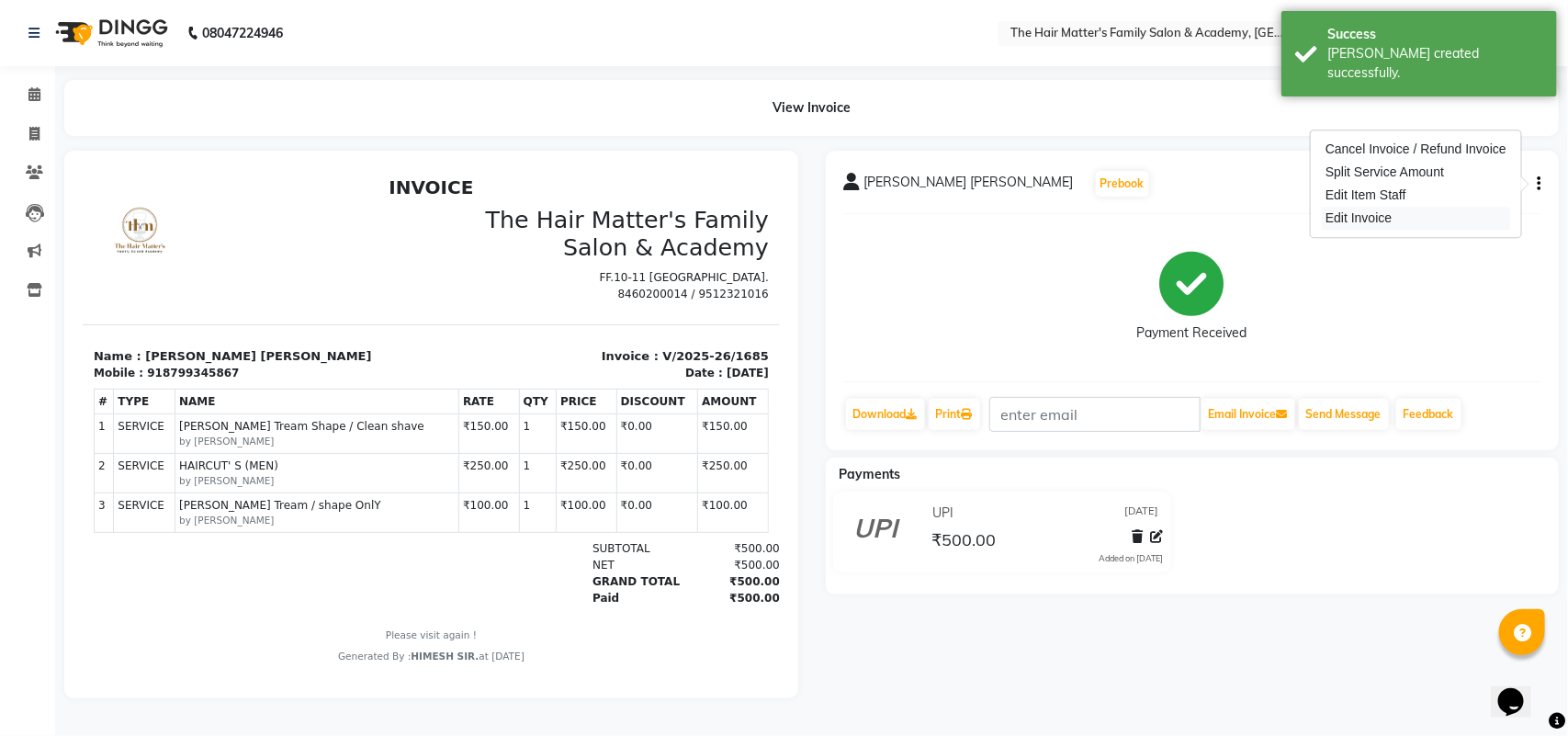
select select "service"
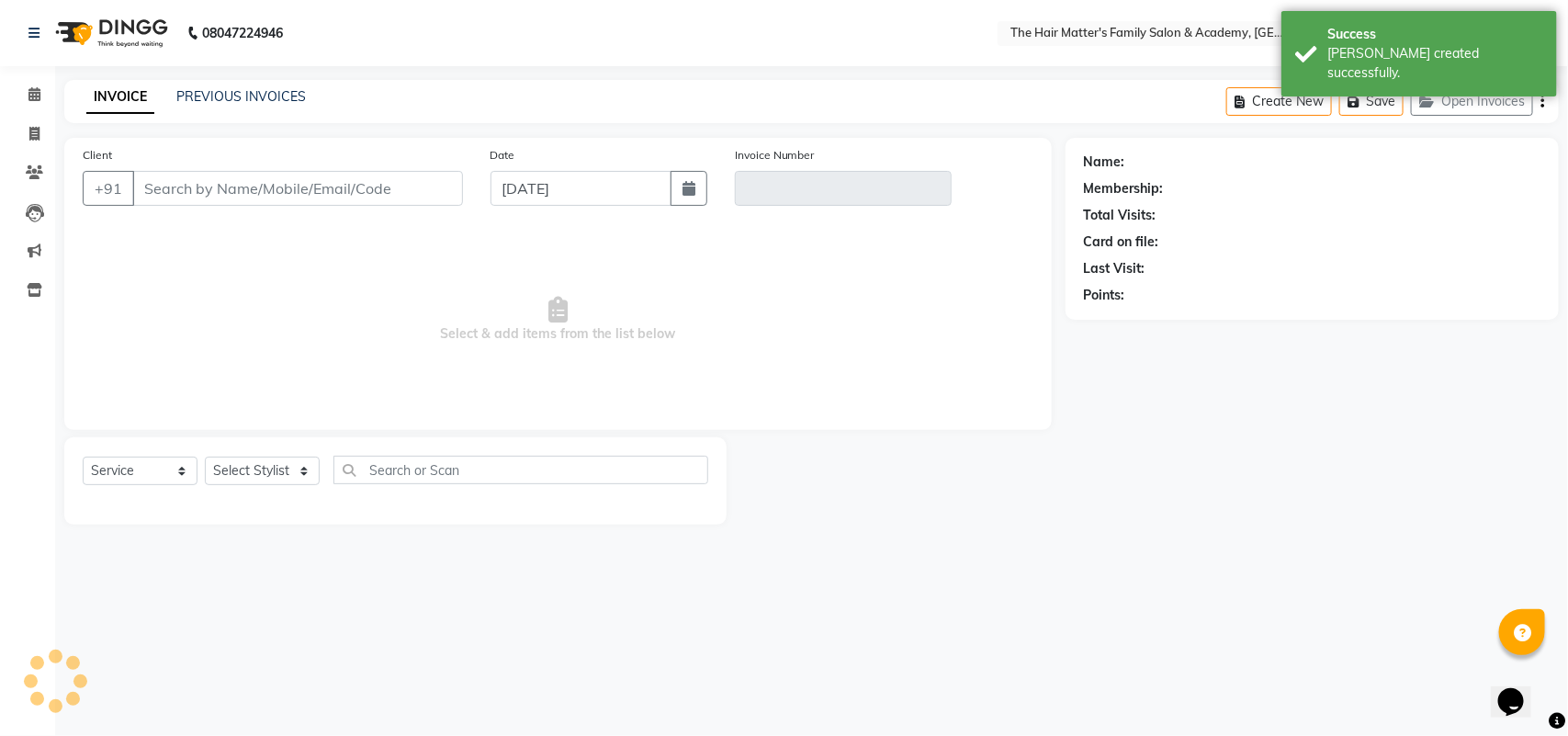
type input "8799345867"
type input "V/2025-26/1685"
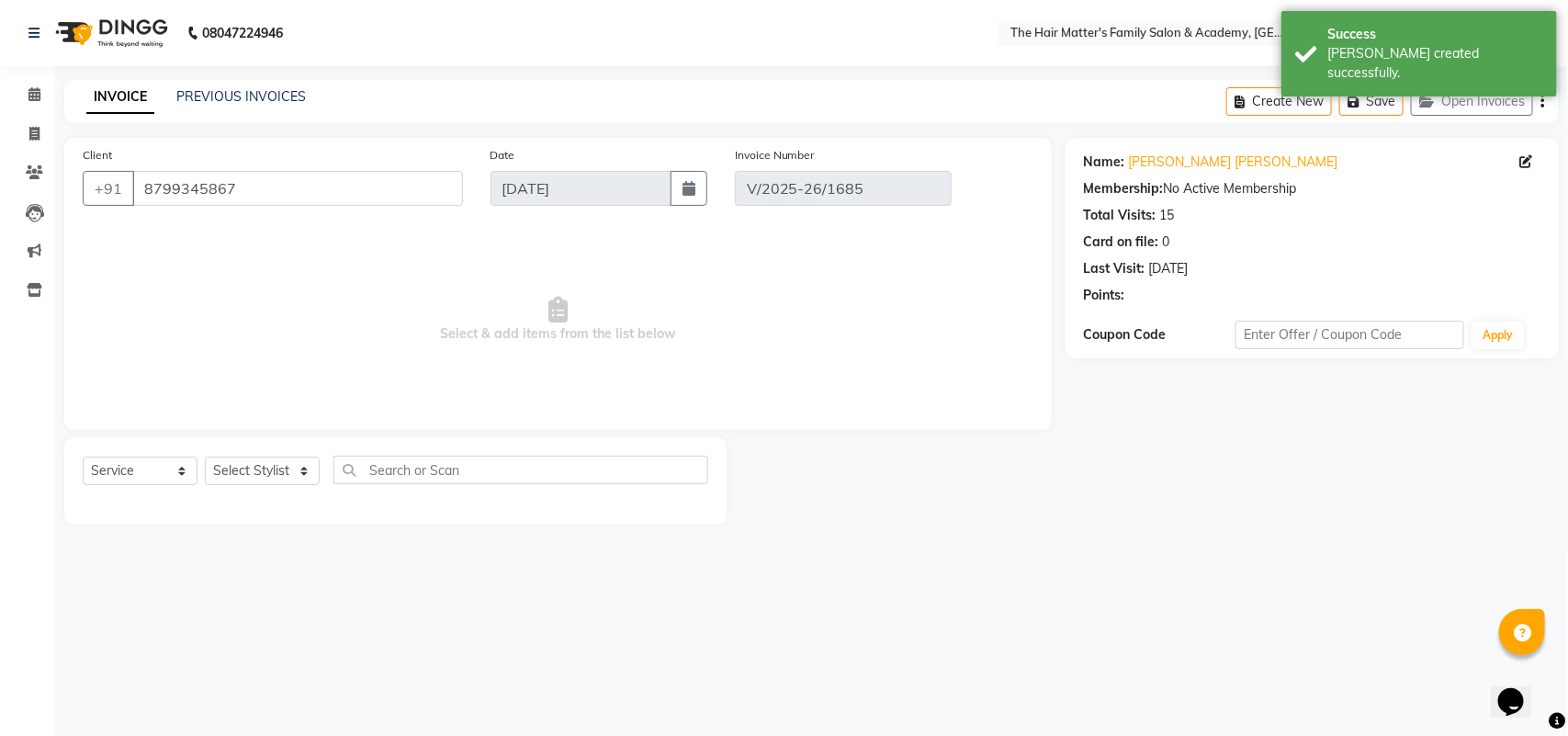
select select "select"
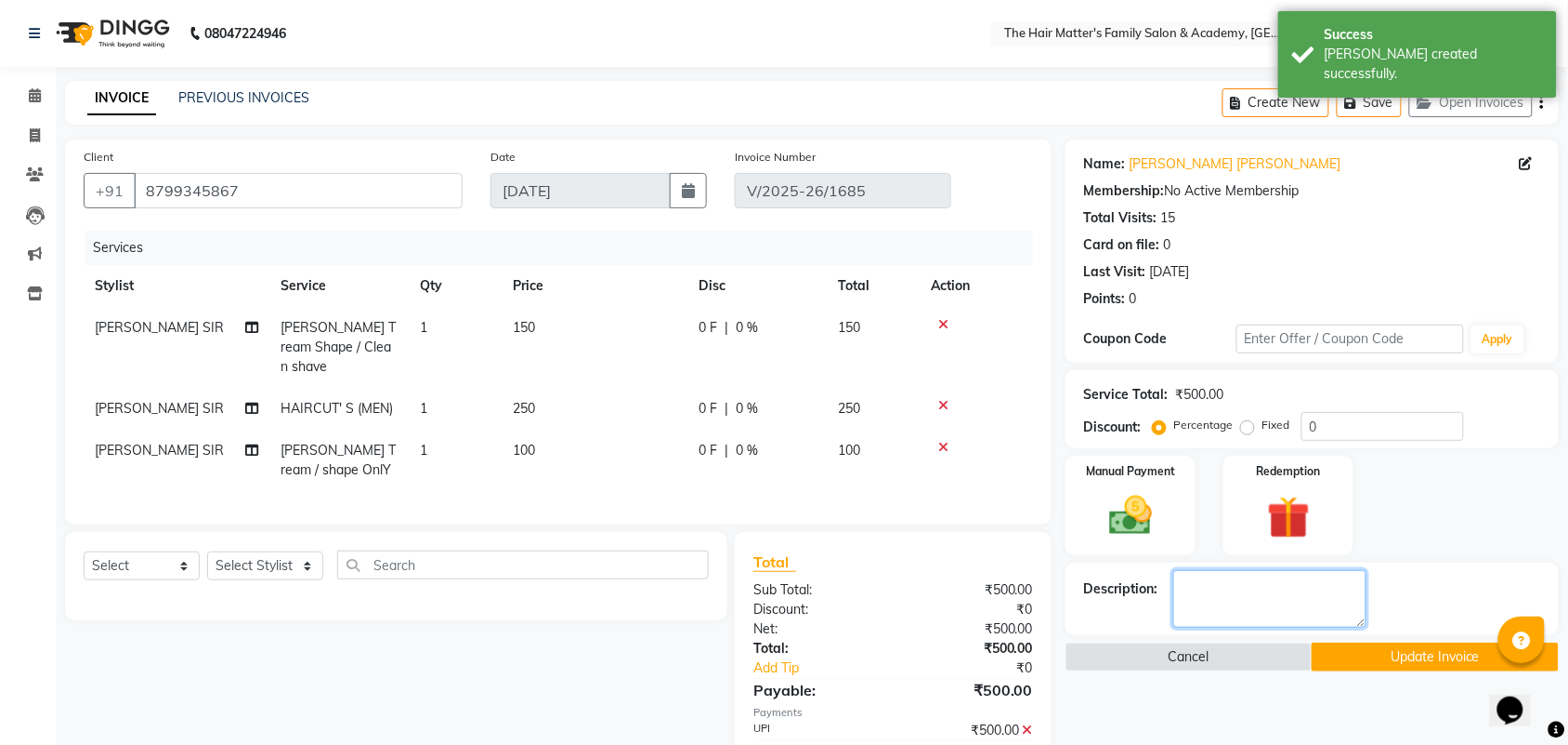
click at [1228, 581] on textarea at bounding box center [1270, 598] width 193 height 57
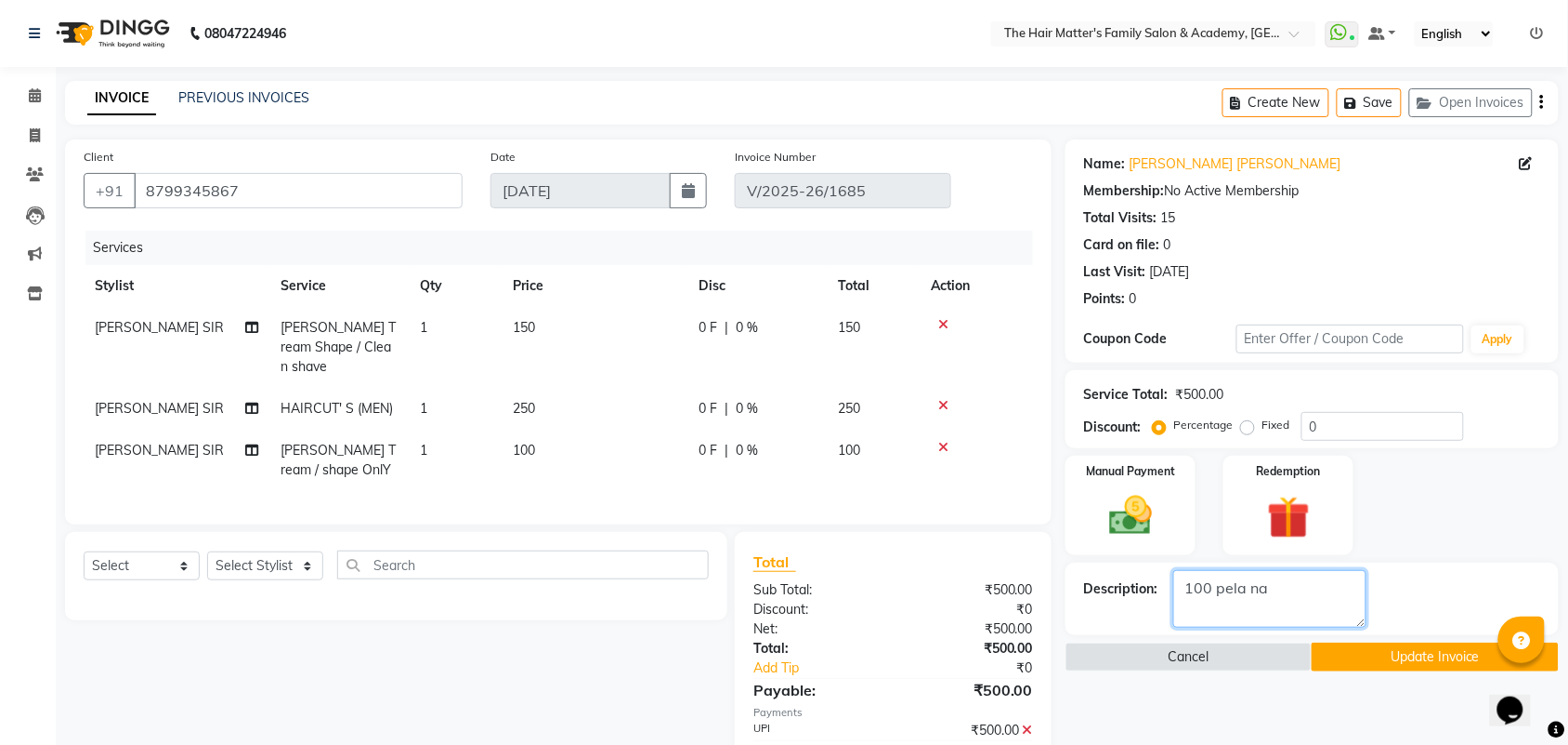
type textarea "100 pela na"
click at [1373, 646] on button "Update Invoice" at bounding box center [1435, 657] width 246 height 29
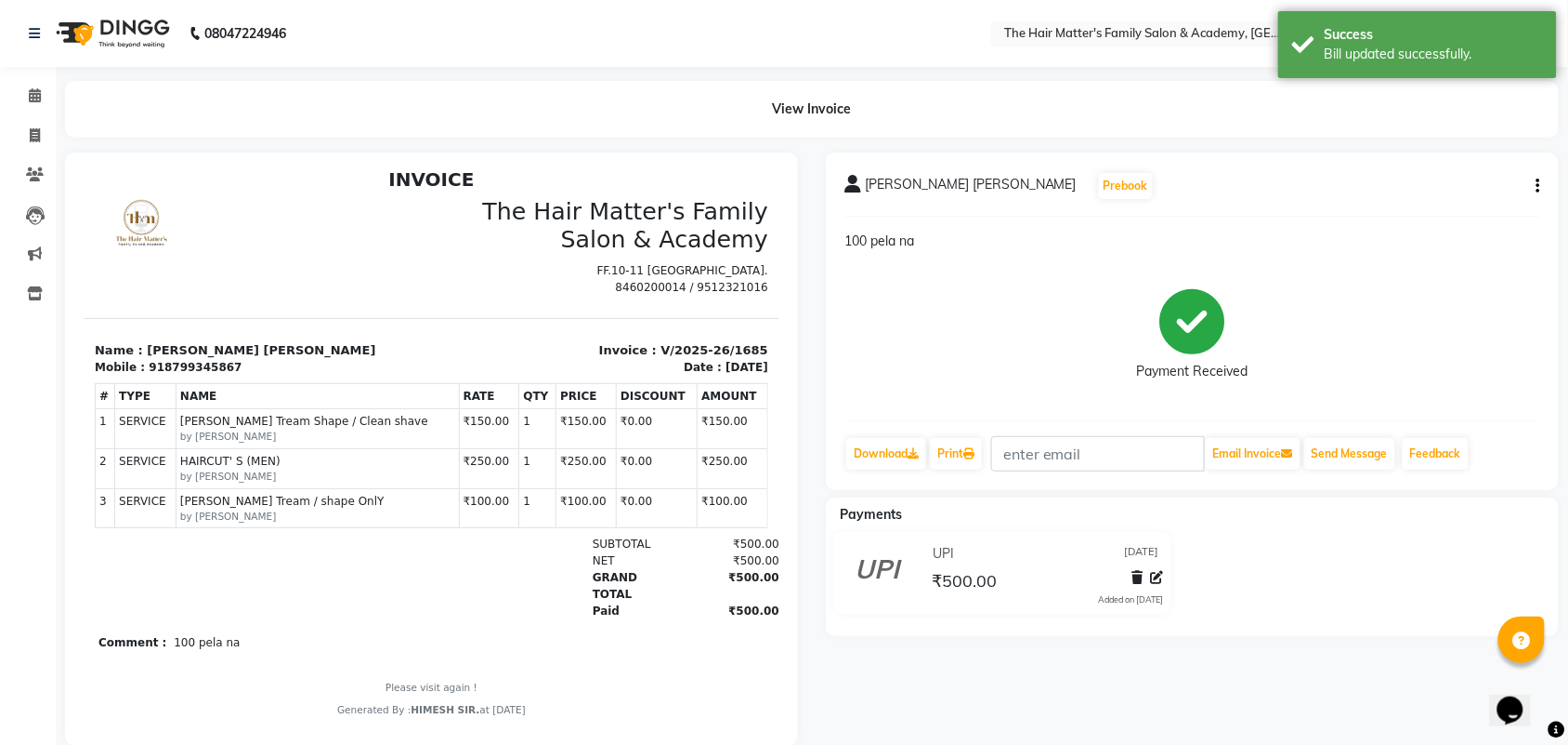
scroll to position [14, 0]
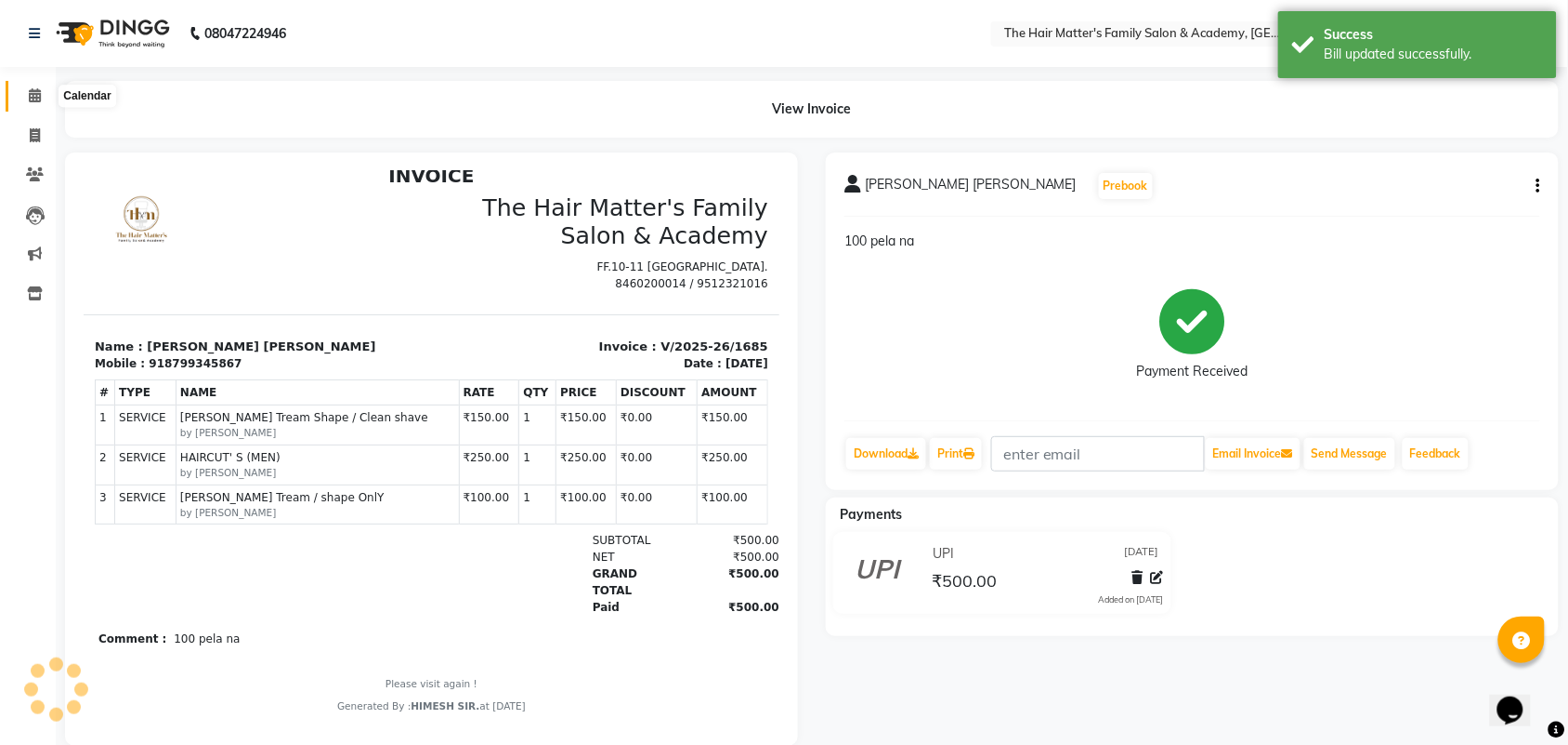
click at [24, 94] on span at bounding box center [35, 96] width 33 height 22
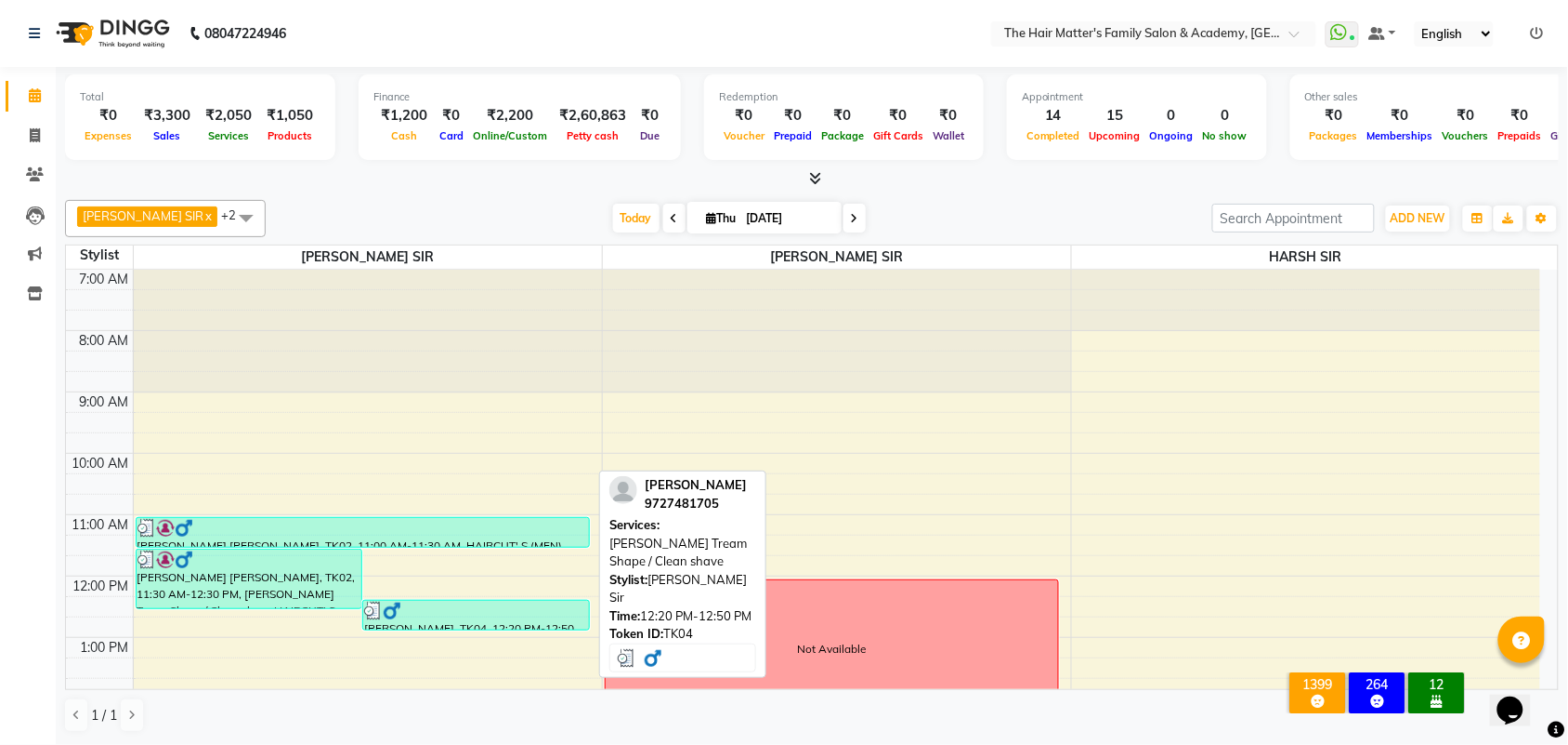
click at [411, 605] on div at bounding box center [476, 611] width 223 height 19
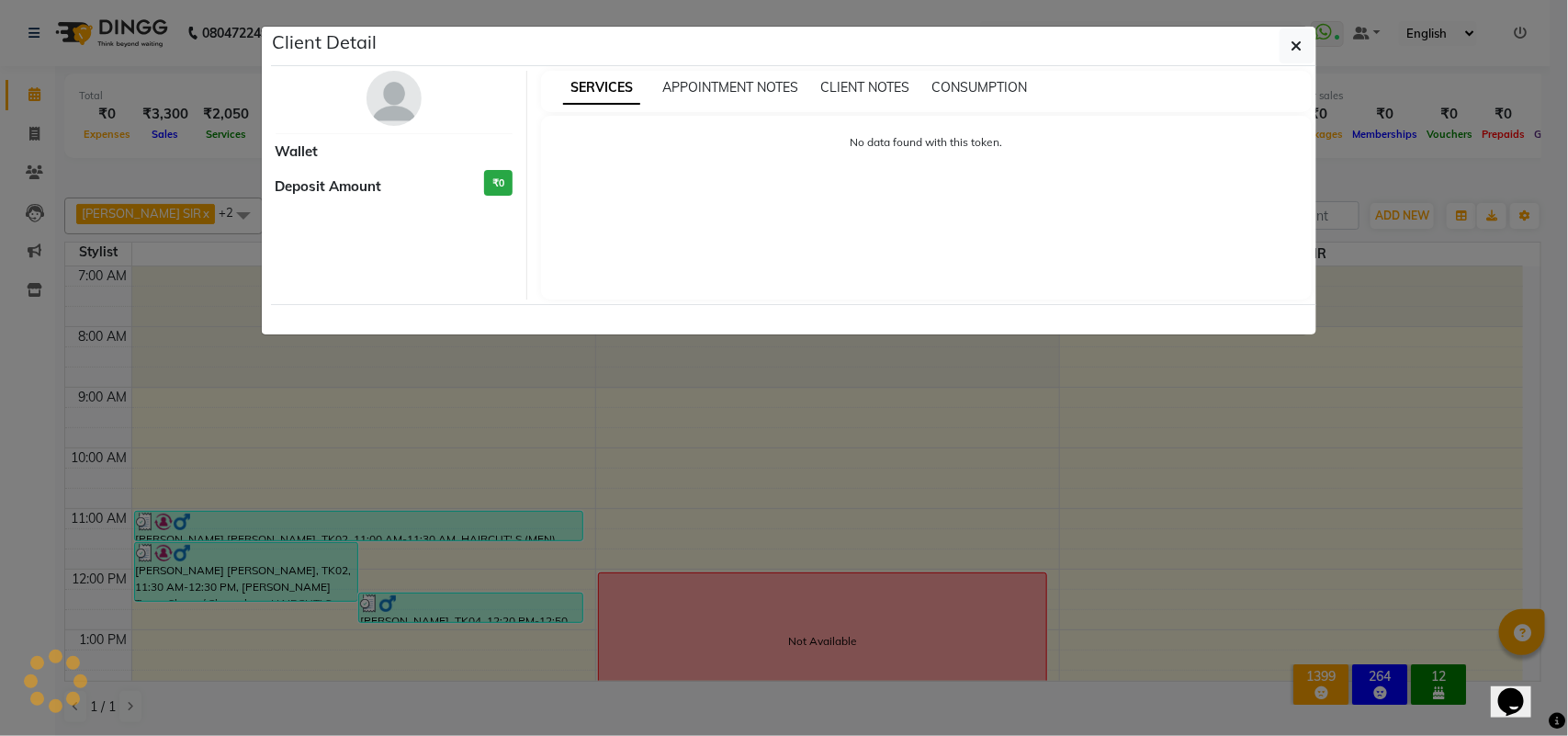
select select "3"
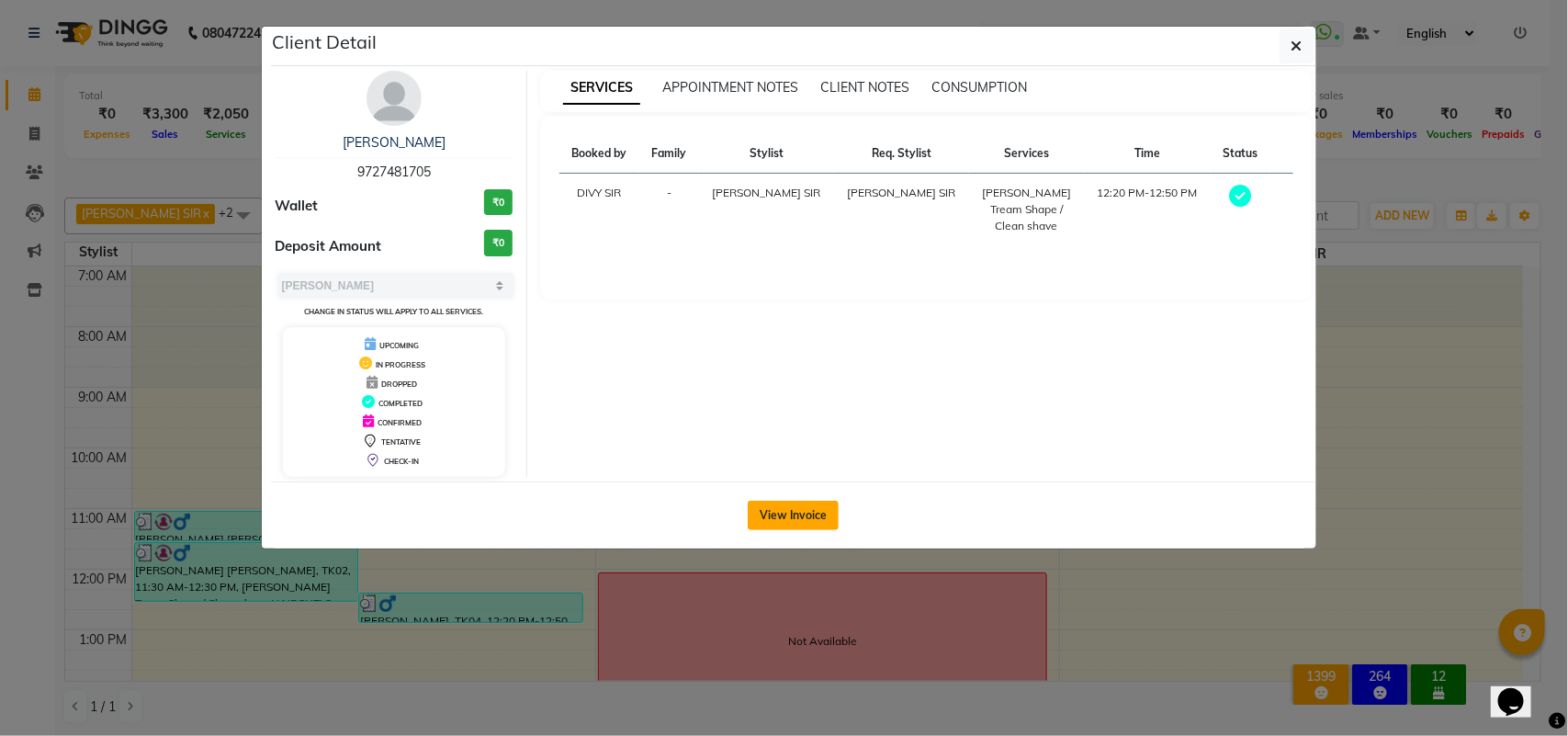
click at [804, 524] on button "View Invoice" at bounding box center [793, 515] width 91 height 30
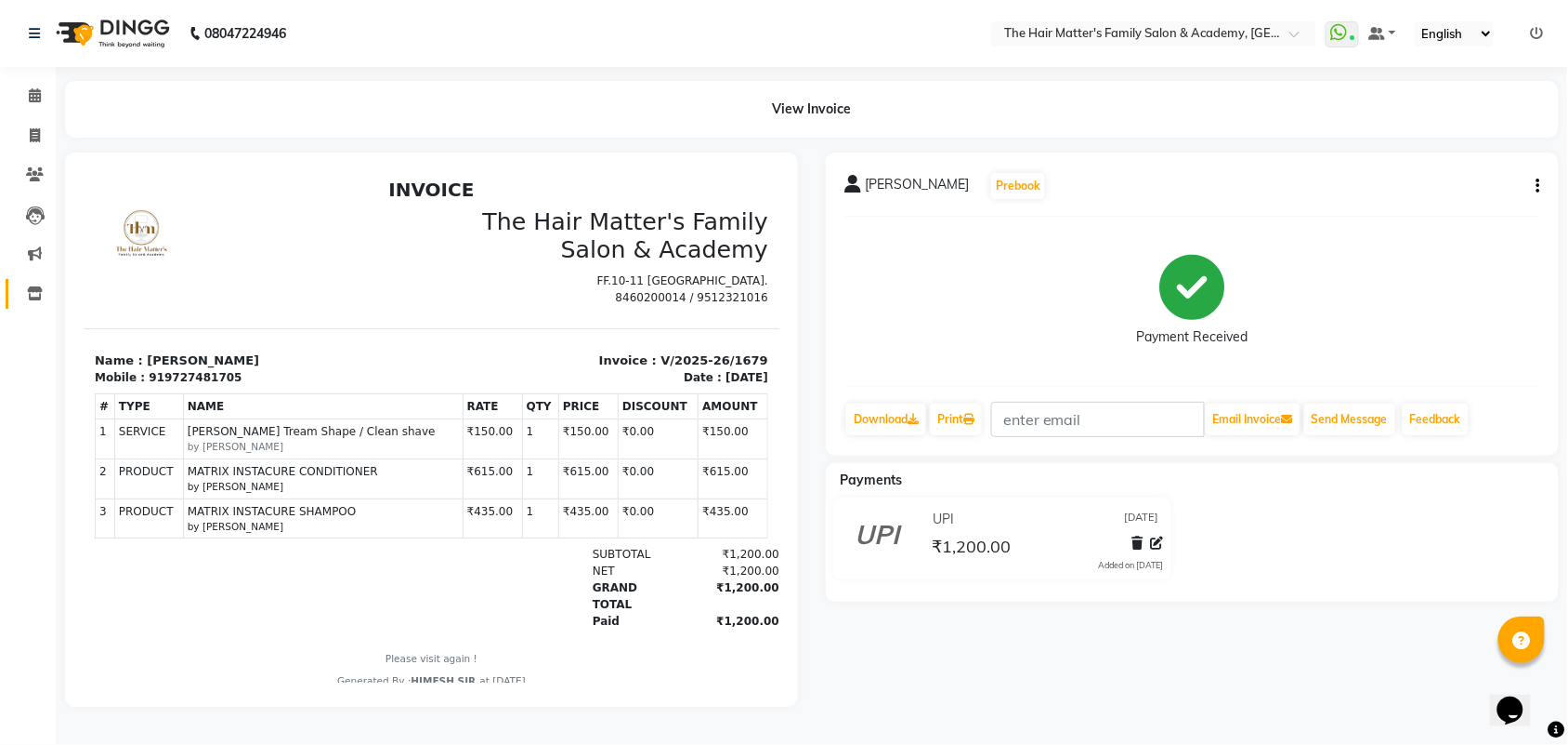
click at [34, 280] on link "Inventory" at bounding box center [27, 294] width 44 height 31
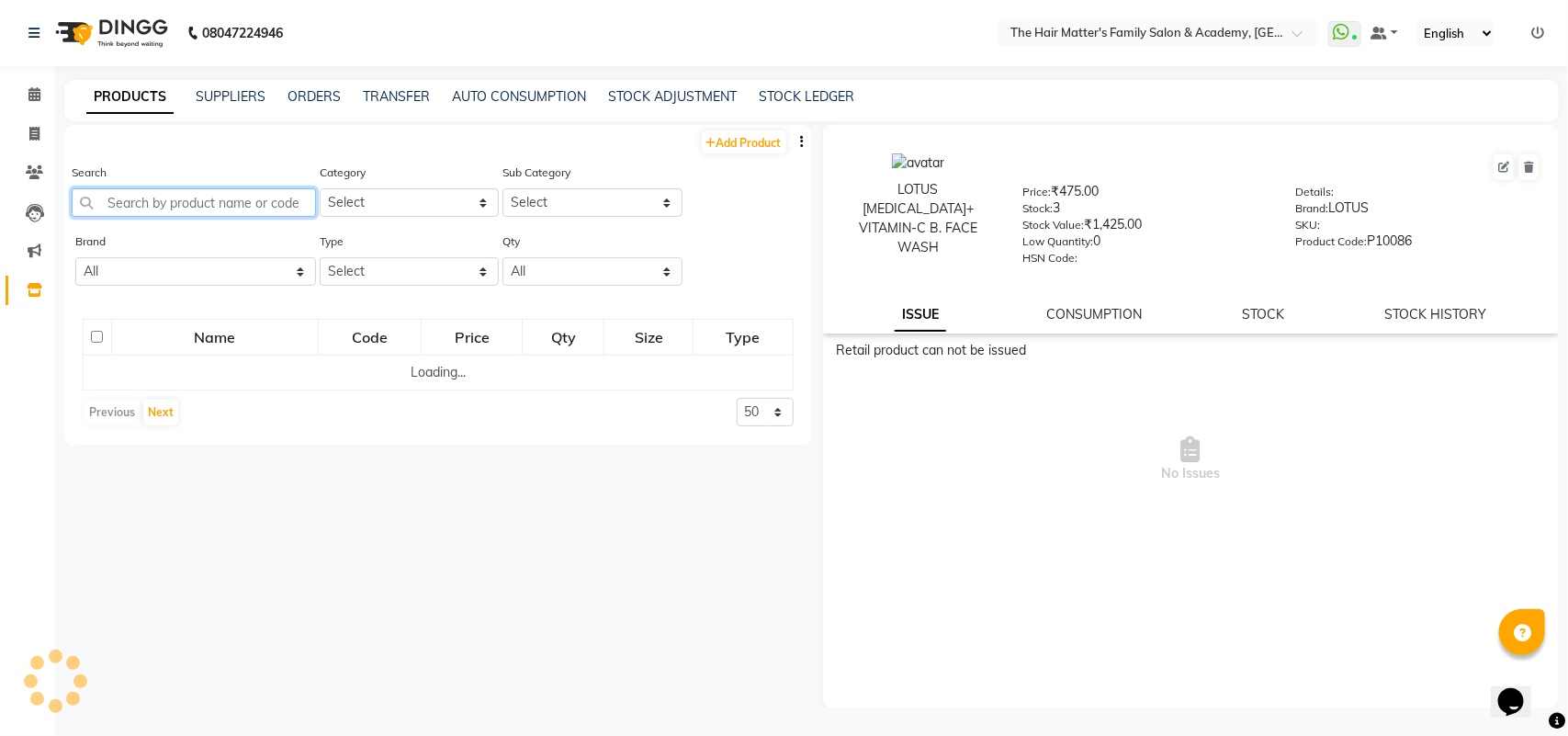
click at [227, 193] on input "text" at bounding box center [193, 202] width 244 height 29
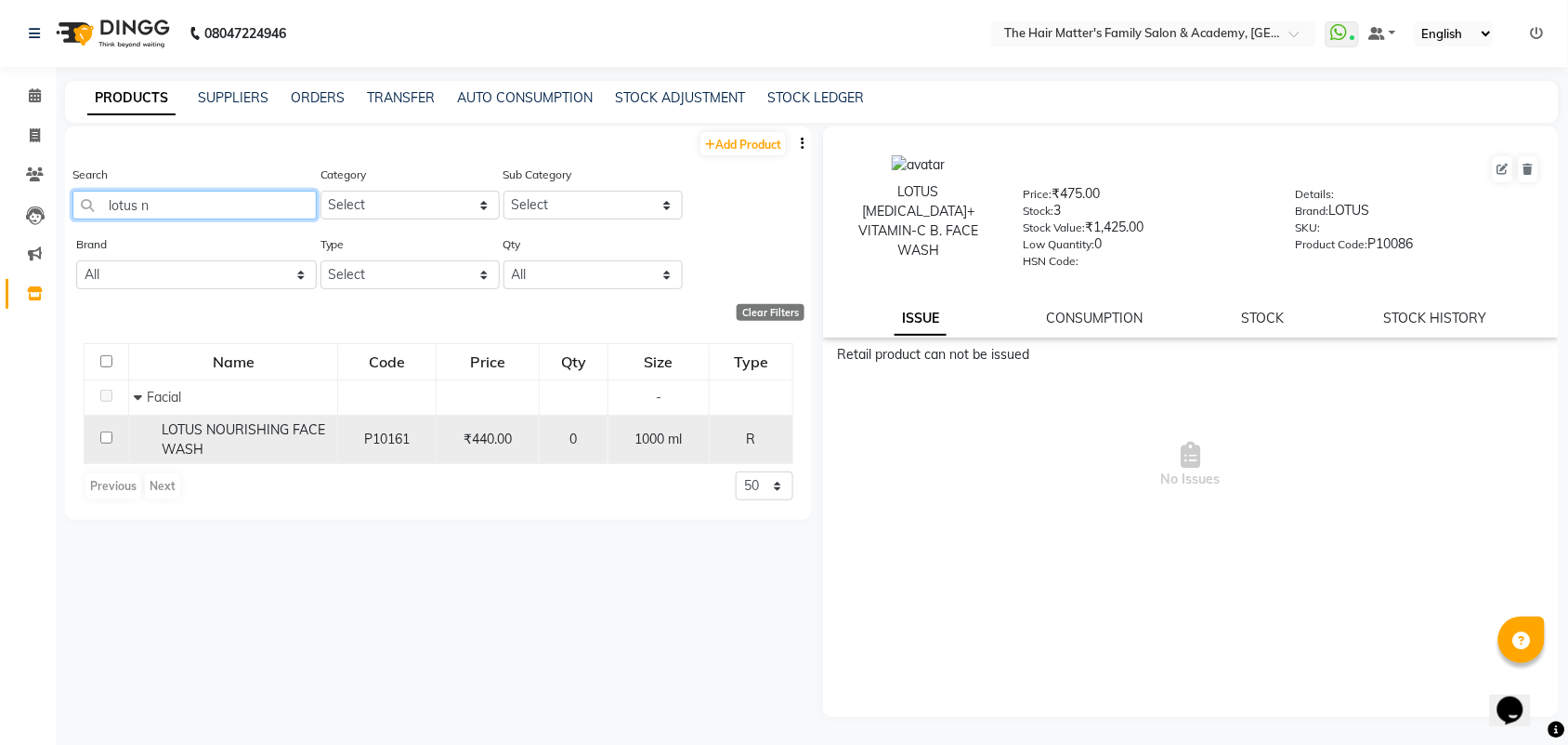
type input "lotus n"
click at [309, 447] on div "LOTUS NOURISHING FACE WASH" at bounding box center [233, 440] width 199 height 39
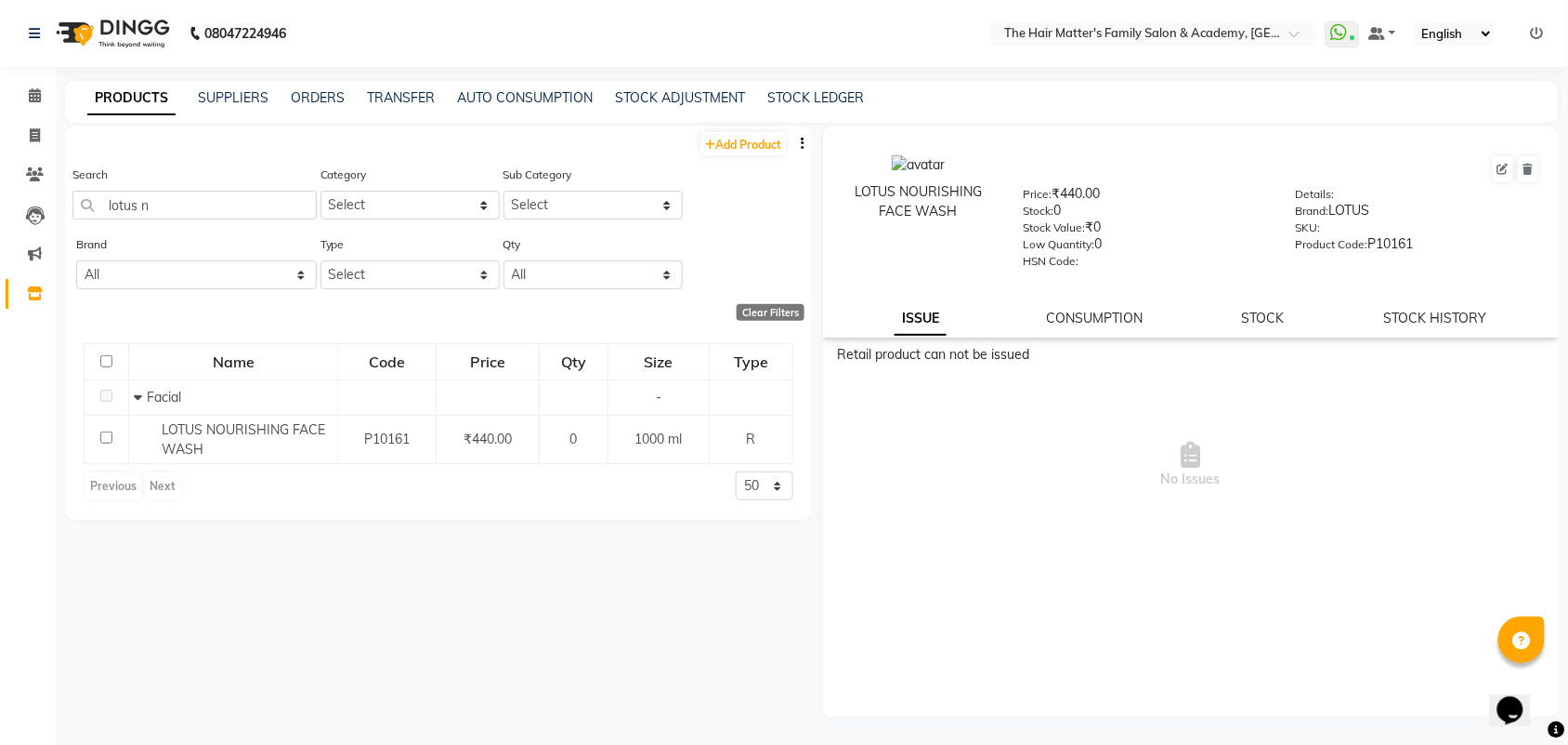
click at [238, 223] on div "Search lotus n" at bounding box center [194, 199] width 244 height 70
click at [243, 207] on input "lotus n" at bounding box center [194, 205] width 244 height 29
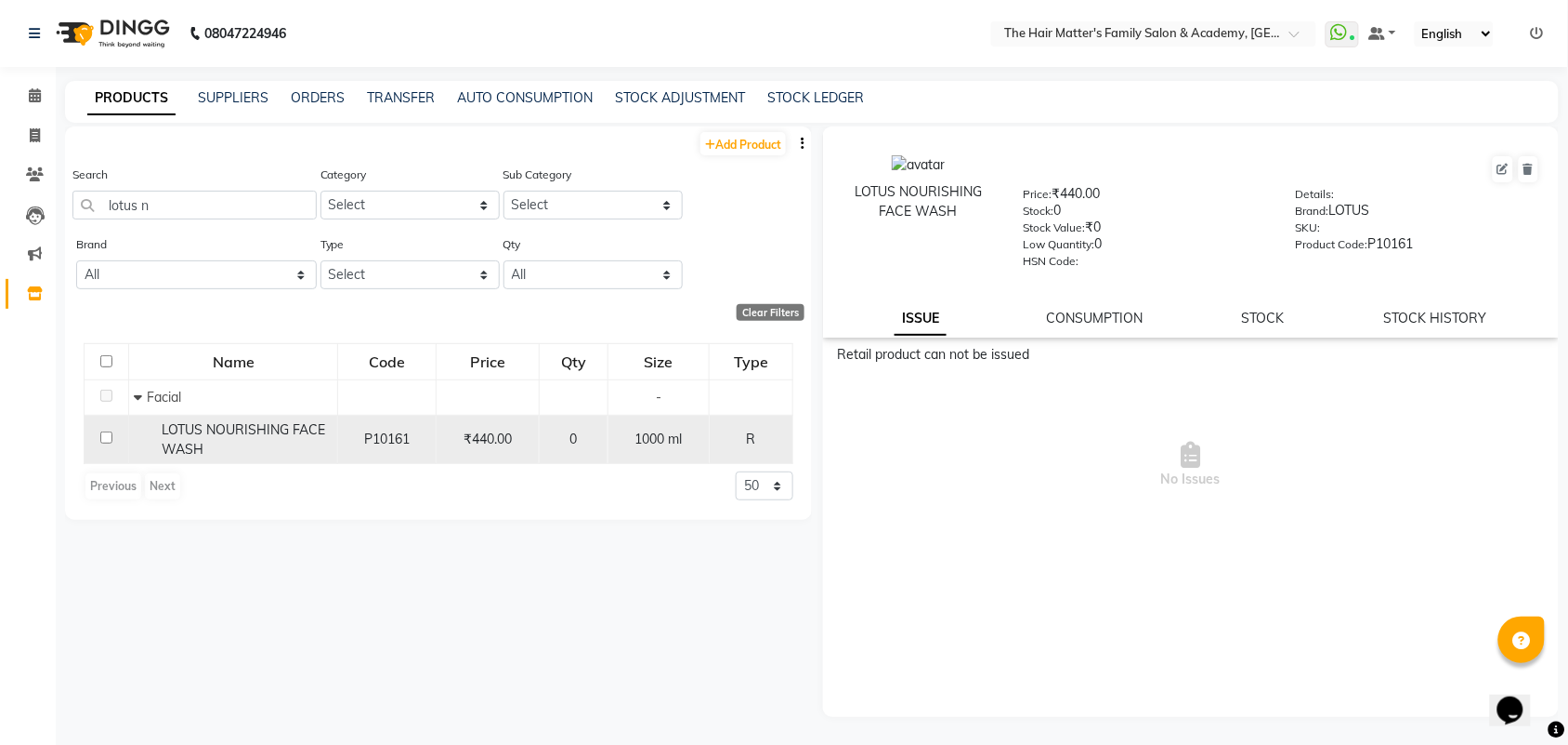
click at [280, 442] on div "LOTUS NOURISHING FACE WASH" at bounding box center [233, 440] width 199 height 39
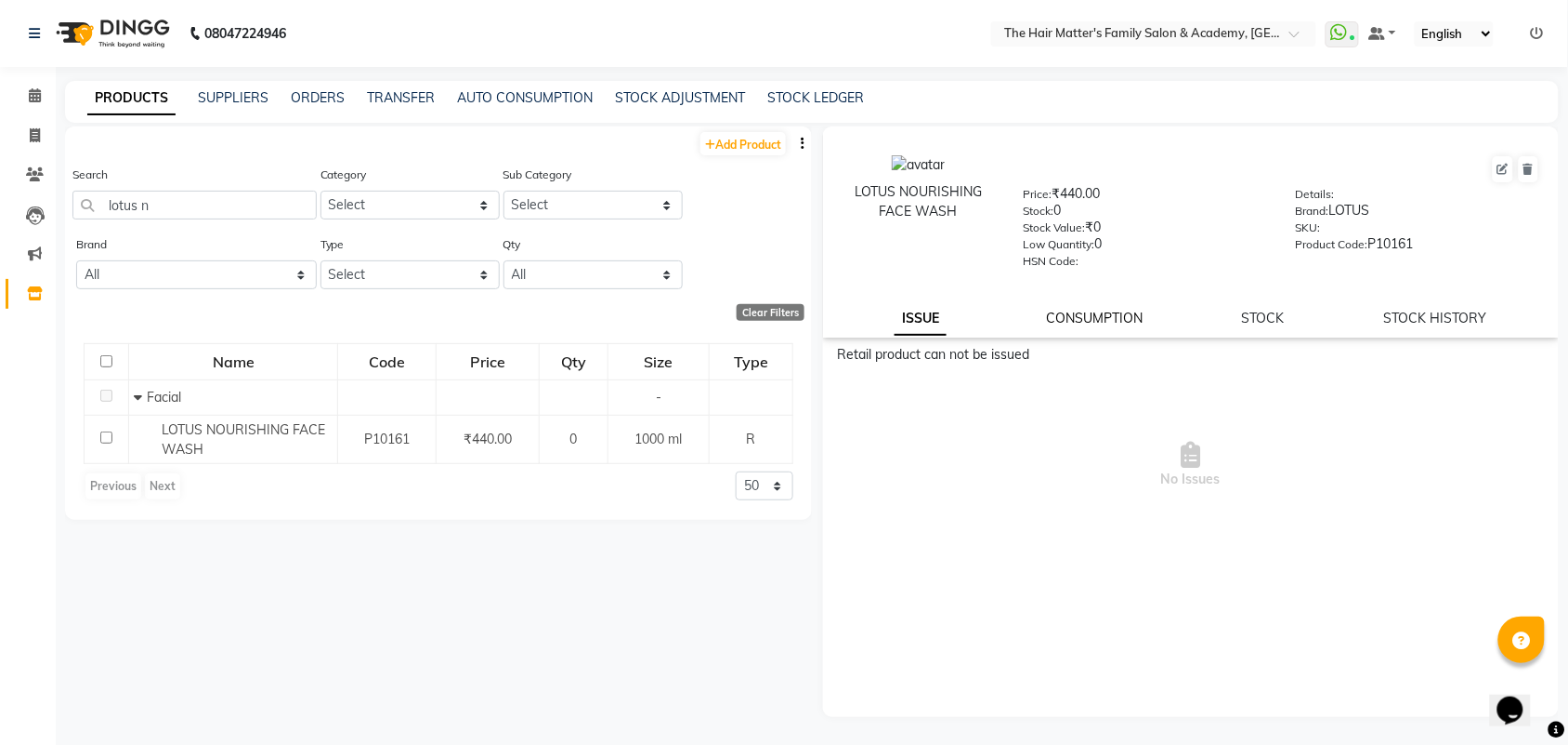
click at [1130, 313] on link "CONSUMPTION" at bounding box center [1094, 318] width 97 height 17
click at [1227, 314] on div "ISSUE CONSUMPTION STOCK STOCK HISTORY" at bounding box center [1191, 318] width 691 height 20
click at [1251, 317] on link "STOCK" at bounding box center [1265, 318] width 43 height 17
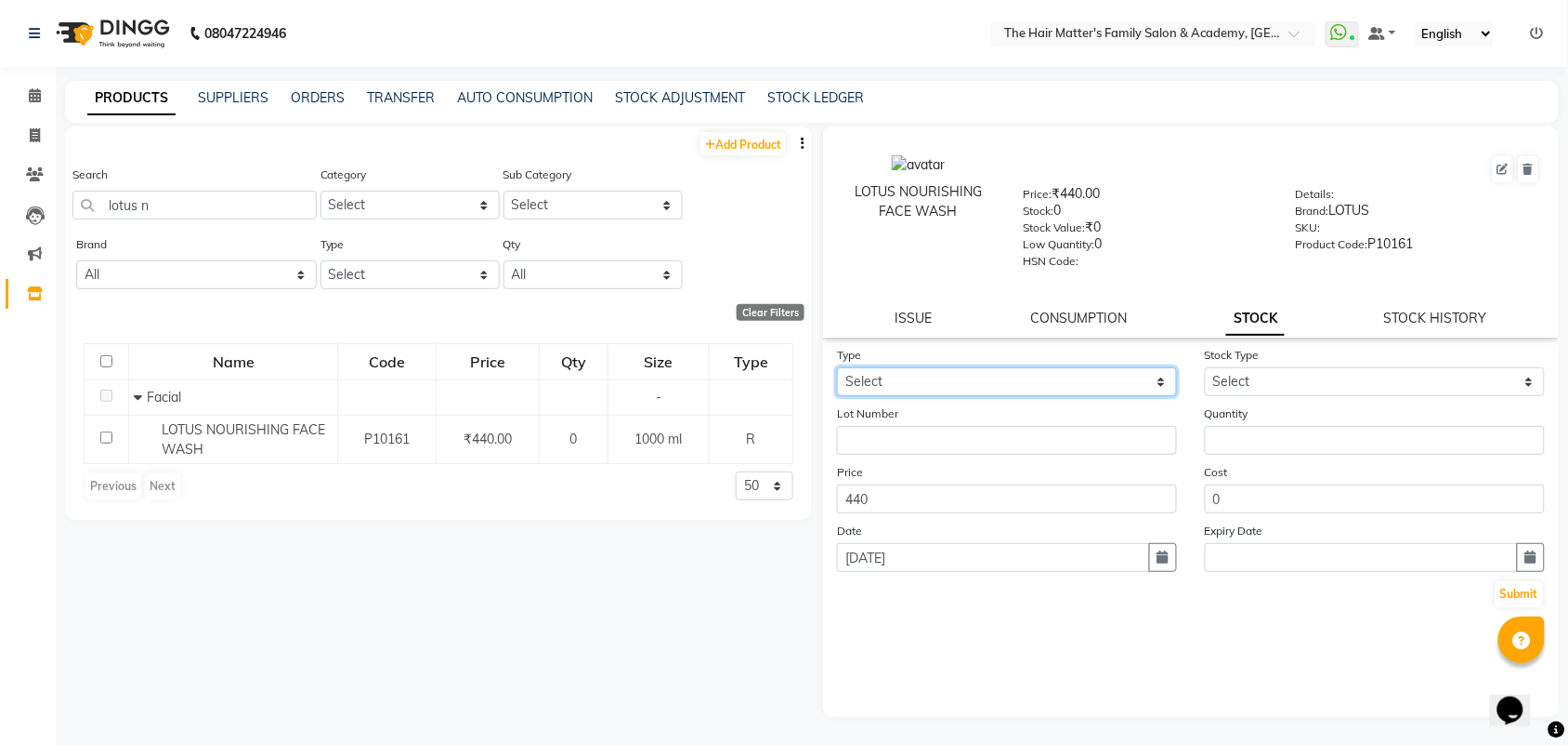
click at [1042, 386] on select "Select In Out" at bounding box center [1007, 381] width 340 height 29
select select "in"
click at [837, 367] on select "Select In Out" at bounding box center [1007, 381] width 340 height 29
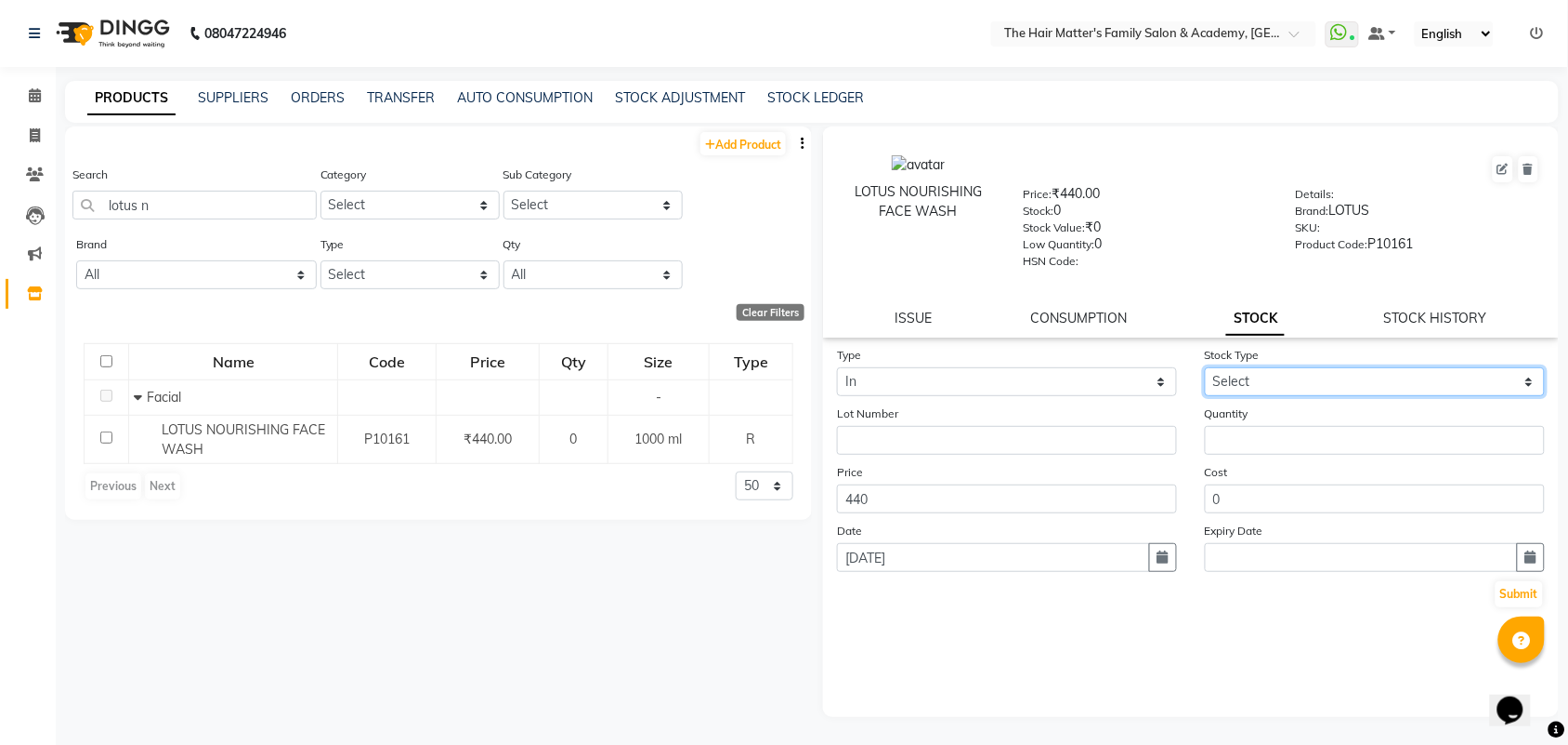
click at [1260, 373] on select "Select New Stock Adjustment Return Other" at bounding box center [1375, 381] width 340 height 29
select select "adjustment"
click at [1205, 367] on select "Select New Stock Adjustment Return Other" at bounding box center [1375, 381] width 340 height 29
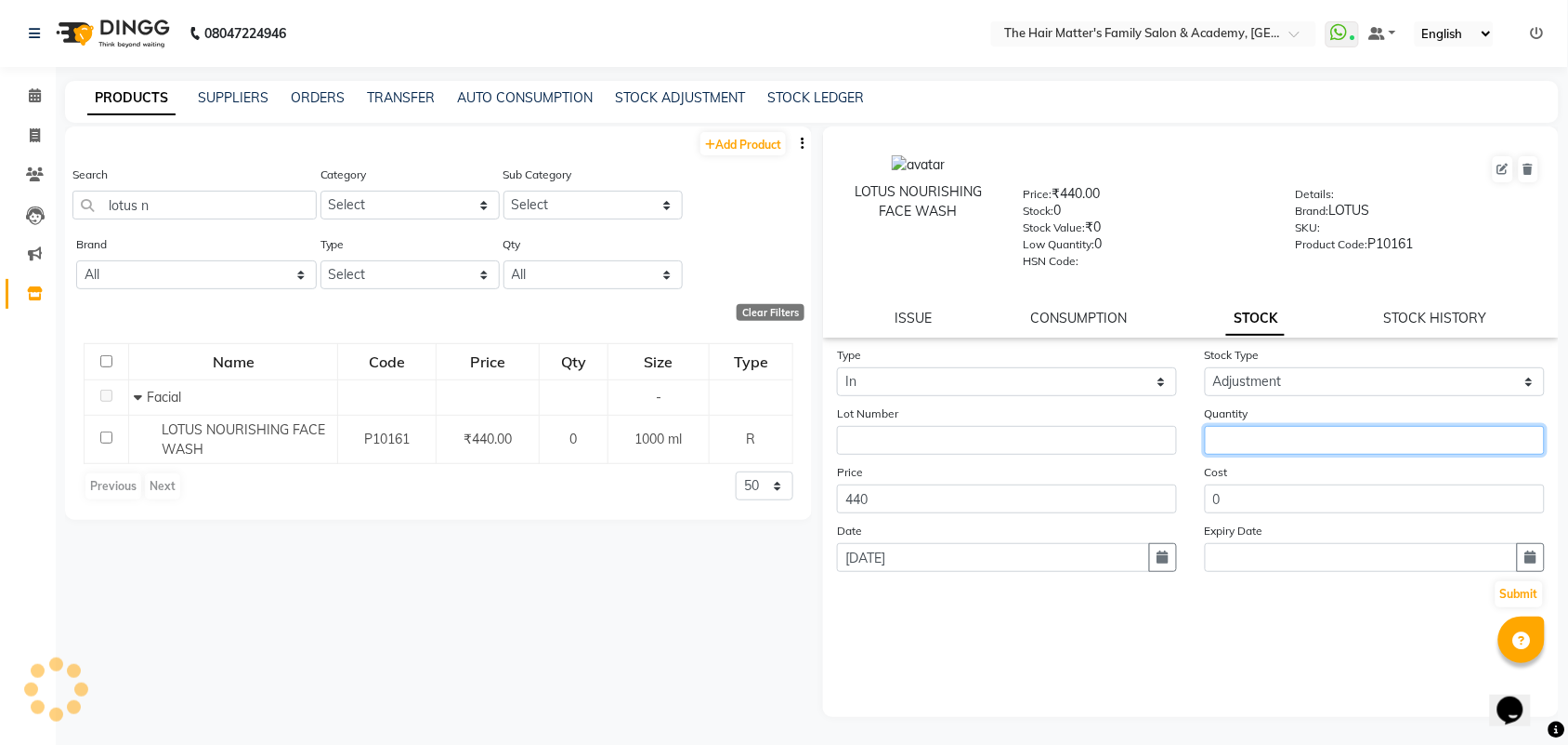
click at [1353, 434] on input "number" at bounding box center [1375, 440] width 340 height 29
type input "2"
click at [1545, 590] on div "Type Select In Out Stock Type Select New Stock Adjustment Return Other Lot Numb…" at bounding box center [1191, 476] width 736 height 264
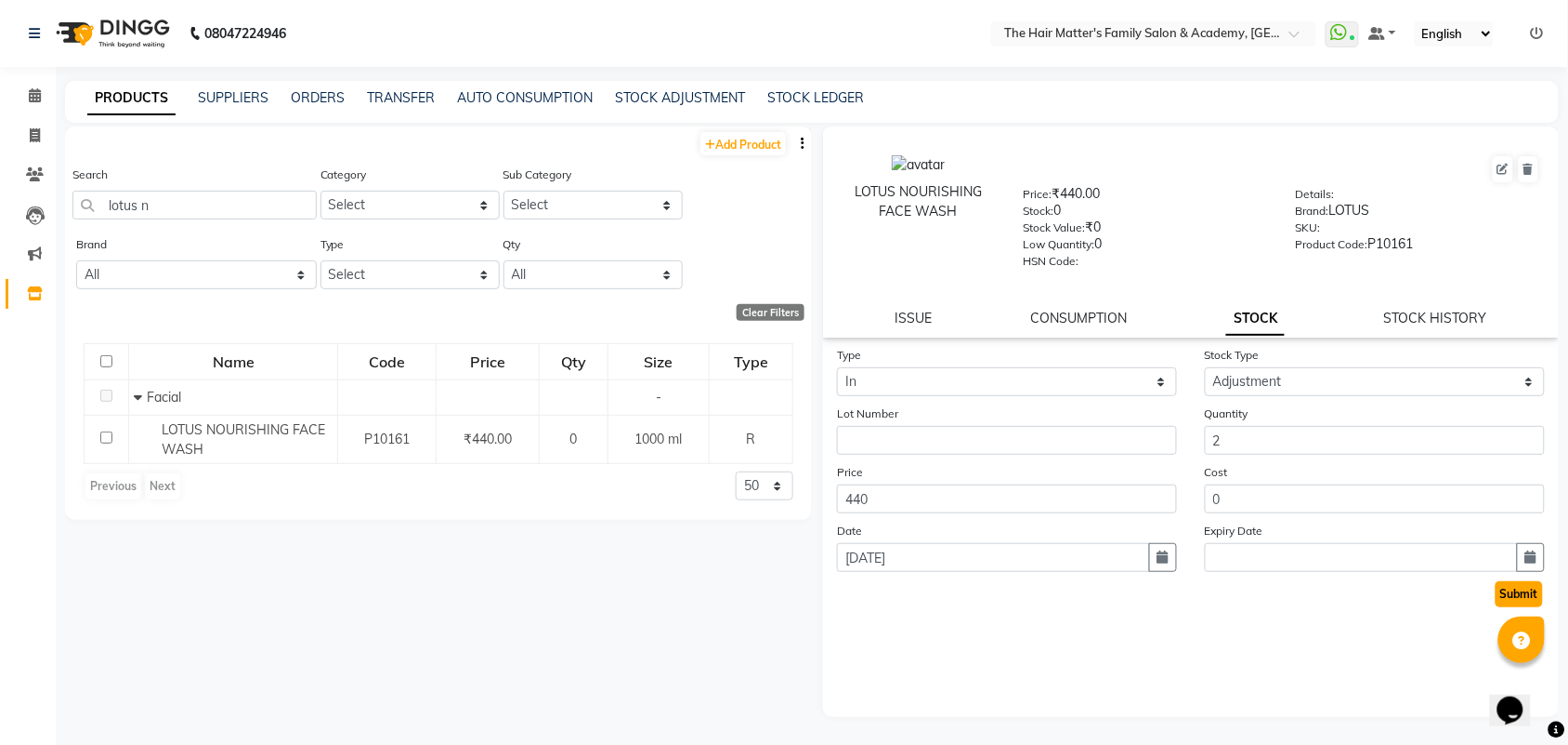
click at [1516, 588] on button "Submit" at bounding box center [1519, 594] width 47 height 26
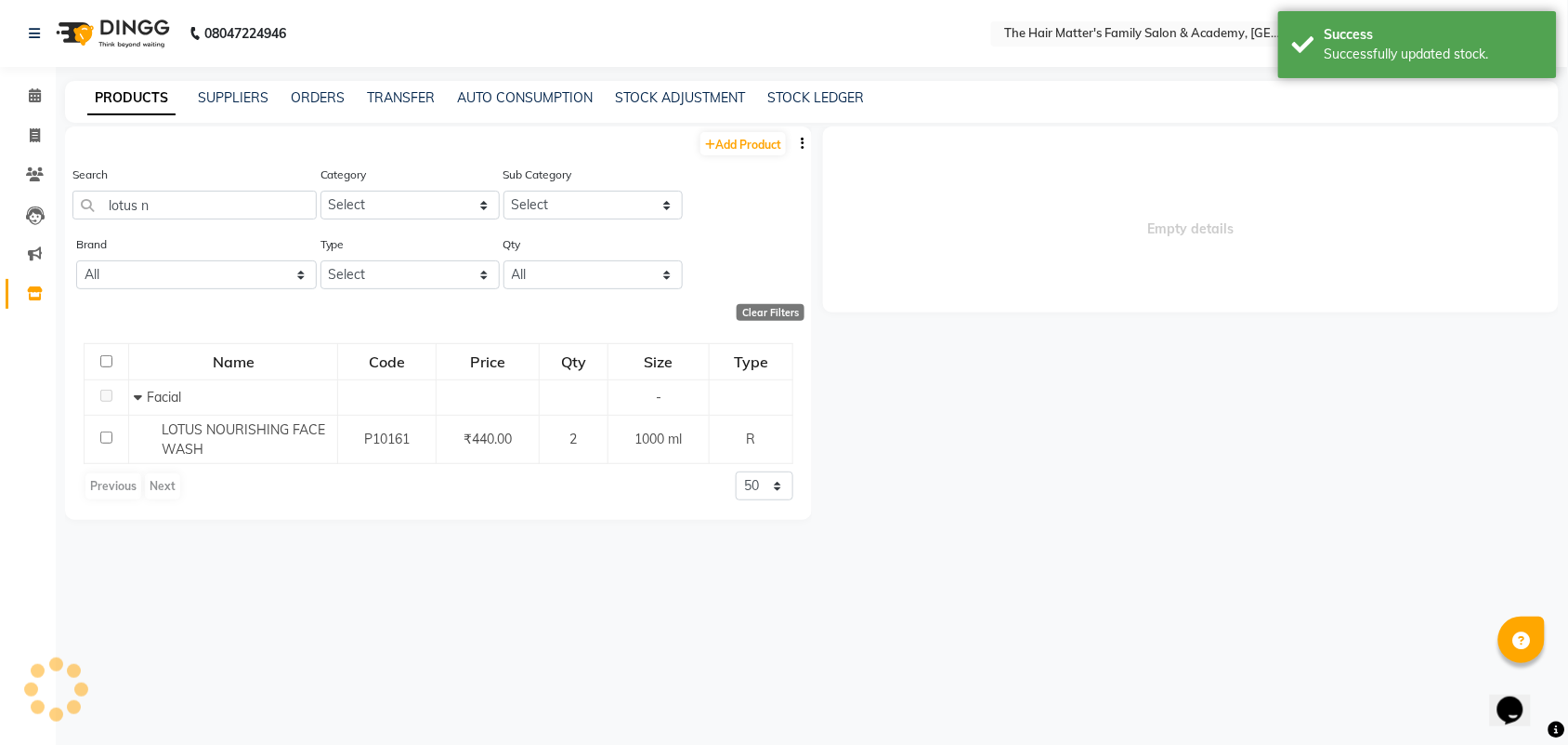
scroll to position [11, 0]
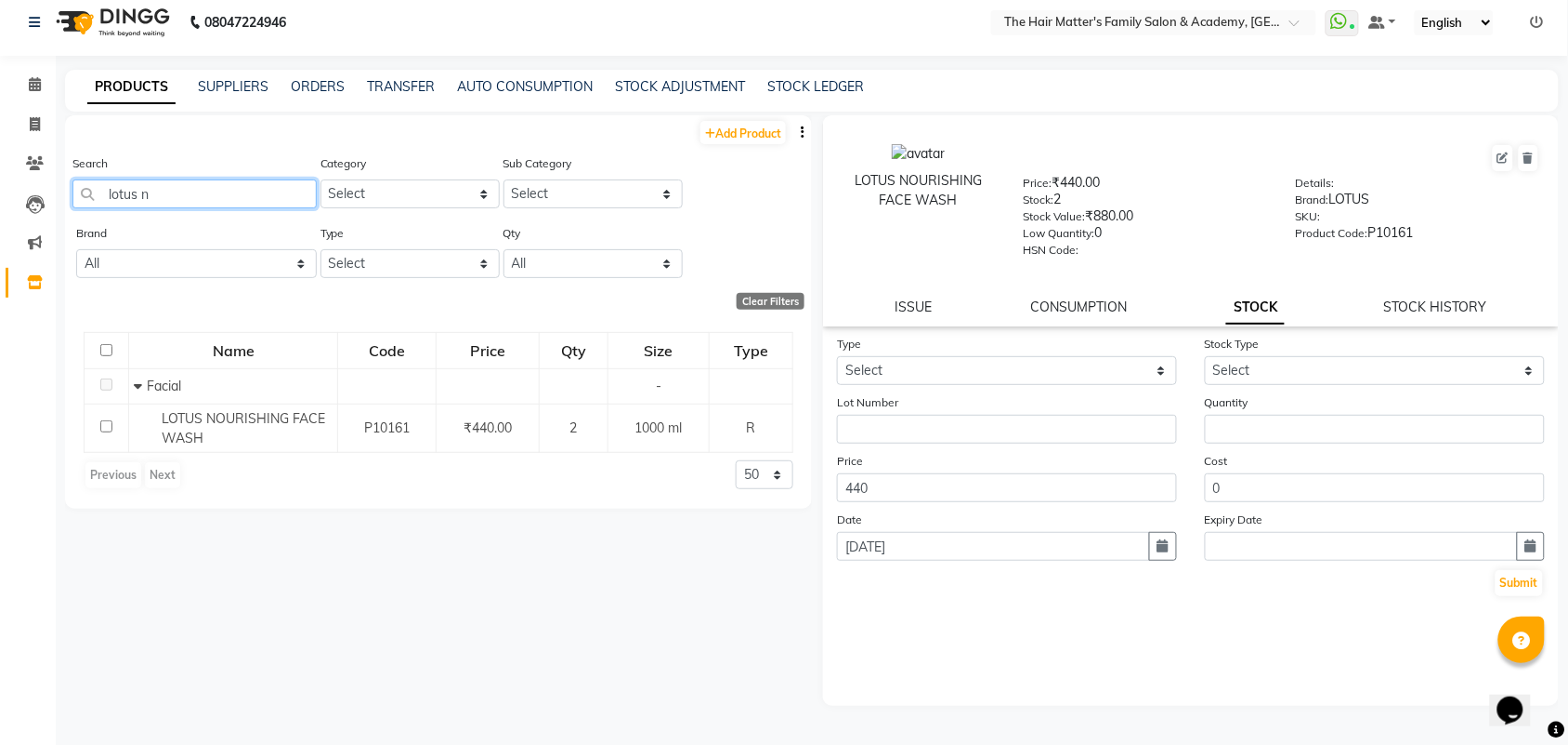
click at [232, 200] on input "lotus n" at bounding box center [194, 194] width 244 height 29
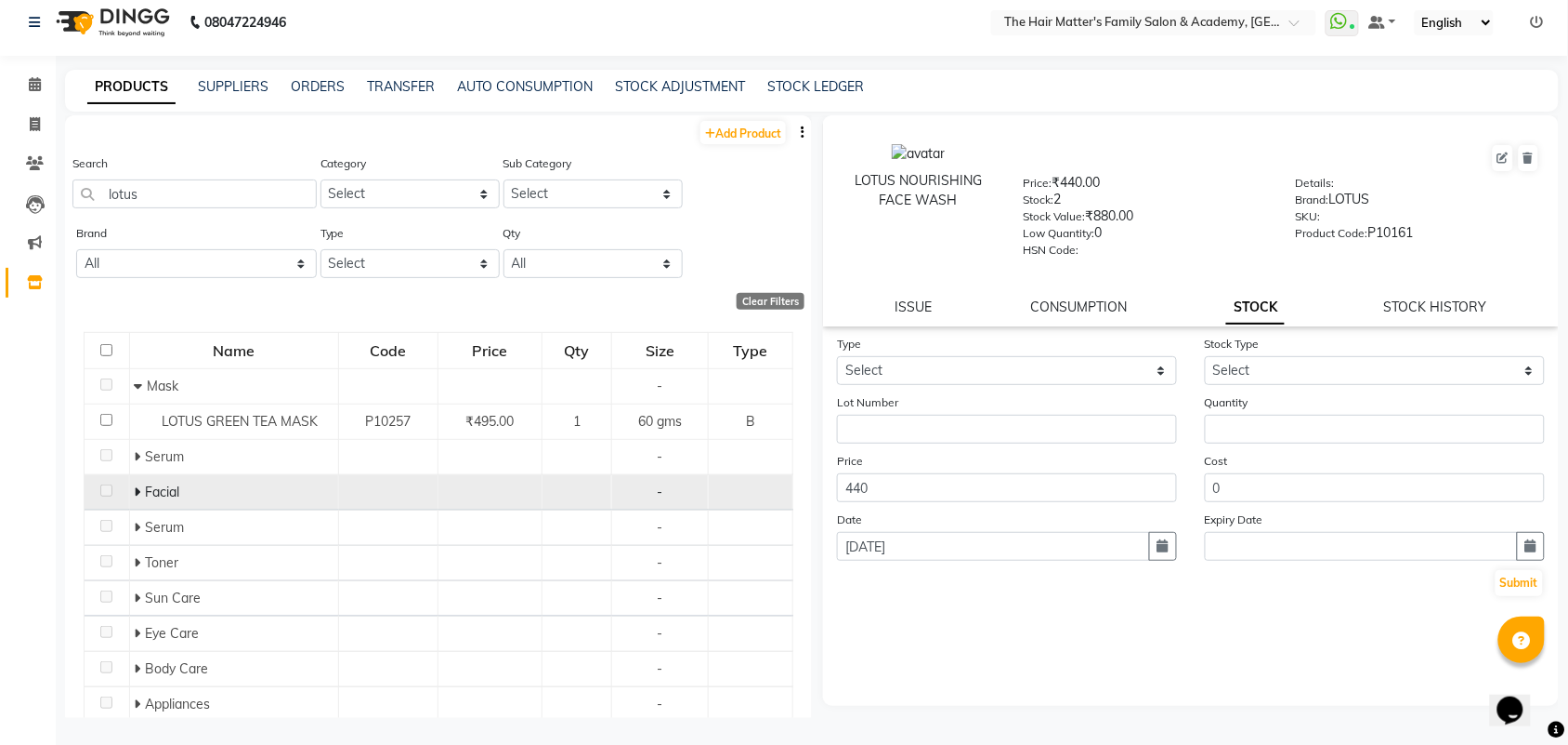
click at [135, 489] on icon at bounding box center [137, 491] width 7 height 13
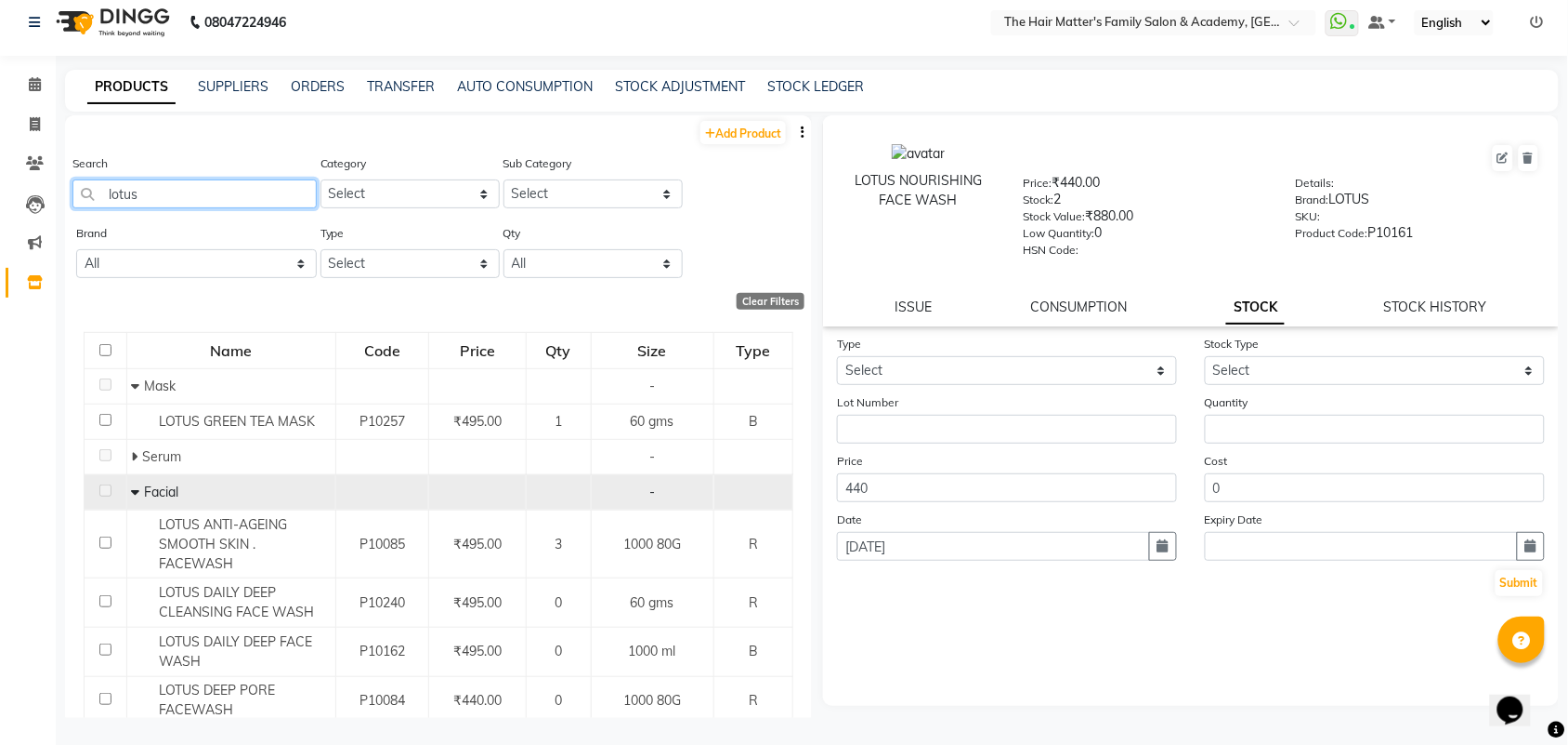
click at [215, 202] on input "lotus" at bounding box center [194, 194] width 244 height 29
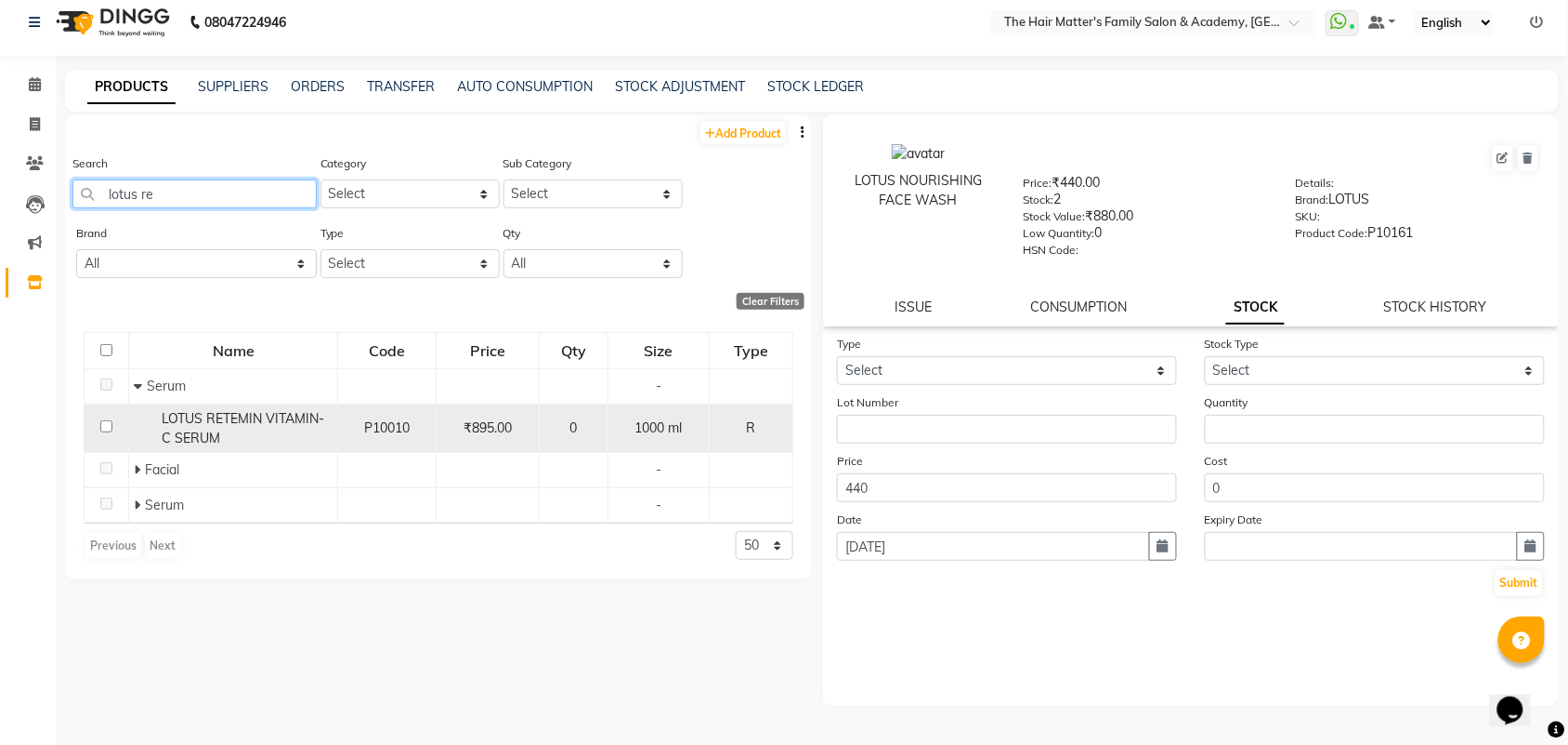
type input "lotus re"
click at [266, 419] on span "LOTUS RETEMIN VITAMIN-C SERUM" at bounding box center [242, 427] width 162 height 37
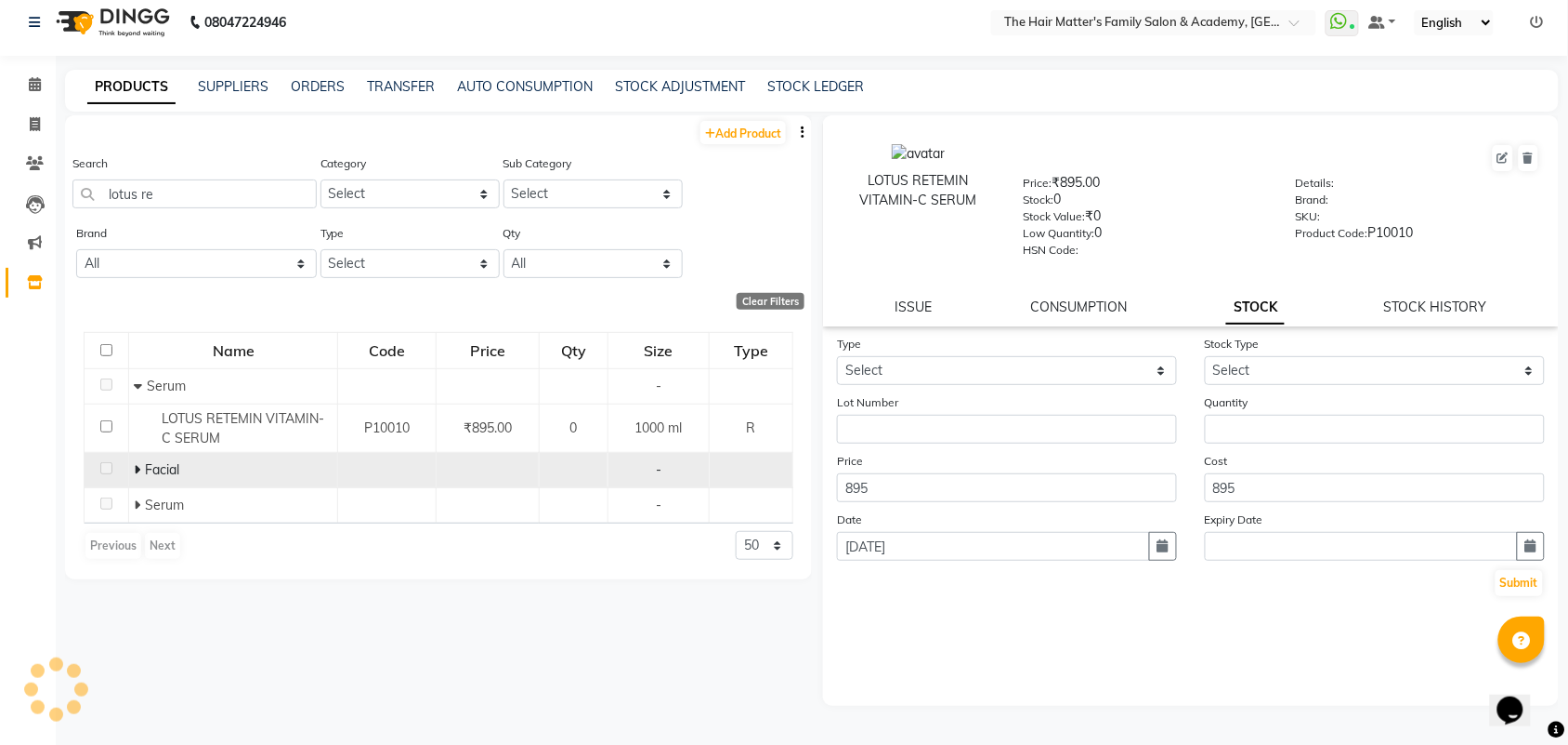
click at [150, 470] on span "Facial" at bounding box center [161, 470] width 35 height 17
click at [135, 468] on icon at bounding box center [136, 470] width 7 height 13
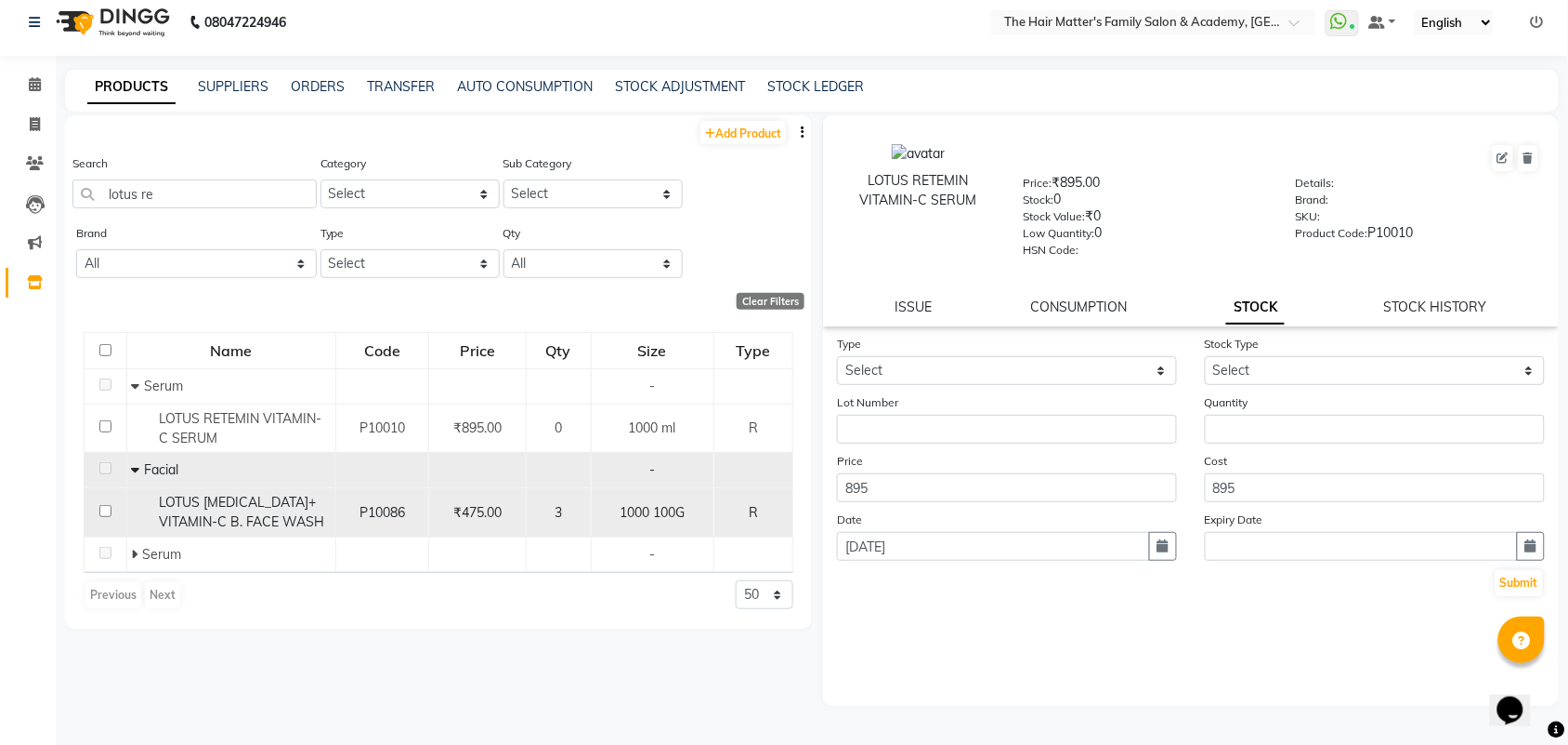
click at [205, 506] on span "LOTUS [MEDICAL_DATA]+ VITAMIN-C B. FACE WASH" at bounding box center [241, 511] width 165 height 37
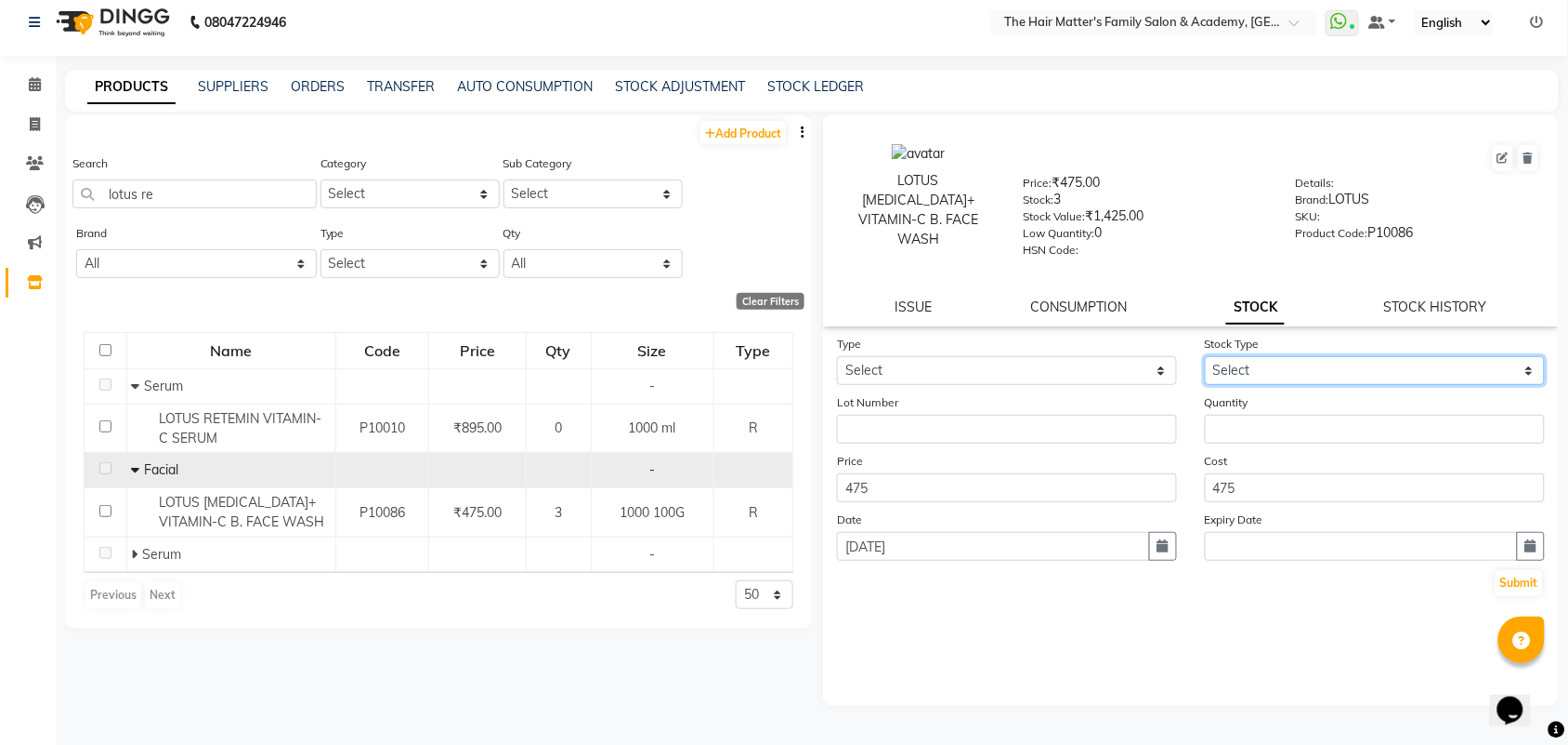
click at [1233, 358] on select "Select New Stock Adjustment Return Other" at bounding box center [1375, 370] width 340 height 29
select select "new stock"
click at [1205, 356] on select "Select New Stock Adjustment Return Other" at bounding box center [1375, 370] width 340 height 29
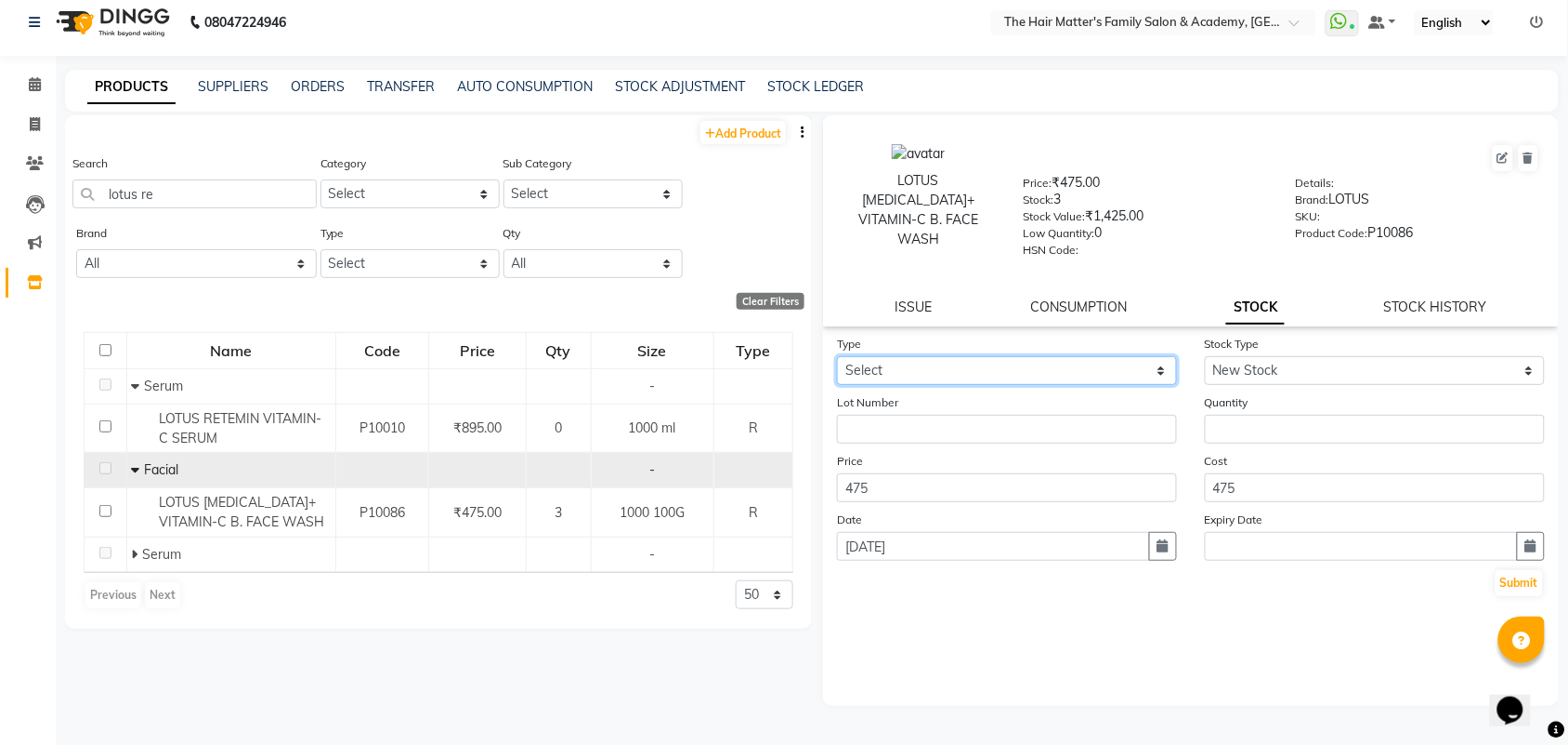
drag, startPoint x: 1074, startPoint y: 363, endPoint x: 1059, endPoint y: 375, distance: 19.2
click at [1074, 363] on select "Select In Out" at bounding box center [1007, 370] width 340 height 29
select select "in"
click at [837, 356] on select "Select In Out" at bounding box center [1007, 370] width 340 height 29
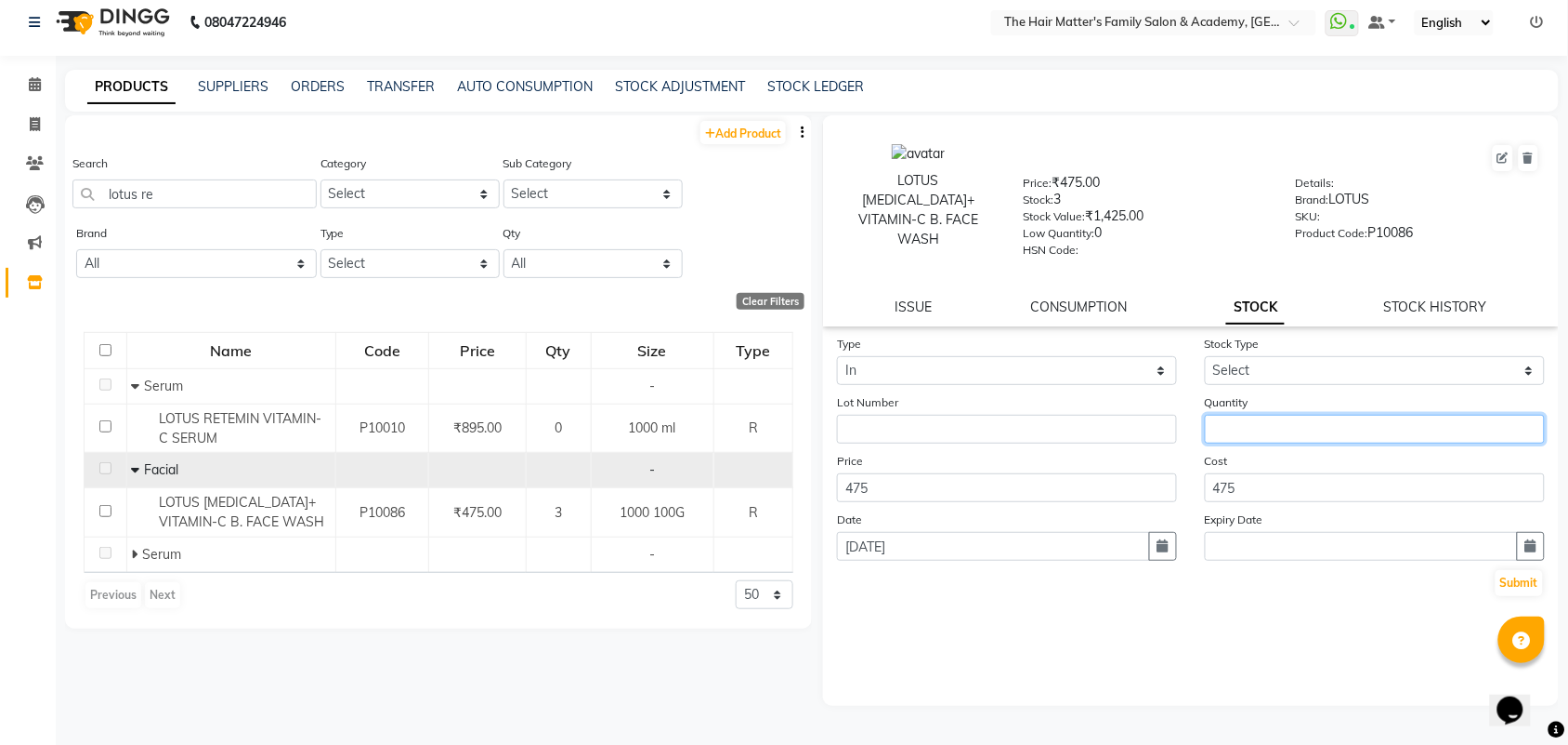
click at [1257, 424] on input "number" at bounding box center [1375, 428] width 340 height 29
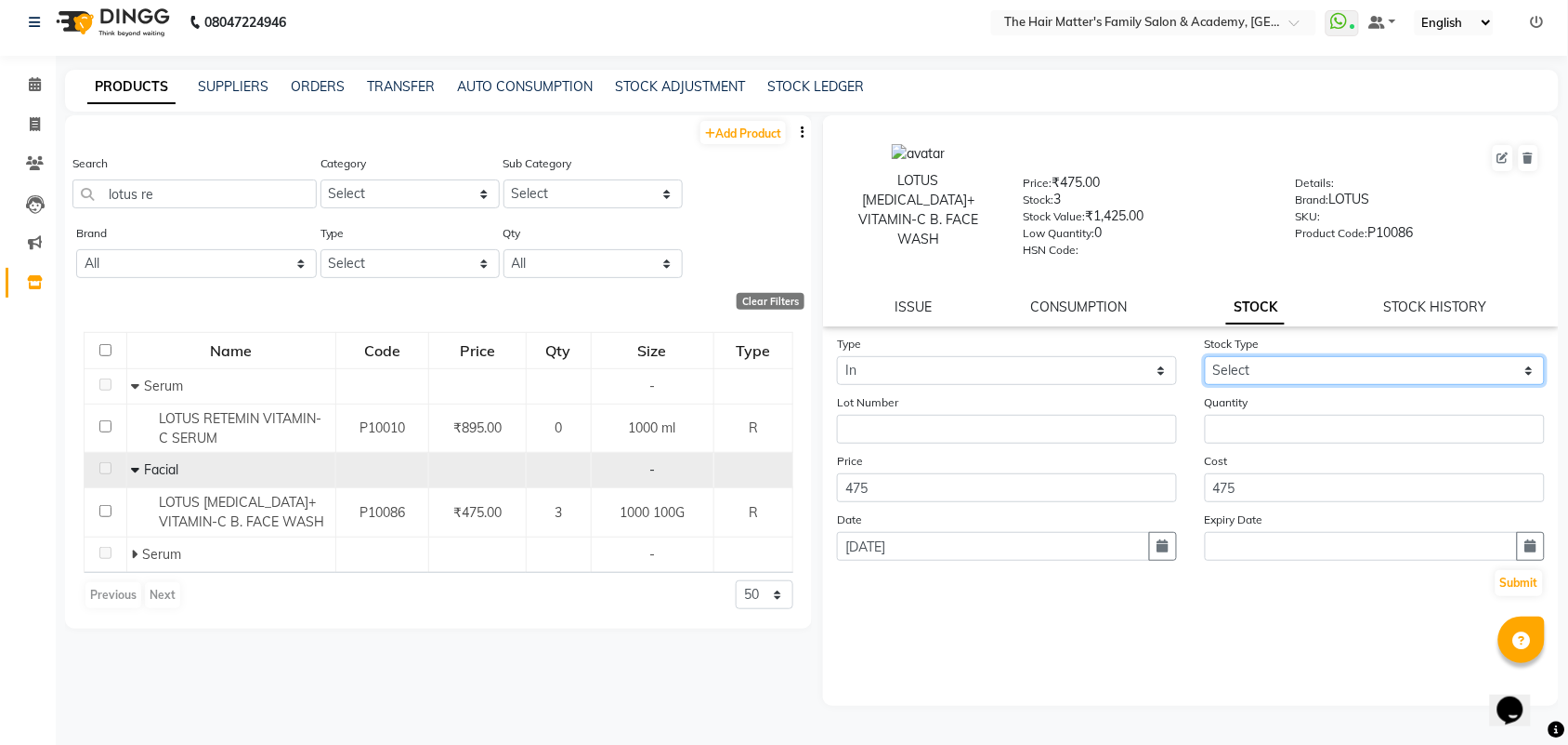
click at [1278, 370] on select "Select New Stock Adjustment Return Other" at bounding box center [1375, 370] width 340 height 29
click at [1279, 358] on select "Select New Stock Adjustment Return Other" at bounding box center [1375, 370] width 340 height 29
click at [1279, 382] on form "Type Select In Out Stock Type Select New Stock Adjustment Return Other Lot Numb…" at bounding box center [1191, 465] width 708 height 264
click at [1275, 365] on select "Select New Stock Adjustment Return Other" at bounding box center [1375, 370] width 340 height 29
select select "adjustment"
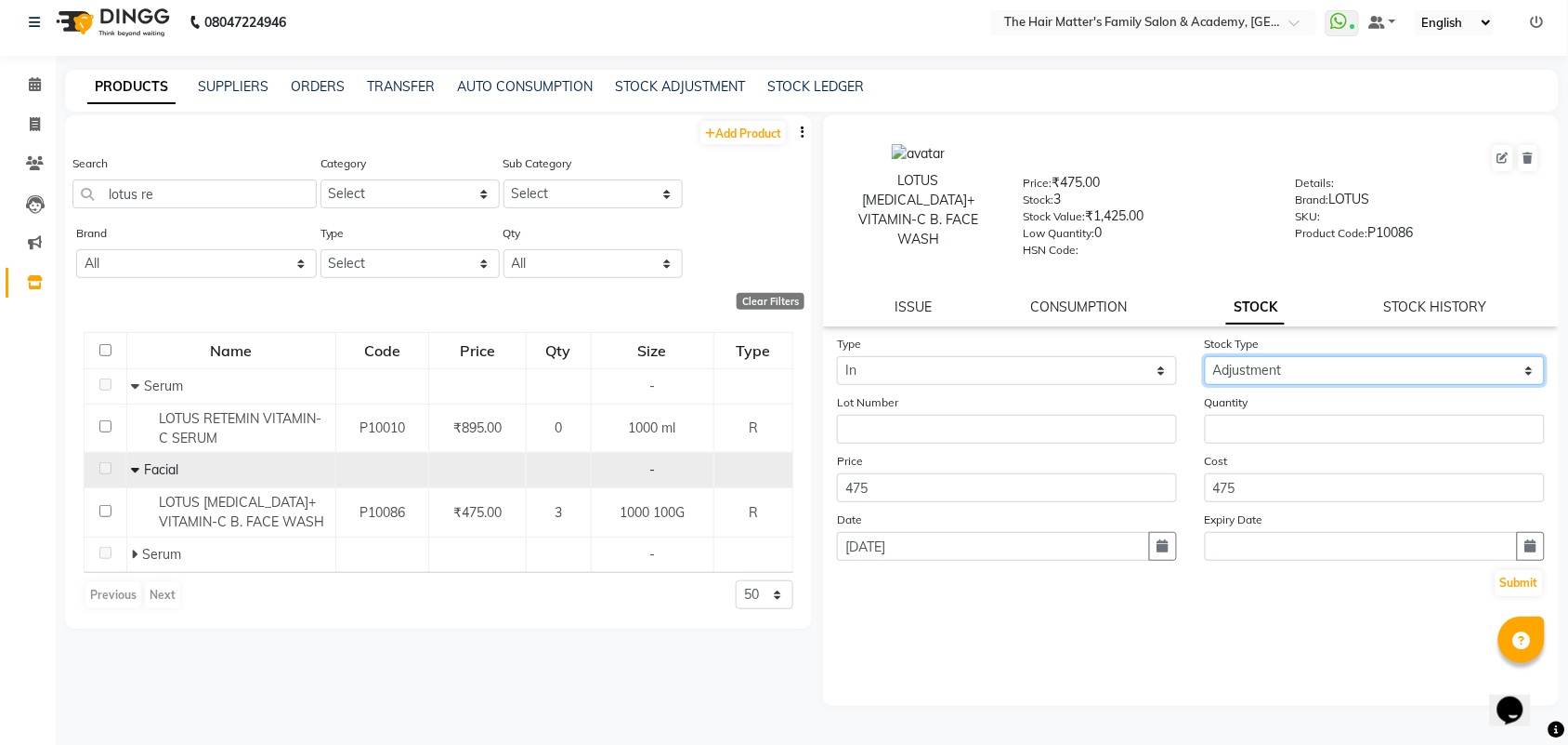
click at [1205, 356] on select "Select New Stock Adjustment Return Other" at bounding box center [1375, 370] width 340 height 29
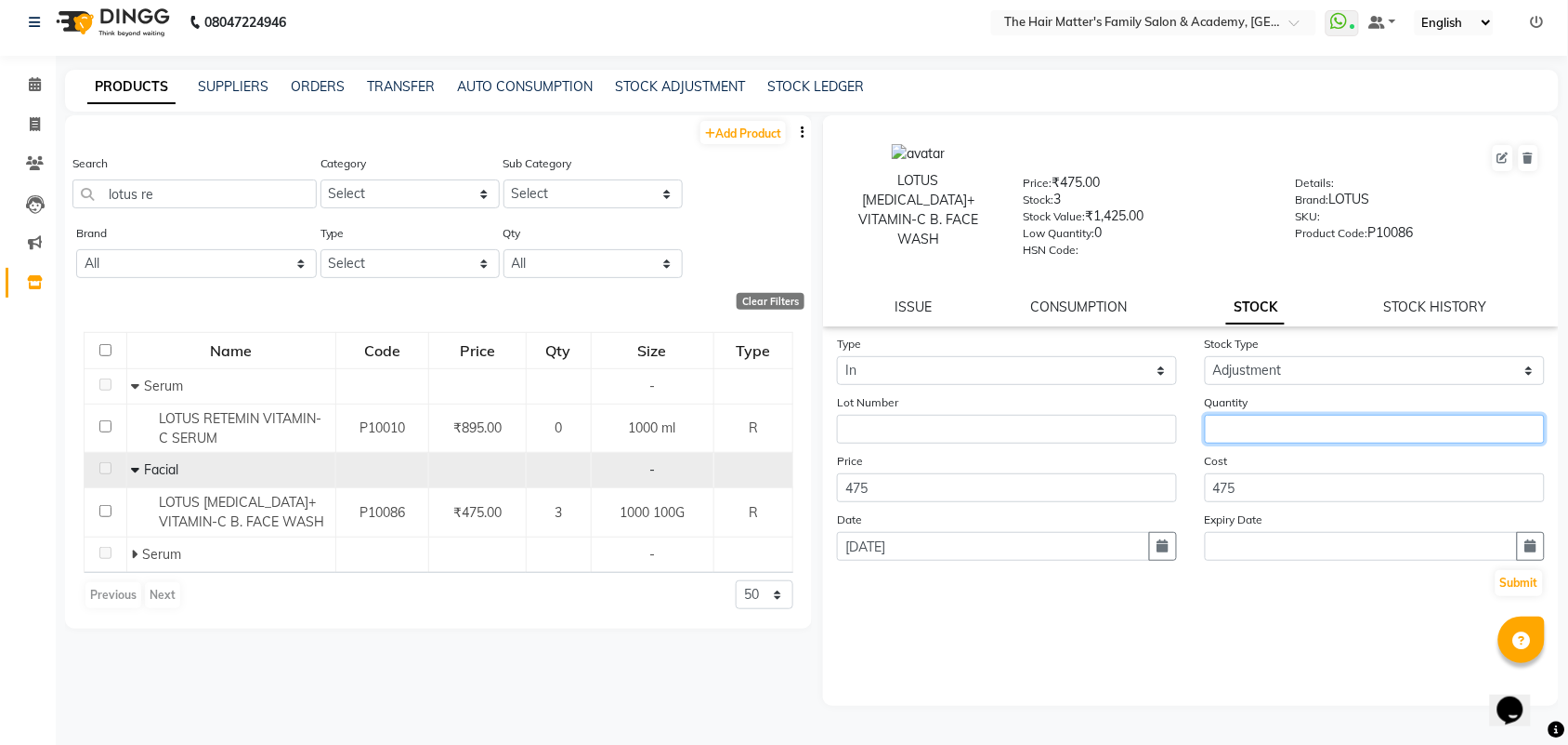
click at [1254, 421] on input "number" at bounding box center [1375, 428] width 340 height 29
type input "1"
click at [1535, 569] on button "Submit" at bounding box center [1519, 582] width 47 height 26
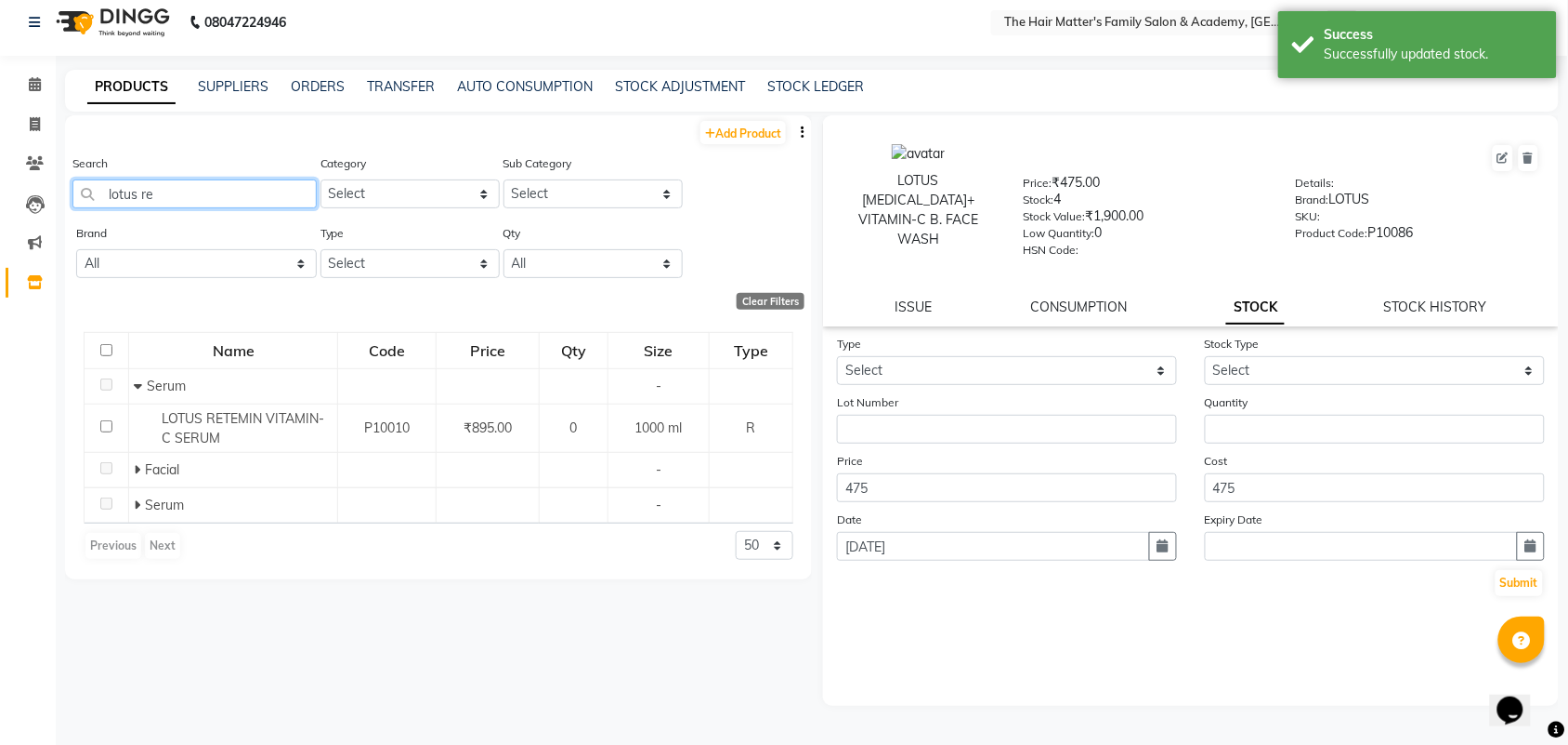
click at [211, 205] on input "lotus re" at bounding box center [194, 194] width 244 height 29
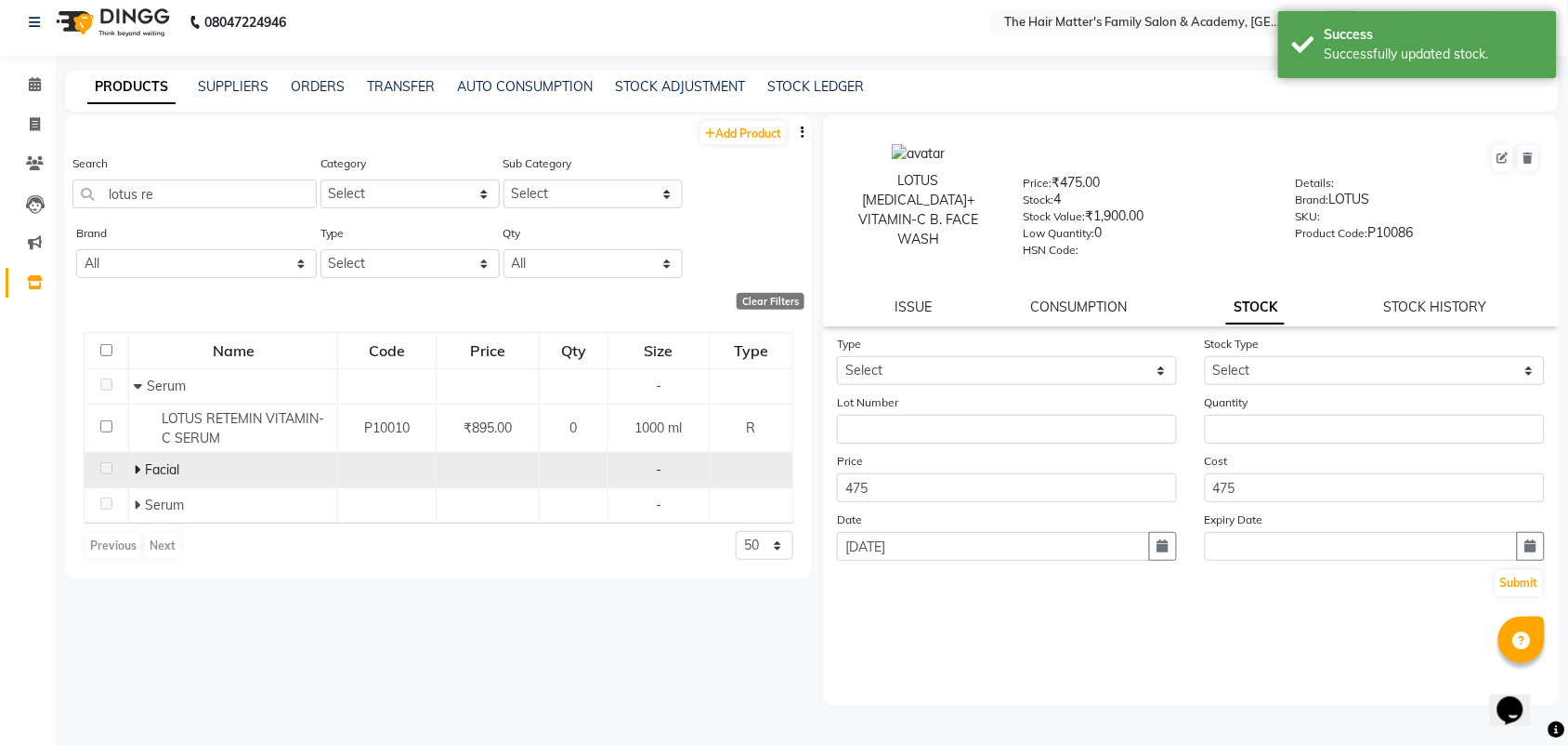
click at [136, 471] on icon at bounding box center [136, 470] width 7 height 13
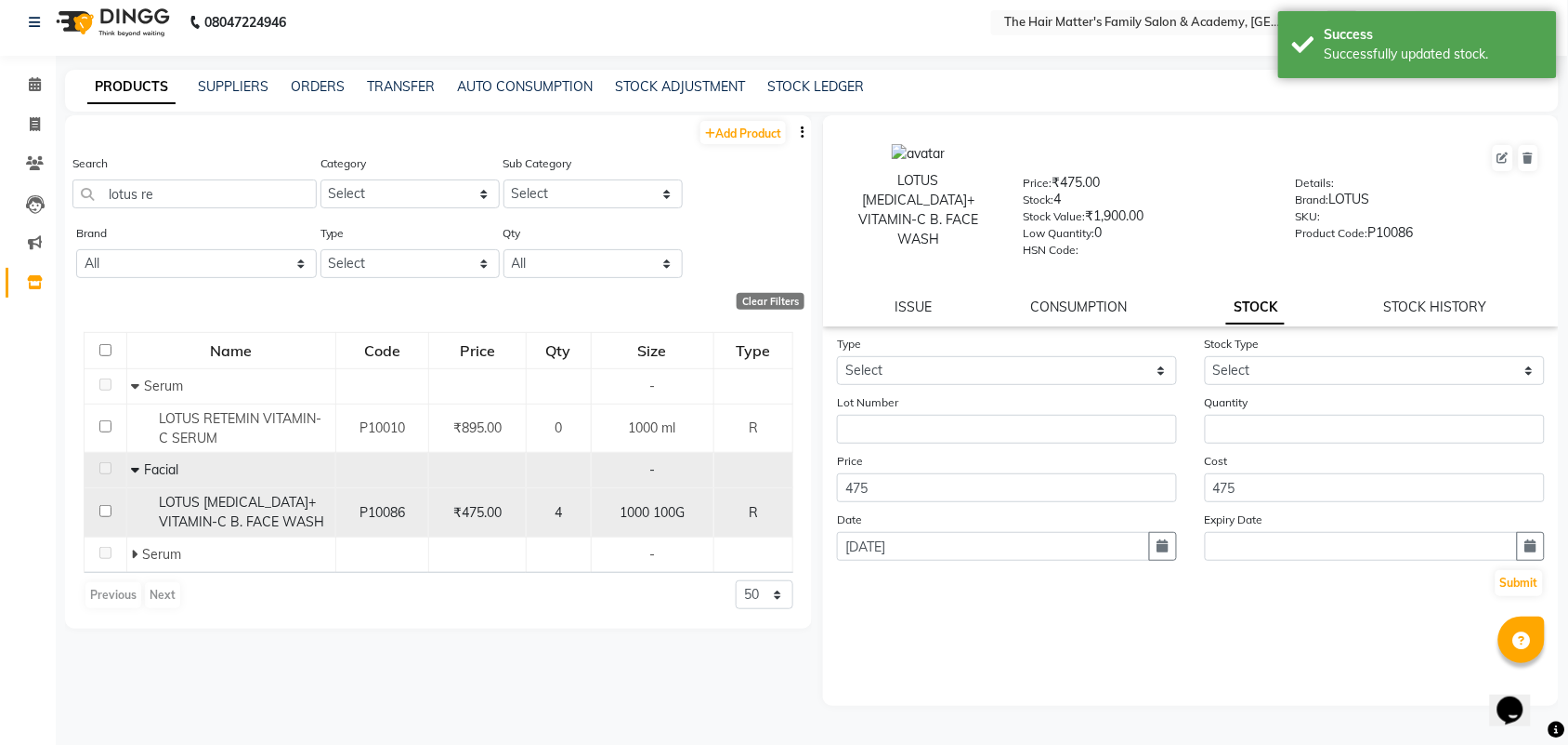
click at [435, 509] on td "₹475.00" at bounding box center [477, 512] width 98 height 49
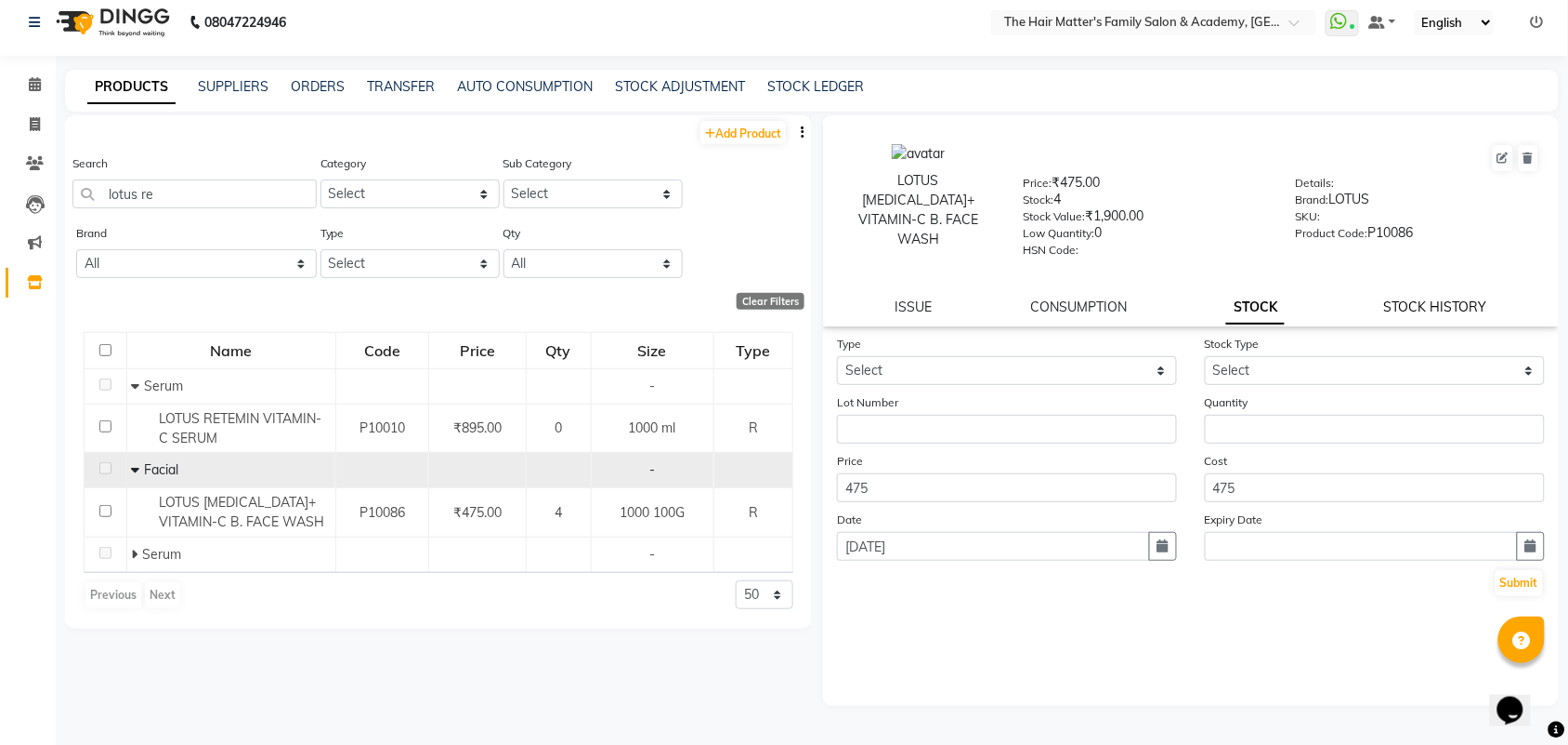
click at [1432, 304] on link "STOCK HISTORY" at bounding box center [1436, 307] width 103 height 17
select select "all"
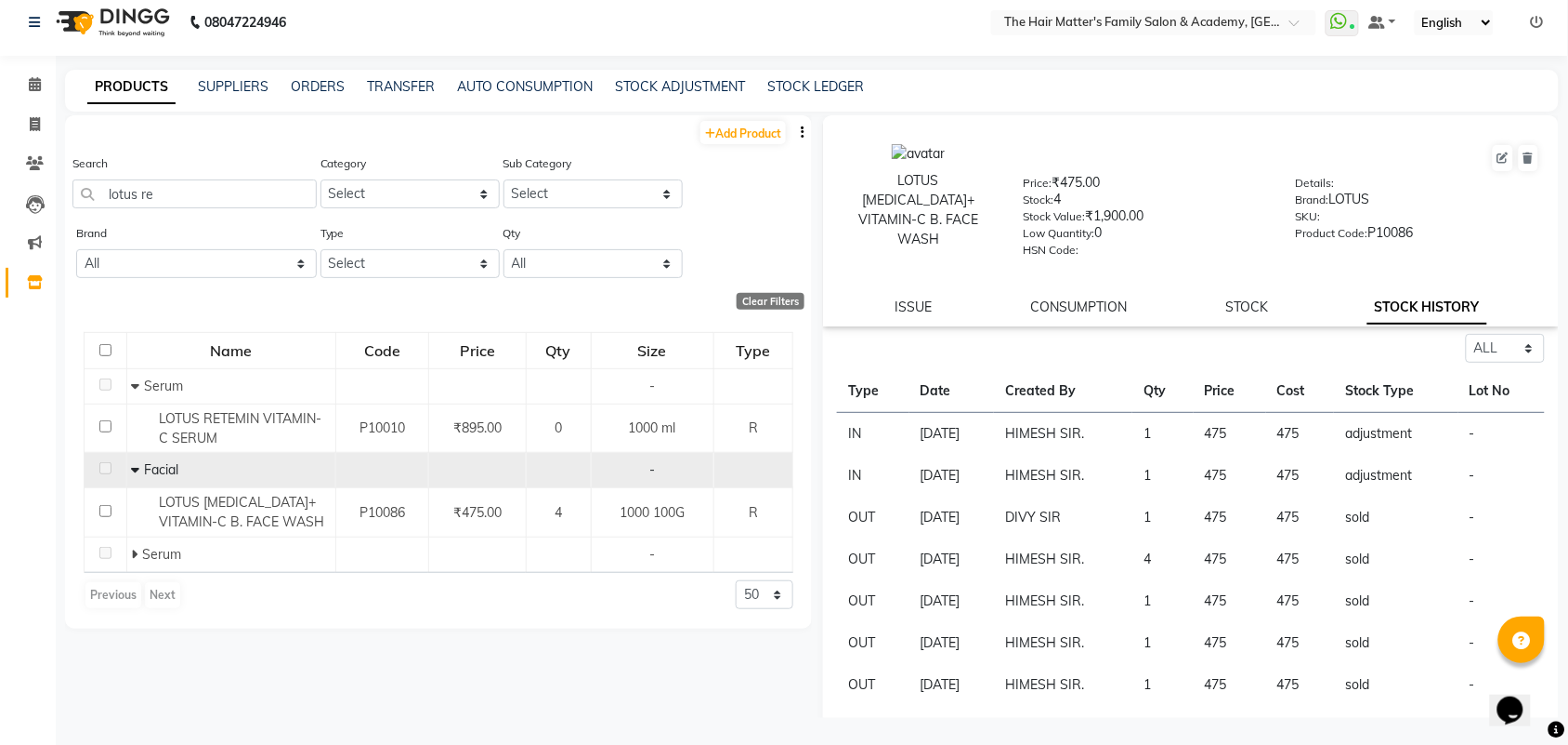
click at [1268, 309] on div "ISSUE CONSUMPTION STOCK STOCK HISTORY" at bounding box center [1191, 307] width 691 height 20
click at [1261, 307] on div "ISSUE CONSUMPTION STOCK STOCK HISTORY" at bounding box center [1191, 307] width 691 height 20
click at [1238, 299] on link "STOCK" at bounding box center [1248, 307] width 43 height 17
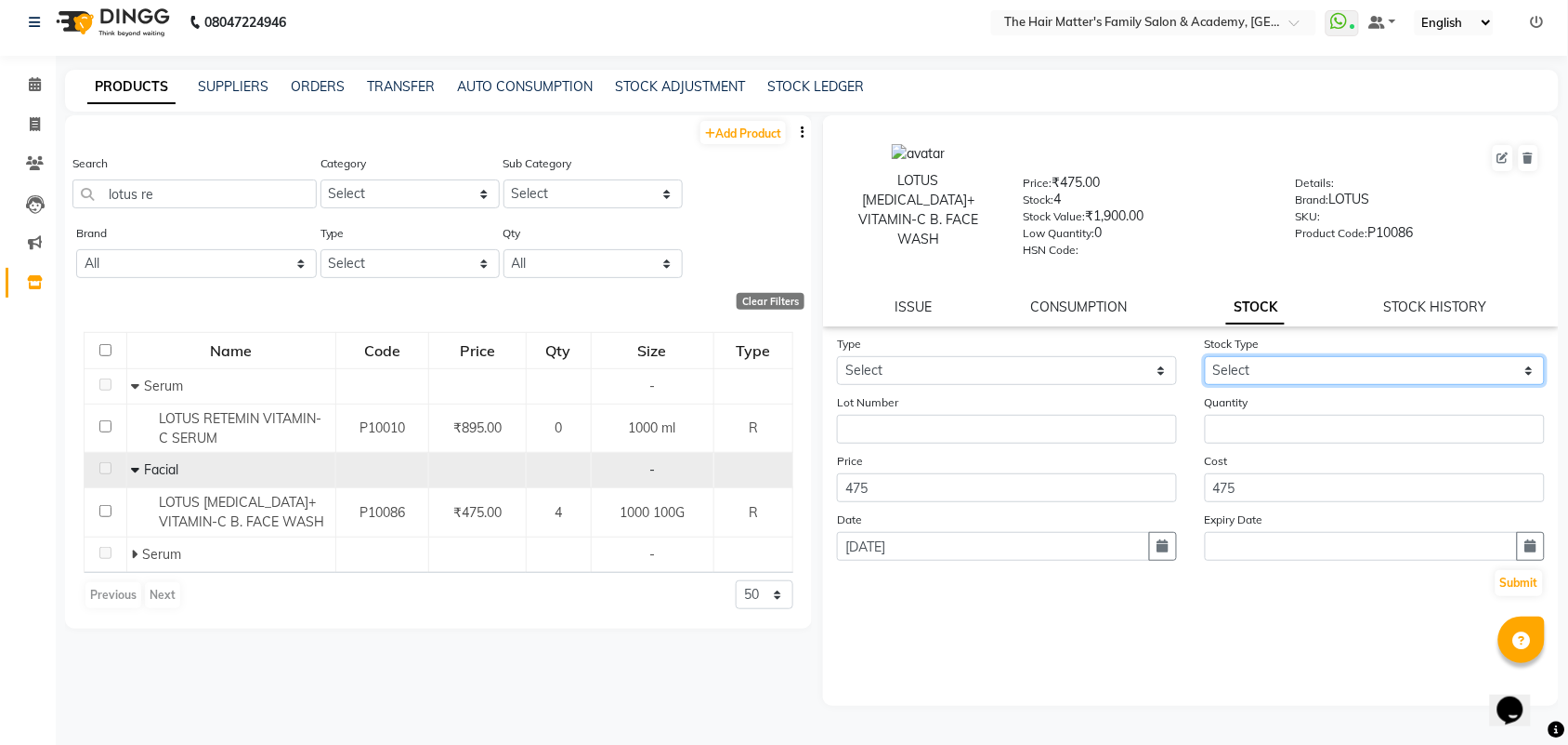
click at [1294, 369] on select "Select New Stock Adjustment Return Other" at bounding box center [1375, 370] width 340 height 29
select select "other"
click at [1205, 356] on select "Select New Stock Adjustment Return Other" at bounding box center [1375, 370] width 340 height 29
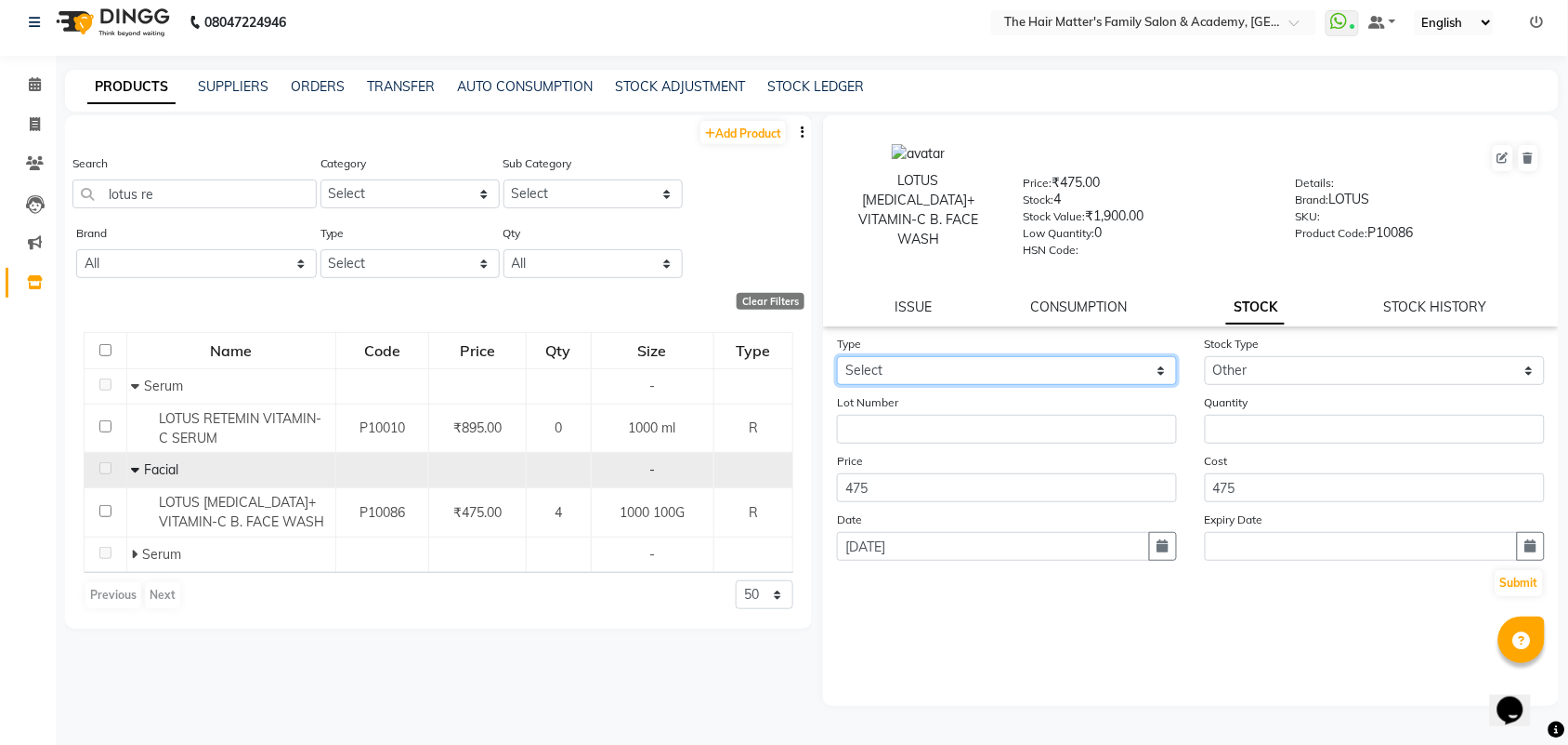
click at [1041, 356] on select "Select In Out" at bounding box center [1007, 370] width 340 height 29
select select "out"
click at [837, 356] on select "Select In Out" at bounding box center [1007, 370] width 340 height 29
select select
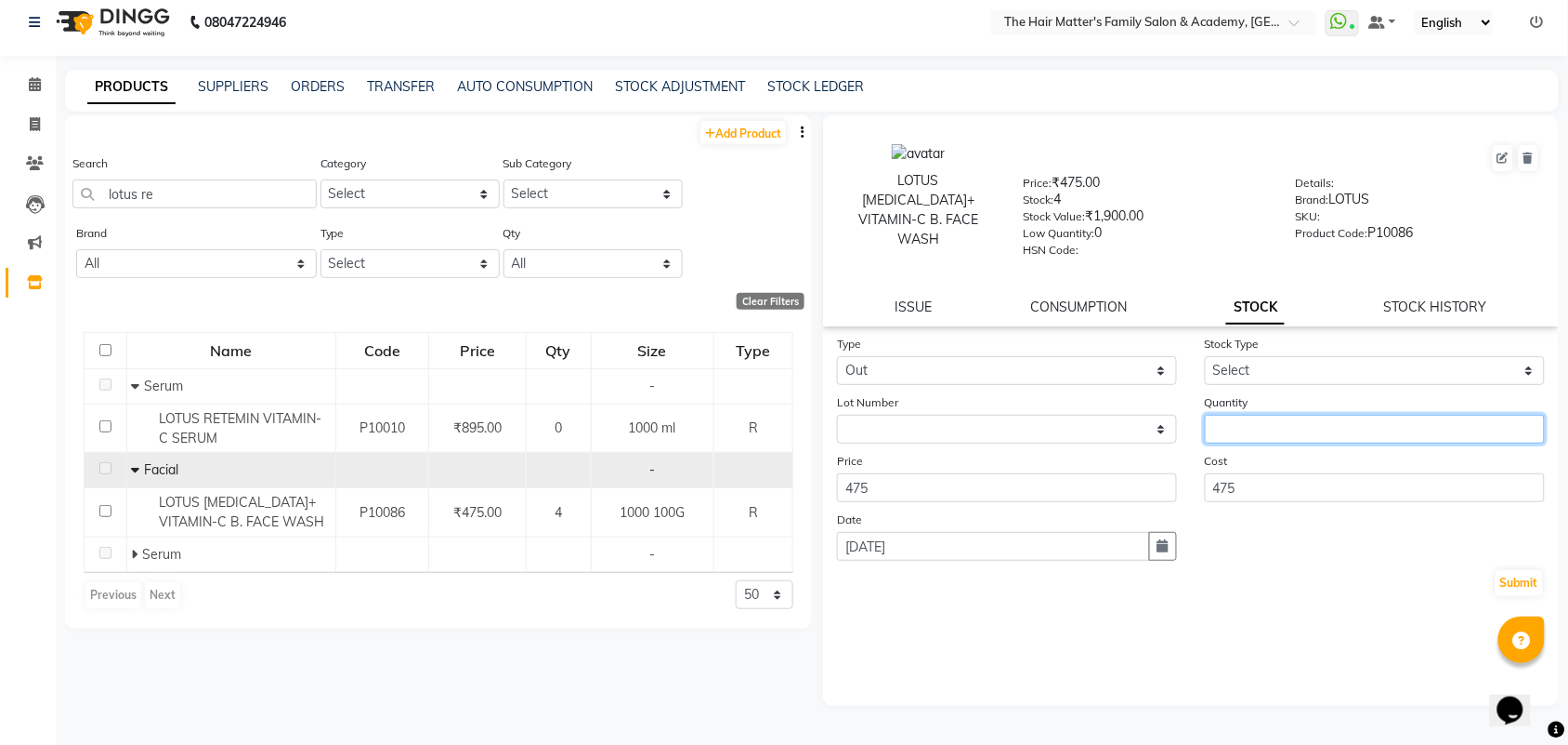
click at [1257, 426] on input "number" at bounding box center [1375, 428] width 340 height 29
type input "1"
click at [1106, 298] on div "CONSUMPTION" at bounding box center [1079, 307] width 97 height 20
click at [1511, 585] on button "Submit" at bounding box center [1519, 582] width 47 height 26
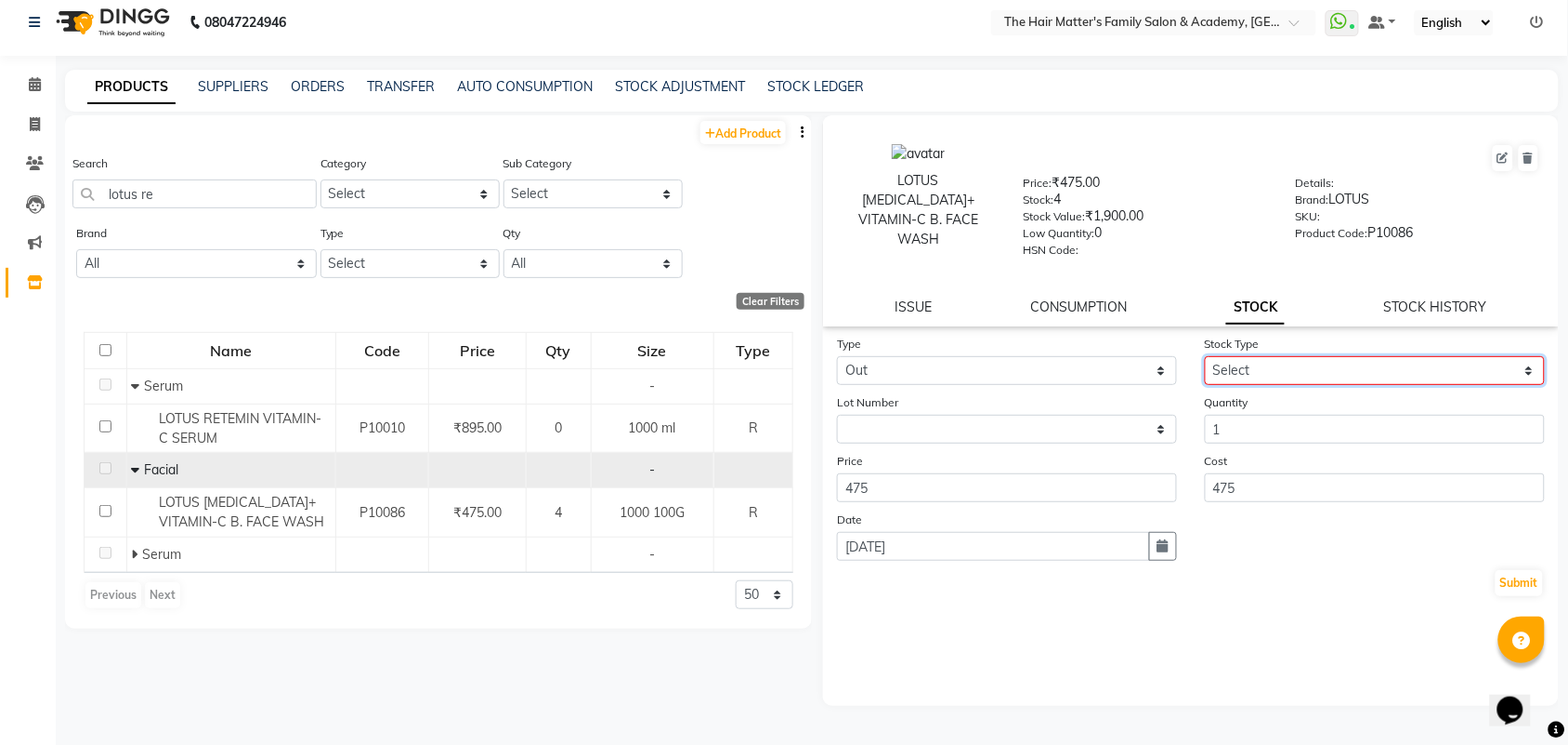
drag, startPoint x: 1228, startPoint y: 350, endPoint x: 1232, endPoint y: 372, distance: 22.4
click at [1228, 356] on select "Select Internal Use Damaged Expired Adjustment Return Other" at bounding box center [1375, 370] width 340 height 29
select select "internal use"
click at [1205, 356] on select "Select Internal Use Damaged Expired Adjustment Return Other" at bounding box center [1375, 370] width 340 height 29
click at [1519, 585] on button "Submit" at bounding box center [1519, 582] width 47 height 26
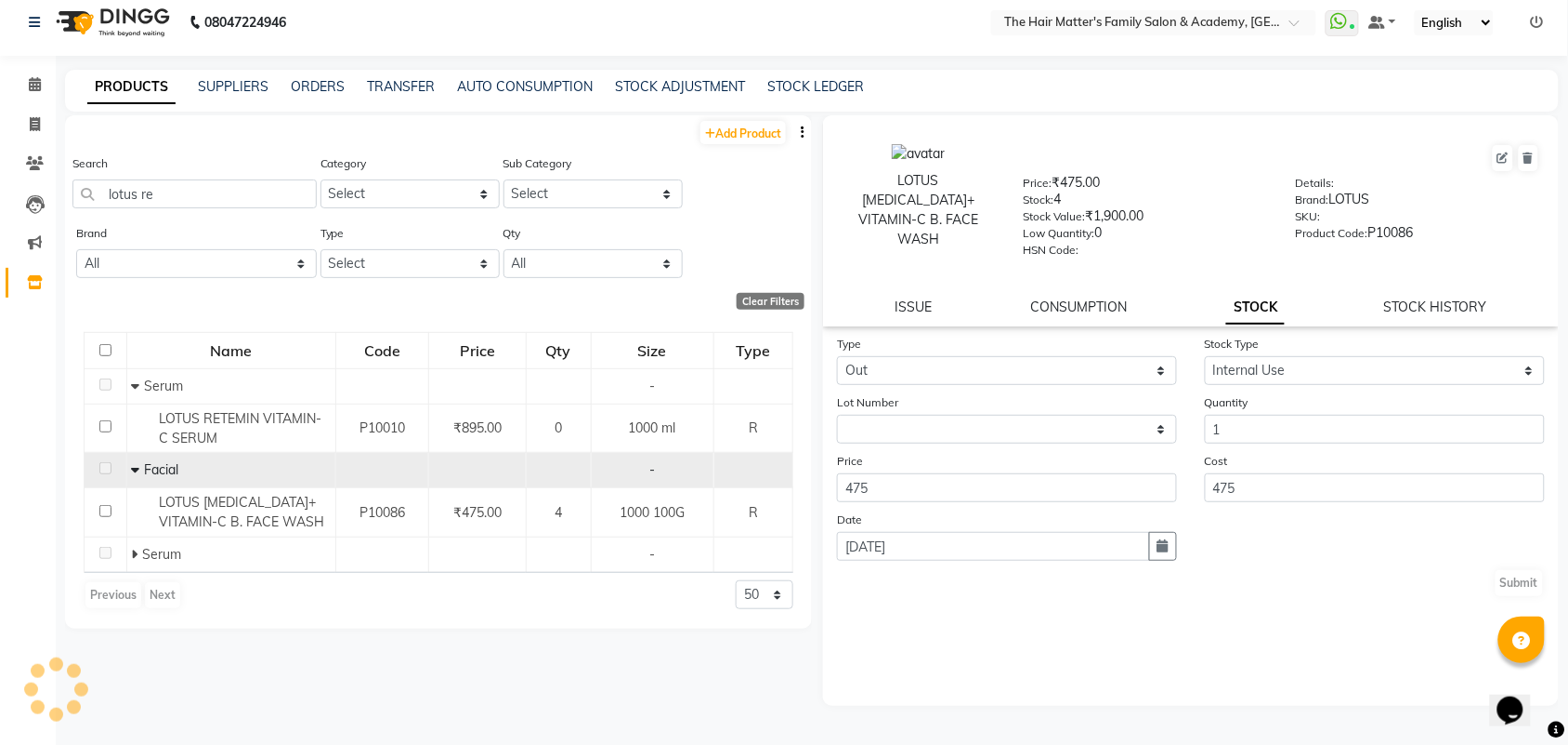
select select
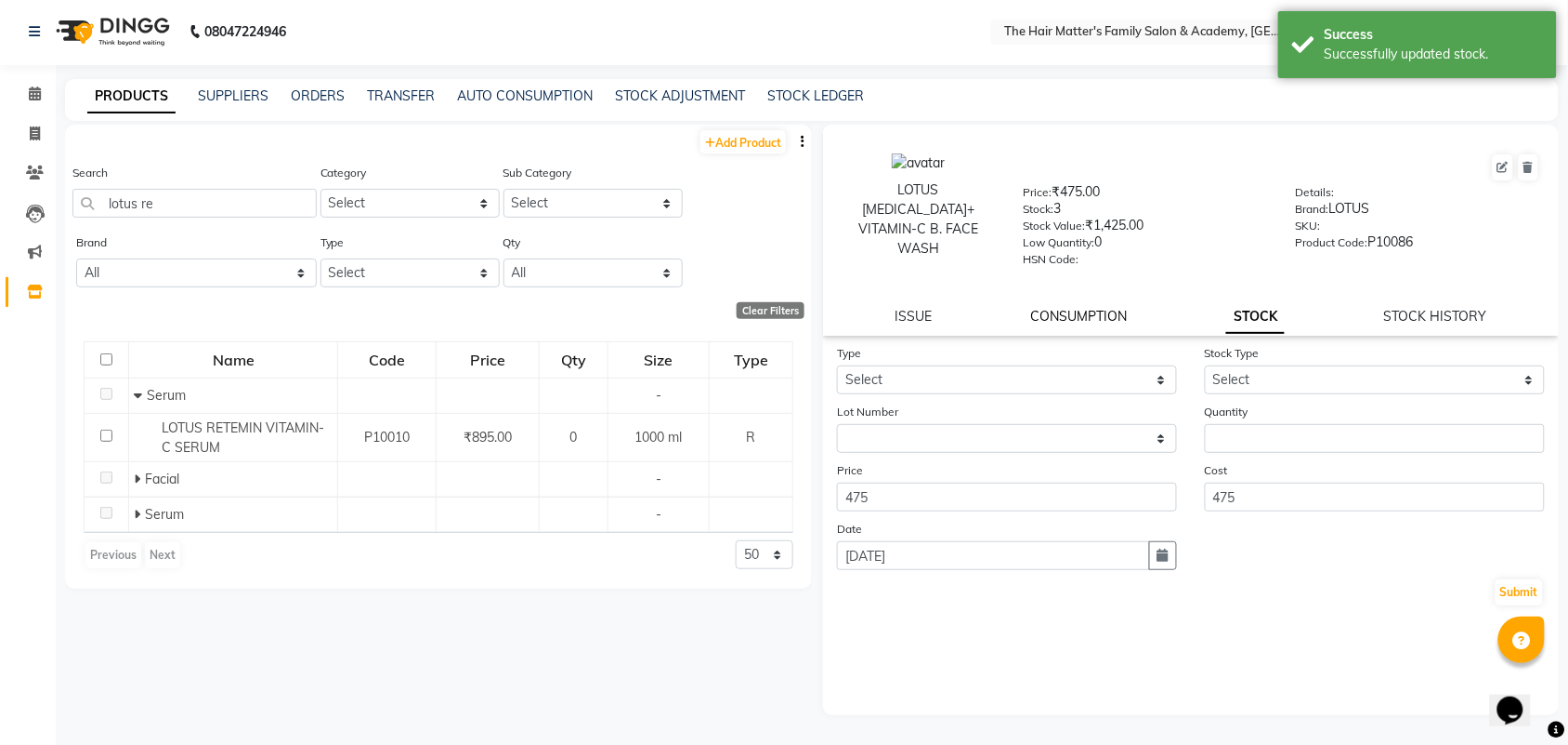
scroll to position [0, 0]
click at [1127, 309] on link "CONSUMPTION" at bounding box center [1079, 318] width 97 height 17
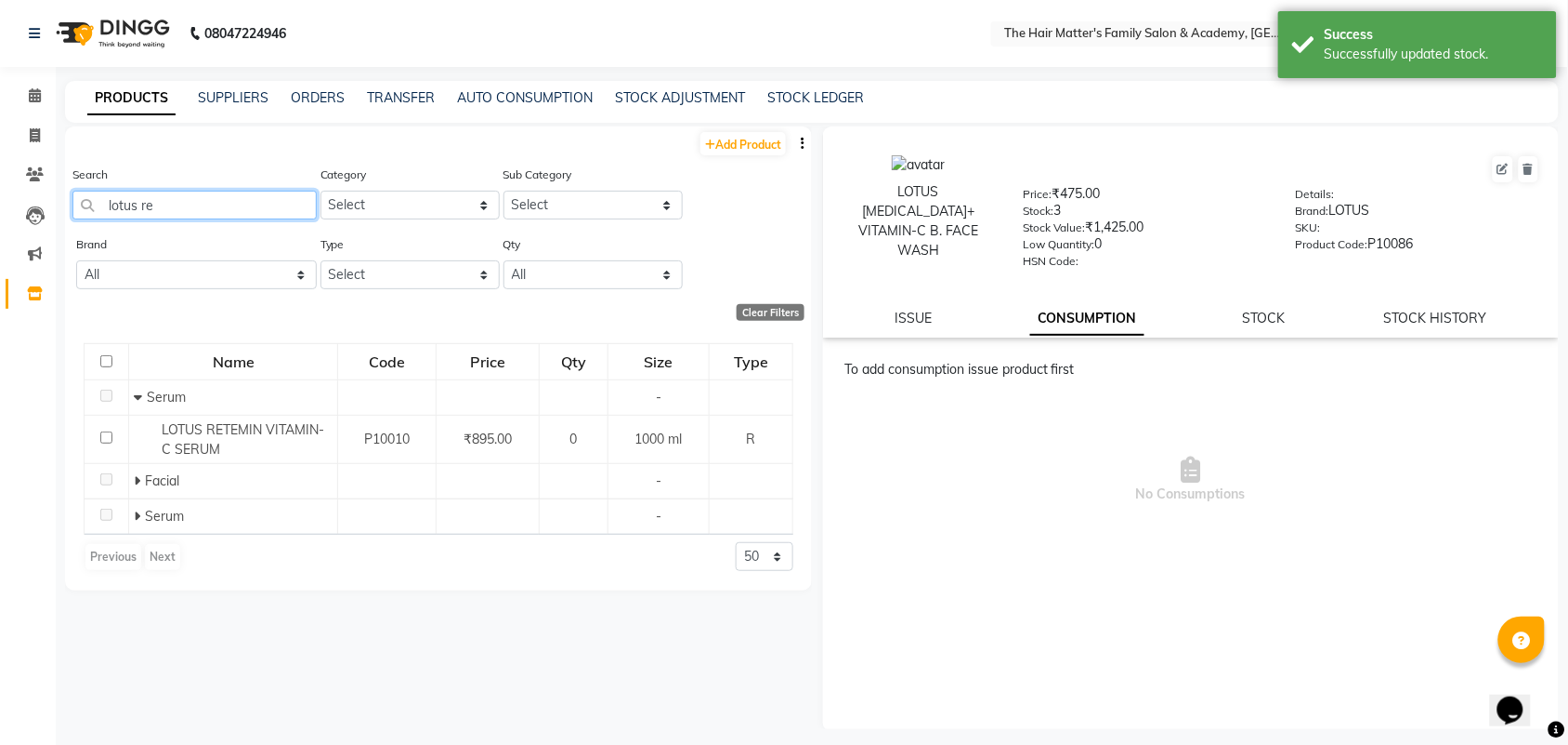
click at [246, 217] on input "lotus re" at bounding box center [194, 205] width 244 height 29
drag, startPoint x: 247, startPoint y: 219, endPoint x: 271, endPoint y: 235, distance: 28.8
click at [252, 219] on div "Search lotus re" at bounding box center [194, 199] width 244 height 70
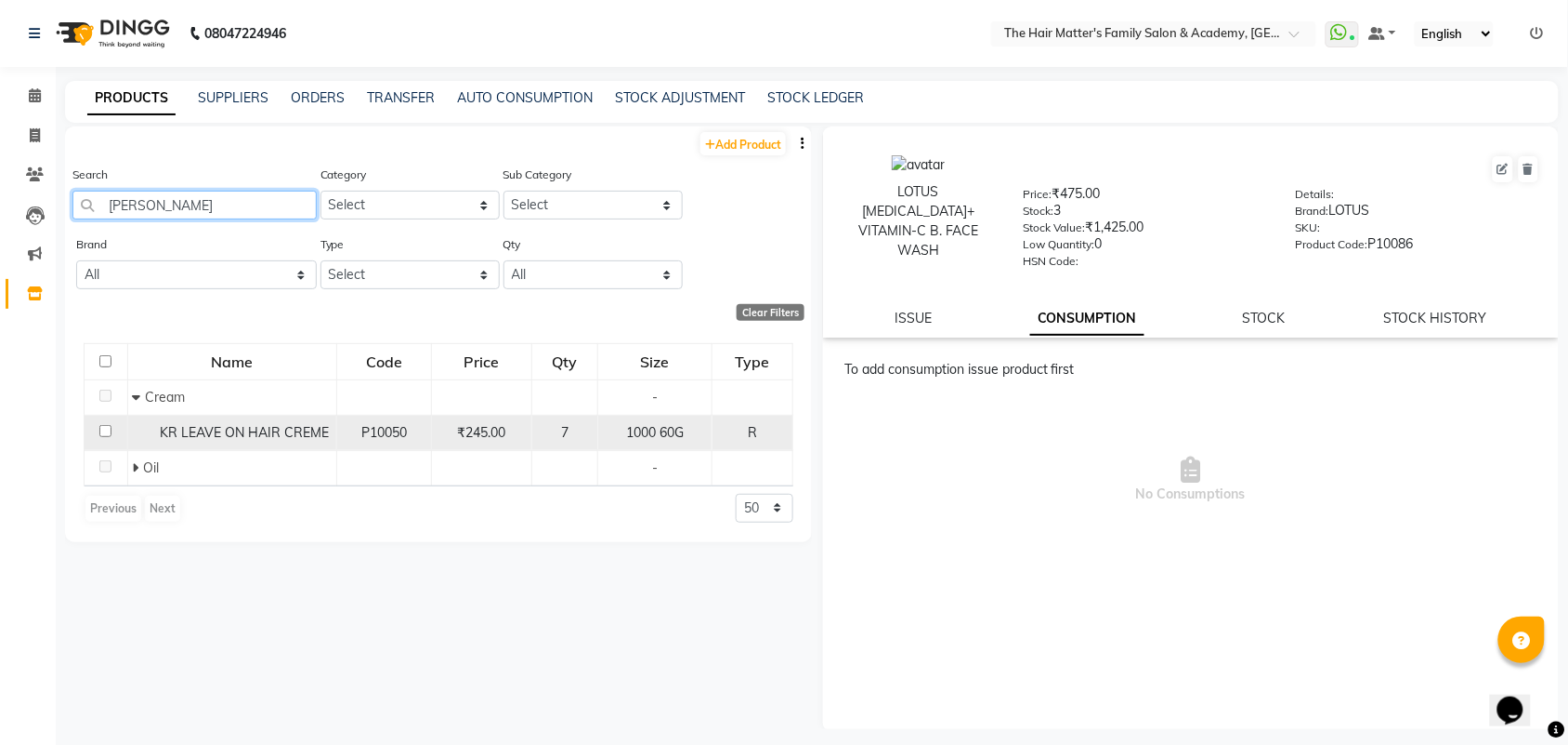
type input "[PERSON_NAME]"
click at [296, 429] on span "KR LEAVE ON HAIR CREME" at bounding box center [244, 432] width 169 height 17
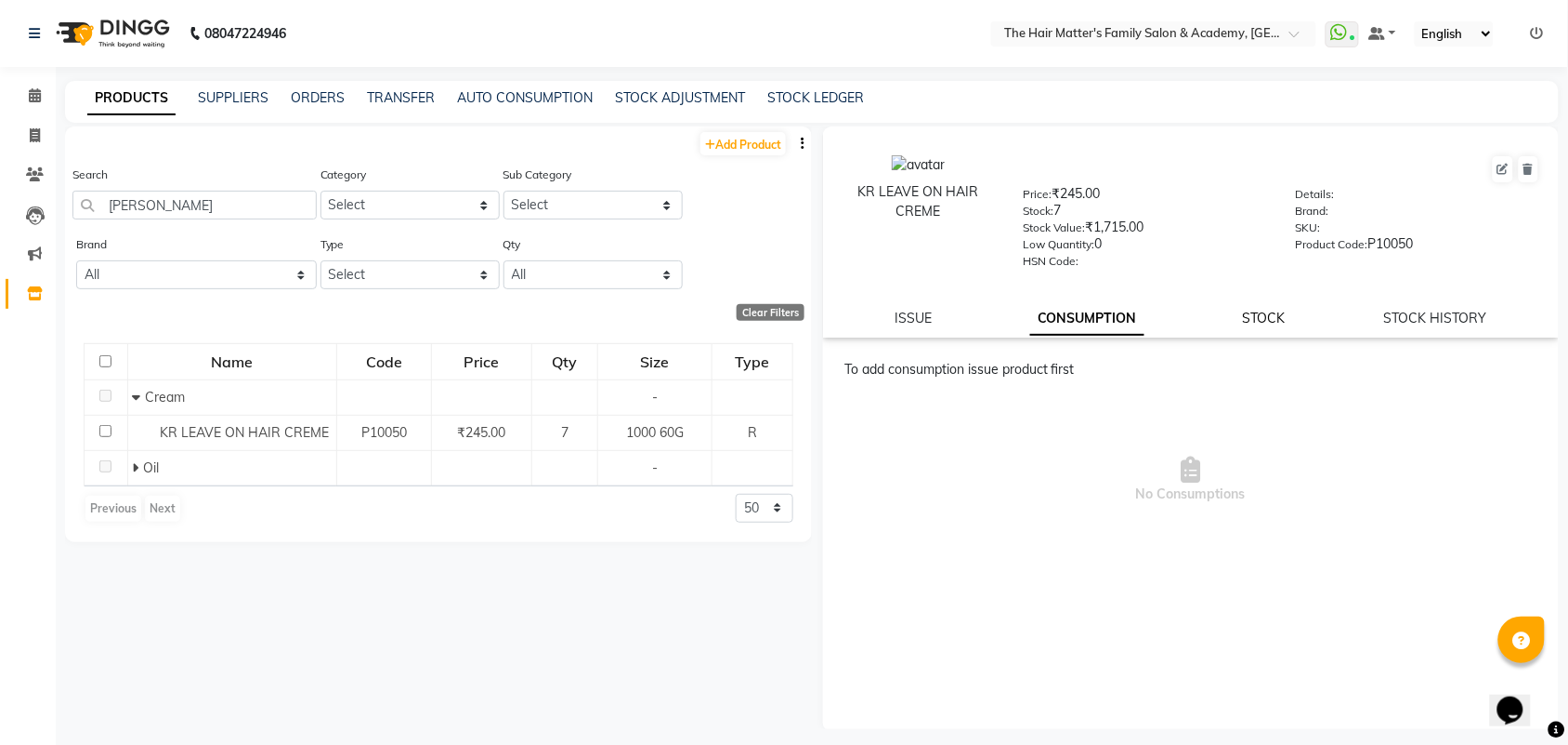
click at [1247, 321] on link "STOCK" at bounding box center [1265, 318] width 43 height 17
select select
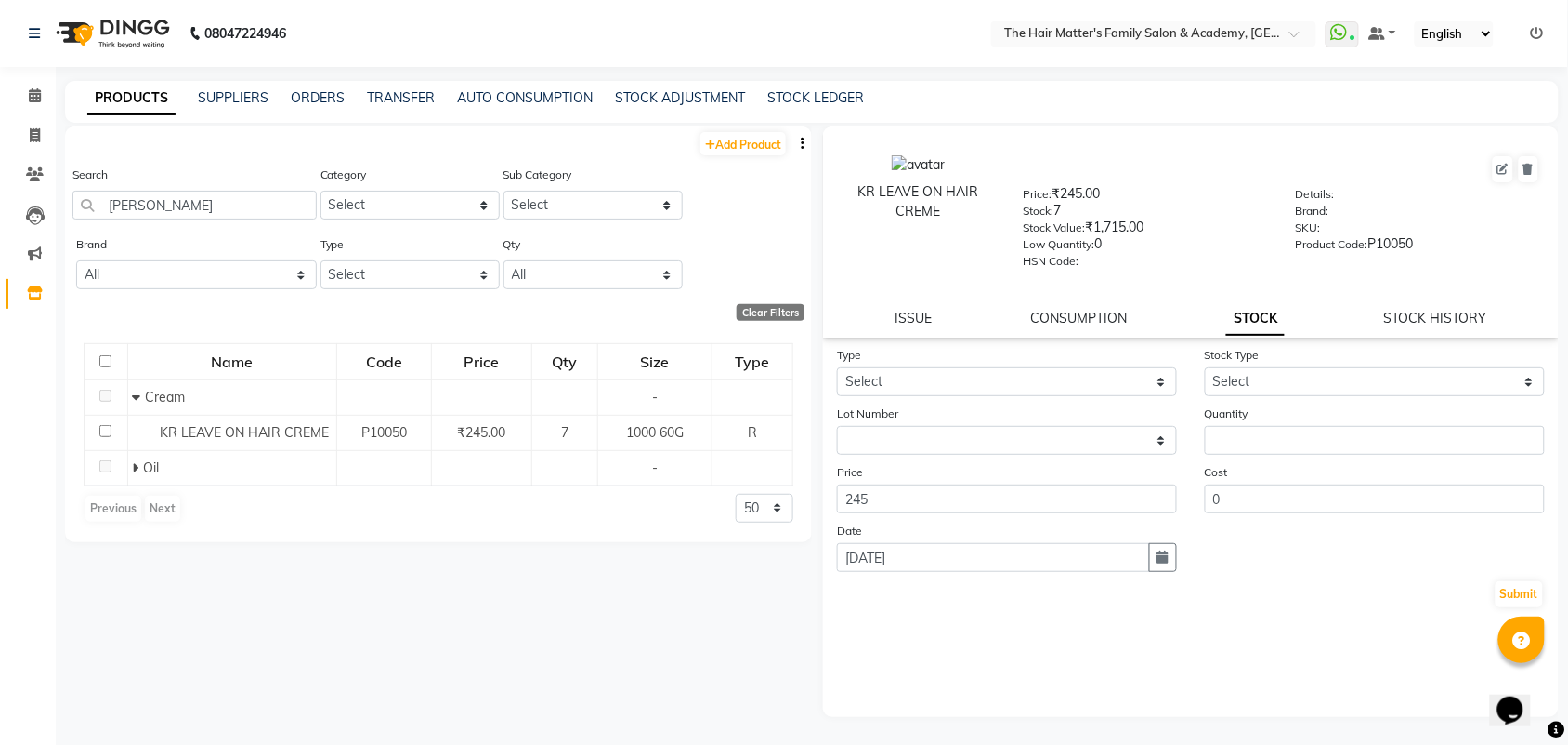
click at [1253, 318] on link "STOCK" at bounding box center [1255, 319] width 58 height 34
click at [220, 192] on input "[PERSON_NAME]" at bounding box center [194, 205] width 244 height 29
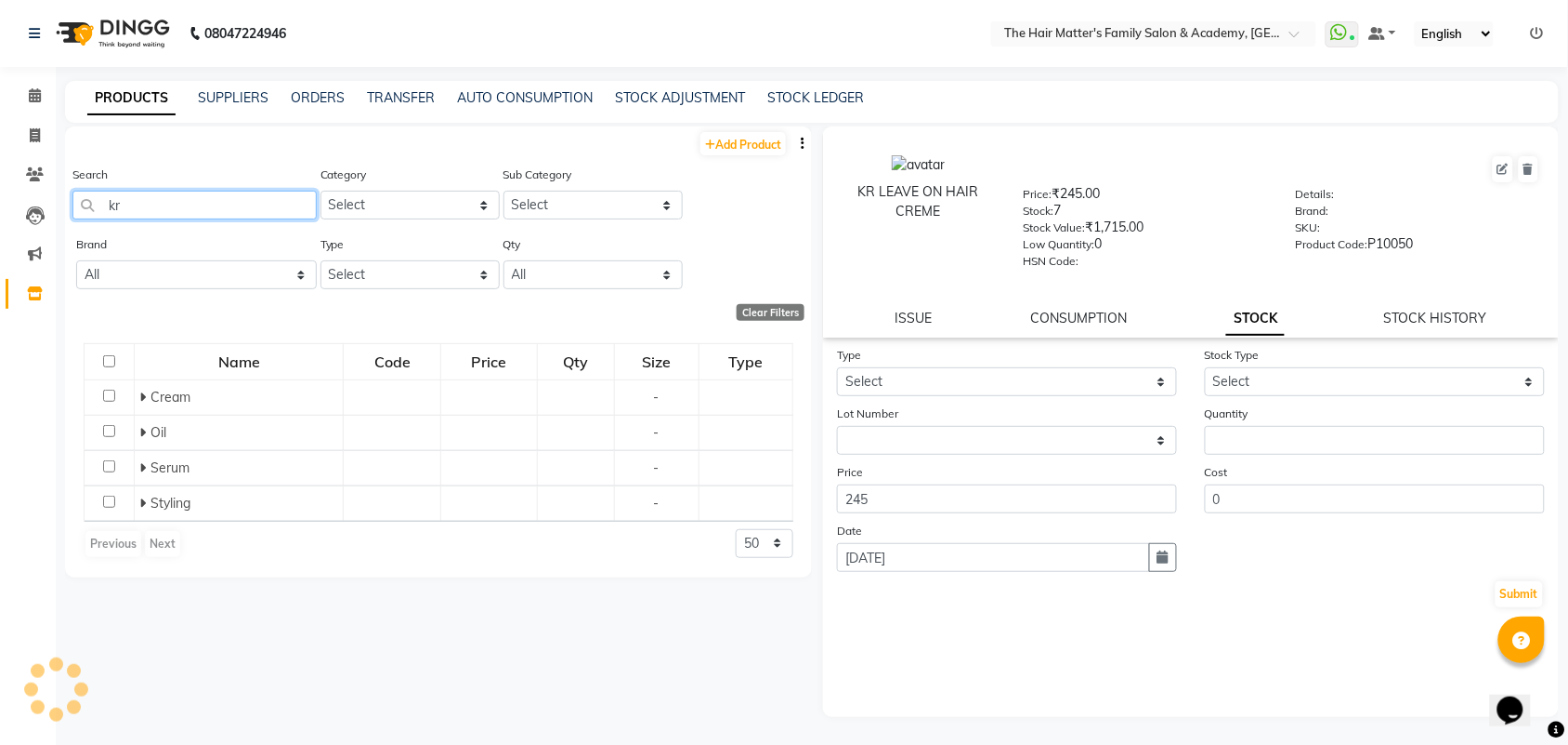
type input "k"
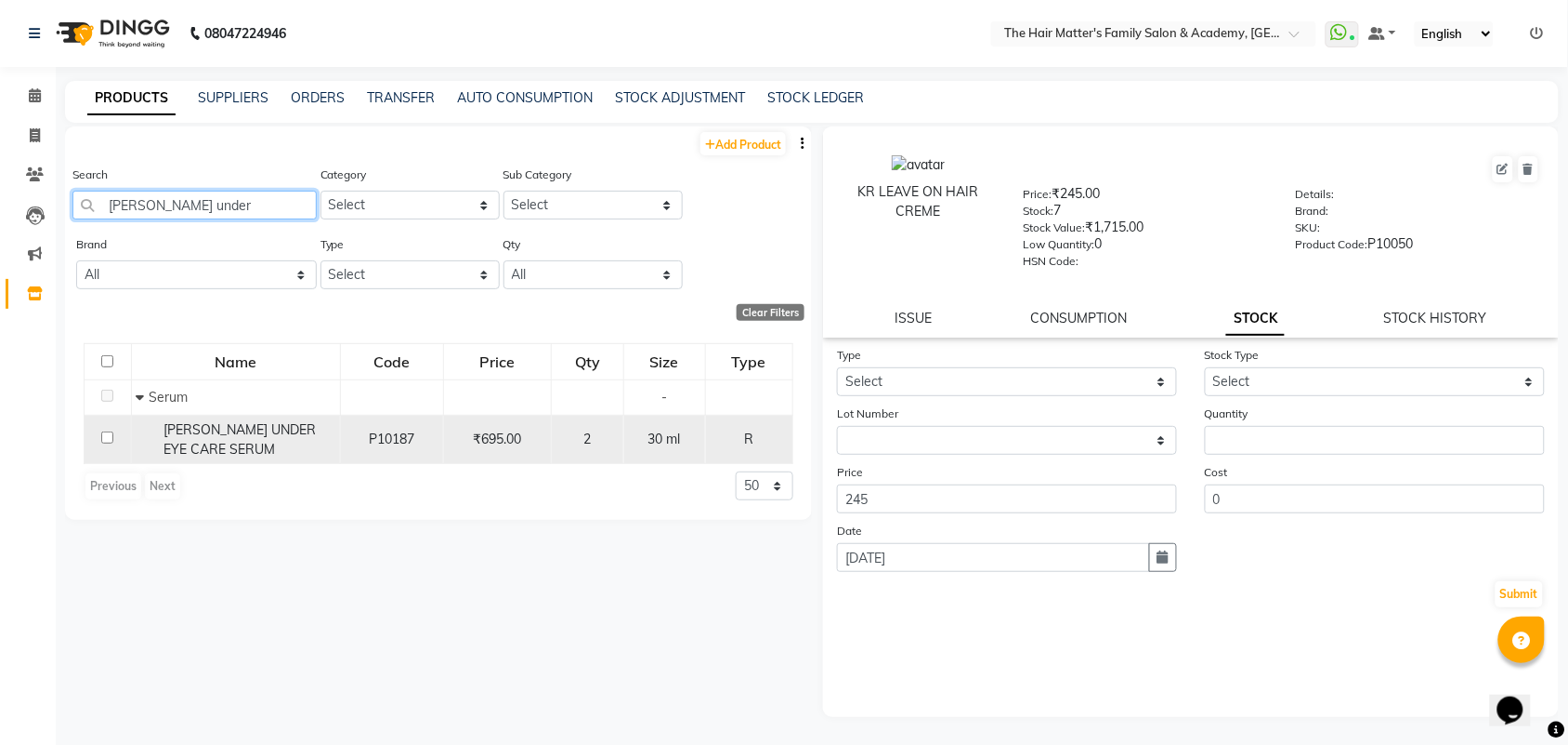
type input "[PERSON_NAME] under"
click at [367, 438] on div "P10187" at bounding box center [392, 439] width 87 height 20
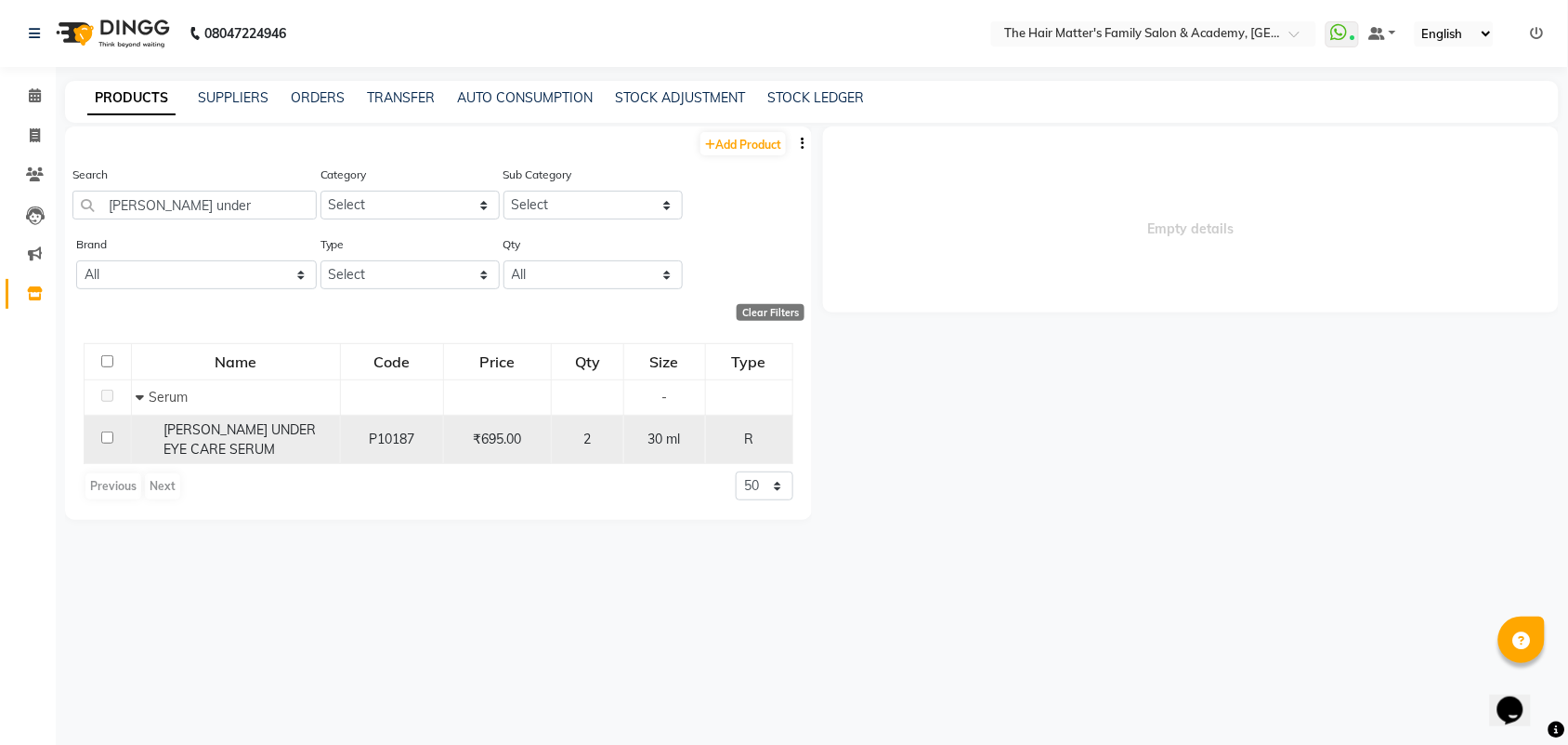
select select
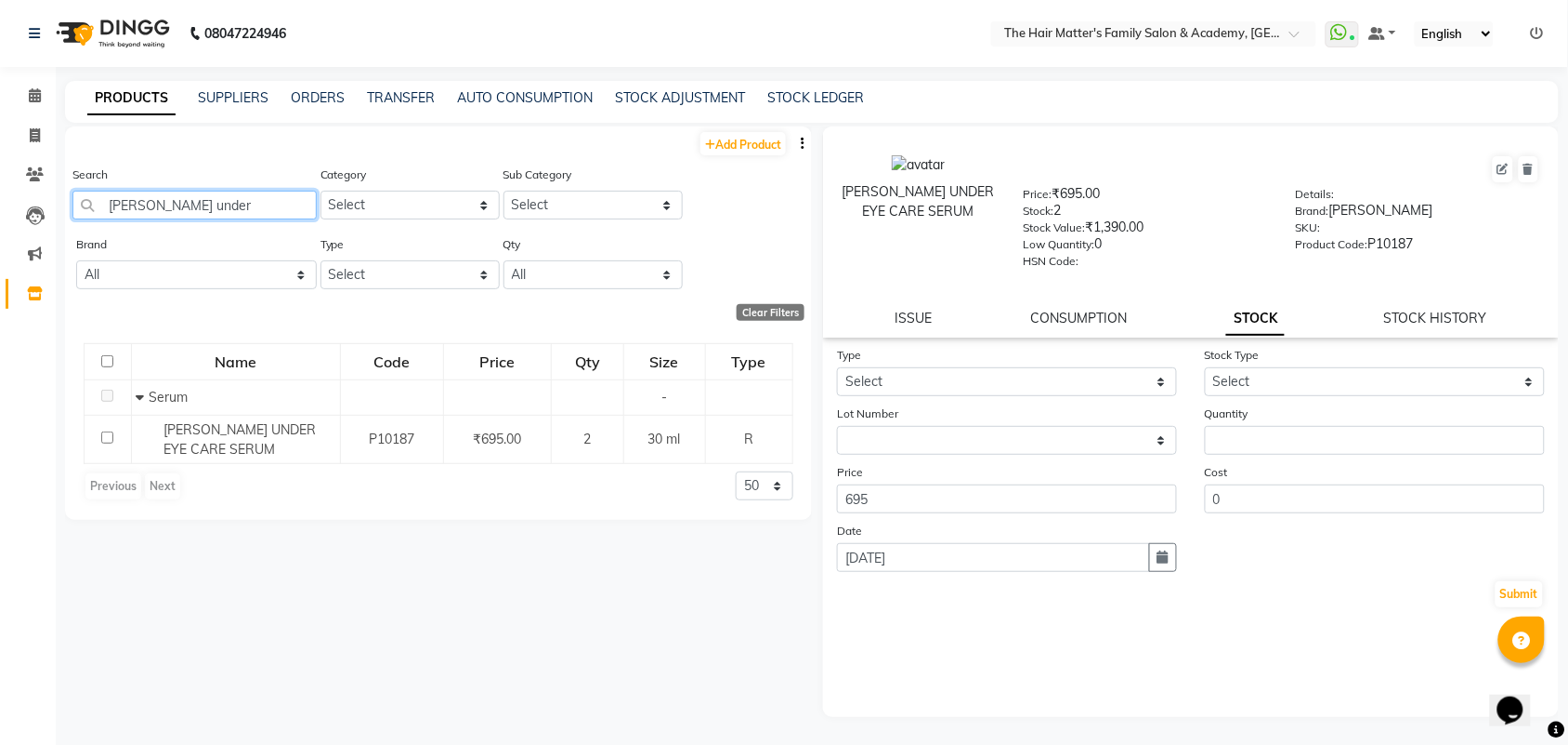
click at [203, 198] on input "[PERSON_NAME] under" at bounding box center [194, 205] width 244 height 29
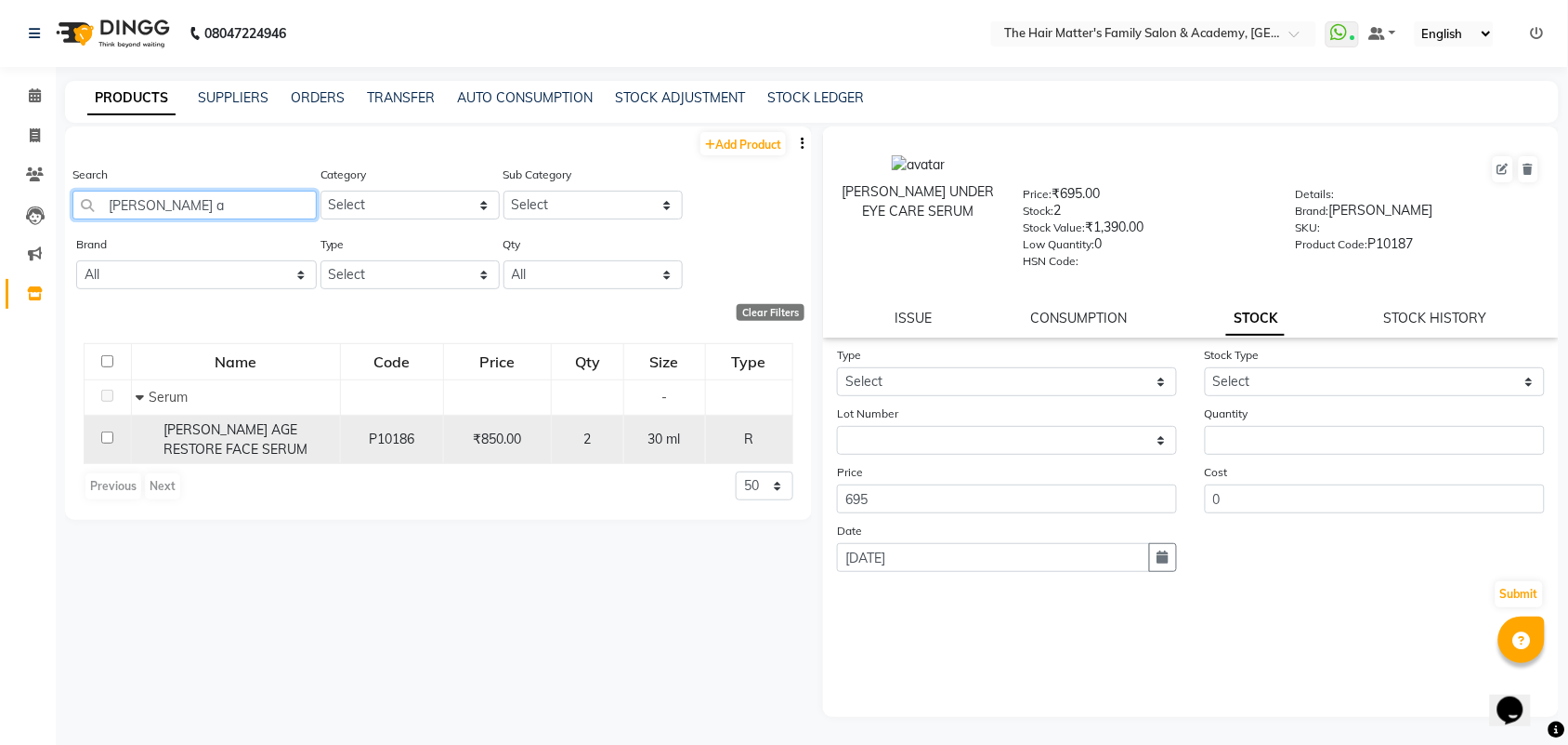
type input "[PERSON_NAME] a"
click at [244, 434] on span "[PERSON_NAME] AGE RESTORE FACE SERUM" at bounding box center [235, 439] width 144 height 37
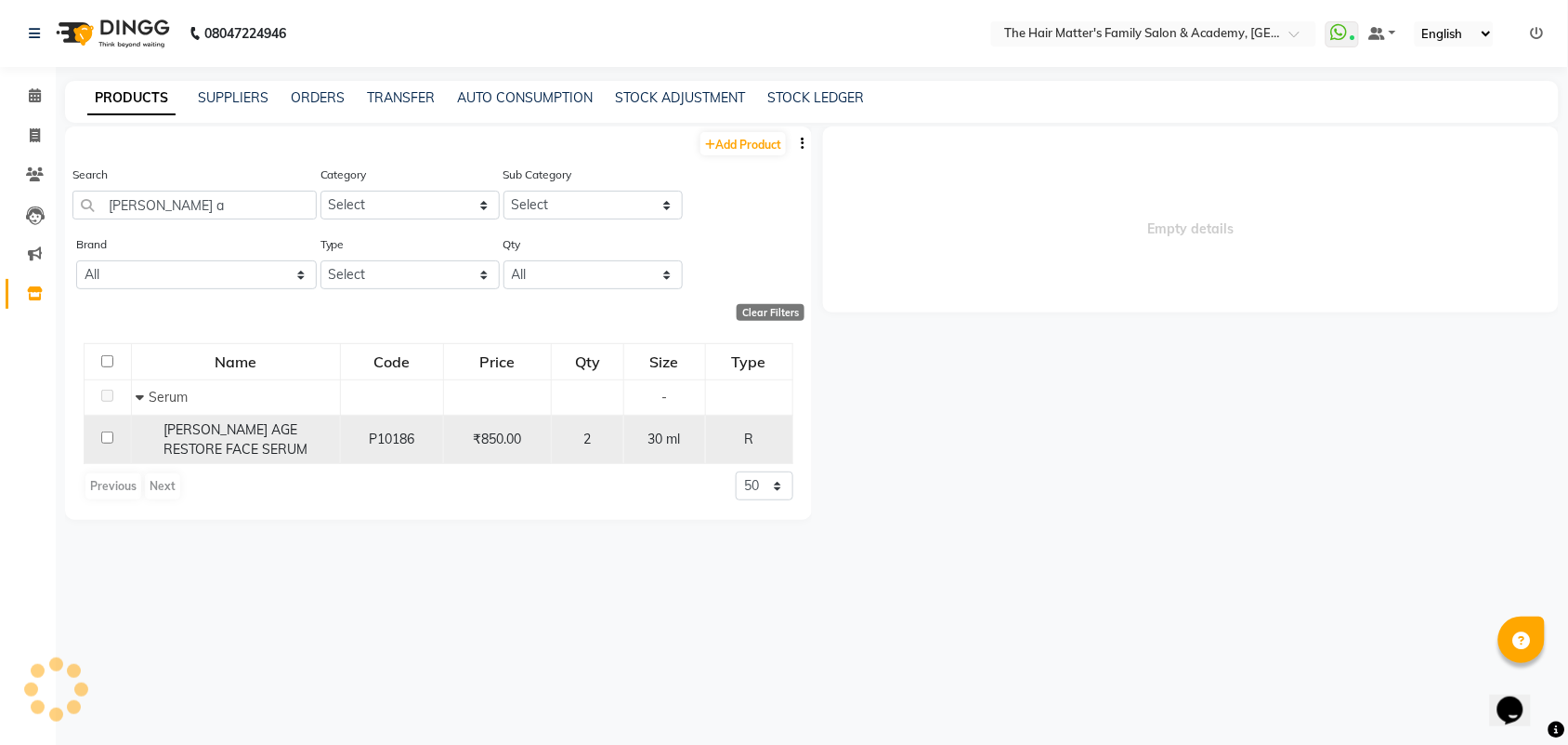
select select
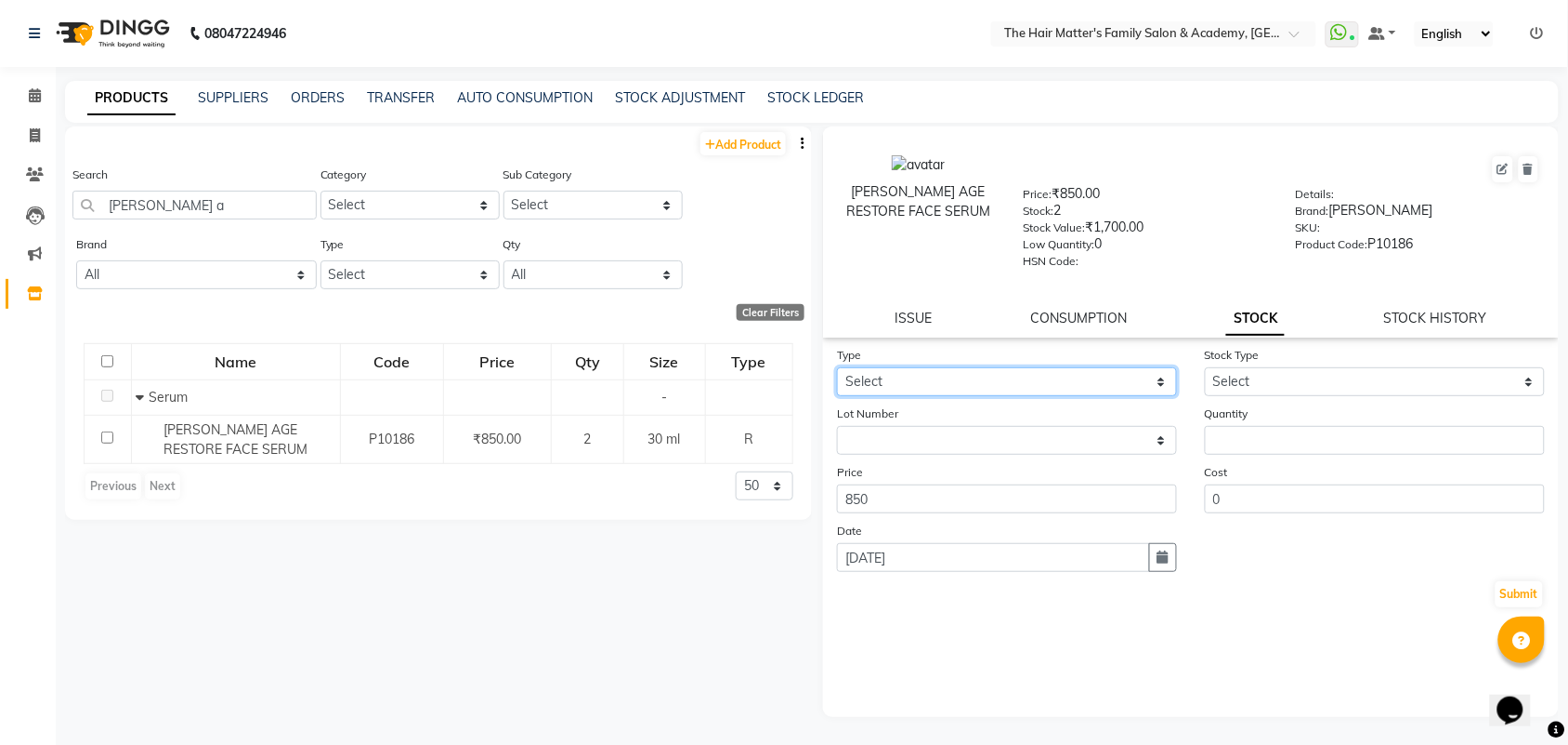
drag, startPoint x: 878, startPoint y: 375, endPoint x: 879, endPoint y: 384, distance: 9.1
click at [878, 375] on select "Select In Out" at bounding box center [1007, 381] width 340 height 29
select select "in"
click at [837, 367] on select "Select In Out" at bounding box center [1007, 381] width 340 height 29
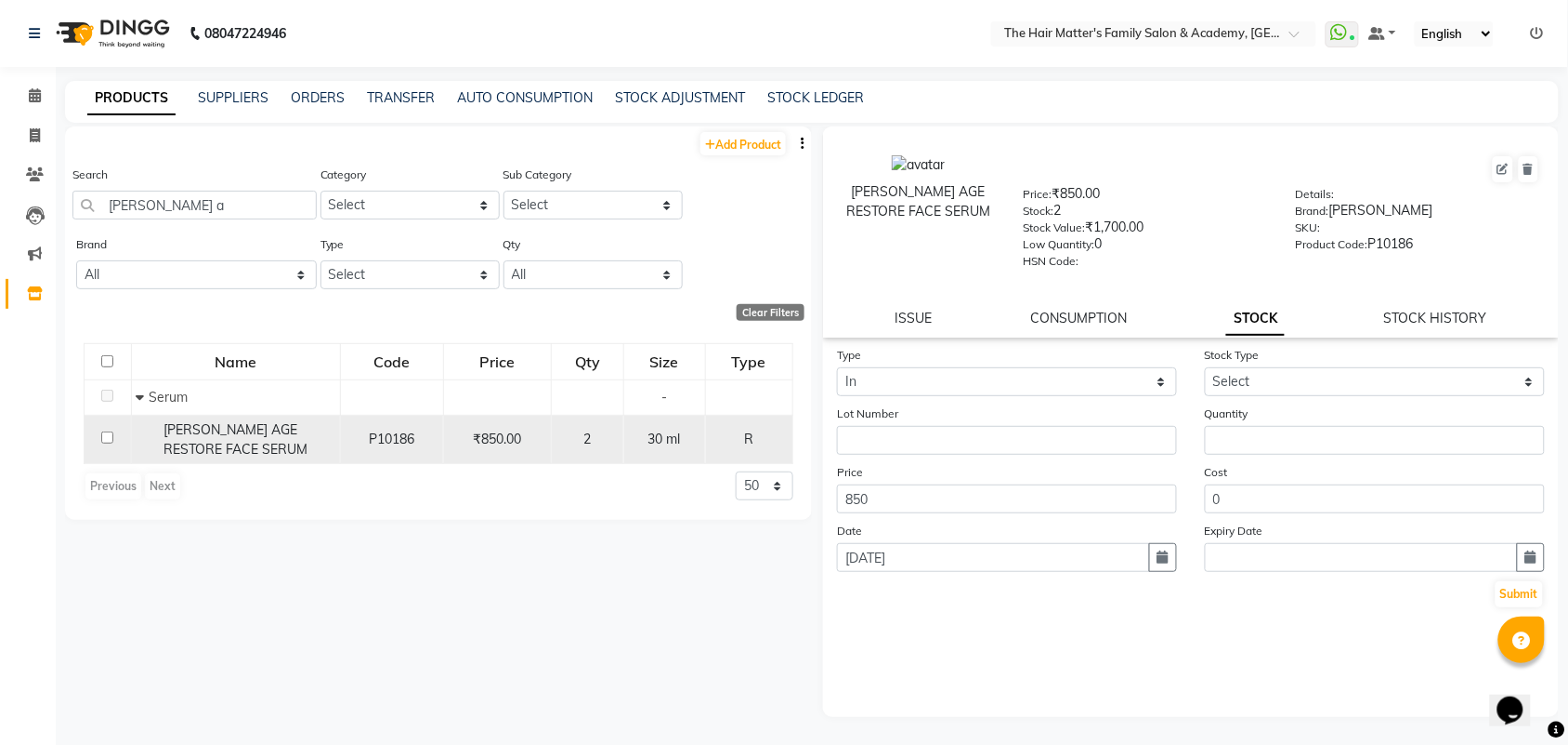
click at [418, 438] on div "P10186" at bounding box center [392, 439] width 87 height 20
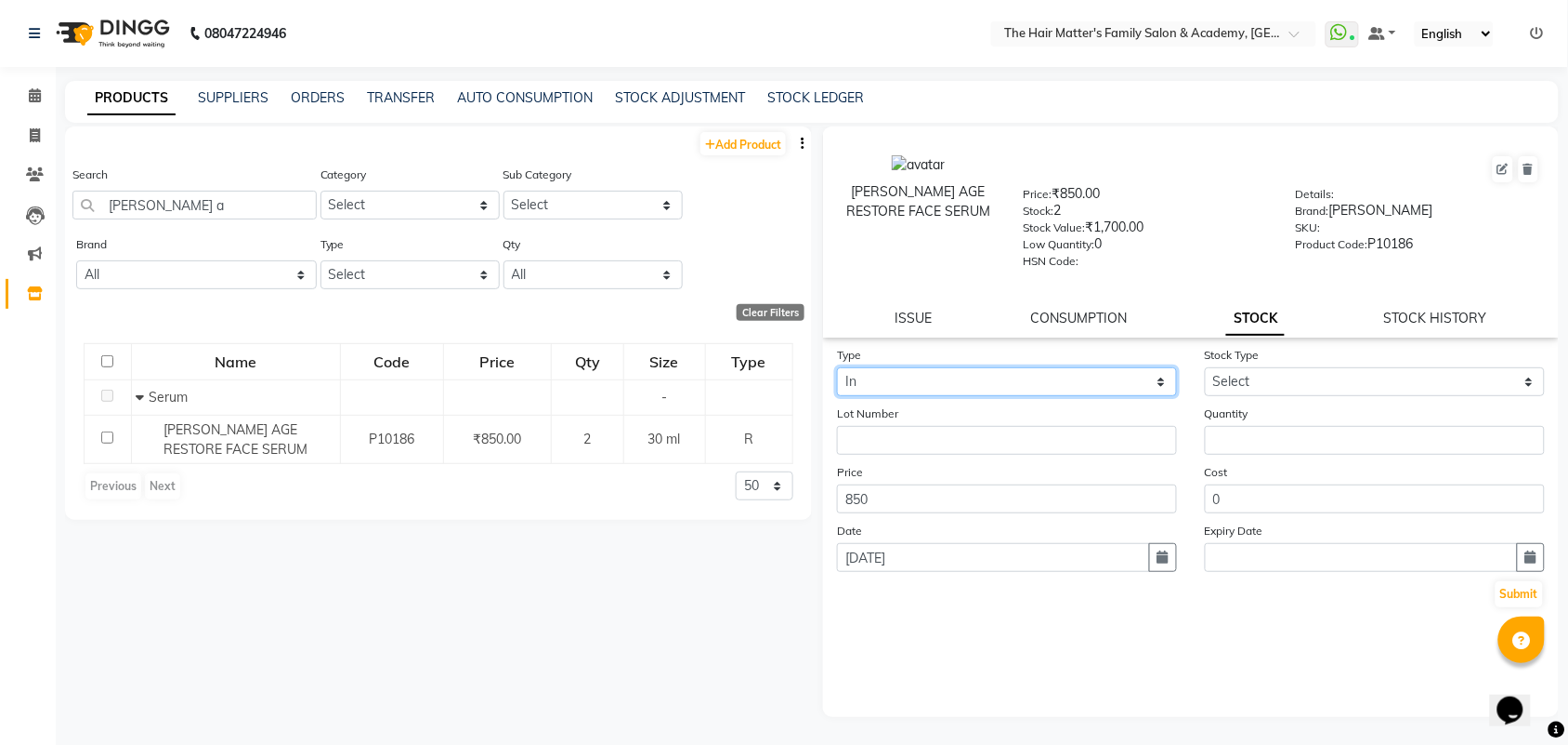
click at [935, 374] on select "Select In Out" at bounding box center [1007, 381] width 340 height 29
click at [837, 367] on select "Select In Out" at bounding box center [1007, 381] width 340 height 29
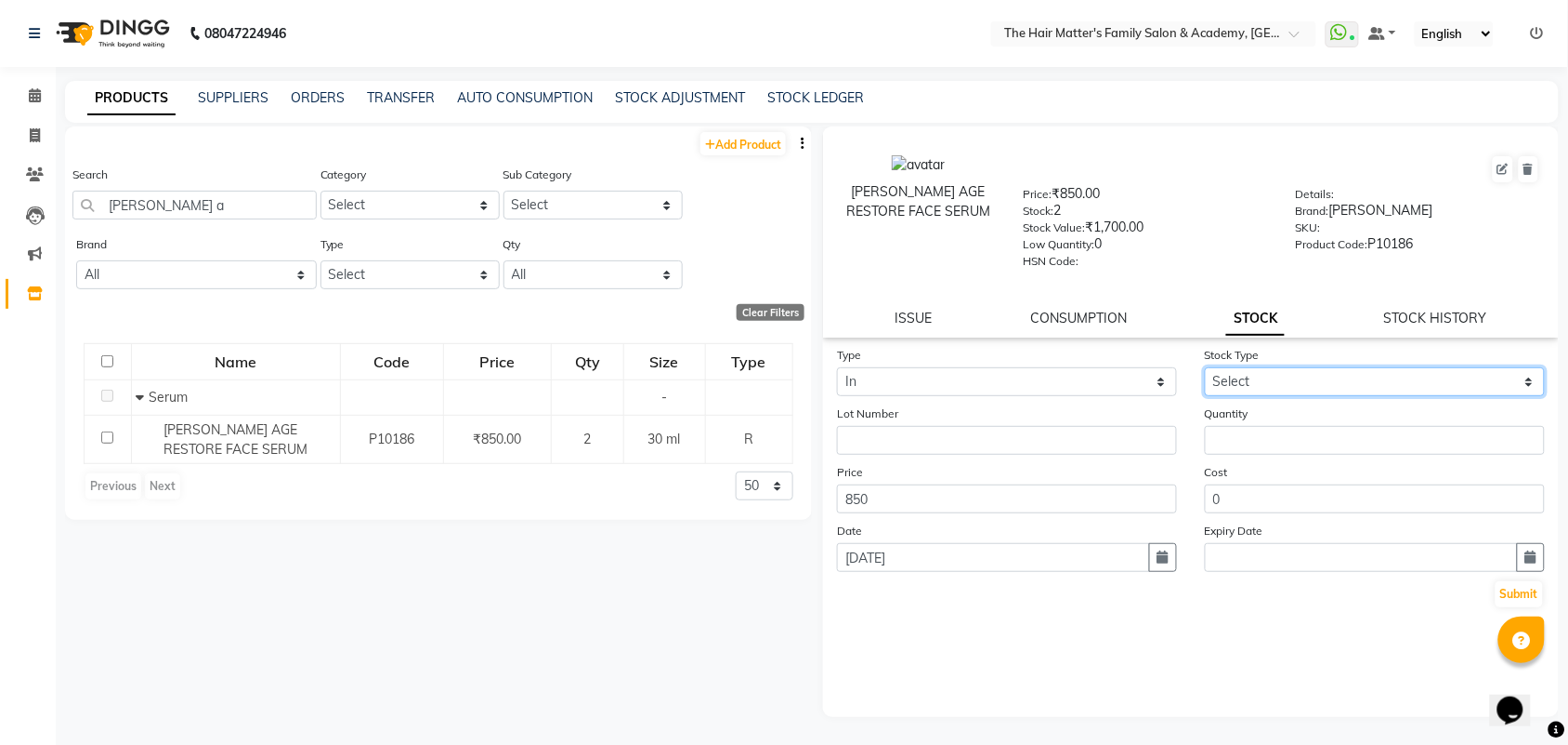
click at [1241, 381] on select "Select New Stock Adjustment Return Other" at bounding box center [1375, 381] width 340 height 29
select select "new stock"
click at [1205, 367] on select "Select New Stock Adjustment Return Other" at bounding box center [1375, 381] width 340 height 29
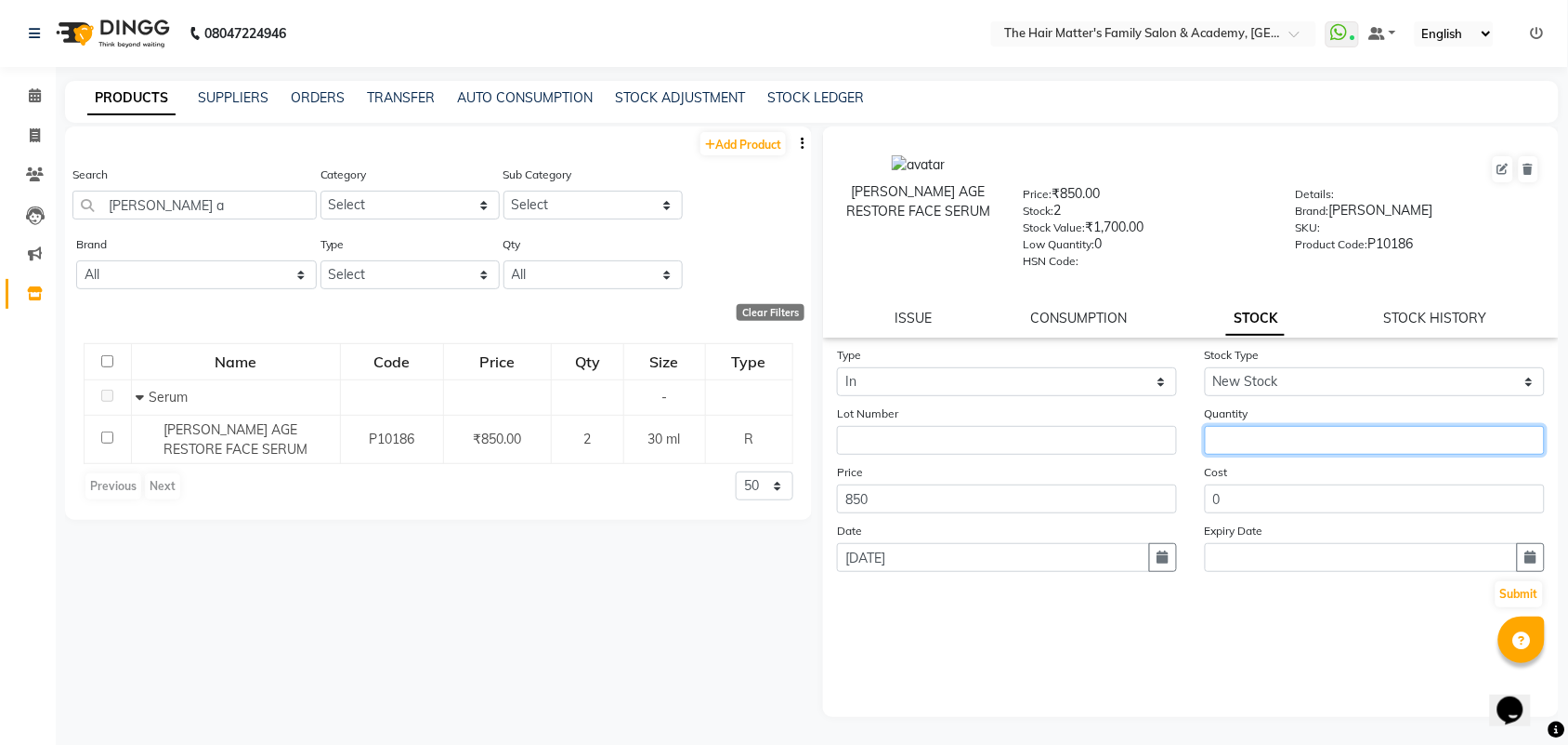
click at [1226, 426] on input "number" at bounding box center [1375, 440] width 340 height 29
type input "1"
click at [1527, 582] on button "Submit" at bounding box center [1519, 594] width 47 height 26
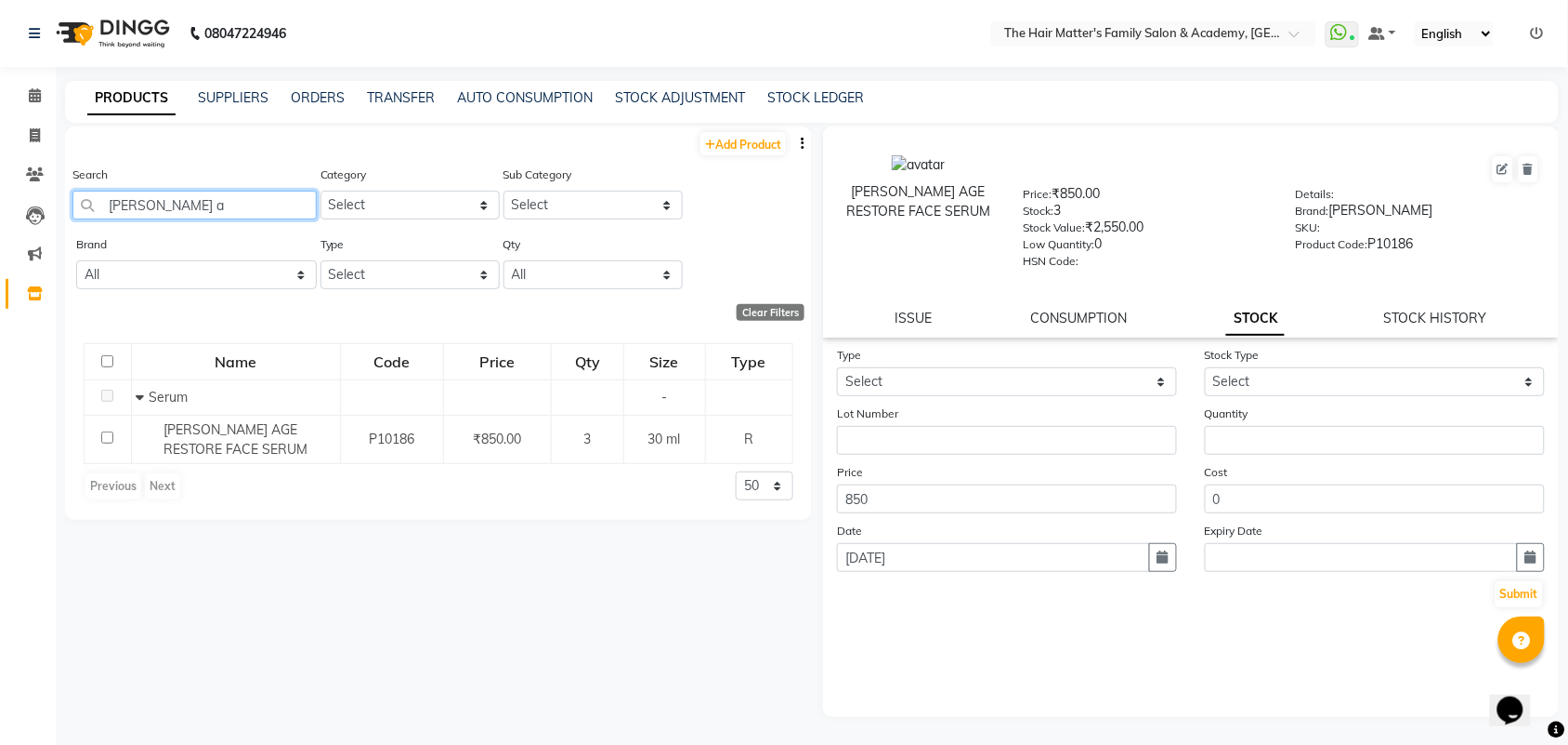
click at [257, 208] on input "[PERSON_NAME] a" at bounding box center [194, 205] width 244 height 29
click at [193, 214] on input "derma" at bounding box center [194, 205] width 244 height 29
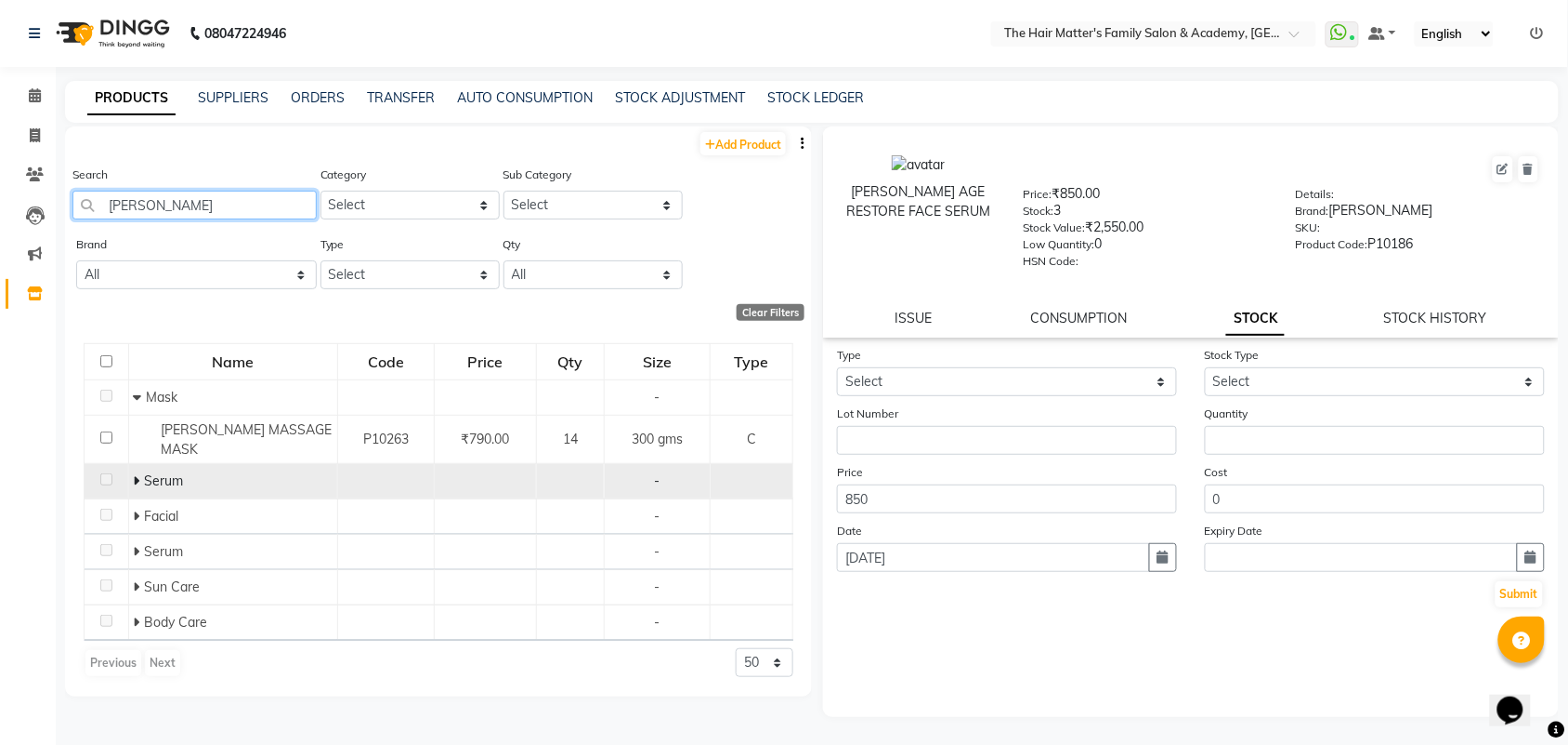
type input "[PERSON_NAME]"
click at [135, 474] on icon at bounding box center [135, 481] width 7 height 13
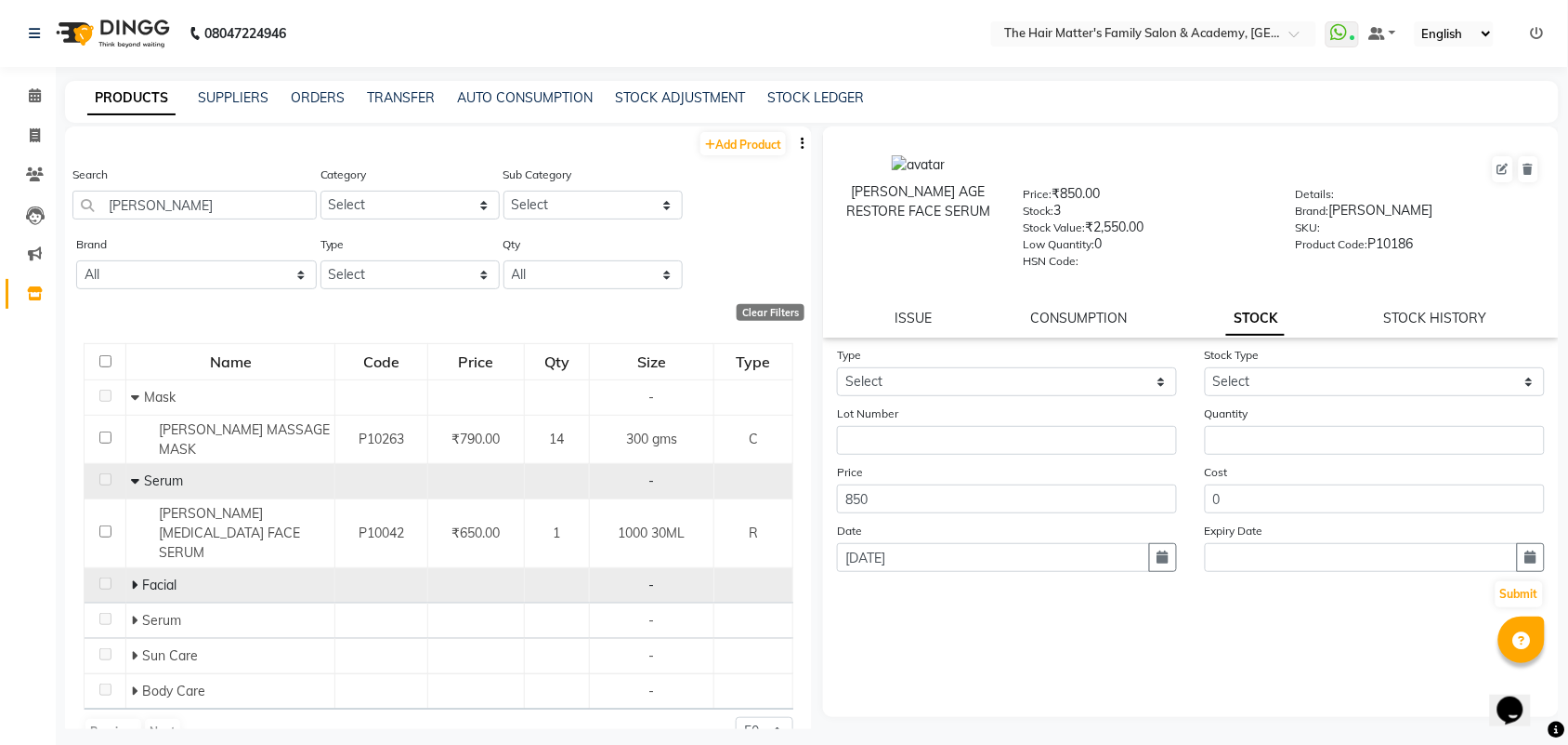
click at [131, 578] on icon at bounding box center [134, 584] width 7 height 13
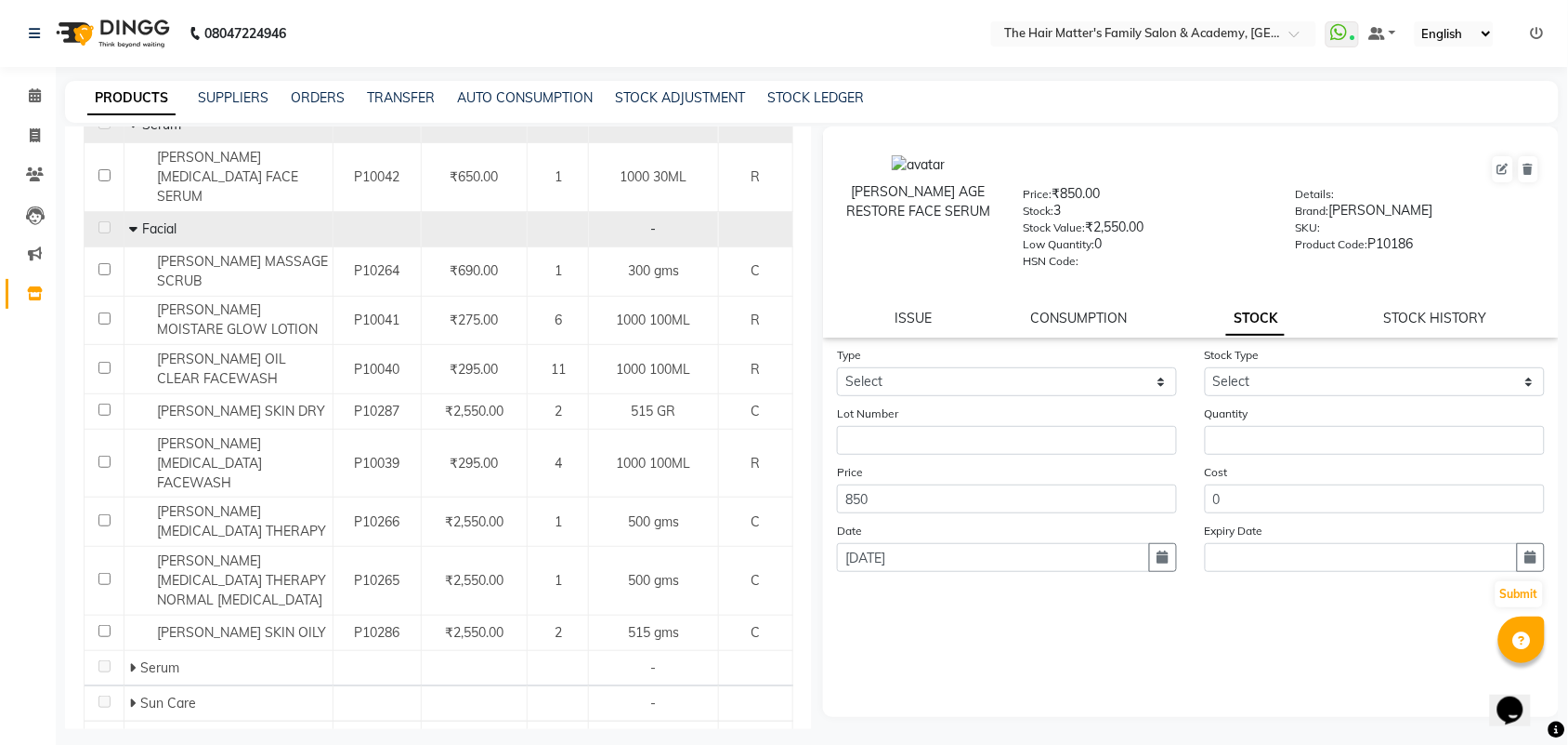
scroll to position [375, 0]
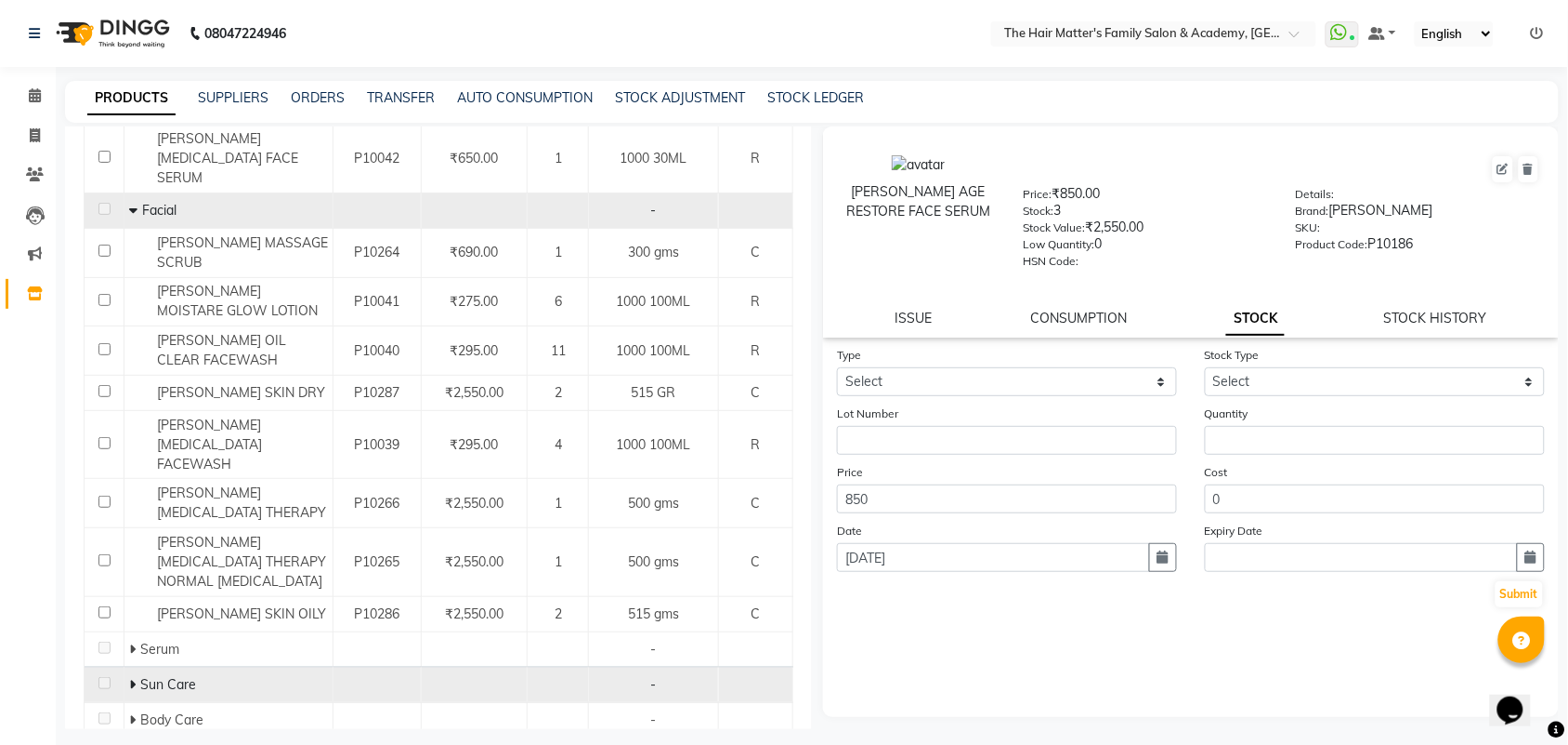
click at [132, 677] on icon at bounding box center [132, 684] width 7 height 13
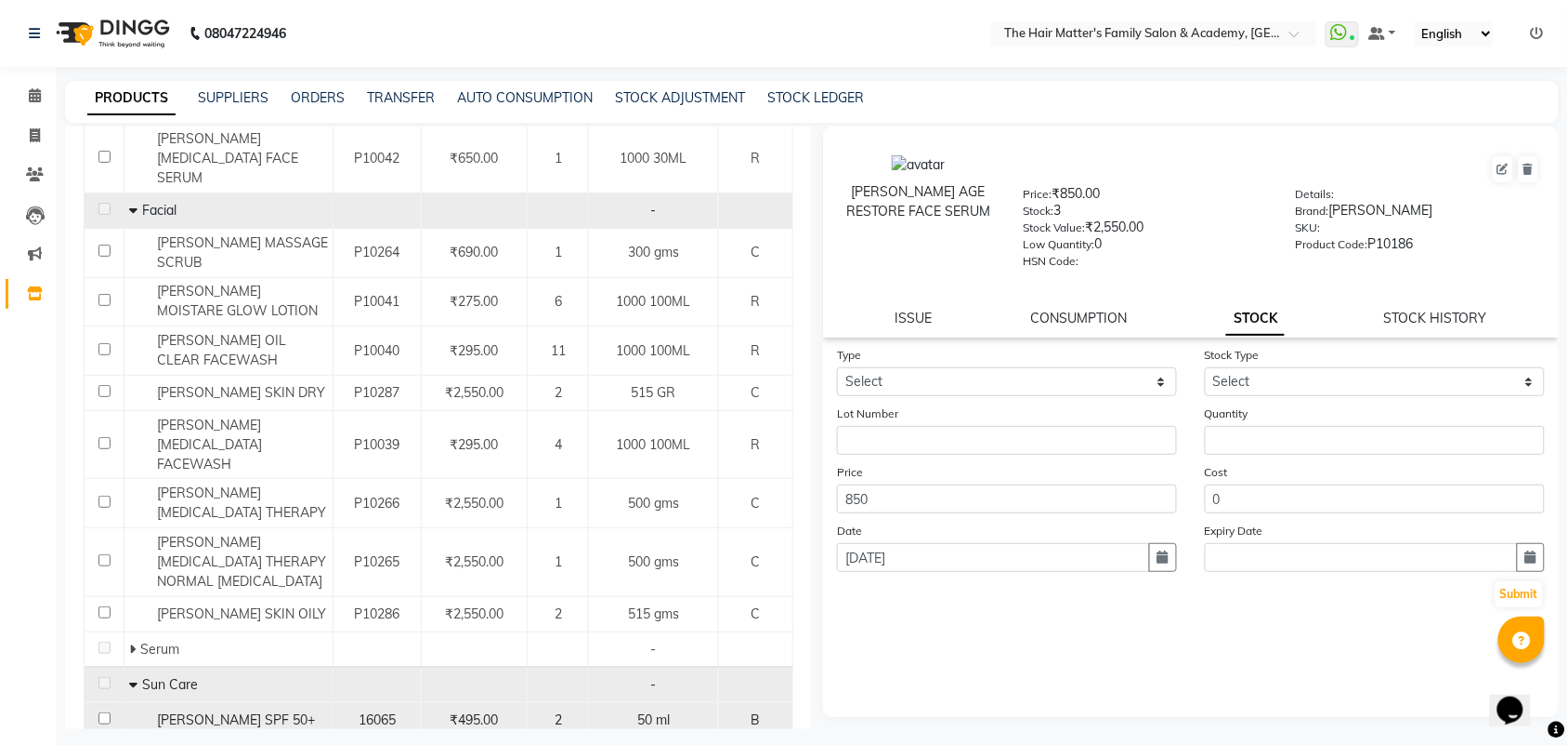
click at [303, 710] on div "[PERSON_NAME] SPF 50+" at bounding box center [229, 720] width 199 height 20
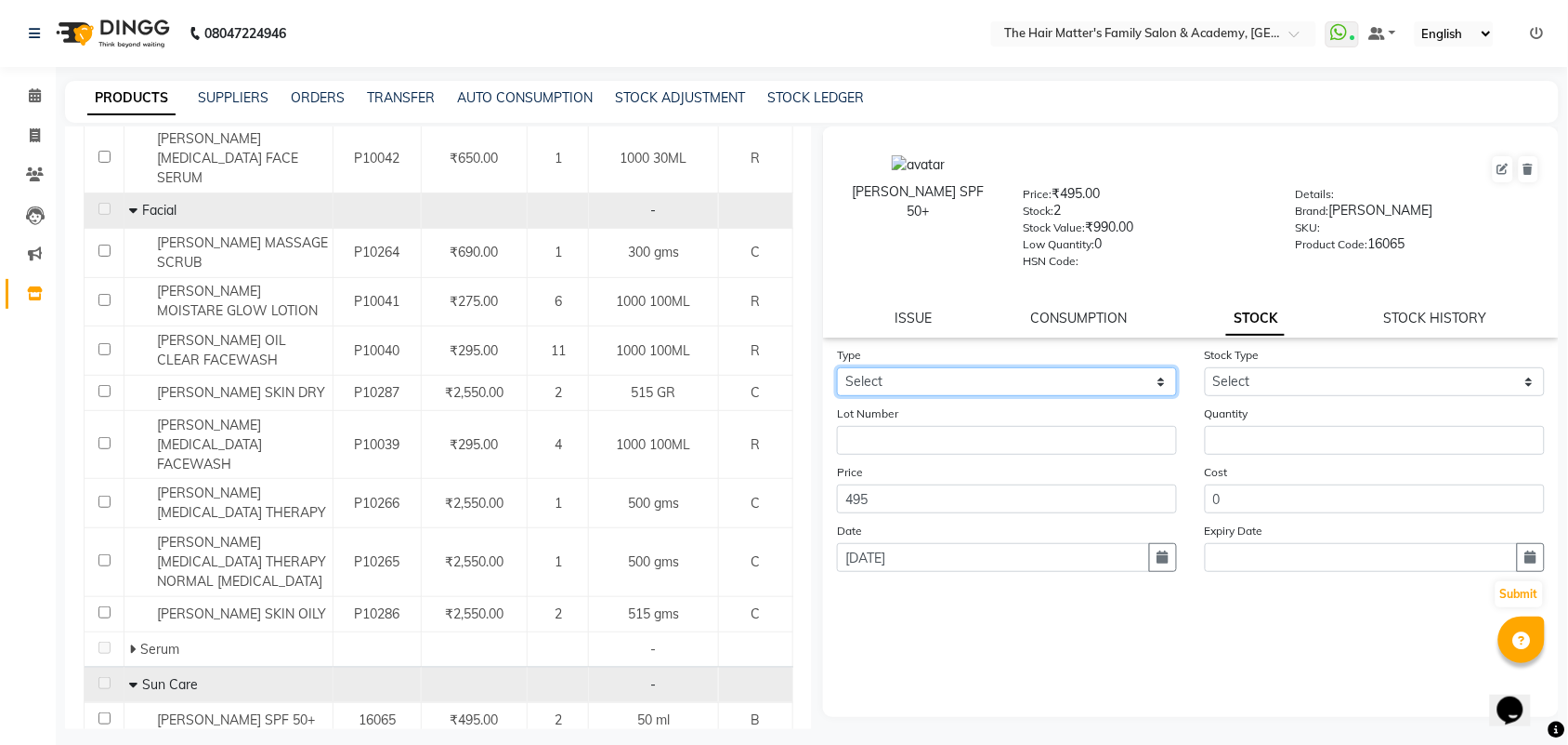
click at [1018, 389] on select "Select In Out" at bounding box center [1007, 381] width 340 height 29
click at [837, 367] on select "Select In Out" at bounding box center [1007, 381] width 340 height 29
click at [995, 388] on select "Select In Out" at bounding box center [1007, 381] width 340 height 29
select select "out"
click at [837, 367] on select "Select In Out" at bounding box center [1007, 381] width 340 height 29
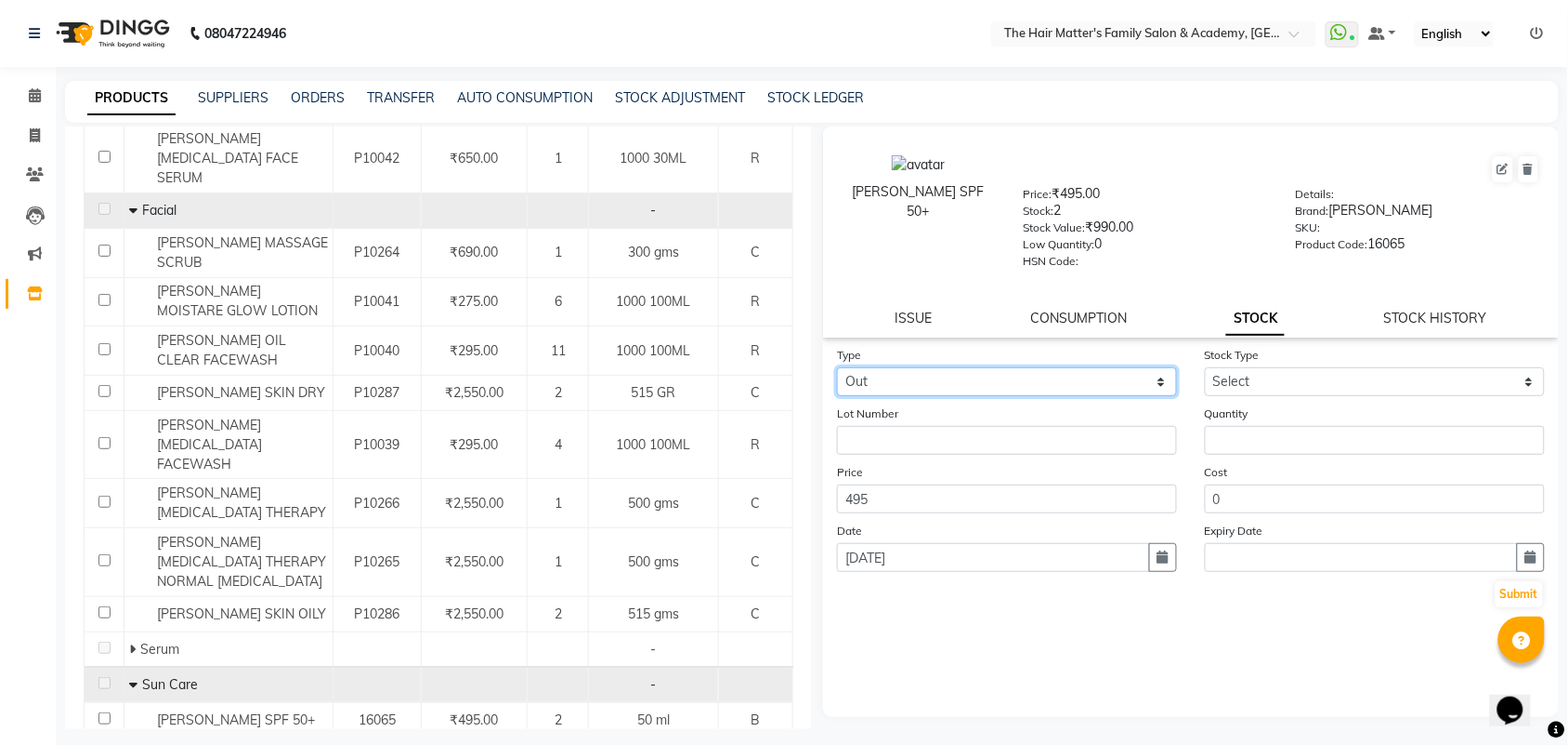
select select
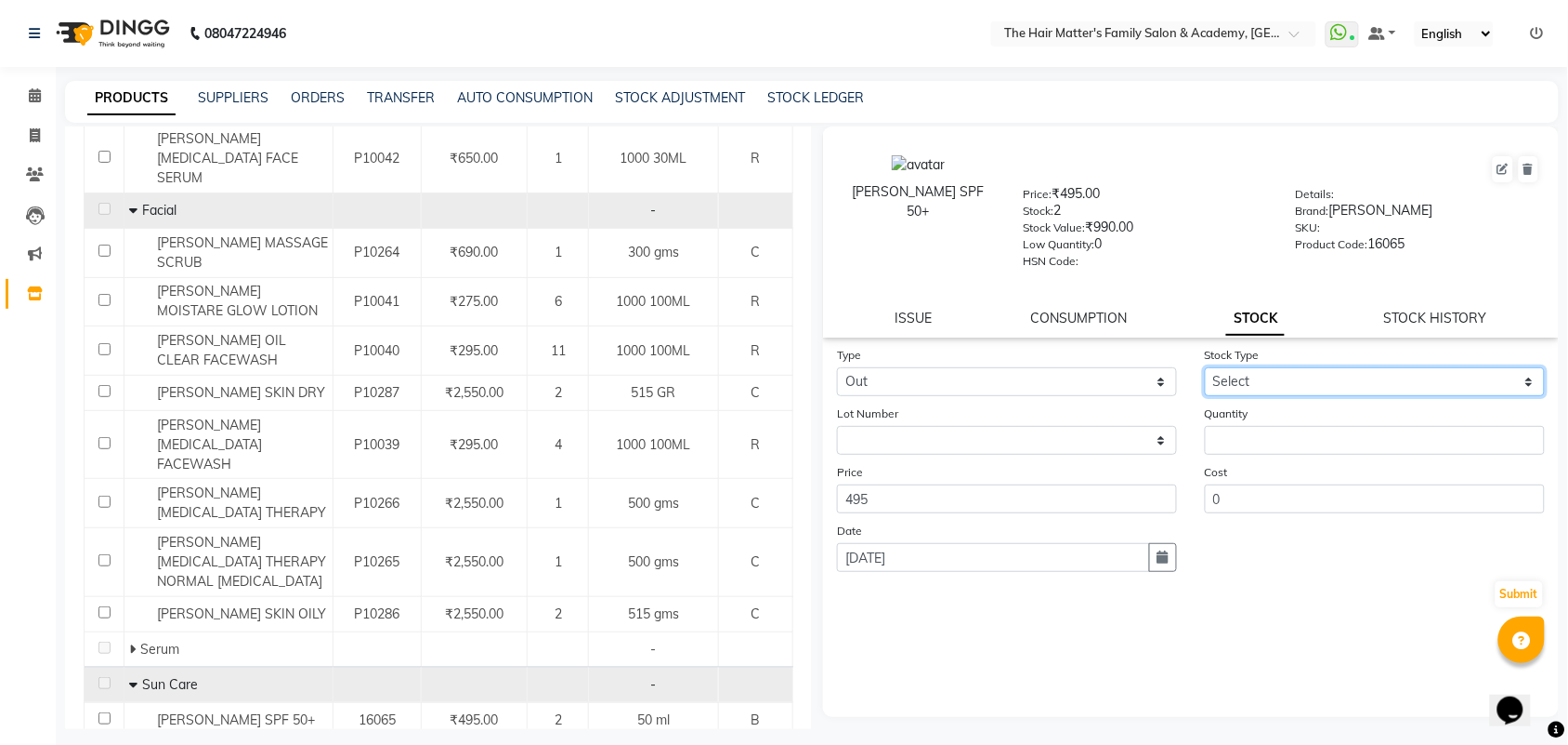
click at [1269, 380] on select "Select Internal Use Damaged Expired Adjustment Return Other" at bounding box center [1375, 381] width 340 height 29
select select "internal use"
click at [1205, 367] on select "Select Internal Use Damaged Expired Adjustment Return Other" at bounding box center [1375, 381] width 340 height 29
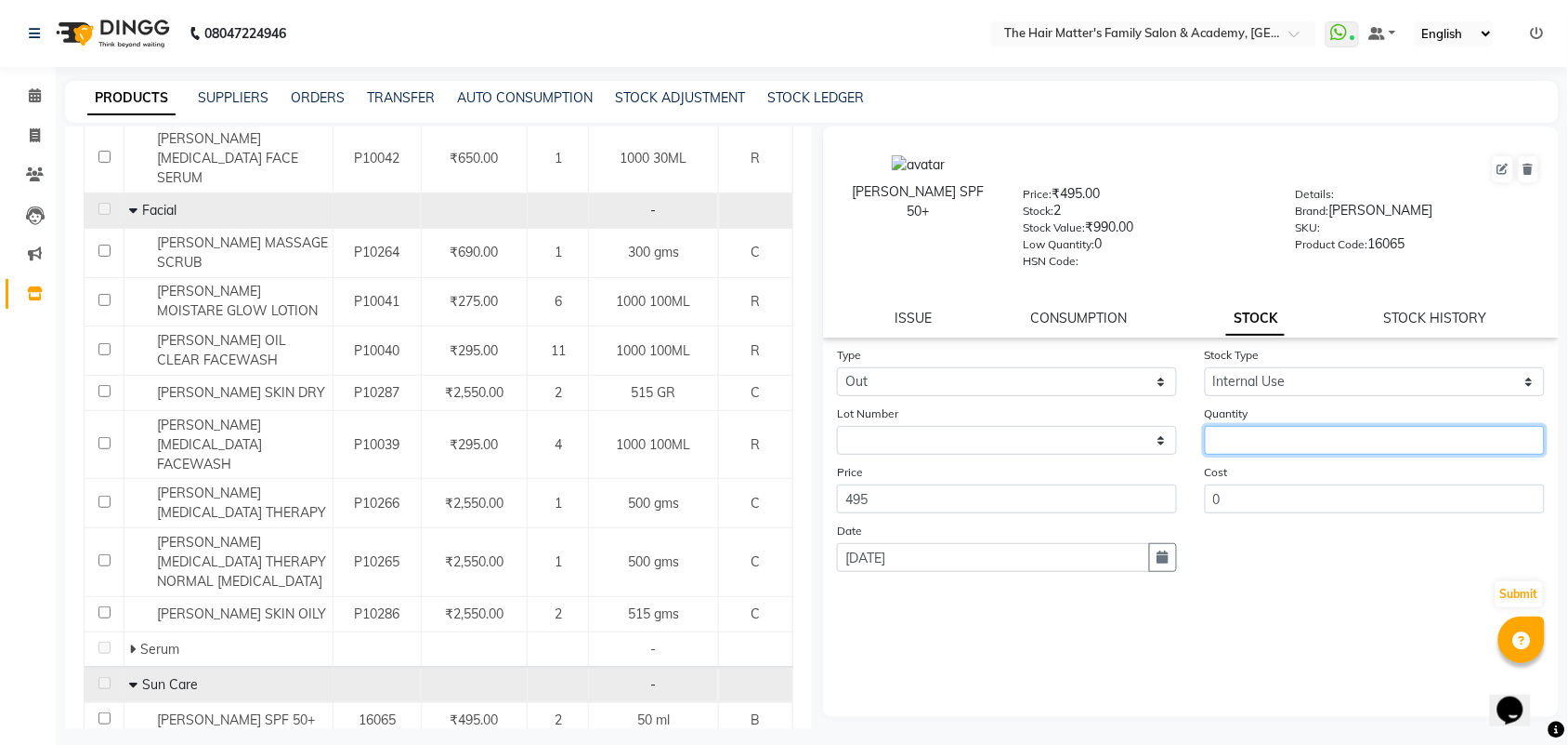
click at [1267, 439] on input "number" at bounding box center [1375, 440] width 340 height 29
type input "1"
click at [1537, 585] on button "Submit" at bounding box center [1519, 594] width 47 height 26
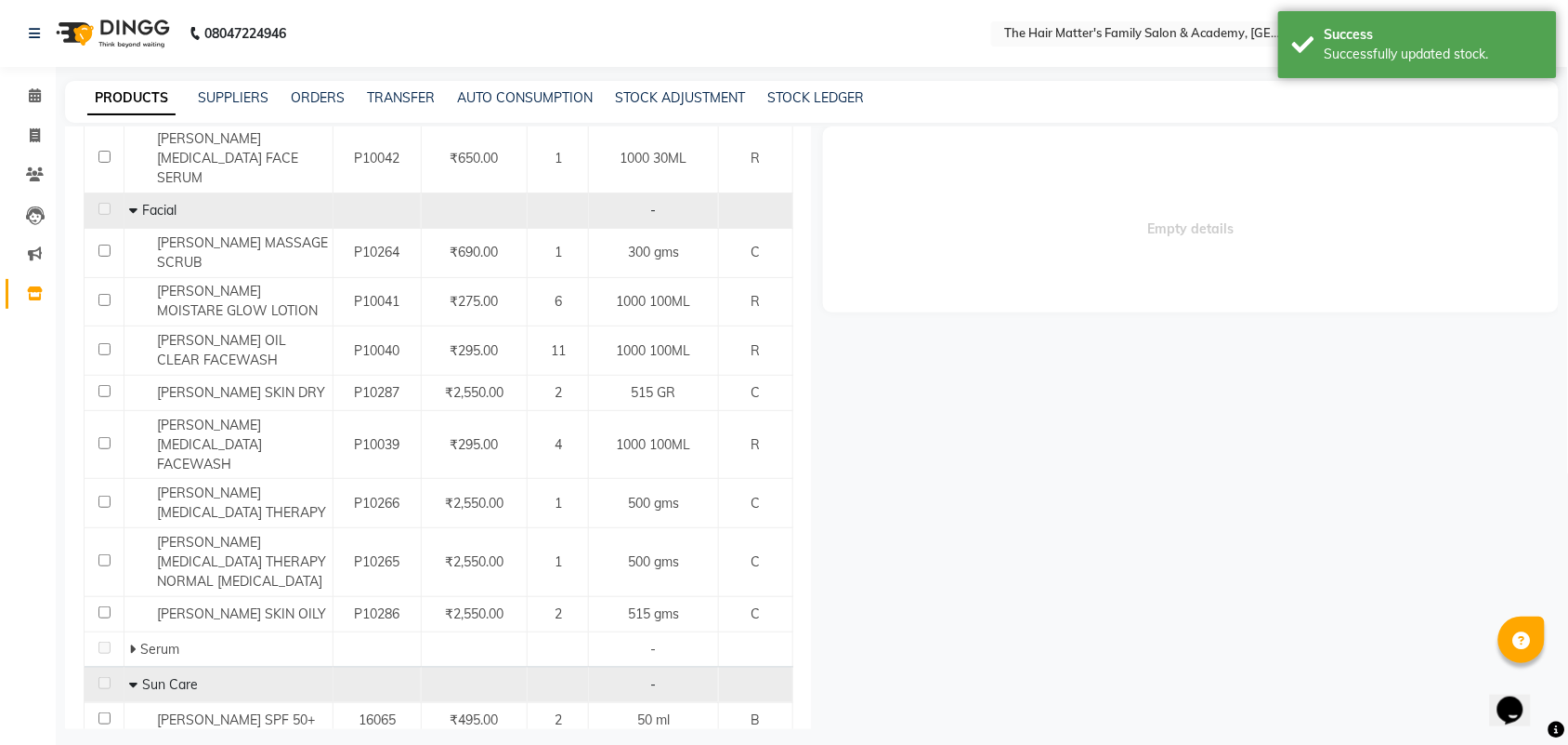
scroll to position [0, 0]
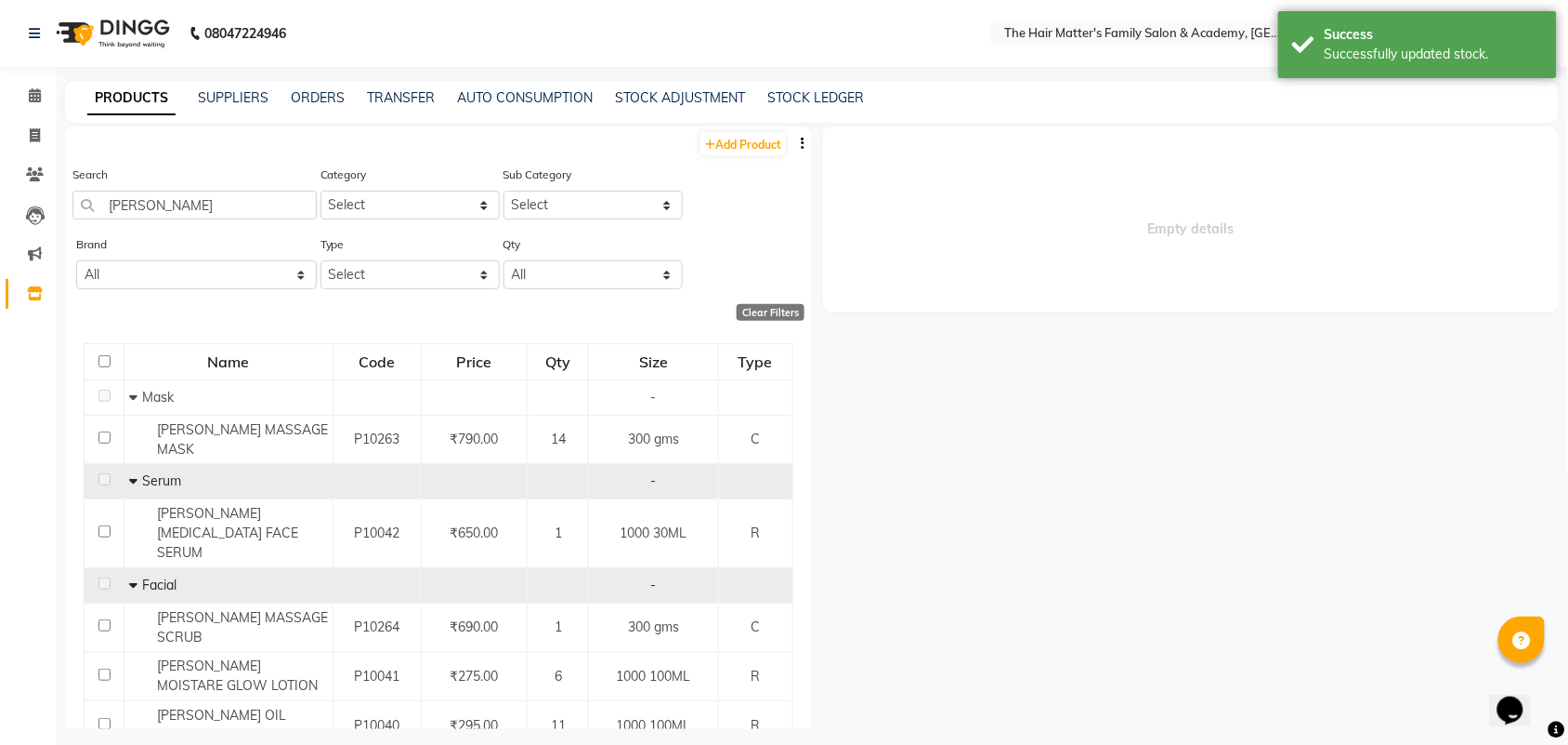
select select
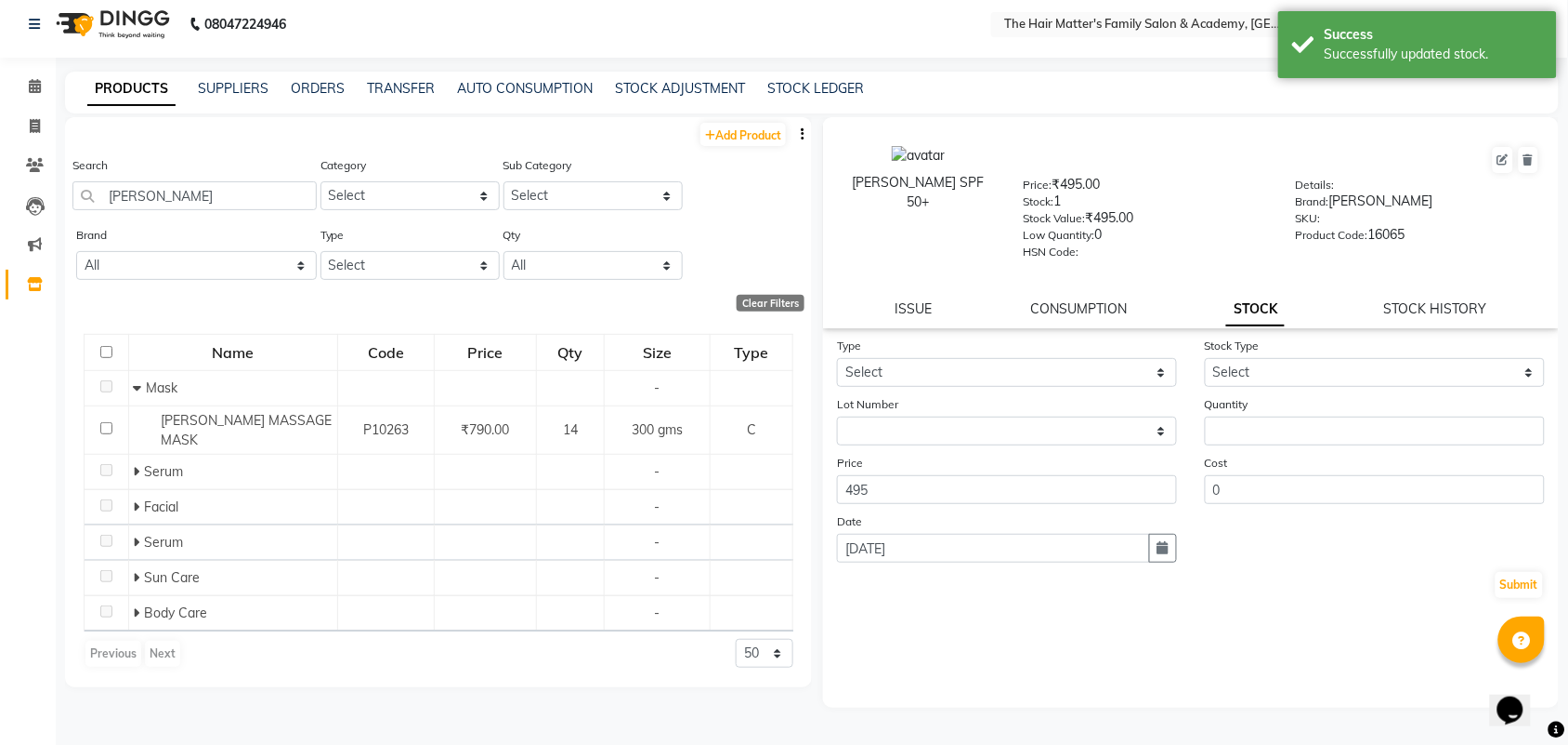
scroll to position [11, 0]
click at [154, 191] on input "[PERSON_NAME]" at bounding box center [194, 194] width 244 height 29
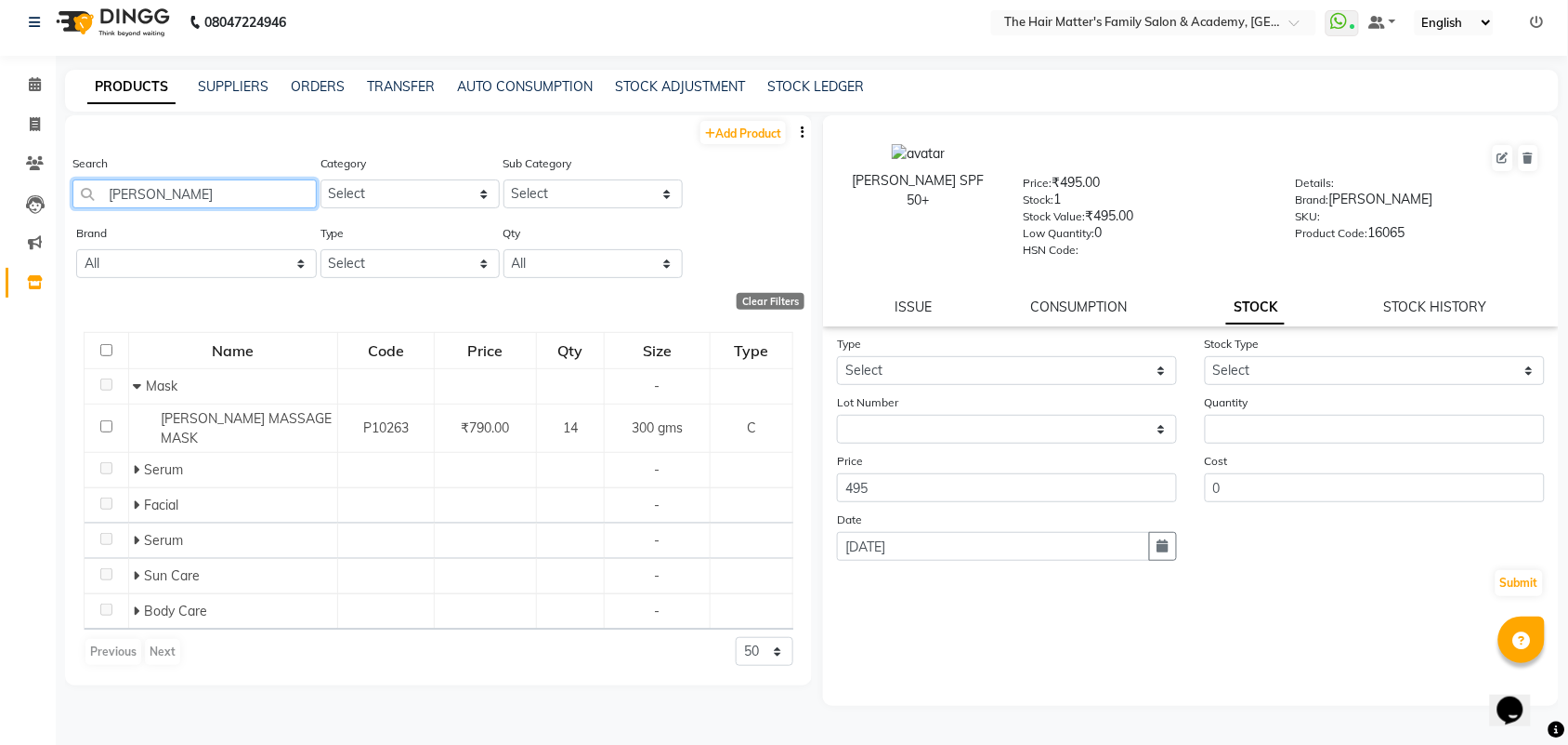
click at [154, 191] on input "[PERSON_NAME]" at bounding box center [194, 194] width 244 height 29
type input "b"
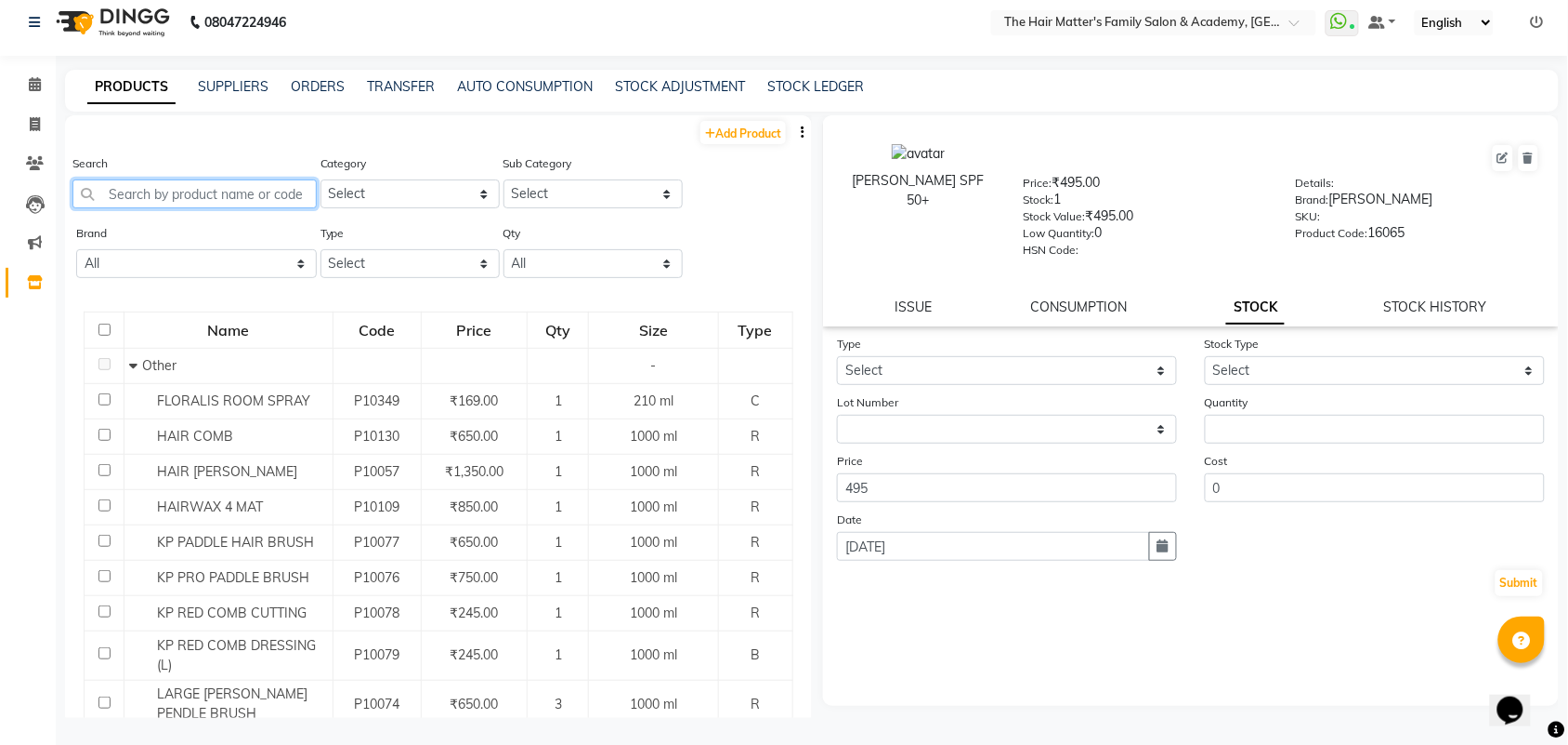
click at [154, 191] on input "text" at bounding box center [194, 194] width 244 height 29
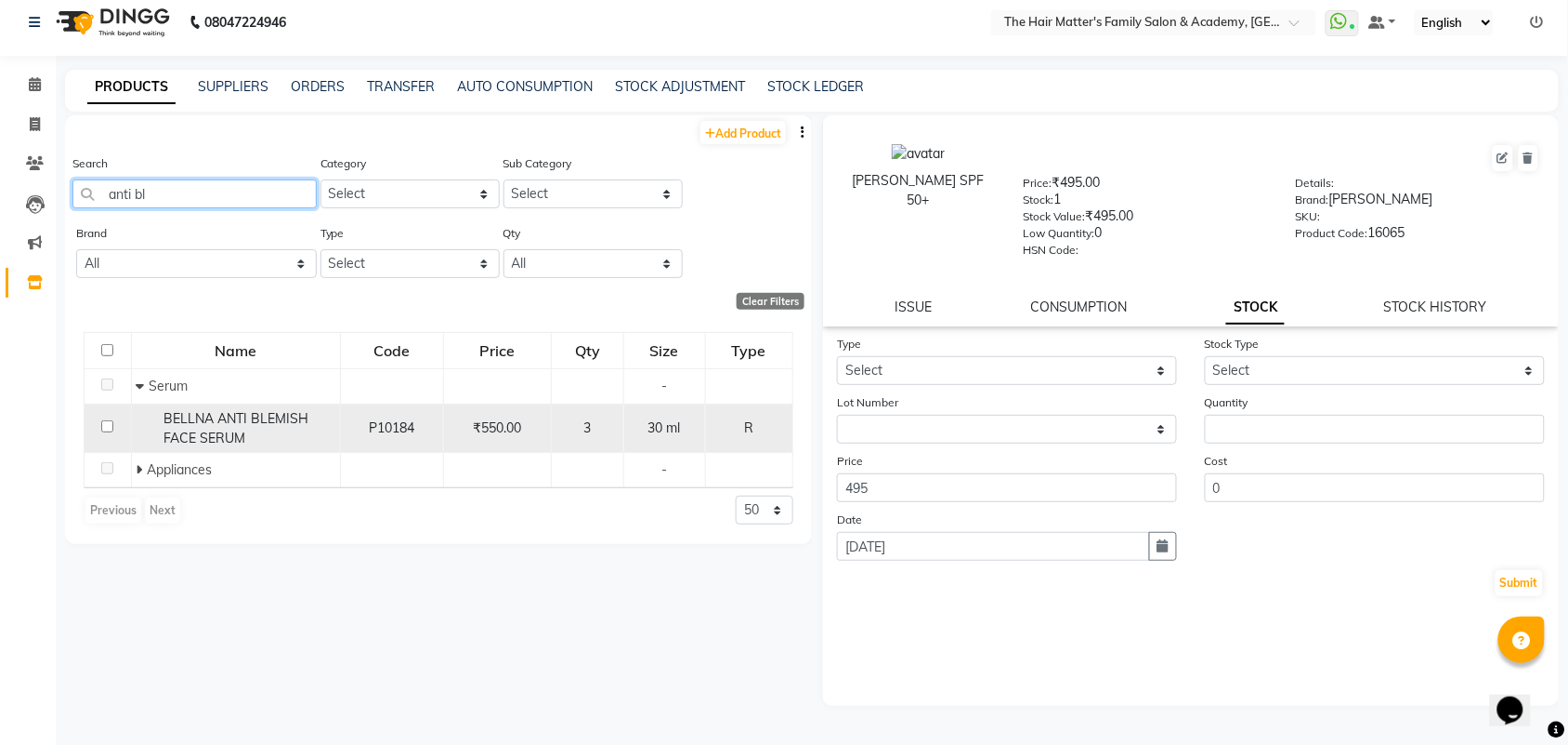
type input "anti bl"
click at [360, 434] on div "P10184" at bounding box center [392, 427] width 87 height 20
select select
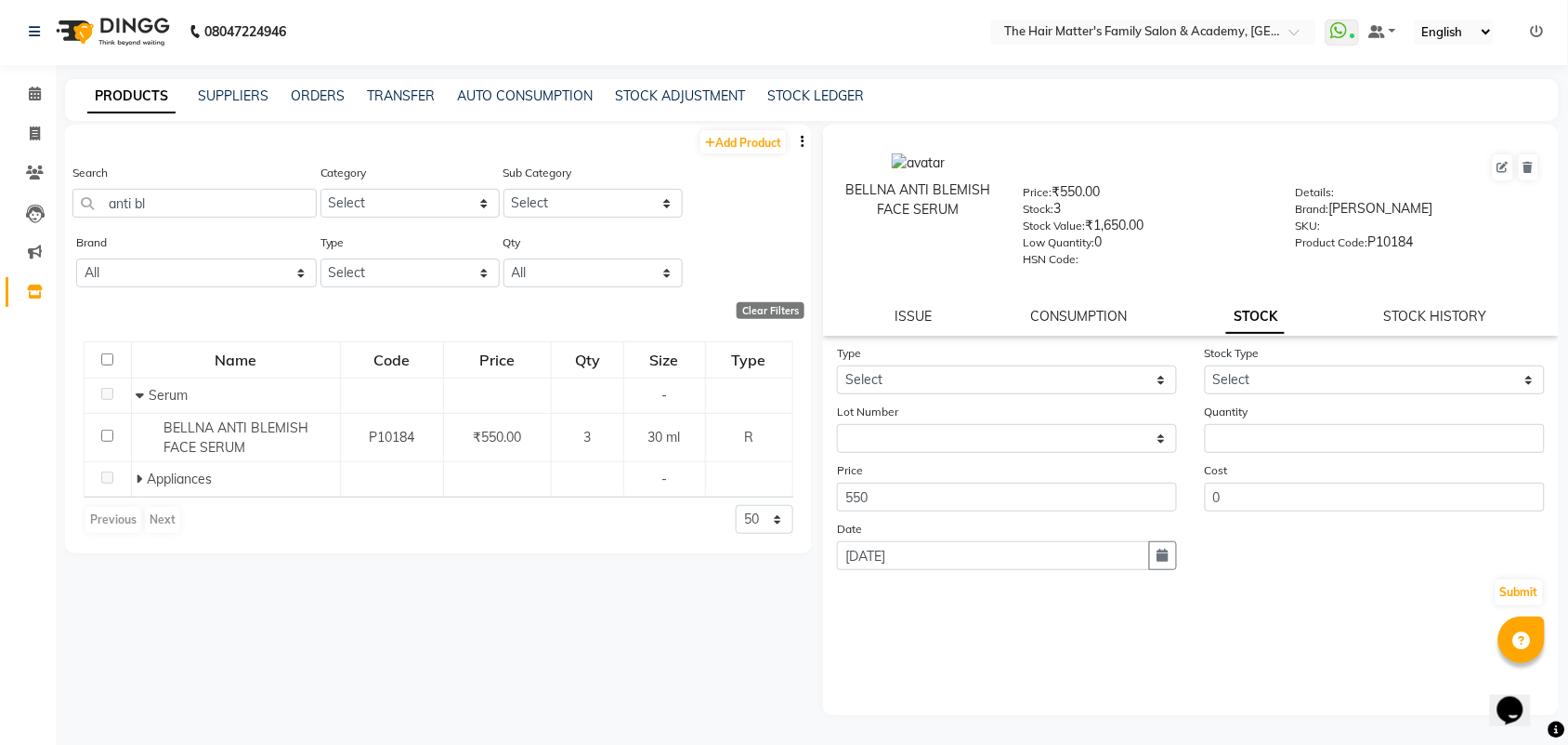
scroll to position [0, 0]
click at [168, 194] on input "anti bl" at bounding box center [194, 205] width 244 height 29
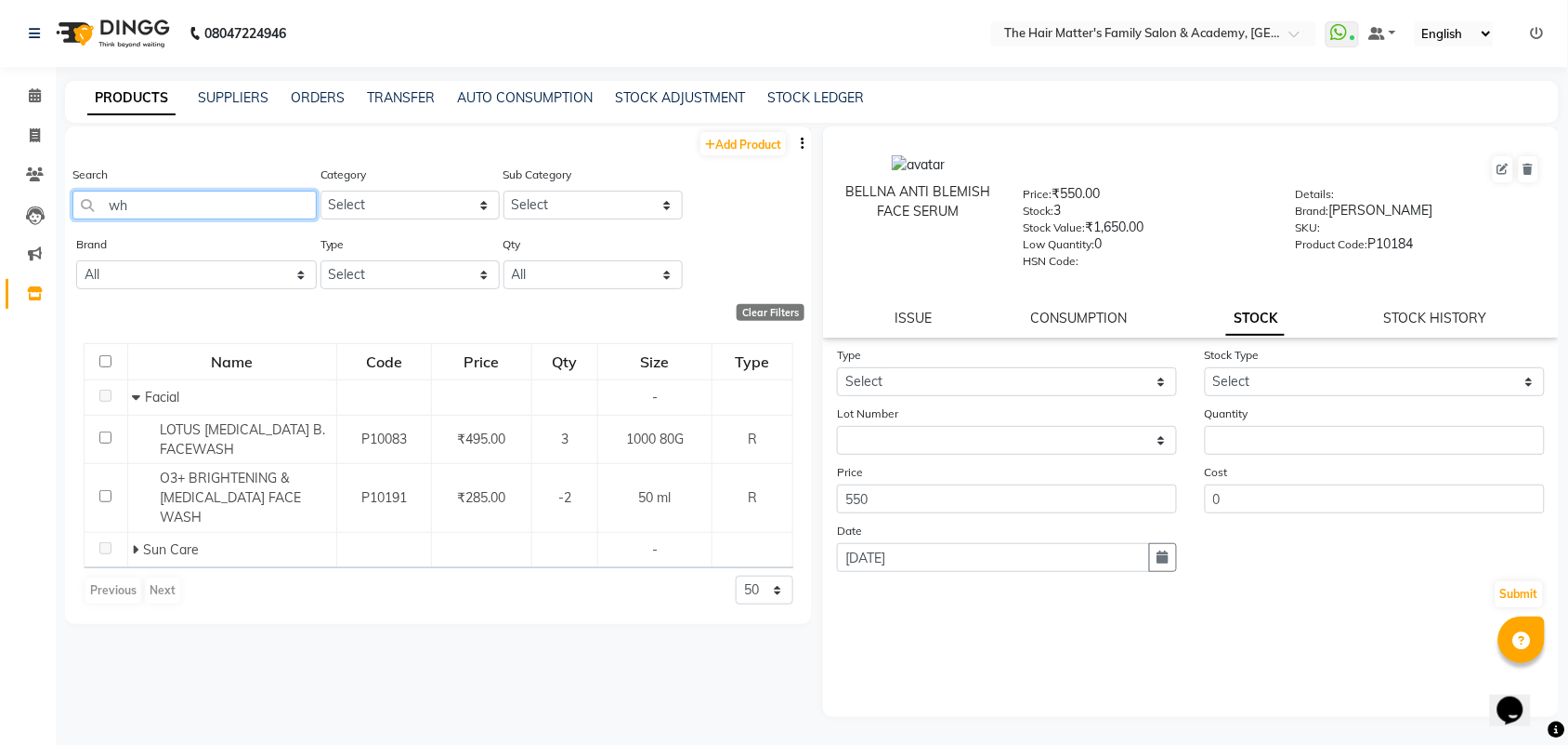
type input "w"
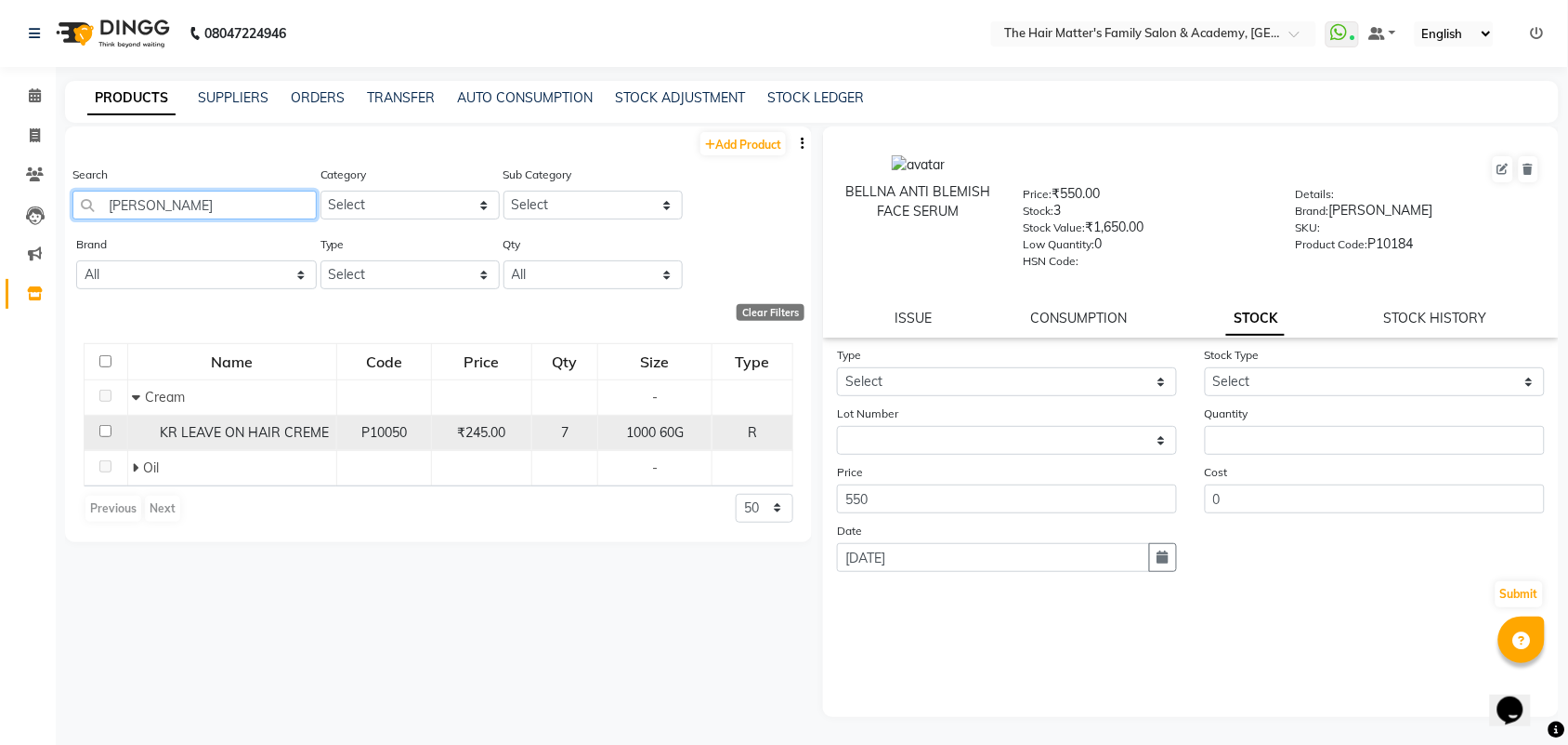
type input "[PERSON_NAME]"
click at [196, 419] on td "KR LEAVE ON HAIR CREME" at bounding box center [232, 432] width 209 height 36
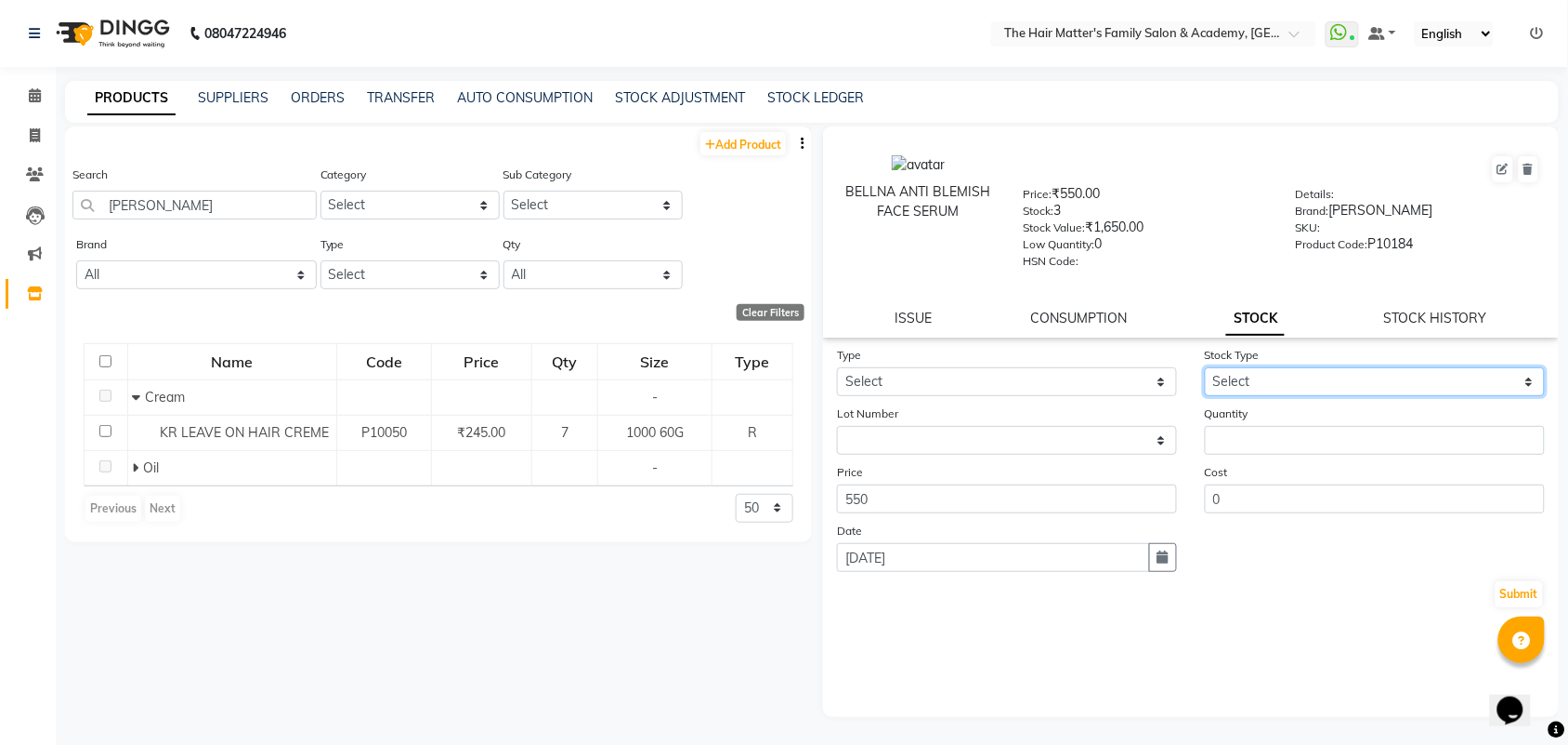
click at [1264, 372] on select "Select Internal Use Damaged Expired Adjustment Return Other" at bounding box center [1375, 381] width 340 height 29
select select "internal use"
click at [1205, 367] on select "Select Internal Use Damaged Expired Adjustment Return Other" at bounding box center [1375, 381] width 340 height 29
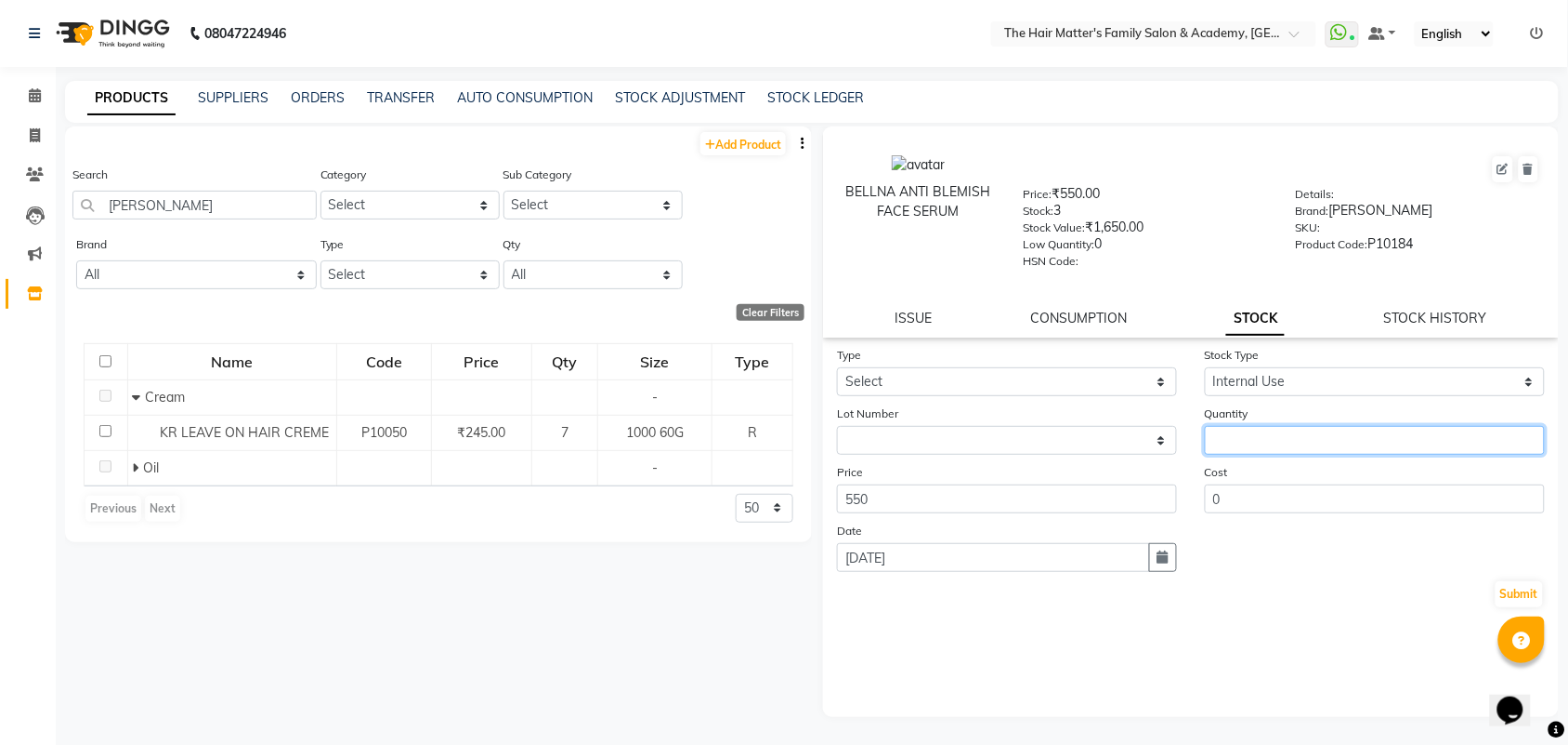
click at [1267, 439] on input "number" at bounding box center [1375, 440] width 340 height 29
type input "6"
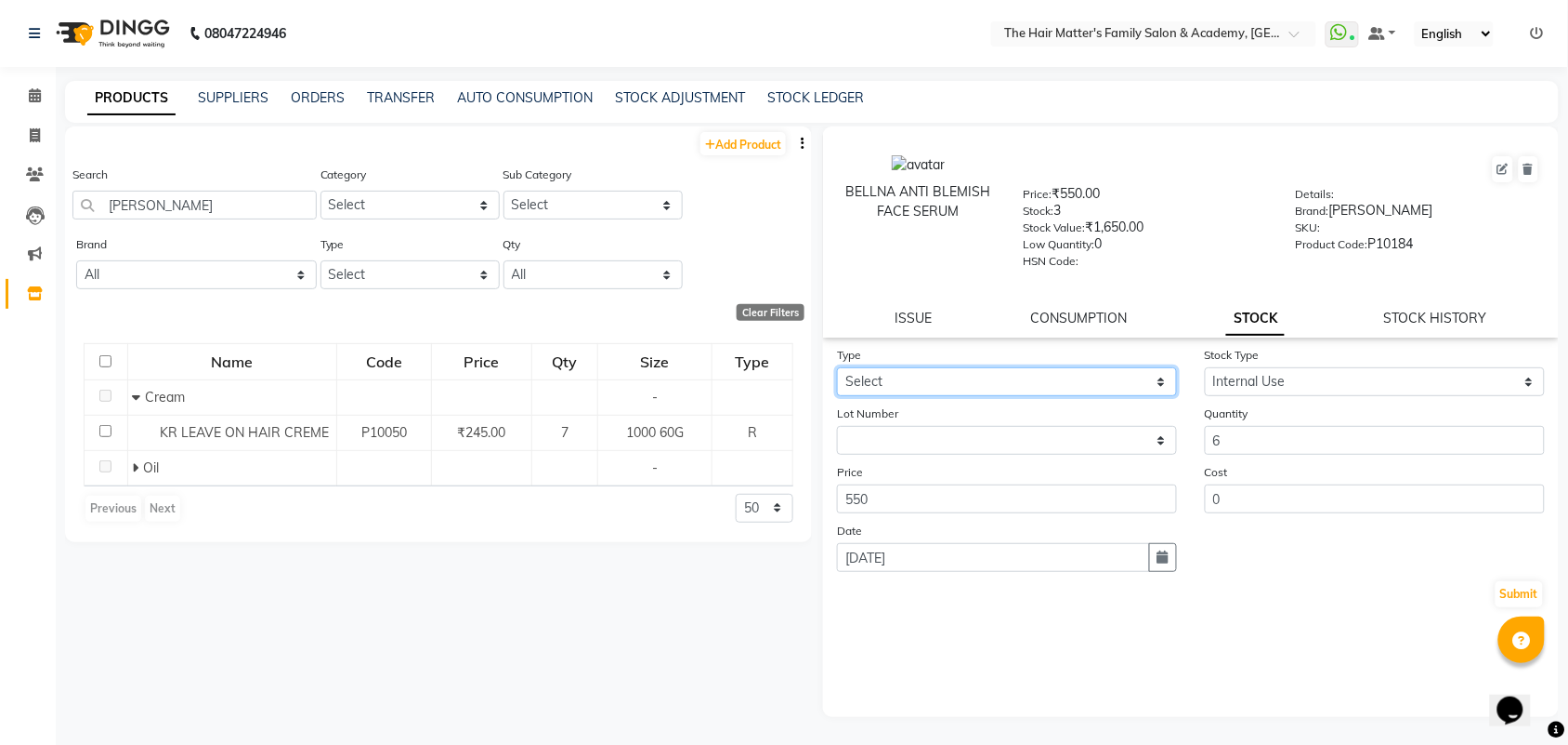
click at [1027, 388] on select "Select In Out" at bounding box center [1007, 381] width 340 height 29
click at [1020, 383] on select "Select In Out" at bounding box center [1007, 381] width 340 height 29
click at [997, 373] on select "Select In Out" at bounding box center [1007, 381] width 340 height 29
select select "in"
click at [837, 367] on select "Select In Out" at bounding box center [1007, 381] width 340 height 29
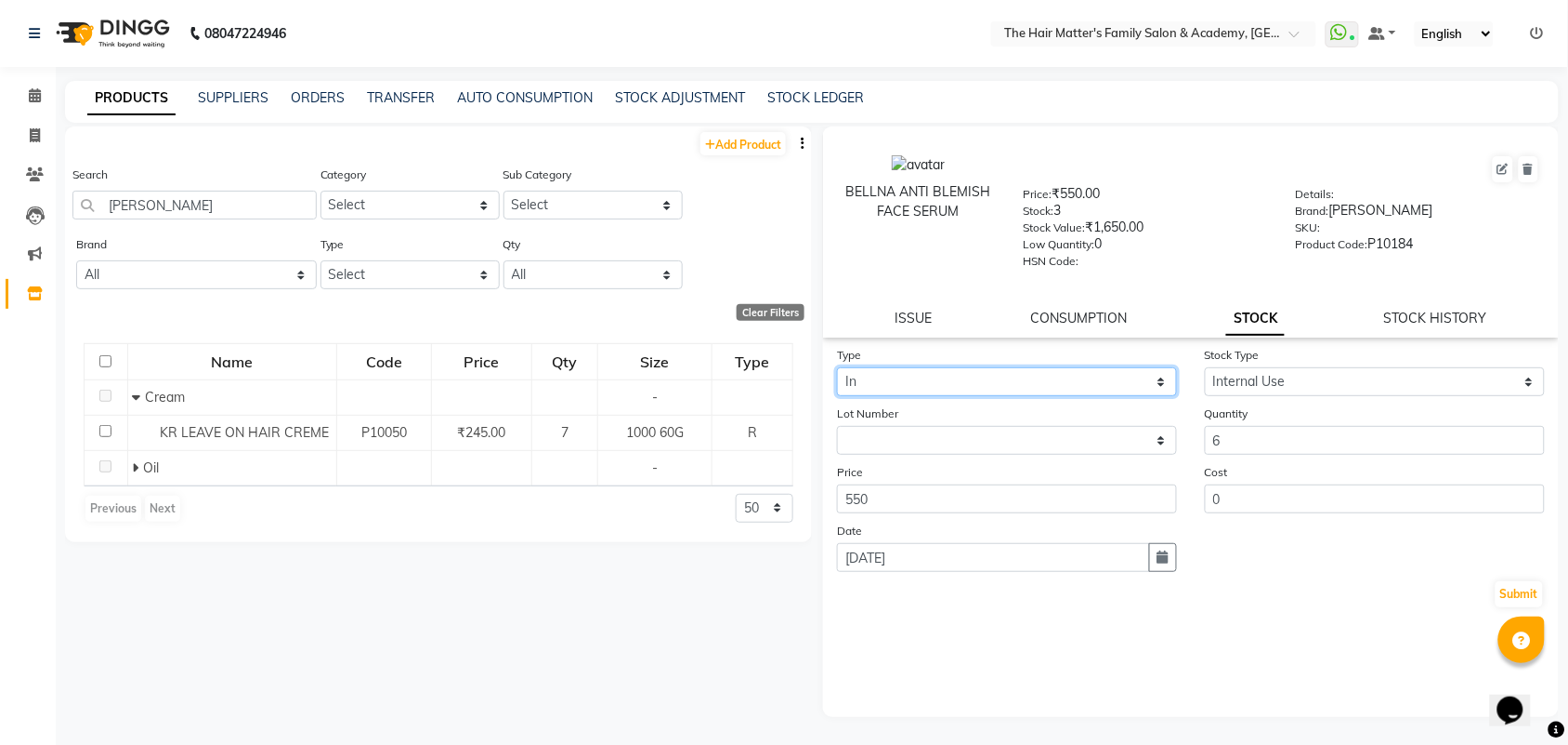
select select
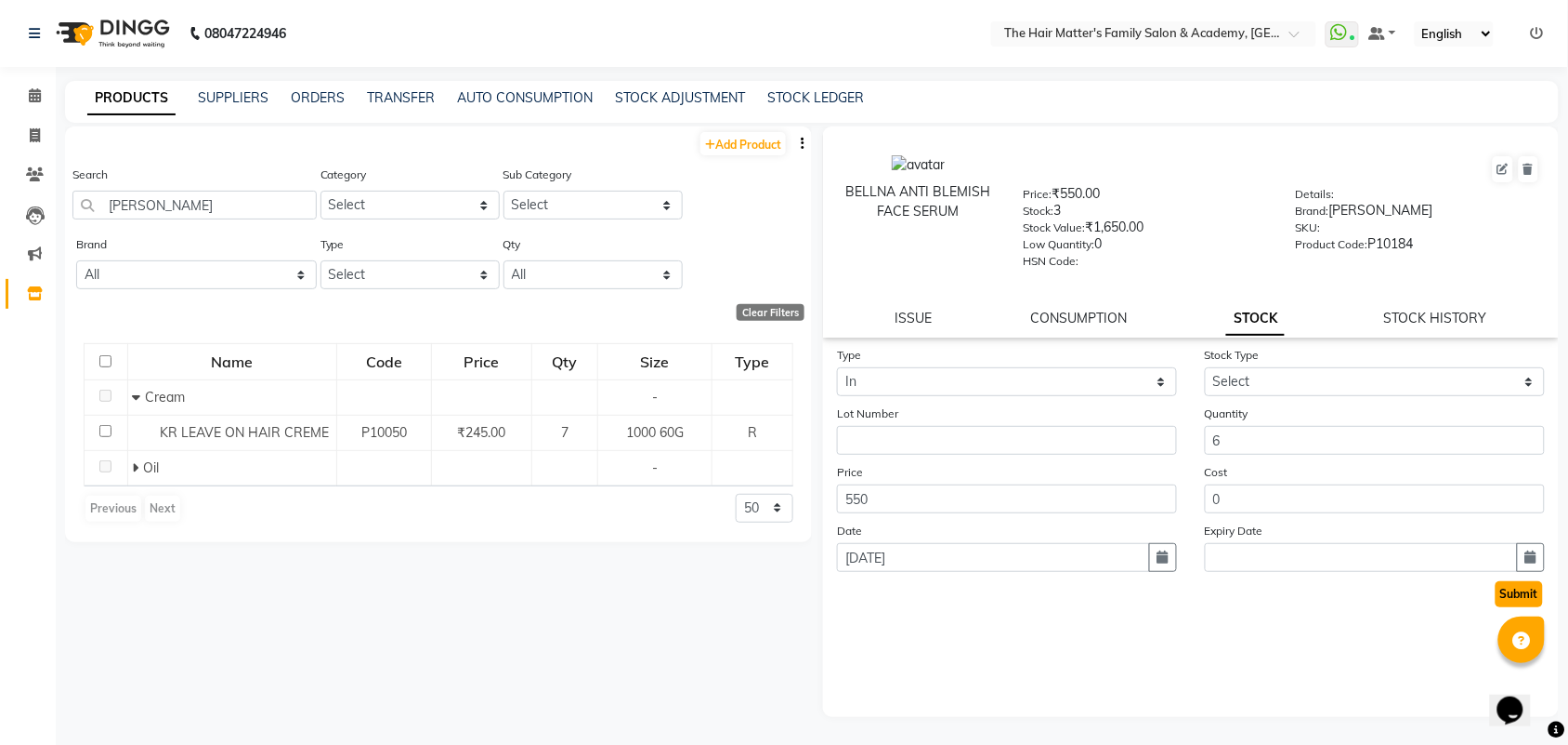
click at [1535, 581] on button "Submit" at bounding box center [1519, 594] width 47 height 26
click at [1377, 383] on select "Select New Stock Adjustment Return Other" at bounding box center [1375, 381] width 340 height 29
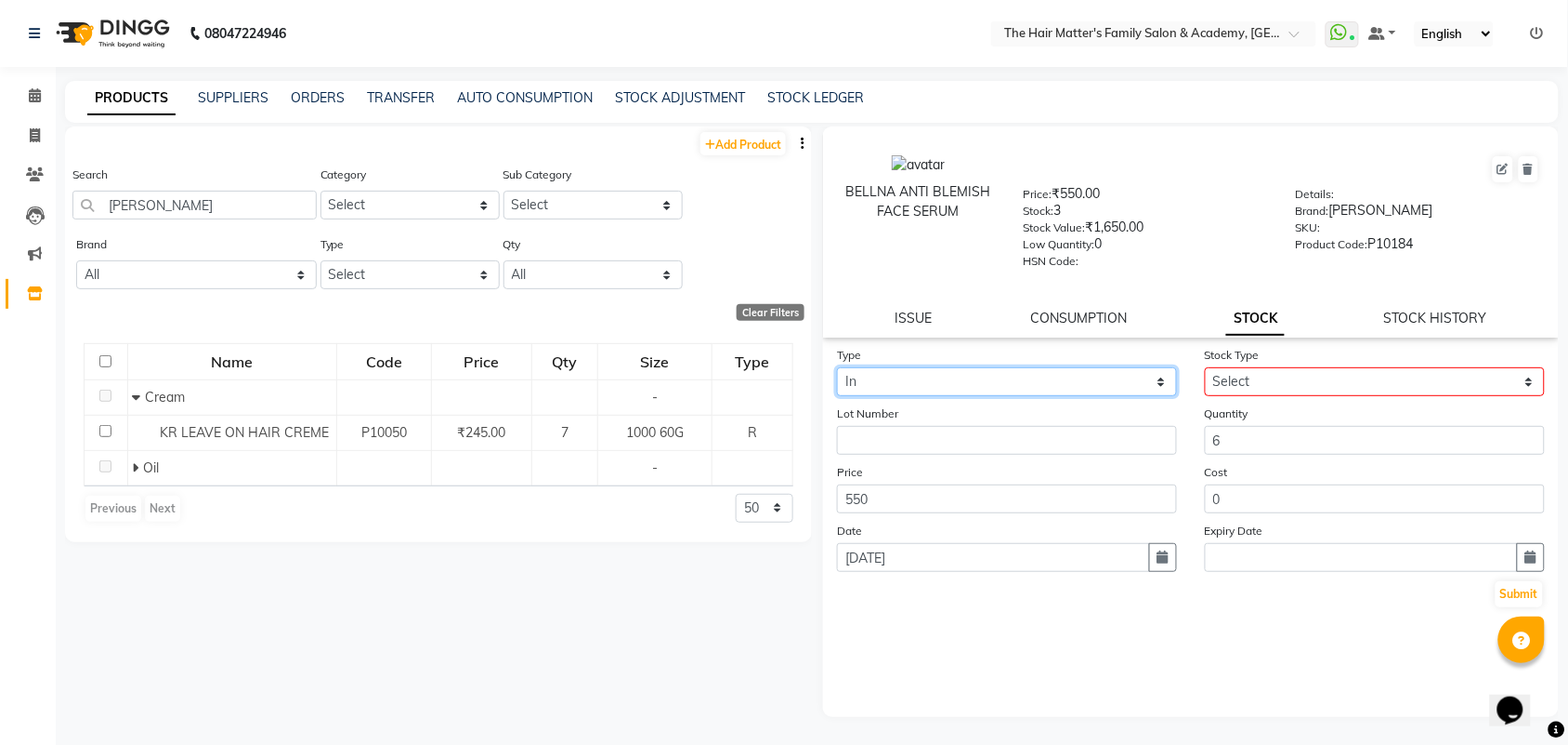
click at [1125, 380] on select "Select In Out" at bounding box center [1007, 381] width 340 height 29
select select "out"
click at [837, 367] on select "Select In Out" at bounding box center [1007, 381] width 340 height 29
select select
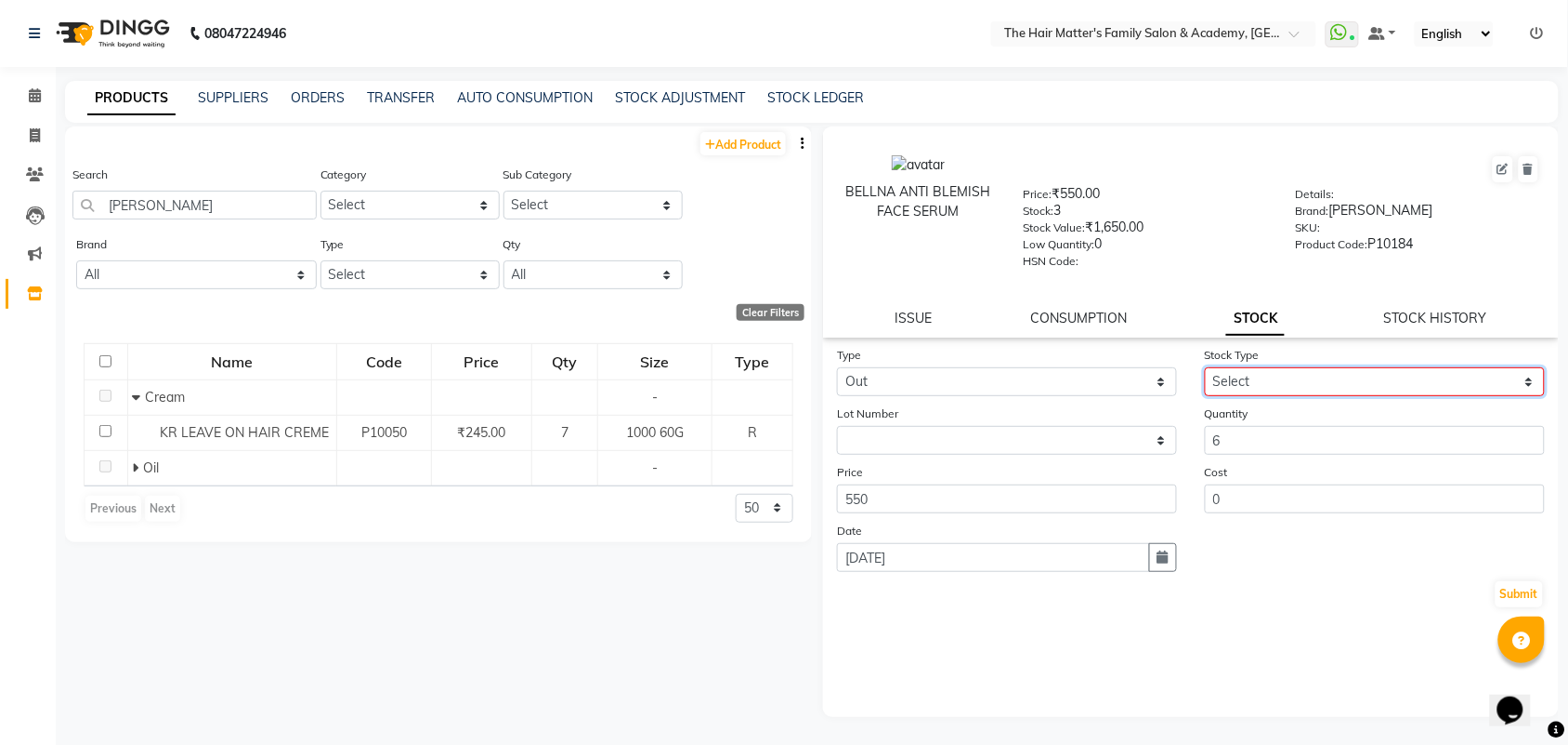
click at [1265, 388] on select "Select Internal Use Damaged Expired Adjustment Return Other" at bounding box center [1375, 381] width 340 height 29
select select "internal use"
click at [1205, 367] on select "Select Internal Use Damaged Expired Adjustment Return Other" at bounding box center [1375, 381] width 340 height 29
click at [1508, 588] on button "Submit" at bounding box center [1519, 594] width 47 height 26
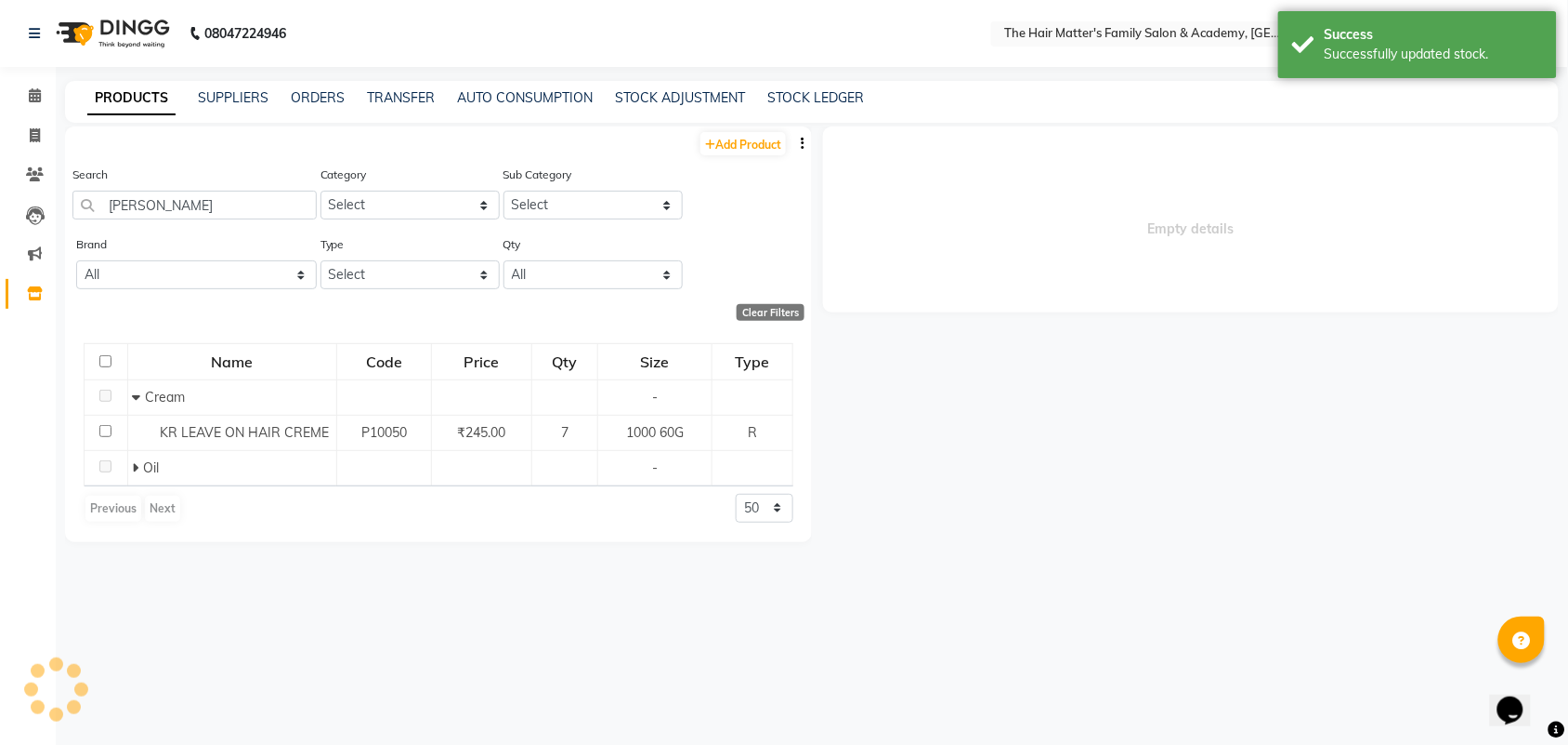
select select
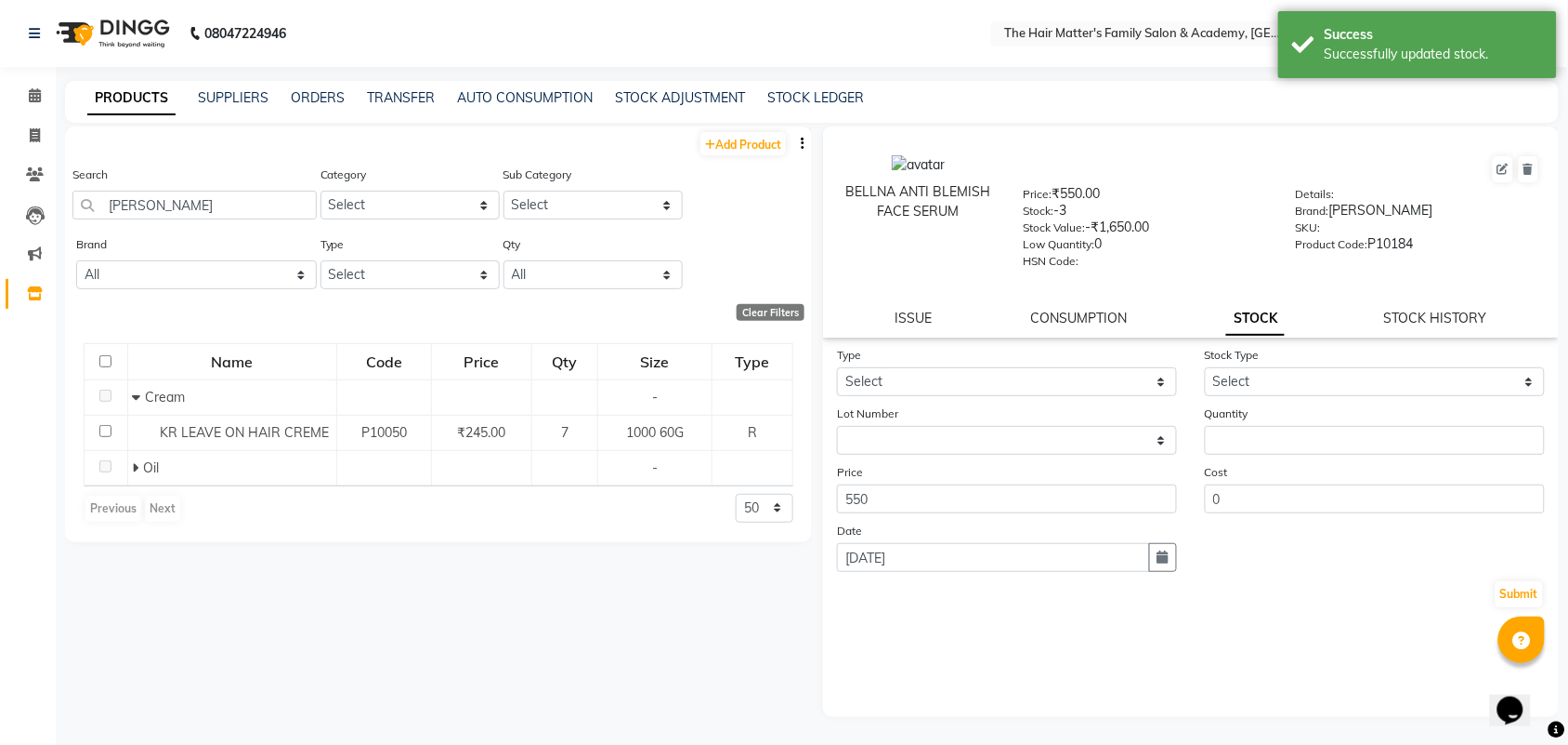
click at [1401, 303] on div "BELLNA ANTI BLEMISH FACE SERUM Price: ₹550.00 Stock: -3 Stock Value: -₹1,650.00…" at bounding box center [1191, 232] width 736 height 211
click at [1409, 309] on link "STOCK HISTORY" at bounding box center [1436, 318] width 103 height 17
select select "all"
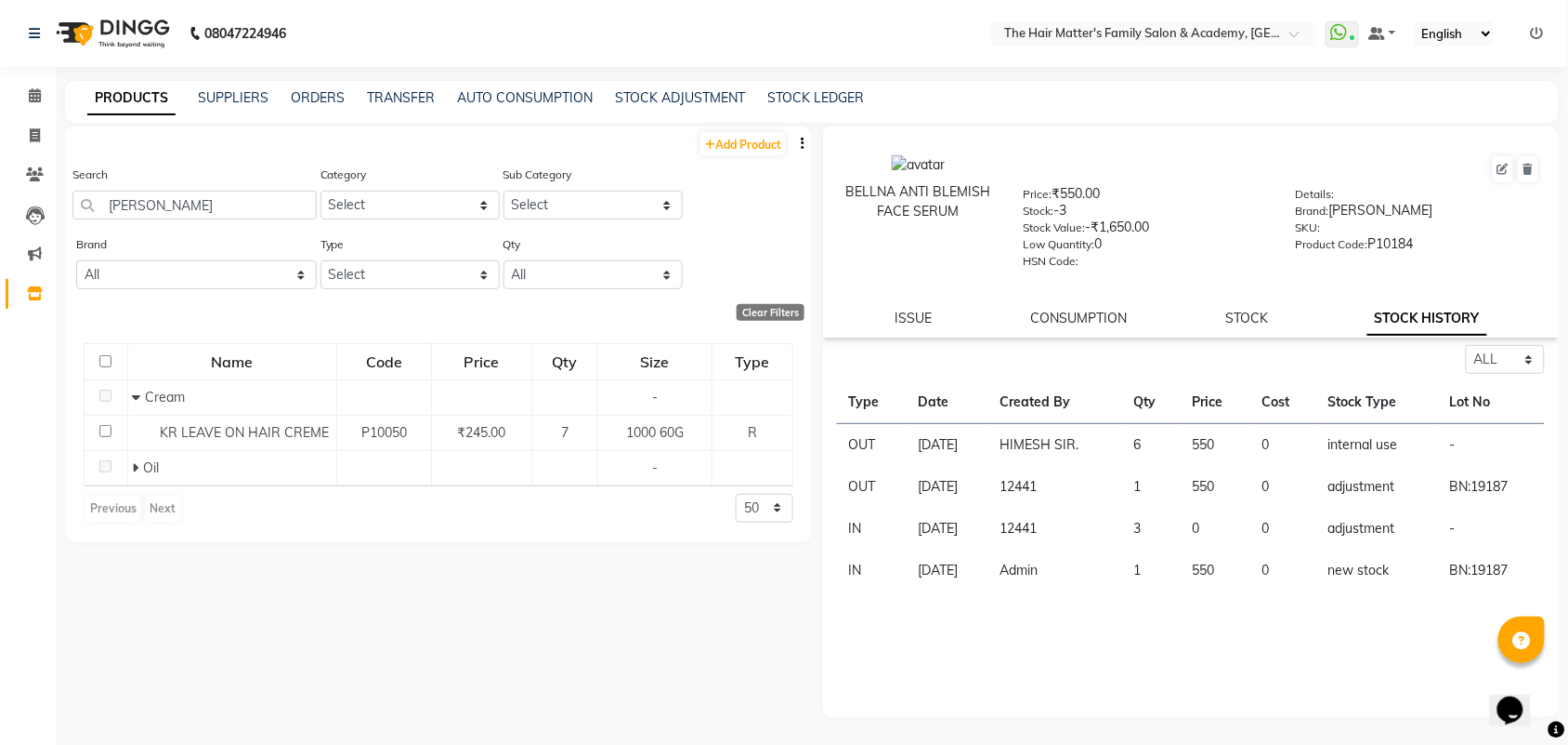
click at [1056, 443] on td "HIMESH SIR." at bounding box center [1055, 445] width 133 height 43
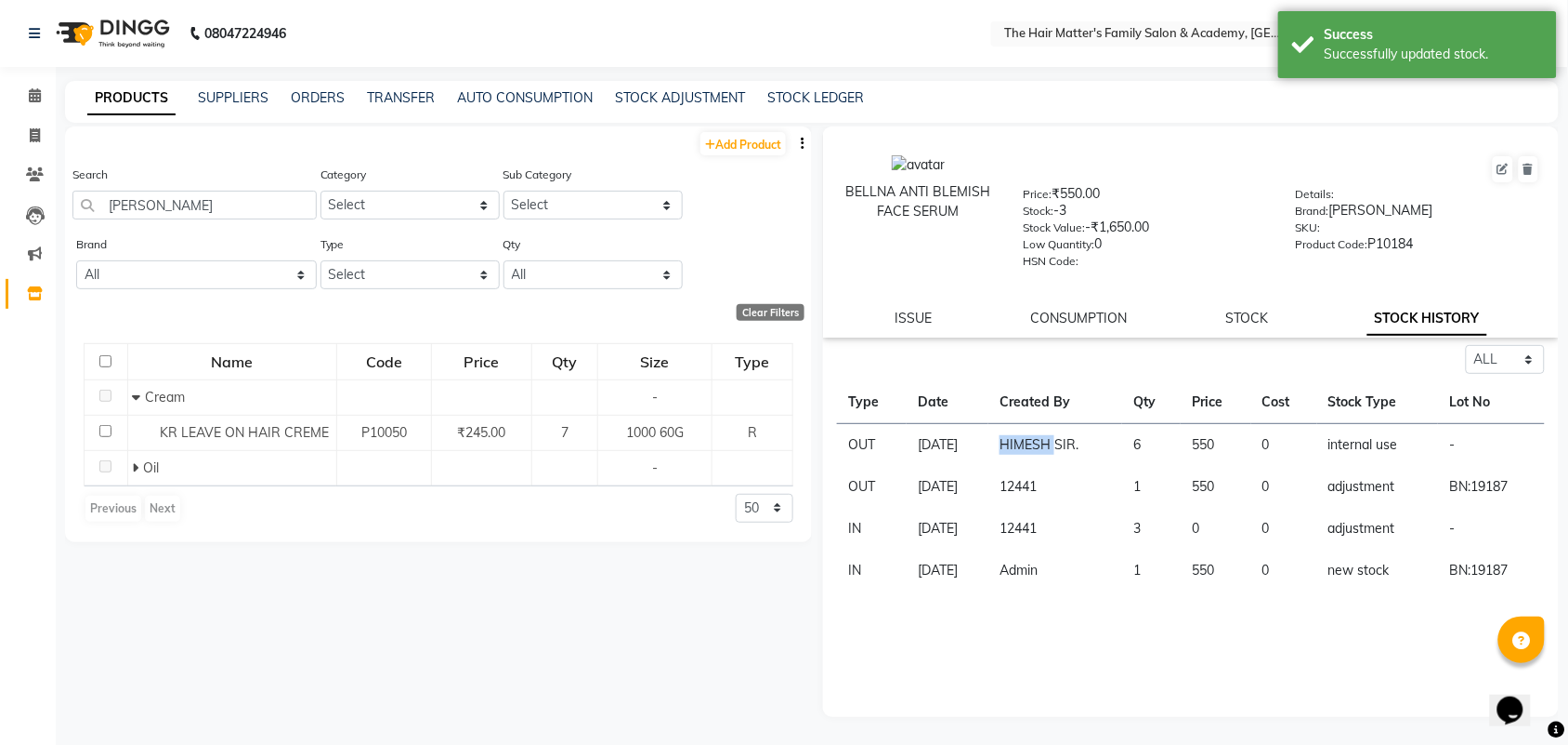
click at [1056, 443] on td "HIMESH SIR." at bounding box center [1055, 445] width 133 height 43
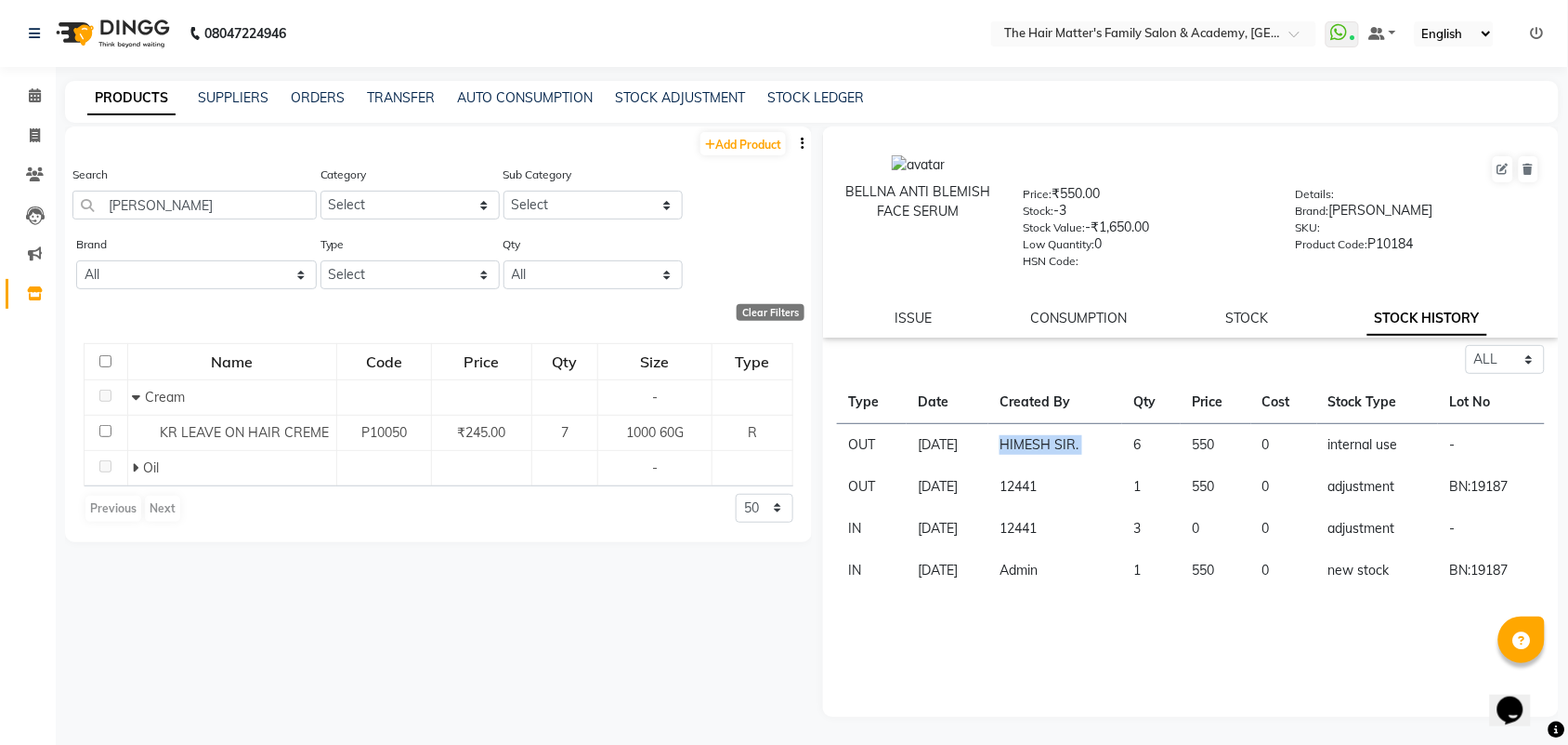
click at [1056, 443] on td "HIMESH SIR." at bounding box center [1055, 445] width 133 height 43
click at [1101, 438] on td "HIMESH SIR." at bounding box center [1055, 445] width 133 height 43
click at [1074, 309] on link "CONSUMPTION" at bounding box center [1078, 318] width 97 height 17
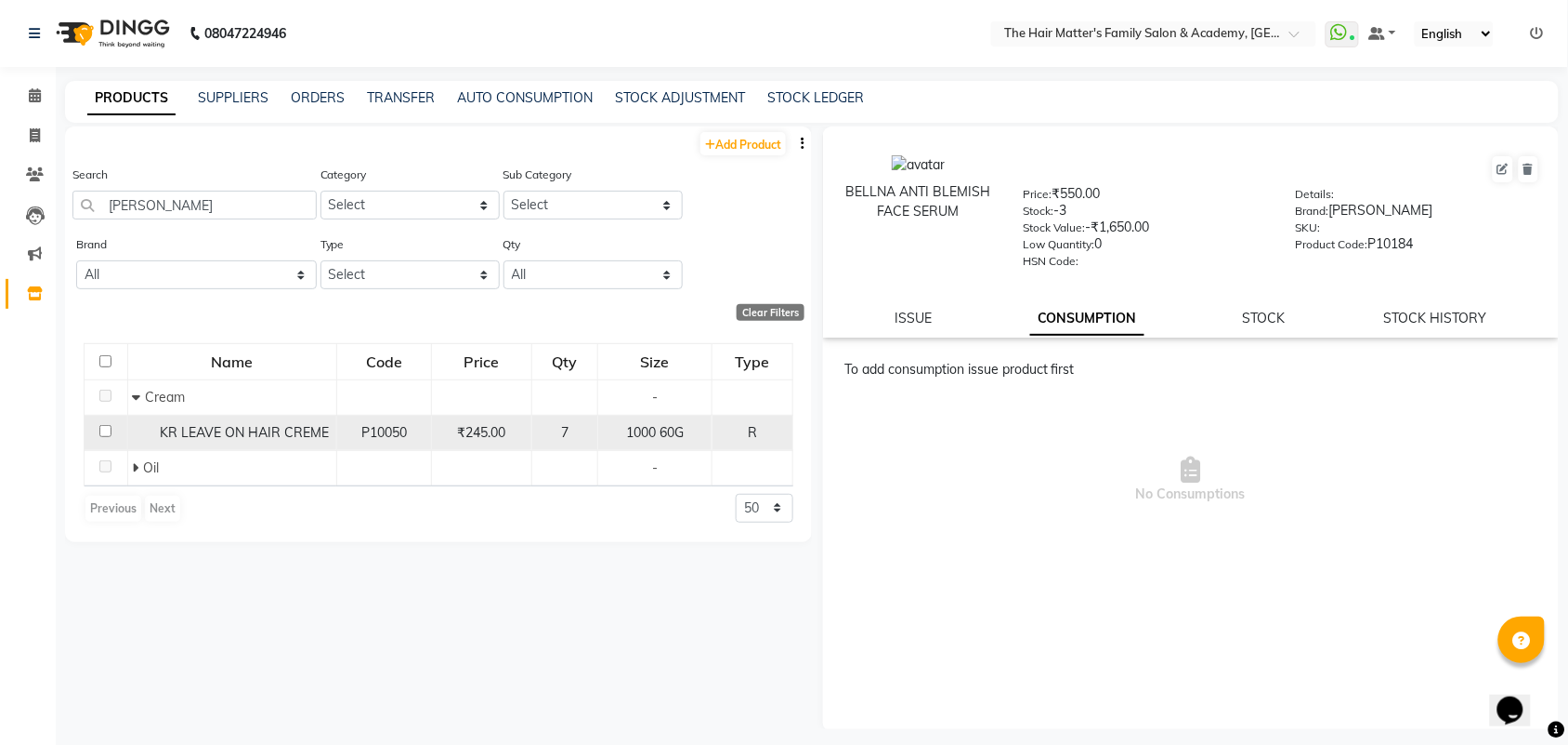
click at [652, 429] on span "1000 60G" at bounding box center [654, 432] width 57 height 17
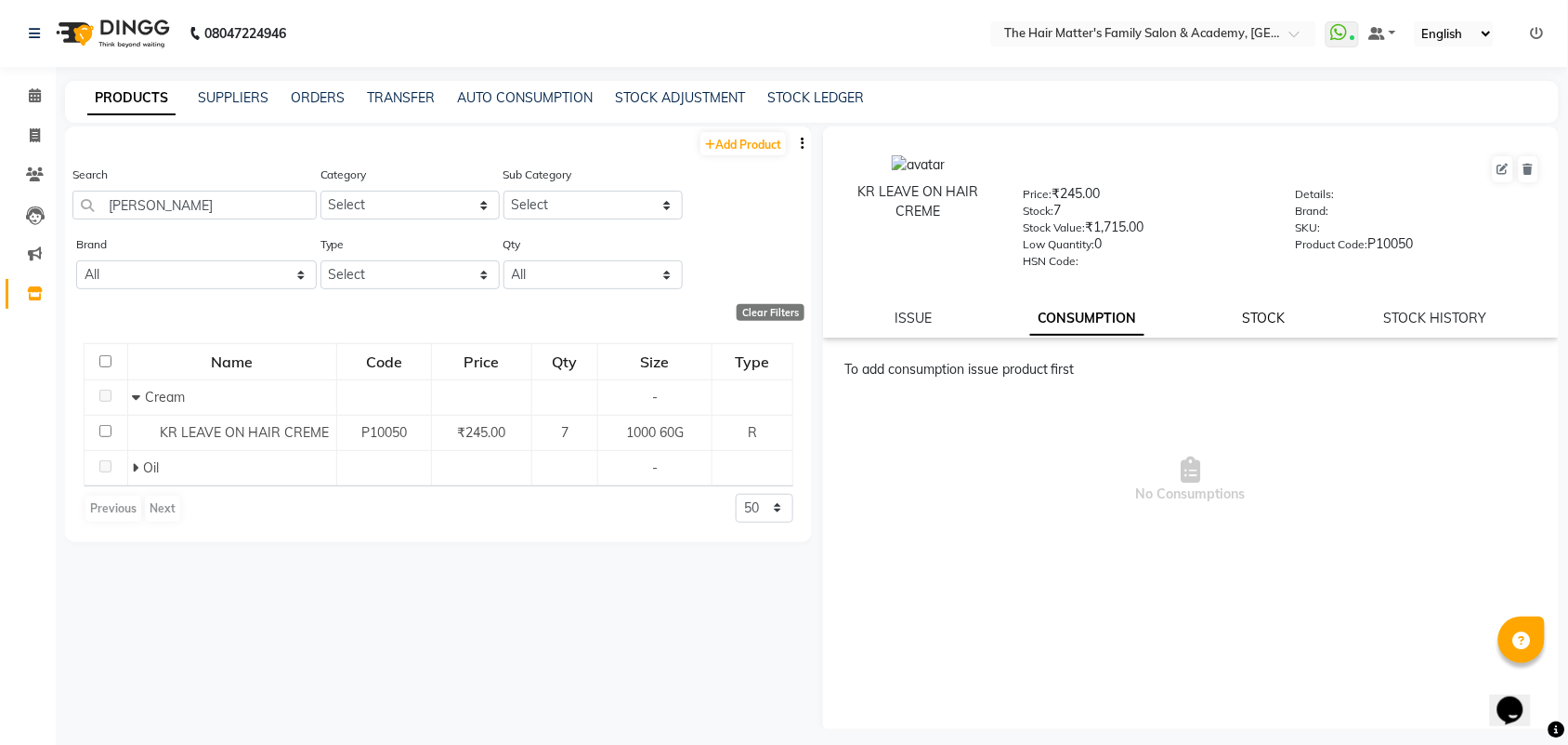
click at [1251, 312] on link "STOCK" at bounding box center [1265, 318] width 43 height 17
select select
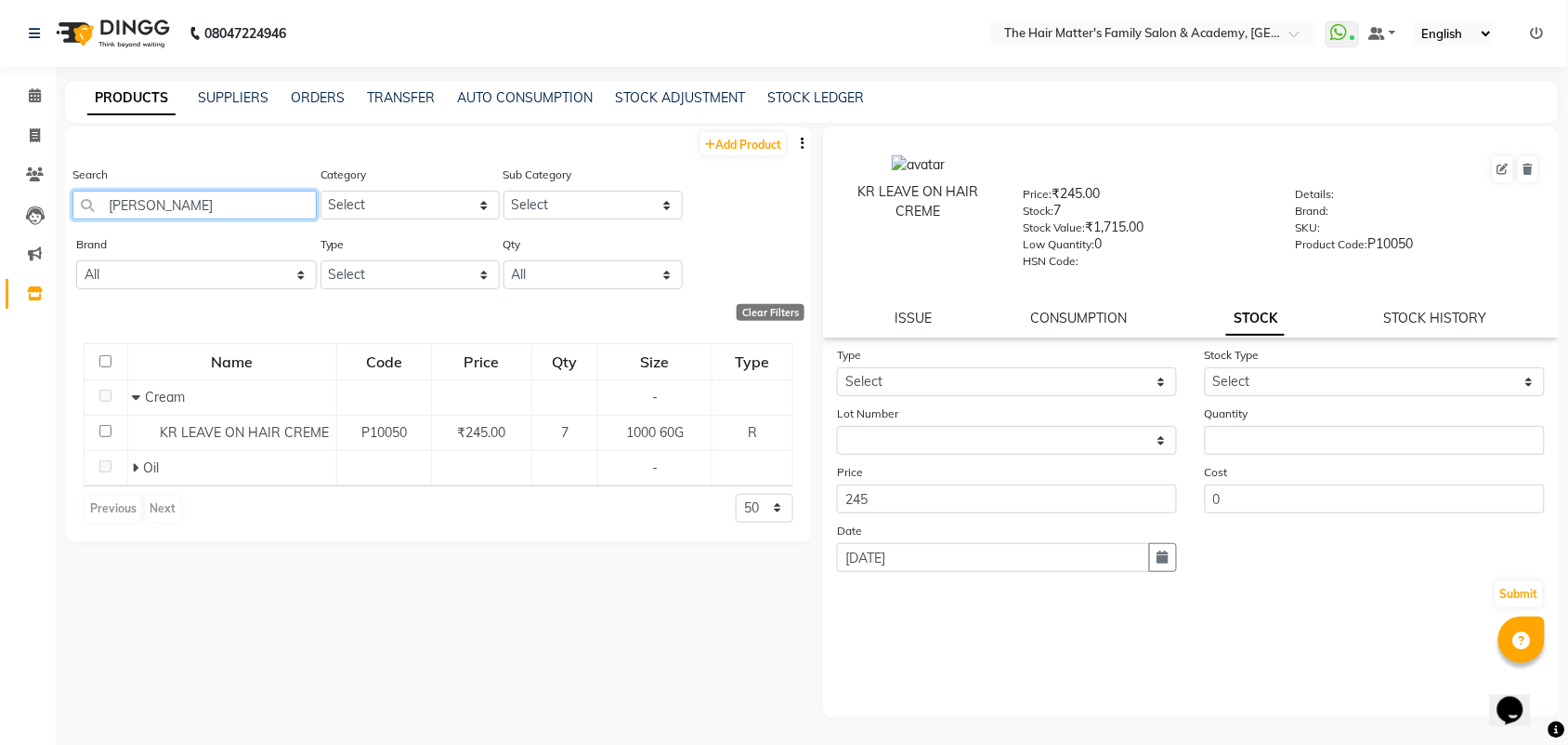
click at [246, 207] on input "[PERSON_NAME]" at bounding box center [194, 205] width 244 height 29
click at [1409, 322] on div "STOCK HISTORY" at bounding box center [1436, 318] width 103 height 20
click at [1427, 309] on link "STOCK HISTORY" at bounding box center [1436, 318] width 103 height 17
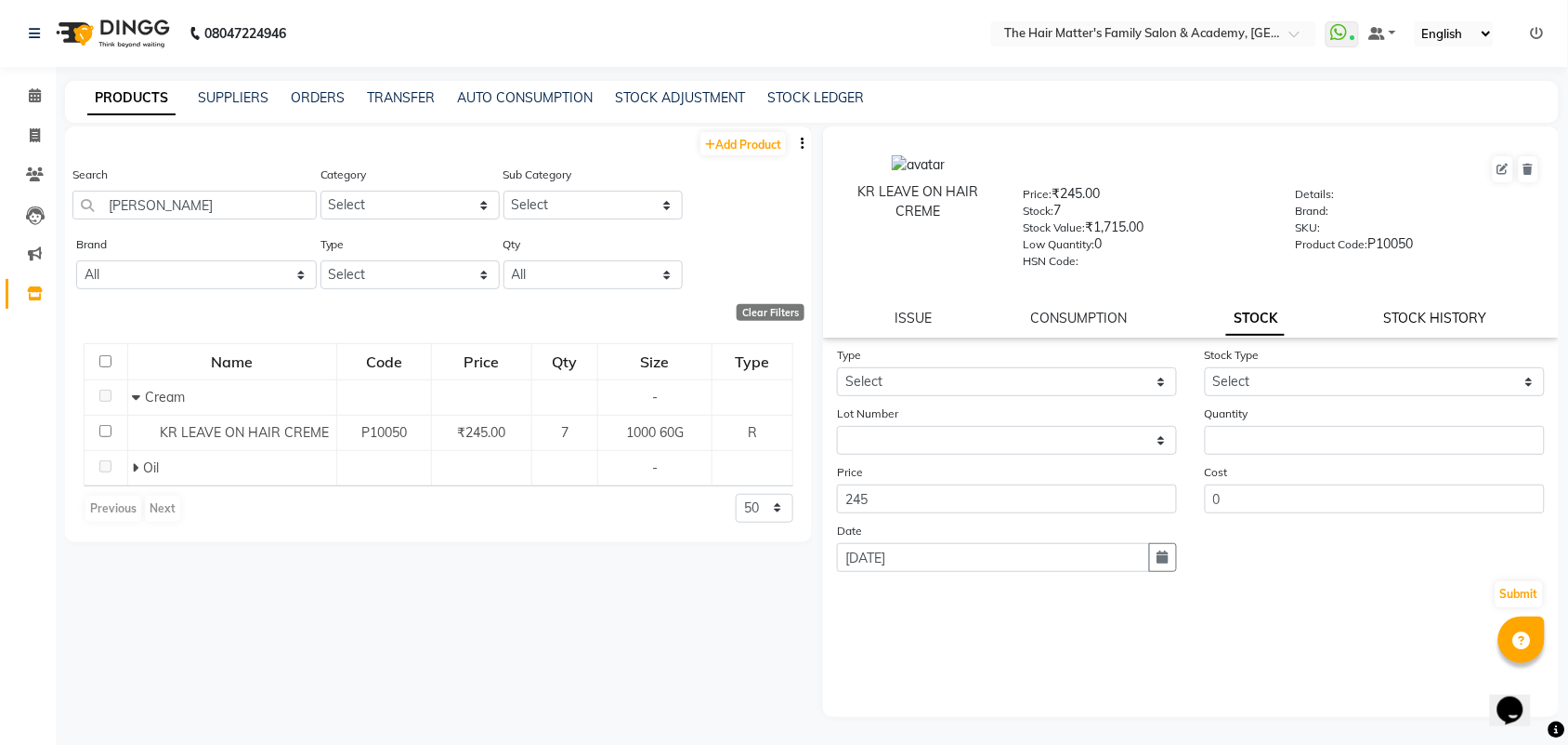
select select "all"
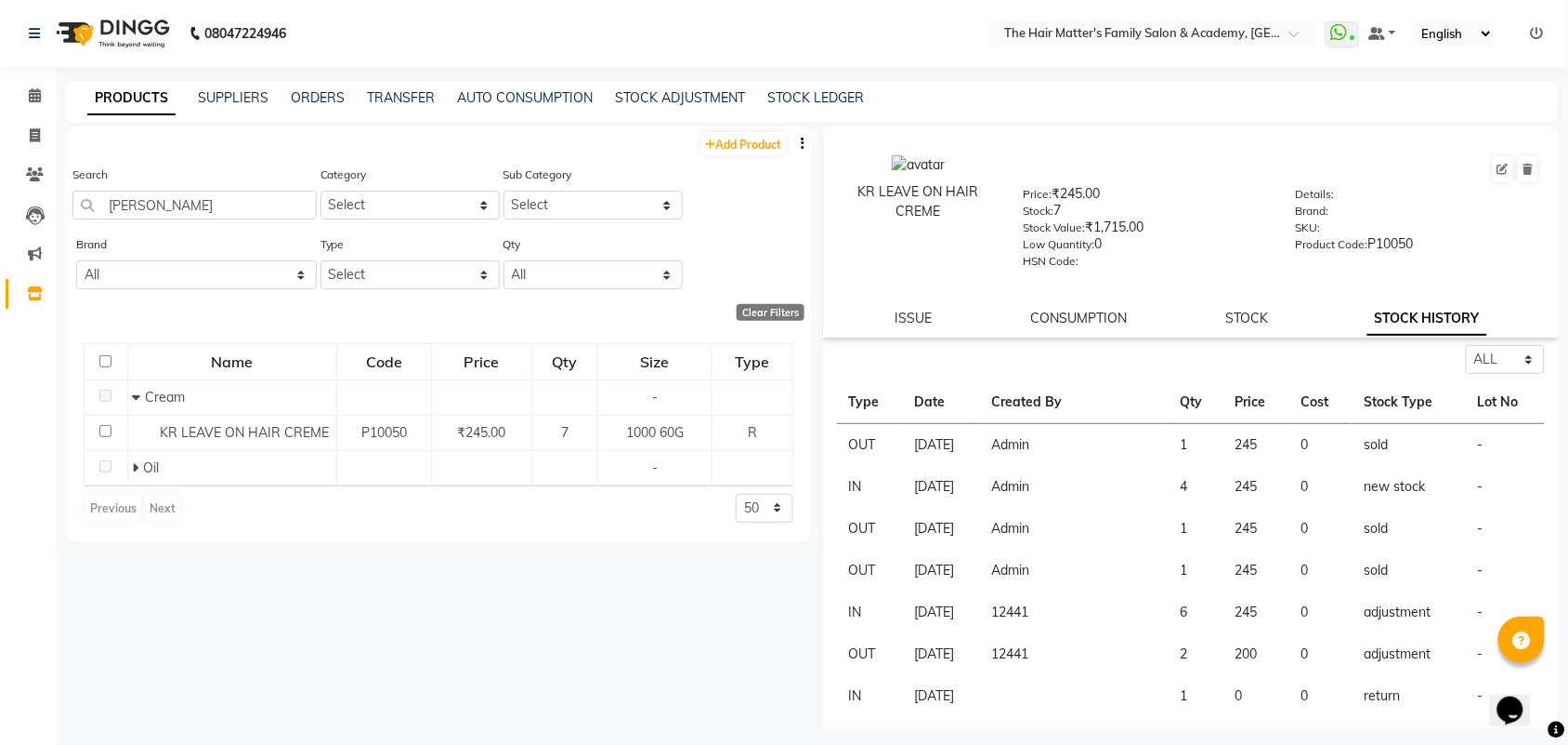
click at [1261, 327] on div "KR LEAVE ON HAIR CREME Price: ₹245.00 Stock: 7 Stock Value: ₹1,715.00 Low Quant…" at bounding box center [1191, 232] width 736 height 211
click at [1251, 321] on div "STOCK" at bounding box center [1248, 318] width 43 height 20
click at [1248, 320] on link "STOCK" at bounding box center [1248, 318] width 43 height 17
select select
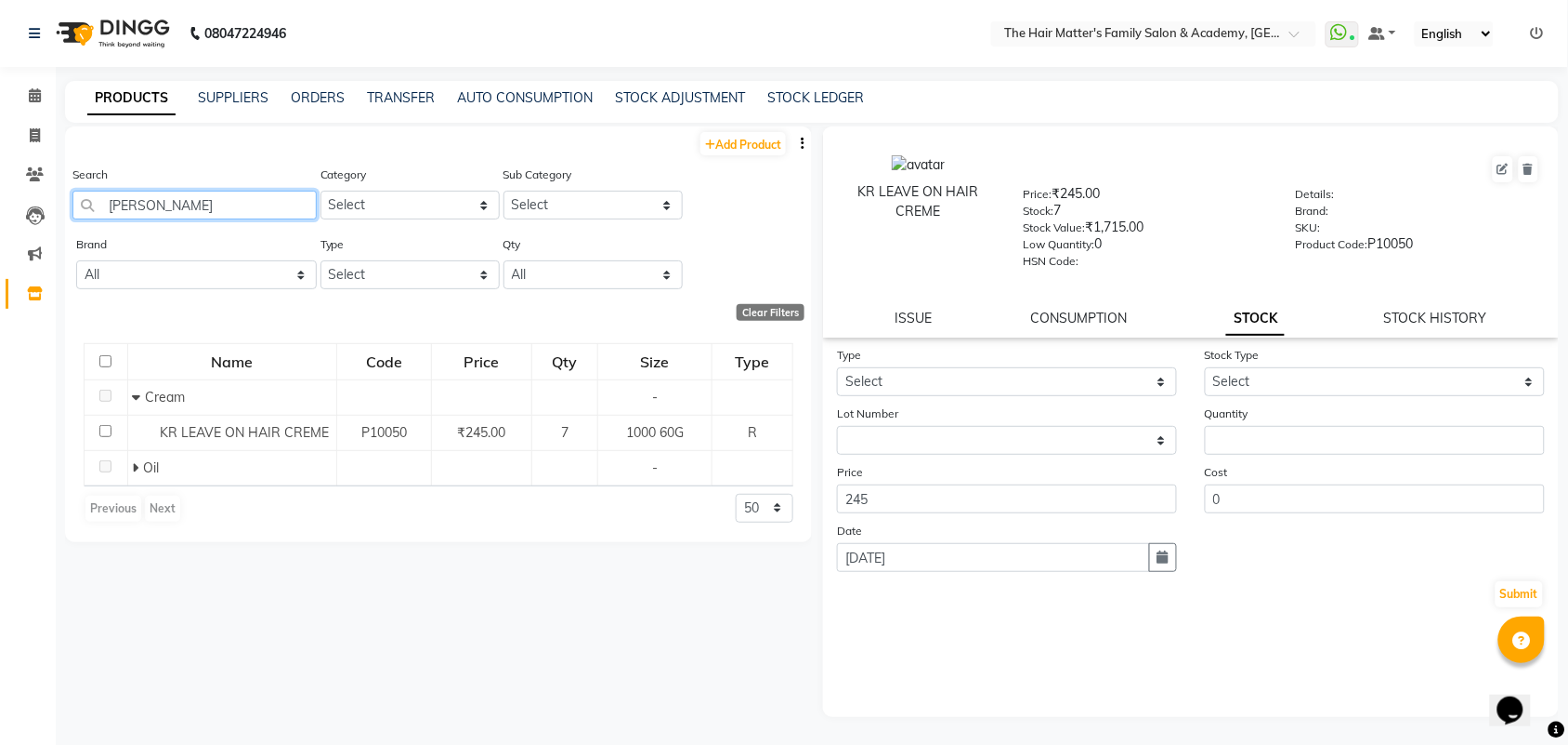
click at [227, 206] on input "[PERSON_NAME]" at bounding box center [194, 205] width 244 height 29
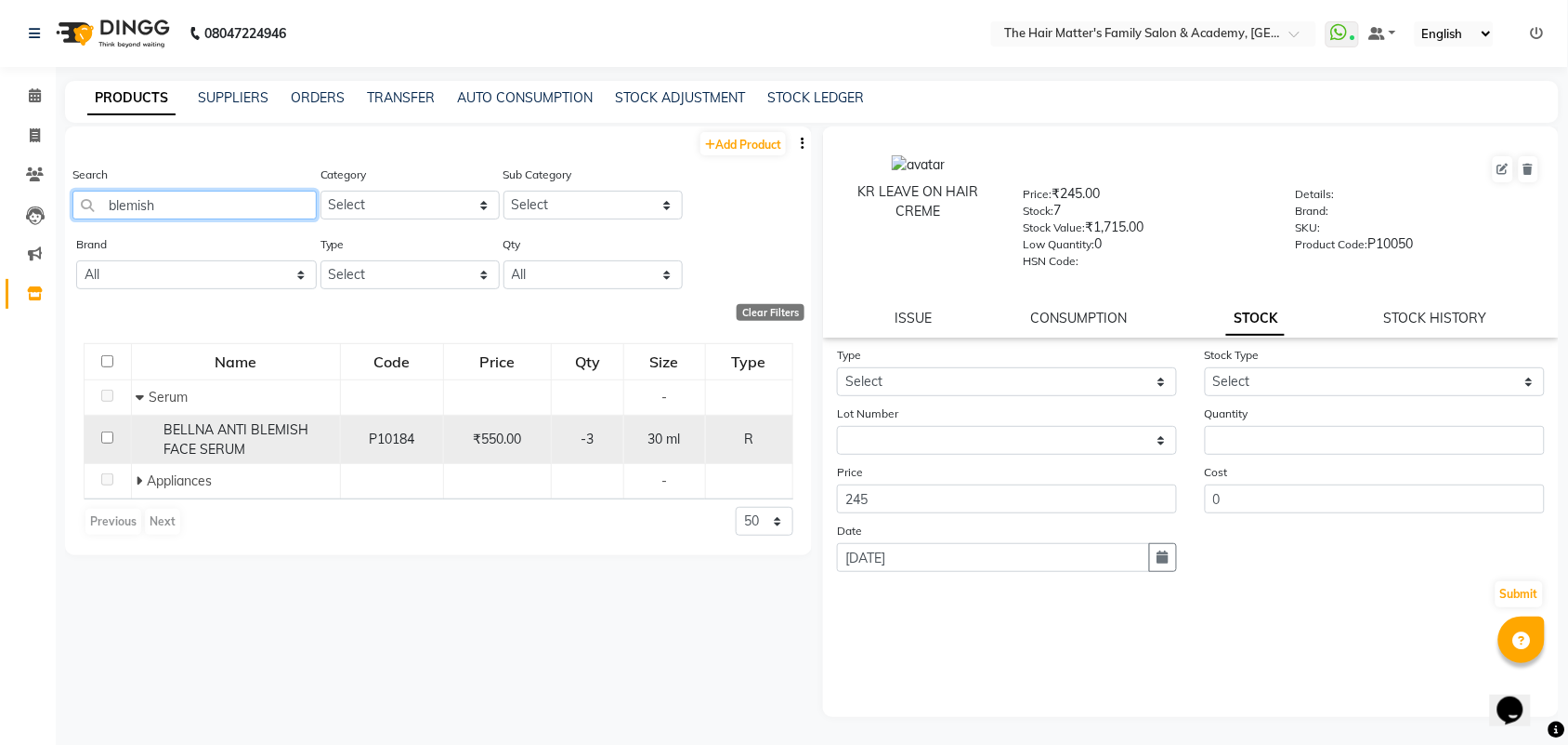
type input "blemish"
click at [268, 432] on span "BELLNA ANTI BLEMISH FACE SERUM" at bounding box center [236, 439] width 145 height 37
select select
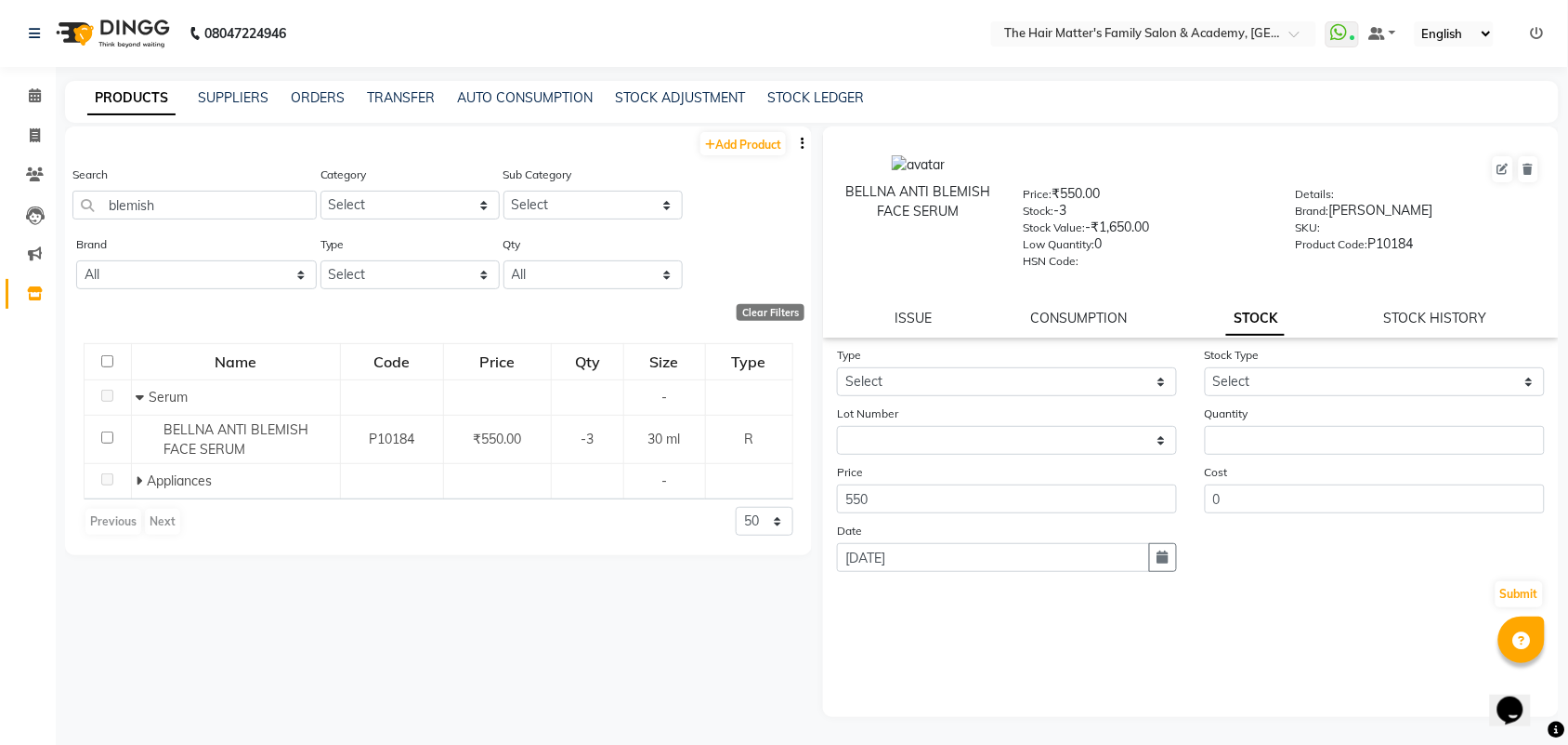
click at [1041, 355] on div "Type Select In Out" at bounding box center [1007, 370] width 368 height 51
drag, startPoint x: 1040, startPoint y: 368, endPoint x: 1042, endPoint y: 379, distance: 11.2
click at [1040, 368] on select "Select In Out" at bounding box center [1007, 381] width 340 height 29
select select "in"
click at [837, 367] on select "Select In Out" at bounding box center [1007, 381] width 340 height 29
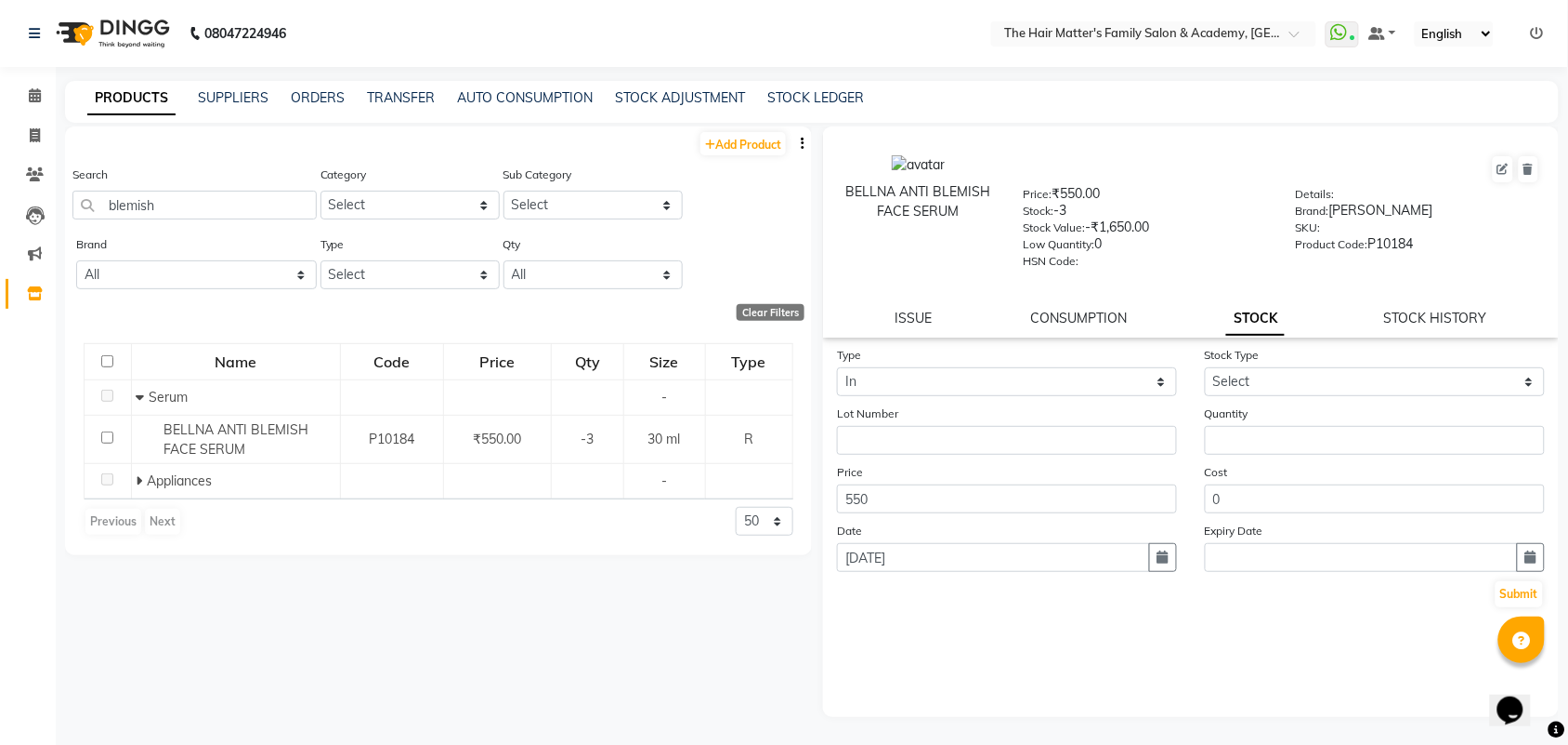
click at [1289, 393] on form "Type Select In Out Stock Type Select New Stock Adjustment Return Other Lot Numb…" at bounding box center [1191, 476] width 708 height 264
click at [1294, 381] on select "Select New Stock Adjustment Return Other" at bounding box center [1375, 381] width 340 height 29
select select "other"
click at [1205, 367] on select "Select New Stock Adjustment Return Other" at bounding box center [1375, 381] width 340 height 29
click at [1238, 442] on input "number" at bounding box center [1375, 440] width 340 height 29
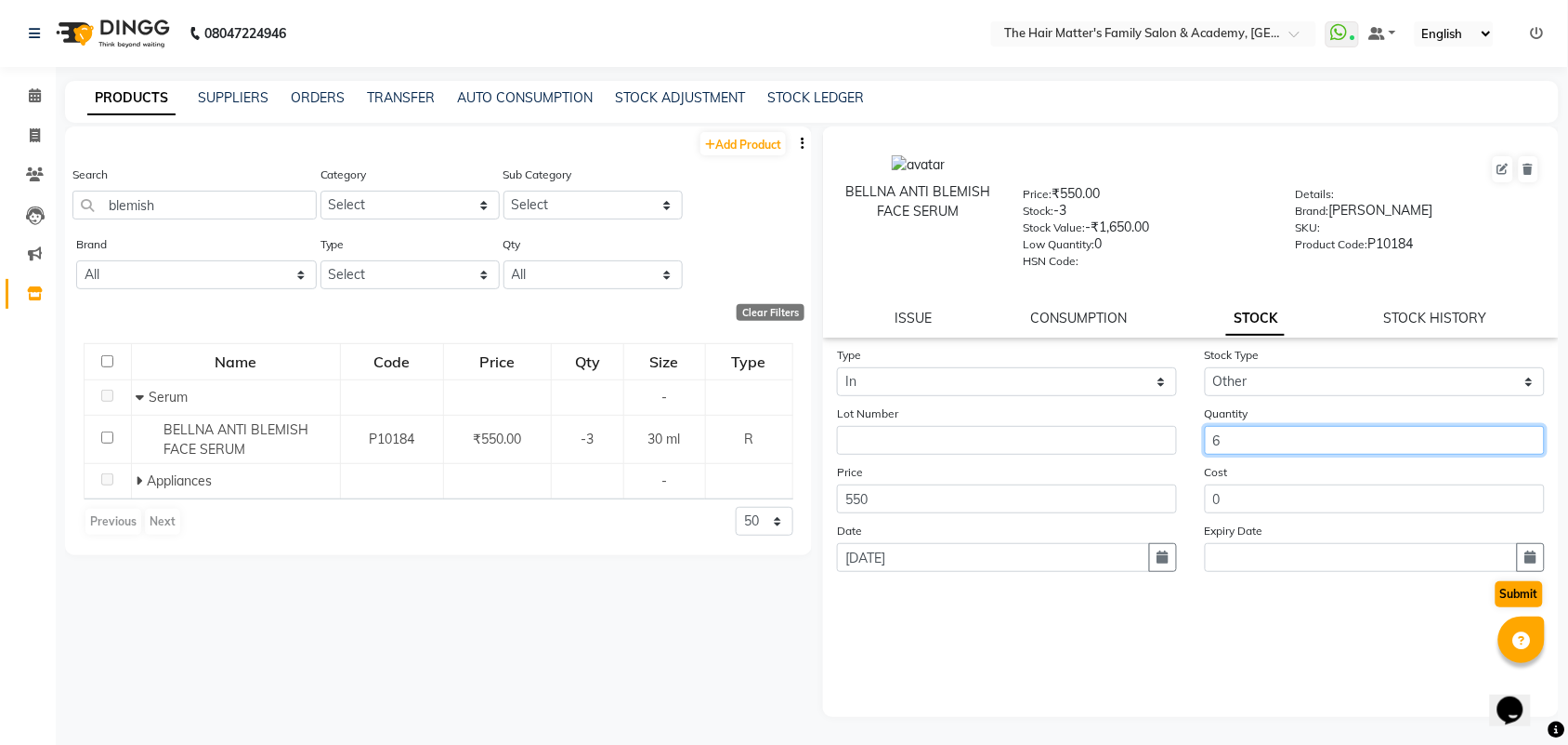
type input "6"
click at [1517, 588] on button "Submit" at bounding box center [1519, 594] width 47 height 26
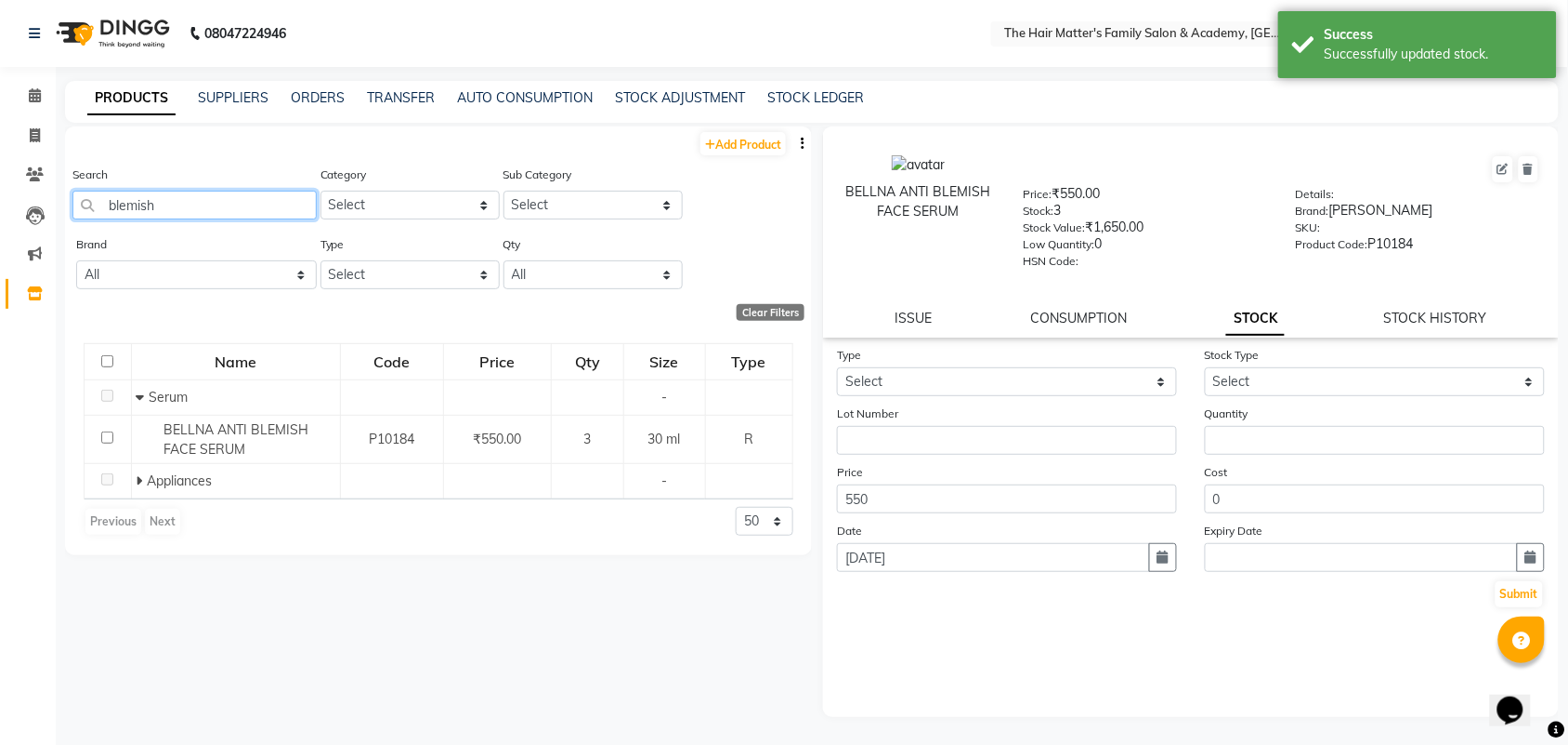
click at [209, 212] on input "blemish" at bounding box center [194, 205] width 244 height 29
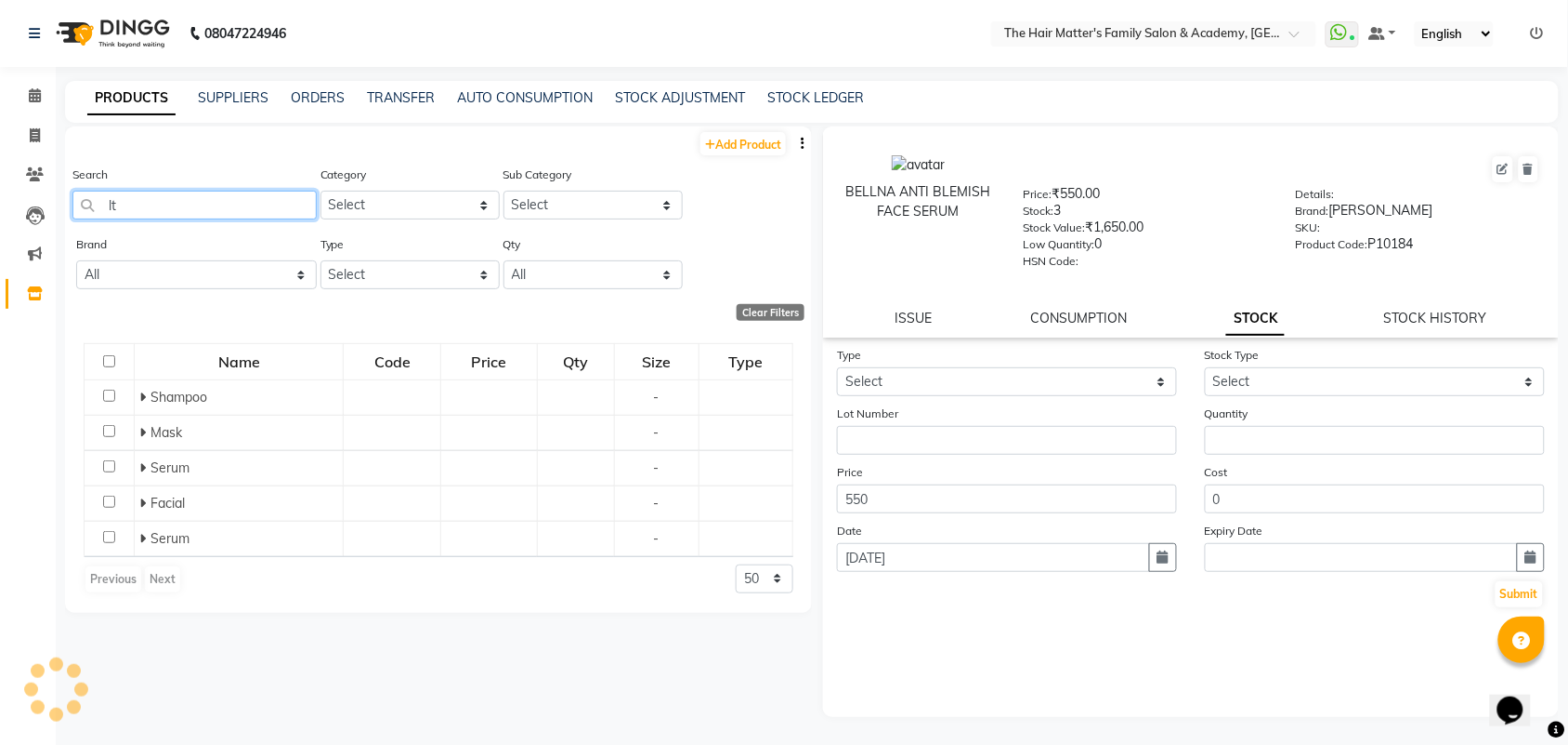
type input "l"
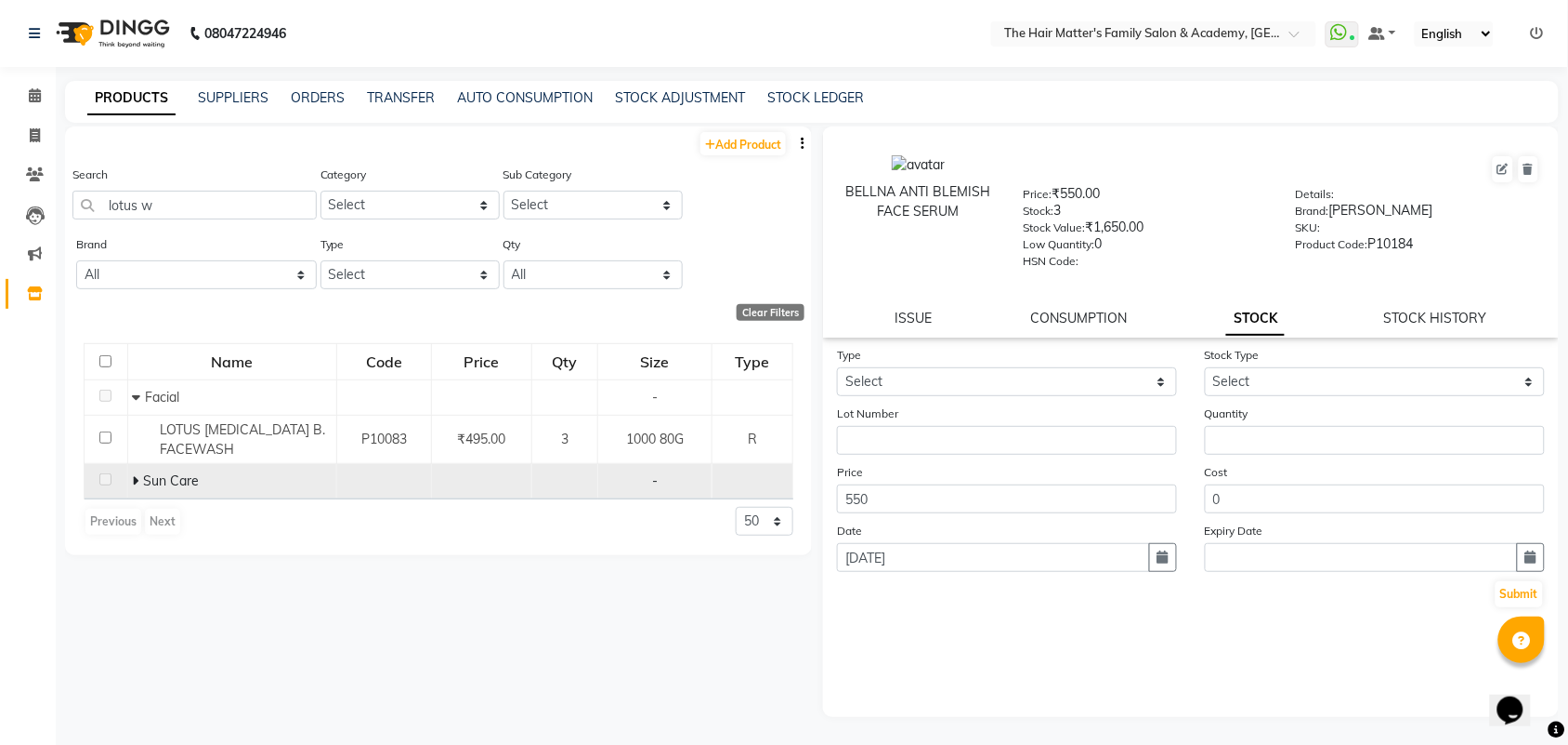
click at [128, 483] on td "Sun Care" at bounding box center [232, 482] width 209 height 36
click at [134, 485] on icon at bounding box center [134, 481] width 7 height 13
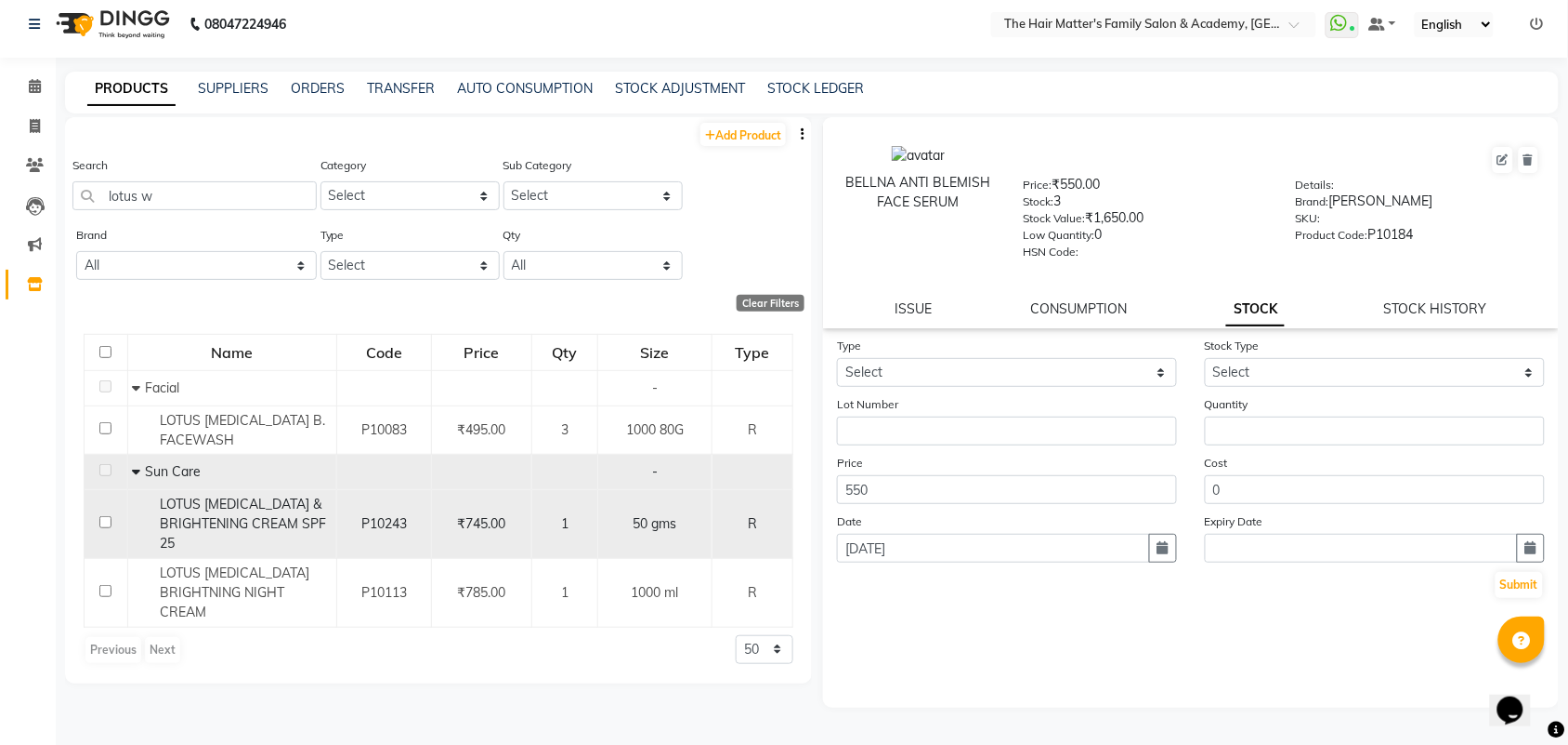
scroll to position [11, 0]
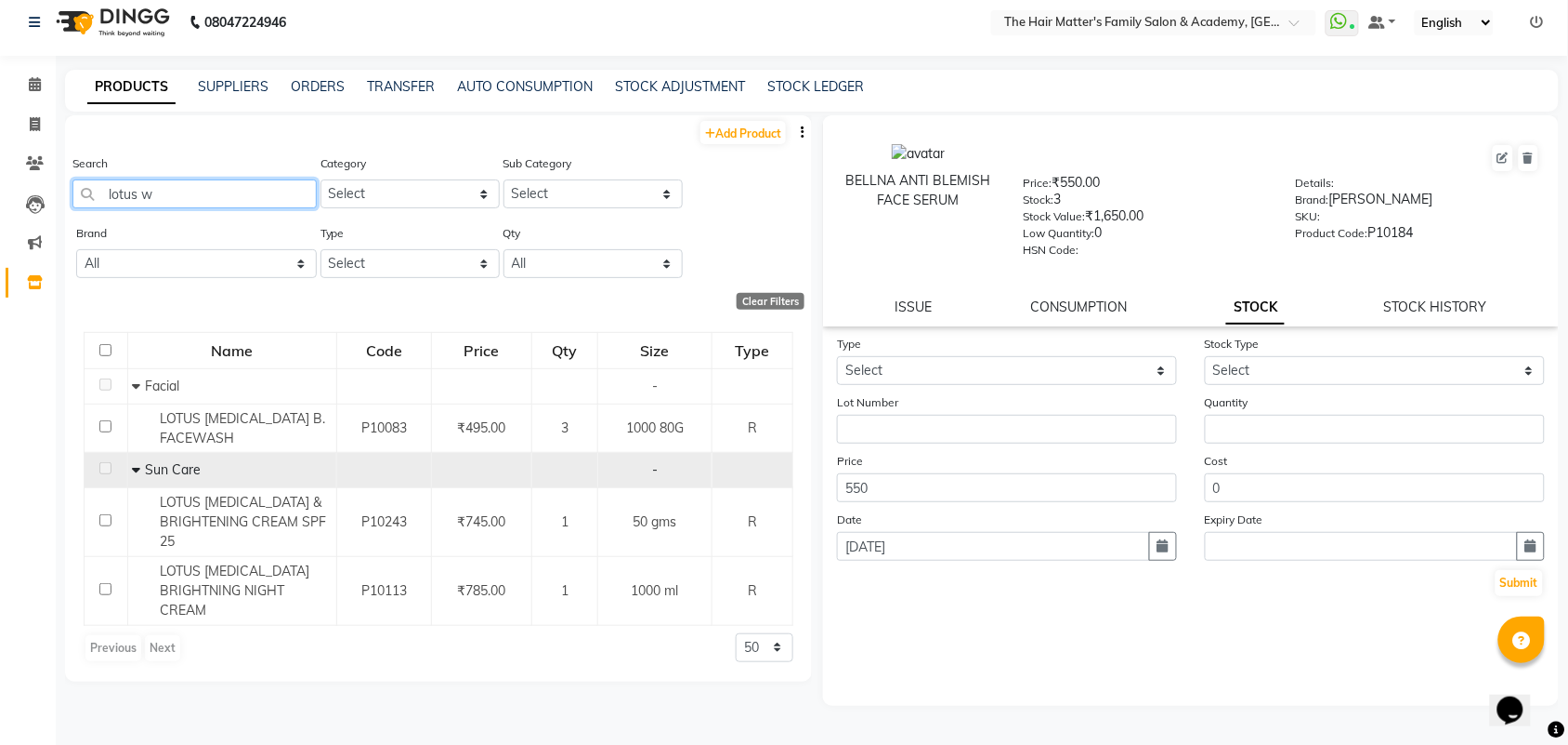
click at [247, 201] on input "lotus w" at bounding box center [194, 194] width 244 height 29
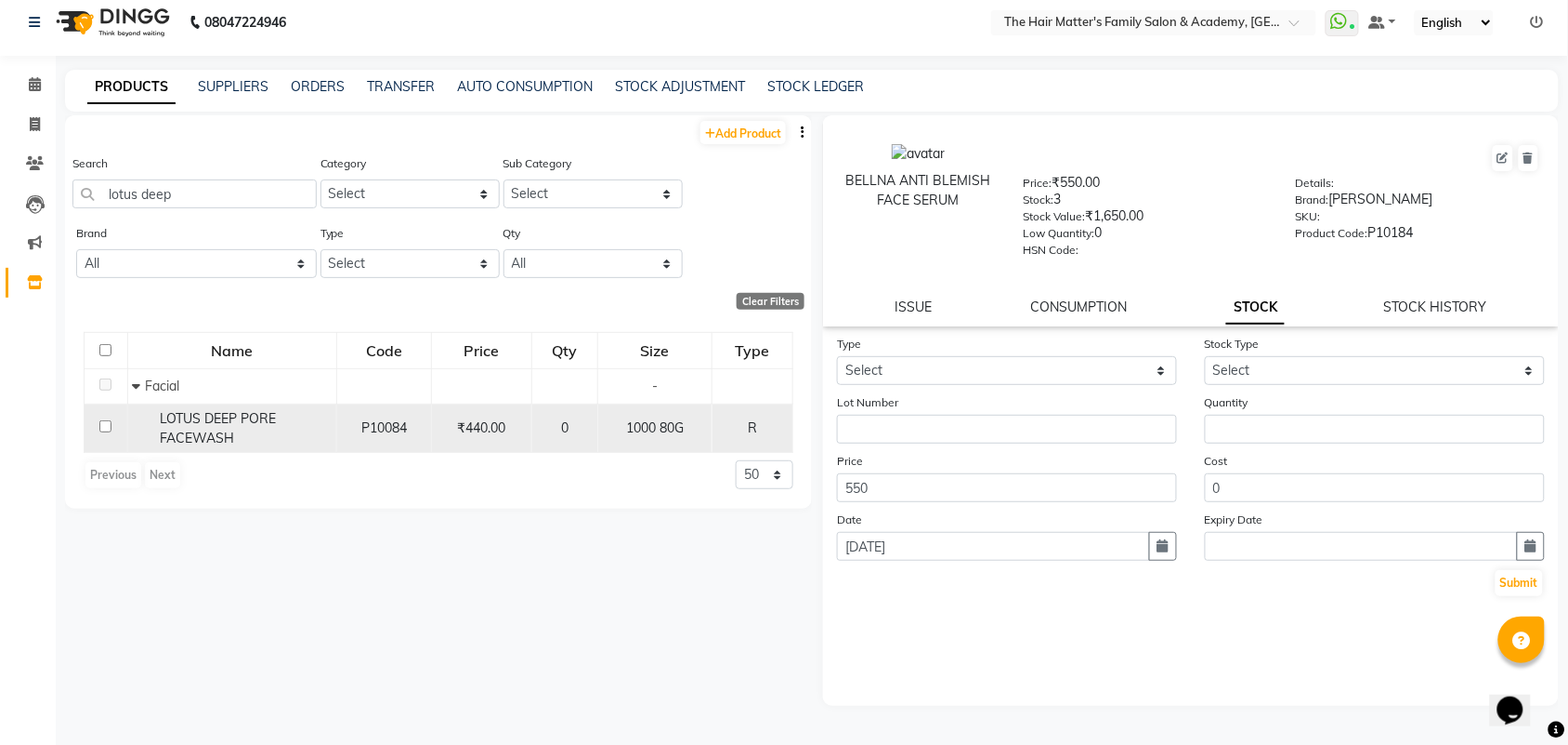
click at [260, 432] on div "LOTUS DEEP PORE FACEWASH" at bounding box center [231, 428] width 199 height 39
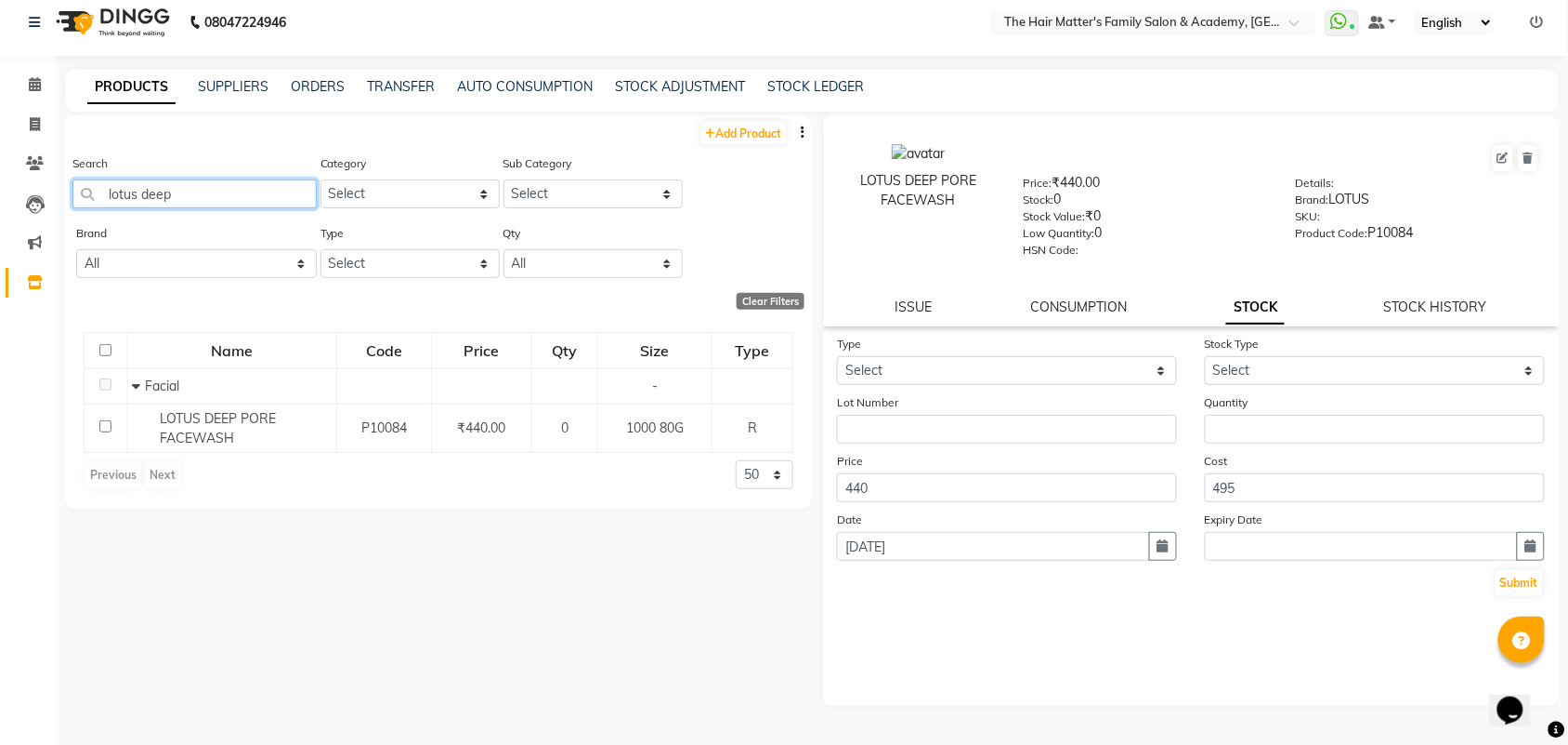
click at [195, 188] on input "lotus deep" at bounding box center [194, 194] width 244 height 29
click at [200, 196] on input "lotus deep" at bounding box center [194, 194] width 244 height 29
click at [201, 196] on input "lotus deep" at bounding box center [194, 194] width 244 height 29
click at [131, 189] on input "lotus deep" at bounding box center [194, 194] width 244 height 29
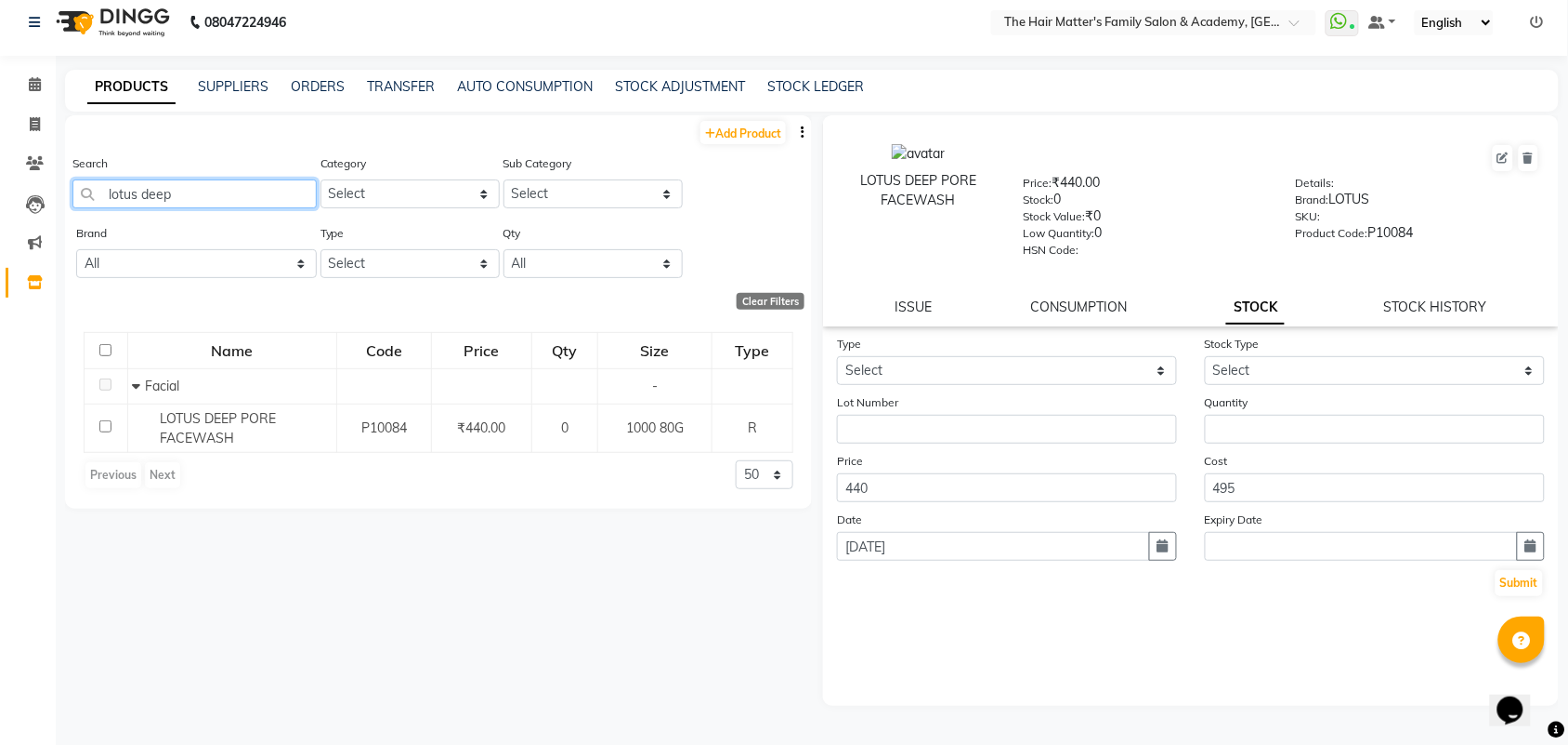
click at [139, 197] on input "lotus deep" at bounding box center [194, 194] width 244 height 29
click at [128, 198] on input "lotus deep" at bounding box center [194, 194] width 244 height 29
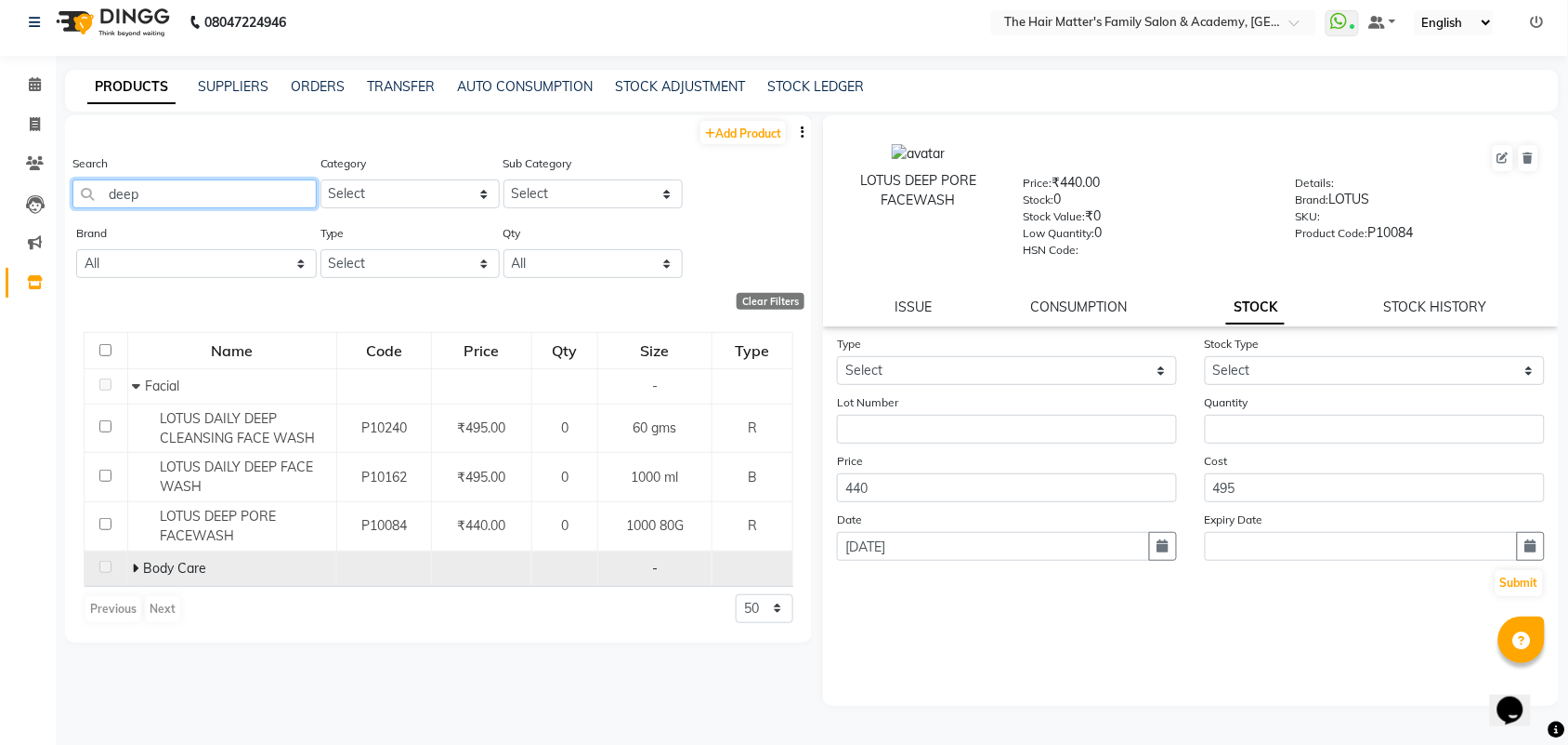
type input "deep"
click at [132, 563] on icon at bounding box center [134, 568] width 7 height 13
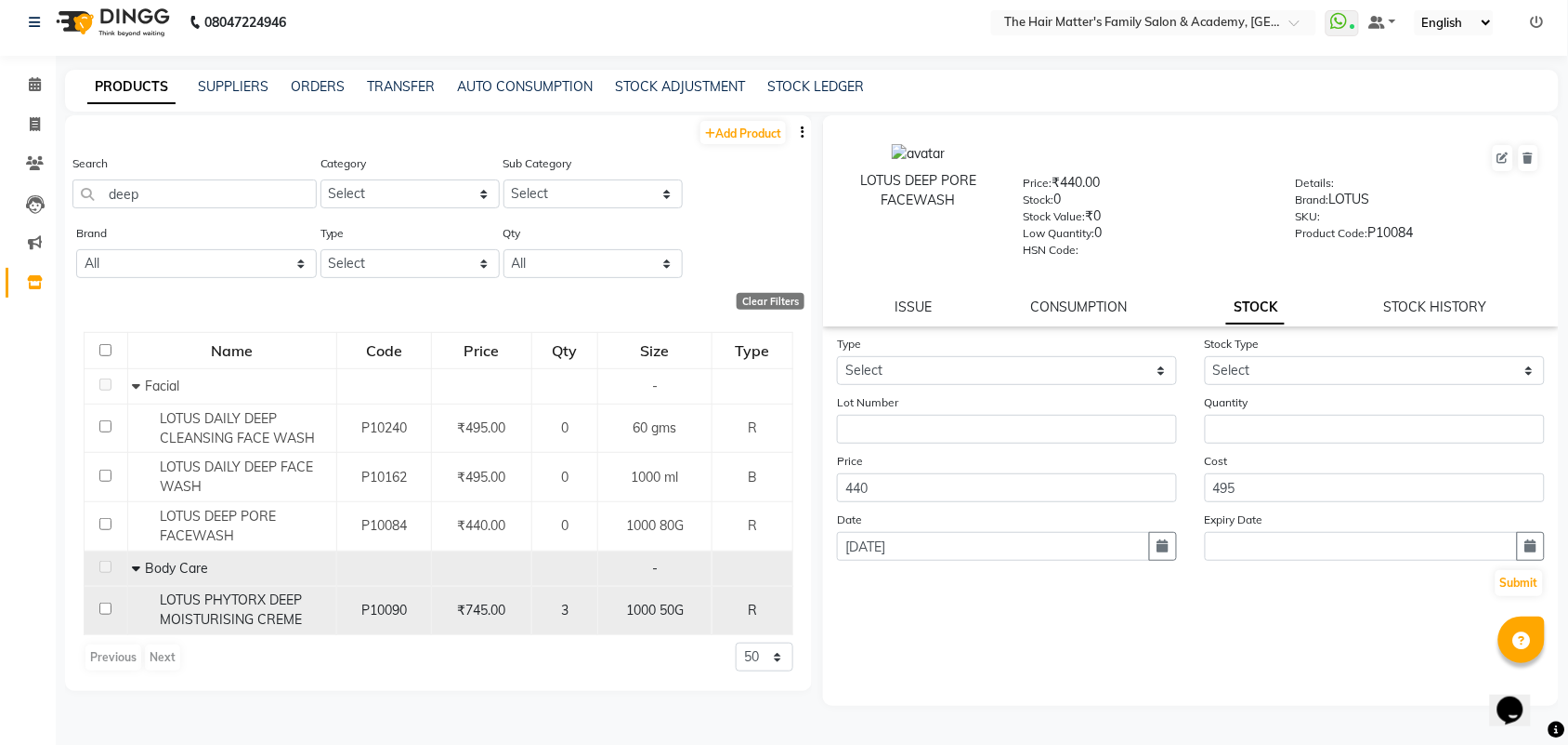
click at [359, 619] on div "P10090" at bounding box center [384, 610] width 80 height 20
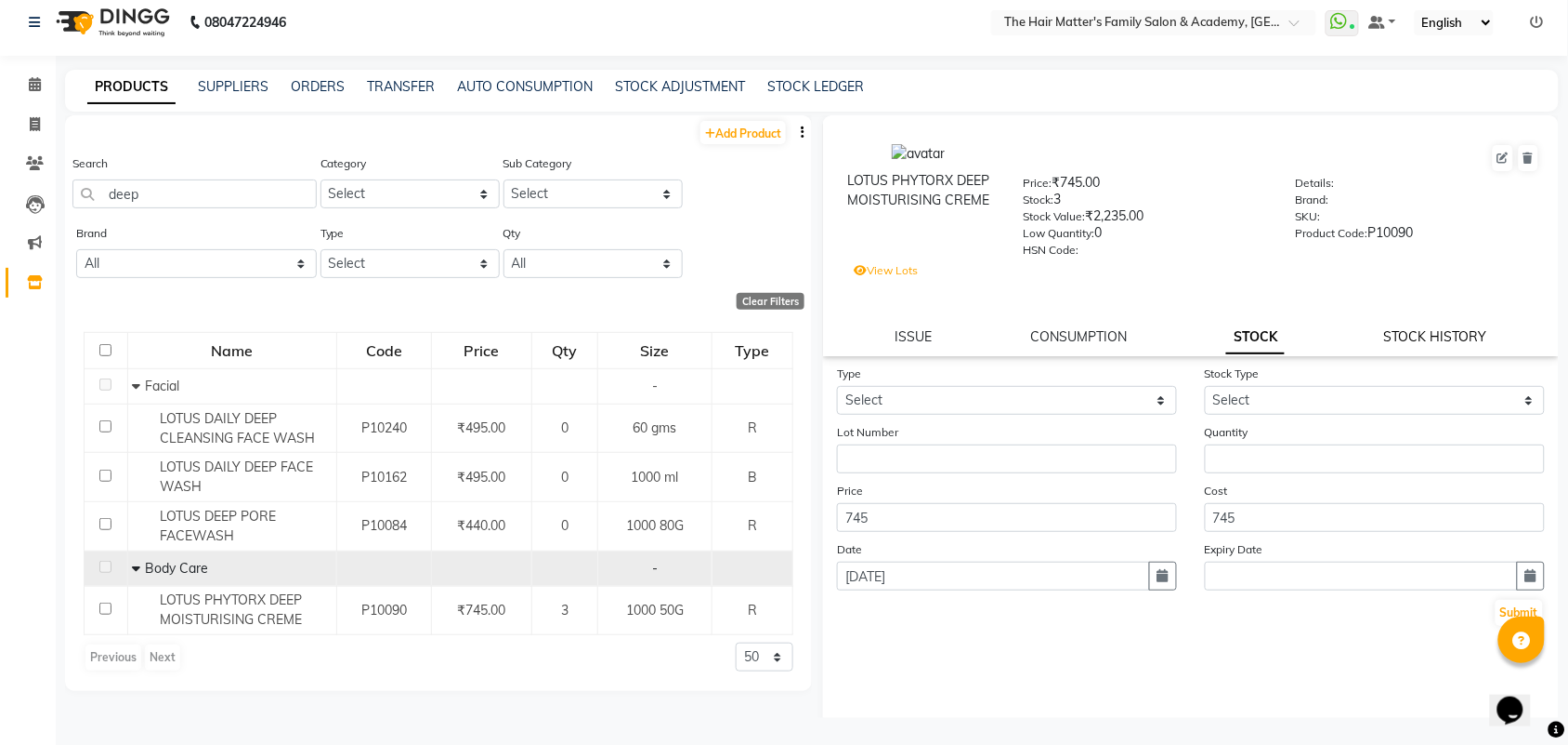
click at [1391, 332] on link "STOCK HISTORY" at bounding box center [1436, 336] width 103 height 17
select select "all"
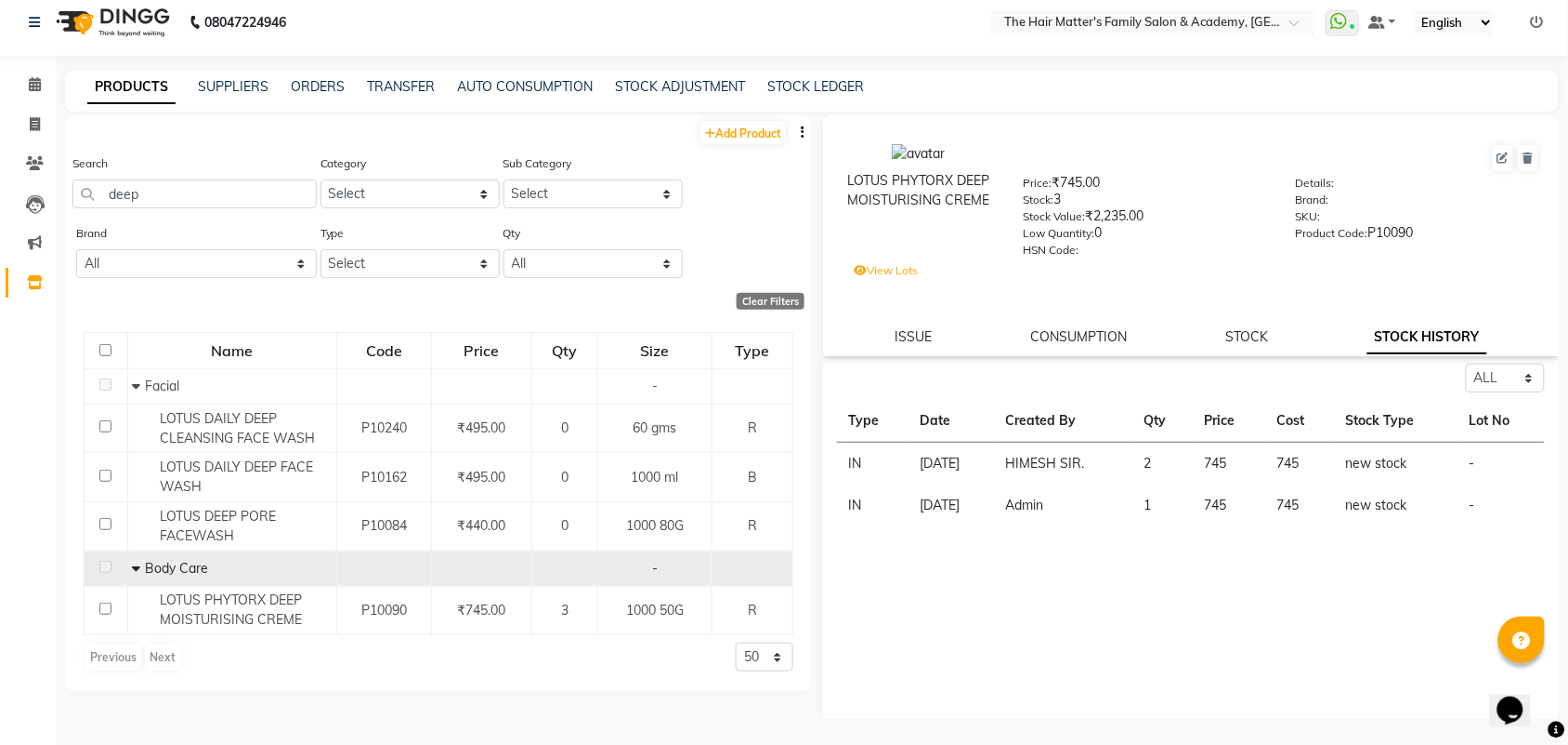
click at [1029, 493] on td "Admin" at bounding box center [1063, 504] width 138 height 42
click at [1040, 516] on td "Admin" at bounding box center [1063, 504] width 138 height 42
click at [1045, 511] on td "Admin" at bounding box center [1063, 504] width 138 height 42
click at [1070, 504] on td "Admin" at bounding box center [1063, 504] width 138 height 42
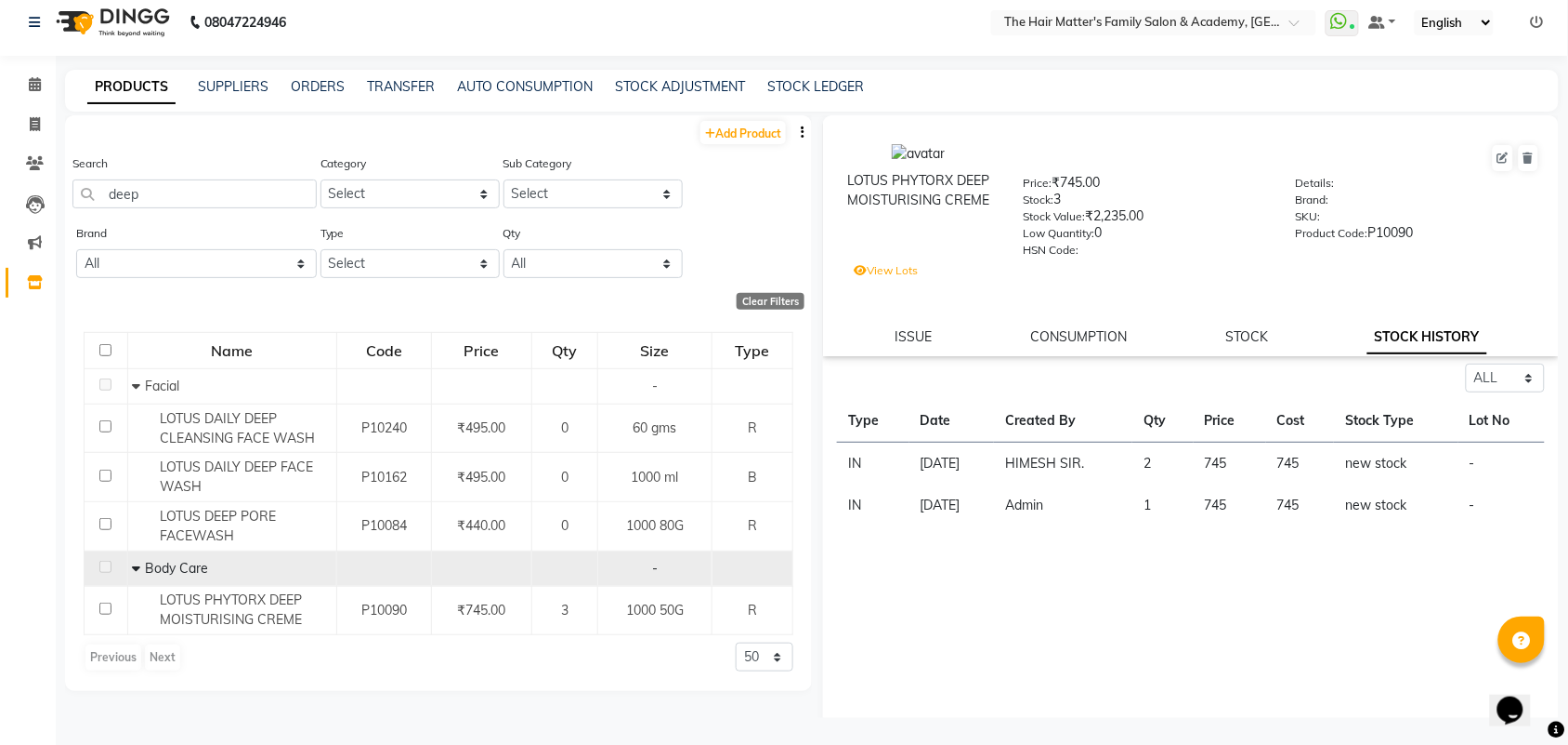
click at [1070, 504] on td "Admin" at bounding box center [1063, 504] width 138 height 42
click at [1100, 498] on td "Admin" at bounding box center [1063, 504] width 138 height 42
click at [1220, 344] on div "LOTUS PHYTORX DEEP MOISTURISING CREME Price: ₹745.00 Stock: 3 Stock Value: ₹2,2…" at bounding box center [1191, 236] width 736 height 241
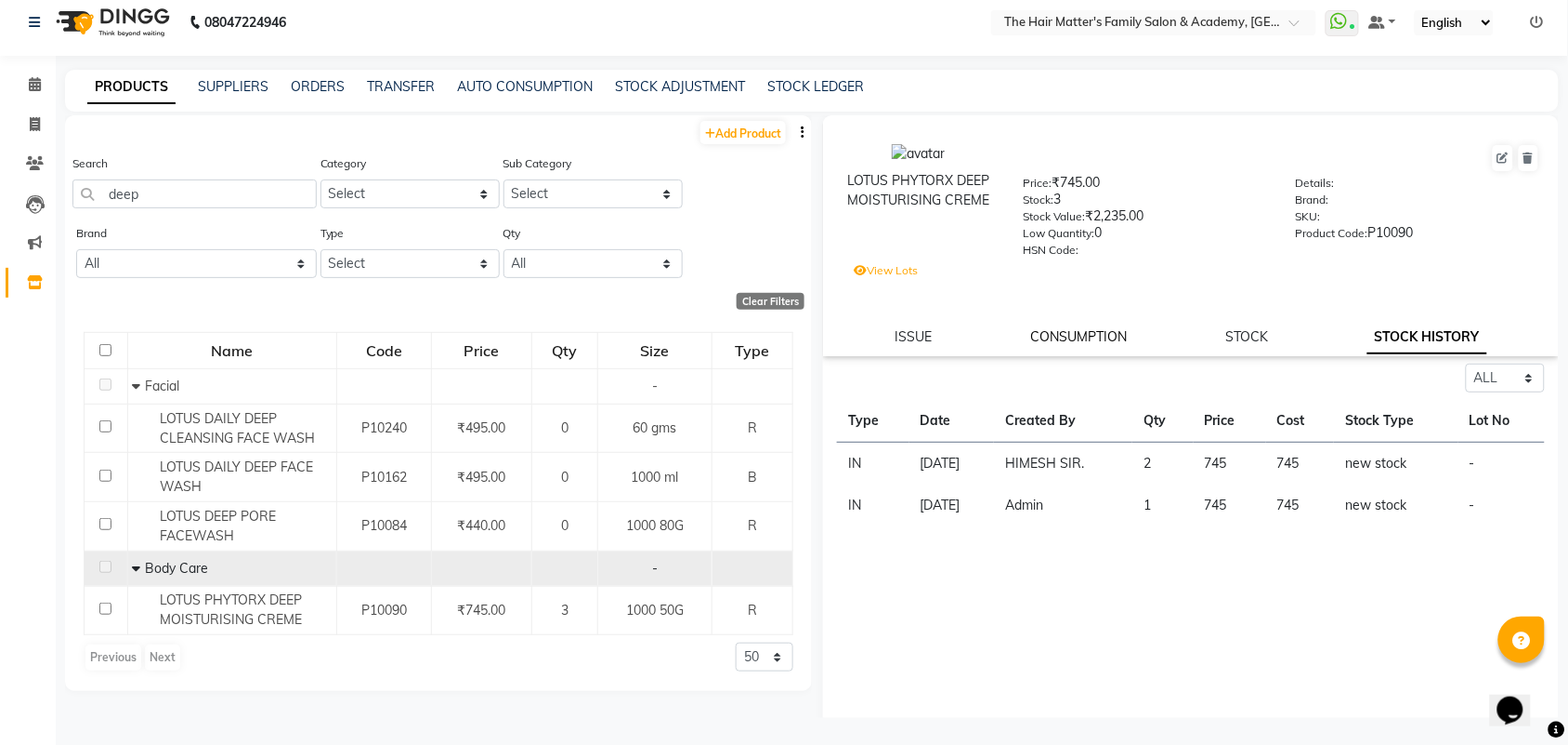
click at [1079, 328] on link "CONSUMPTION" at bounding box center [1078, 336] width 97 height 17
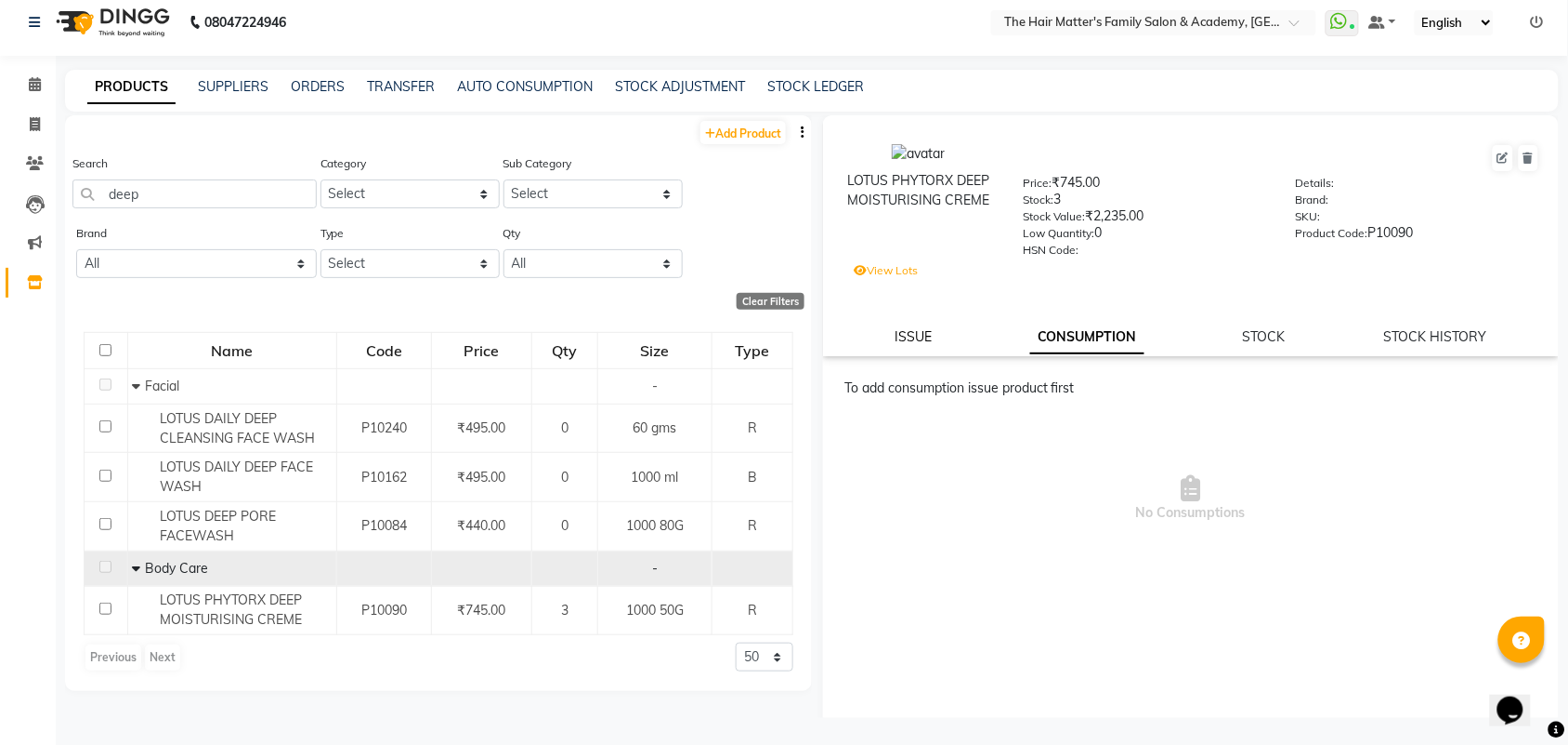
click at [917, 330] on link "ISSUE" at bounding box center [914, 336] width 38 height 17
click at [1111, 318] on div "LOTUS PHYTORX DEEP MOISTURISING CREME Price: ₹745.00 Stock: 3 Stock Value: ₹2,2…" at bounding box center [1191, 236] width 736 height 241
click at [1136, 328] on link "CONSUMPTION" at bounding box center [1094, 336] width 97 height 17
click at [1228, 335] on div "ISSUE CONSUMPTION STOCK STOCK HISTORY" at bounding box center [1191, 336] width 691 height 20
click at [1245, 336] on link "STOCK" at bounding box center [1265, 336] width 43 height 17
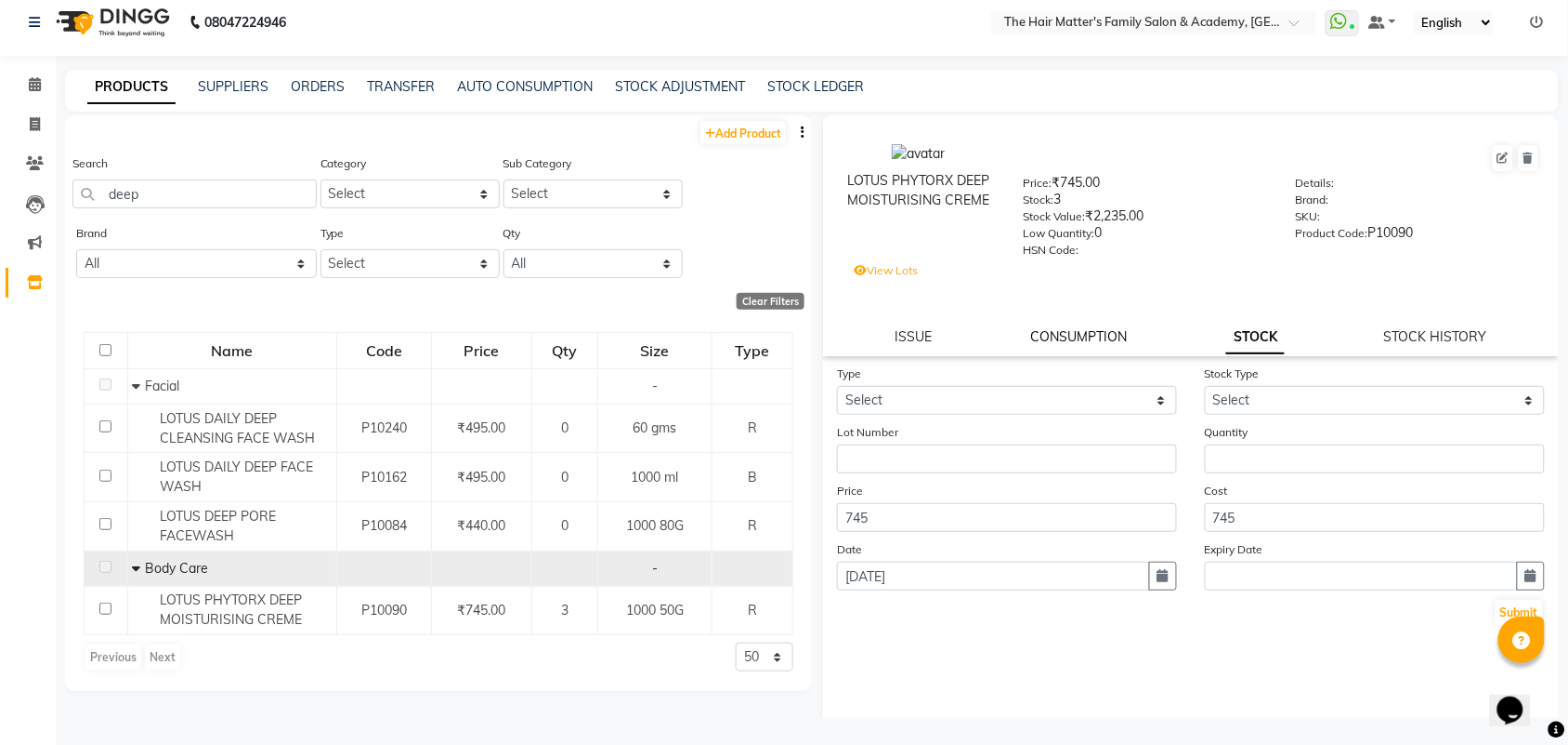
click at [1069, 328] on link "CONSUMPTION" at bounding box center [1079, 336] width 97 height 17
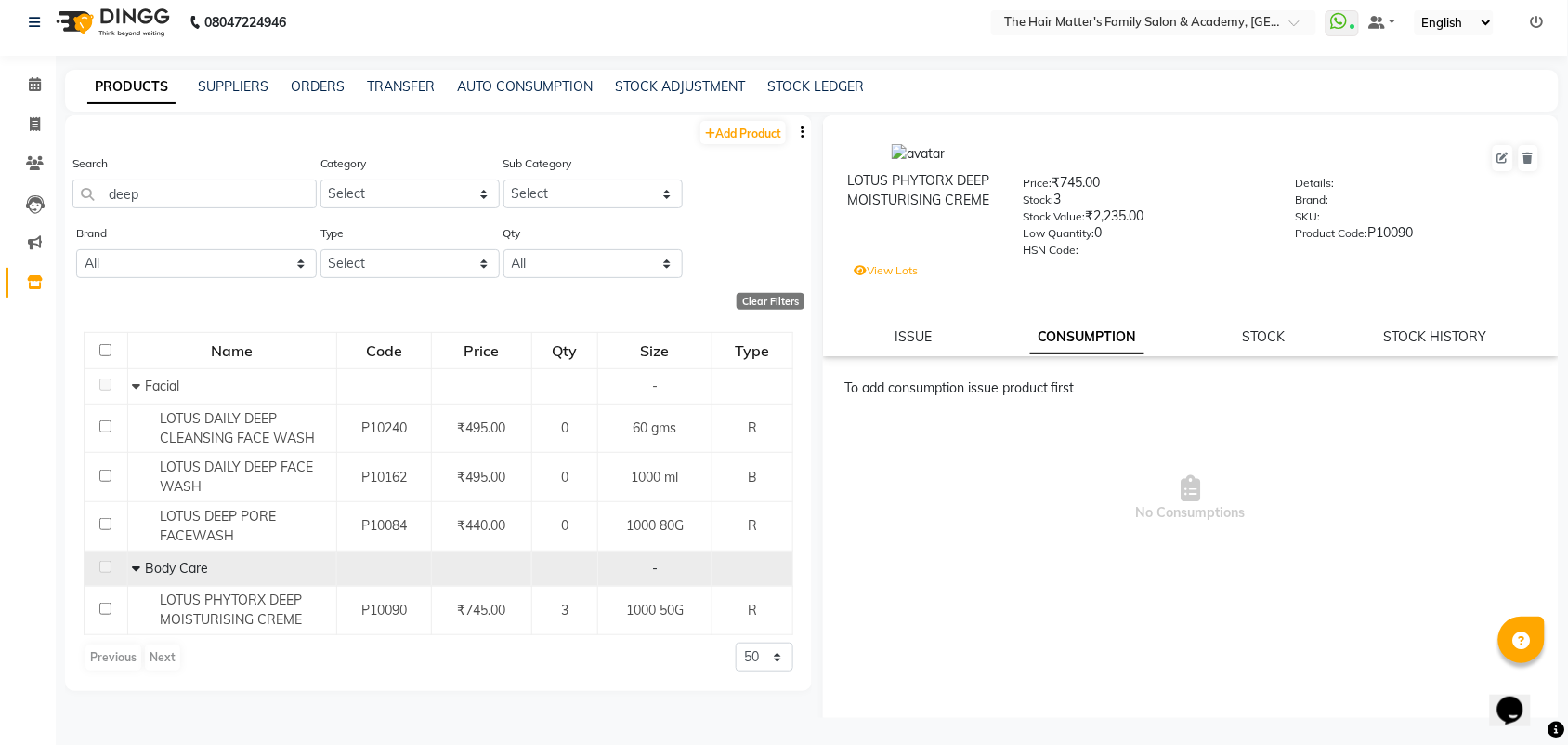
drag, startPoint x: 854, startPoint y: 322, endPoint x: 873, endPoint y: 335, distance: 23.0
click at [852, 327] on div "ISSUE CONSUMPTION STOCK STOCK HISTORY" at bounding box center [1191, 336] width 691 height 20
click at [1243, 335] on link "STOCK" at bounding box center [1265, 336] width 43 height 17
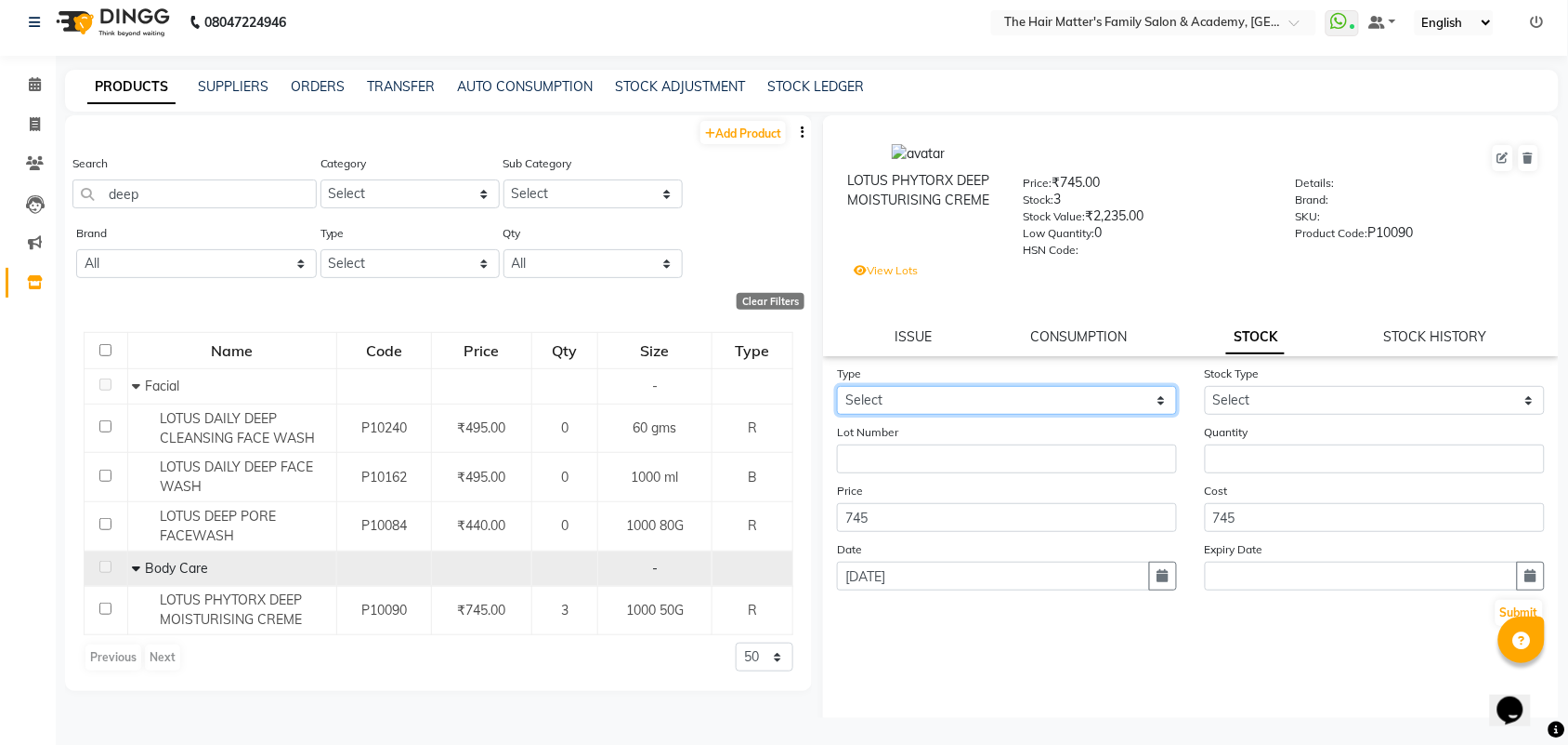
click at [978, 399] on select "Select In Out" at bounding box center [1007, 400] width 340 height 29
click at [837, 386] on select "Select In Out" at bounding box center [1007, 400] width 340 height 29
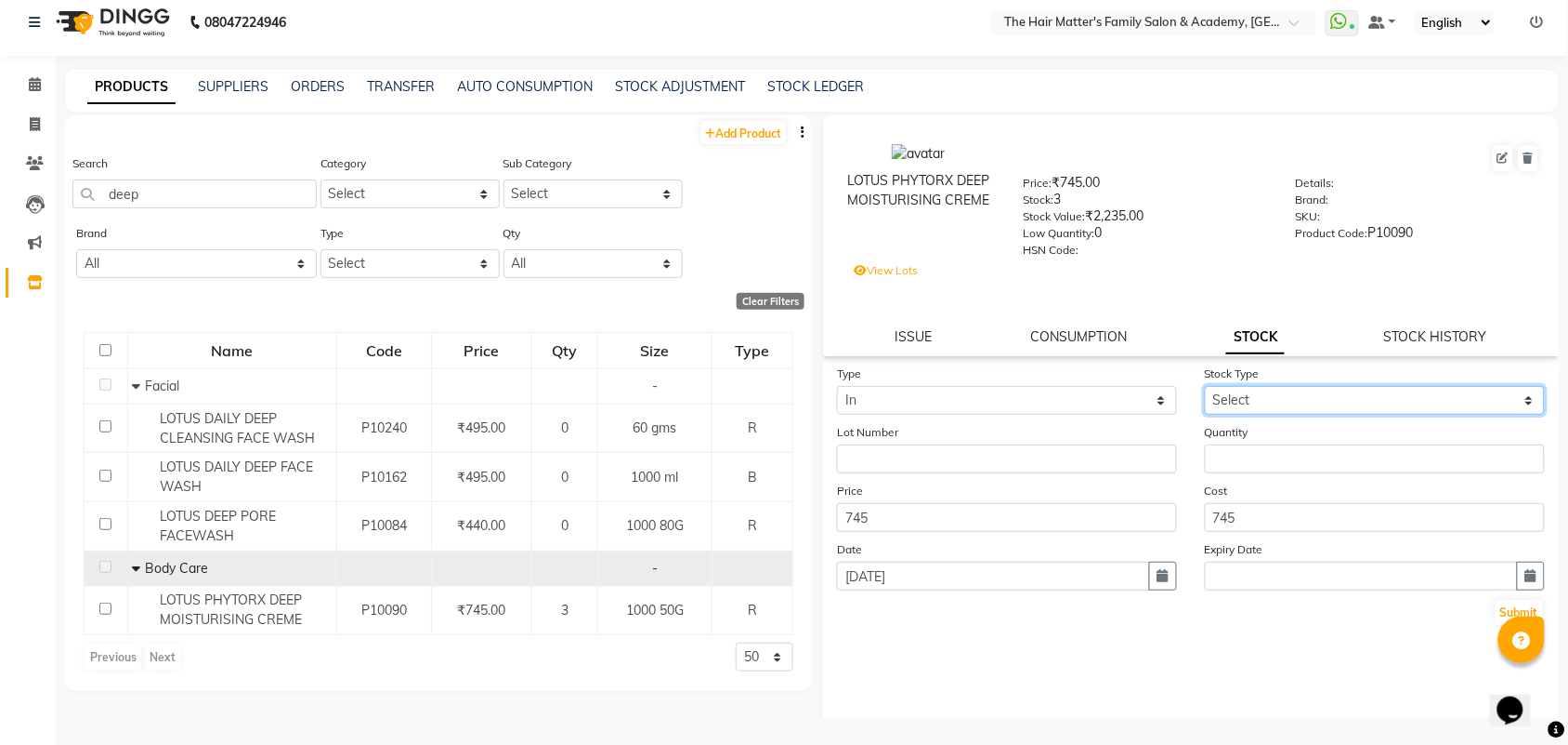
click at [1217, 391] on select "Select New Stock Adjustment Return Other" at bounding box center [1375, 400] width 340 height 29
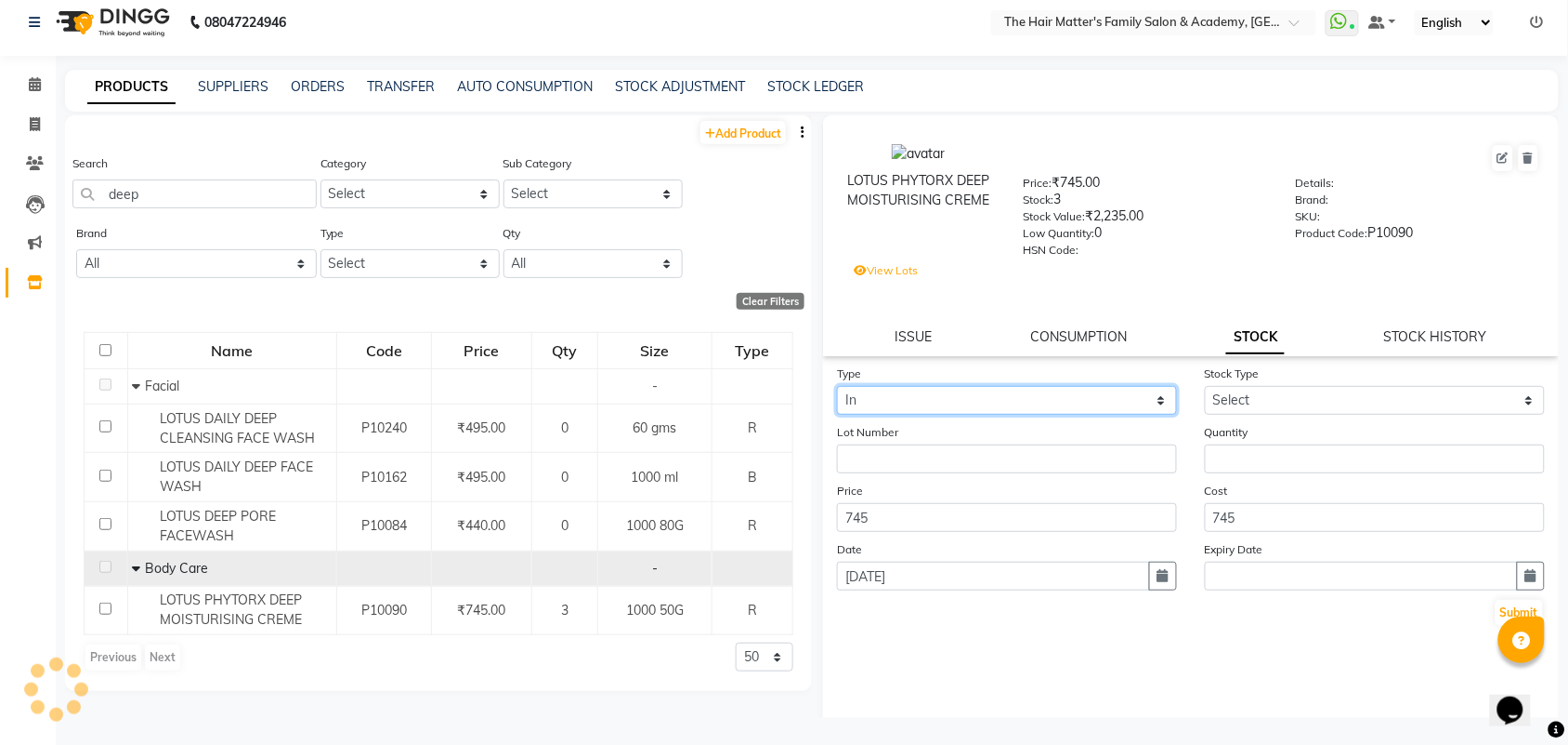
drag, startPoint x: 1068, startPoint y: 382, endPoint x: 1067, endPoint y: 395, distance: 13.0
click at [1067, 386] on select "Select In Out" at bounding box center [1007, 400] width 340 height 29
click at [1067, 399] on select "Select In Out" at bounding box center [1007, 400] width 340 height 29
click at [1068, 407] on select "Select In Out" at bounding box center [1007, 400] width 340 height 29
select select "out"
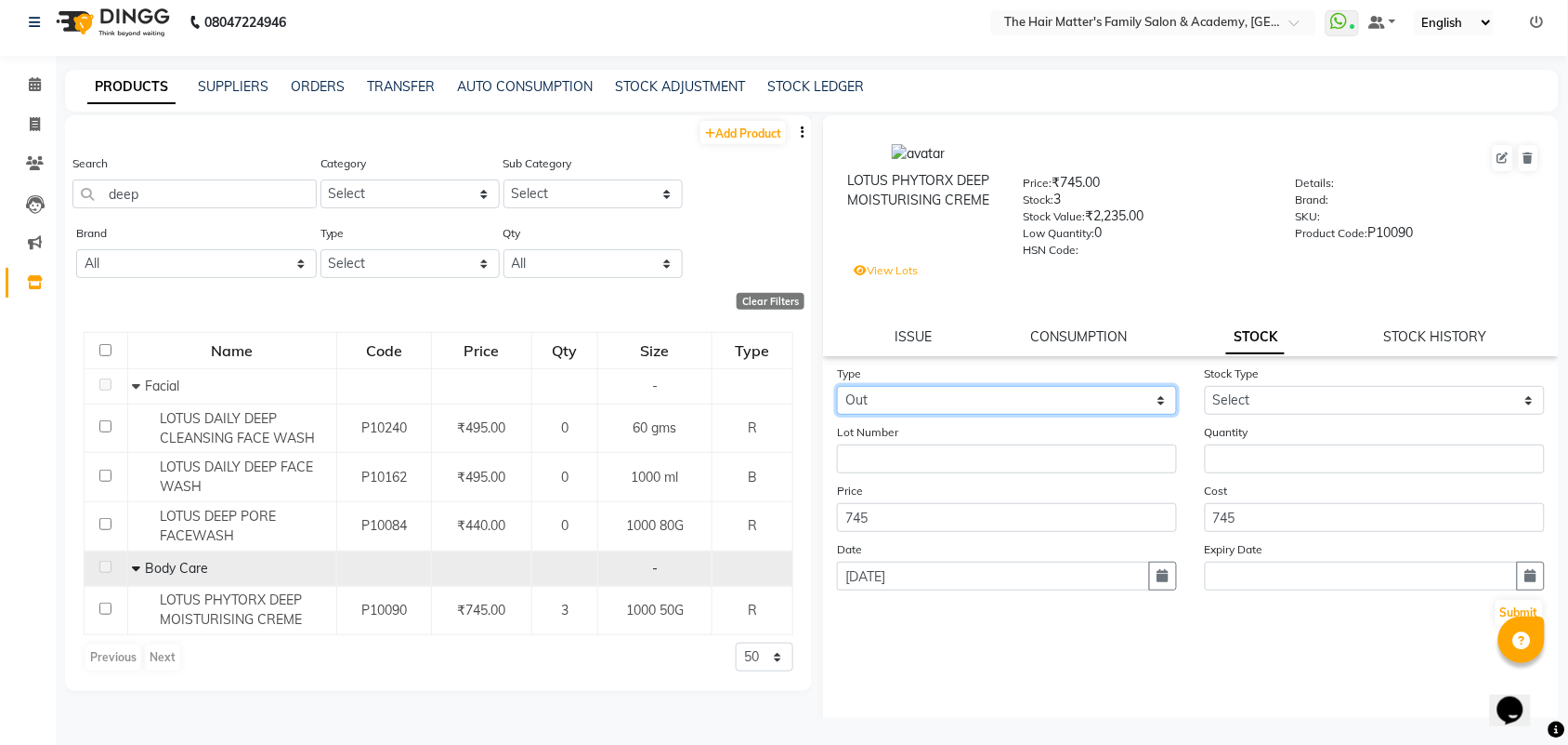
click at [837, 386] on select "Select In Out" at bounding box center [1007, 400] width 340 height 29
select select
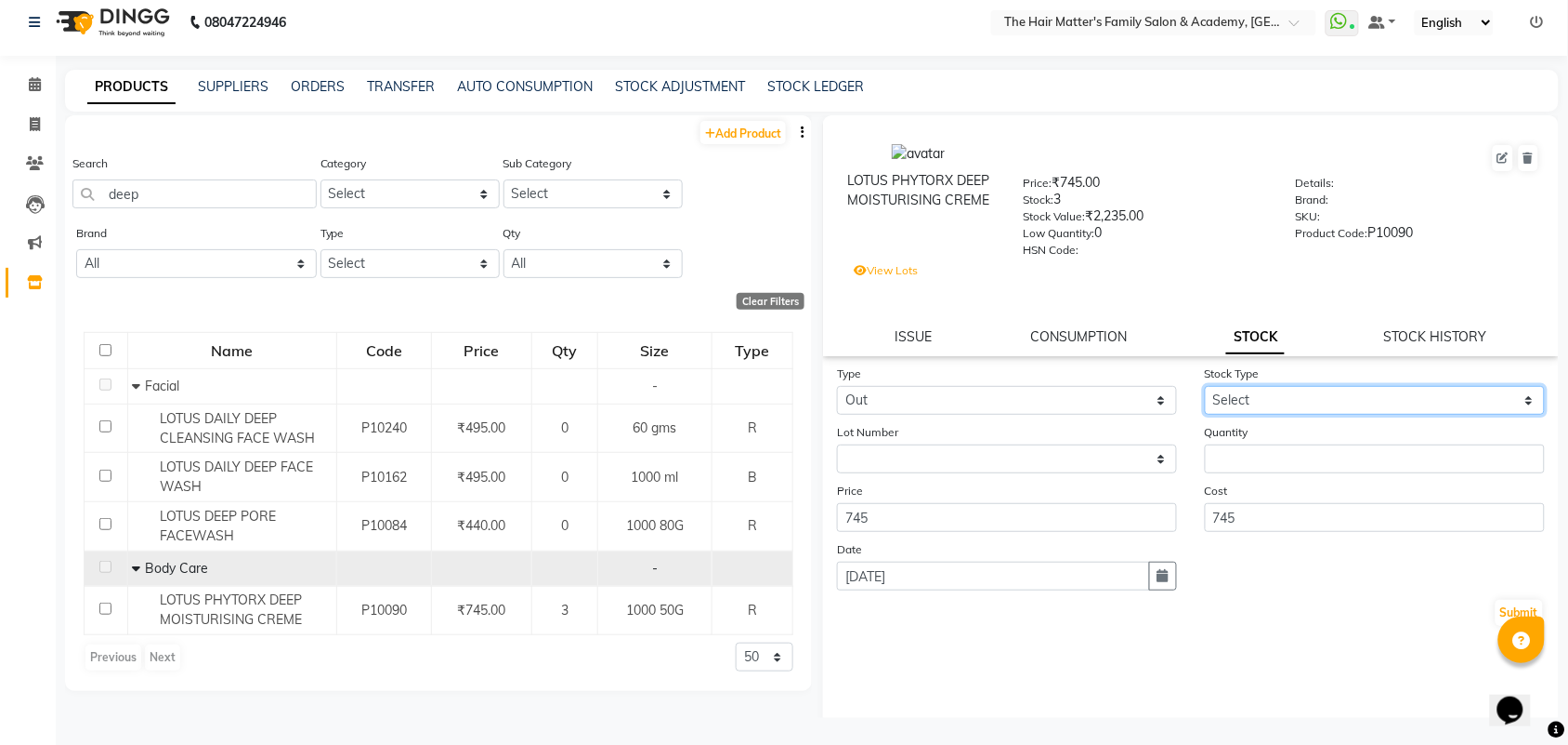
click at [1273, 391] on select "Select Internal Use Damaged Expired Adjustment Return Other" at bounding box center [1375, 400] width 340 height 29
select select "internal use"
click at [1205, 386] on select "Select Internal Use Damaged Expired Adjustment Return Other" at bounding box center [1375, 400] width 340 height 29
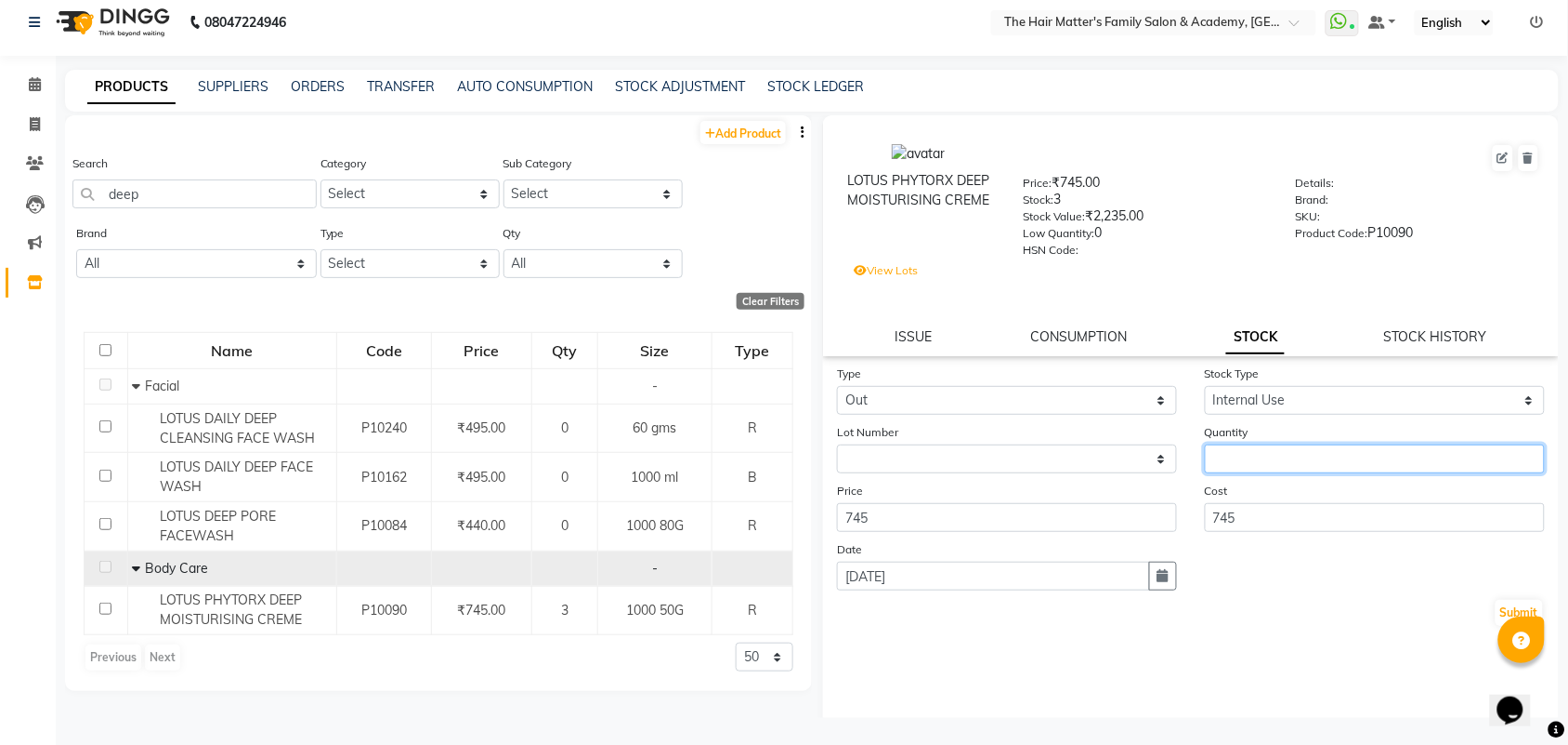
click at [1253, 465] on input "number" at bounding box center [1375, 458] width 340 height 29
type input "1"
click at [1496, 613] on button "Submit" at bounding box center [1519, 613] width 47 height 26
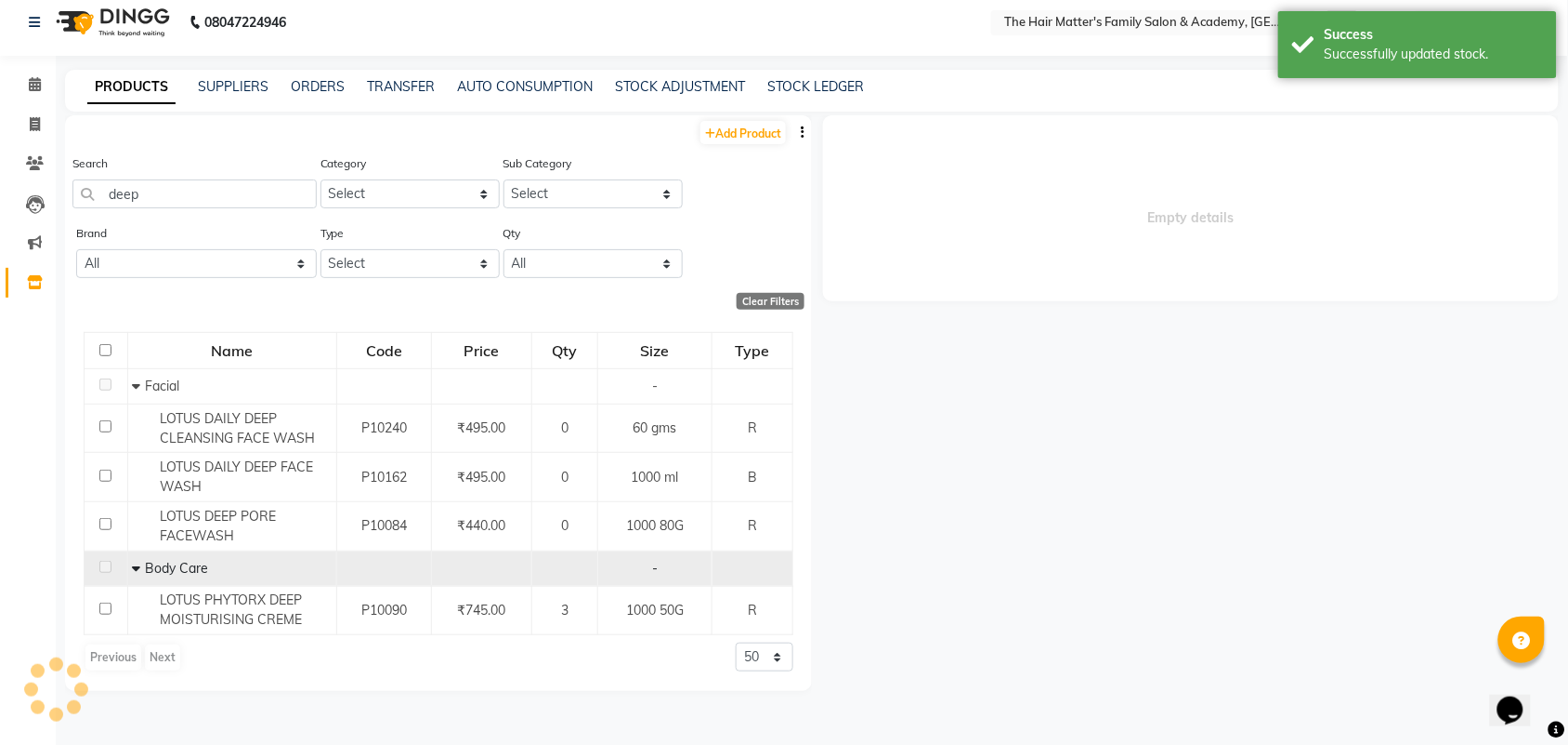
select select
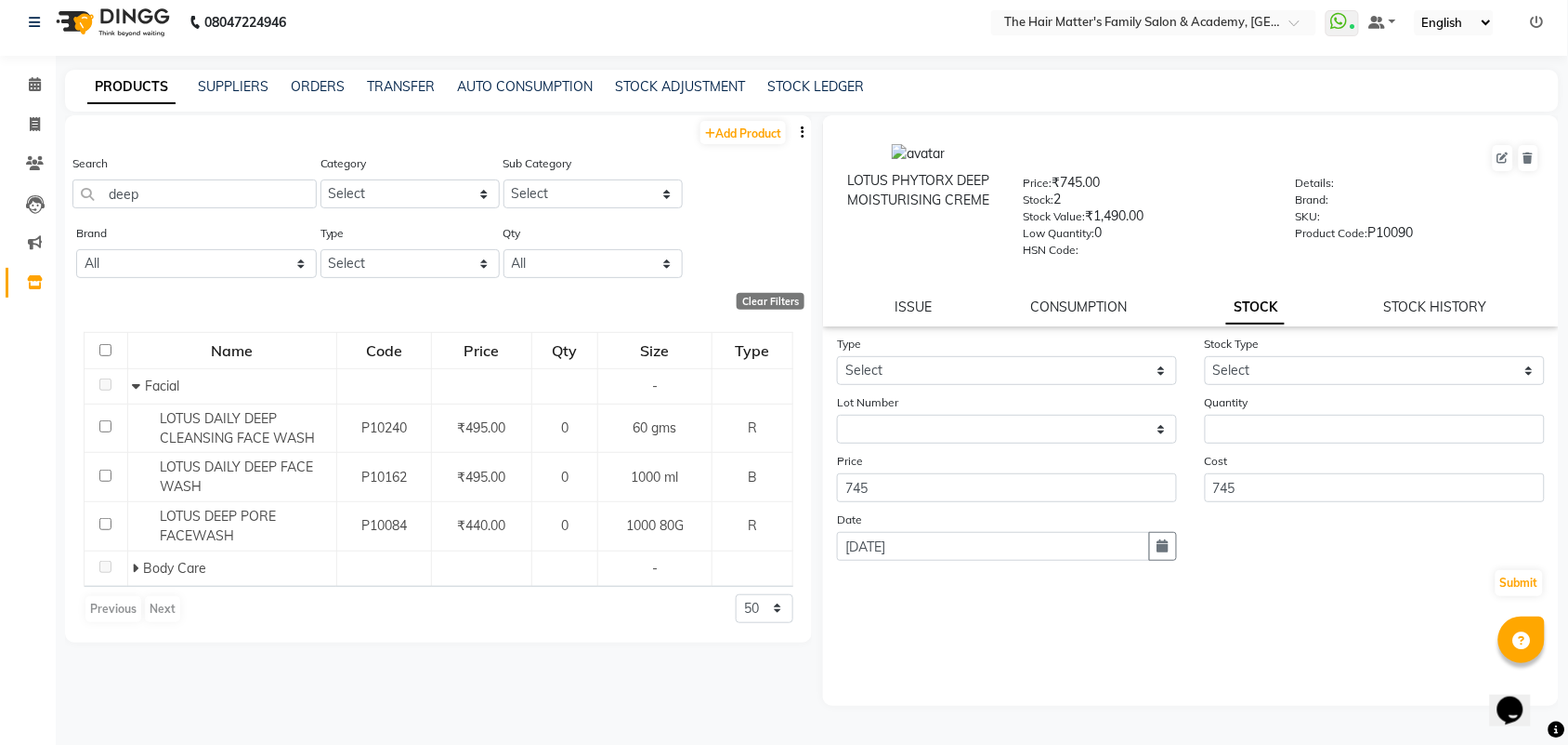
click at [161, 175] on div "Search deep" at bounding box center [194, 180] width 244 height 54
click at [156, 214] on div "Search deep" at bounding box center [194, 188] width 244 height 70
click at [153, 192] on input "deep" at bounding box center [194, 194] width 244 height 29
click at [154, 192] on input "deep" at bounding box center [194, 194] width 244 height 29
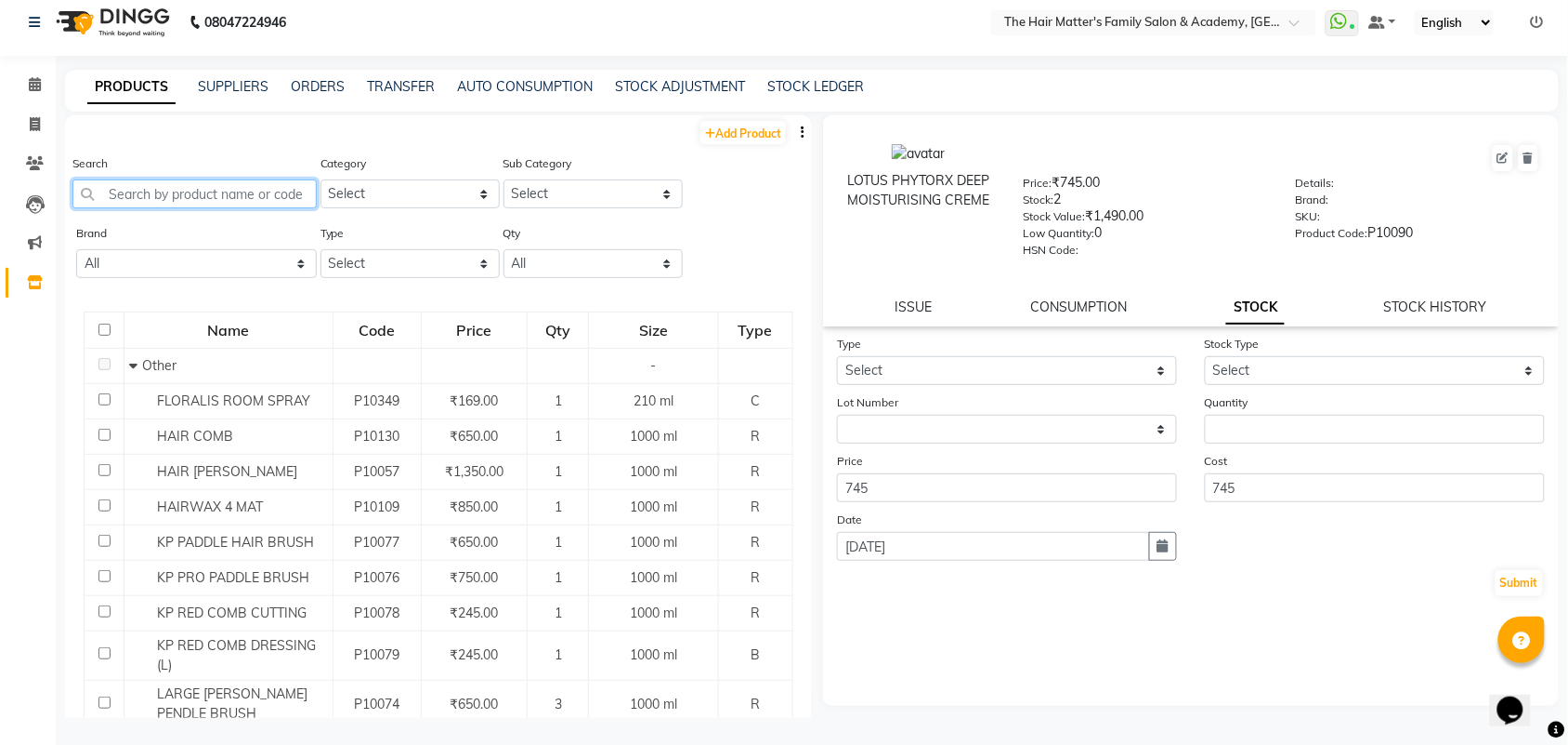
click at [142, 192] on input "text" at bounding box center [194, 194] width 244 height 29
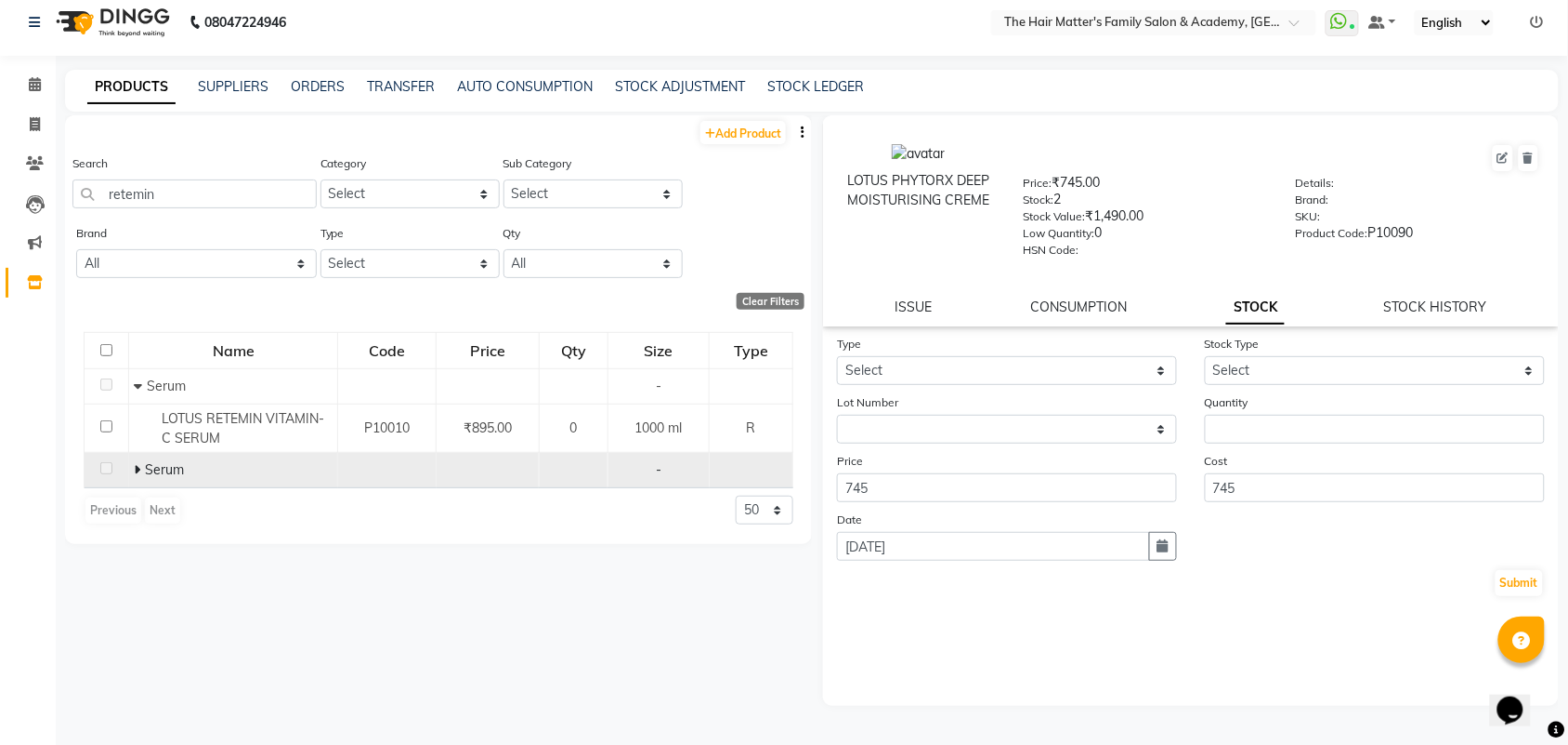
click at [135, 474] on icon at bounding box center [136, 470] width 7 height 13
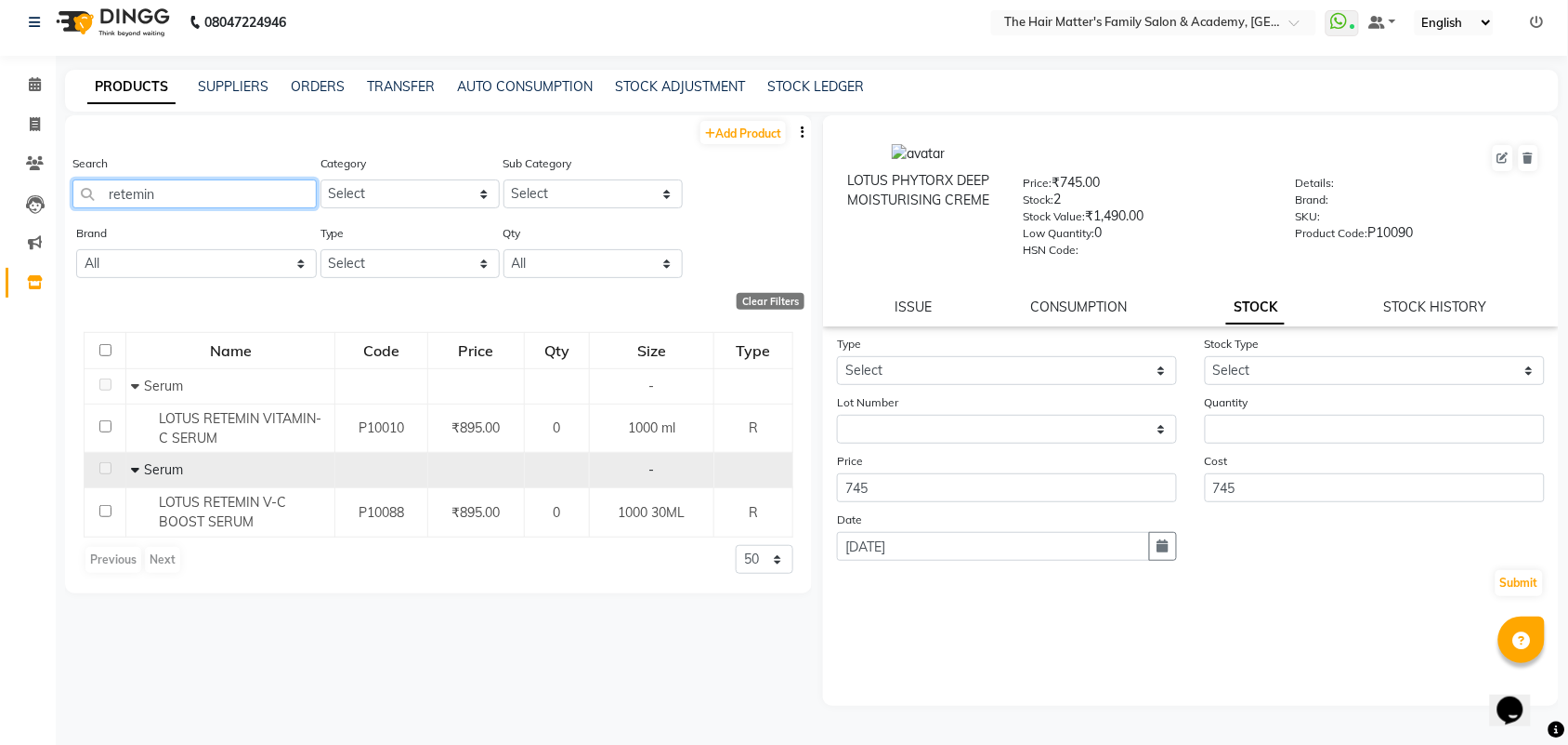
click at [100, 198] on input "retemin" at bounding box center [194, 194] width 244 height 29
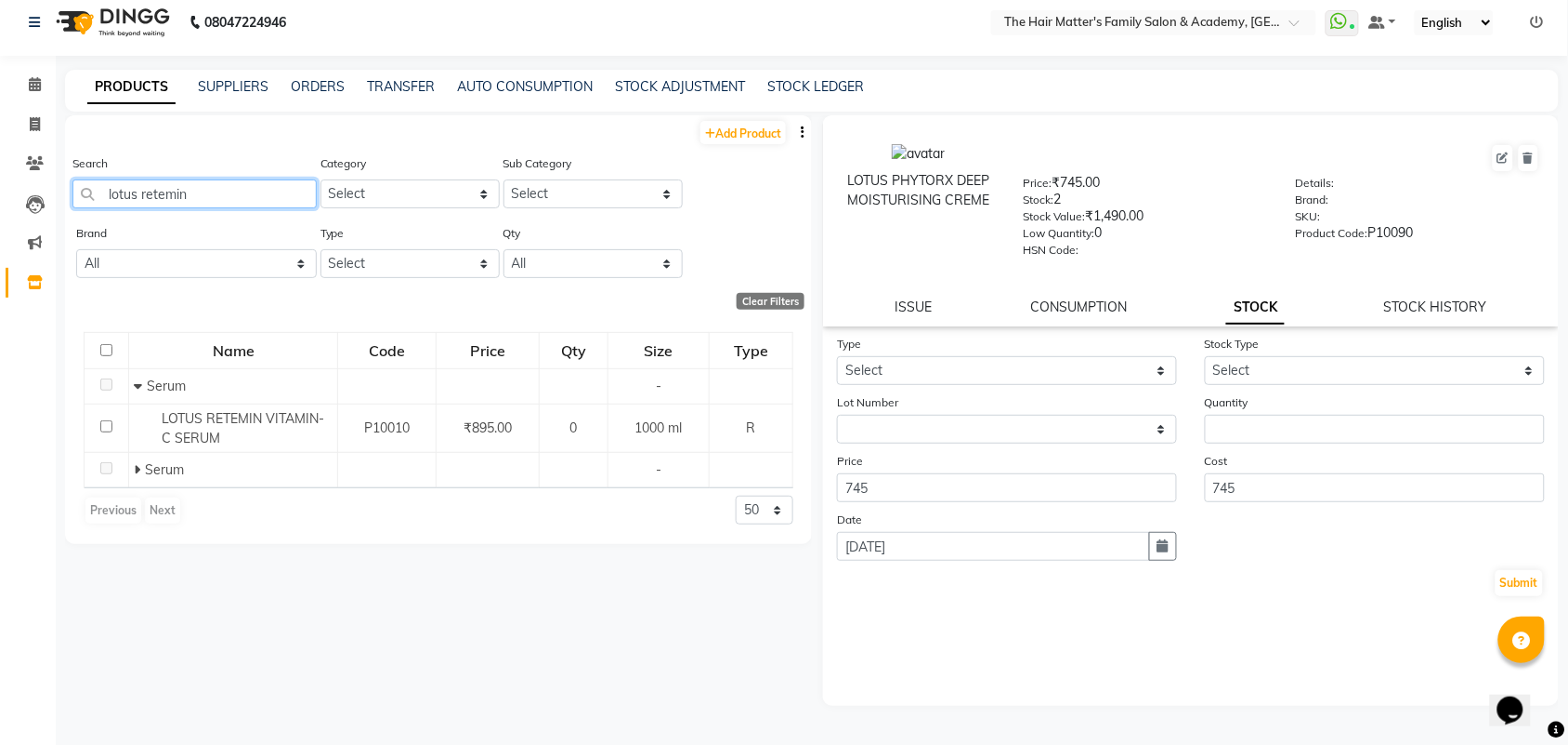
click at [227, 197] on input "lotus retemin" at bounding box center [194, 194] width 244 height 29
type input "l"
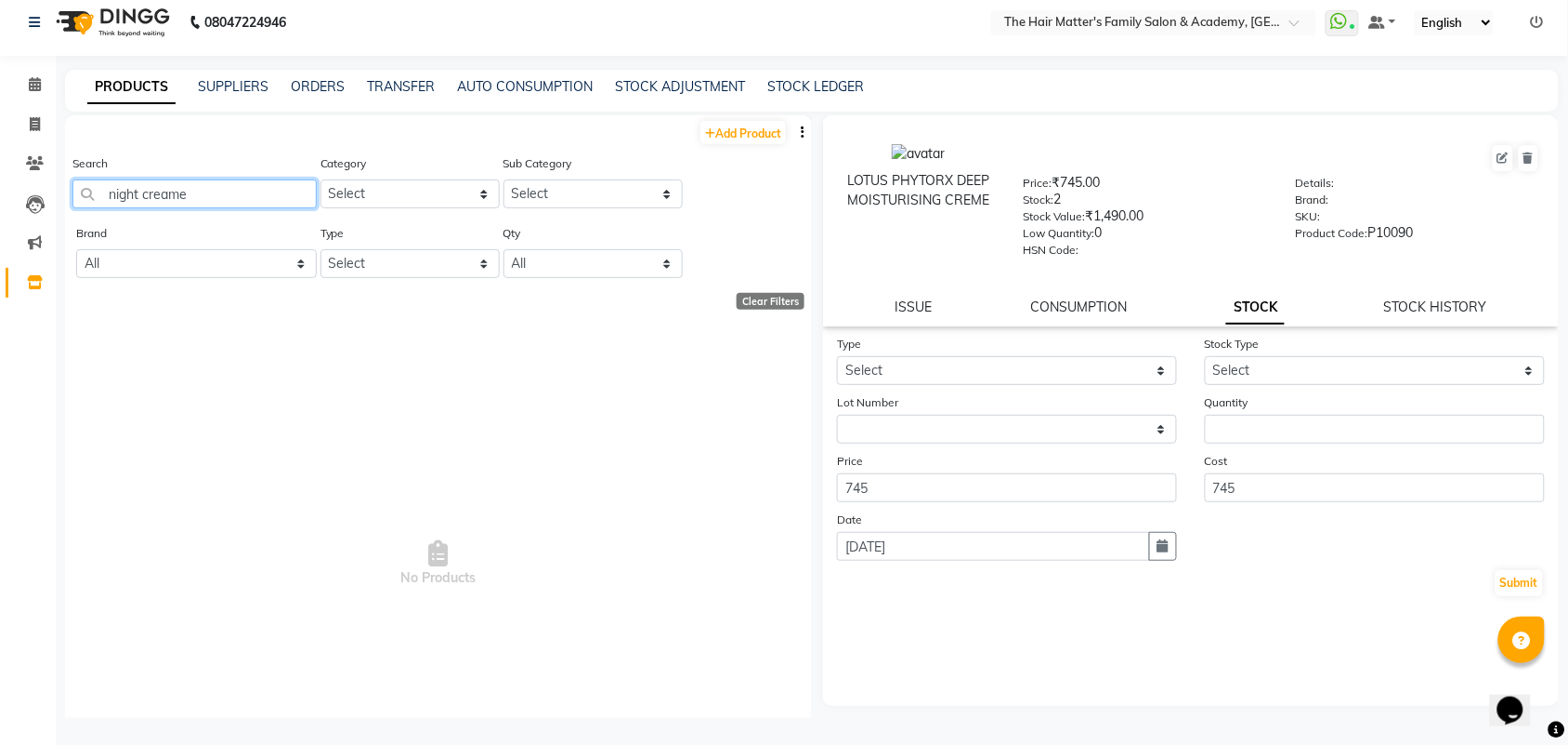
click at [219, 197] on input "night creame" at bounding box center [194, 194] width 244 height 29
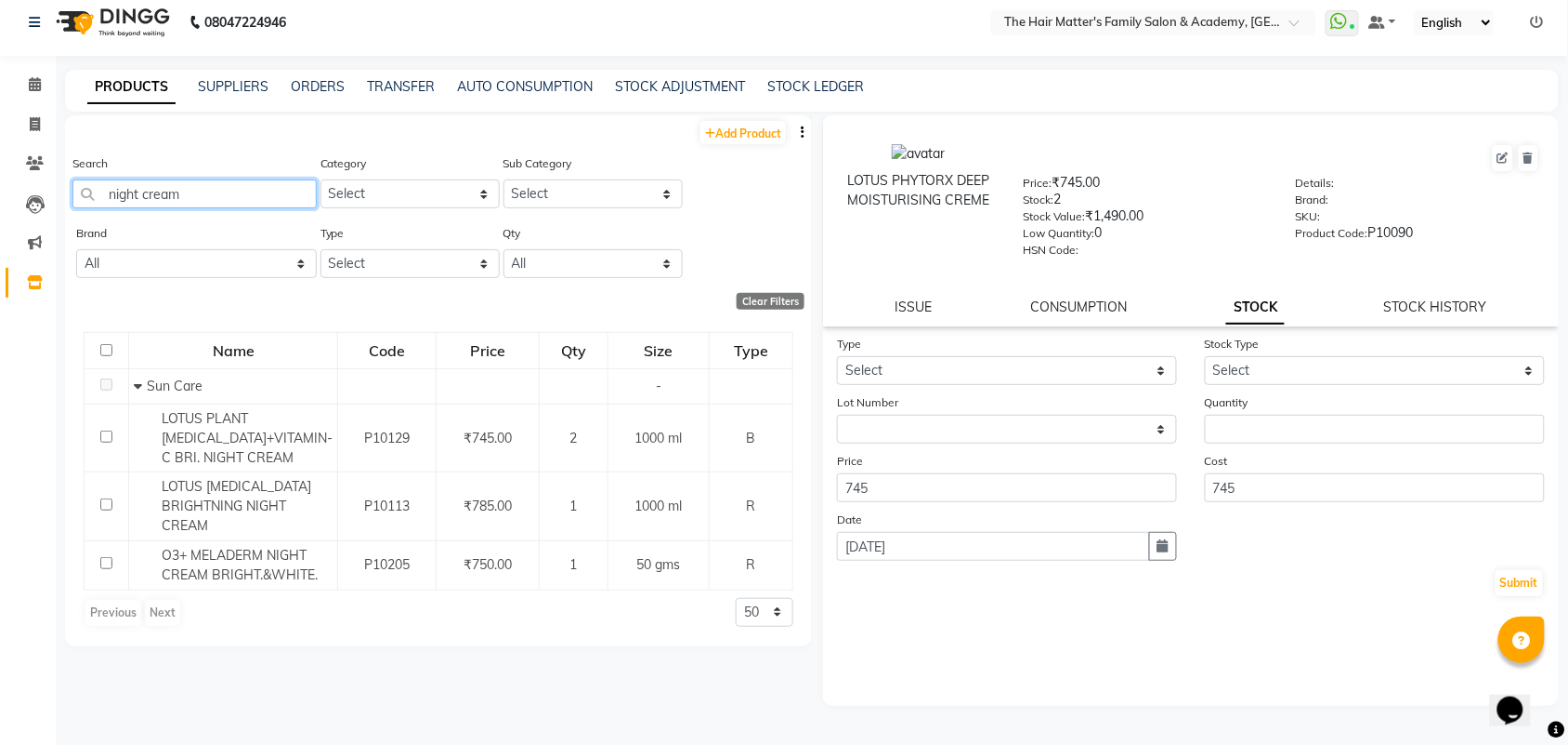
click at [114, 188] on input "night cream" at bounding box center [194, 194] width 244 height 29
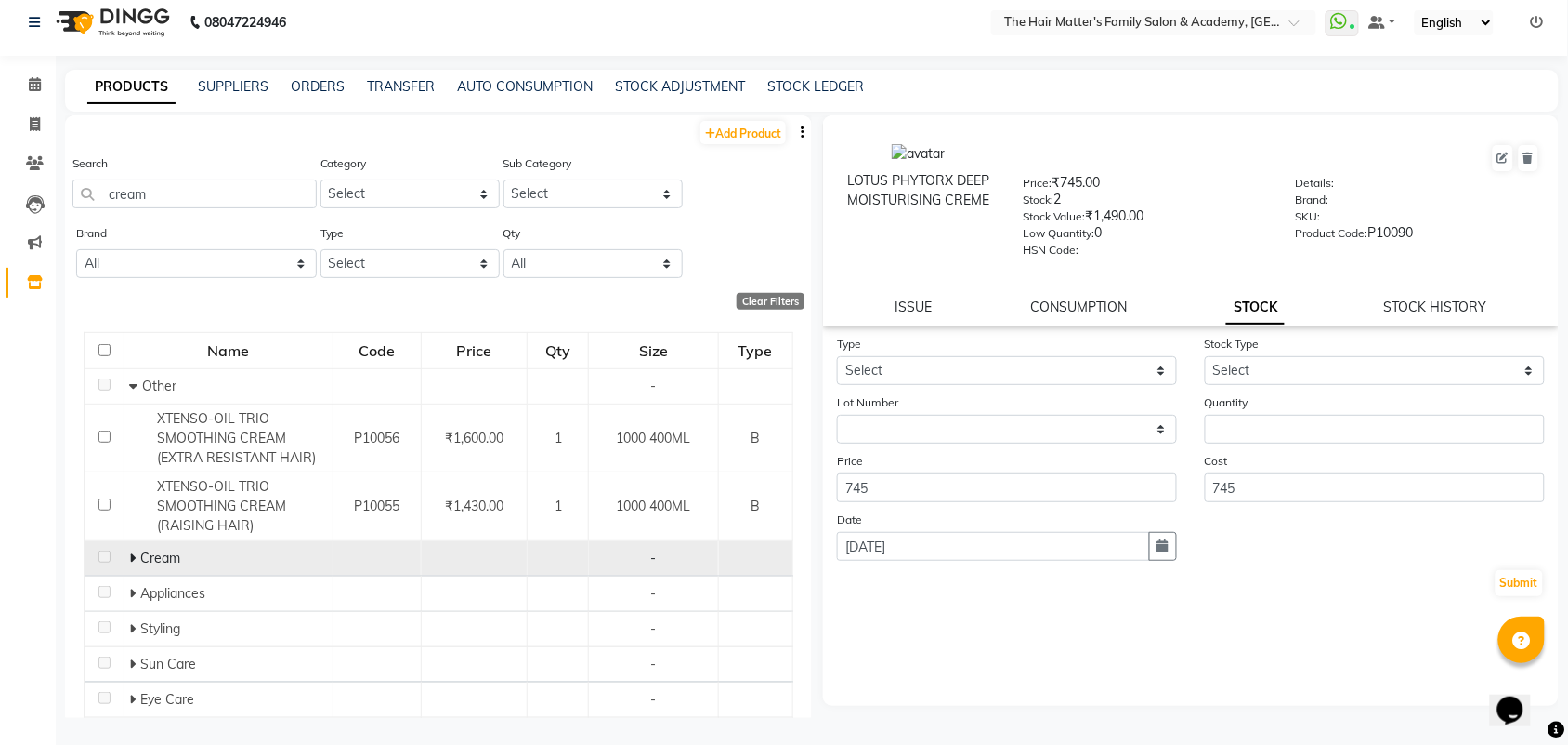
click at [130, 560] on icon at bounding box center [132, 558] width 7 height 13
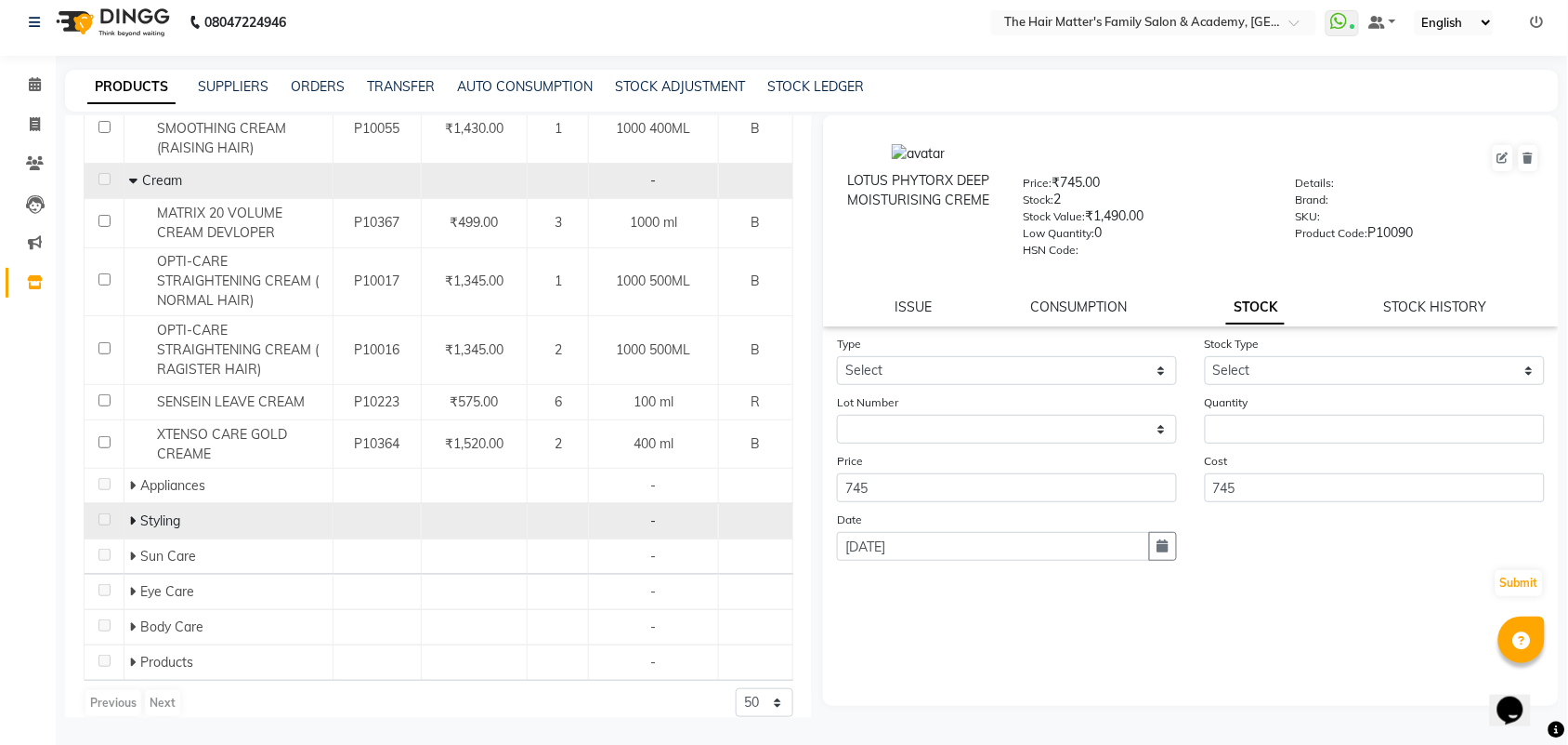
scroll to position [387, 0]
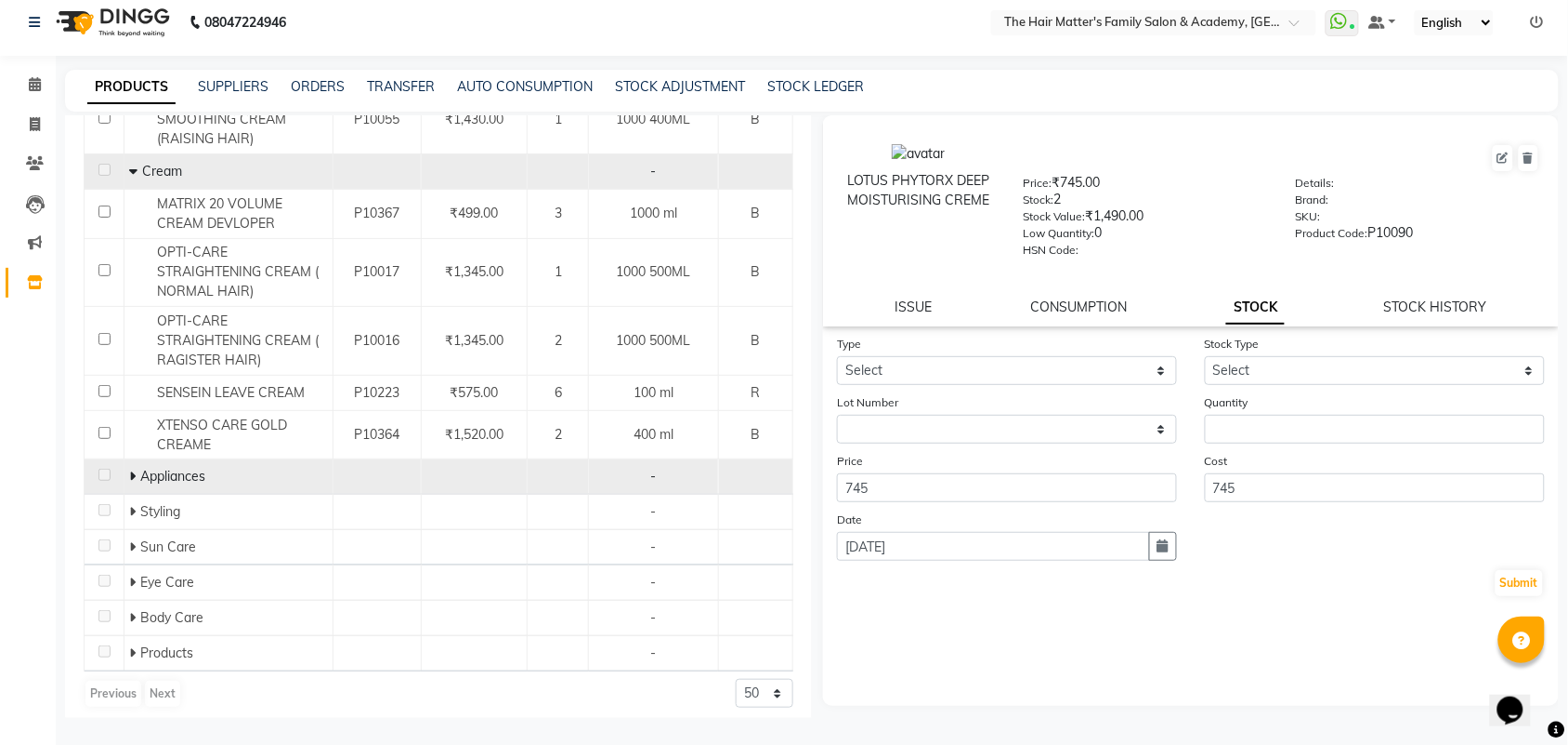
click at [131, 476] on icon at bounding box center [132, 476] width 7 height 13
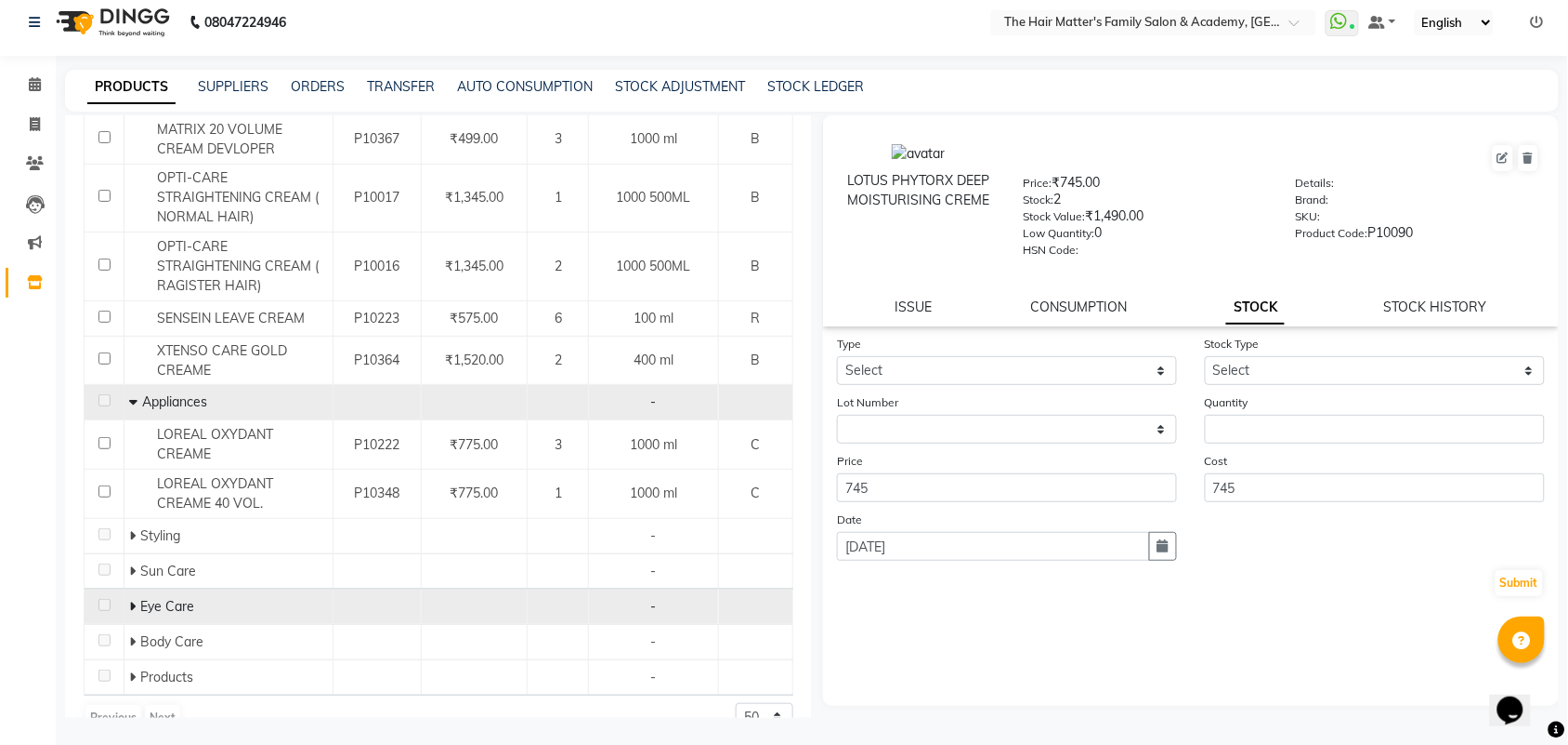
scroll to position [495, 0]
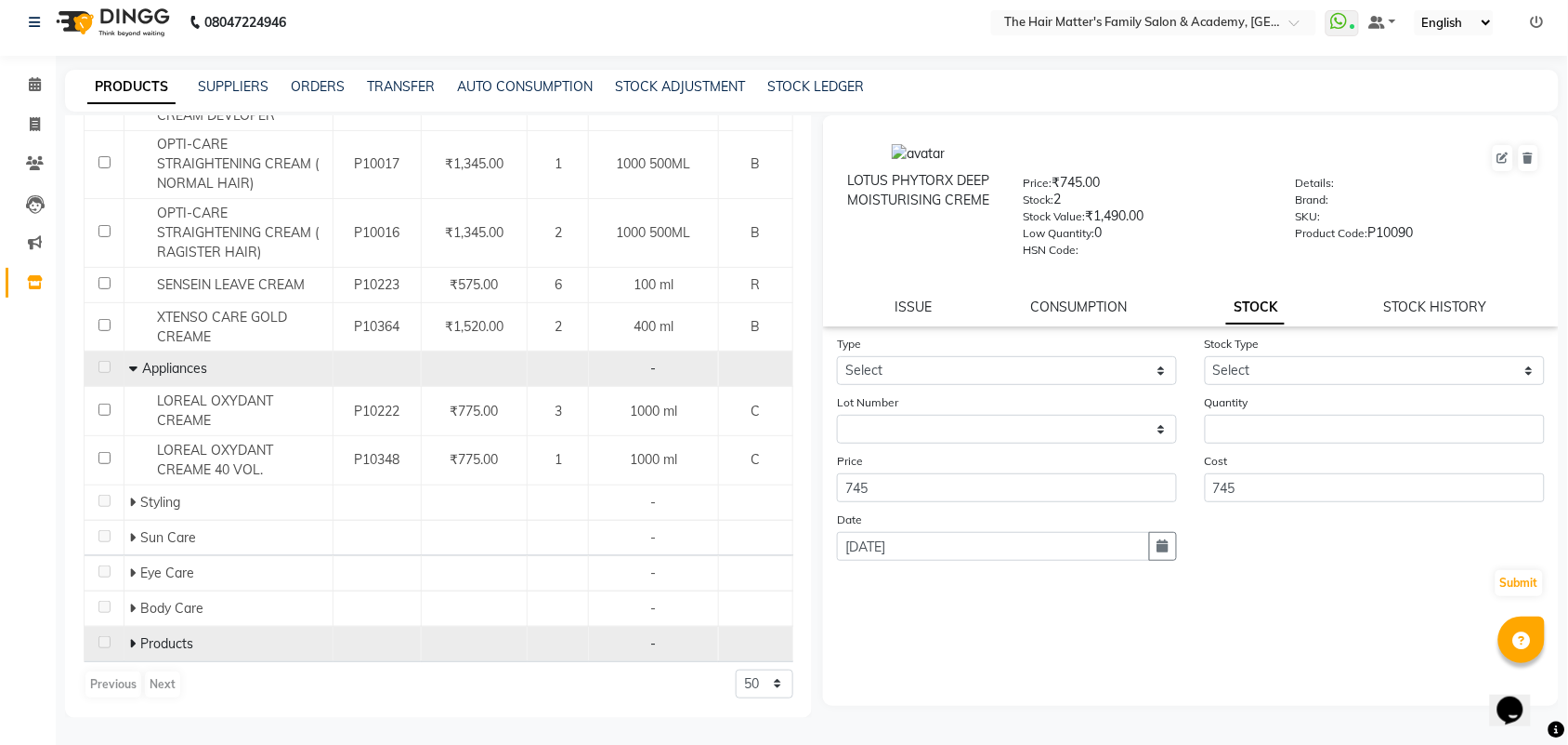
click at [131, 649] on icon at bounding box center [132, 644] width 7 height 13
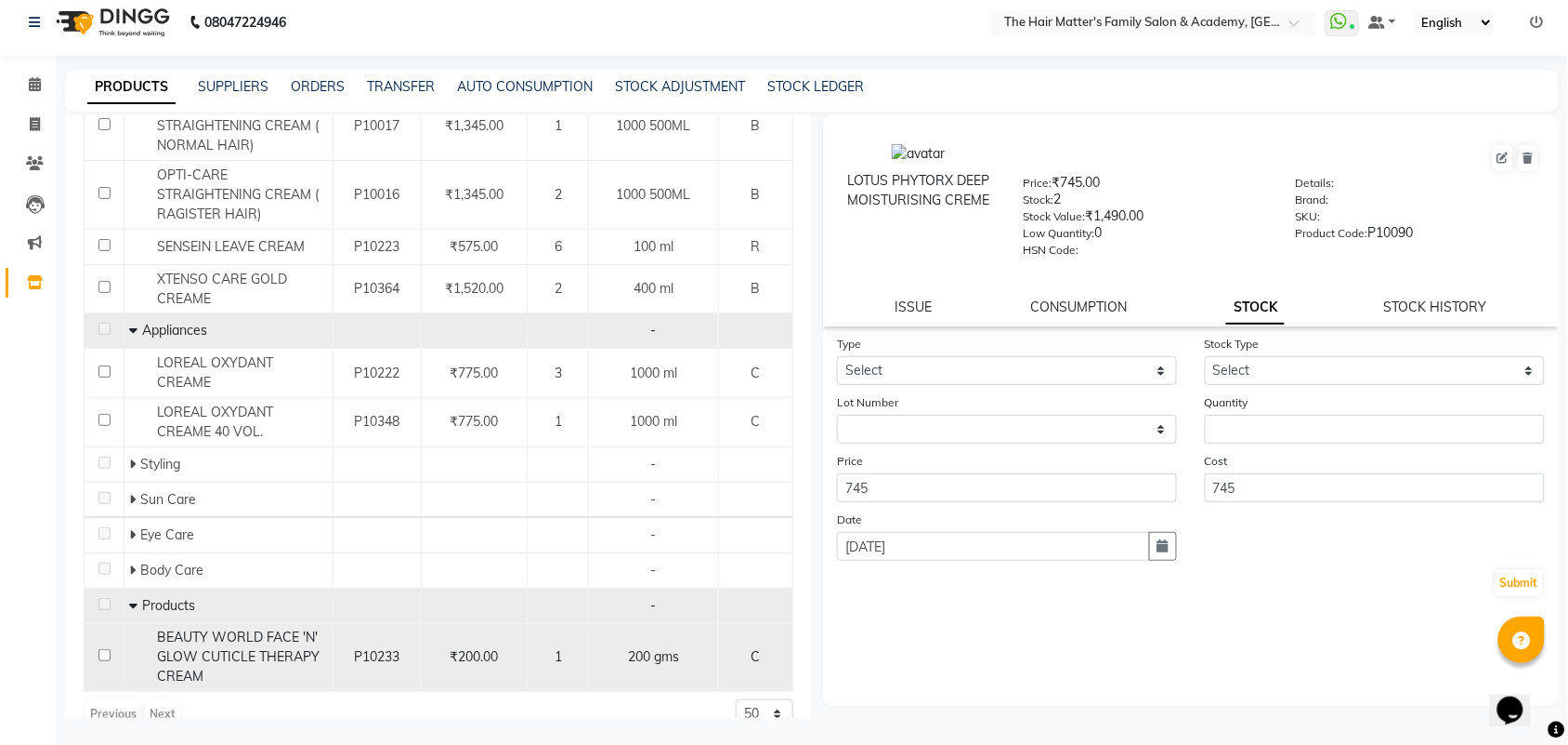
scroll to position [566, 0]
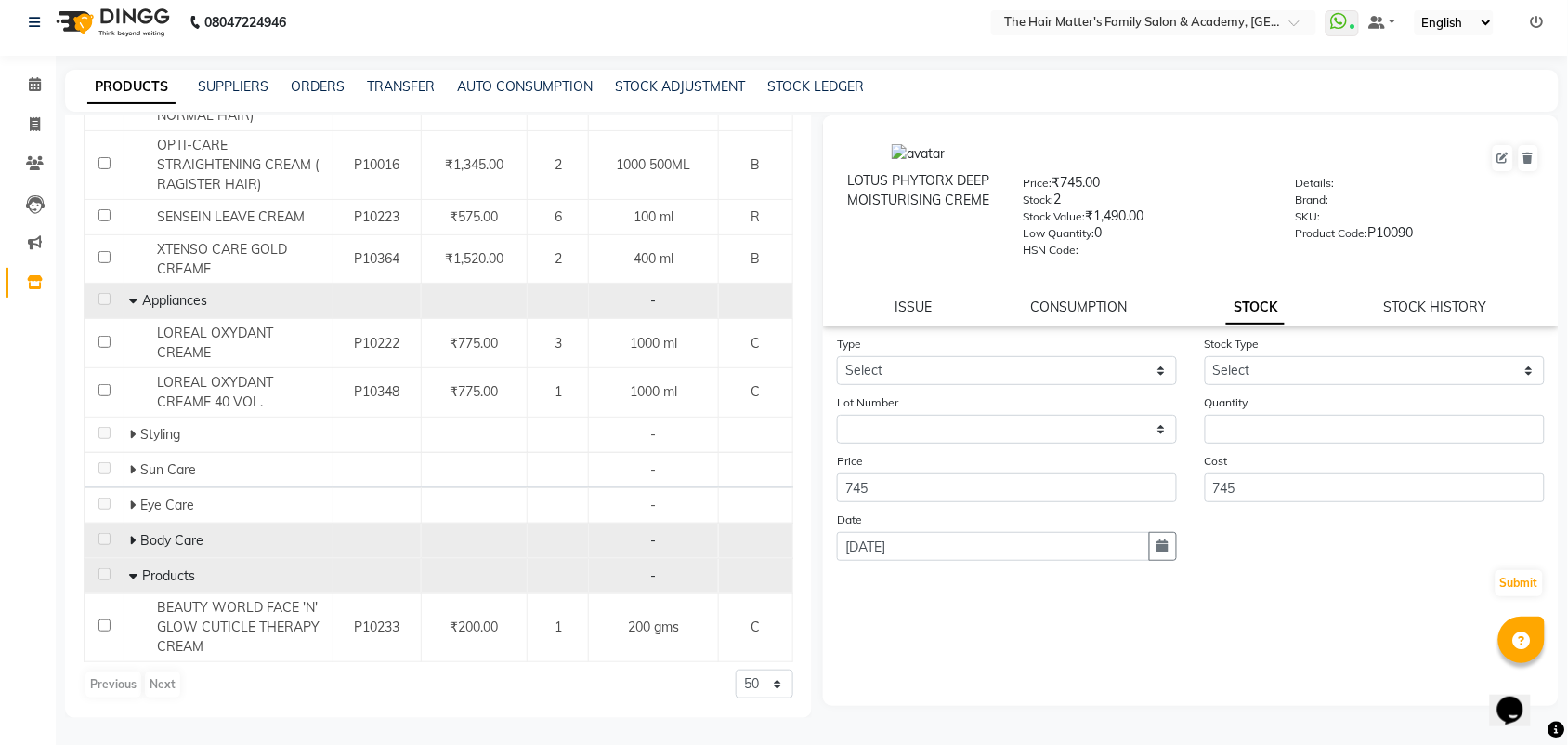
click at [132, 537] on icon at bounding box center [132, 540] width 7 height 13
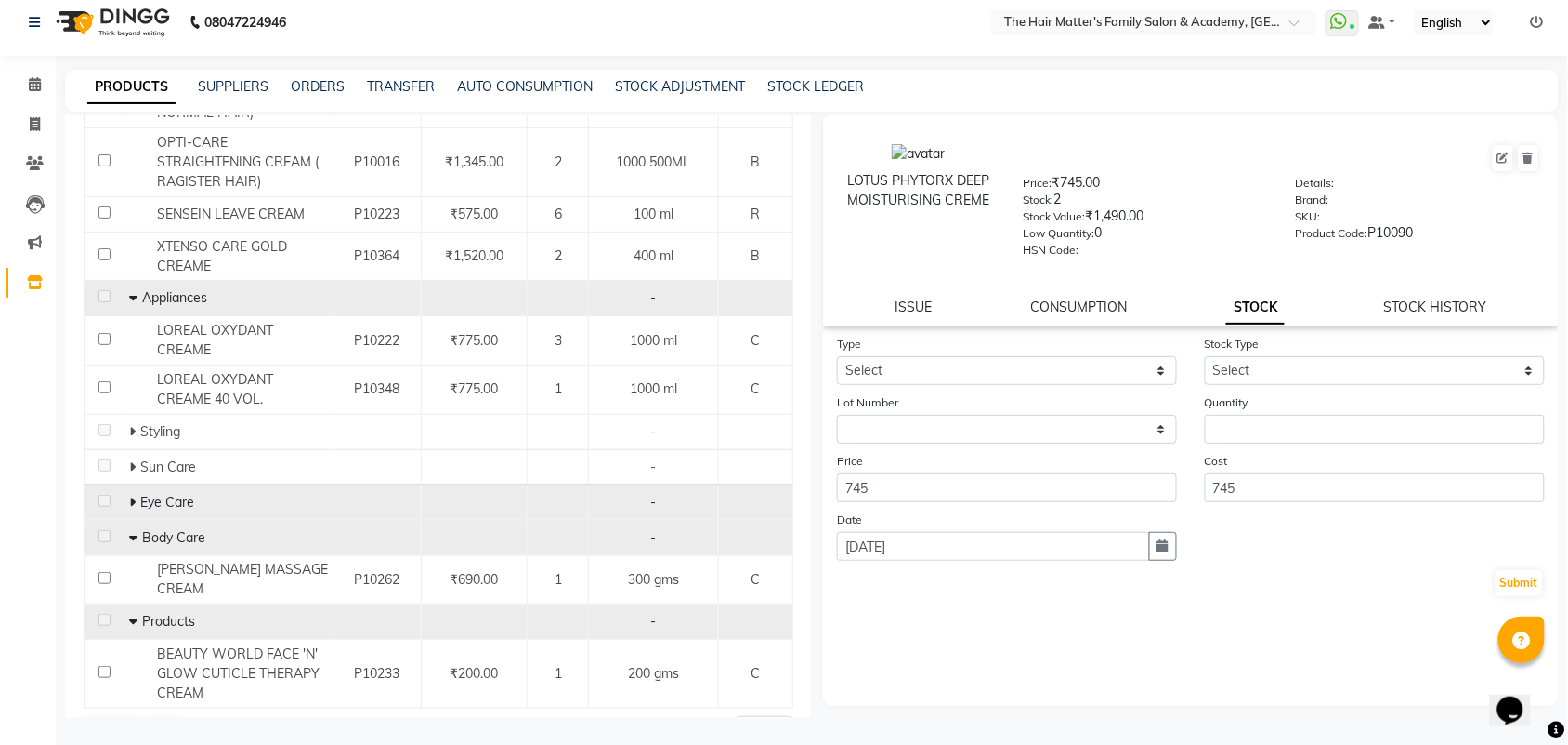
click at [132, 503] on icon at bounding box center [132, 502] width 7 height 13
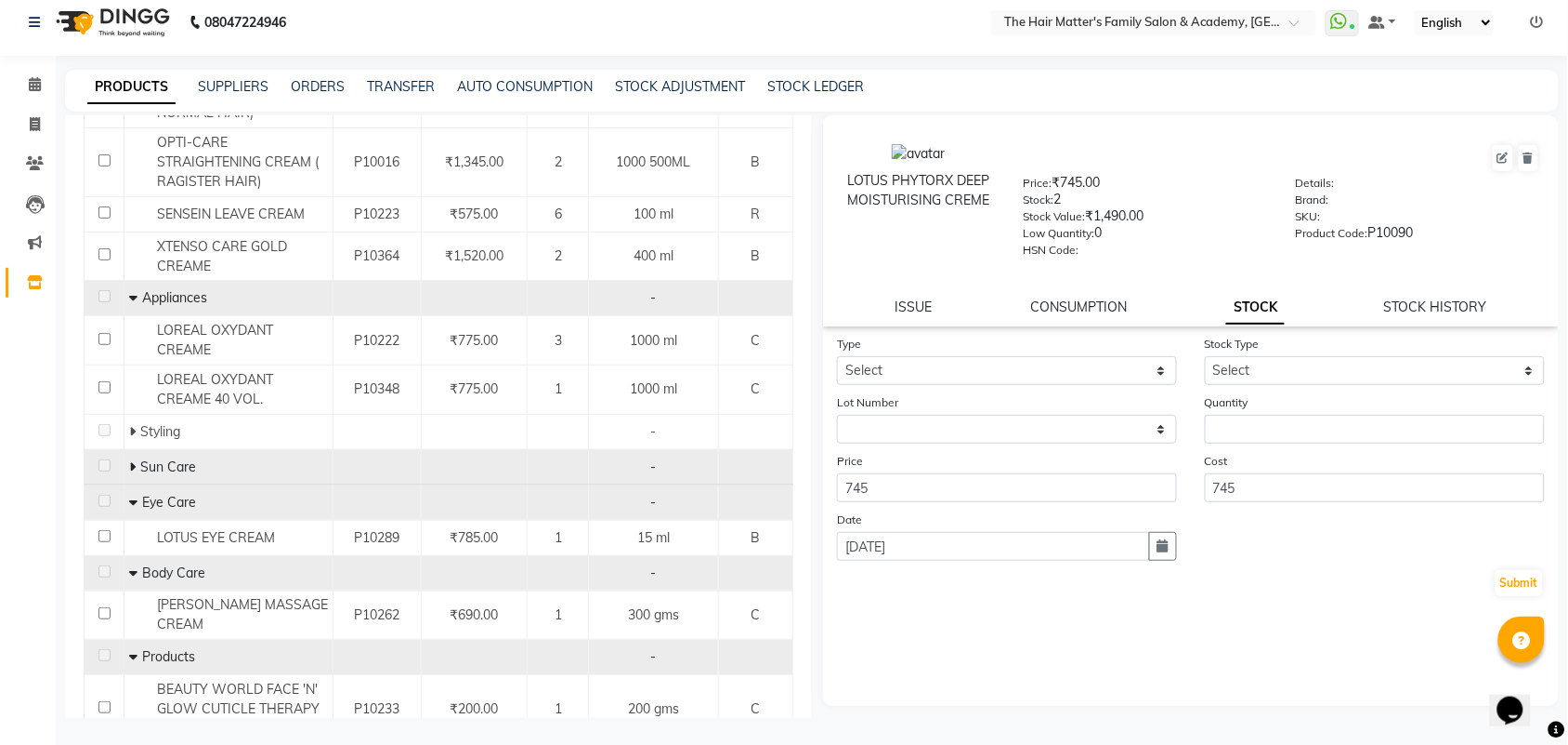
click at [130, 476] on div "Sun Care" at bounding box center [229, 467] width 199 height 20
click at [131, 471] on icon at bounding box center [132, 467] width 7 height 13
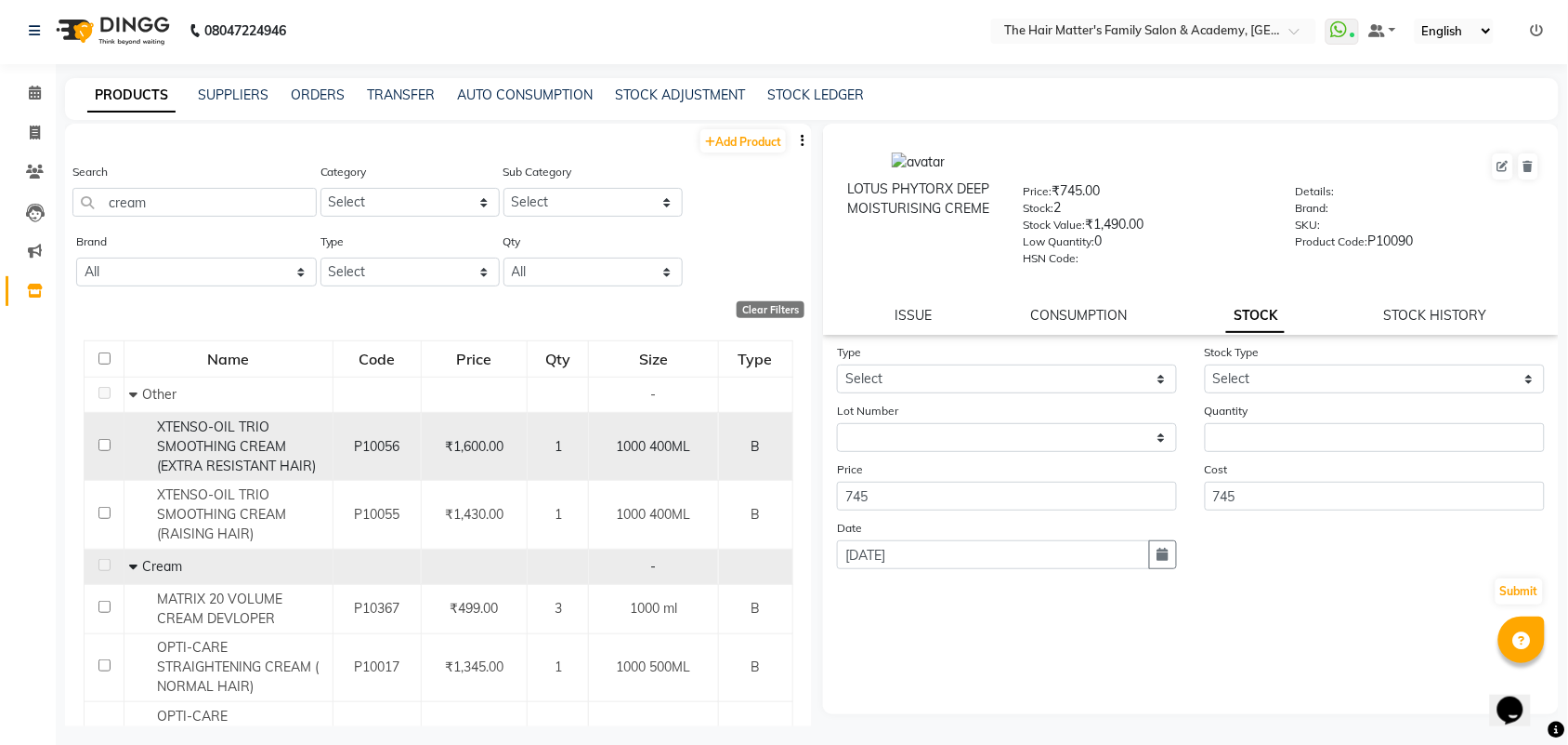
scroll to position [0, 0]
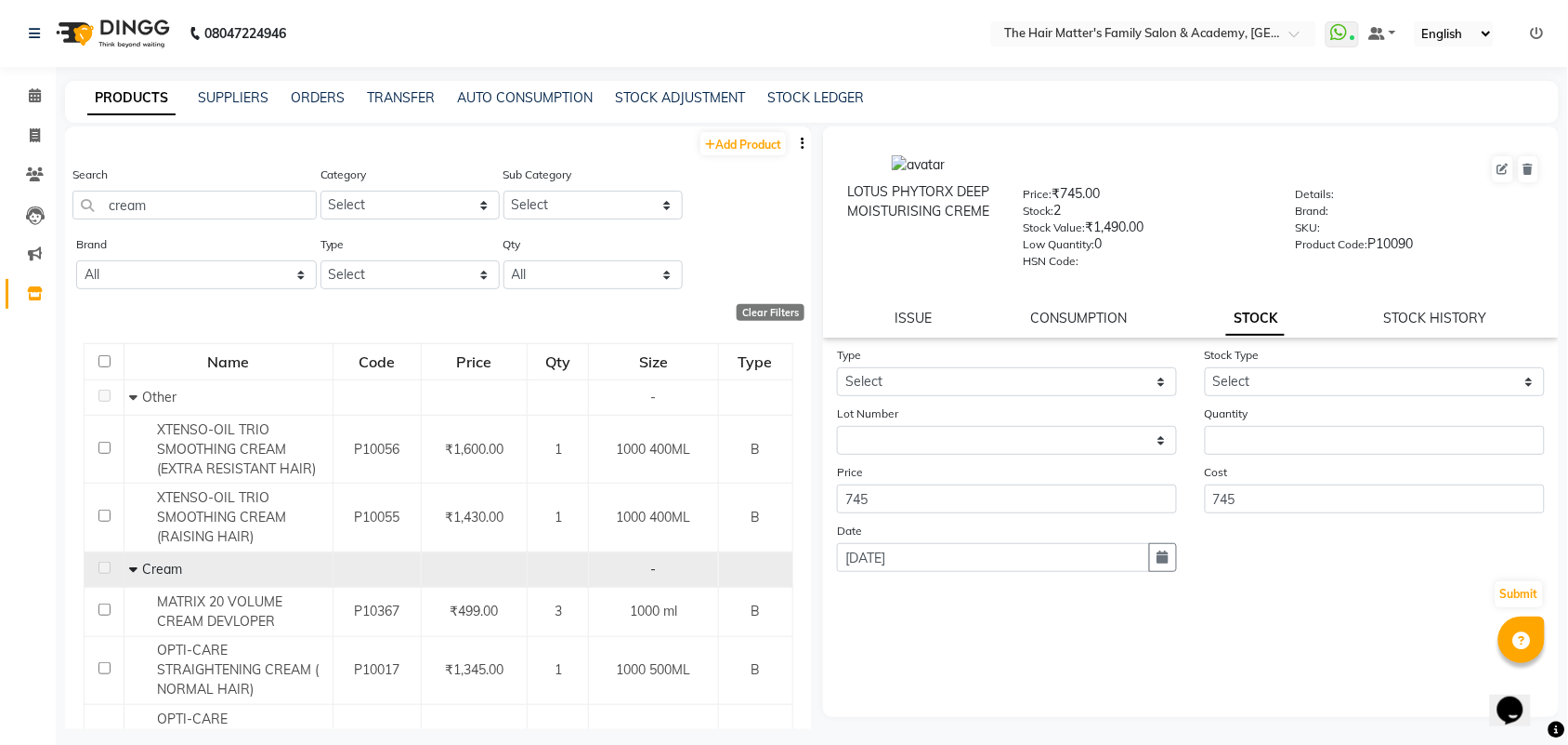
click at [163, 221] on div "Search cream" at bounding box center [194, 199] width 244 height 70
drag, startPoint x: 189, startPoint y: 168, endPoint x: 188, endPoint y: 202, distance: 34.0
click at [188, 184] on div "Search cream" at bounding box center [194, 192] width 244 height 54
click at [188, 215] on input "cream" at bounding box center [194, 205] width 244 height 29
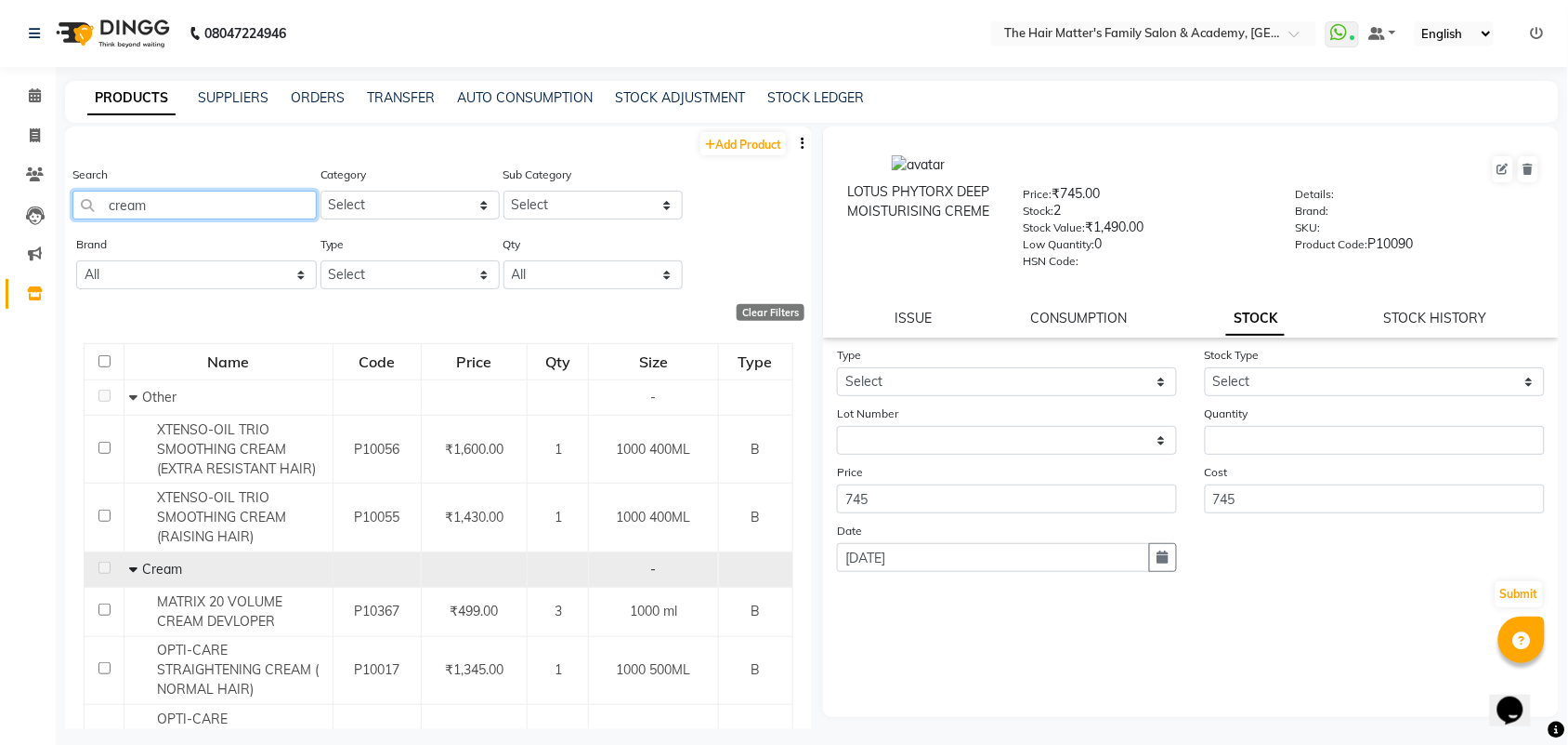
click at [188, 215] on input "cream" at bounding box center [194, 205] width 244 height 29
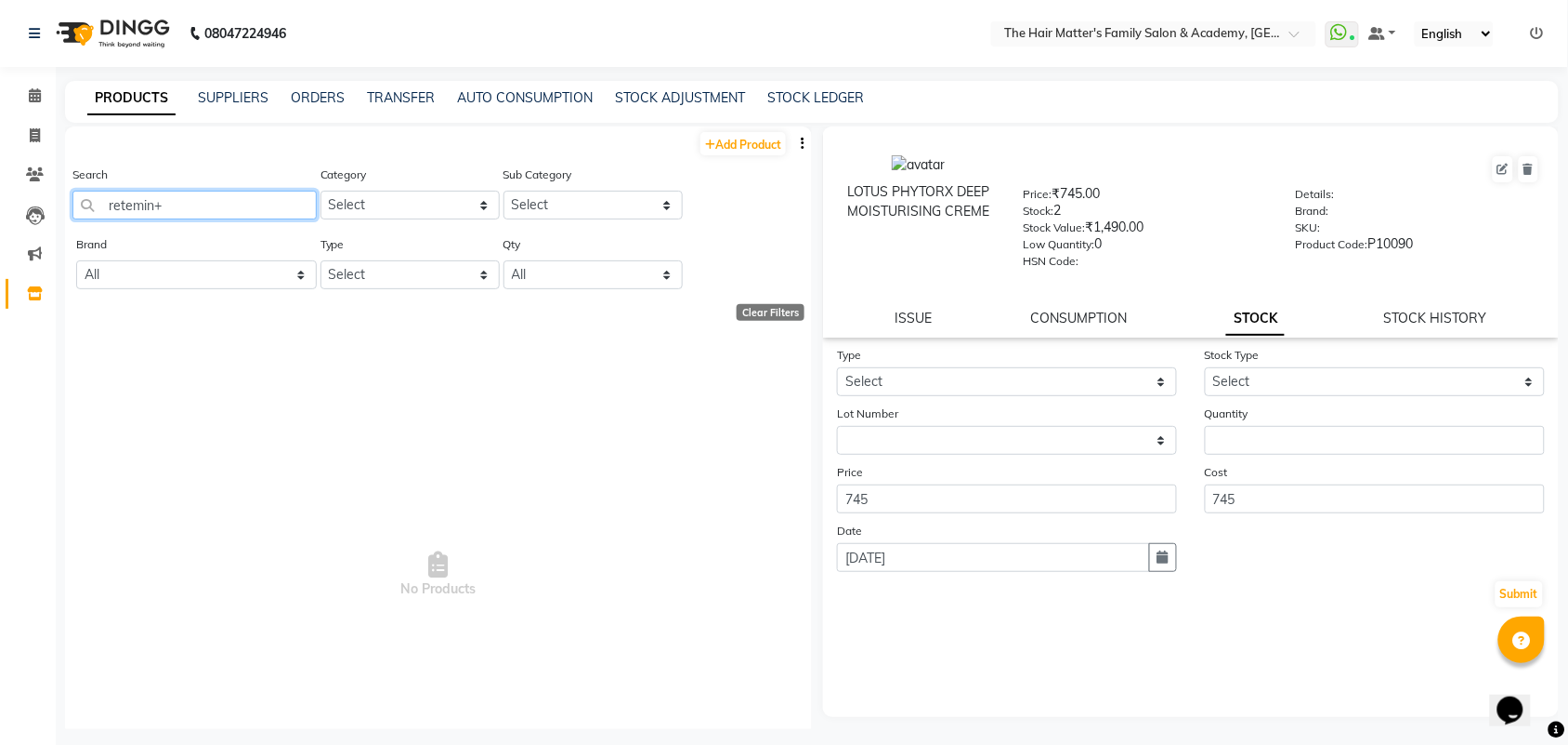
click at [110, 202] on input "retemin+" at bounding box center [194, 205] width 244 height 29
type input "retemin+"
click at [228, 184] on div "Search retemin+" at bounding box center [194, 192] width 244 height 54
click at [227, 197] on input "retemin+" at bounding box center [194, 205] width 244 height 29
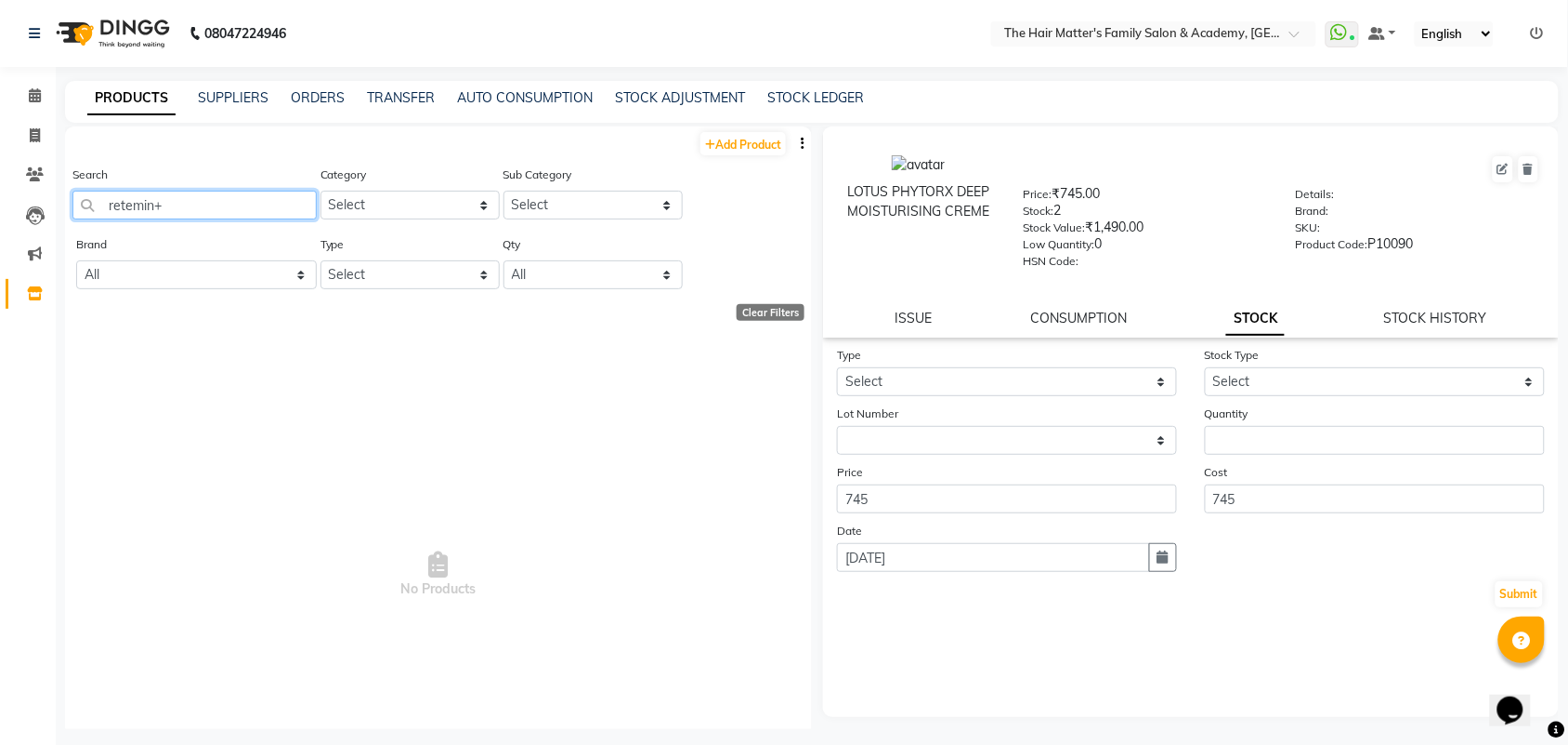
click at [227, 197] on input "retemin+" at bounding box center [194, 205] width 244 height 29
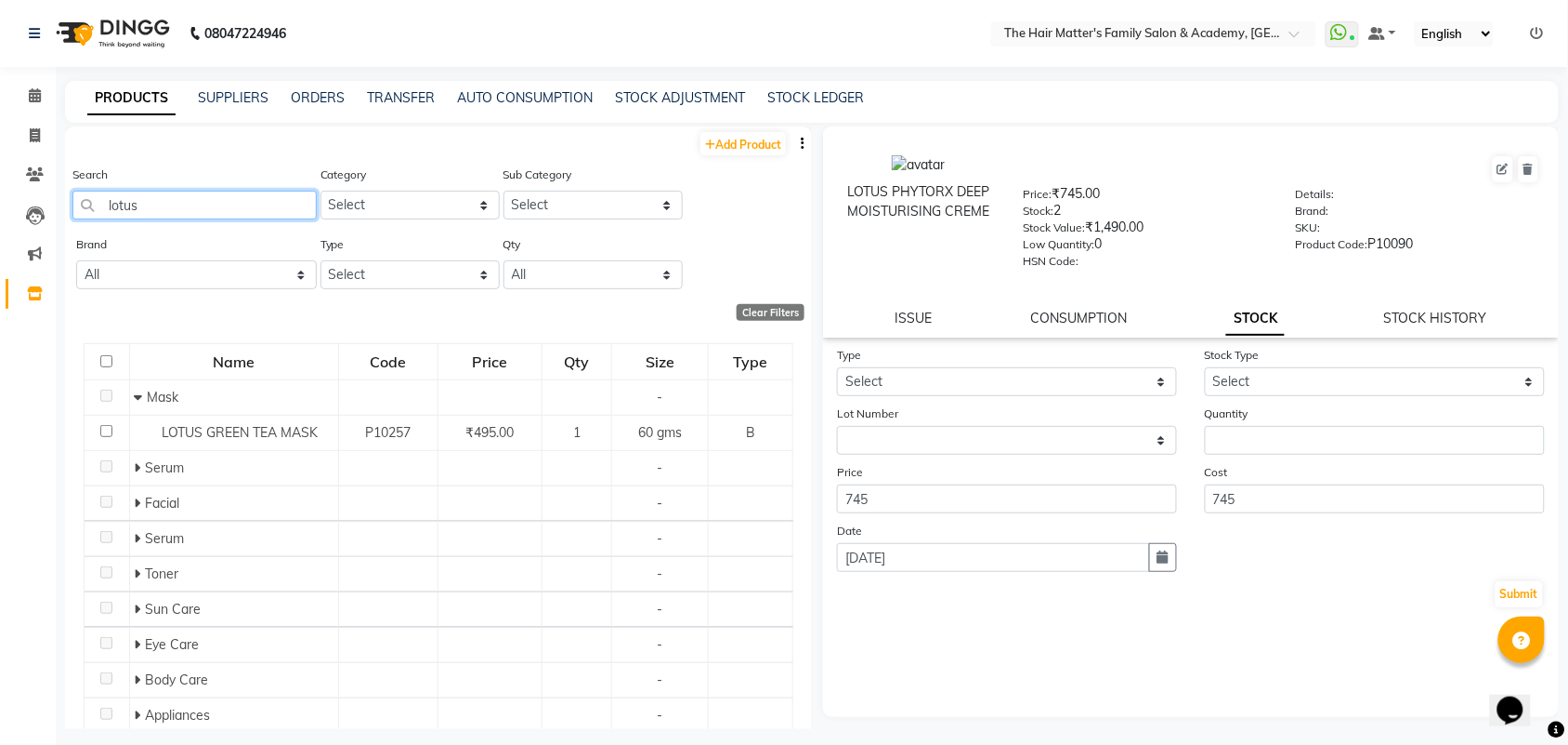
click at [228, 197] on input "lotus" at bounding box center [194, 205] width 244 height 29
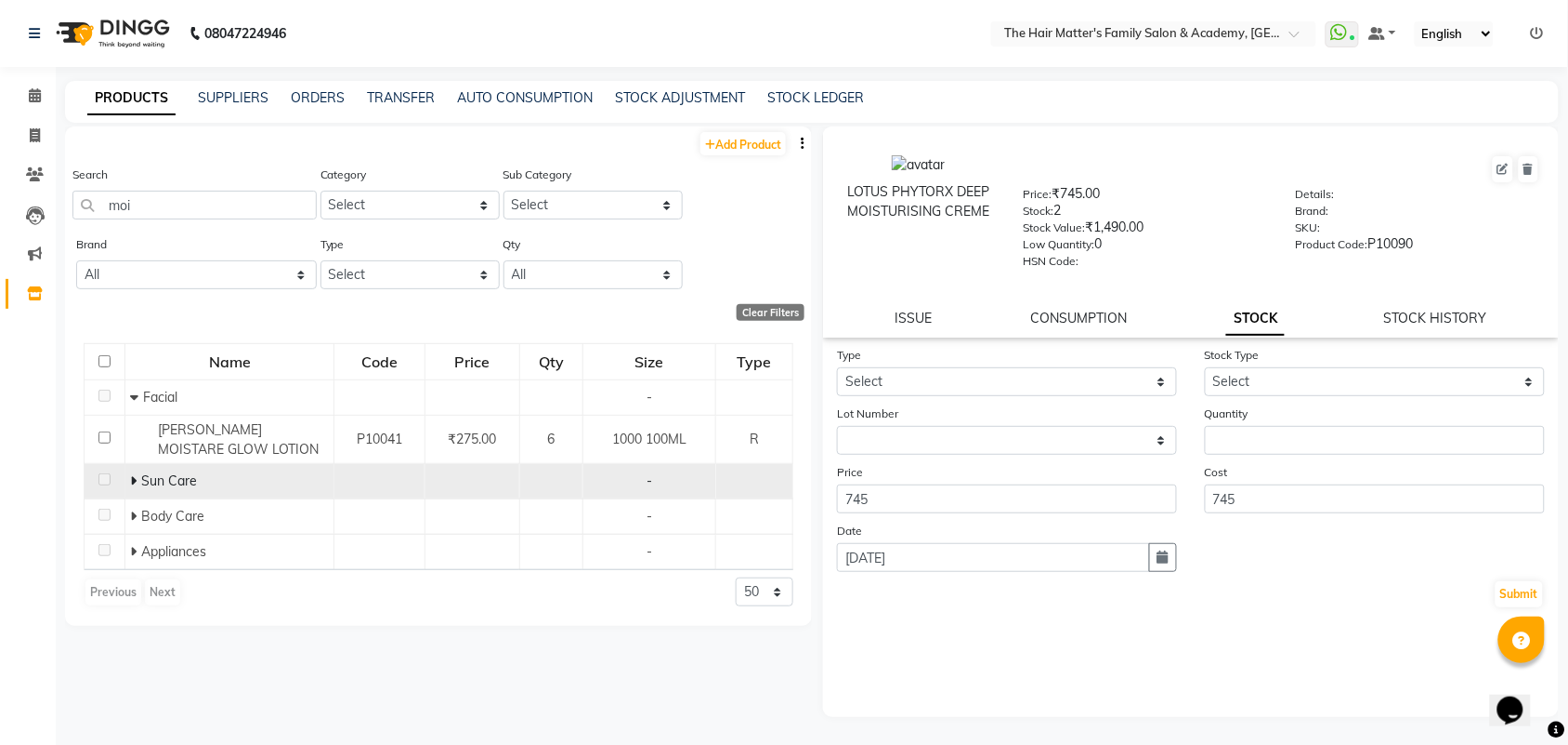
click at [129, 480] on td "Sun Care" at bounding box center [230, 482] width 209 height 36
click at [134, 479] on icon at bounding box center [133, 481] width 7 height 13
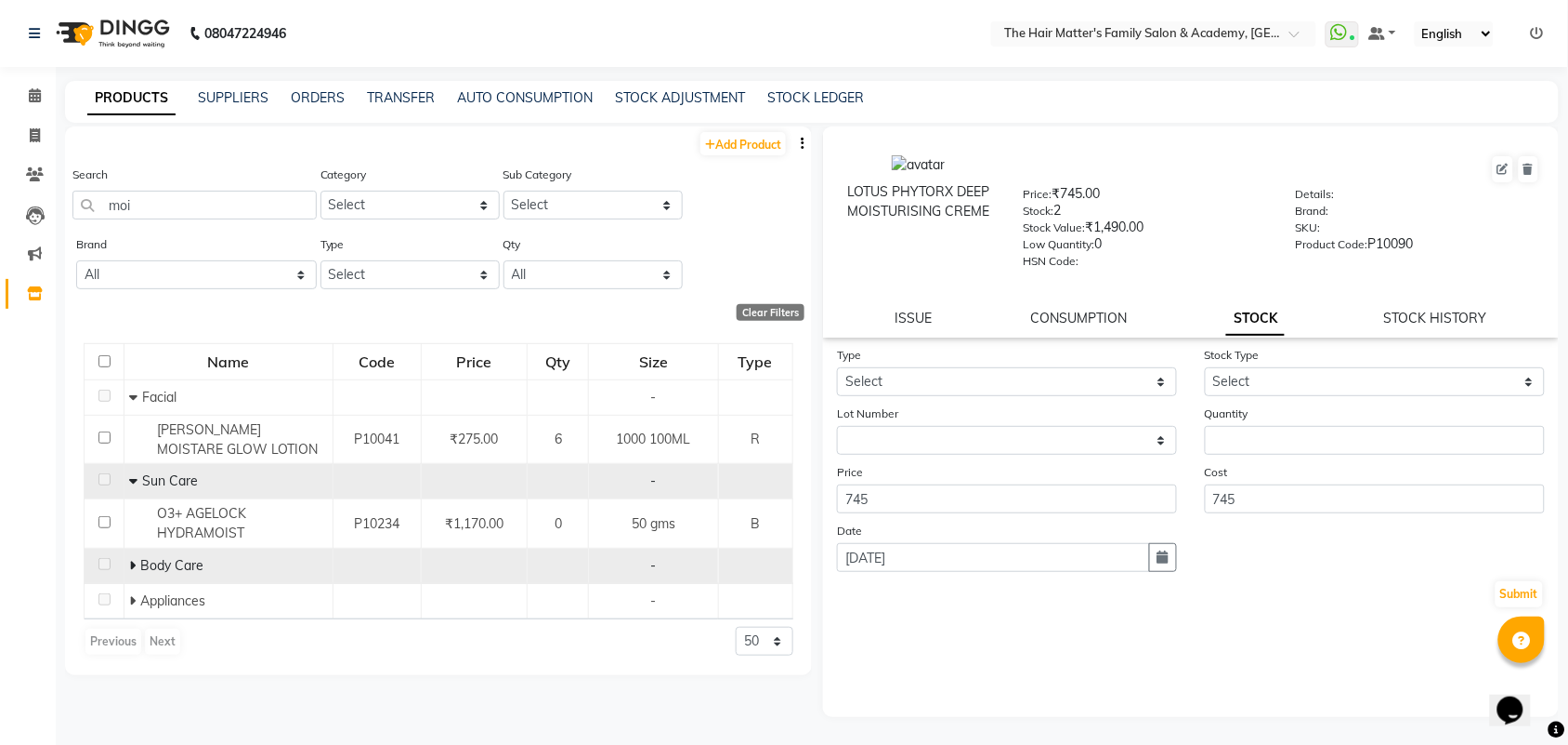
click at [131, 567] on icon at bounding box center [132, 566] width 7 height 13
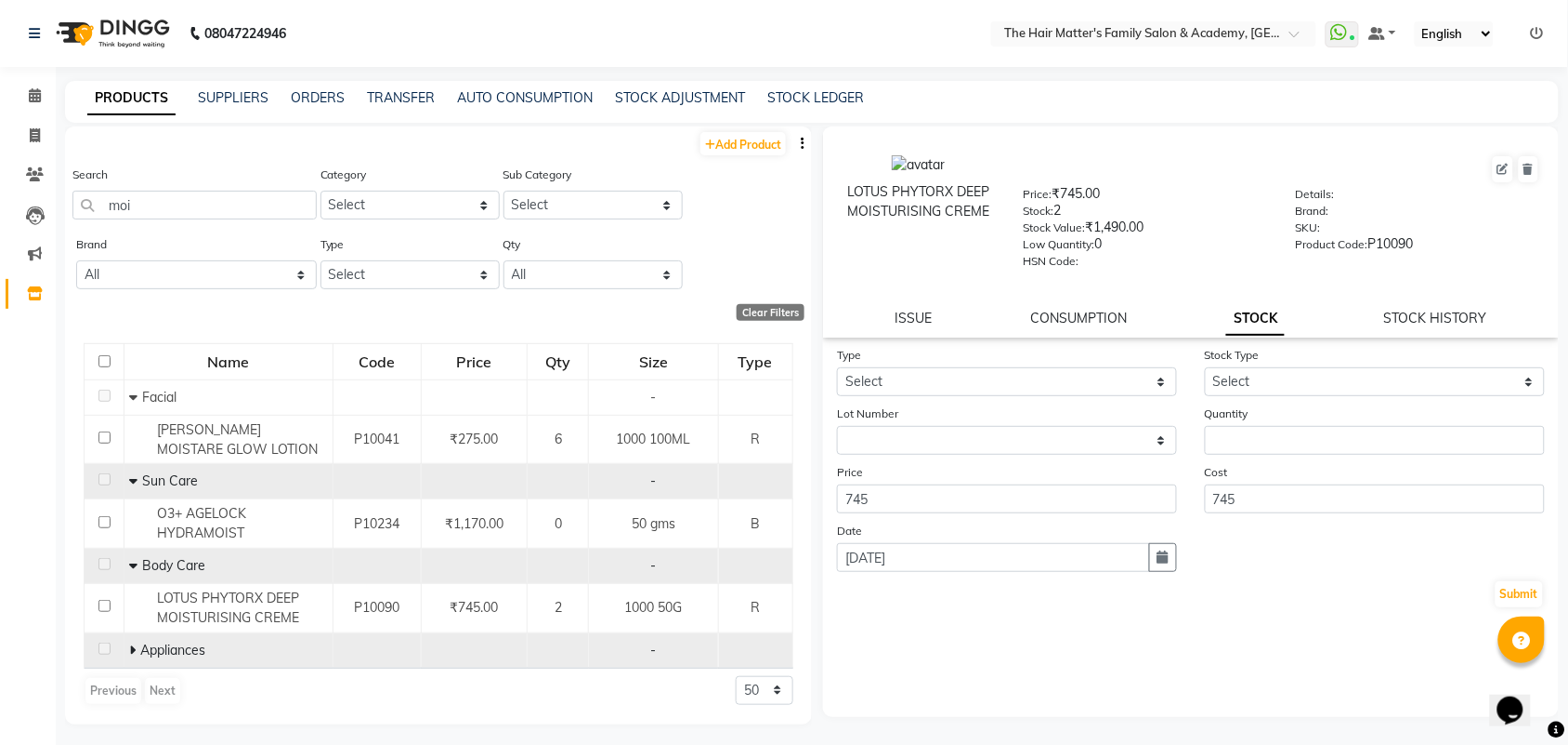
click at [129, 660] on td "Appliances" at bounding box center [229, 650] width 209 height 36
click at [131, 652] on icon at bounding box center [132, 650] width 7 height 13
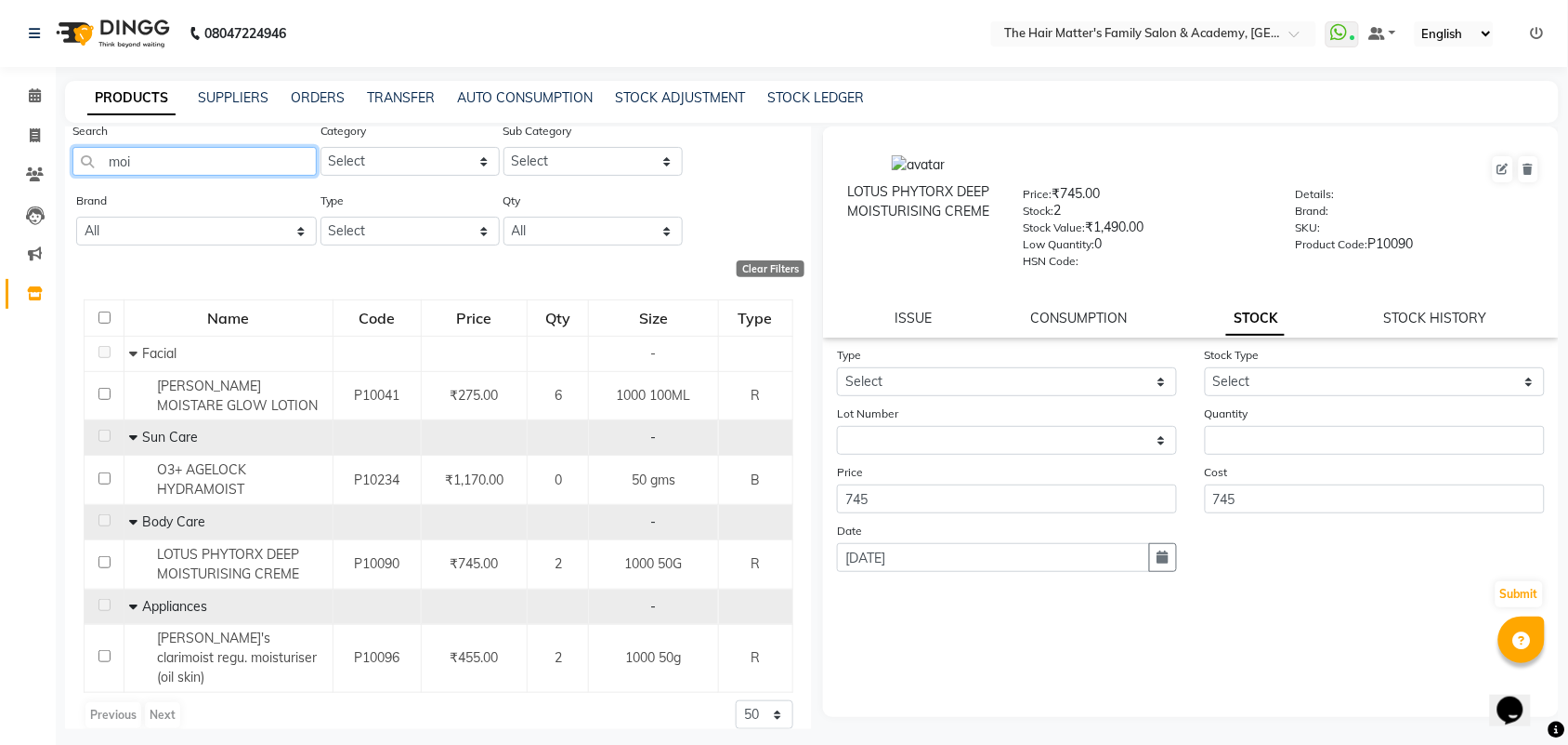
click at [192, 161] on input "moi" at bounding box center [194, 161] width 244 height 29
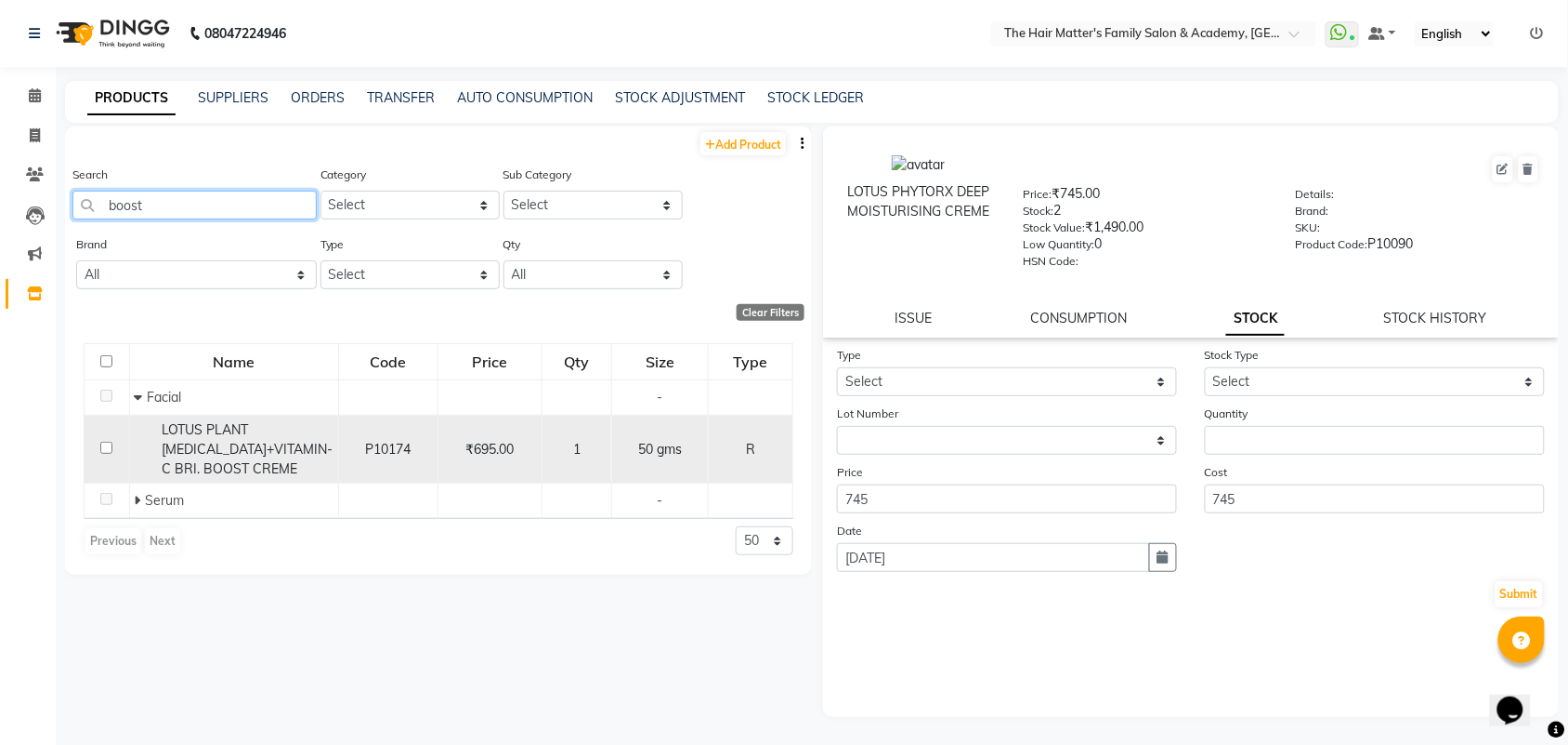
type input "boost"
click at [313, 463] on div "LOTUS PLANT [MEDICAL_DATA]+VITAMIN-C BRI. BOOST CREME" at bounding box center [234, 449] width 199 height 58
select select
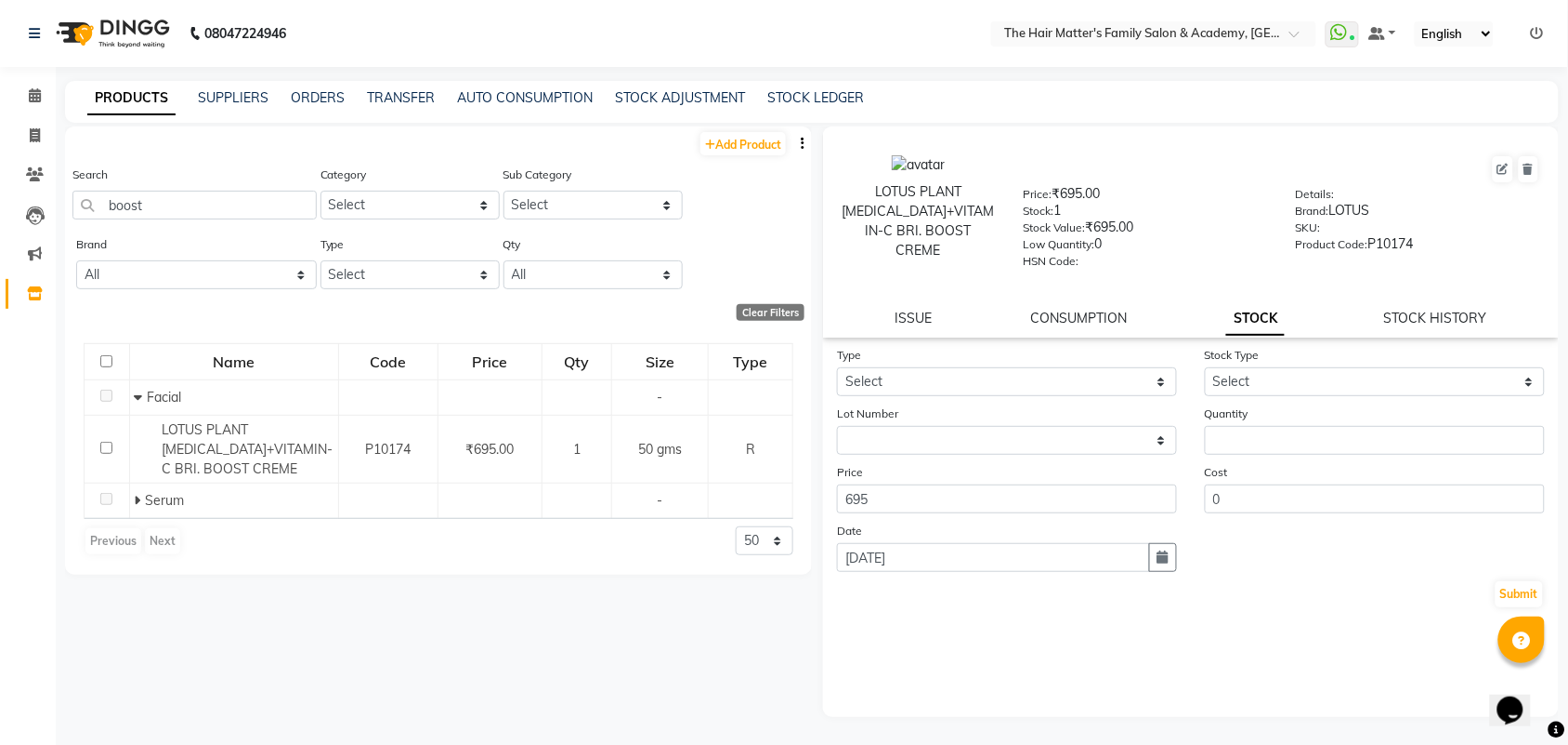
click at [206, 219] on div "Search boost" at bounding box center [194, 199] width 244 height 70
click at [206, 216] on input "boost" at bounding box center [194, 205] width 244 height 29
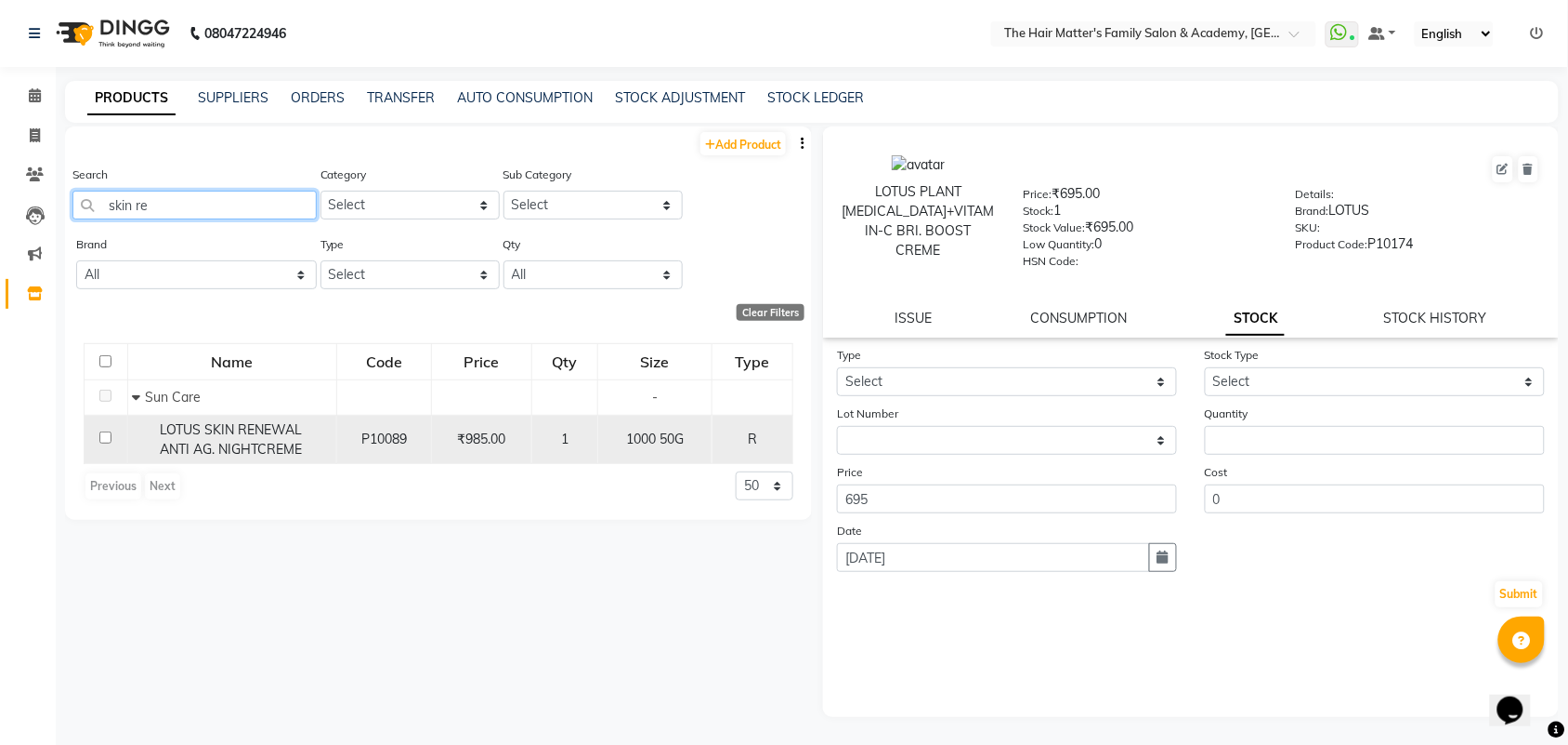
type input "skin re"
click at [263, 429] on span "LOTUS SKIN RENEWAL ANTI AG. NIGHTCREME" at bounding box center [230, 439] width 142 height 37
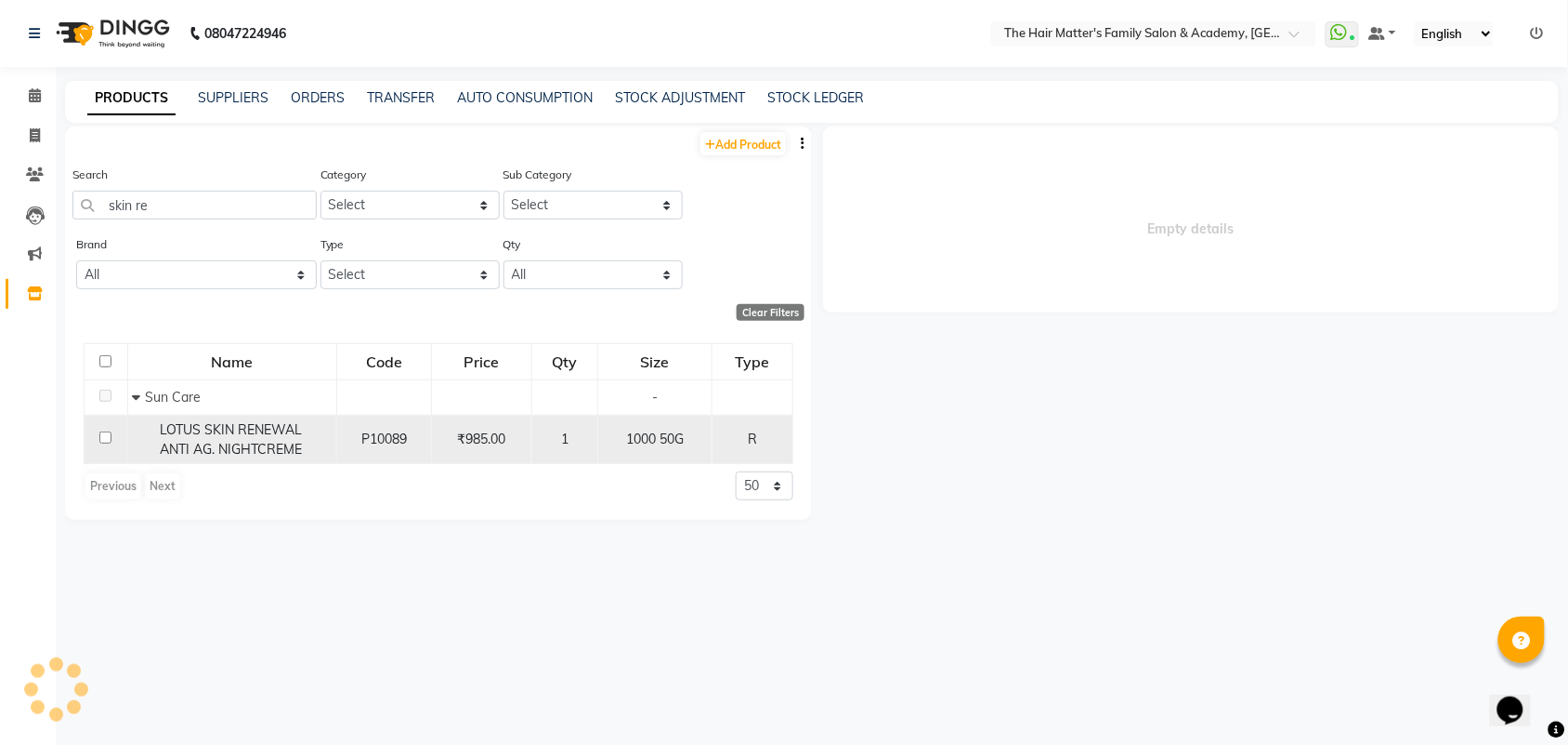
select select
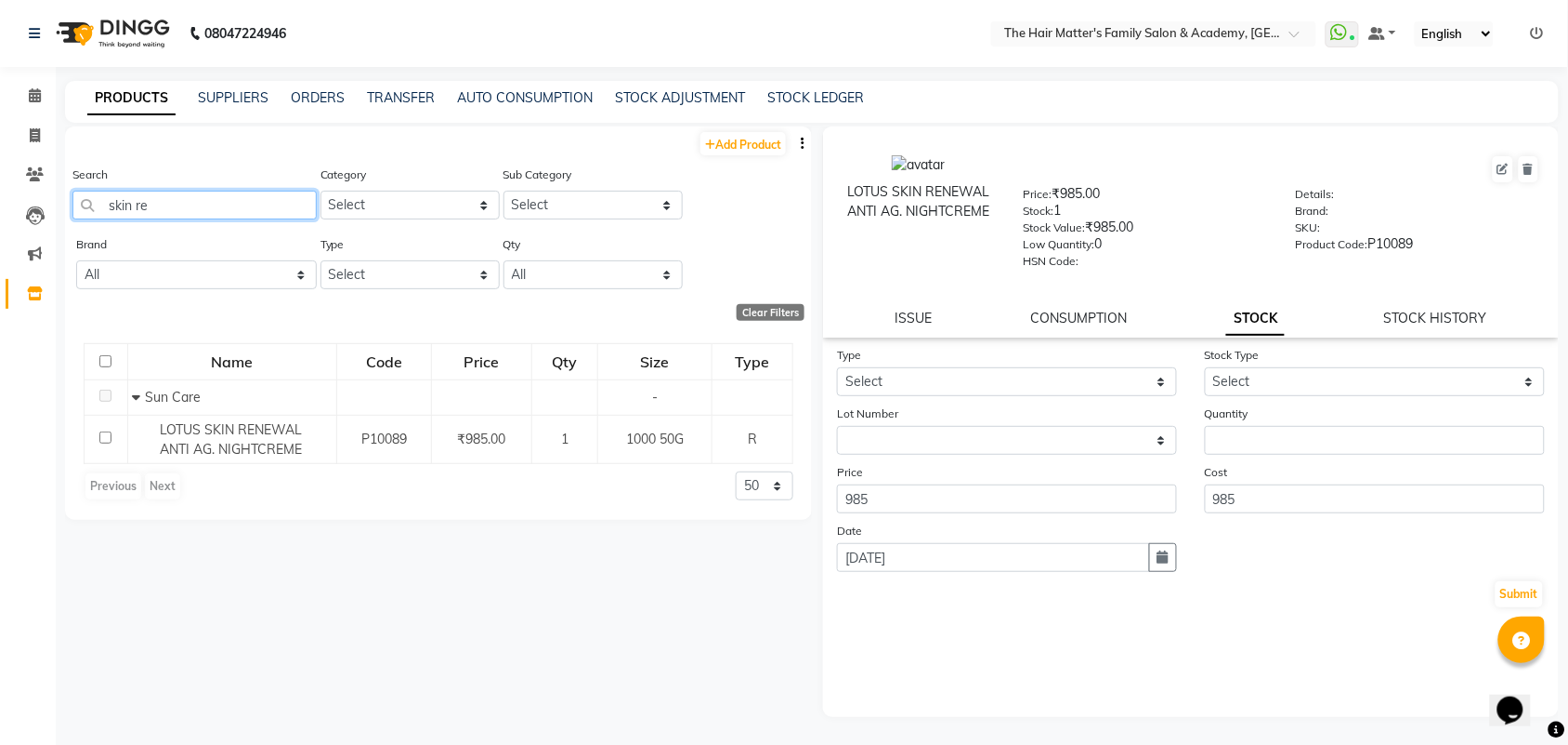
click at [183, 219] on input "skin re" at bounding box center [194, 205] width 244 height 29
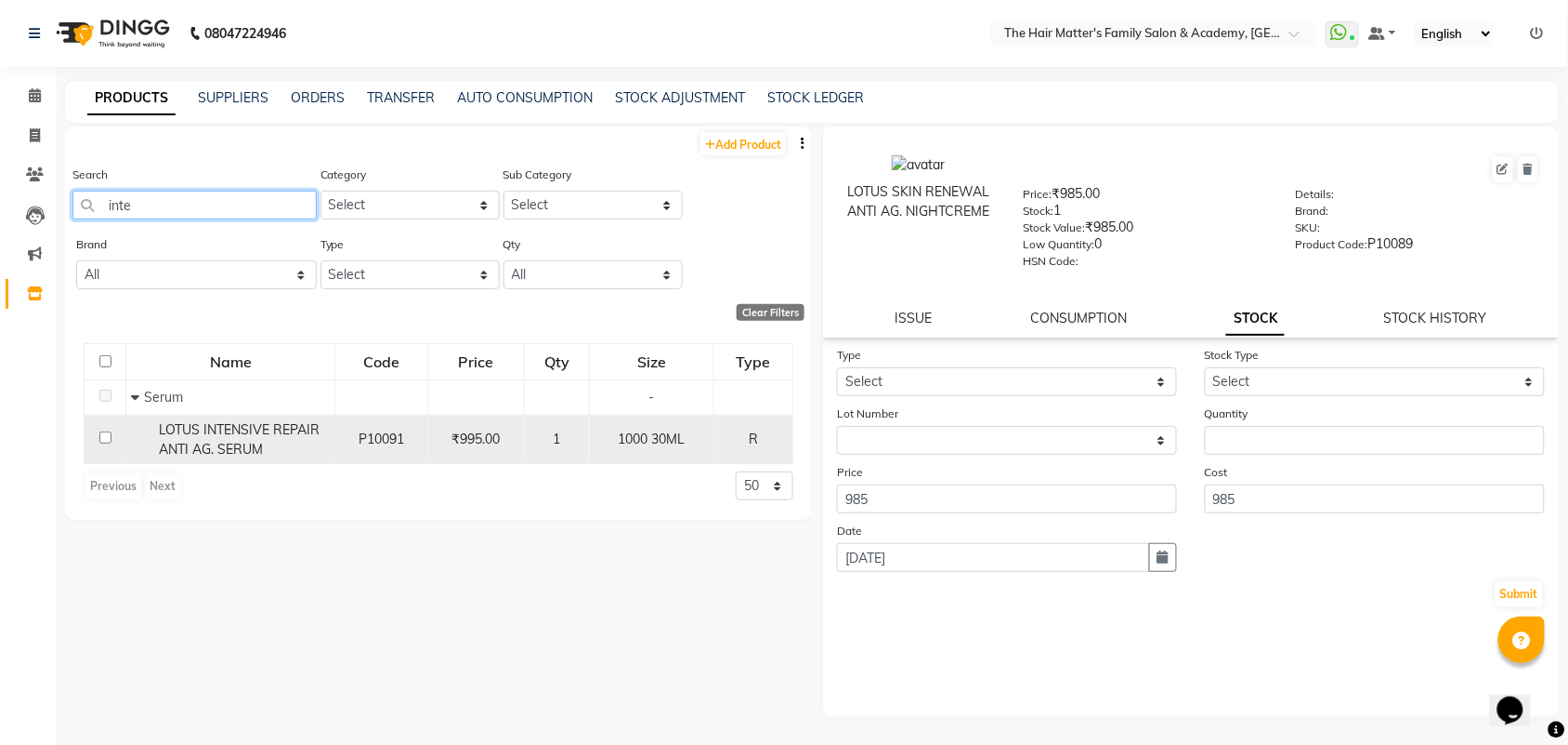
type input "inte"
click at [325, 429] on div "LOTUS INTENSIVE REPAIR ANTI AG. SERUM" at bounding box center [231, 440] width 199 height 39
select select
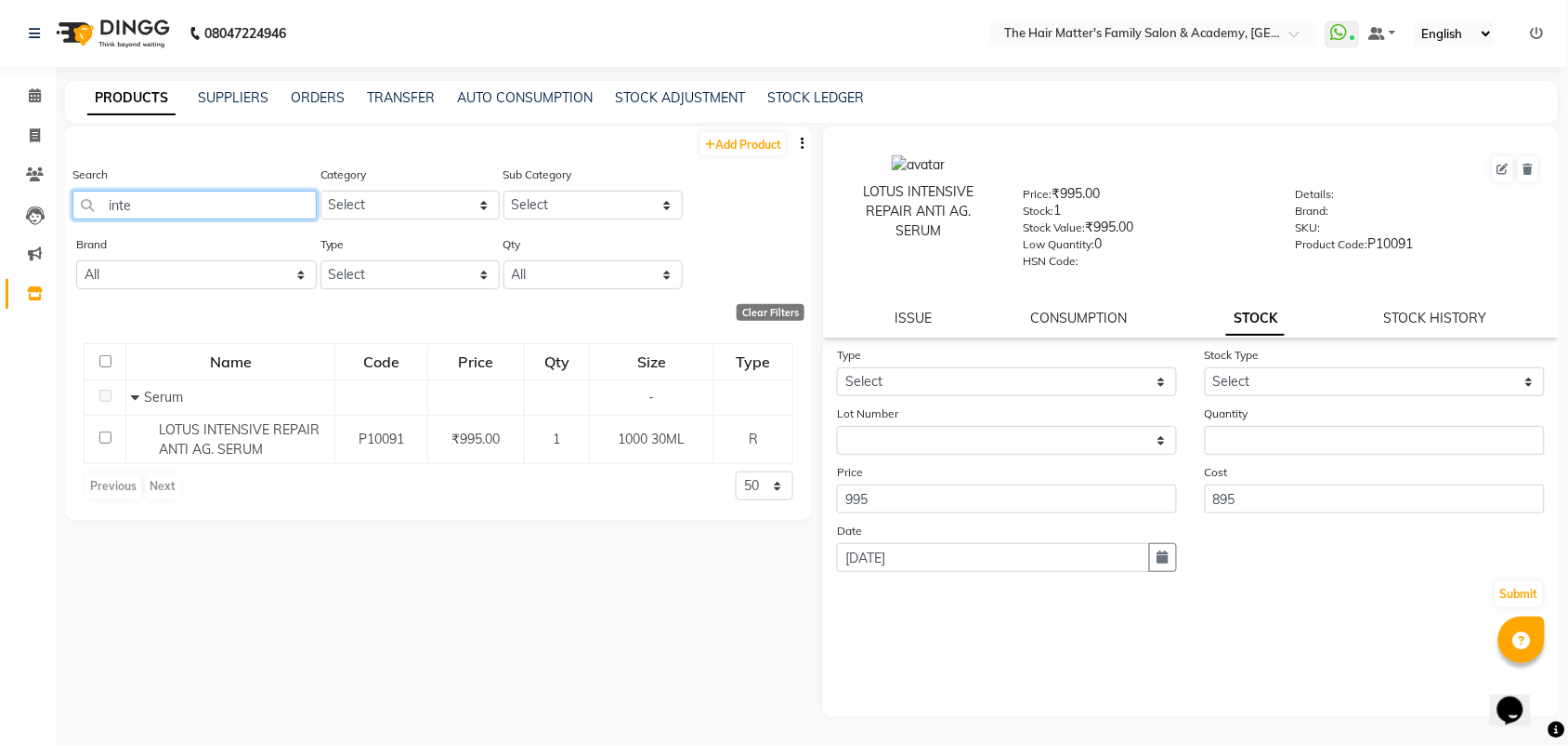
click at [173, 219] on input "inte" at bounding box center [194, 205] width 244 height 29
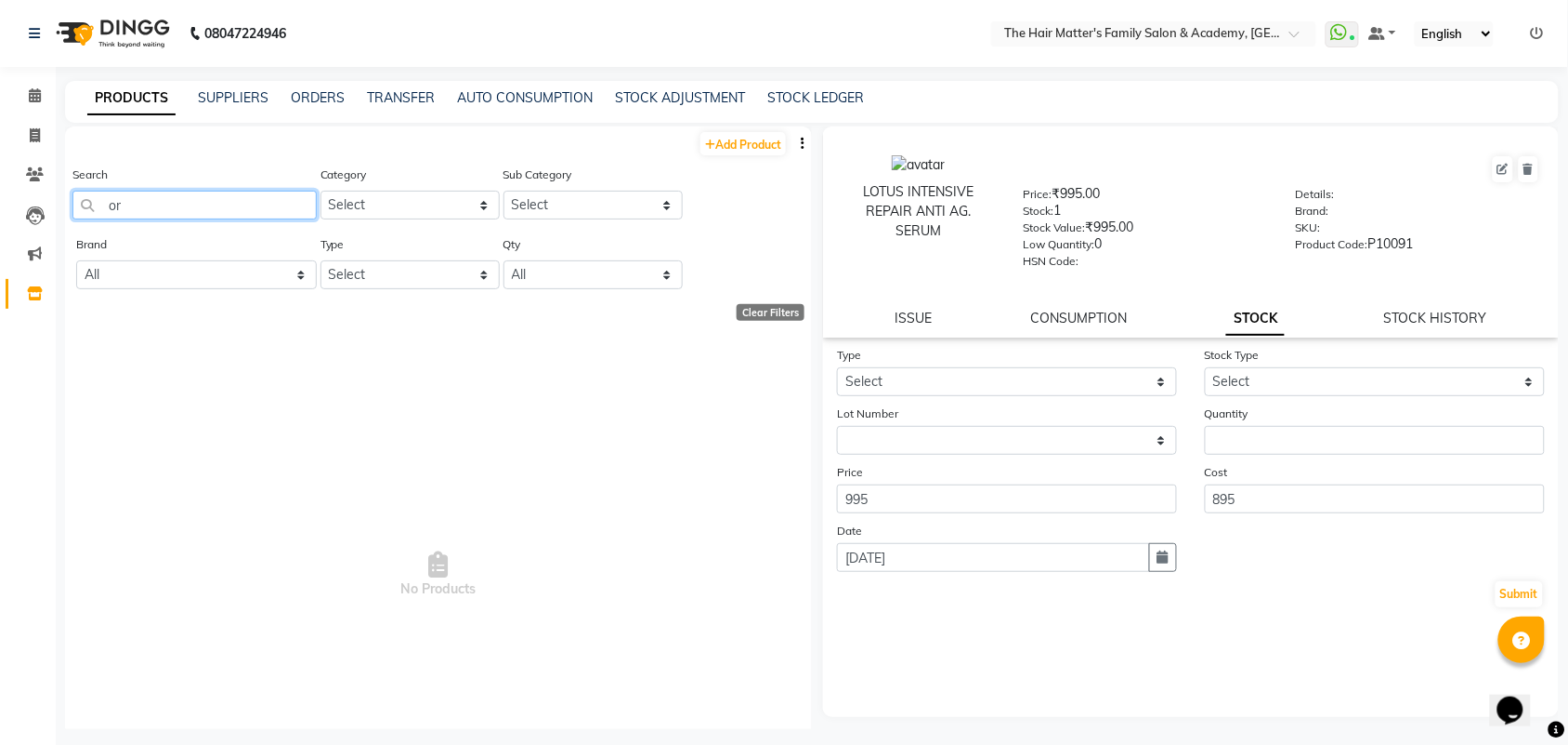
type input "o"
type input "a"
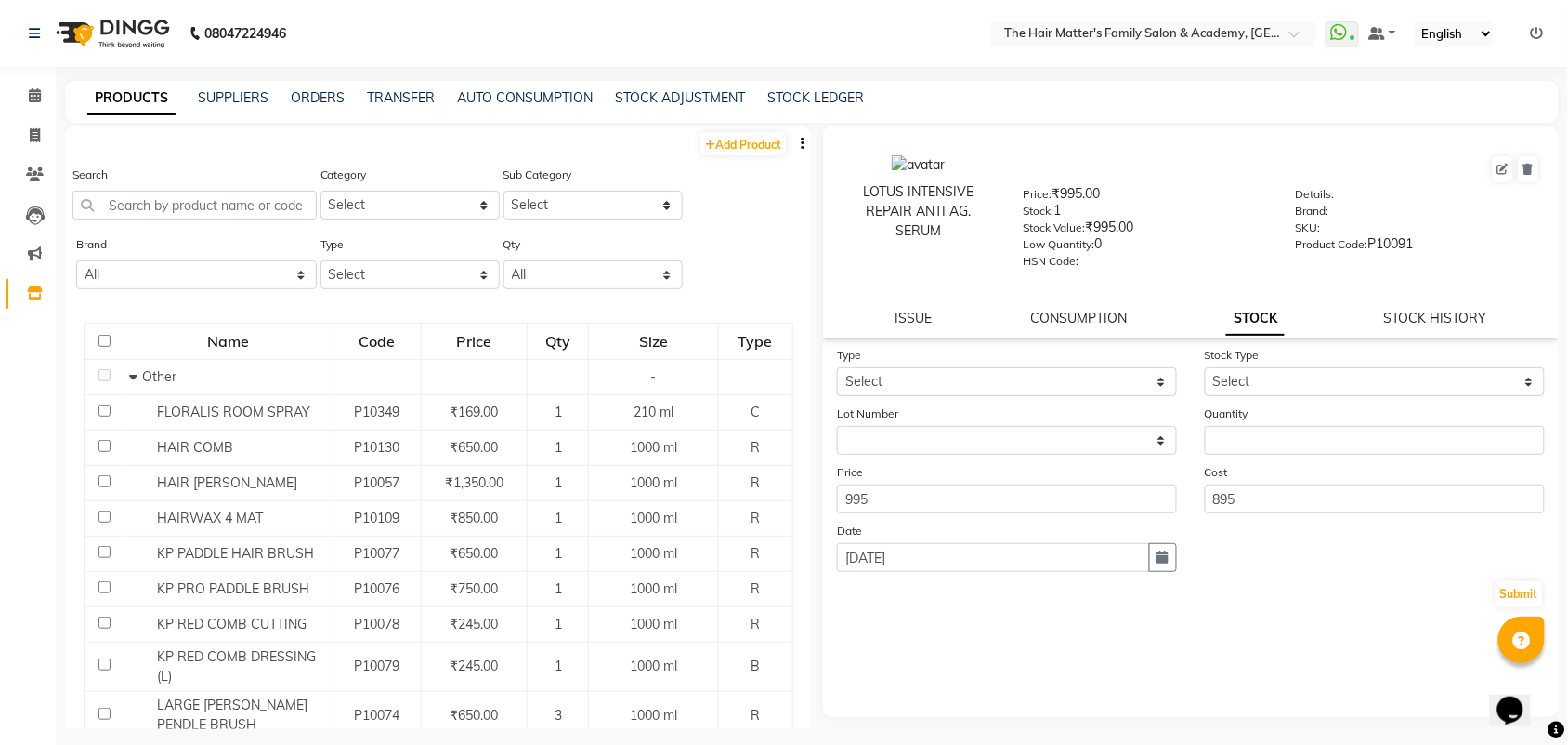
click at [168, 184] on div "Search" at bounding box center [194, 192] width 244 height 54
click at [178, 206] on input "text" at bounding box center [194, 205] width 244 height 29
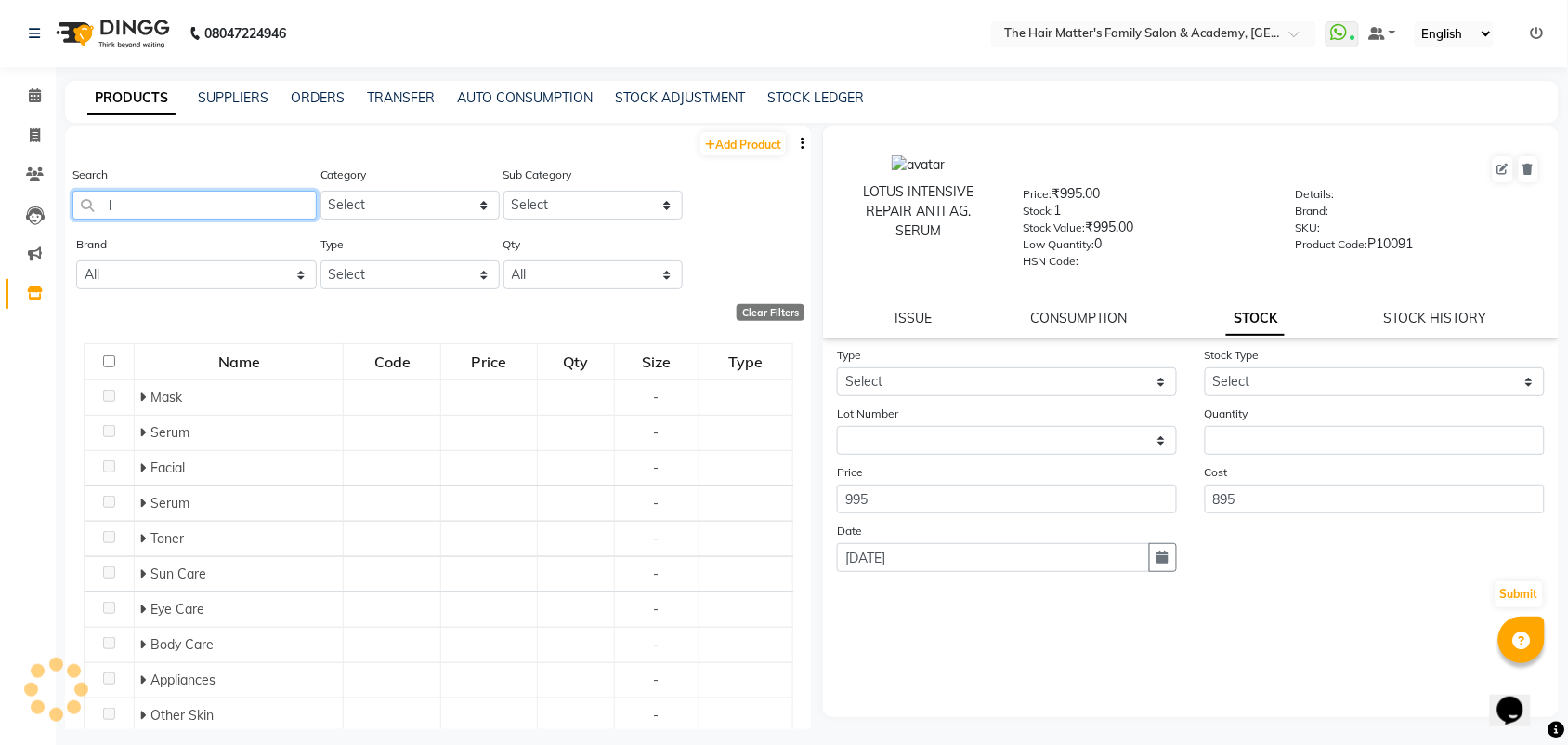
type input "l"
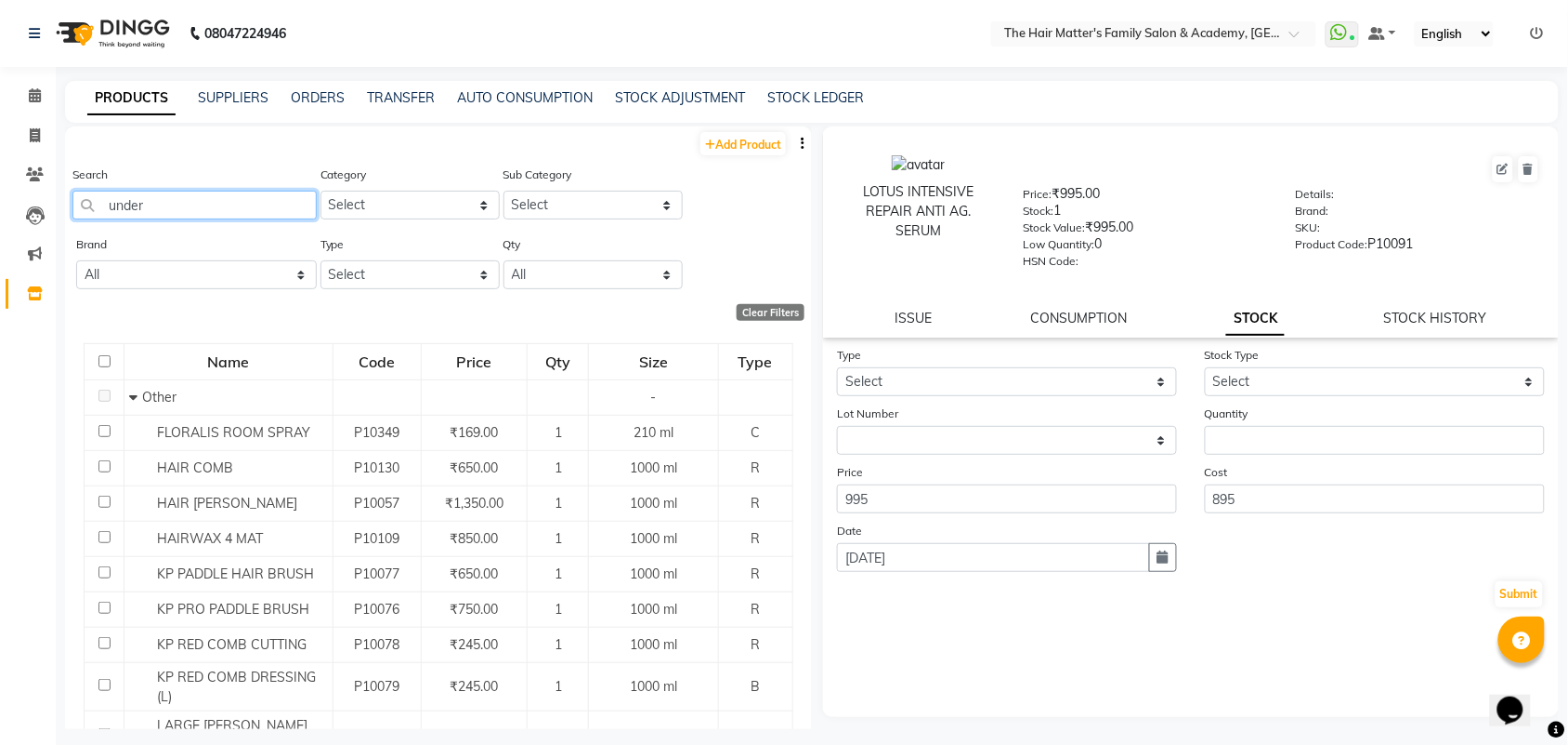
type input "under e"
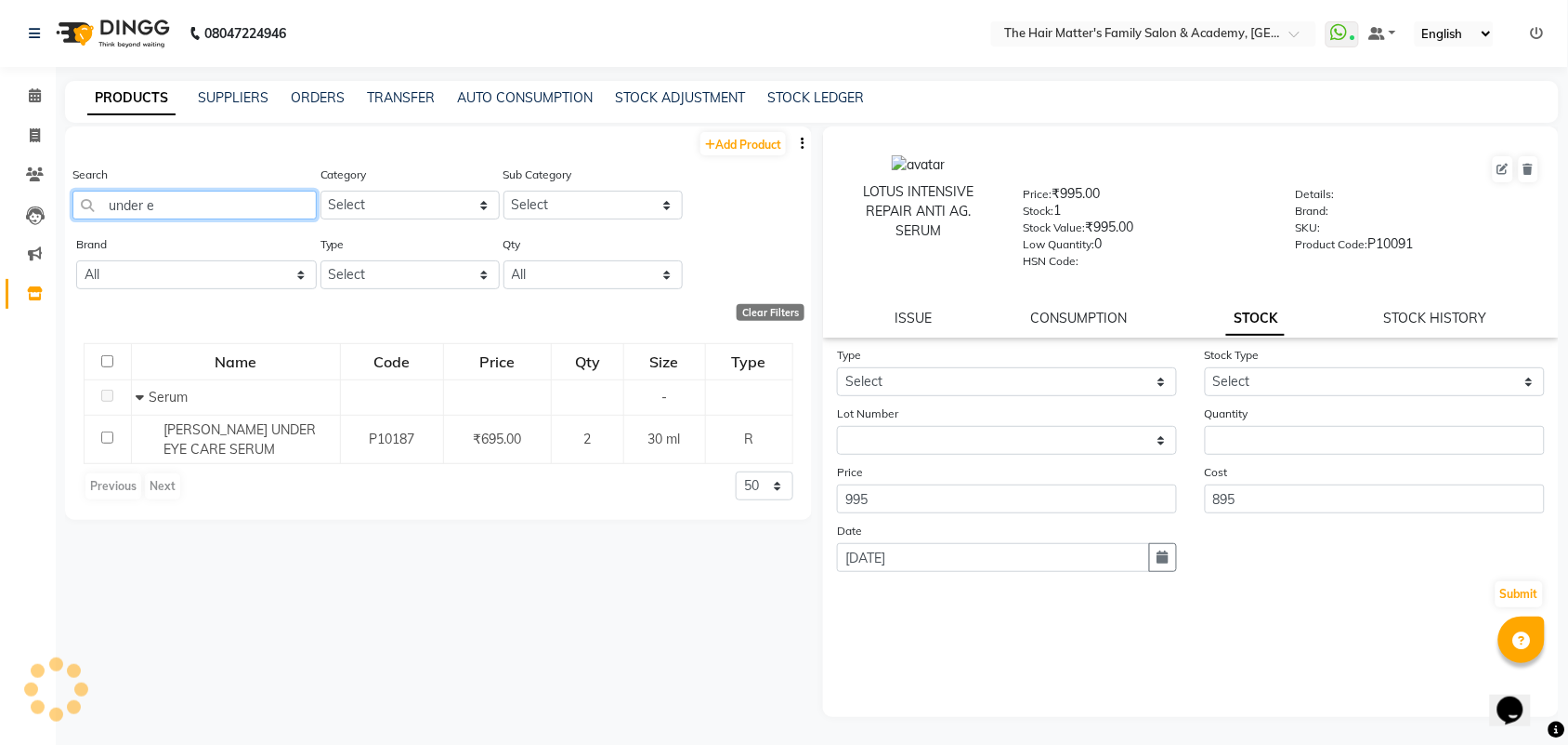
click at [238, 219] on input "under e" at bounding box center [194, 205] width 244 height 29
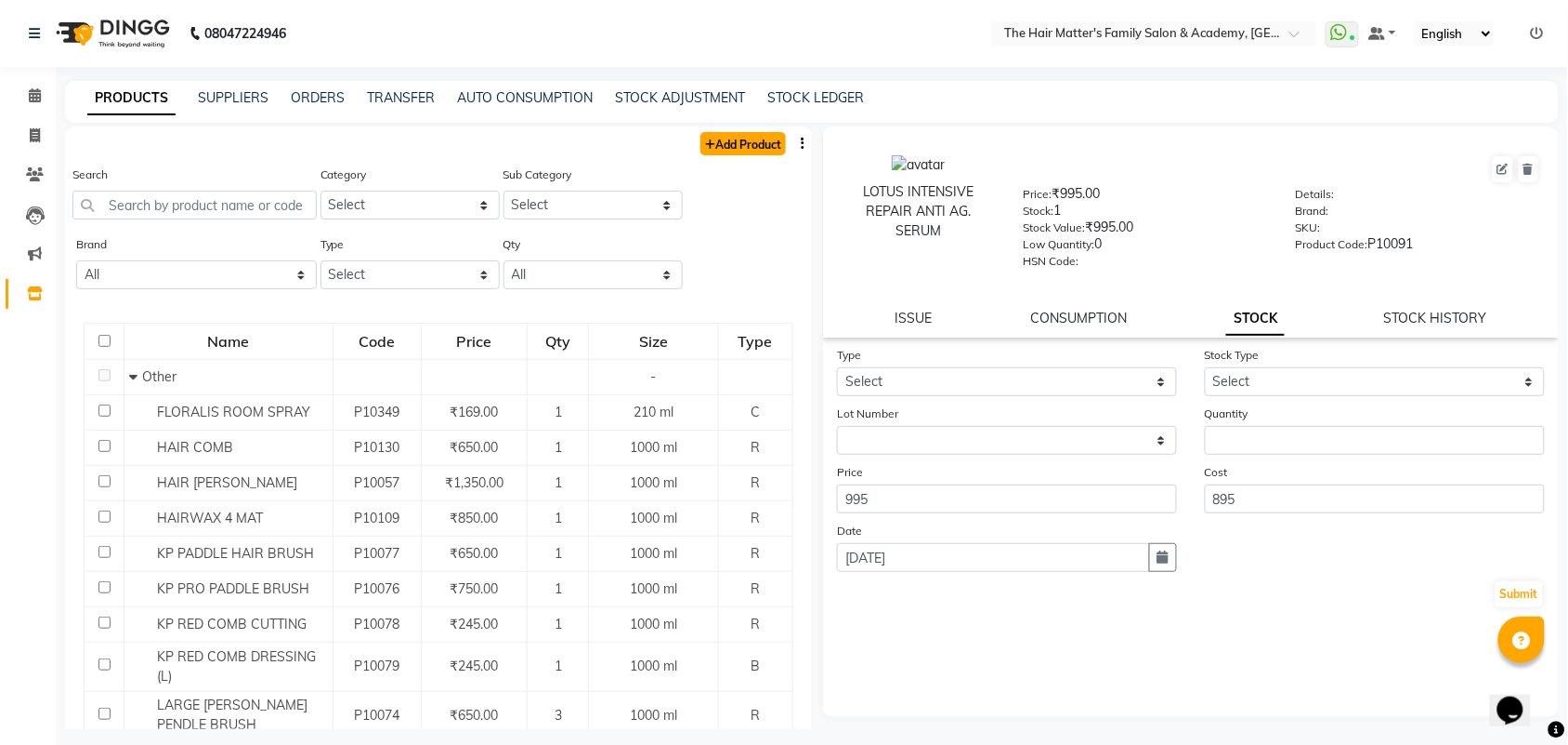
click at [712, 148] on link "Add Product" at bounding box center [743, 143] width 85 height 23
select select "true"
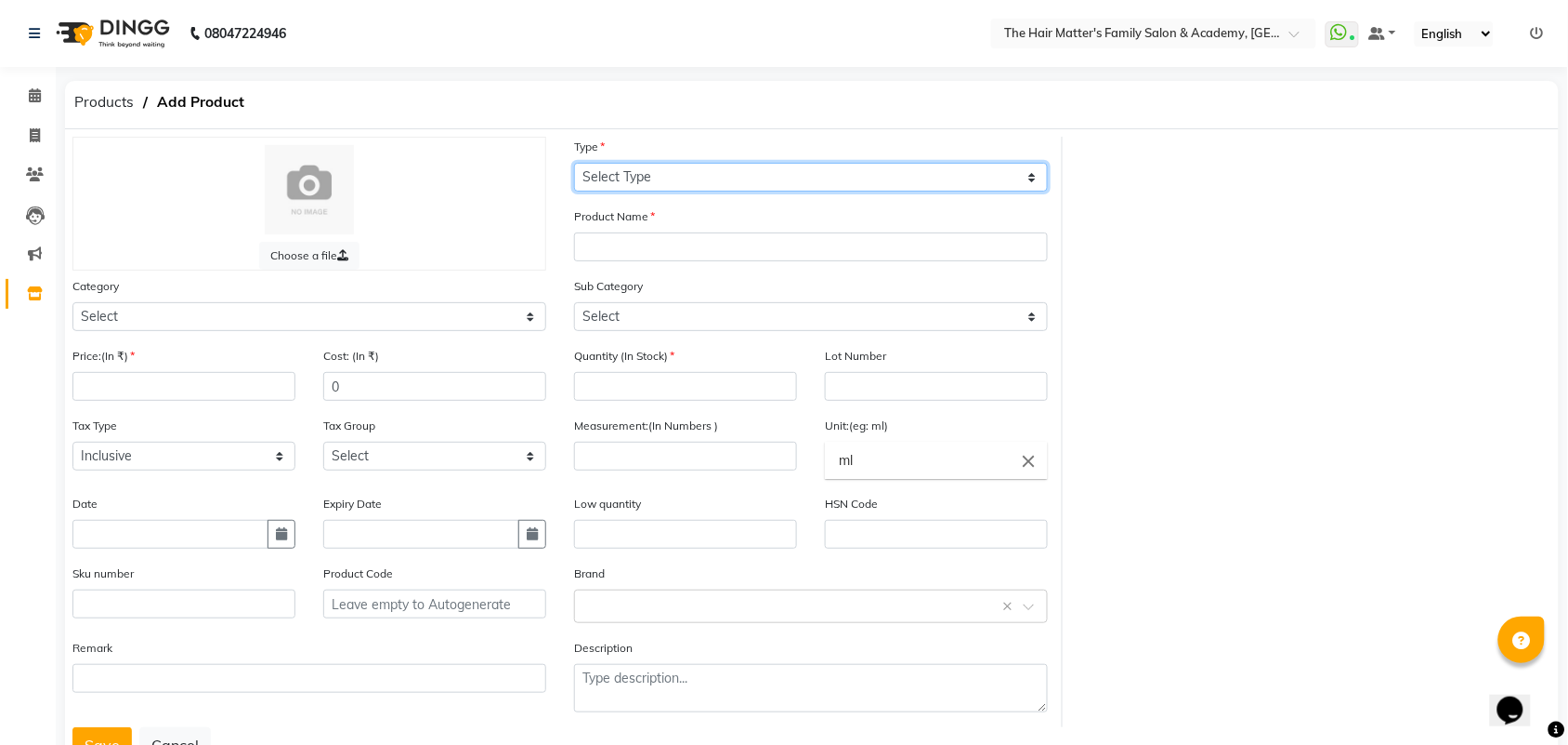
click at [637, 181] on select "Select Type Both Retail Consumable" at bounding box center [810, 177] width 474 height 29
select select "B"
click at [574, 163] on select "Select Type Both Retail Consumable" at bounding box center [810, 177] width 474 height 29
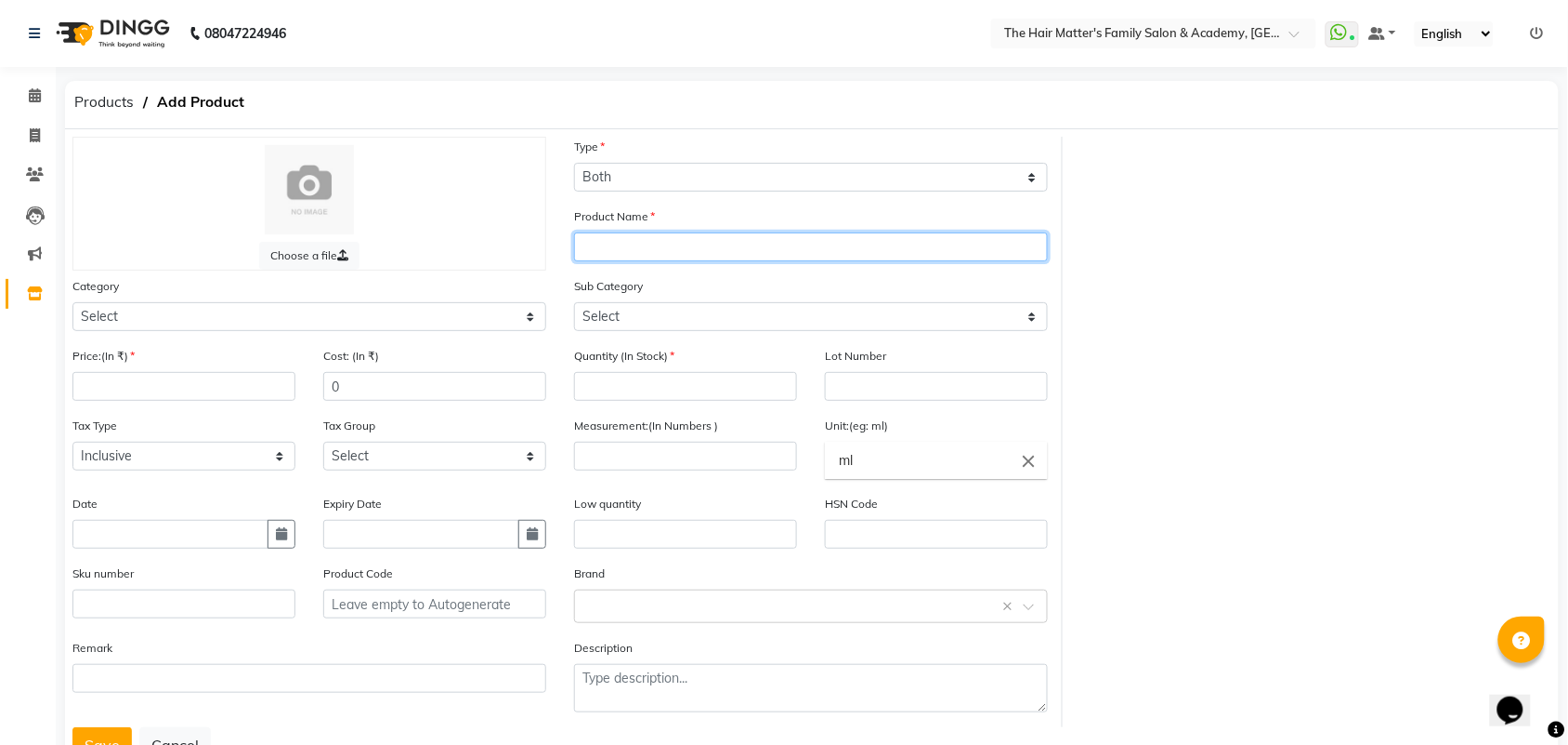
click at [628, 244] on input "text" at bounding box center [810, 246] width 474 height 29
type input "LOTUS ORGANICS"
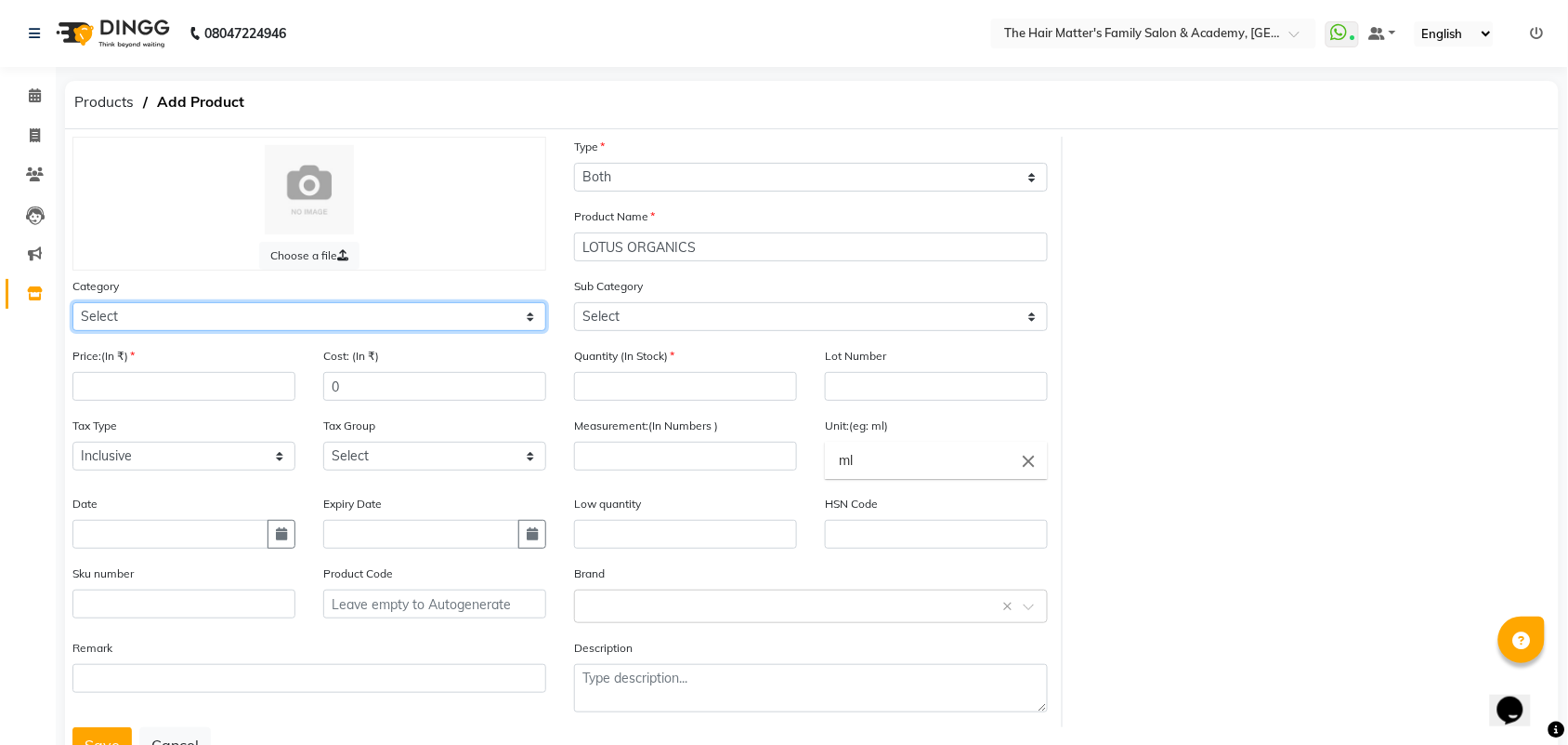
click at [402, 325] on select "Select Hair Skin Makeup Personal Care Appliances [PERSON_NAME] Waxing Disposabl…" at bounding box center [309, 317] width 474 height 29
click at [72, 303] on select "Select Hair Skin Makeup Personal Care Appliances [PERSON_NAME] Waxing Disposabl…" at bounding box center [309, 317] width 474 height 29
click at [482, 311] on select "Select Hair Skin Makeup Personal Care Appliances [PERSON_NAME] Waxing Disposabl…" at bounding box center [309, 317] width 474 height 29
select select "949701150"
click at [72, 303] on select "Select Hair Skin Makeup Personal Care Appliances [PERSON_NAME] Waxing Disposabl…" at bounding box center [309, 317] width 474 height 29
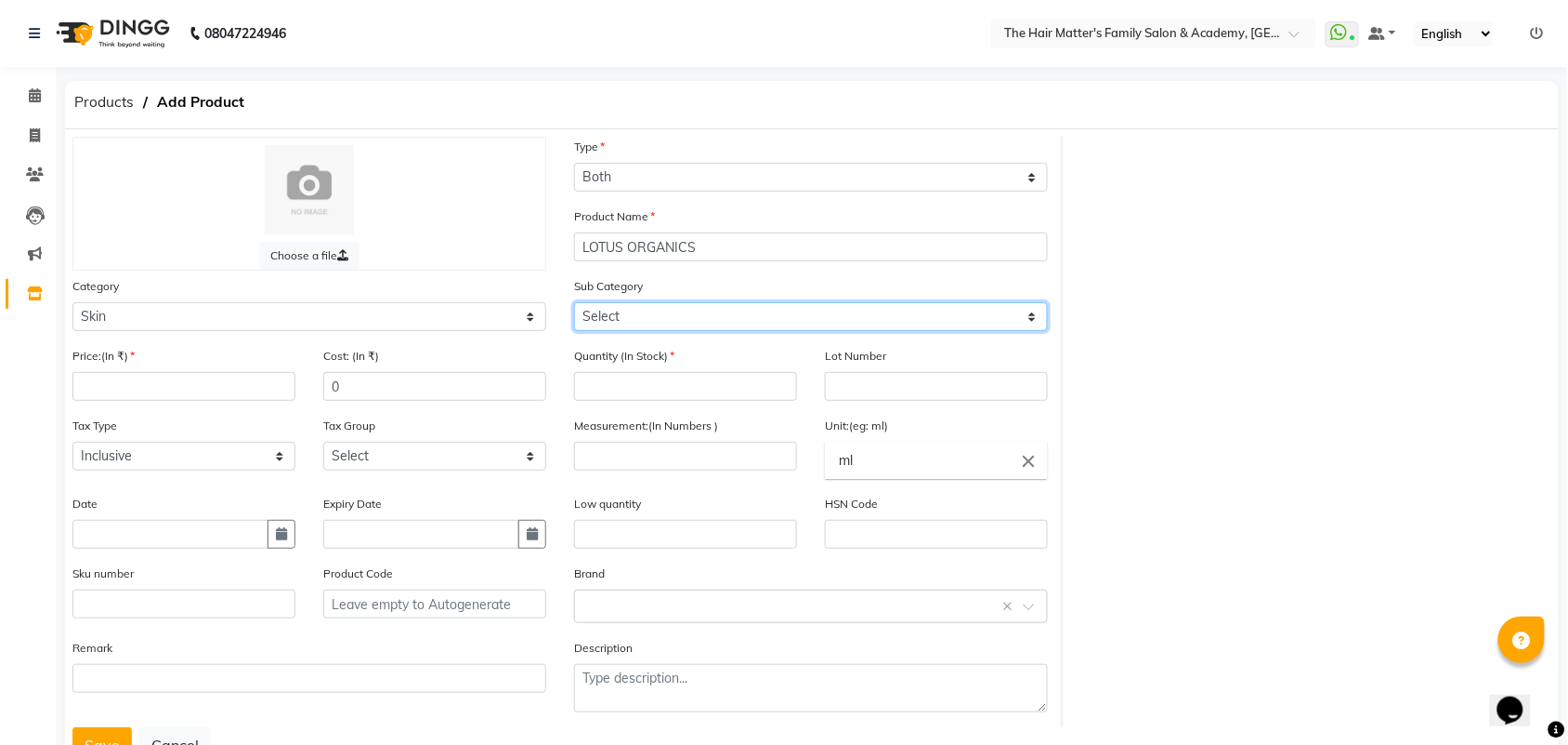
click at [683, 323] on select "Select Cleanser Facial Moisturiser Serum Toner Sun Care Masks Lip Care Eye Care…" at bounding box center [810, 317] width 474 height 29
select select "949701164"
click at [574, 303] on select "Select Cleanser Facial Moisturiser Serum Toner Sun Care Masks Lip Care Eye Care…" at bounding box center [810, 317] width 474 height 29
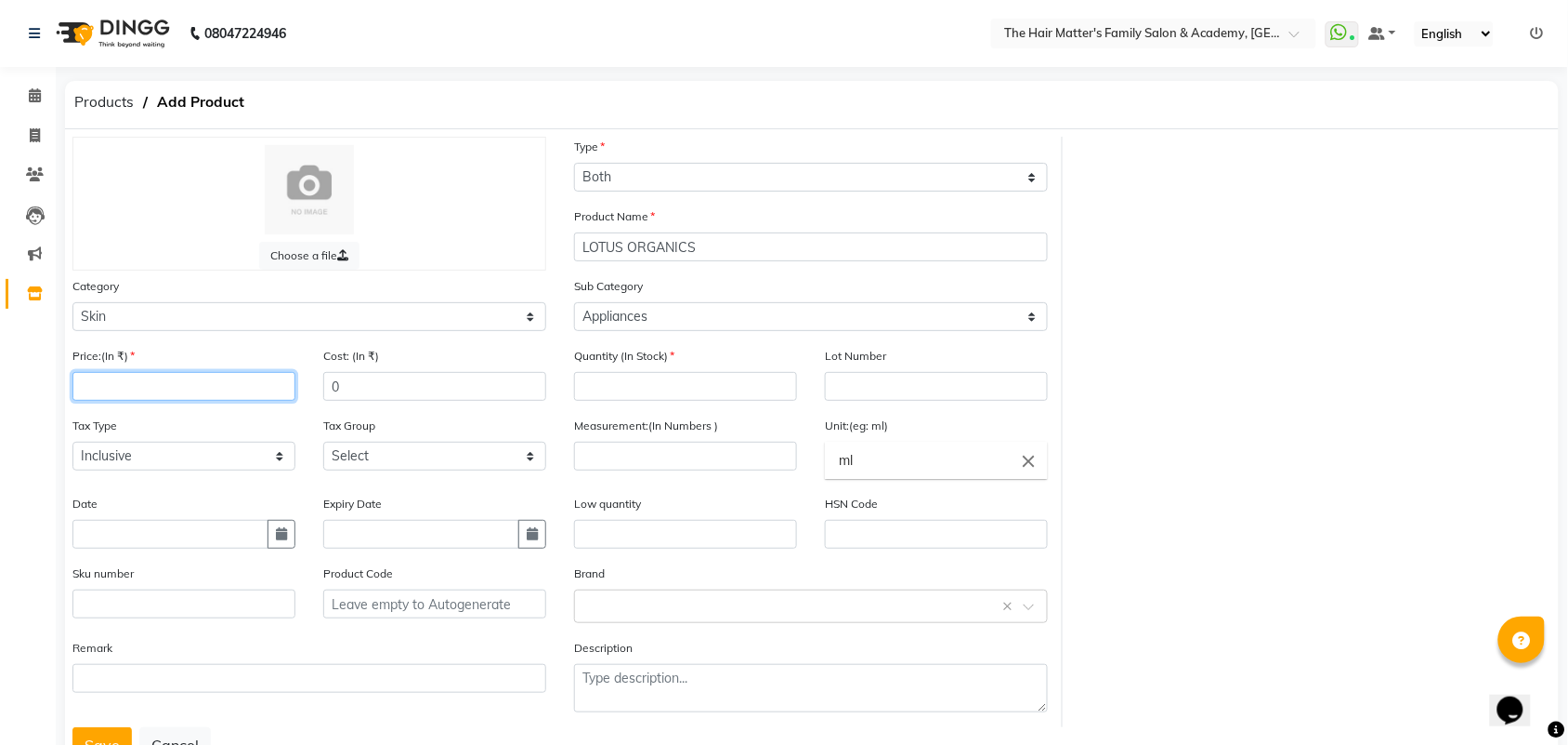
click at [161, 391] on input "number" at bounding box center [183, 386] width 223 height 29
type input "785"
click at [365, 378] on input "0" at bounding box center [434, 386] width 223 height 29
click at [688, 451] on input "number" at bounding box center [684, 456] width 223 height 29
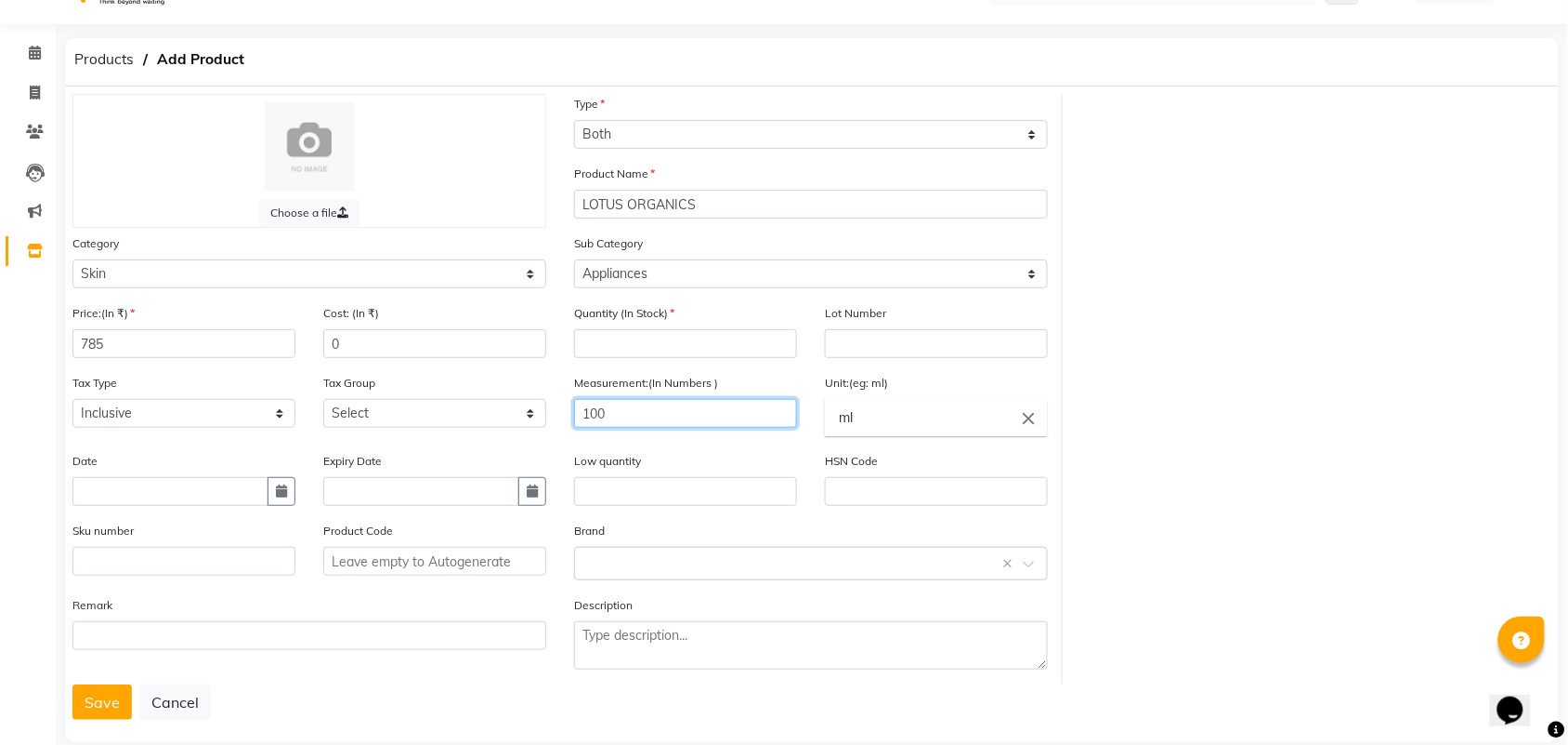
scroll to position [67, 0]
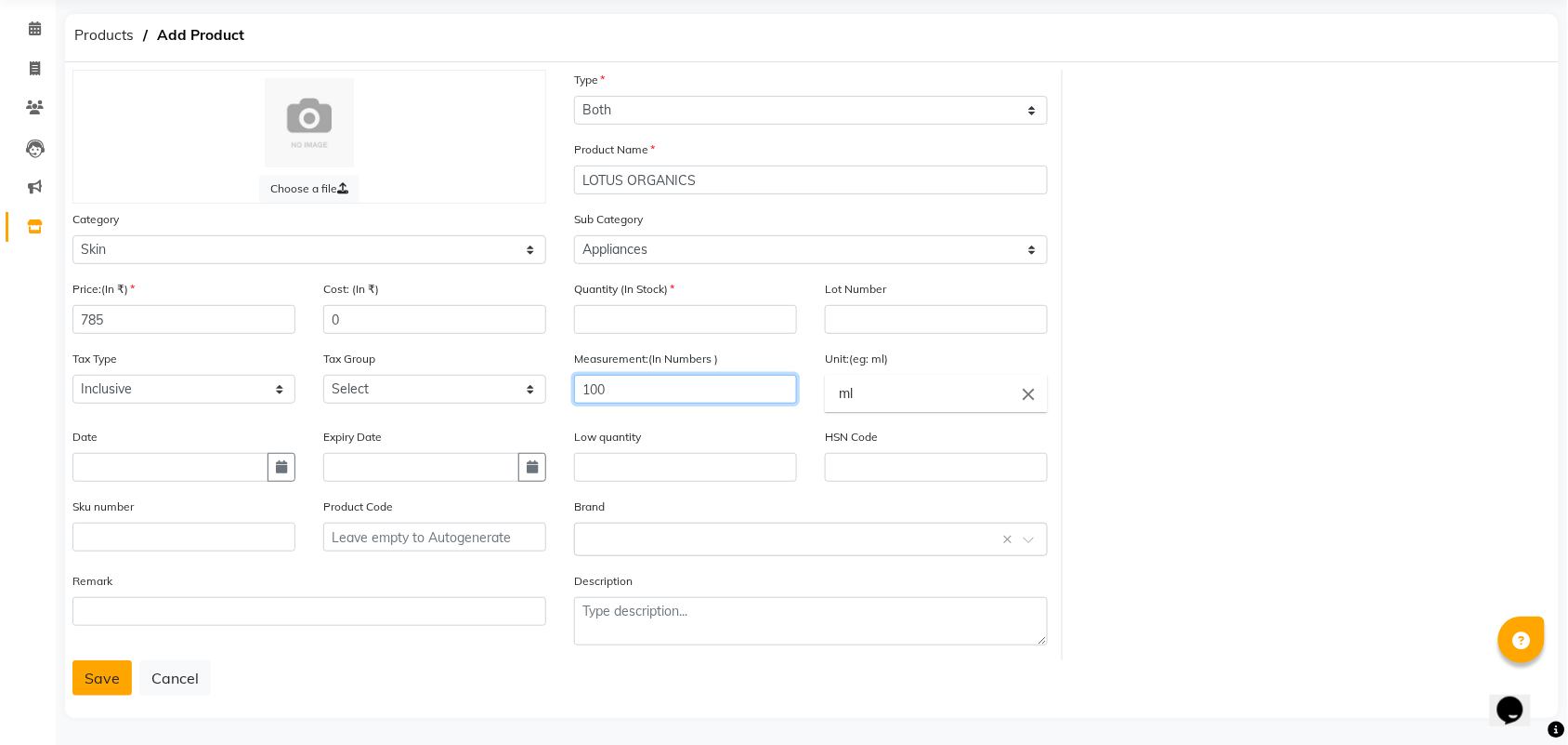
type input "100"
click at [104, 675] on button "Save" at bounding box center [101, 677] width 59 height 36
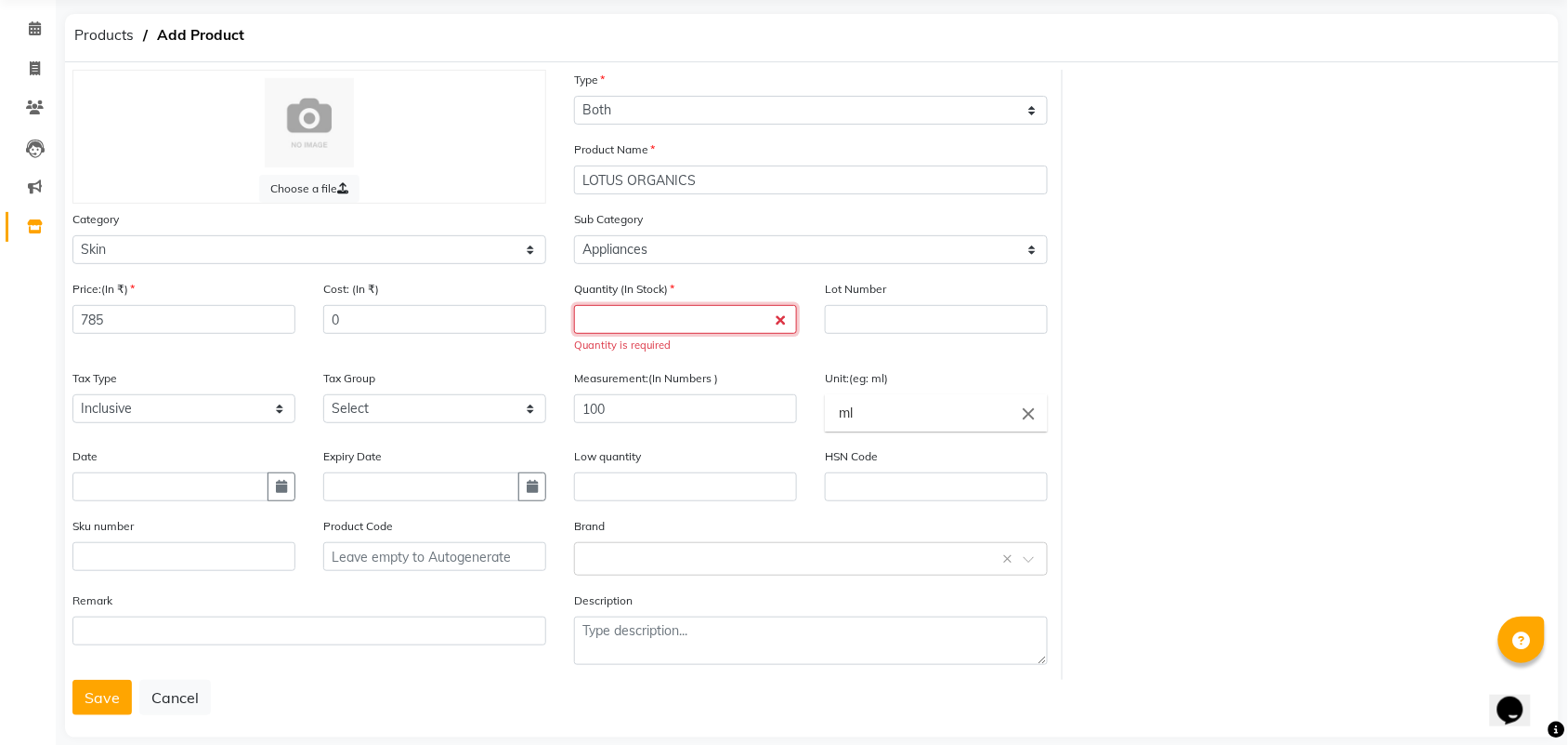
click at [623, 326] on input "number" at bounding box center [684, 319] width 223 height 29
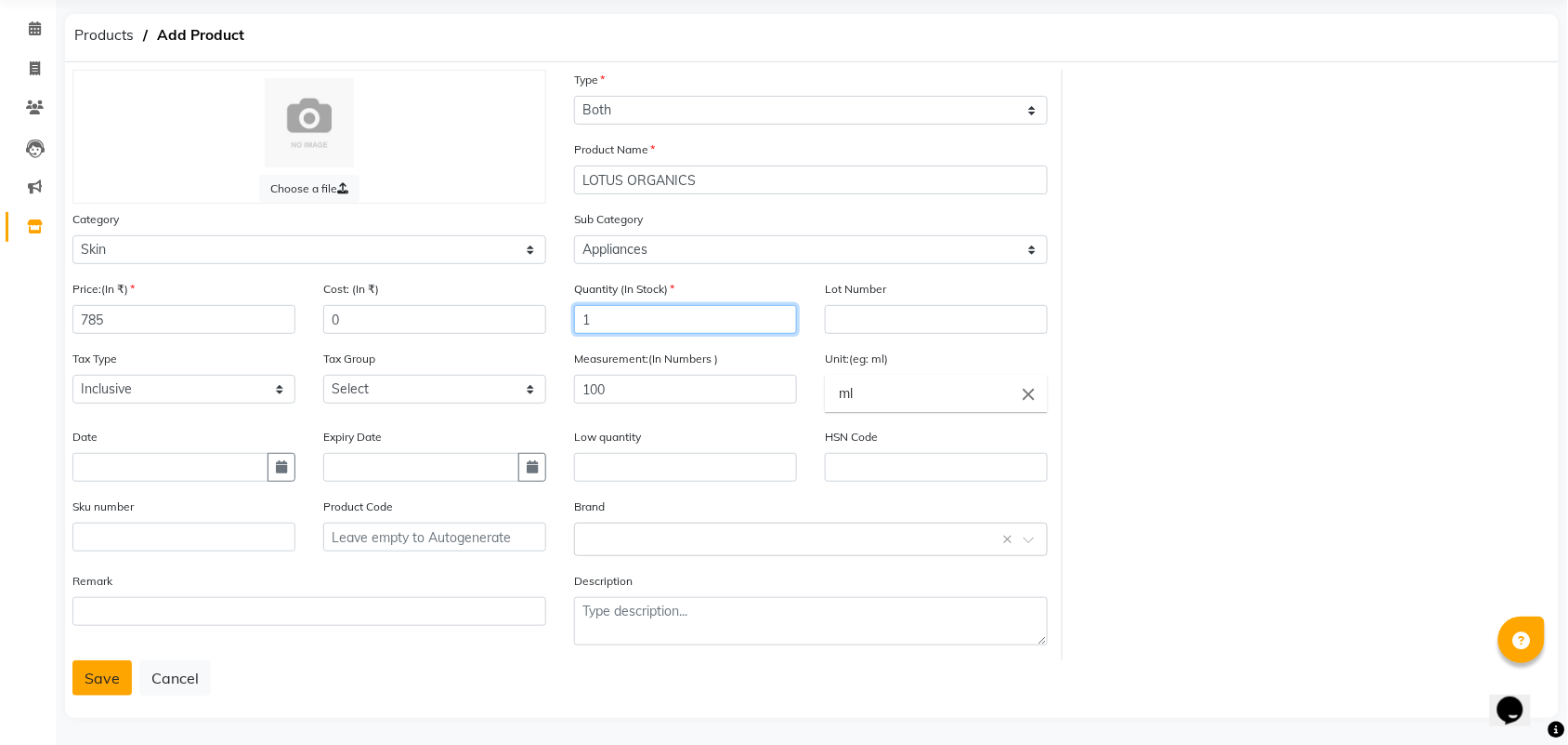
type input "1"
click at [116, 660] on button "Save" at bounding box center [101, 677] width 59 height 36
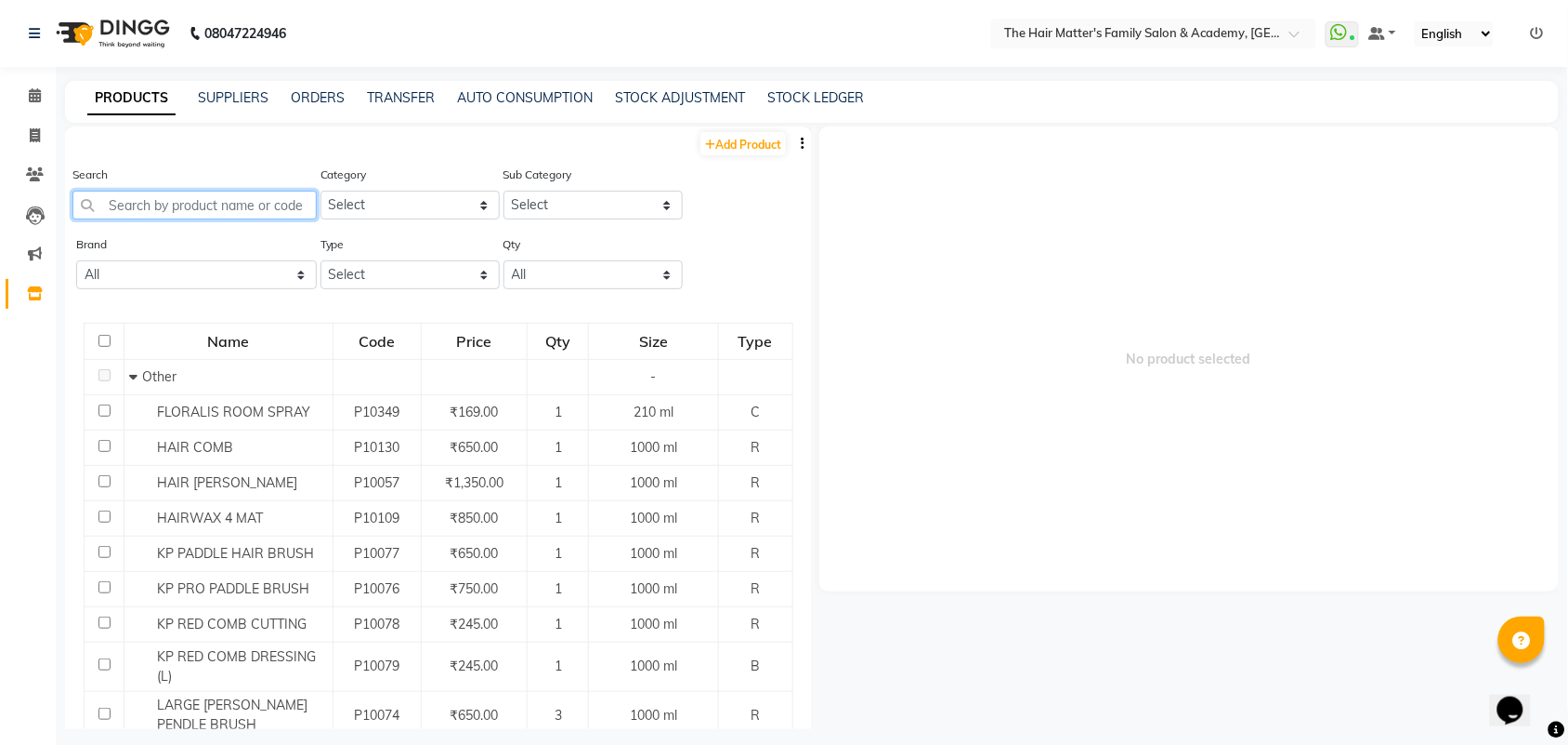
click at [248, 210] on input "text" at bounding box center [194, 205] width 244 height 29
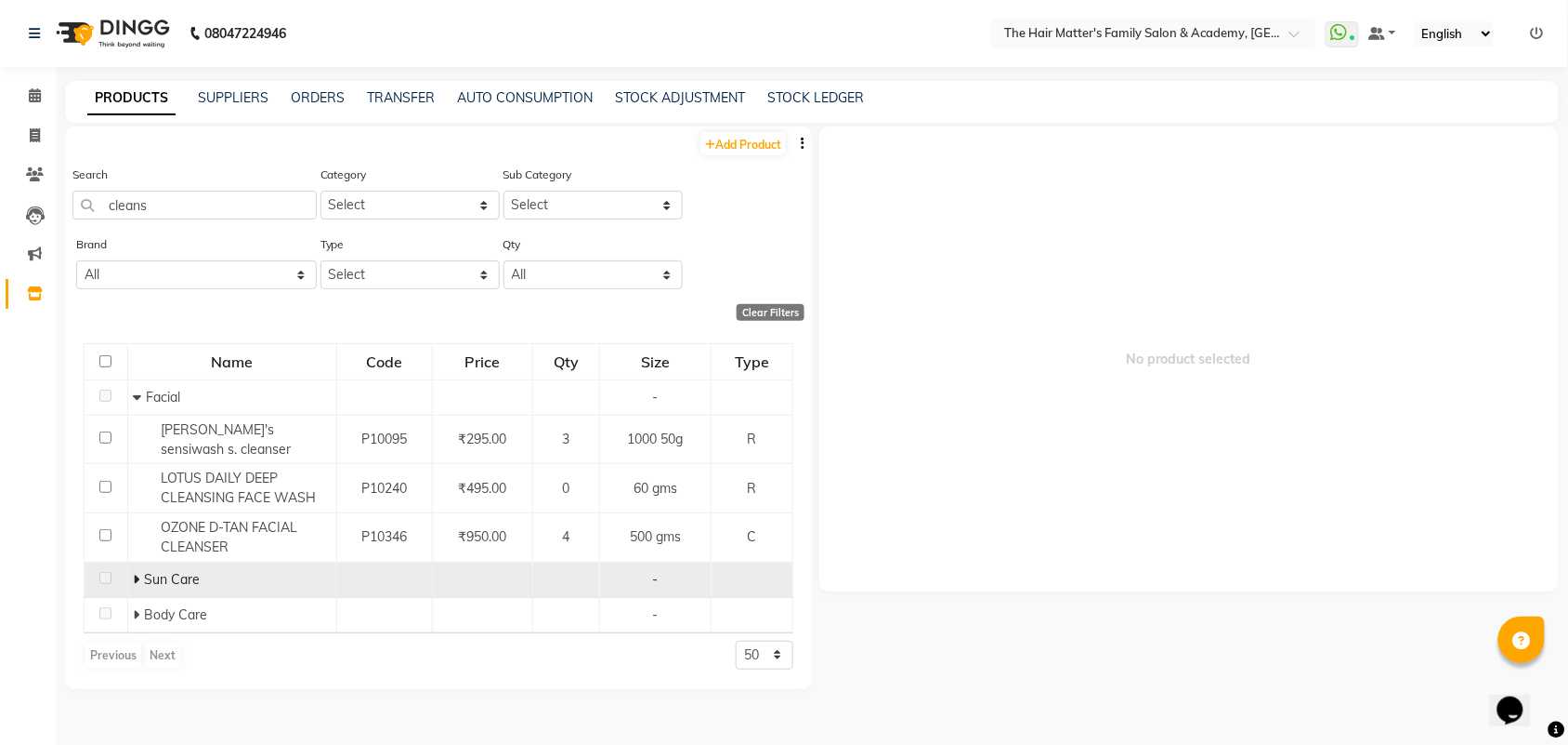
click at [128, 579] on td "Sun Care" at bounding box center [232, 580] width 209 height 36
click at [135, 579] on icon at bounding box center [135, 579] width 7 height 13
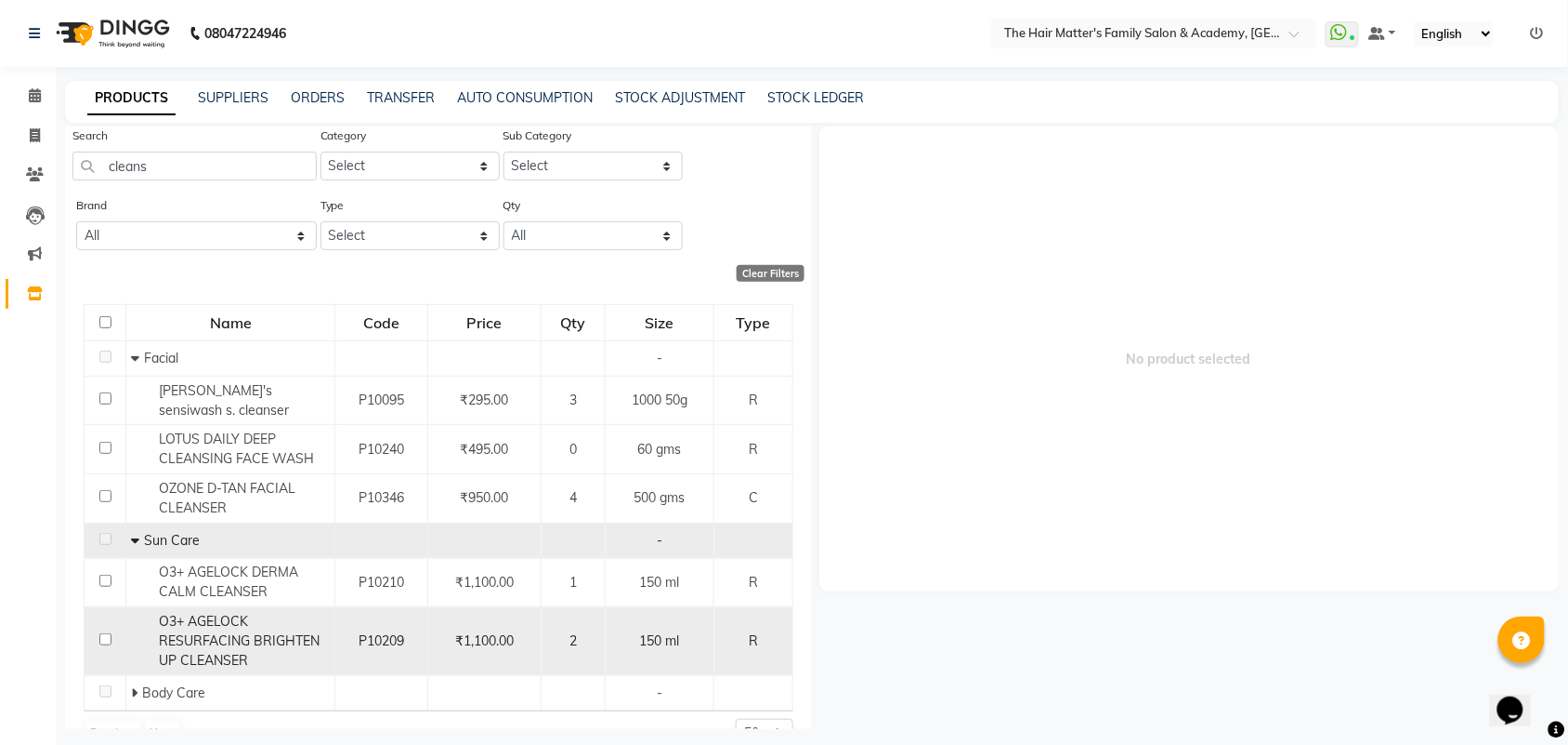
scroll to position [77, 0]
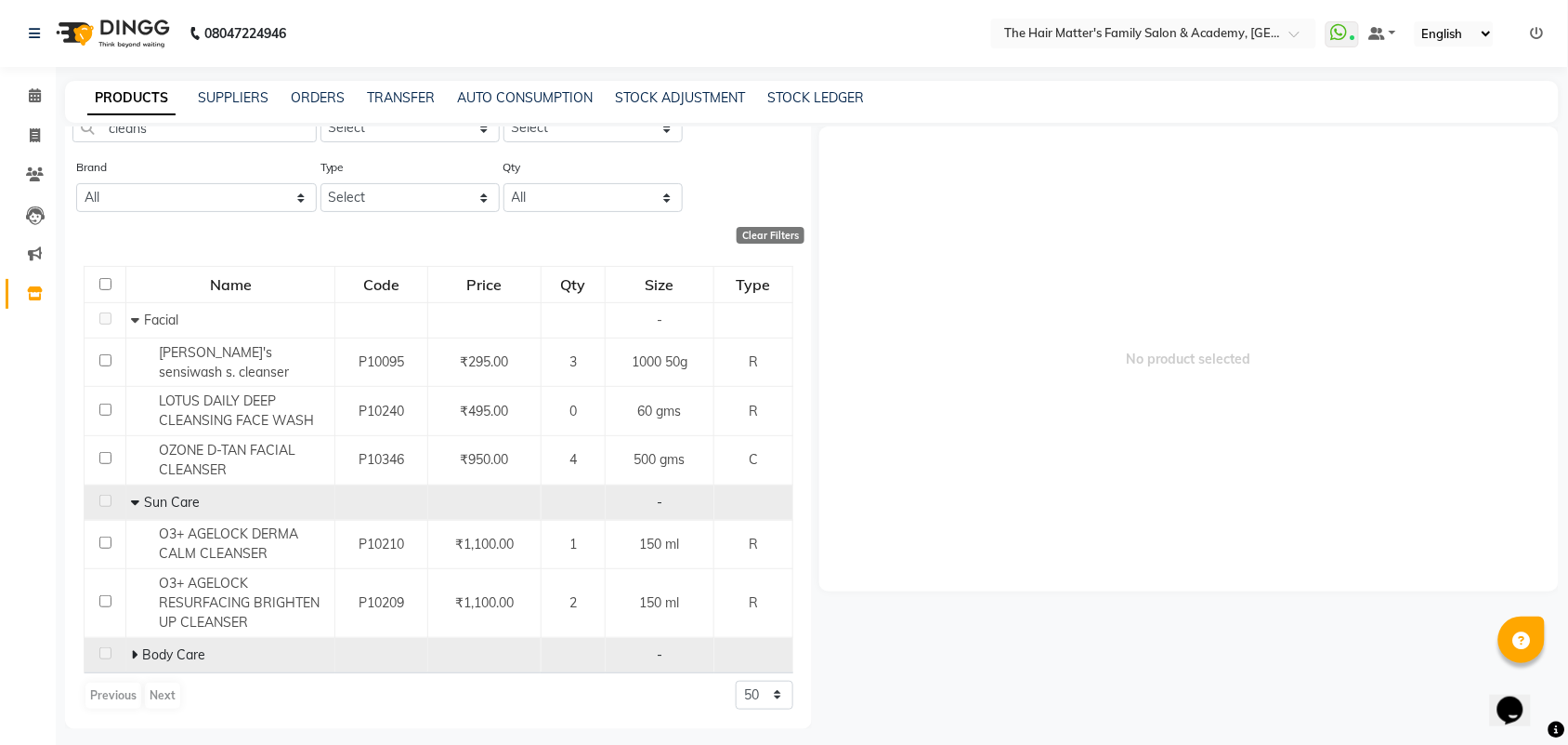
click at [131, 654] on icon at bounding box center [134, 655] width 7 height 13
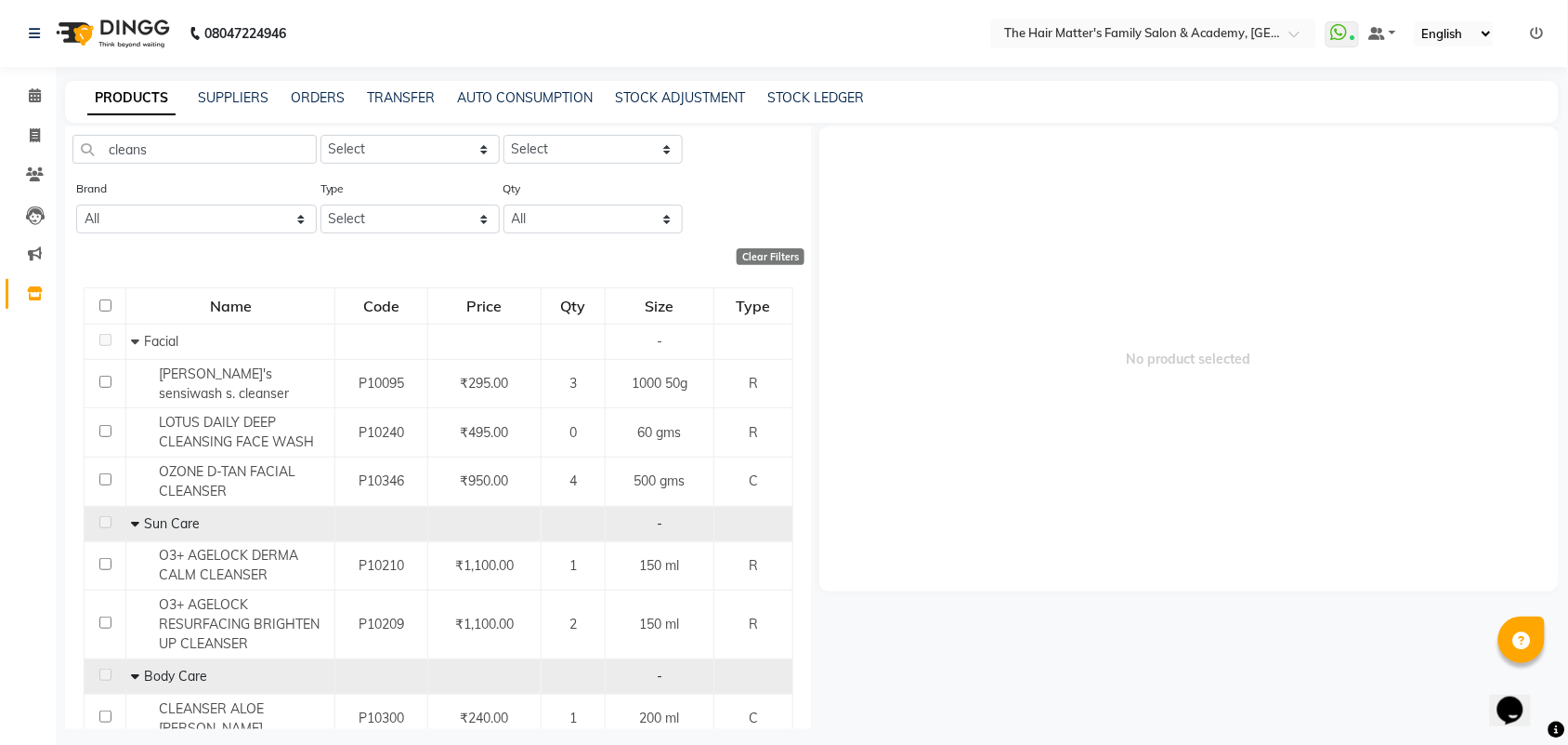
scroll to position [0, 0]
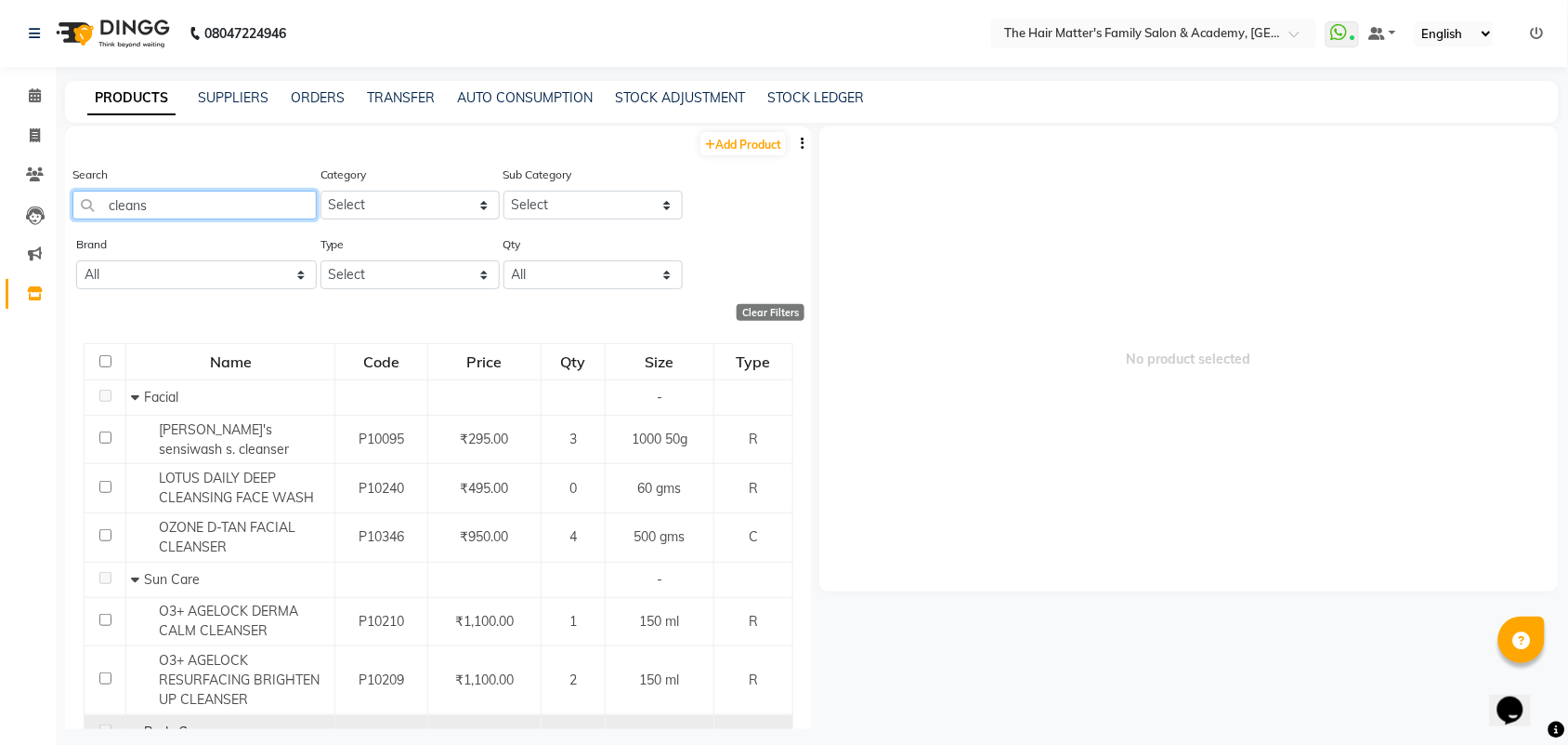
click at [156, 194] on input "cleans" at bounding box center [194, 205] width 244 height 29
click at [156, 197] on input "cleans" at bounding box center [194, 205] width 244 height 29
click at [156, 198] on input "cleans" at bounding box center [194, 205] width 244 height 29
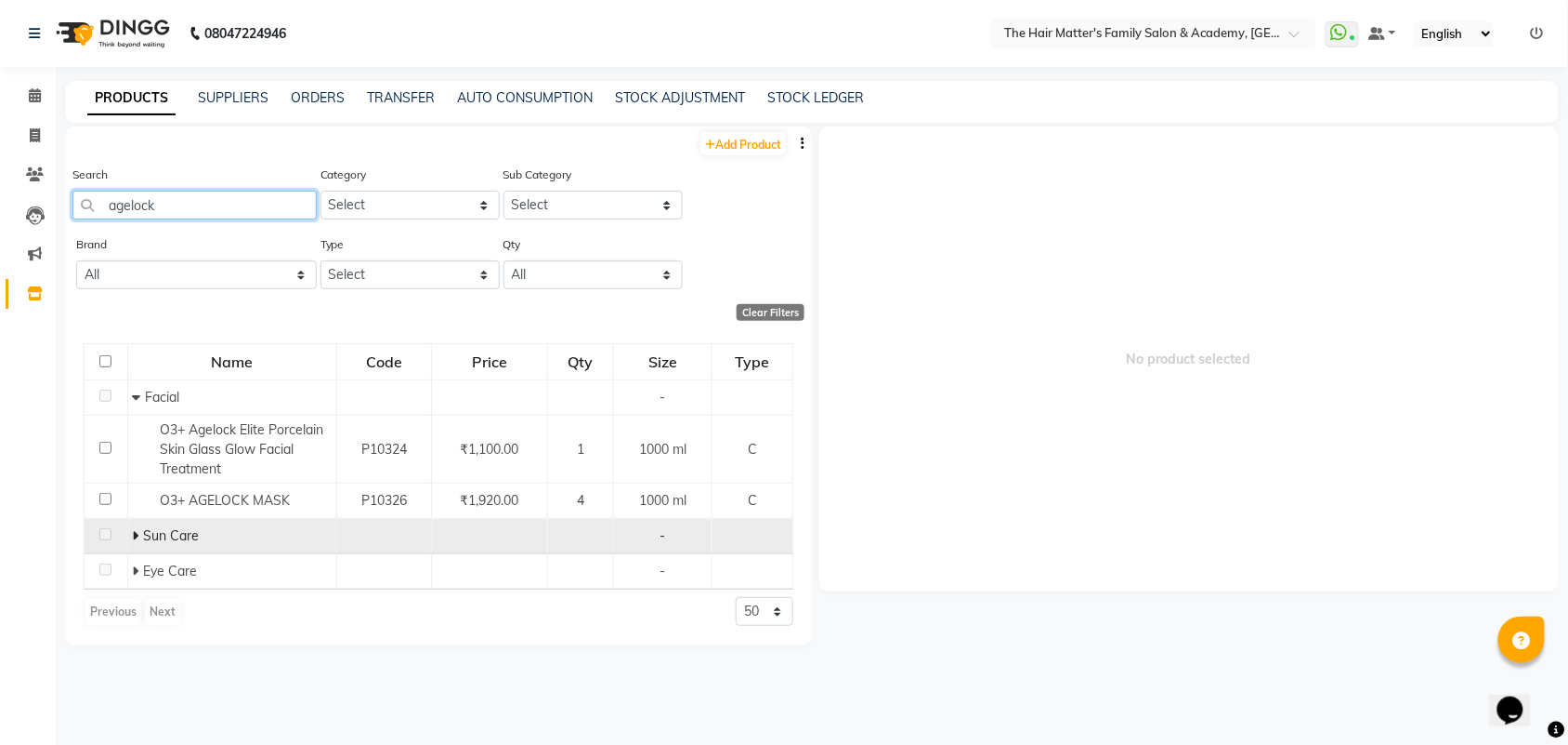
type input "agelock"
click at [131, 540] on icon at bounding box center [134, 535] width 7 height 13
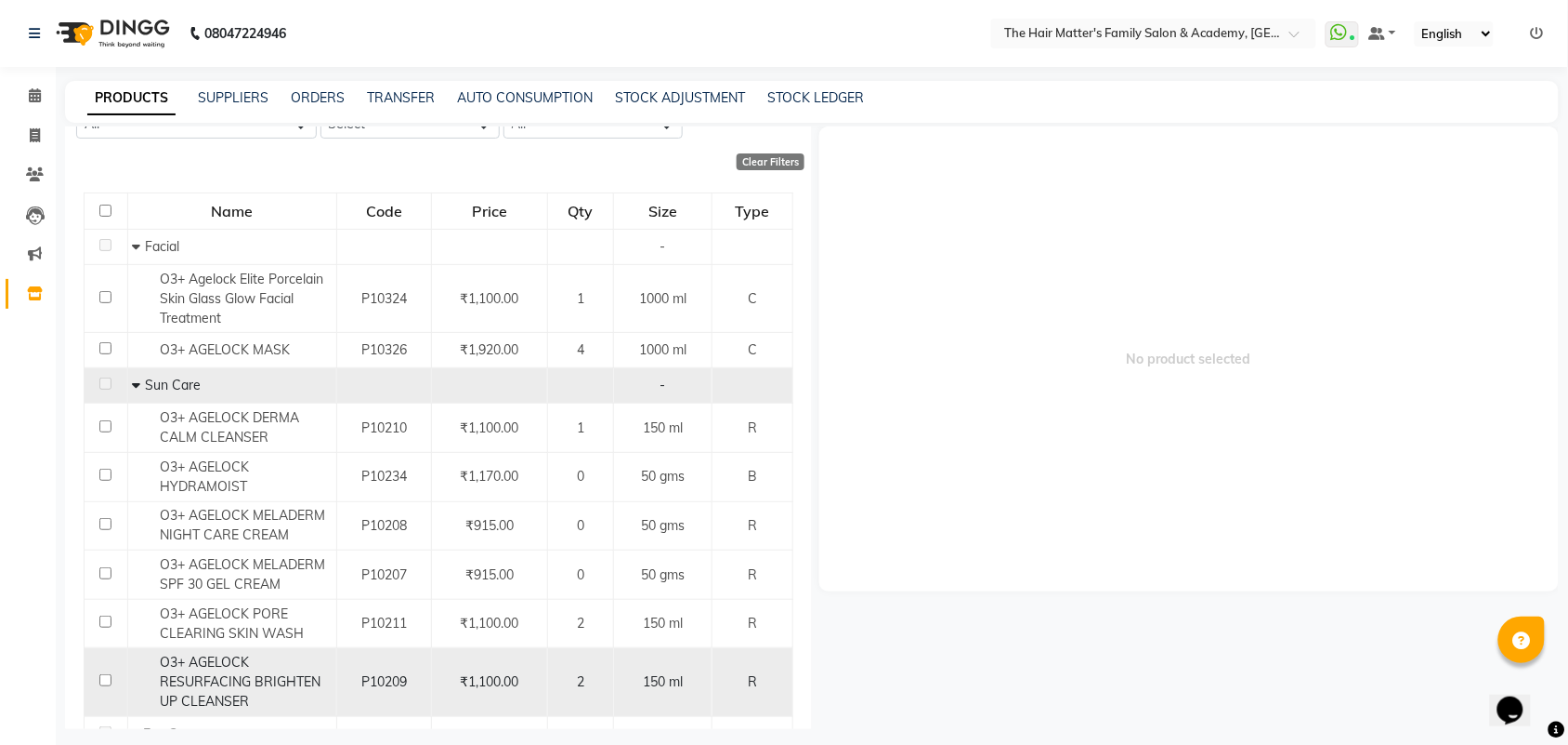
scroll to position [230, 0]
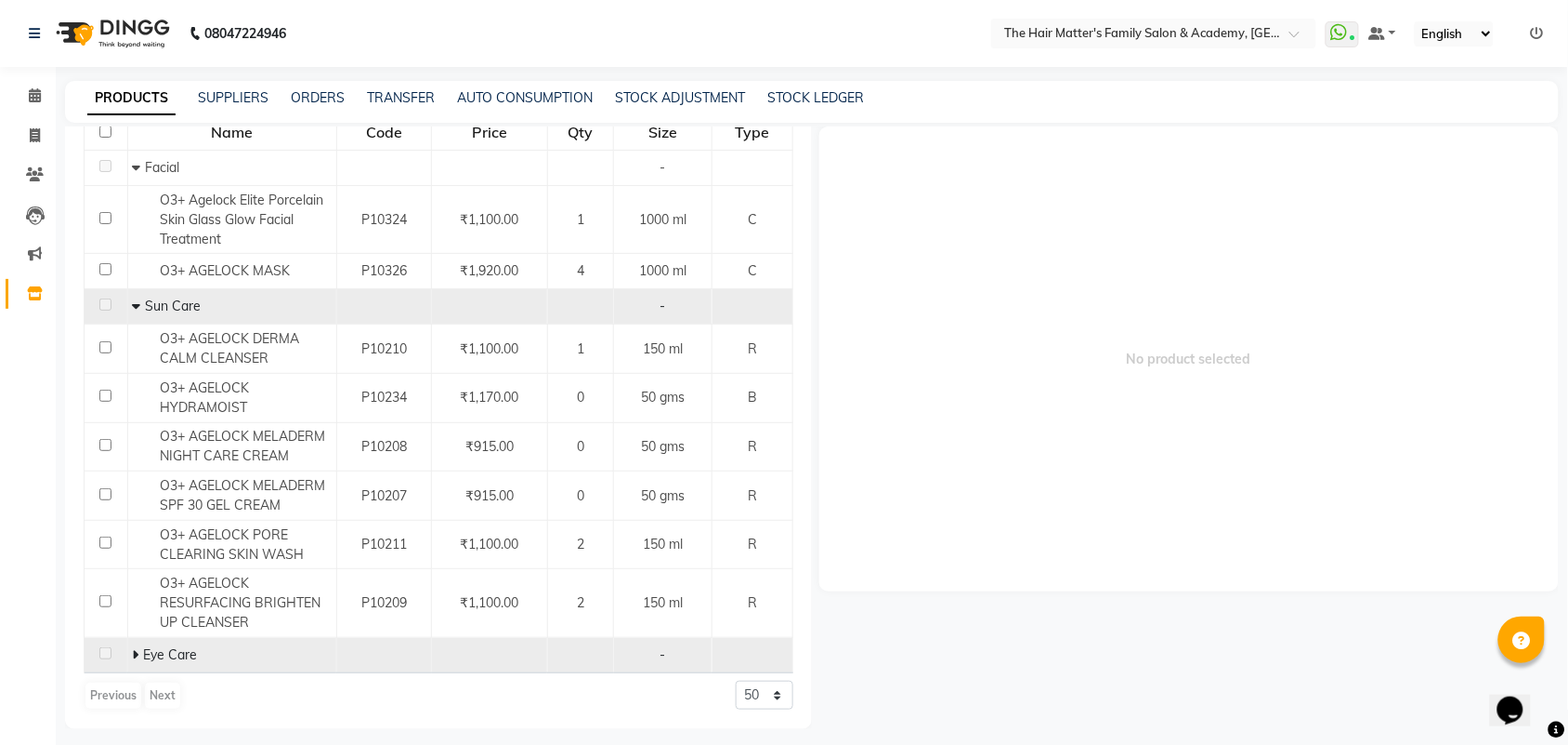
click at [135, 654] on icon at bounding box center [134, 655] width 7 height 13
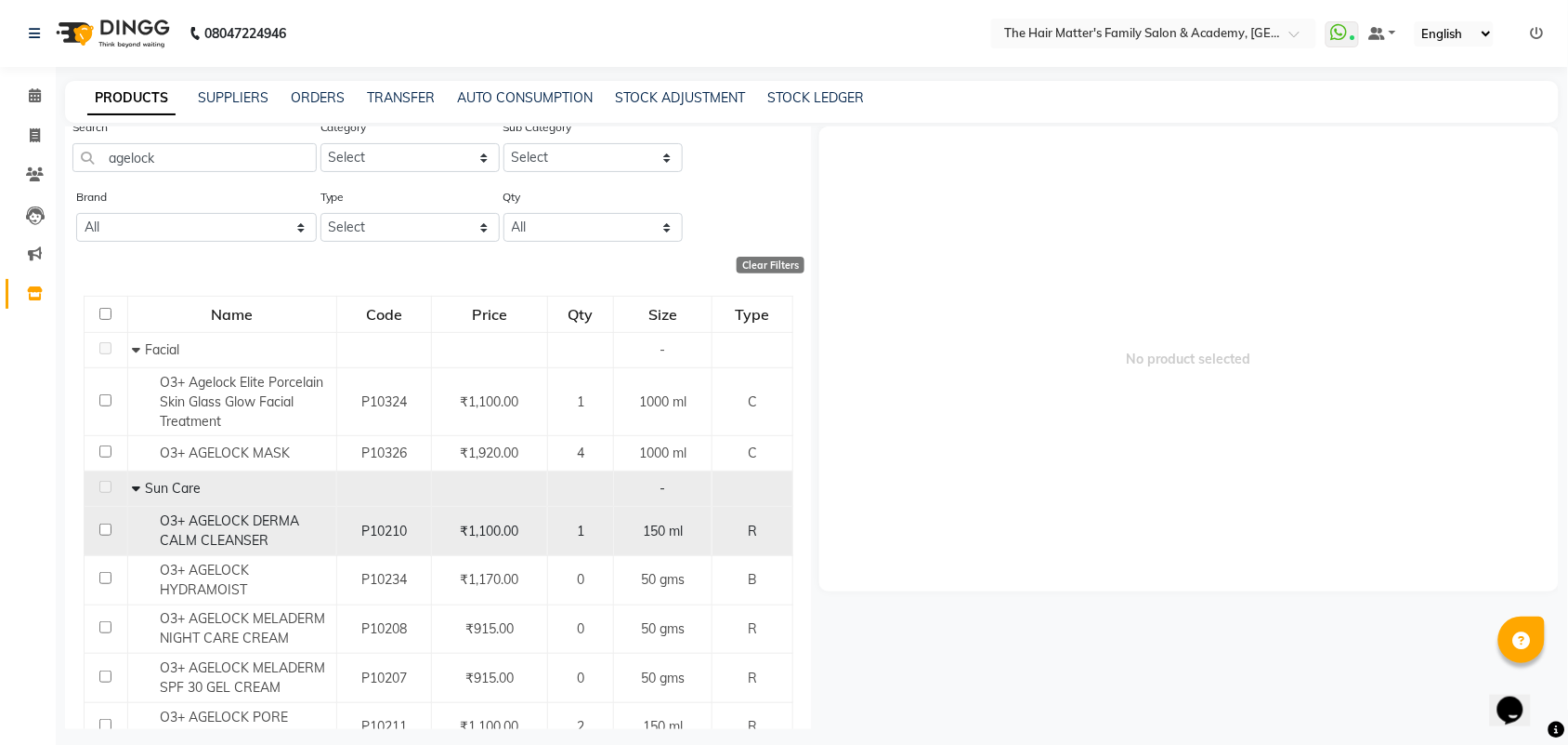
scroll to position [0, 0]
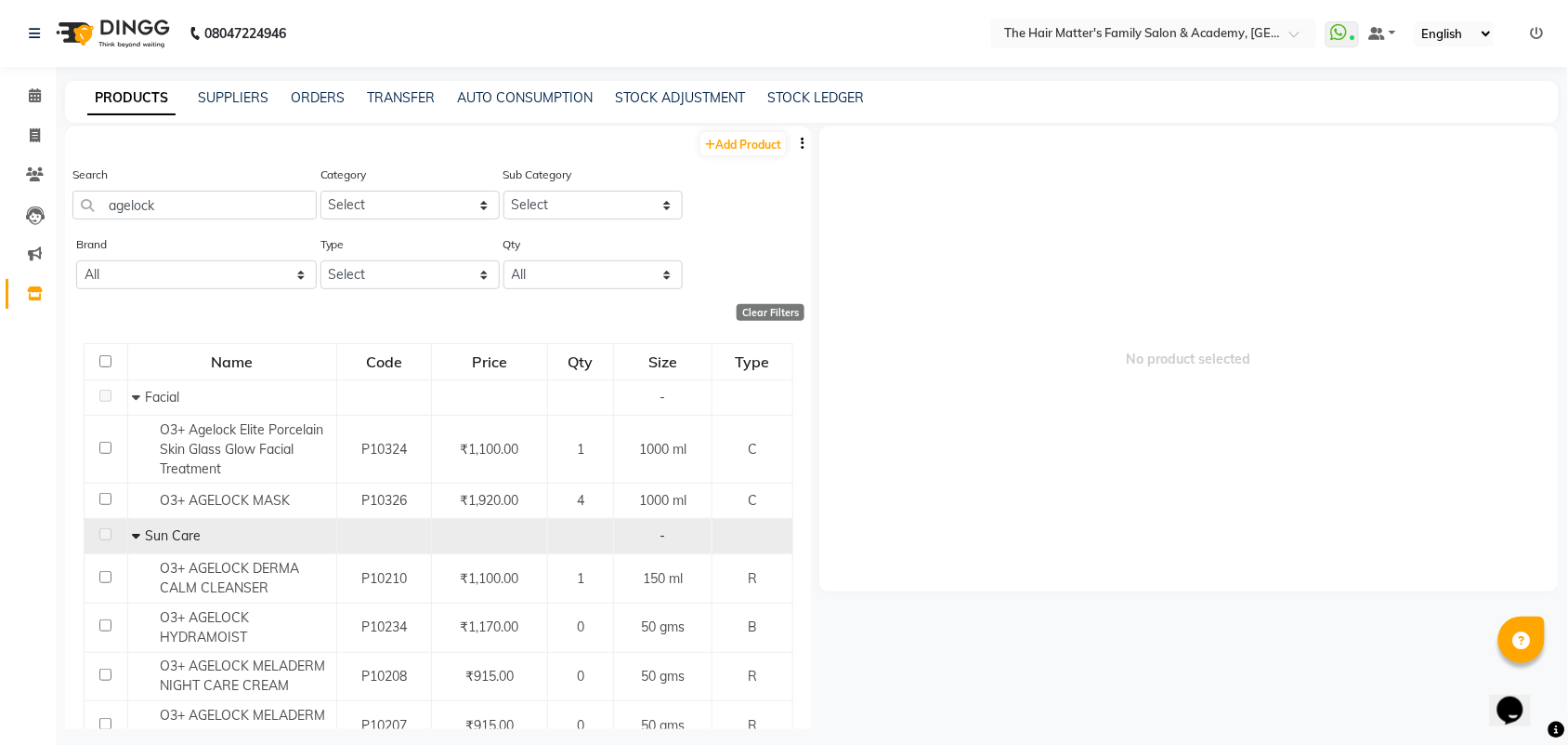
click at [219, 220] on div "Search agelock" at bounding box center [194, 199] width 244 height 70
click at [233, 207] on input "agelock" at bounding box center [194, 205] width 244 height 29
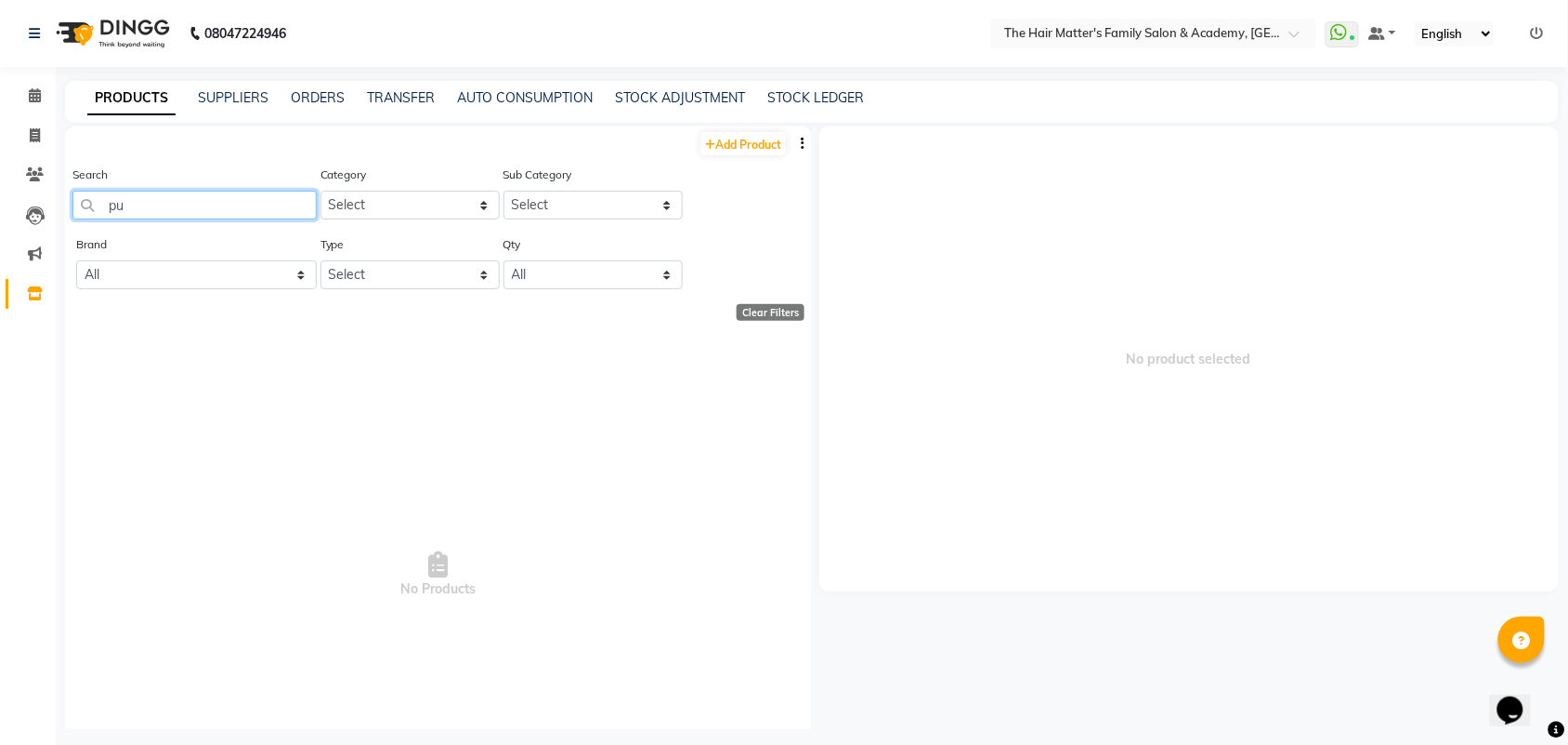
type input "p"
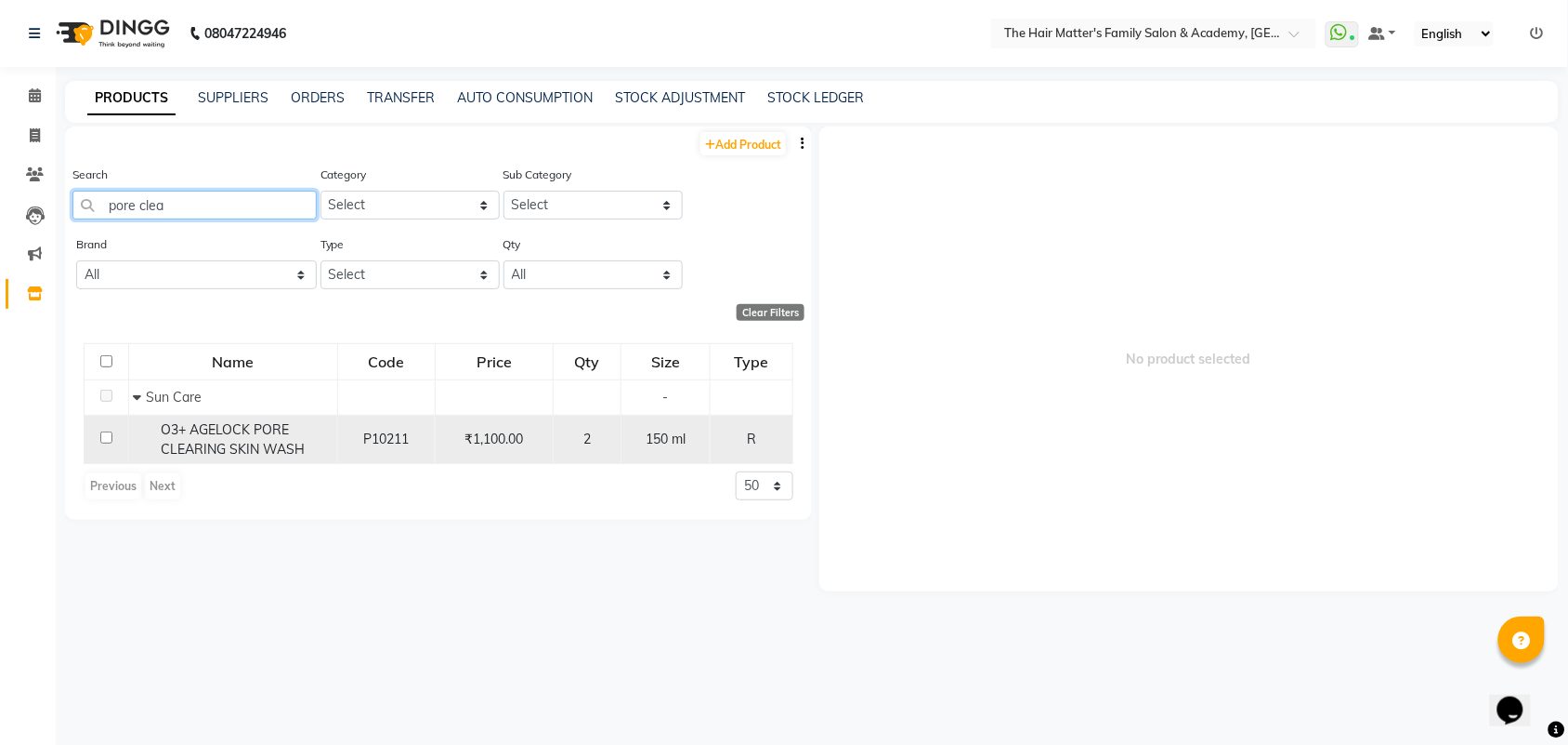
type input "pore clea"
click at [268, 442] on span "O3+ AGELOCK PORE CLEARING SKIN WASH" at bounding box center [233, 439] width 144 height 37
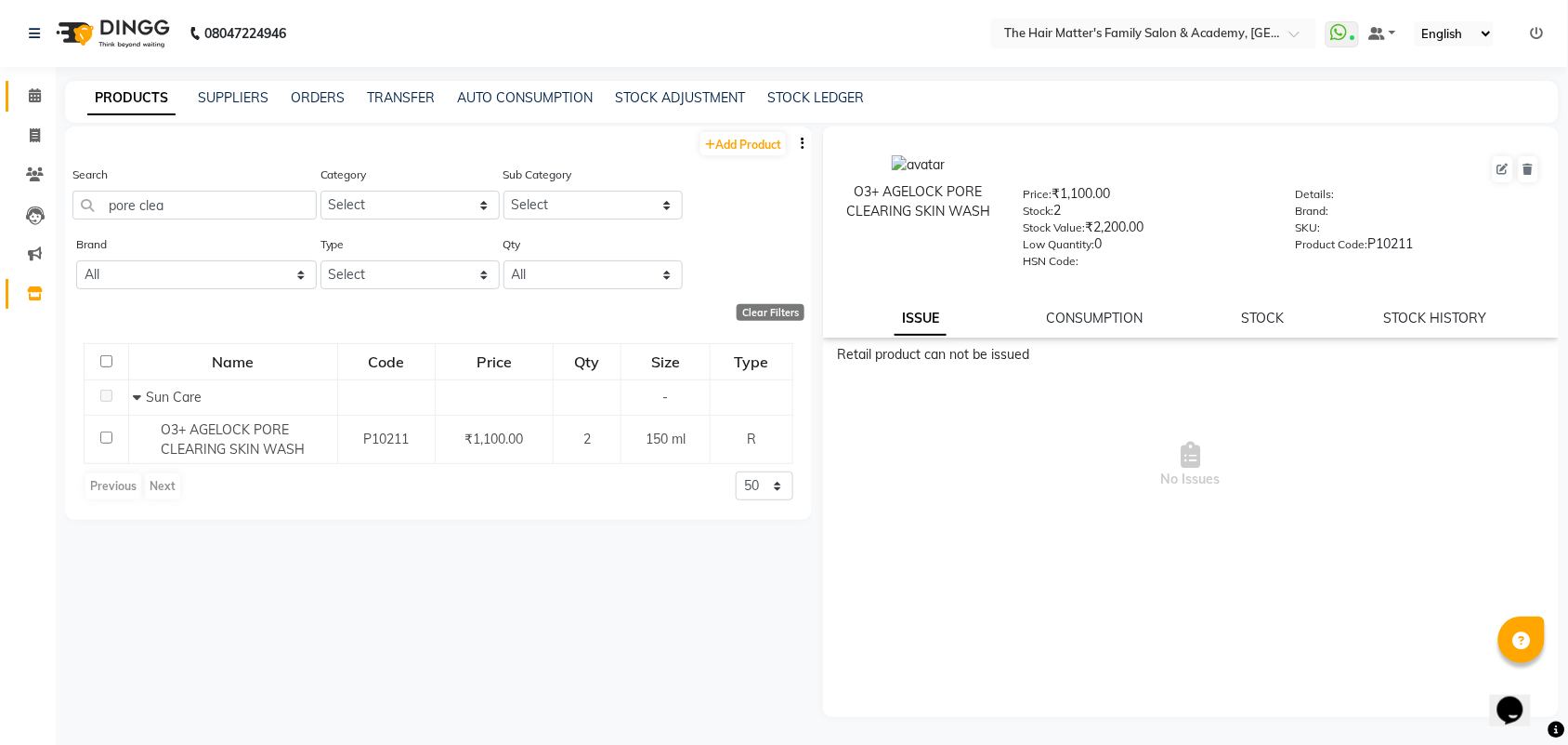
click at [40, 109] on link "Calendar" at bounding box center [27, 96] width 44 height 31
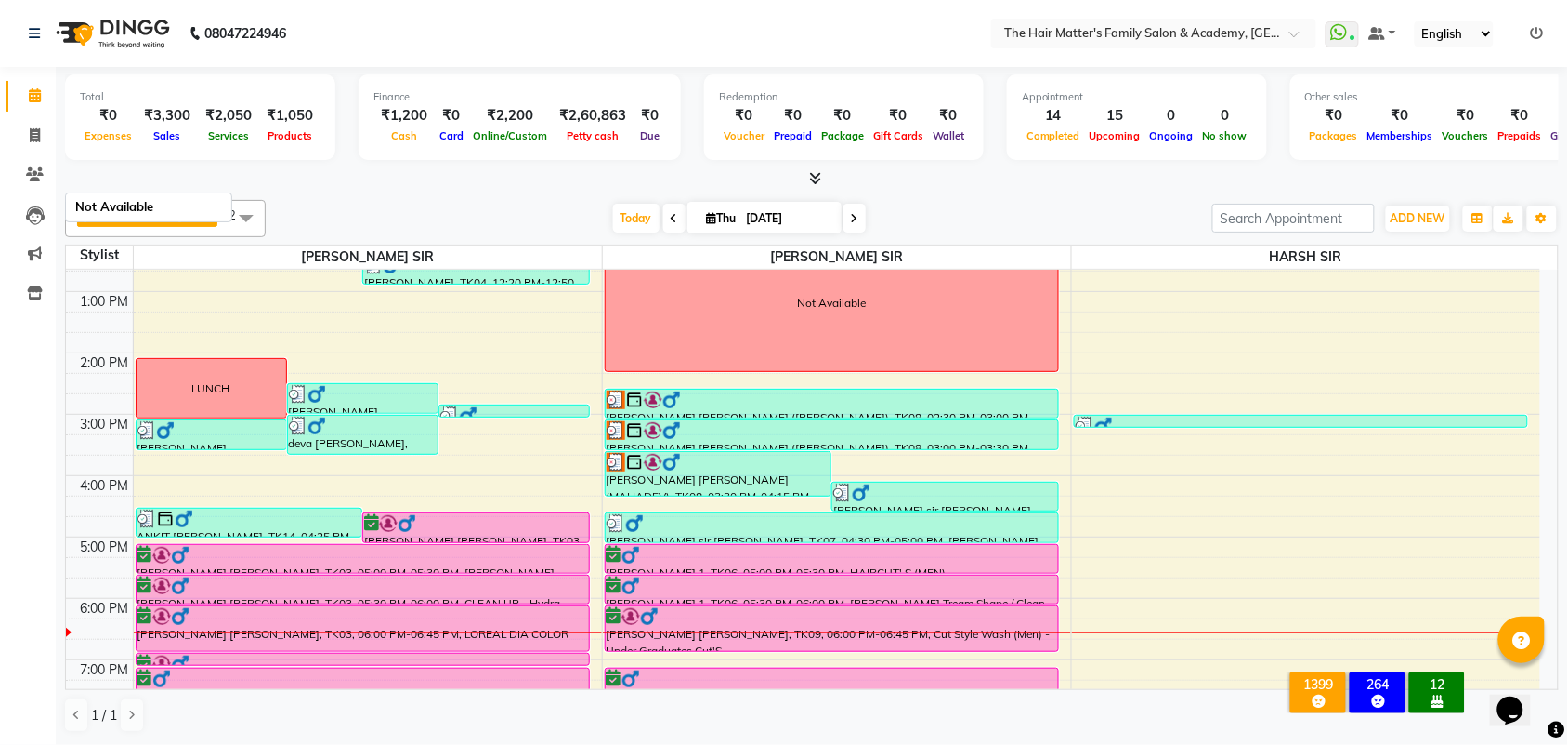
scroll to position [387, 0]
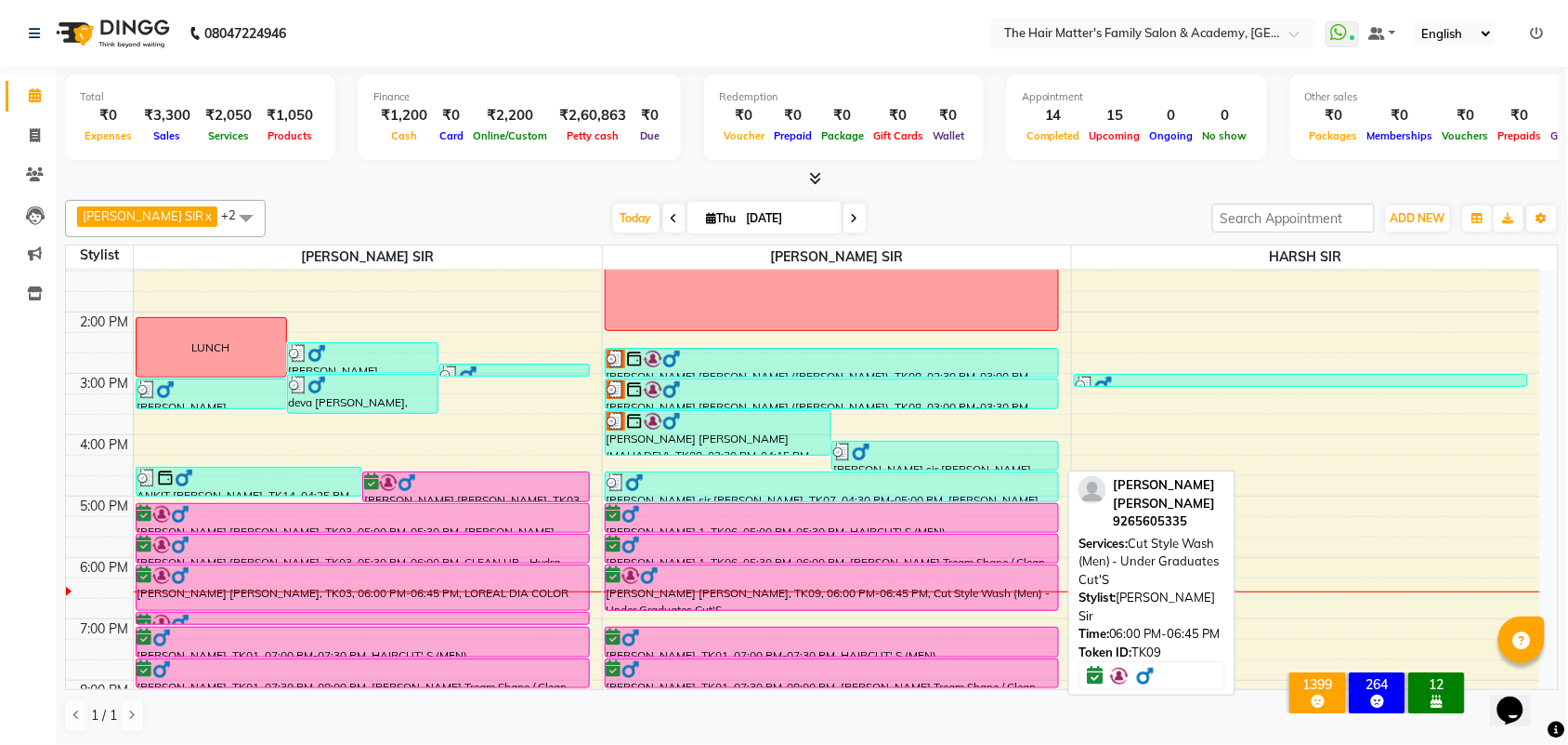
click at [662, 581] on div at bounding box center [832, 576] width 451 height 19
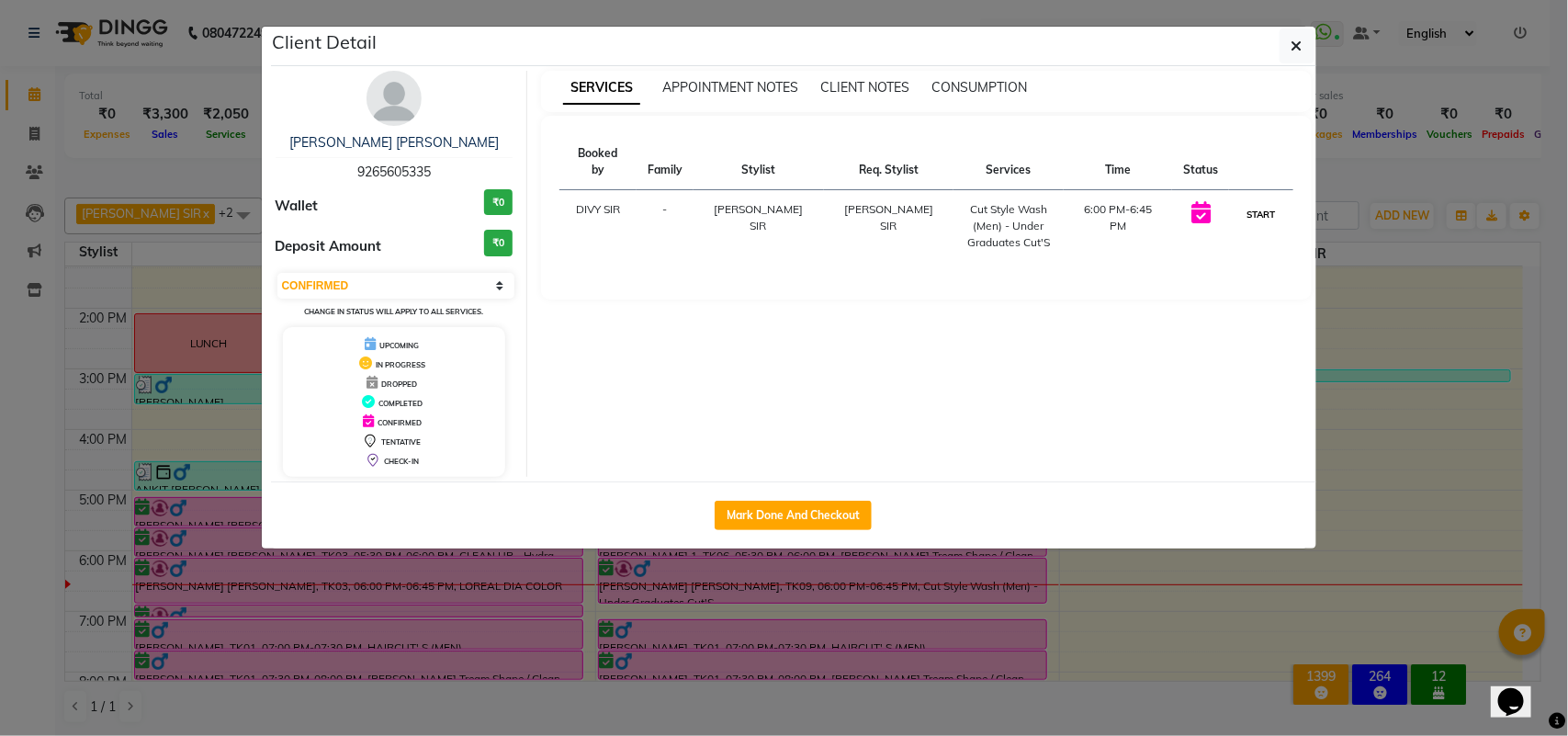
click at [1261, 203] on button "START" at bounding box center [1261, 214] width 38 height 23
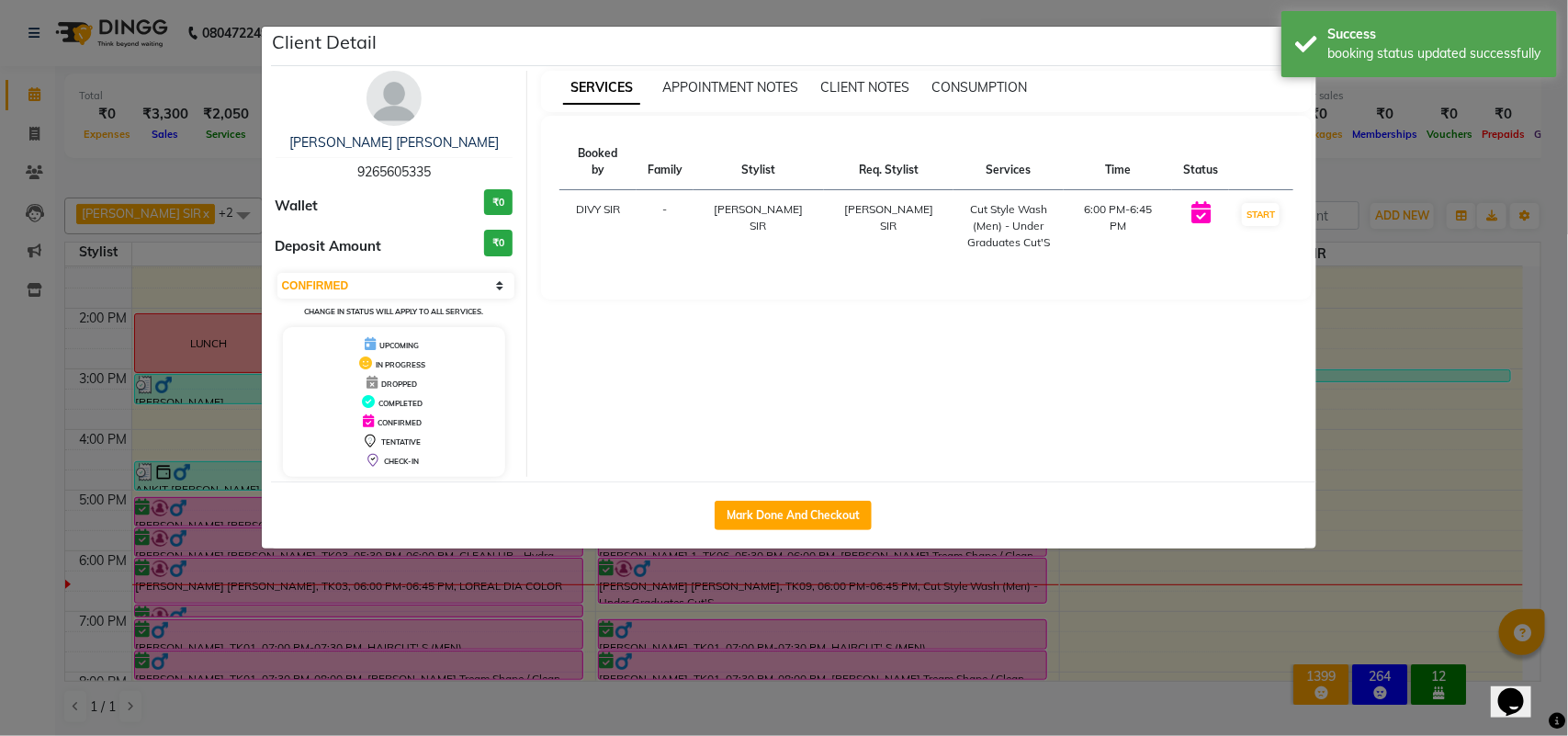
select select "1"
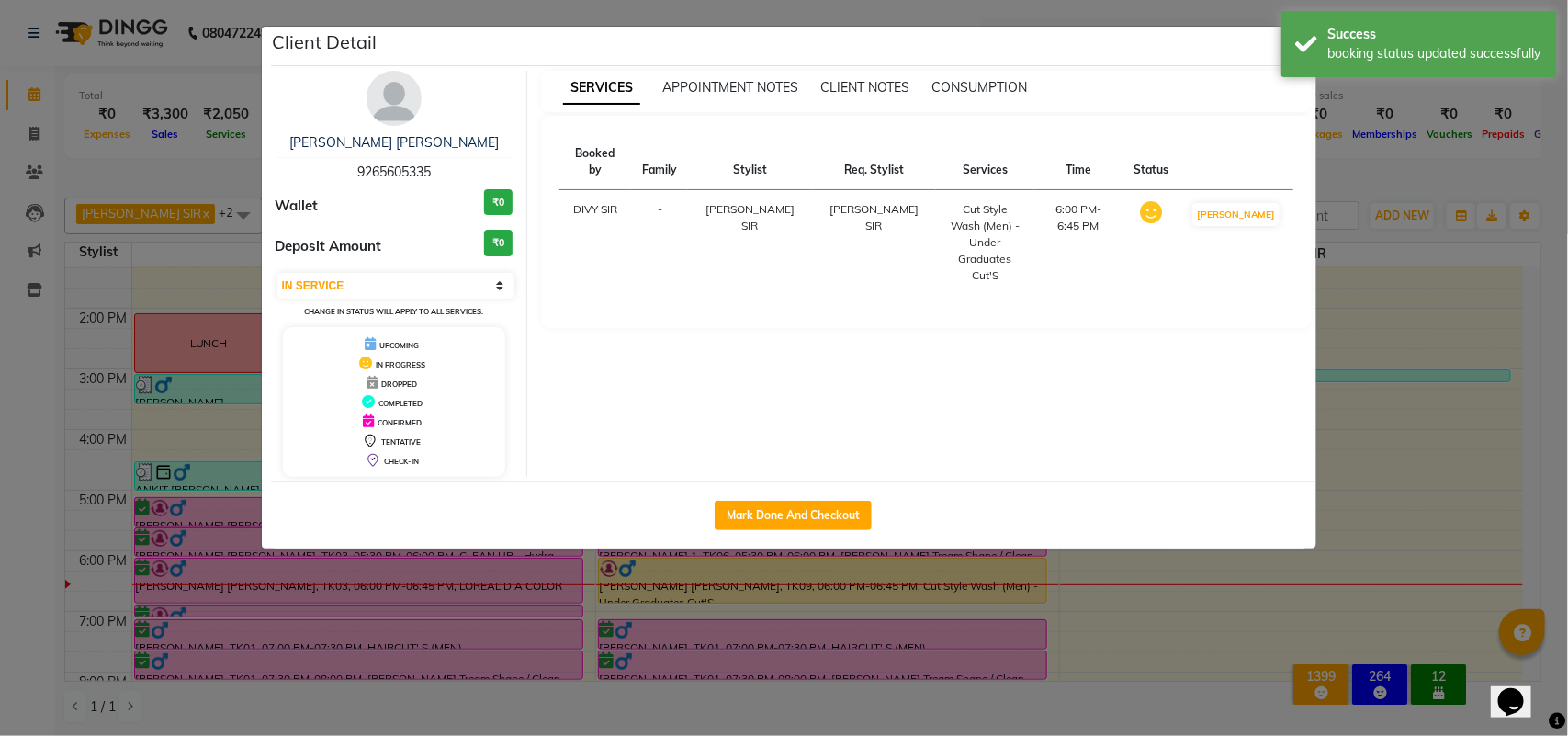
click at [1356, 461] on ngb-modal-window "Client Detail [PERSON_NAME] [PERSON_NAME] 9265605335 Wallet ₹0 Deposit Amount ₹…" at bounding box center [784, 368] width 1568 height 736
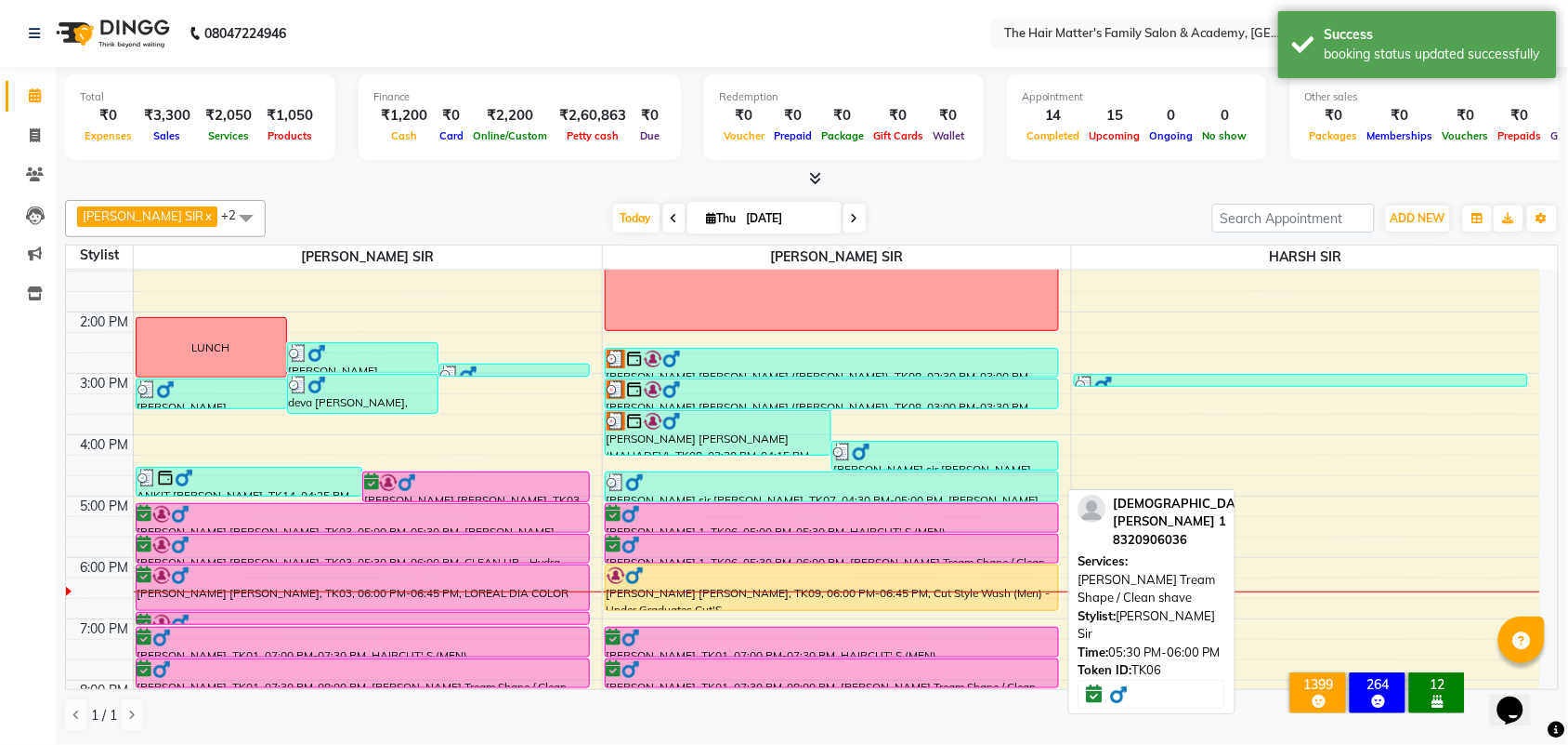
click at [832, 540] on div at bounding box center [832, 545] width 451 height 19
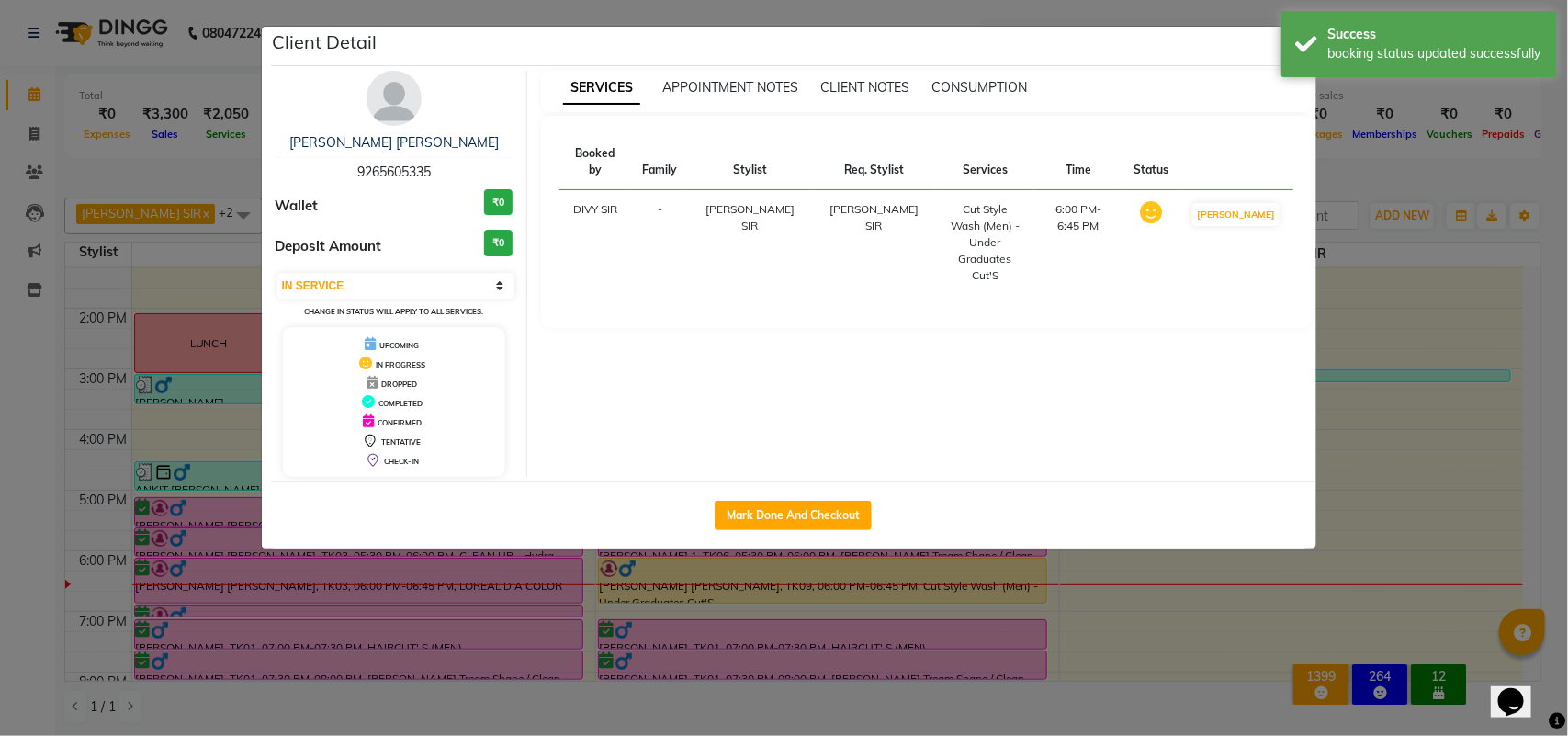
select select "6"
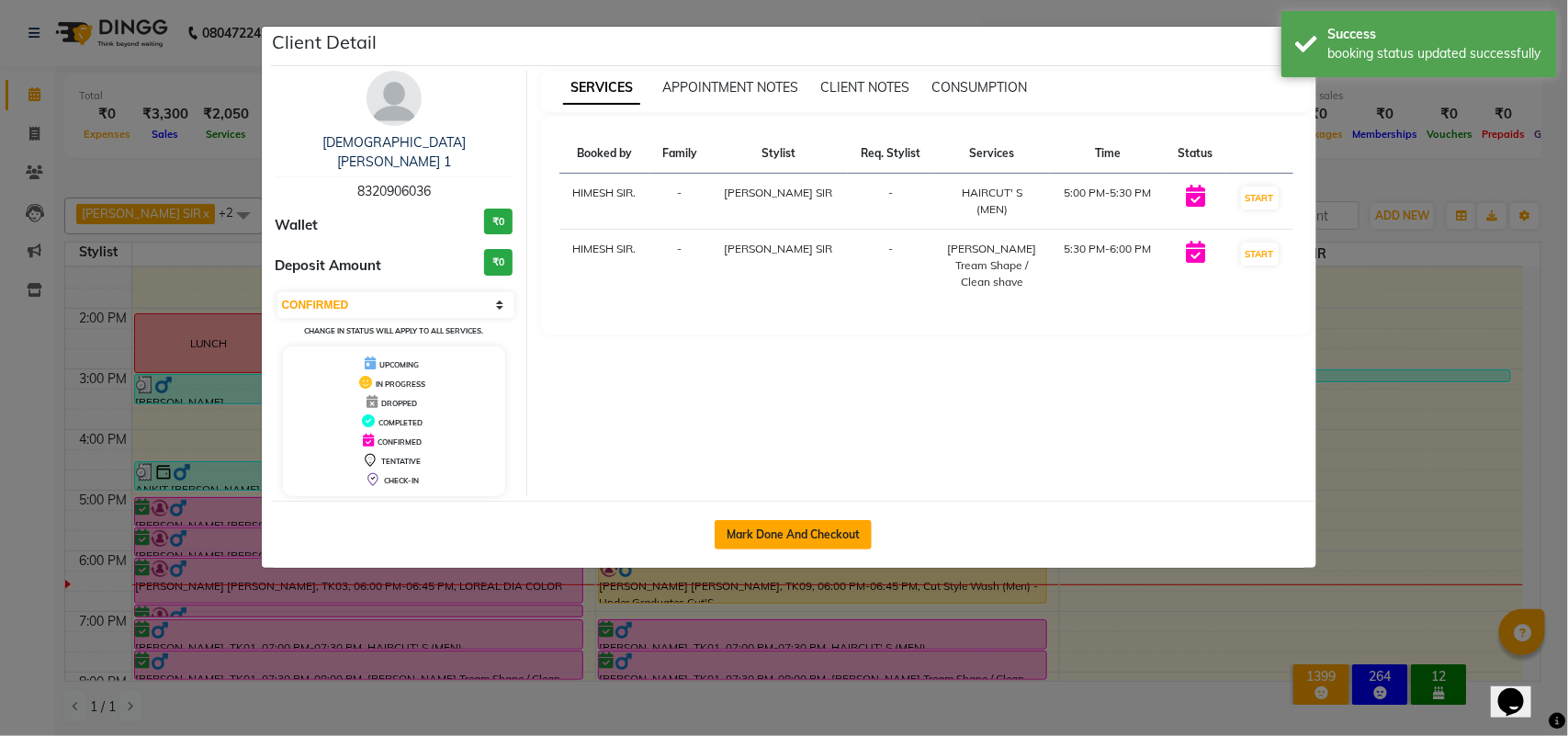
click at [823, 520] on button "Mark Done And Checkout" at bounding box center [793, 535] width 157 height 30
select select "5980"
select select "service"
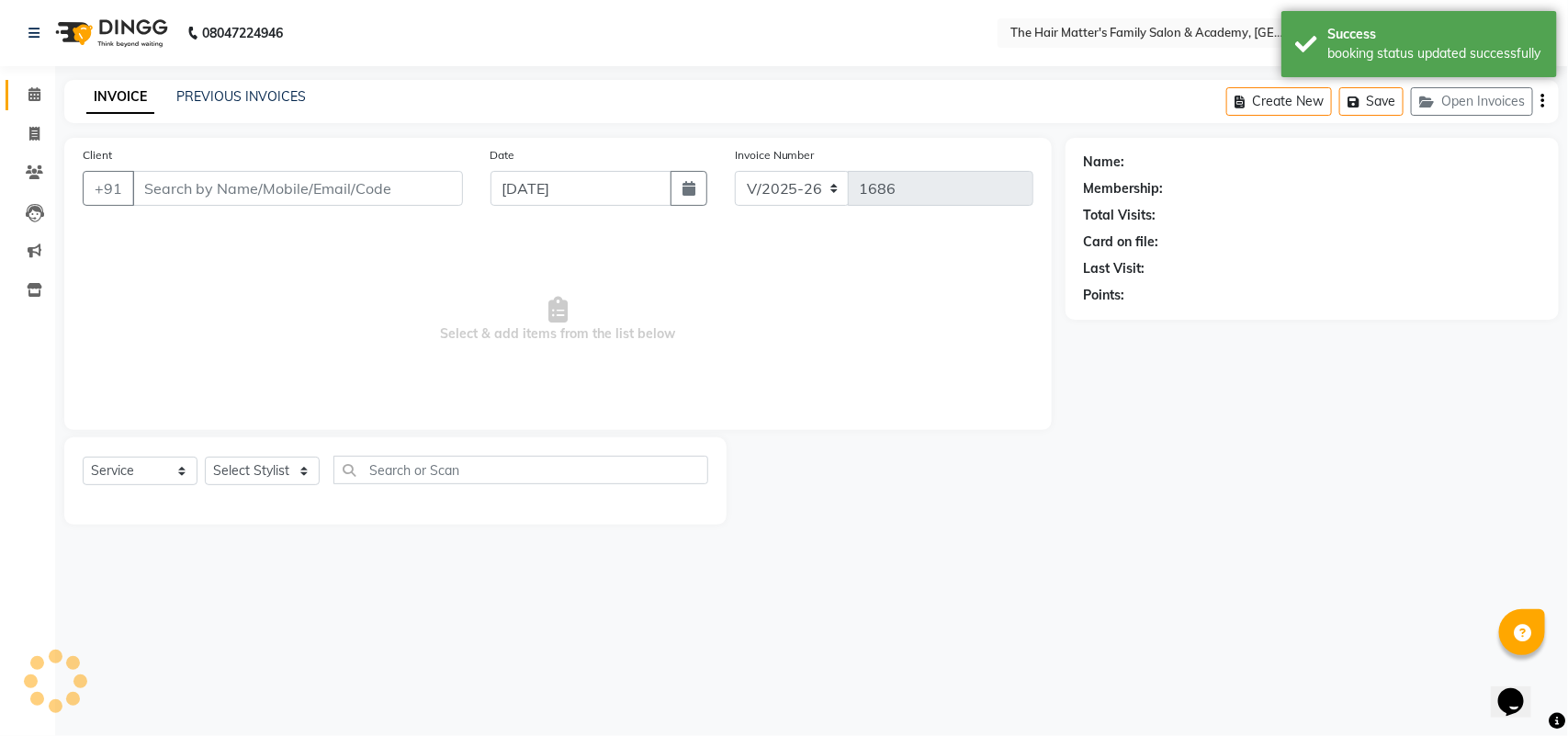
type input "8320906036"
select select "43094"
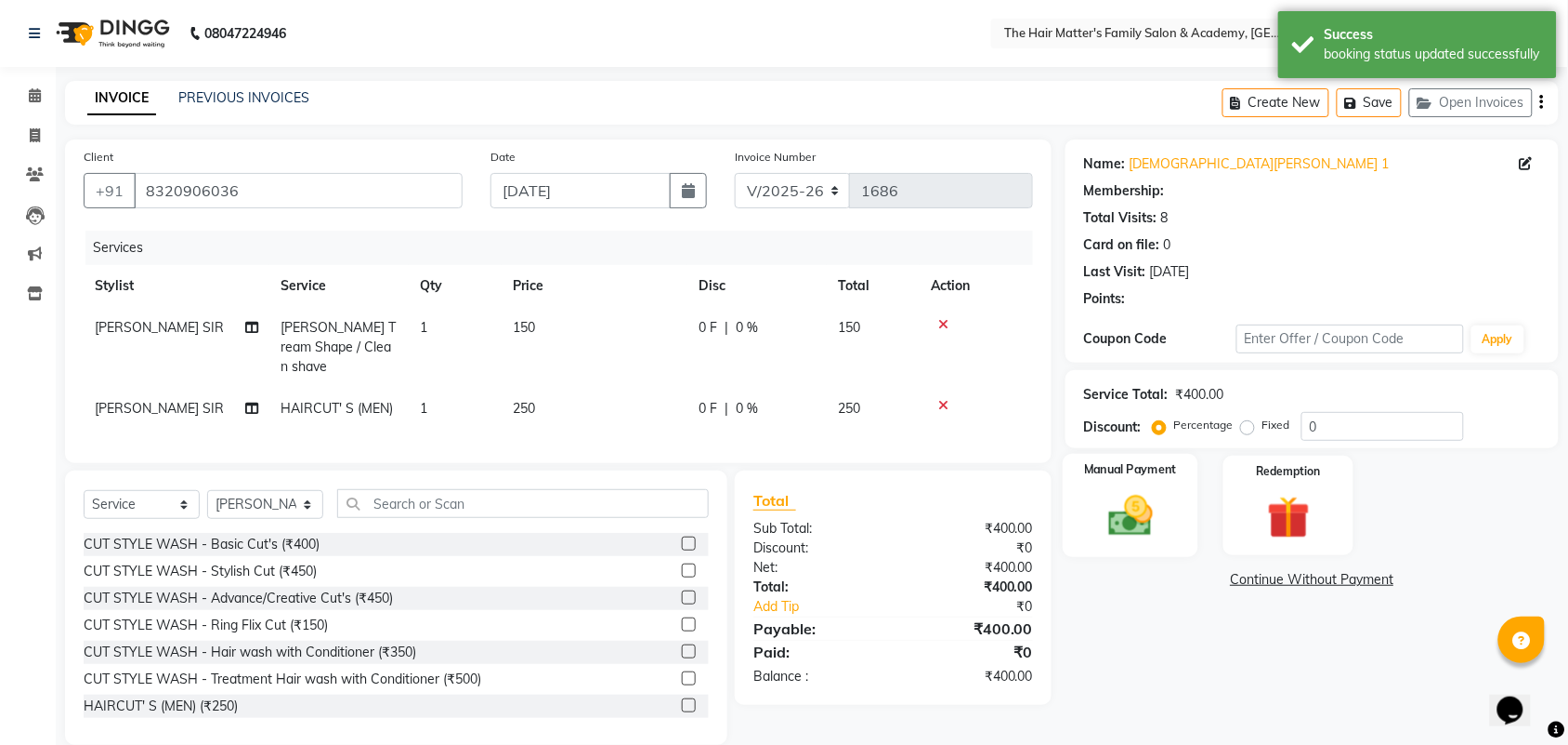
click at [1127, 497] on img at bounding box center [1130, 515] width 72 height 51
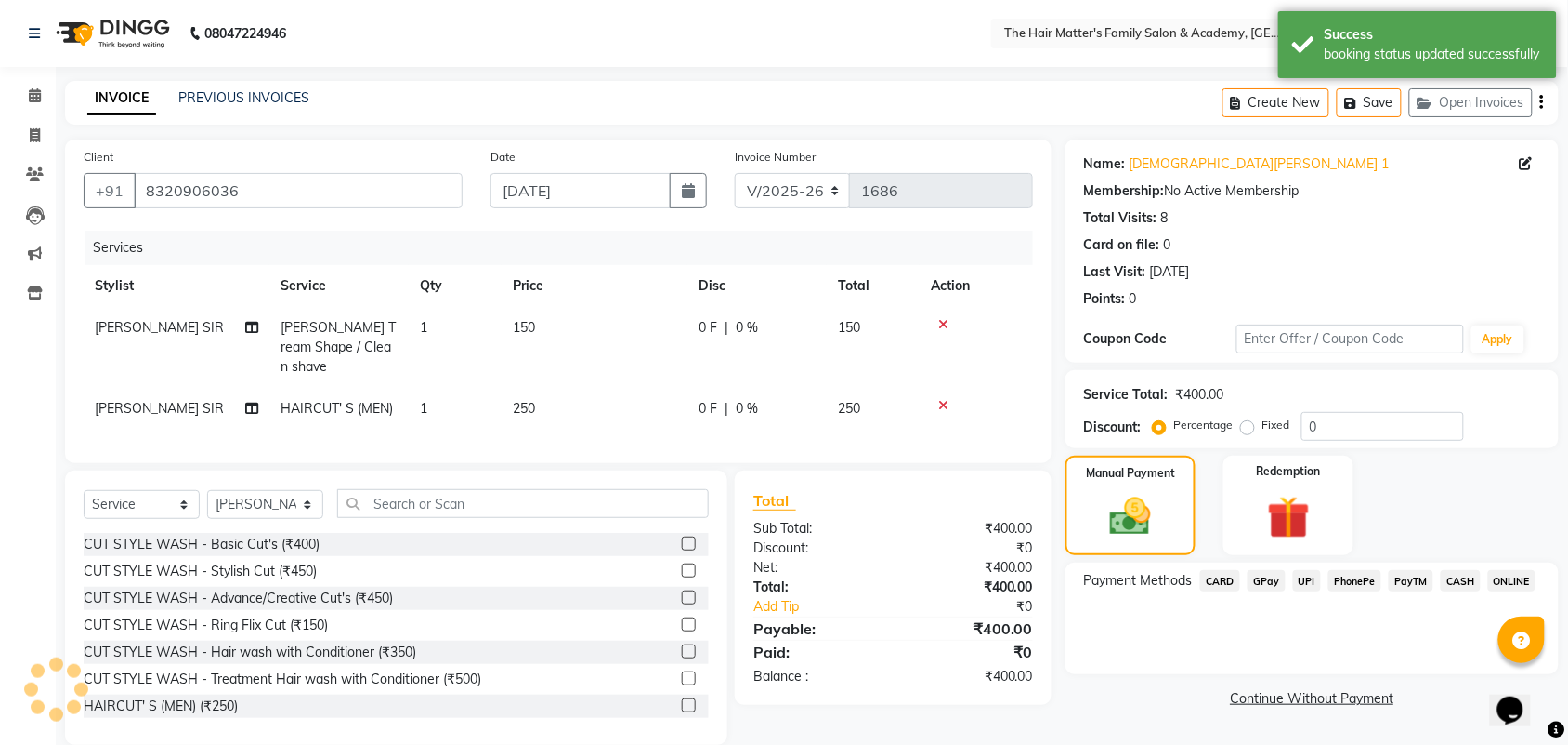
click at [1306, 573] on span "UPI" at bounding box center [1307, 580] width 29 height 22
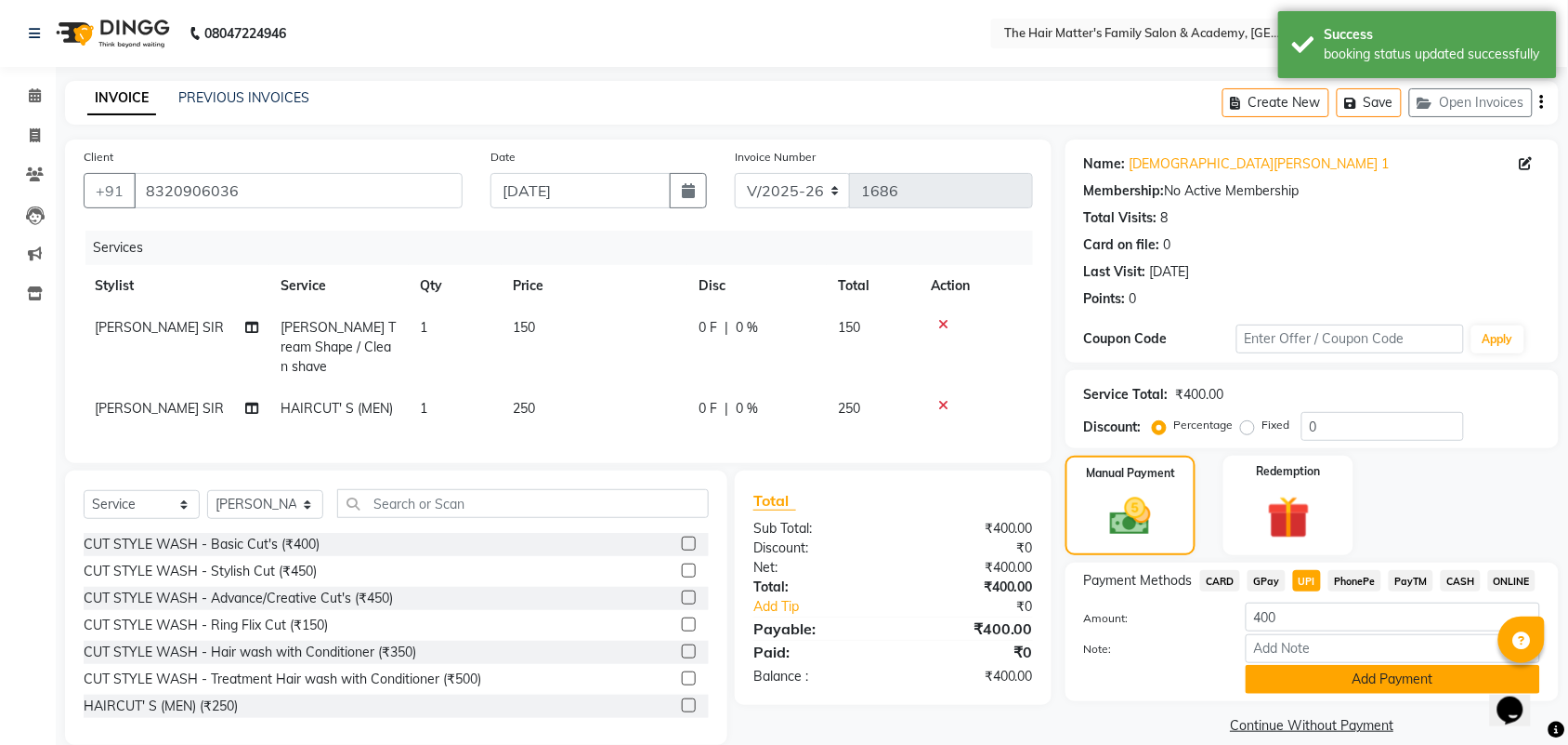
click at [1296, 680] on button "Add Payment" at bounding box center [1393, 678] width 295 height 29
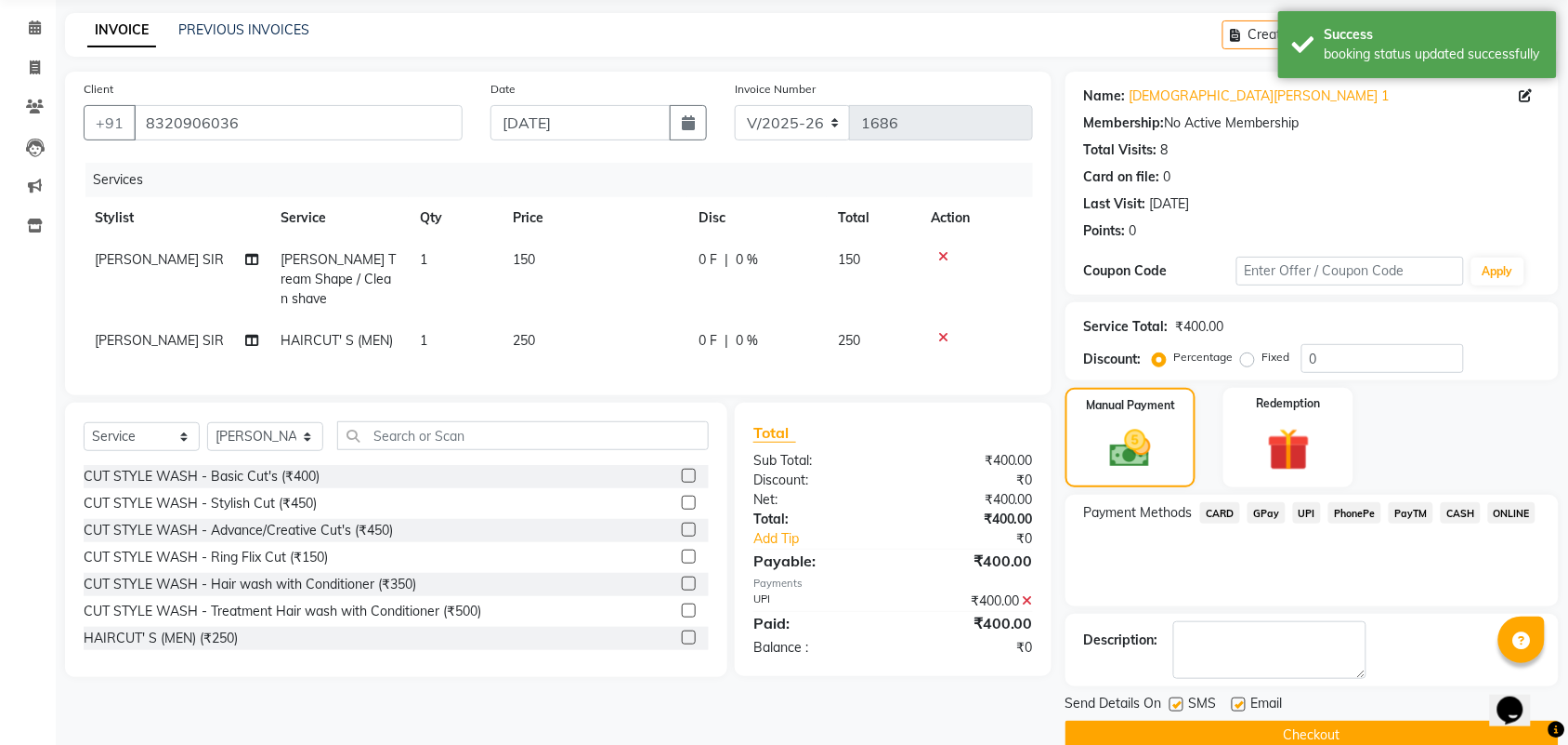
scroll to position [101, 0]
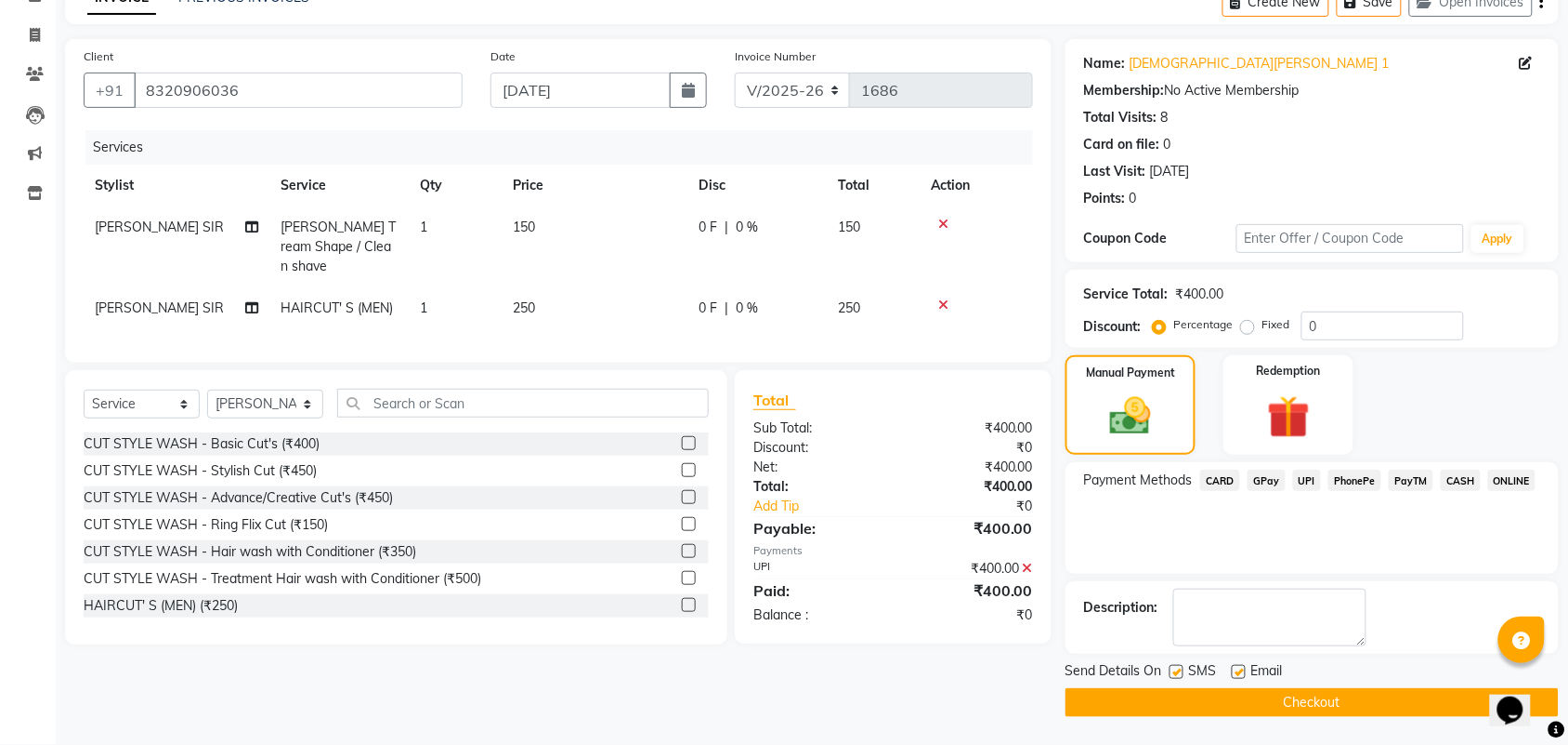
click at [1124, 699] on button "Checkout" at bounding box center [1312, 702] width 493 height 29
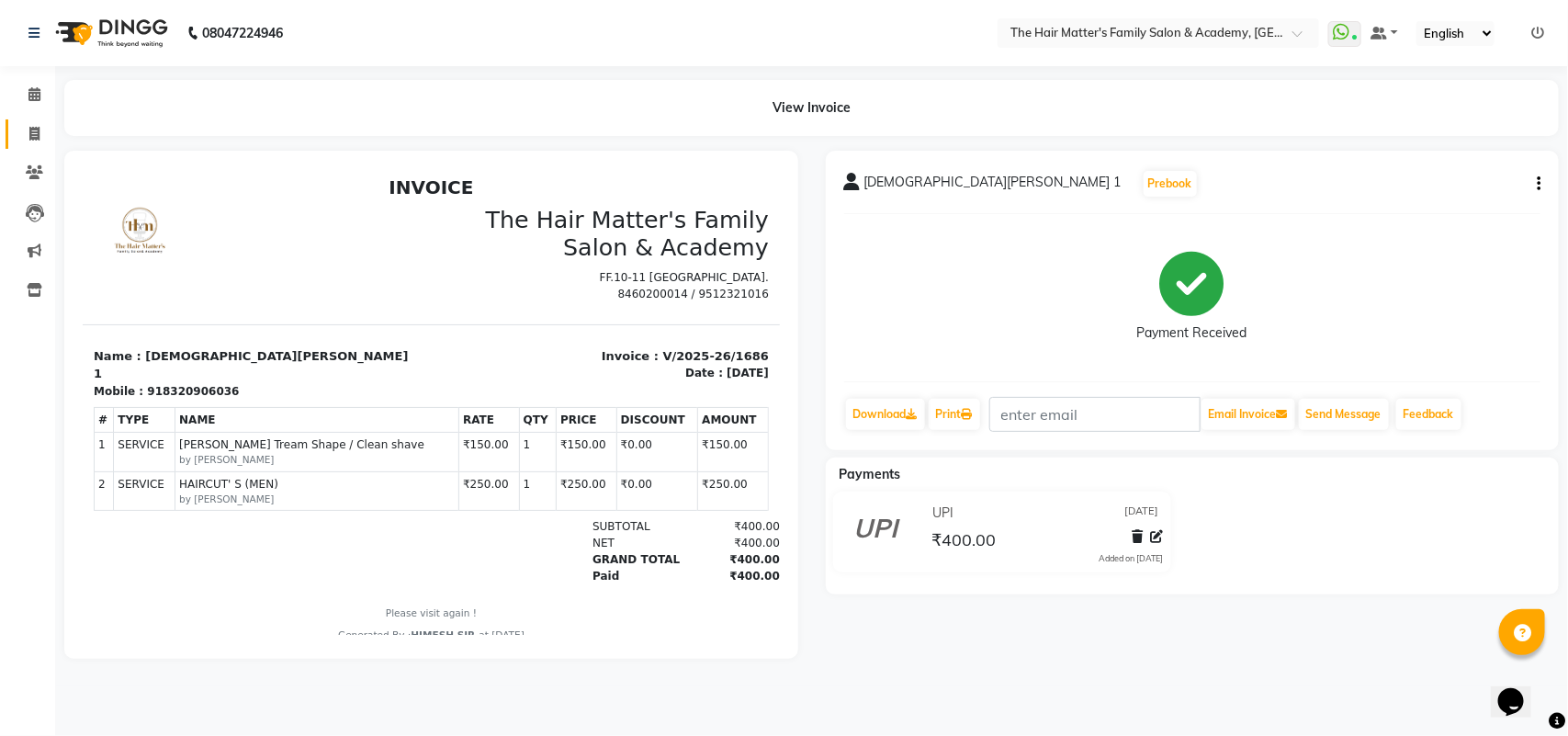
drag, startPoint x: 28, startPoint y: 121, endPoint x: 40, endPoint y: 138, distance: 20.8
click at [29, 122] on link "Invoice" at bounding box center [27, 135] width 44 height 31
select select "5980"
select select "service"
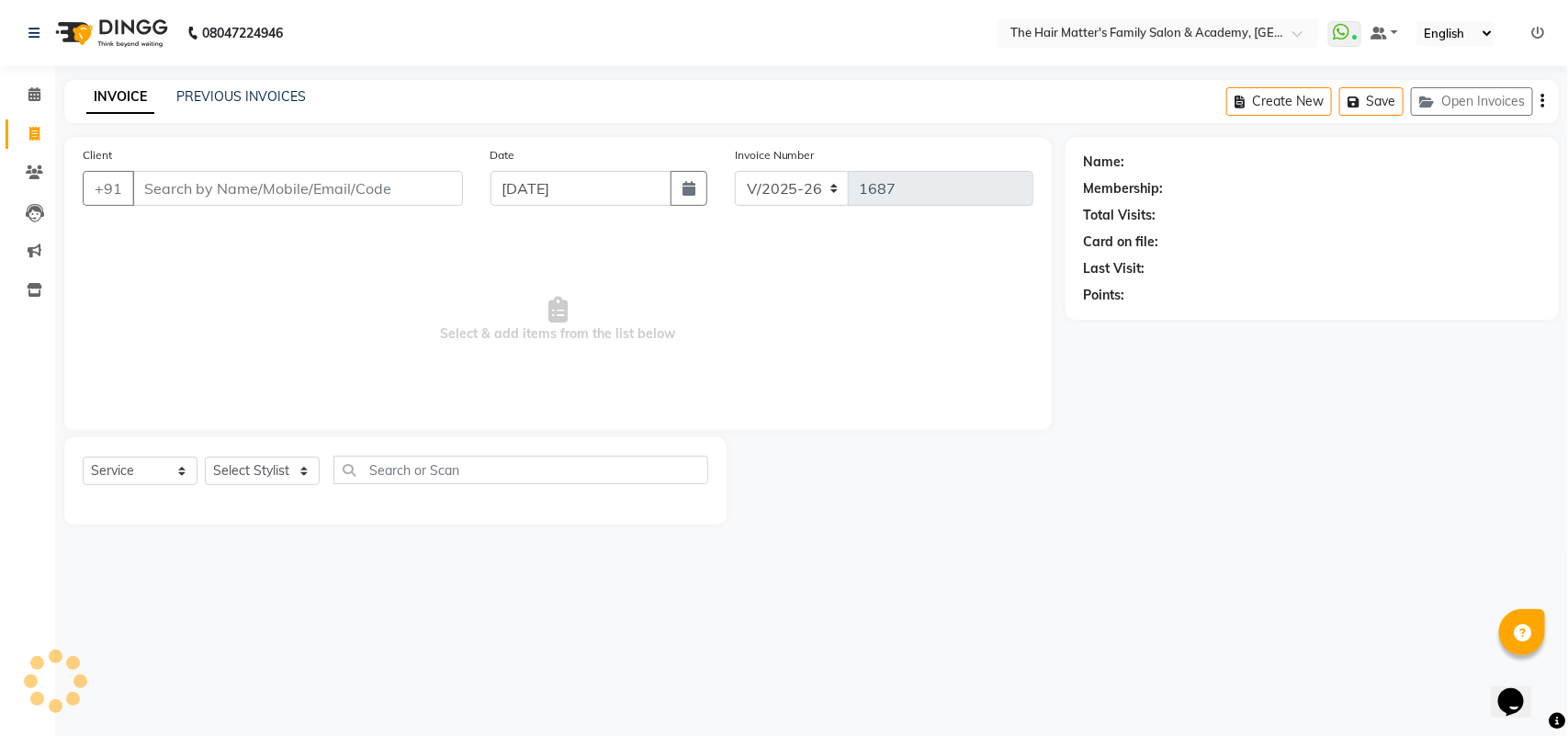
click at [170, 181] on input "Client" at bounding box center [297, 188] width 330 height 35
type input "vijsy"
click at [216, 203] on input "vijsy" at bounding box center [250, 188] width 237 height 35
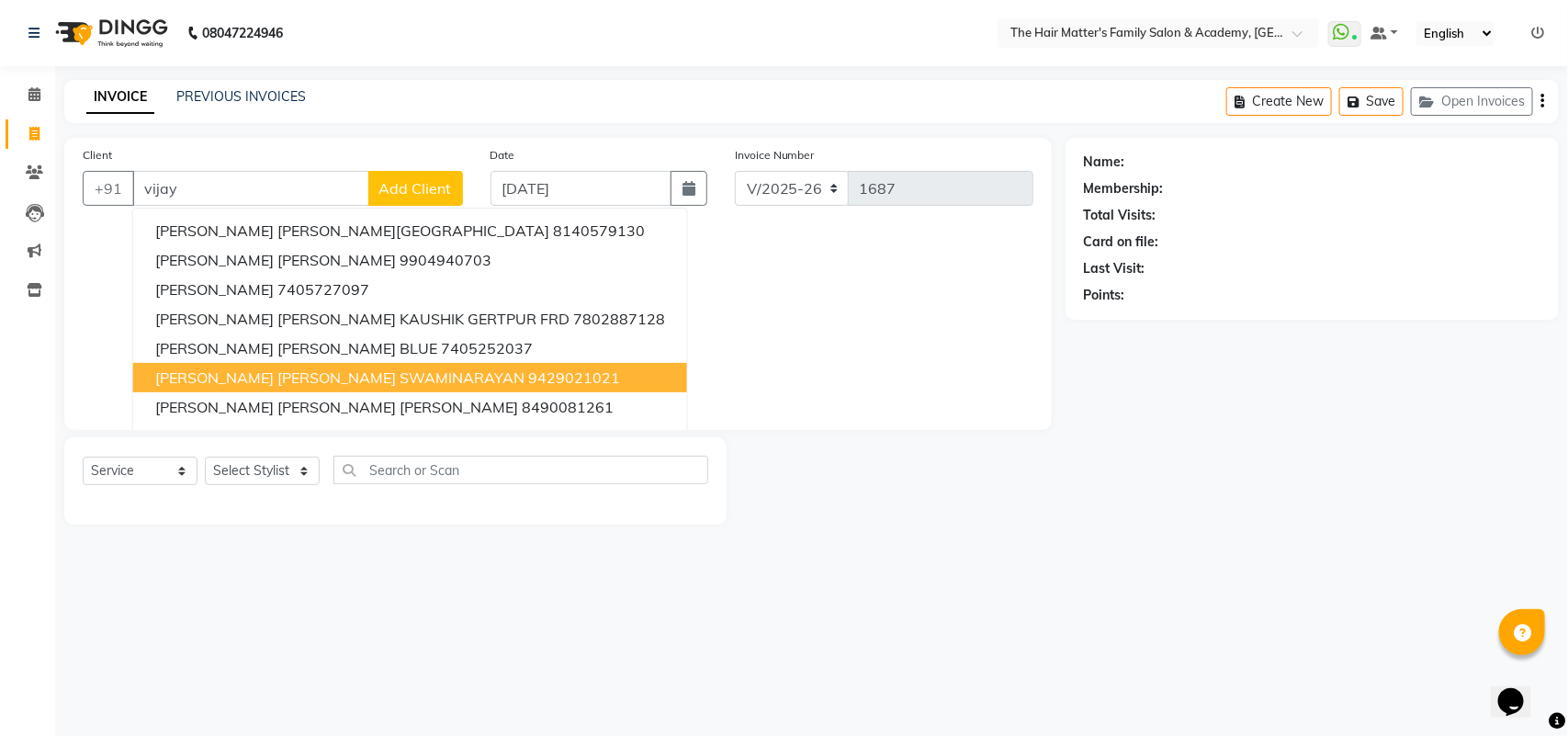
type input "vijay"
drag, startPoint x: 792, startPoint y: 330, endPoint x: 410, endPoint y: 301, distance: 383.1
click at [792, 331] on span "Select & add items from the list below" at bounding box center [558, 319] width 951 height 184
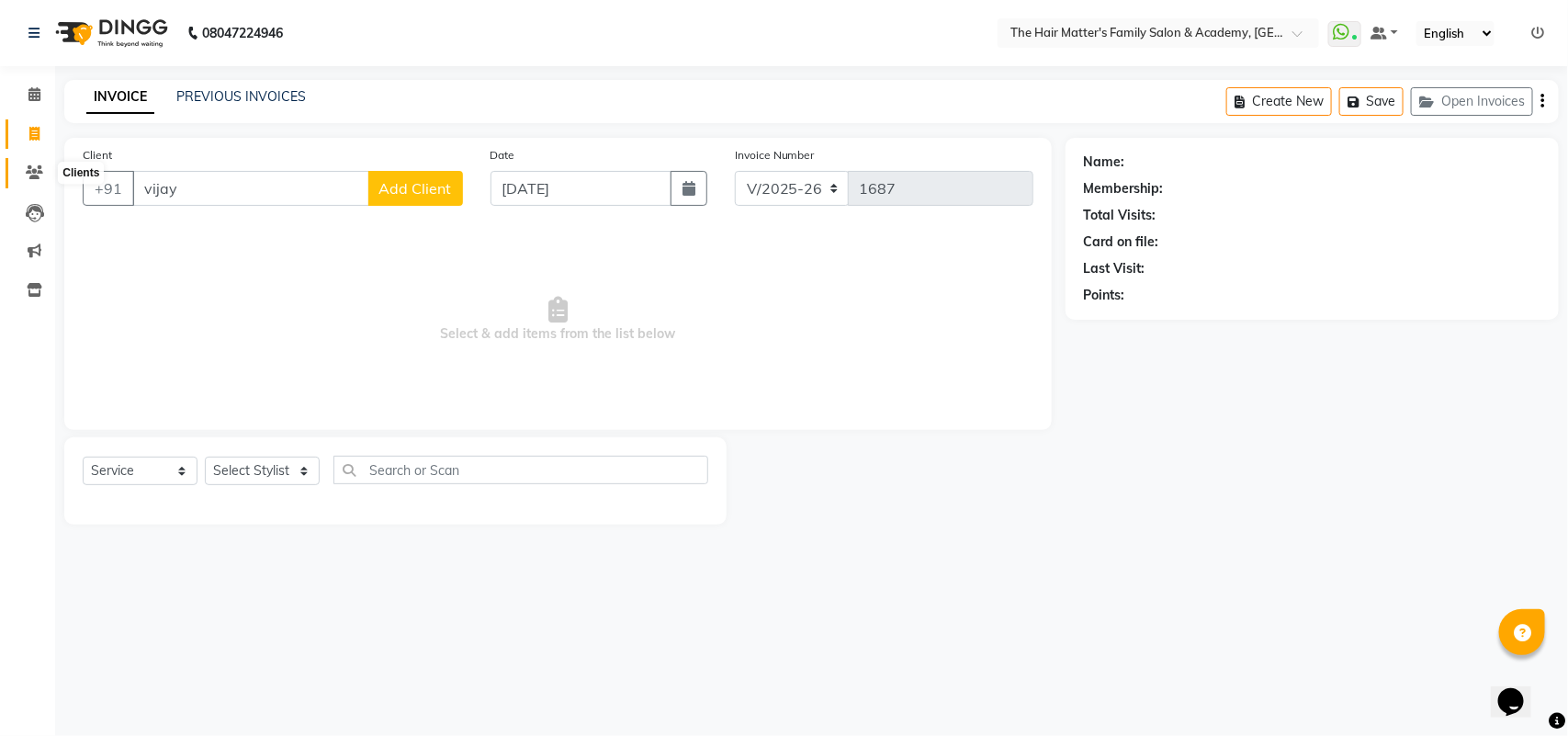
click at [24, 166] on span at bounding box center [34, 173] width 32 height 21
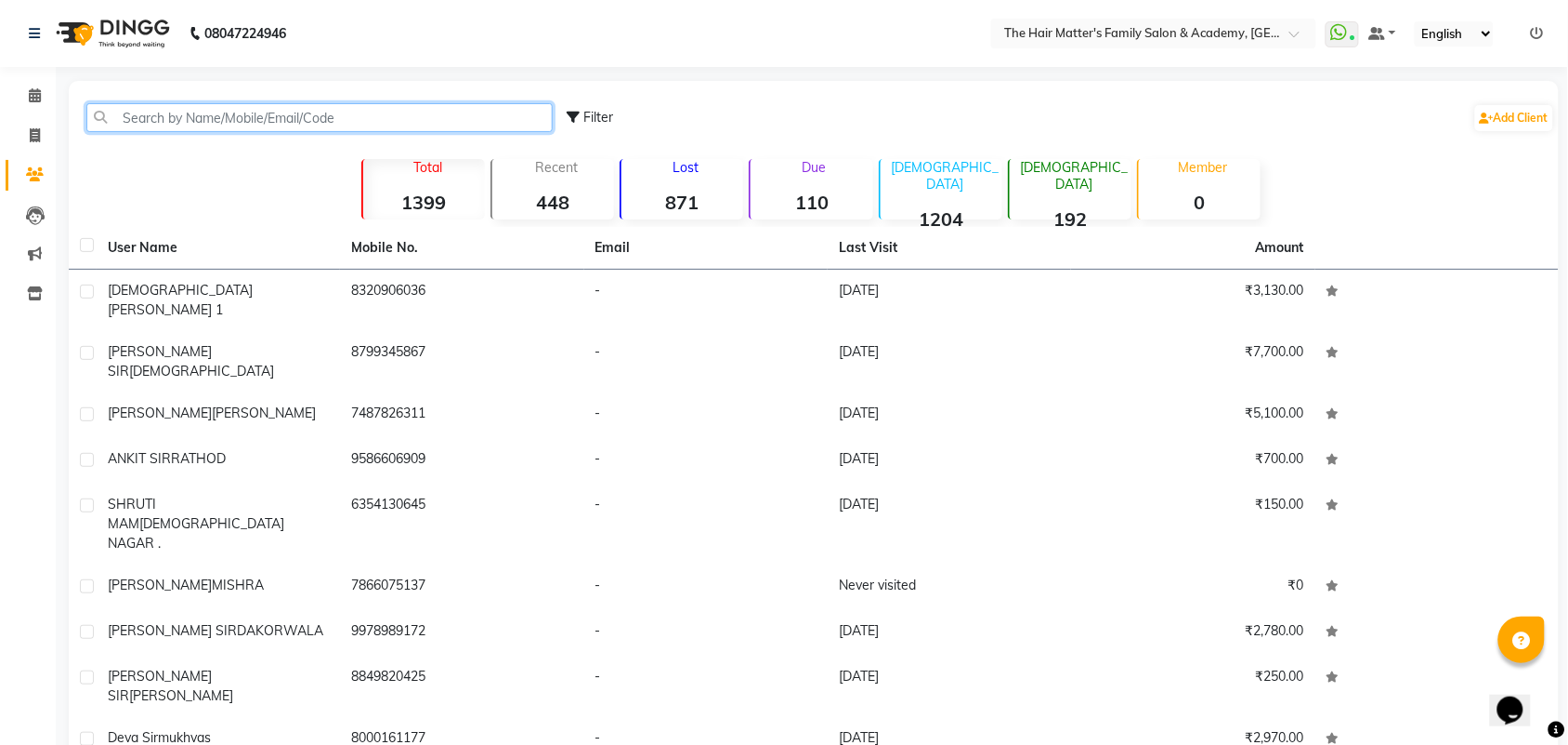
click at [238, 123] on input "text" at bounding box center [319, 117] width 467 height 29
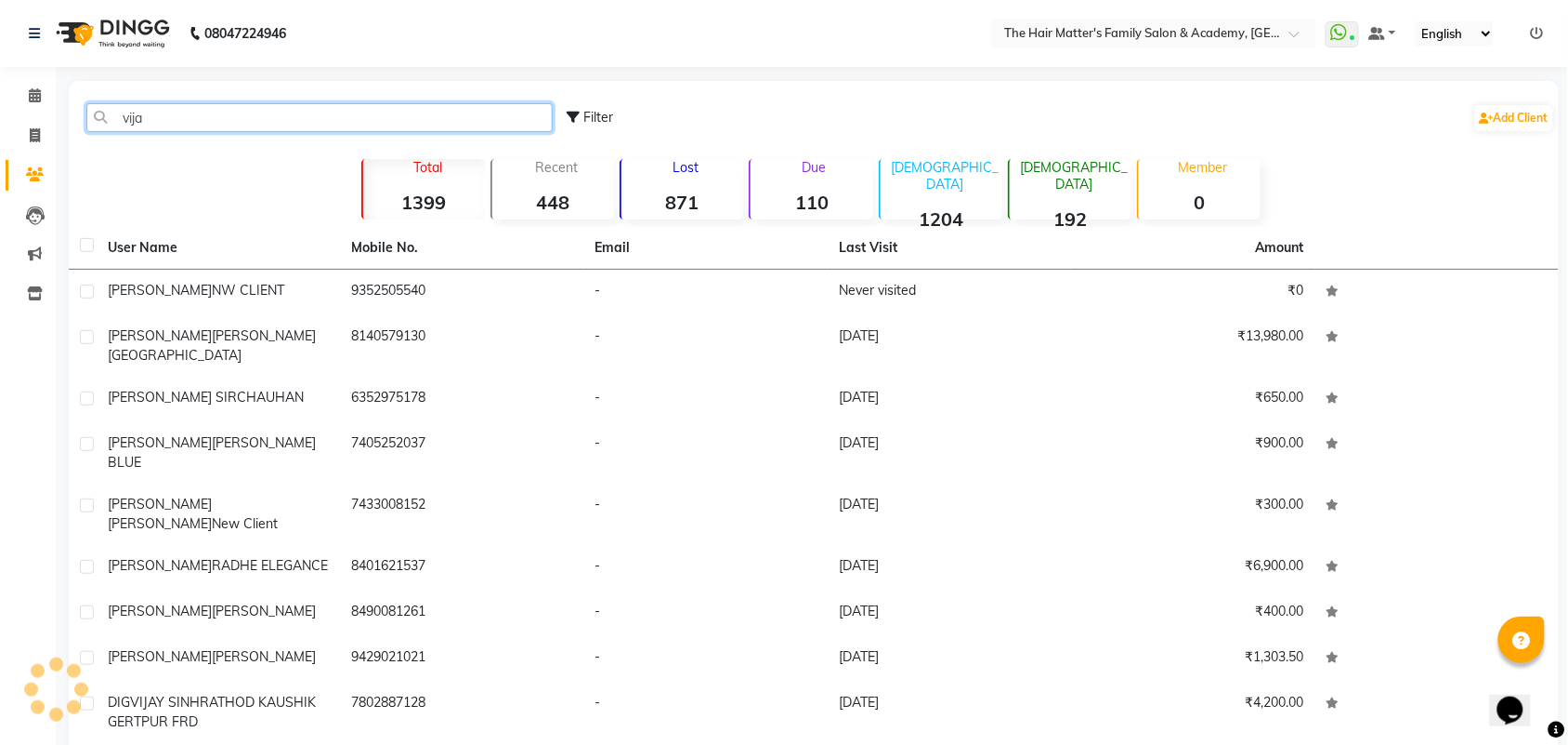
type input "vijay"
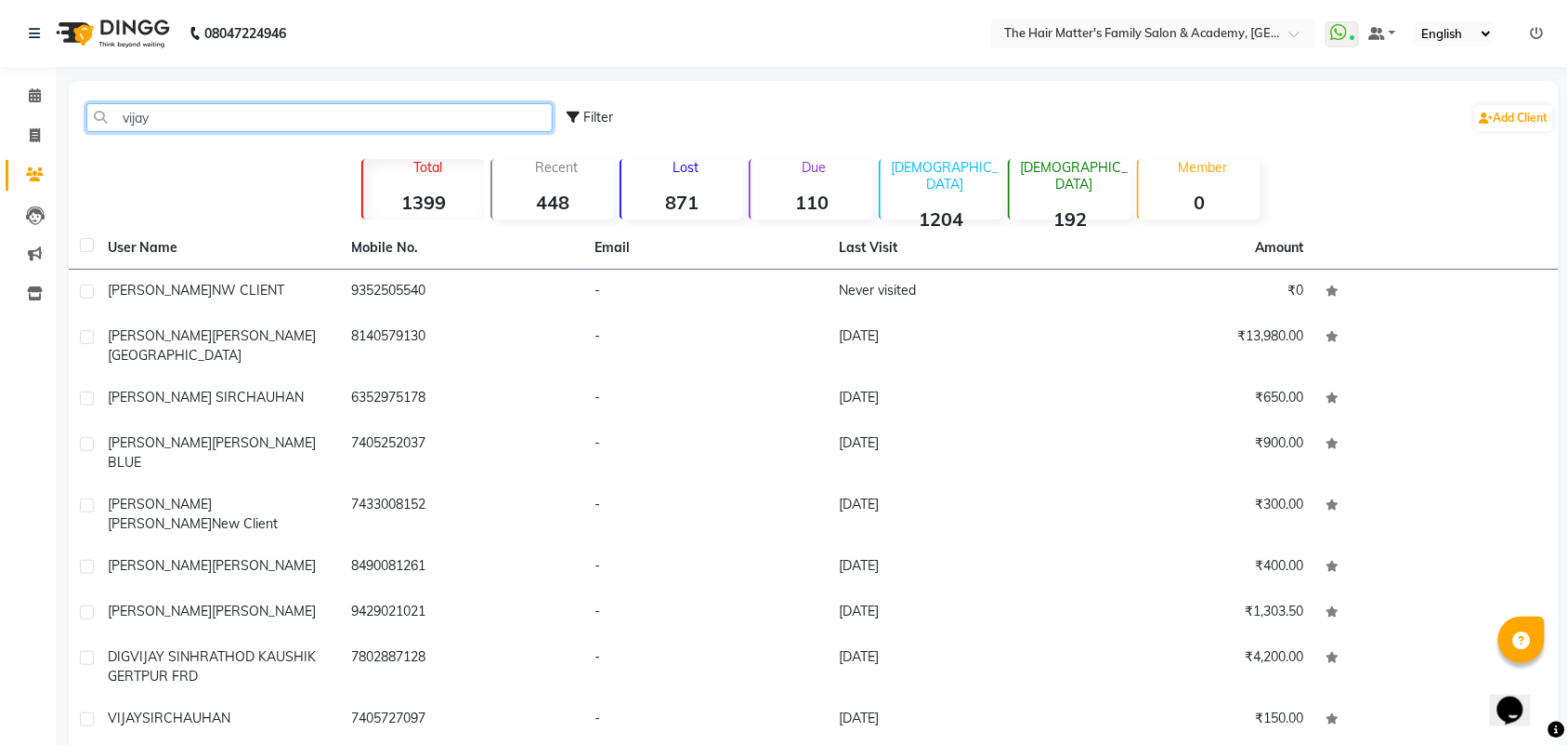
click at [191, 122] on input "vijay" at bounding box center [319, 117] width 467 height 29
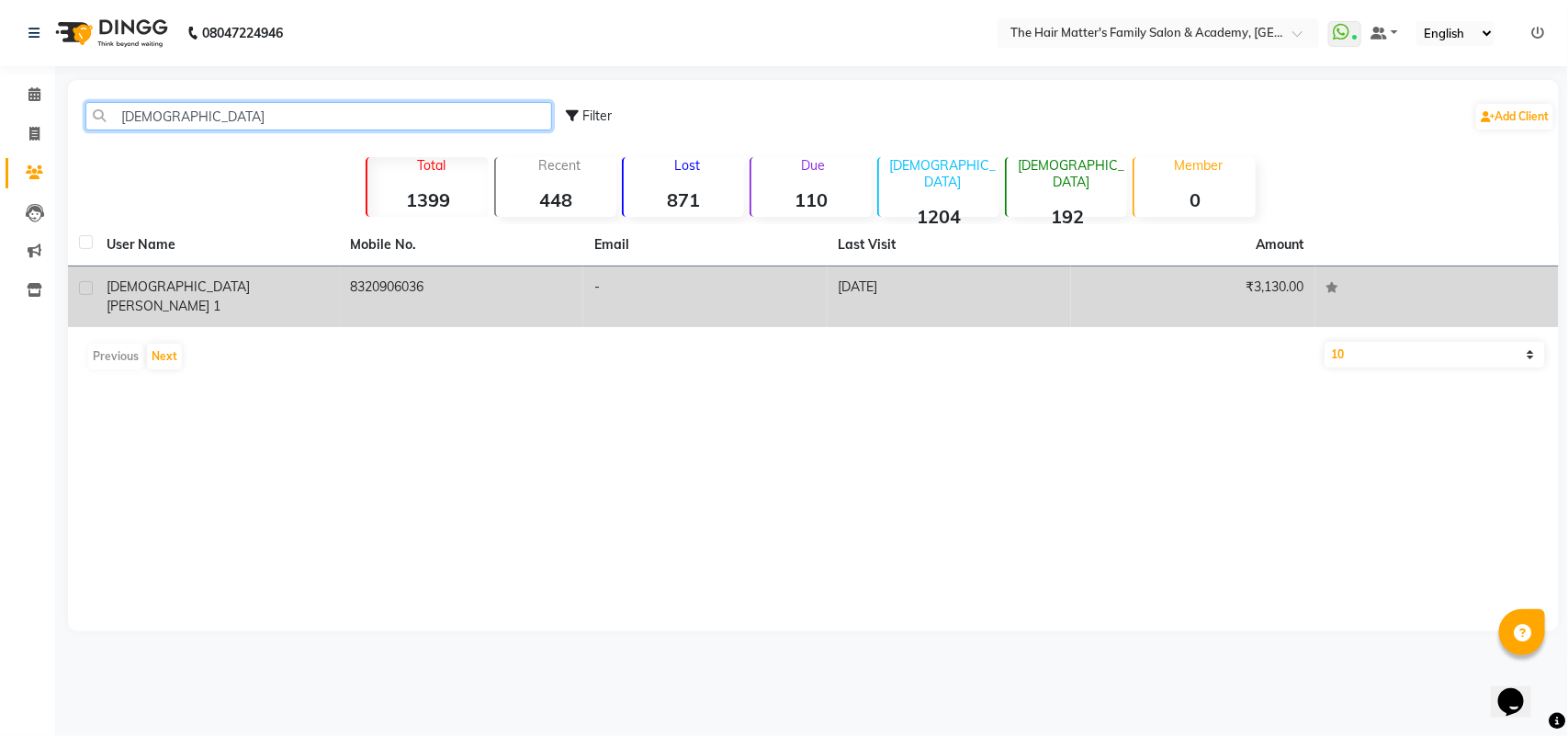
type input "[DEMOGRAPHIC_DATA]"
click at [173, 304] on td "[DEMOGRAPHIC_DATA][PERSON_NAME] 1" at bounding box center [217, 296] width 244 height 60
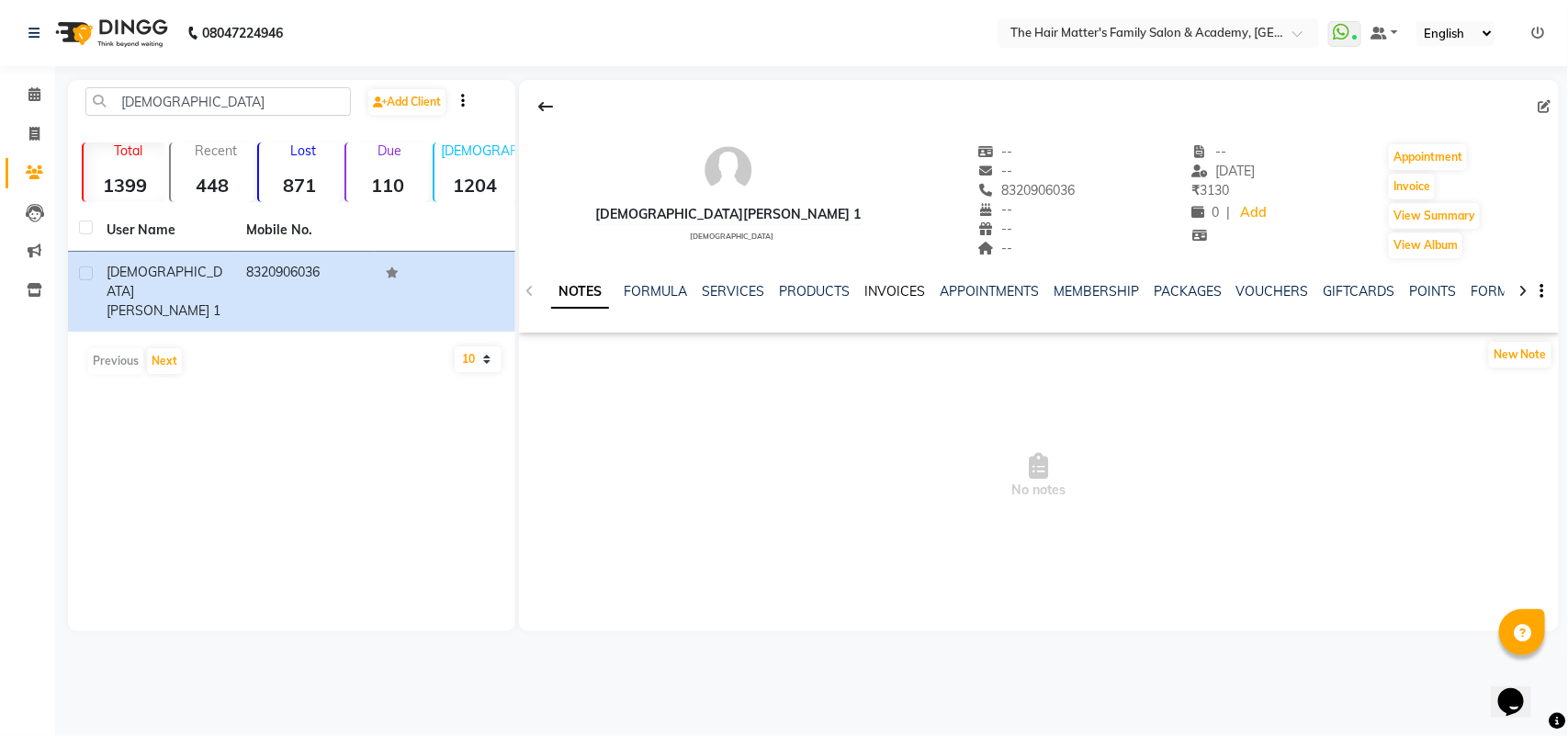
click at [896, 288] on link "INVOICES" at bounding box center [894, 291] width 60 height 17
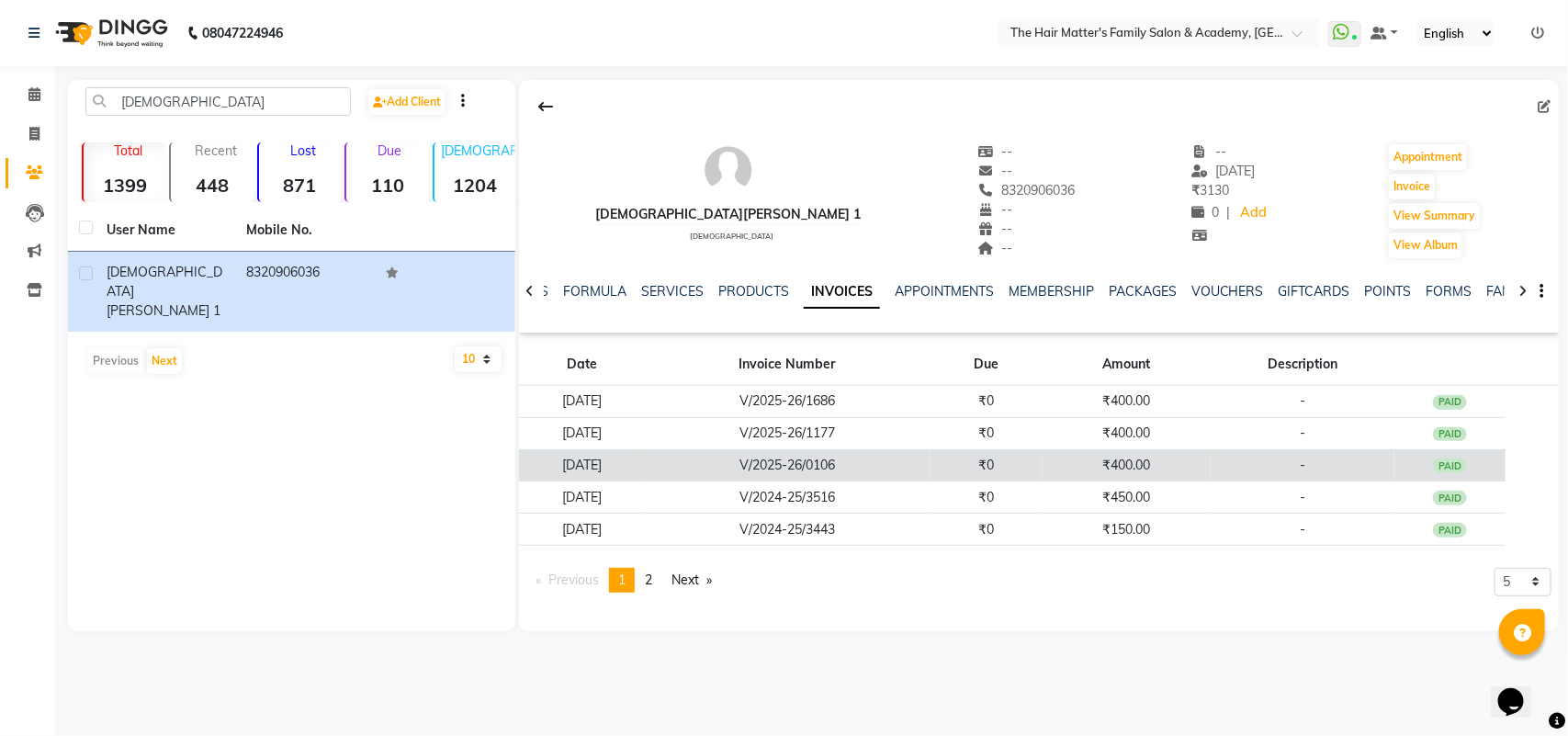
click at [1043, 471] on td "₹0" at bounding box center [986, 465] width 113 height 32
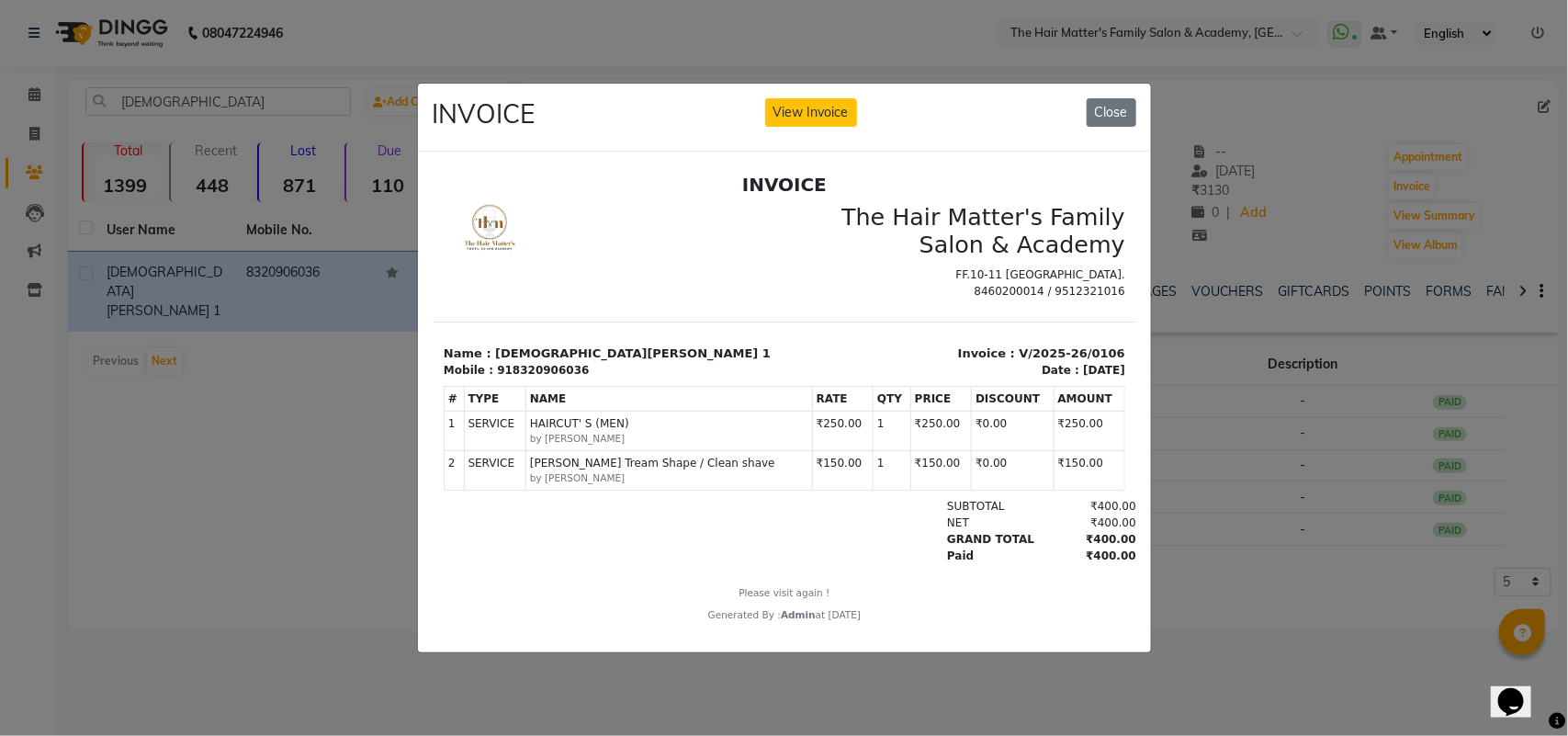
click at [1258, 491] on ngb-modal-window "INVOICE View Invoice Close" at bounding box center [784, 368] width 1568 height 736
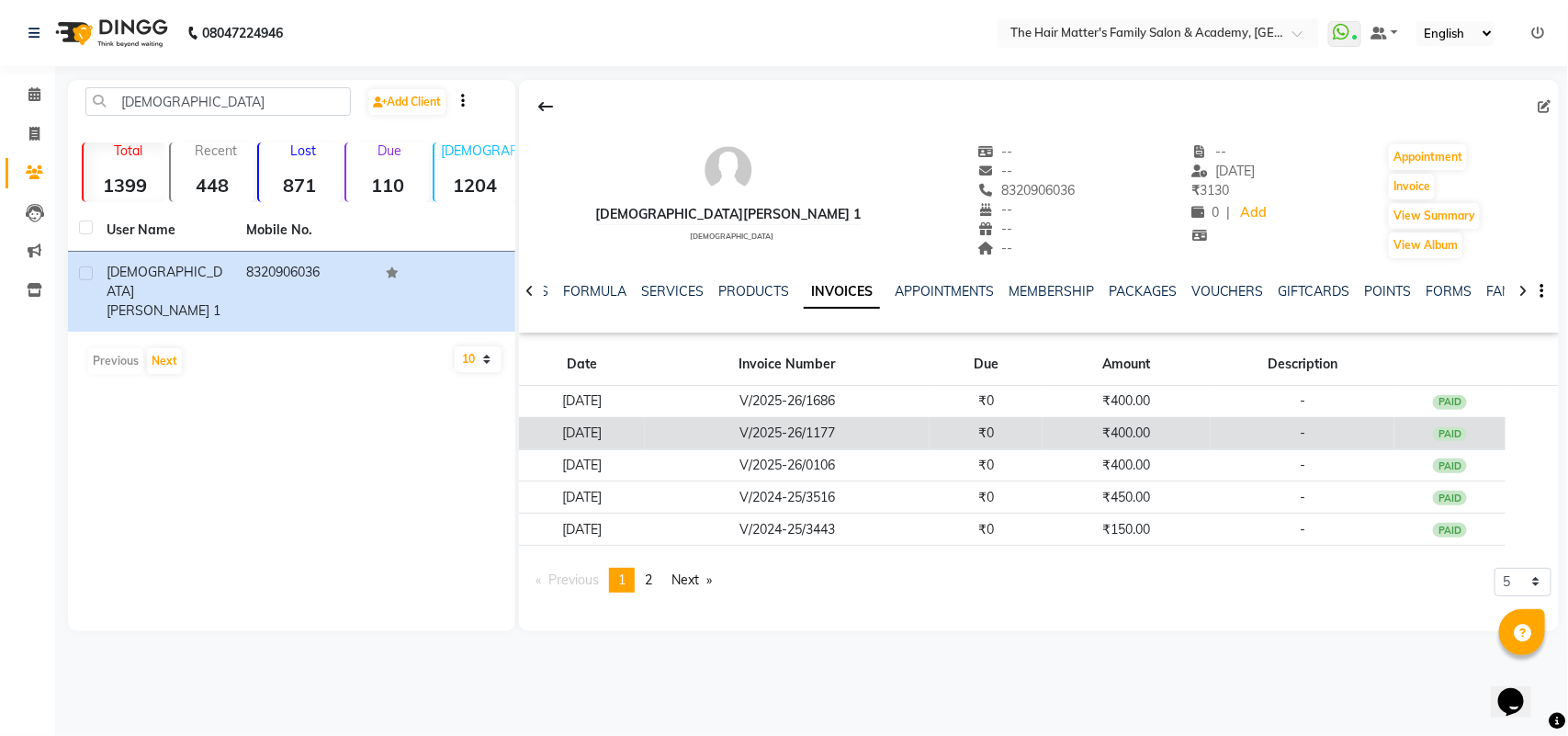
click at [1108, 442] on td "₹400.00" at bounding box center [1126, 433] width 168 height 32
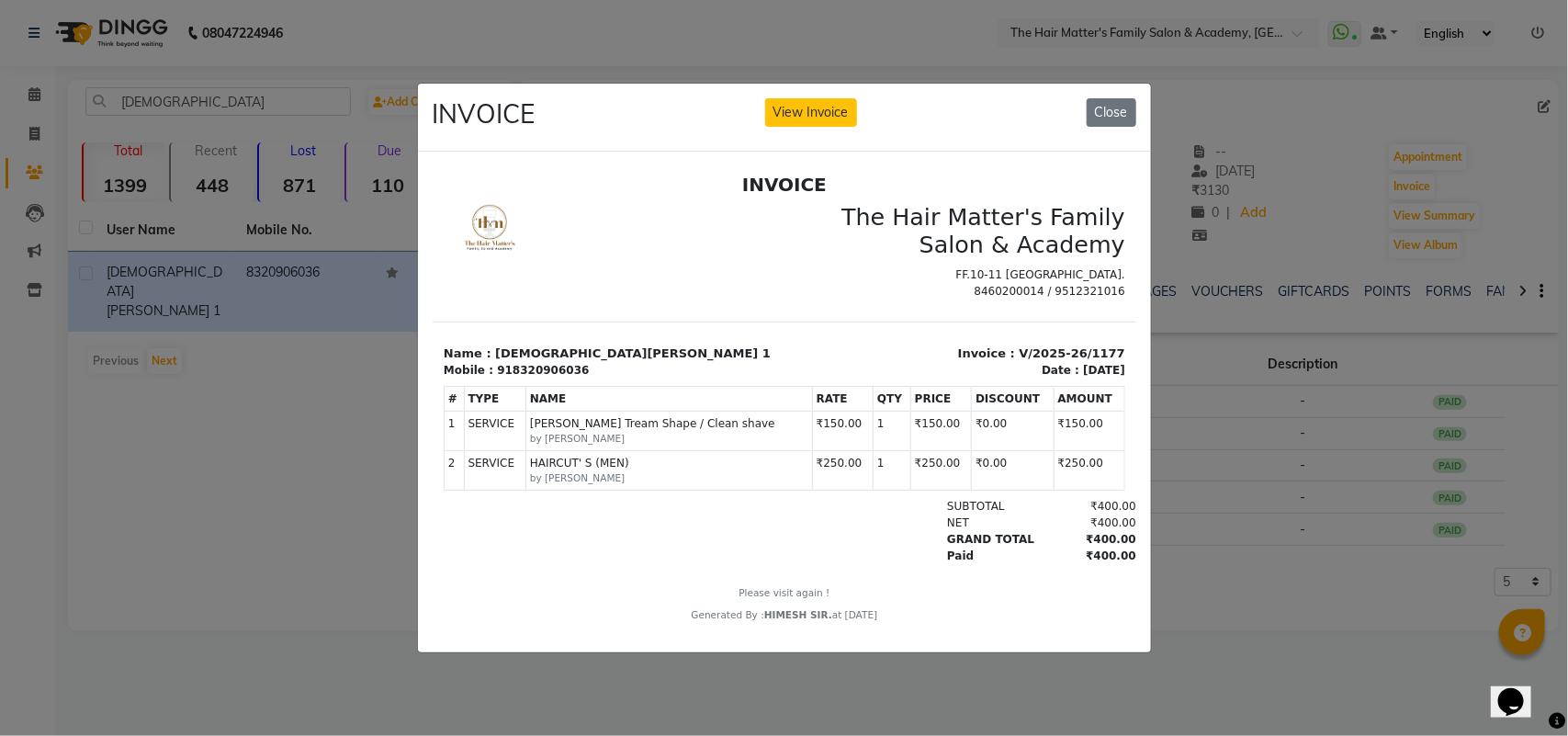
click at [1375, 487] on ngb-modal-window "INVOICE View Invoice Close" at bounding box center [784, 368] width 1568 height 736
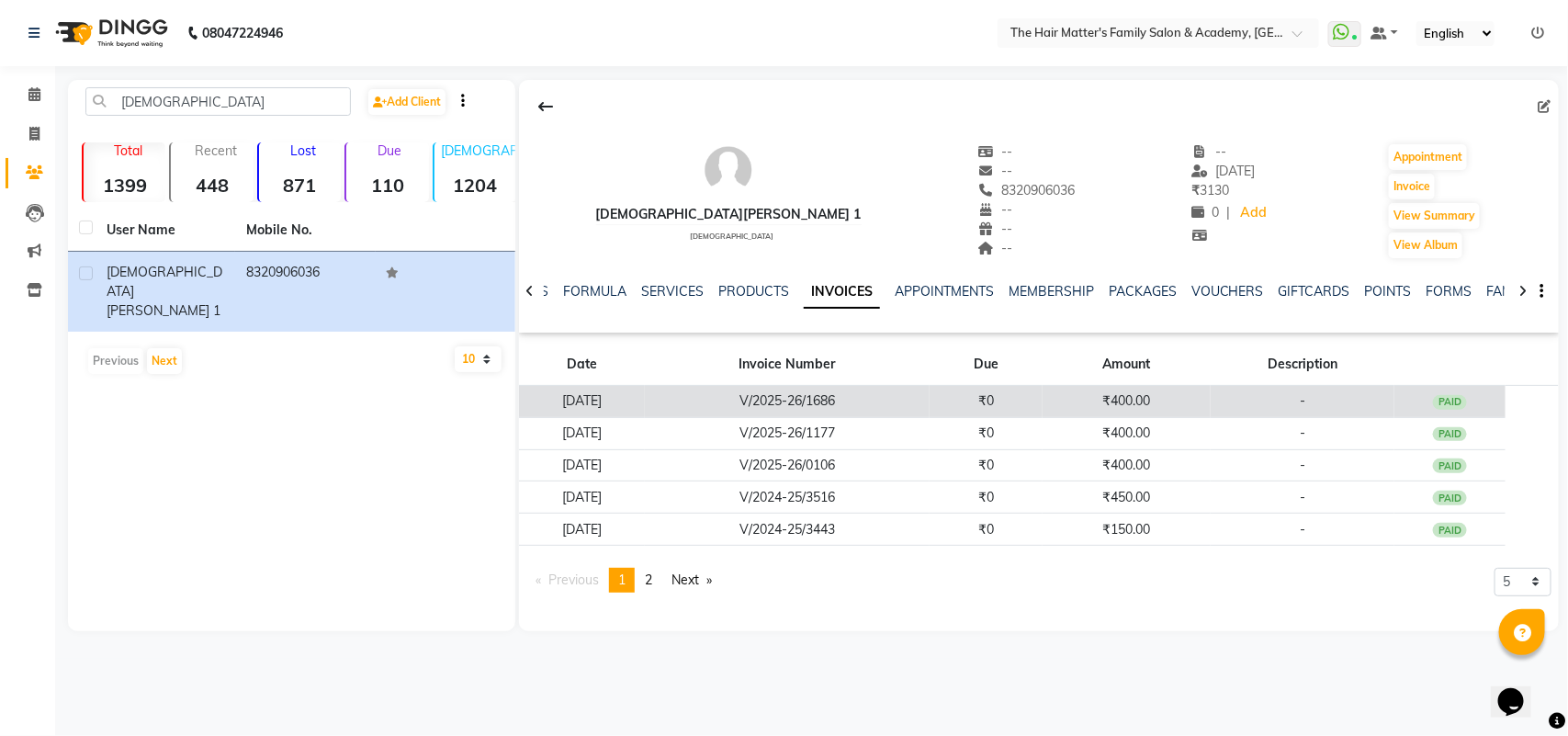
click at [1100, 408] on td "₹400.00" at bounding box center [1126, 402] width 168 height 32
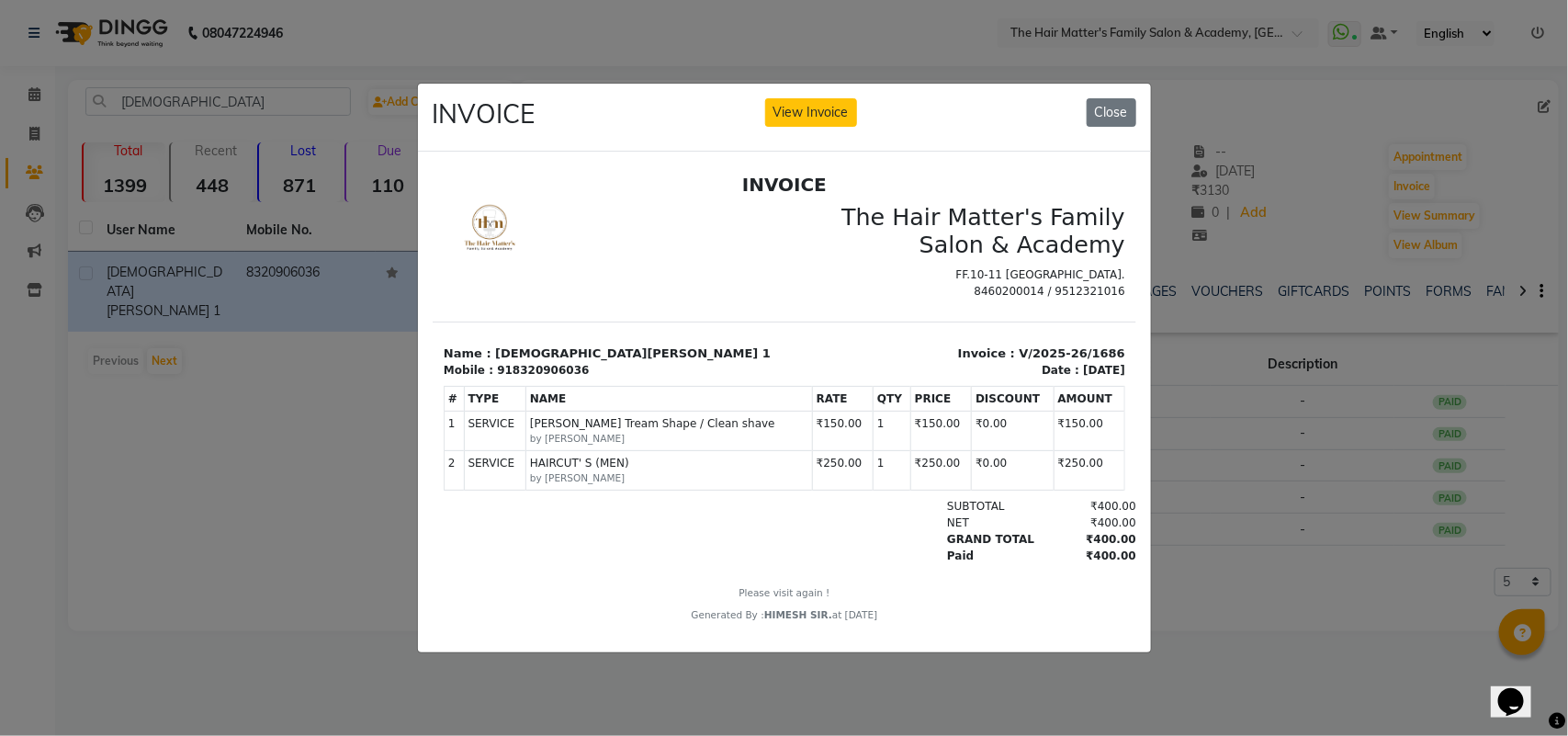
click at [1332, 369] on ngb-modal-window "INVOICE View Invoice Close" at bounding box center [784, 368] width 1568 height 736
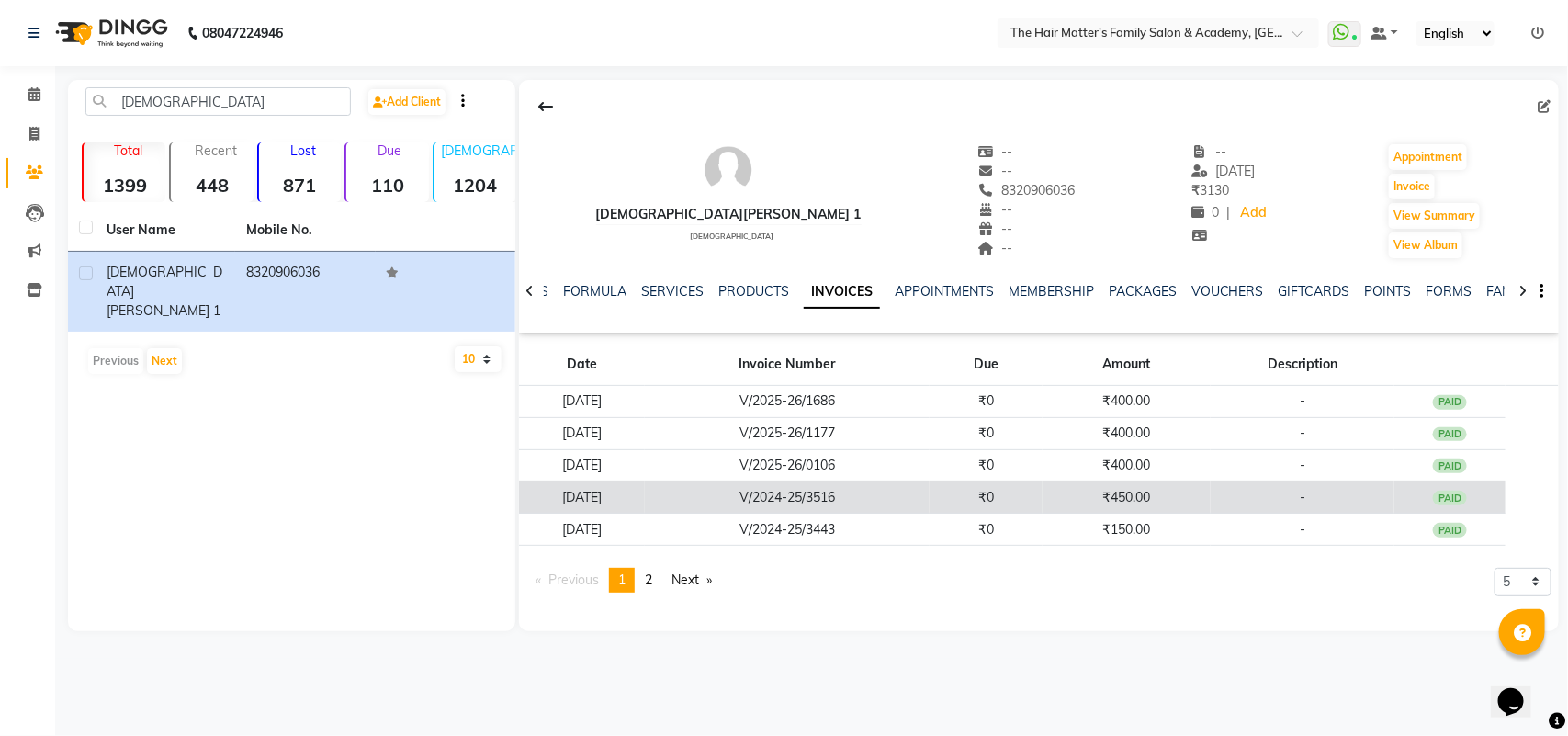
click at [1098, 510] on td "₹450.00" at bounding box center [1126, 497] width 168 height 32
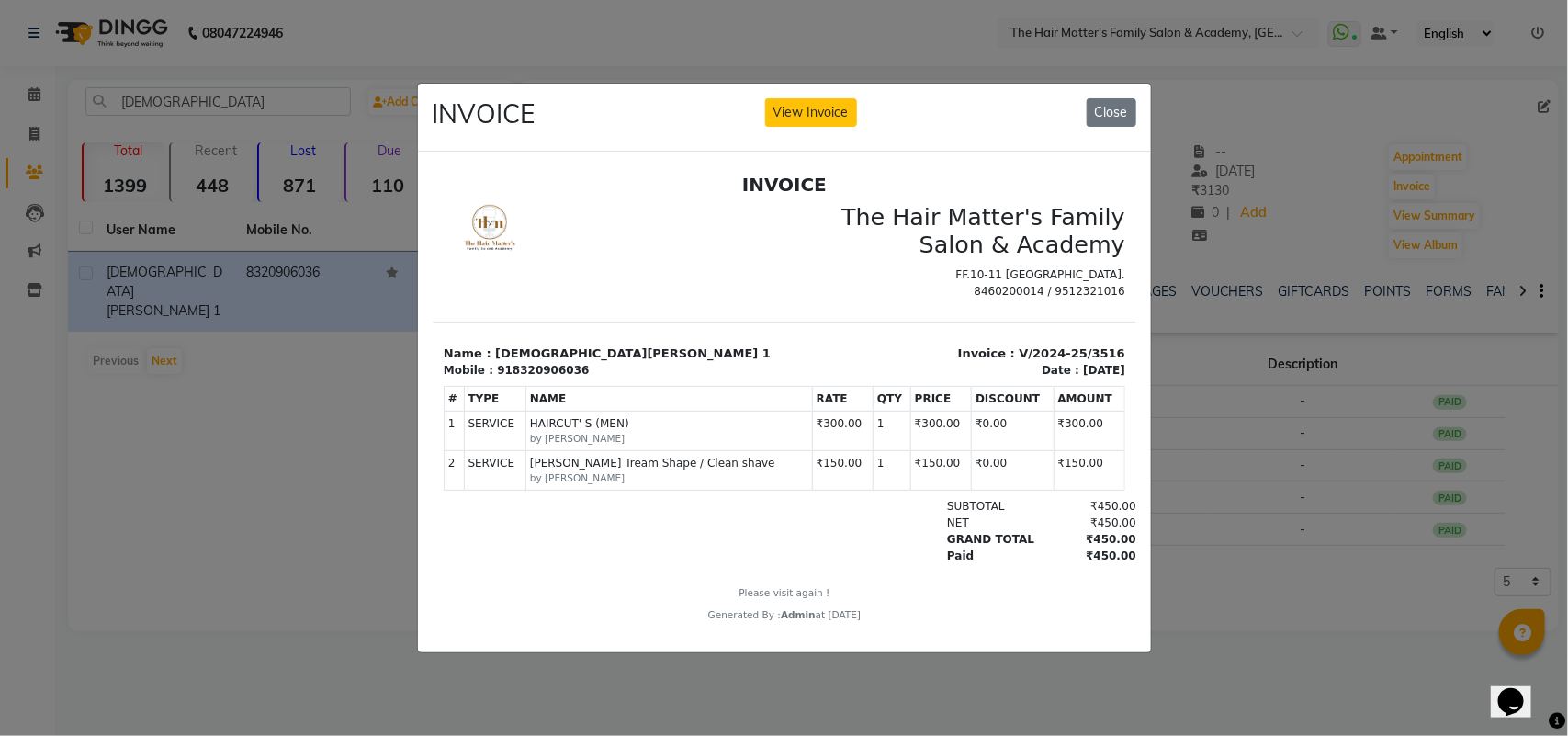
scroll to position [14, 0]
click at [1236, 556] on ngb-modal-window "INVOICE View Invoice Close" at bounding box center [784, 368] width 1568 height 736
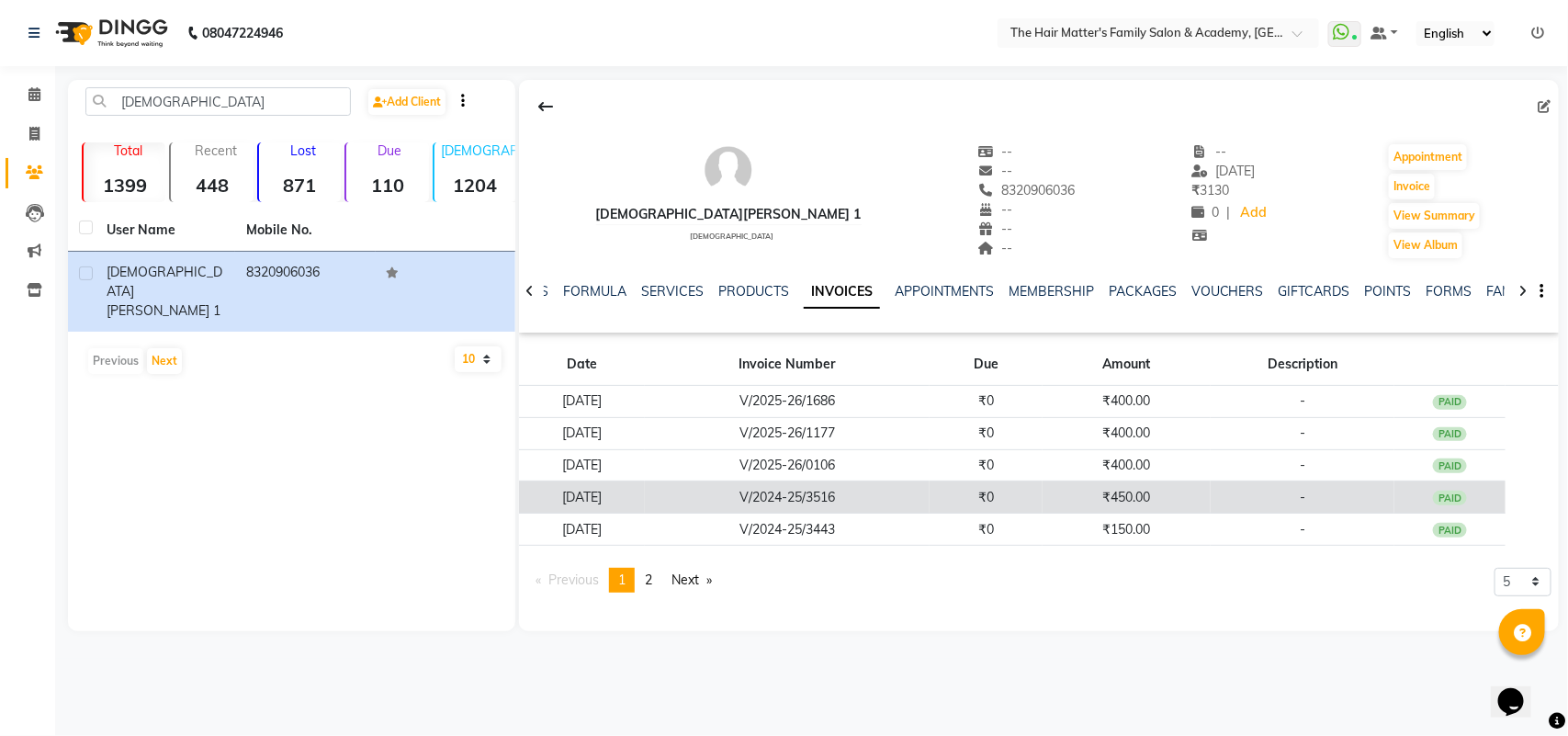
click at [1091, 511] on td "₹450.00" at bounding box center [1126, 497] width 168 height 32
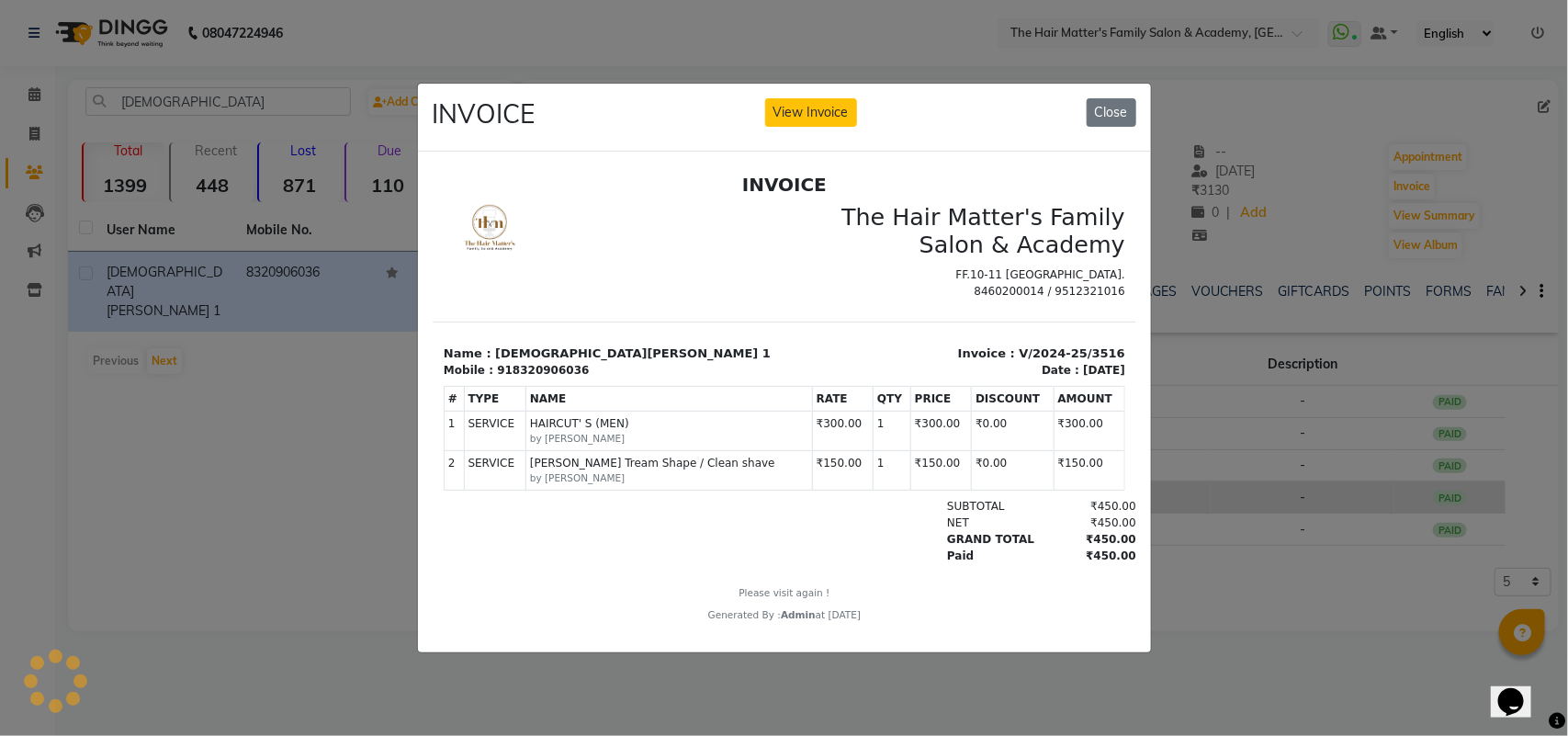
scroll to position [0, 0]
click at [1251, 505] on ngb-modal-window "INVOICE View Invoice Close" at bounding box center [784, 368] width 1568 height 736
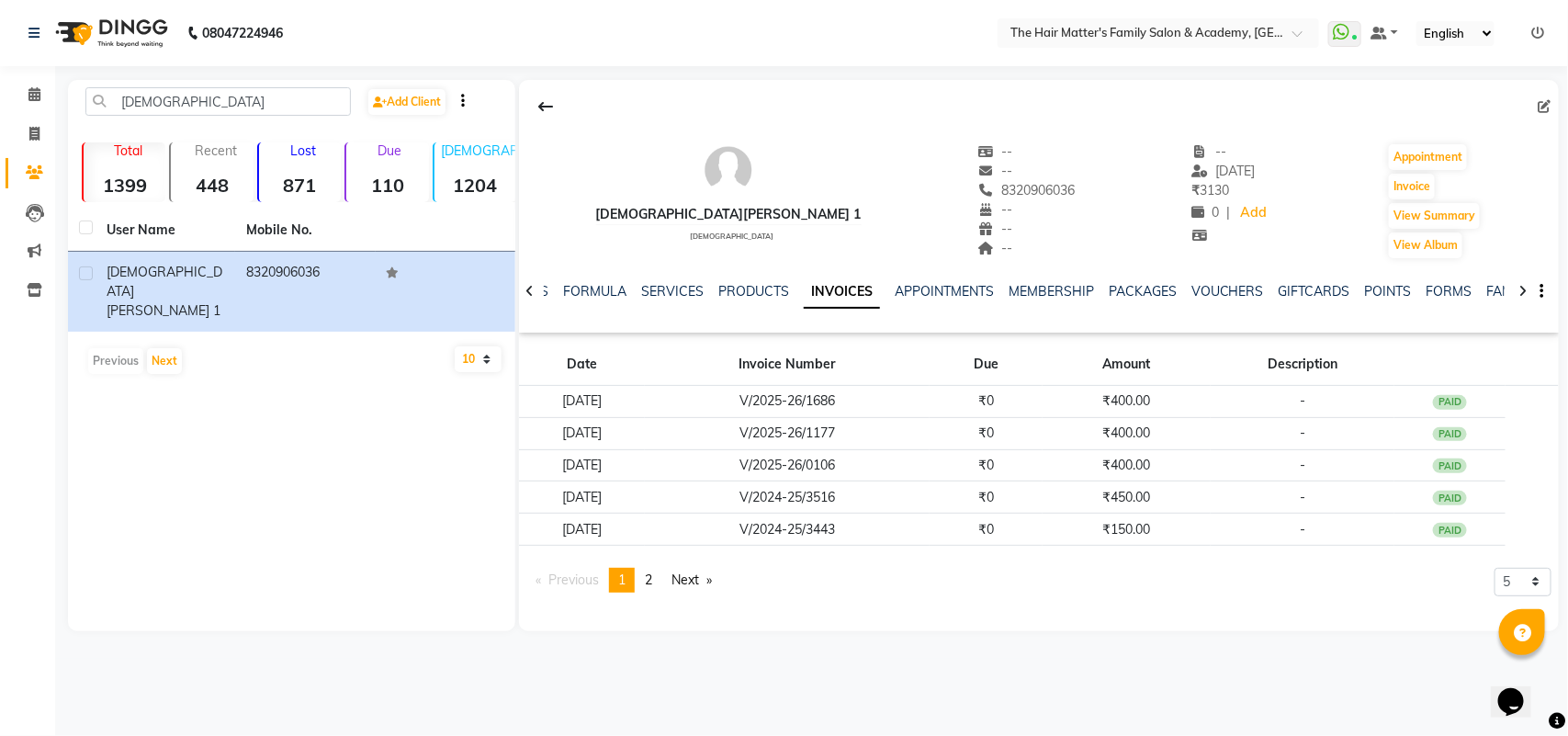
click at [1100, 531] on td "₹150.00" at bounding box center [1126, 529] width 168 height 32
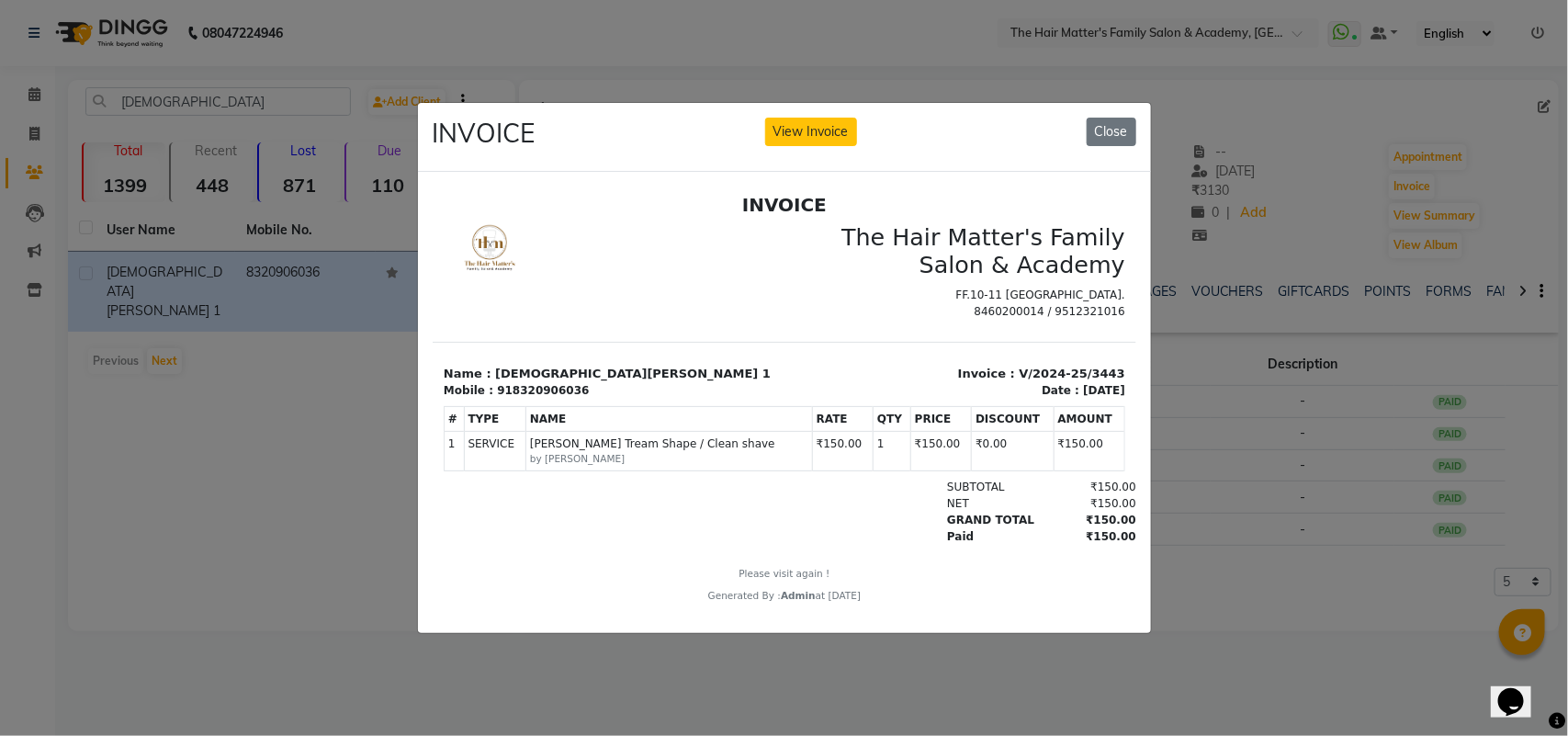
click at [1186, 526] on ngb-modal-window "INVOICE View Invoice Close" at bounding box center [784, 368] width 1568 height 736
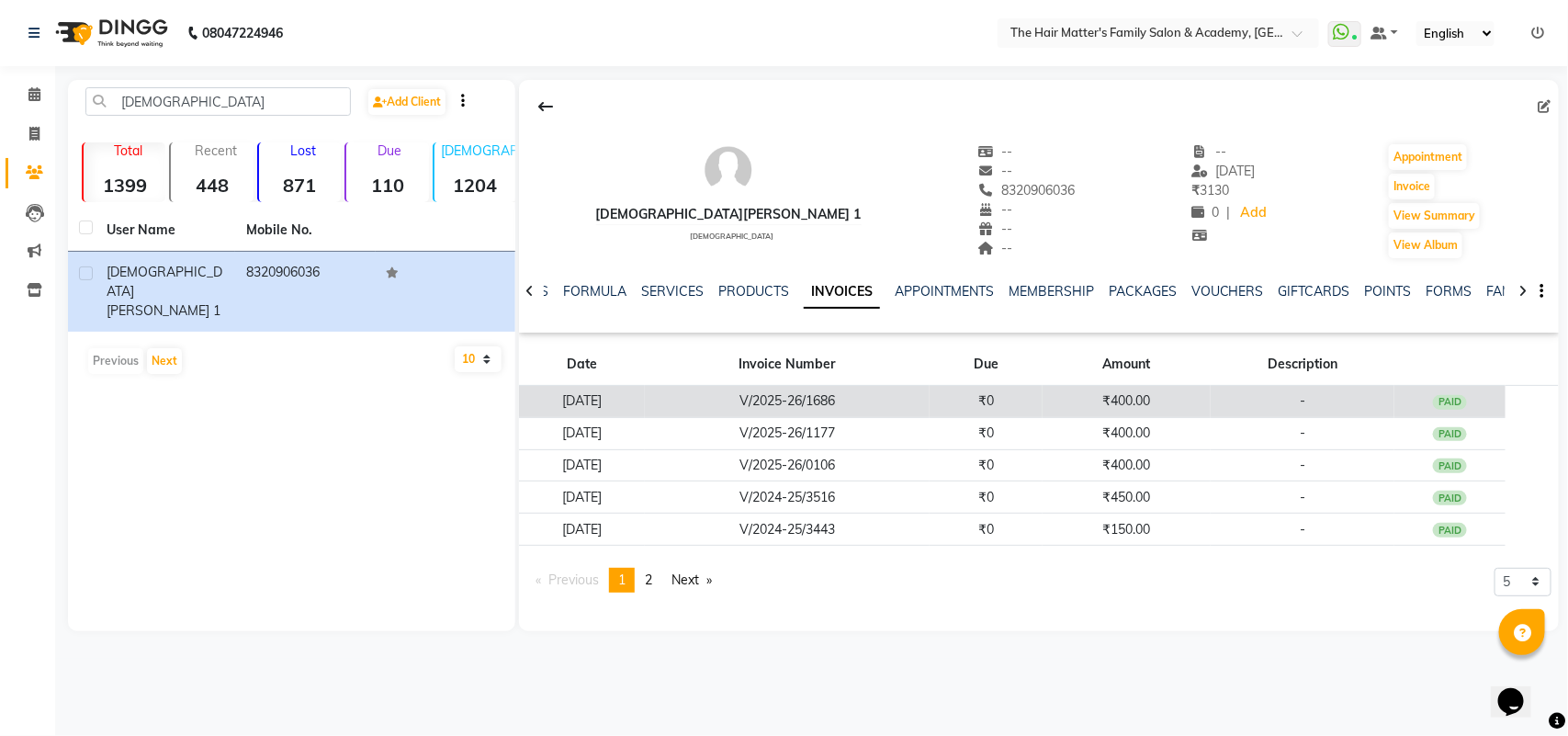
click at [851, 413] on td "V/2025-26/1686" at bounding box center [787, 402] width 285 height 32
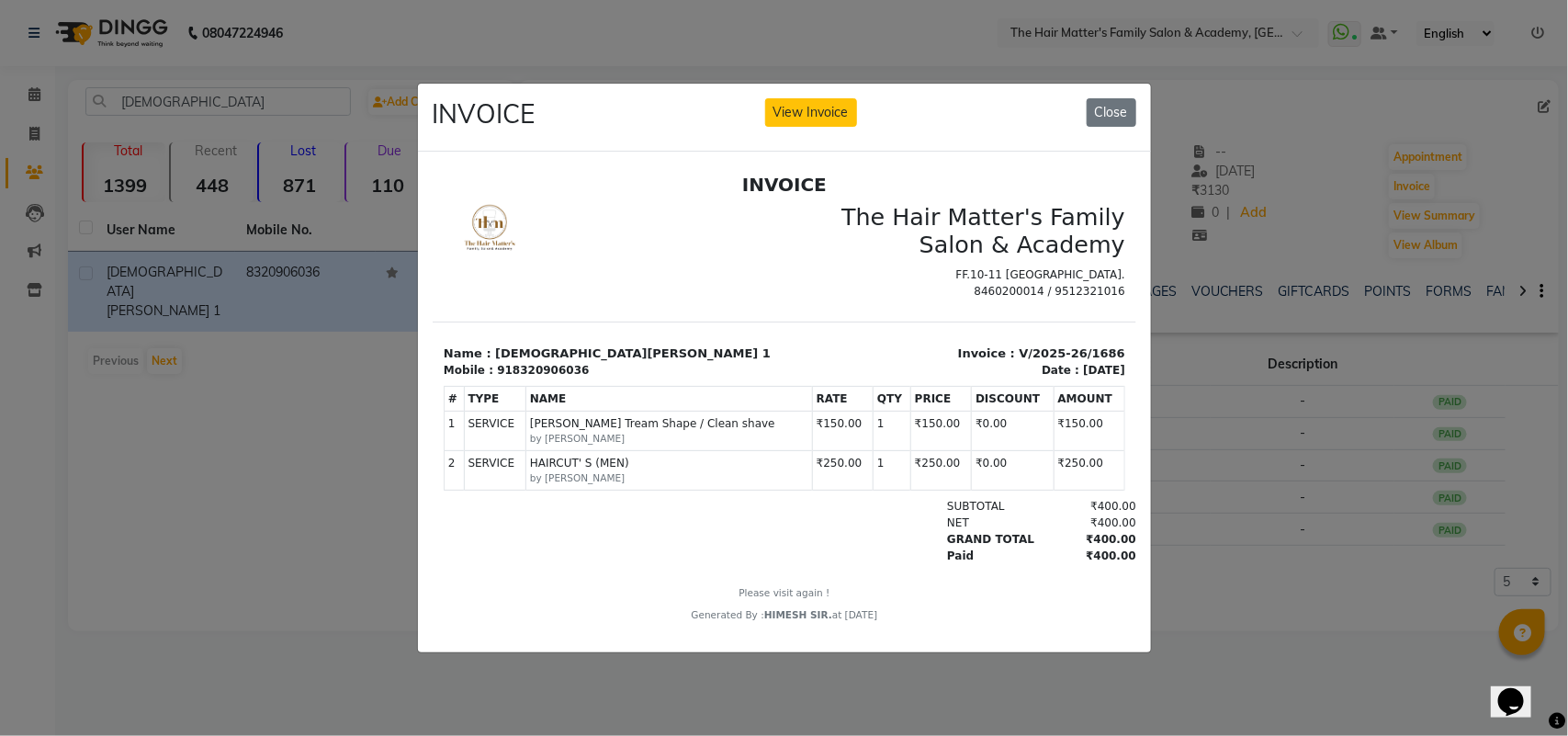
scroll to position [14, 0]
click at [1182, 512] on ngb-modal-window "INVOICE View Invoice Close" at bounding box center [784, 368] width 1568 height 736
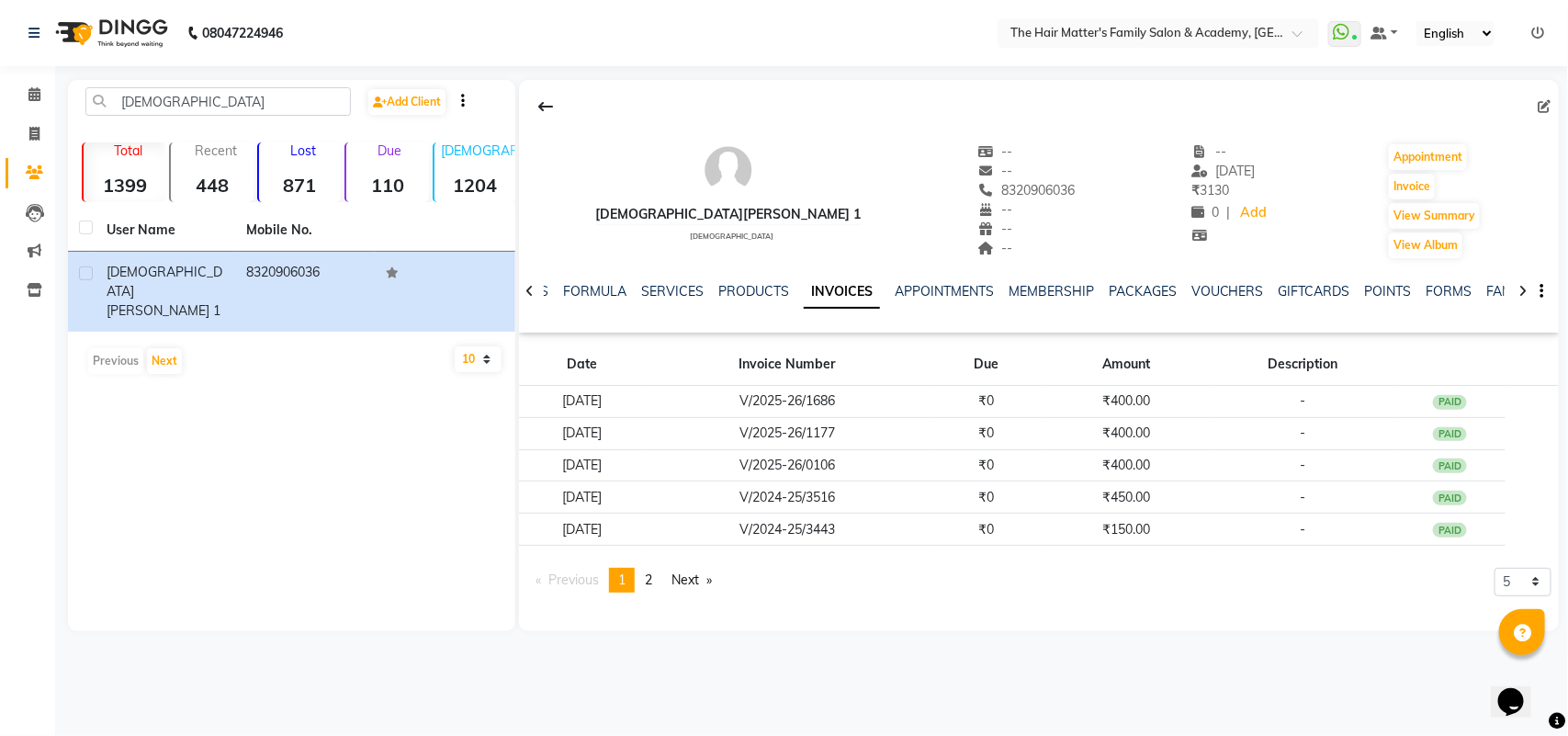
click at [1158, 422] on td "₹400.00" at bounding box center [1126, 433] width 168 height 32
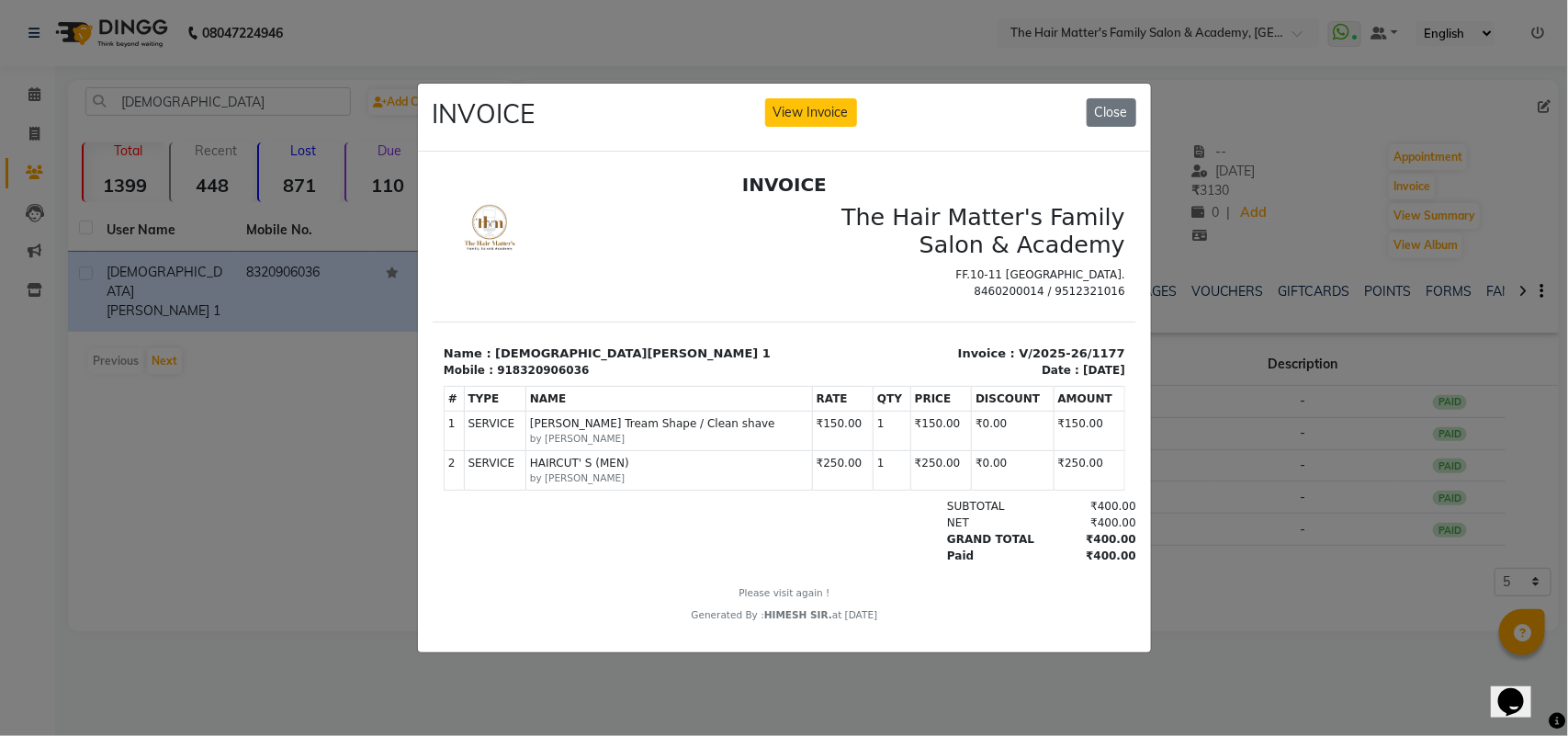
click at [1195, 520] on ngb-modal-window "INVOICE View Invoice Close" at bounding box center [784, 368] width 1568 height 736
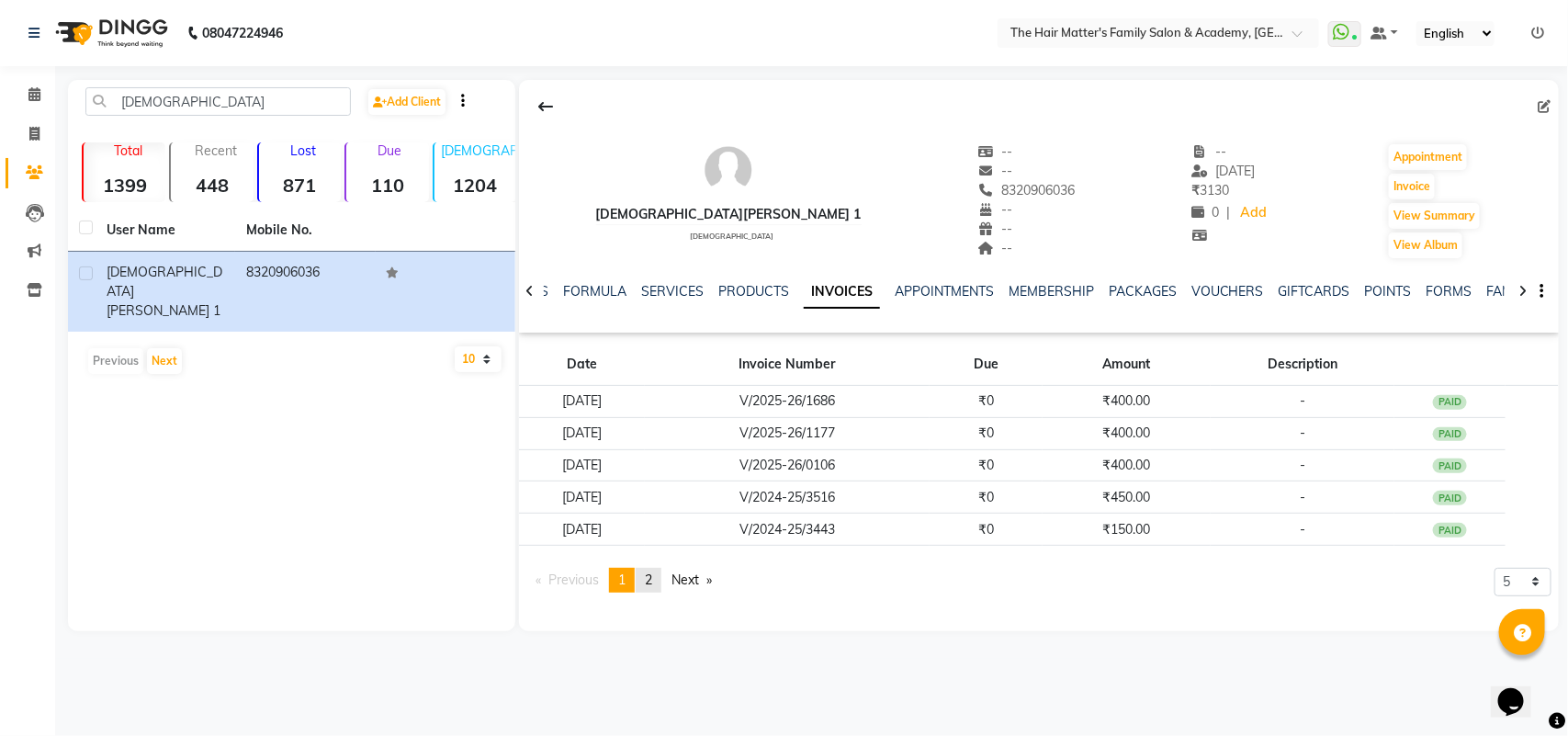
click at [646, 579] on link "page 2" at bounding box center [649, 579] width 26 height 25
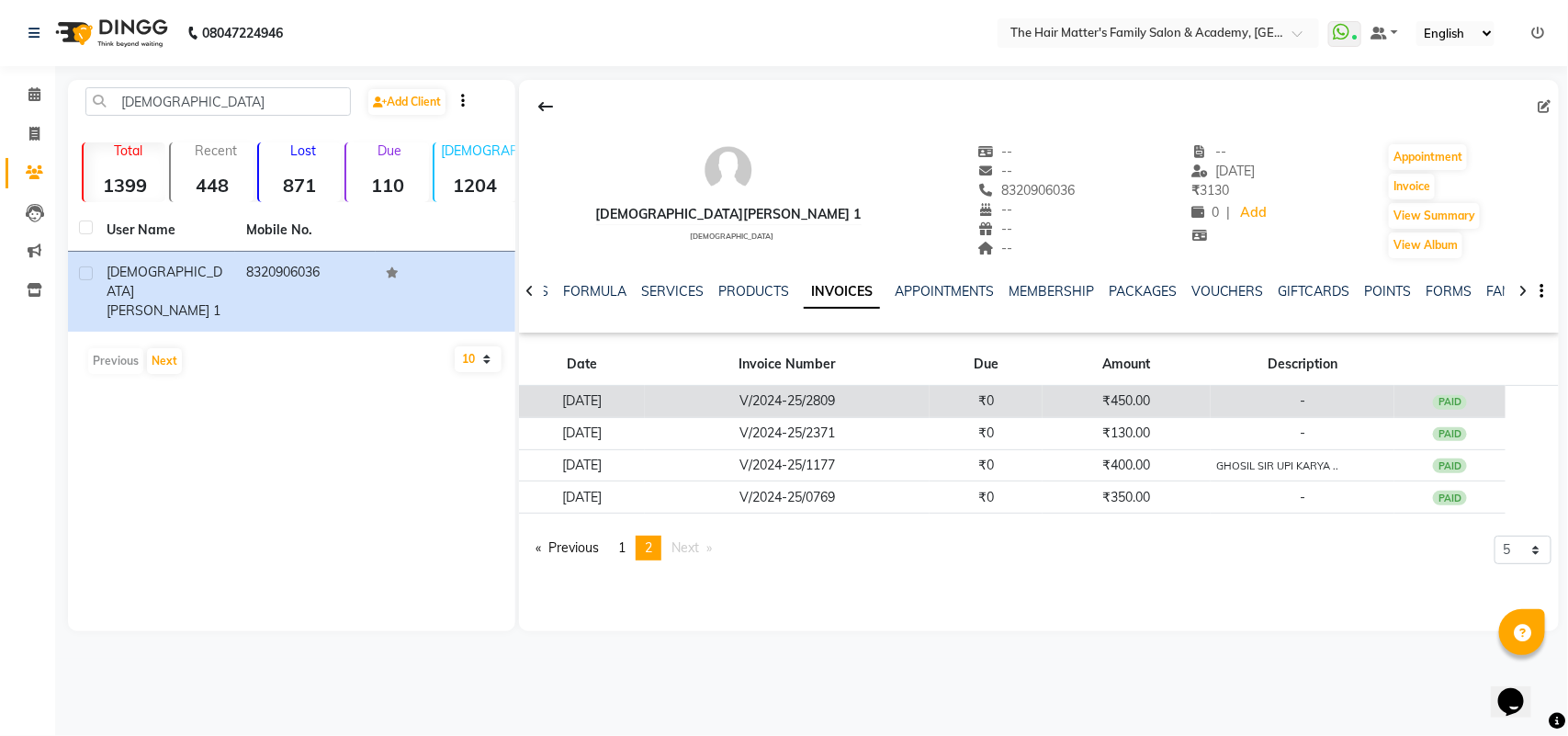
click at [908, 389] on td "V/2024-25/2809" at bounding box center [787, 402] width 285 height 32
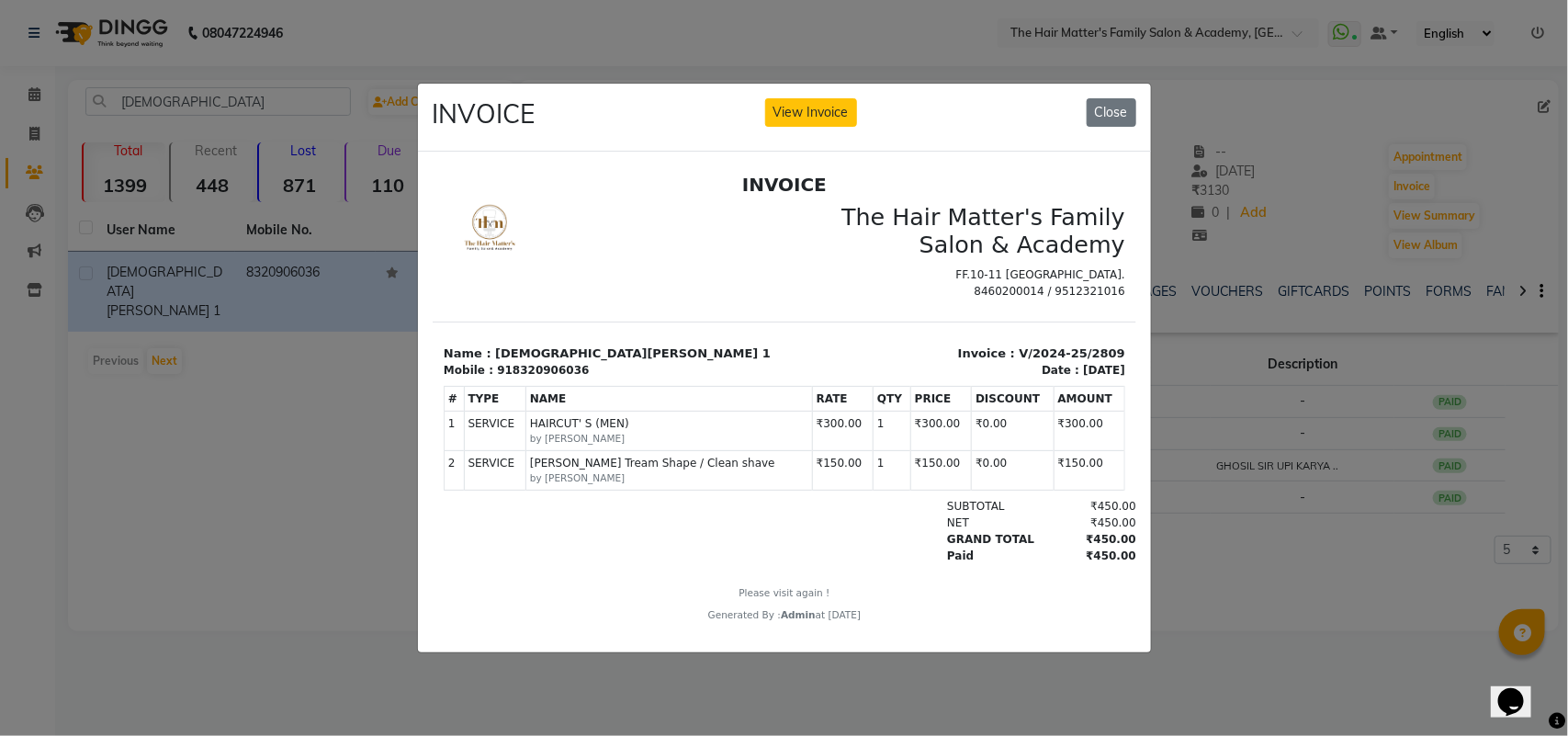
click at [985, 562] on div "Paid" at bounding box center [985, 556] width 100 height 17
click at [980, 545] on div "GRAND TOTAL" at bounding box center [985, 539] width 100 height 17
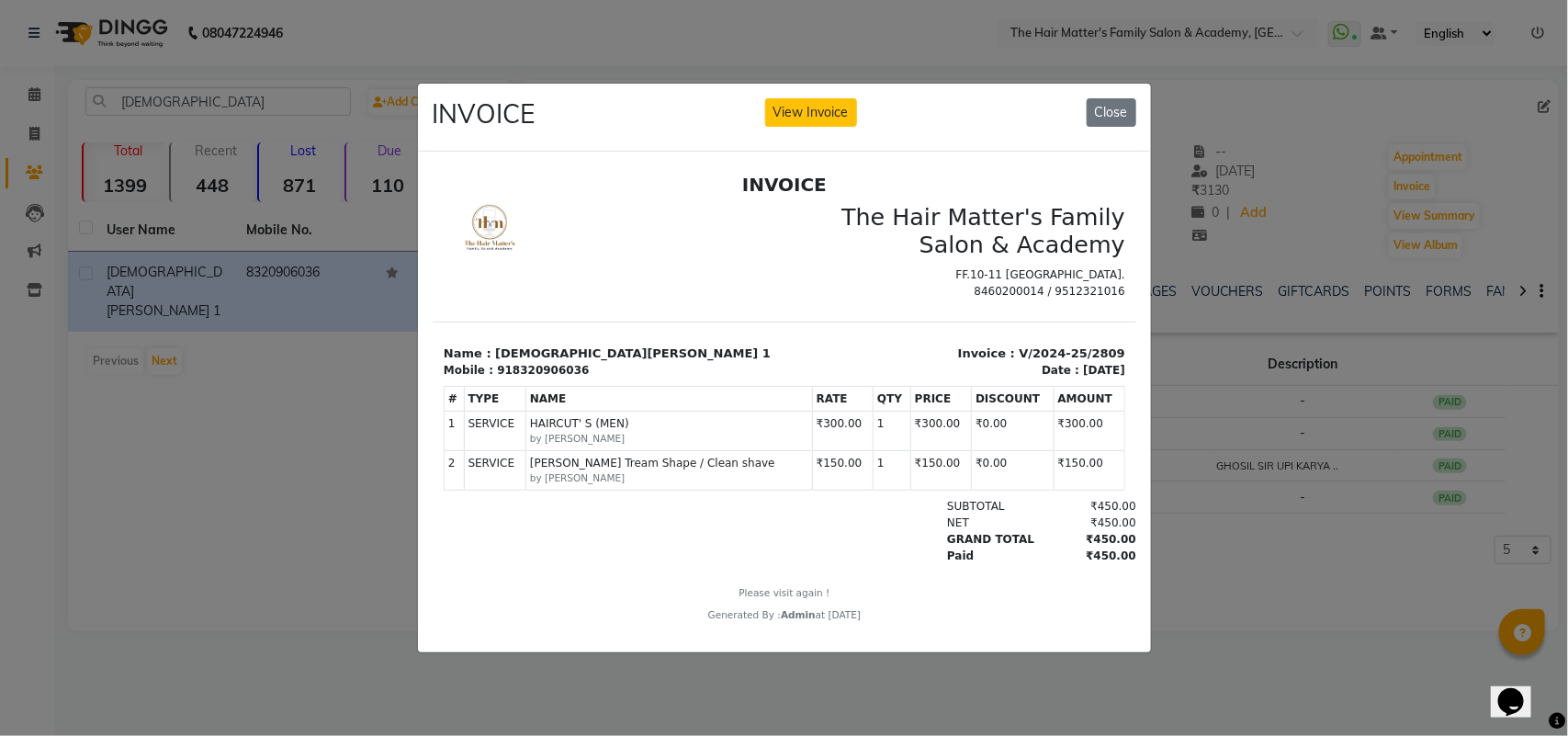
click at [980, 545] on div "GRAND TOTAL" at bounding box center [985, 539] width 100 height 17
click at [1077, 539] on div "₹450.00" at bounding box center [1085, 539] width 100 height 17
click at [1241, 539] on ngb-modal-window "INVOICE View Invoice Close" at bounding box center [784, 368] width 1568 height 736
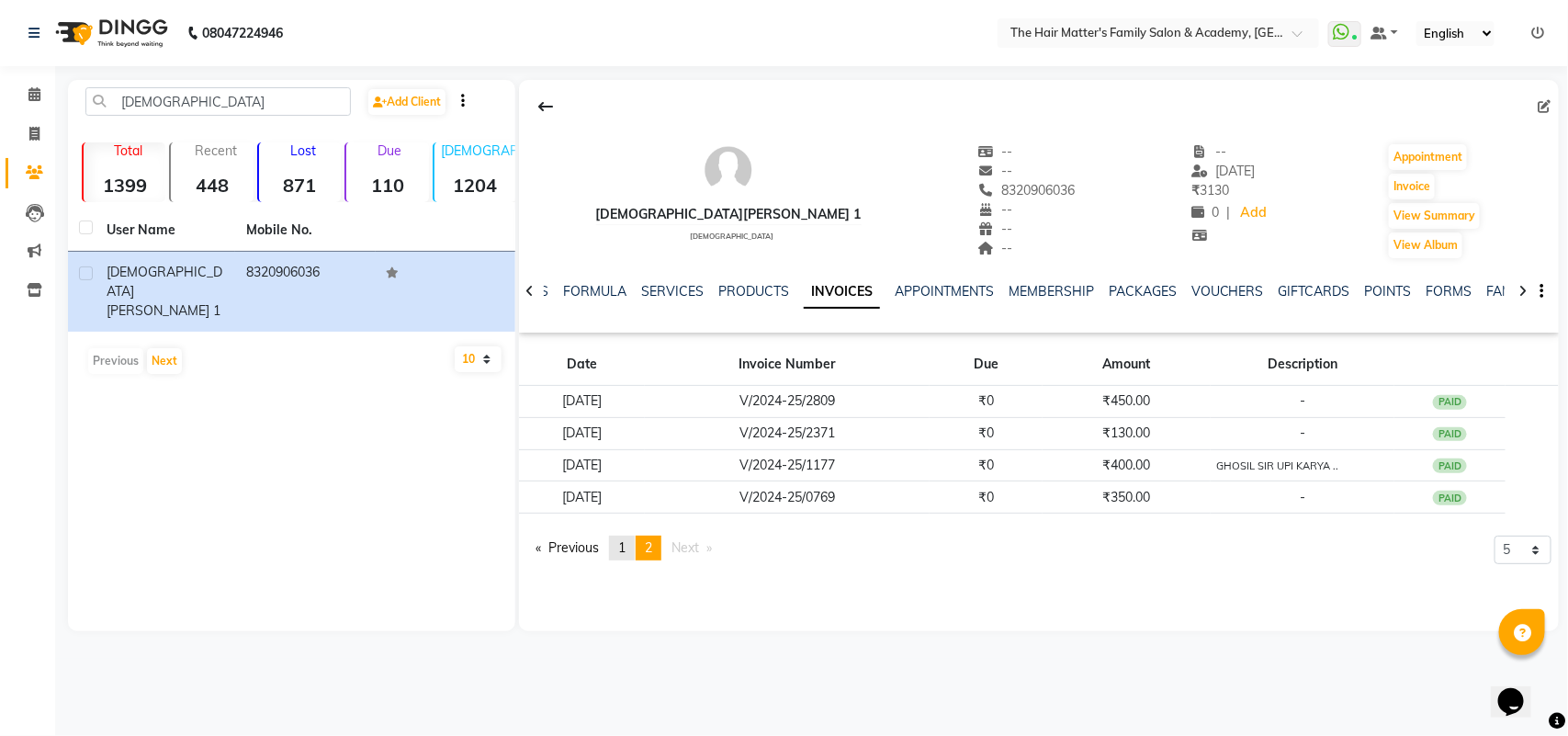
click at [613, 544] on link "page 1" at bounding box center [622, 548] width 26 height 25
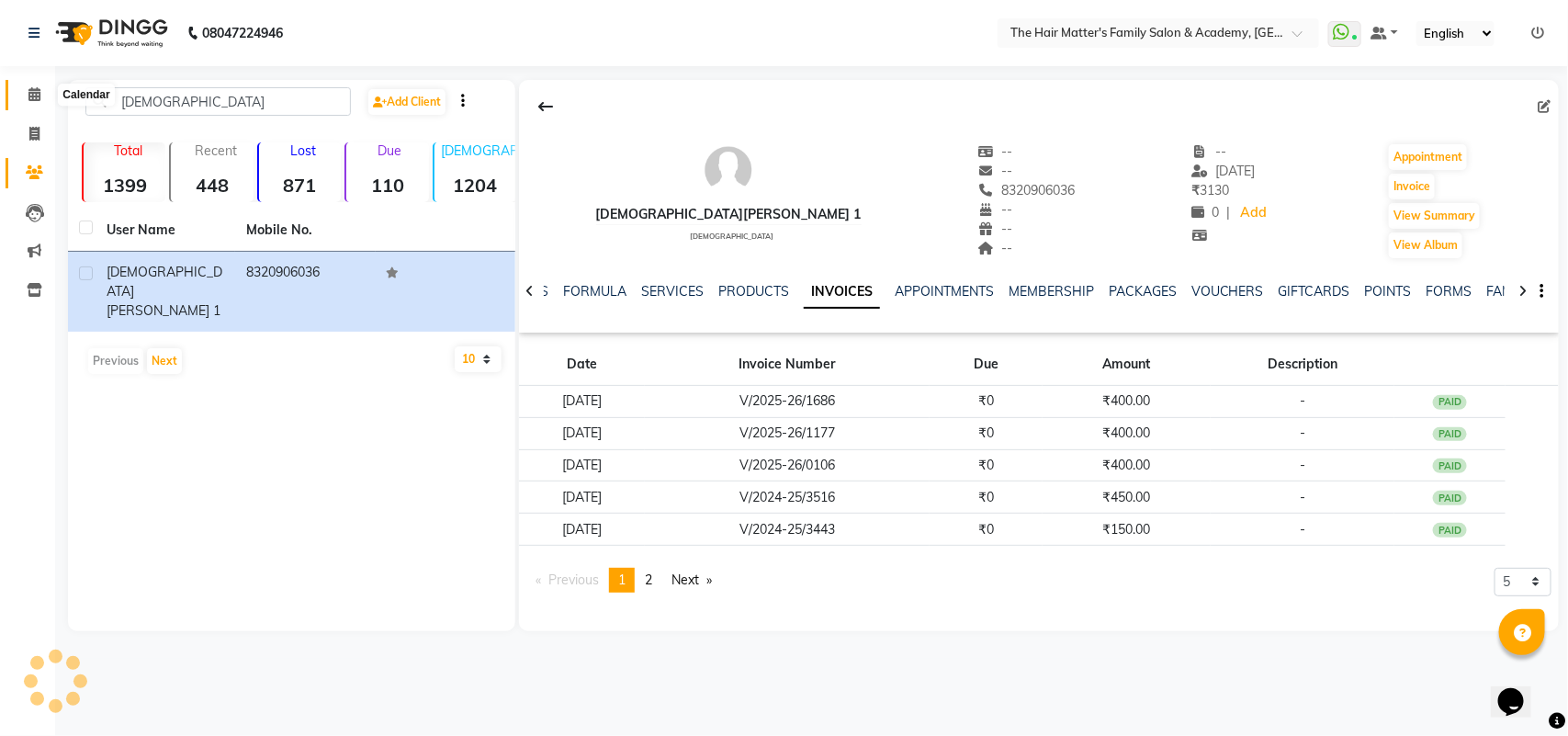
click at [20, 90] on span at bounding box center [34, 95] width 32 height 21
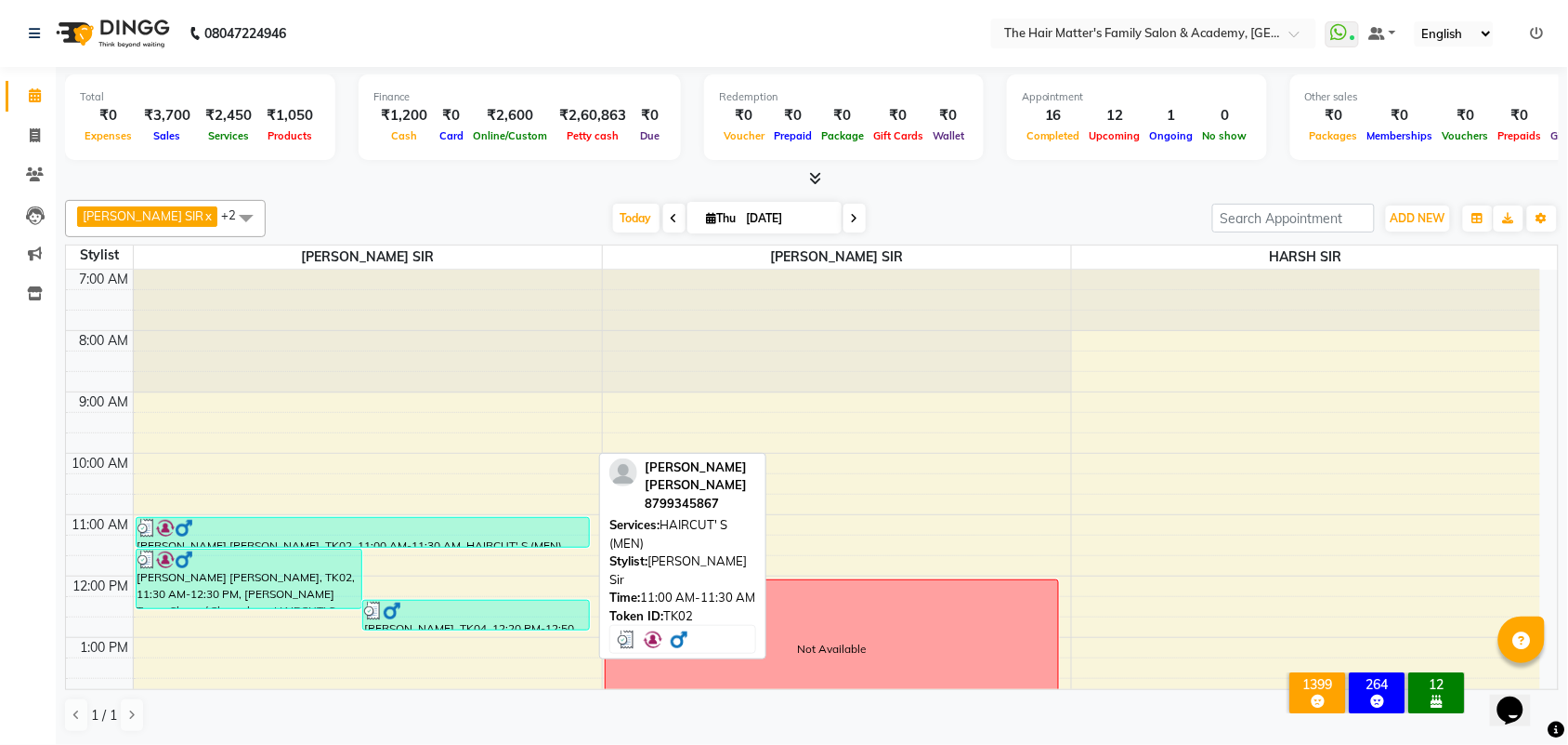
click at [369, 535] on div at bounding box center [362, 528] width 451 height 19
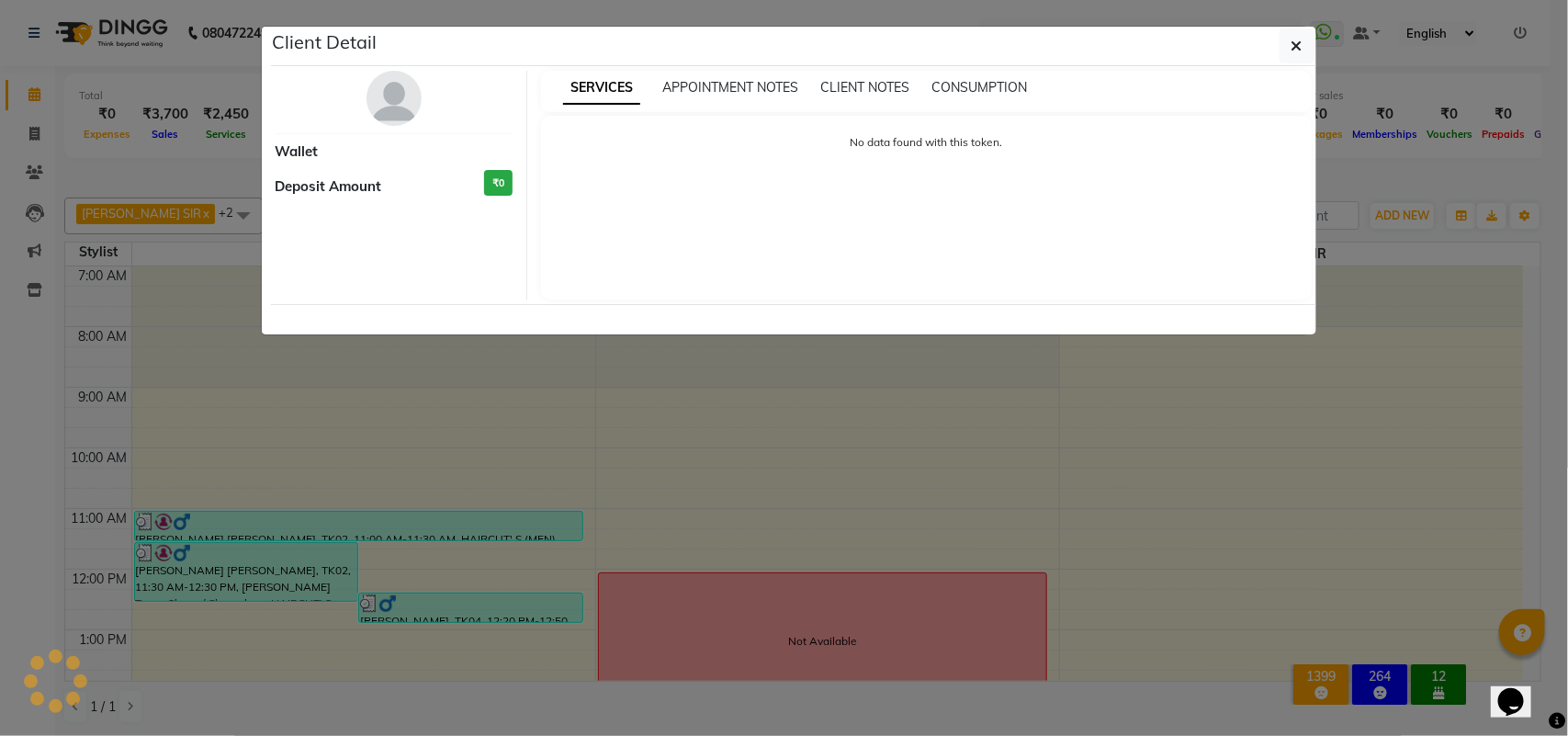
select select "3"
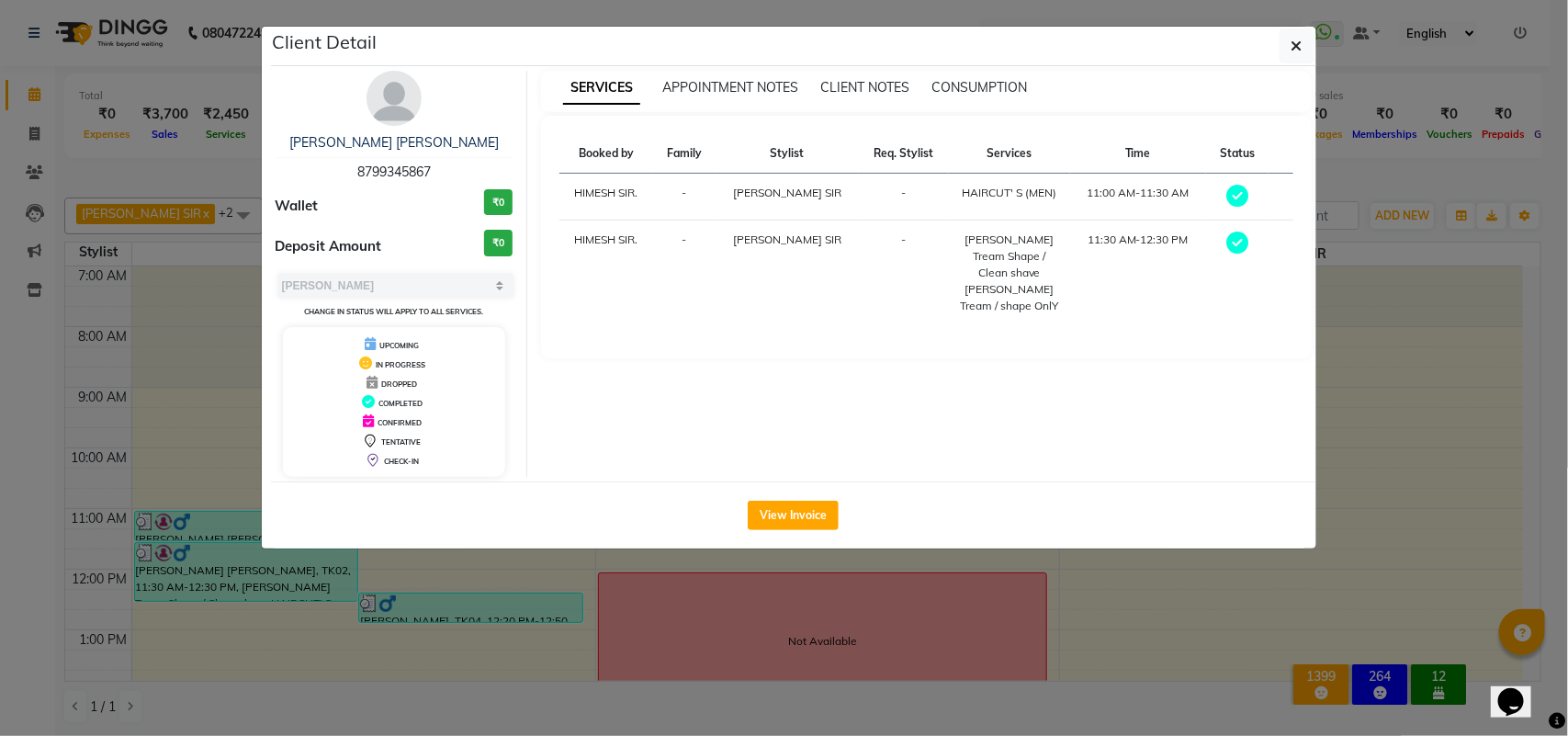
click at [552, 678] on ngb-modal-window "Client Detail [PERSON_NAME] [PERSON_NAME][DEMOGRAPHIC_DATA] 8799345867 Wallet ₹…" at bounding box center [784, 368] width 1568 height 736
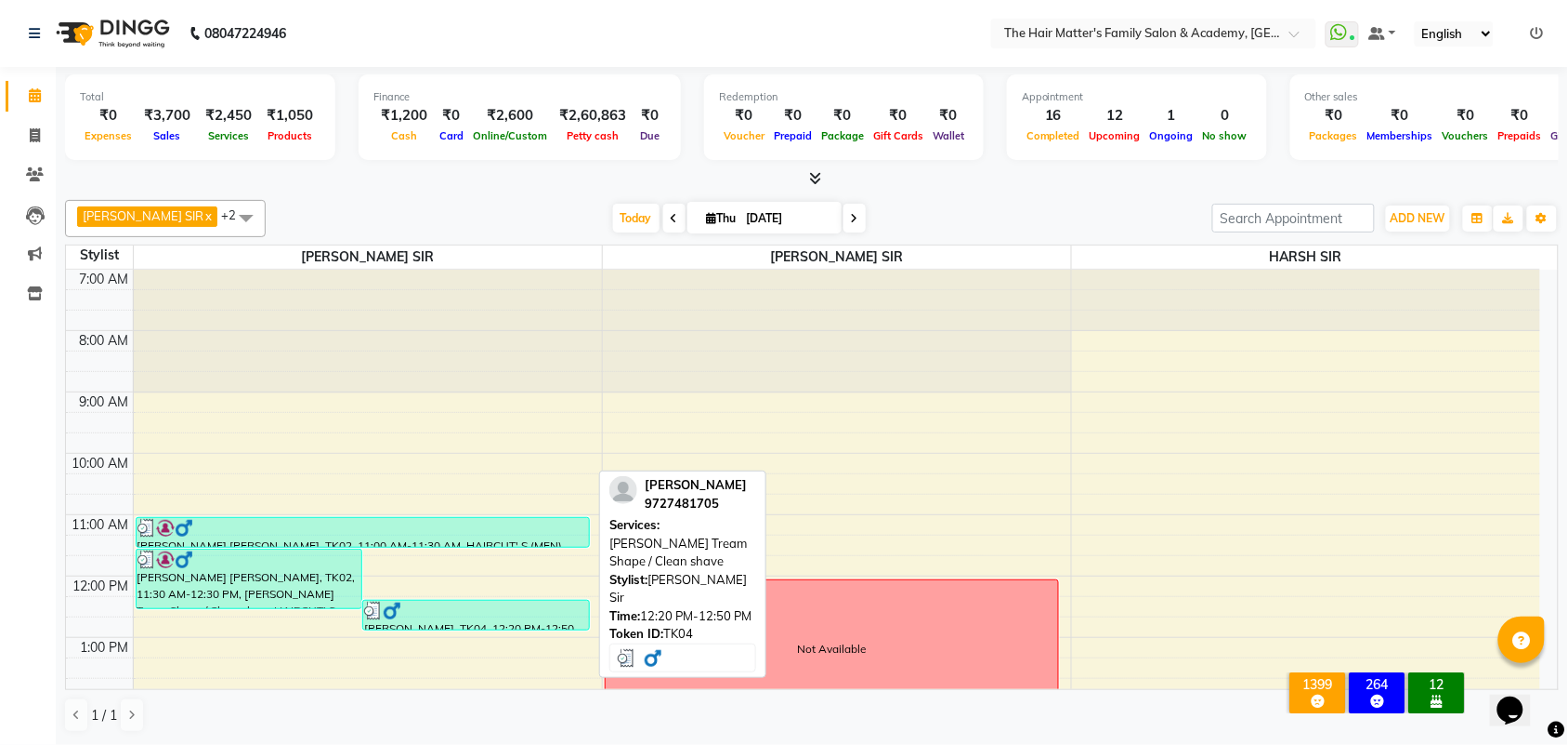
click at [423, 623] on div "[PERSON_NAME], TK04, 12:20 PM-12:50 PM, [PERSON_NAME] Tream Shape / Clean shave" at bounding box center [476, 614] width 225 height 29
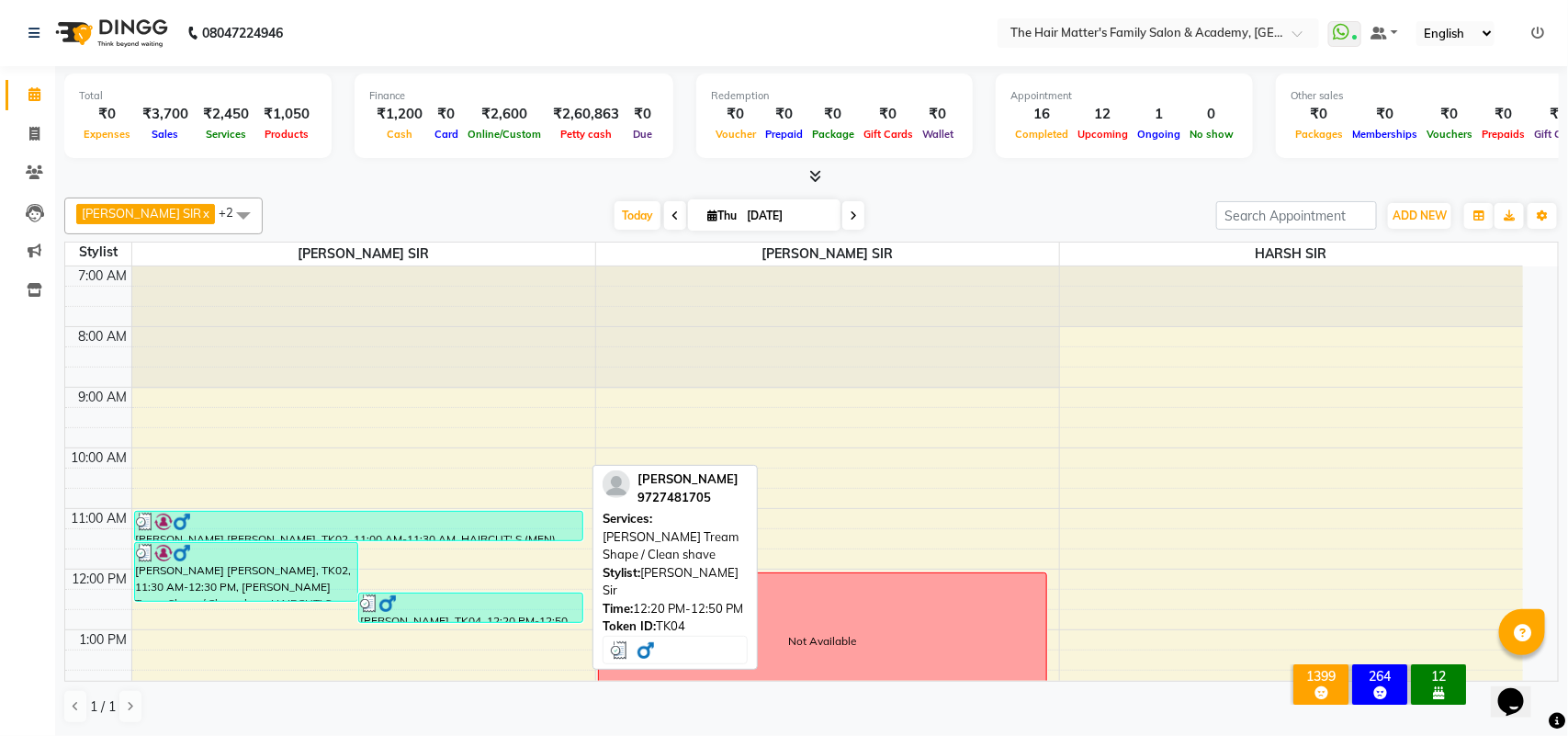
select select "3"
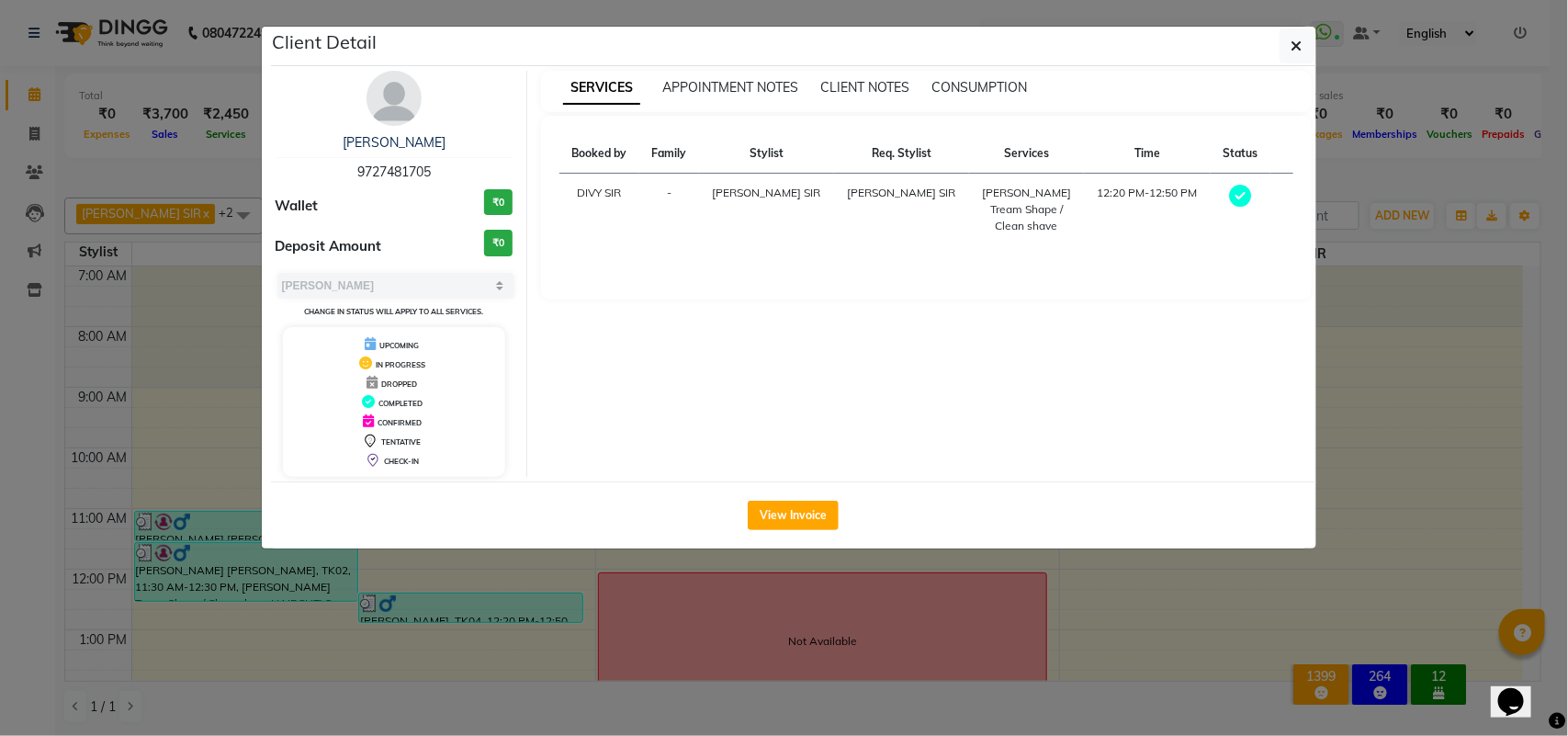
click at [646, 599] on ngb-modal-window "Client Detail ALDRON [PERSON_NAME] 9727481705 Wallet ₹0 Deposit Amount ₹0 Selec…" at bounding box center [784, 368] width 1568 height 736
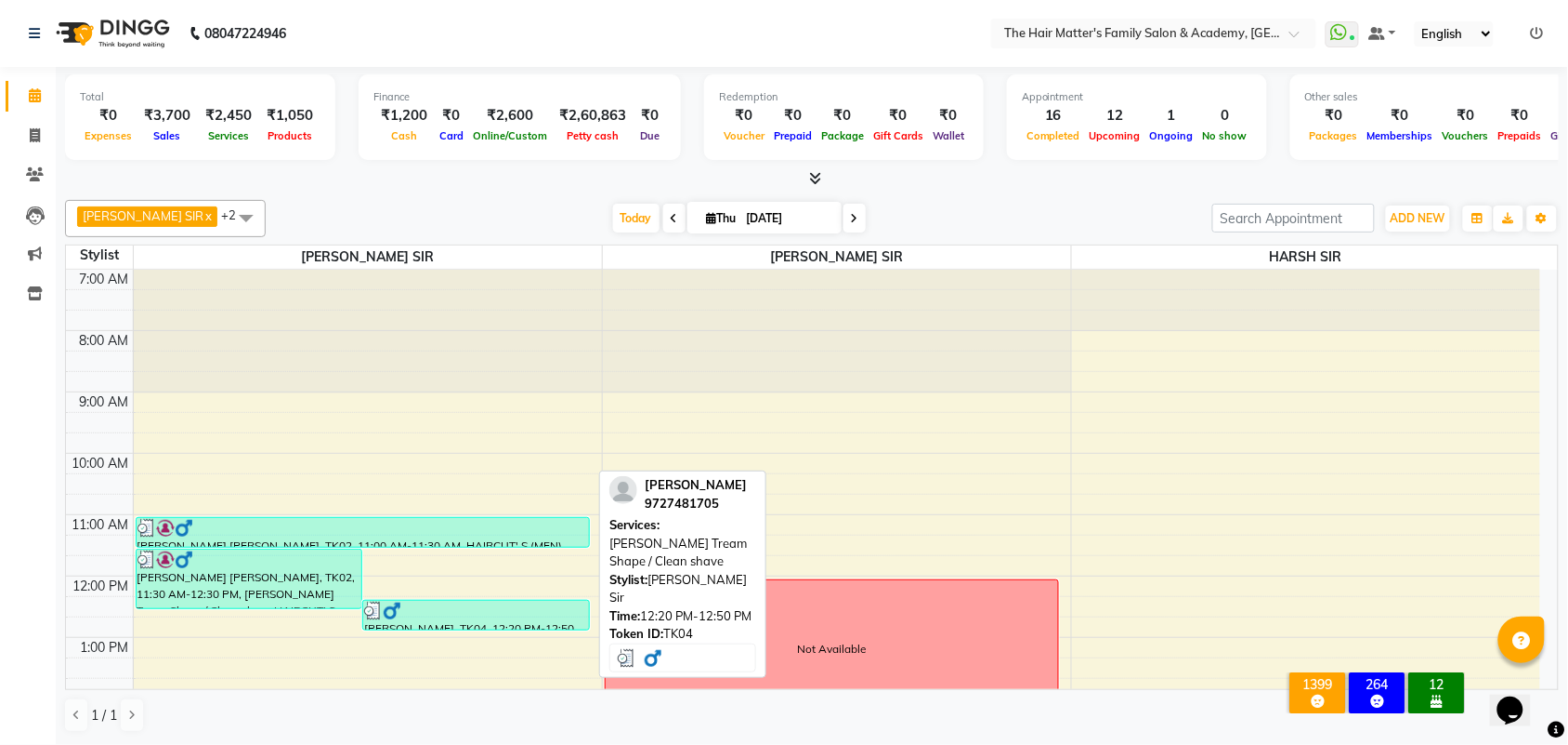
click at [489, 623] on div "[PERSON_NAME], TK04, 12:20 PM-12:50 PM, [PERSON_NAME] Tream Shape / Clean shave" at bounding box center [476, 614] width 225 height 29
select select "3"
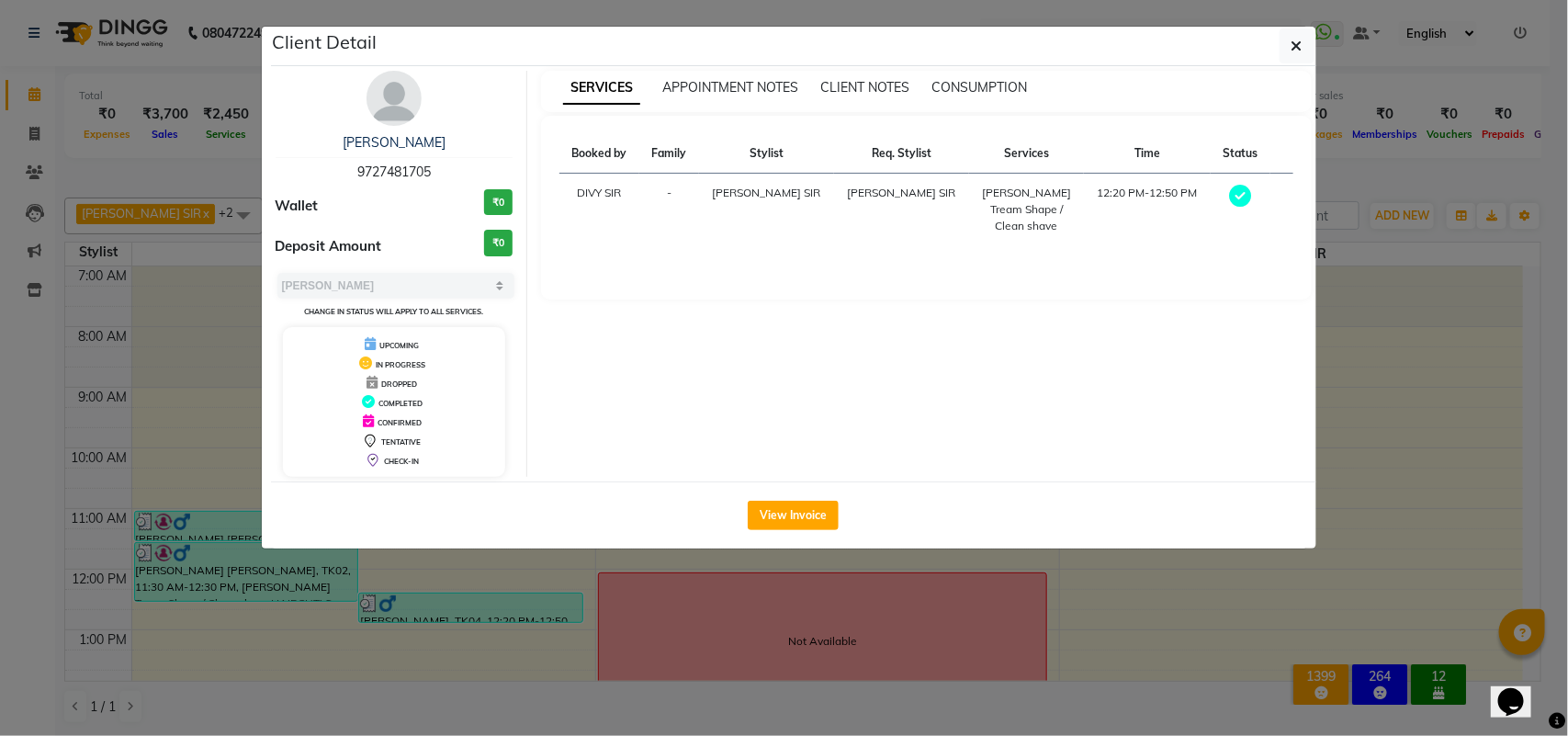
click at [648, 617] on ngb-modal-window "Client Detail ALDRON [PERSON_NAME] 9727481705 Wallet ₹0 Deposit Amount ₹0 Selec…" at bounding box center [784, 368] width 1568 height 736
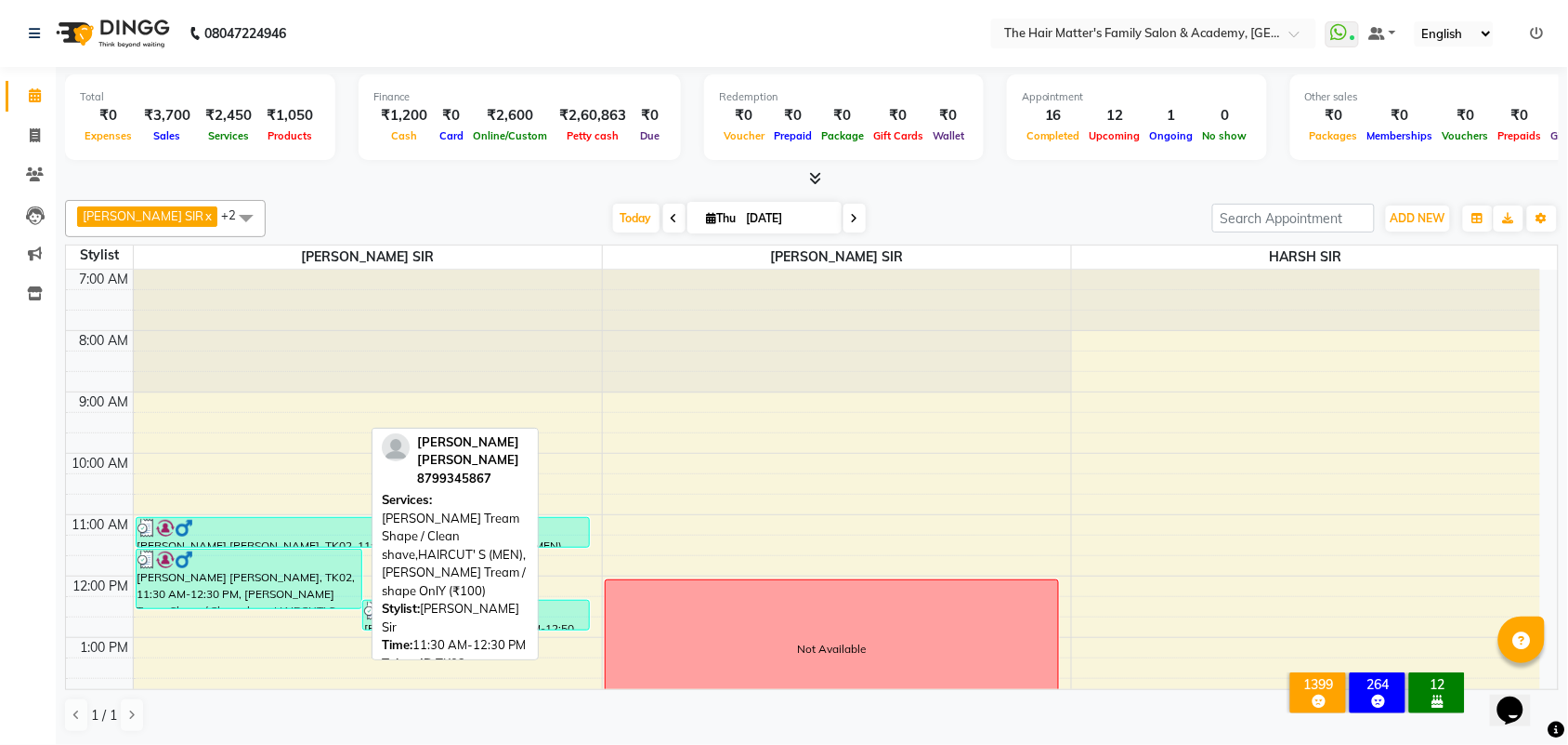
click at [255, 567] on div at bounding box center [249, 560] width 223 height 19
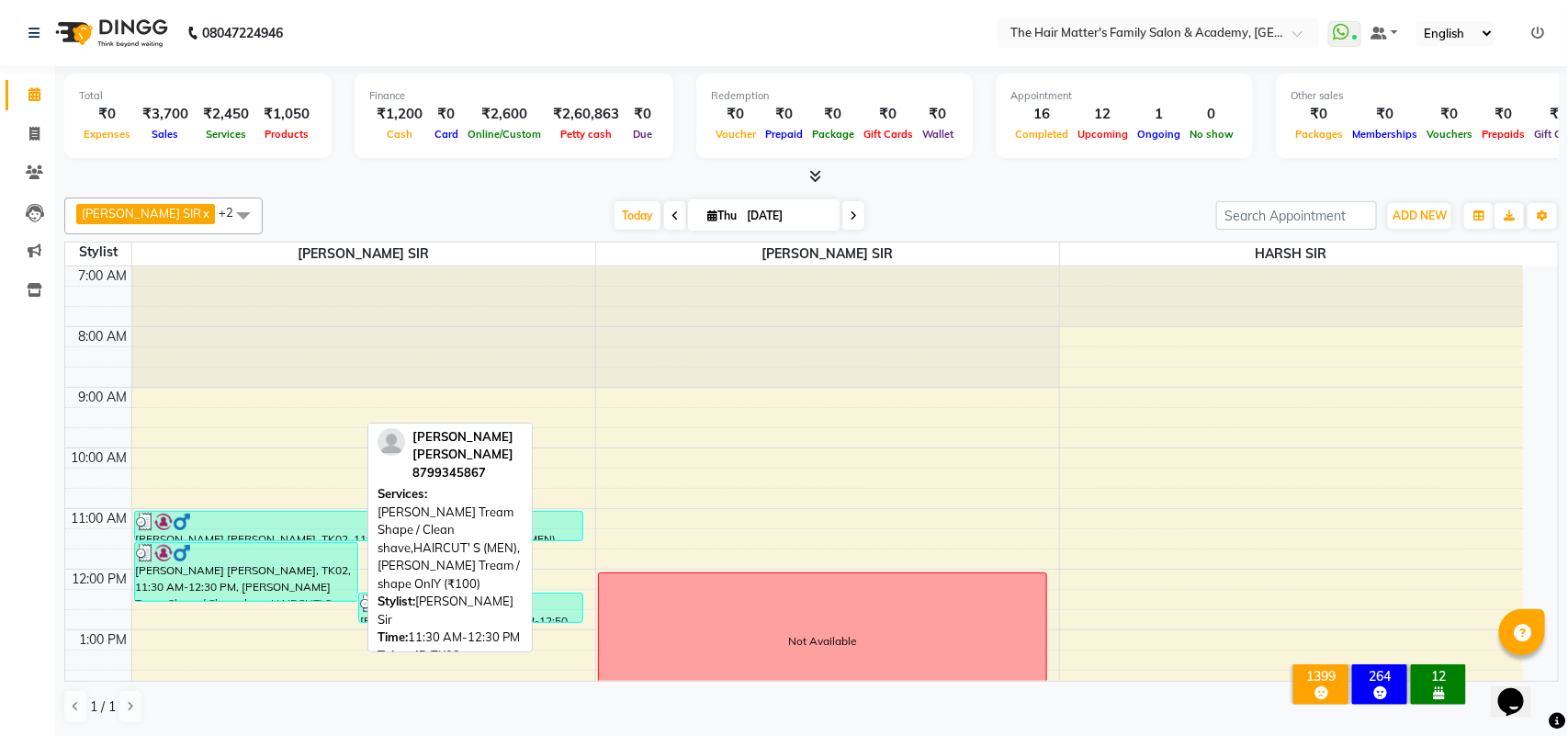
select select "3"
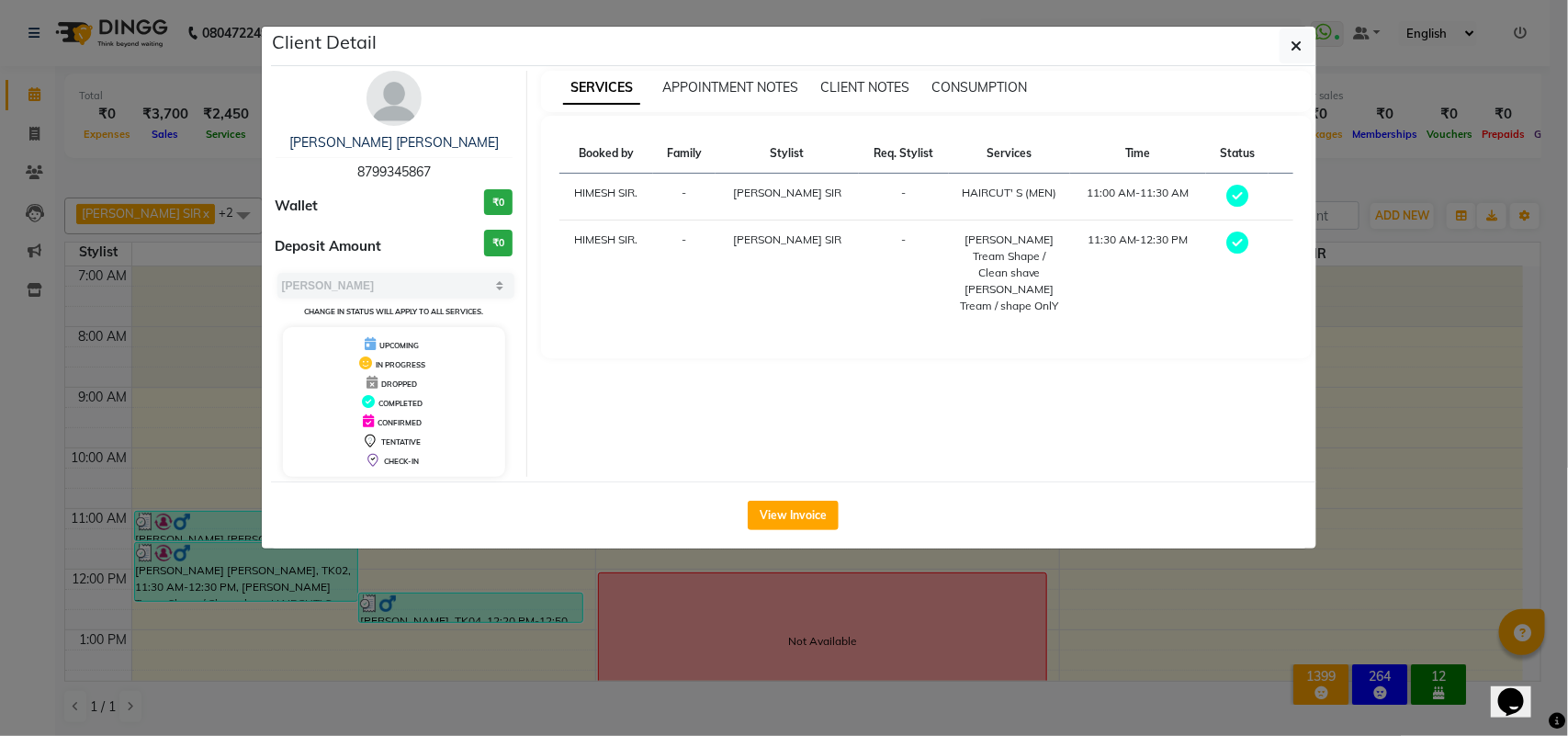
click at [418, 615] on ngb-modal-window "Client Detail [PERSON_NAME] [PERSON_NAME][DEMOGRAPHIC_DATA] 8799345867 Wallet ₹…" at bounding box center [784, 368] width 1568 height 736
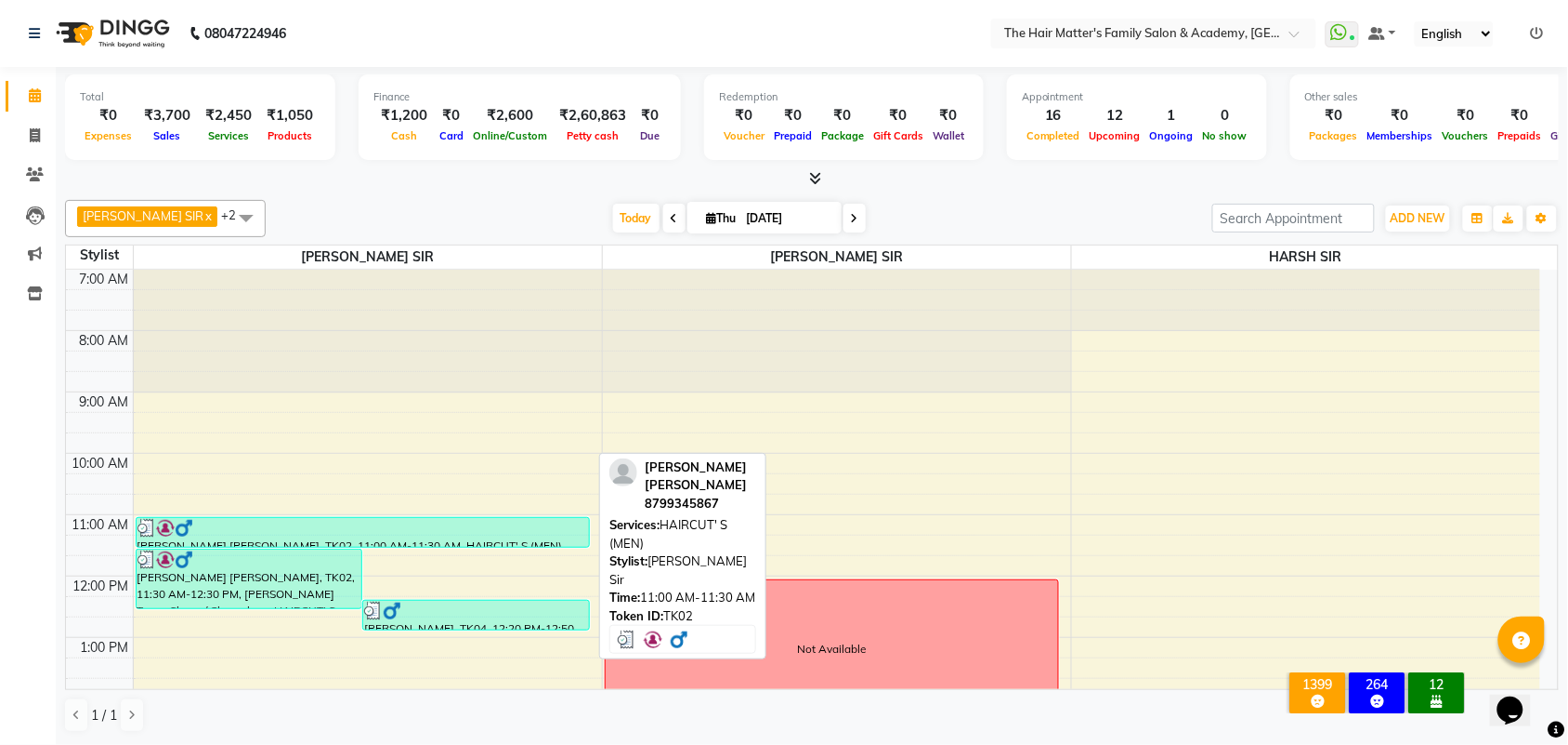
click at [274, 526] on div at bounding box center [362, 528] width 451 height 19
select select "3"
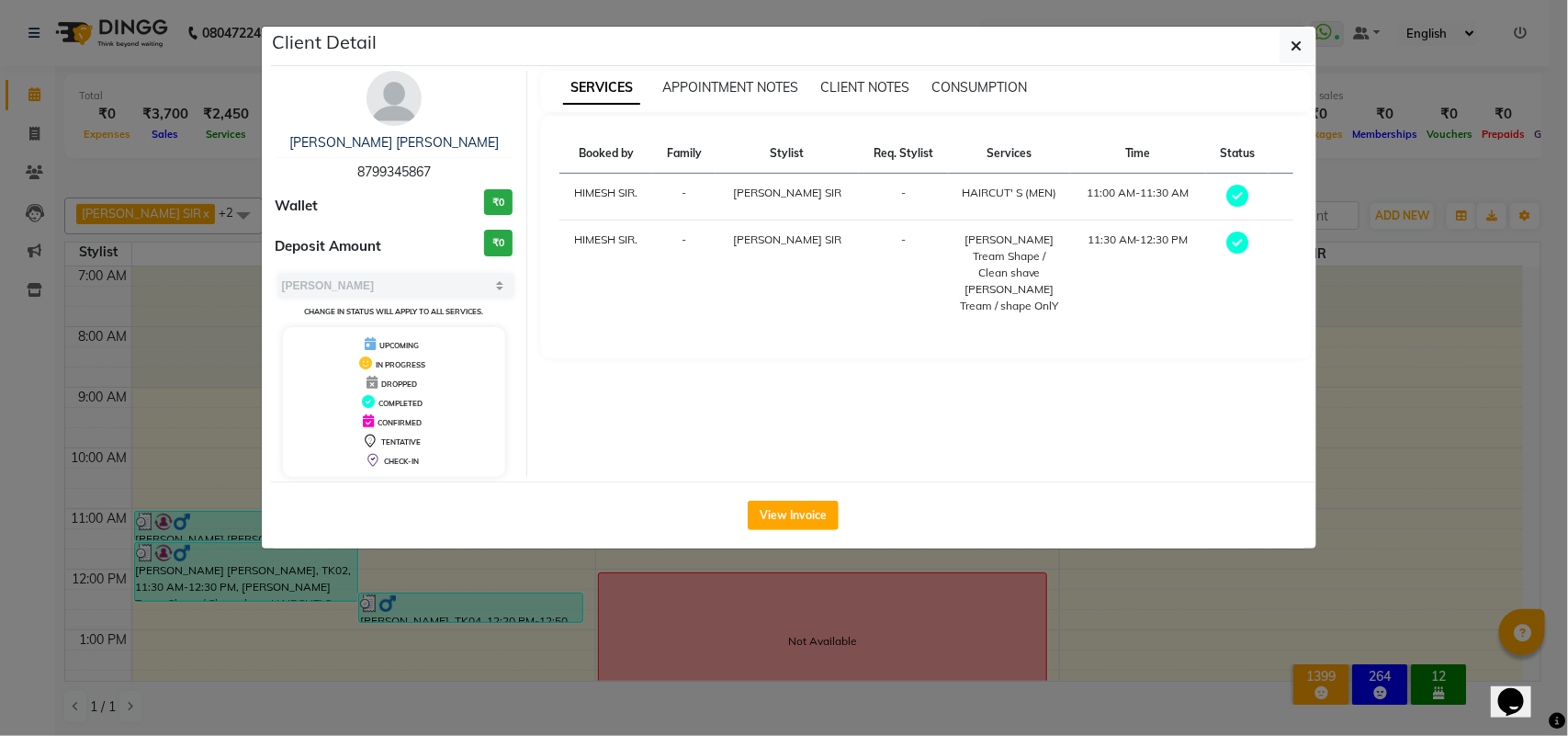
click at [390, 578] on ngb-modal-window "Client Detail [PERSON_NAME] [PERSON_NAME][DEMOGRAPHIC_DATA] 8799345867 Wallet ₹…" at bounding box center [784, 368] width 1568 height 736
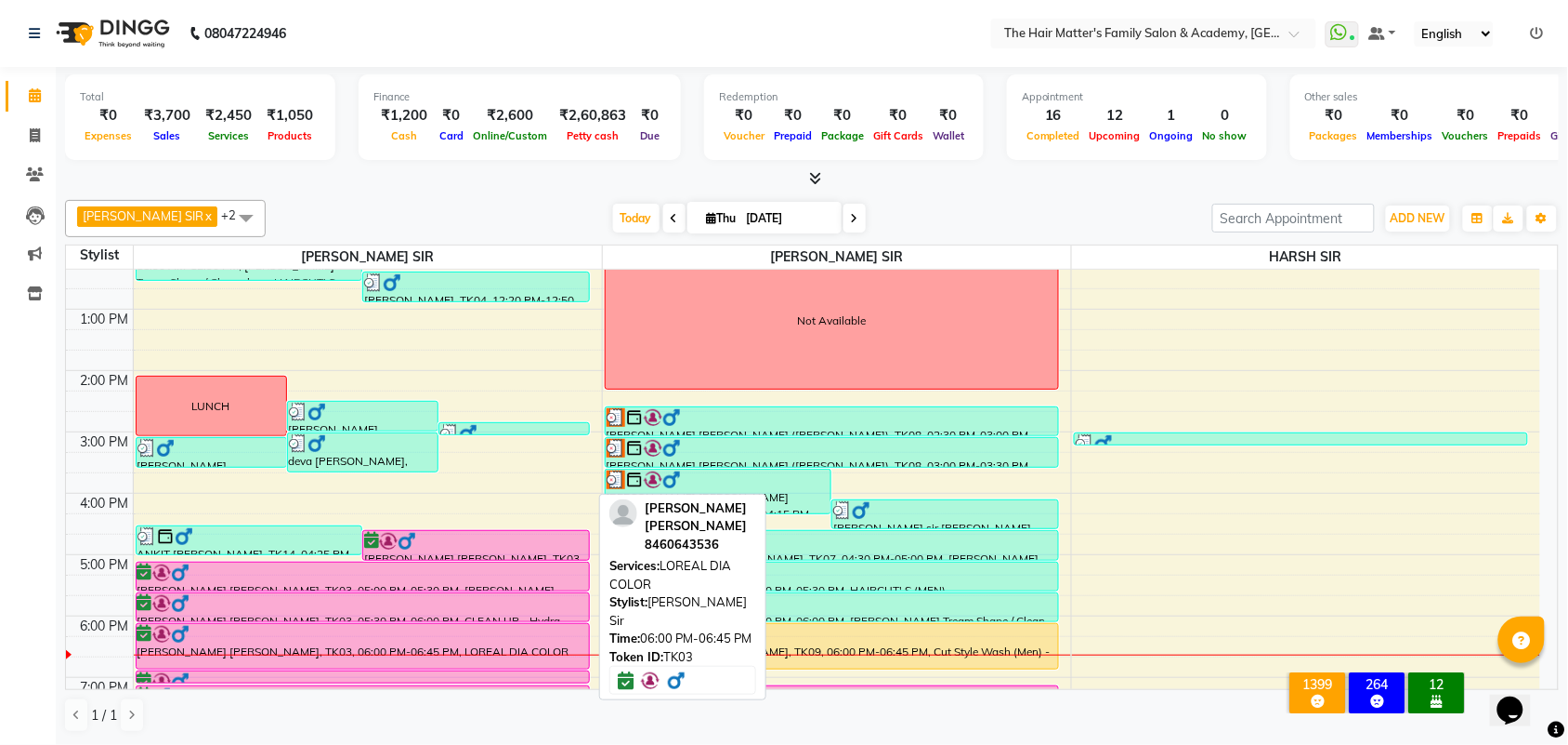
scroll to position [387, 0]
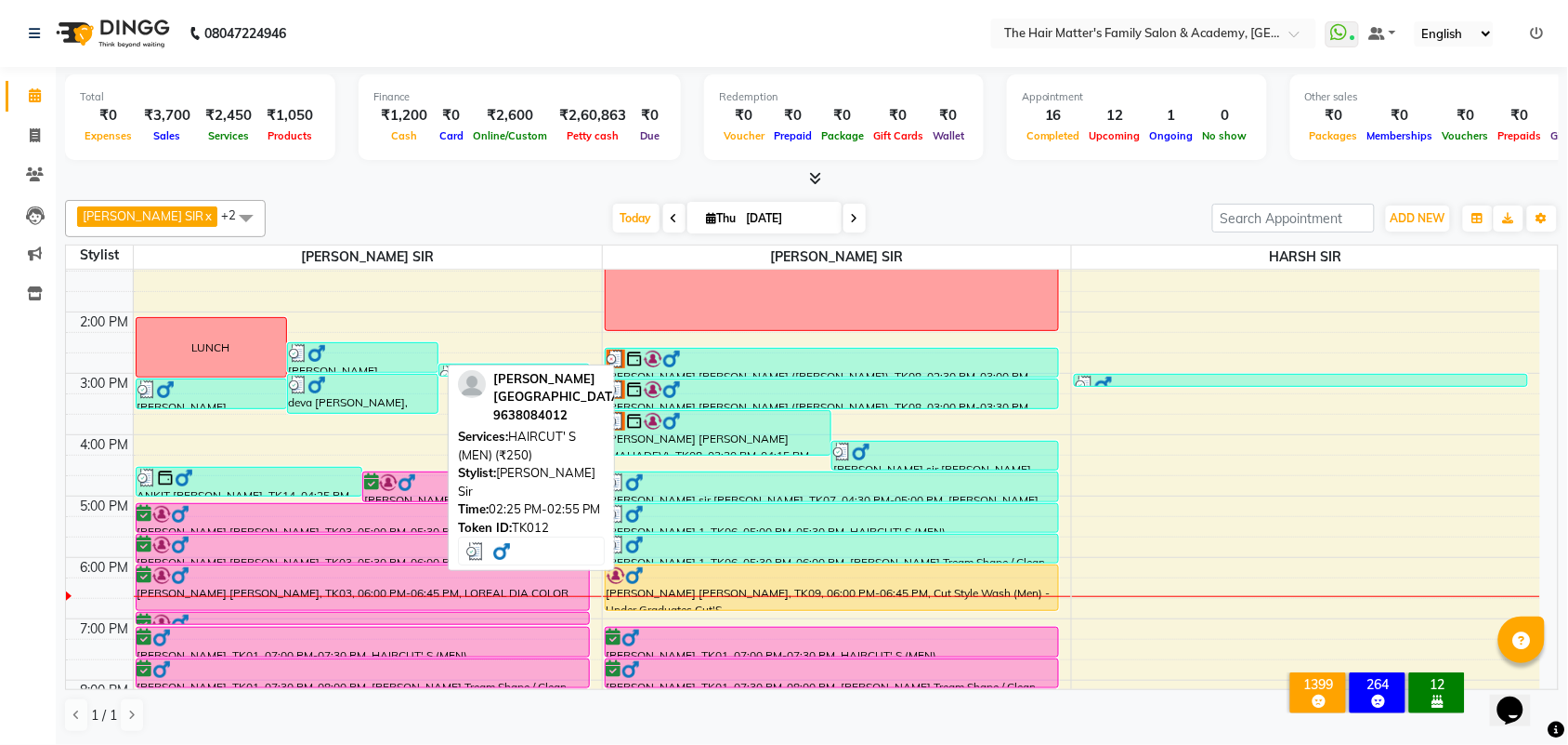
click at [391, 367] on div "[PERSON_NAME][GEOGRAPHIC_DATA], TK12, 02:25 PM-02:55 PM, HAIRCUT' S (MEN) (₹250)" at bounding box center [362, 357] width 149 height 29
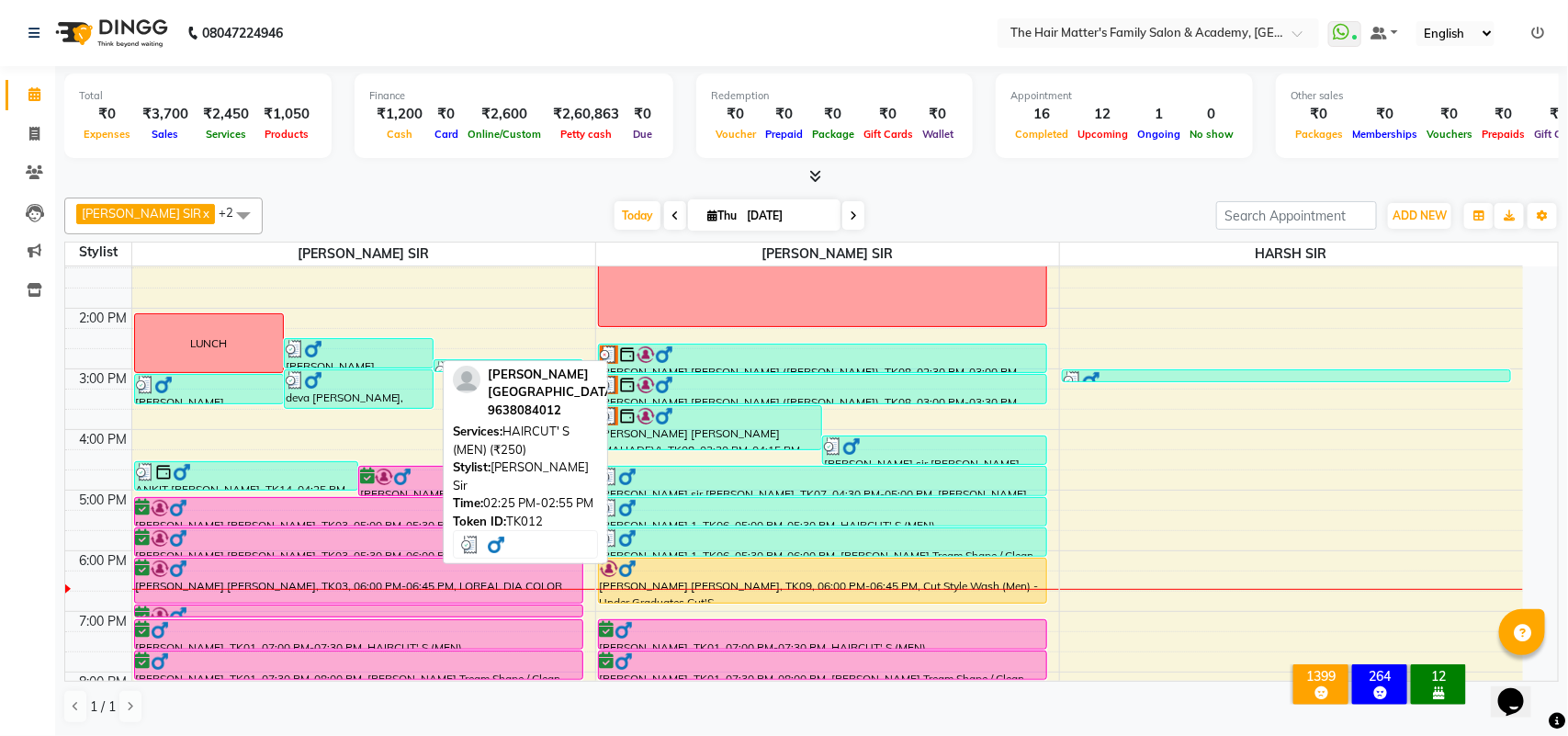
select select "3"
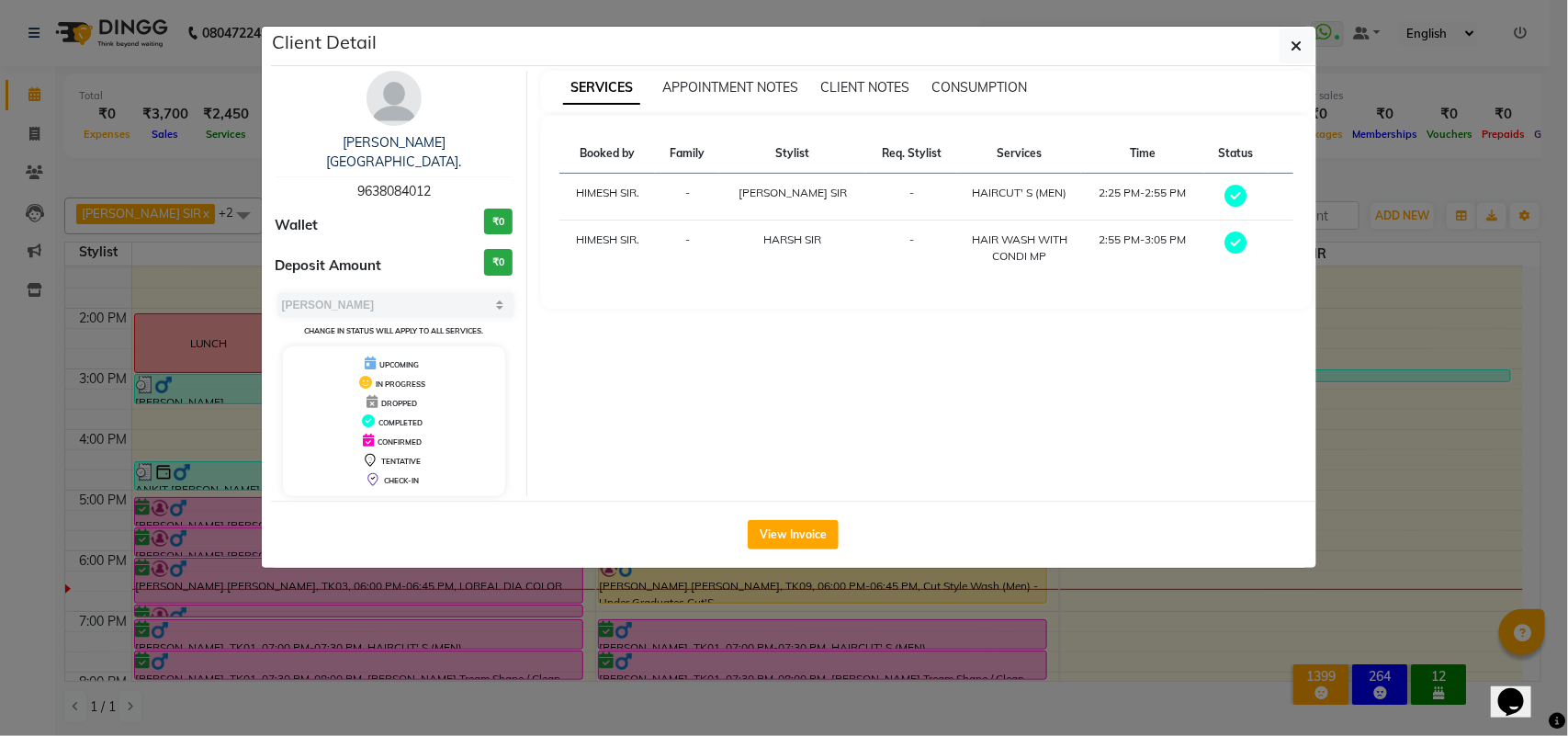
click at [493, 588] on ngb-modal-window "Client Detail [PERSON_NAME][GEOGRAPHIC_DATA] 9638084012 Wallet ₹0 Deposit Amoun…" at bounding box center [784, 368] width 1568 height 736
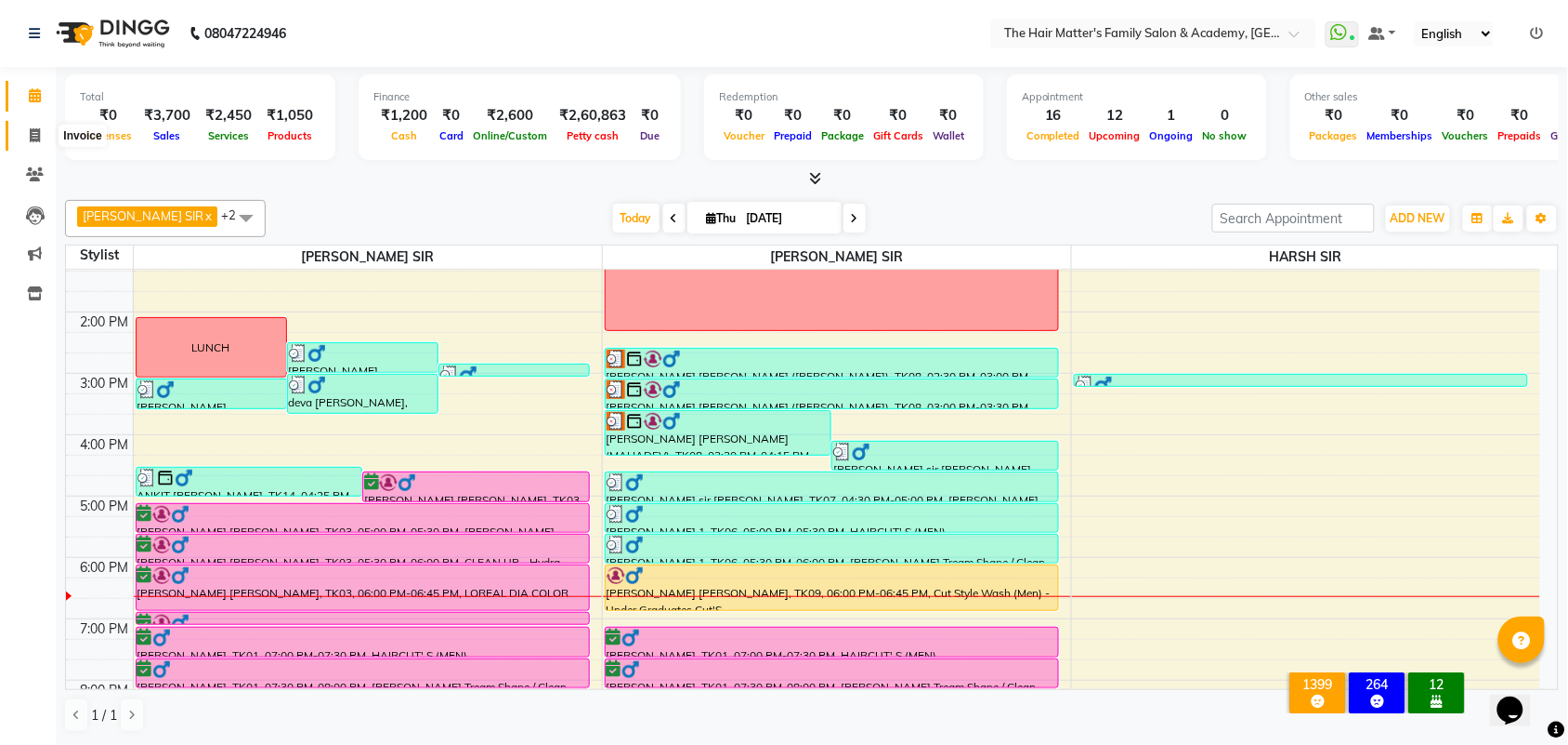
click at [33, 140] on icon at bounding box center [35, 135] width 10 height 14
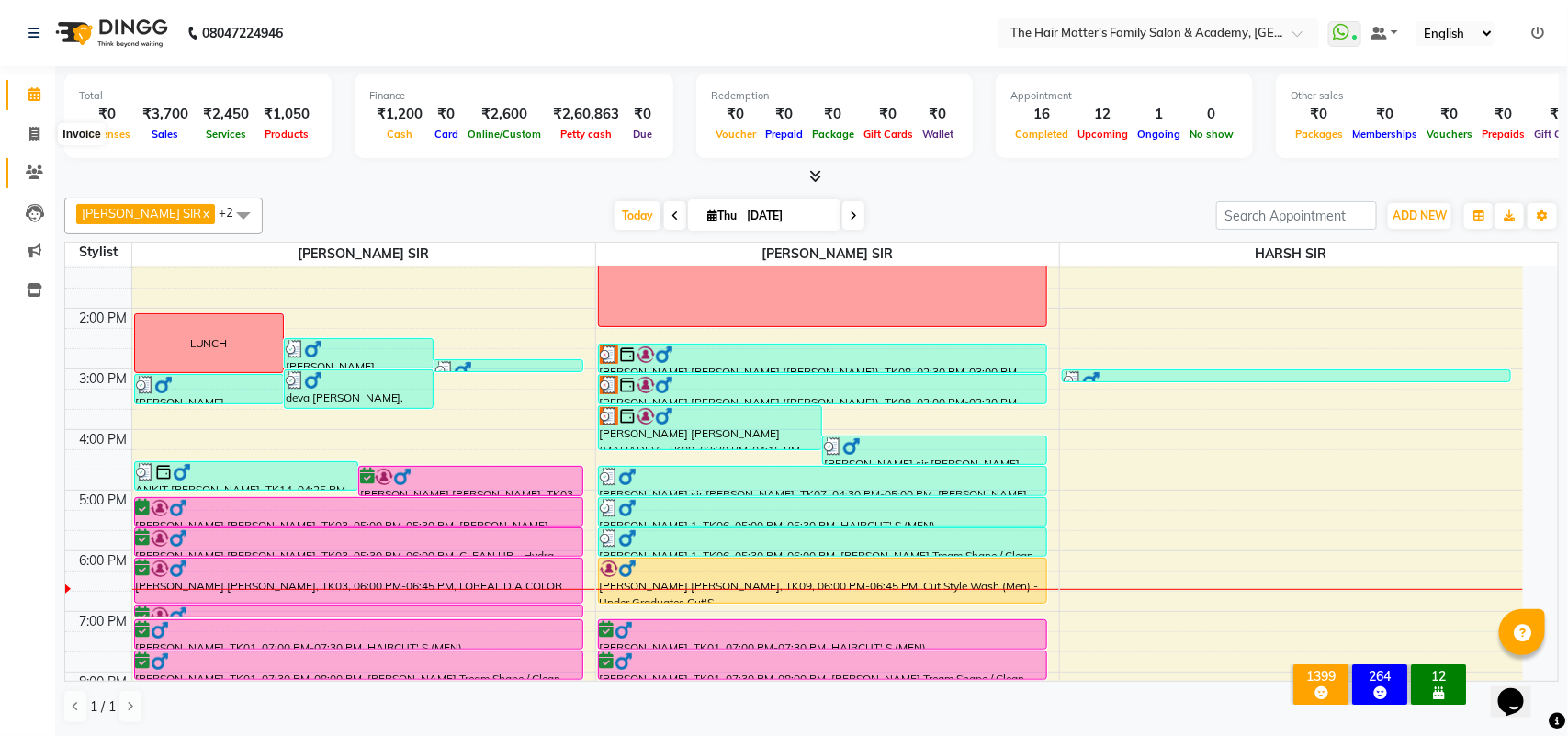
select select "5980"
select select "service"
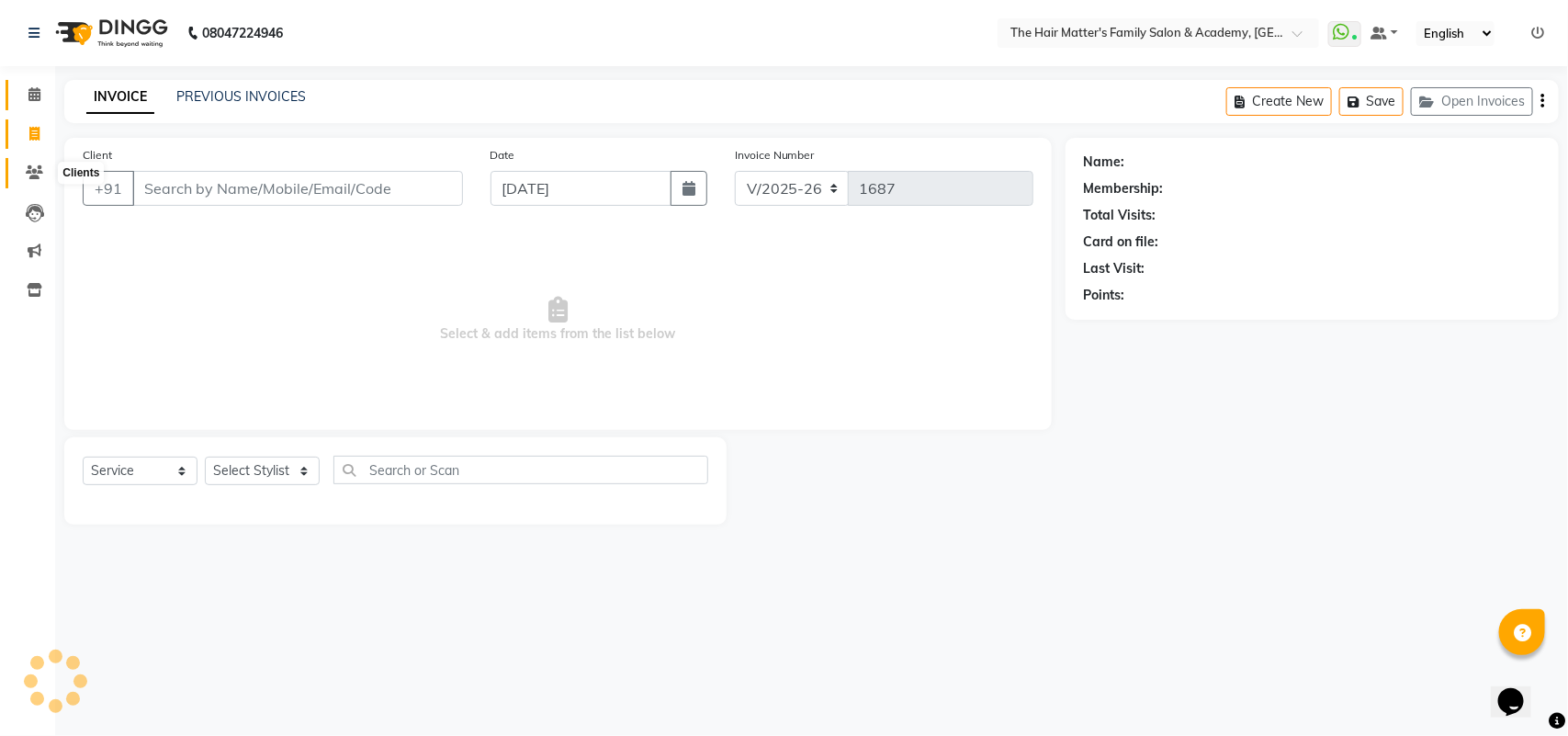
click at [42, 174] on icon at bounding box center [34, 172] width 18 height 14
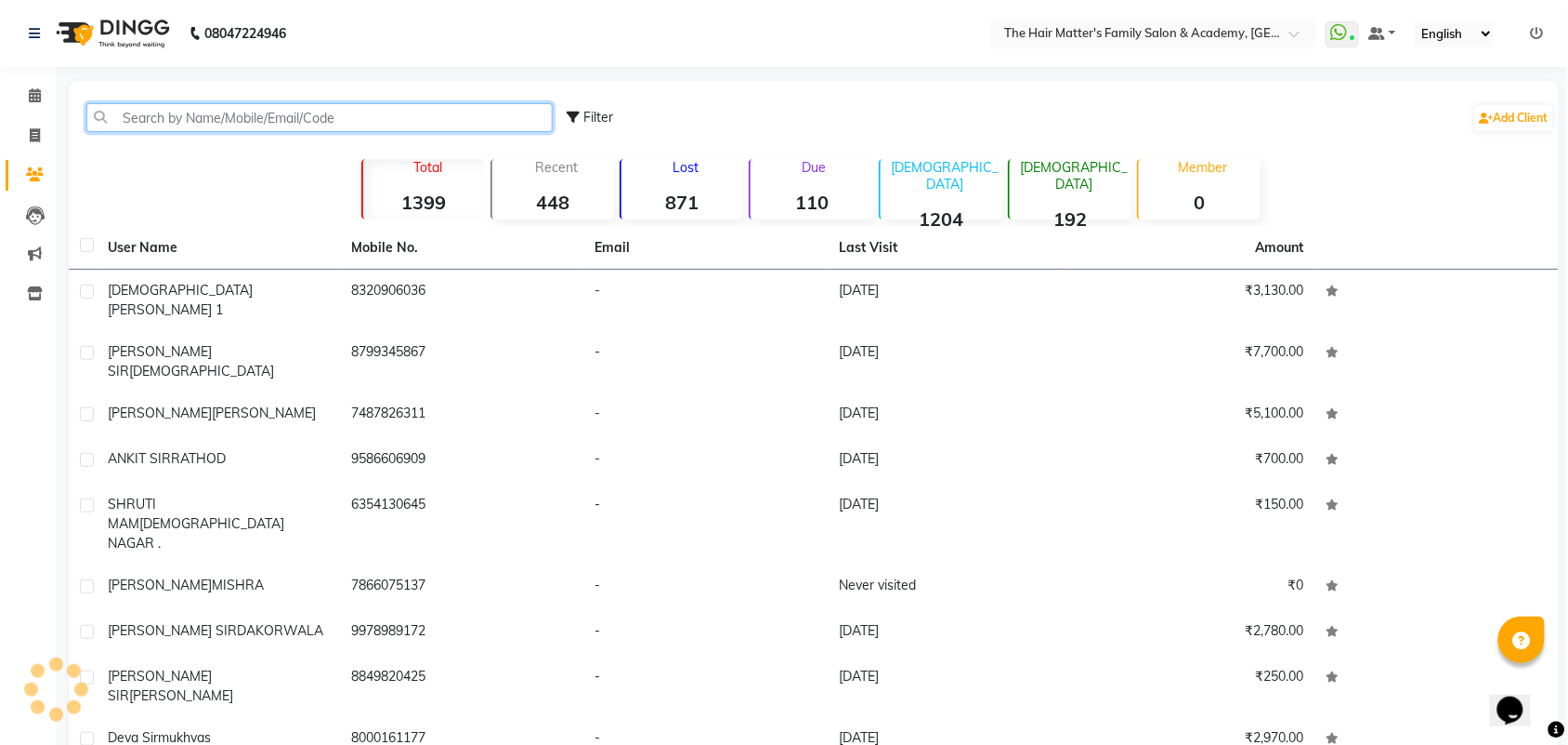
click at [295, 126] on input "text" at bounding box center [319, 117] width 467 height 29
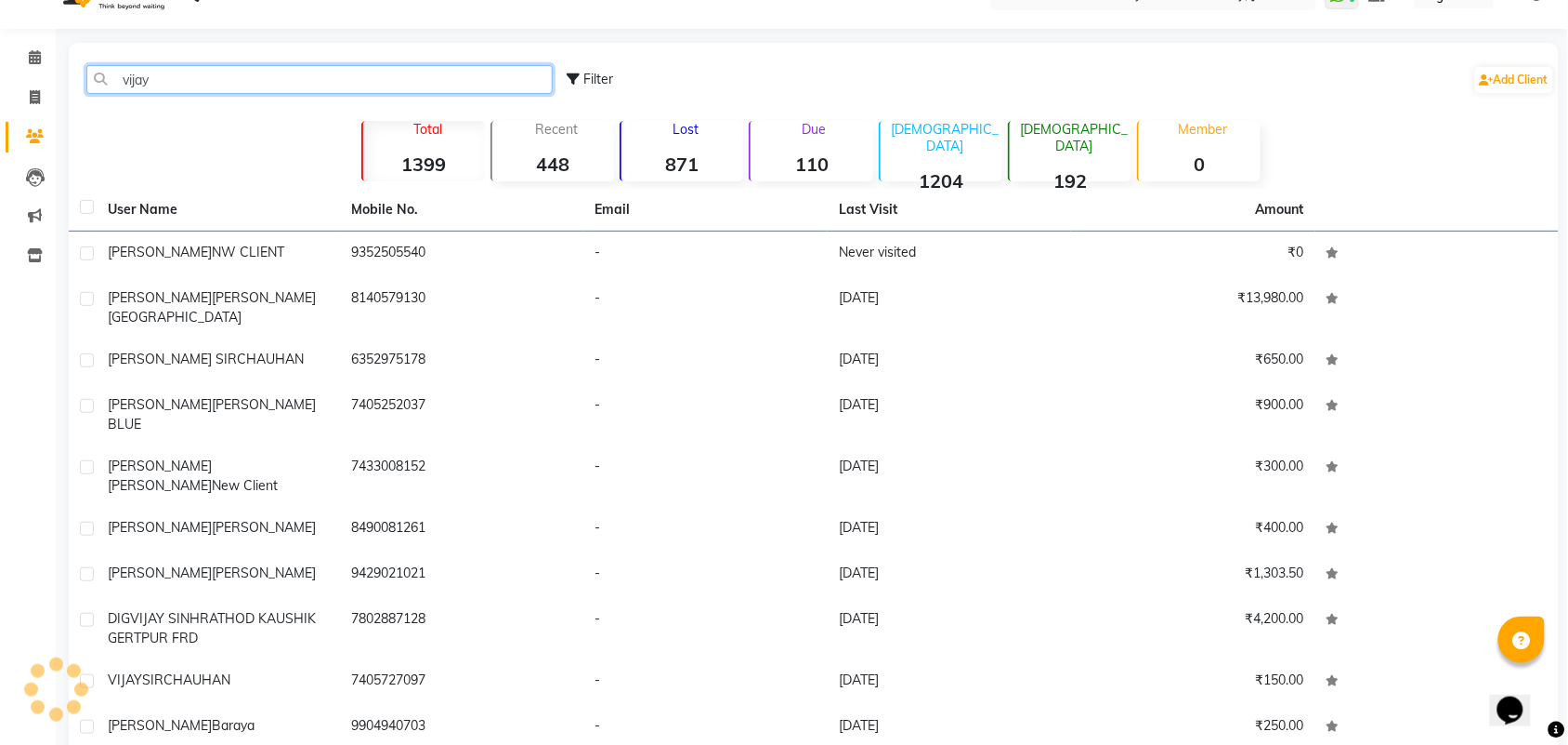
scroll to position [75, 0]
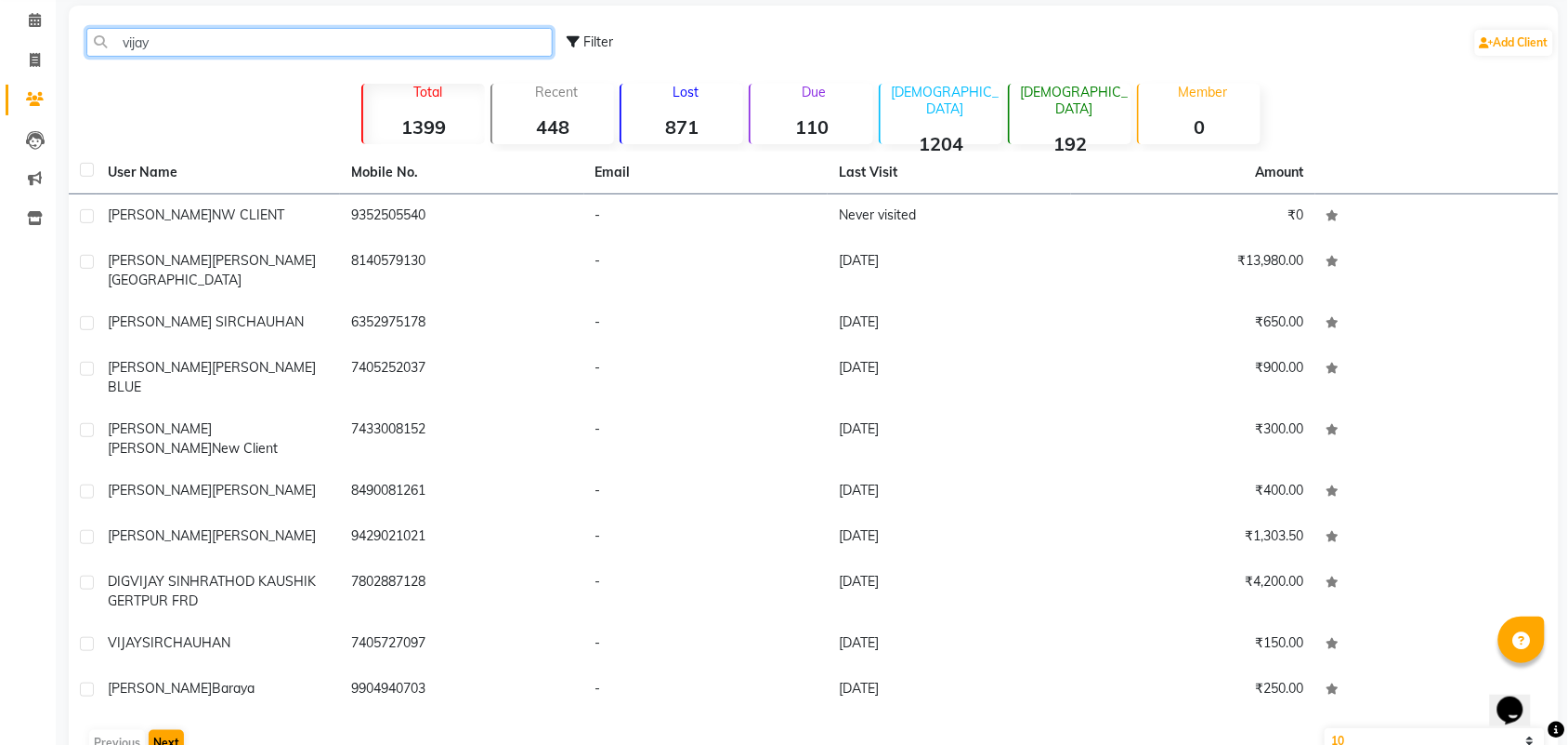
type input "vijay"
click at [158, 730] on button "Next" at bounding box center [166, 743] width 36 height 26
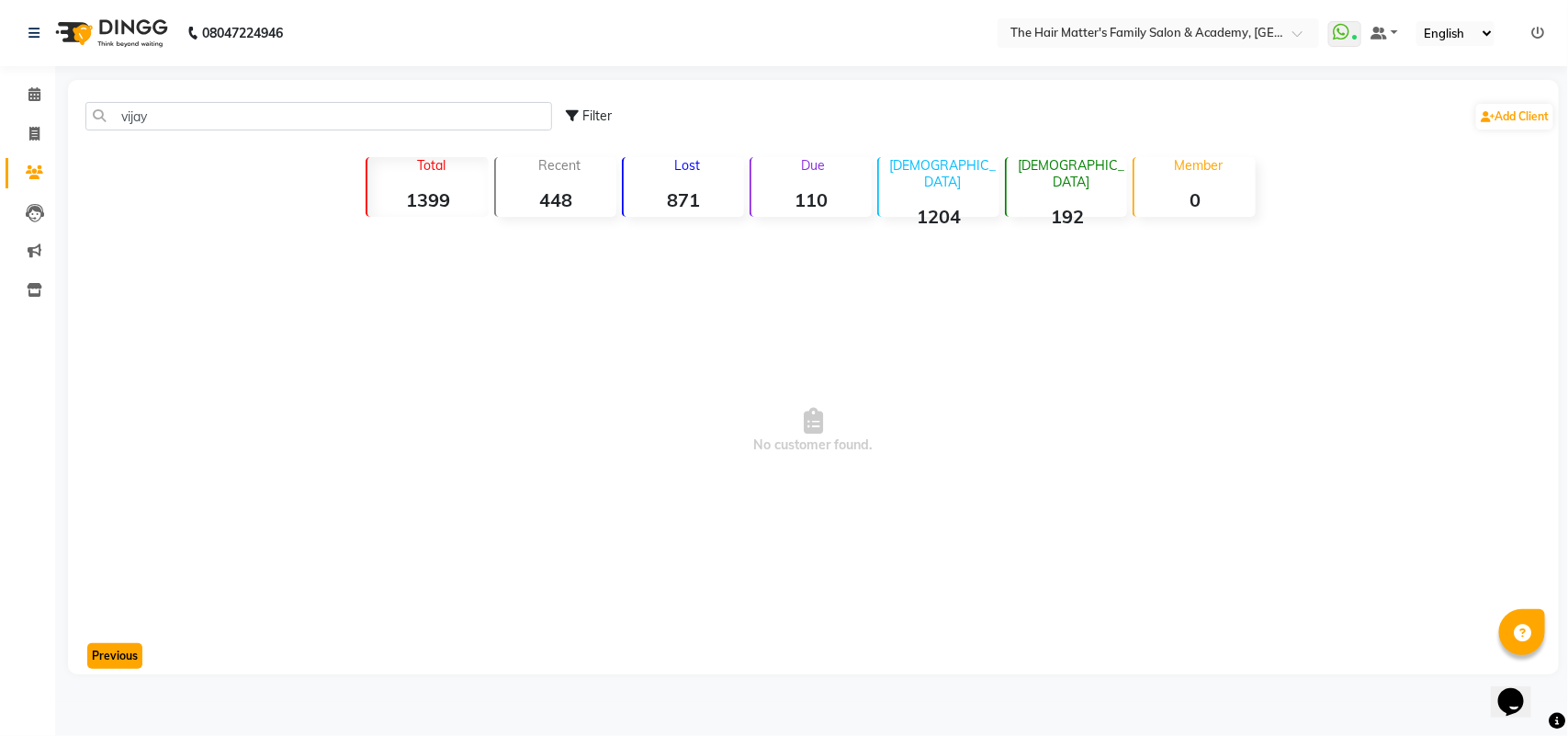
click at [93, 649] on button "Previous" at bounding box center [114, 656] width 55 height 26
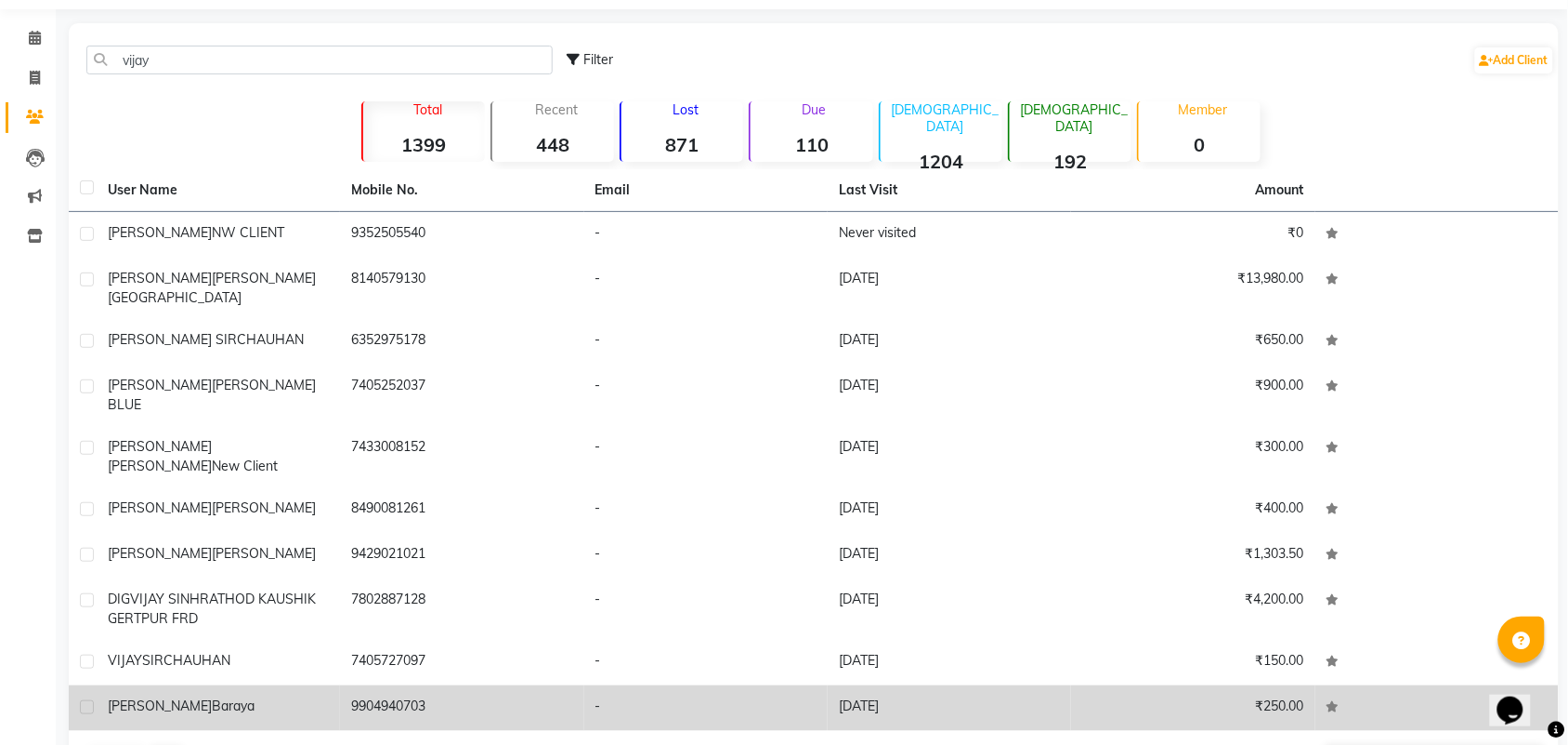
scroll to position [75, 0]
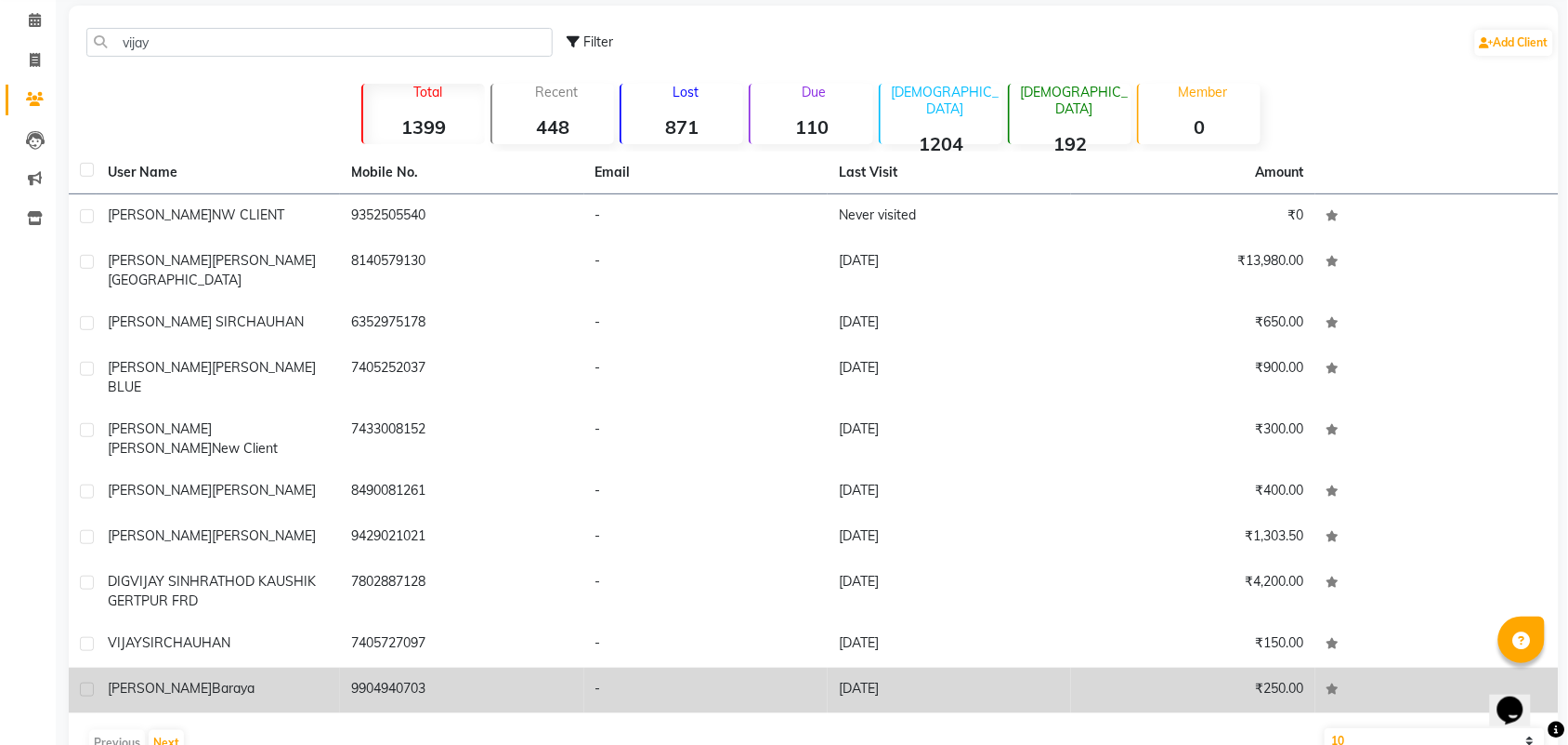
click at [251, 667] on td "[PERSON_NAME] [PERSON_NAME]" at bounding box center [218, 690] width 243 height 45
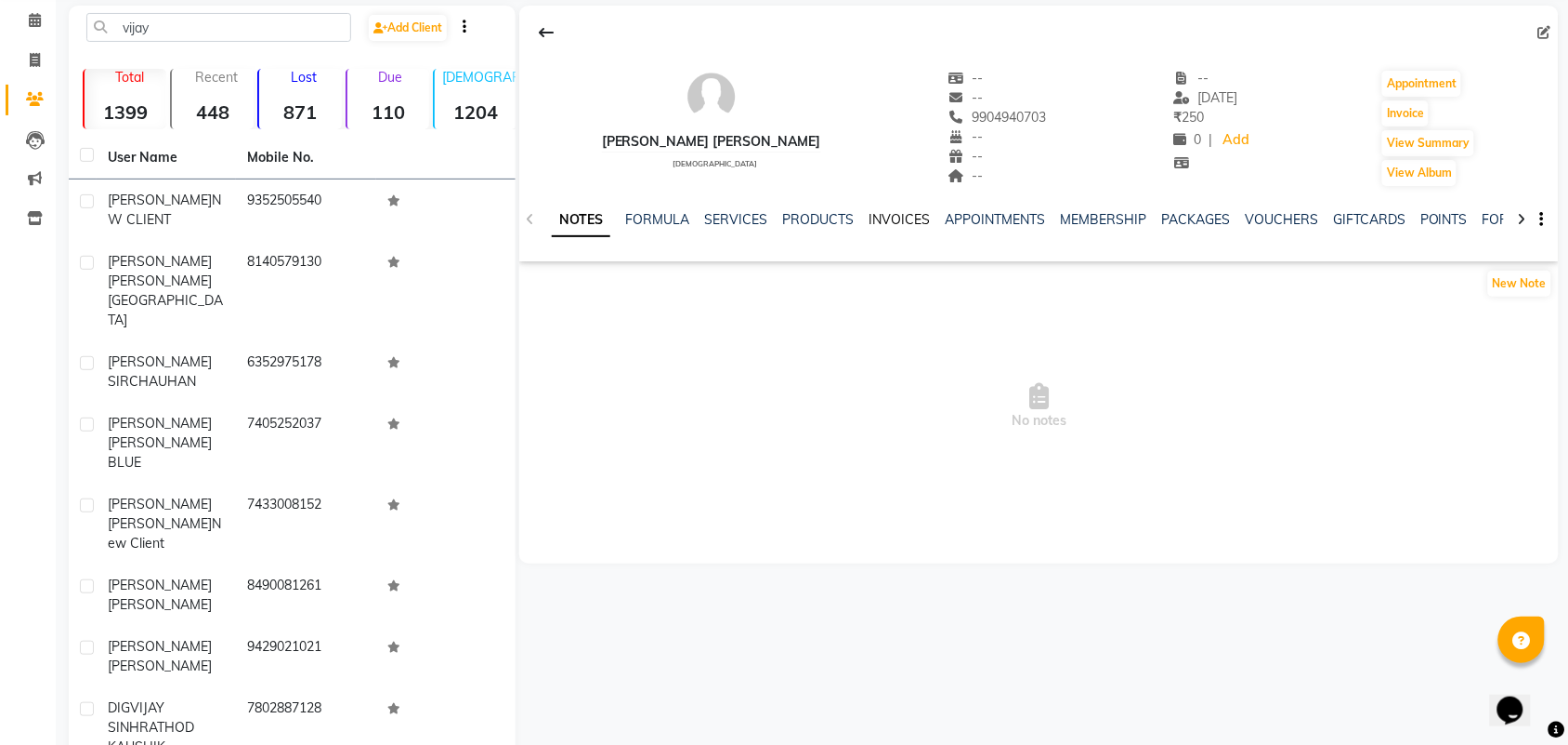
click at [892, 217] on link "INVOICES" at bounding box center [899, 220] width 61 height 17
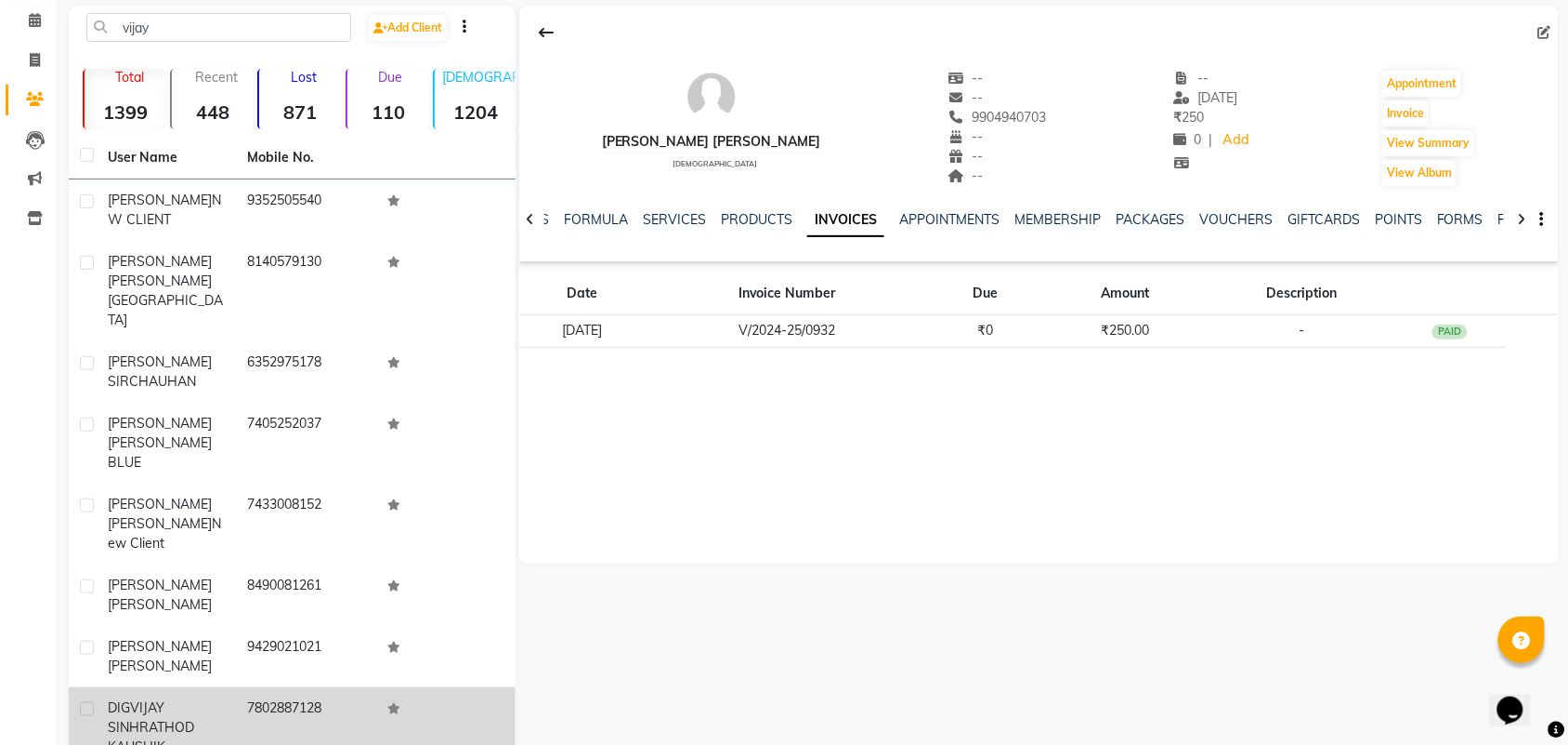
scroll to position [207, 0]
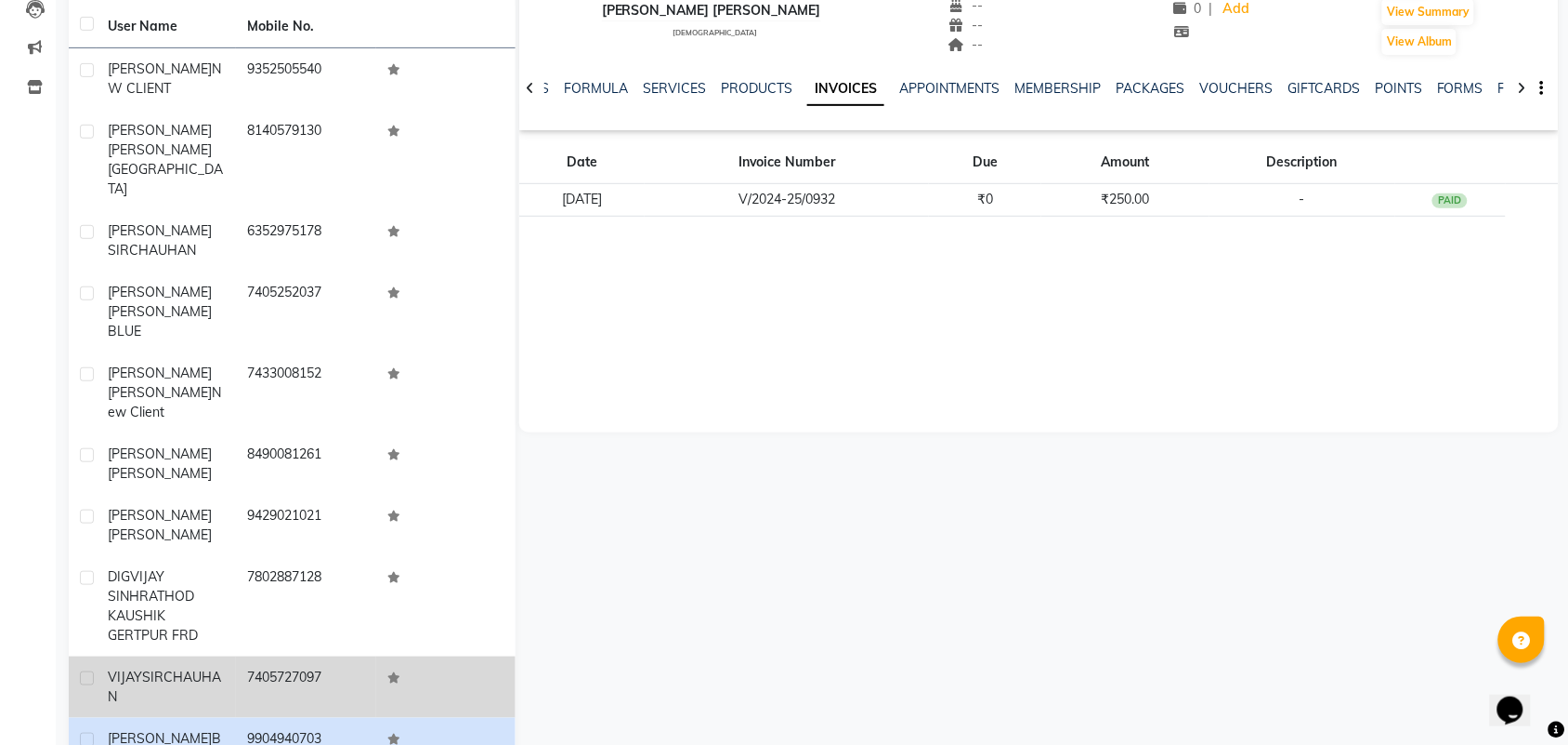
click at [189, 667] on div "[PERSON_NAME]" at bounding box center [166, 687] width 117 height 39
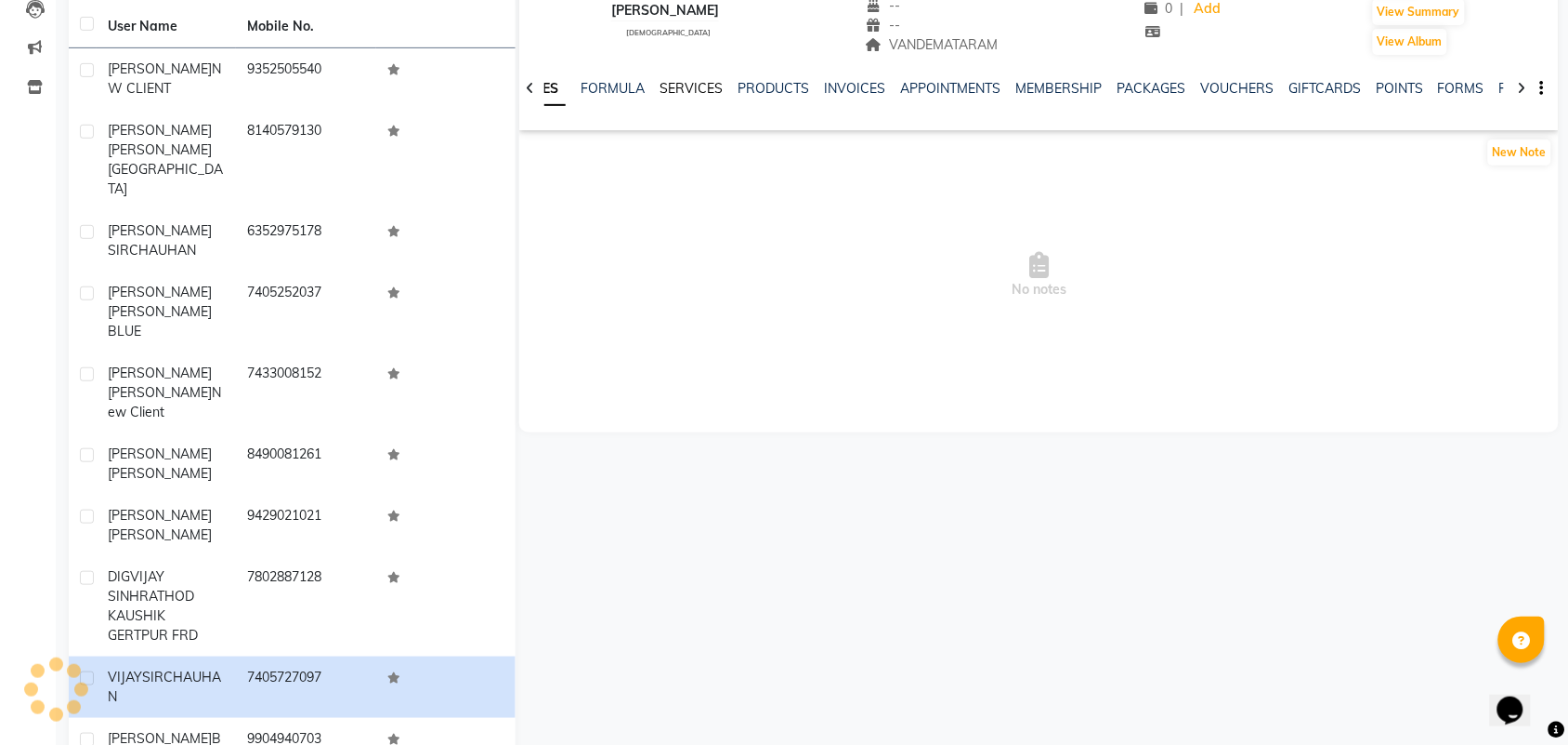
click at [709, 84] on link "SERVICES" at bounding box center [690, 88] width 63 height 17
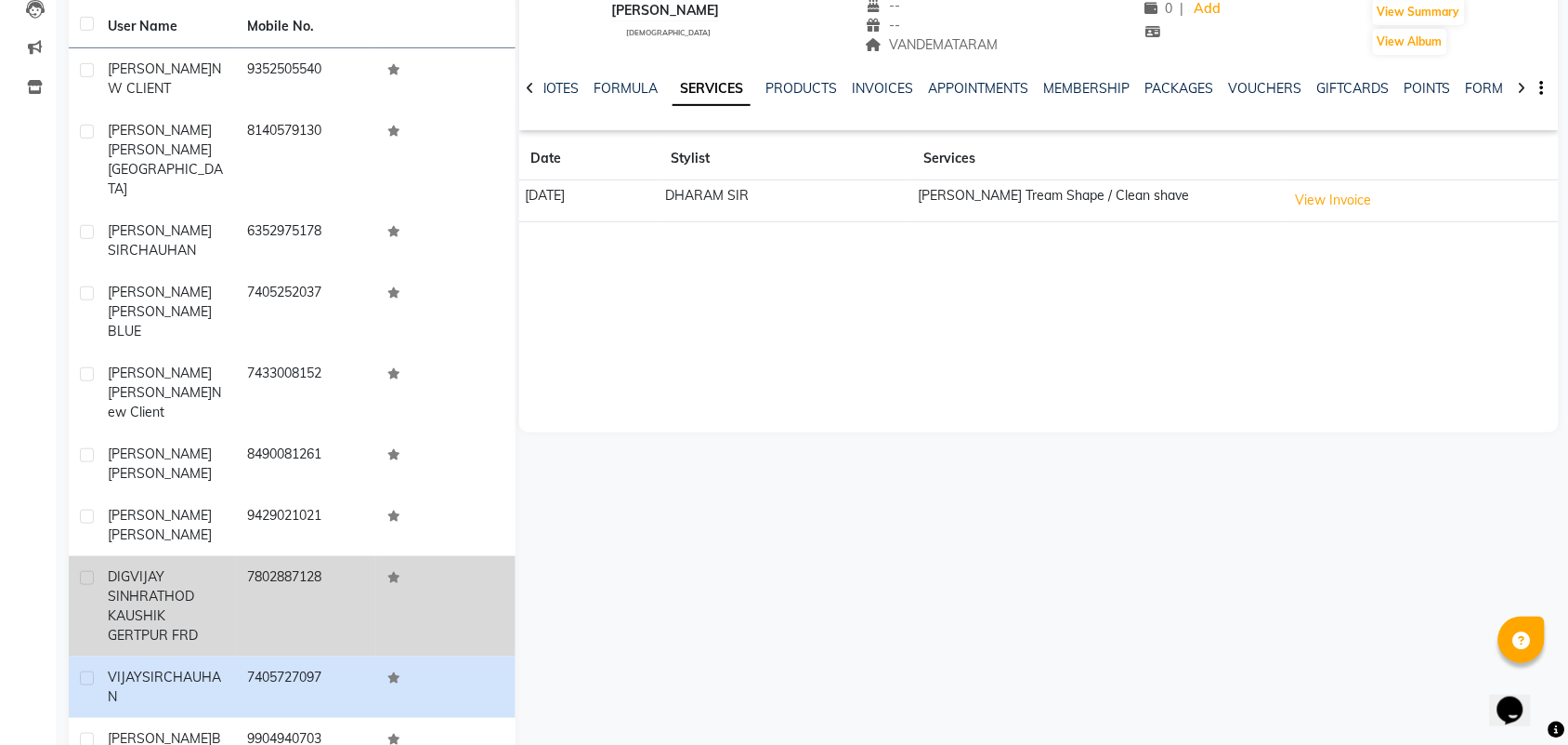
click at [140, 568] on span "DIGVIJAY SINH" at bounding box center [136, 586] width 56 height 37
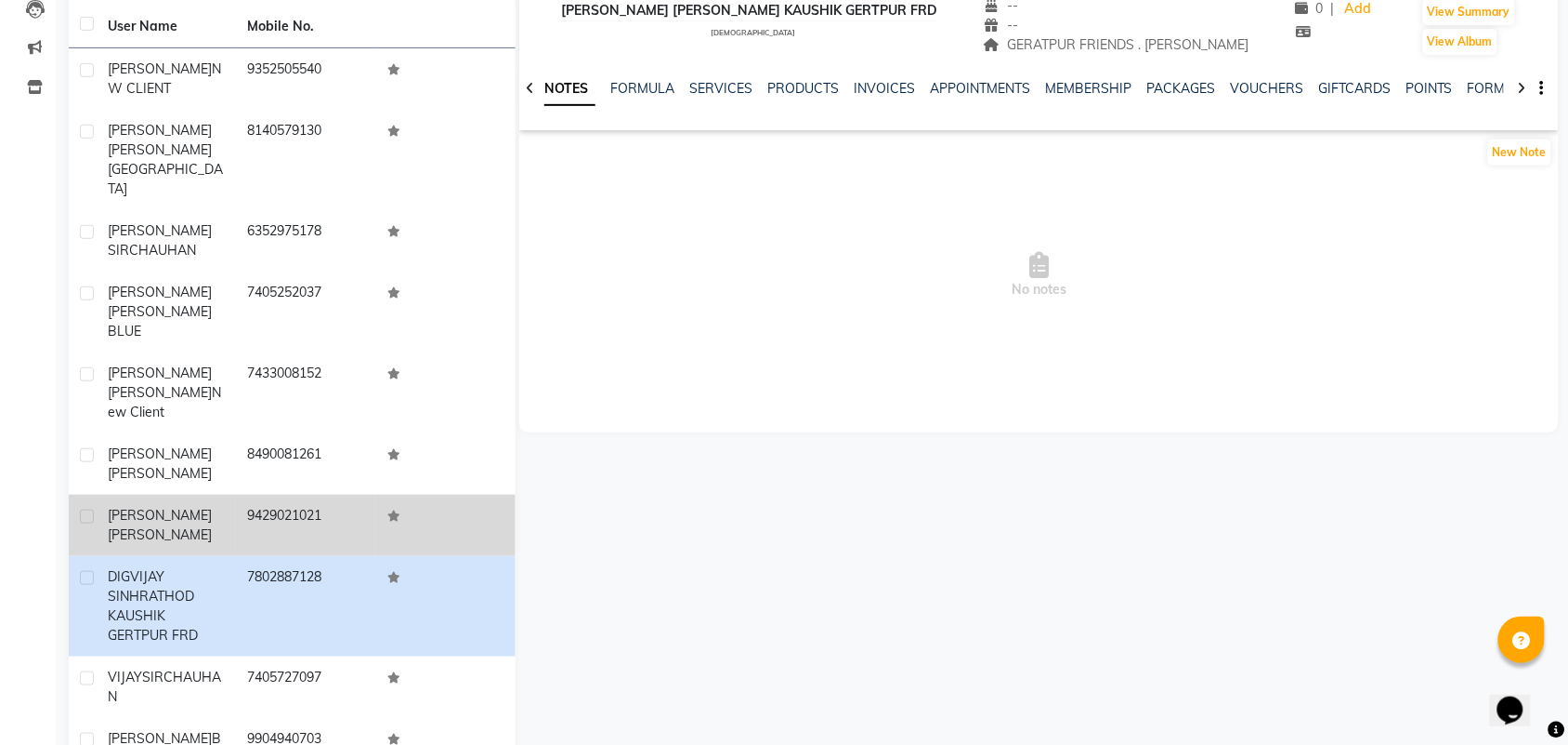
click at [212, 526] on span "[PERSON_NAME]" at bounding box center [160, 535] width 104 height 17
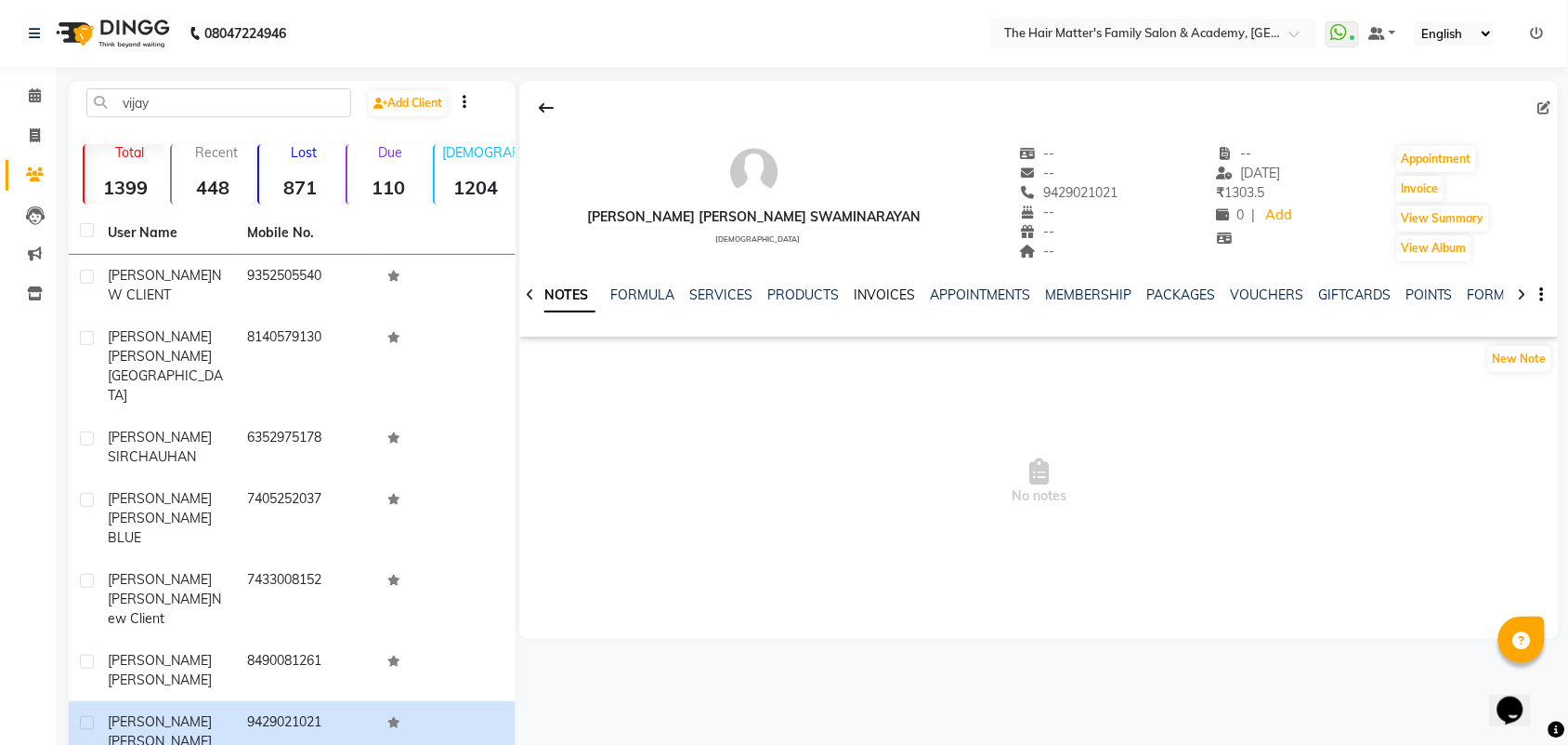
click at [890, 293] on link "INVOICES" at bounding box center [884, 295] width 61 height 17
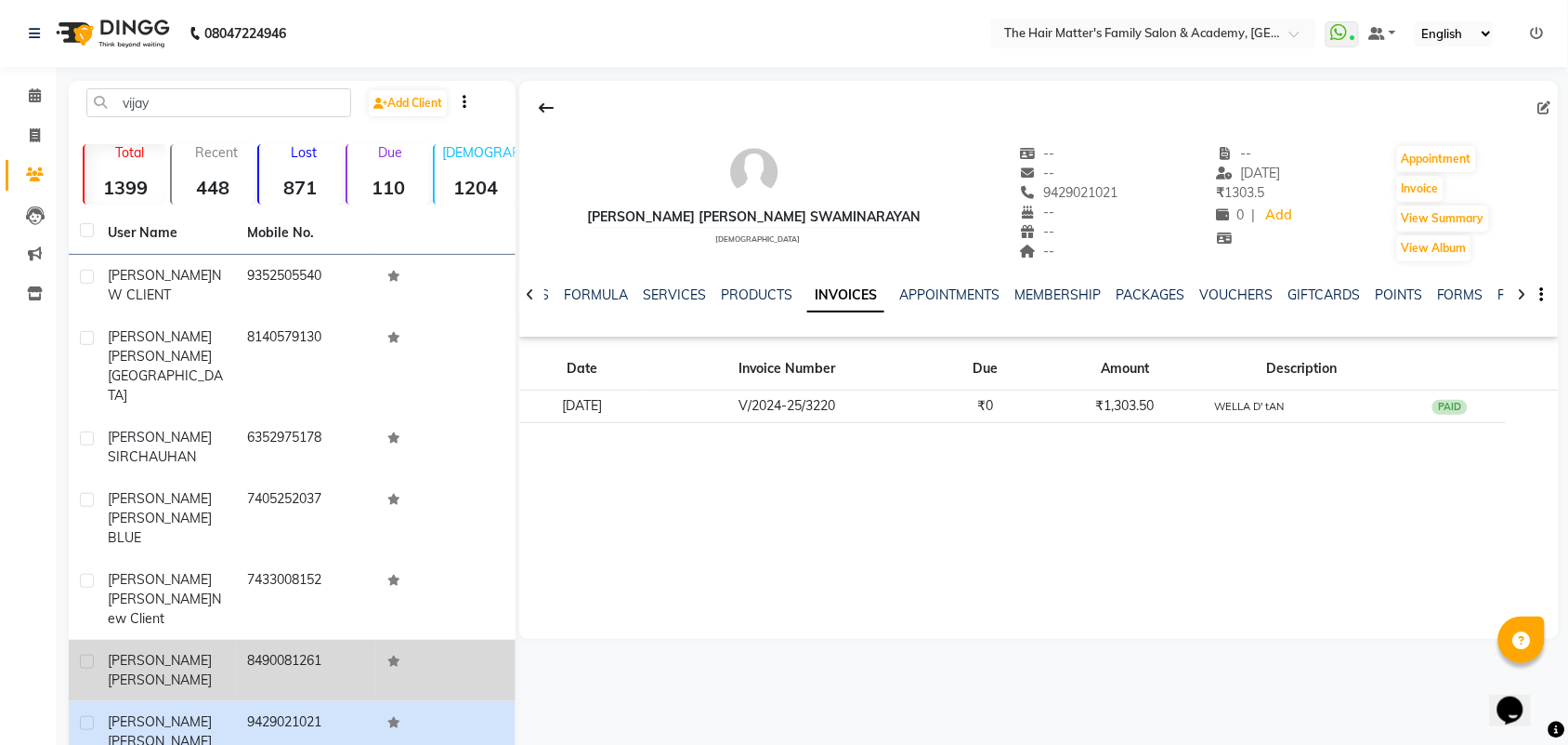
click at [212, 651] on div "[PERSON_NAME] [PERSON_NAME] [PERSON_NAME]" at bounding box center [166, 671] width 117 height 39
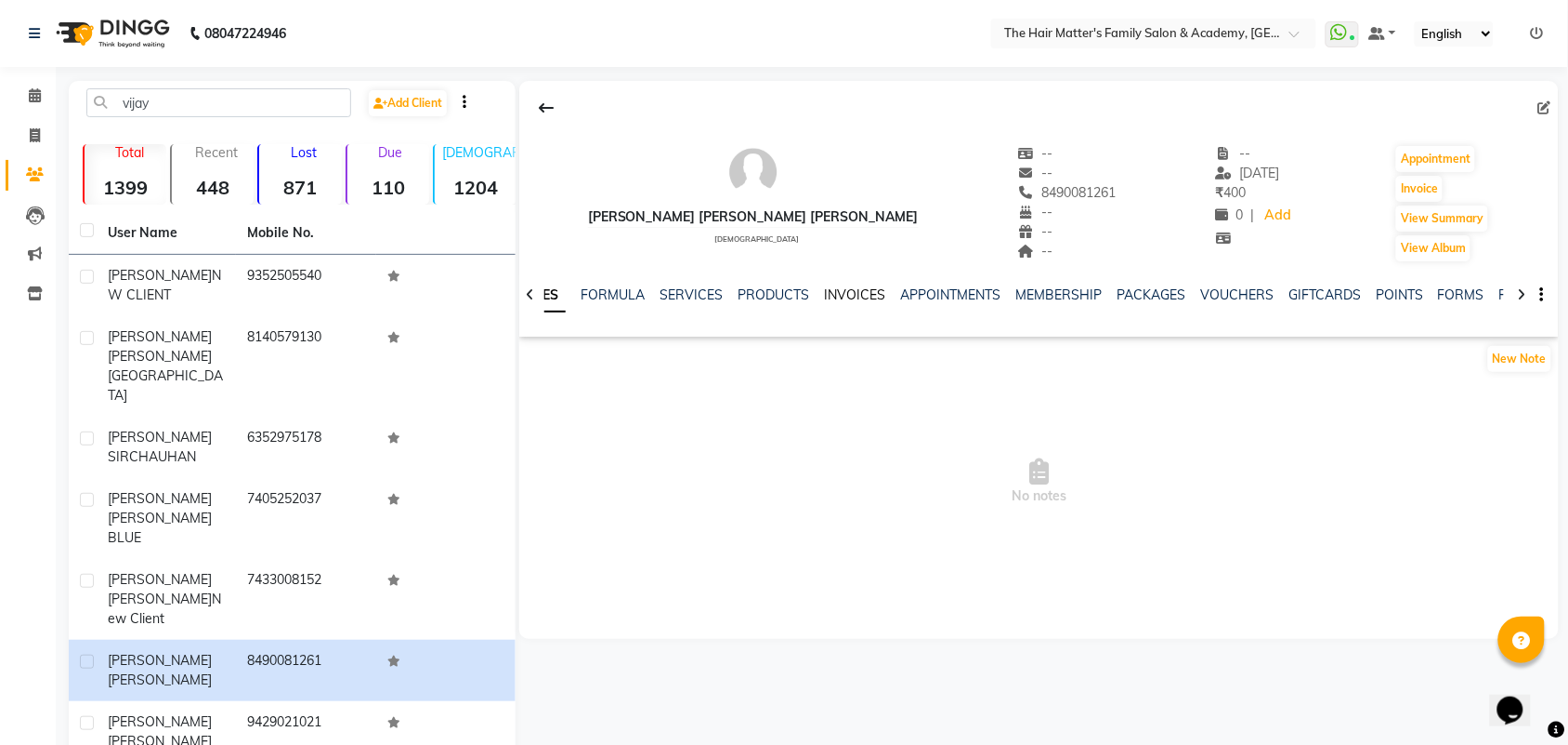
click at [853, 288] on link "INVOICES" at bounding box center [854, 295] width 61 height 17
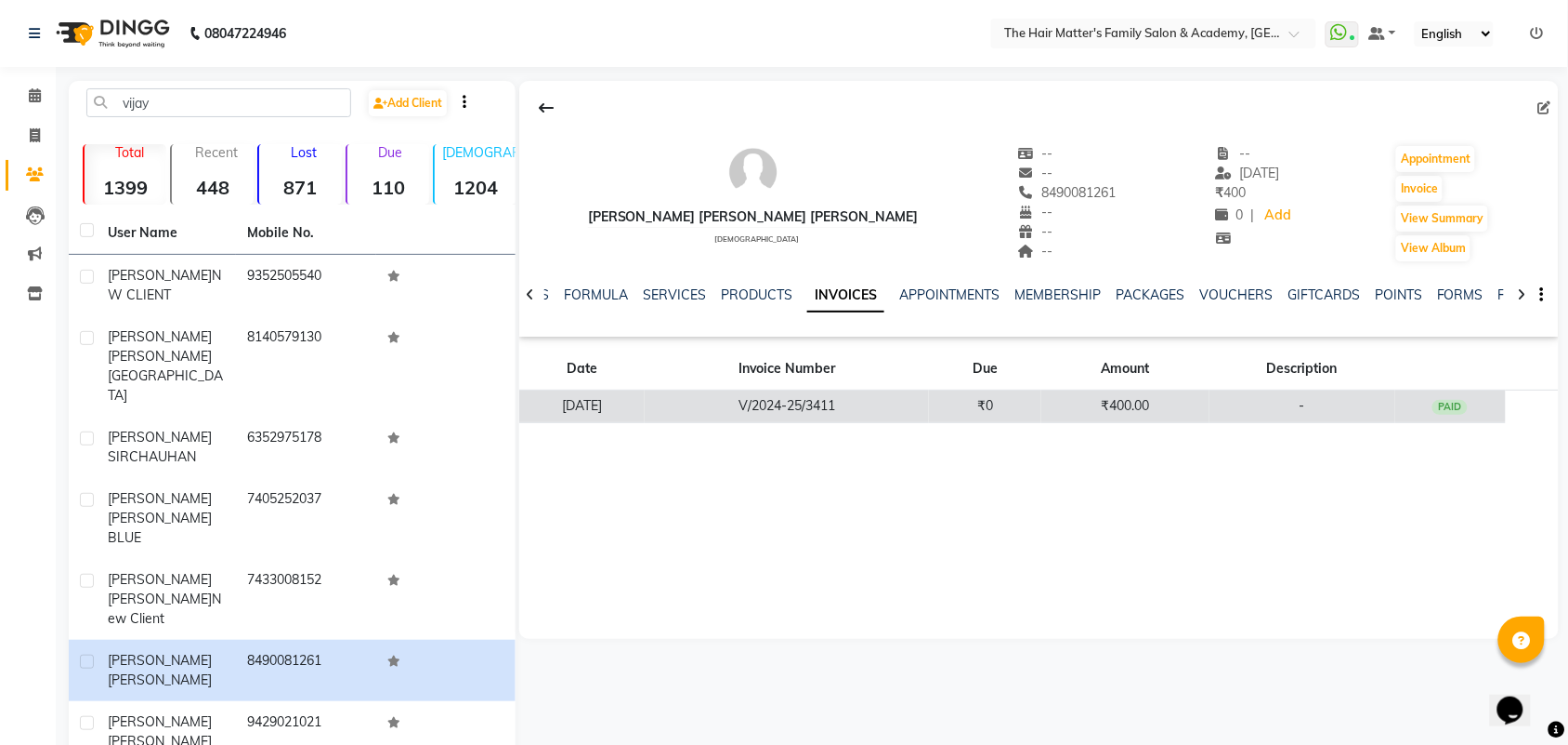
click at [889, 401] on td "V/2024-25/3411" at bounding box center [787, 407] width 284 height 33
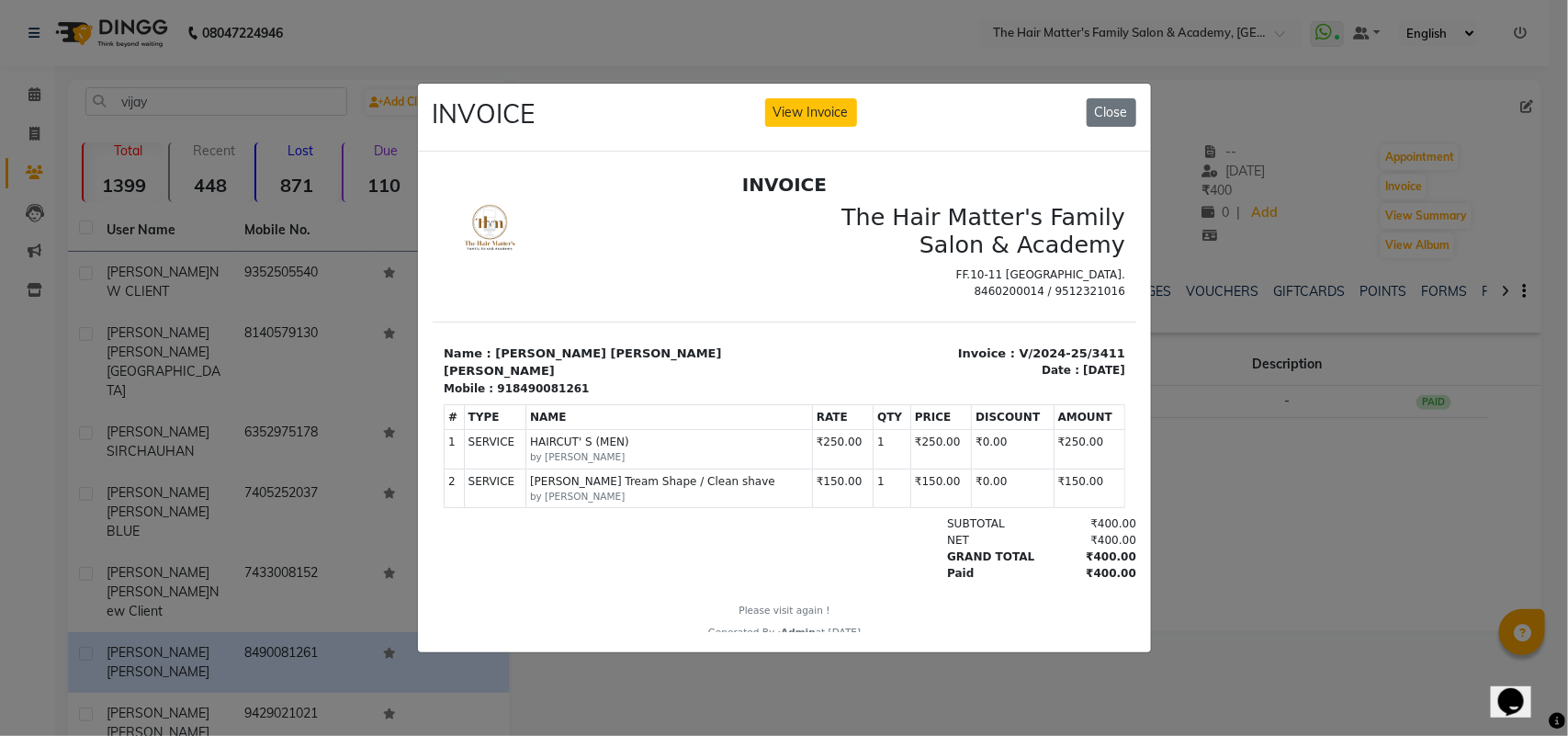
click at [827, 649] on div at bounding box center [784, 401] width 733 height 500
click at [1374, 360] on ngb-modal-window "INVOICE View Invoice Close" at bounding box center [784, 368] width 1568 height 736
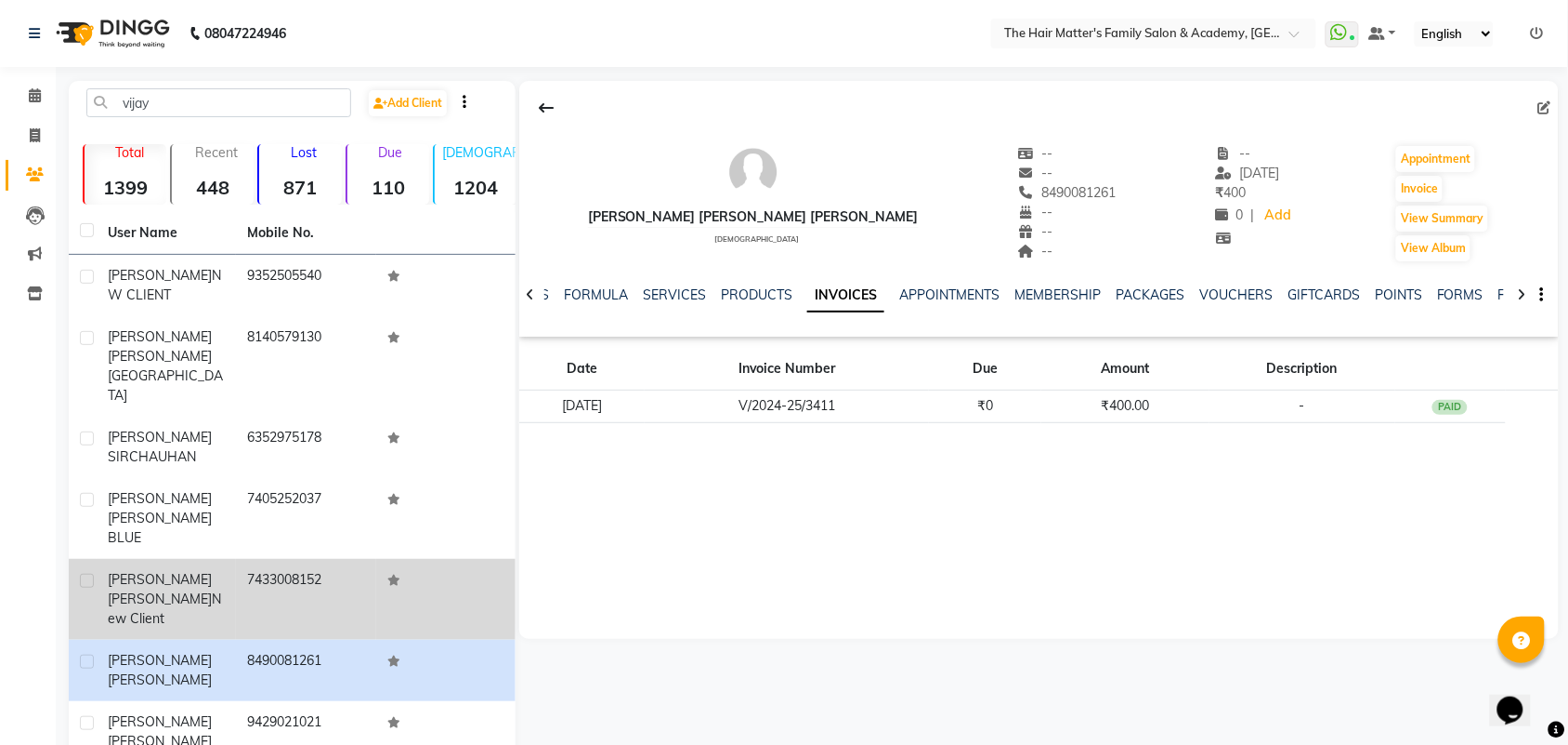
click at [239, 559] on td "7433008152" at bounding box center [305, 599] width 139 height 81
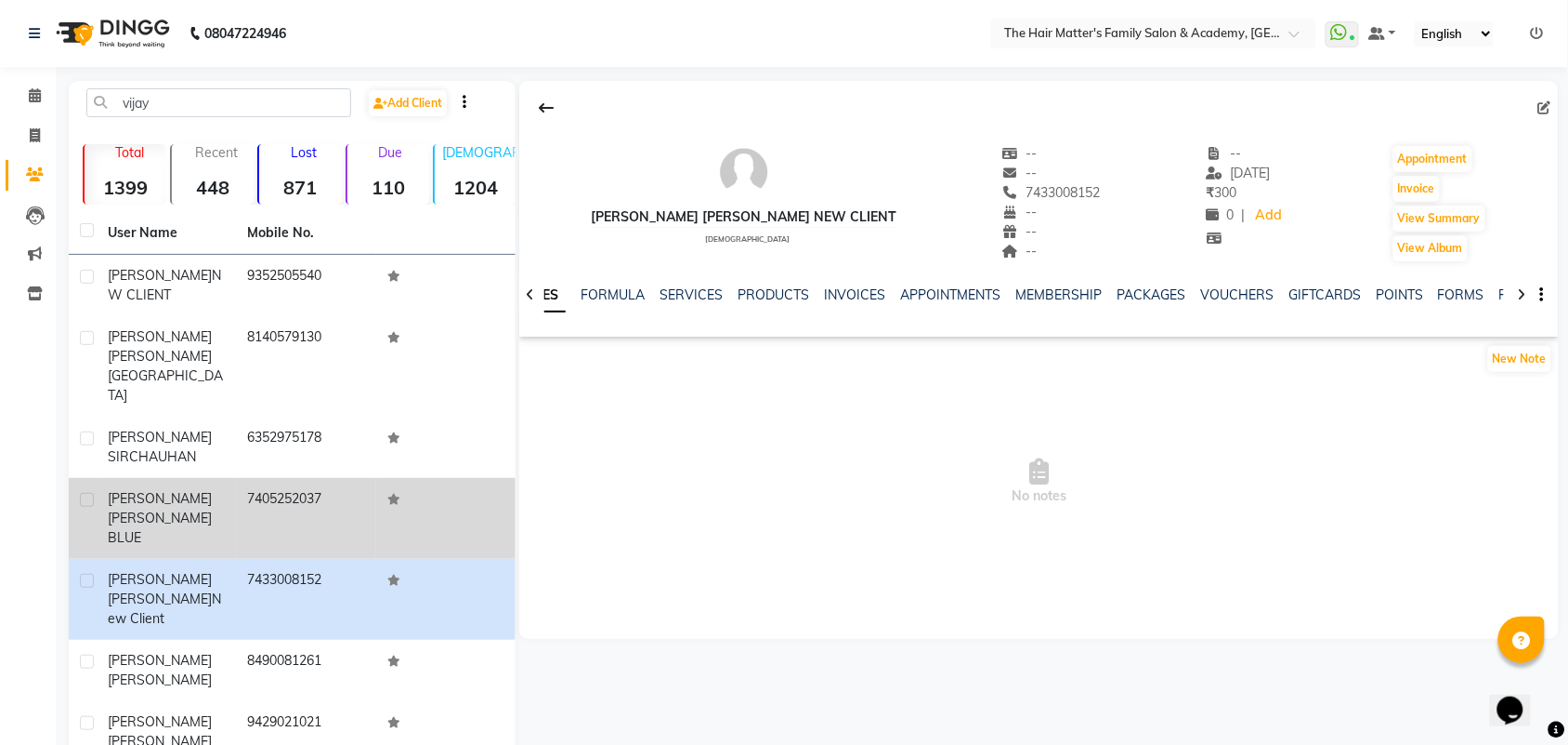
click at [189, 489] on div "[PERSON_NAME] [PERSON_NAME] BLUE" at bounding box center [166, 518] width 117 height 58
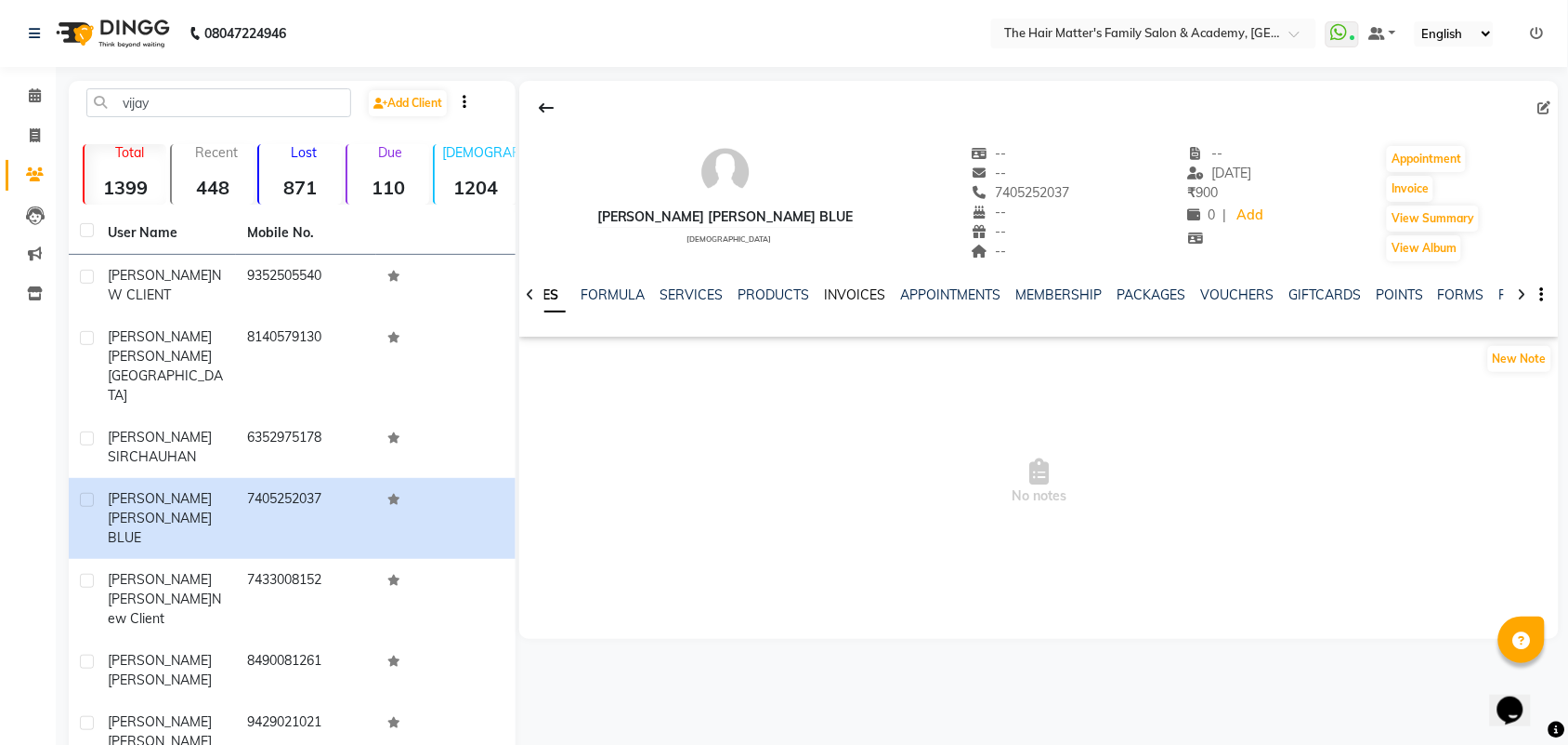
click at [845, 293] on link "INVOICES" at bounding box center [854, 295] width 61 height 17
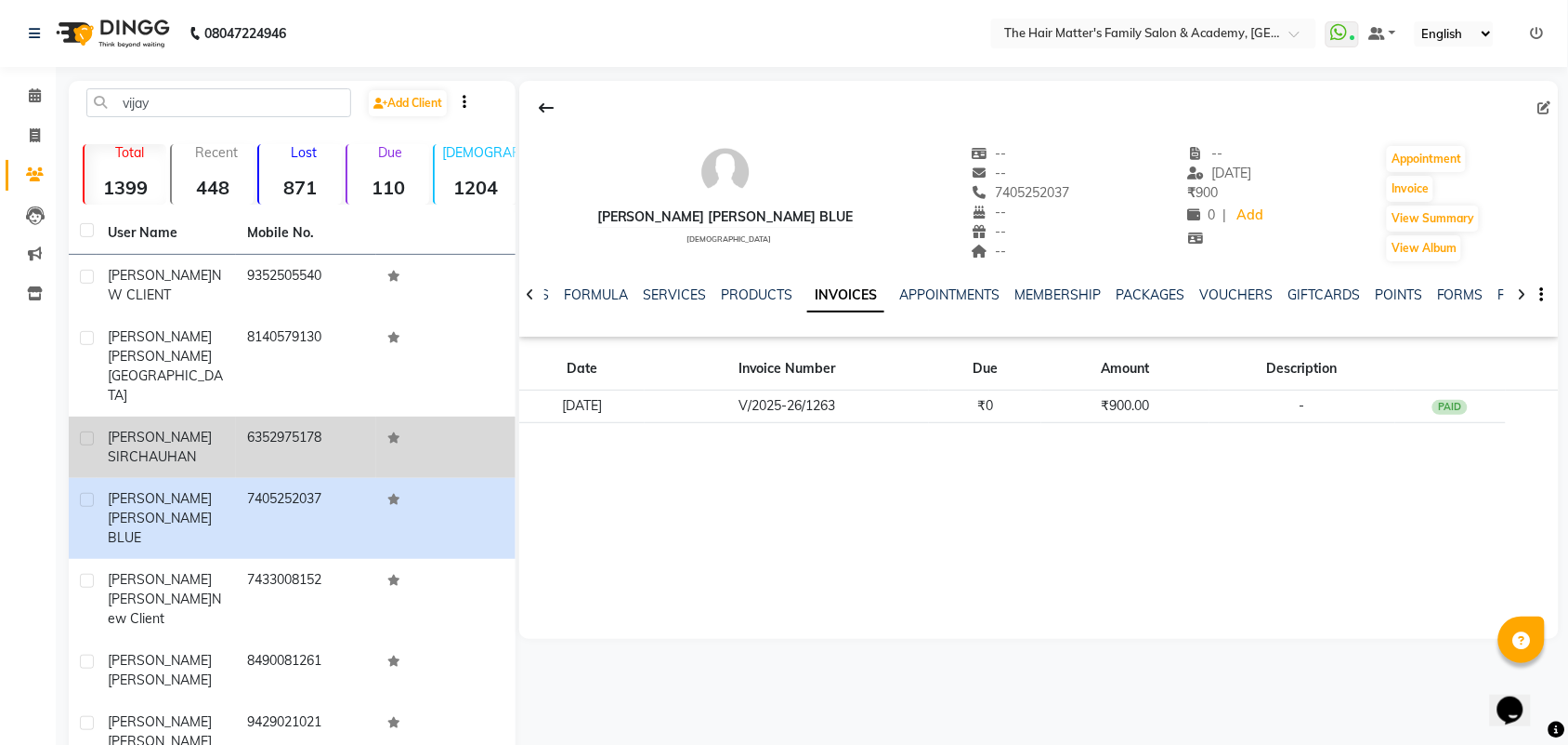
click at [158, 448] on span "CHAUHAN" at bounding box center [162, 457] width 67 height 17
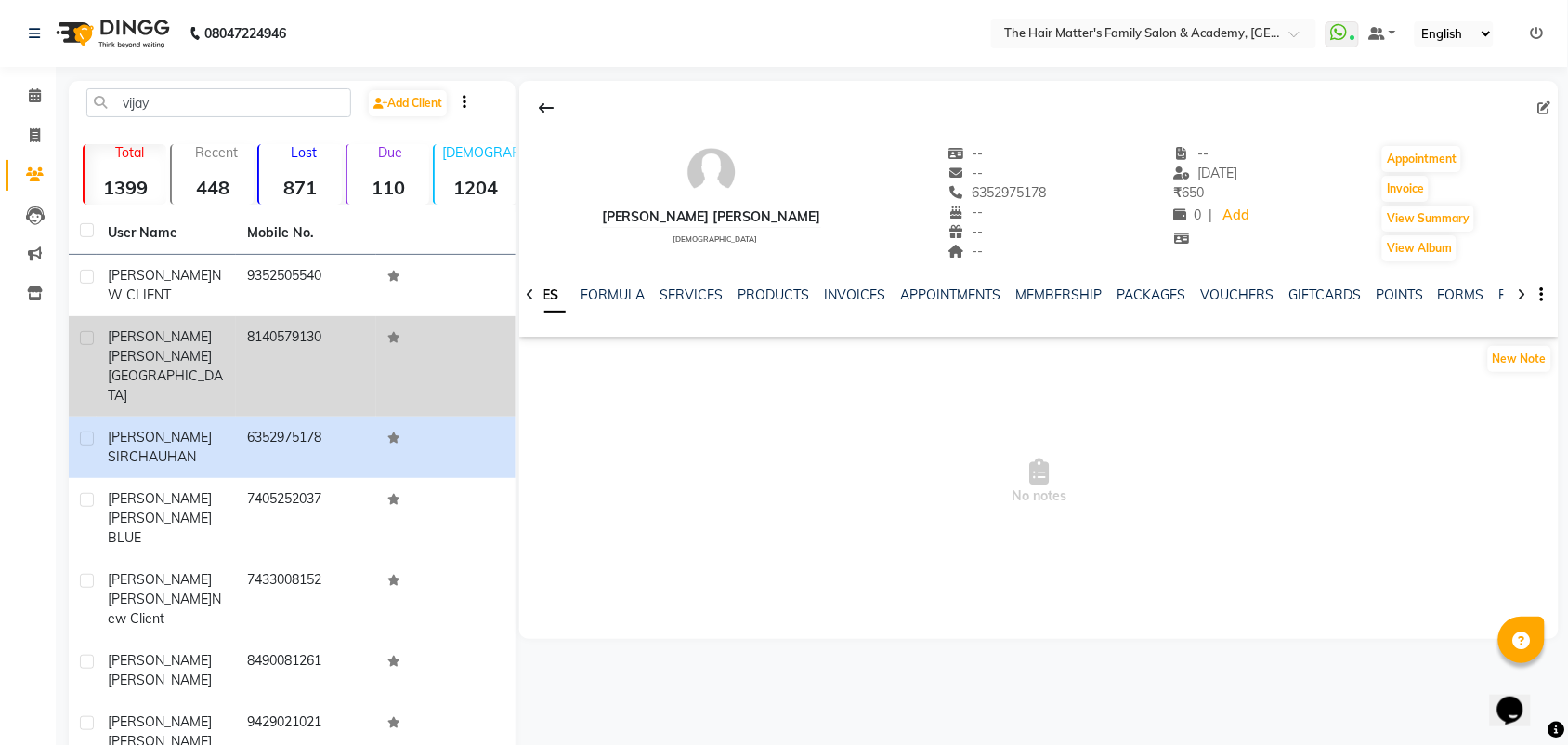
click at [311, 346] on td "8140579130" at bounding box center [305, 365] width 139 height 101
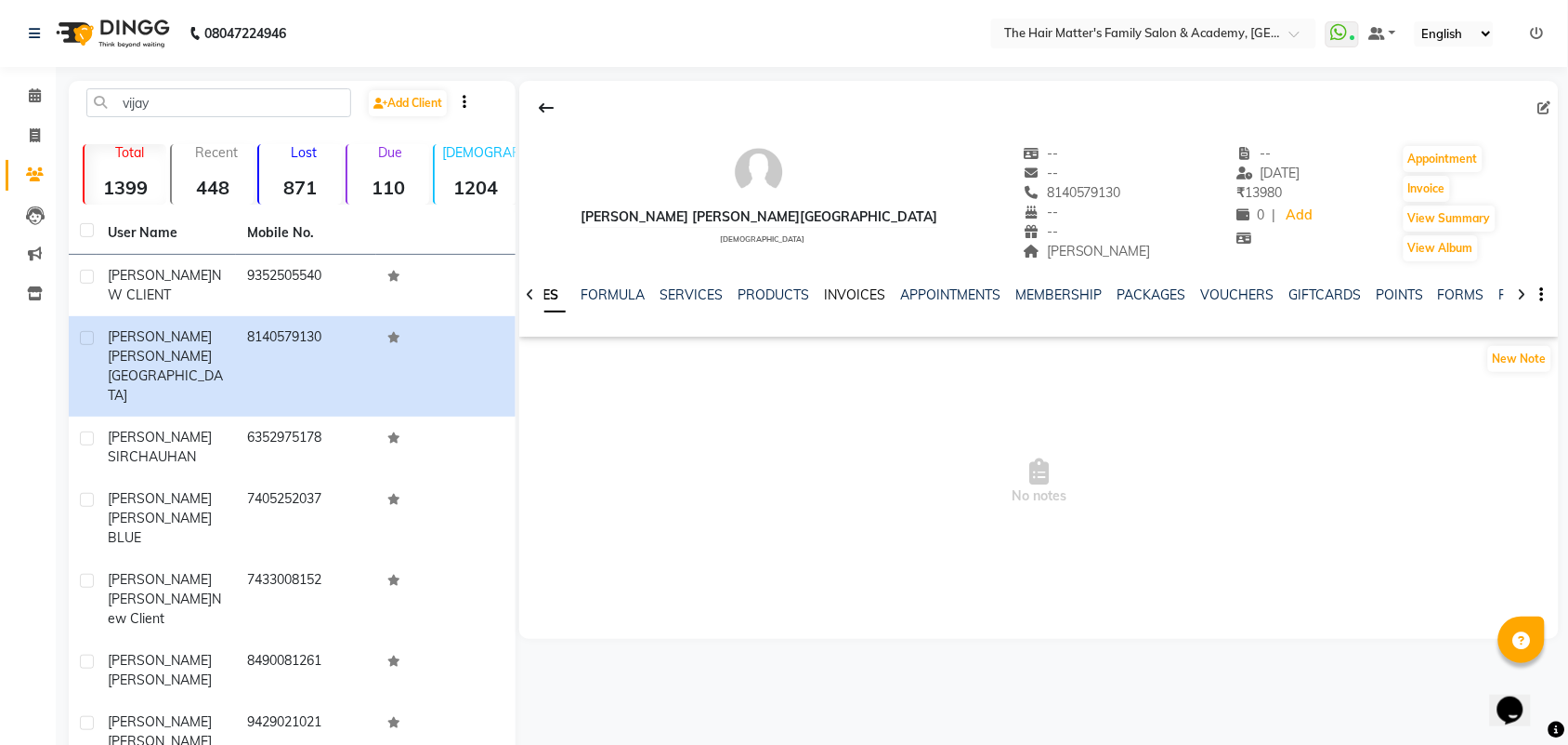
click at [845, 288] on link "INVOICES" at bounding box center [854, 295] width 61 height 17
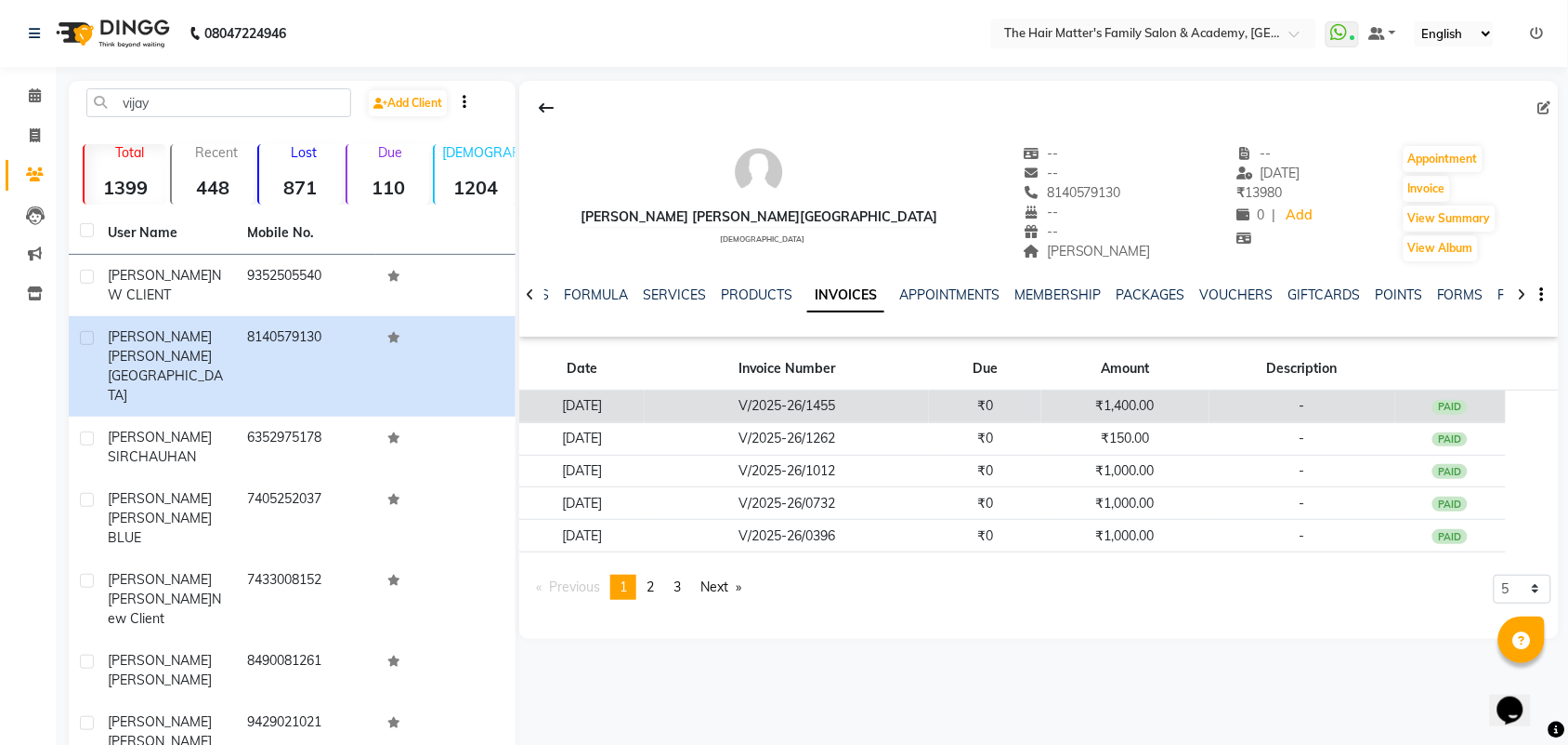
click at [857, 413] on td "V/2025-26/1455" at bounding box center [787, 407] width 284 height 33
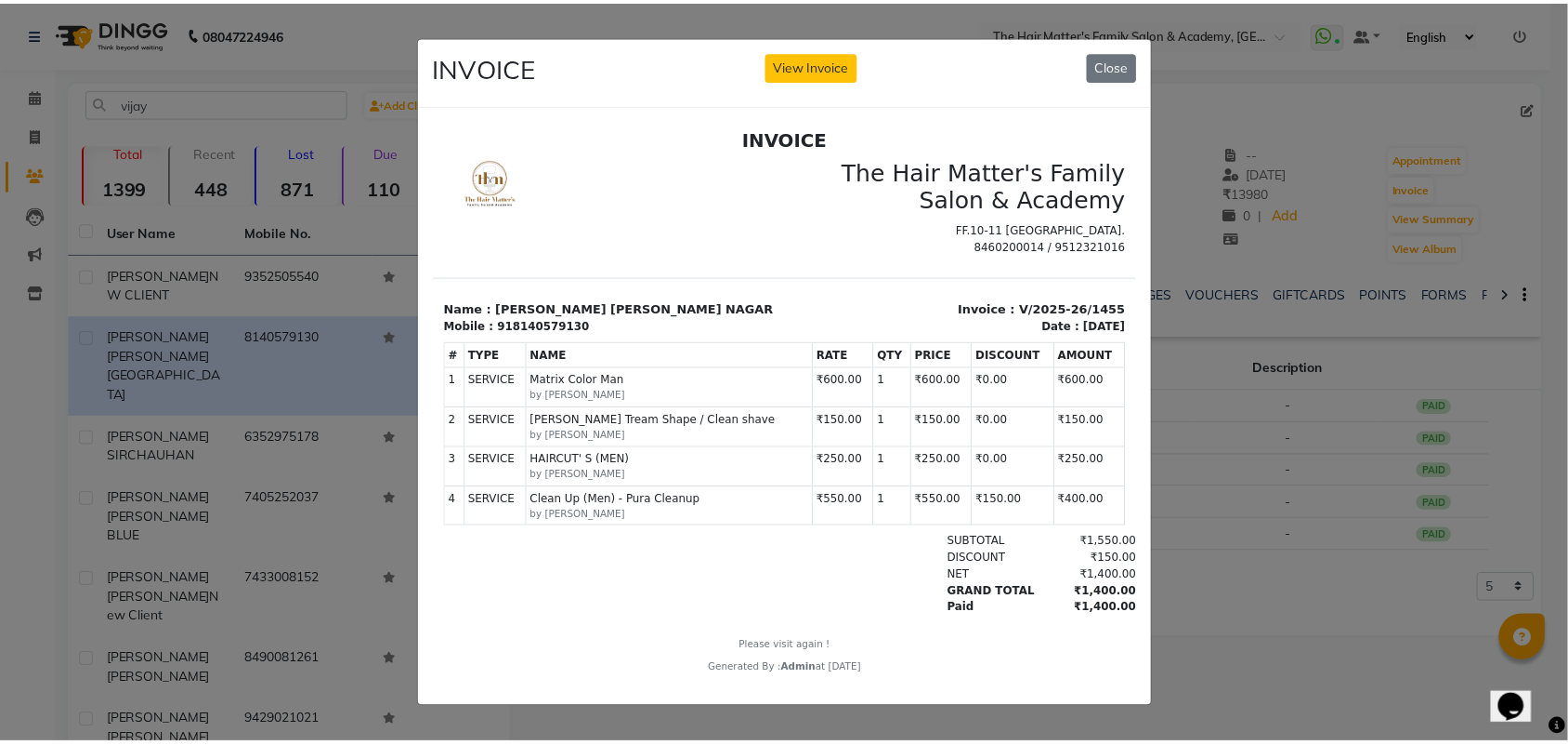
scroll to position [15, 0]
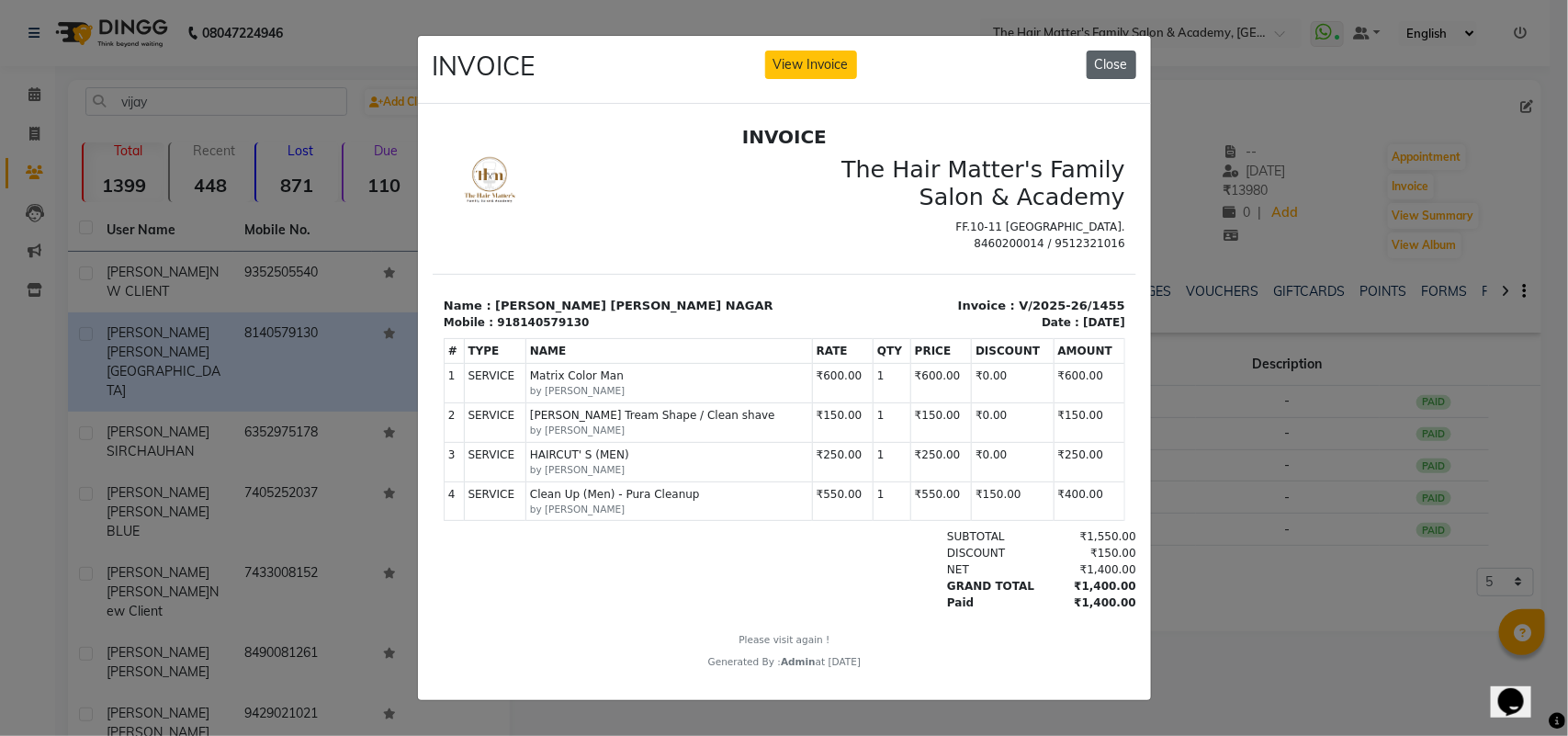
click at [1119, 53] on button "Close" at bounding box center [1110, 64] width 49 height 29
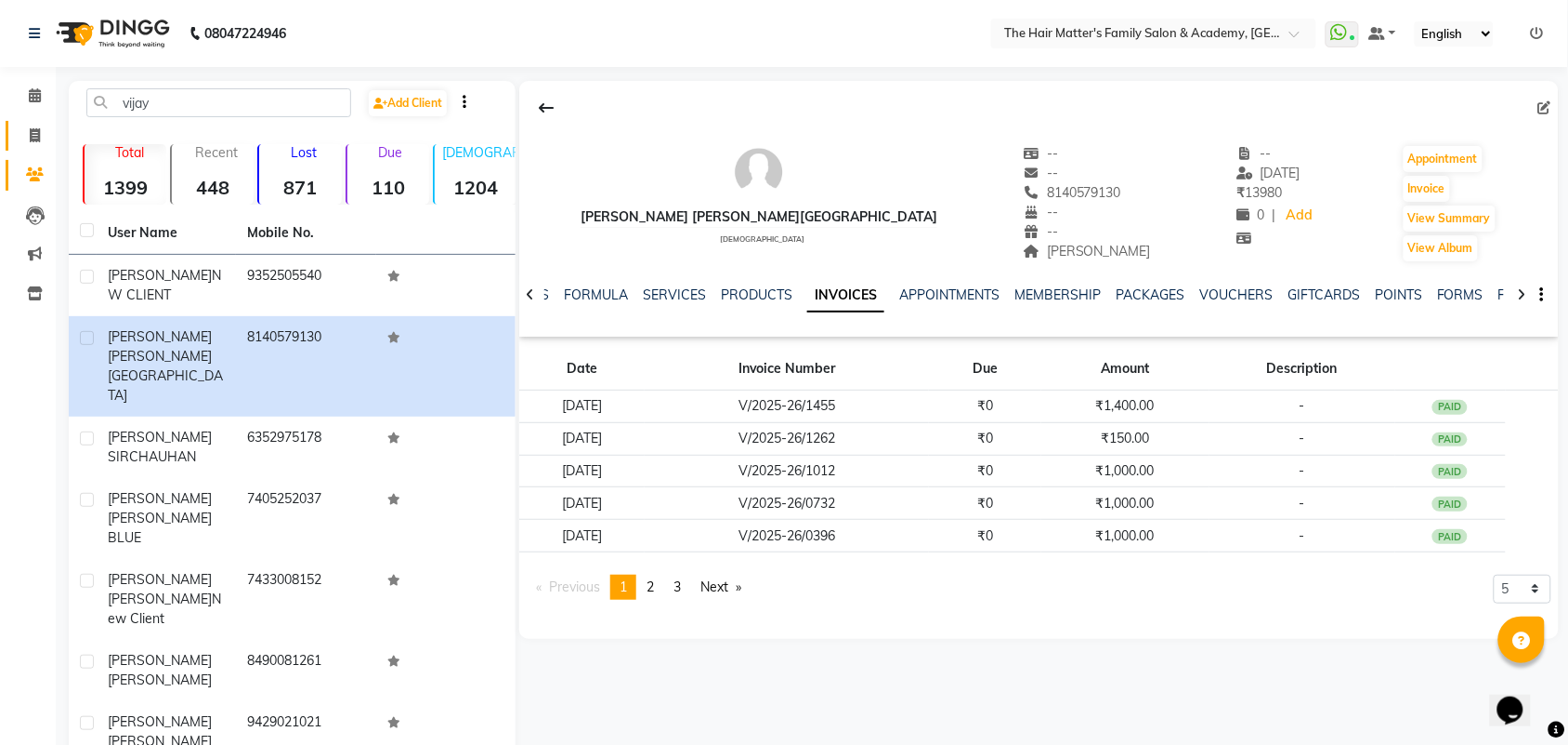
click at [30, 140] on icon at bounding box center [35, 135] width 10 height 14
select select "service"
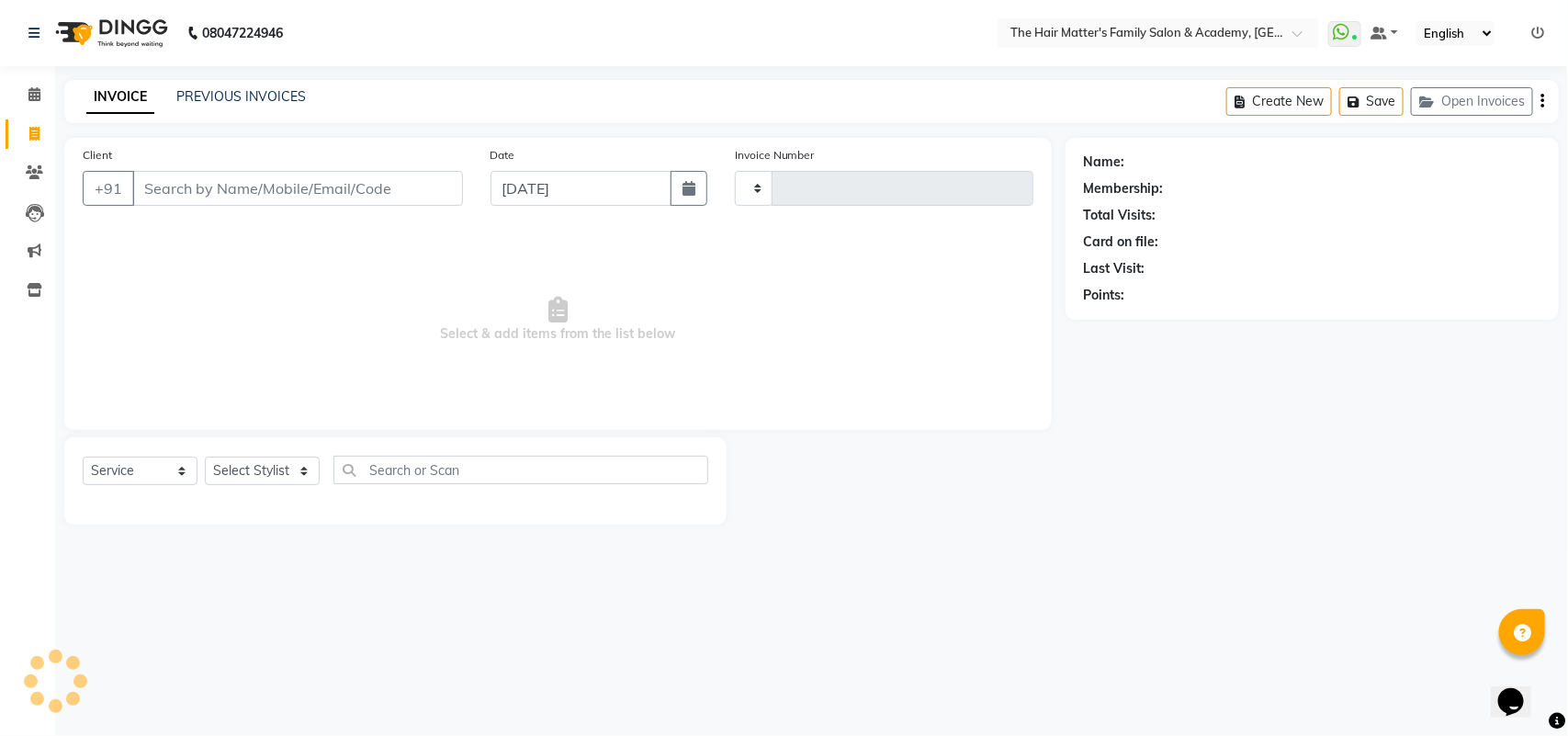
click at [158, 179] on input "Client" at bounding box center [297, 188] width 330 height 35
type input "1687"
select select "5980"
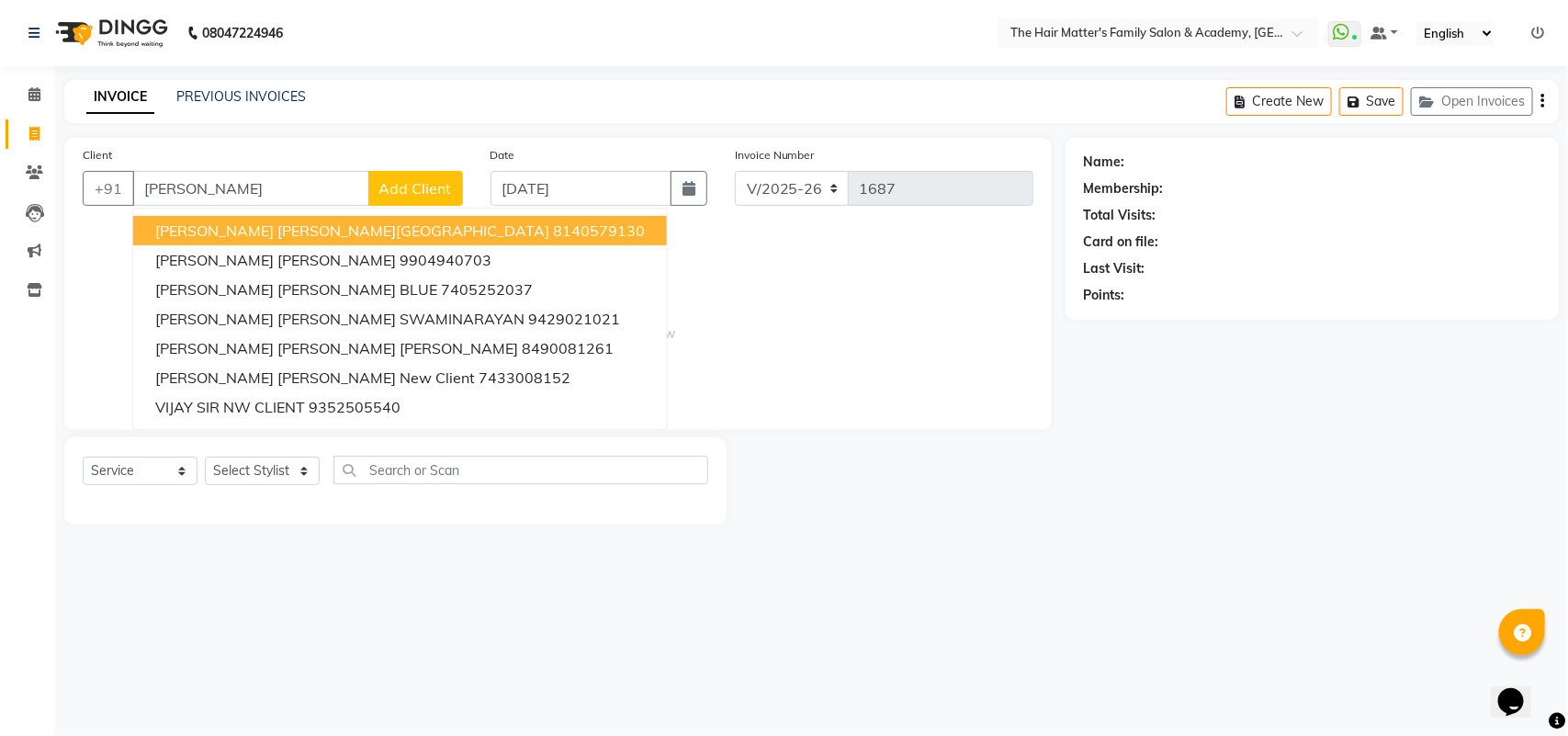
click at [232, 221] on span "[PERSON_NAME] [PERSON_NAME][GEOGRAPHIC_DATA]" at bounding box center [352, 230] width 394 height 19
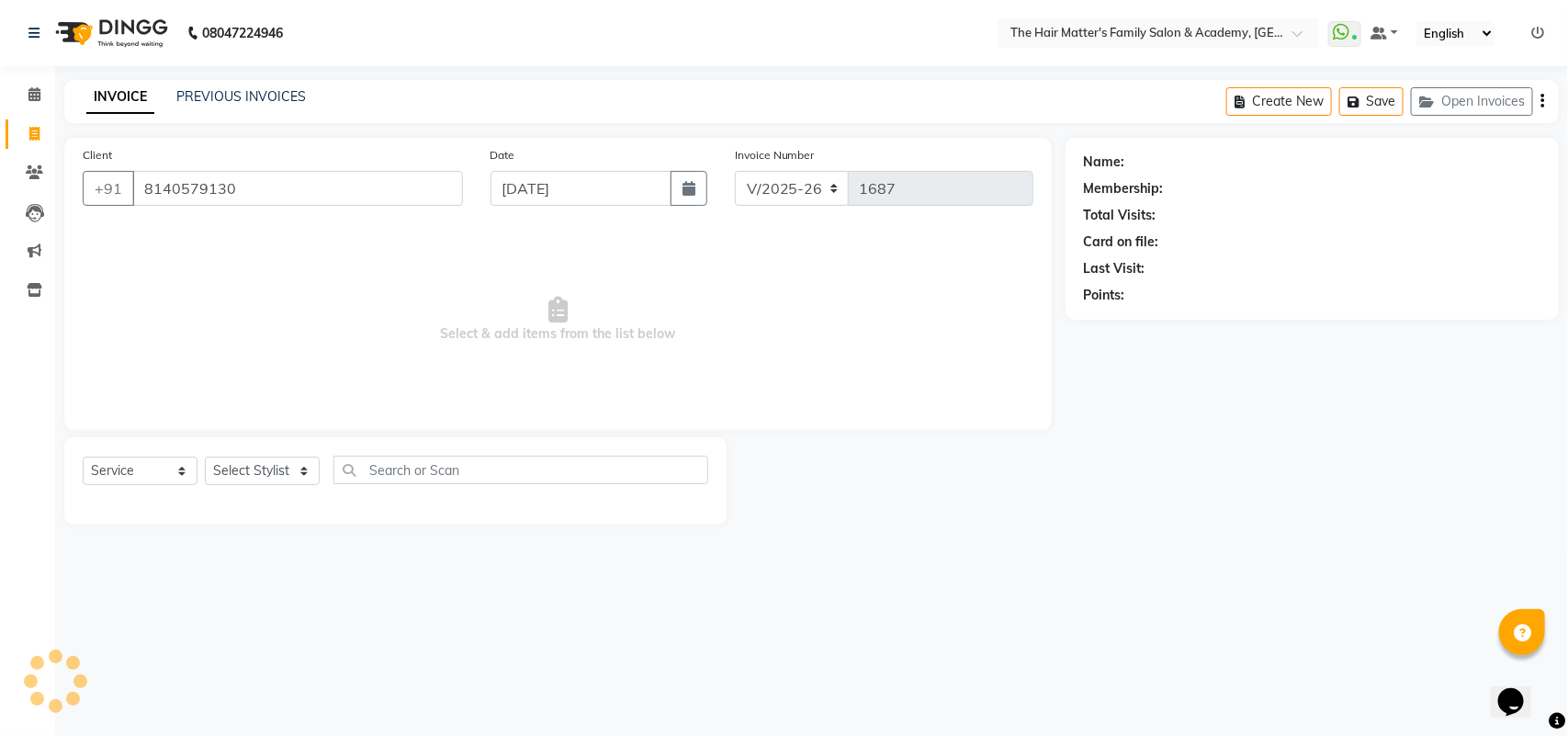
type input "8140579130"
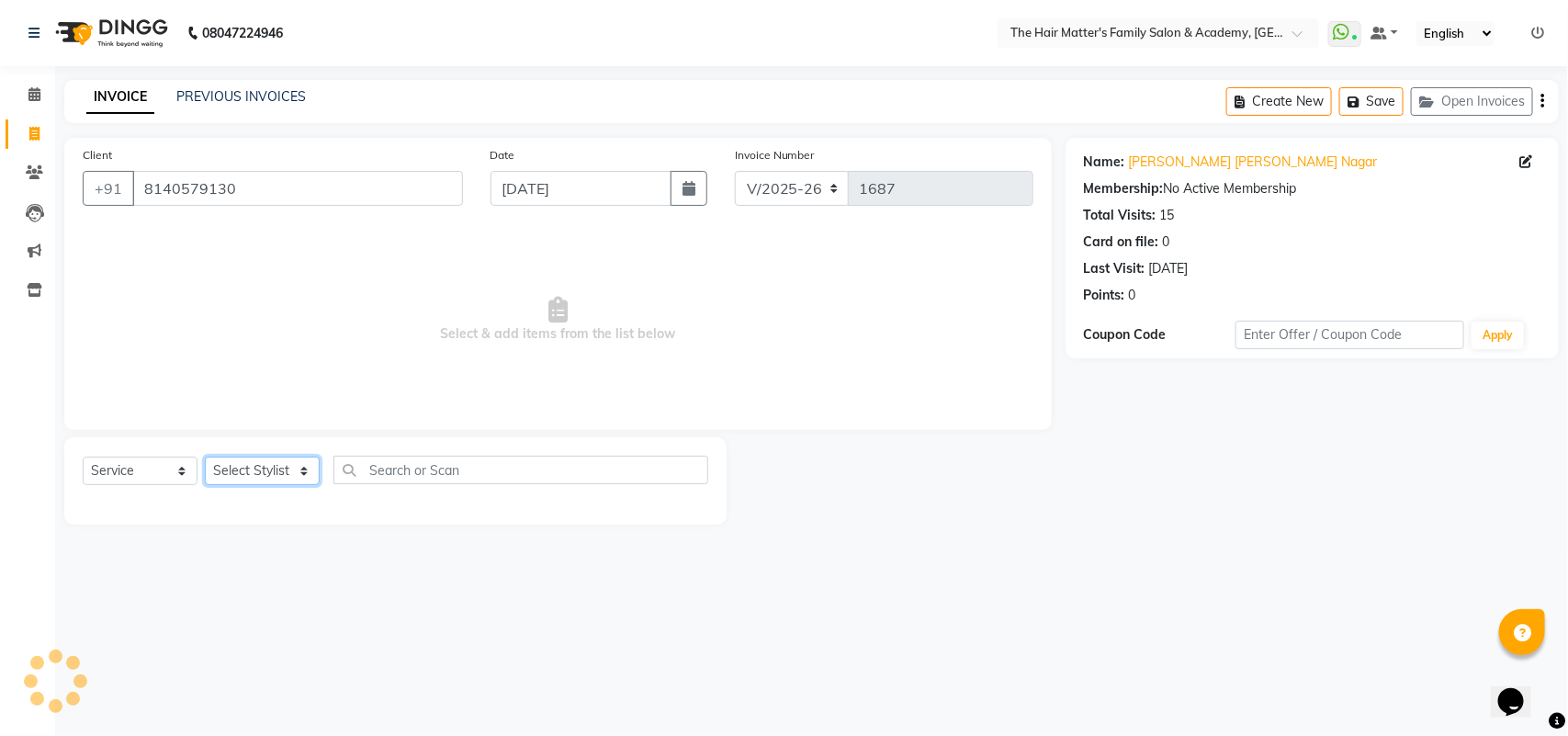
drag, startPoint x: 246, startPoint y: 471, endPoint x: 248, endPoint y: 482, distance: 11.2
click at [246, 471] on select "Select Stylist DIVY SIR HARSH SIR HIMESH SIR. MAYANK SIR [PERSON_NAME] SIR" at bounding box center [263, 471] width 115 height 29
select select "42572"
click at [205, 457] on select "Select Stylist DIVY SIR HARSH SIR HIMESH SIR. MAYANK SIR [PERSON_NAME] SIR" at bounding box center [263, 471] width 115 height 29
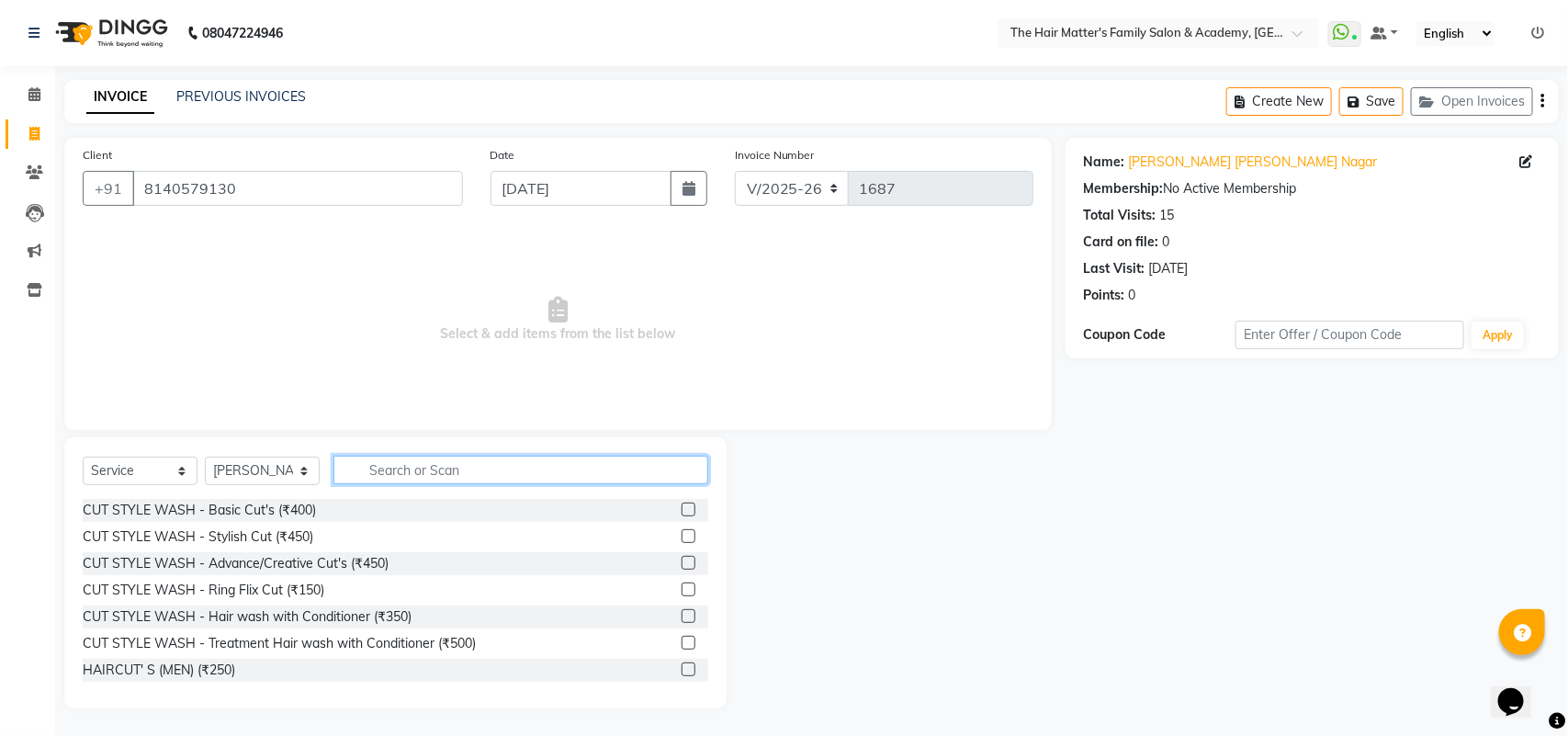
click at [434, 473] on input "text" at bounding box center [521, 470] width 375 height 29
click at [496, 467] on input "text" at bounding box center [521, 470] width 375 height 29
drag, startPoint x: 433, startPoint y: 496, endPoint x: 442, endPoint y: 476, distance: 21.9
click at [434, 494] on div "Select Service Product Membership Package Voucher Prepaid Gift Card Select Styl…" at bounding box center [395, 477] width 626 height 44
click at [446, 469] on input "text" at bounding box center [521, 470] width 375 height 29
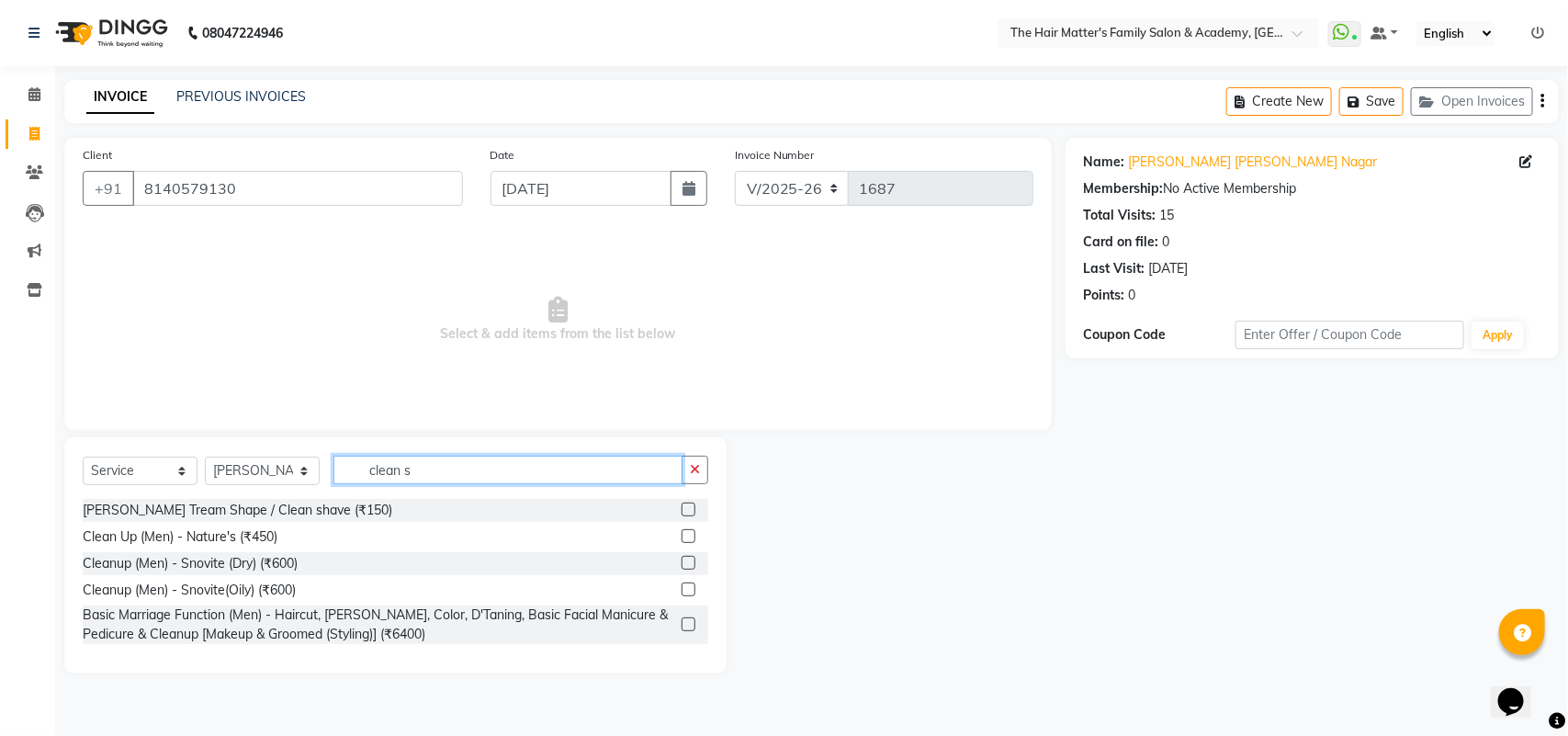
type input "clean s"
click at [234, 520] on div "[PERSON_NAME] Tream Shape / Clean shave (₹150)" at bounding box center [395, 510] width 626 height 23
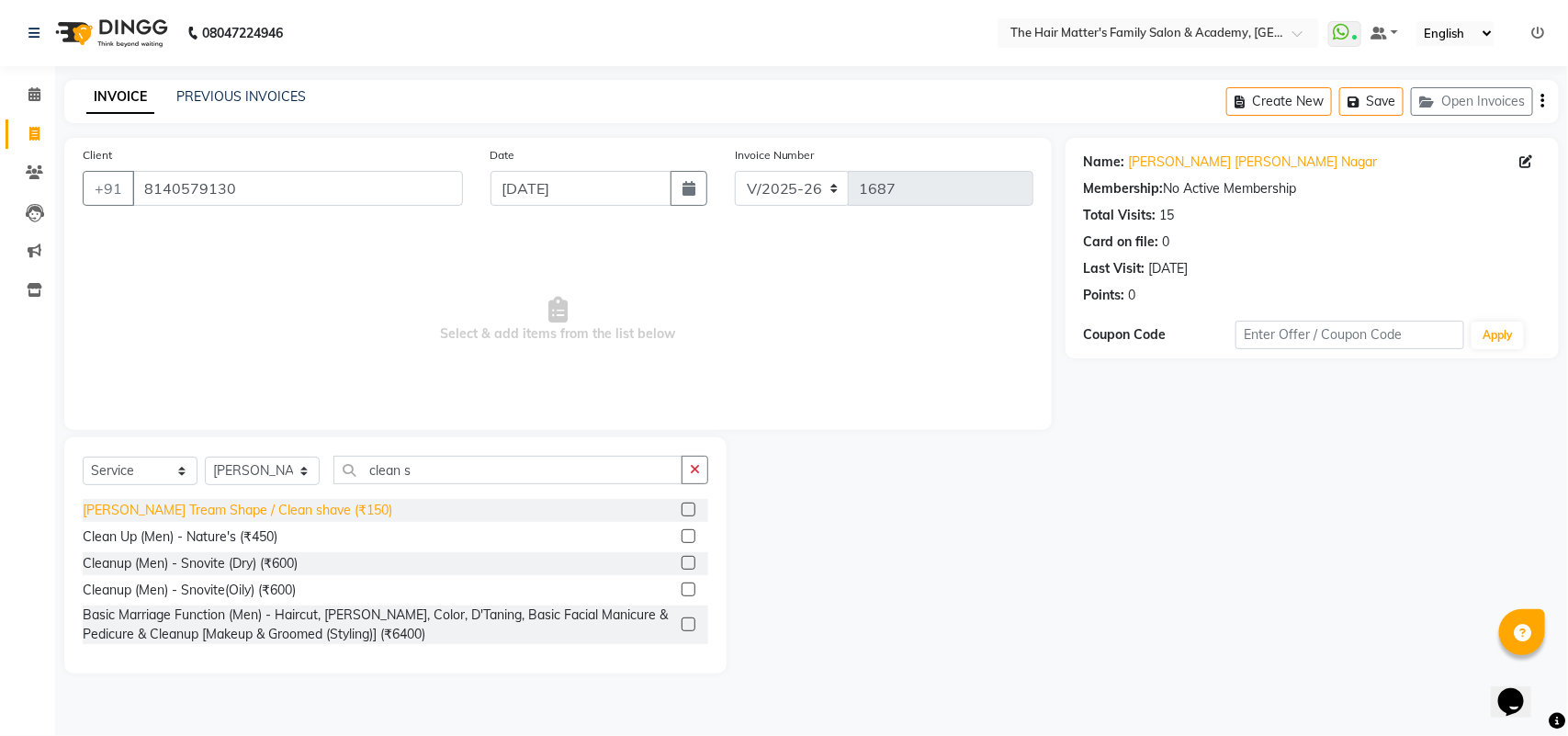
click at [297, 505] on div "[PERSON_NAME] Tream Shape / Clean shave (₹150)" at bounding box center [237, 510] width 309 height 19
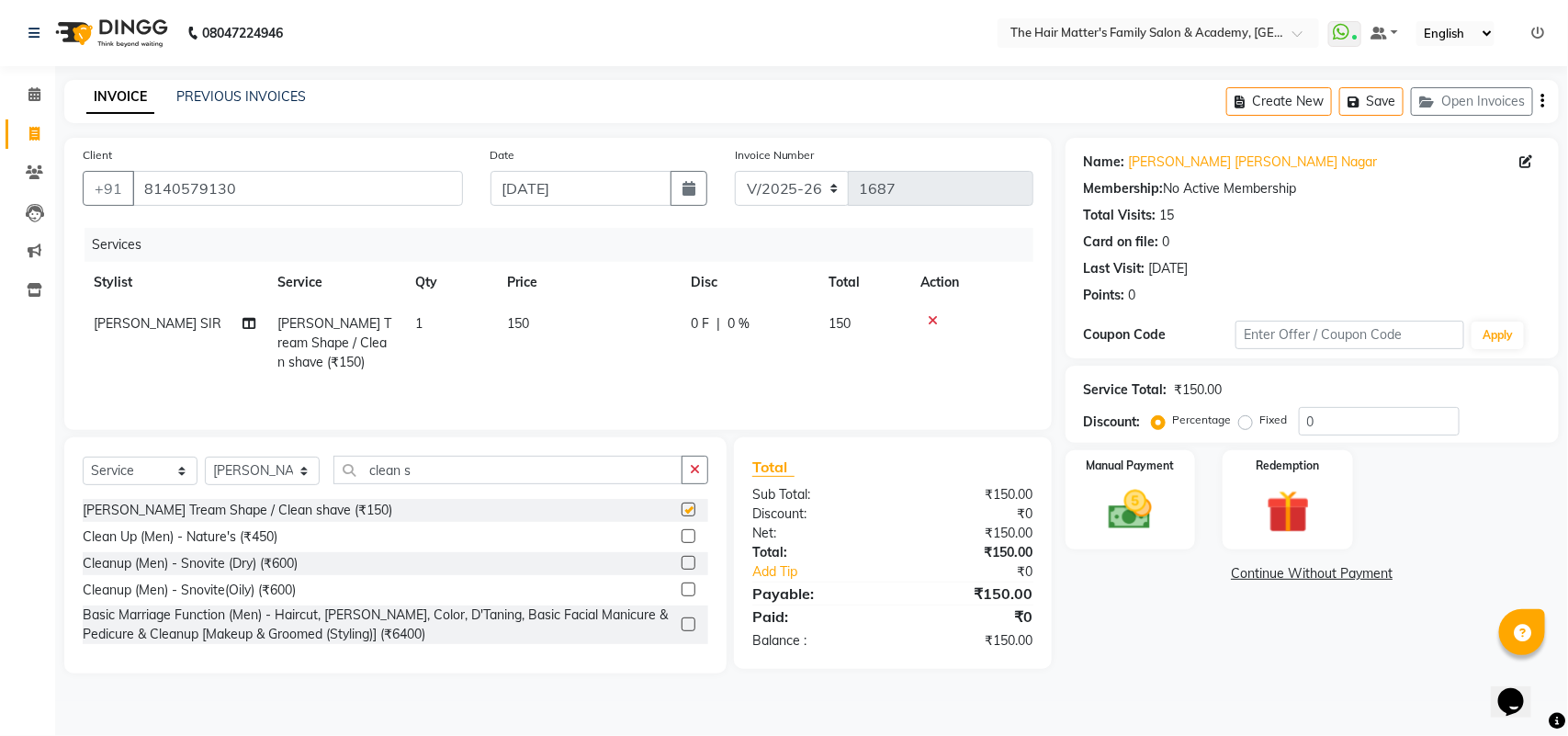
checkbox input "false"
drag, startPoint x: 1146, startPoint y: 510, endPoint x: 1168, endPoint y: 523, distance: 25.6
click at [1148, 510] on img at bounding box center [1130, 509] width 72 height 51
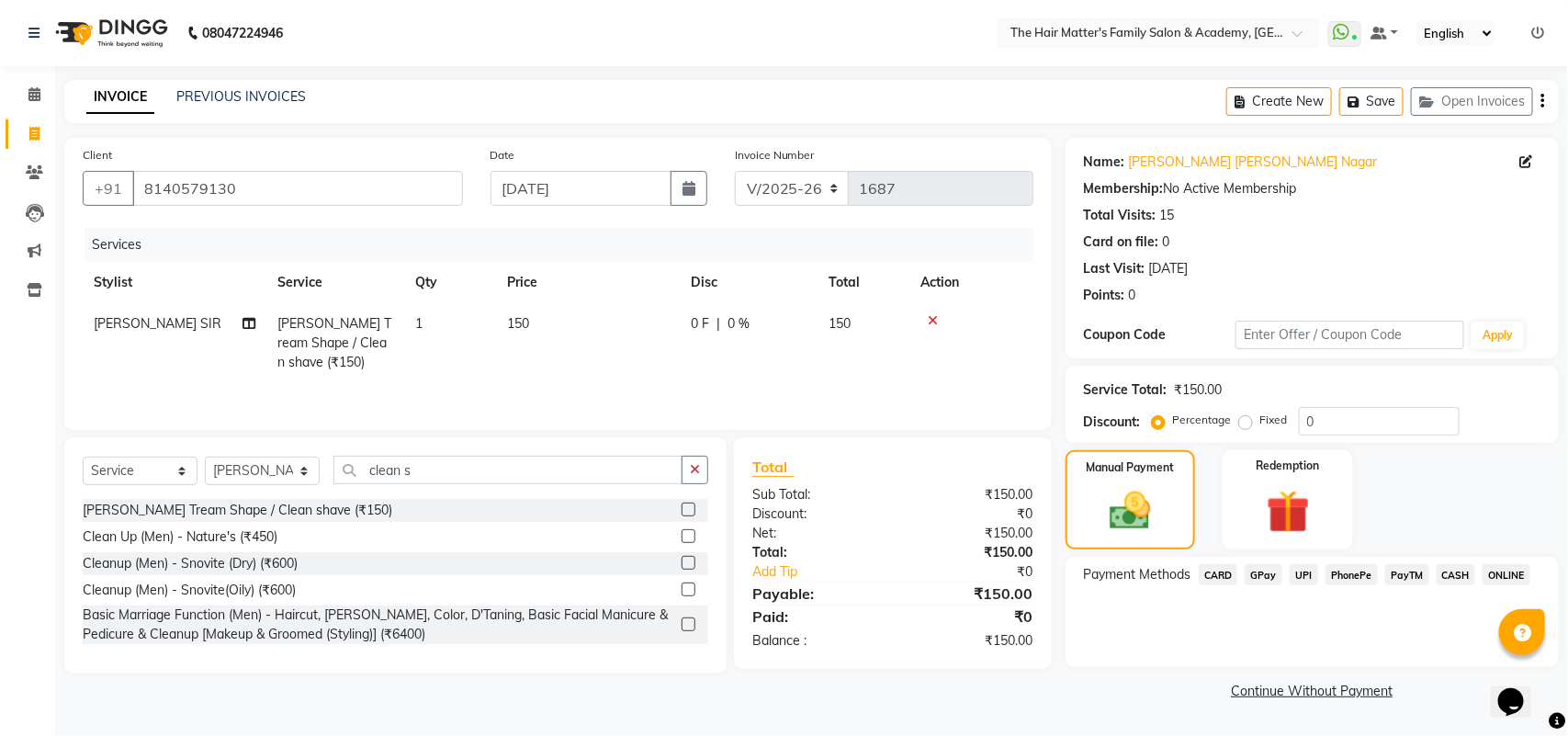
click at [1307, 575] on span "UPI" at bounding box center [1303, 574] width 29 height 21
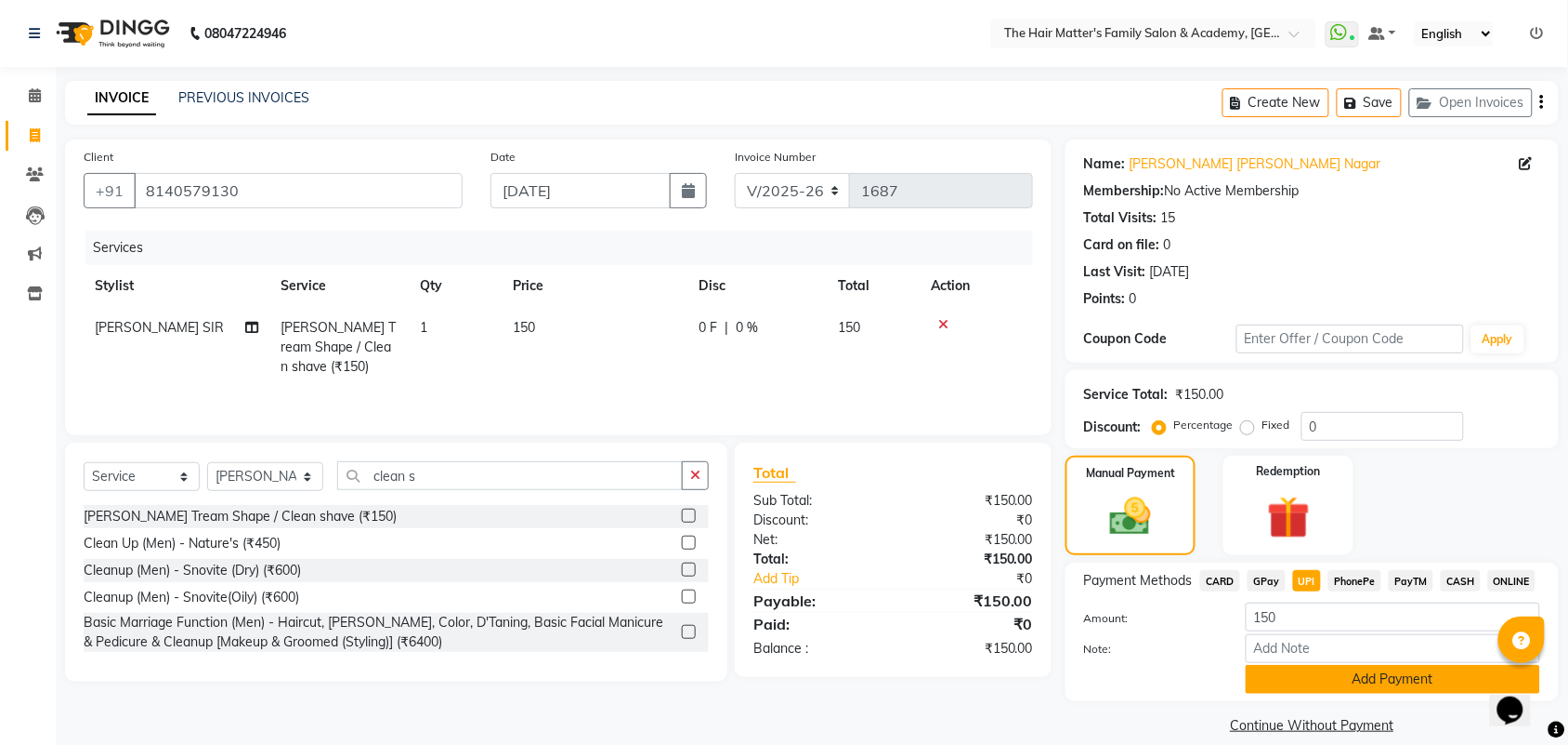
click at [1289, 675] on button "Add Payment" at bounding box center [1393, 678] width 295 height 29
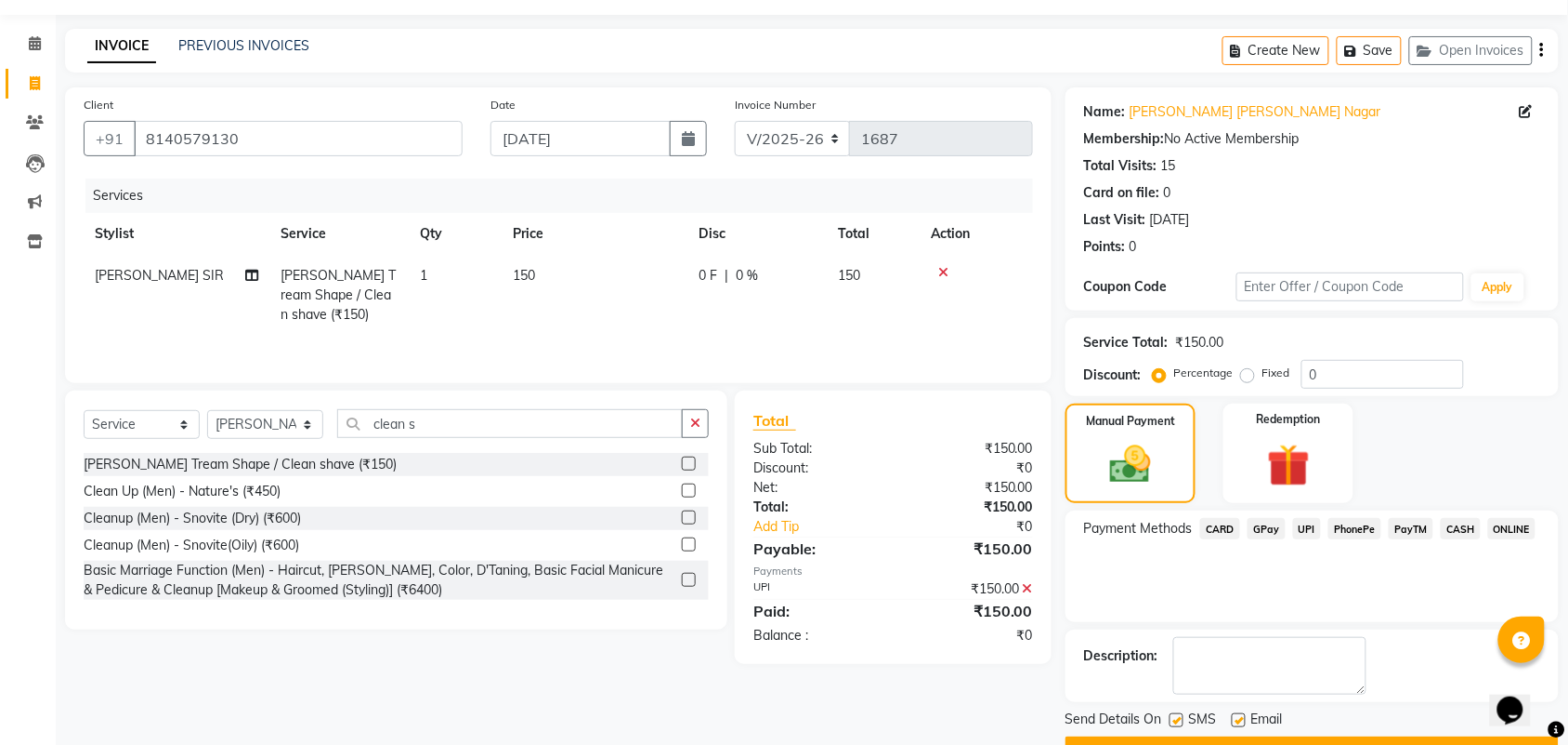
scroll to position [101, 0]
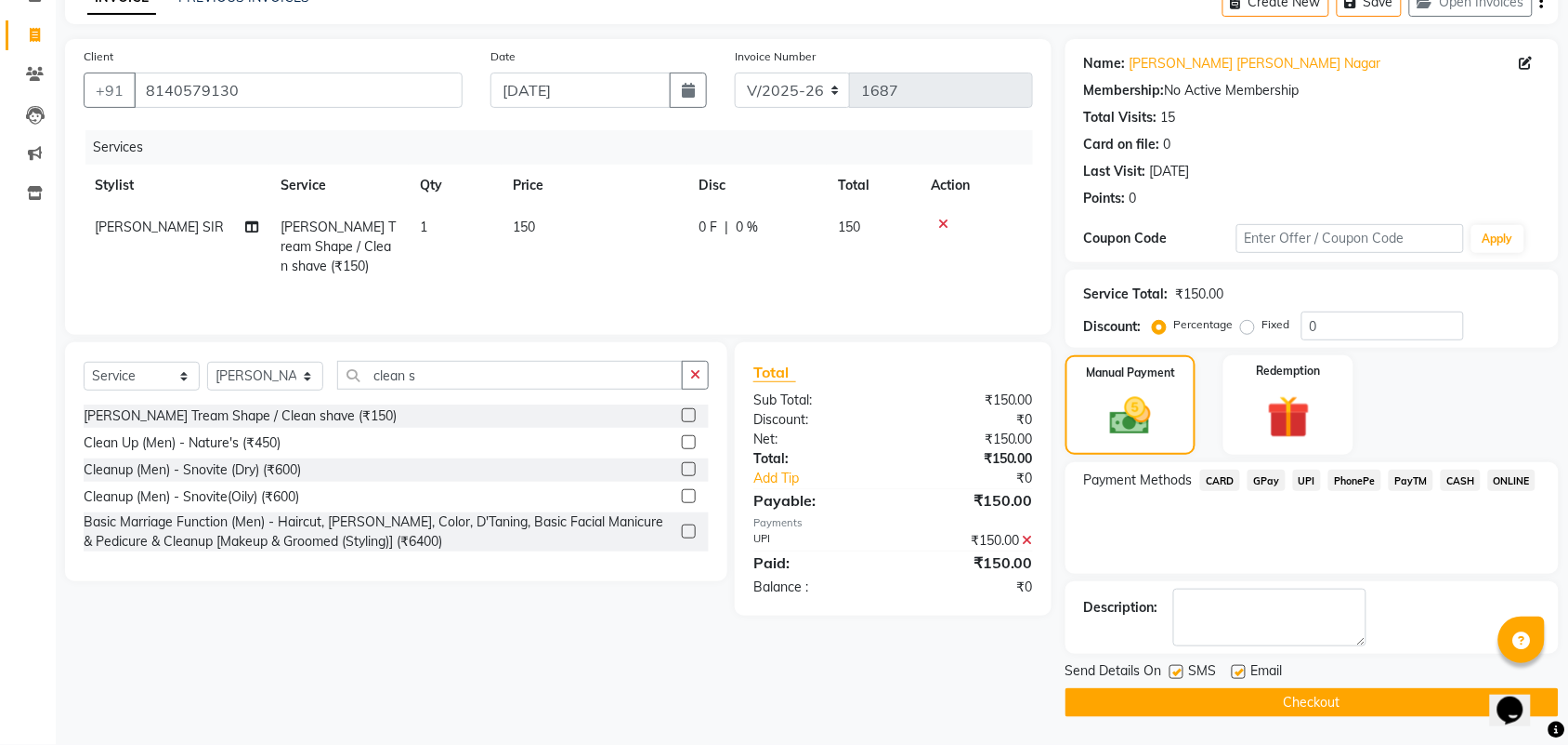
click at [1234, 703] on button "Checkout" at bounding box center [1312, 702] width 493 height 29
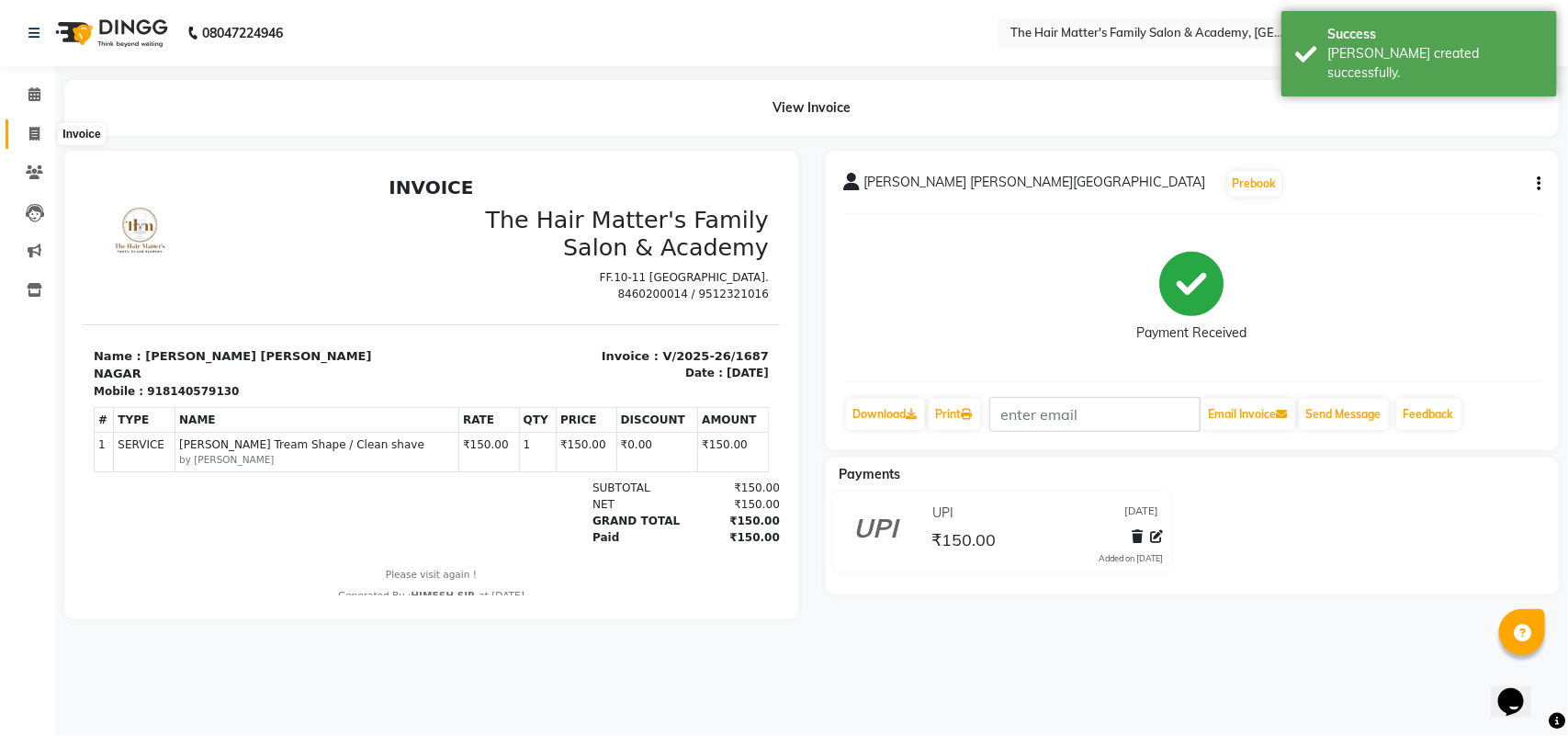
click at [25, 137] on span at bounding box center [34, 135] width 32 height 21
select select "service"
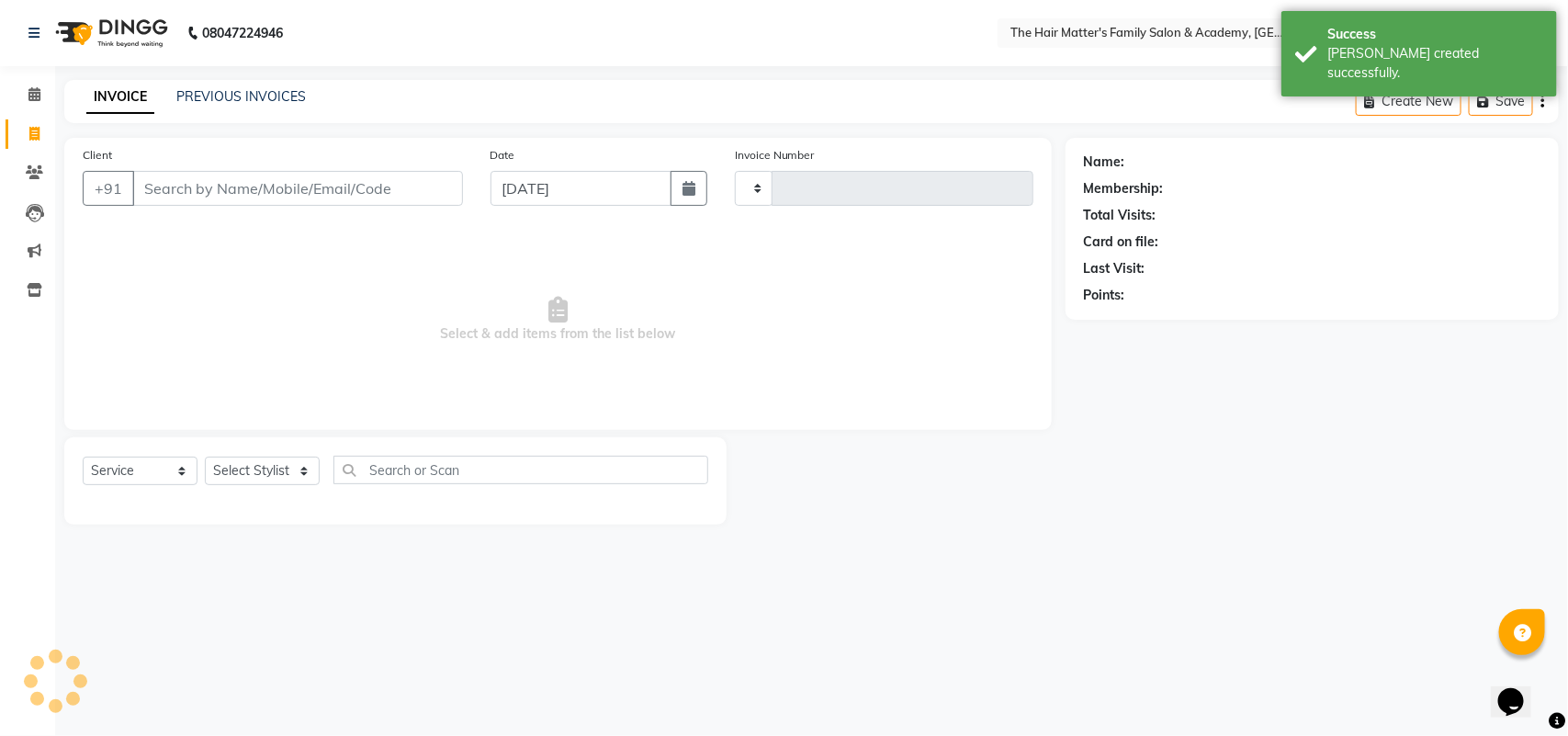
type input "1688"
select select "5980"
click at [250, 103] on link "PREVIOUS INVOICES" at bounding box center [241, 97] width 130 height 17
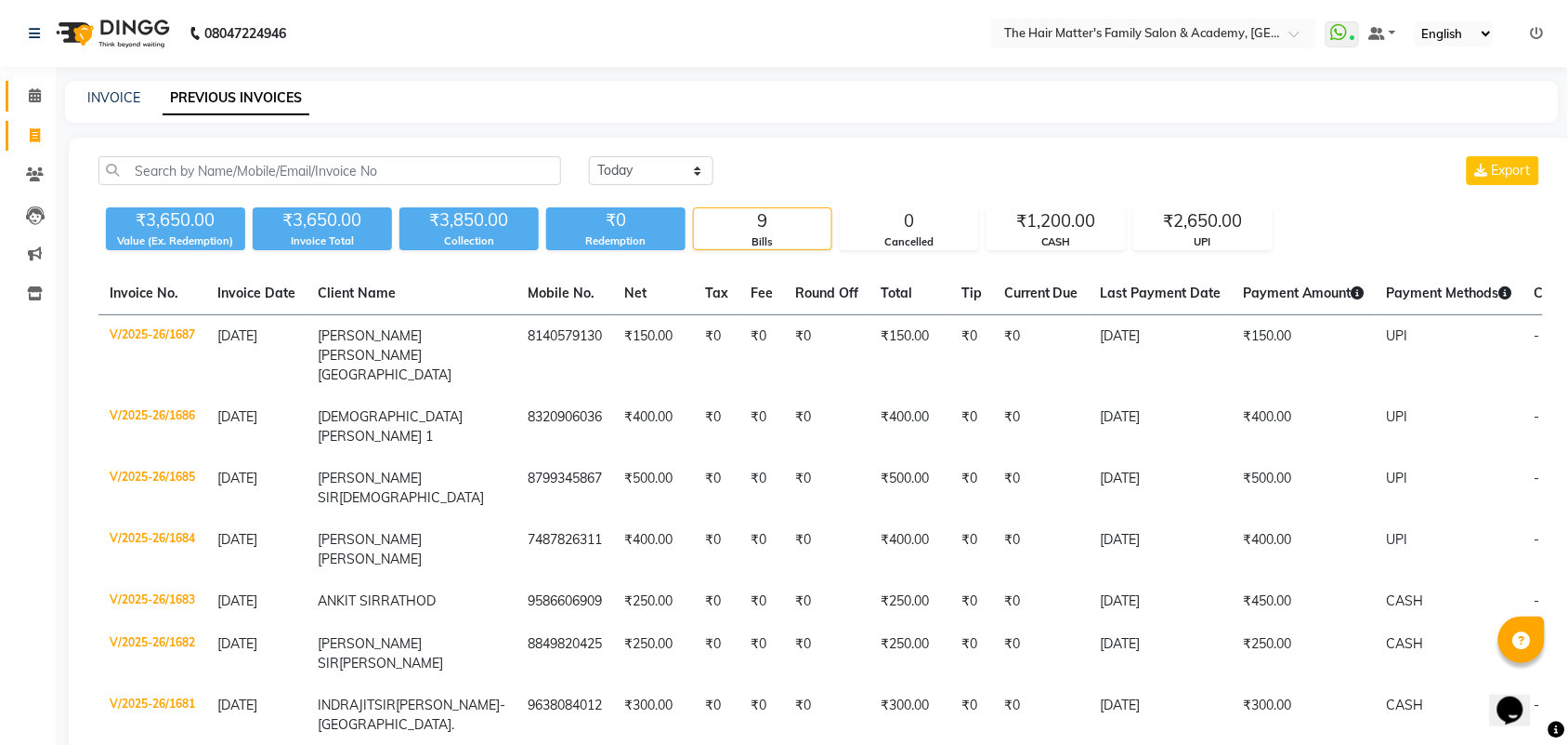
click at [44, 84] on link "Calendar" at bounding box center [27, 96] width 44 height 31
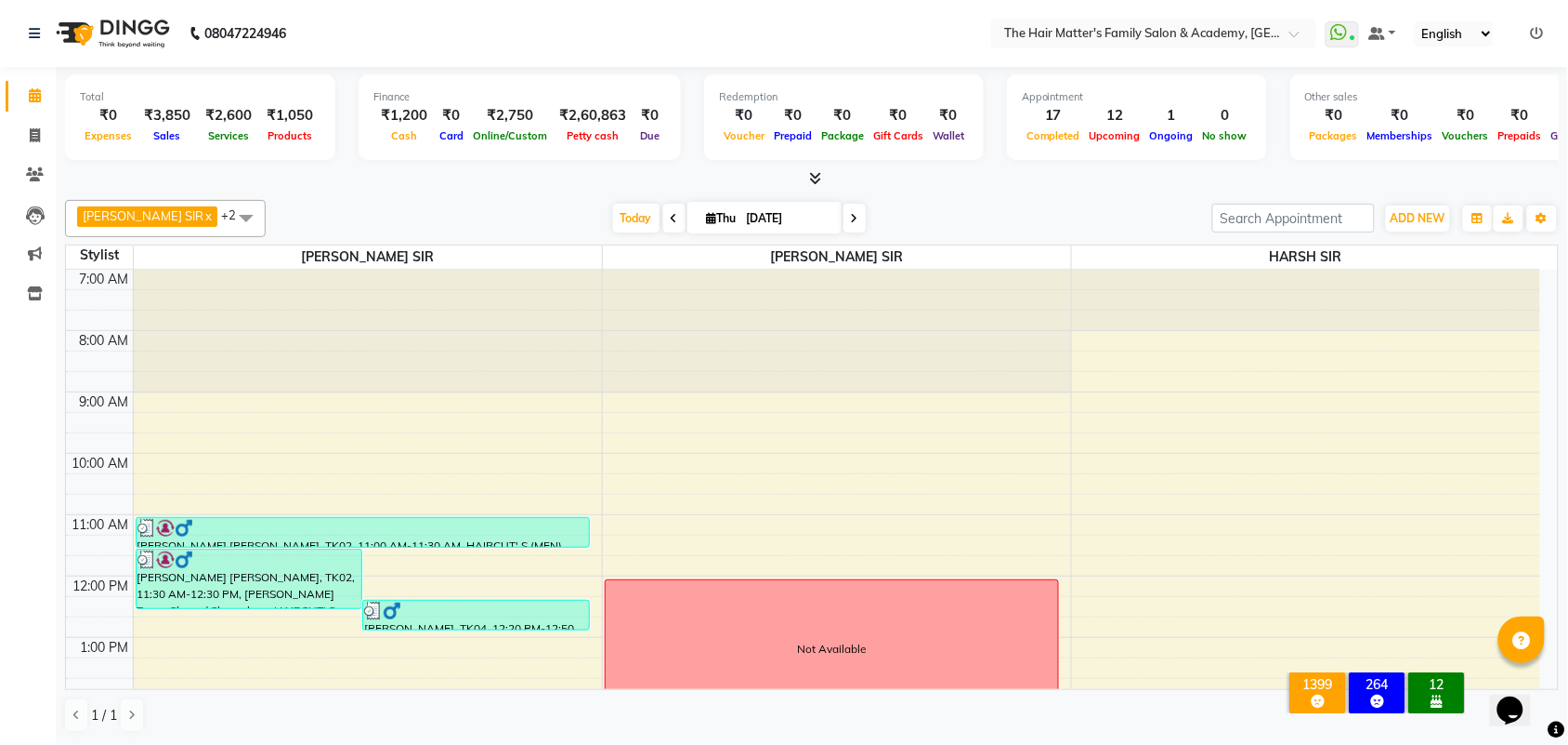
click at [843, 224] on span at bounding box center [854, 218] width 23 height 29
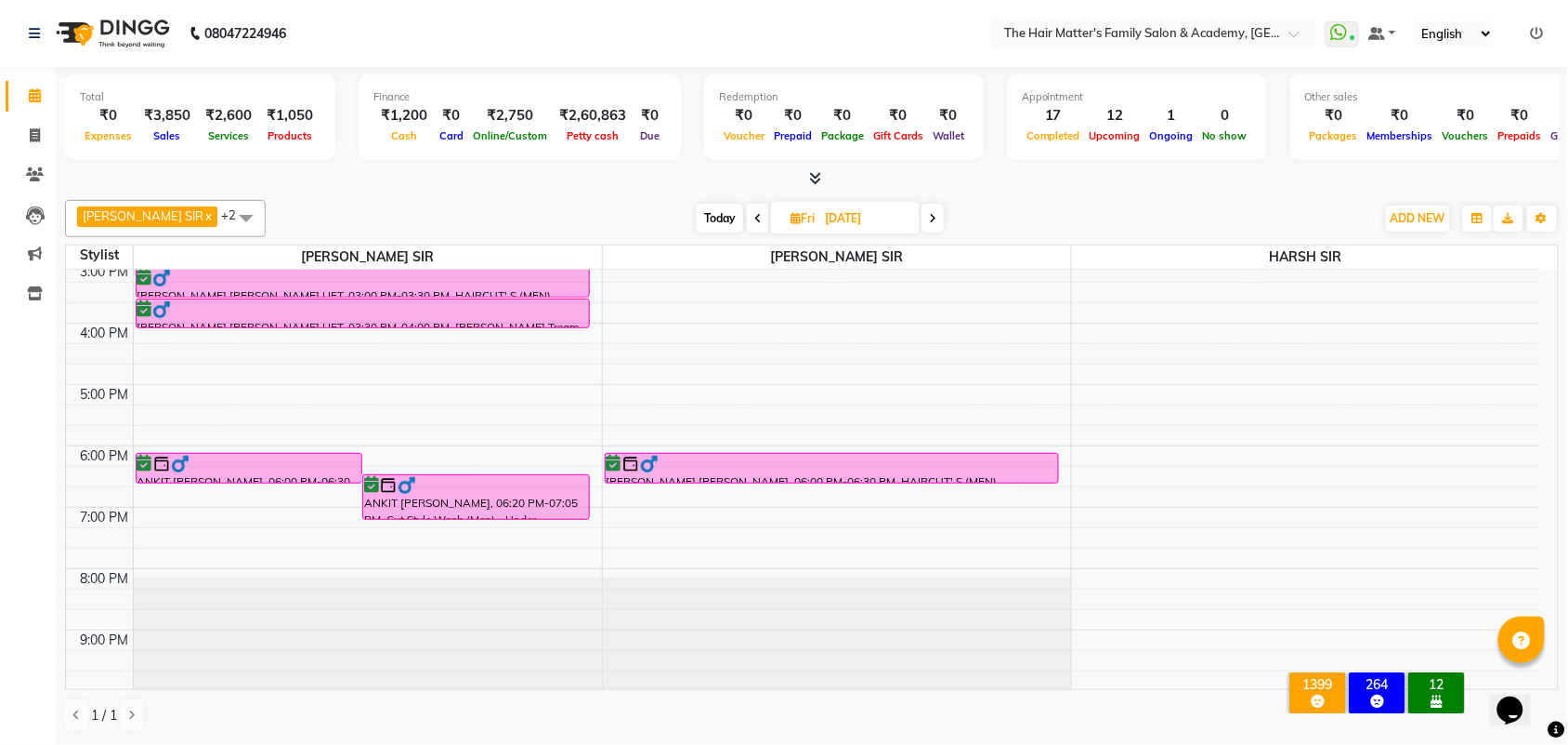
scroll to position [573, 0]
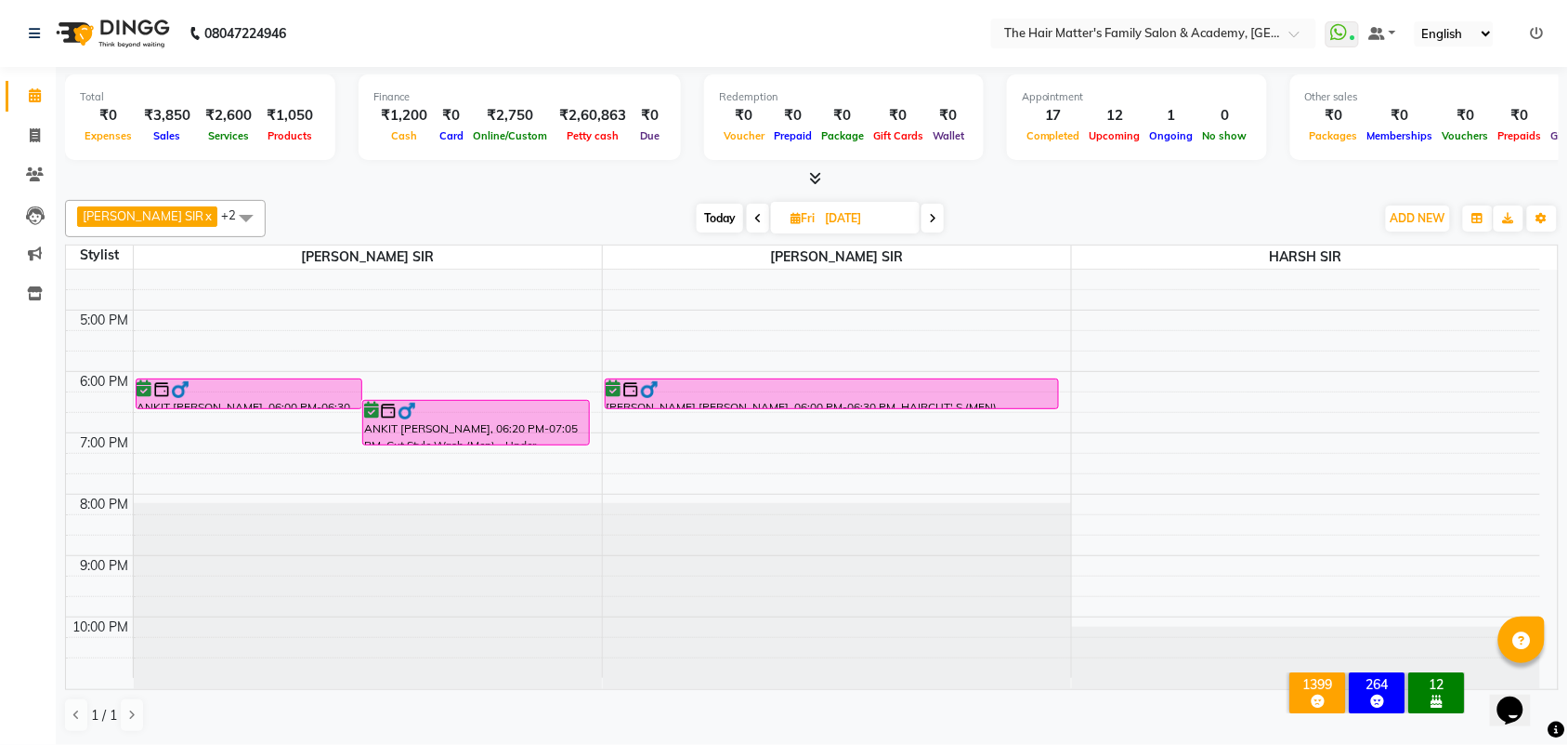
click at [929, 219] on icon at bounding box center [932, 219] width 8 height 11
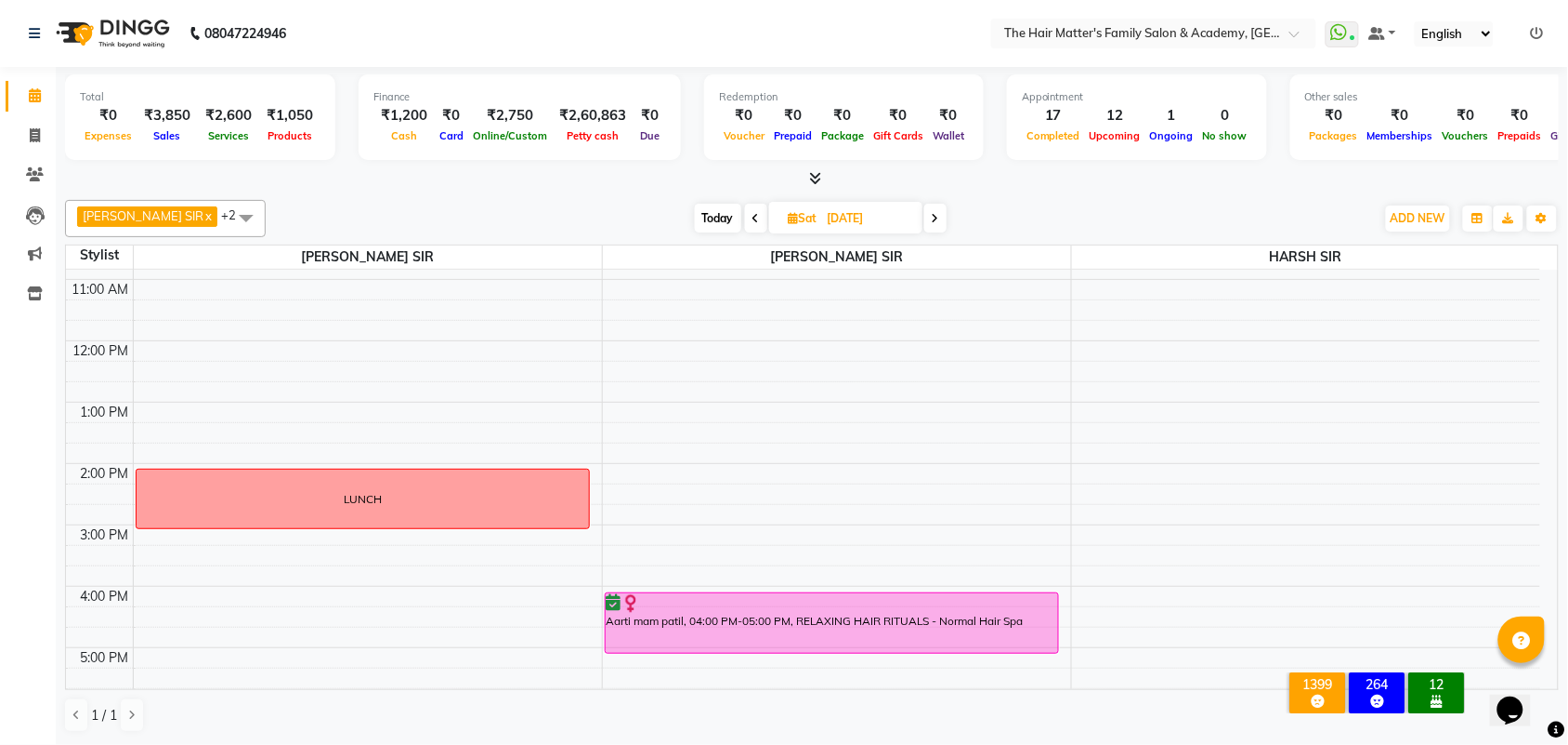
scroll to position [187, 0]
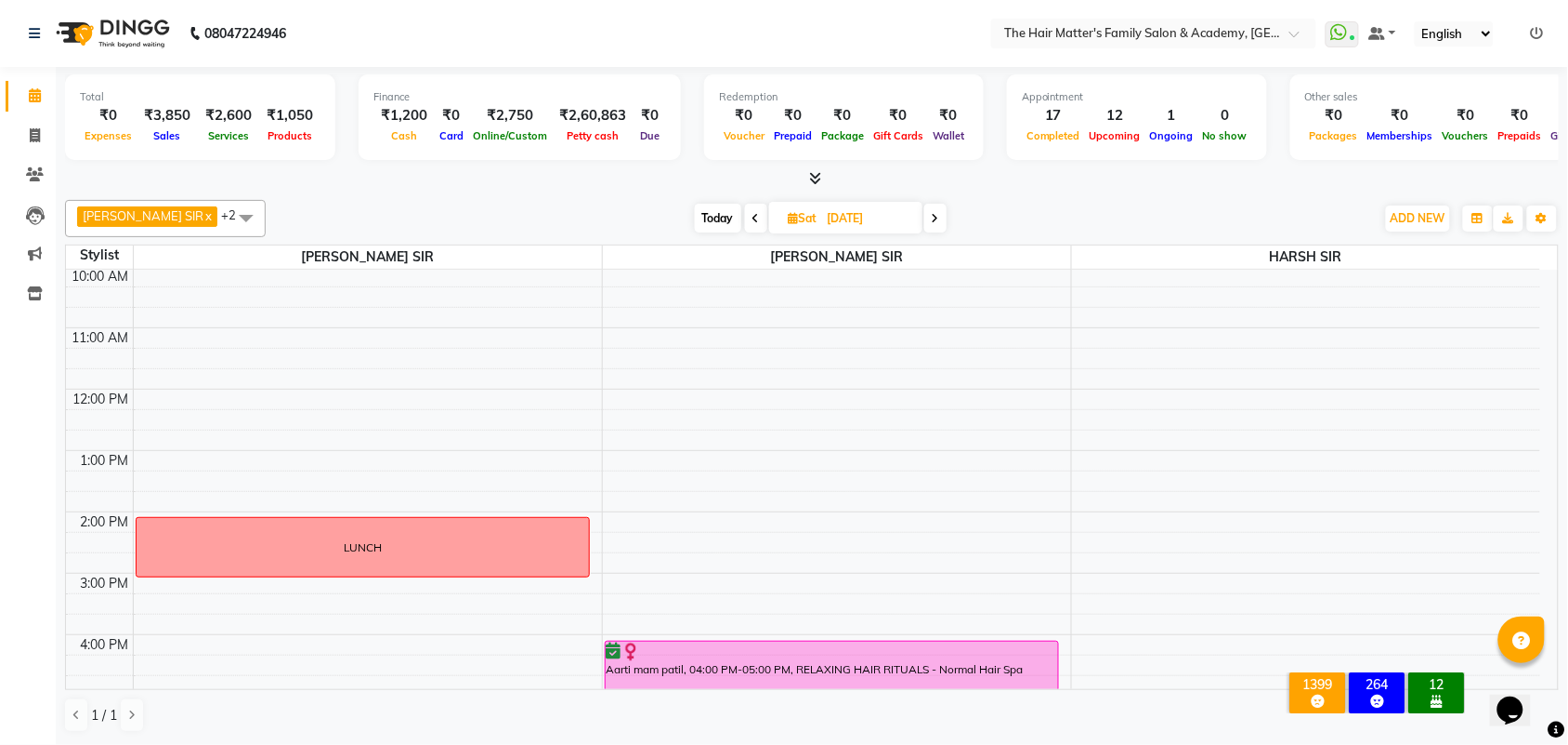
click at [931, 215] on icon at bounding box center [935, 219] width 8 height 11
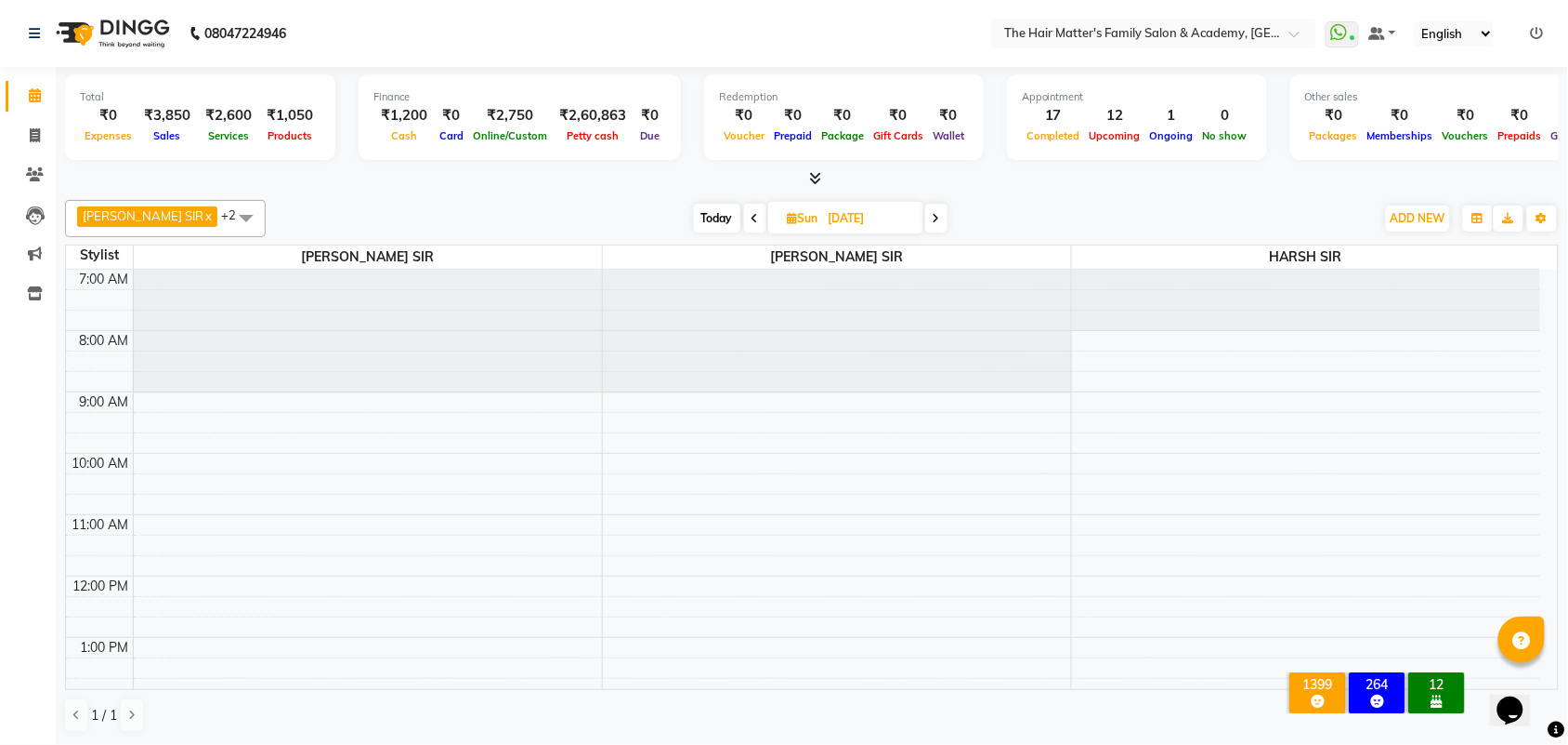
scroll to position [387, 0]
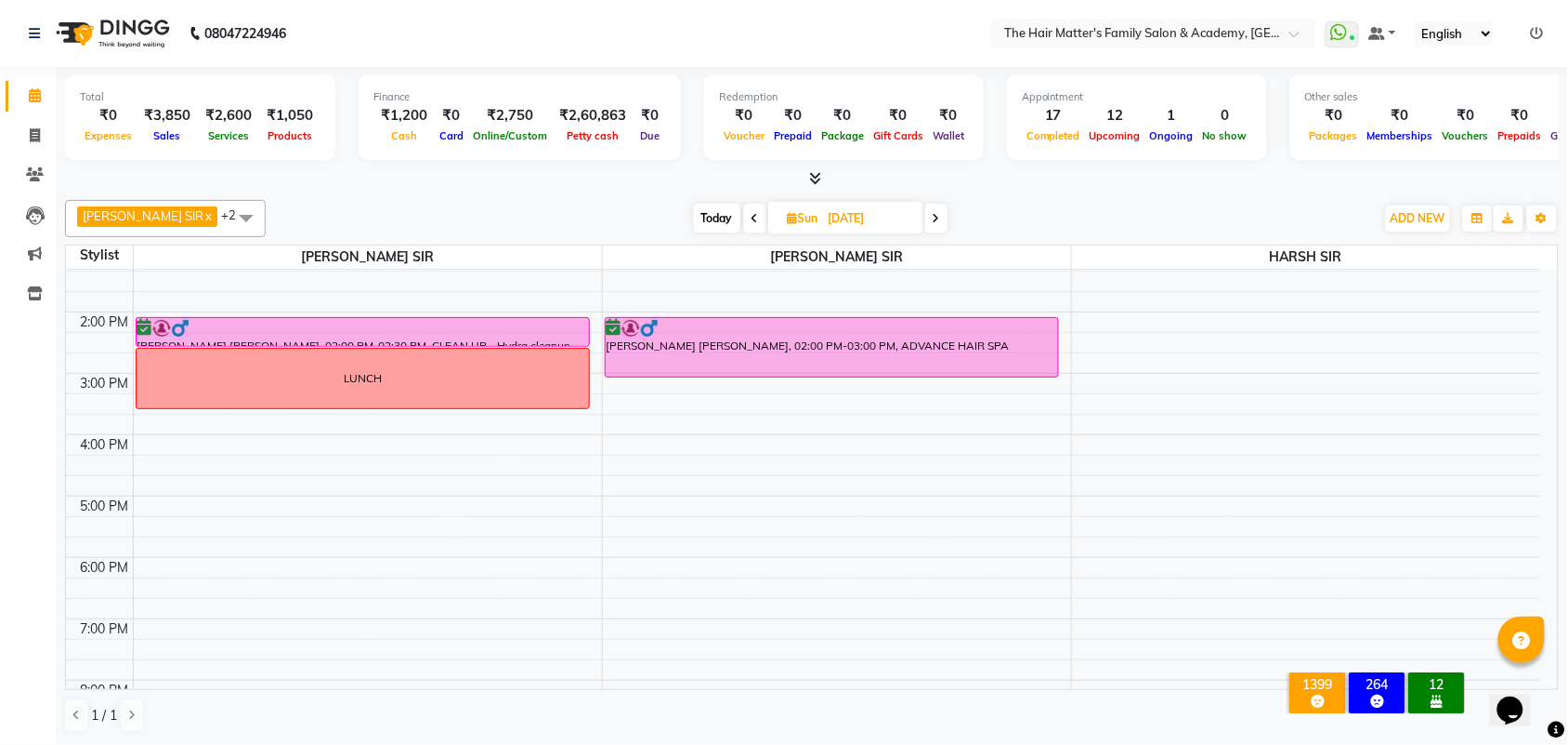
click at [694, 211] on span "Today" at bounding box center [716, 218] width 46 height 29
type input "[DATE]"
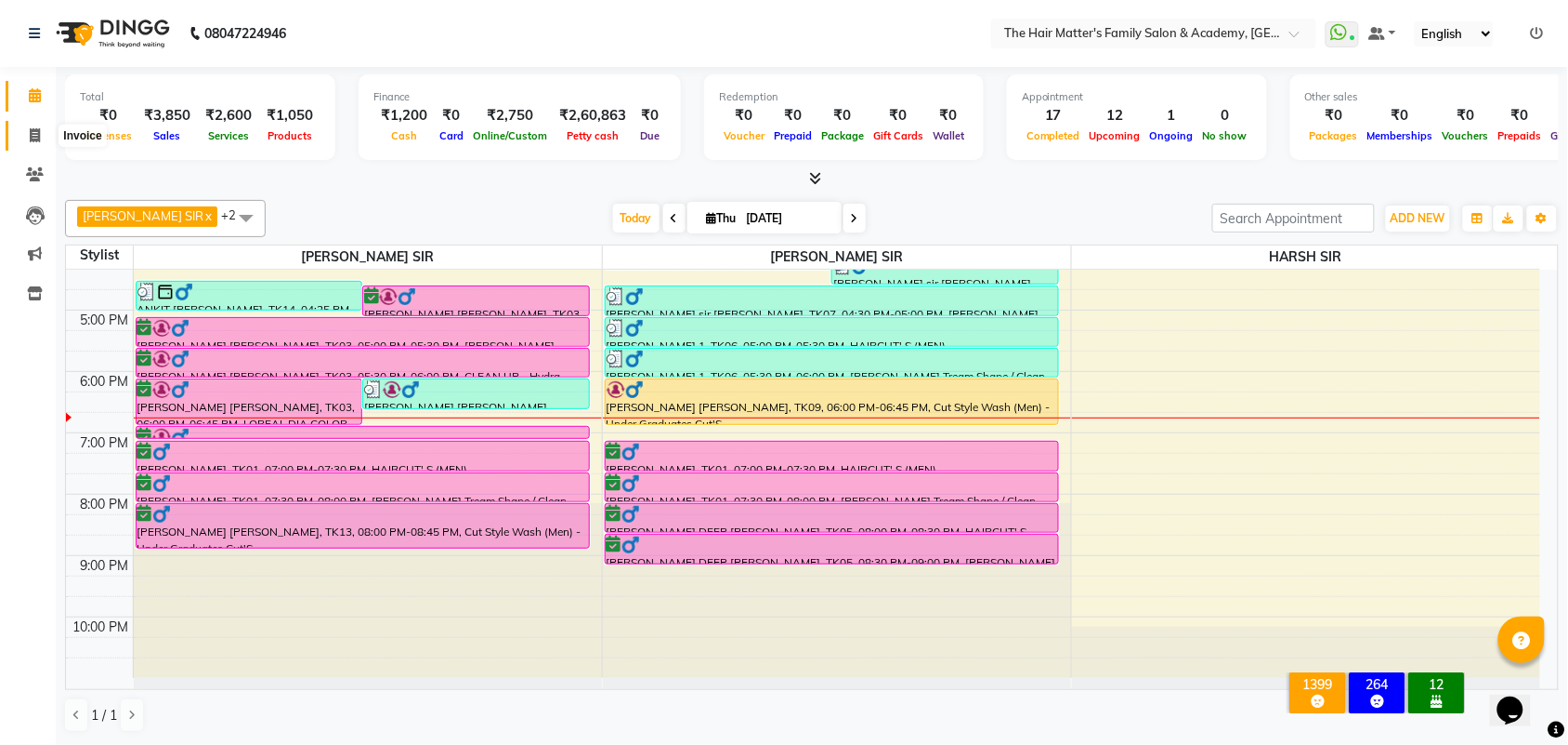
click at [49, 137] on span at bounding box center [35, 136] width 33 height 22
select select "5980"
select select "service"
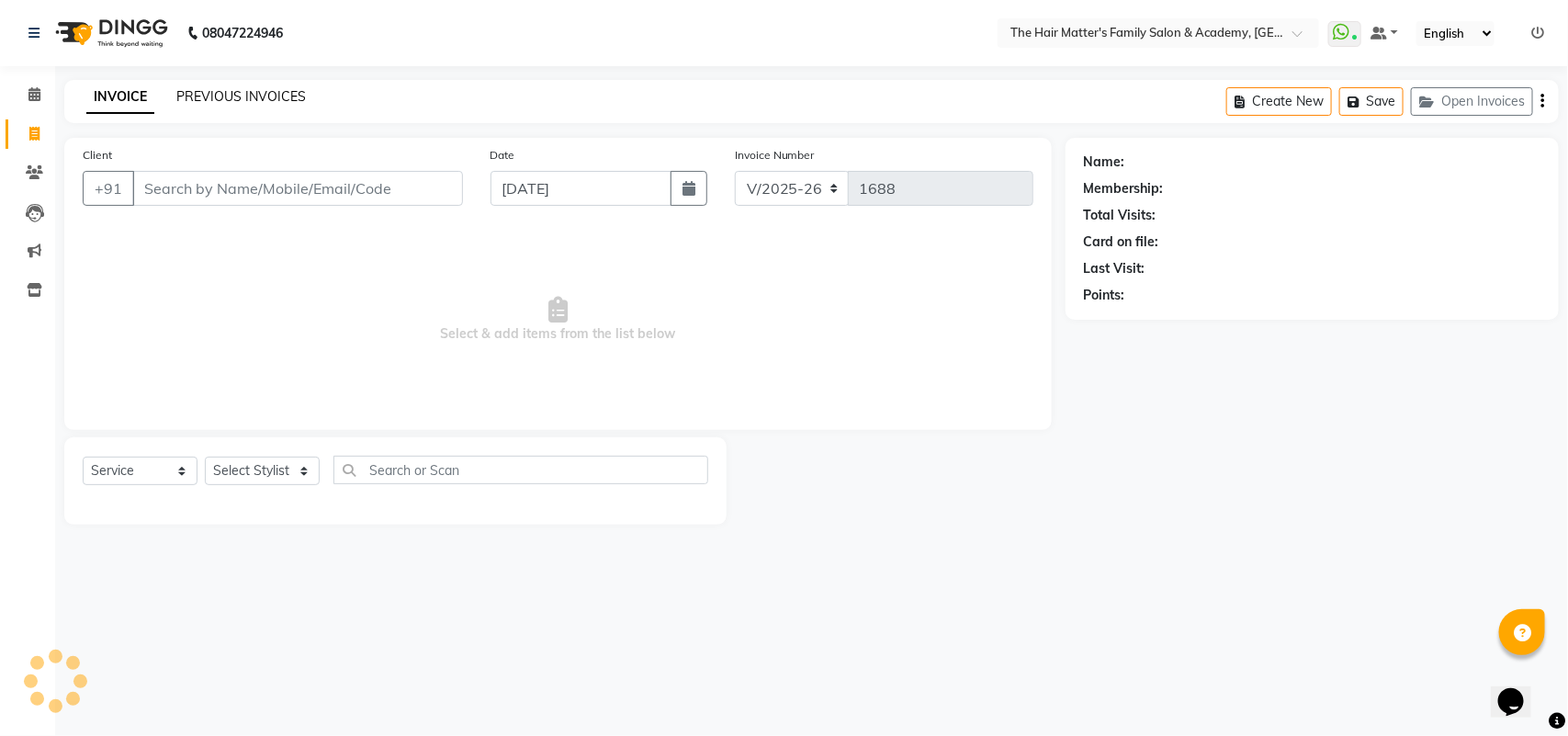
click at [186, 99] on link "PREVIOUS INVOICES" at bounding box center [241, 97] width 130 height 17
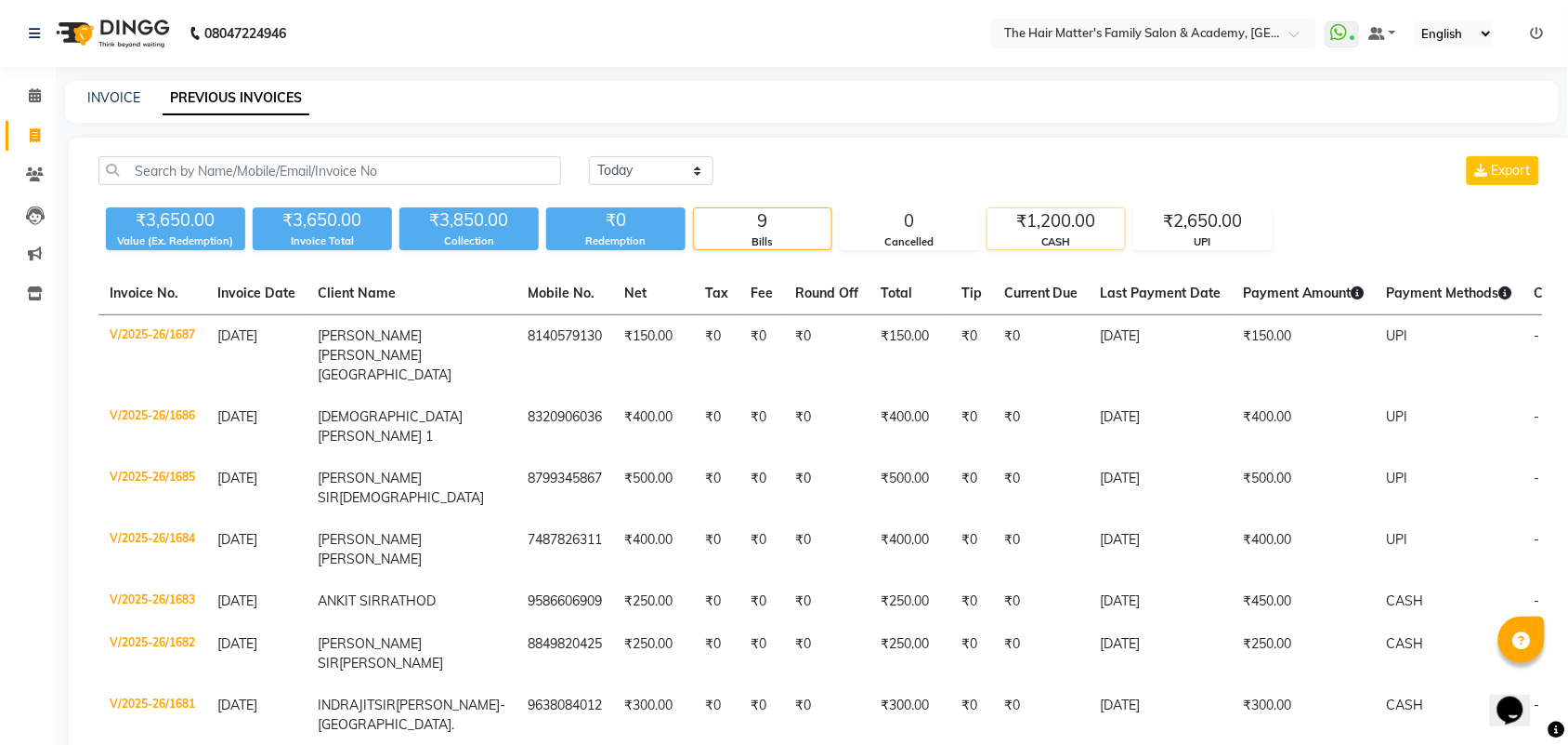
click at [1001, 234] on div "CASH" at bounding box center [1056, 241] width 137 height 16
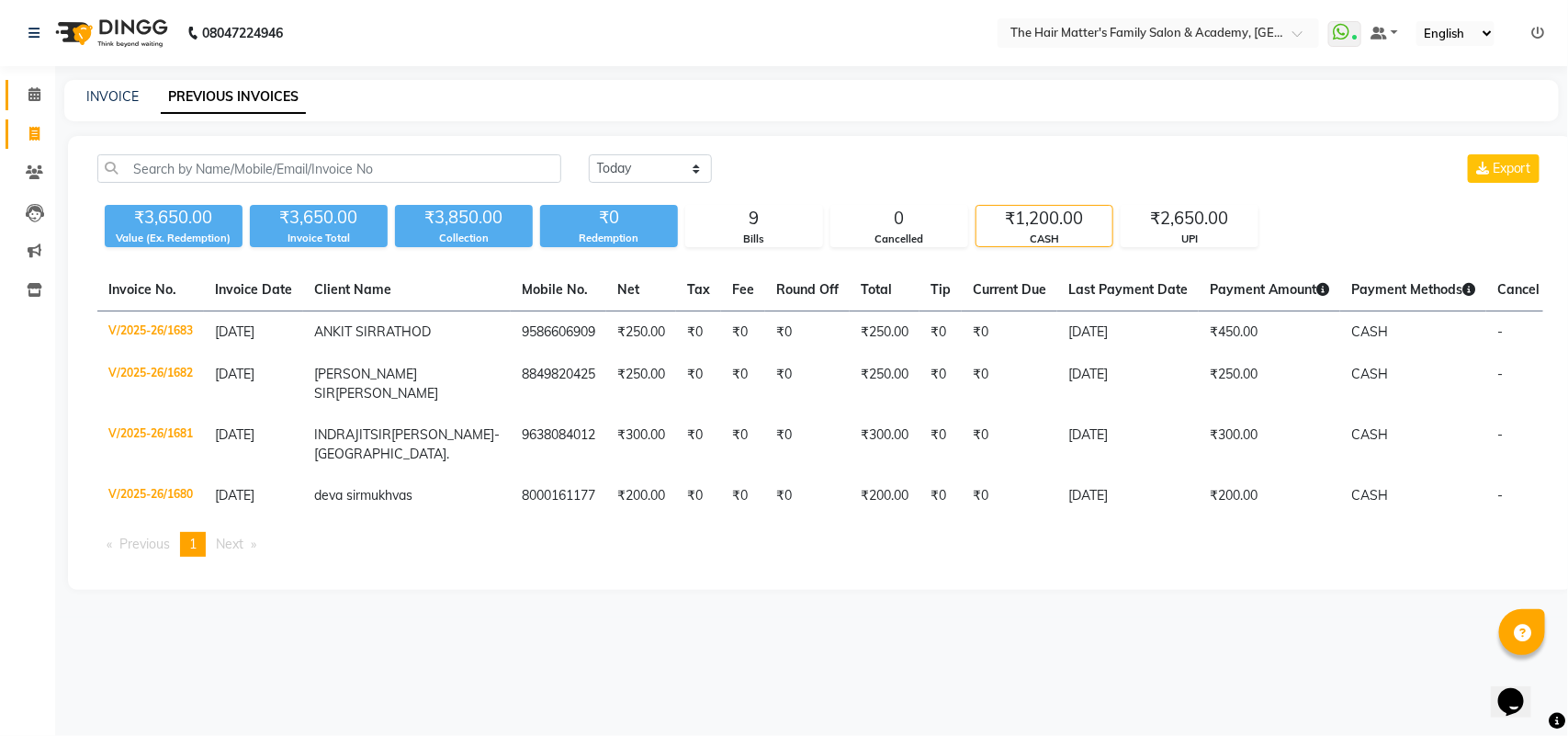
click at [48, 92] on span at bounding box center [34, 95] width 32 height 21
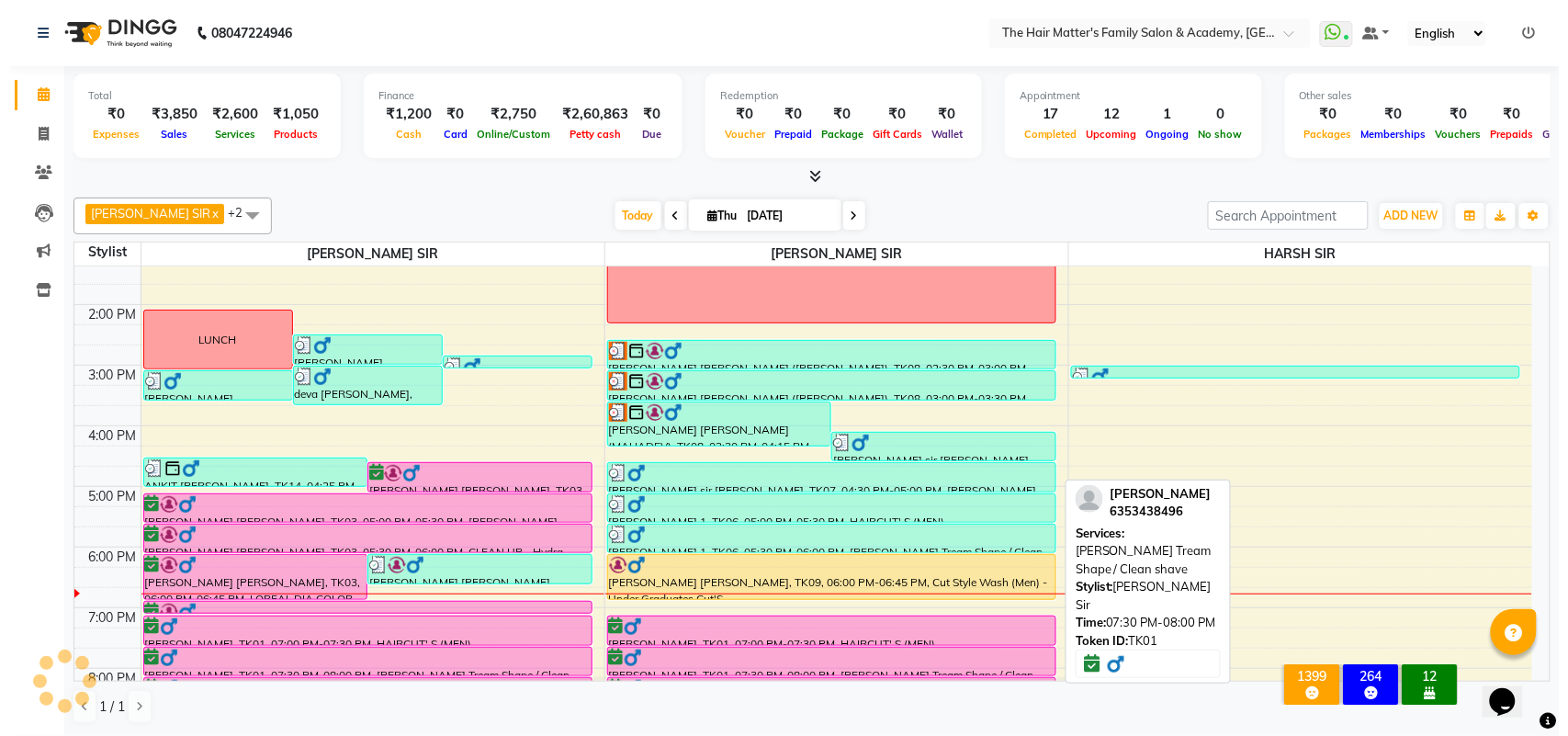
scroll to position [566, 0]
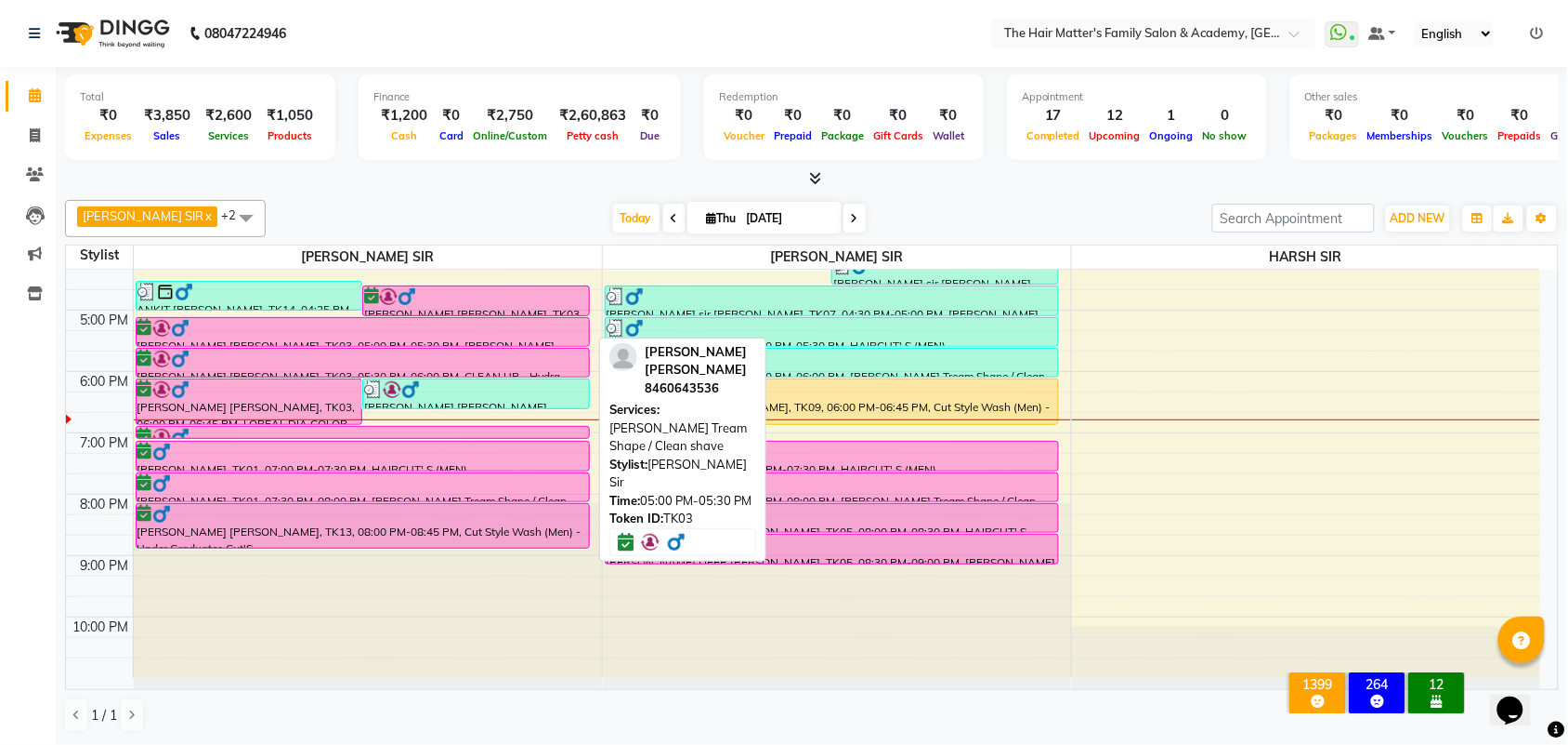
click at [501, 344] on div at bounding box center [362, 346] width 453 height 8
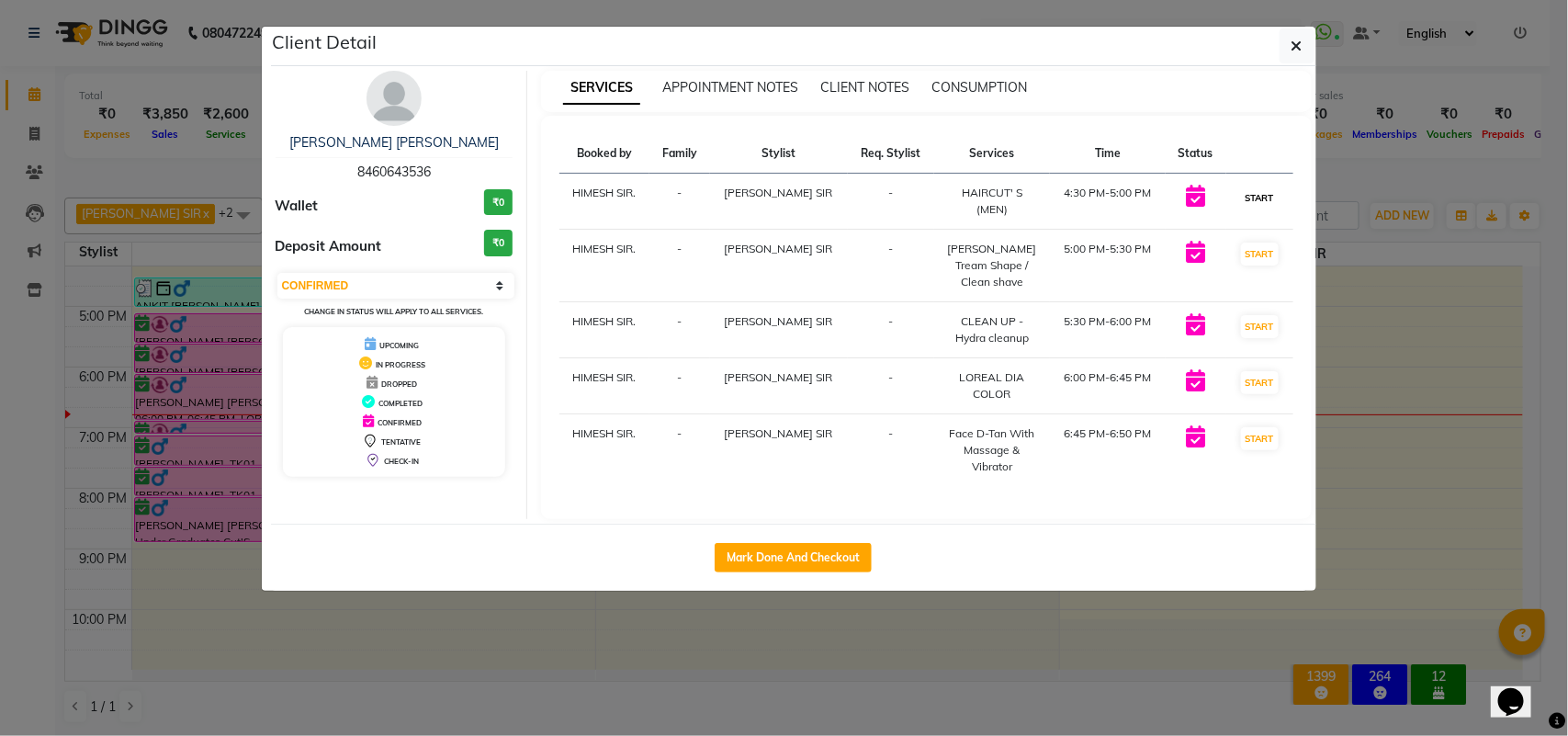
click at [1260, 196] on button "START" at bounding box center [1260, 198] width 38 height 23
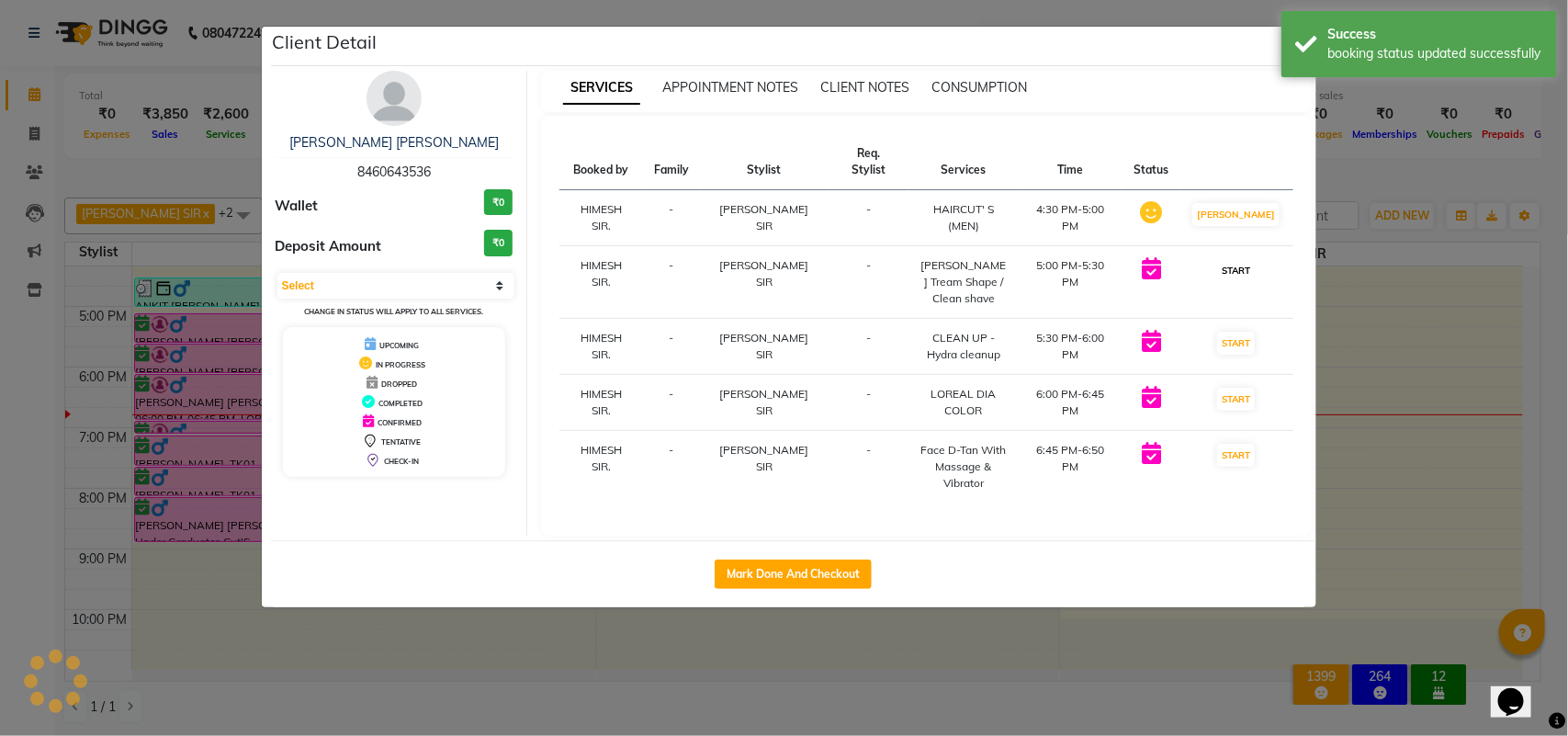
click at [1247, 259] on button "START" at bounding box center [1236, 270] width 38 height 23
click at [1240, 331] on button "START" at bounding box center [1236, 342] width 38 height 23
click at [1238, 388] on button "START" at bounding box center [1236, 399] width 38 height 23
click at [1238, 444] on button "START" at bounding box center [1236, 455] width 38 height 23
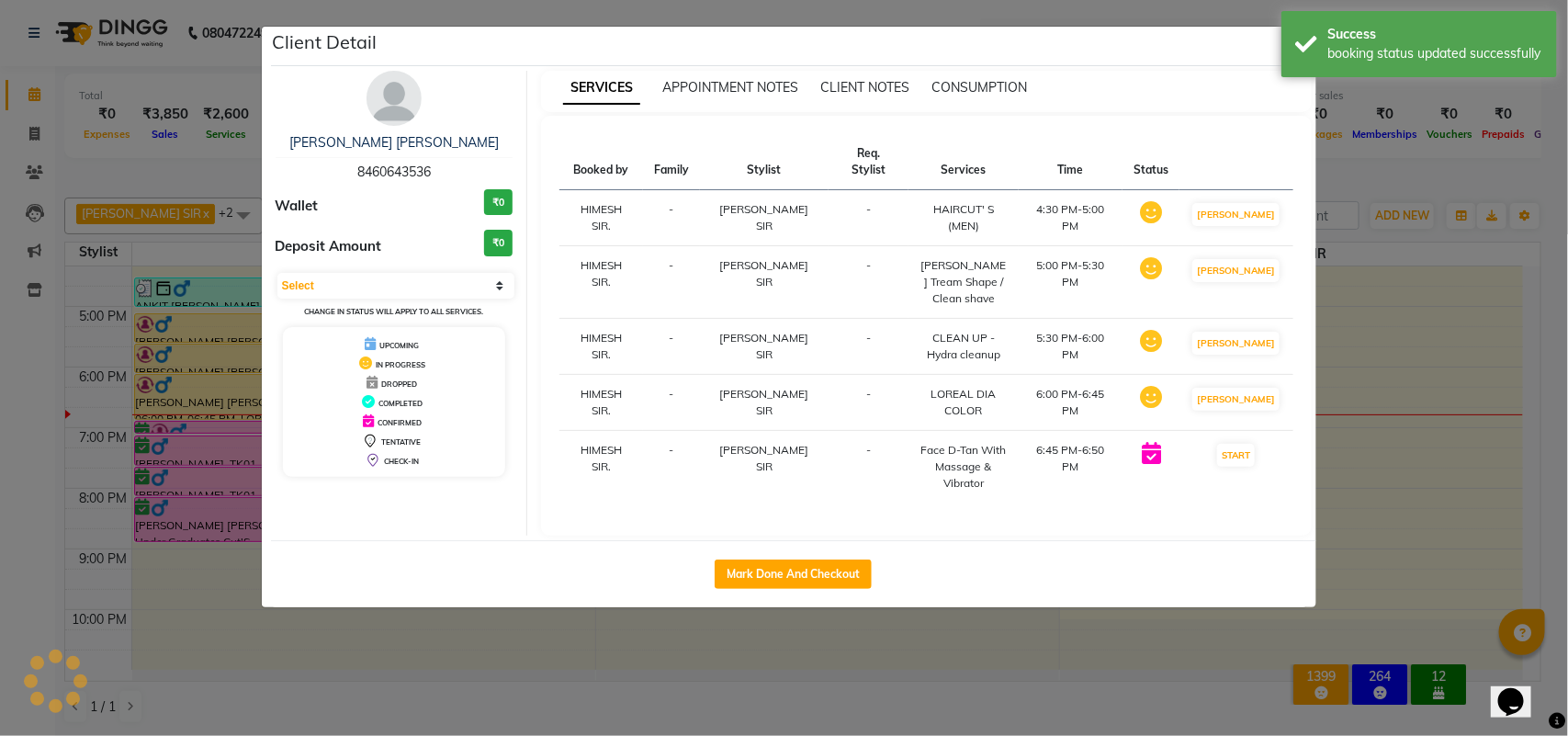
select select "1"
click at [1356, 409] on ngb-modal-window "Client Detail [PERSON_NAME] [PERSON_NAME] 8460643536 Wallet ₹0 Deposit Amount ₹…" at bounding box center [784, 368] width 1568 height 736
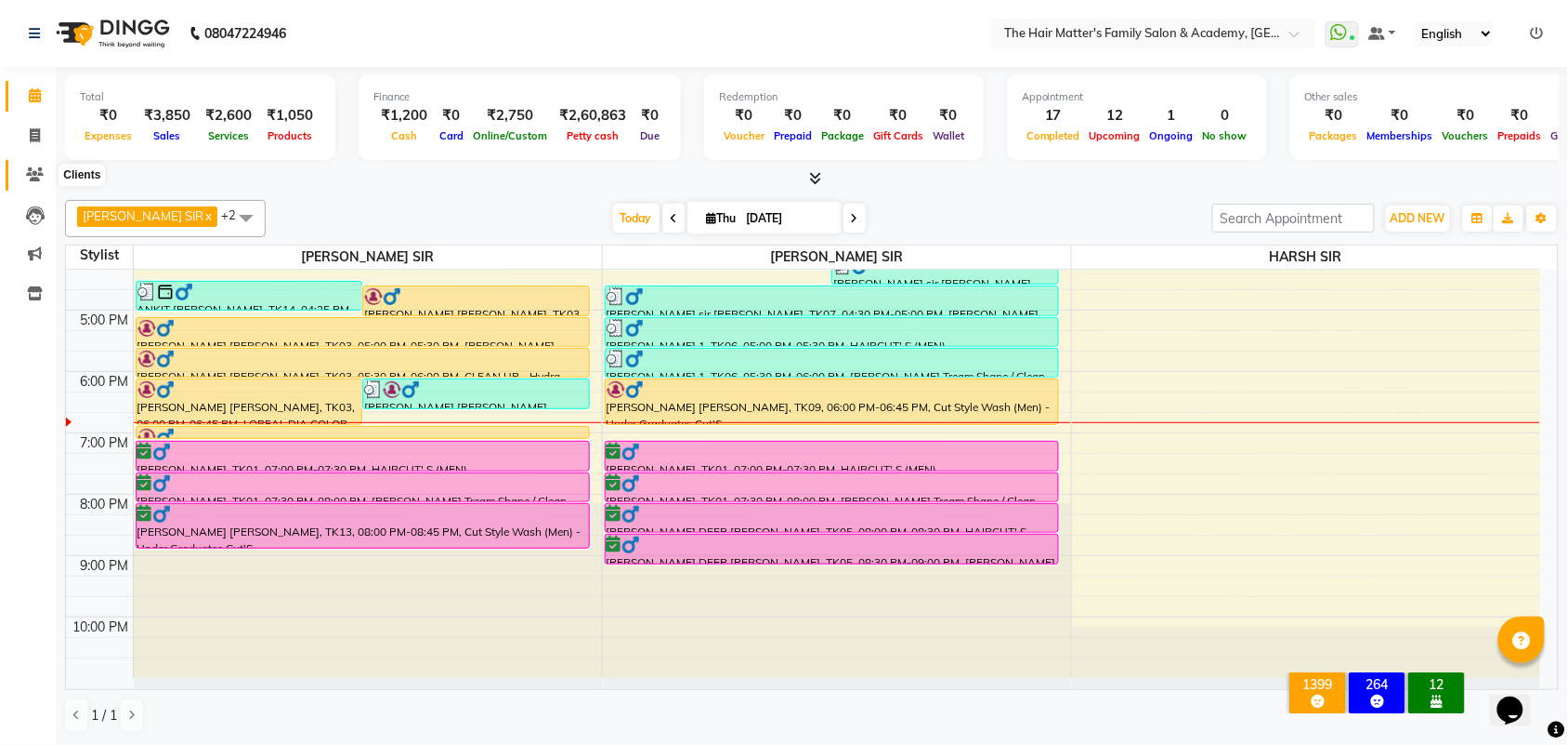
click at [34, 170] on icon at bounding box center [35, 174] width 18 height 14
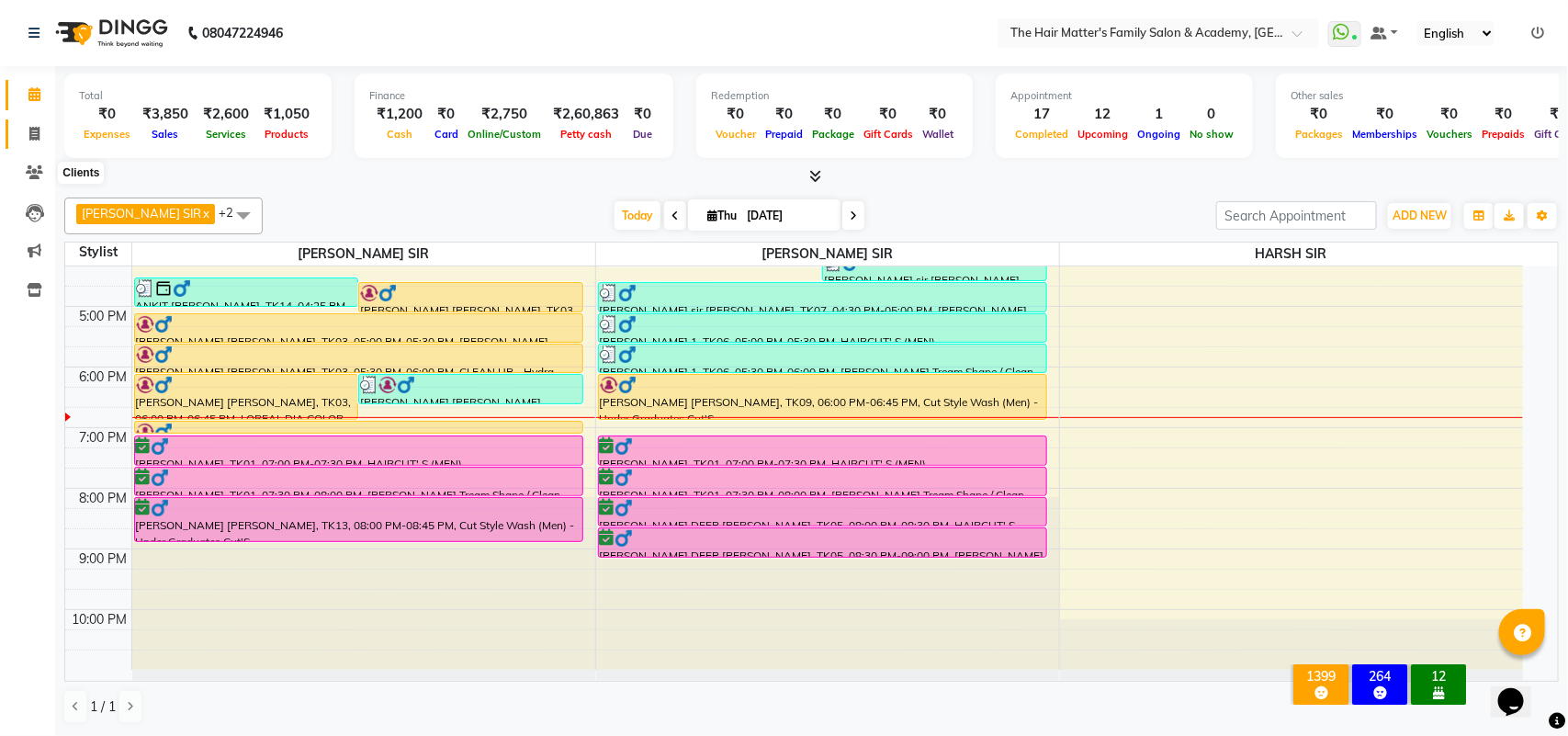
click at [39, 135] on icon at bounding box center [34, 134] width 10 height 14
select select "service"
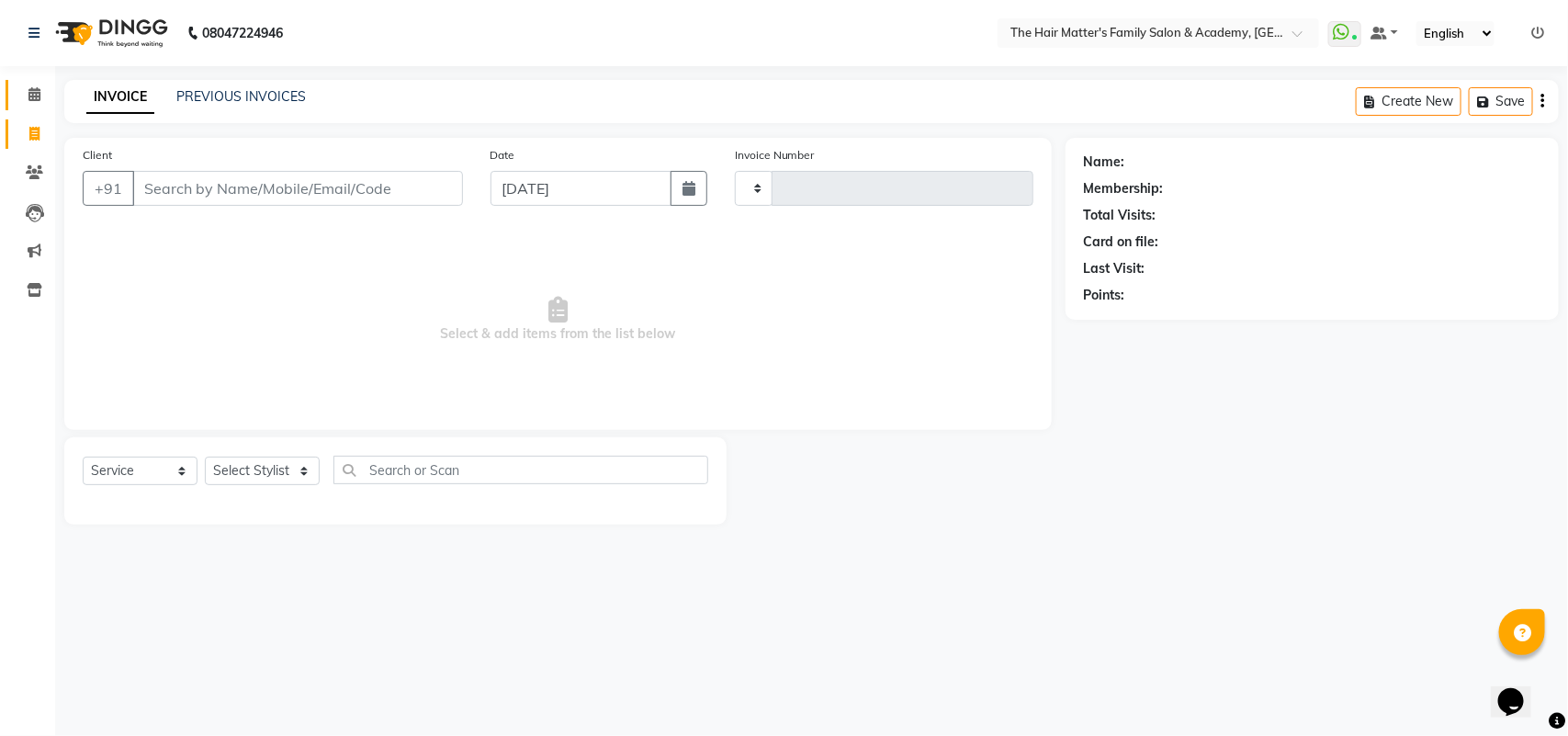
type input "1688"
select select "5980"
drag, startPoint x: 171, startPoint y: 174, endPoint x: 162, endPoint y: 193, distance: 21.0
click at [171, 175] on input "Client" at bounding box center [297, 188] width 330 height 35
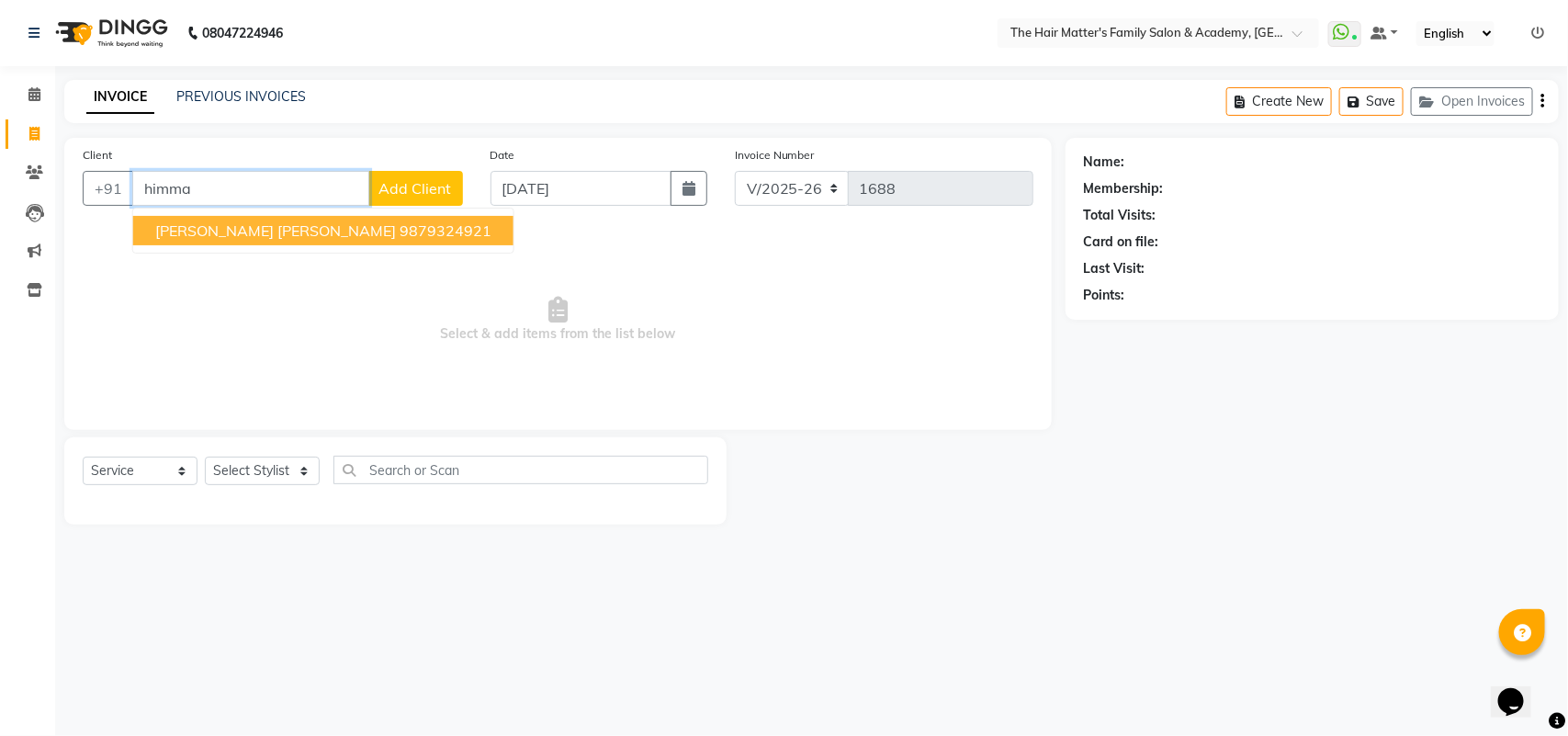
click at [276, 234] on span "[PERSON_NAME] [PERSON_NAME]" at bounding box center [275, 230] width 240 height 19
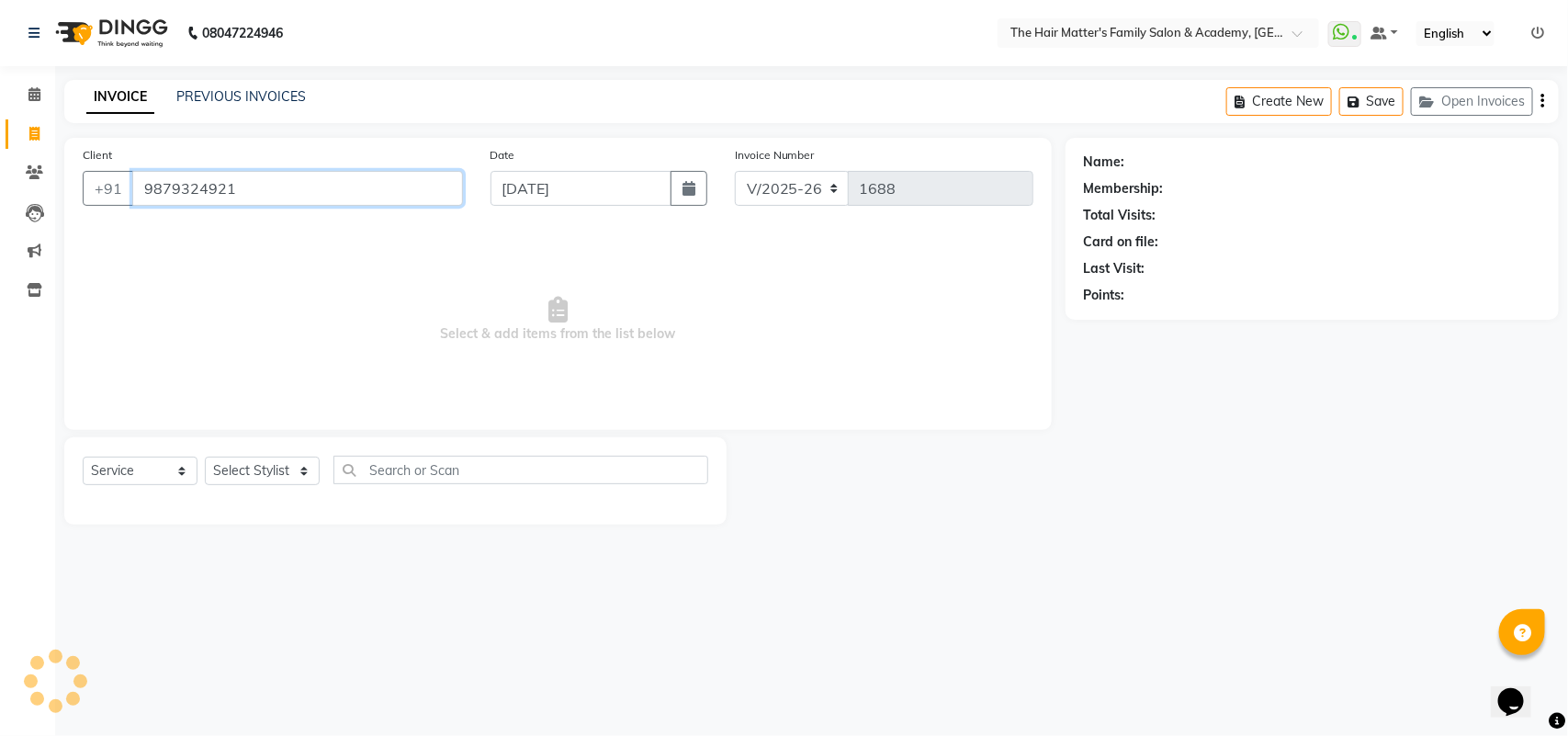
type input "9879324921"
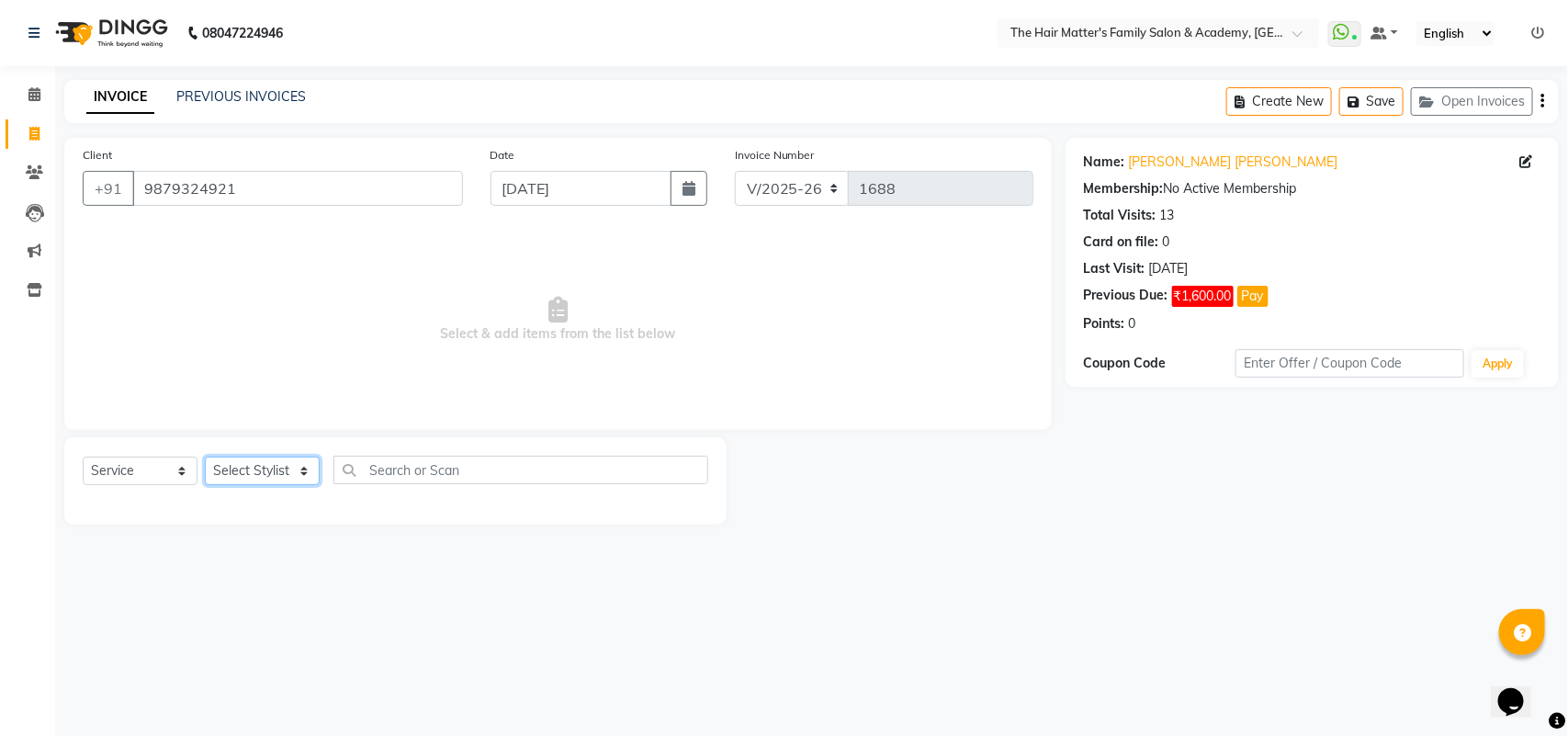
click at [267, 465] on select "Select Stylist DIVY SIR HARSH SIR HIMESH SIR. MAYANK SIR [PERSON_NAME] SIR" at bounding box center [263, 471] width 115 height 29
select select "85431"
click at [205, 457] on select "Select Stylist DIVY SIR HARSH SIR HIMESH SIR. MAYANK SIR [PERSON_NAME] SIR" at bounding box center [263, 471] width 115 height 29
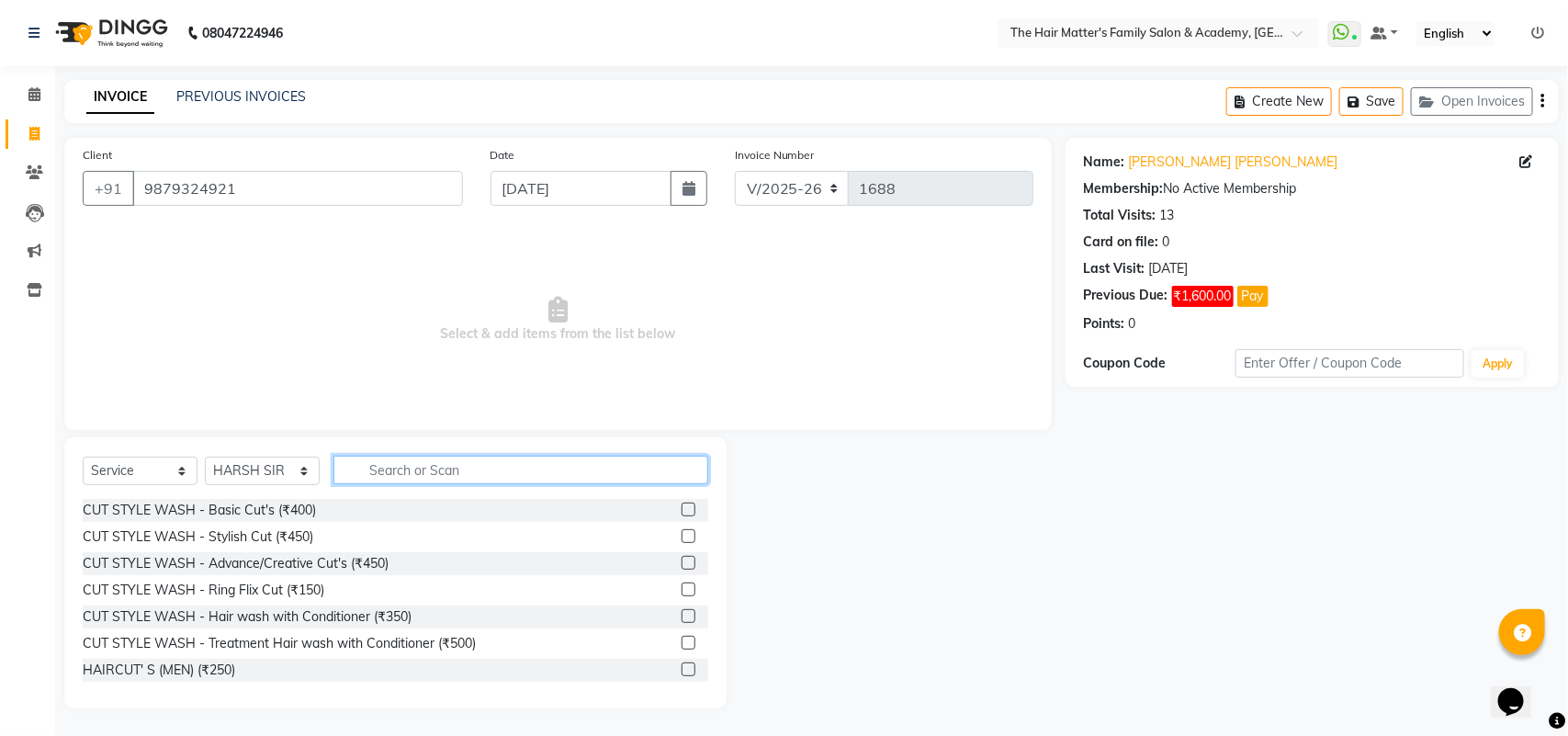
click at [407, 464] on input "text" at bounding box center [521, 470] width 375 height 29
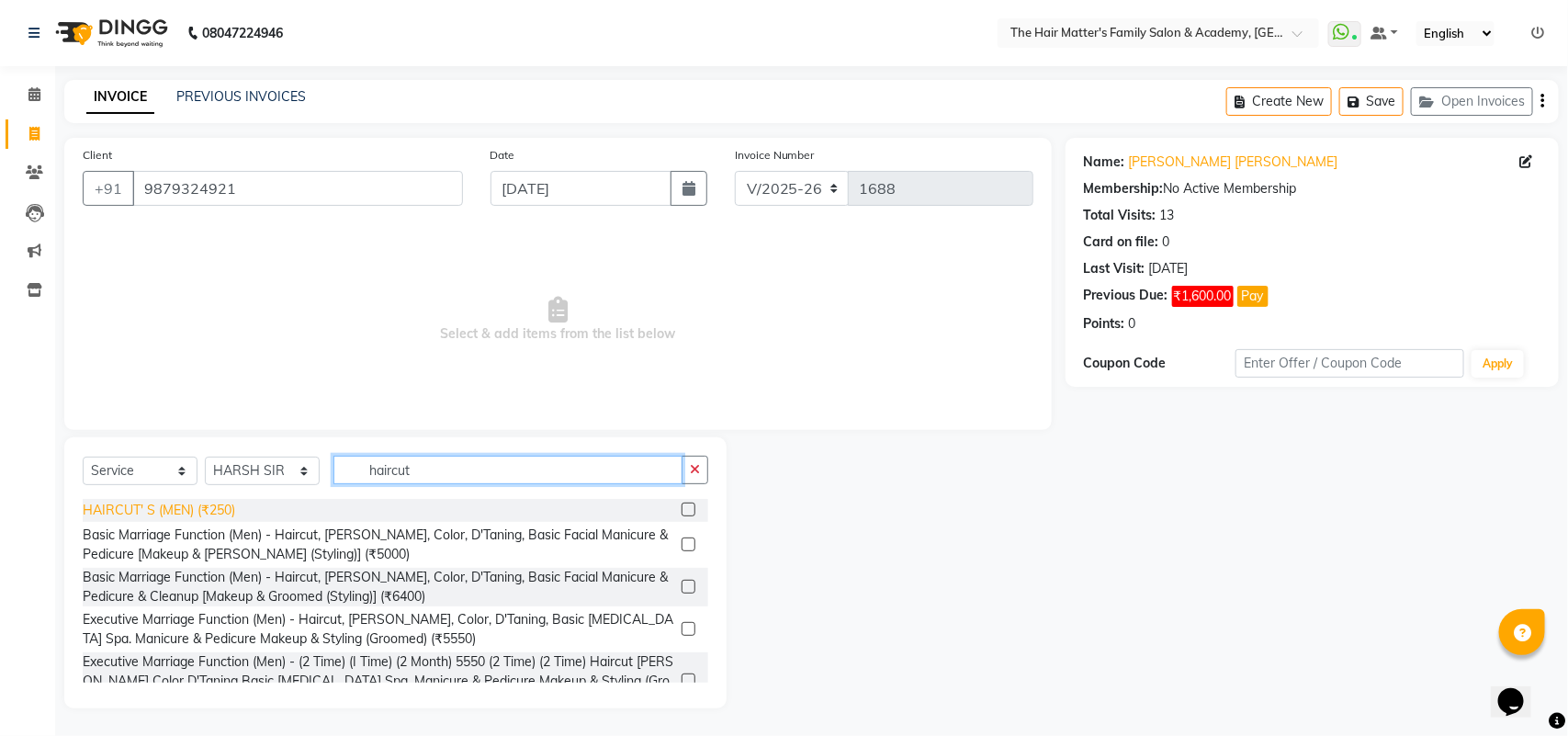
type input "haircut"
click at [207, 510] on div "HAIRCUT' S (MEN) (₹250)" at bounding box center [159, 510] width 152 height 19
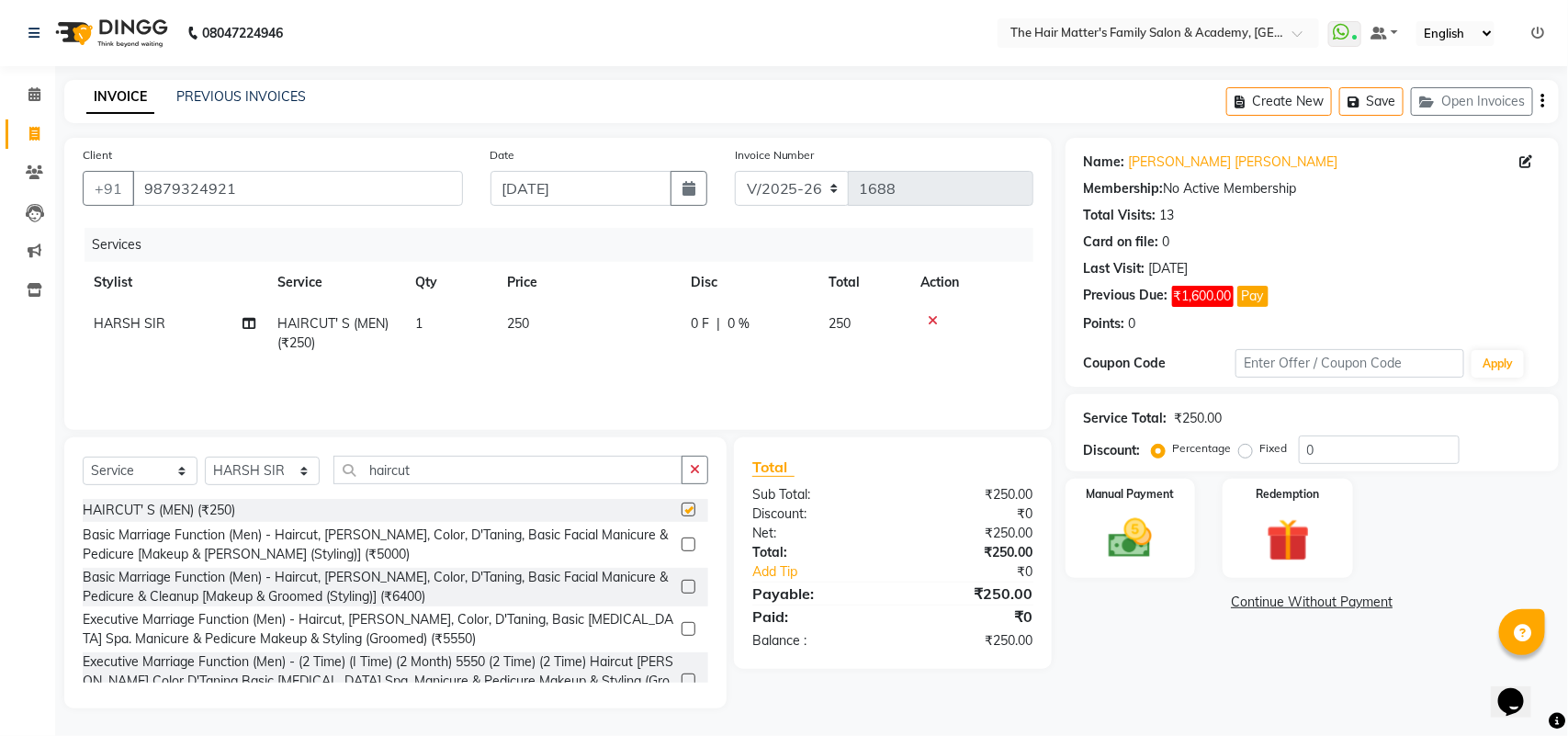
checkbox input "false"
click at [462, 460] on input "haircut" at bounding box center [508, 470] width 349 height 29
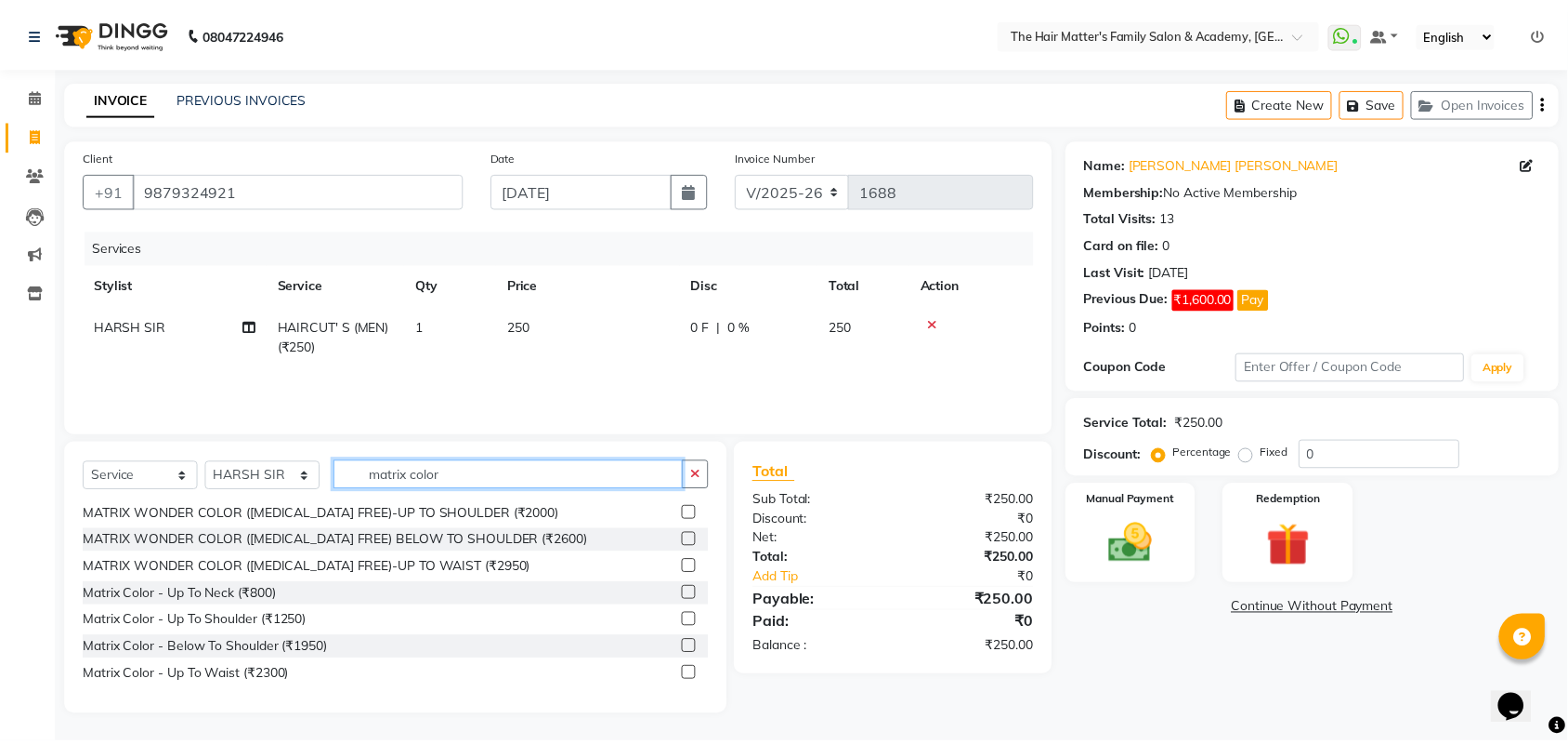
scroll to position [56, 0]
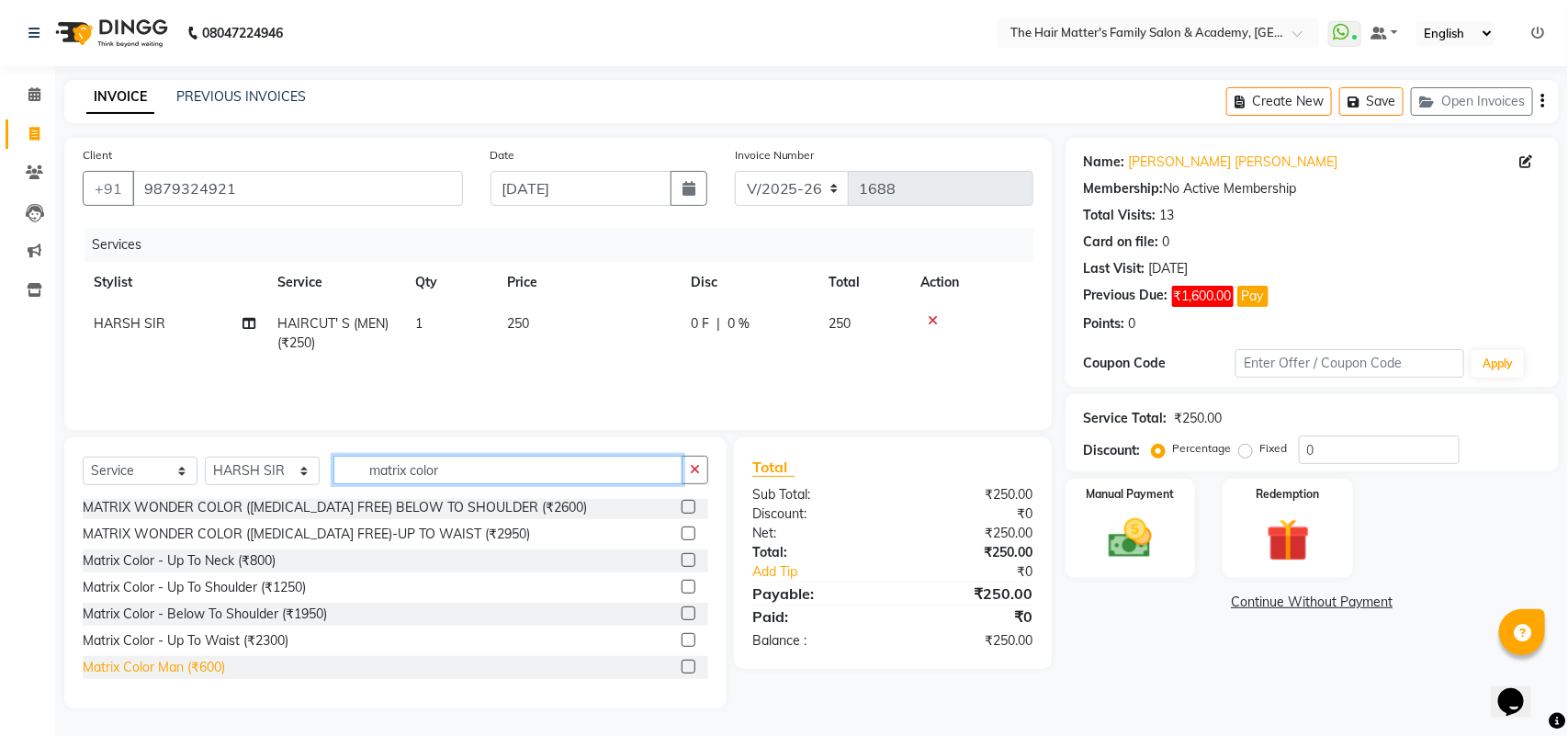
type input "matrix color"
click at [199, 659] on div "Matrix Color Man (₹600)" at bounding box center [153, 666] width 142 height 19
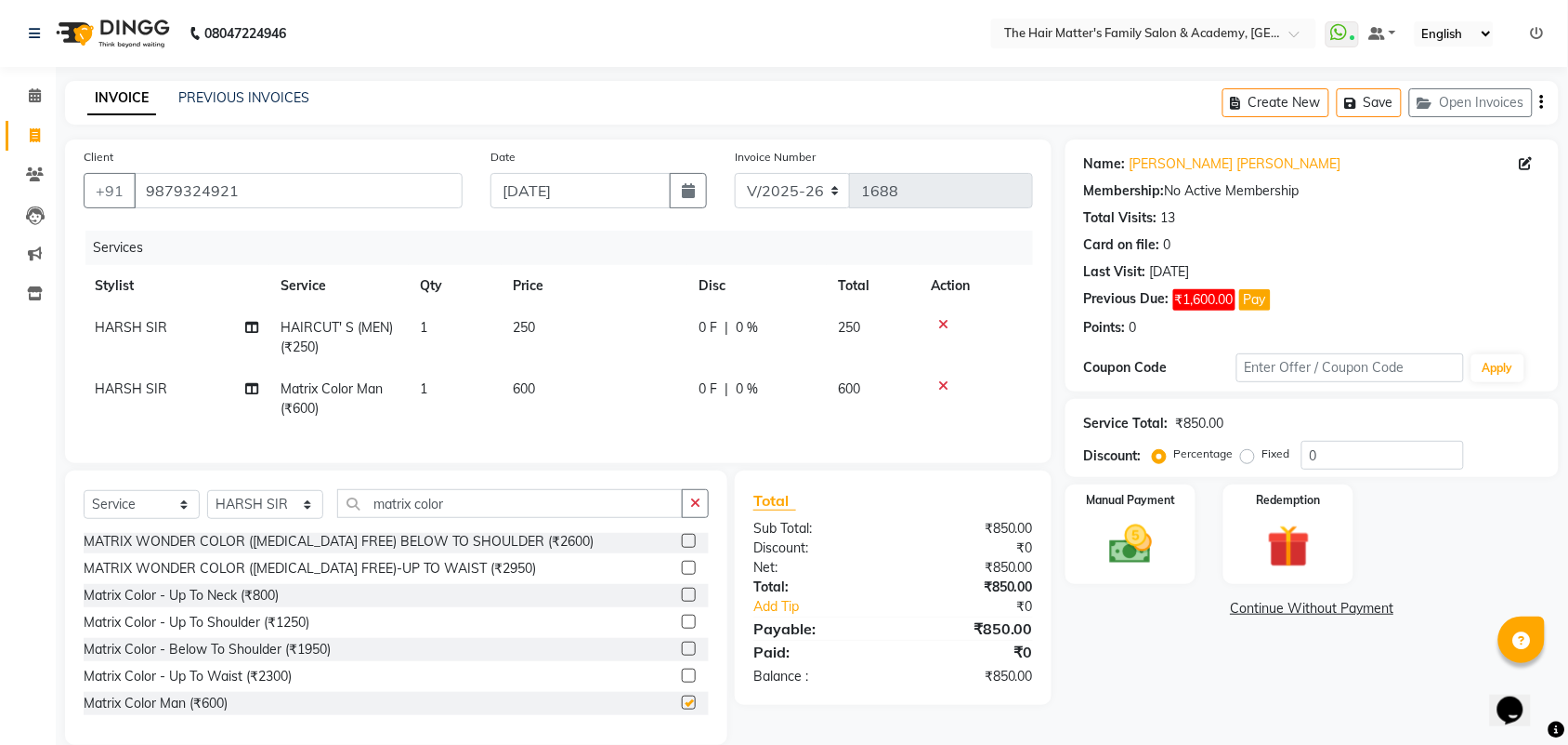
checkbox input "false"
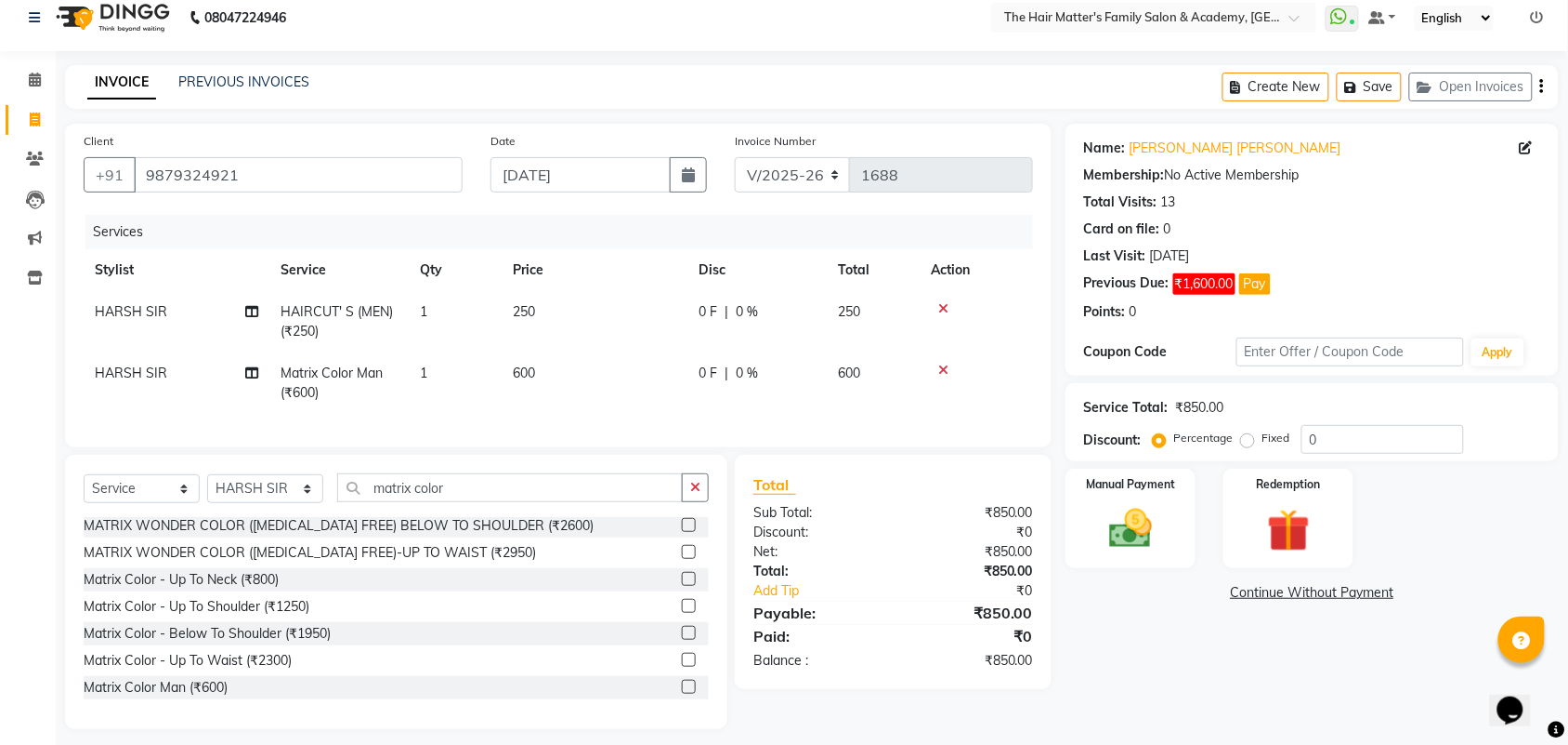
scroll to position [44, 0]
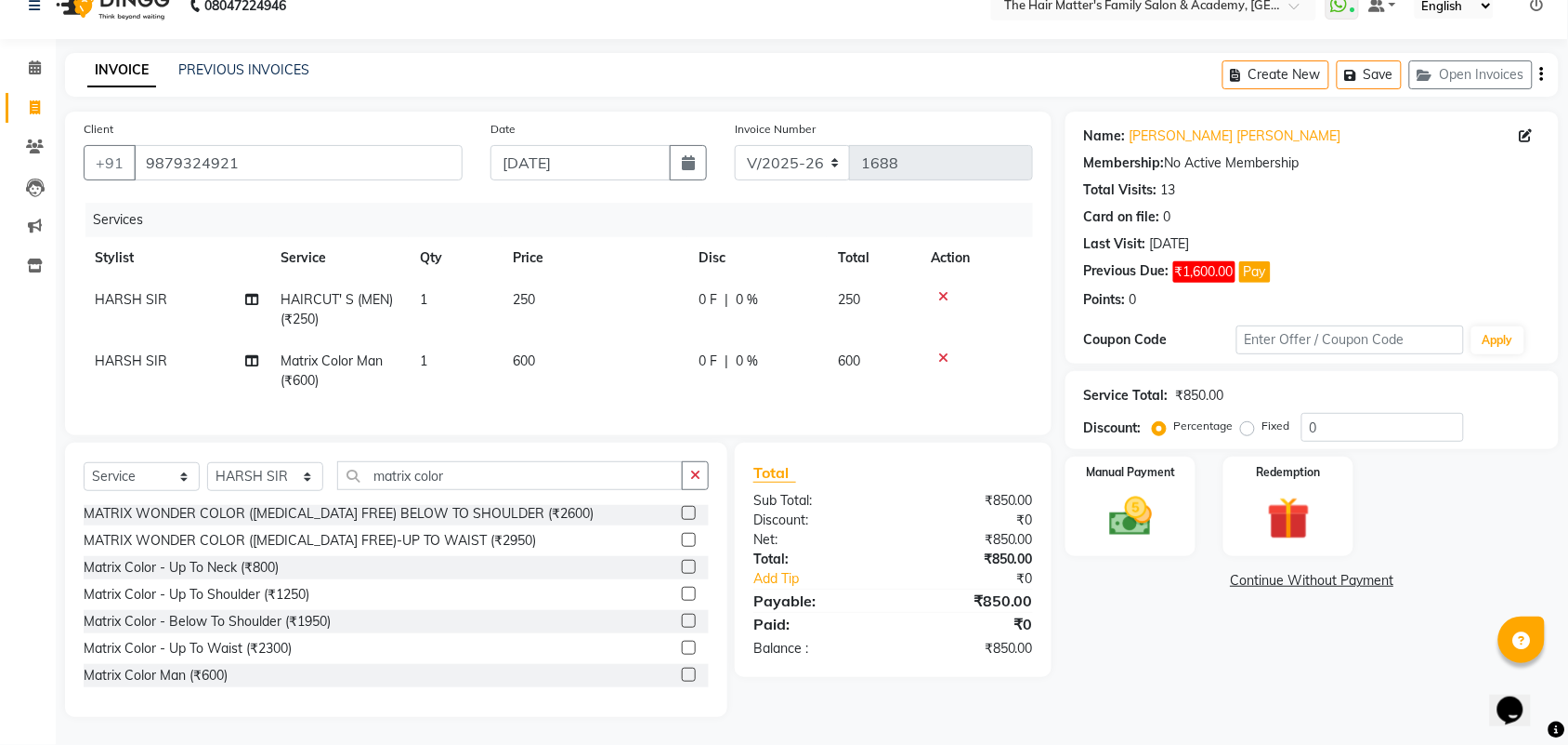
click at [842, 353] on td "600" at bounding box center [873, 370] width 93 height 61
click at [827, 353] on td "0 F | 0 %" at bounding box center [757, 370] width 139 height 61
select select "85431"
click at [587, 340] on td "600" at bounding box center [594, 370] width 186 height 61
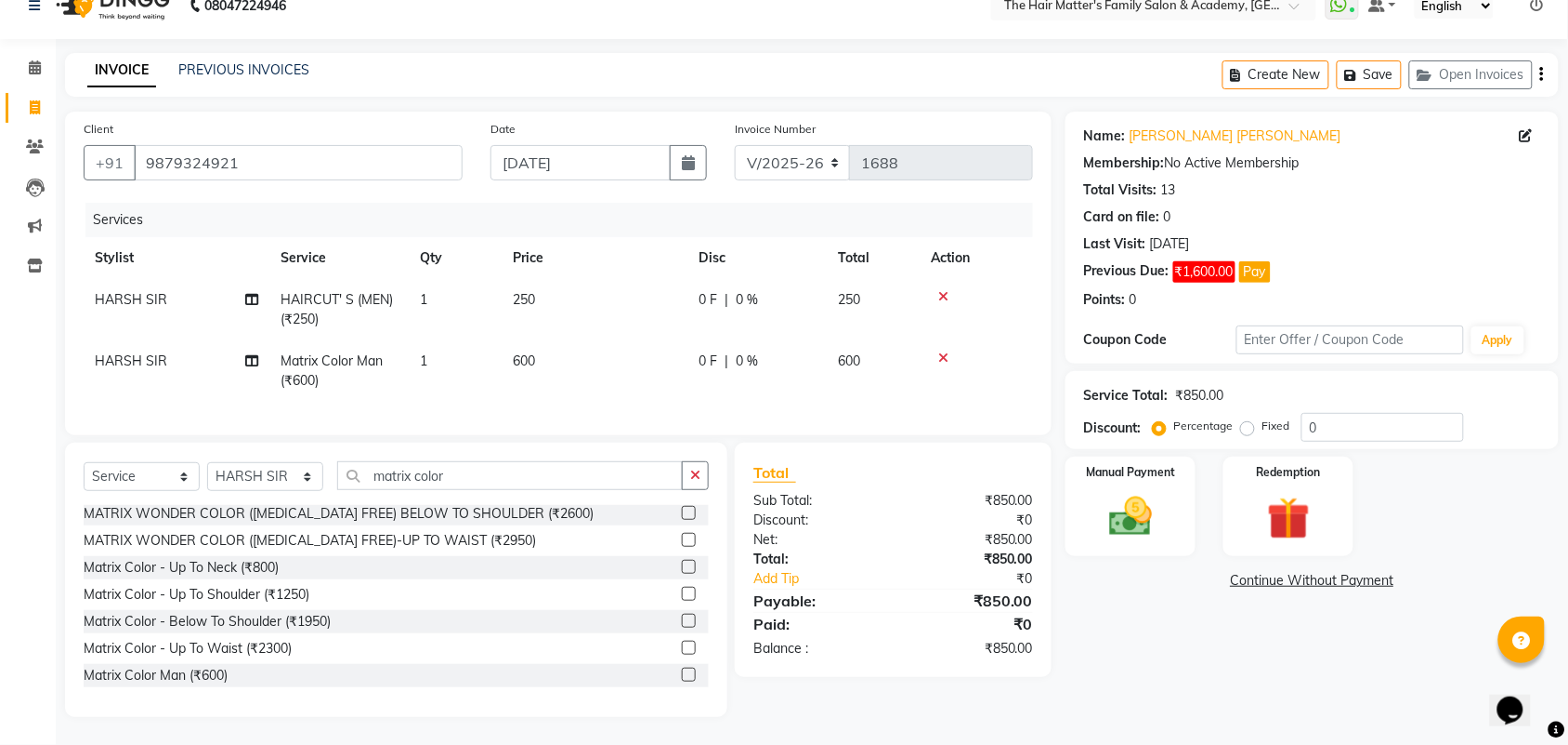
select select "85431"
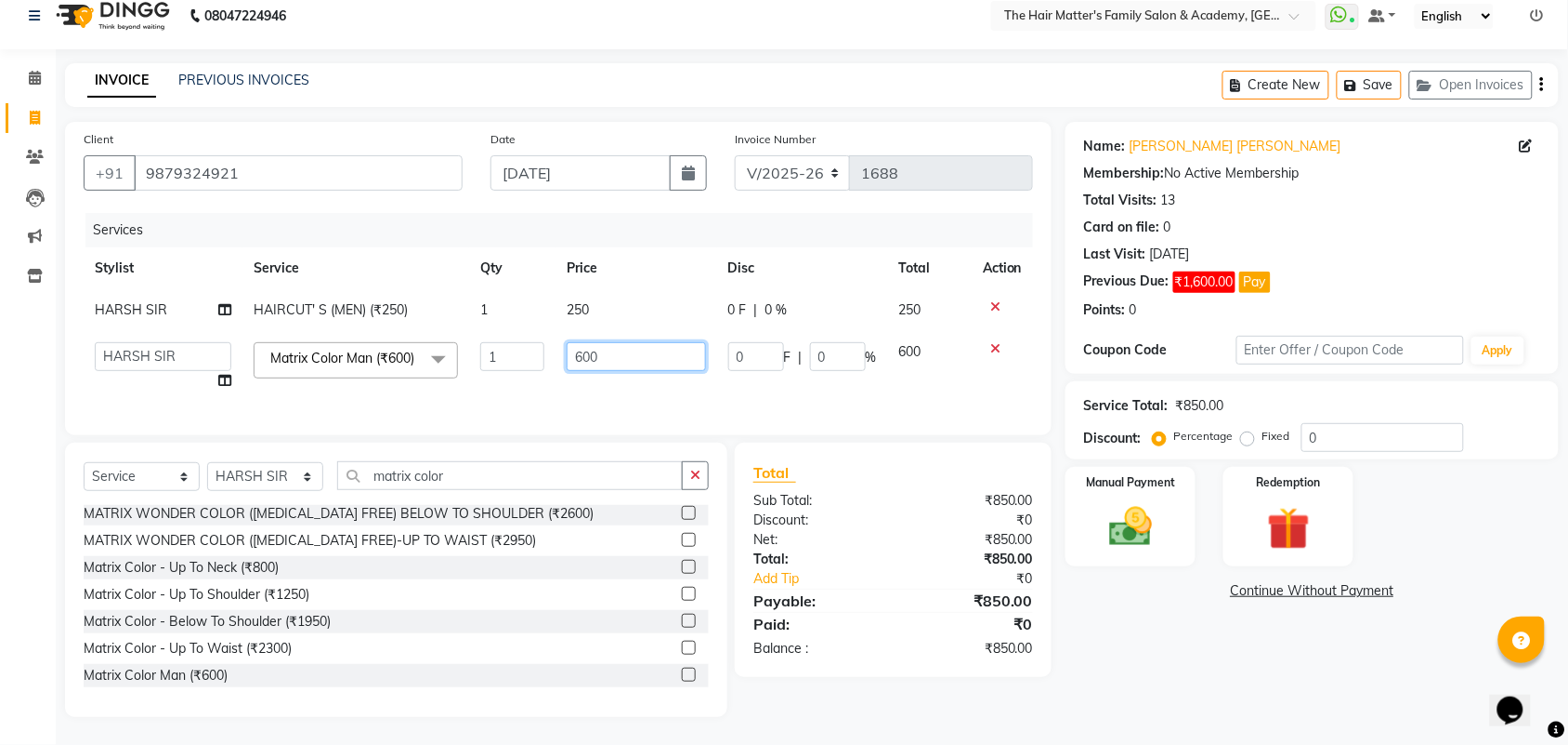
click at [615, 342] on input "600" at bounding box center [636, 356] width 138 height 29
type input "650"
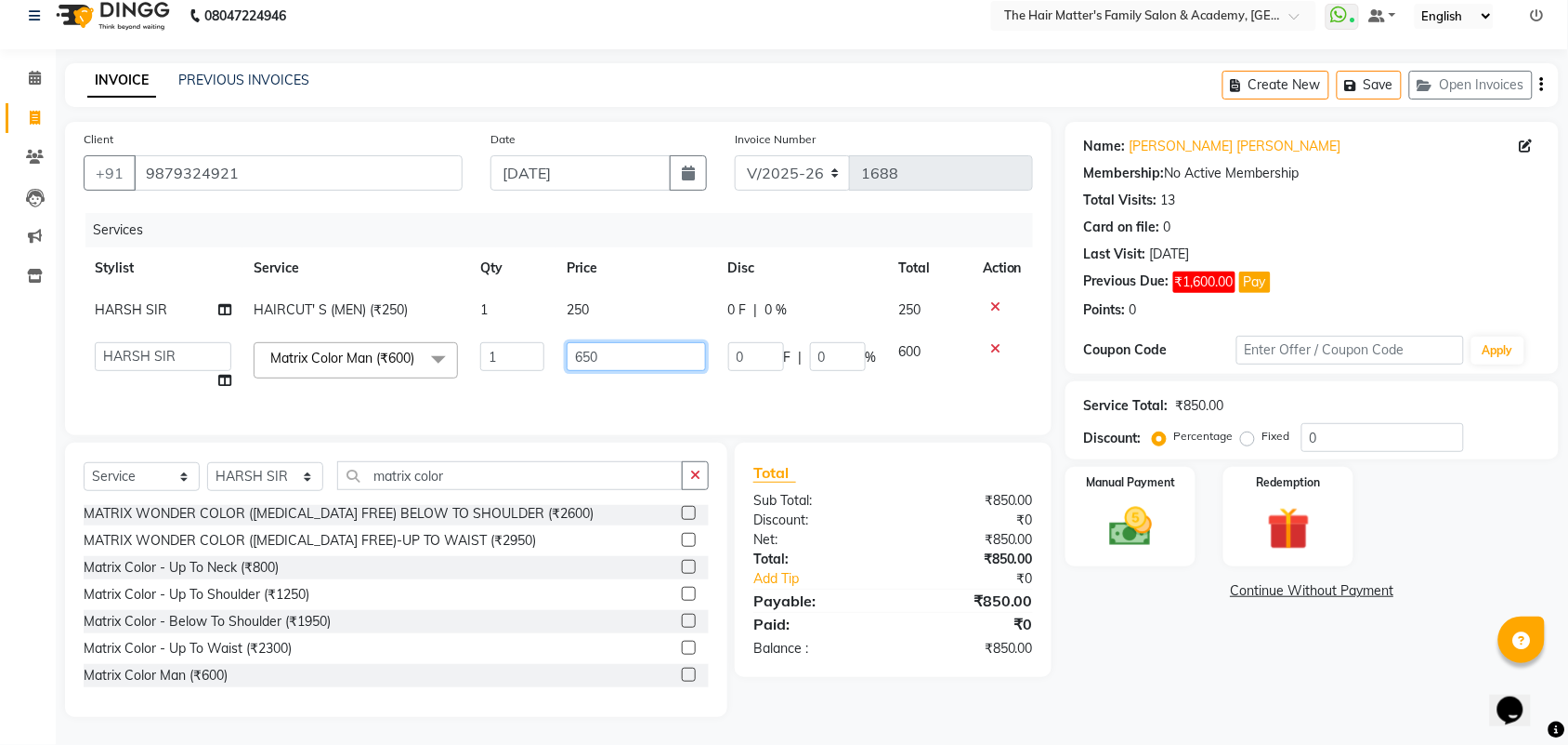
click at [664, 342] on input "650" at bounding box center [636, 356] width 138 height 29
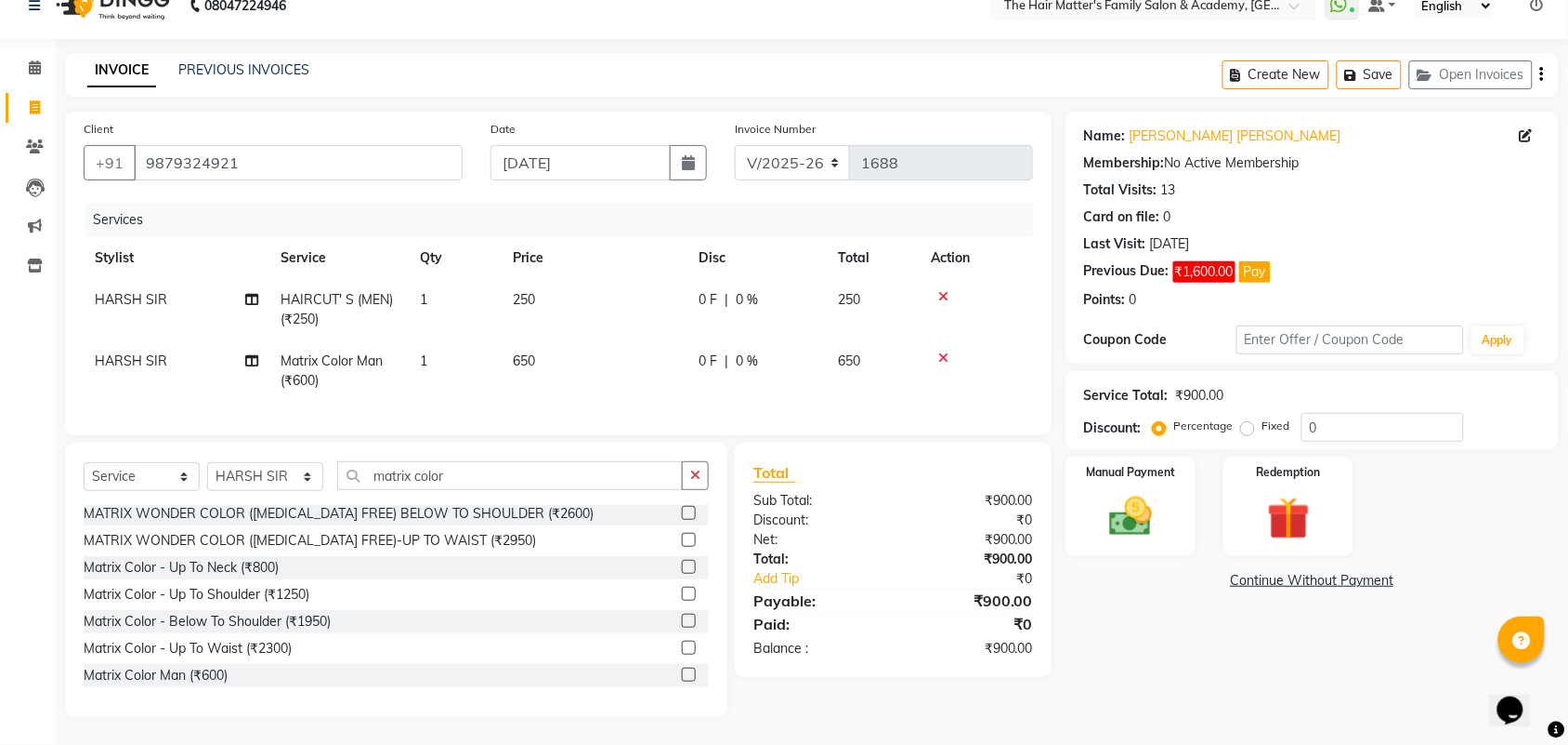
click at [656, 291] on td "250" at bounding box center [594, 309] width 186 height 61
select select "85431"
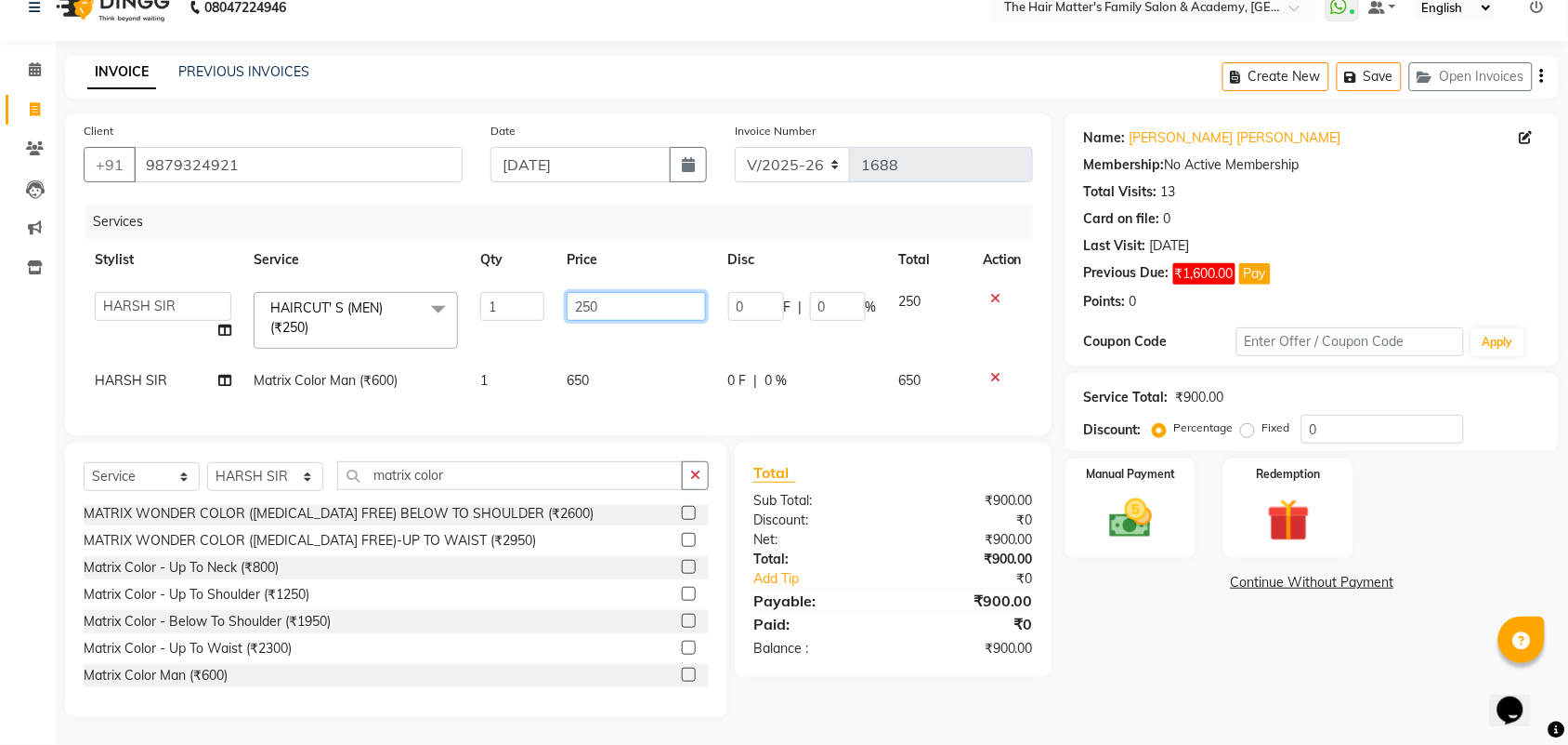
click at [599, 292] on input "250" at bounding box center [636, 306] width 138 height 29
click at [597, 243] on th "Price" at bounding box center [636, 259] width 161 height 42
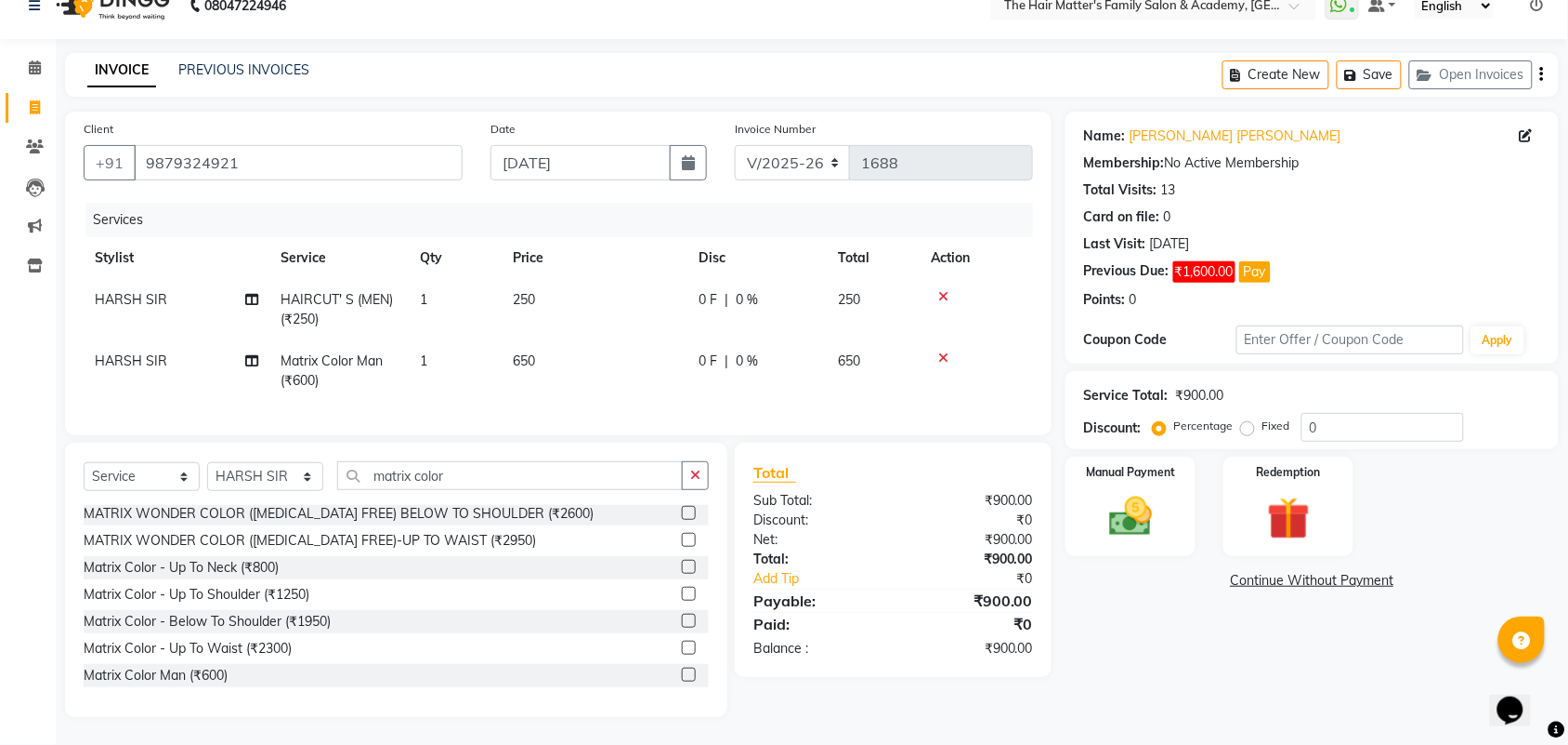
scroll to position [44, 0]
click at [1098, 523] on img at bounding box center [1130, 516] width 72 height 51
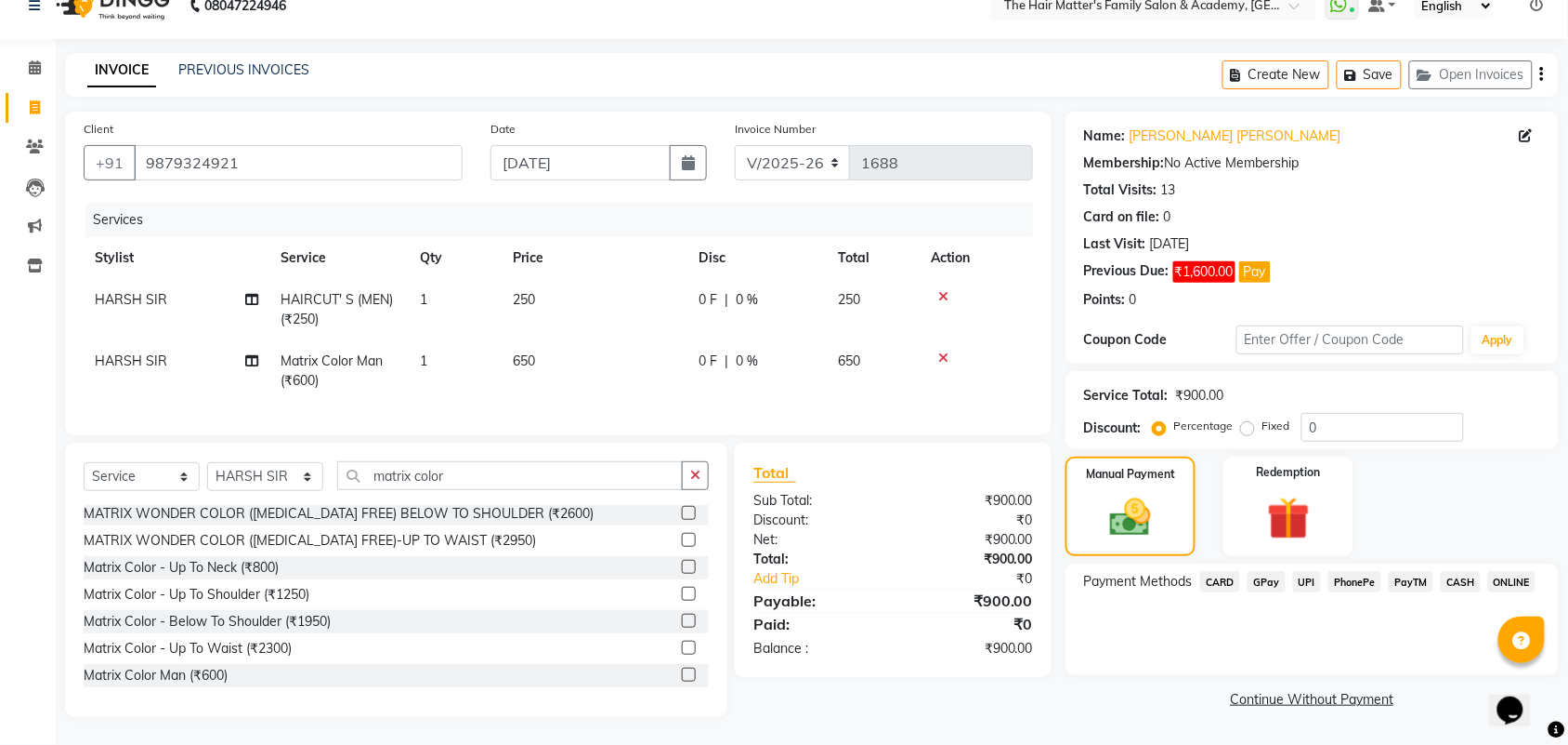
click at [1306, 570] on span "UPI" at bounding box center [1307, 581] width 29 height 22
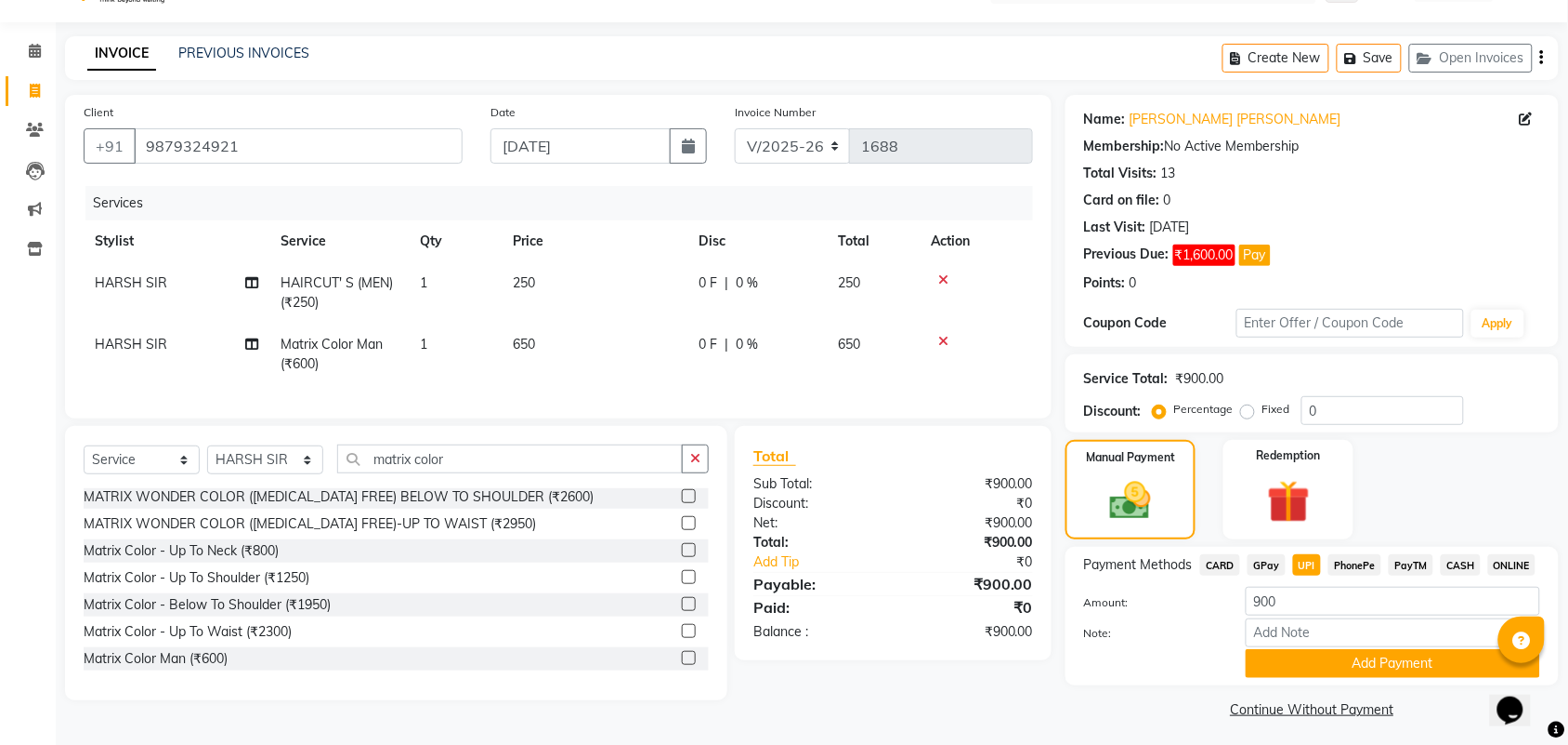
click at [1447, 558] on span "CASH" at bounding box center [1461, 565] width 40 height 22
click at [1352, 669] on button "Add Payment" at bounding box center [1393, 663] width 295 height 29
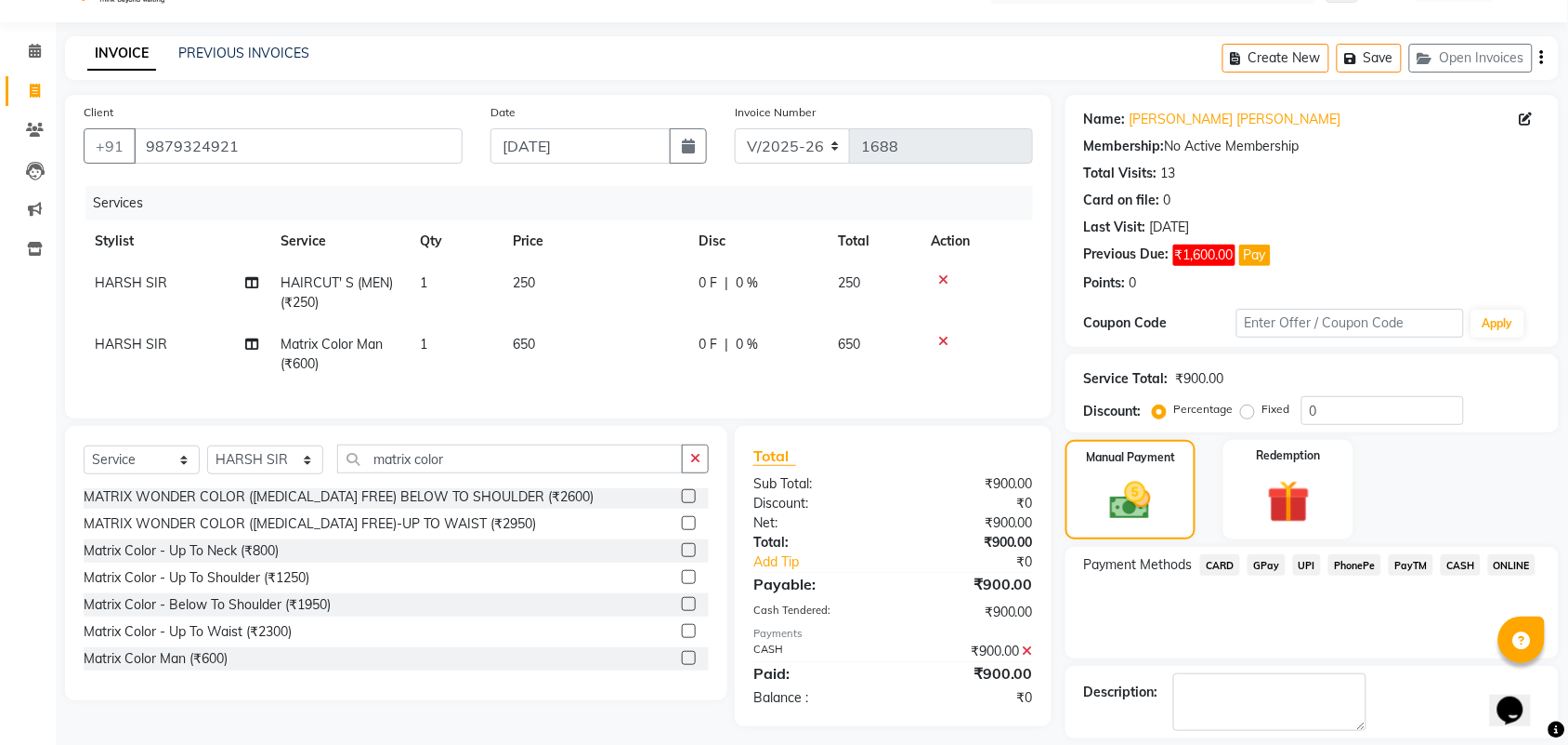
scroll to position [132, 0]
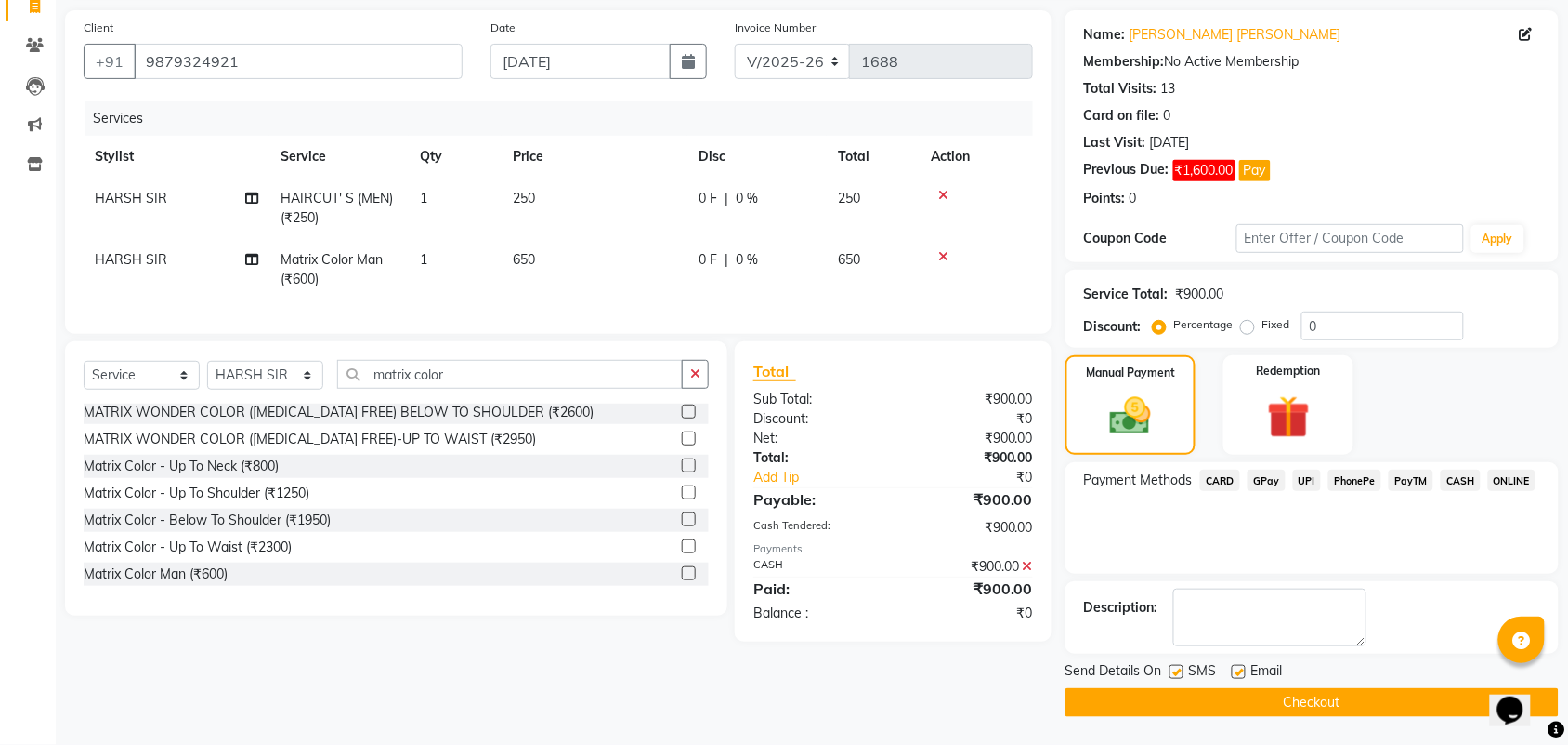
click at [1240, 695] on button "Checkout" at bounding box center [1312, 702] width 493 height 29
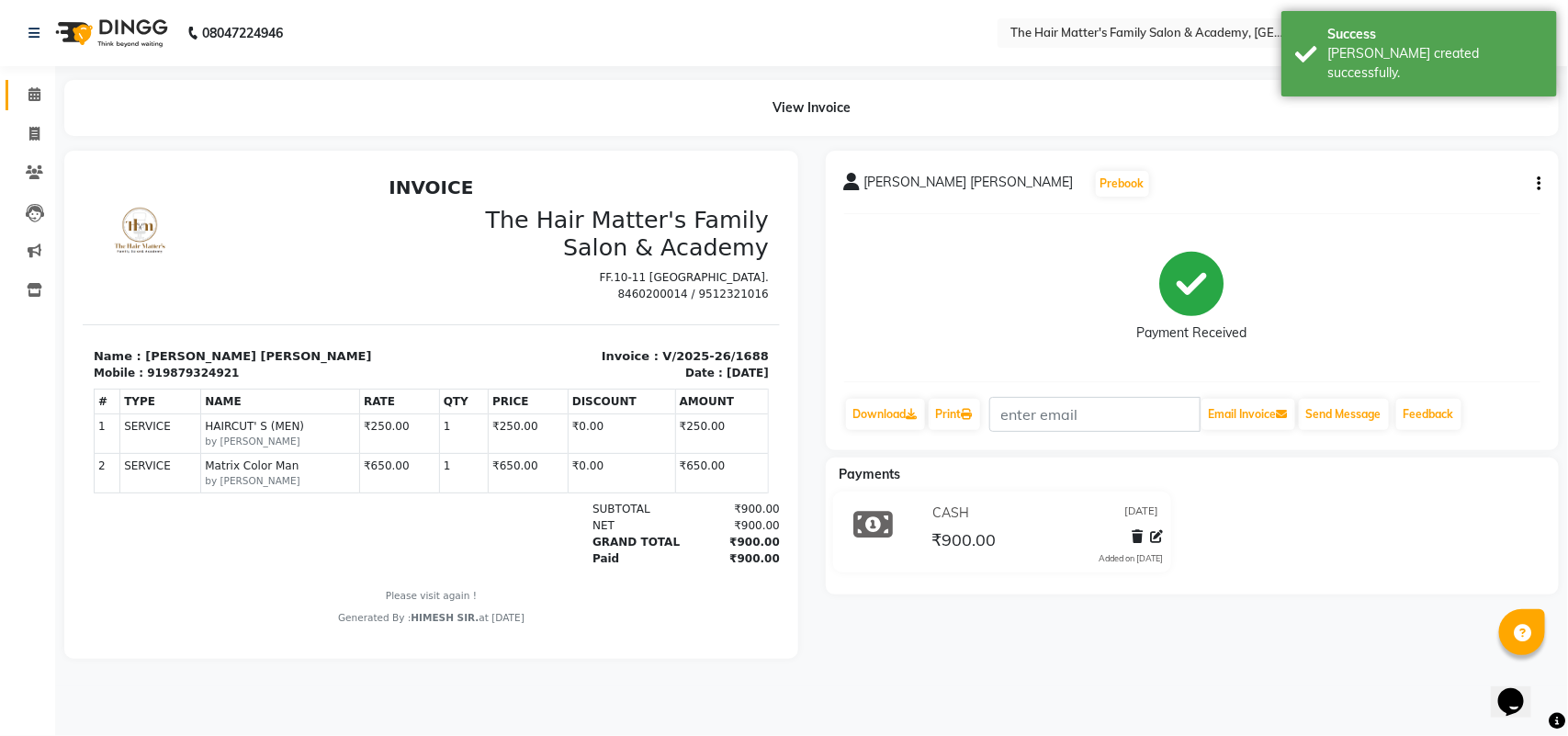
click at [7, 97] on link "Calendar" at bounding box center [27, 95] width 44 height 31
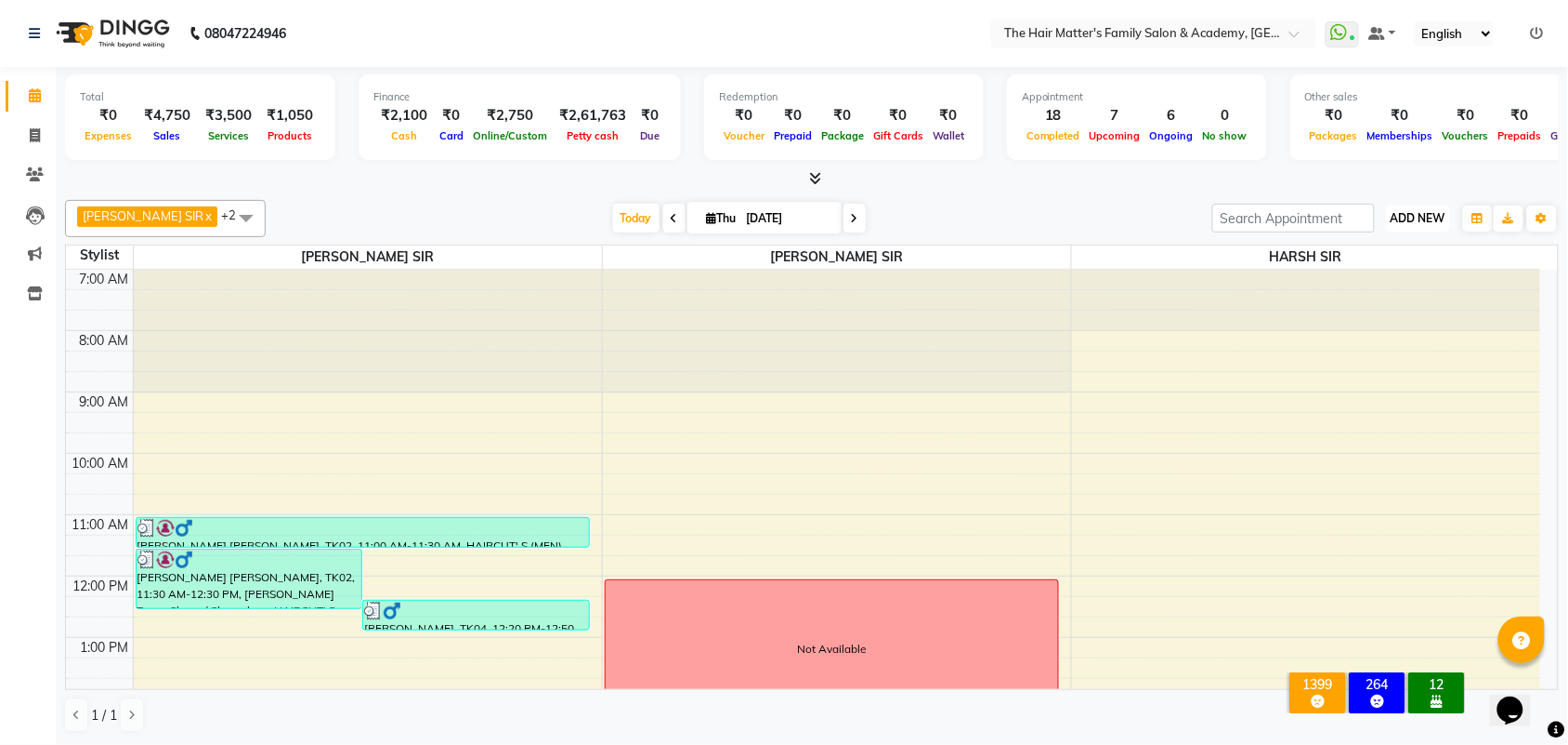
click at [1400, 221] on span "ADD NEW" at bounding box center [1418, 218] width 54 height 14
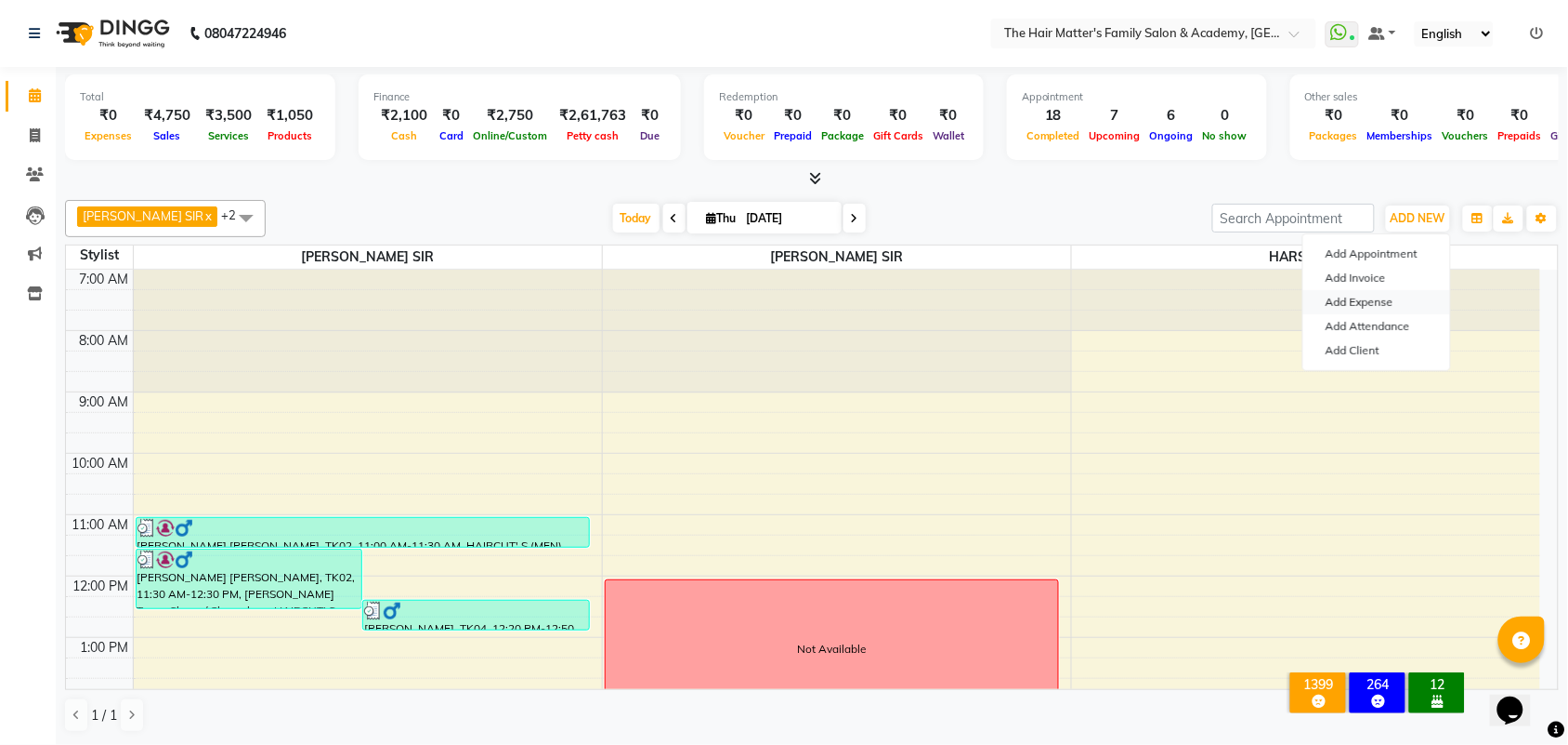
click at [1358, 295] on link "Add Expense" at bounding box center [1376, 303] width 146 height 24
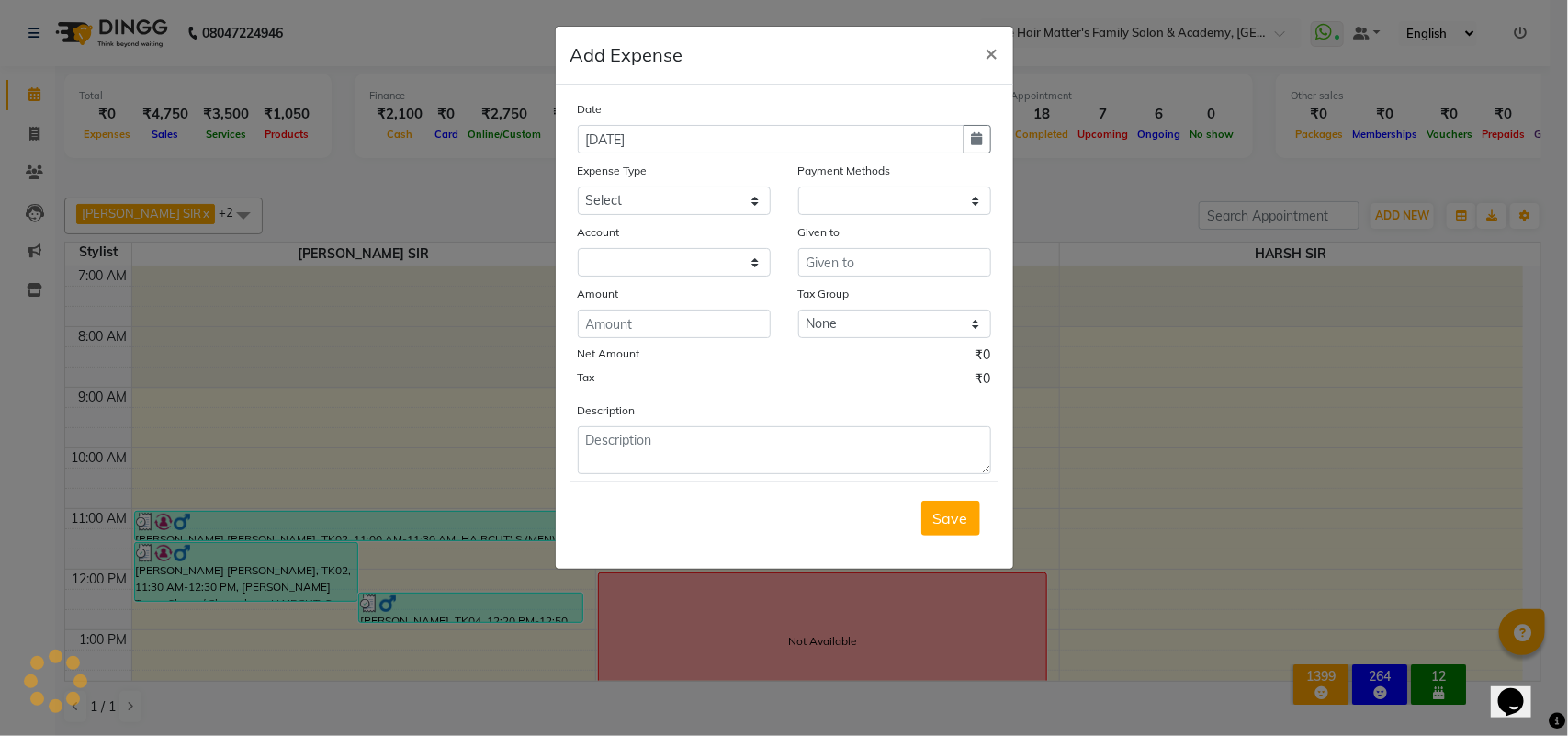
select select "1"
select select "4955"
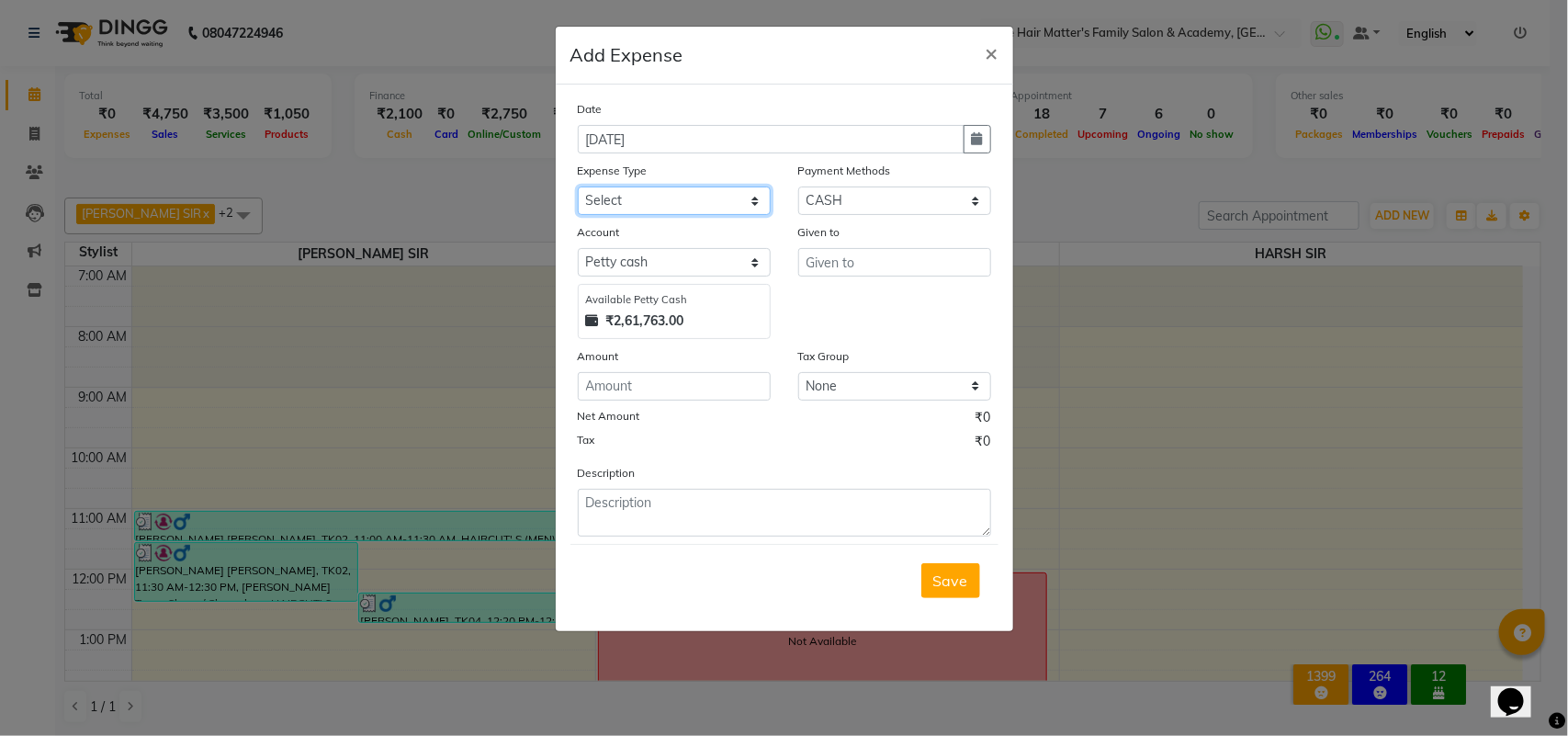
click at [667, 195] on select "Select Advance Salary Bank charges Car maintenance Cash transfer to bank Cash t…" at bounding box center [674, 200] width 193 height 29
select select "17"
click at [577, 187] on select "Select Advance Salary Bank charges Car maintenance Cash transfer to bank Cash t…" at bounding box center [674, 200] width 193 height 29
click at [863, 265] on input "text" at bounding box center [895, 262] width 193 height 29
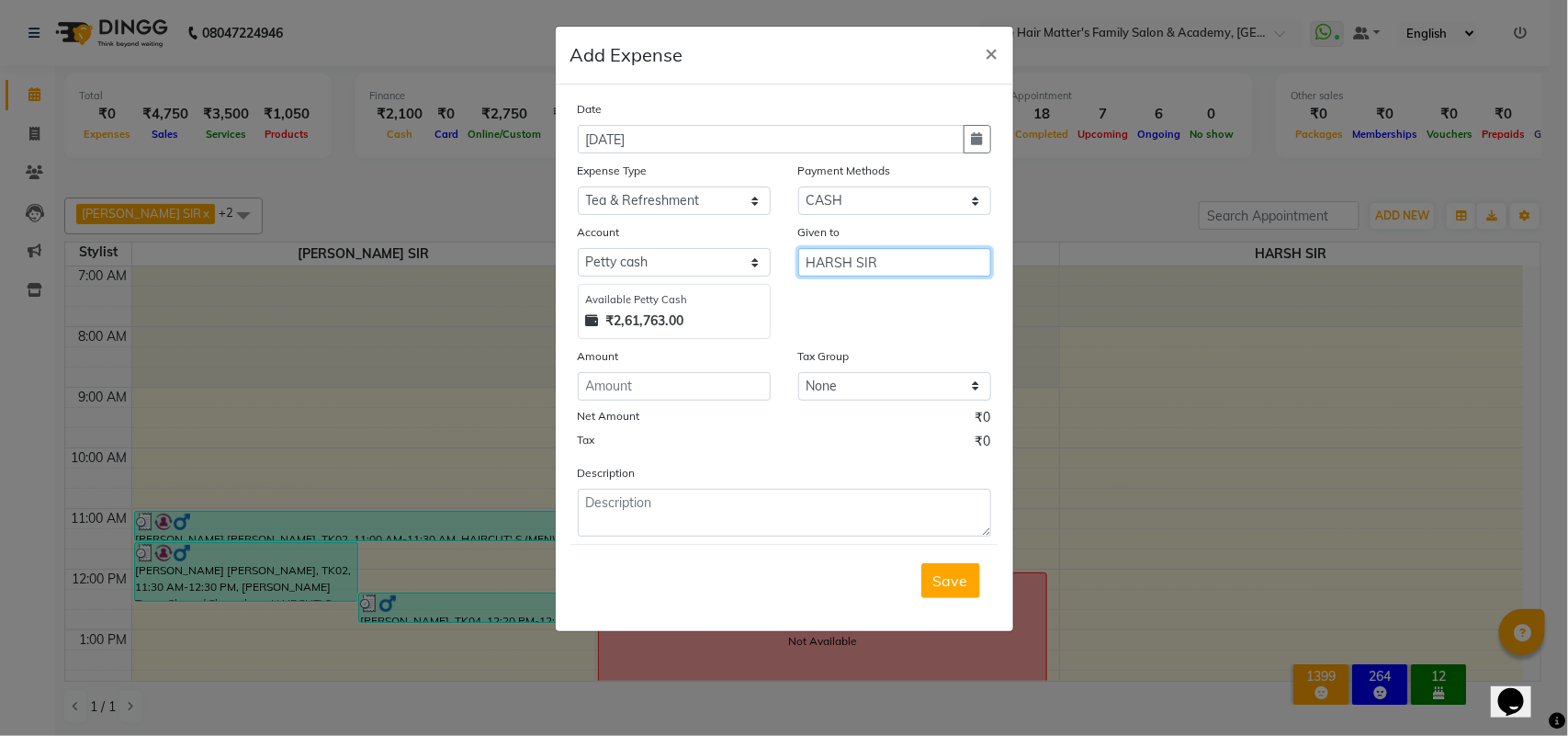
type input "HARSH SIR"
click at [705, 392] on input "number" at bounding box center [674, 386] width 193 height 29
type input "120"
click at [938, 575] on span "Save" at bounding box center [951, 580] width 35 height 19
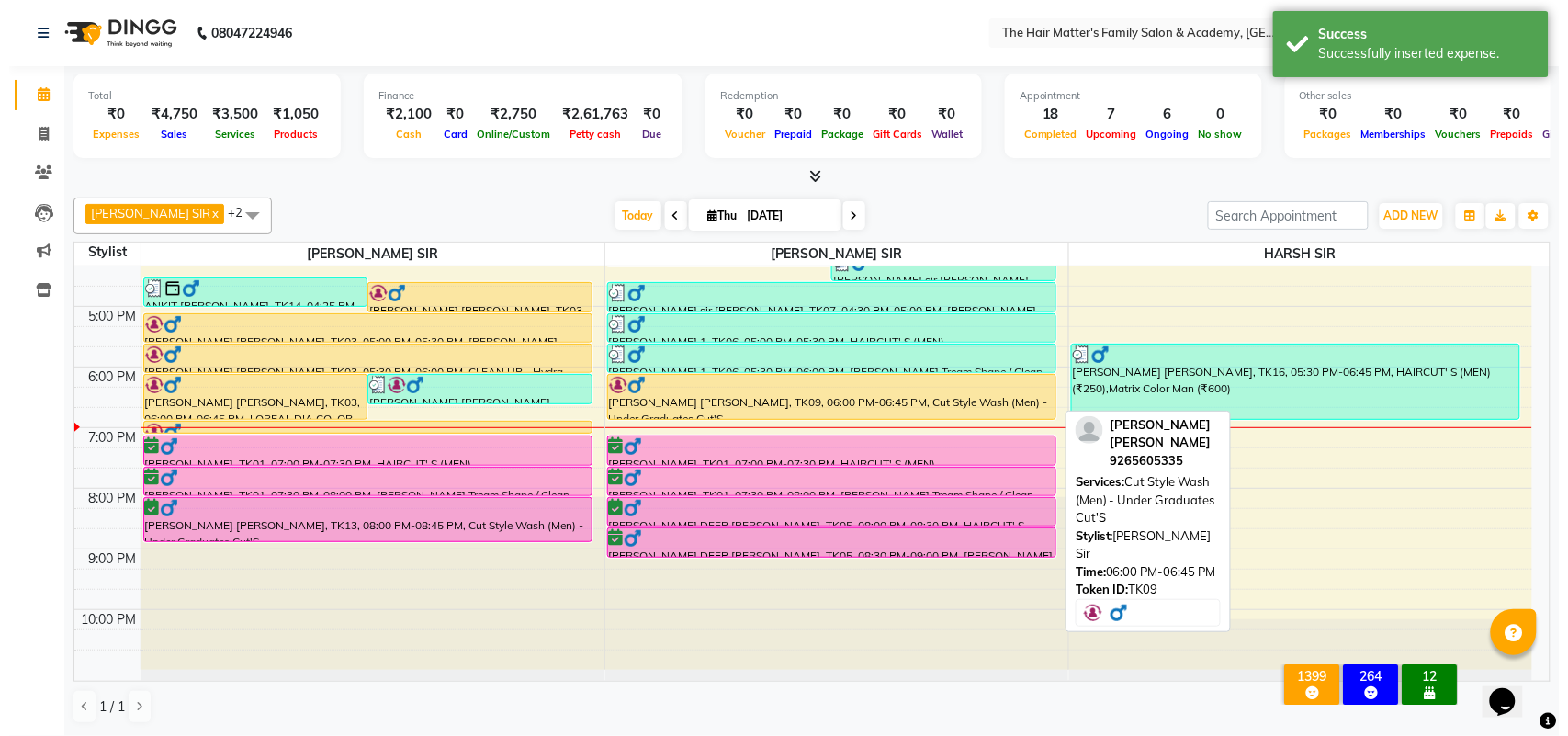
scroll to position [185, 0]
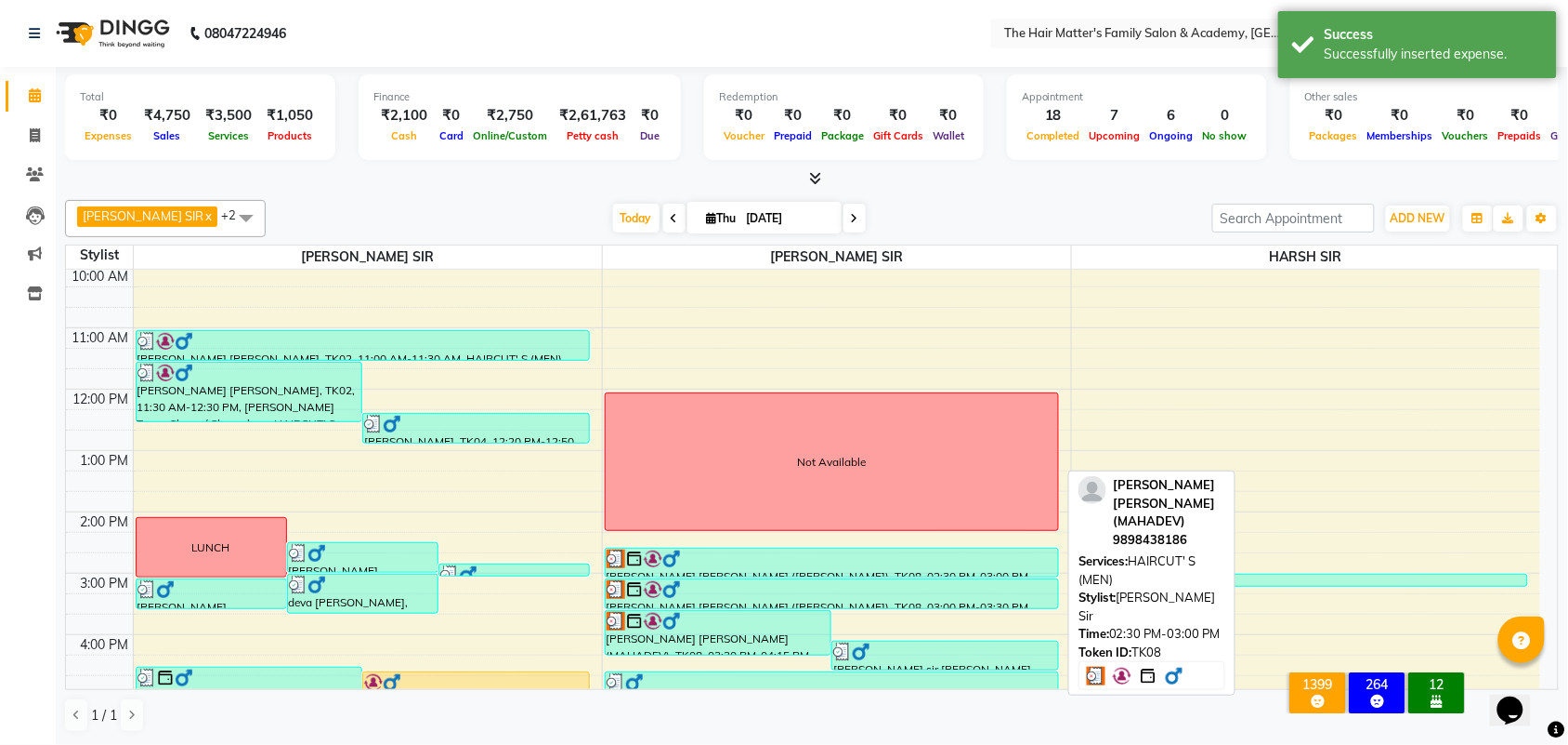
click at [704, 567] on div at bounding box center [832, 559] width 451 height 19
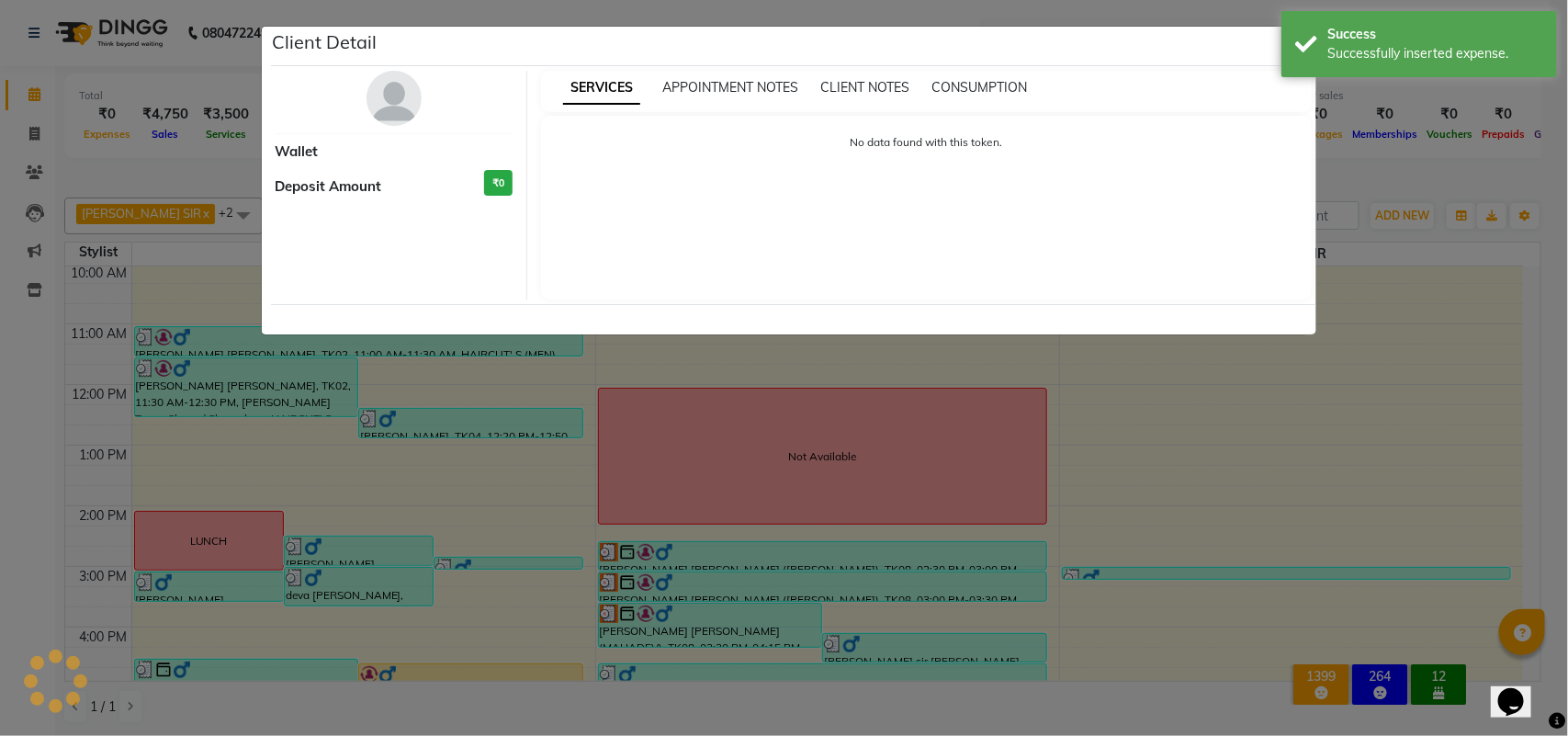
select select "3"
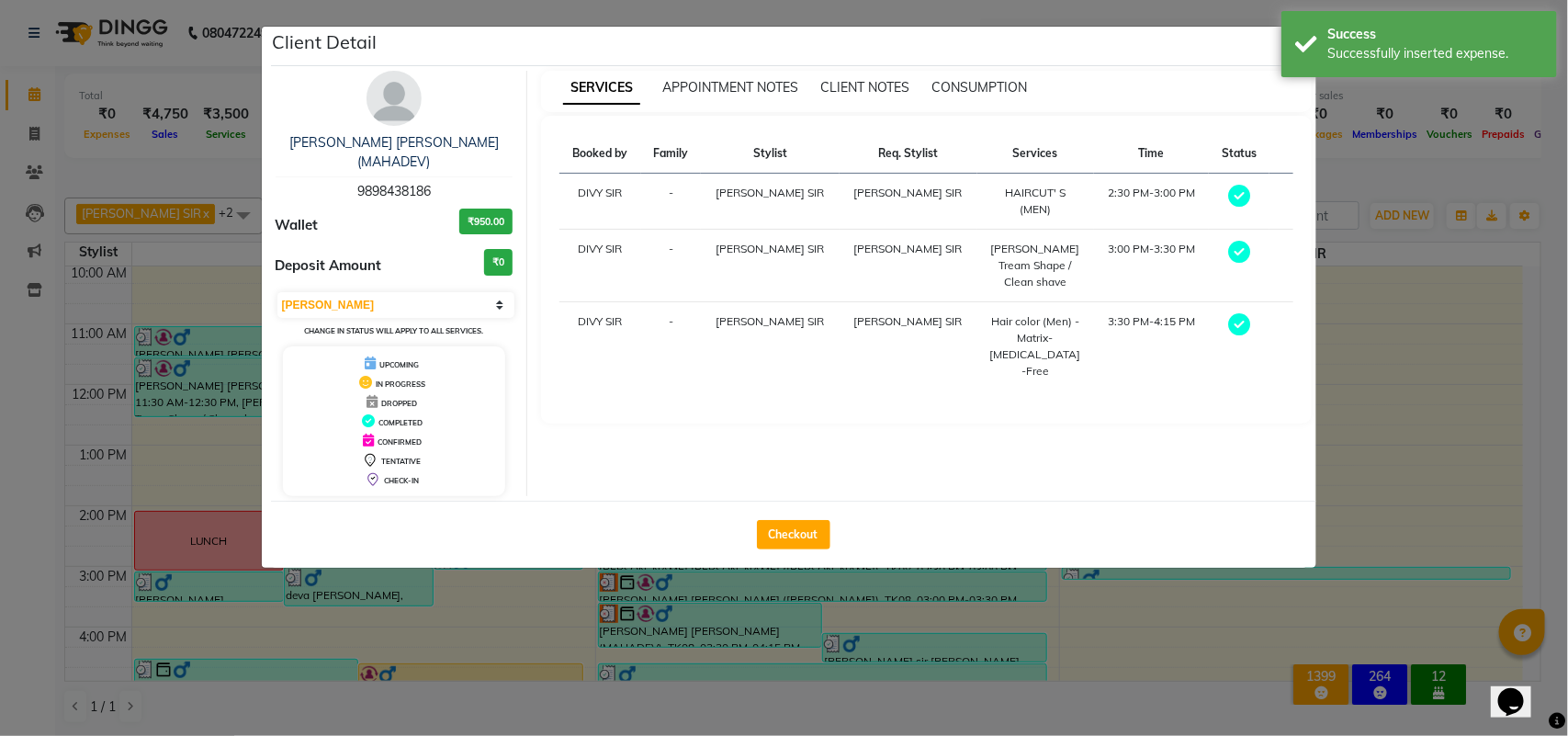
click at [1072, 562] on ngb-modal-window "Client Detail [PERSON_NAME] [PERSON_NAME] (MAHADEV) 9898438186 Wallet ₹950.00 D…" at bounding box center [784, 368] width 1568 height 736
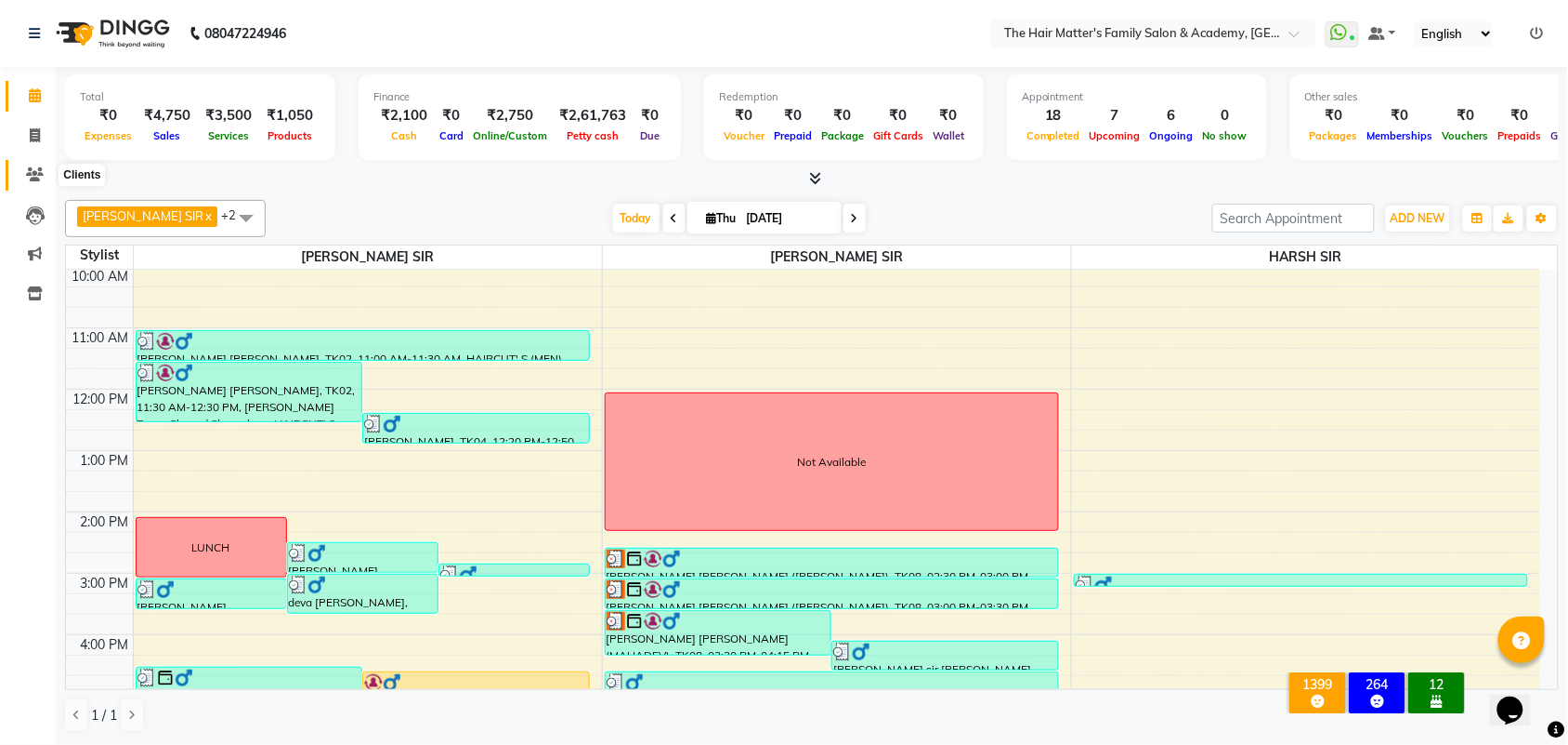
click at [24, 164] on span at bounding box center [35, 175] width 33 height 22
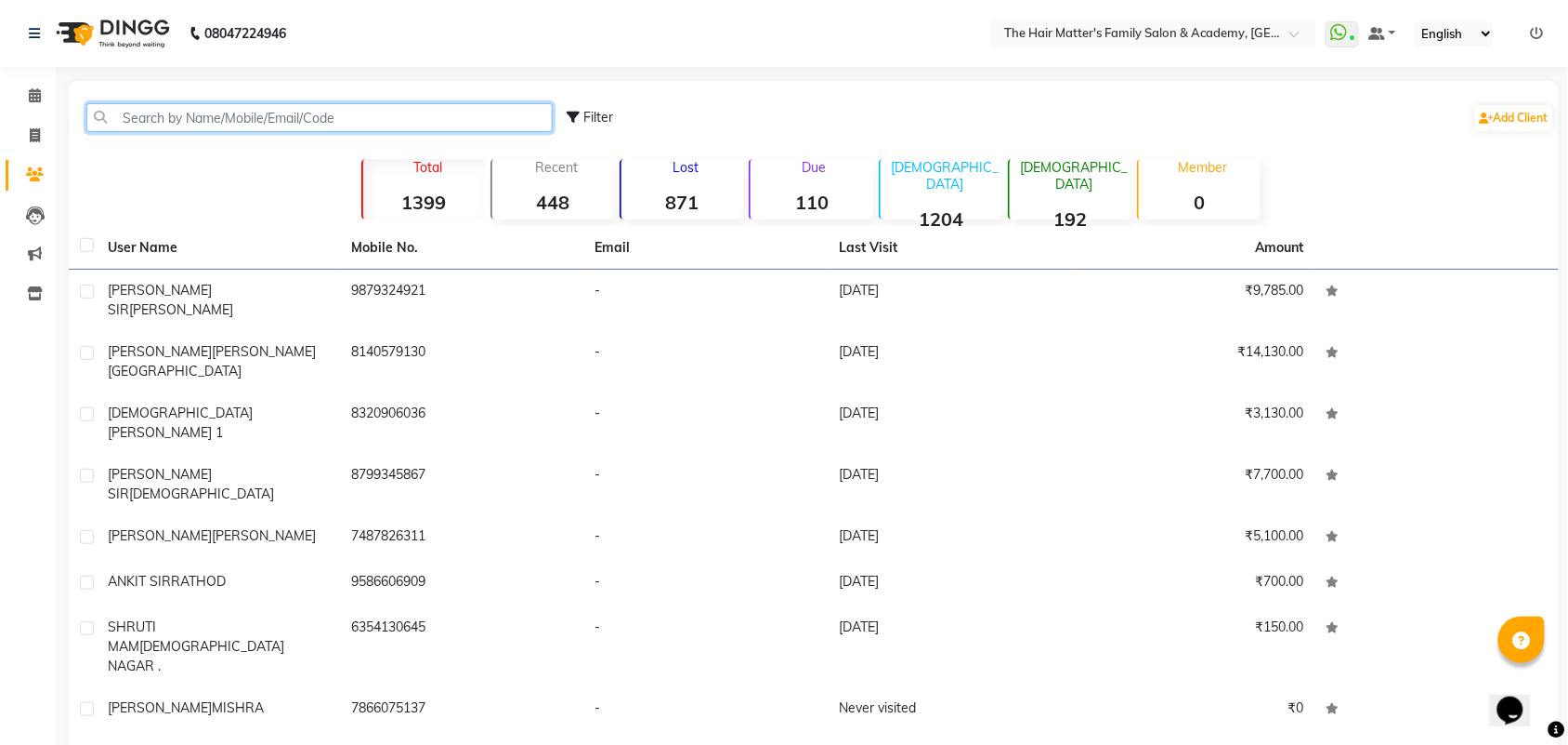
click at [229, 122] on input "text" at bounding box center [319, 117] width 467 height 29
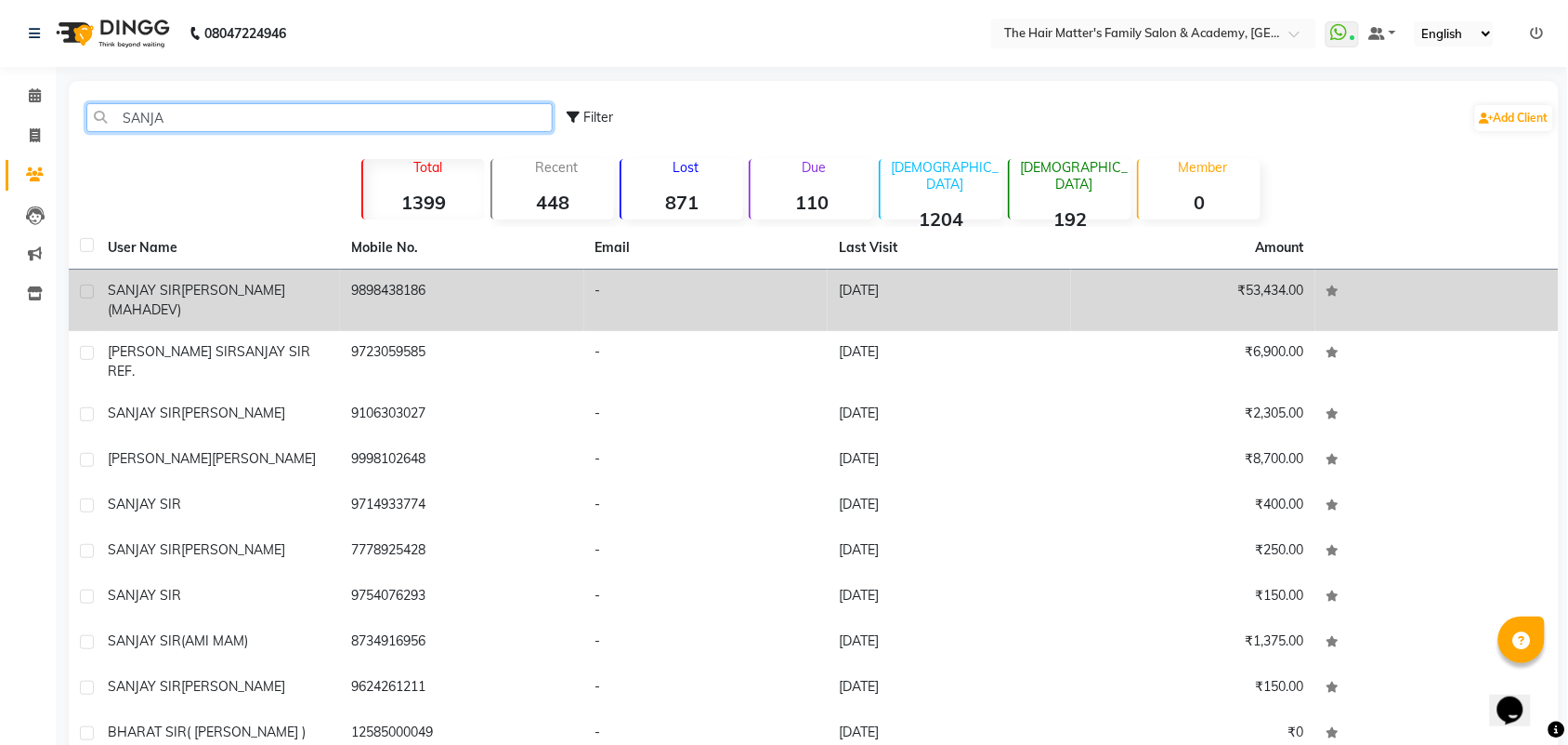
type input "SANJA"
click at [339, 286] on td "[PERSON_NAME] [PERSON_NAME] (MAHADEV)" at bounding box center [218, 300] width 243 height 61
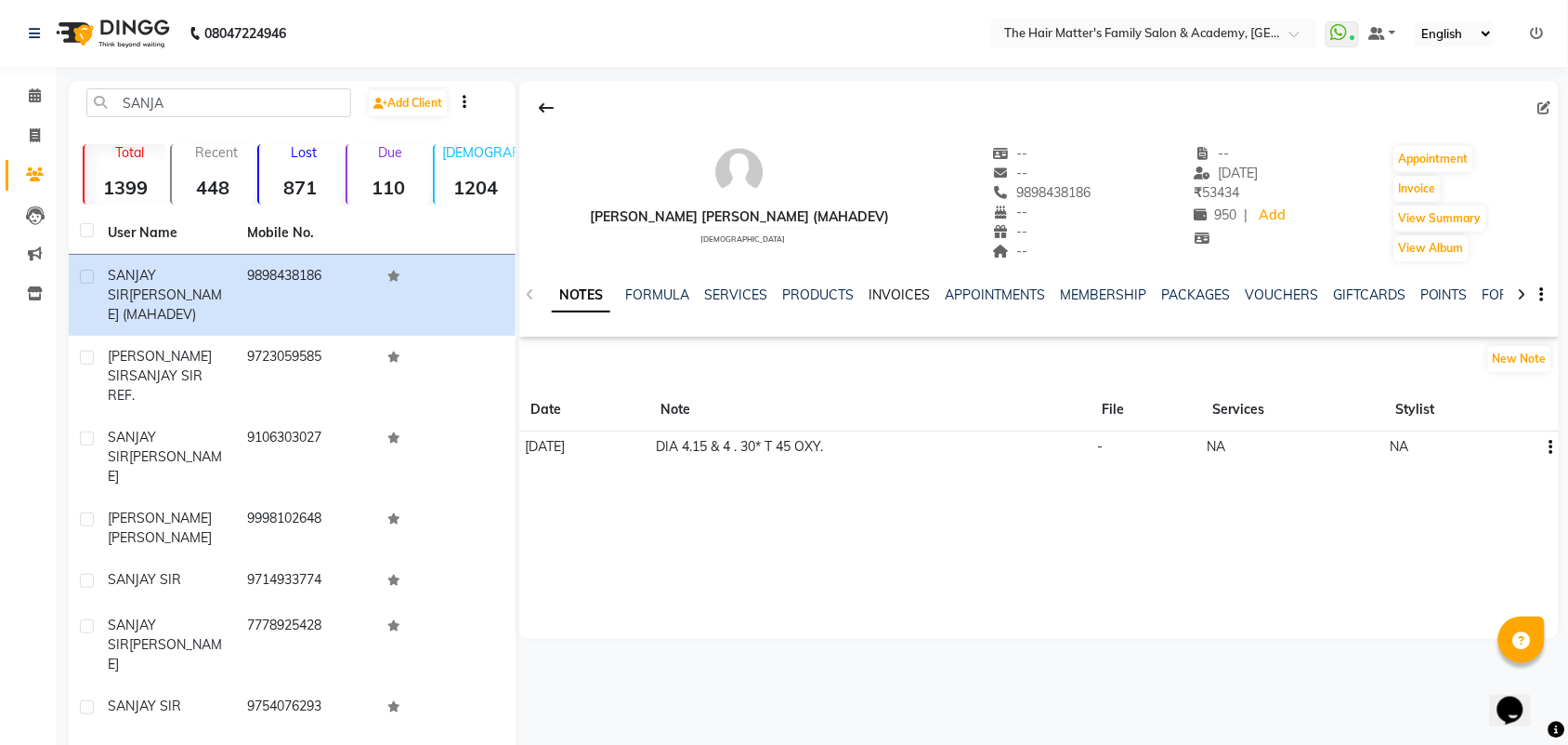
click at [903, 300] on link "INVOICES" at bounding box center [899, 295] width 61 height 17
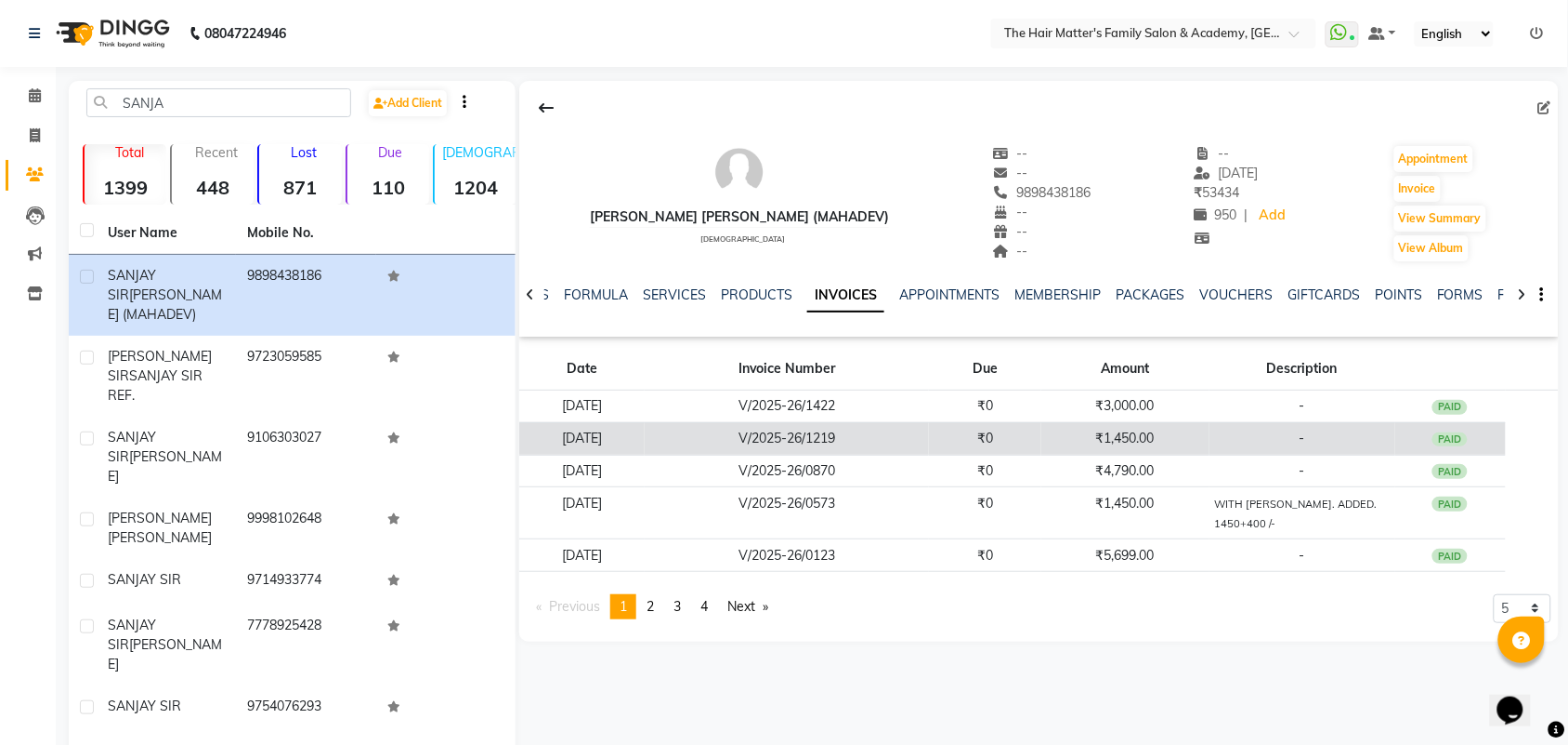
click at [1227, 448] on td "-" at bounding box center [1302, 438] width 186 height 33
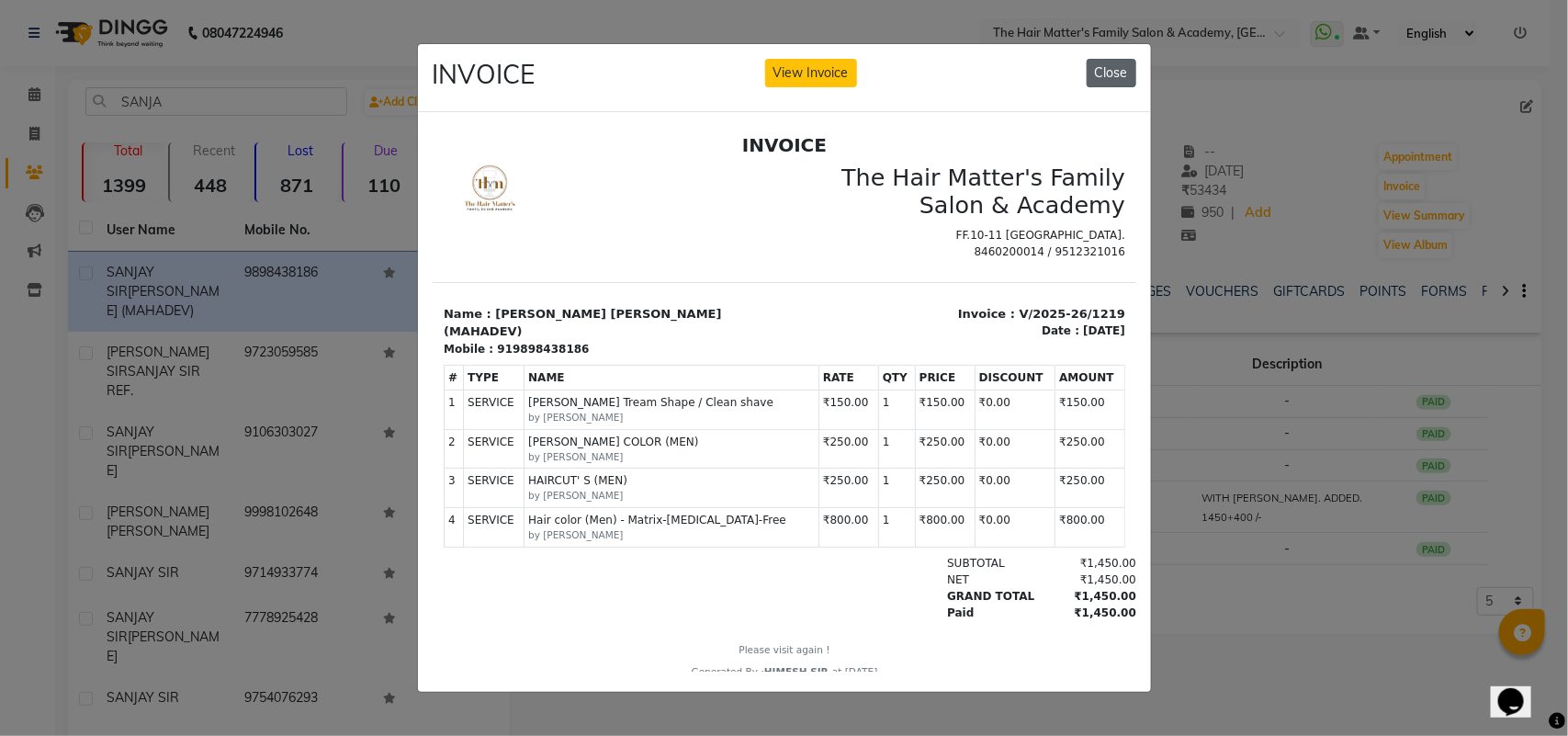
click at [1109, 64] on button "Close" at bounding box center [1110, 72] width 49 height 29
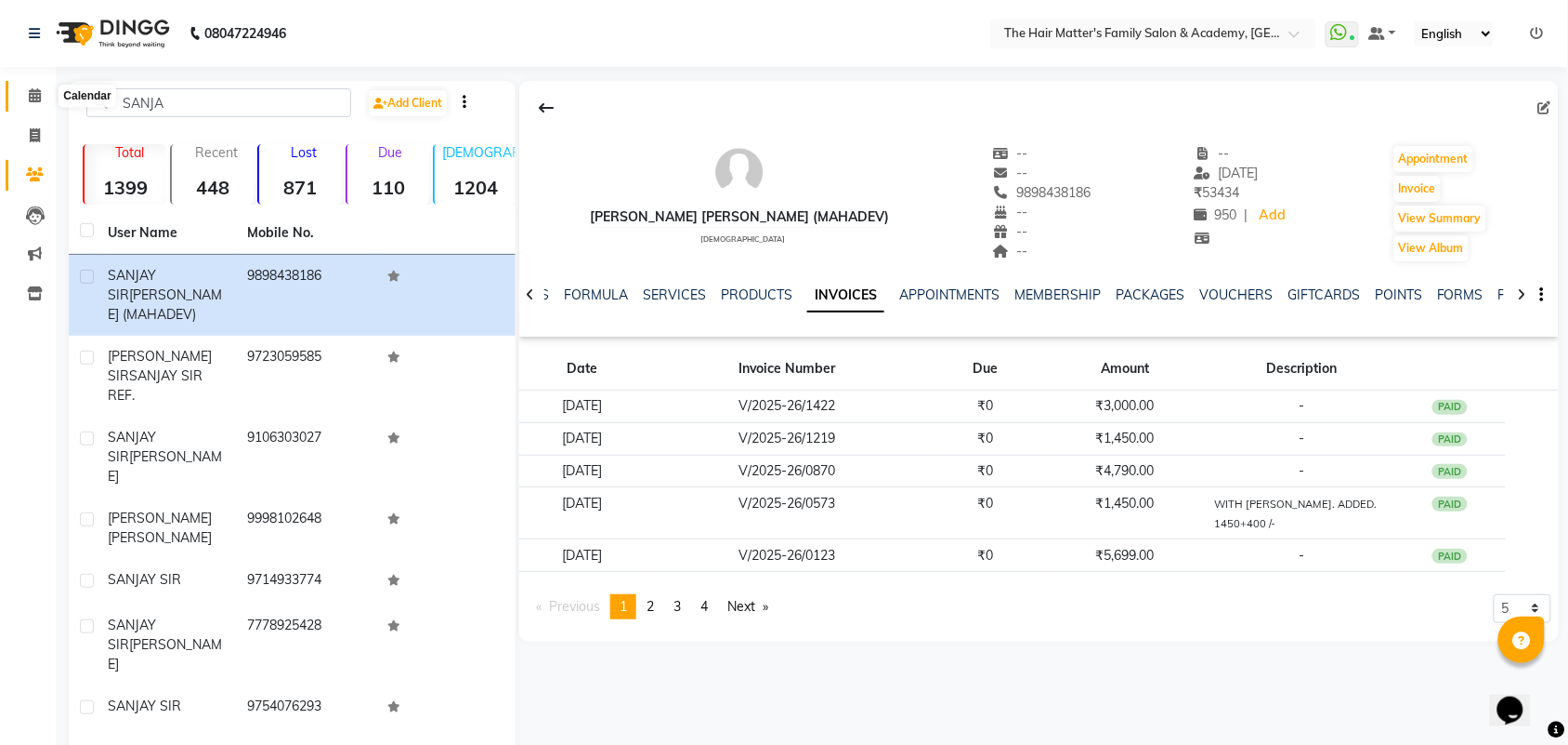
click at [38, 91] on icon at bounding box center [35, 95] width 12 height 14
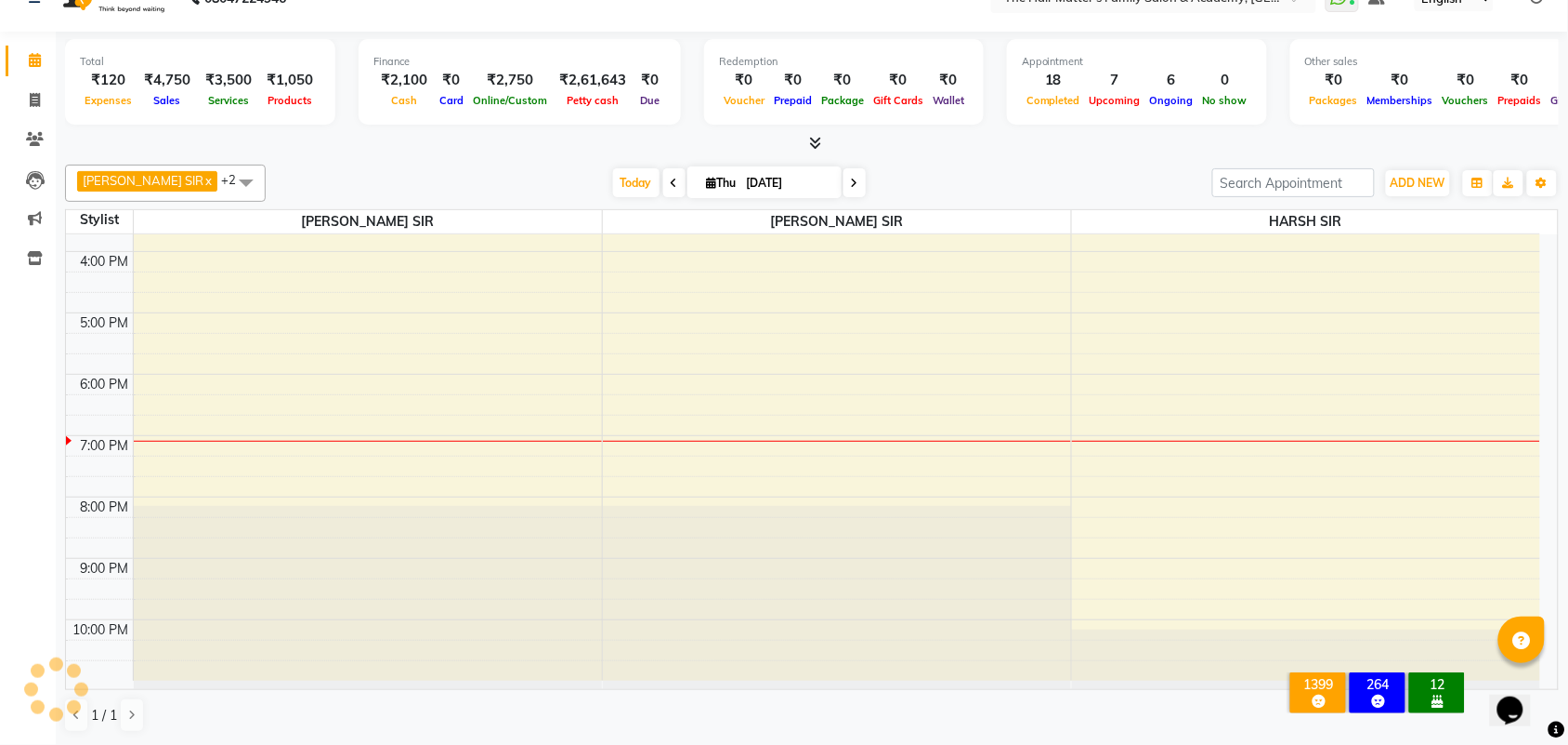
scroll to position [537, 0]
click at [625, 186] on span "Today" at bounding box center [636, 182] width 46 height 29
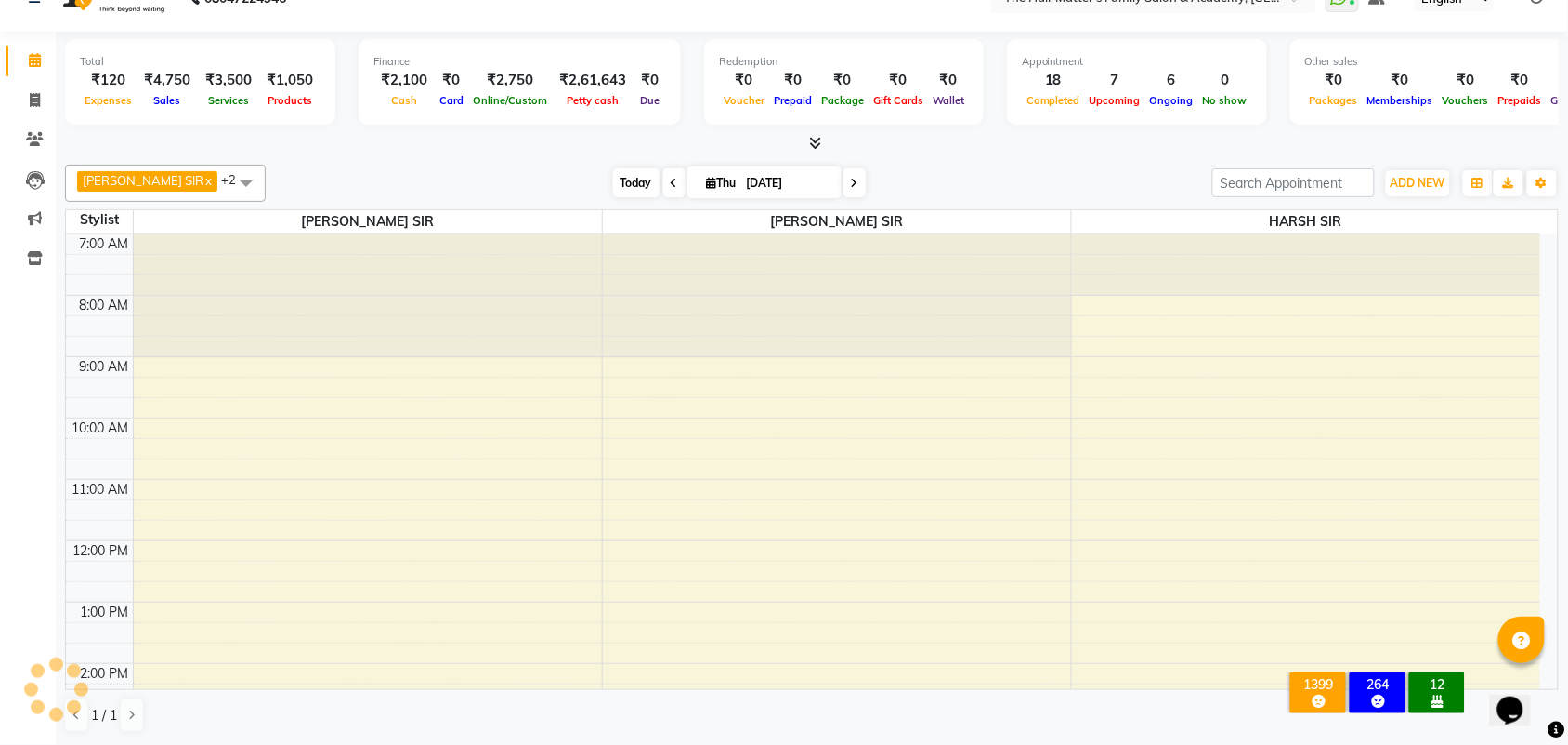
scroll to position [1, 0]
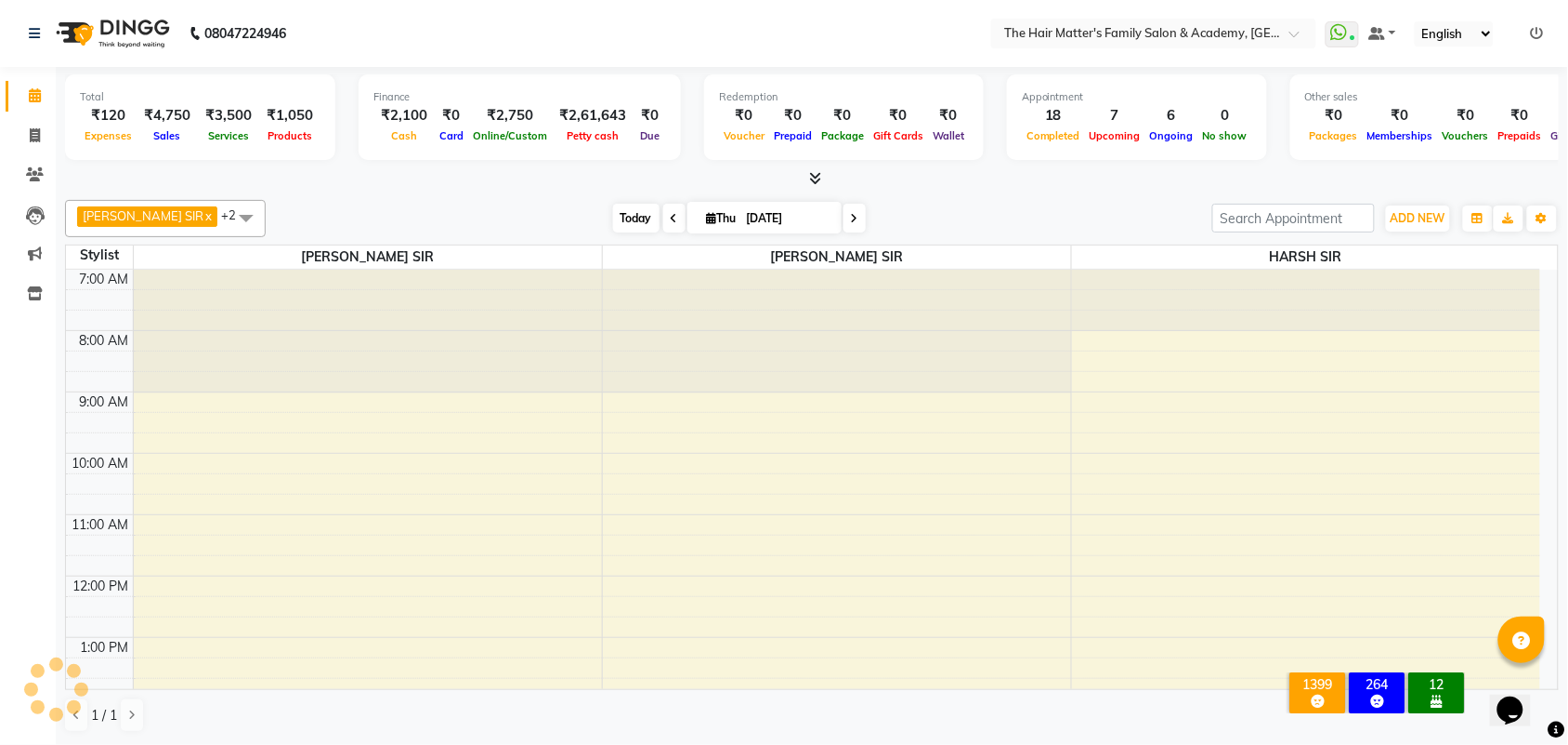
click at [613, 214] on span "Today" at bounding box center [636, 218] width 46 height 29
